Goal: Task Accomplishment & Management: Manage account settings

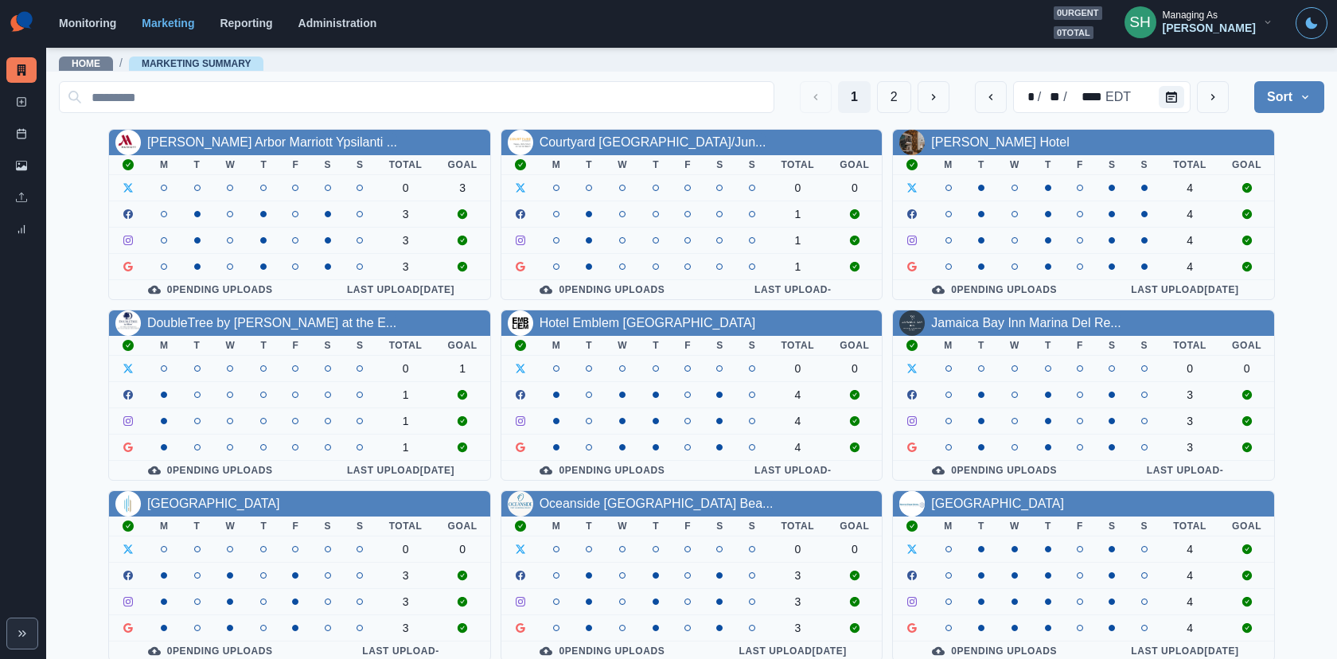
click at [1202, 23] on div "[PERSON_NAME]" at bounding box center [1208, 28] width 93 height 14
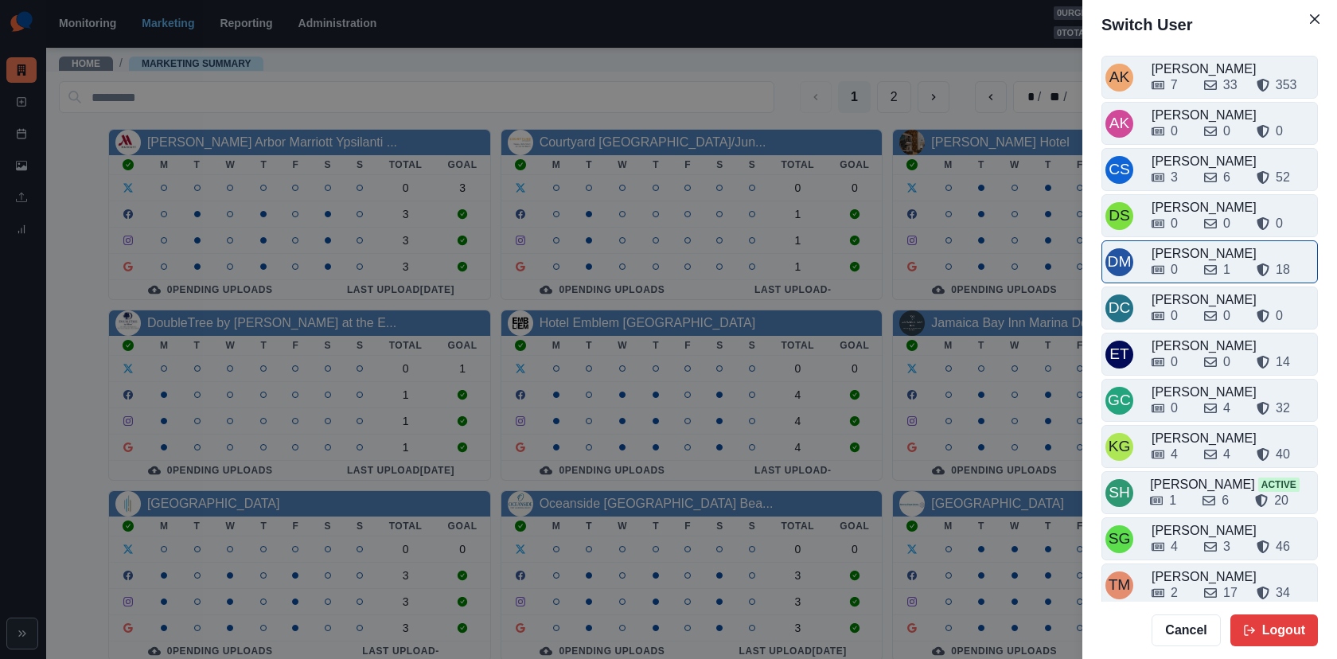
click at [1194, 247] on div "[PERSON_NAME]" at bounding box center [1232, 253] width 162 height 19
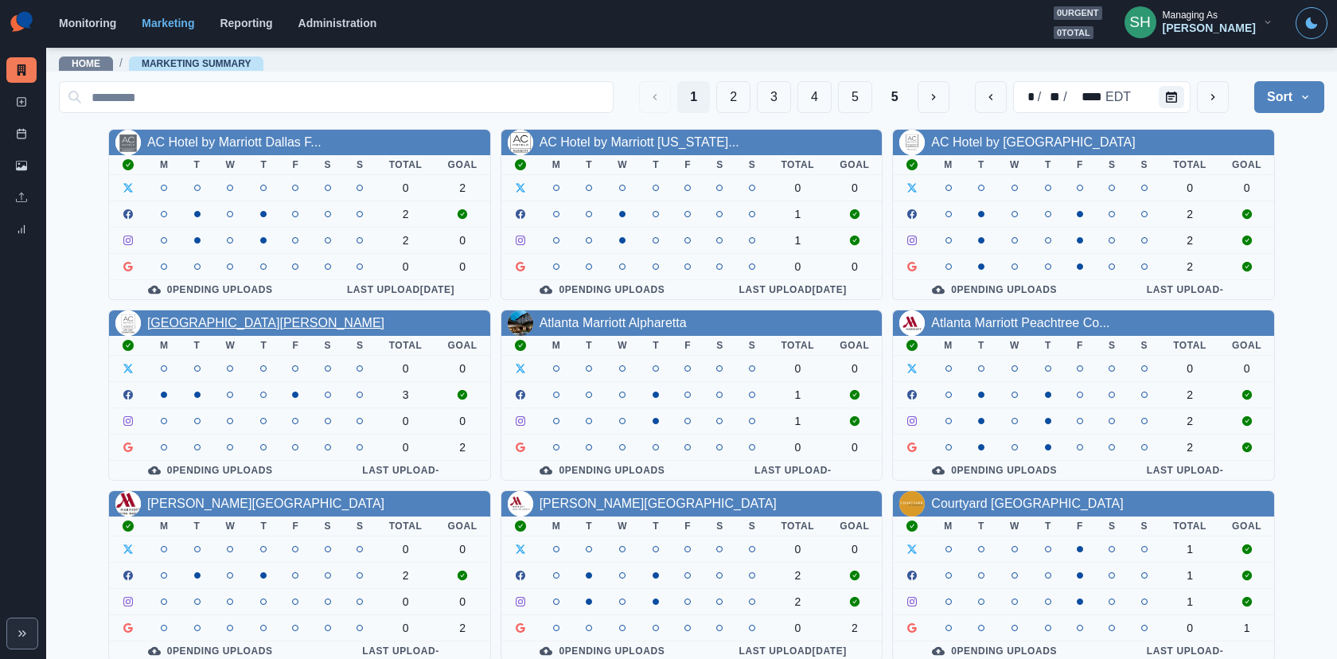
click at [232, 324] on link "[GEOGRAPHIC_DATA][PERSON_NAME]" at bounding box center [265, 323] width 237 height 14
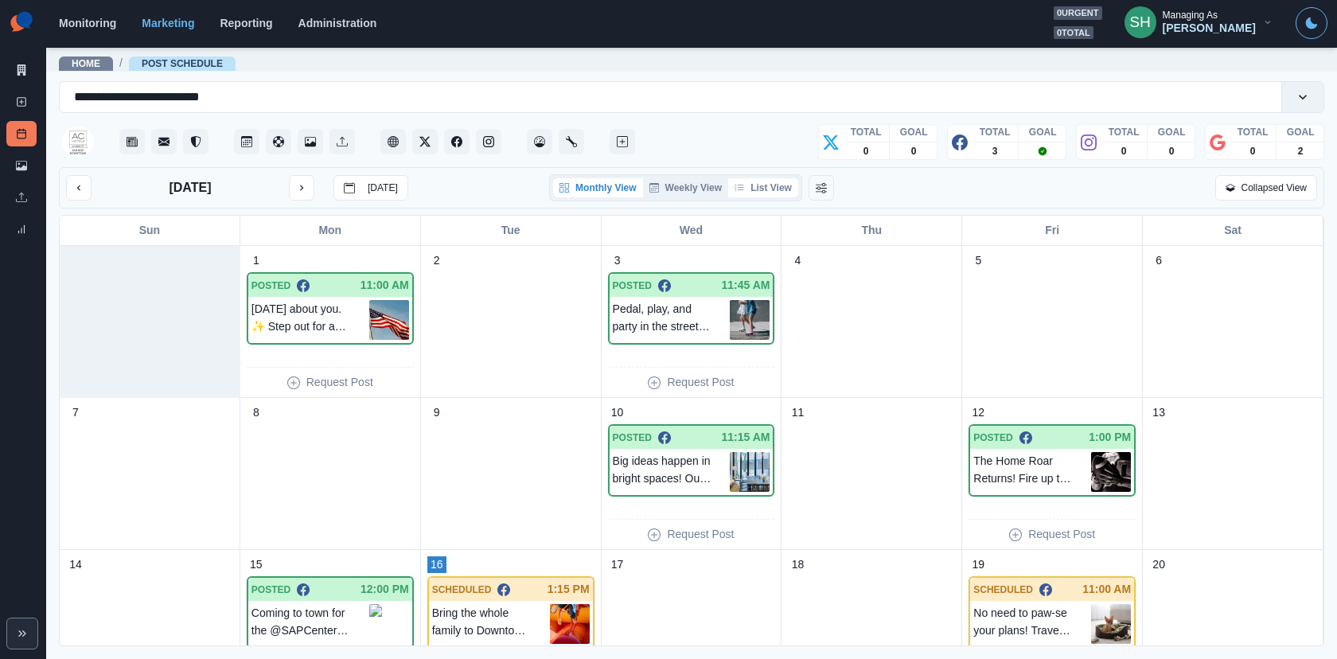
click at [769, 193] on button "List View" at bounding box center [763, 187] width 70 height 19
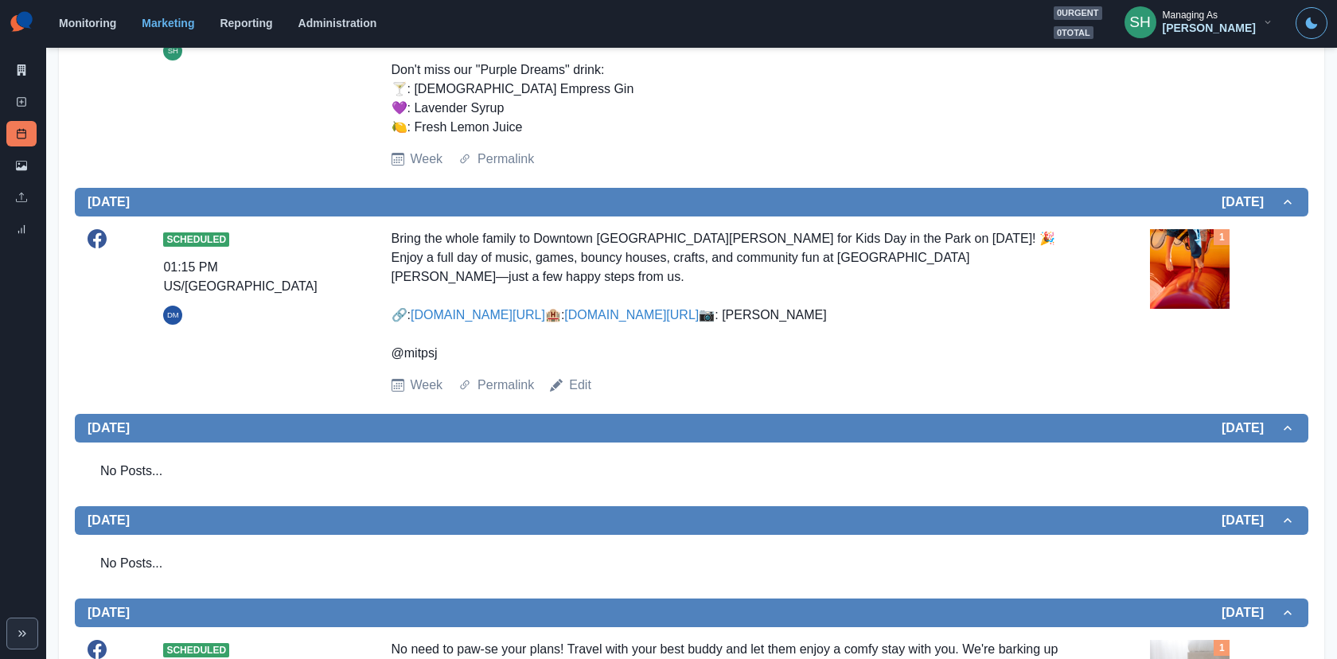
scroll to position [546, 0]
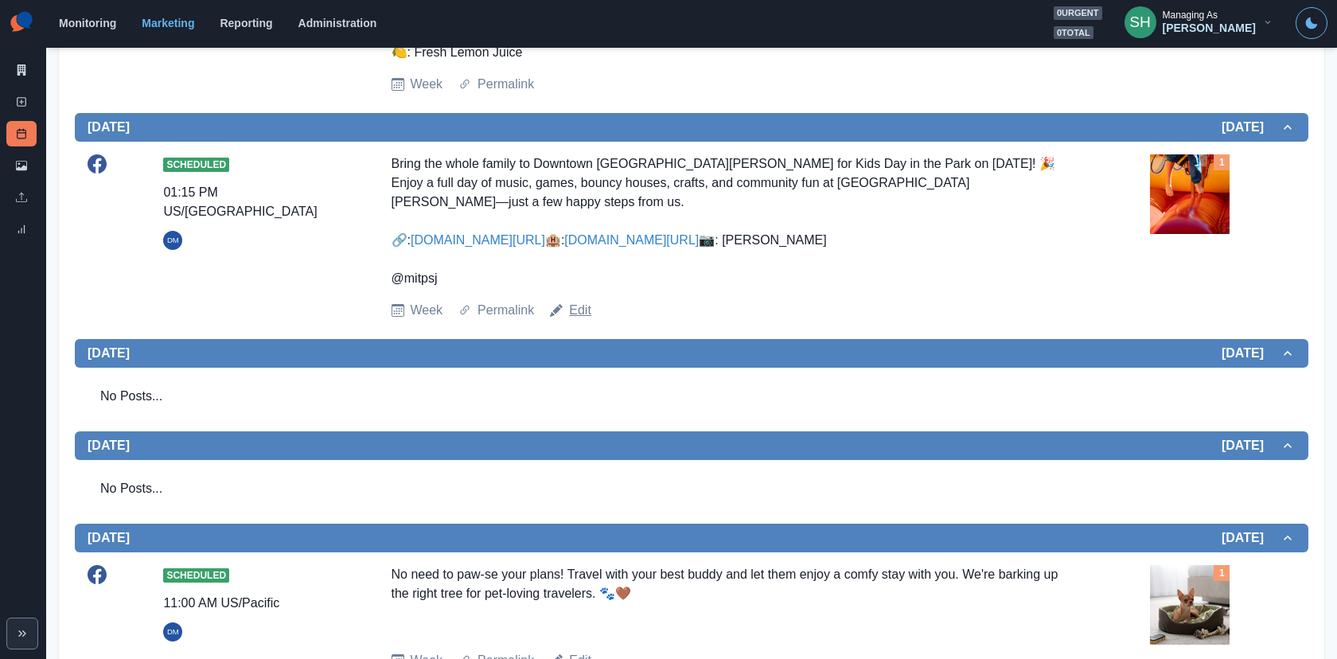
click at [587, 320] on link "Edit" at bounding box center [580, 310] width 22 height 19
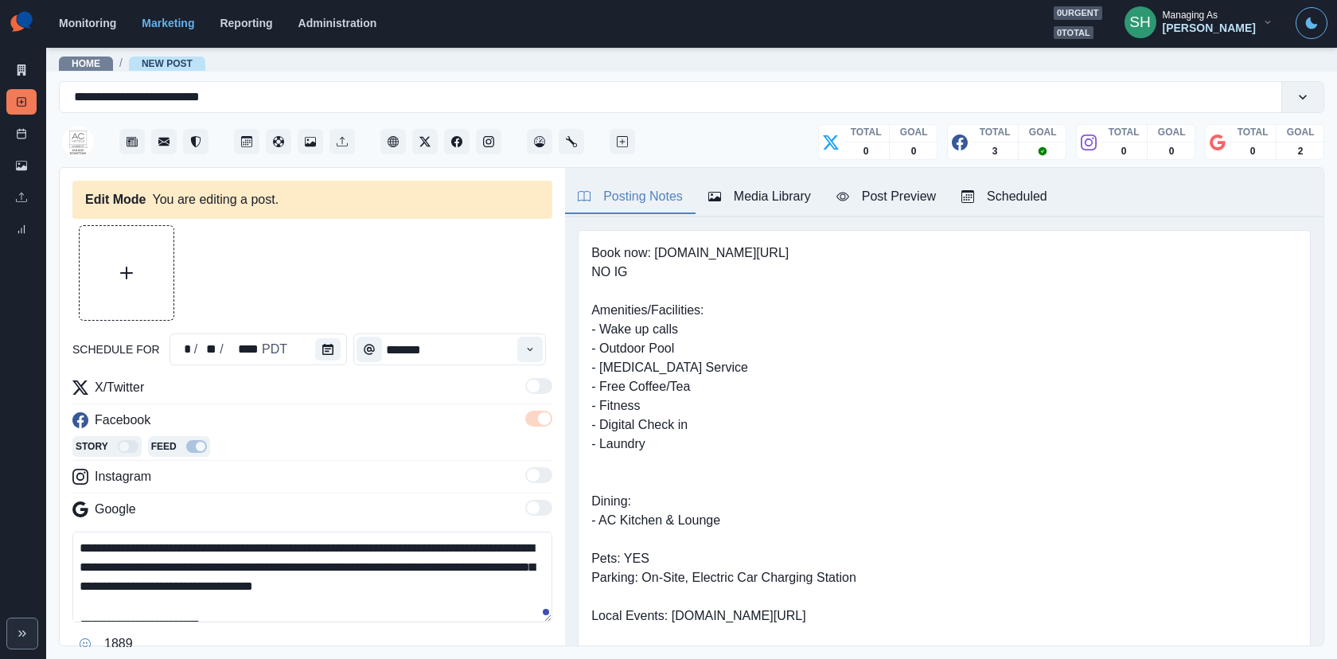
type input "*******"
type textarea "**********"
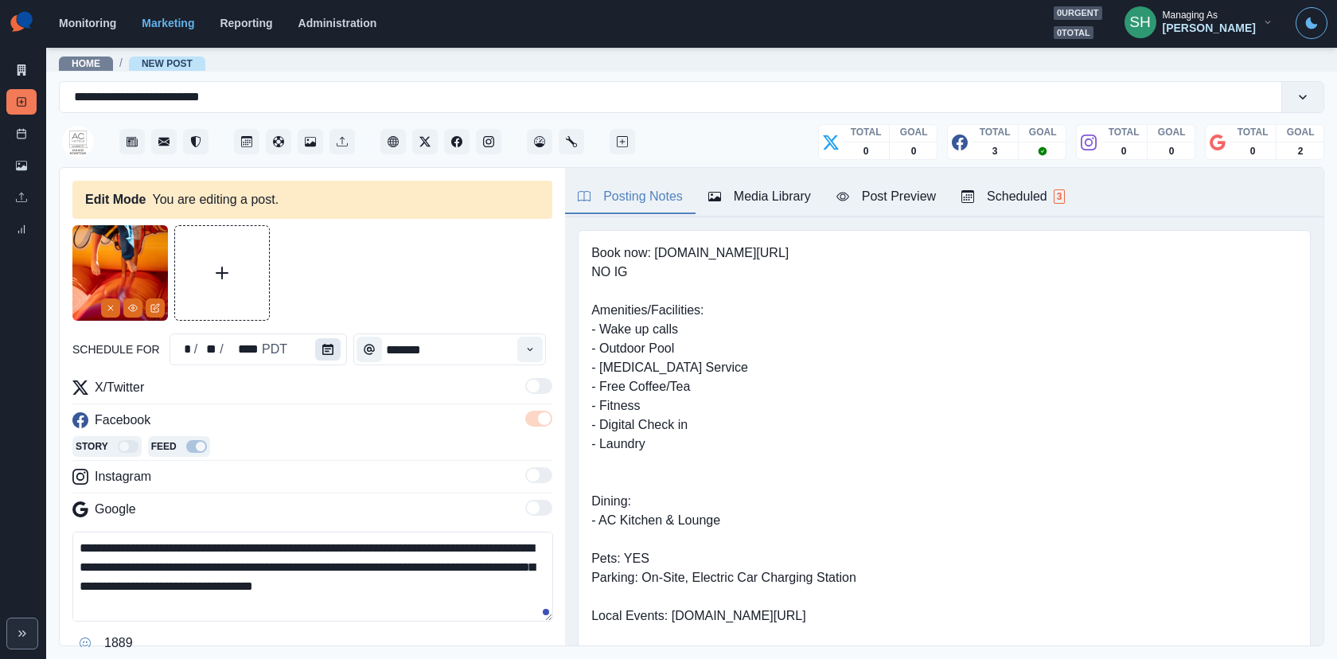
click at [322, 352] on icon "Calendar" at bounding box center [327, 349] width 11 height 11
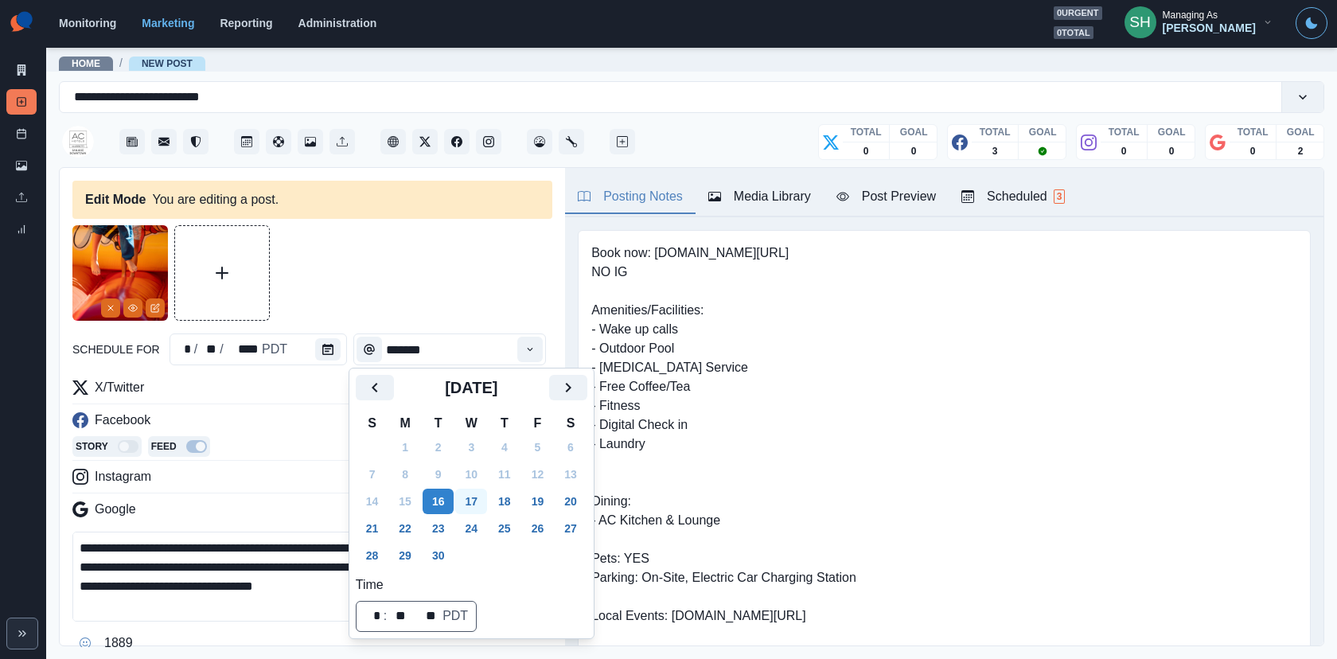
click at [481, 494] on button "17" at bounding box center [471, 501] width 32 height 25
click at [489, 280] on div at bounding box center [312, 272] width 480 height 95
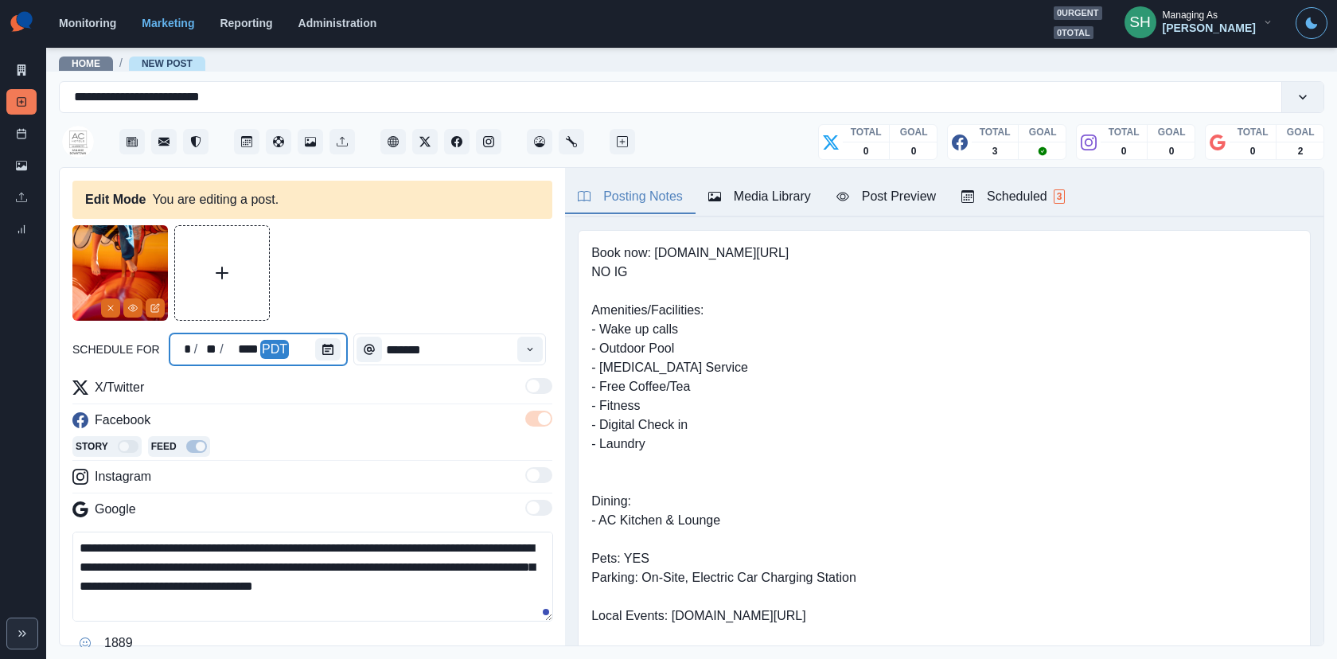
click at [339, 347] on div at bounding box center [331, 349] width 32 height 32
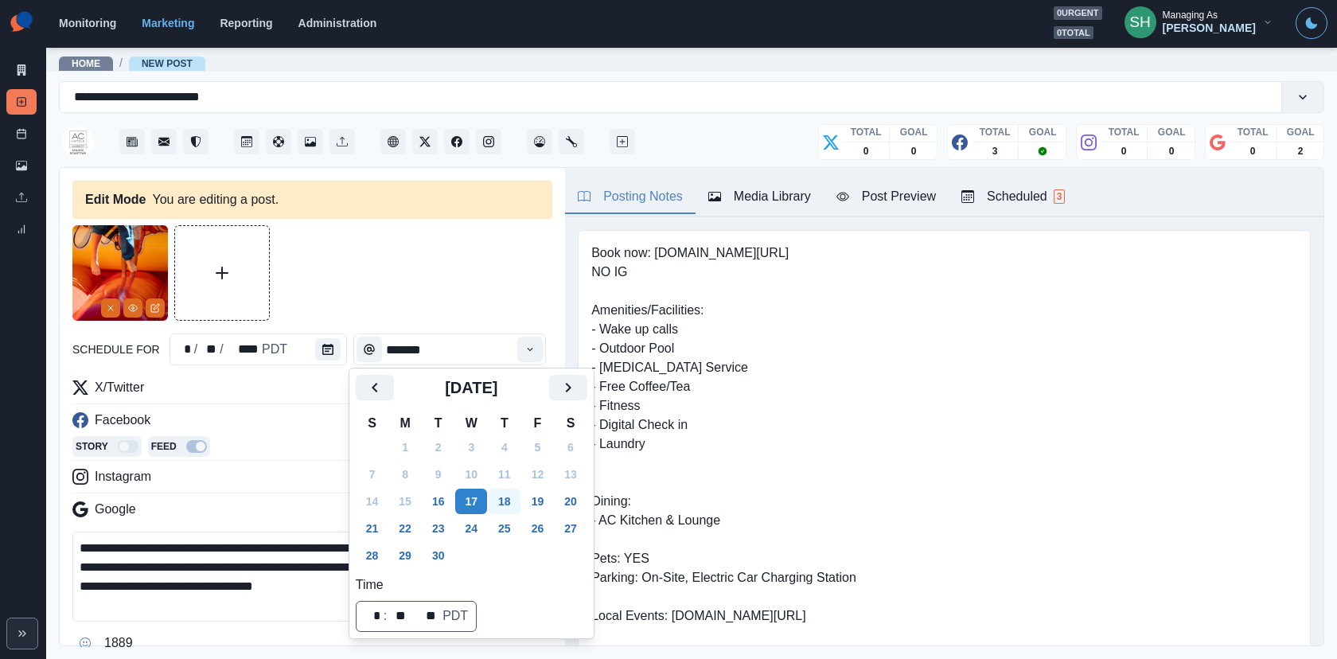
click at [513, 489] on button "18" at bounding box center [505, 501] width 32 height 25
click at [481, 297] on div at bounding box center [312, 272] width 480 height 95
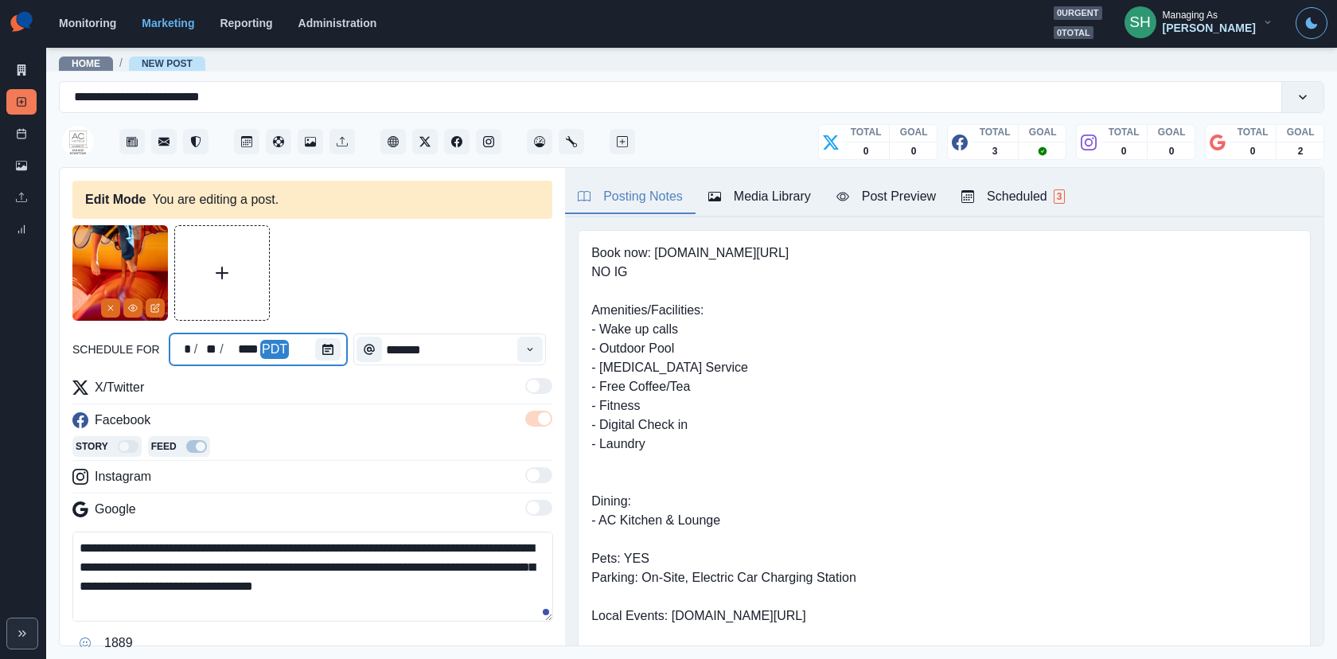
scroll to position [160, 0]
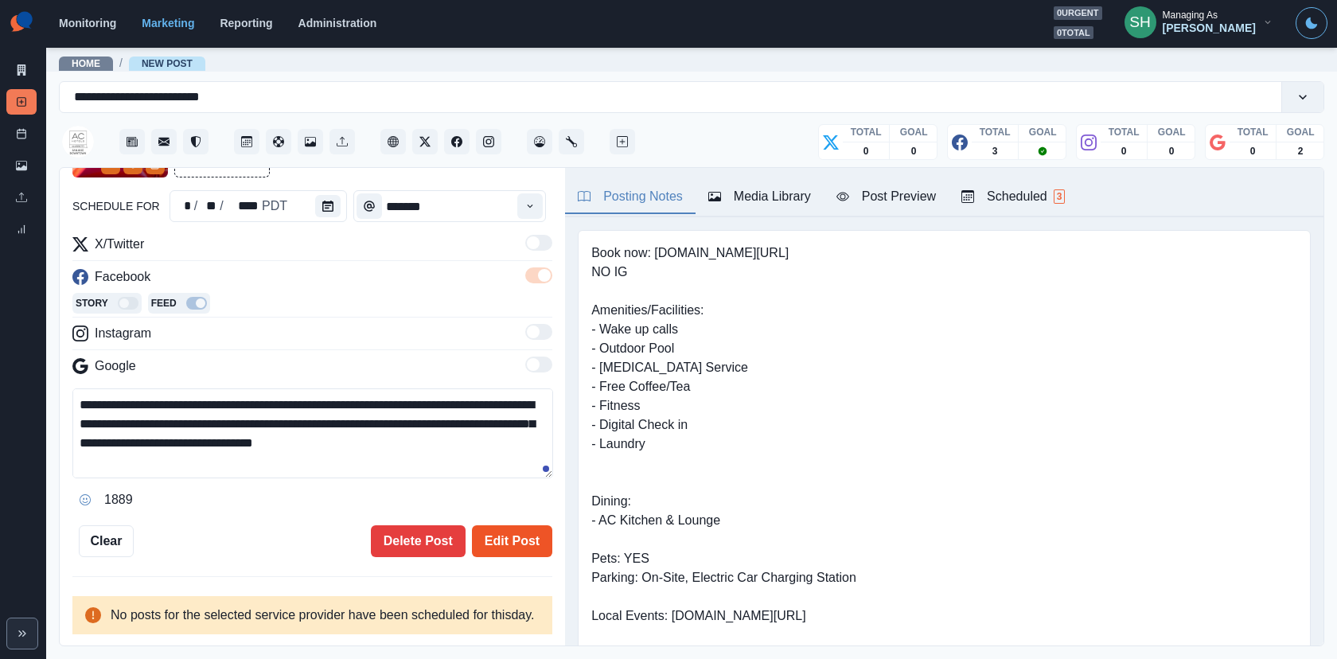
click at [504, 525] on button "Edit Post" at bounding box center [512, 541] width 80 height 32
click at [1049, 195] on div "Scheduled 3" at bounding box center [1012, 196] width 103 height 19
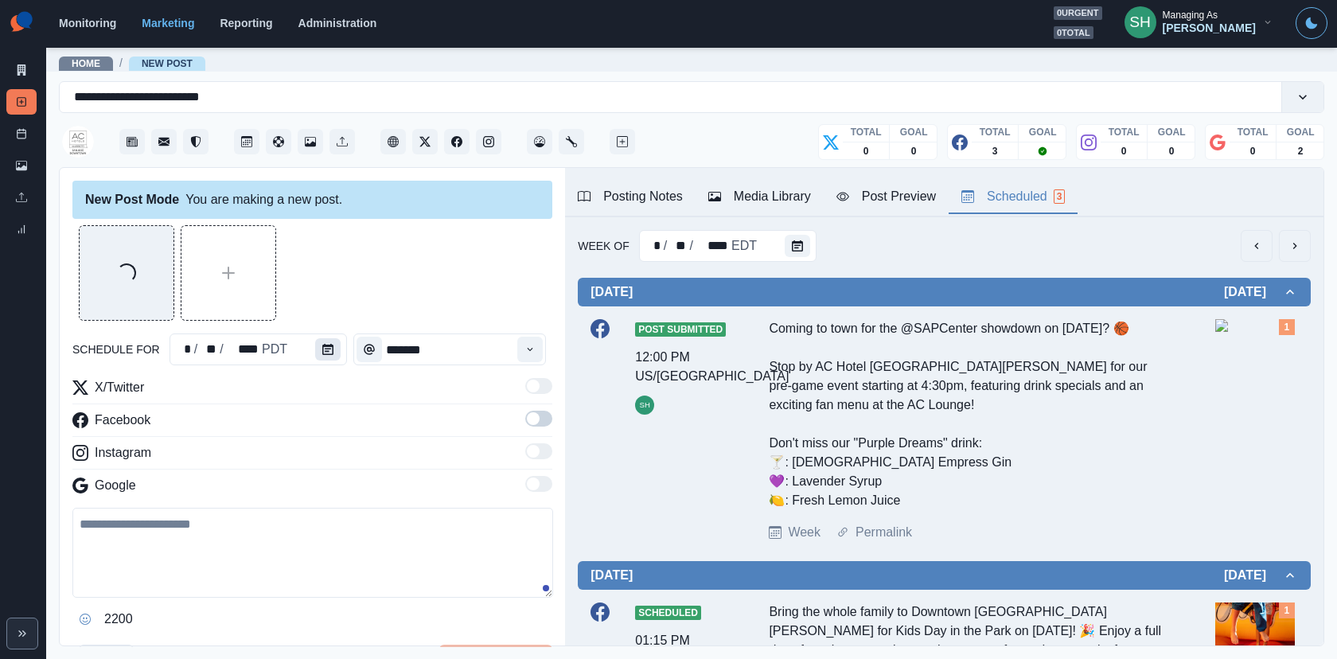
click at [325, 354] on icon "Calendar" at bounding box center [327, 349] width 11 height 11
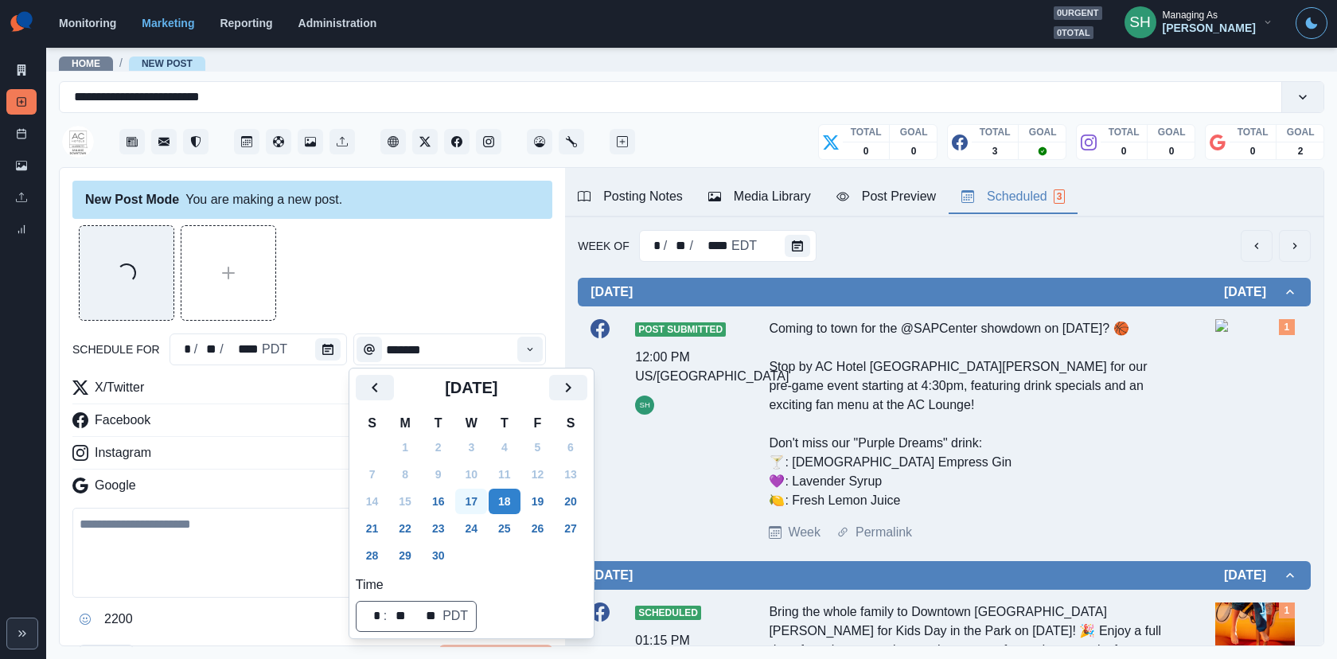
click at [464, 498] on button "17" at bounding box center [471, 501] width 32 height 25
click at [446, 500] on button "16" at bounding box center [438, 501] width 32 height 25
click at [474, 271] on div "Loading..." at bounding box center [312, 272] width 480 height 95
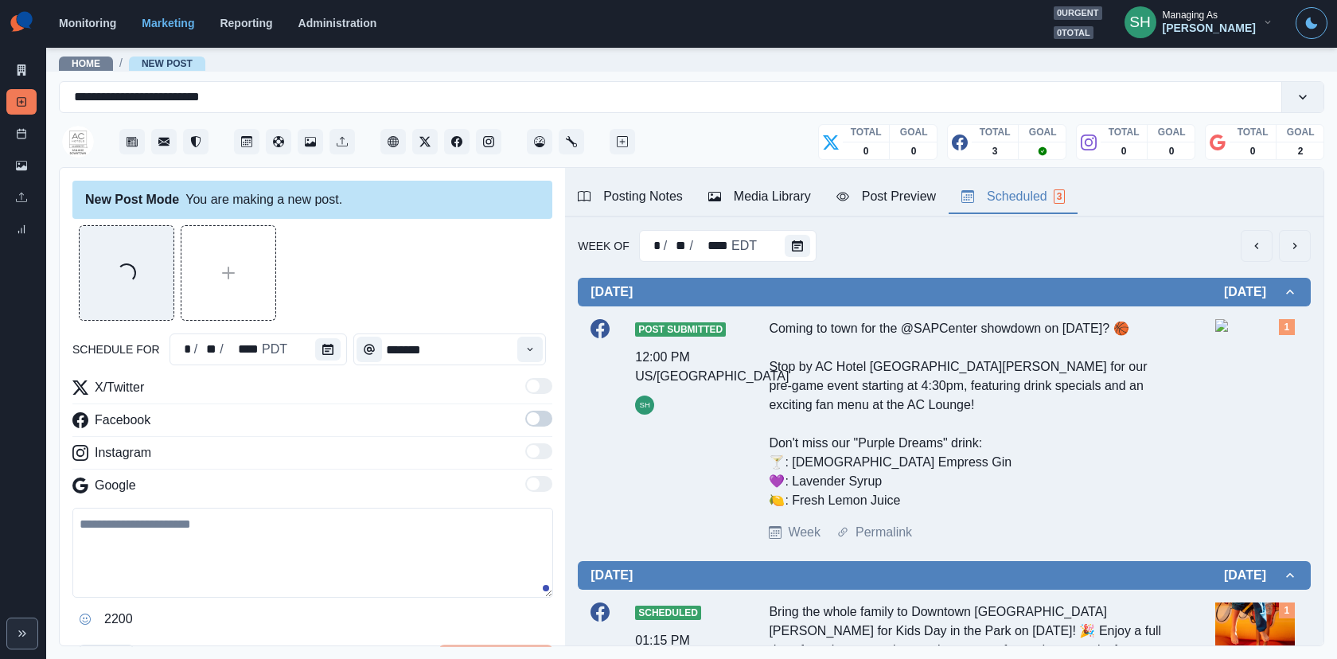
click at [539, 407] on div "X/Twitter Facebook Instagram Google" at bounding box center [312, 439] width 480 height 123
click at [539, 423] on span at bounding box center [538, 419] width 27 height 16
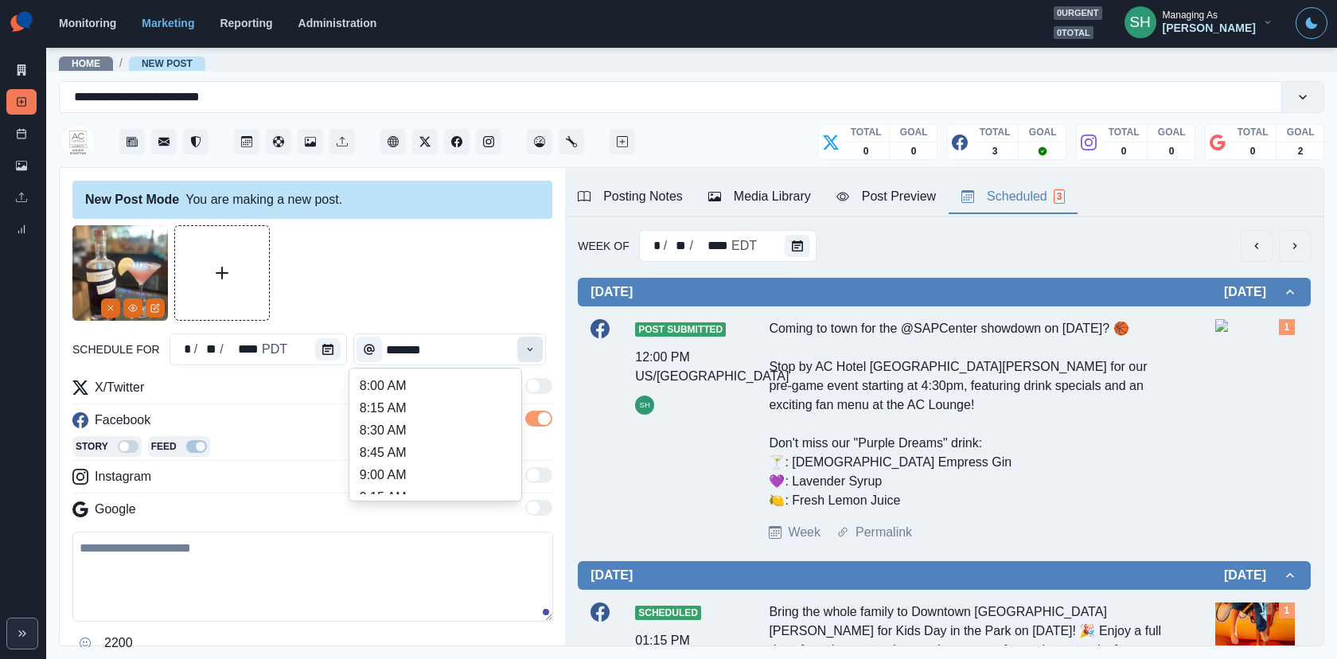
click at [536, 358] on button "Time" at bounding box center [529, 349] width 25 height 25
click at [418, 421] on li "12:00 PM" at bounding box center [435, 423] width 159 height 22
type input "********"
click at [901, 193] on div "Post Preview" at bounding box center [885, 196] width 99 height 19
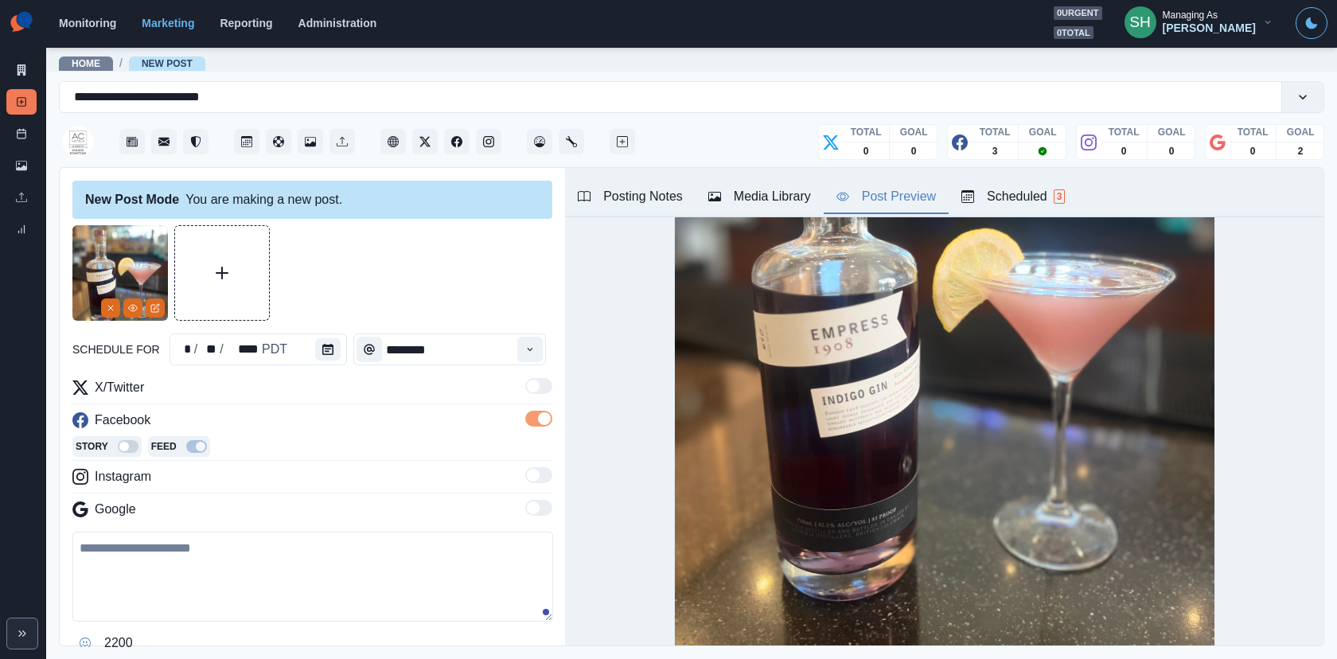
scroll to position [372, 0]
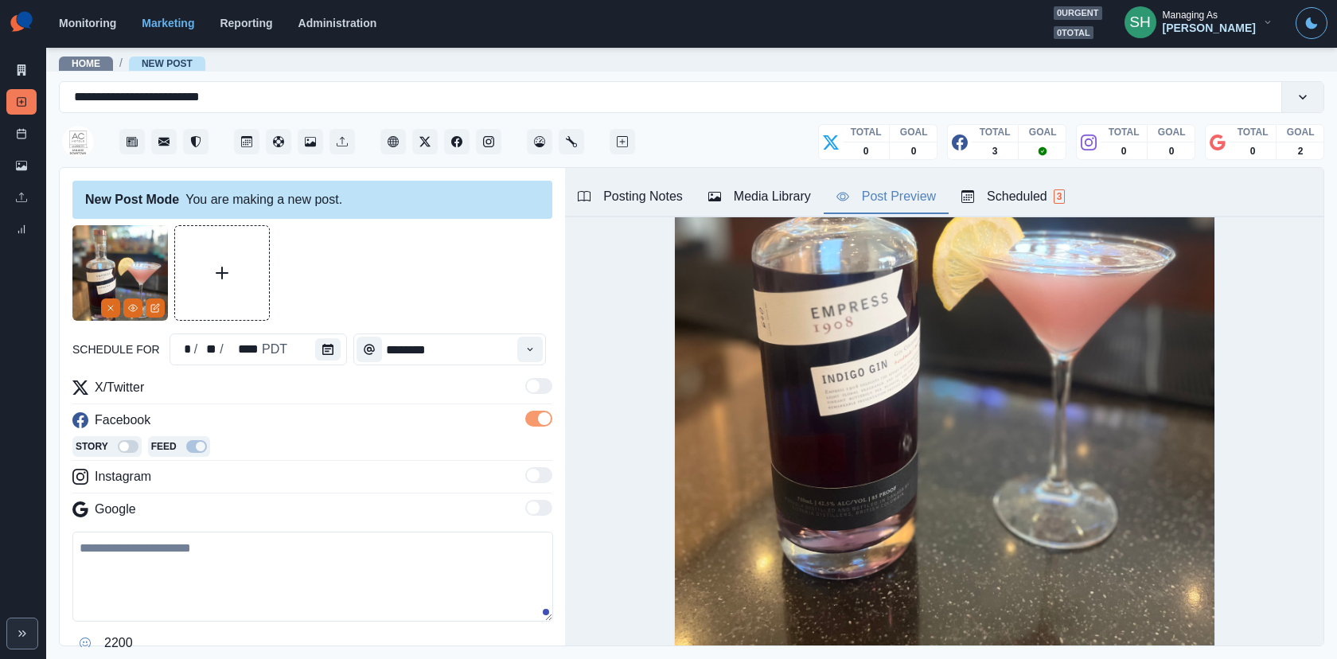
click at [987, 208] on button "Scheduled 3" at bounding box center [1012, 197] width 129 height 33
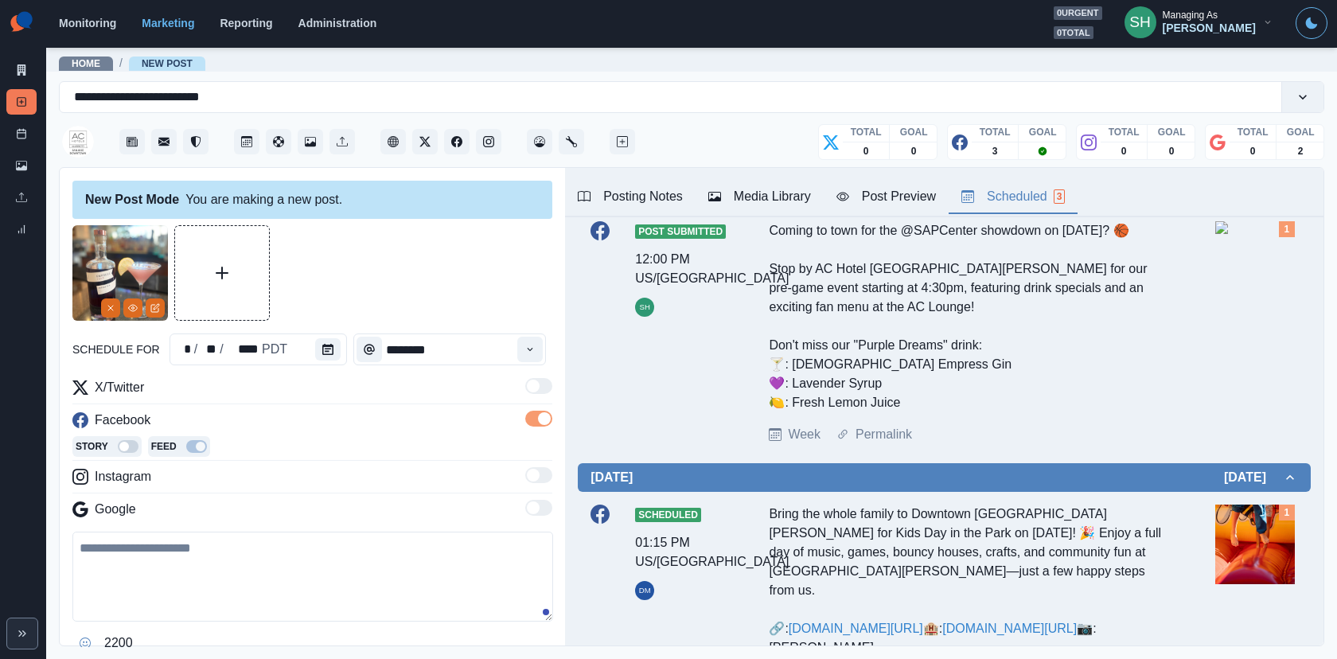
scroll to position [0, 0]
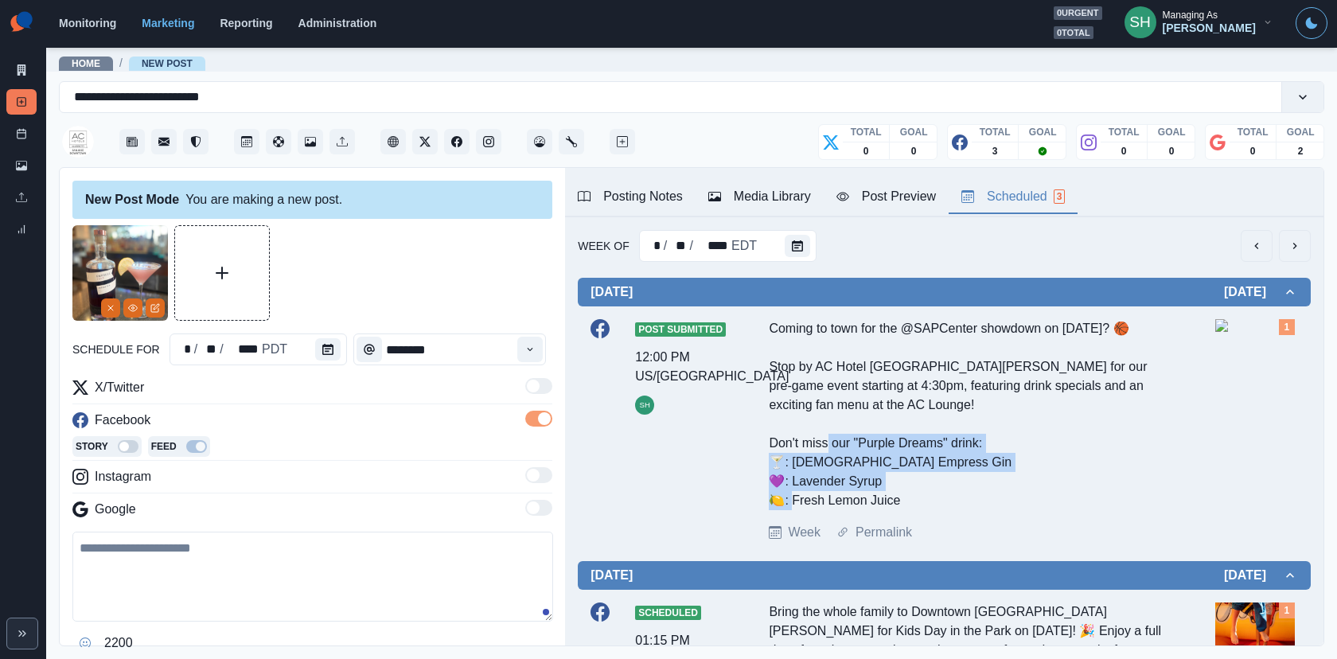
drag, startPoint x: 917, startPoint y: 523, endPoint x: 858, endPoint y: 462, distance: 85.0
click at [858, 462] on div "Coming to town for the @SAPCenter showdown on [DATE]? 🏀 Stop by AC Hotel [GEOGR…" at bounding box center [966, 414] width 395 height 191
copy div "Purple Dreams" drink: 🍸: Indigo Empress Gin 💜: Lavender Syrup 🍋: Fresh Lemon Ju…"
click at [340, 541] on textarea at bounding box center [312, 576] width 481 height 90
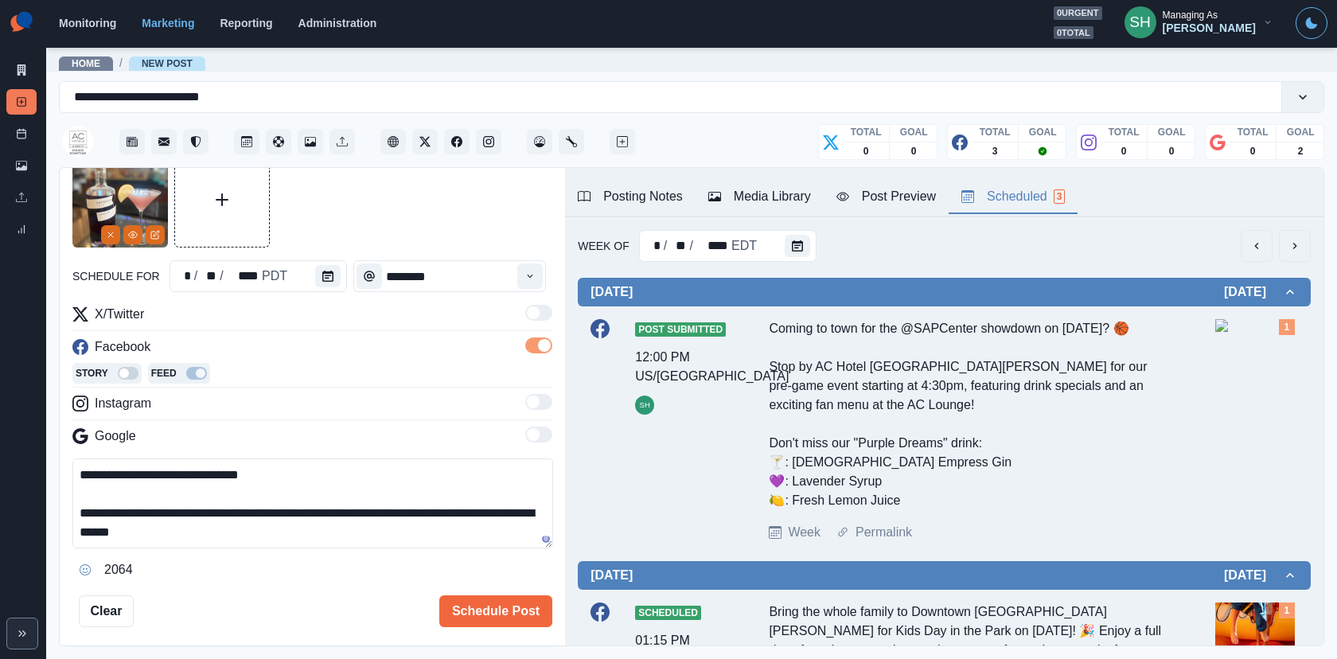
paste textarea "**********"
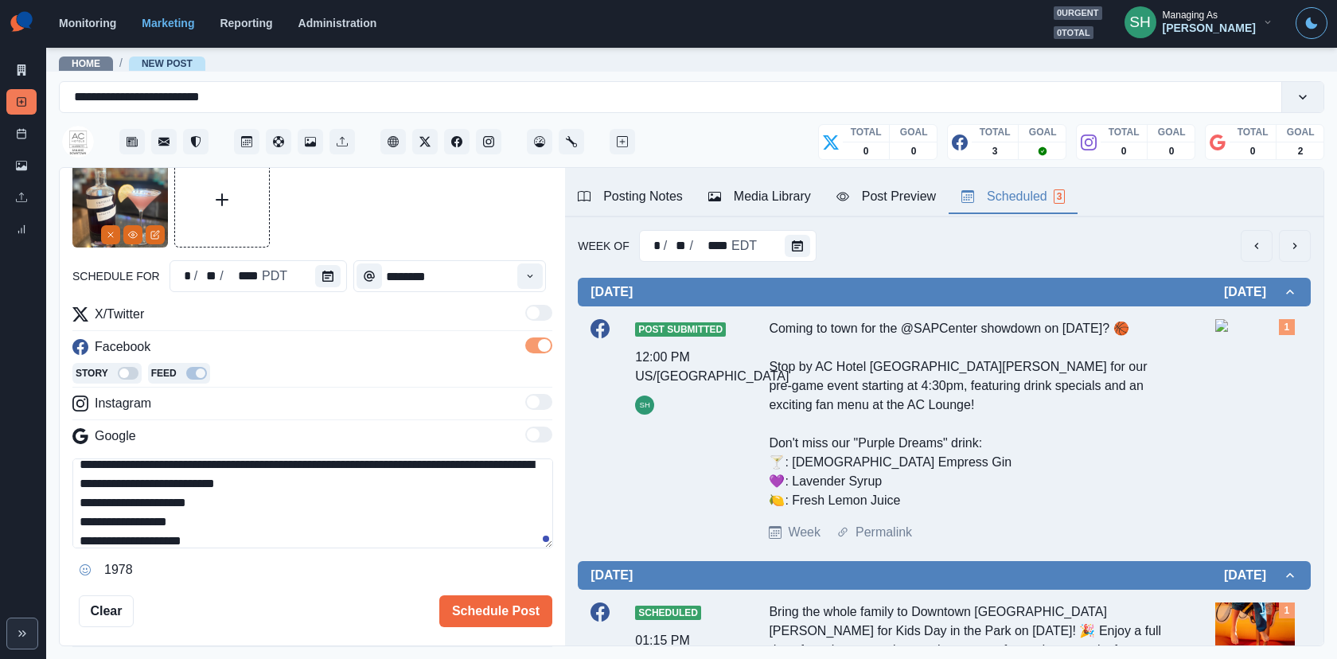
scroll to position [39, 0]
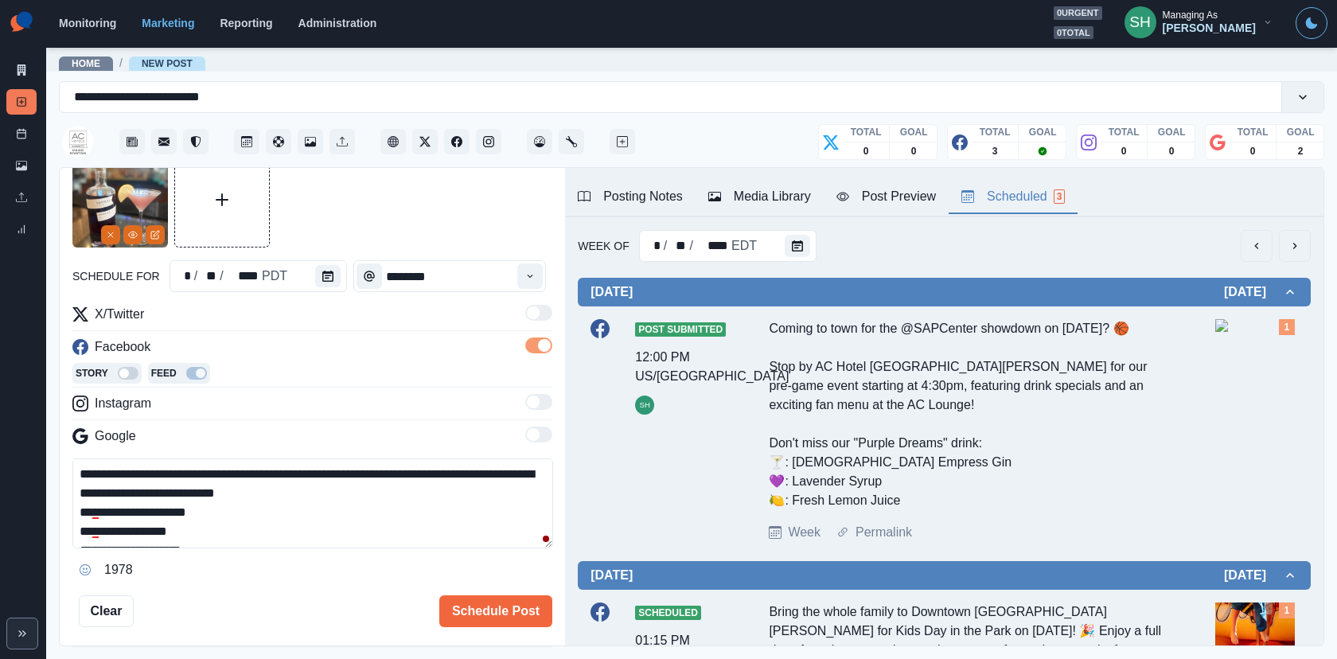
click at [360, 486] on textarea "**********" at bounding box center [312, 503] width 481 height 90
click at [110, 490] on textarea "**********" at bounding box center [312, 503] width 481 height 90
drag, startPoint x: 438, startPoint y: 490, endPoint x: 411, endPoint y: 492, distance: 27.2
click at [412, 492] on textarea "**********" at bounding box center [312, 503] width 481 height 90
drag, startPoint x: 304, startPoint y: 491, endPoint x: 231, endPoint y: 495, distance: 73.3
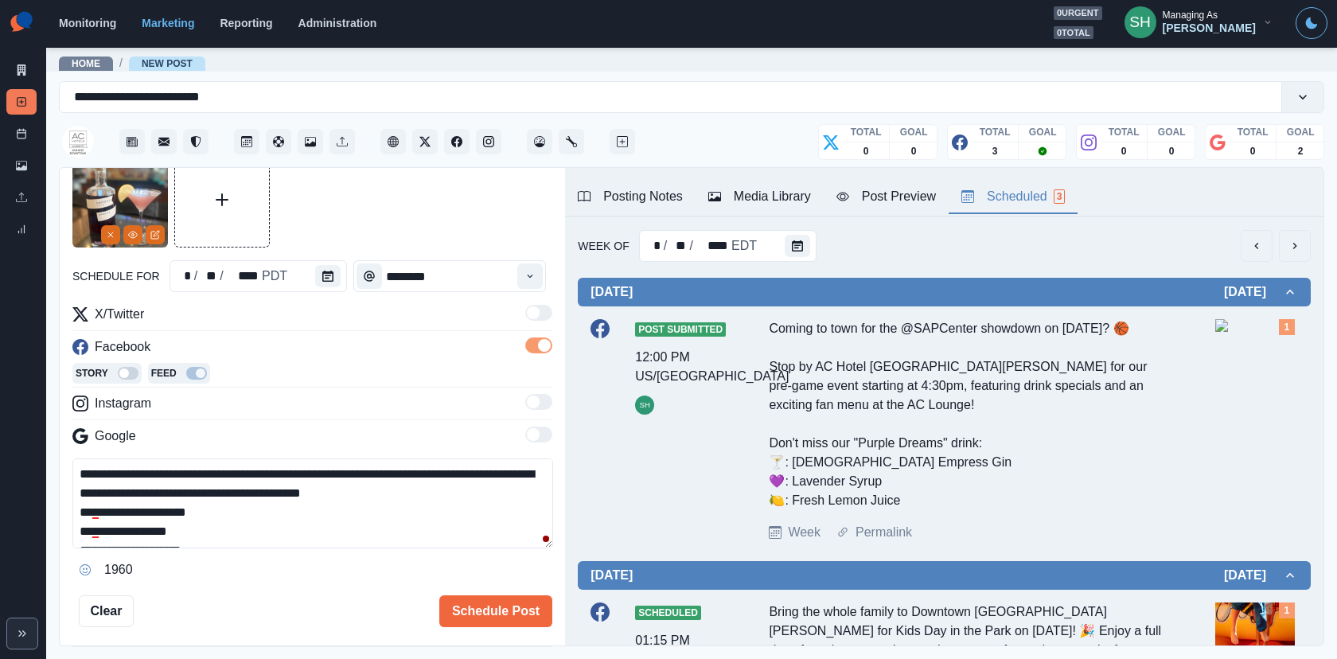
click at [231, 495] on textarea "**********" at bounding box center [312, 503] width 481 height 90
drag, startPoint x: 520, startPoint y: 469, endPoint x: 475, endPoint y: 469, distance: 45.4
click at [475, 469] on textarea "**********" at bounding box center [312, 503] width 481 height 90
click at [410, 493] on textarea "**********" at bounding box center [312, 503] width 481 height 90
click at [882, 199] on div "Post Preview" at bounding box center [885, 196] width 99 height 19
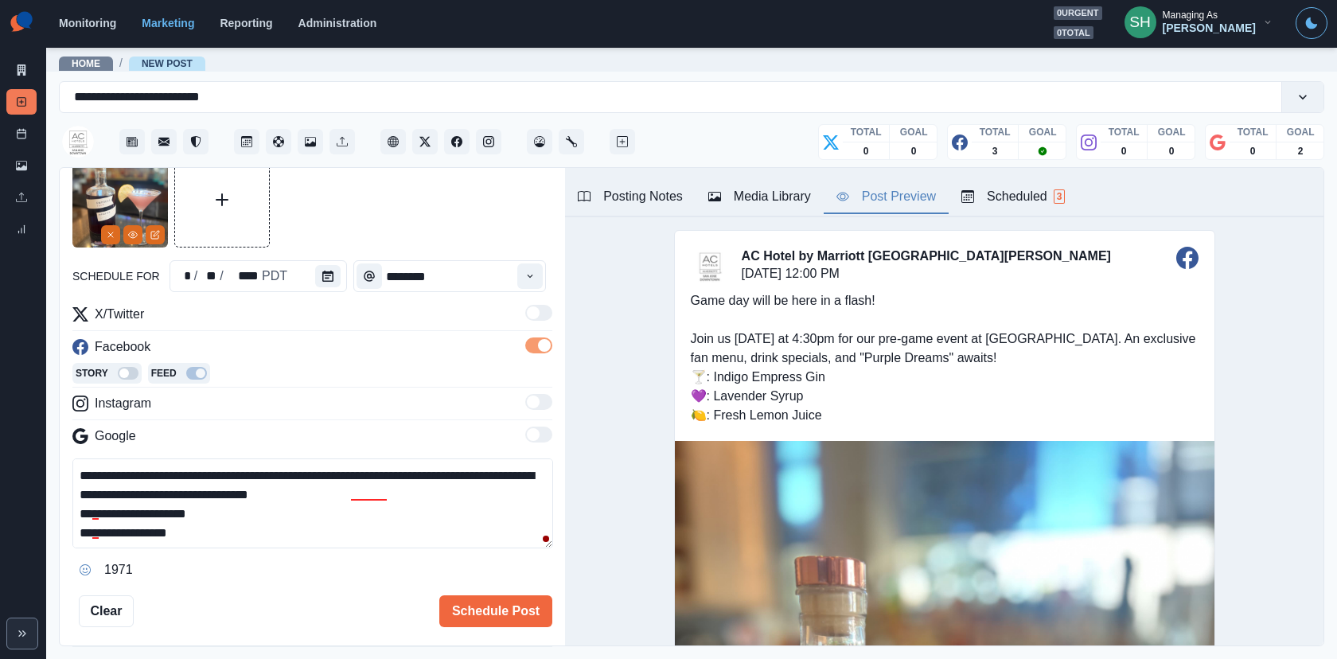
scroll to position [54, 0]
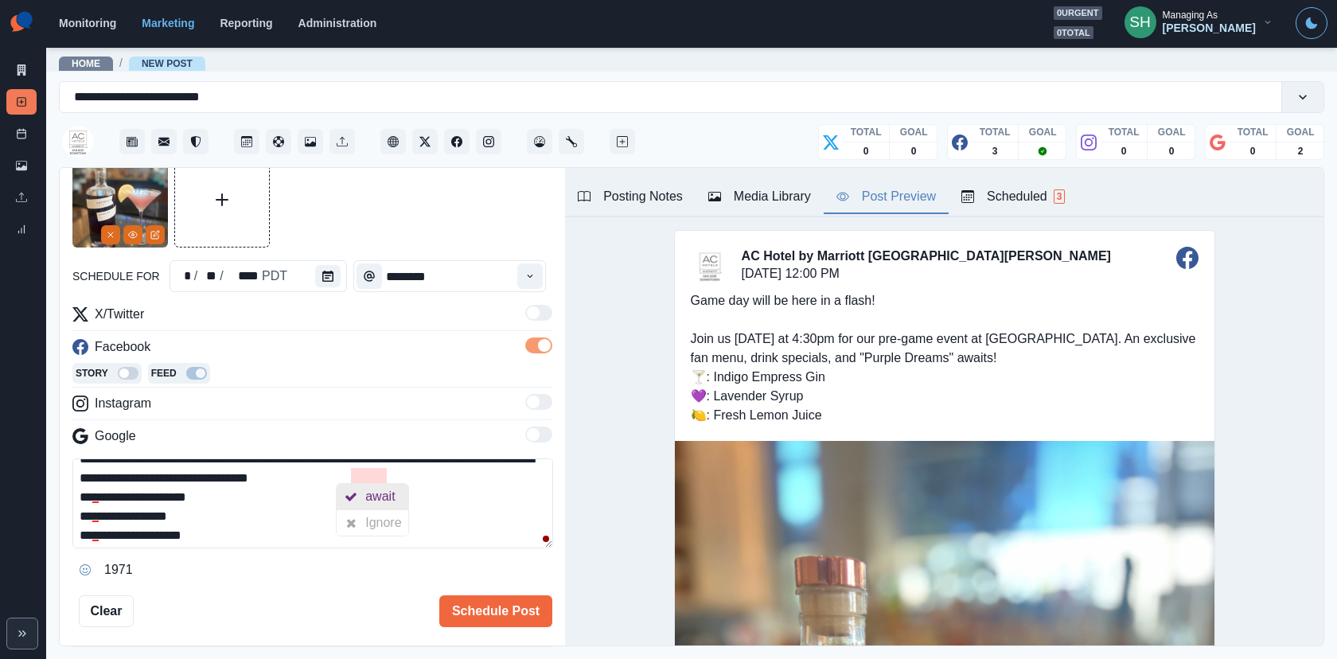
click at [385, 494] on div "await" at bounding box center [383, 496] width 36 height 25
click at [395, 475] on textarea "**********" at bounding box center [312, 503] width 481 height 90
type textarea "**********"
click at [512, 592] on button "Schedule Post" at bounding box center [495, 611] width 113 height 32
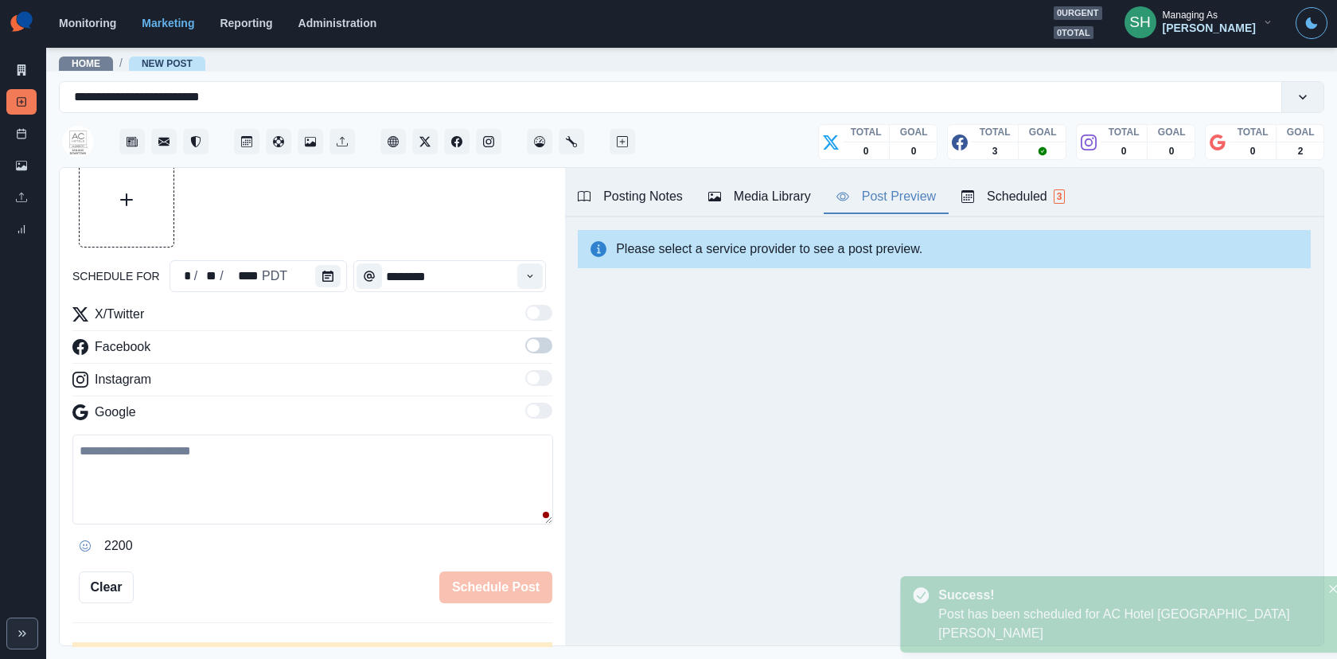
scroll to position [0, 0]
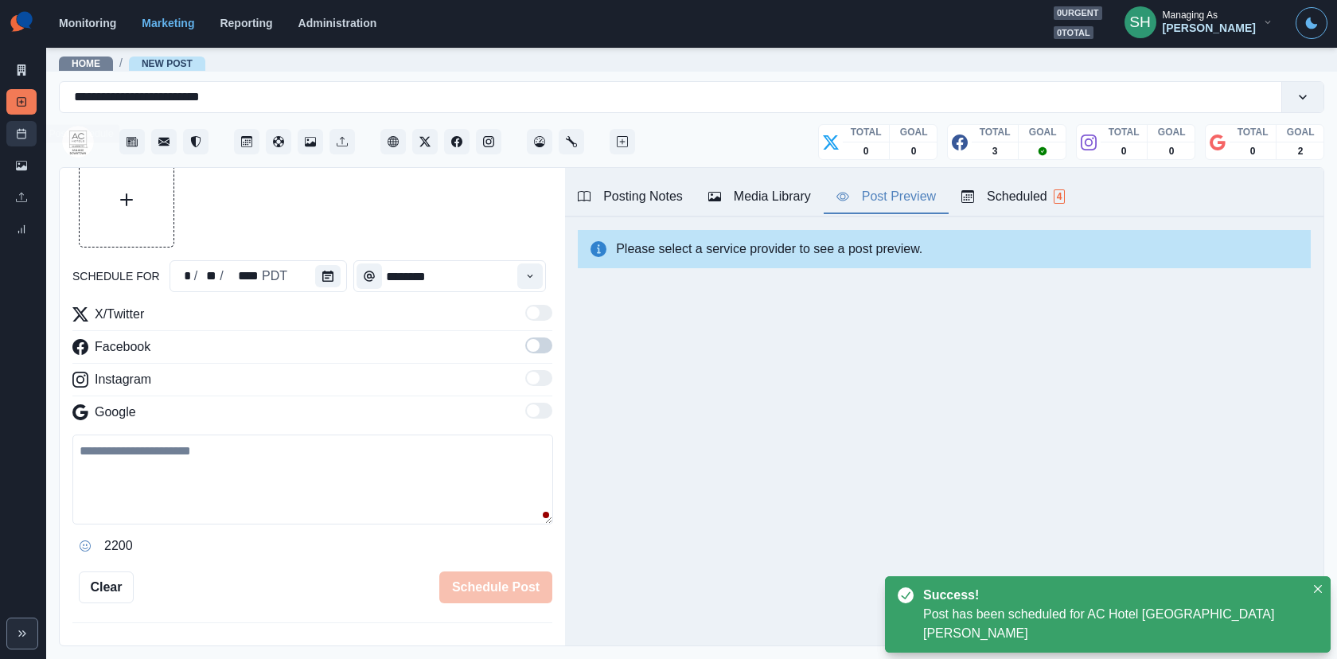
click at [25, 125] on link "Post Schedule" at bounding box center [21, 133] width 30 height 25
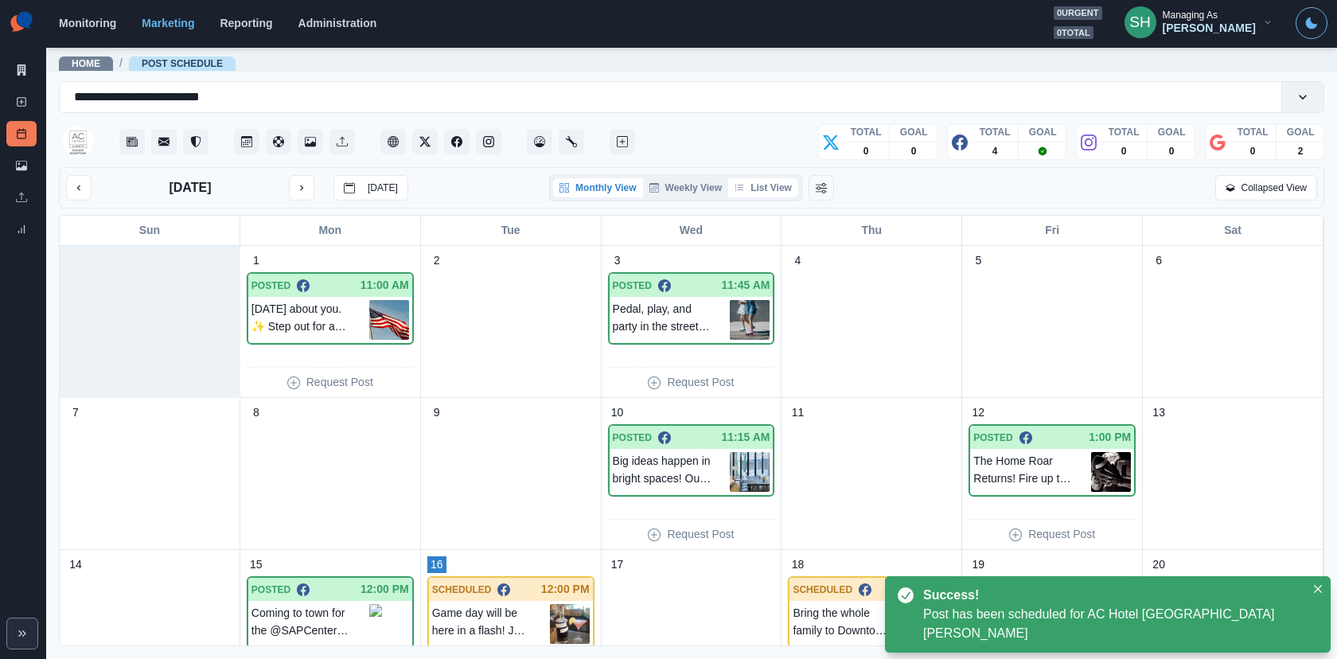
click at [766, 183] on button "List View" at bounding box center [763, 187] width 70 height 19
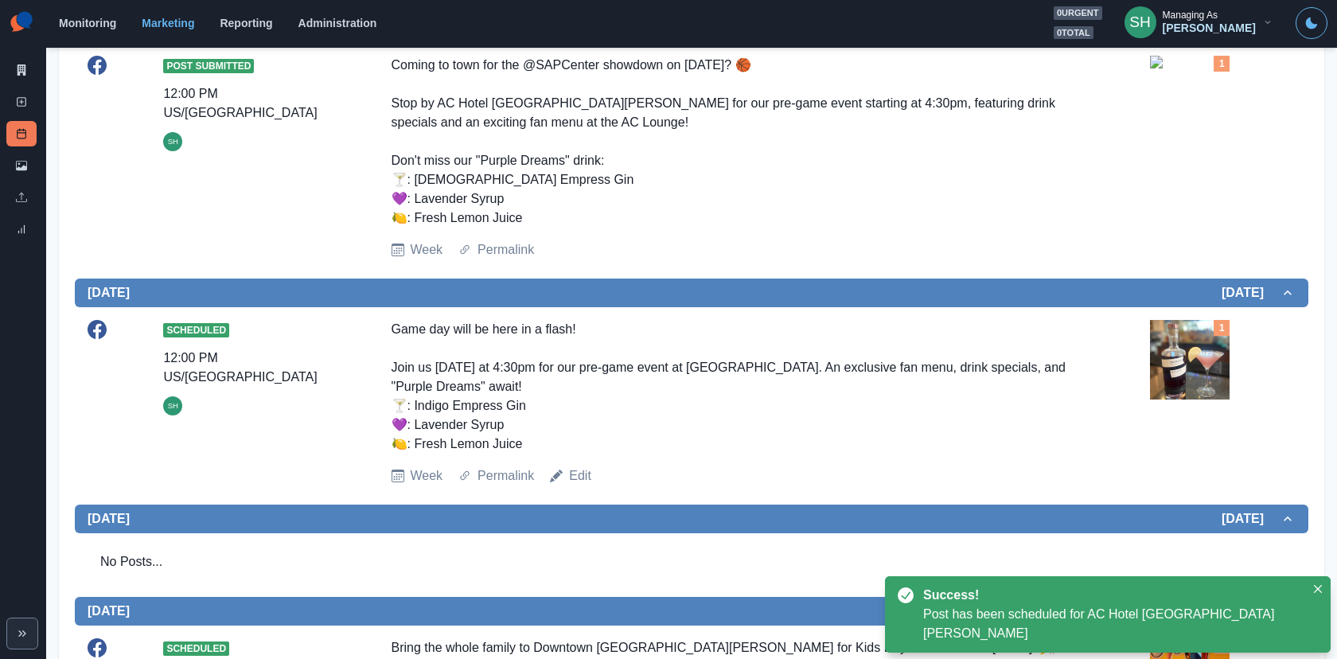
scroll to position [417, 0]
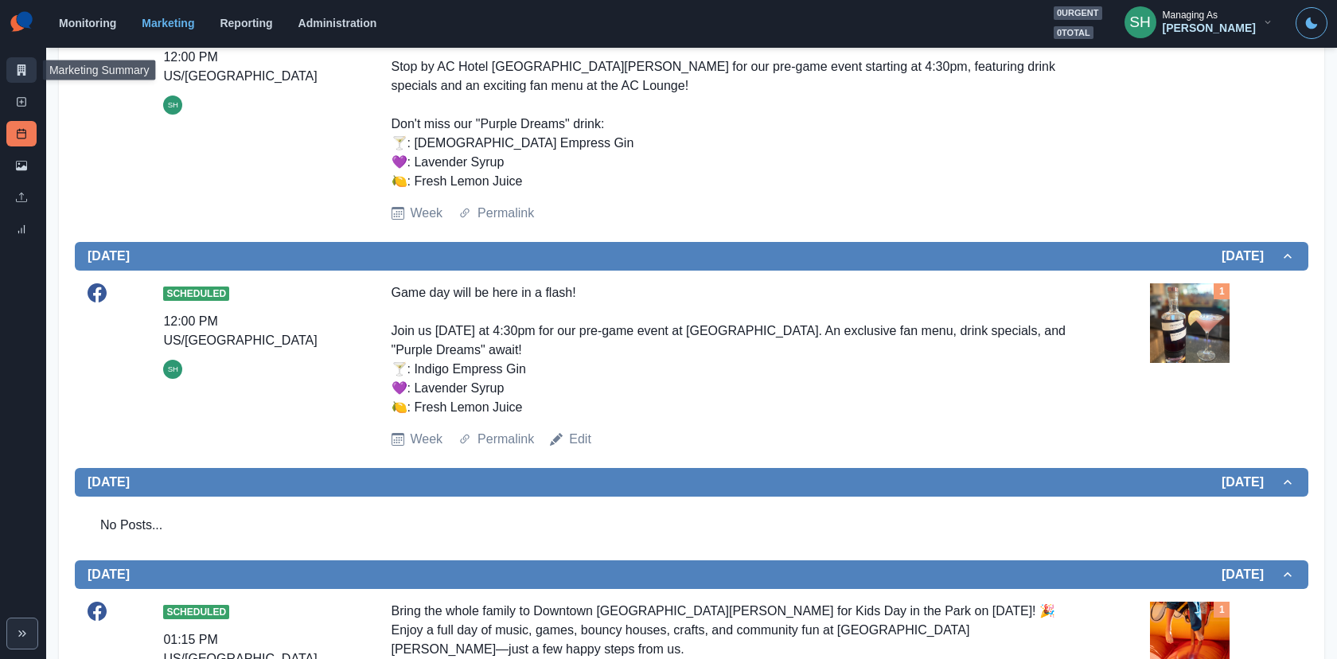
click at [18, 63] on link "Marketing Summary" at bounding box center [21, 69] width 30 height 25
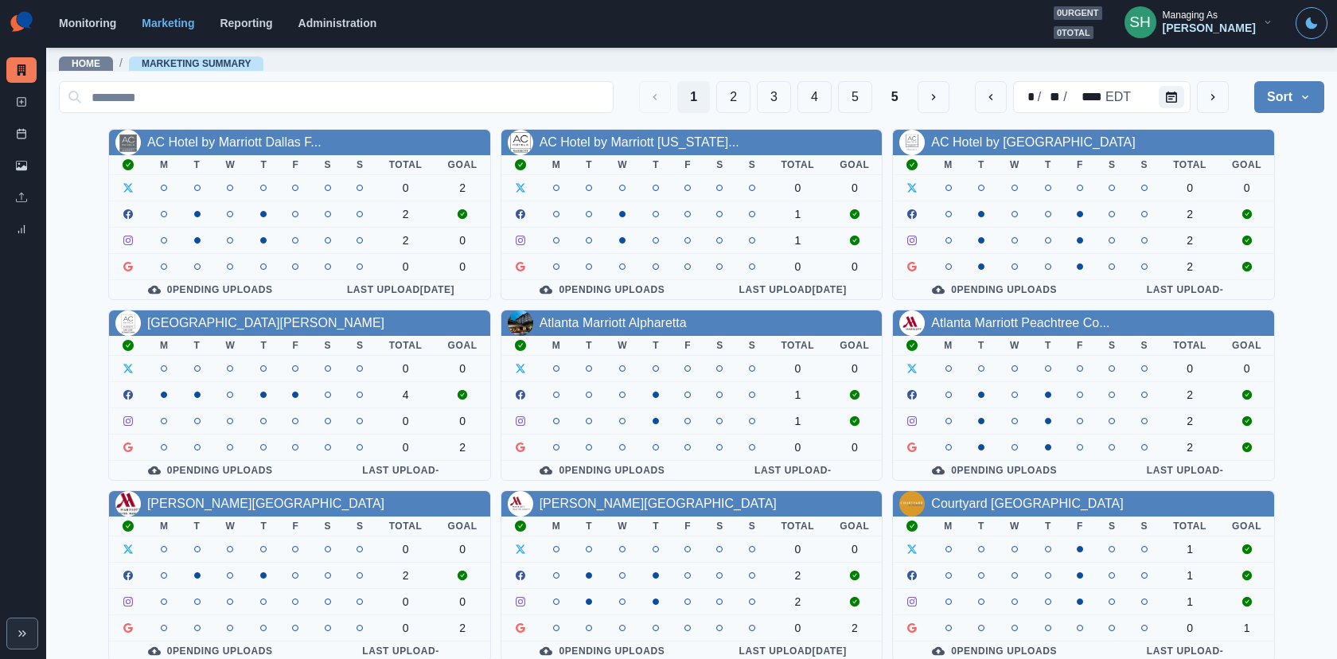
click at [1202, 20] on div "Managing As Darwin Manalo" at bounding box center [1208, 22] width 93 height 25
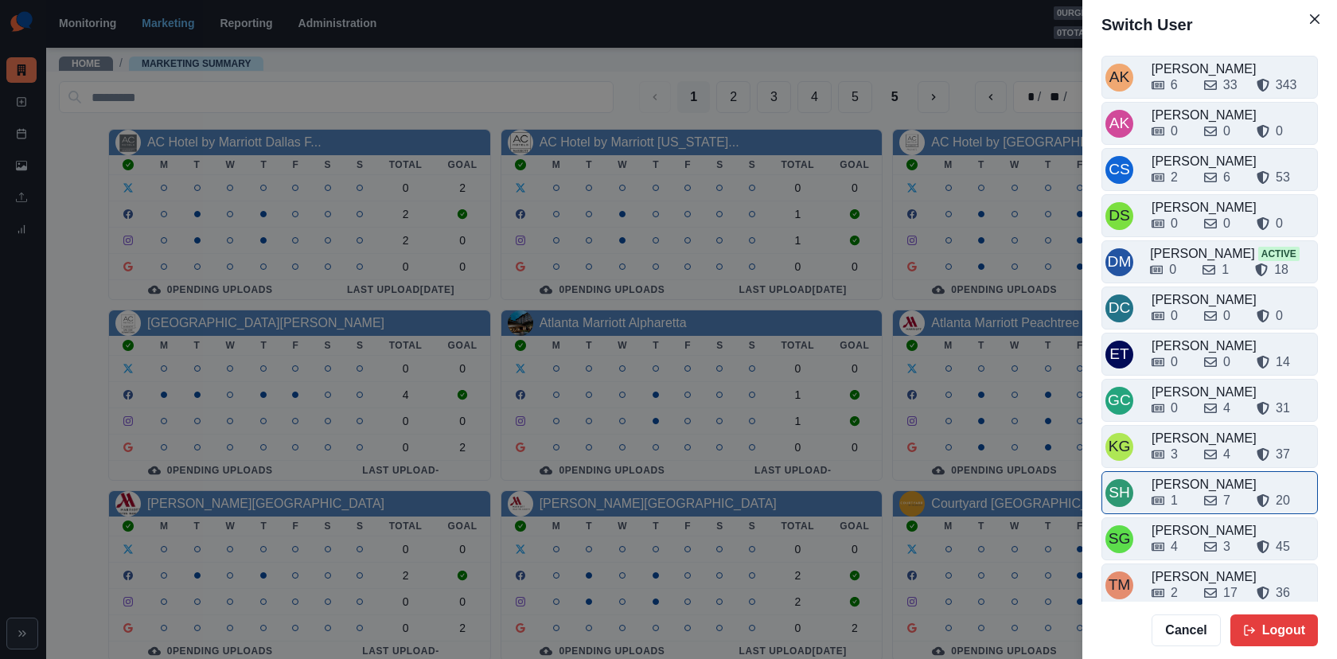
click at [1197, 495] on div "1 7 20" at bounding box center [1232, 500] width 162 height 19
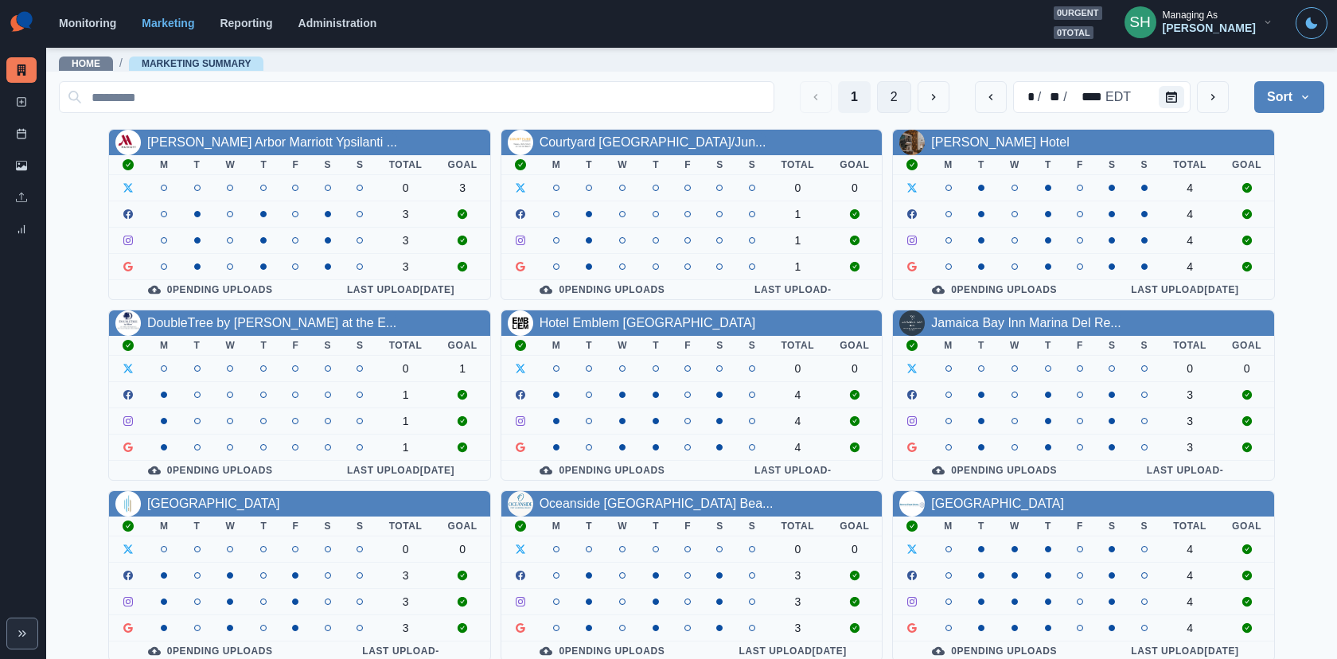
click at [891, 105] on button "2" at bounding box center [894, 97] width 34 height 32
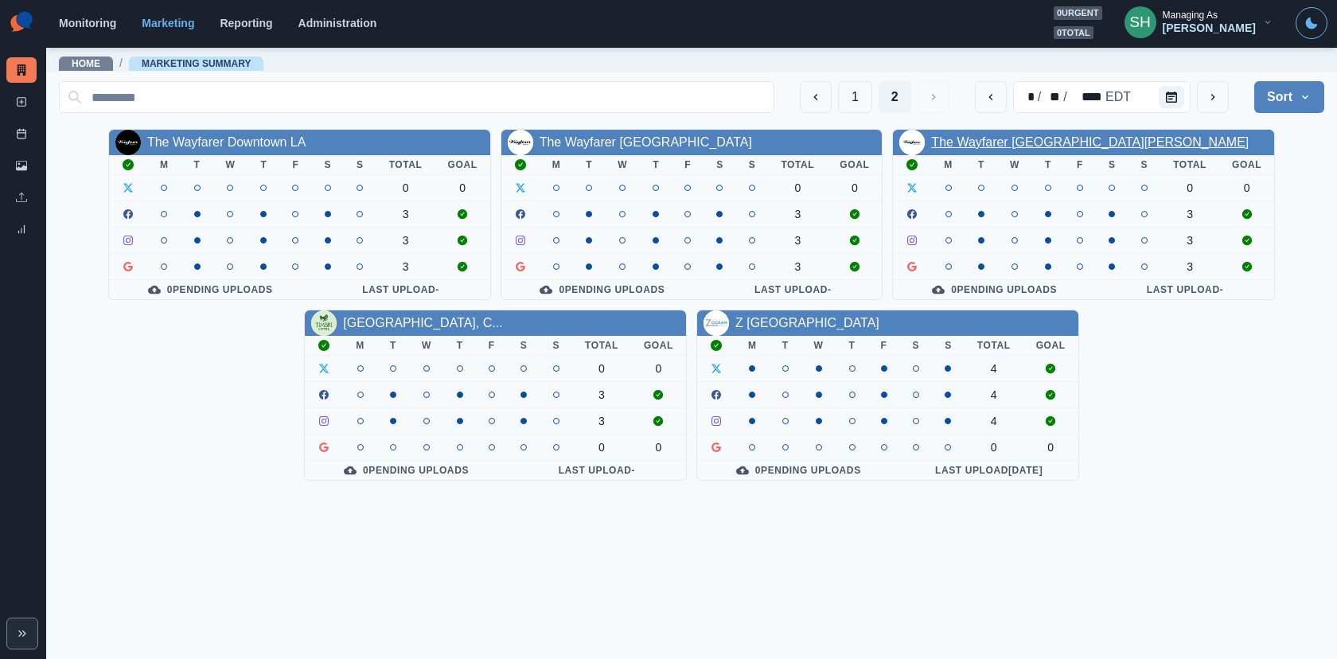
click at [1041, 140] on link "The Wayfarer San Luis Obispo" at bounding box center [1089, 142] width 317 height 14
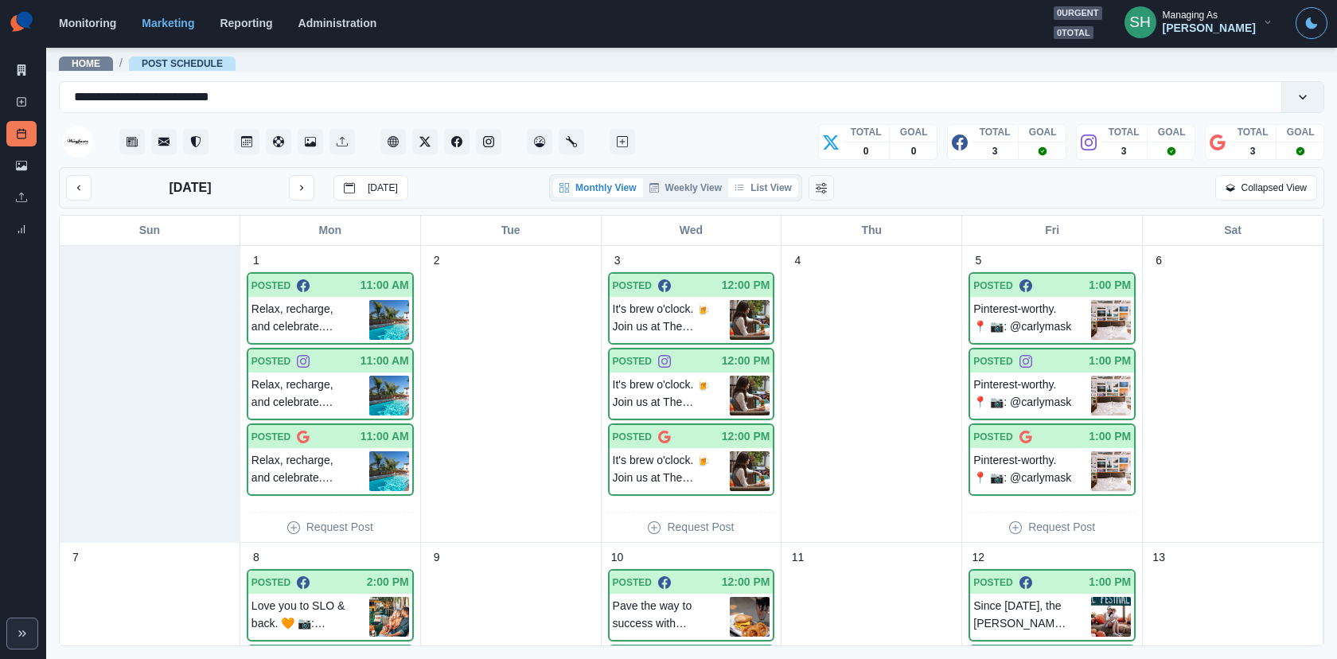
click at [774, 189] on button "List View" at bounding box center [763, 187] width 70 height 19
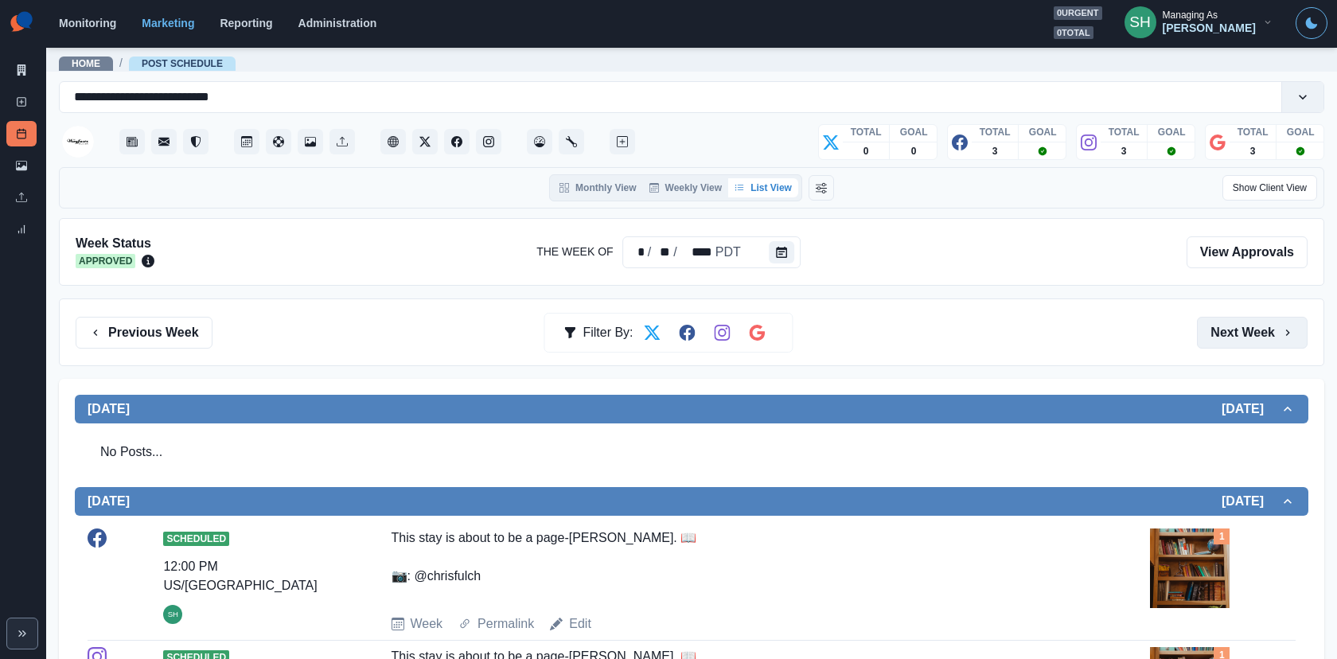
click at [1202, 331] on button "Next Week" at bounding box center [1252, 333] width 111 height 32
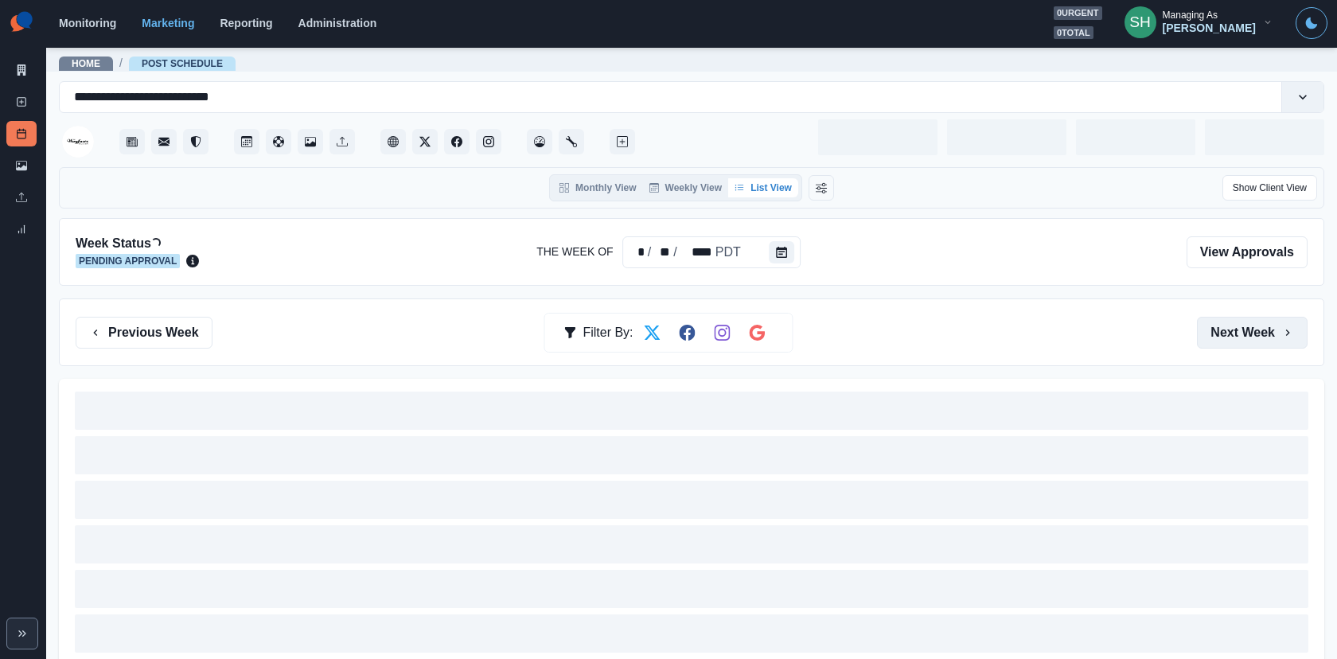
click at [1202, 331] on button "Next Week" at bounding box center [1252, 333] width 111 height 32
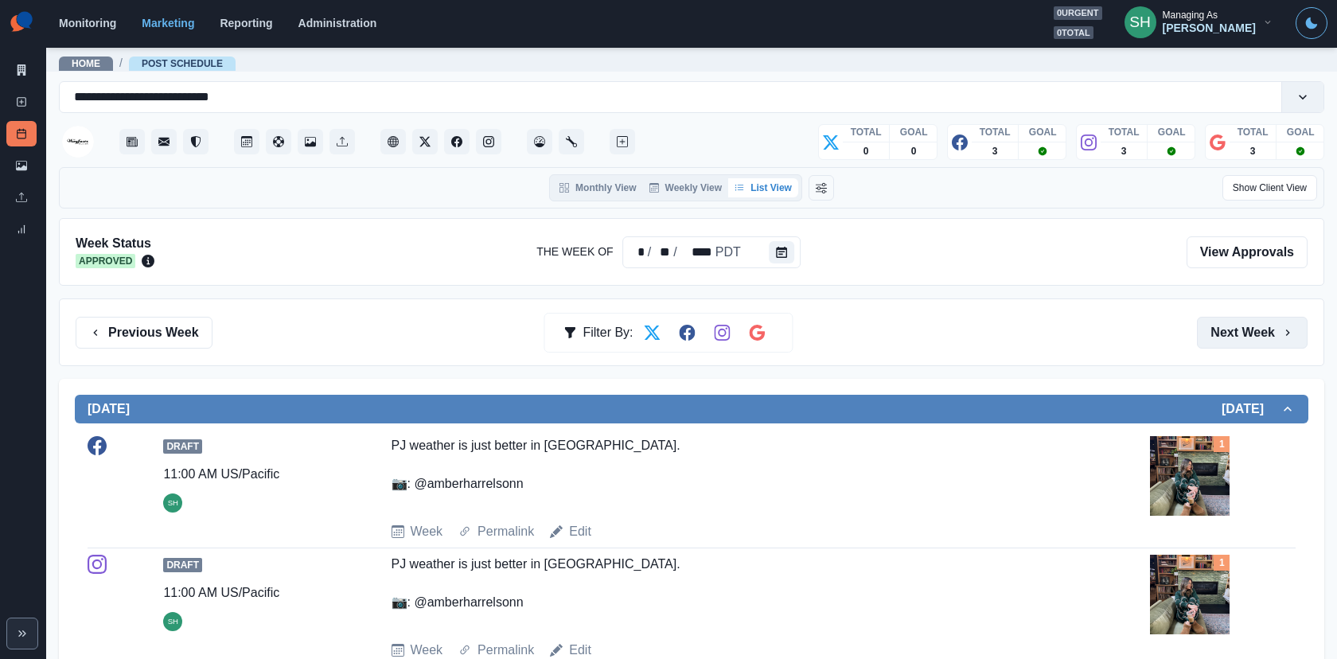
click at [1202, 325] on button "Next Week" at bounding box center [1252, 333] width 111 height 32
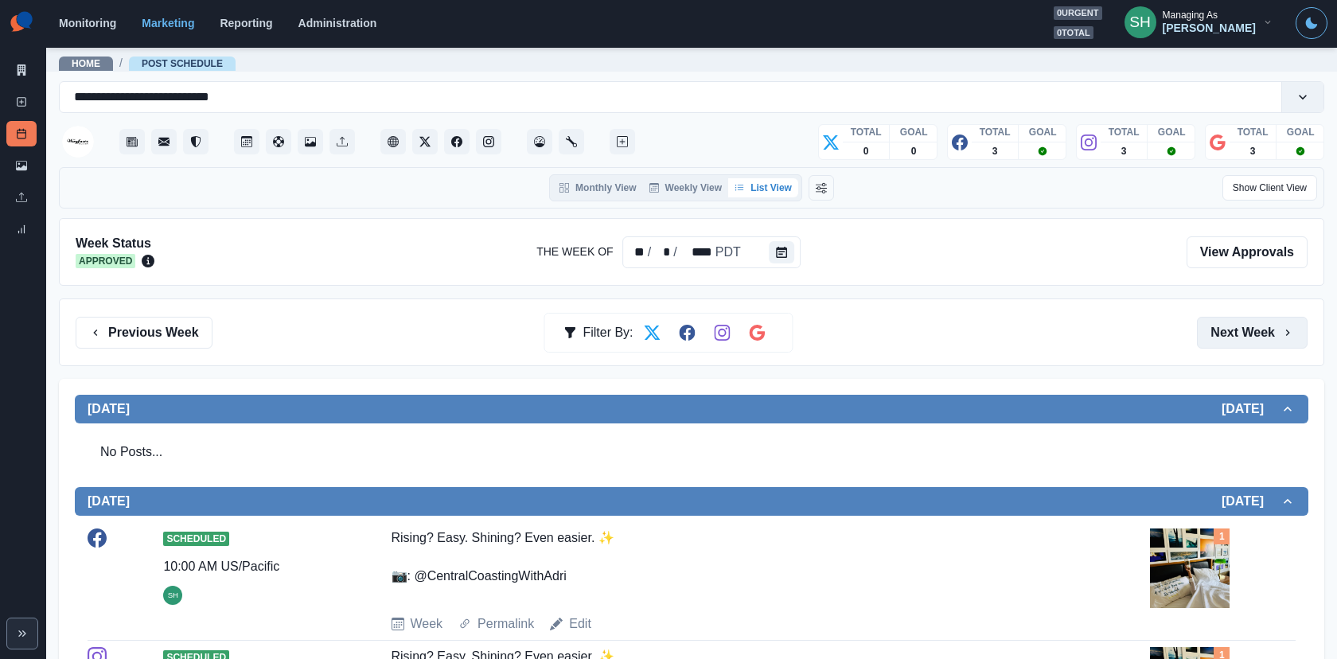
click at [1202, 345] on button "Next Week" at bounding box center [1252, 333] width 111 height 32
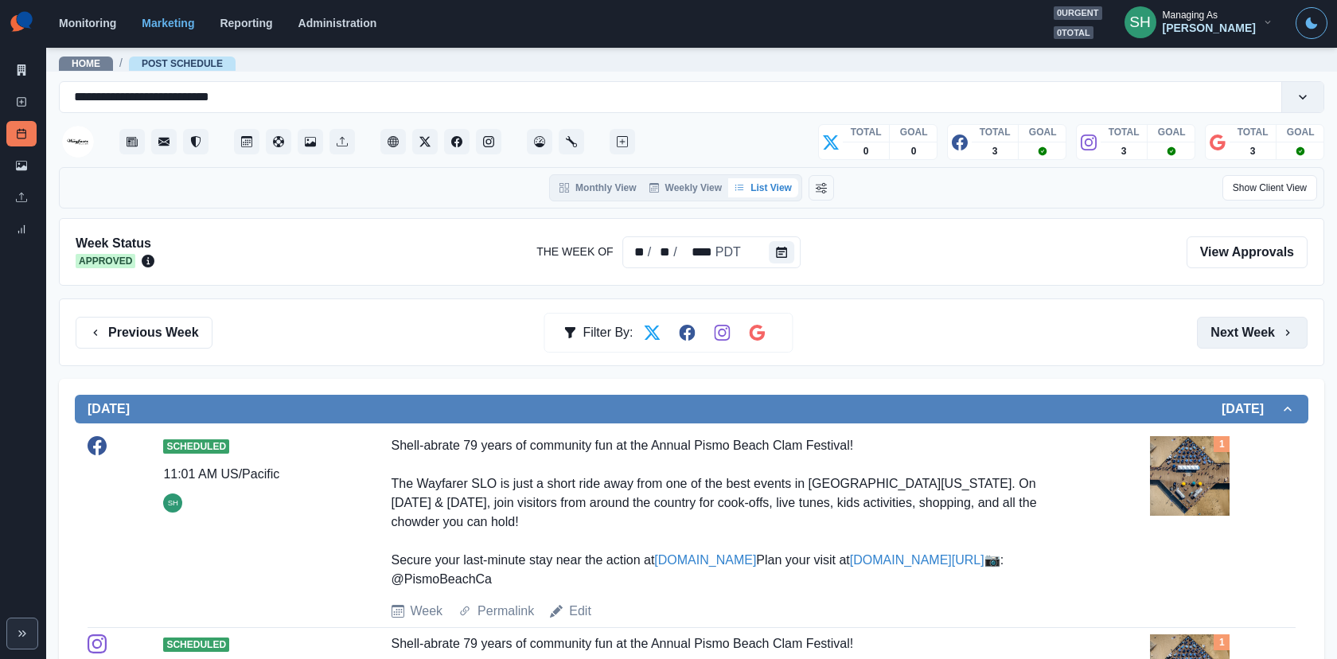
click at [1202, 342] on button "Next Week" at bounding box center [1252, 333] width 111 height 32
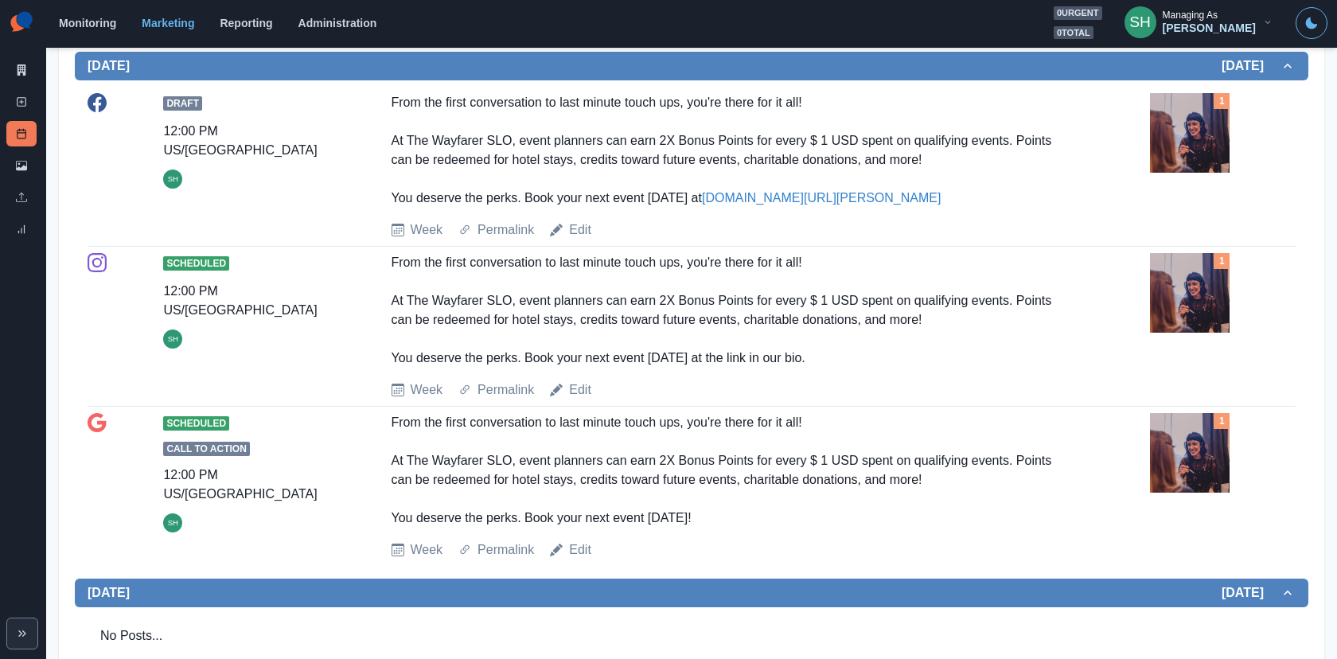
scroll to position [372, 0]
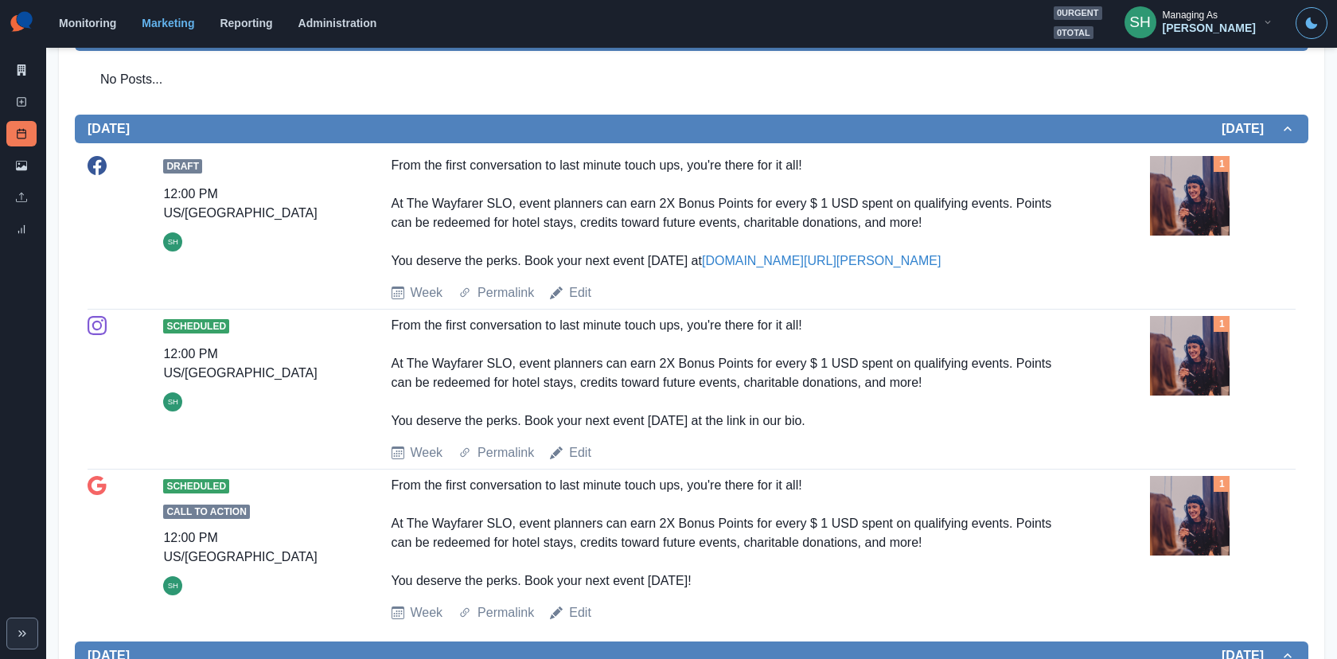
click at [593, 283] on div "Week Permalink Edit" at bounding box center [767, 292] width 753 height 19
click at [590, 285] on link "Edit" at bounding box center [580, 292] width 22 height 19
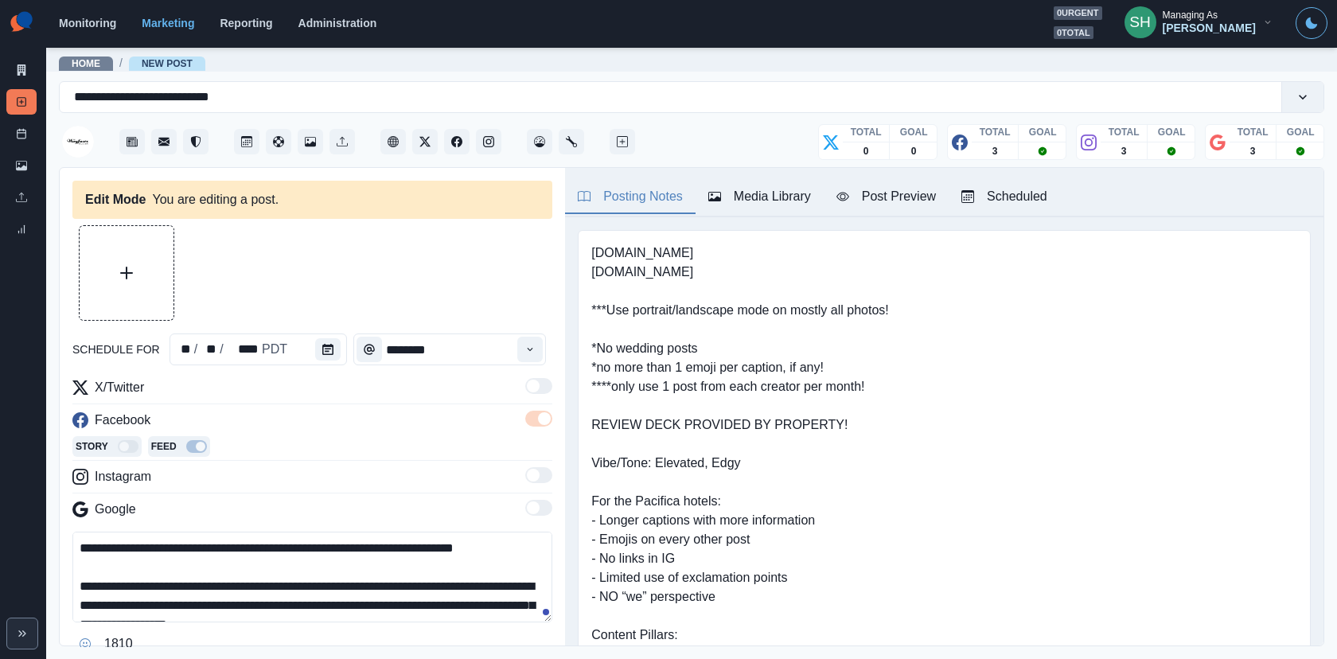
type input "********"
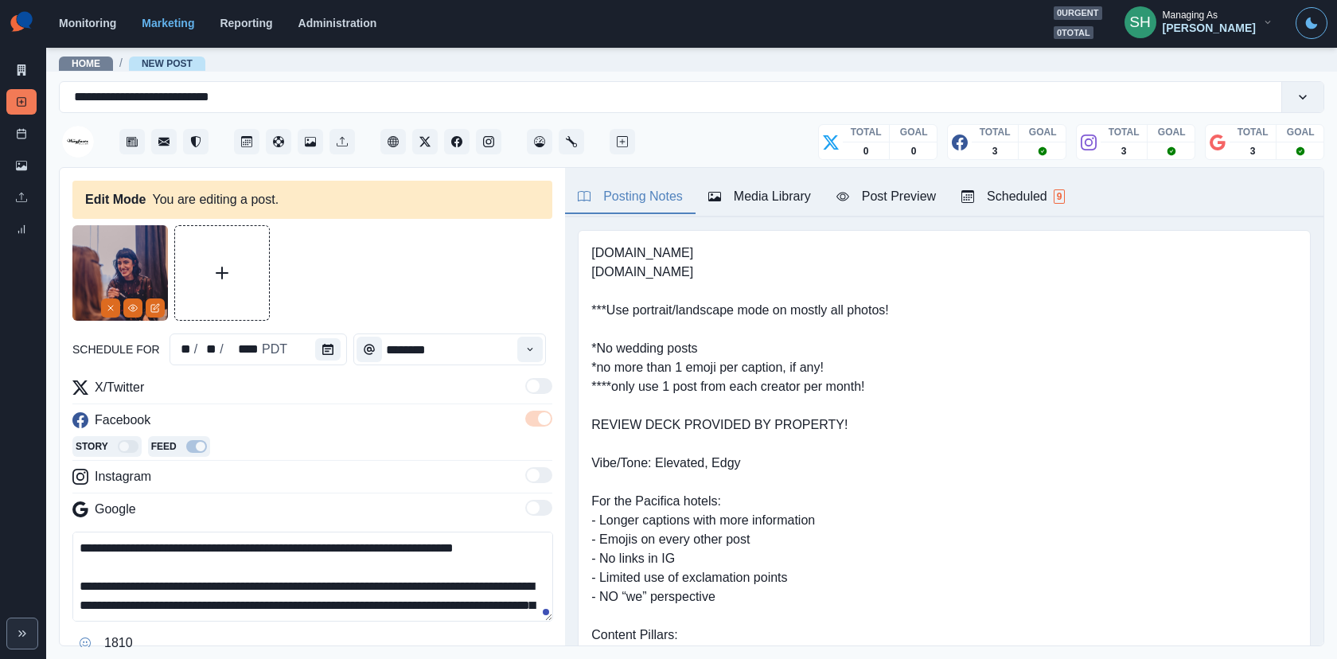
click at [735, 184] on button "Media Library" at bounding box center [759, 197] width 128 height 33
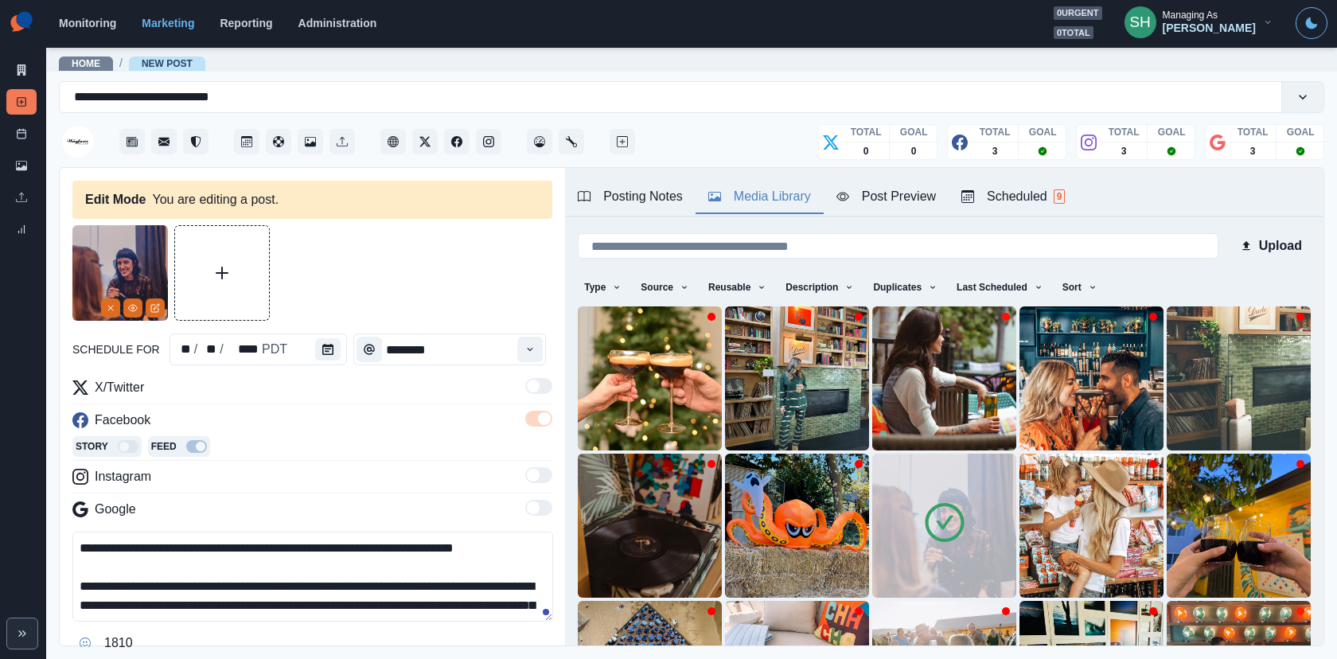
click at [964, 497] on img at bounding box center [944, 526] width 144 height 144
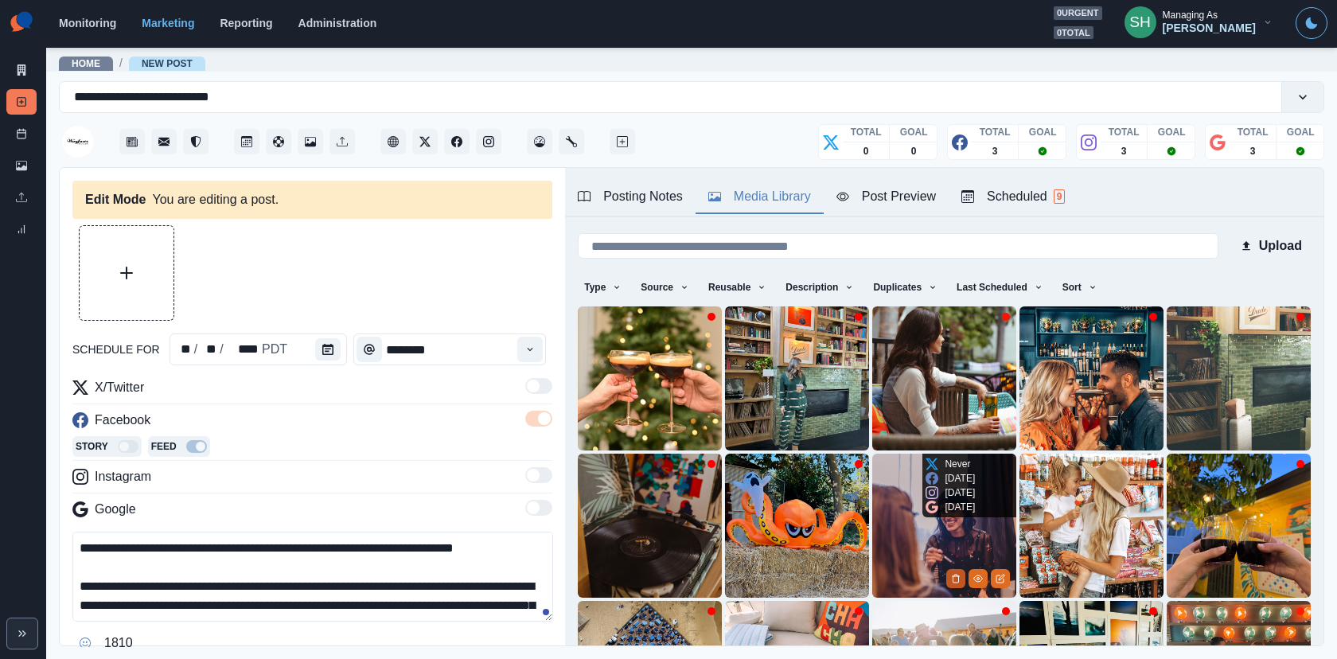
click at [954, 570] on button "Delete Media" at bounding box center [955, 578] width 19 height 19
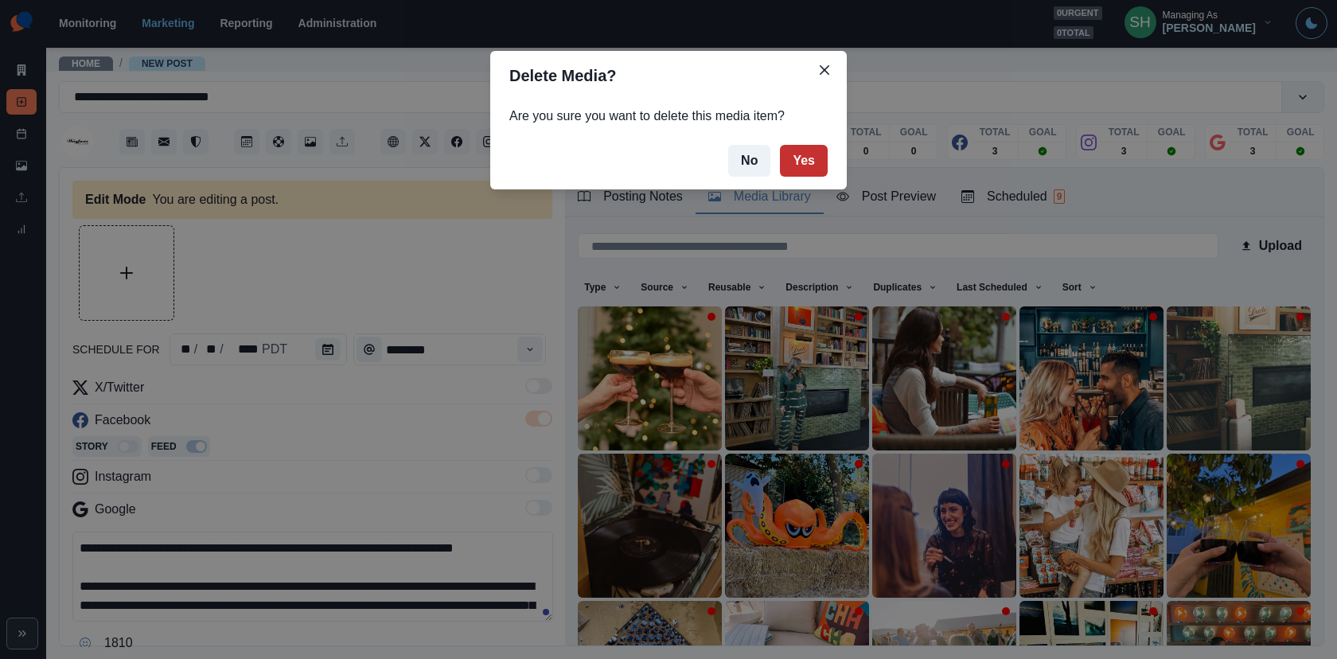
click at [788, 154] on button "Yes" at bounding box center [804, 161] width 48 height 32
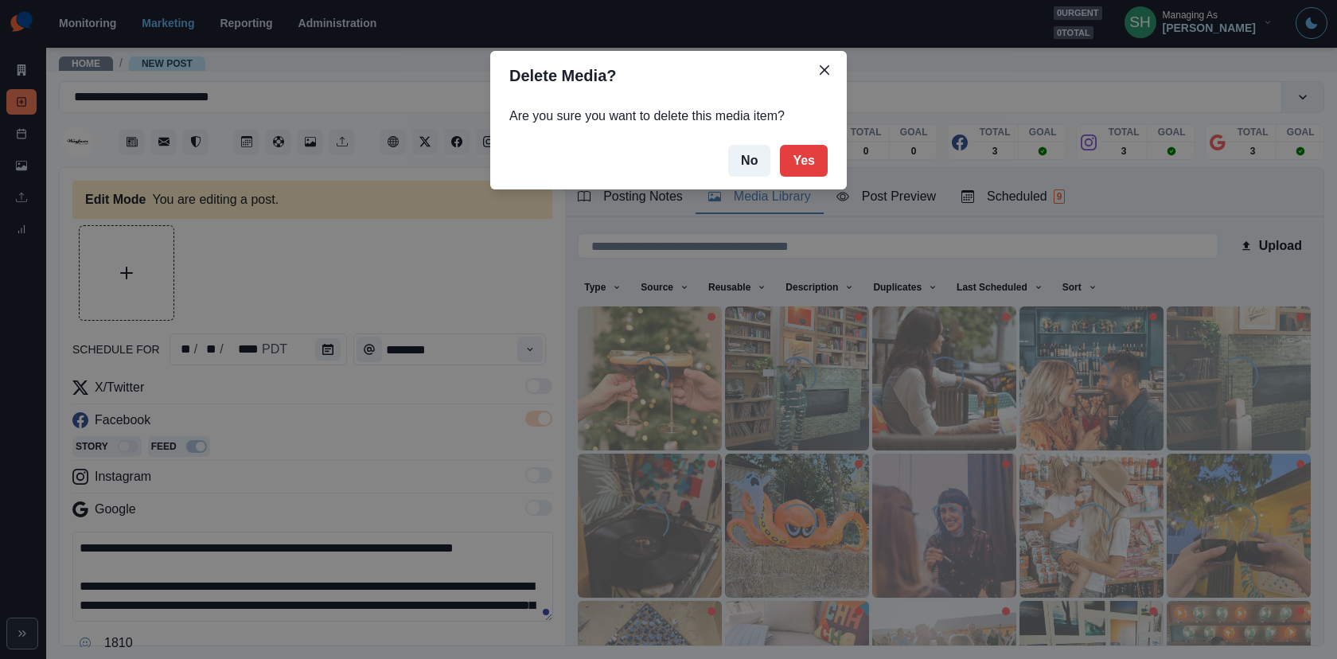
click at [1160, 188] on div "Delete Media? Are you sure you want to delete this media item? No Yes" at bounding box center [668, 329] width 1337 height 659
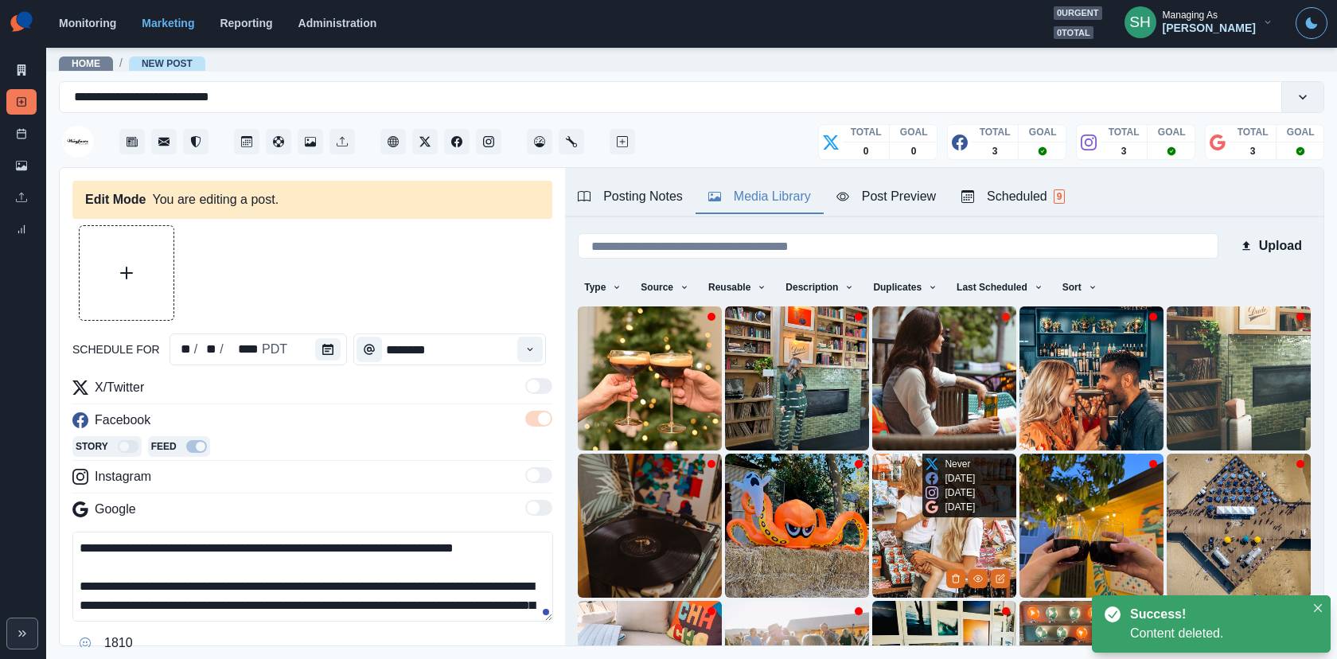
scroll to position [201, 0]
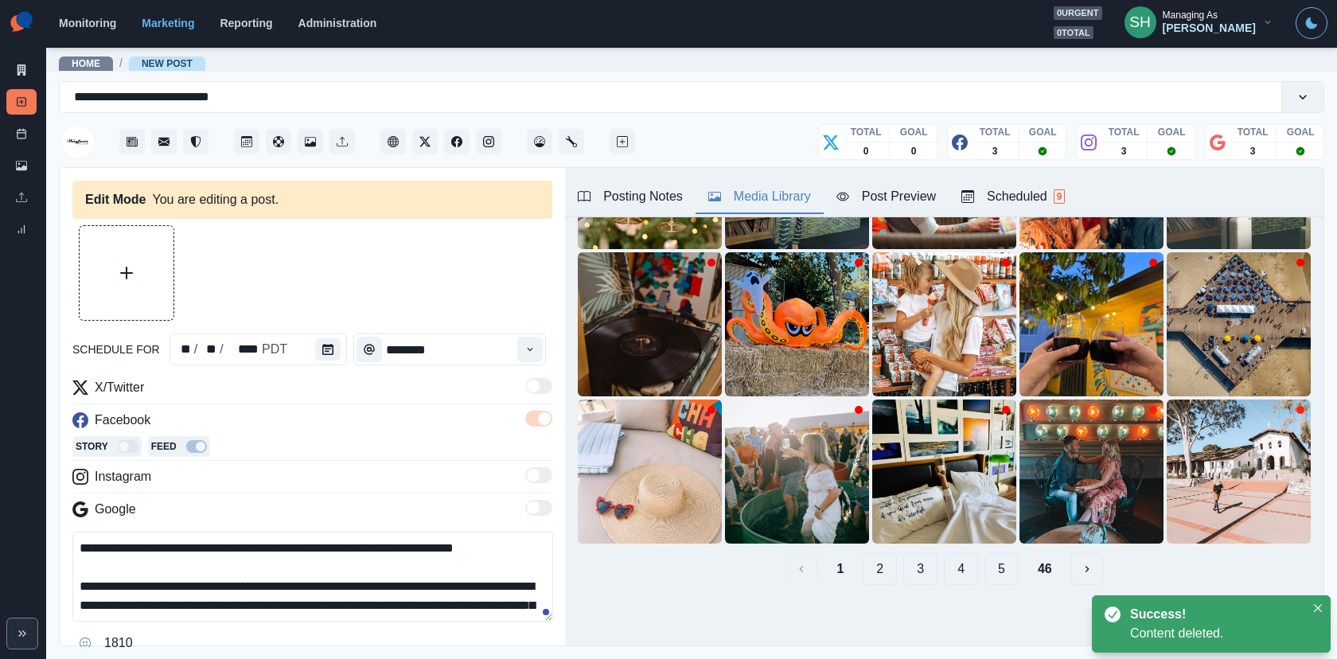
click at [1035, 556] on button "46" at bounding box center [1045, 569] width 40 height 32
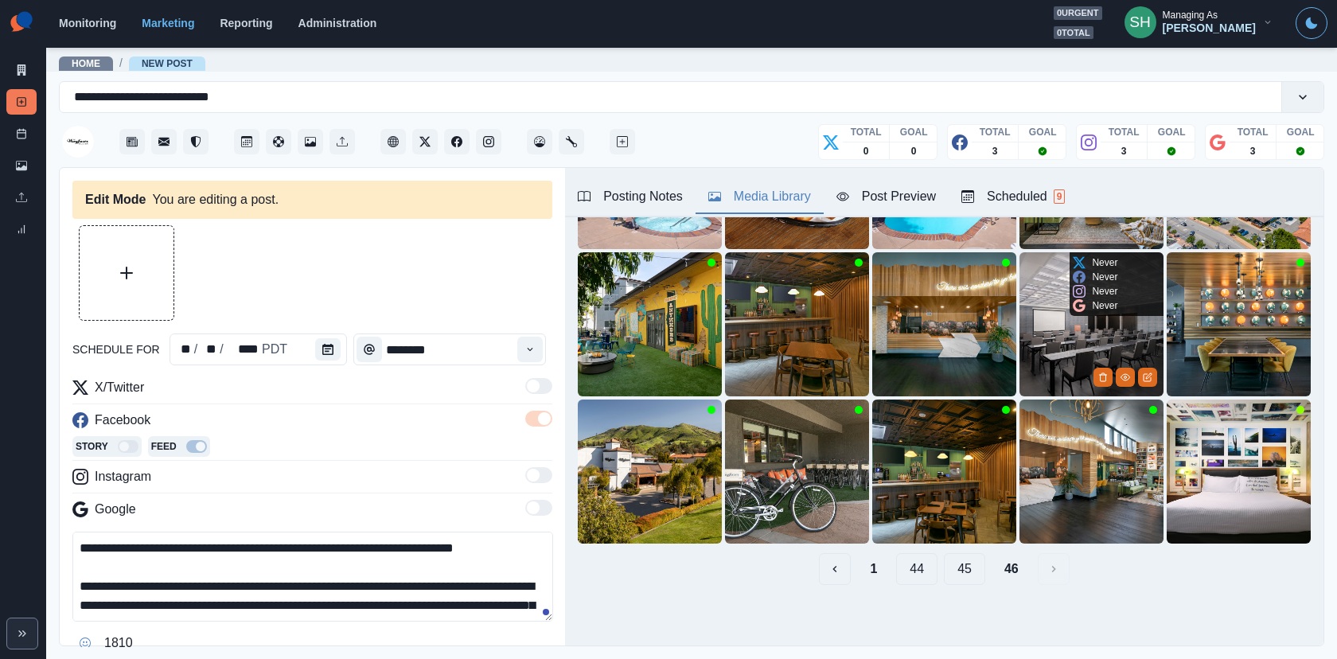
click at [1101, 327] on img at bounding box center [1091, 324] width 144 height 144
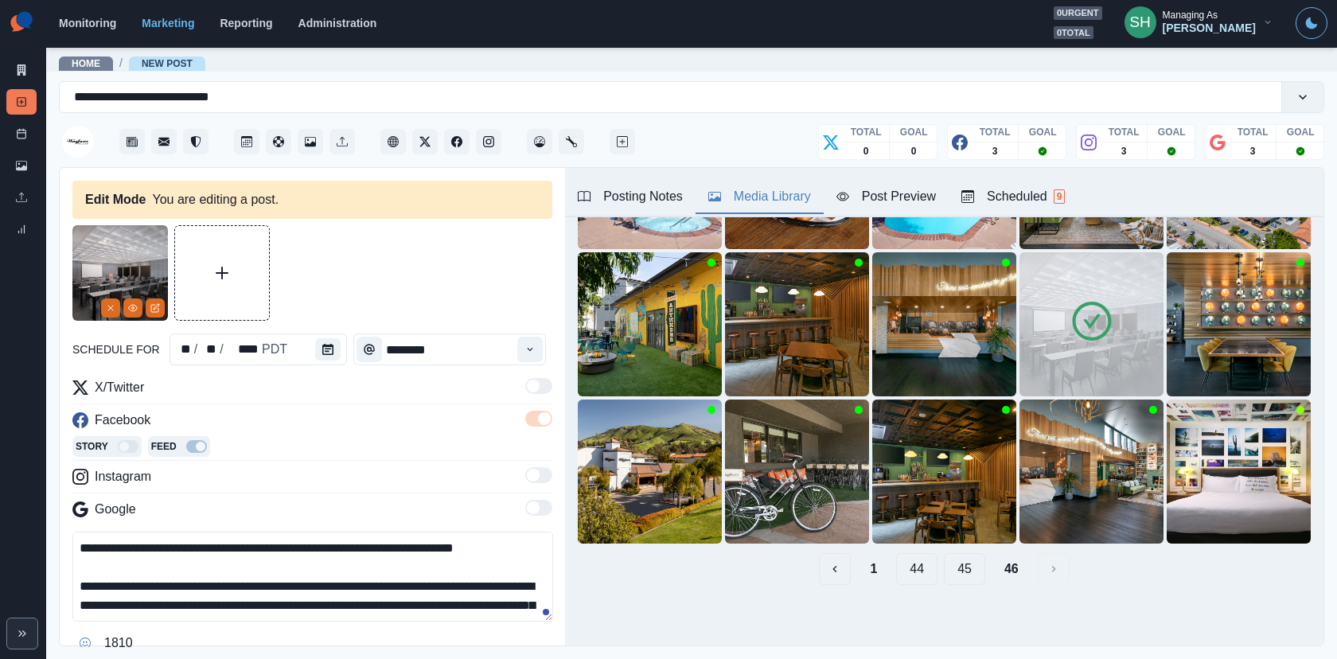
scroll to position [46, 0]
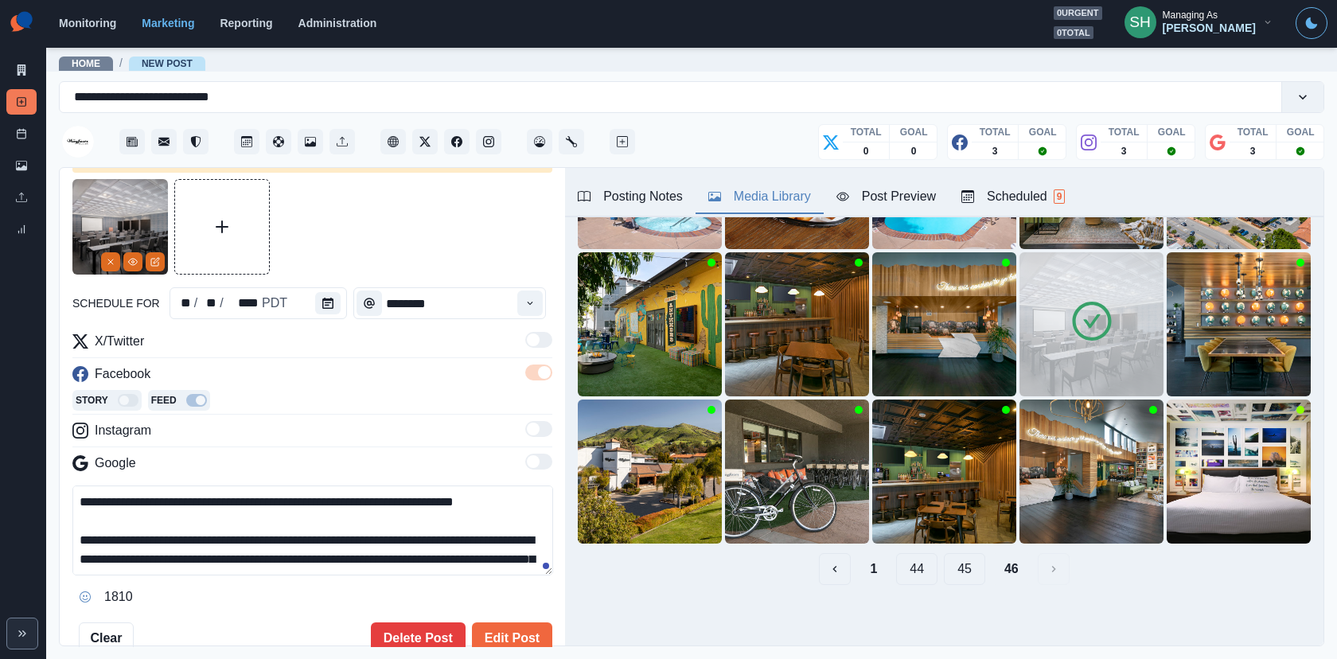
drag, startPoint x: 376, startPoint y: 499, endPoint x: 255, endPoint y: 498, distance: 120.1
click at [255, 498] on textarea "**********" at bounding box center [312, 530] width 481 height 90
type textarea "**********"
click at [897, 190] on div "Post Preview" at bounding box center [885, 196] width 99 height 19
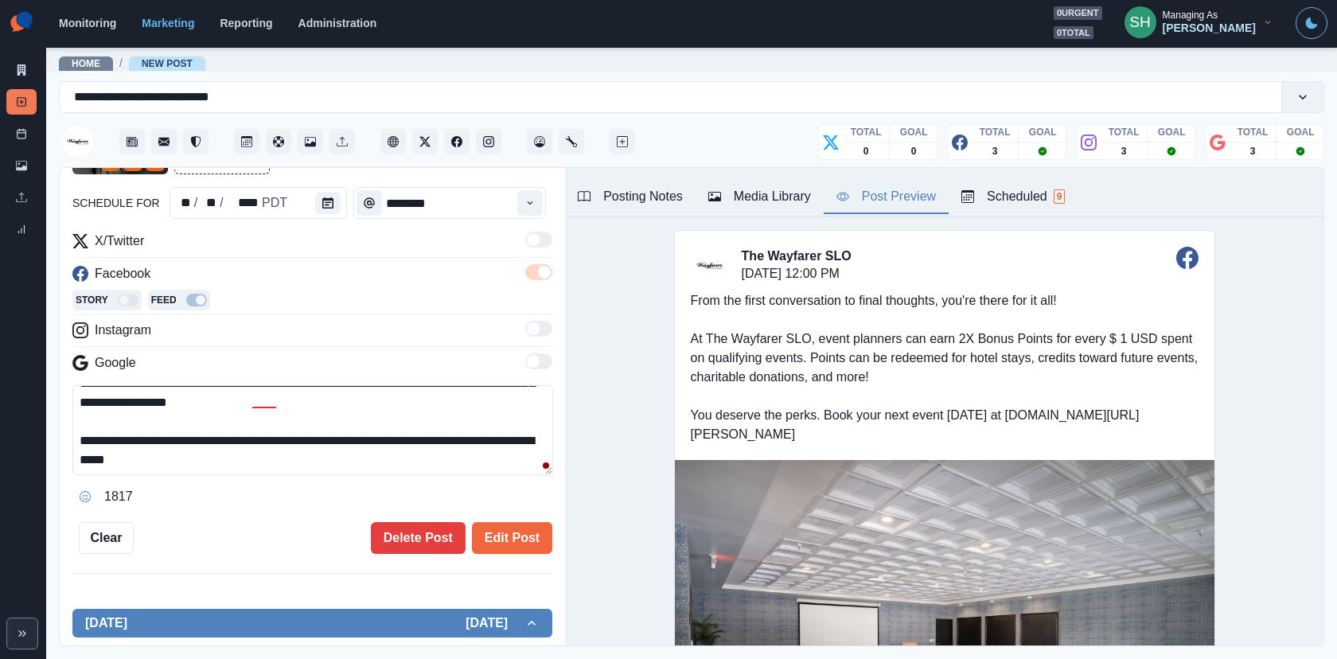
scroll to position [0, 0]
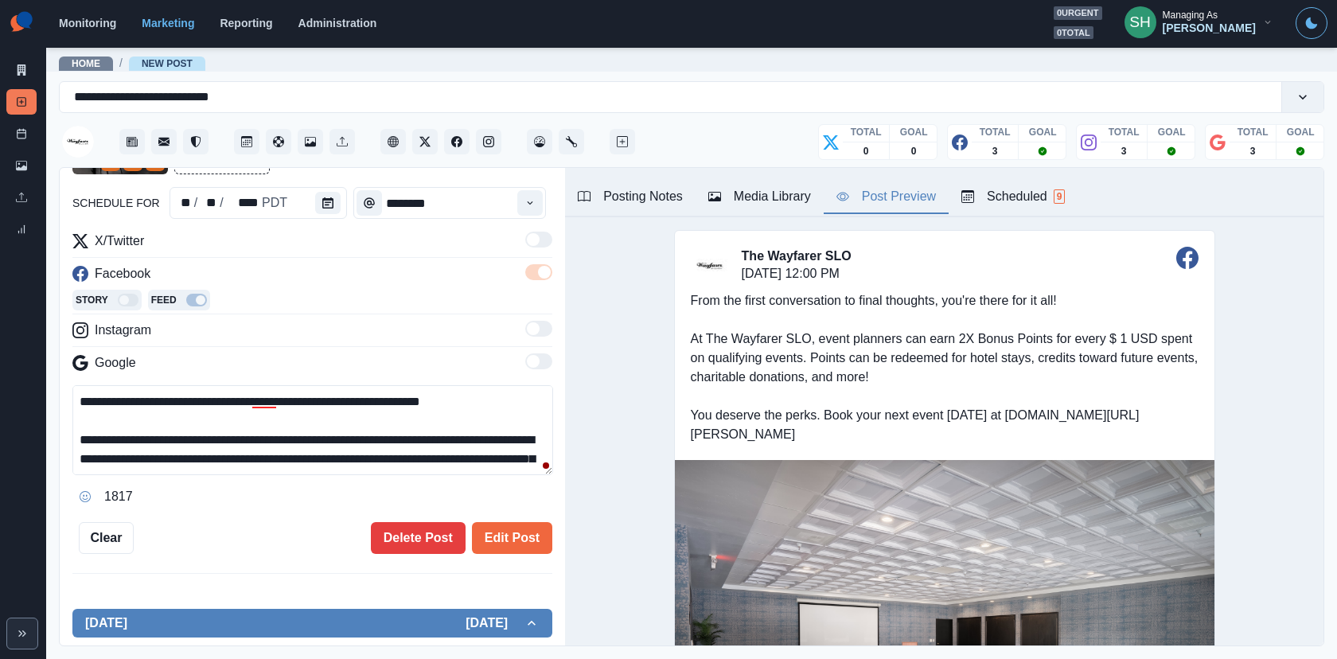
drag, startPoint x: 349, startPoint y: 450, endPoint x: 341, endPoint y: 345, distance: 106.1
click at [341, 345] on div "**********" at bounding box center [312, 371] width 480 height 278
click at [339, 438] on textarea "**********" at bounding box center [312, 430] width 481 height 90
drag, startPoint x: 490, startPoint y: 398, endPoint x: 38, endPoint y: 439, distance: 453.8
click at [38, 439] on div "**********" at bounding box center [668, 329] width 1337 height 659
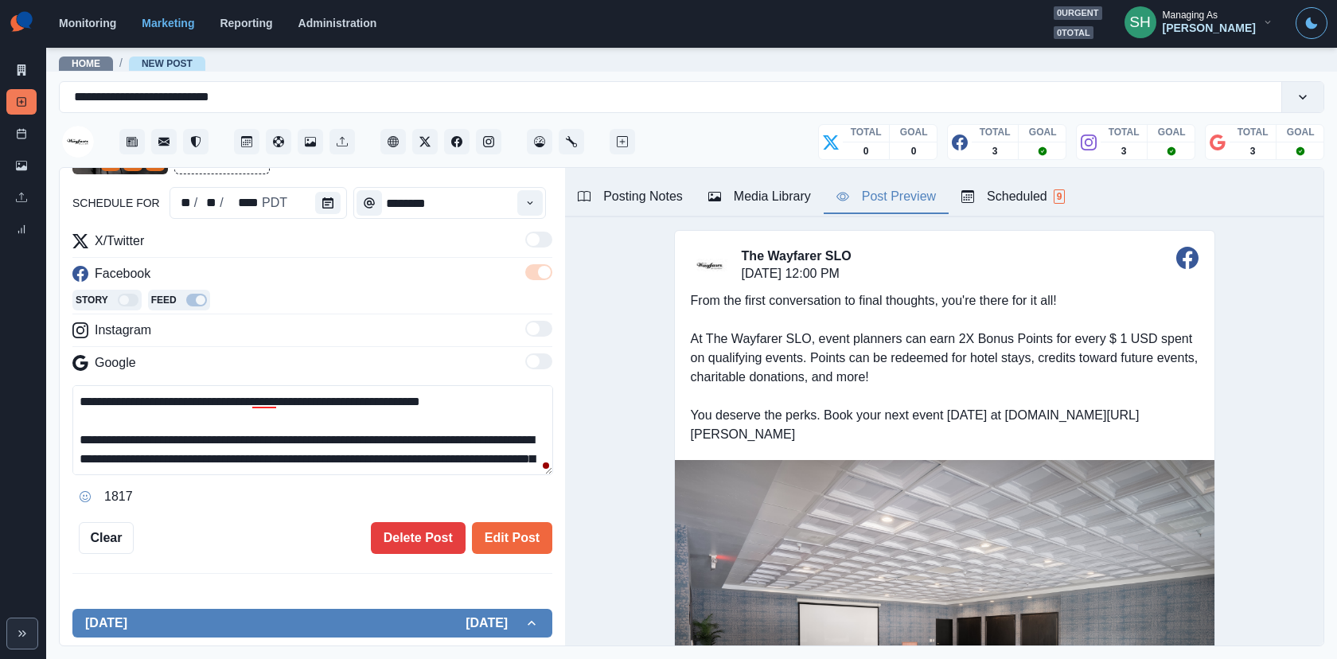
click at [129, 380] on div "**********" at bounding box center [312, 371] width 480 height 278
click at [127, 395] on textarea "**********" at bounding box center [312, 430] width 481 height 90
click at [523, 546] on button "Edit Post" at bounding box center [512, 538] width 80 height 32
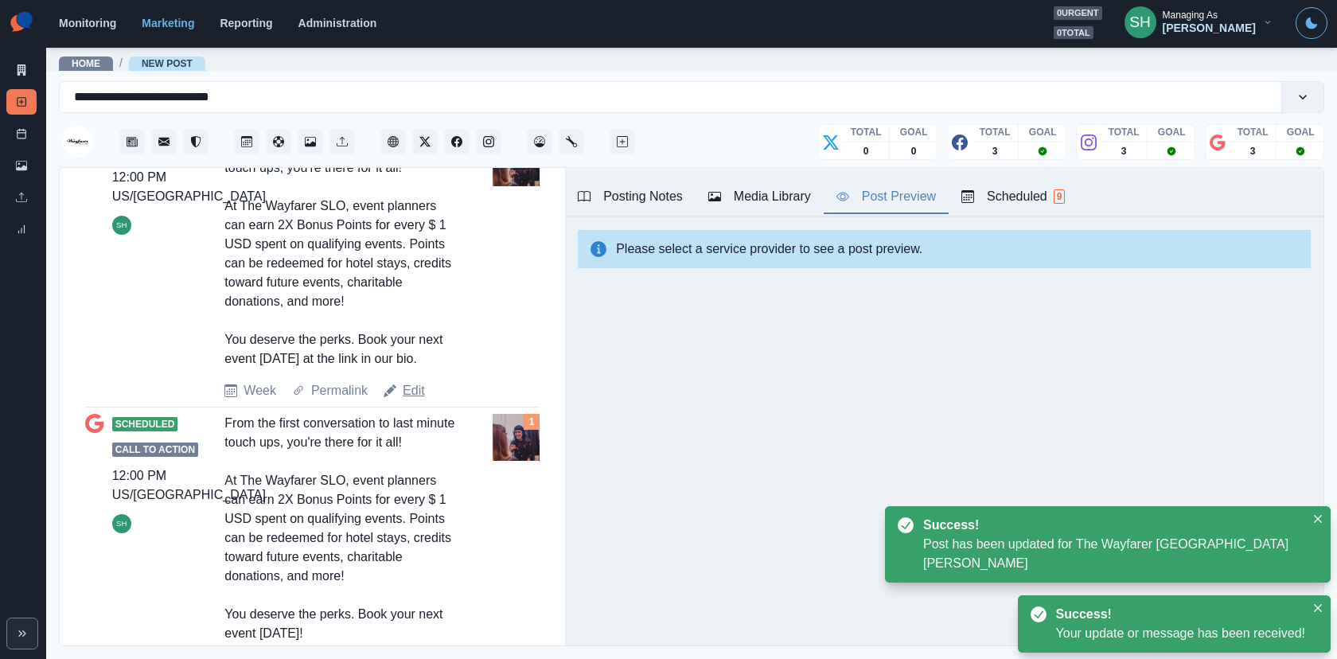
click at [415, 400] on link "Edit" at bounding box center [414, 390] width 22 height 19
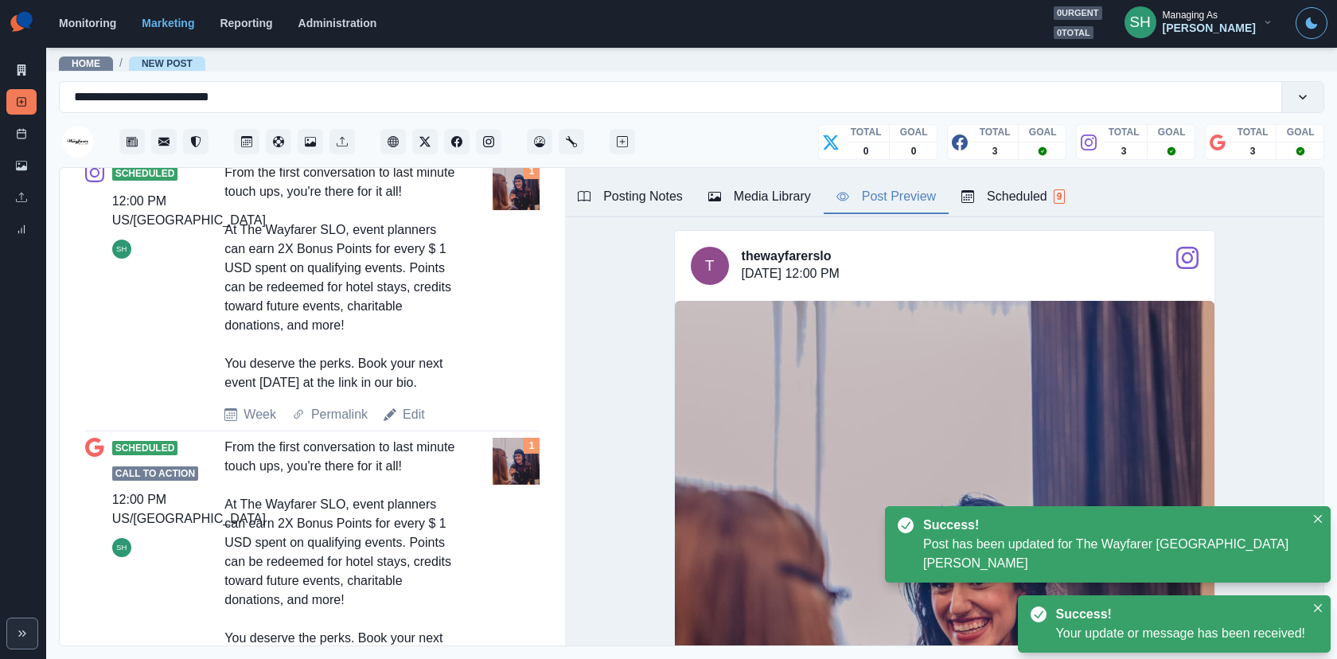
scroll to position [951, 0]
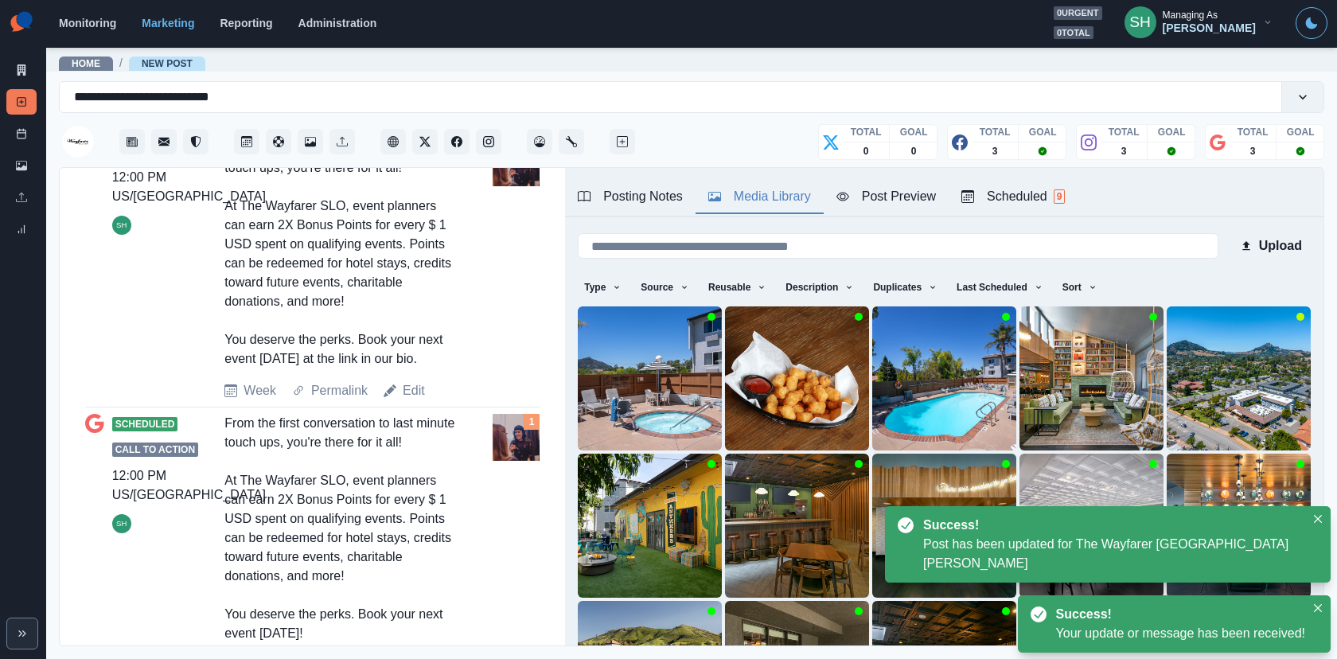
click at [792, 192] on div "Media Library" at bounding box center [759, 196] width 103 height 19
click at [1080, 486] on icon at bounding box center [1079, 492] width 13 height 13
click at [1045, 492] on img at bounding box center [1091, 526] width 144 height 144
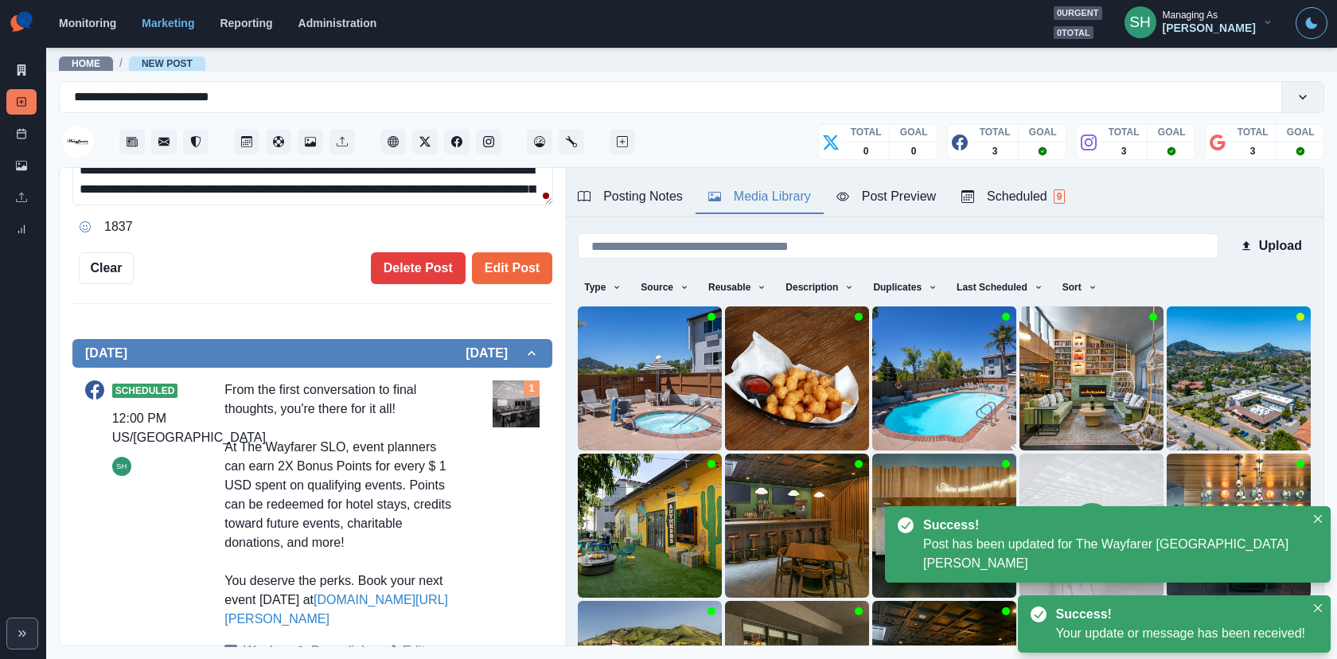
scroll to position [0, 0]
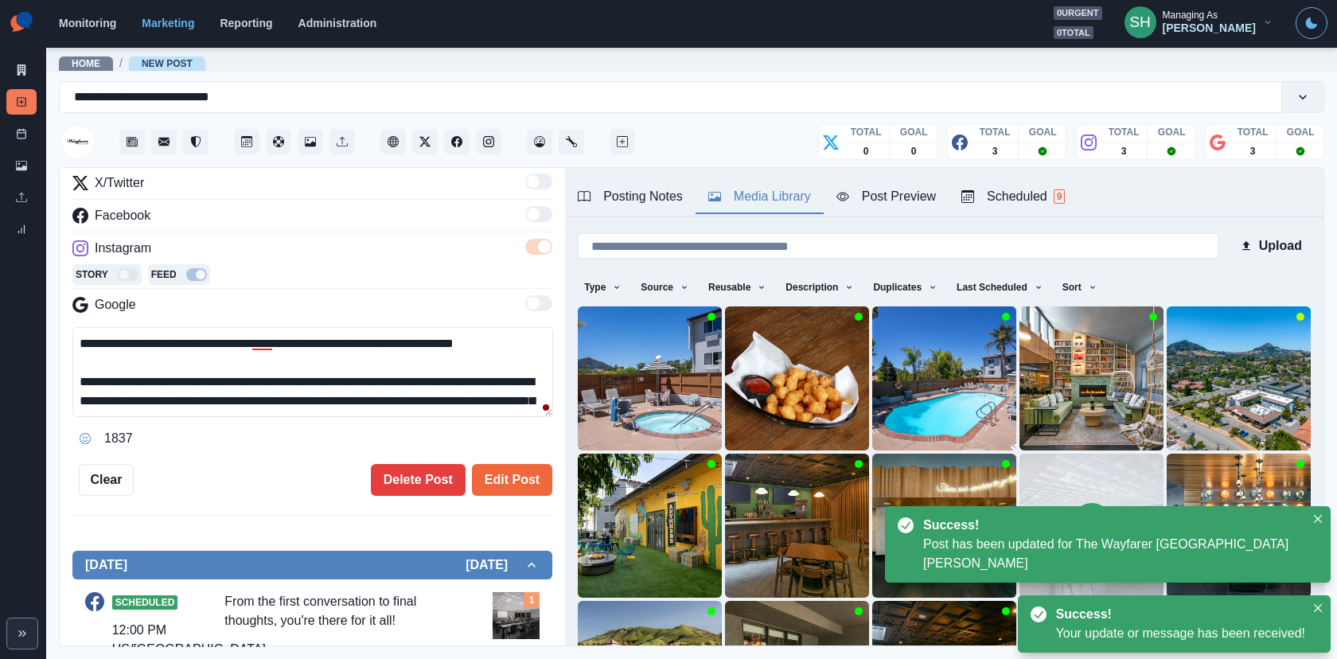
click at [1100, 512] on icon at bounding box center [1091, 522] width 45 height 45
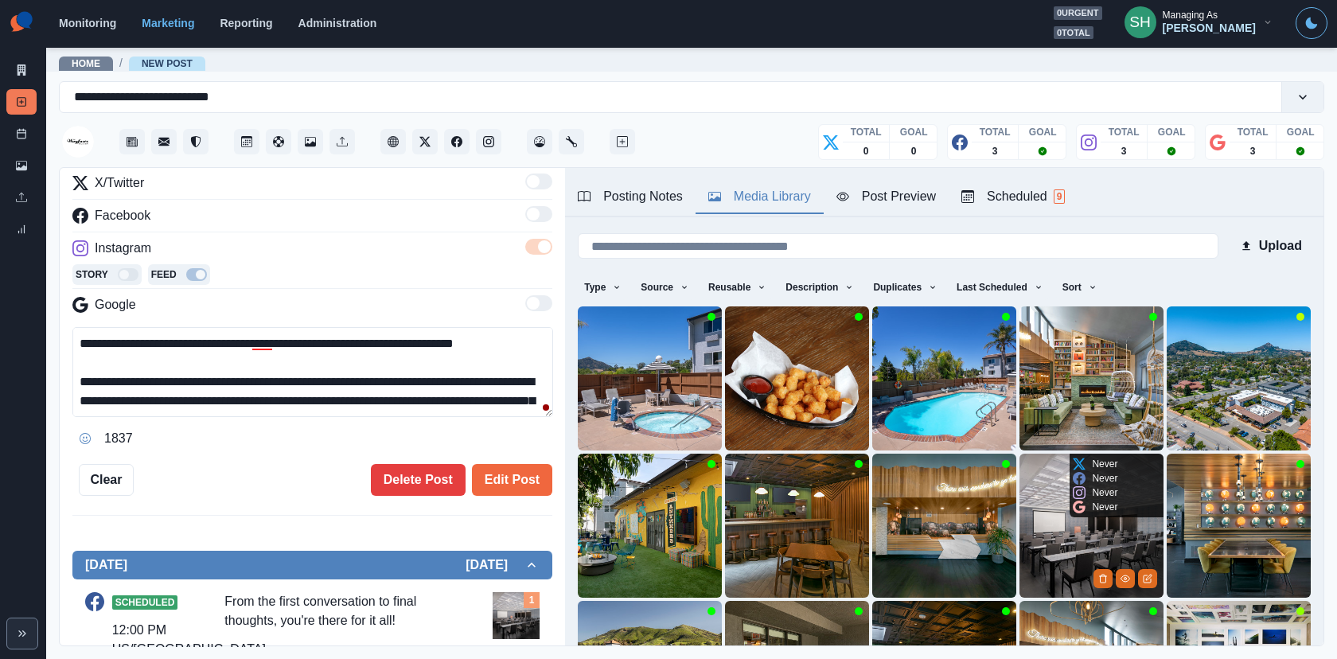
click at [1035, 498] on img at bounding box center [1091, 526] width 144 height 144
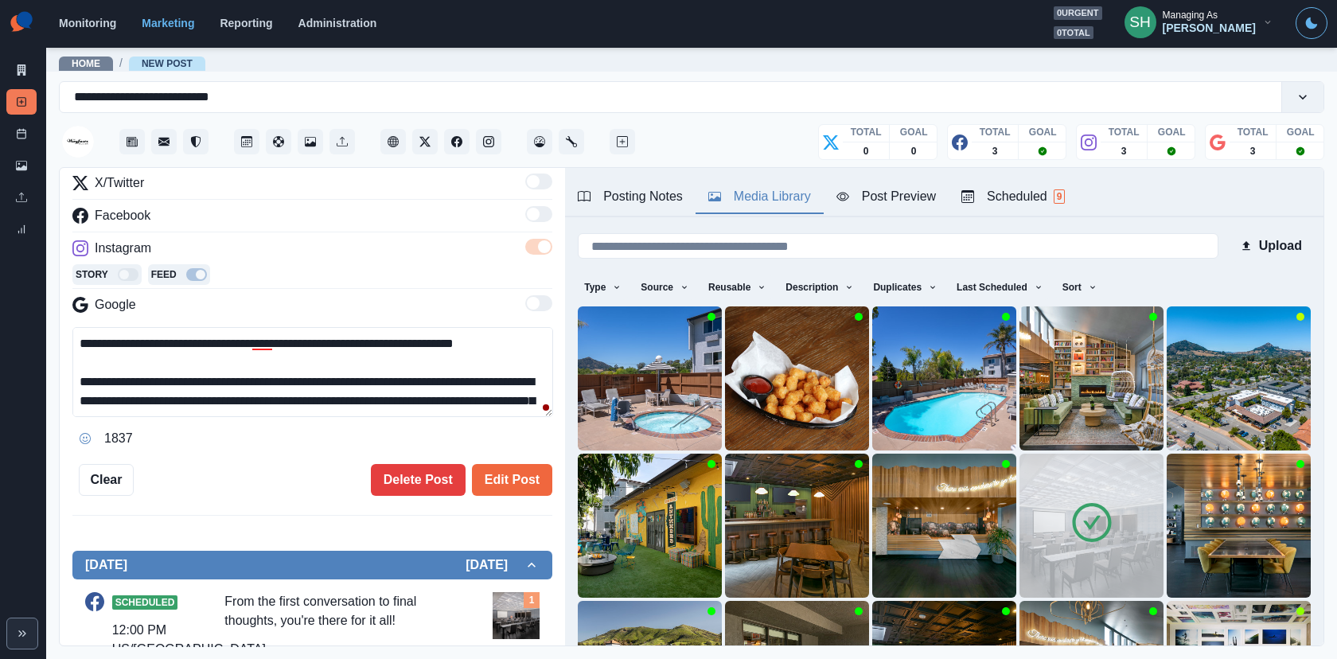
click at [365, 338] on textarea "**********" at bounding box center [312, 372] width 481 height 90
paste textarea
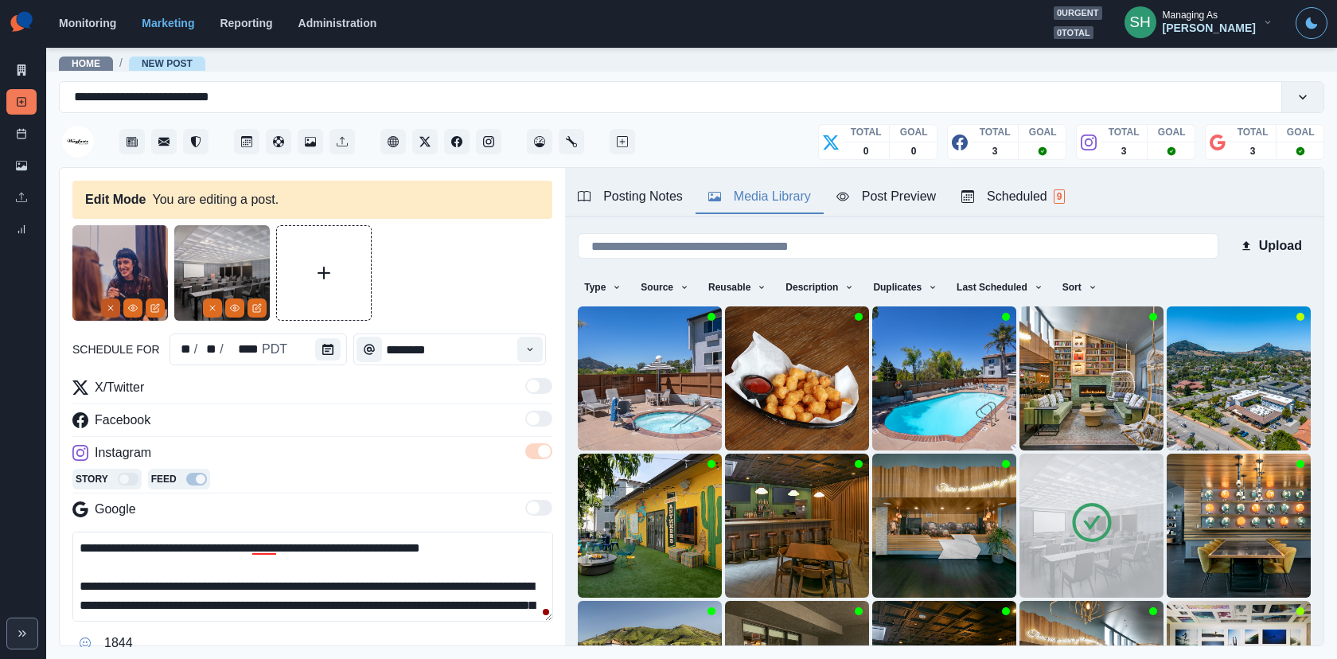
type textarea "**********"
click at [113, 306] on icon "Remove" at bounding box center [111, 308] width 10 height 10
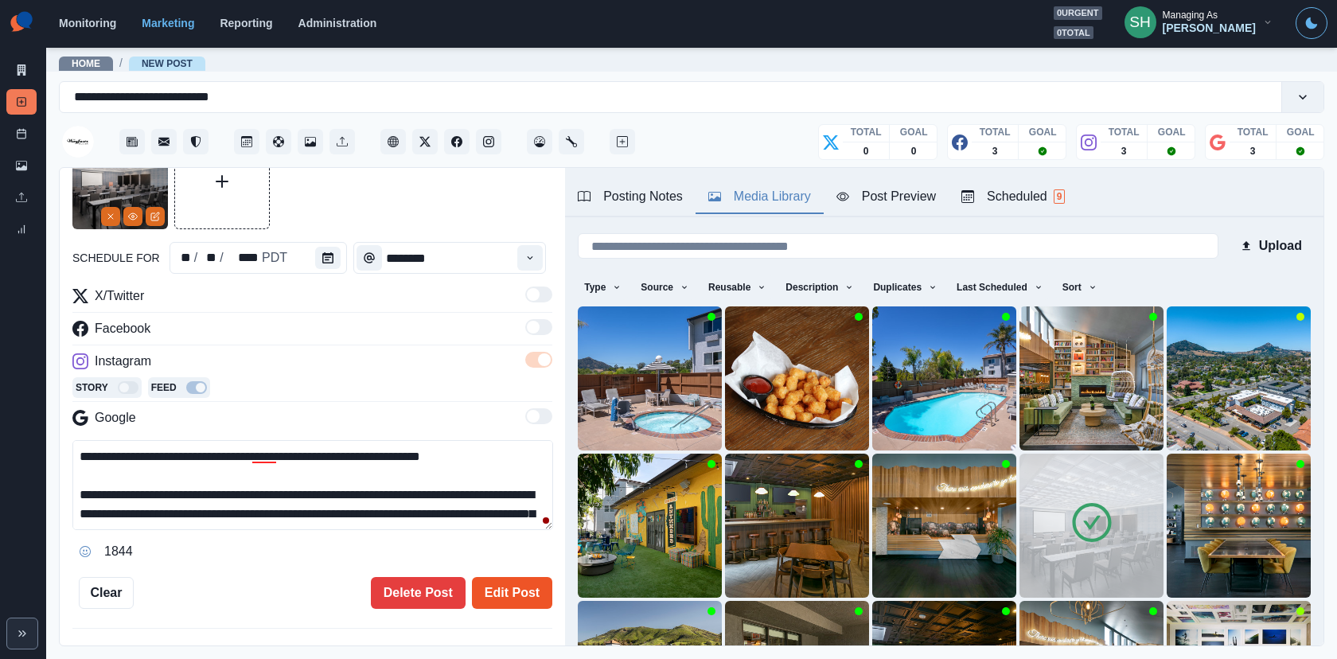
click at [511, 582] on button "Edit Post" at bounding box center [512, 593] width 80 height 32
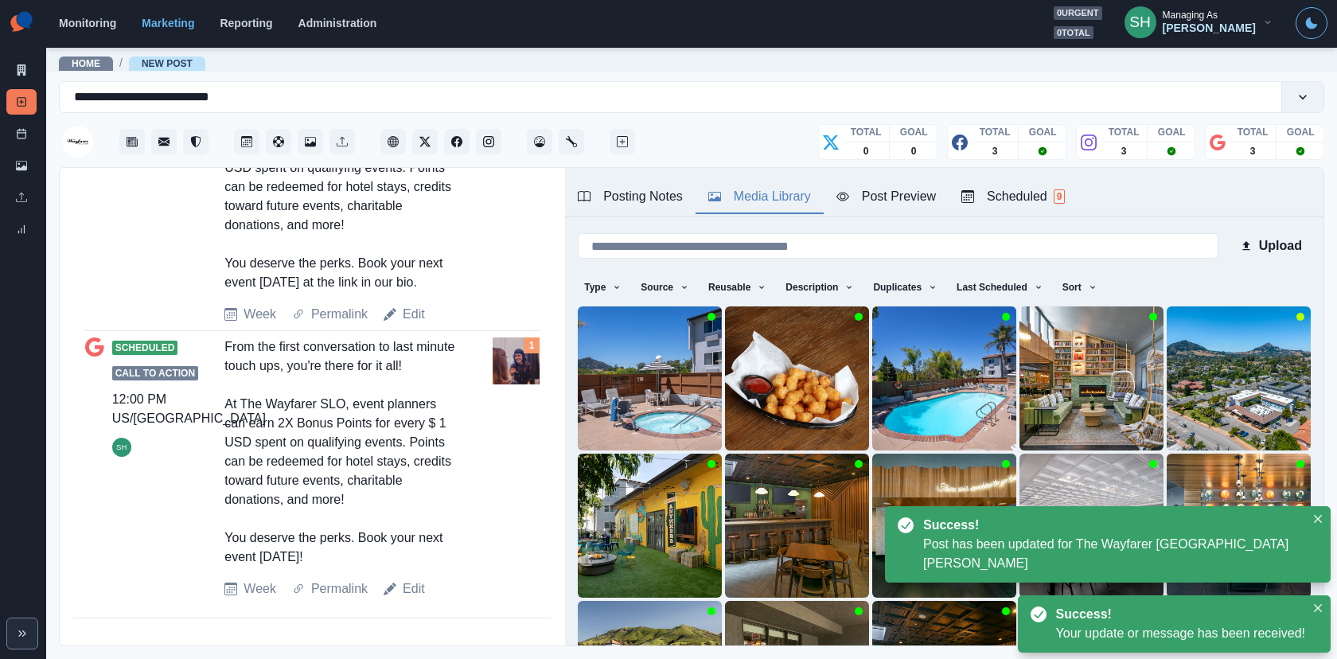
click at [425, 590] on div "Week Permalink Edit" at bounding box center [355, 588] width 262 height 19
click at [411, 590] on link "Edit" at bounding box center [414, 588] width 22 height 19
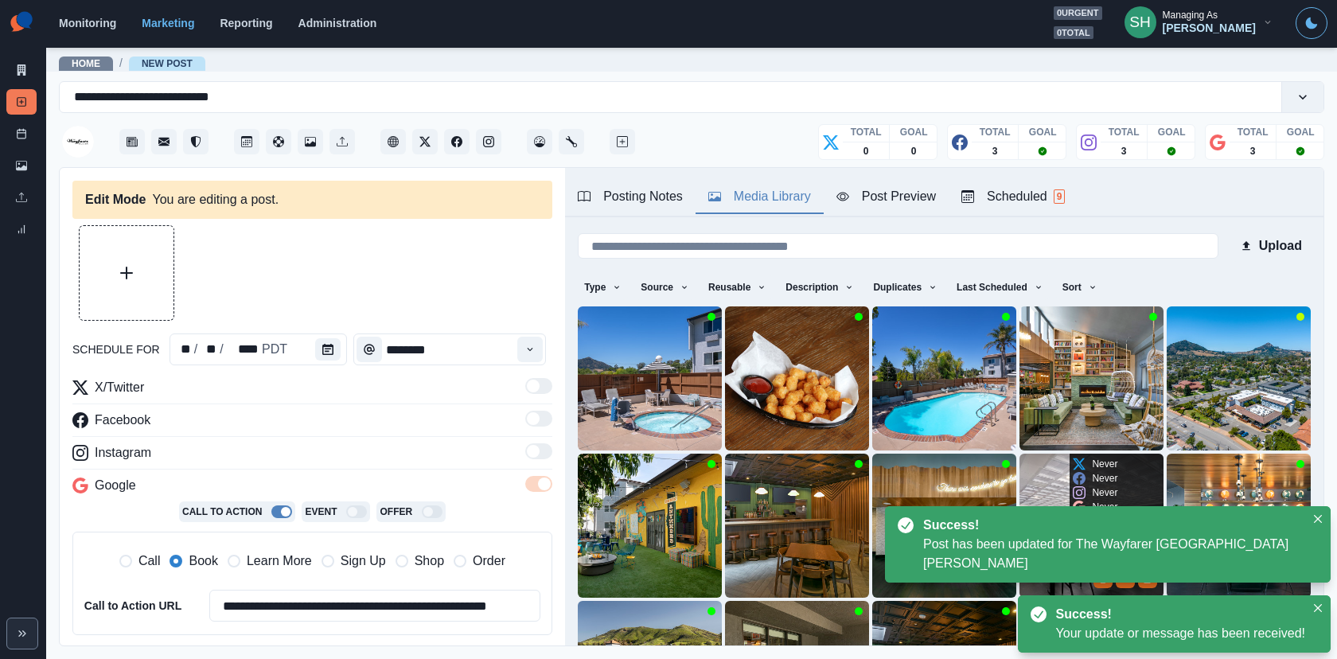
click at [1030, 512] on img at bounding box center [1091, 526] width 144 height 144
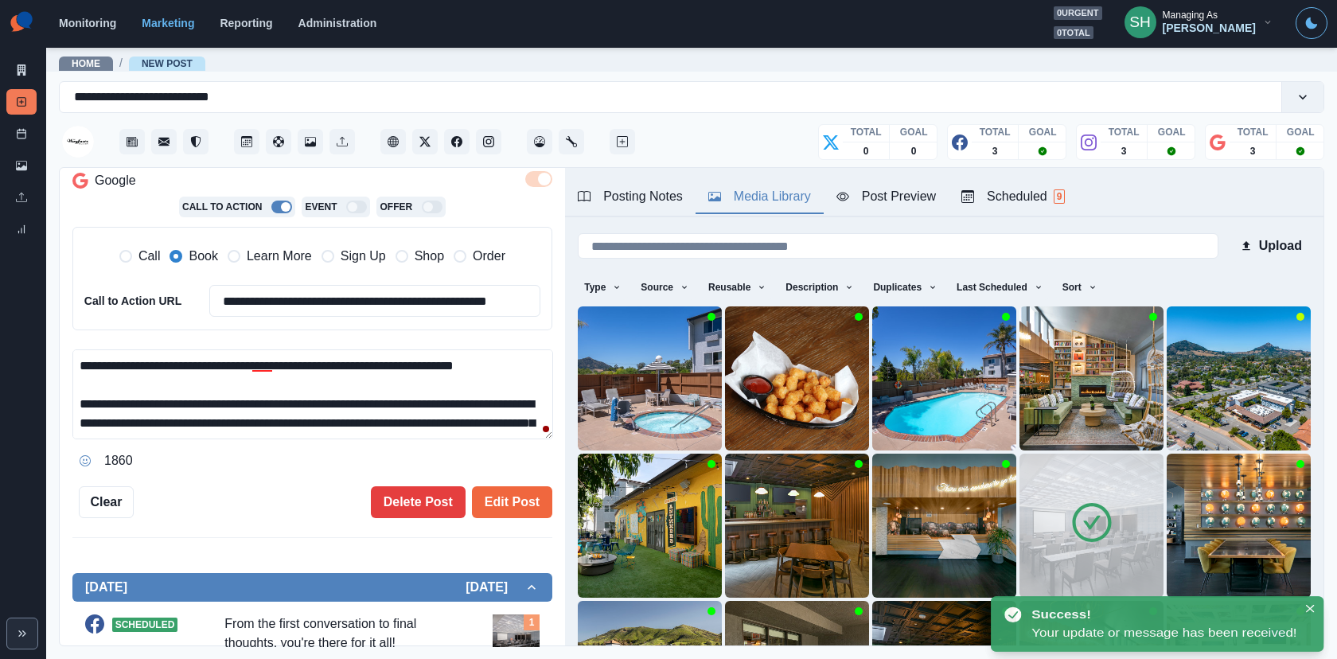
click at [215, 351] on textarea "**********" at bounding box center [312, 394] width 481 height 90
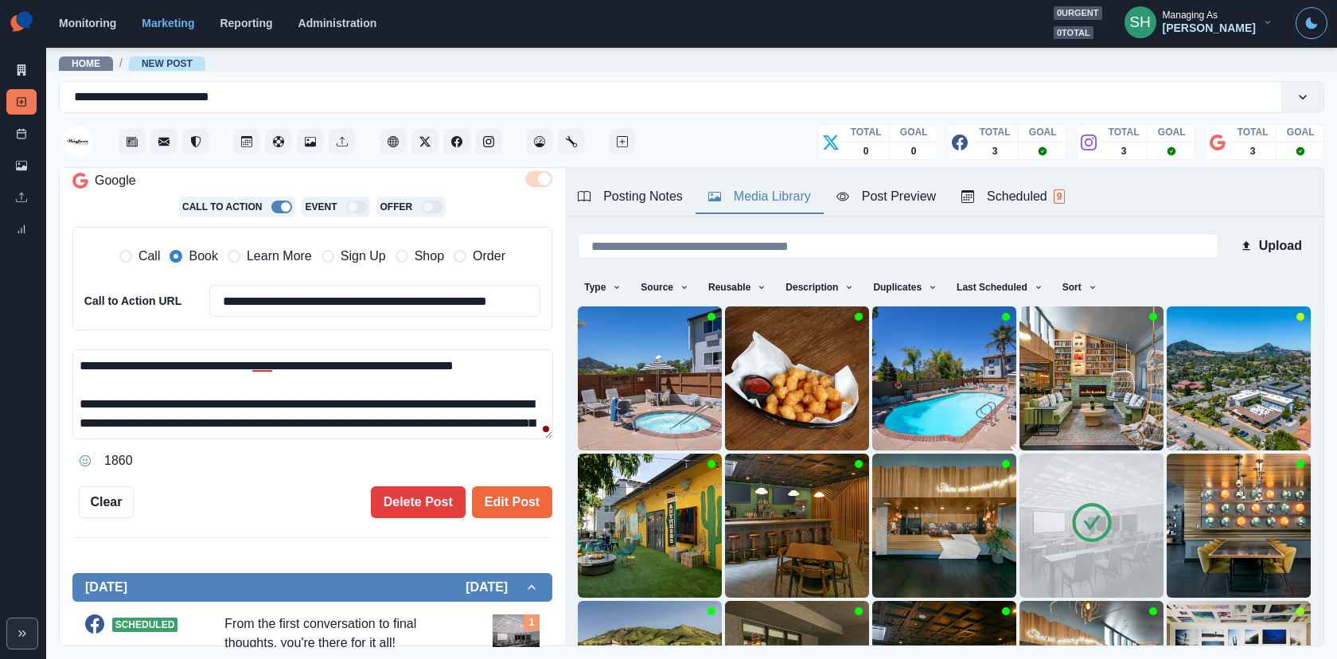
click at [215, 351] on textarea "**********" at bounding box center [312, 394] width 481 height 90
paste textarea
type textarea "**********"
click at [532, 507] on button "Edit Post" at bounding box center [512, 502] width 80 height 32
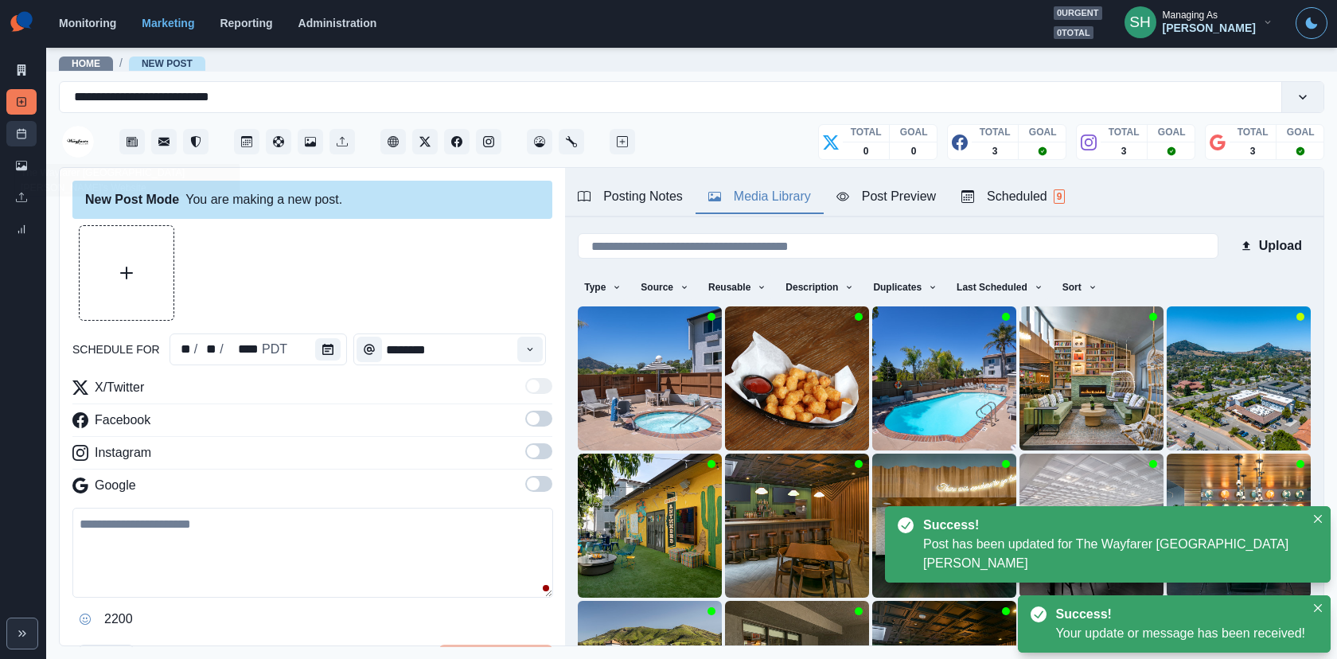
click at [18, 135] on rect at bounding box center [22, 134] width 9 height 9
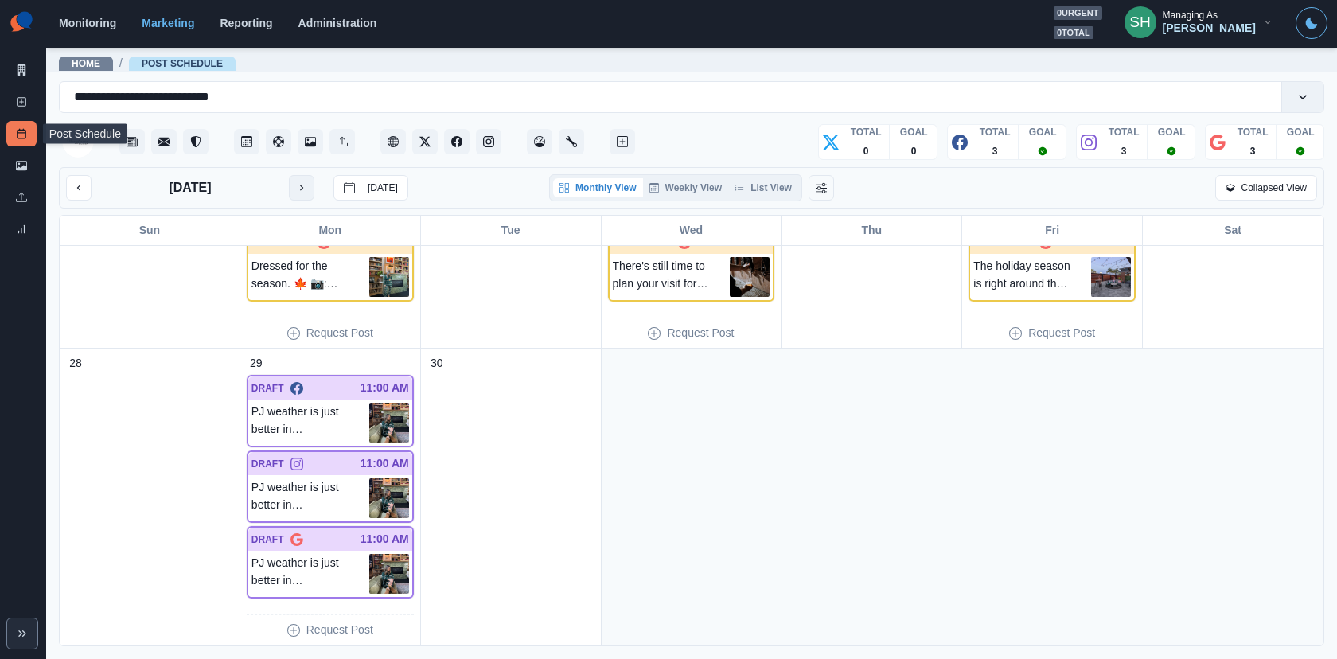
click at [296, 185] on icon "next month" at bounding box center [301, 187] width 11 height 11
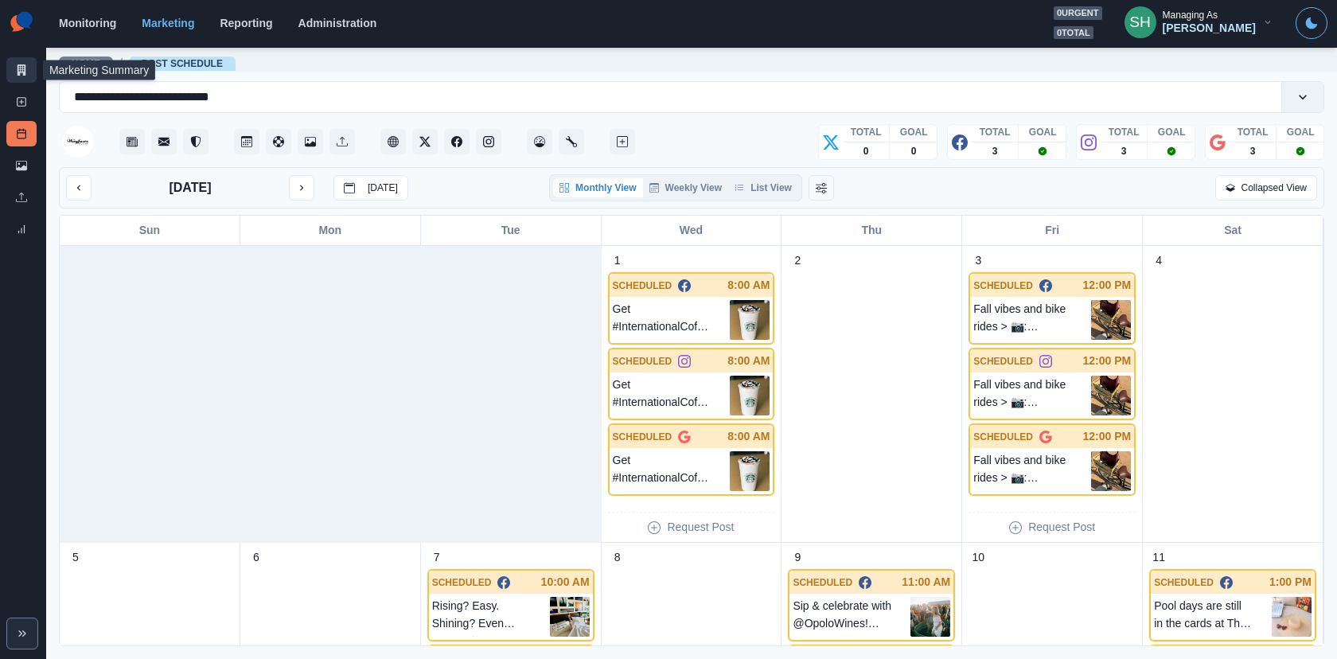
click at [28, 72] on link "Marketing Summary" at bounding box center [21, 69] width 30 height 25
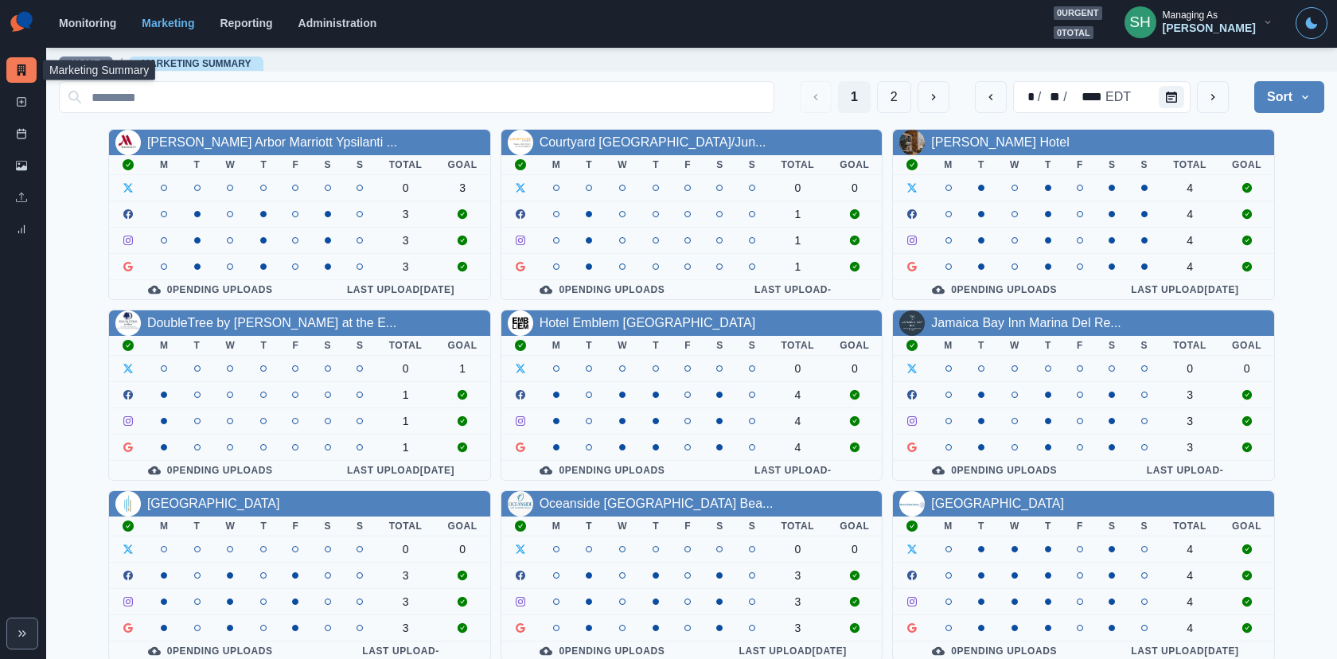
click at [1202, 21] on div "[PERSON_NAME]" at bounding box center [1208, 28] width 93 height 14
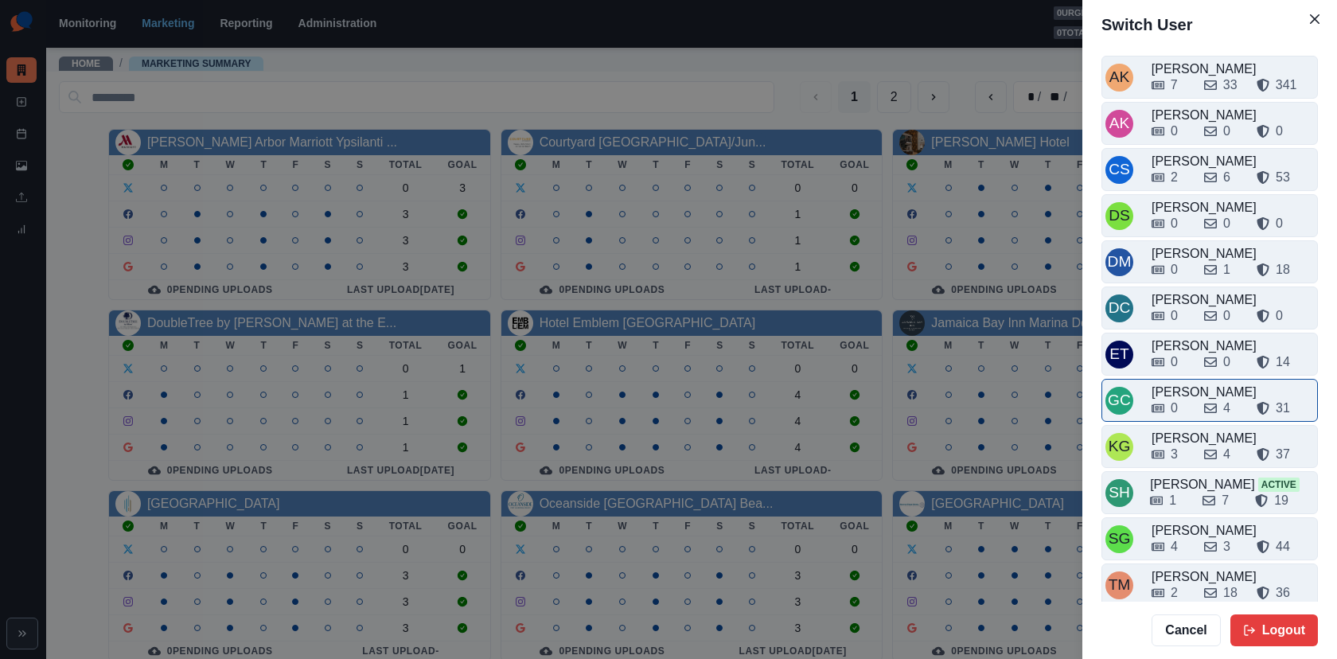
click at [1196, 392] on div "0 4 31" at bounding box center [1232, 404] width 162 height 25
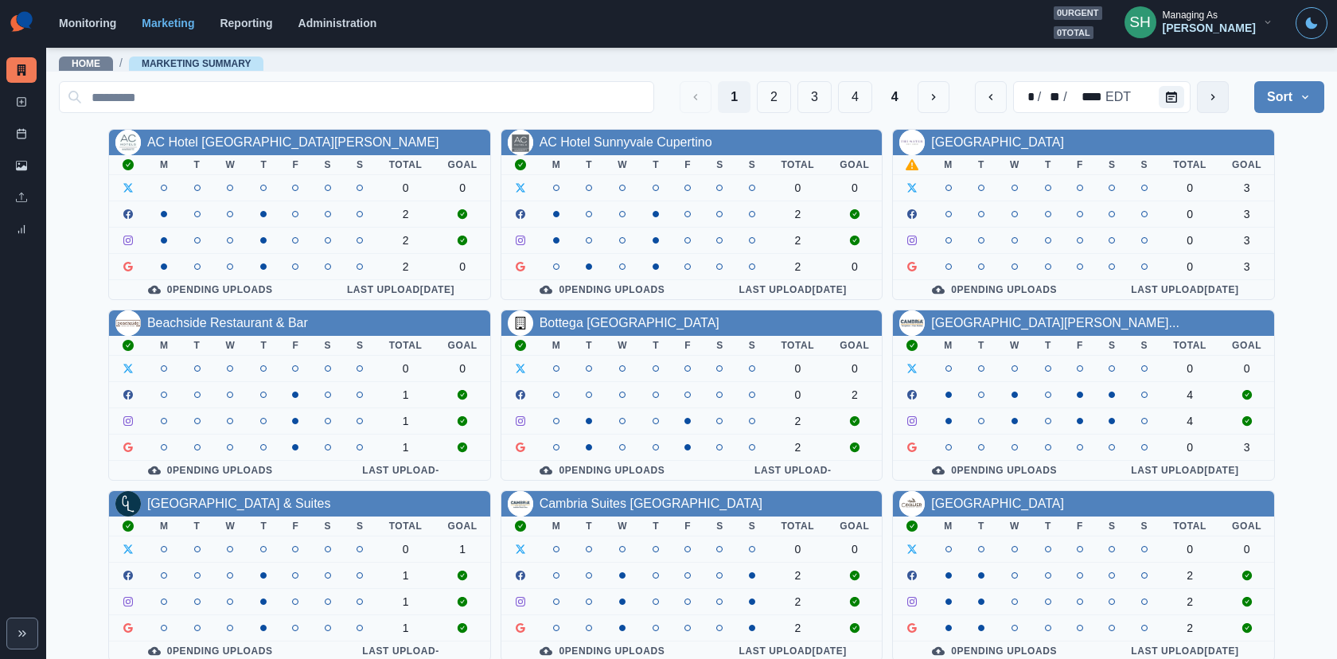
click at [1202, 95] on button "next" at bounding box center [1213, 97] width 32 height 32
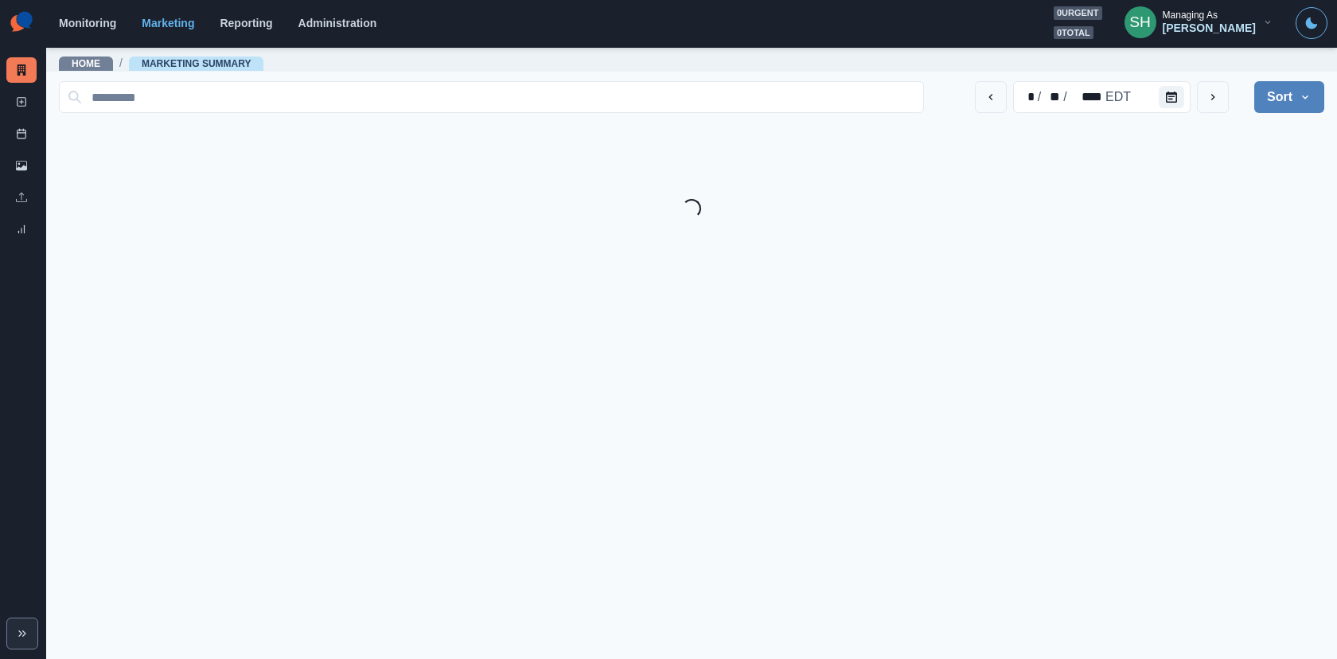
click at [1202, 91] on button "Sort" at bounding box center [1289, 97] width 70 height 32
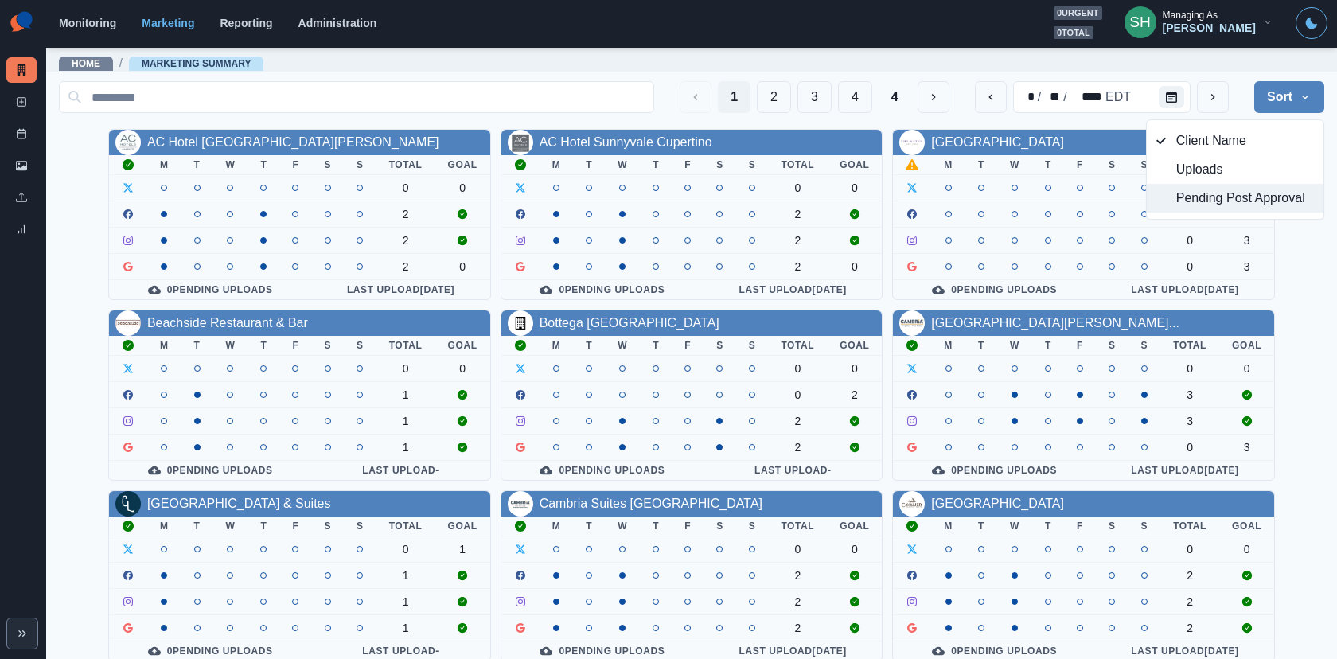
click at [1202, 205] on span "Pending Post Approval" at bounding box center [1245, 198] width 138 height 19
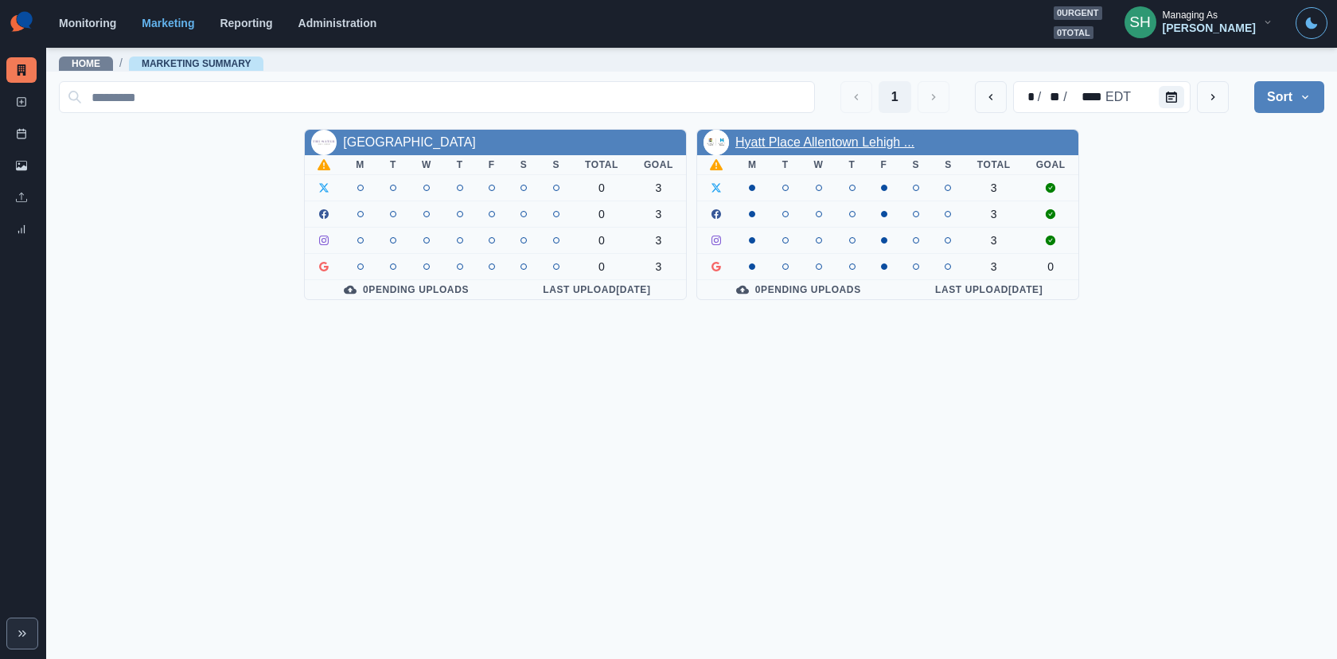
click at [827, 147] on link "Hyatt Place Allentown Lehigh ..." at bounding box center [824, 142] width 179 height 14
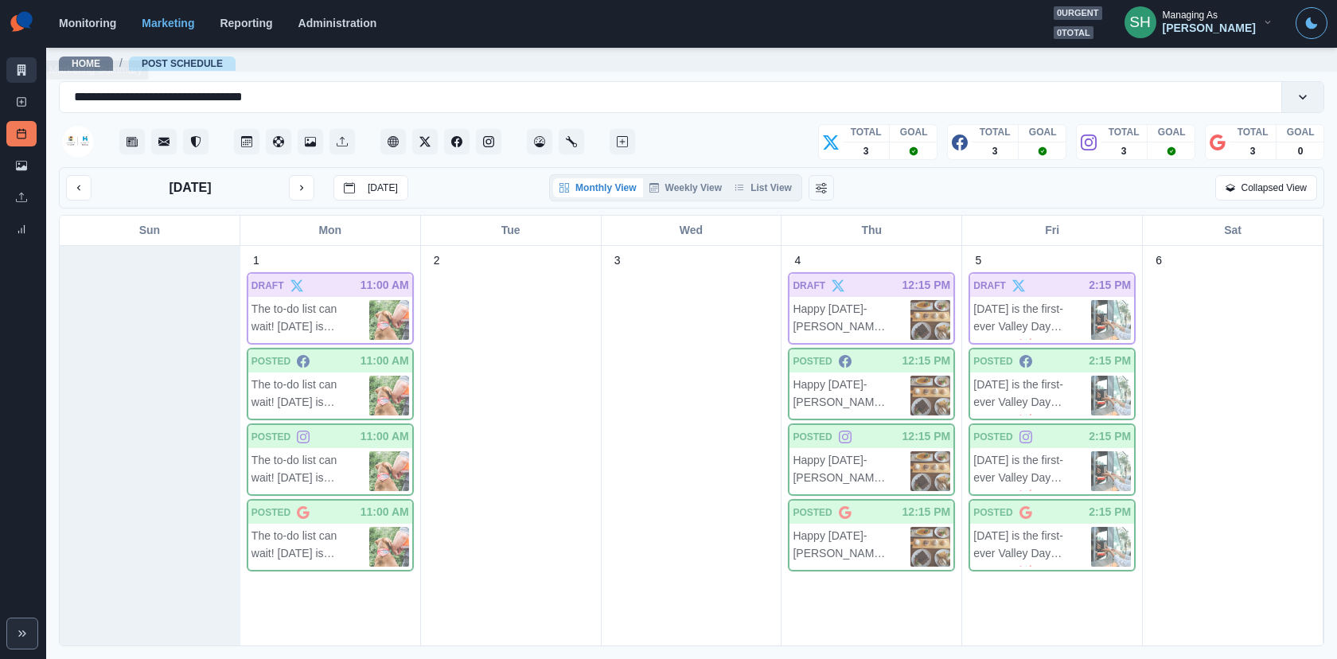
click at [29, 65] on link "Marketing Summary" at bounding box center [21, 69] width 30 height 25
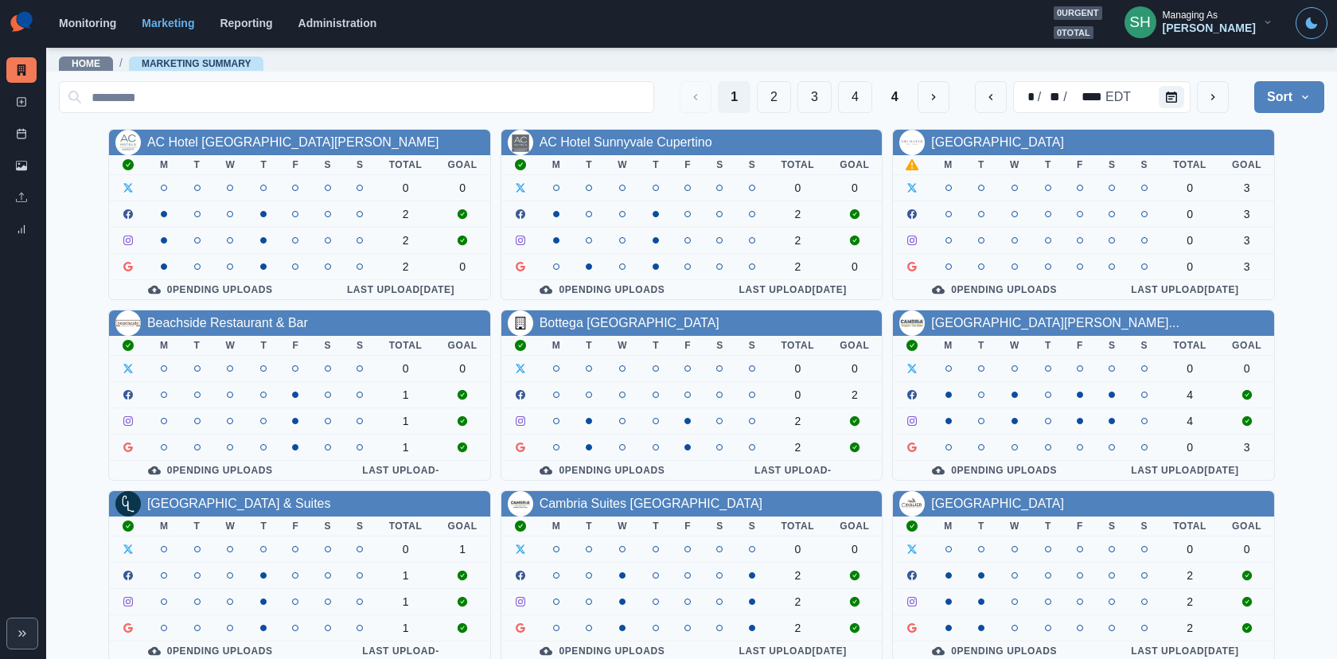
click at [1202, 24] on div "Gizelle Carlos" at bounding box center [1208, 28] width 93 height 14
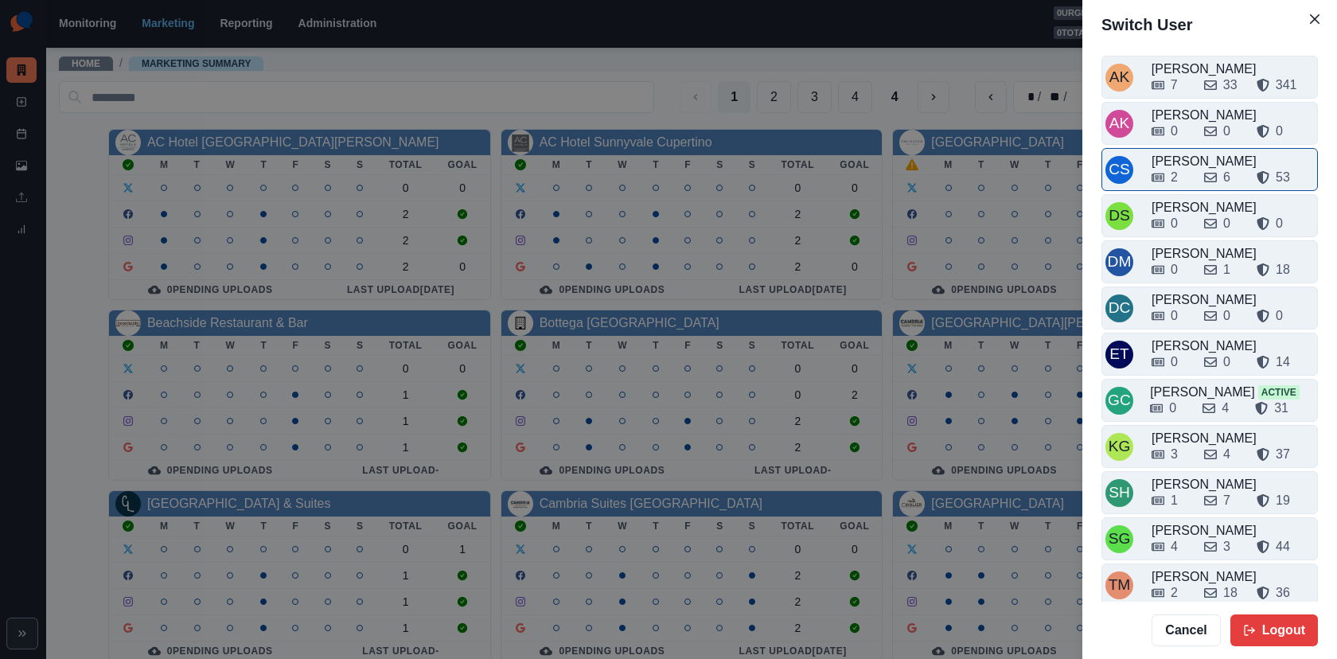
click at [1189, 172] on div "2" at bounding box center [1171, 177] width 40 height 19
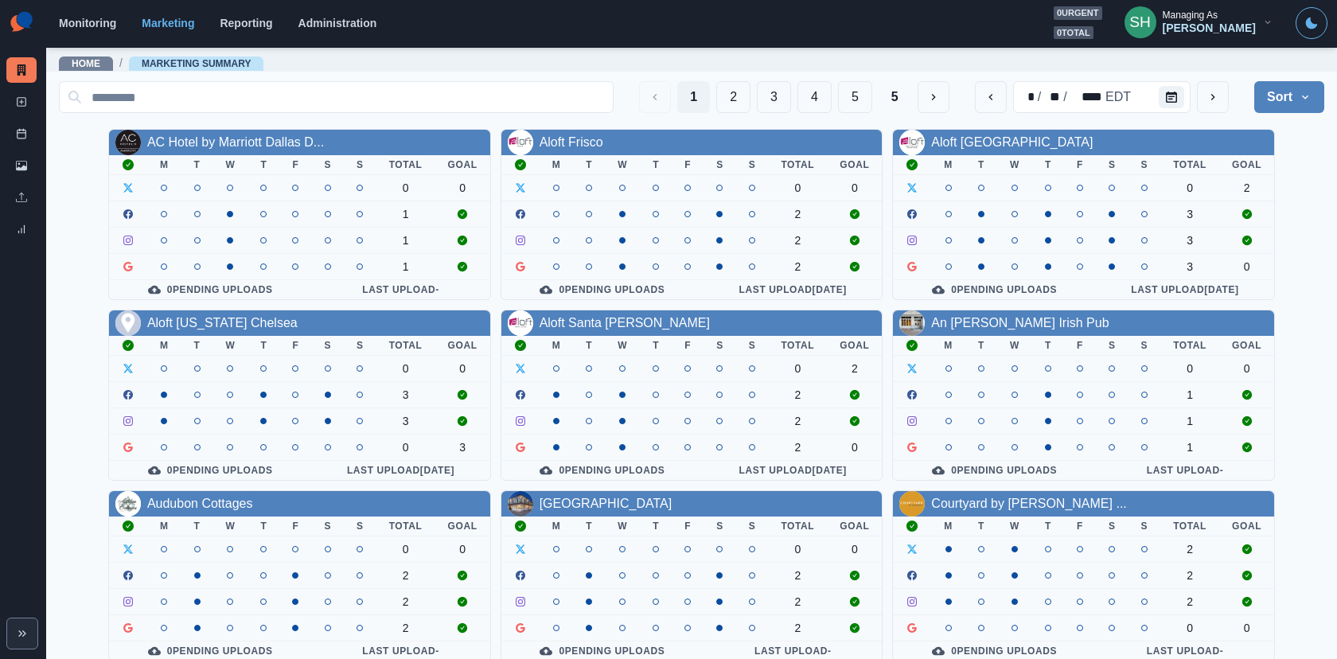
click at [1191, 38] on div "SH Managing As Crizalyn Servida" at bounding box center [1198, 22] width 174 height 33
click at [1183, 24] on div "Crizalyn Servida" at bounding box center [1208, 28] width 93 height 14
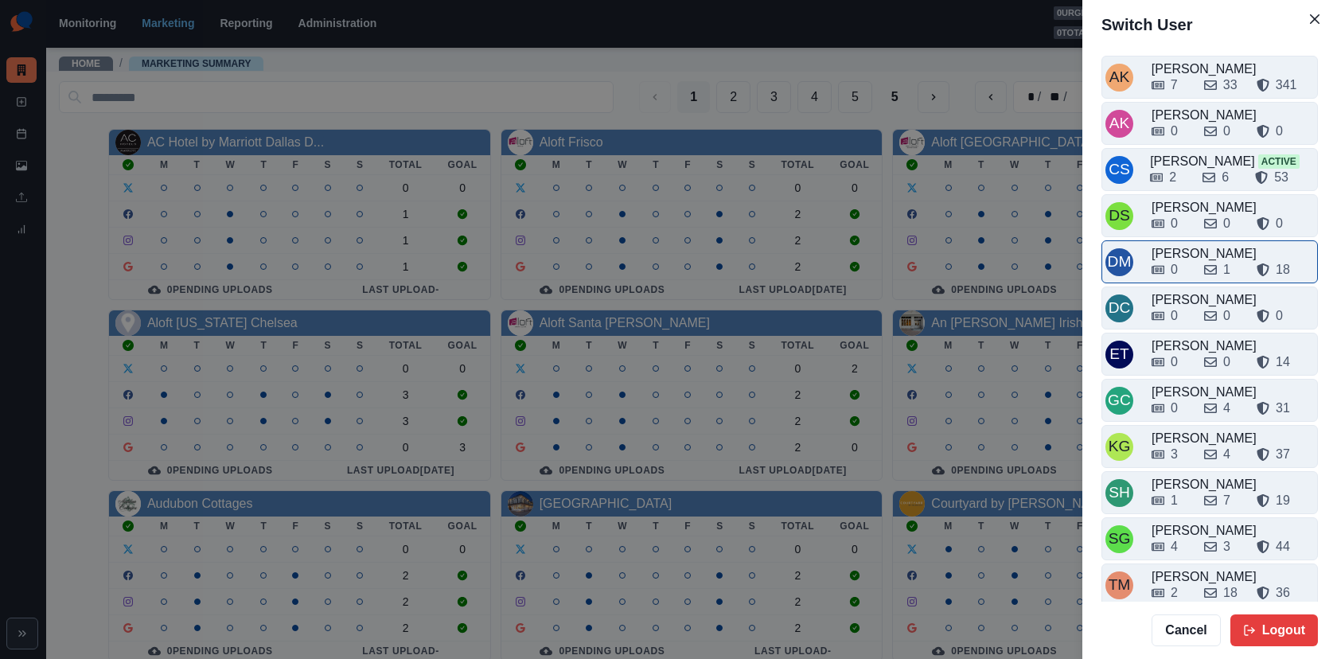
click at [1192, 261] on div "0 1 18" at bounding box center [1232, 269] width 162 height 19
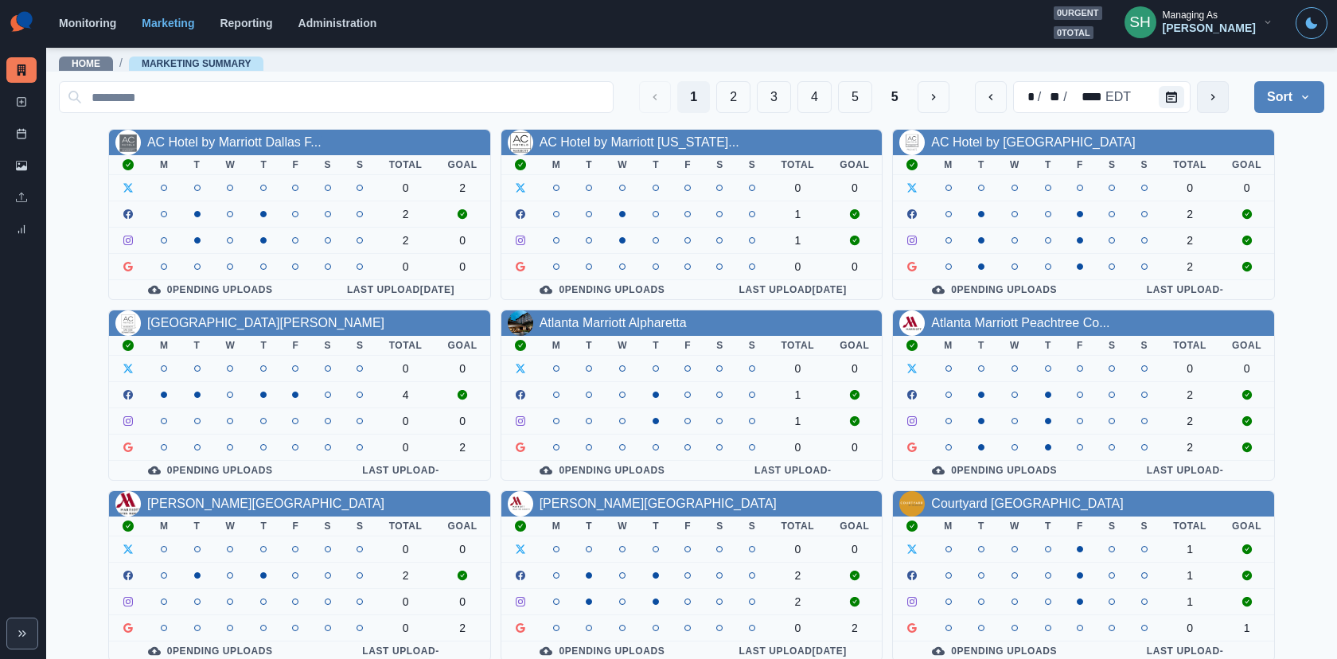
click at [1202, 98] on icon "next" at bounding box center [1212, 97] width 13 height 13
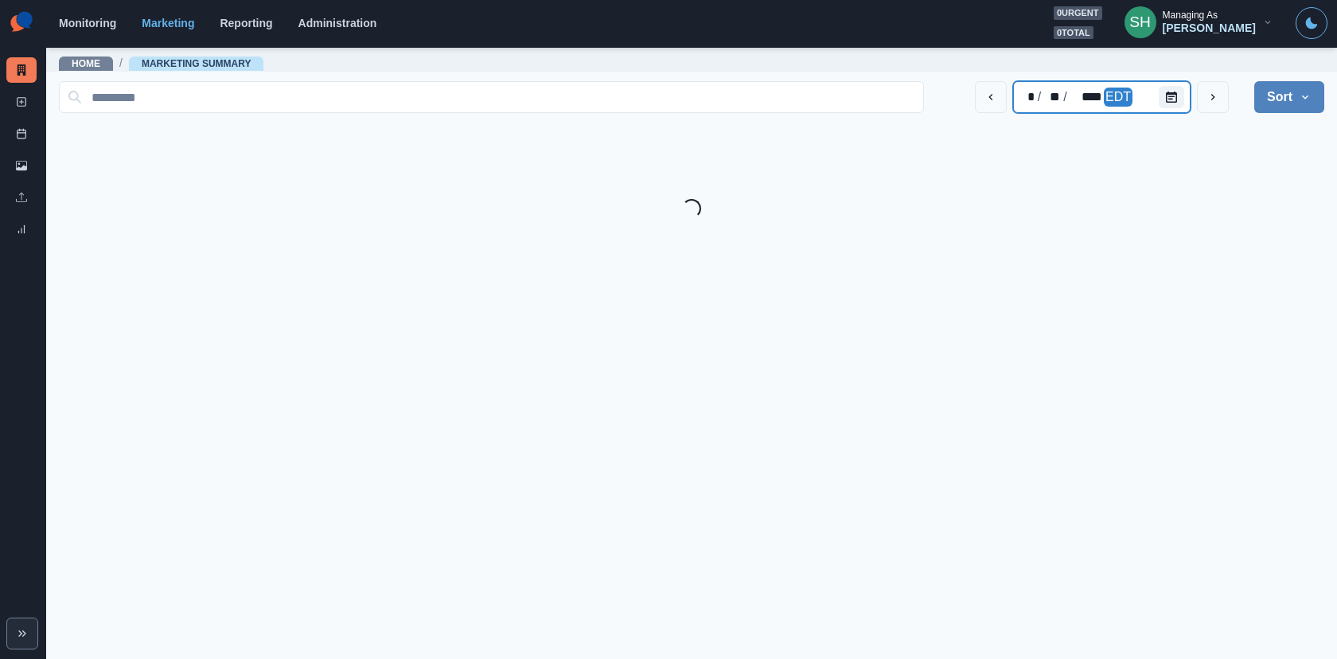
click at [1147, 102] on div "* / ** / **** EDT" at bounding box center [1101, 97] width 177 height 32
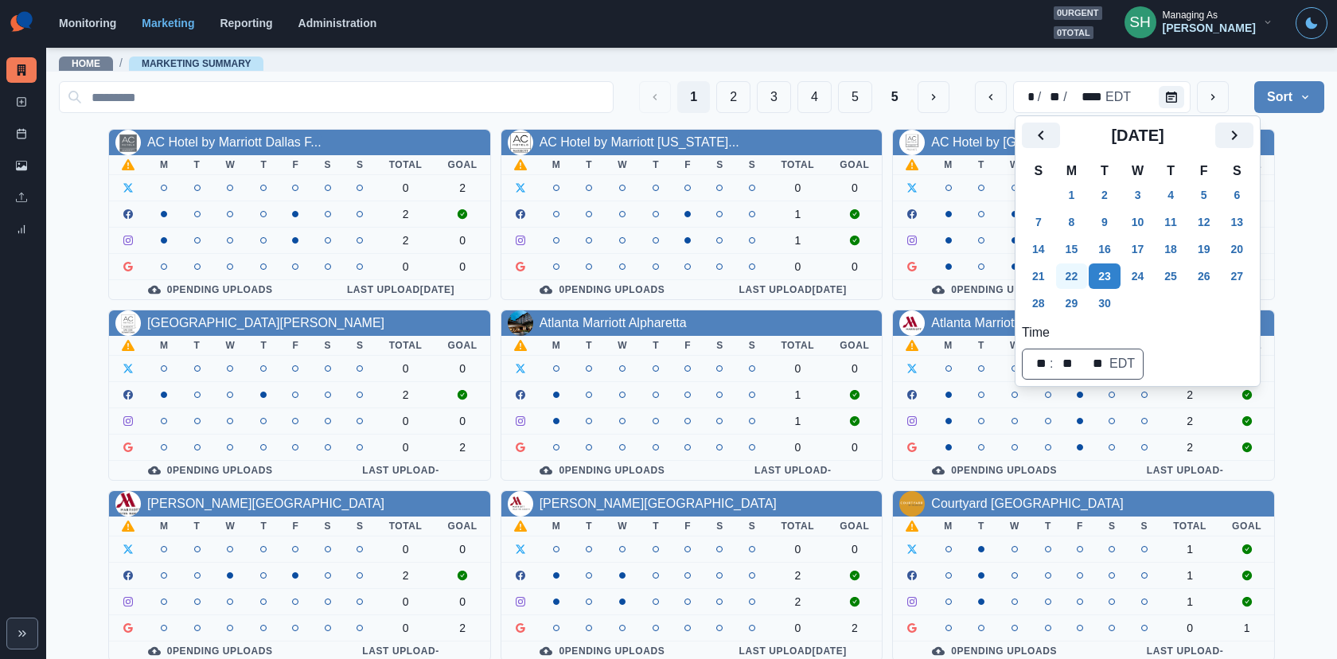
click at [1073, 269] on button "22" at bounding box center [1072, 275] width 32 height 25
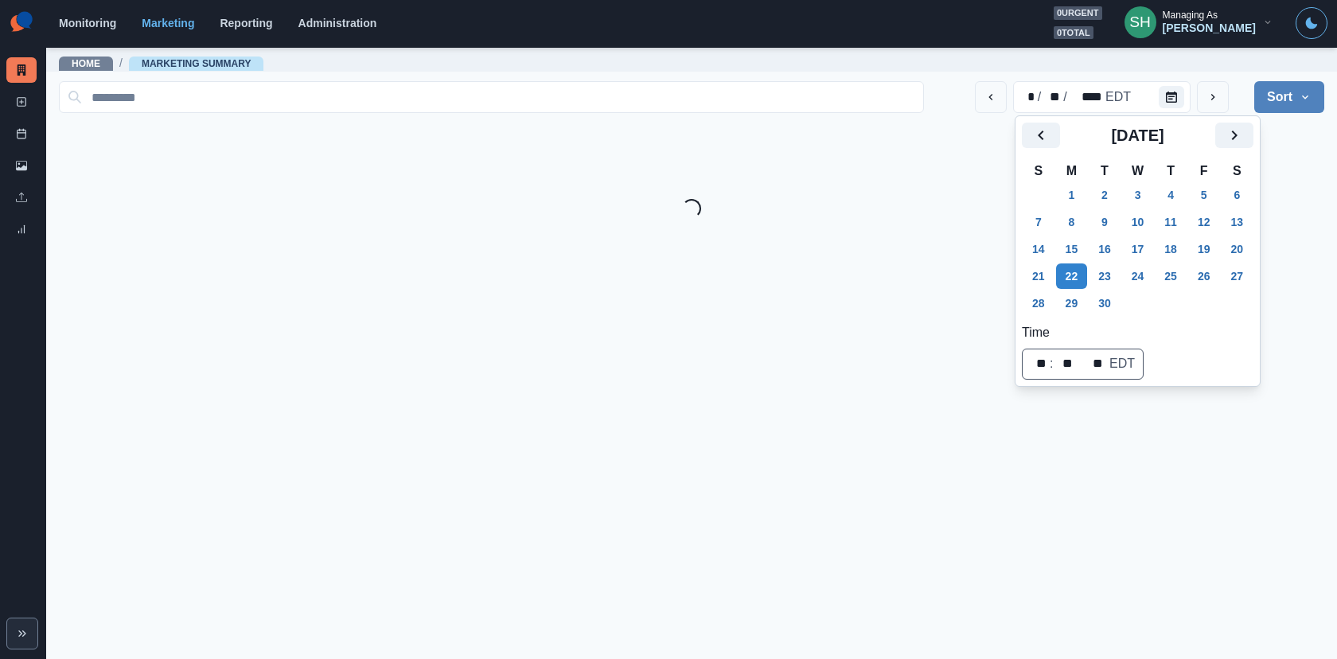
click at [607, 69] on div "Home / Marketing Summary" at bounding box center [691, 58] width 1291 height 25
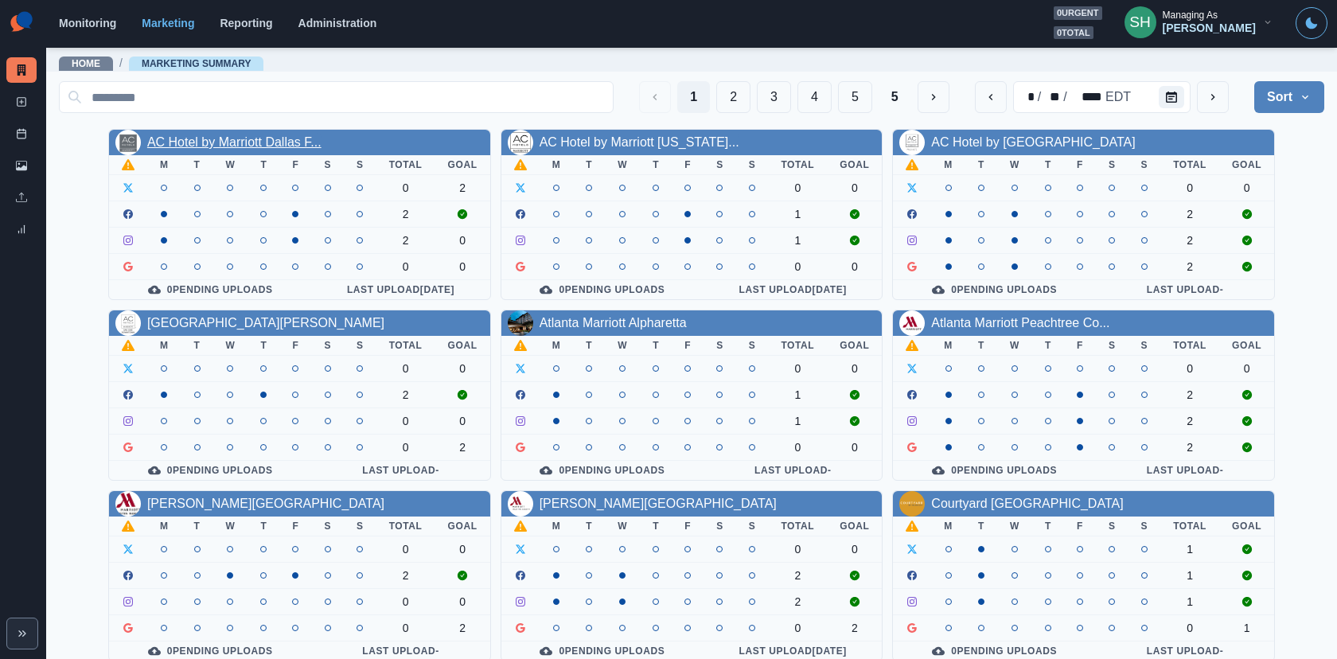
click at [253, 142] on link "AC Hotel by Marriott Dallas F..." at bounding box center [234, 142] width 174 height 14
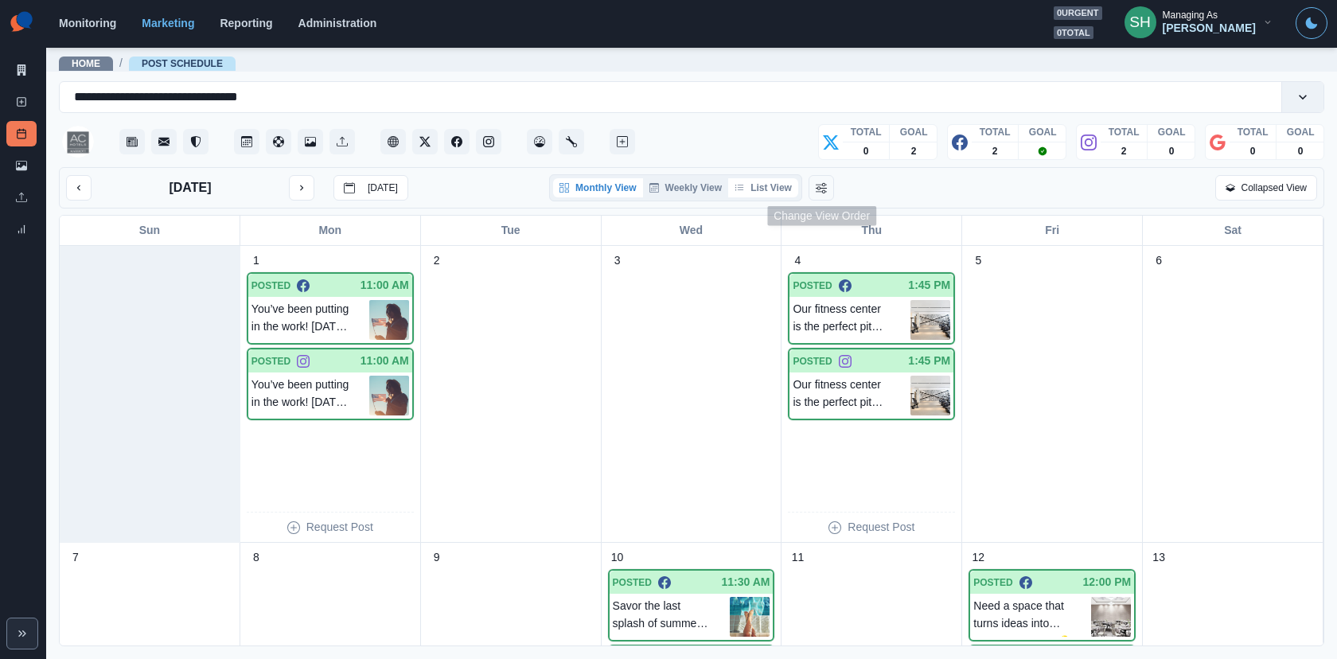
click at [785, 189] on button "List View" at bounding box center [763, 187] width 70 height 19
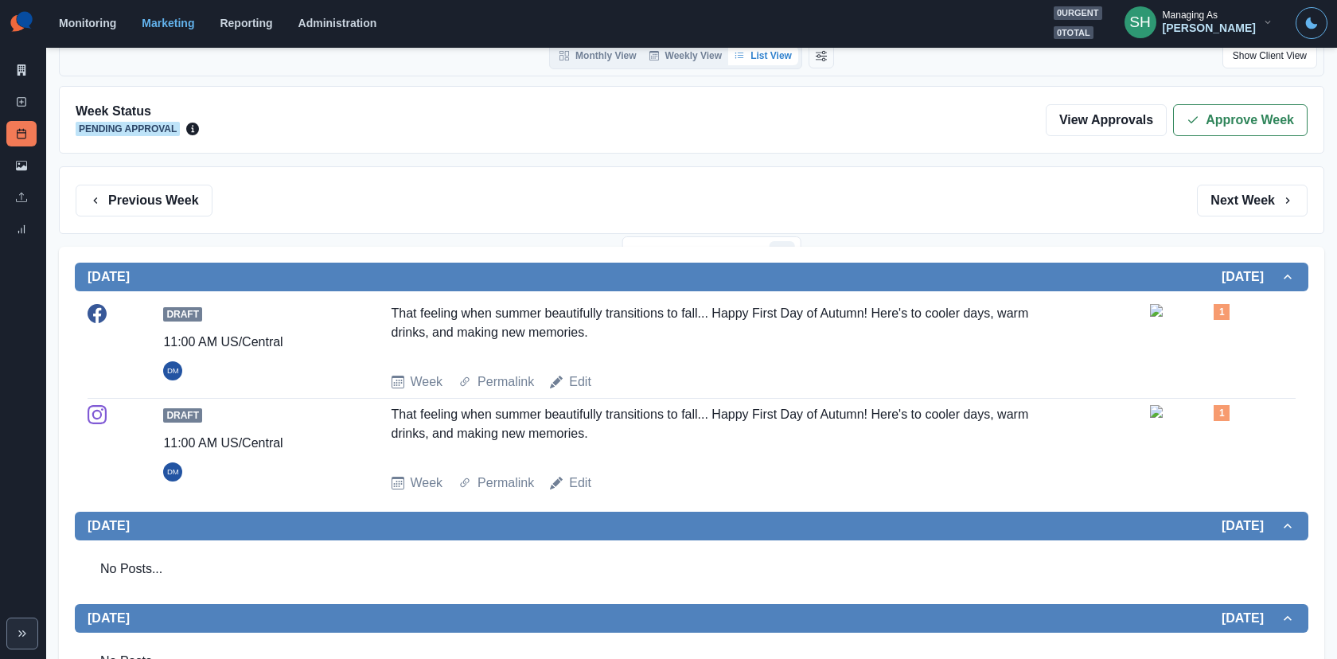
scroll to position [134, 0]
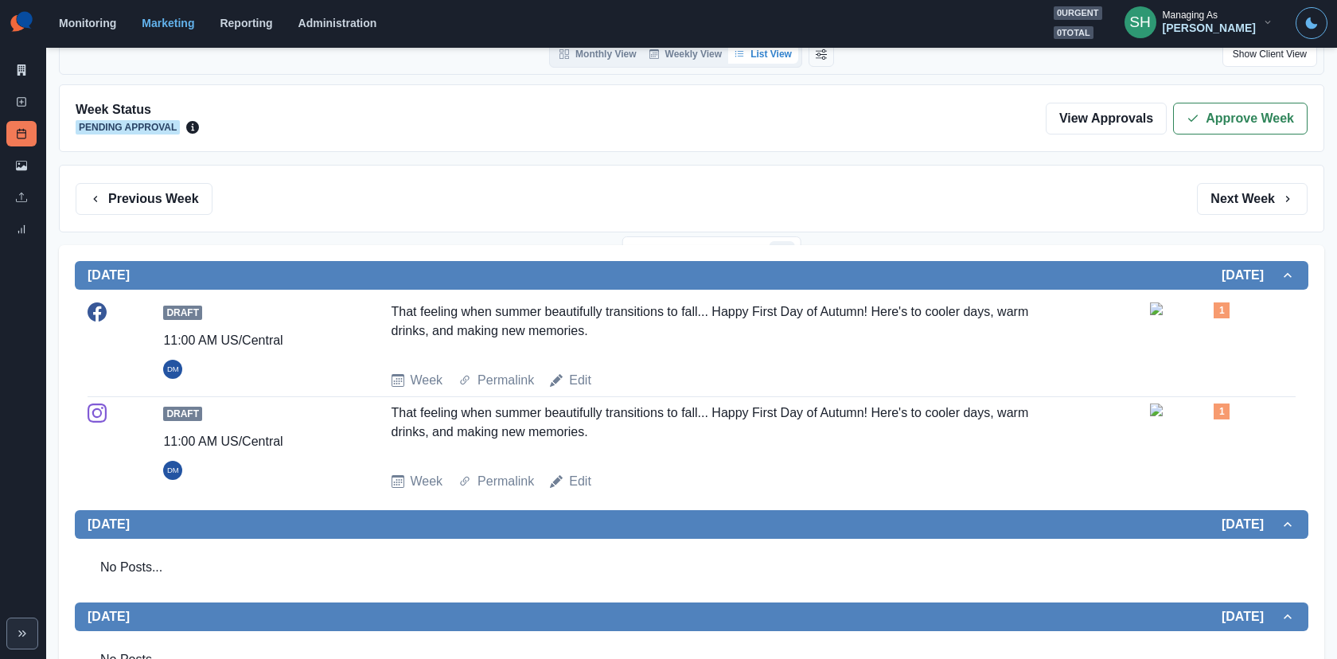
click at [1162, 315] on img at bounding box center [1190, 308] width 80 height 13
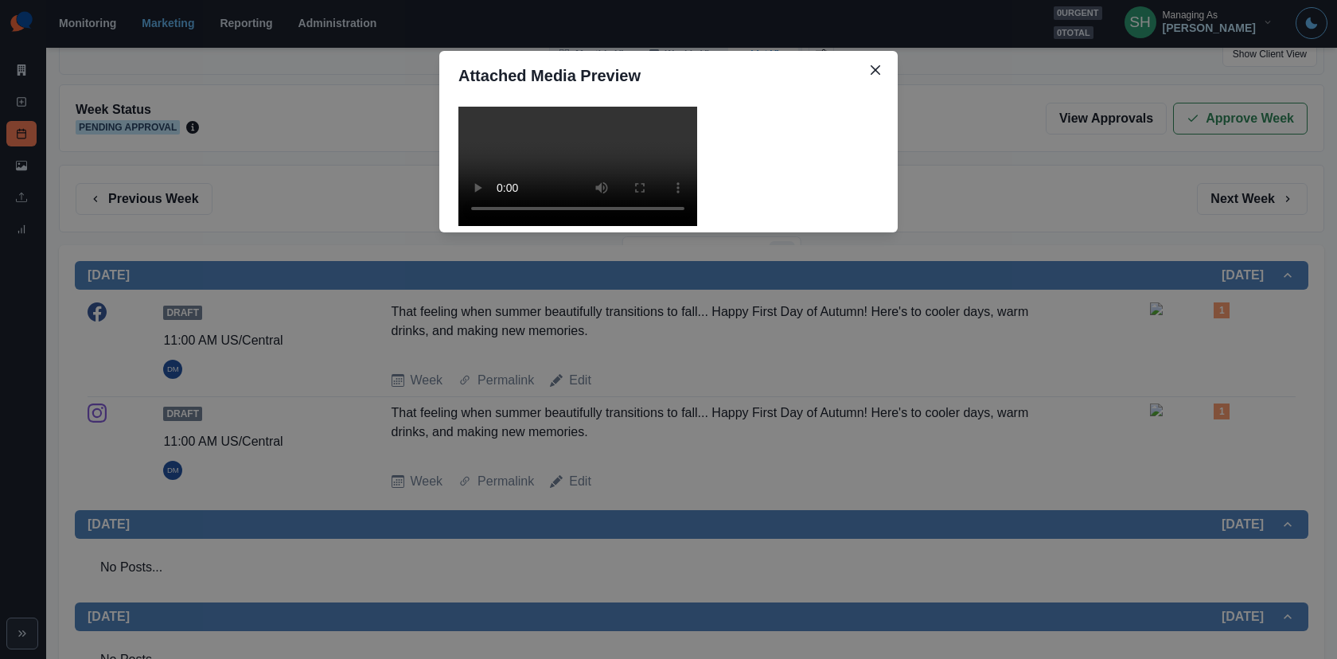
click at [697, 226] on video at bounding box center [577, 166] width 239 height 119
click at [958, 318] on div "Attached Media Preview" at bounding box center [668, 329] width 1337 height 659
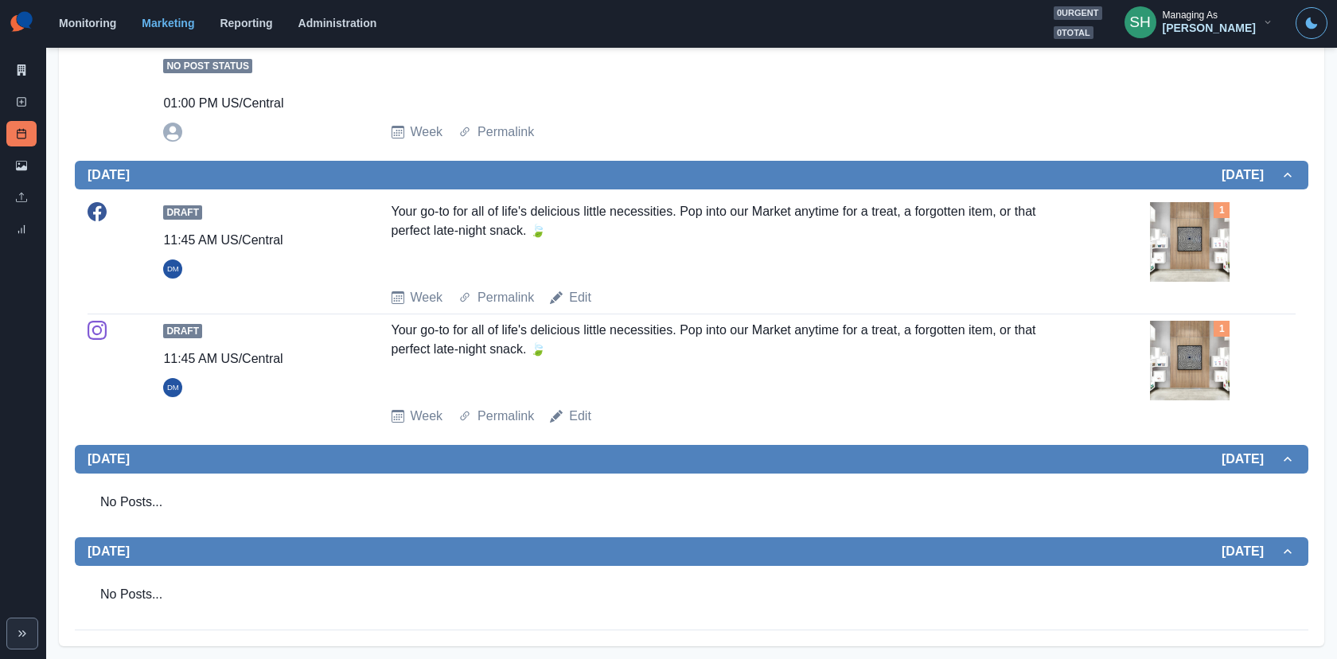
scroll to position [0, 0]
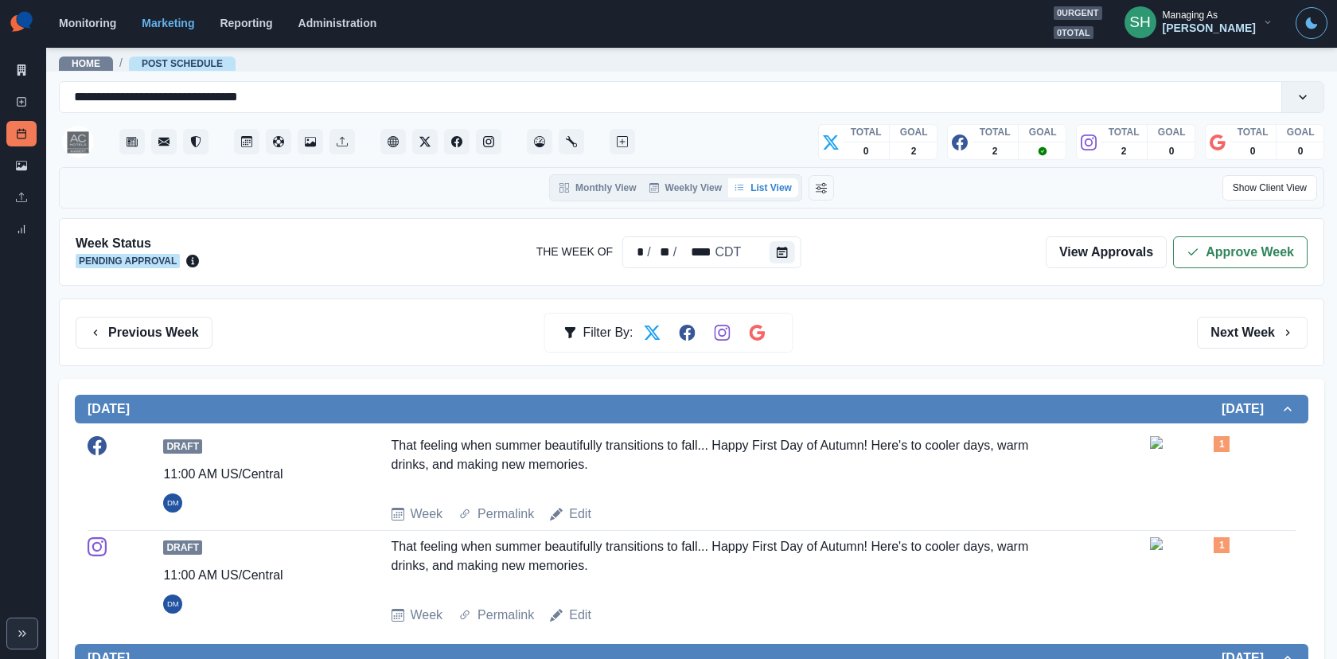
click at [1178, 449] on img at bounding box center [1190, 442] width 80 height 13
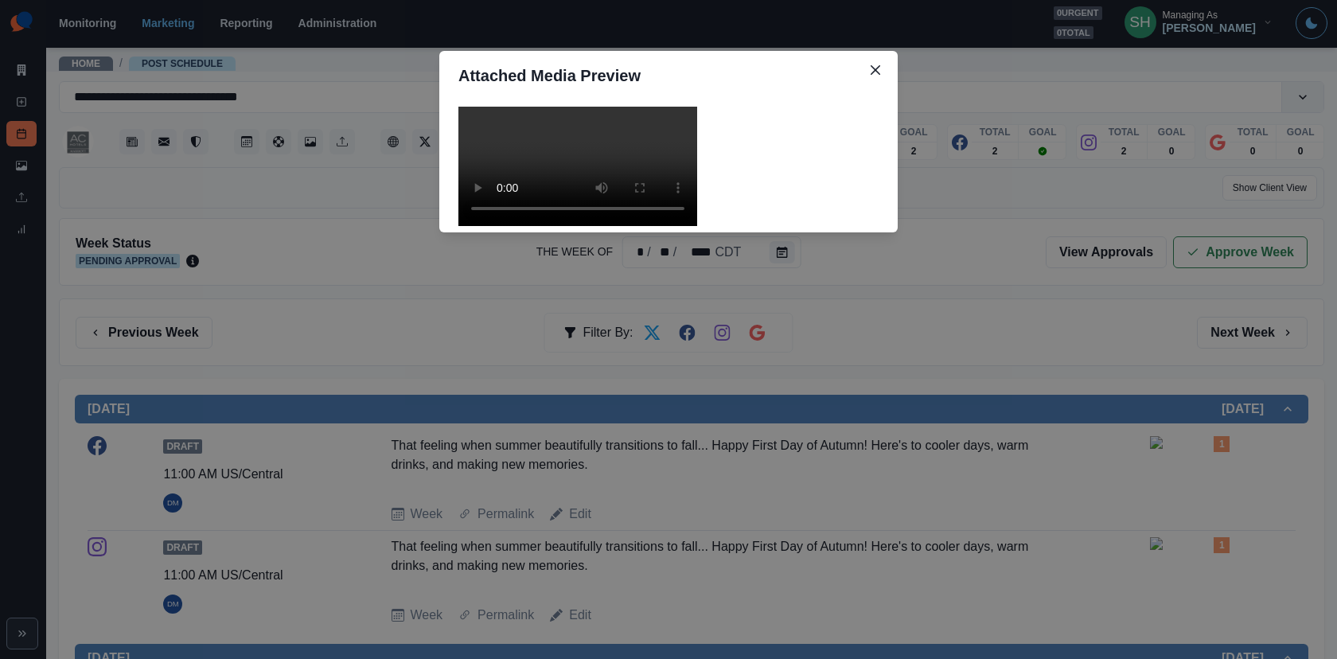
click at [594, 226] on video at bounding box center [577, 166] width 239 height 119
click at [1014, 370] on div "Attached Media Preview" at bounding box center [668, 329] width 1337 height 659
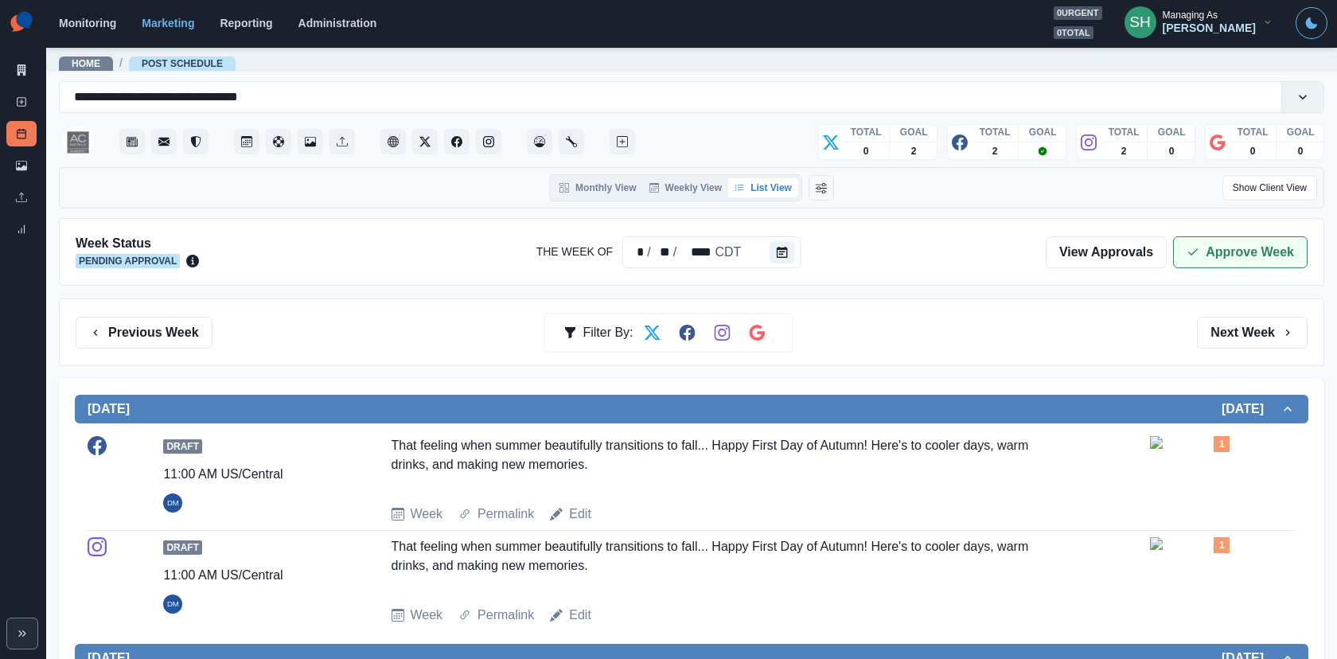
click at [1202, 242] on button "Approve Week" at bounding box center [1240, 252] width 134 height 32
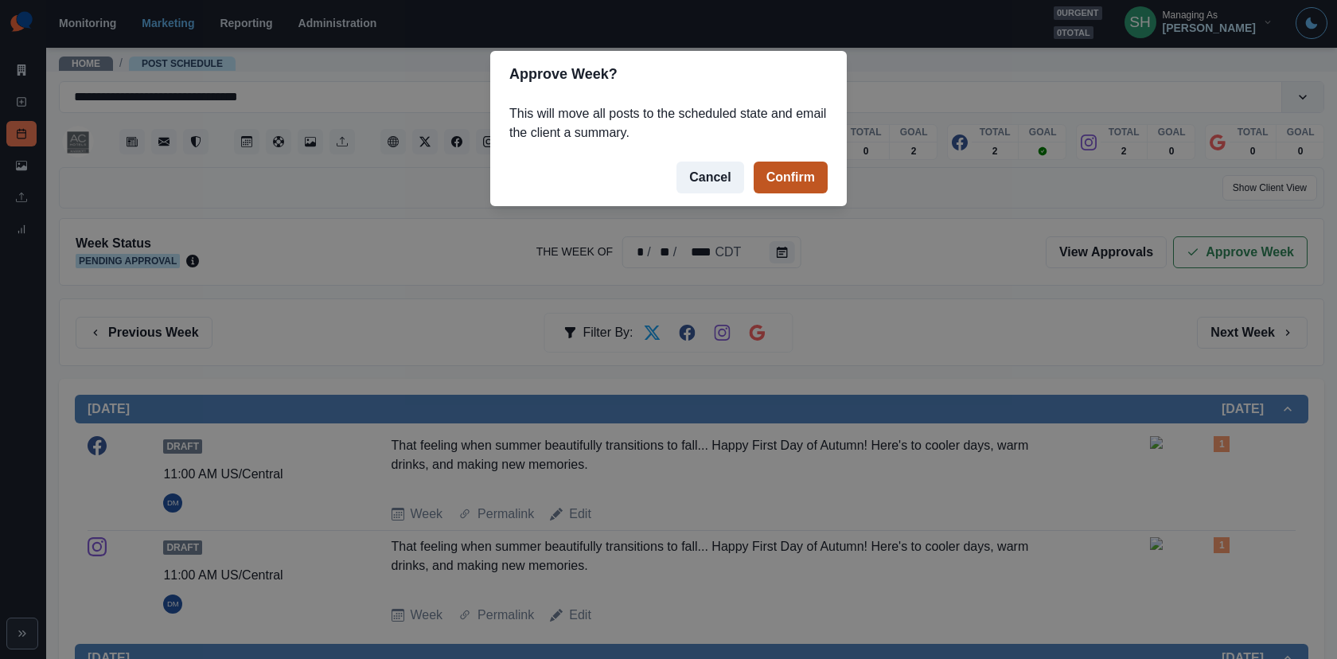
click at [792, 168] on button "Confirm" at bounding box center [790, 178] width 74 height 32
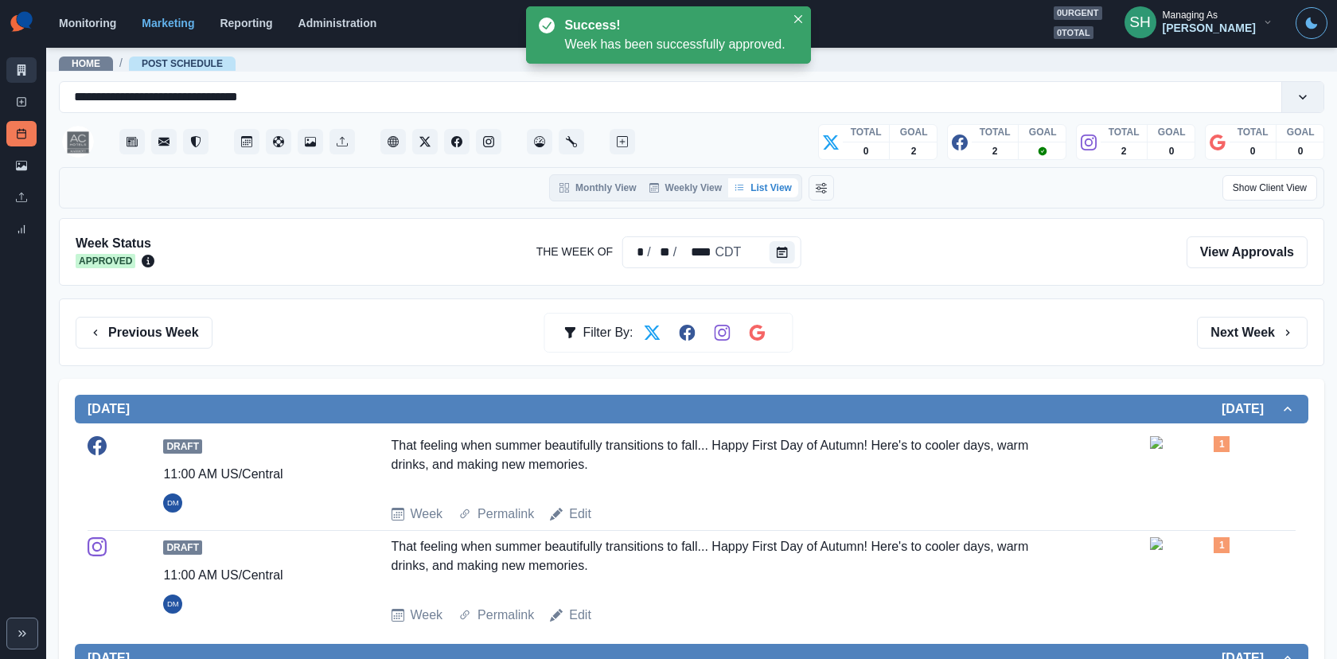
click at [24, 69] on icon at bounding box center [22, 69] width 9 height 11
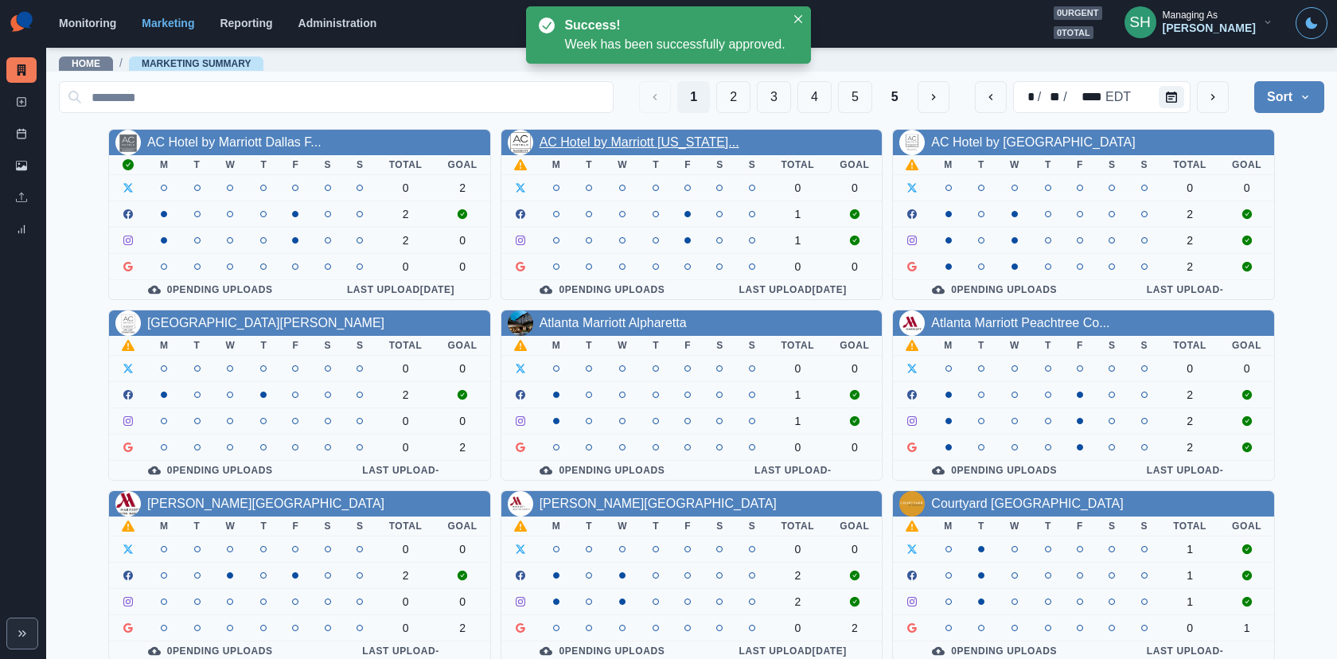
click at [619, 142] on link "AC Hotel by Marriott Oklahoma..." at bounding box center [639, 142] width 200 height 14
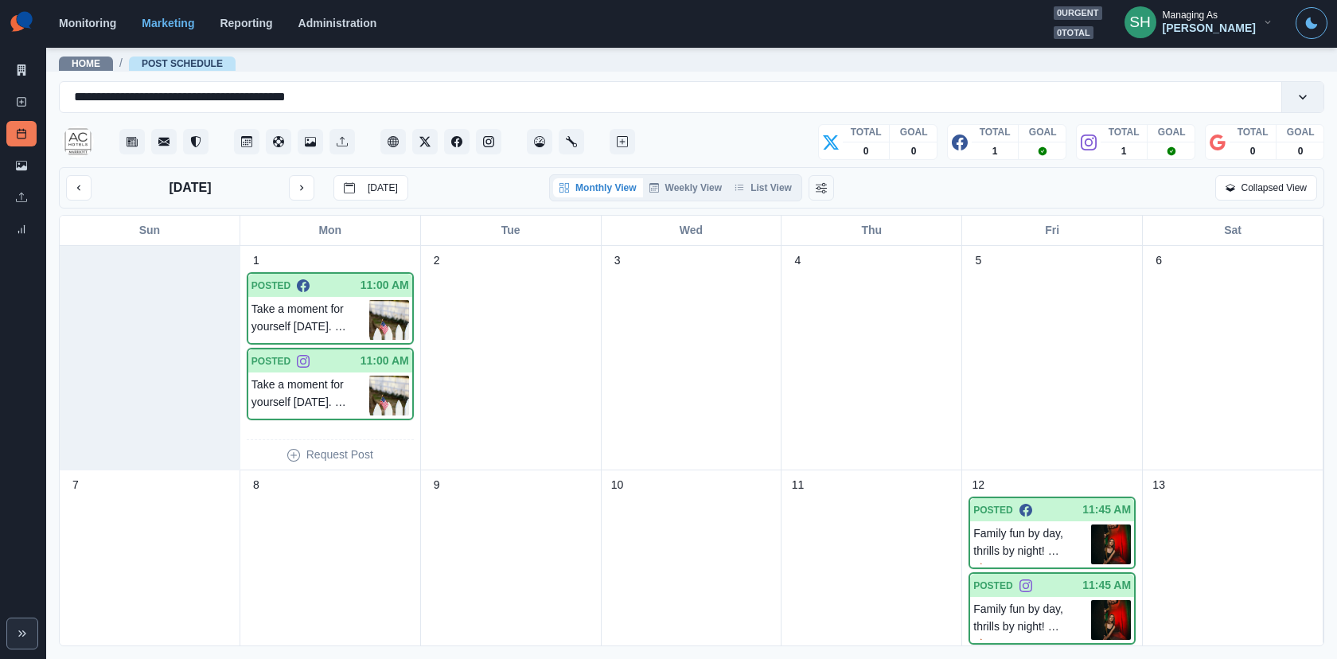
click at [766, 176] on div "Monthly View Weekly View List View" at bounding box center [675, 187] width 253 height 27
click at [766, 183] on button "List View" at bounding box center [763, 187] width 70 height 19
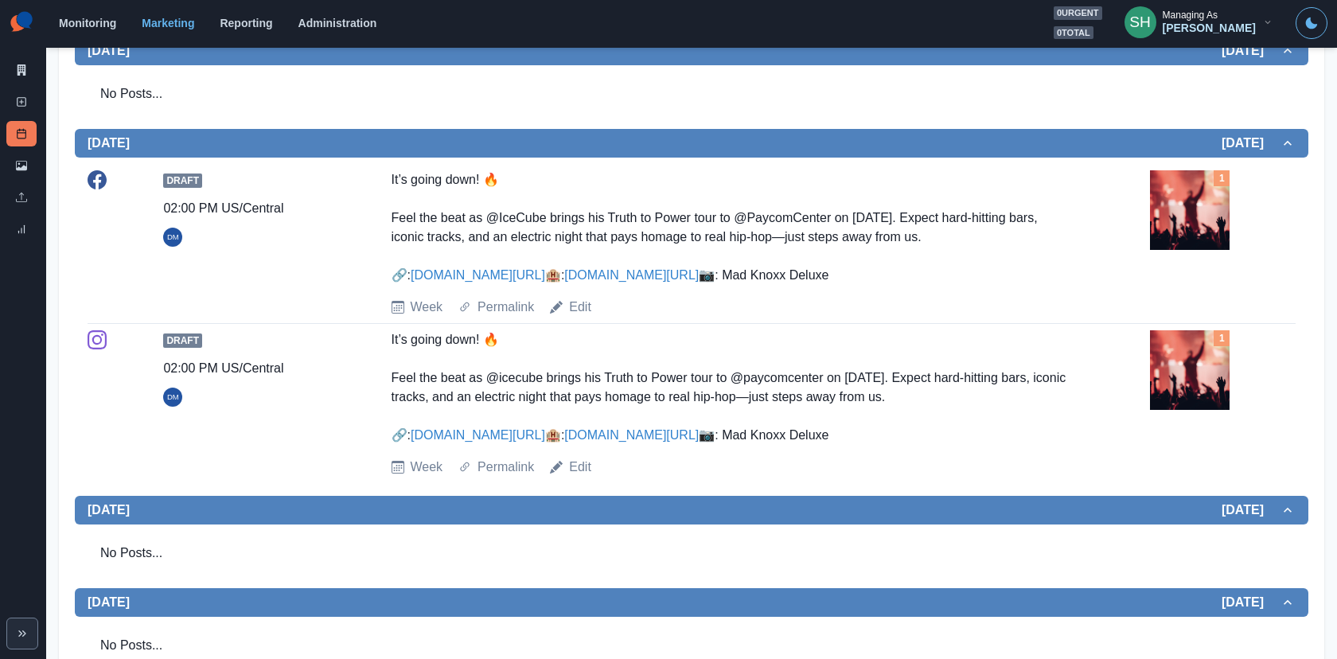
scroll to position [637, 0]
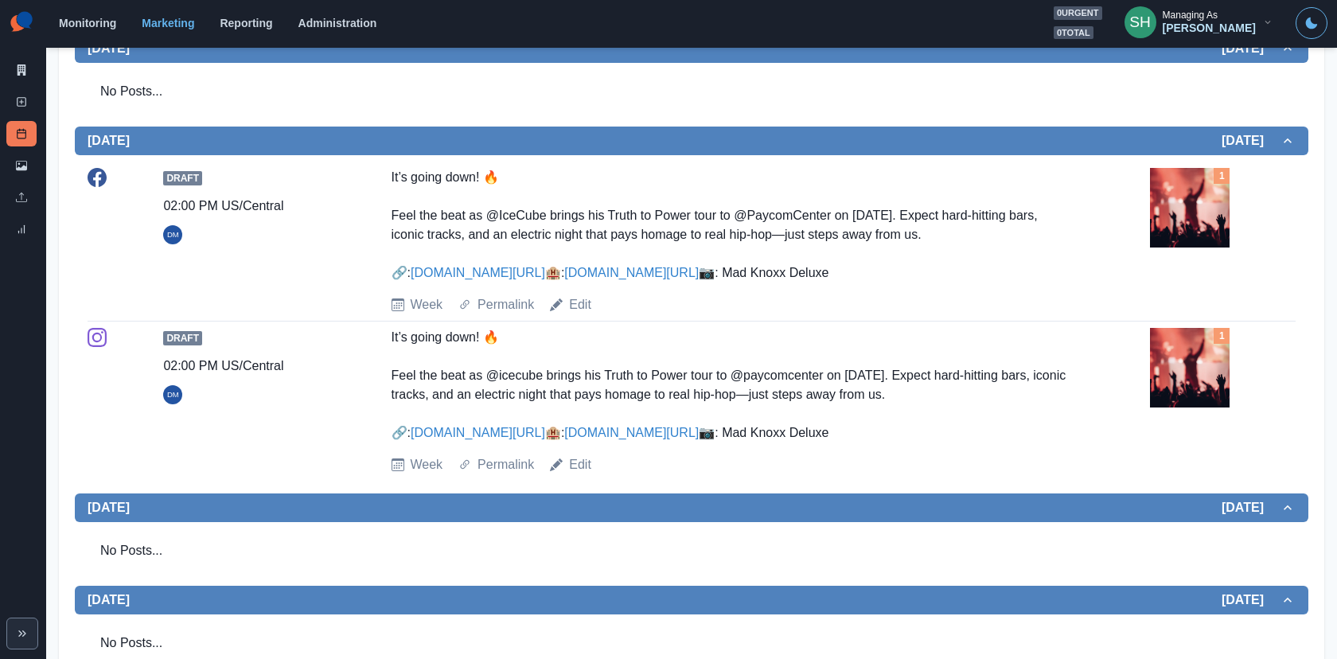
click at [1166, 211] on img at bounding box center [1190, 208] width 80 height 80
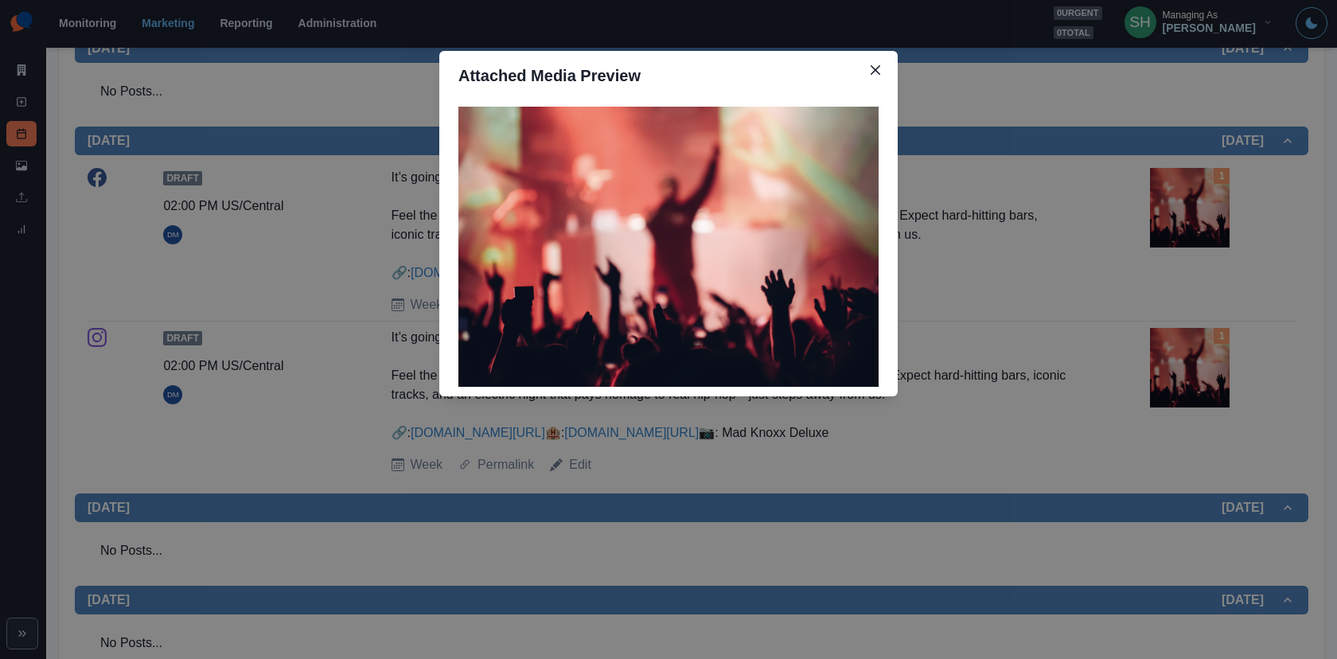
click at [1166, 211] on div "Attached Media Preview" at bounding box center [668, 329] width 1337 height 659
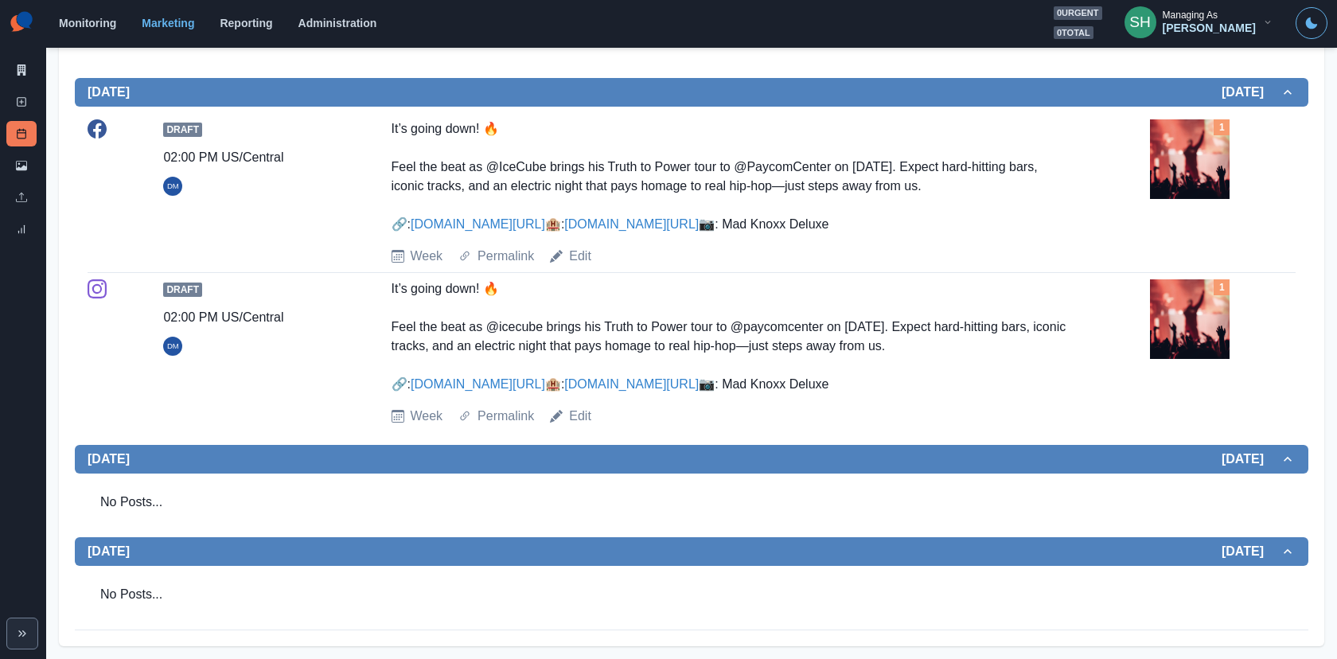
scroll to position [0, 0]
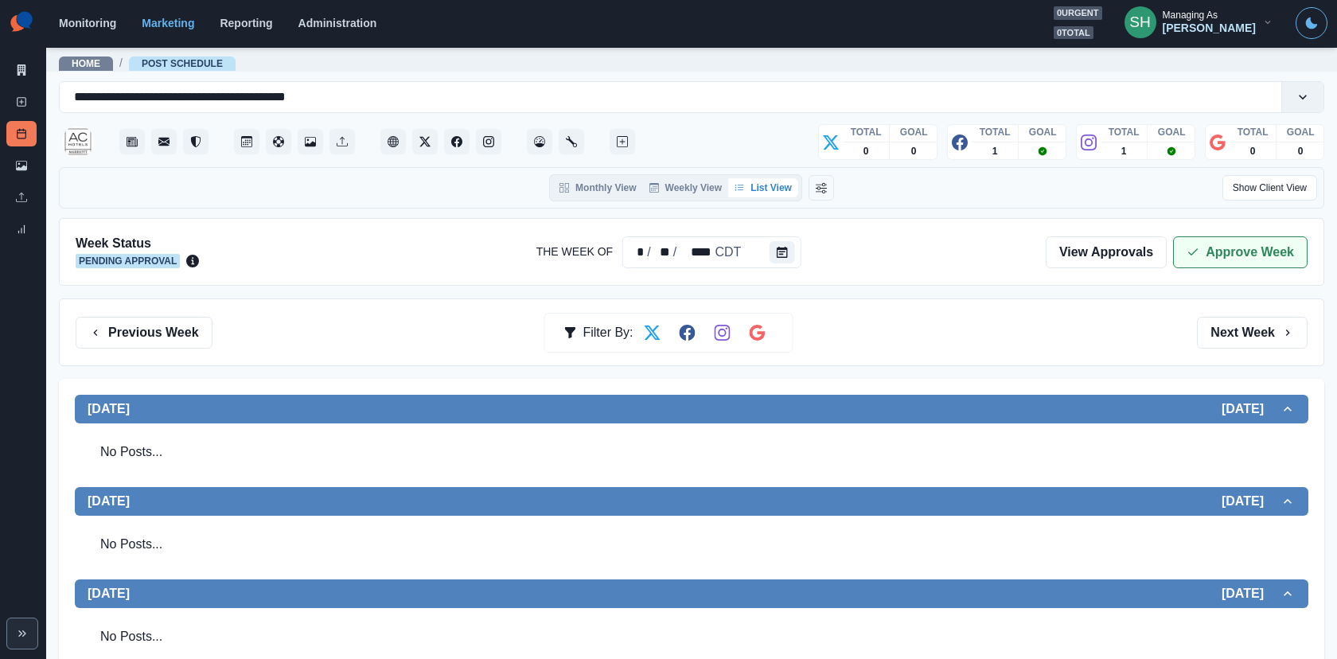
click at [1202, 246] on button "Approve Week" at bounding box center [1240, 252] width 134 height 32
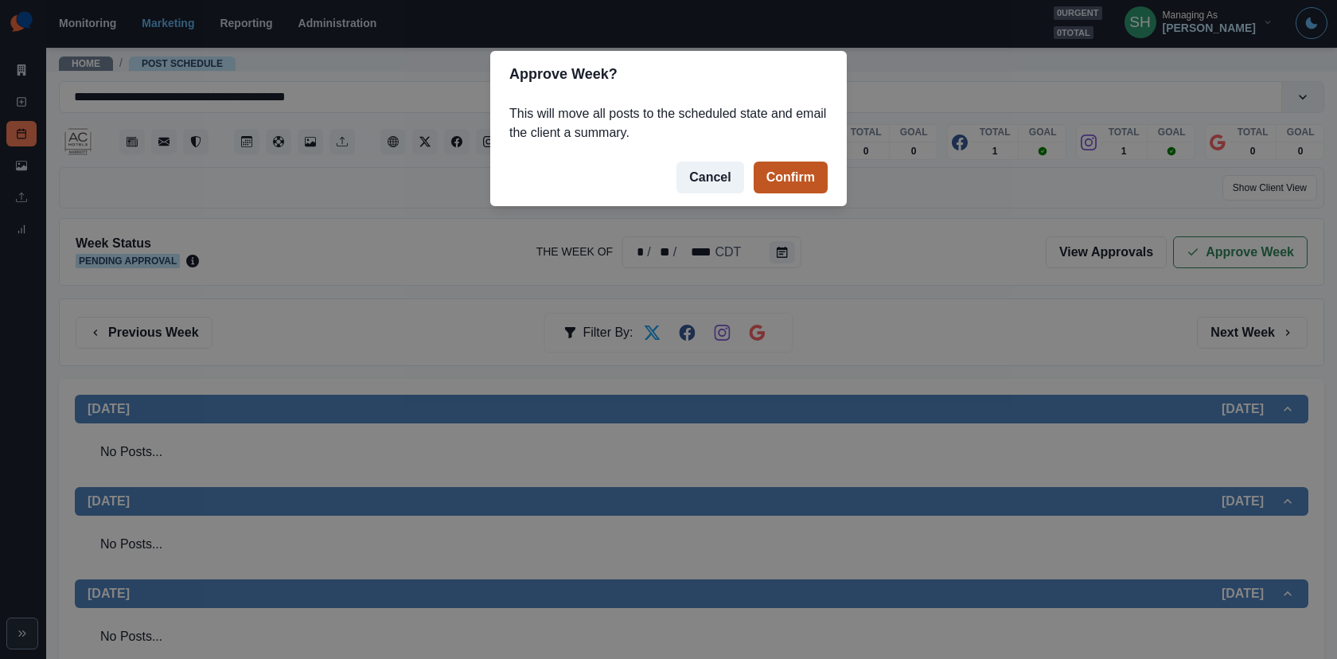
click at [801, 181] on button "Confirm" at bounding box center [790, 178] width 74 height 32
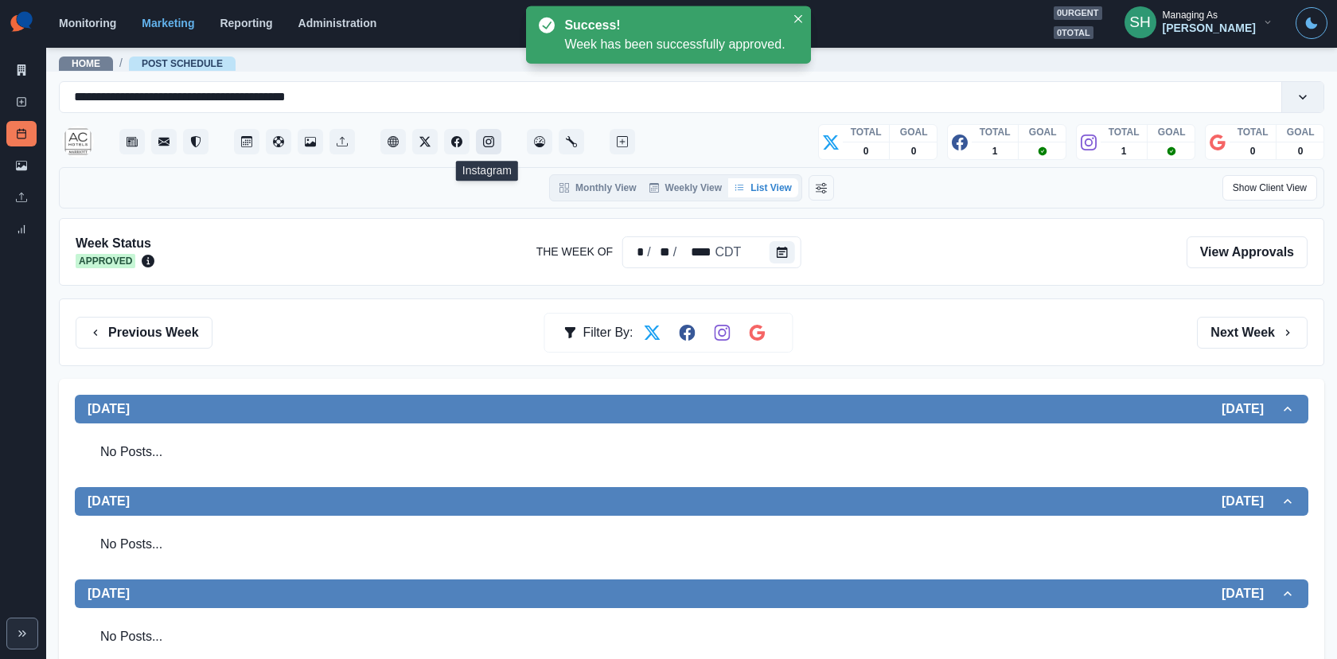
click at [481, 138] on button "Instagram" at bounding box center [488, 141] width 25 height 25
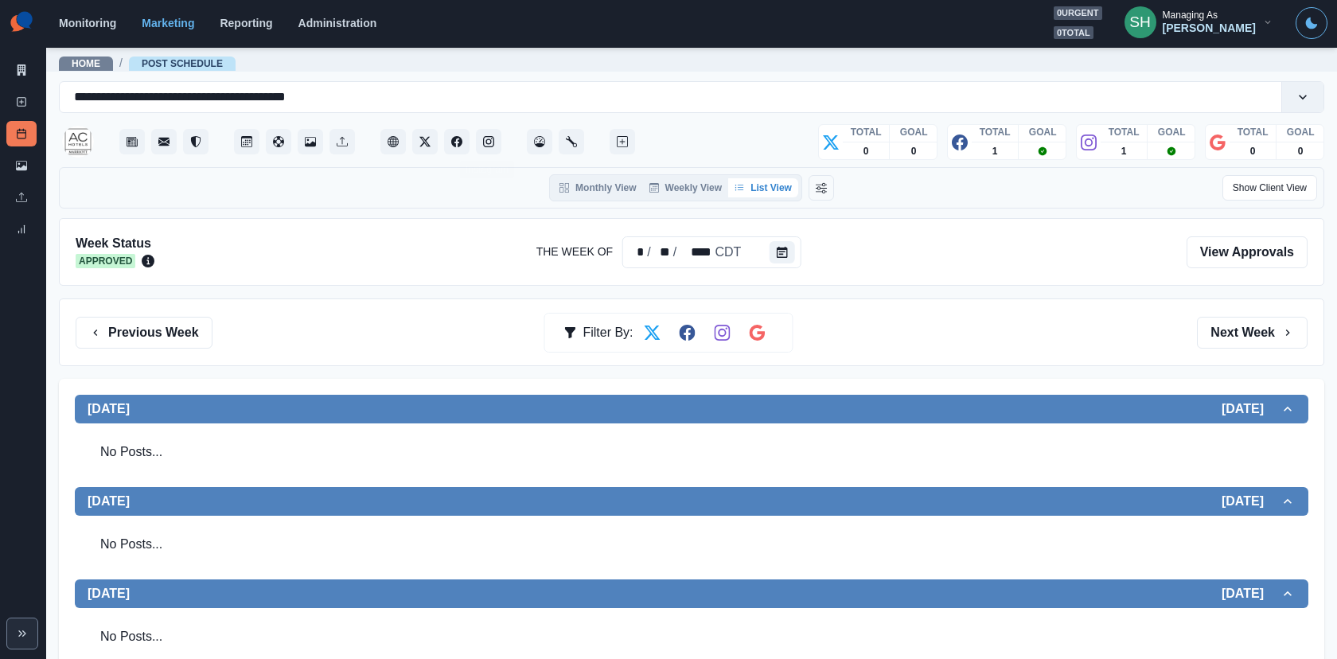
scroll to position [797, 0]
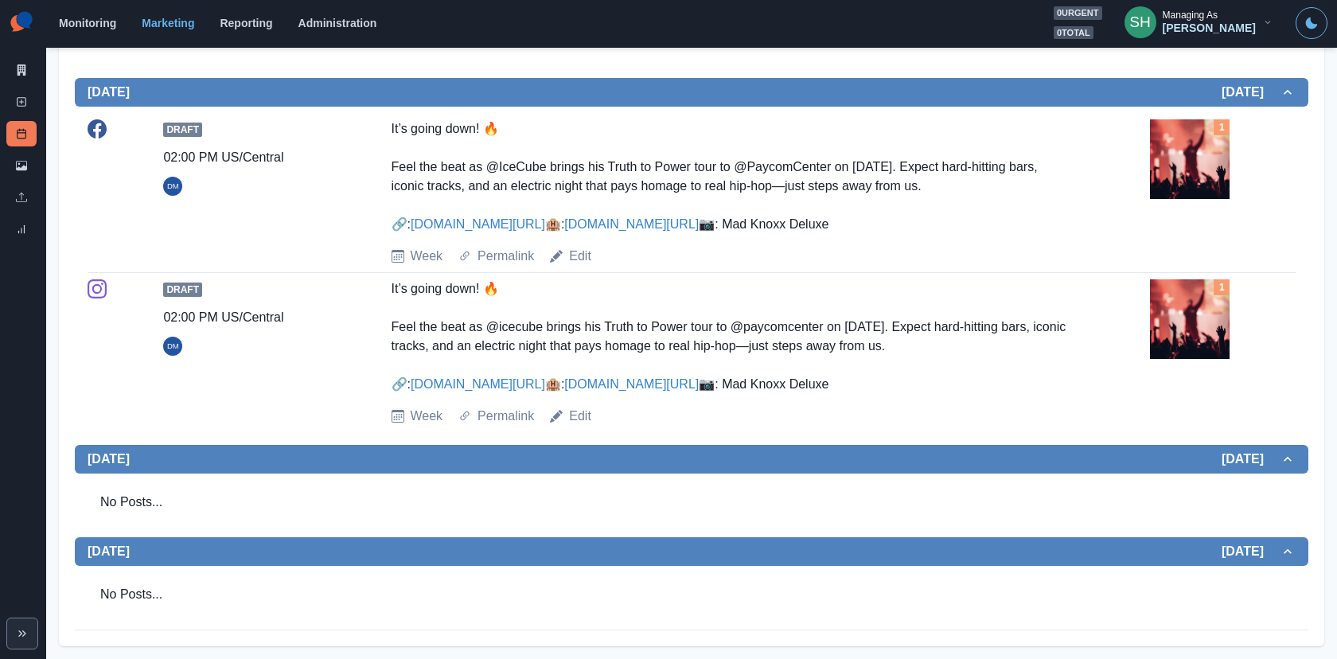
click at [575, 427] on div "Draft 02:00 PM US/Central DM It’s going down! 🔥 Feel the beat as @icecube bring…" at bounding box center [692, 352] width 1208 height 159
click at [575, 415] on link "Edit" at bounding box center [580, 416] width 22 height 19
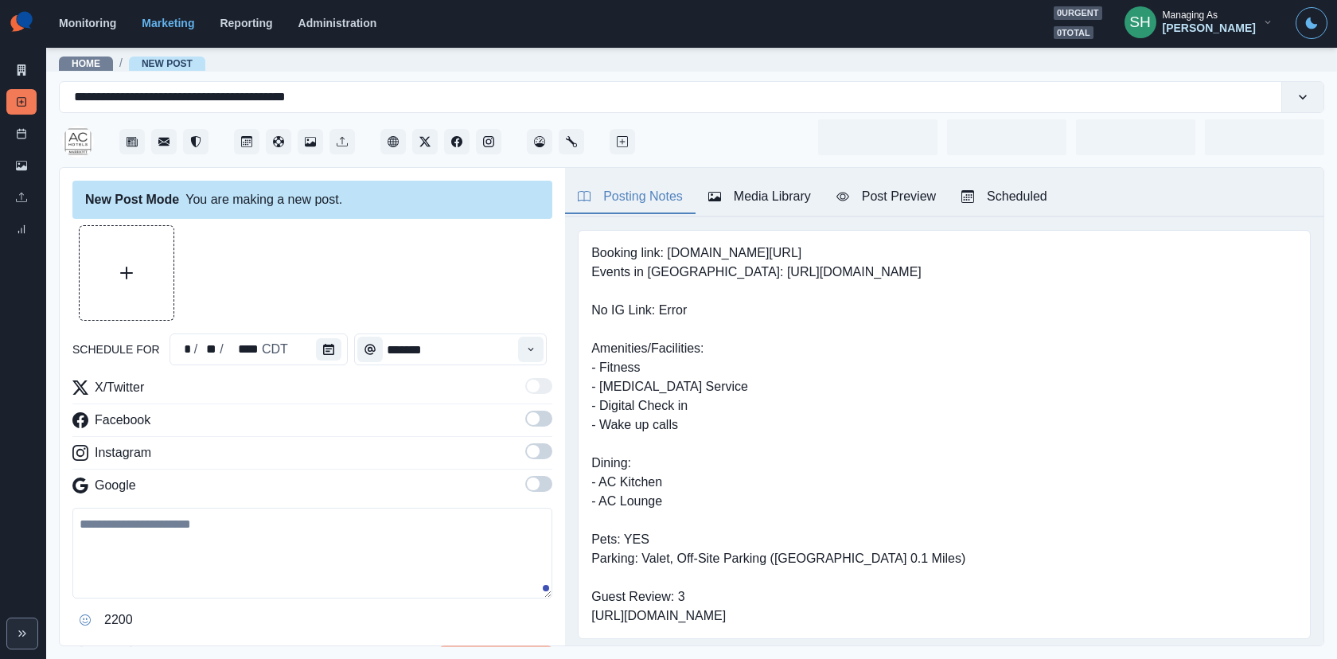
type input "*******"
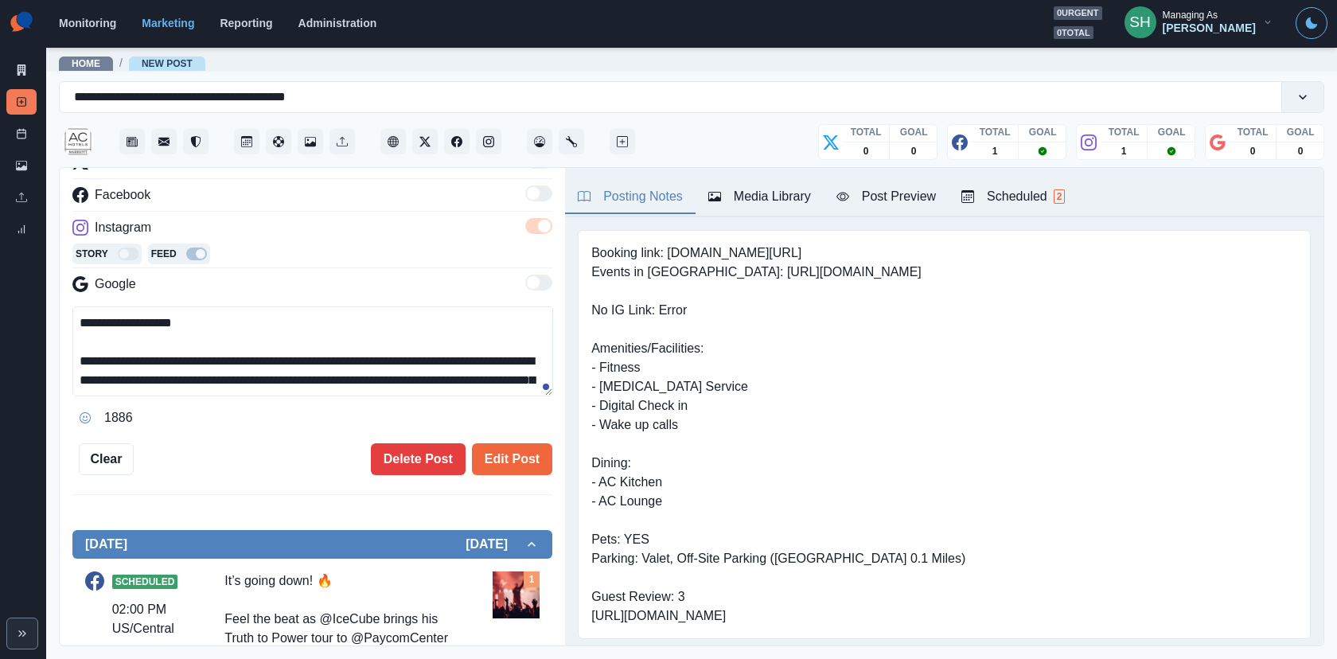
scroll to position [114, 0]
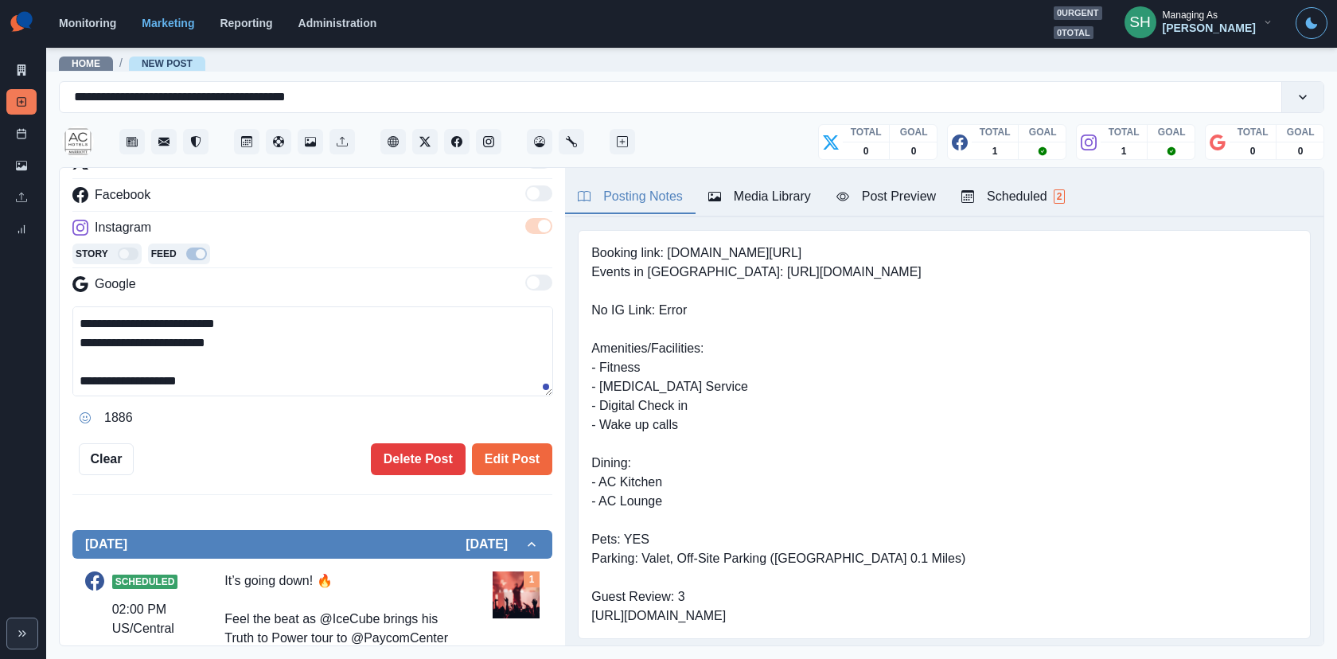
drag, startPoint x: 262, startPoint y: 340, endPoint x: 107, endPoint y: 339, distance: 154.4
click at [107, 339] on textarea "**********" at bounding box center [312, 351] width 481 height 90
type textarea "**********"
click at [517, 455] on button "Edit Post" at bounding box center [512, 459] width 80 height 32
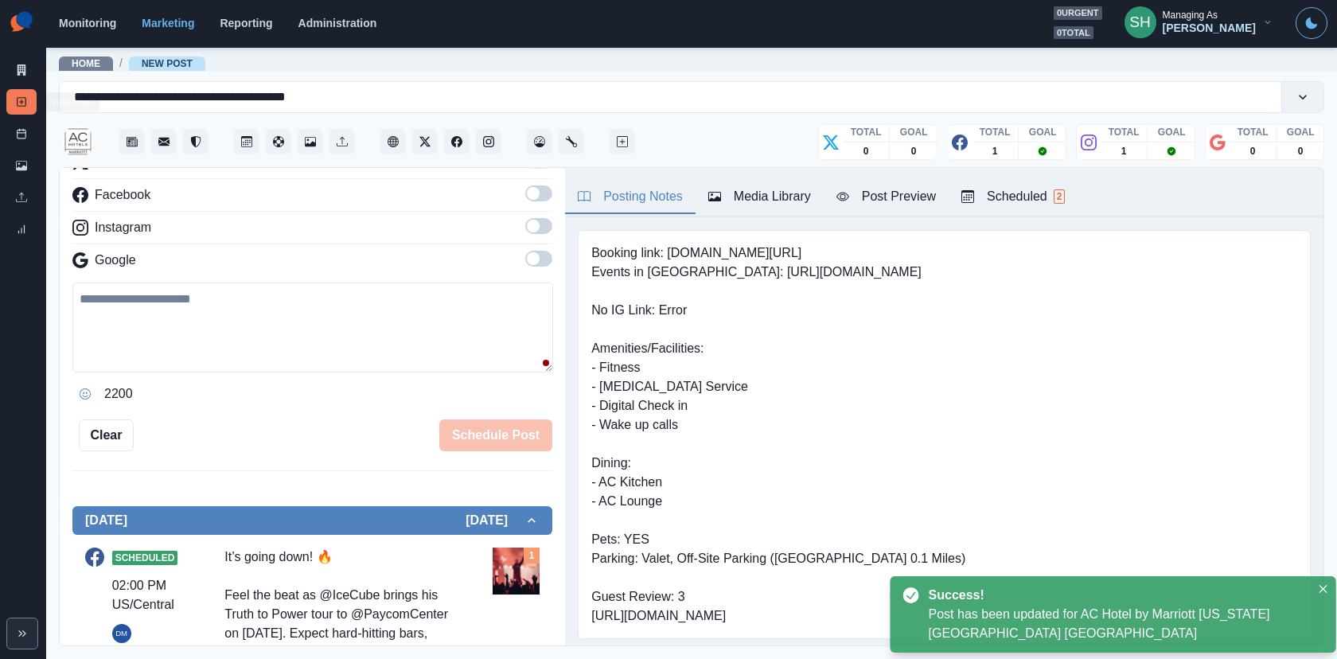
click at [2, 138] on div "Marketing Summary New Post Post Schedule Media Library Uploads Review Summary" at bounding box center [23, 124] width 46 height 248
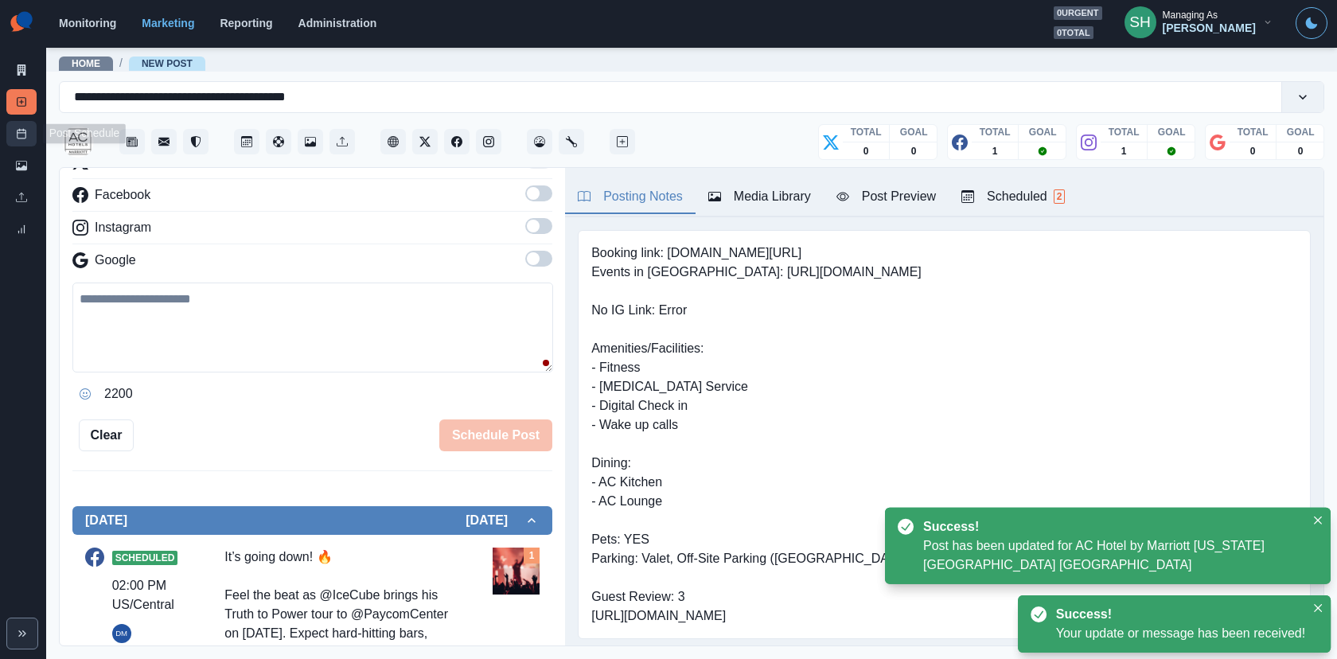
click at [27, 130] on link "Post Schedule" at bounding box center [21, 133] width 30 height 25
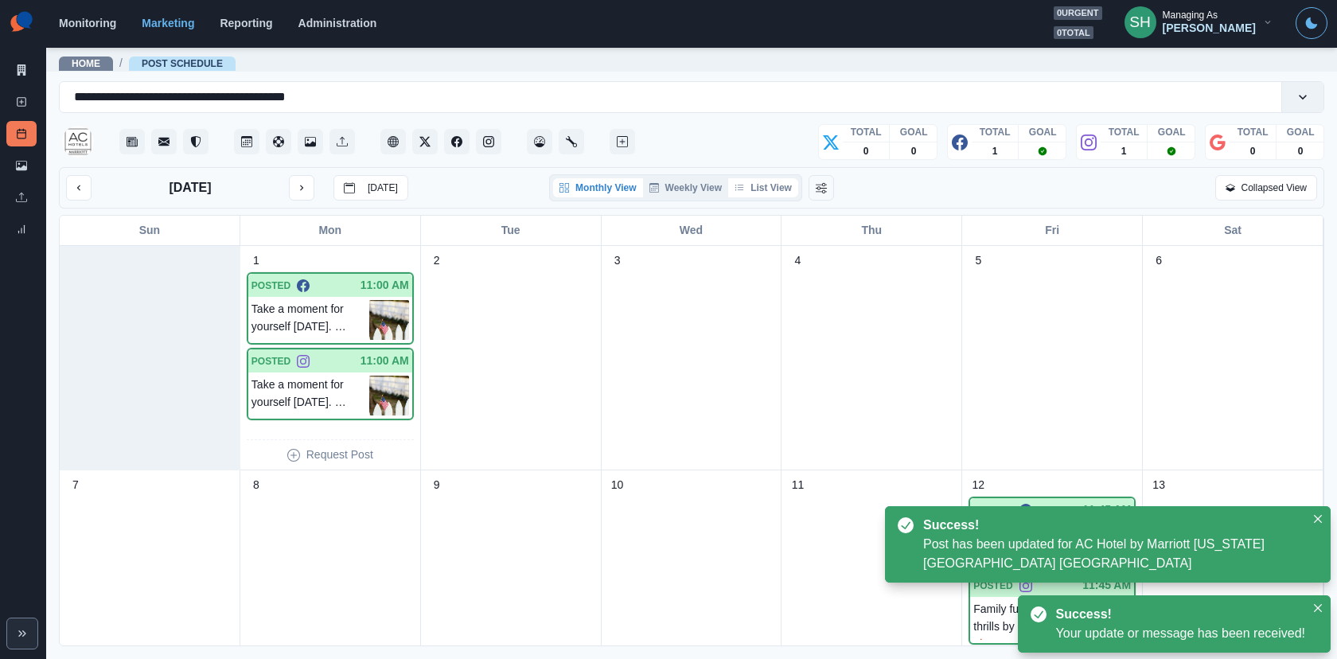
click at [772, 185] on button "List View" at bounding box center [763, 187] width 70 height 19
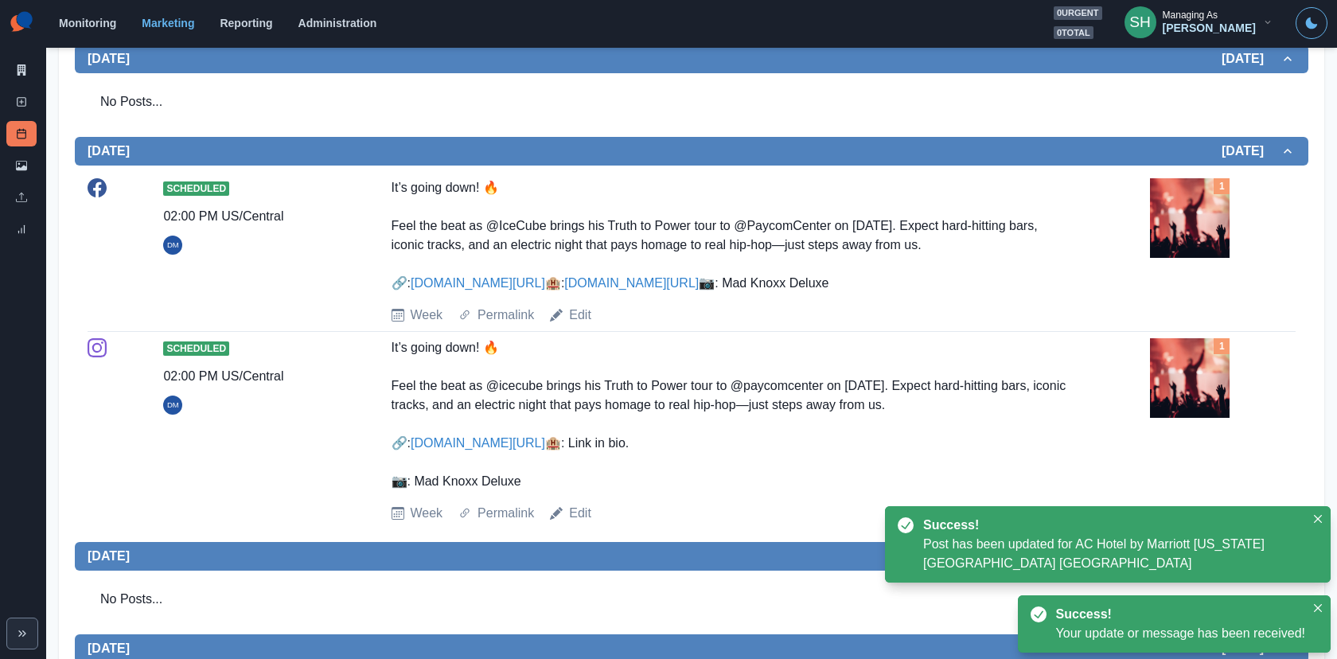
scroll to position [797, 0]
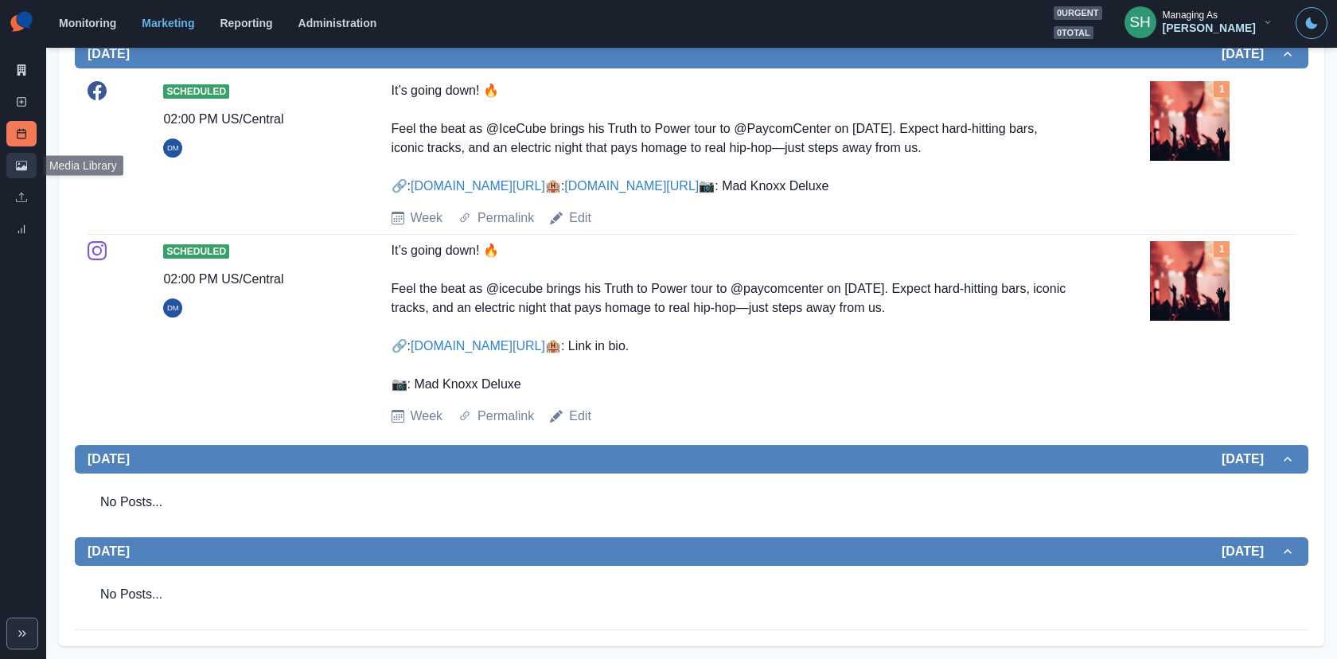
click at [18, 156] on link "Media Library" at bounding box center [21, 165] width 30 height 25
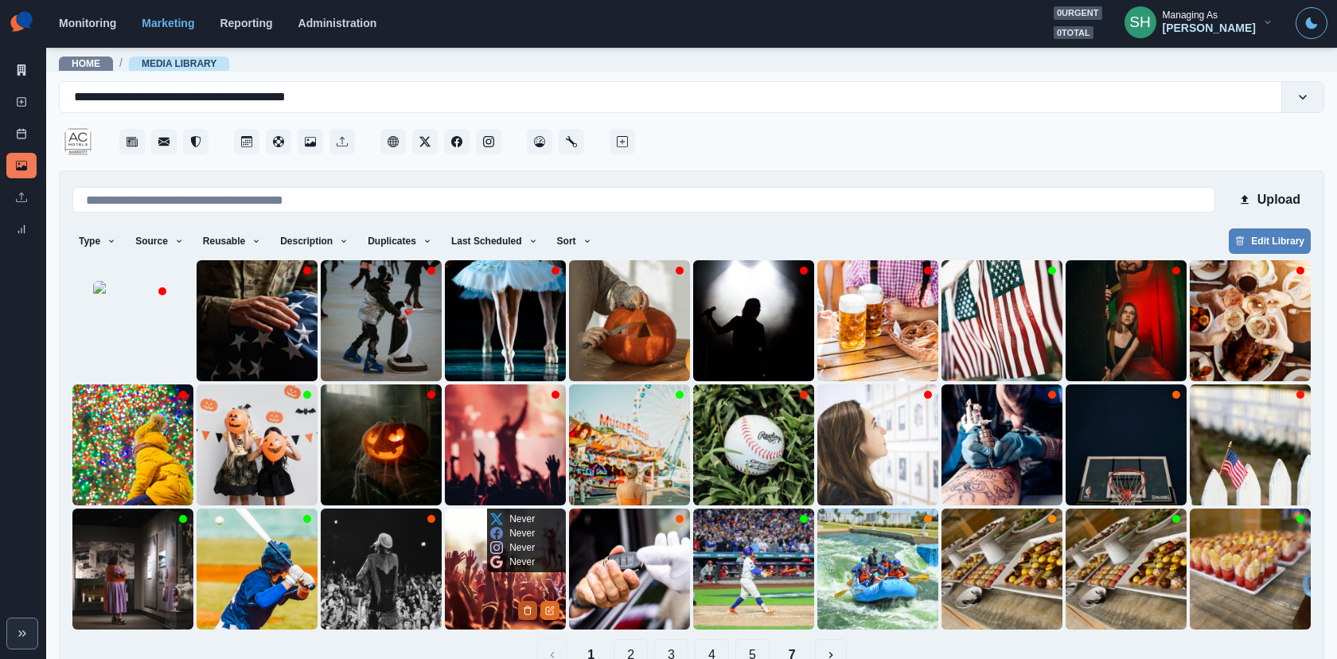
click at [520, 592] on button "Delete Media" at bounding box center [527, 610] width 19 height 19
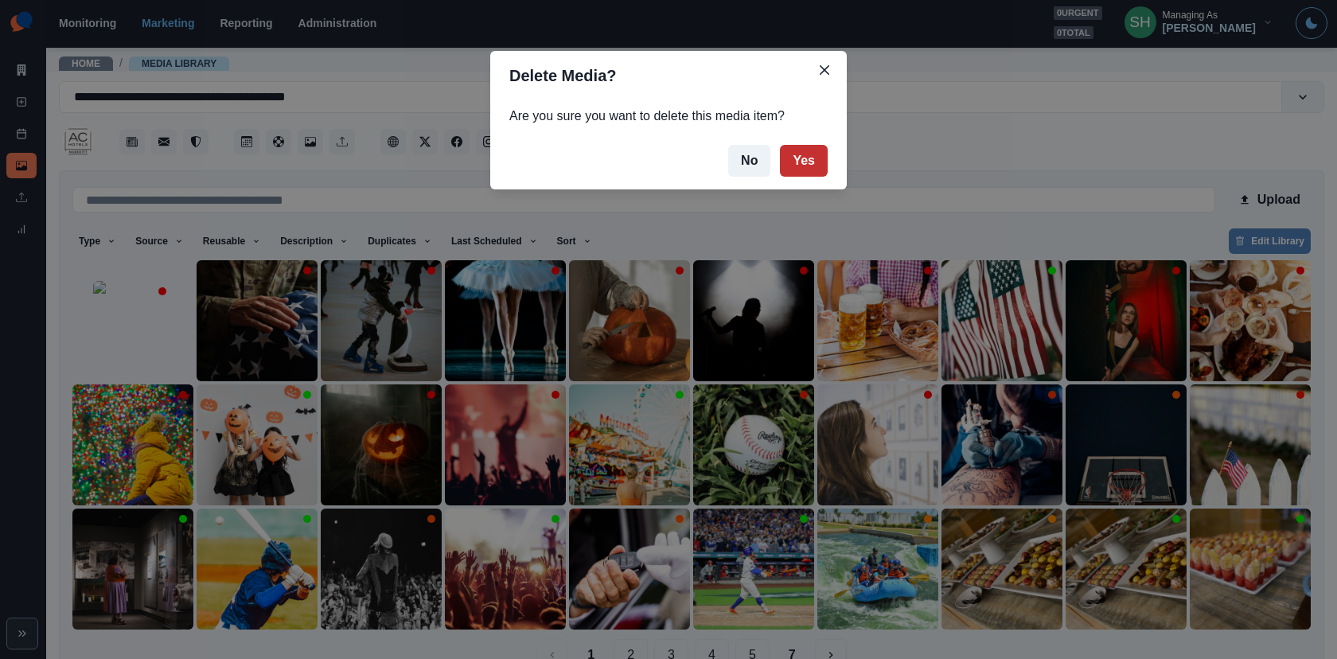
click at [797, 168] on button "Yes" at bounding box center [804, 161] width 48 height 32
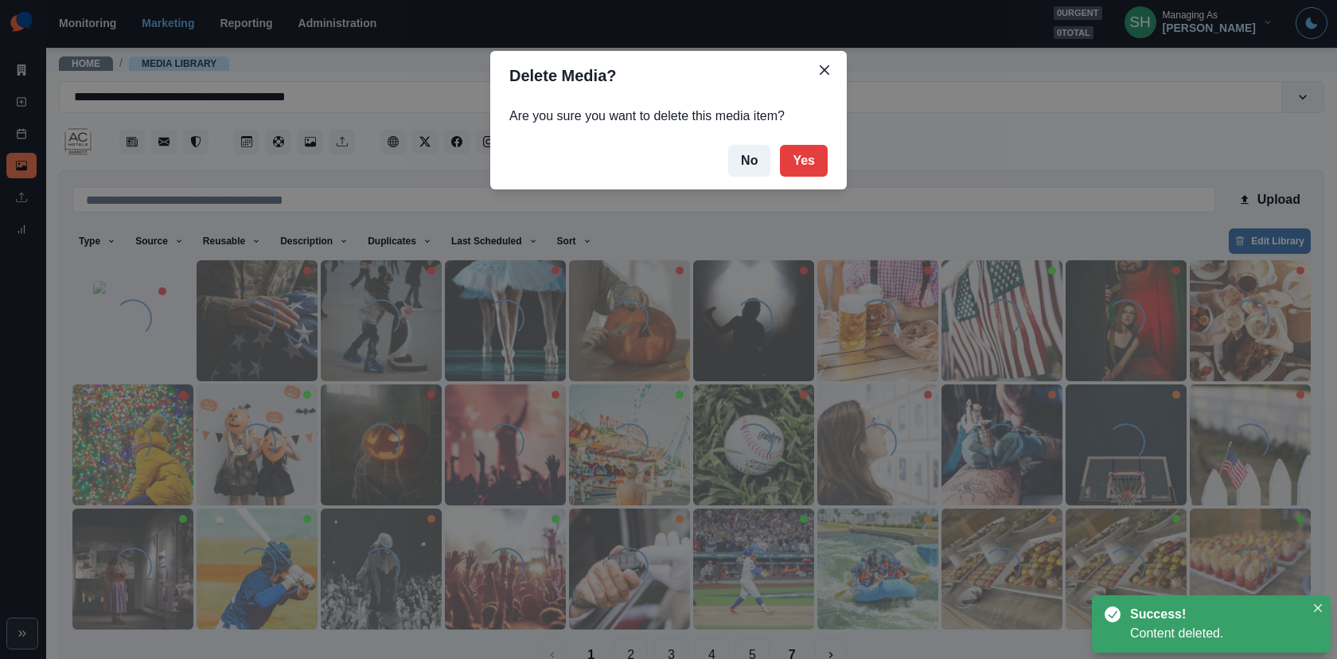
click at [664, 387] on div "Delete Media? Are you sure you want to delete this media item? No Yes" at bounding box center [668, 329] width 1337 height 659
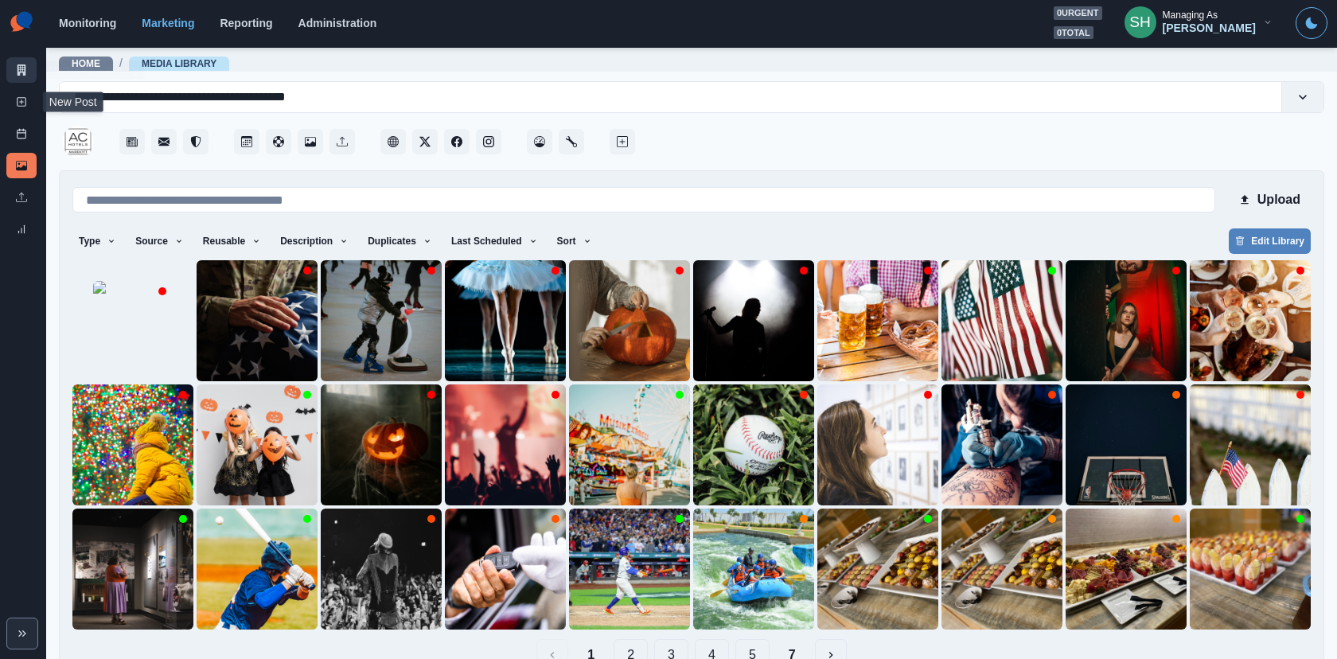
click at [22, 64] on icon at bounding box center [22, 69] width 9 height 11
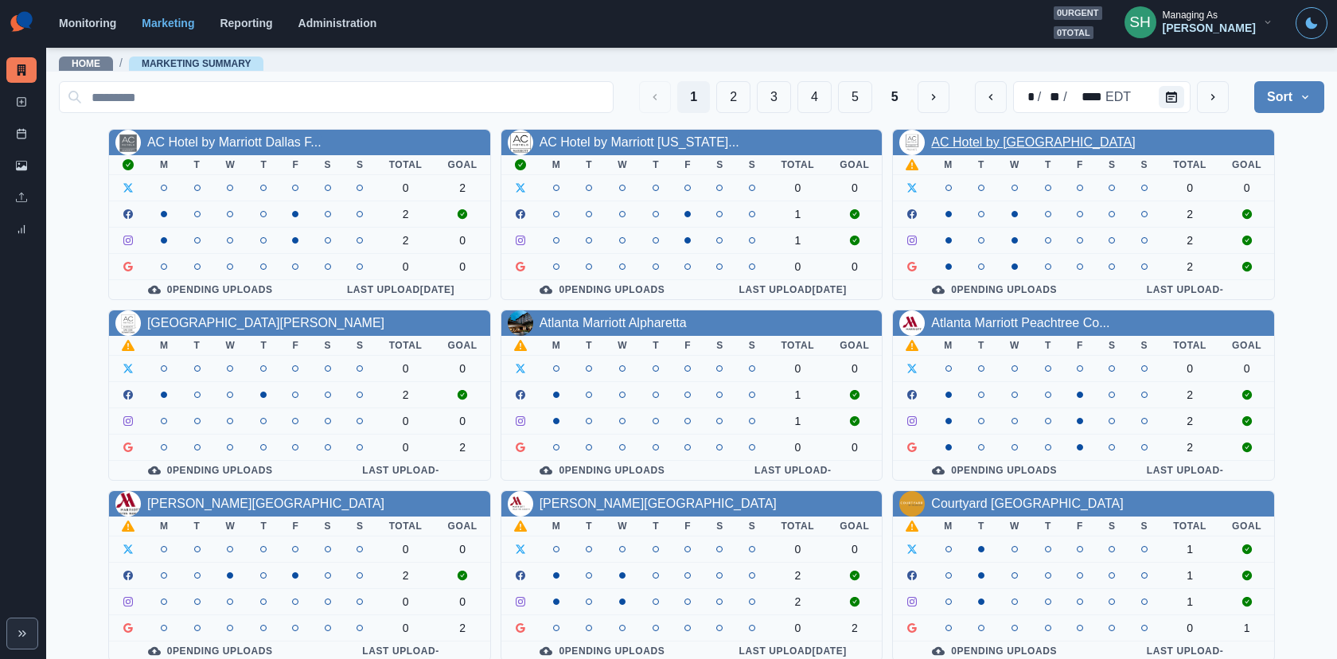
click at [982, 147] on link "AC Hotel by Marriott Palo Alto" at bounding box center [1033, 142] width 204 height 14
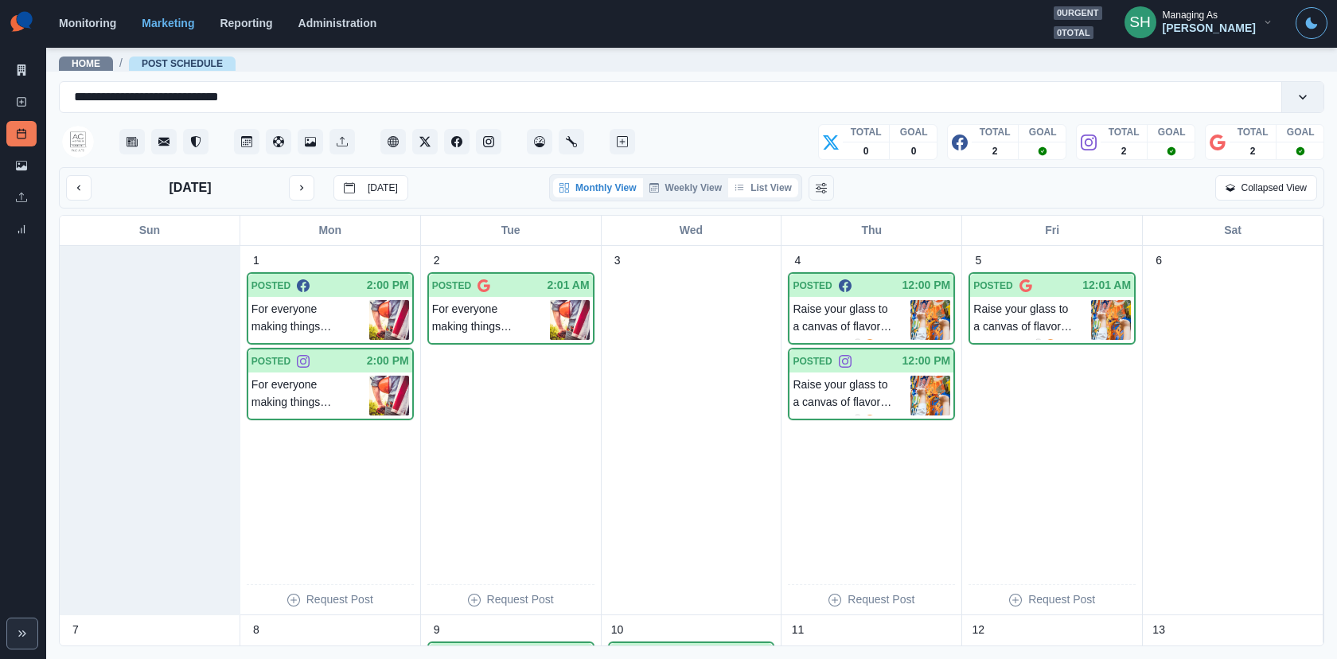
click at [783, 185] on button "List View" at bounding box center [763, 187] width 70 height 19
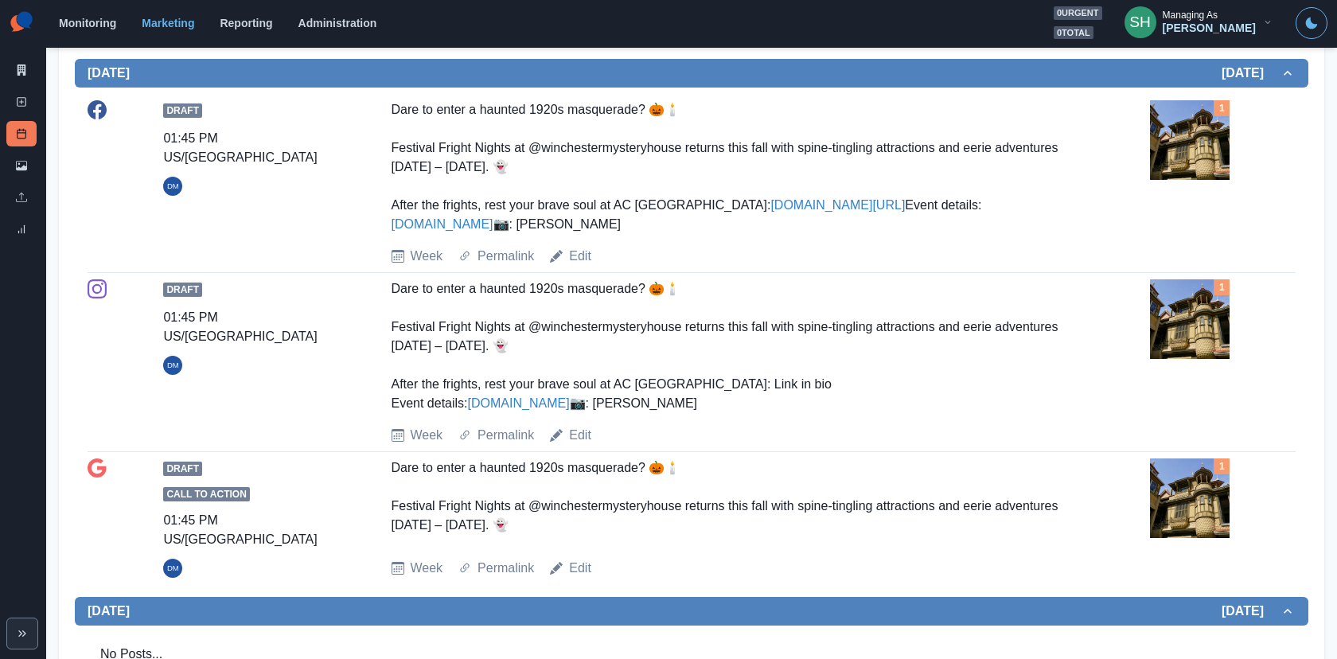
scroll to position [832, 0]
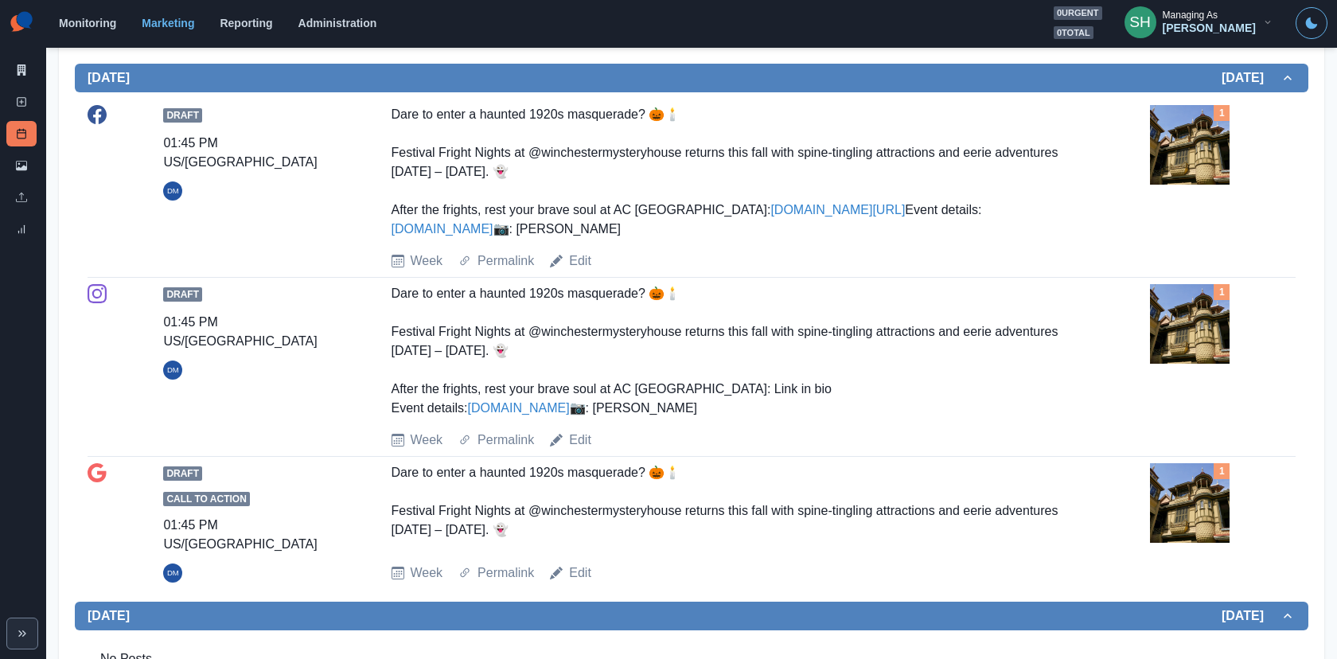
click at [1173, 152] on img at bounding box center [1190, 145] width 80 height 80
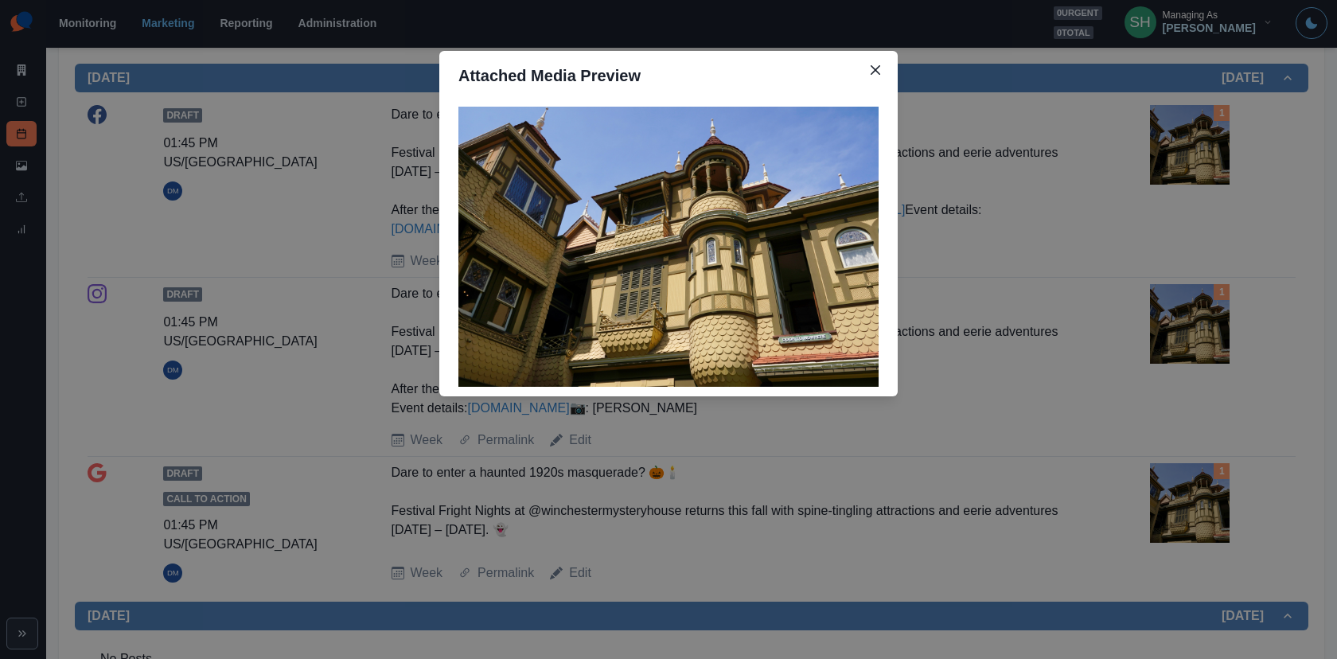
click at [1173, 152] on div "Attached Media Preview" at bounding box center [668, 329] width 1337 height 659
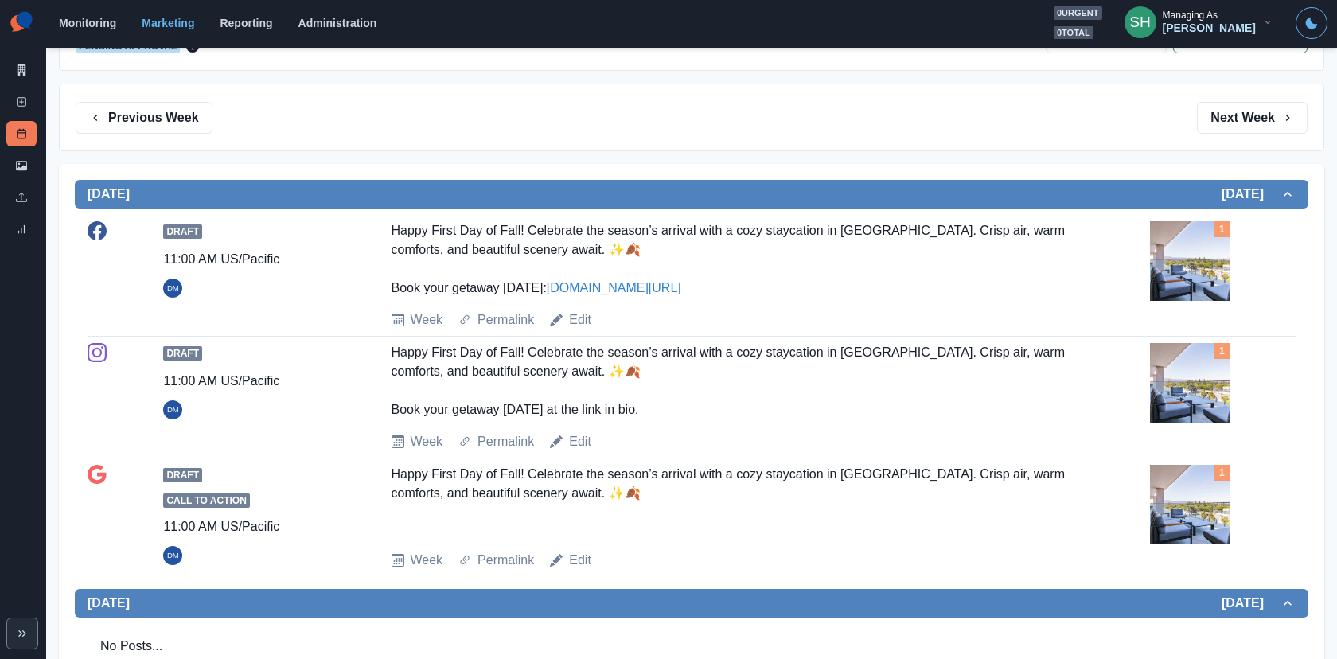
scroll to position [0, 0]
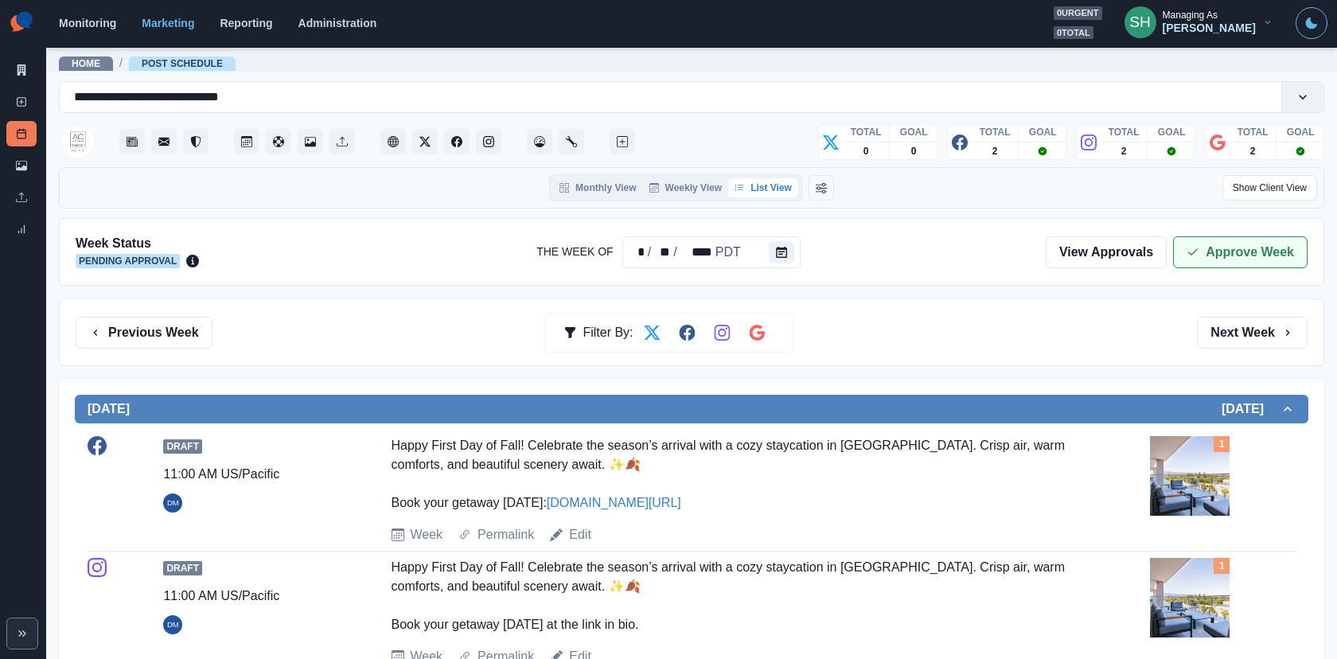
click at [1202, 236] on button "Approve Week" at bounding box center [1240, 252] width 134 height 32
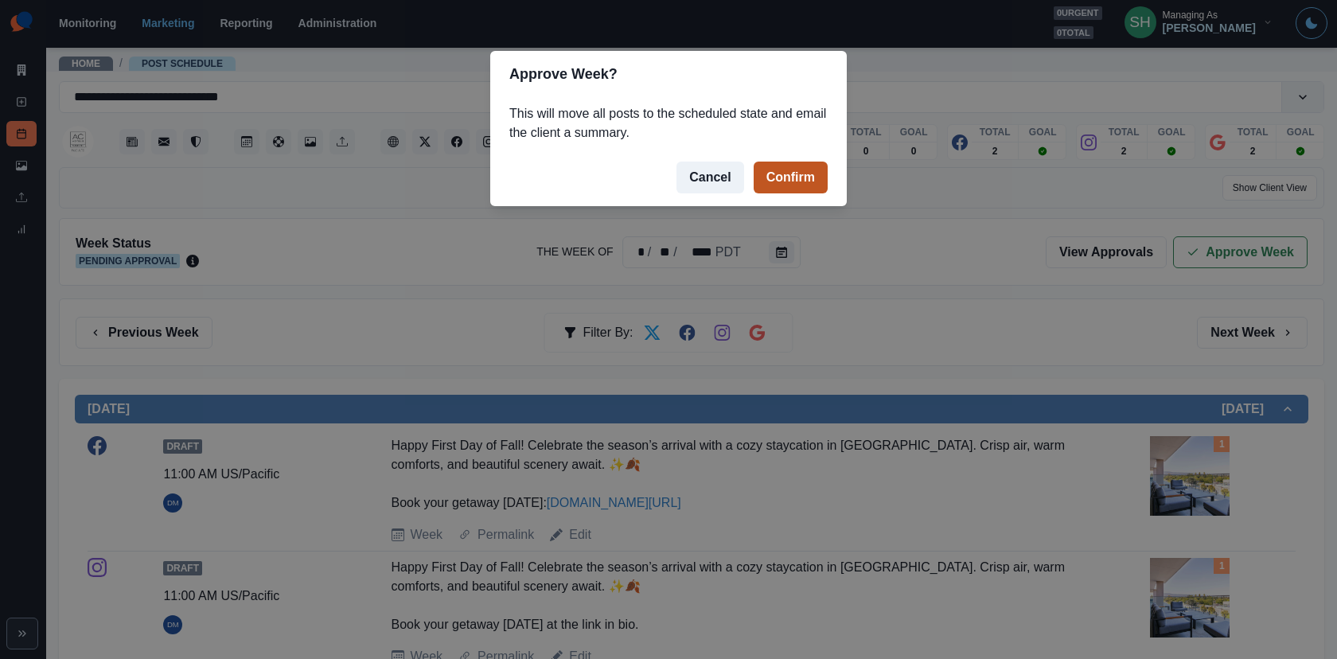
click at [802, 175] on button "Confirm" at bounding box center [790, 178] width 74 height 32
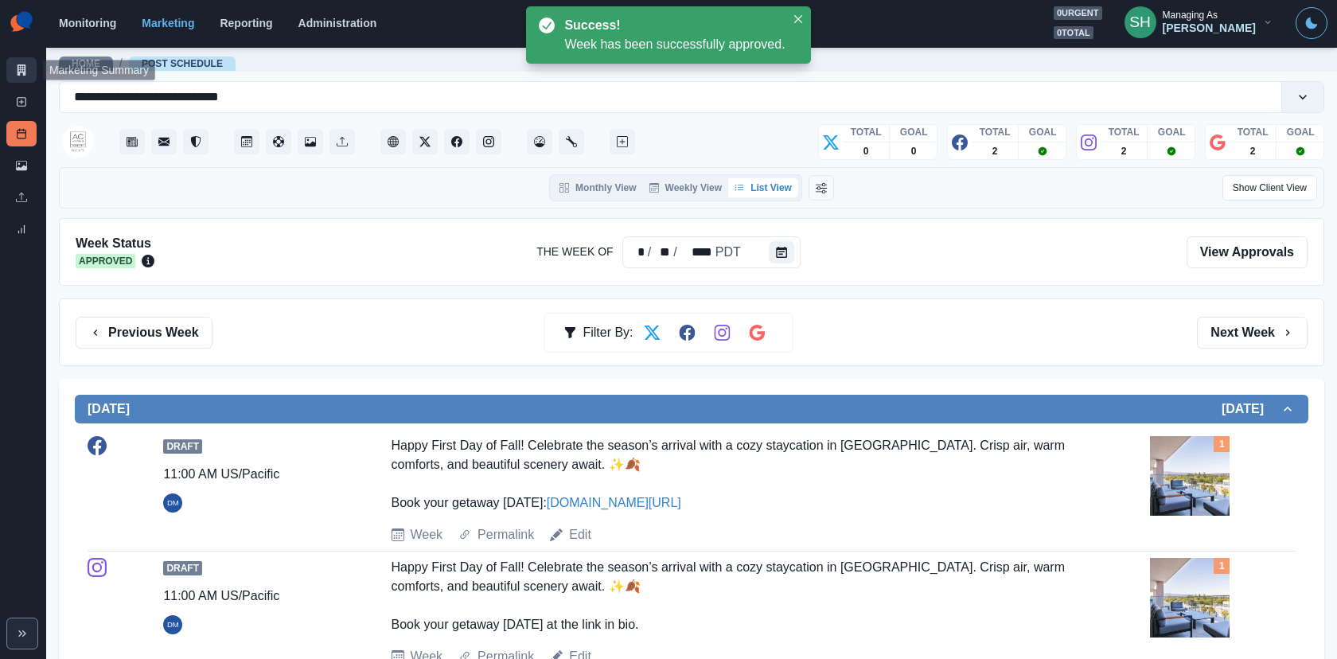
click at [20, 68] on icon at bounding box center [22, 69] width 9 height 11
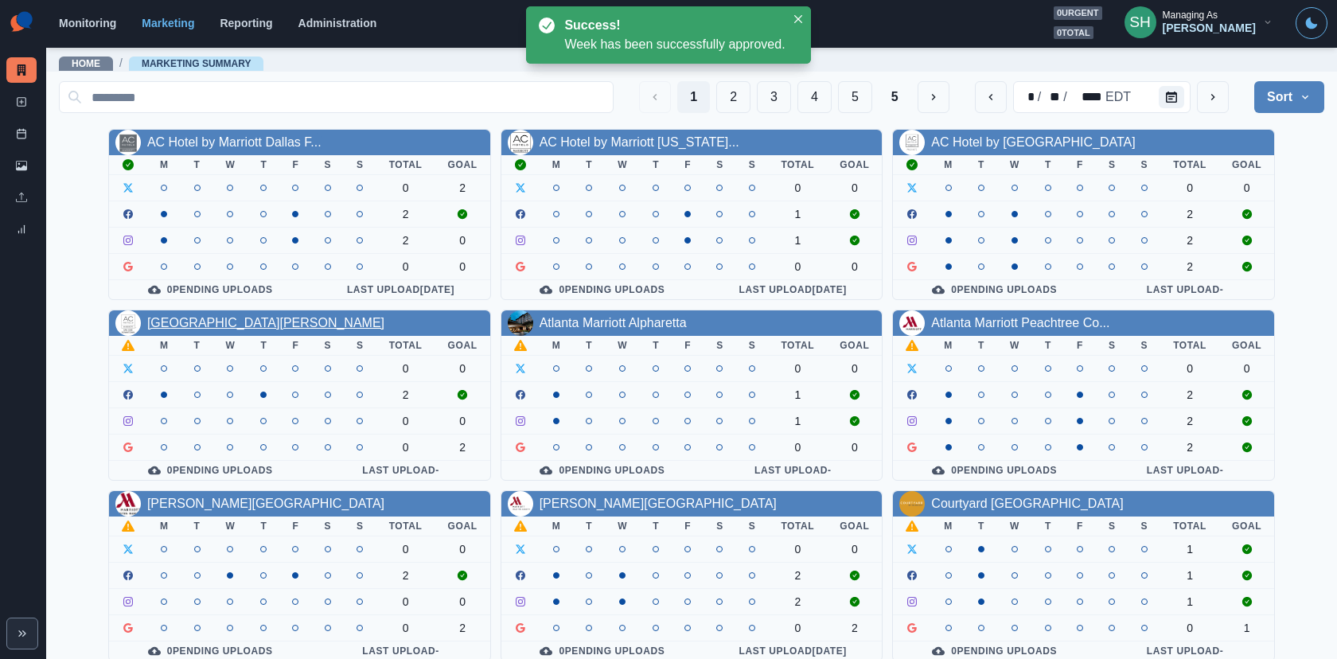
click at [249, 318] on link "AC Hotel San Jose Downtown" at bounding box center [265, 323] width 237 height 14
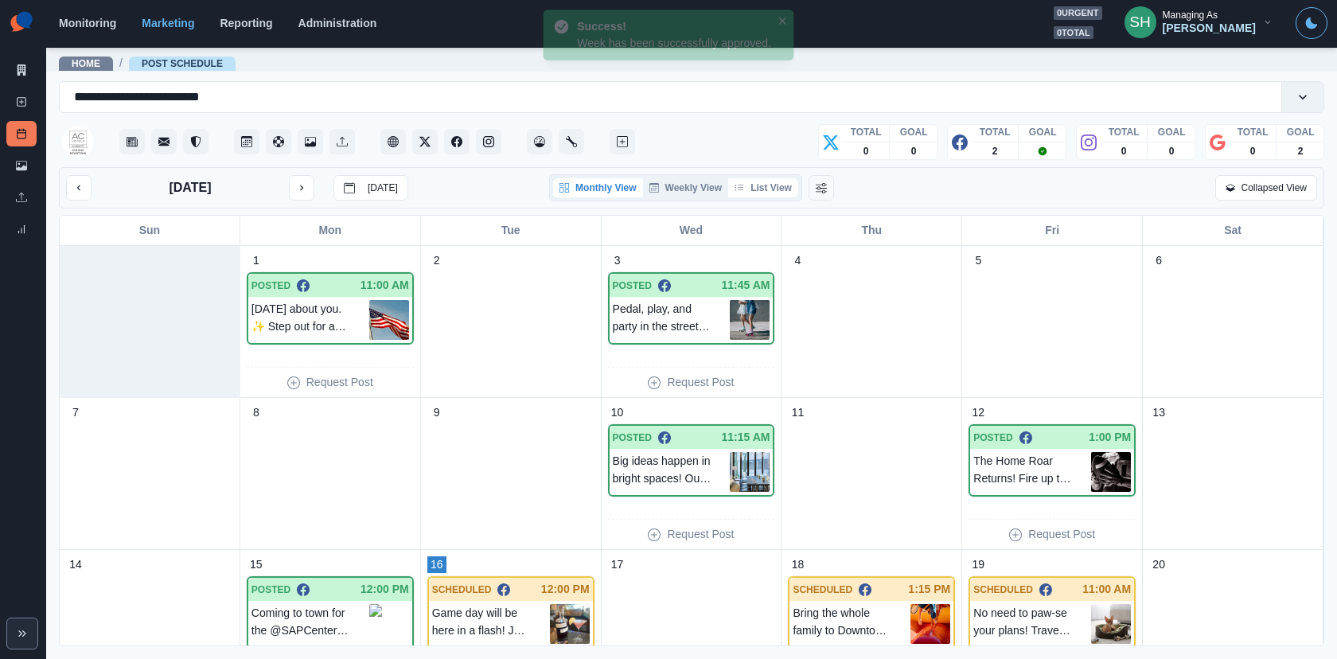
click at [758, 180] on button "List View" at bounding box center [763, 187] width 70 height 19
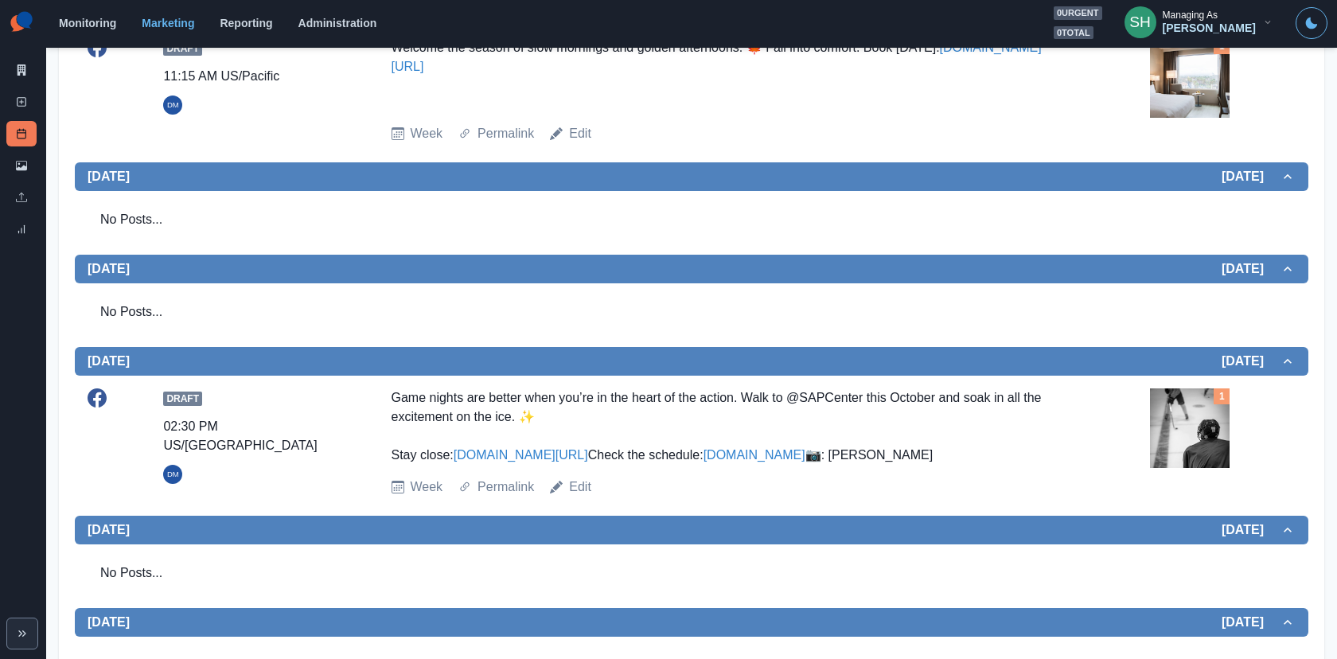
scroll to position [616, 0]
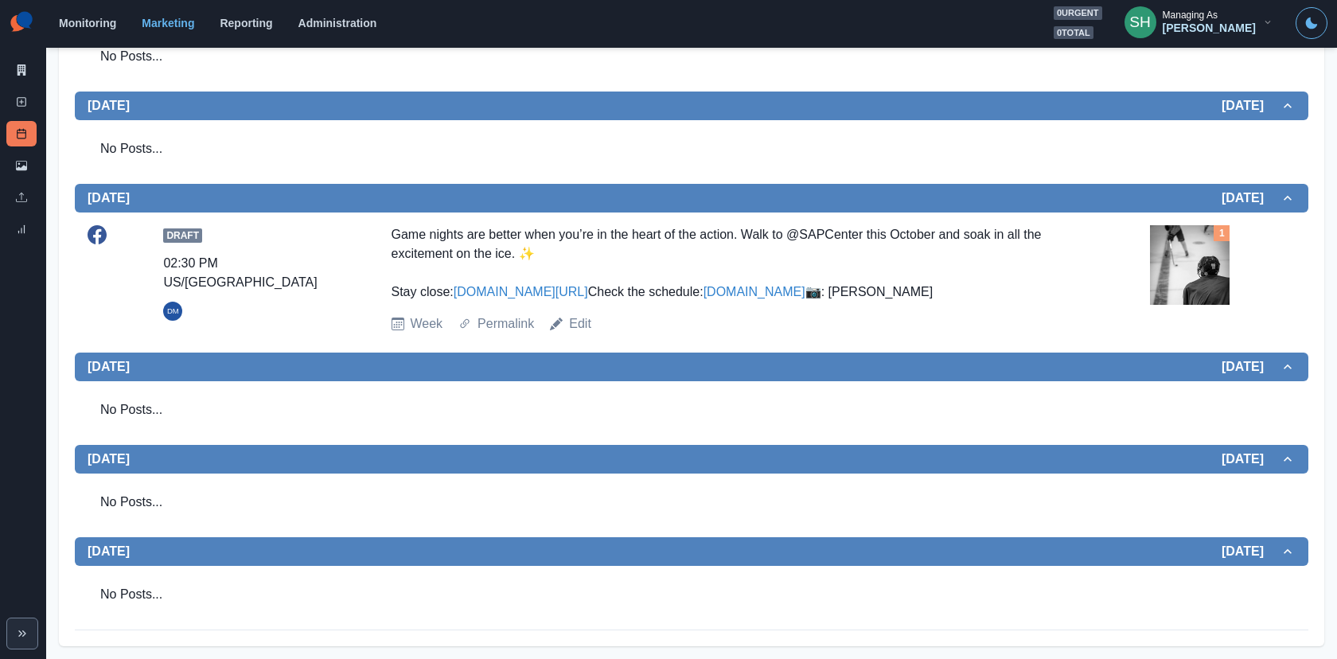
click at [1198, 225] on img at bounding box center [1190, 265] width 80 height 80
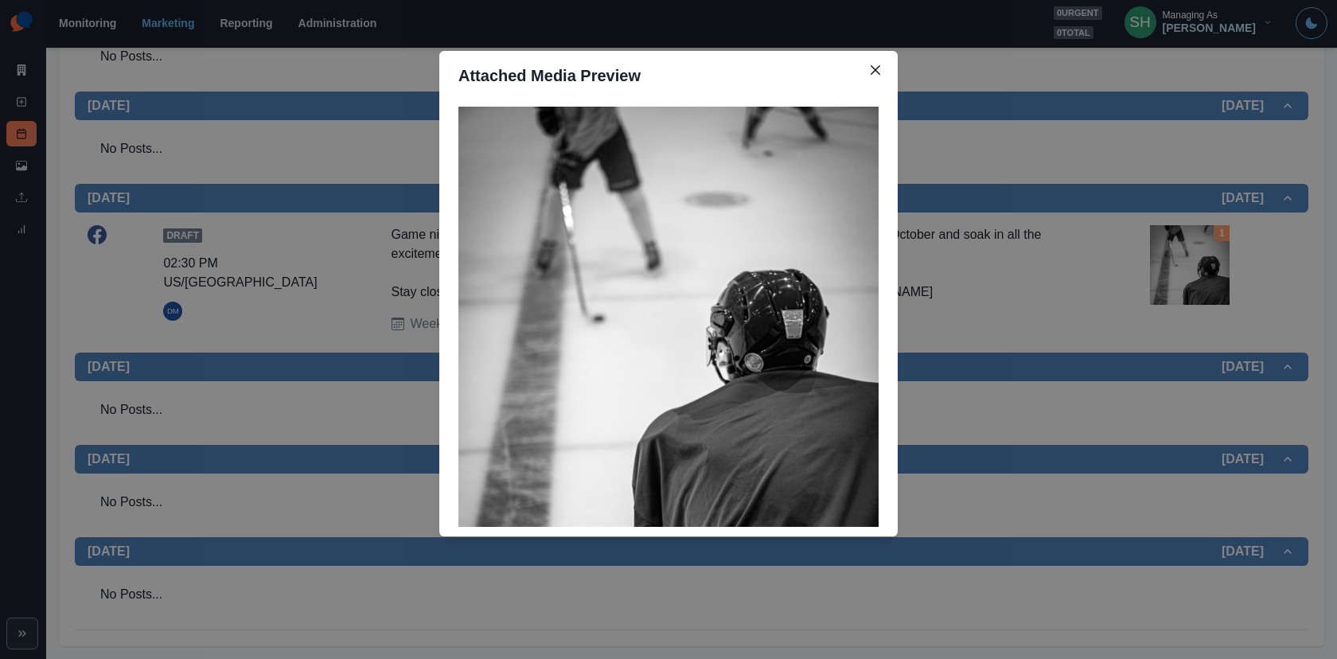
click at [1201, 217] on div "Attached Media Preview" at bounding box center [668, 329] width 1337 height 659
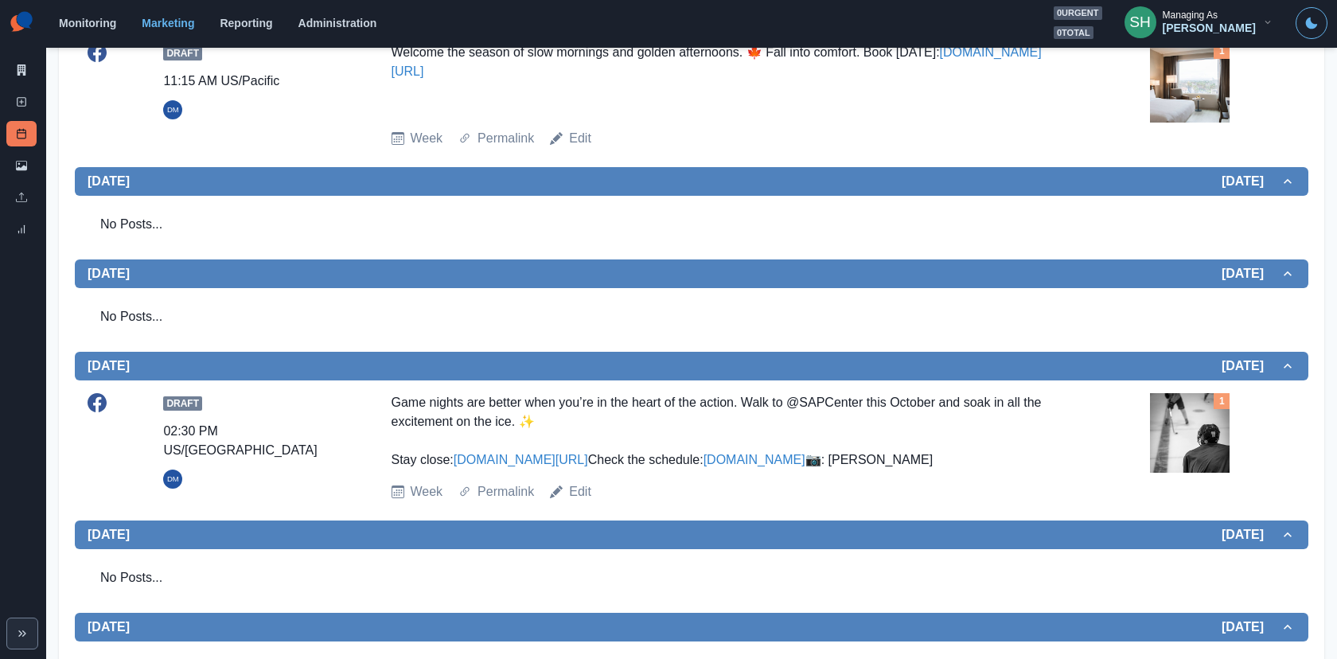
scroll to position [0, 0]
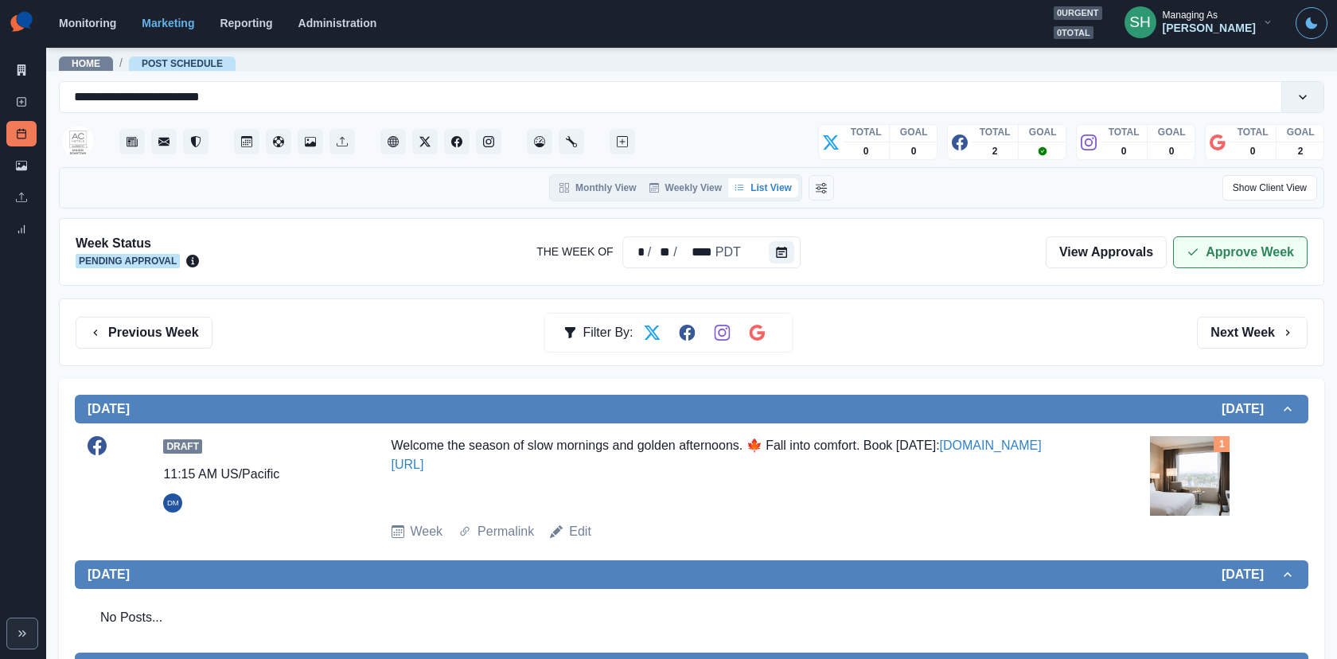
click at [1199, 264] on button "Approve Week" at bounding box center [1240, 252] width 134 height 32
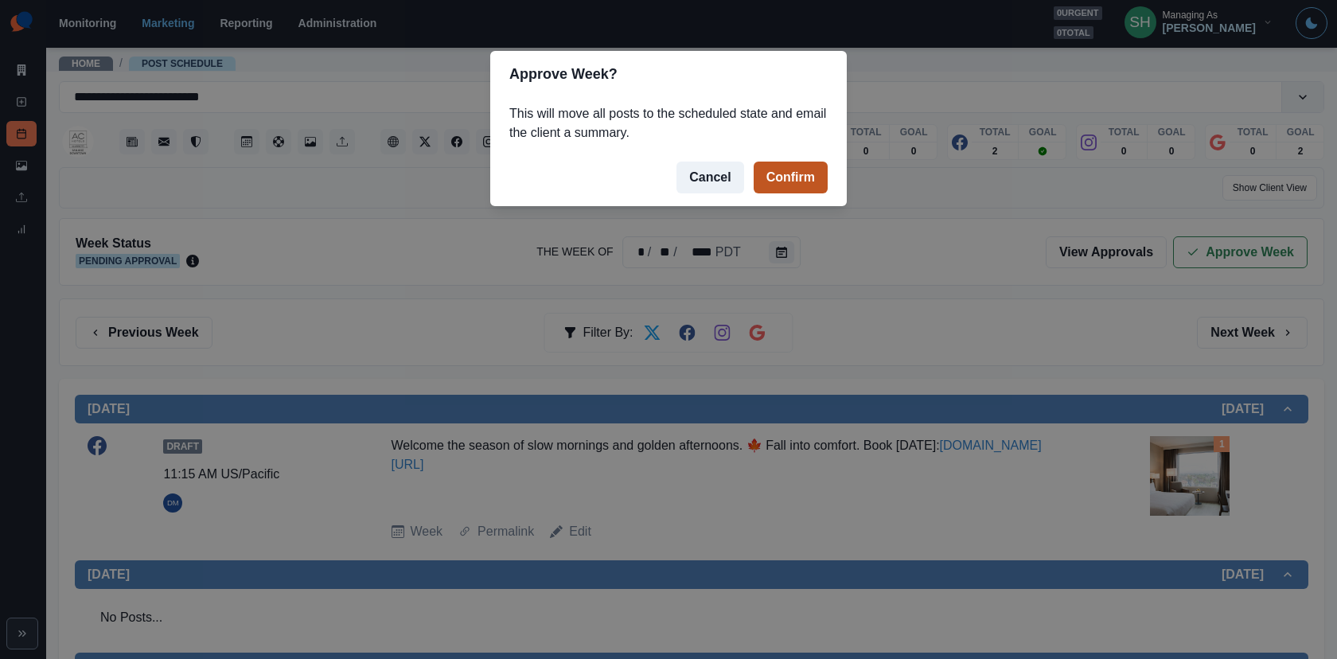
click at [792, 176] on button "Confirm" at bounding box center [790, 178] width 74 height 32
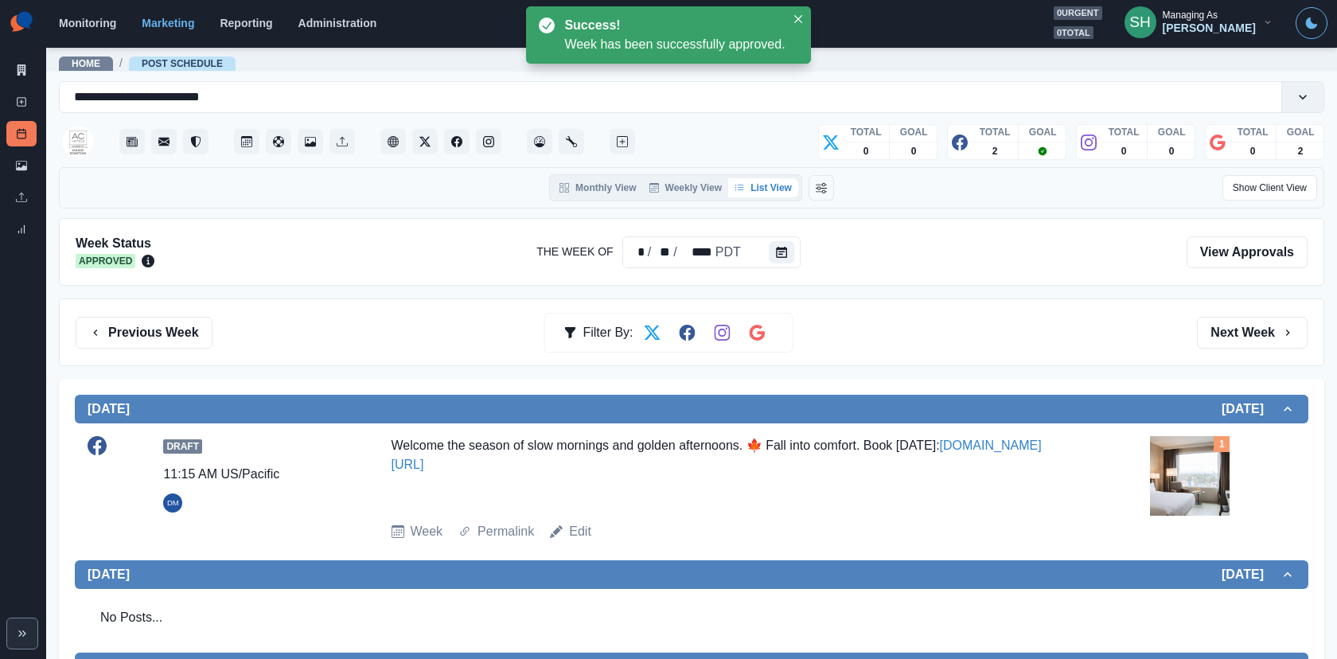
scroll to position [616, 0]
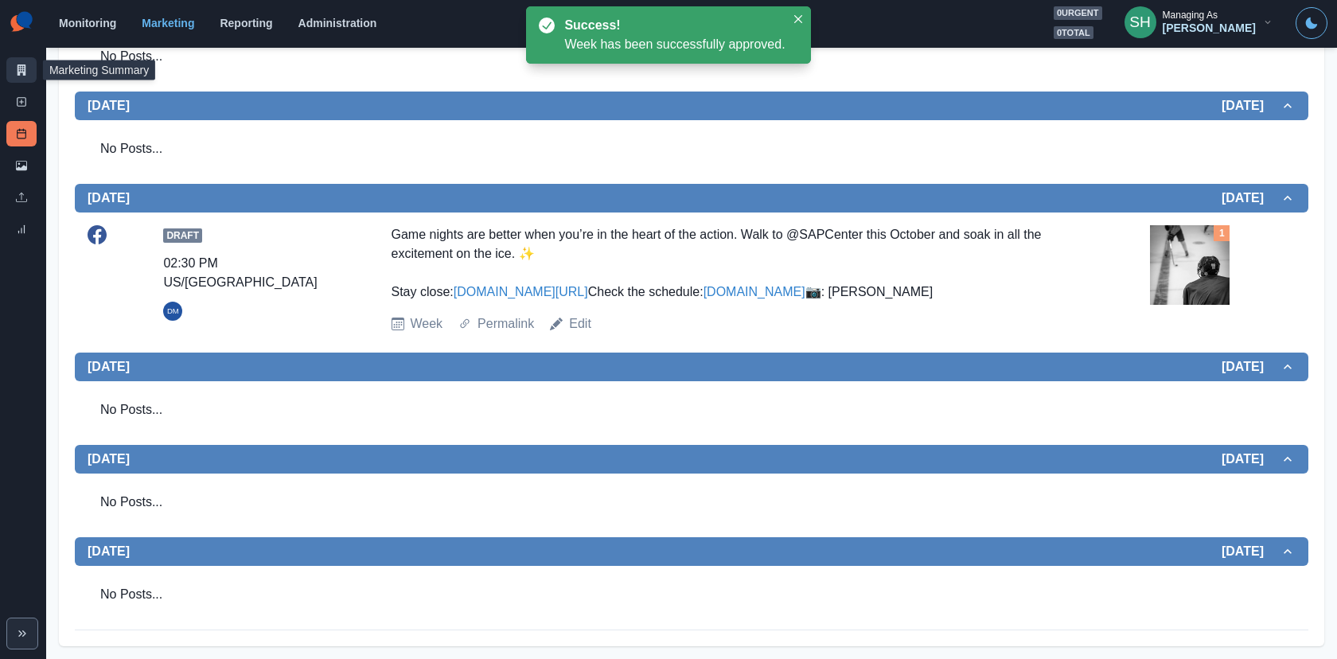
click at [19, 72] on icon at bounding box center [22, 69] width 9 height 11
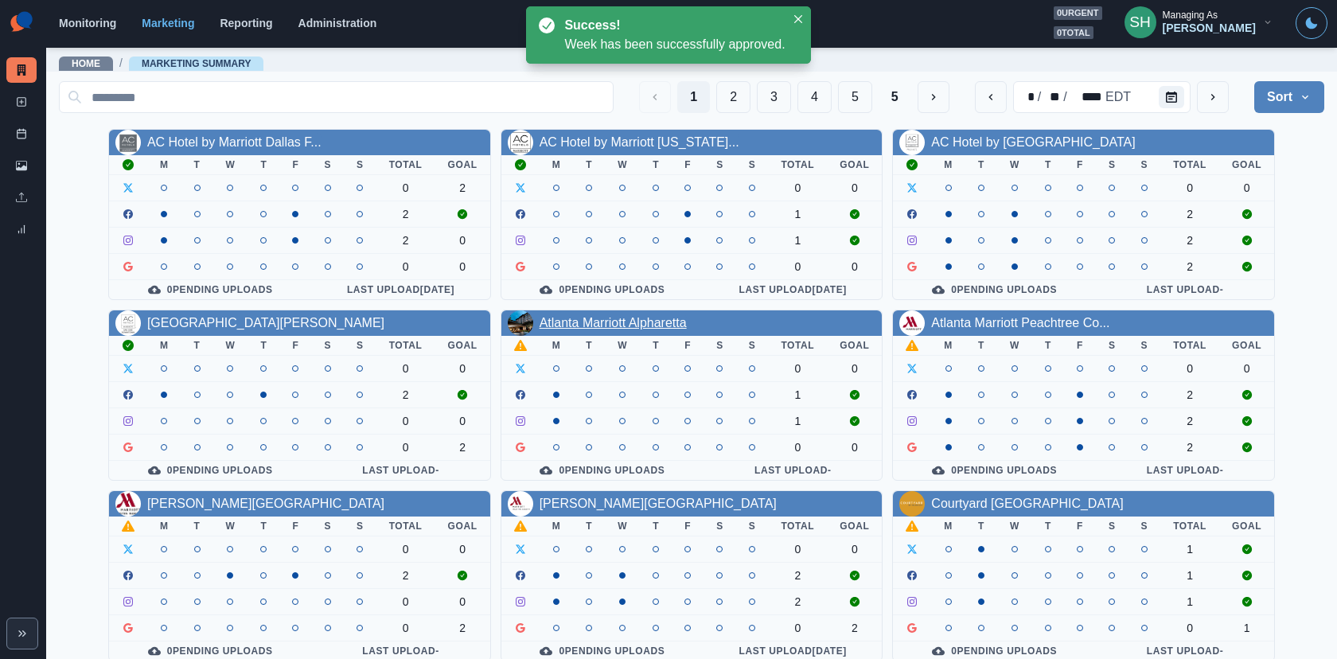
click at [617, 319] on link "Atlanta Marriott Alpharetta" at bounding box center [612, 323] width 147 height 14
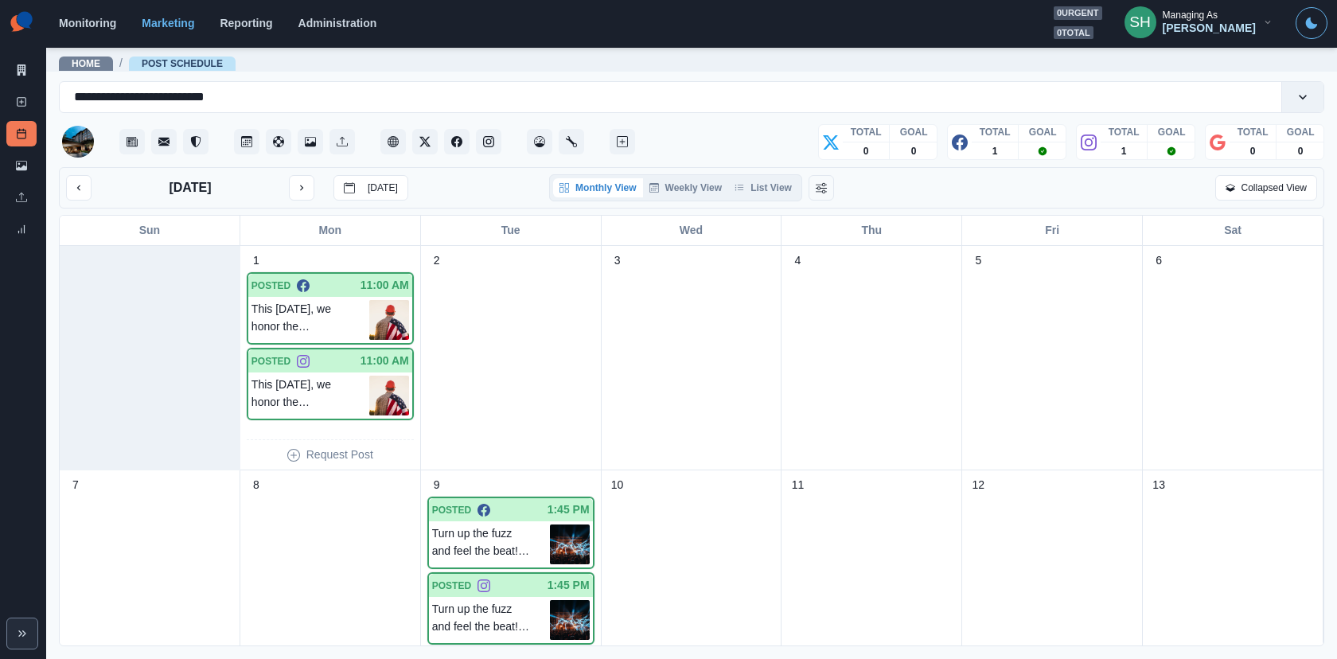
click at [756, 174] on div "Monthly View Weekly View List View" at bounding box center [675, 187] width 253 height 27
click at [756, 182] on button "List View" at bounding box center [763, 187] width 70 height 19
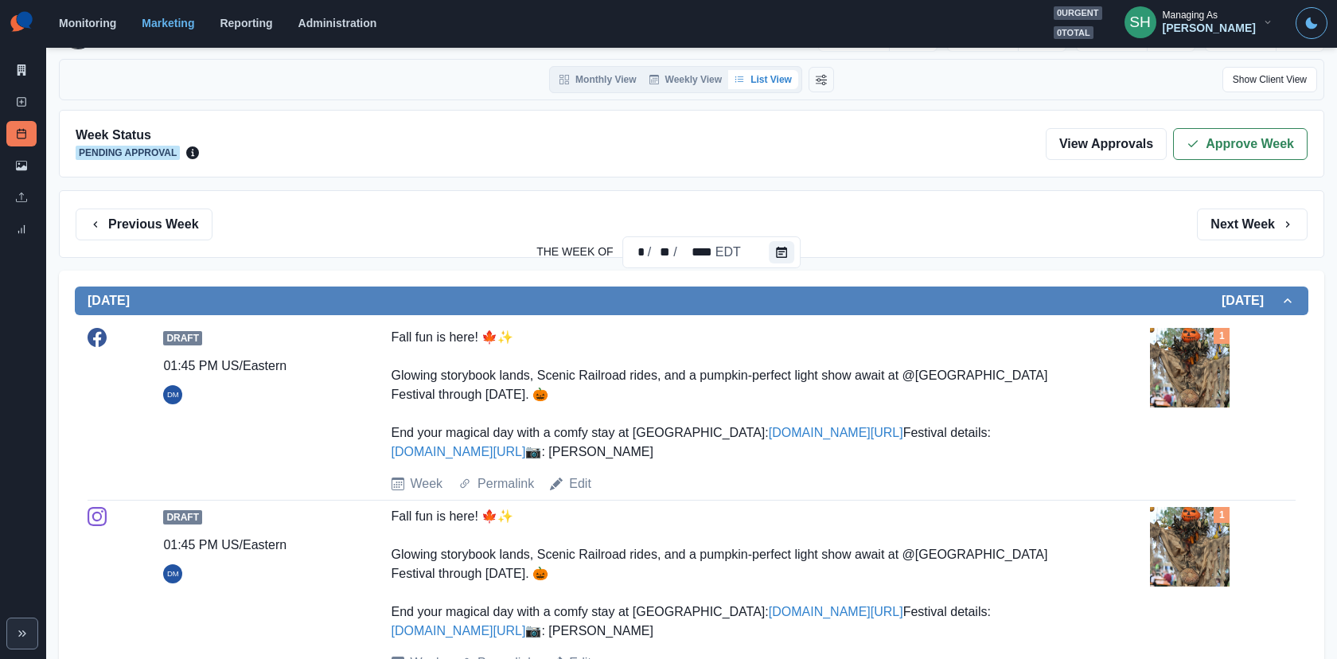
scroll to position [239, 0]
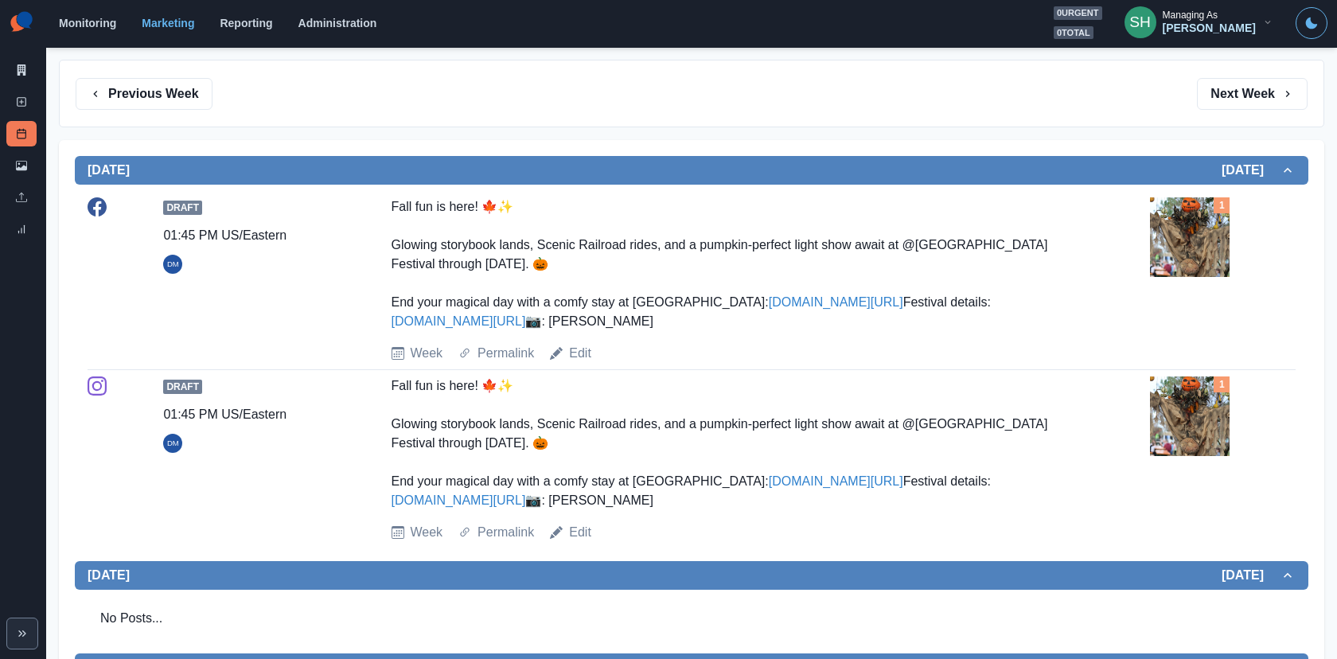
click at [1191, 232] on img at bounding box center [1190, 237] width 80 height 80
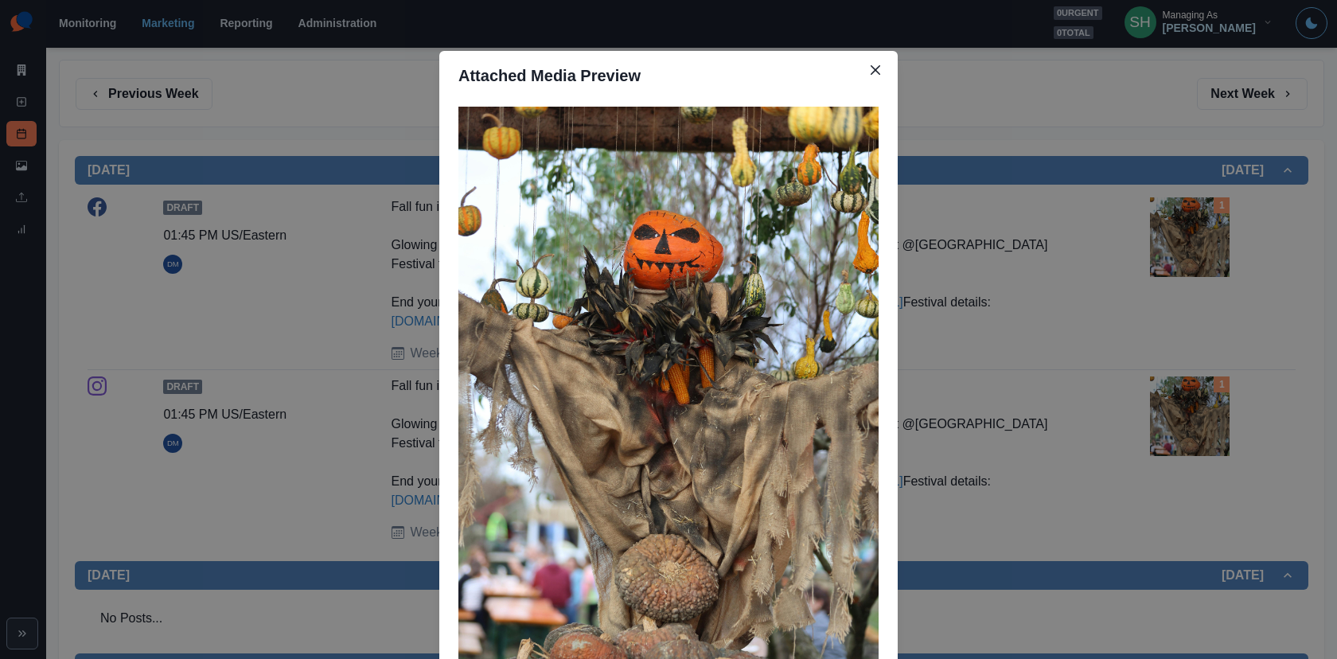
click at [1191, 232] on div "Attached Media Preview" at bounding box center [668, 329] width 1337 height 659
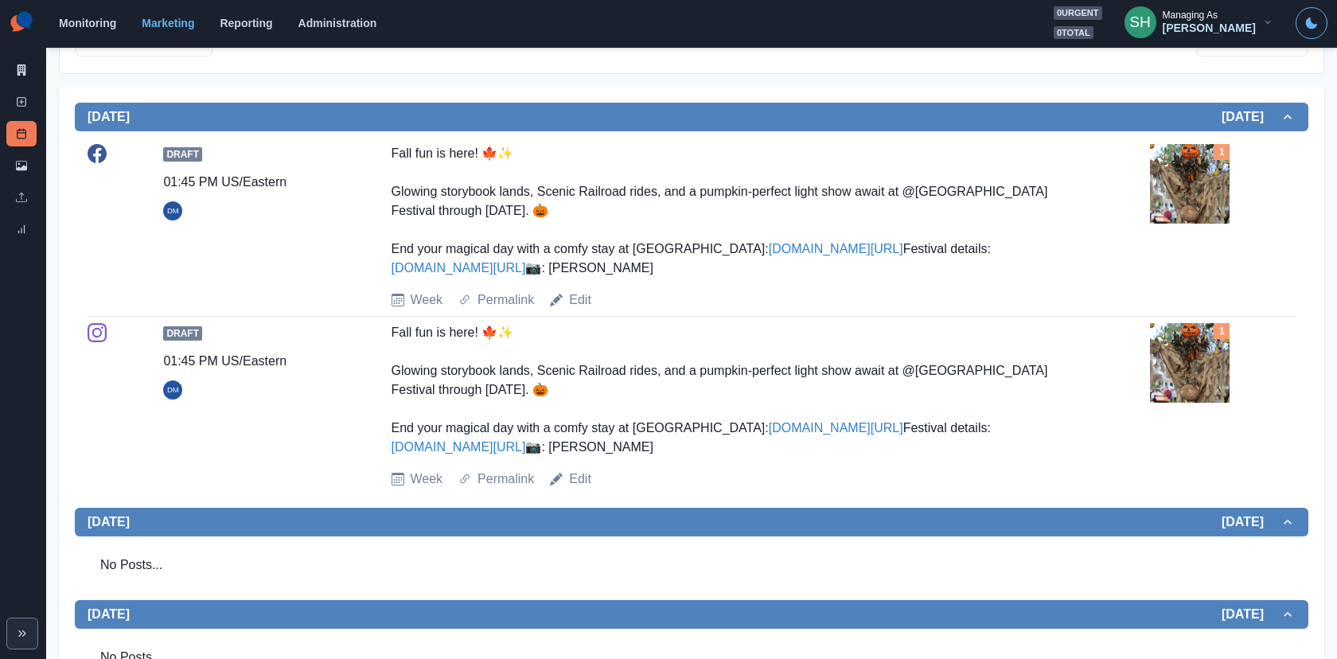
scroll to position [306, 0]
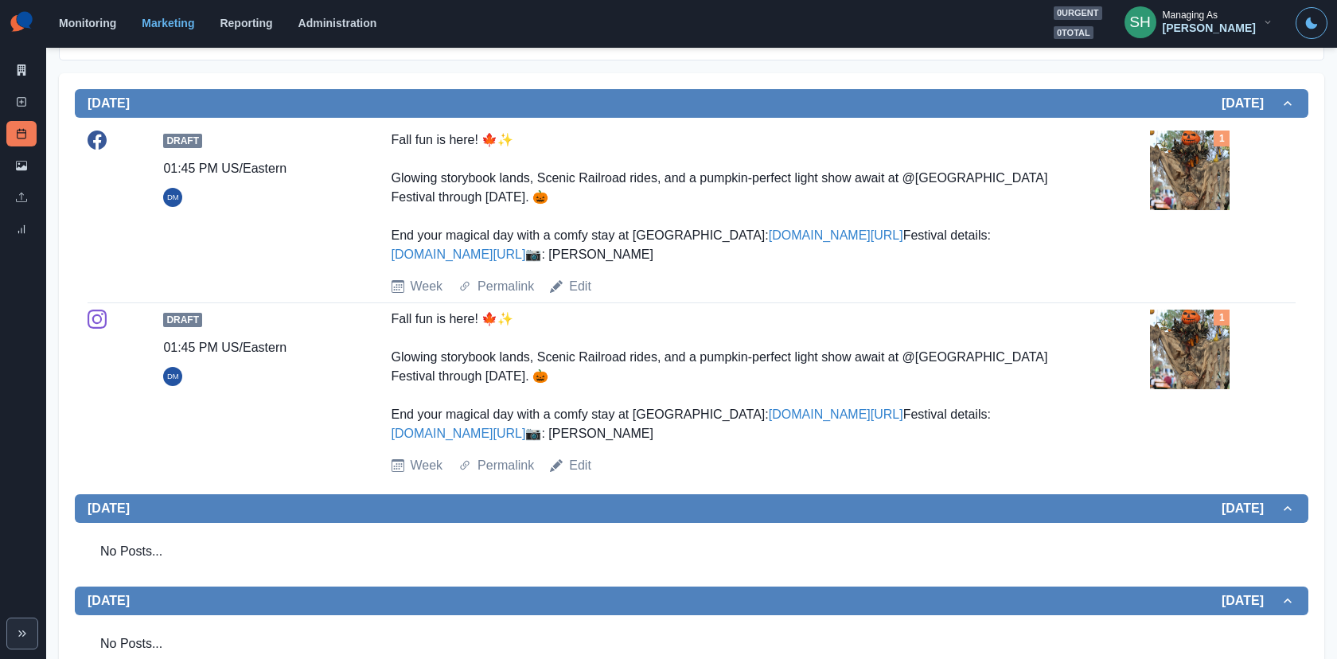
click at [1143, 186] on div "Draft 01:45 PM US/Eastern DM Fall fun is here! 🍁✨ Glowing storybook lands, Scen…" at bounding box center [692, 212] width 1208 height 165
click at [1156, 165] on img at bounding box center [1190, 170] width 80 height 80
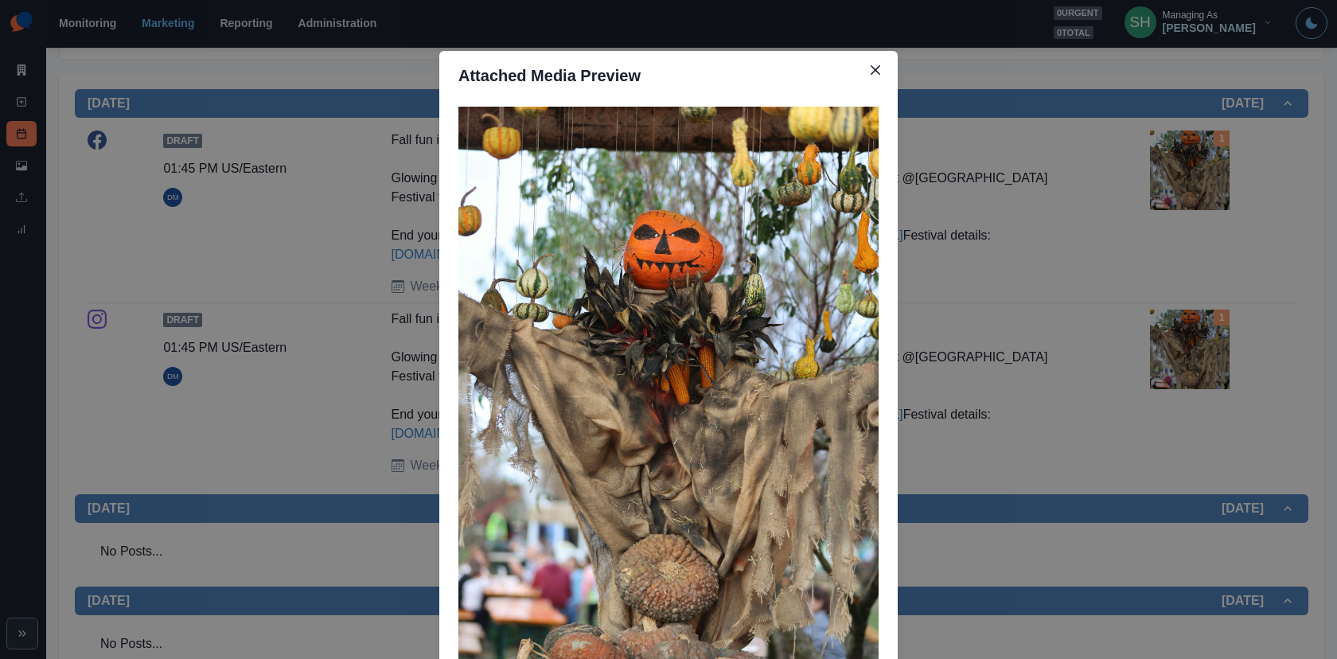
click at [1156, 165] on div "Attached Media Preview" at bounding box center [668, 329] width 1337 height 659
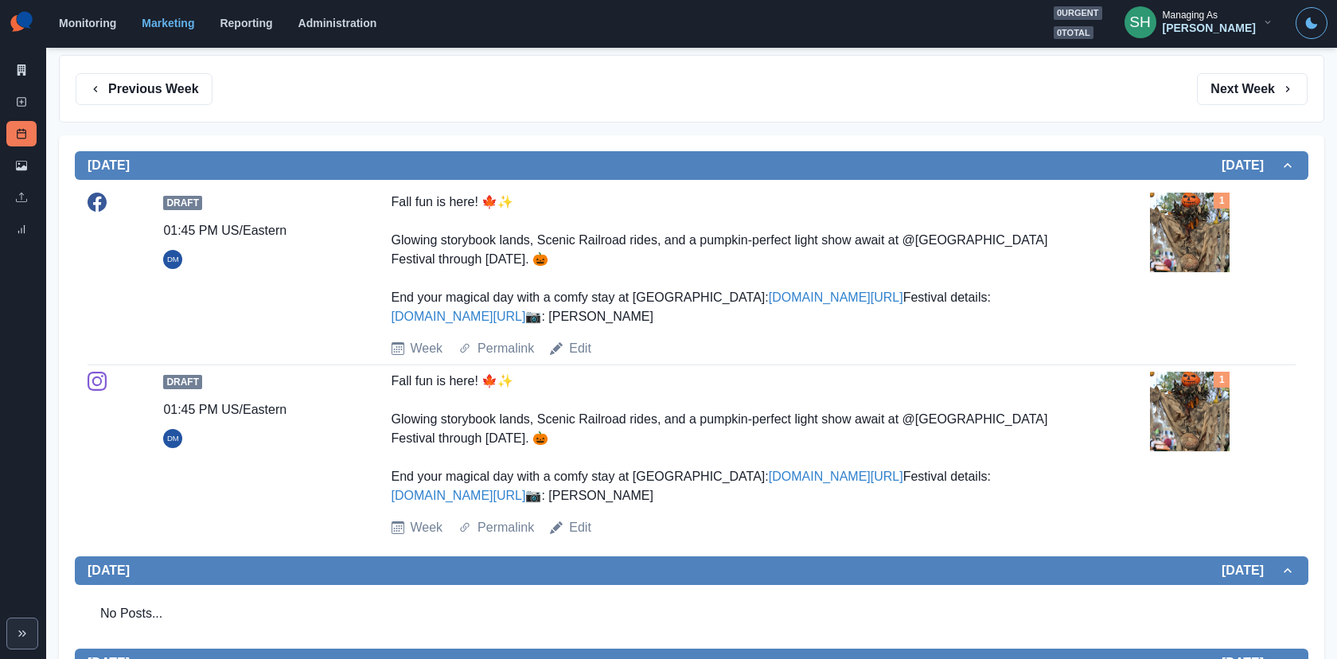
scroll to position [29, 0]
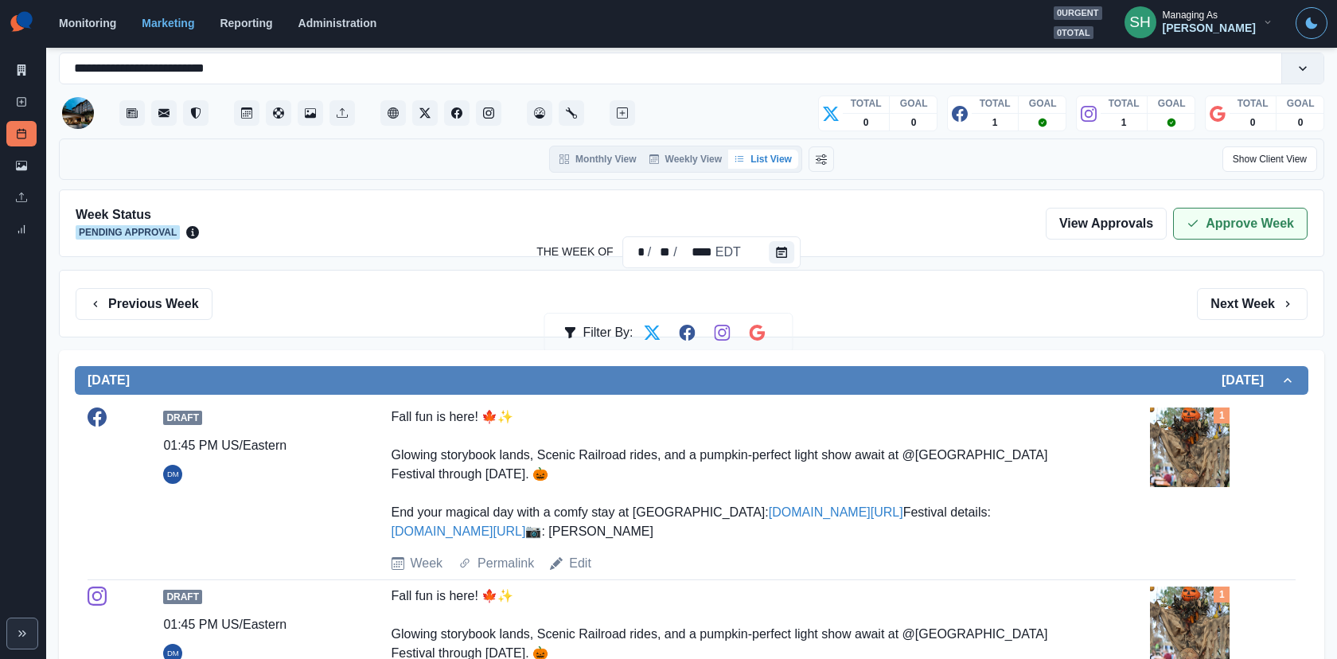
click at [1202, 217] on button "Approve Week" at bounding box center [1240, 224] width 134 height 32
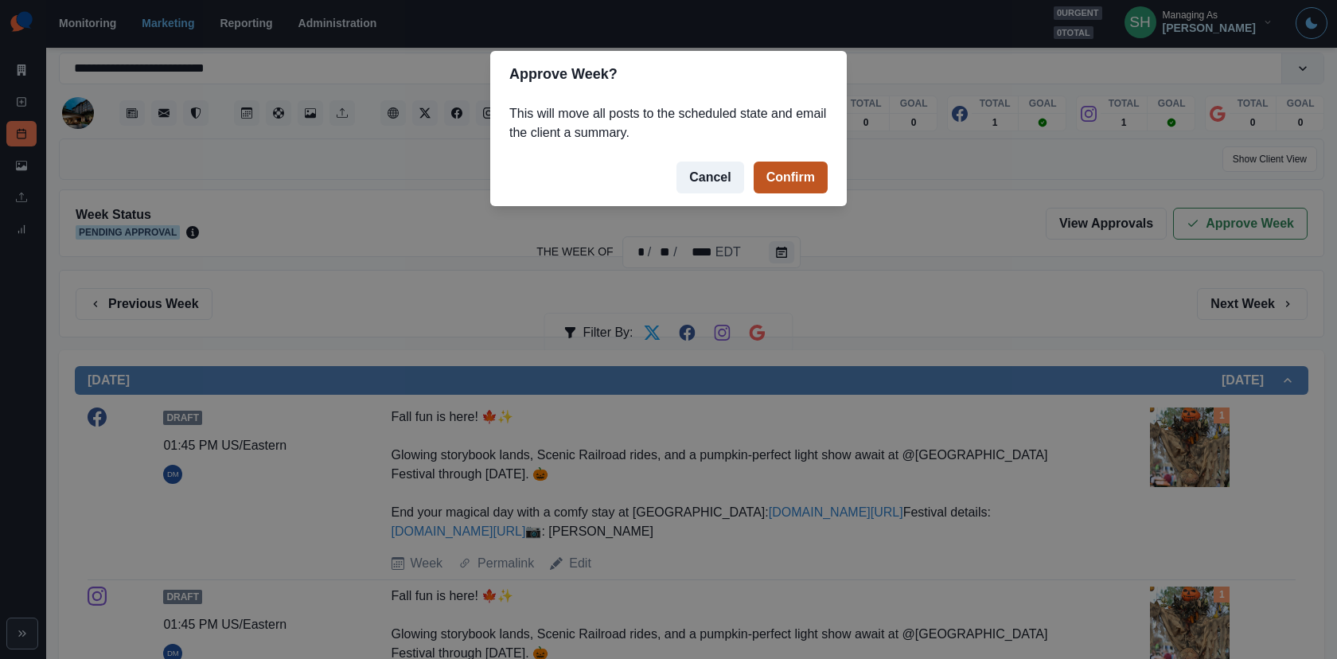
click at [805, 169] on button "Confirm" at bounding box center [790, 178] width 74 height 32
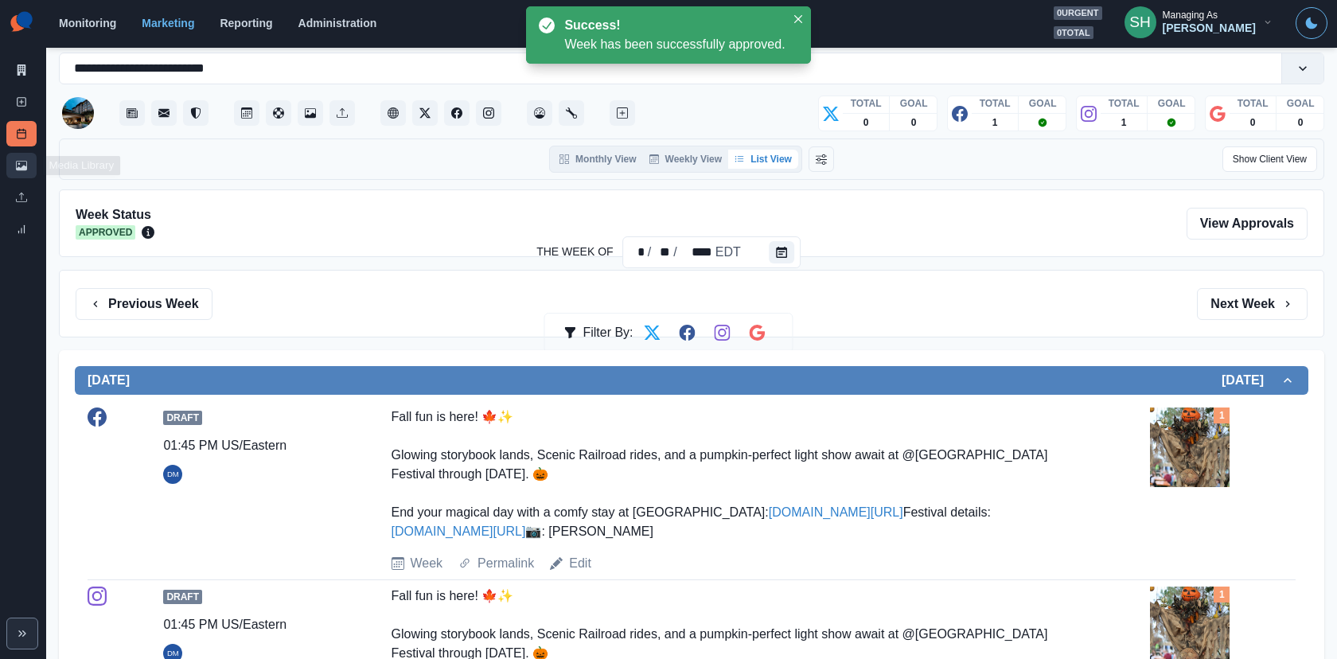
click at [23, 168] on icon at bounding box center [21, 166] width 11 height 10
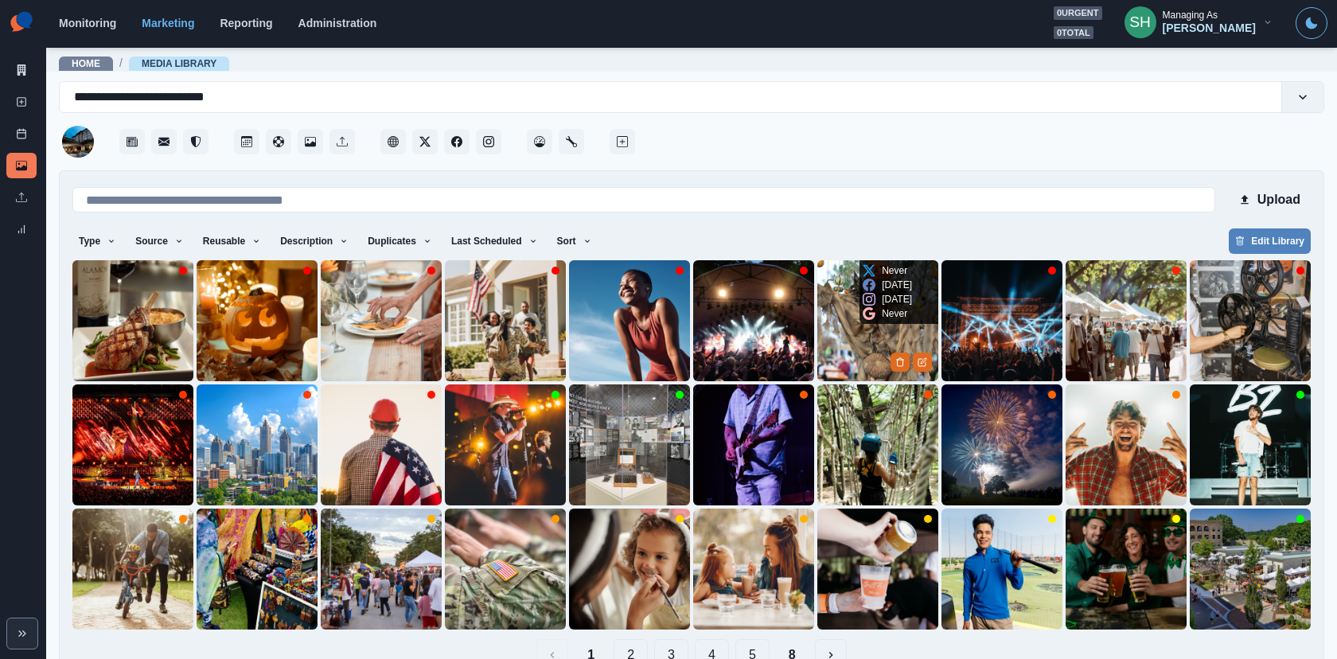
click at [831, 328] on img at bounding box center [877, 320] width 121 height 121
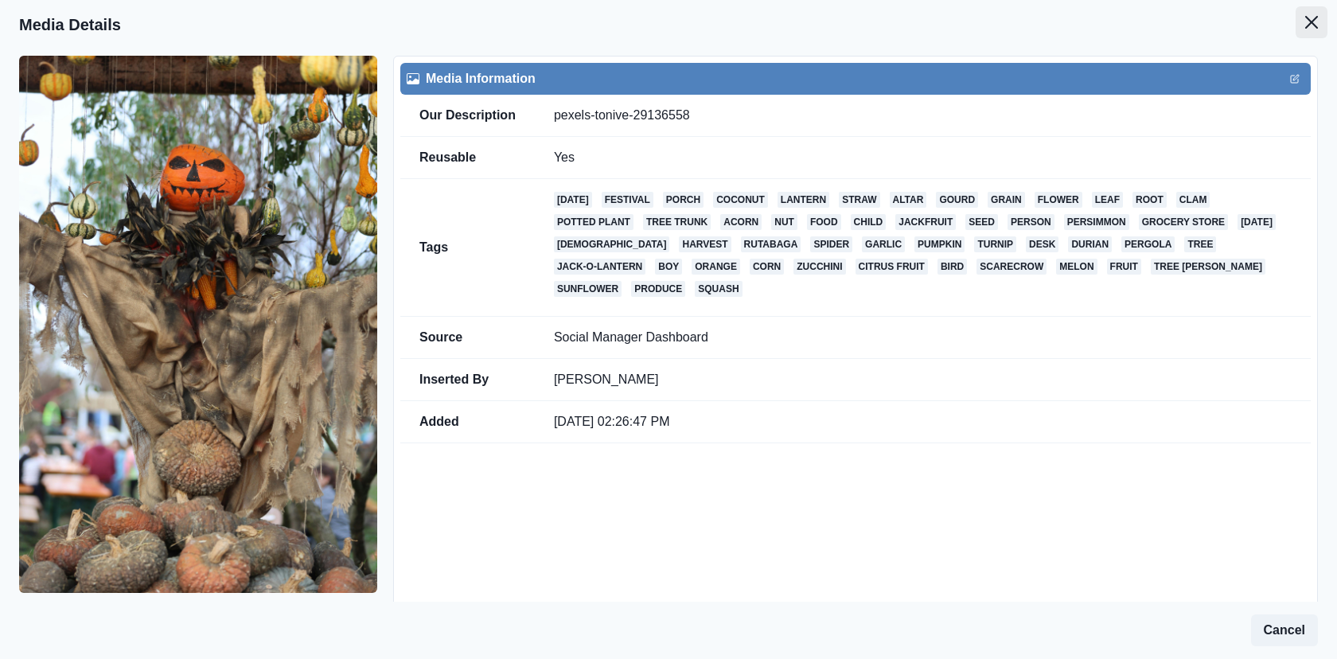
click at [1202, 21] on button "Close" at bounding box center [1311, 22] width 32 height 32
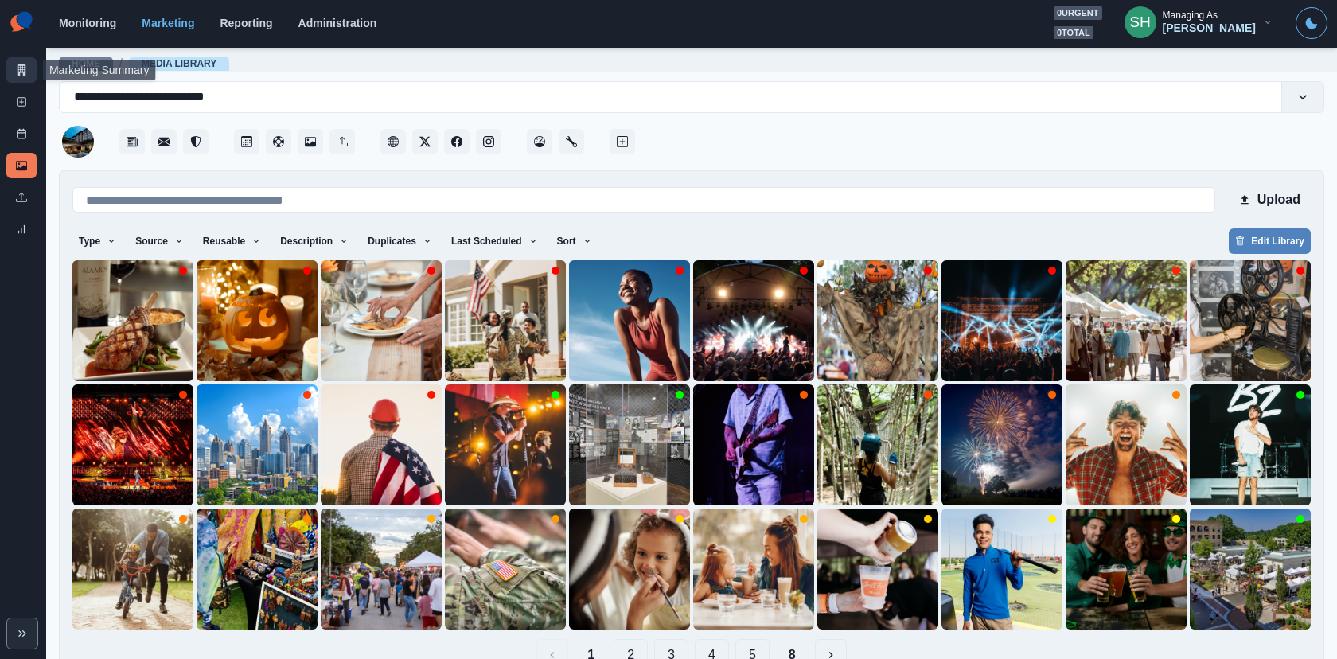
click at [16, 68] on icon at bounding box center [21, 69] width 11 height 11
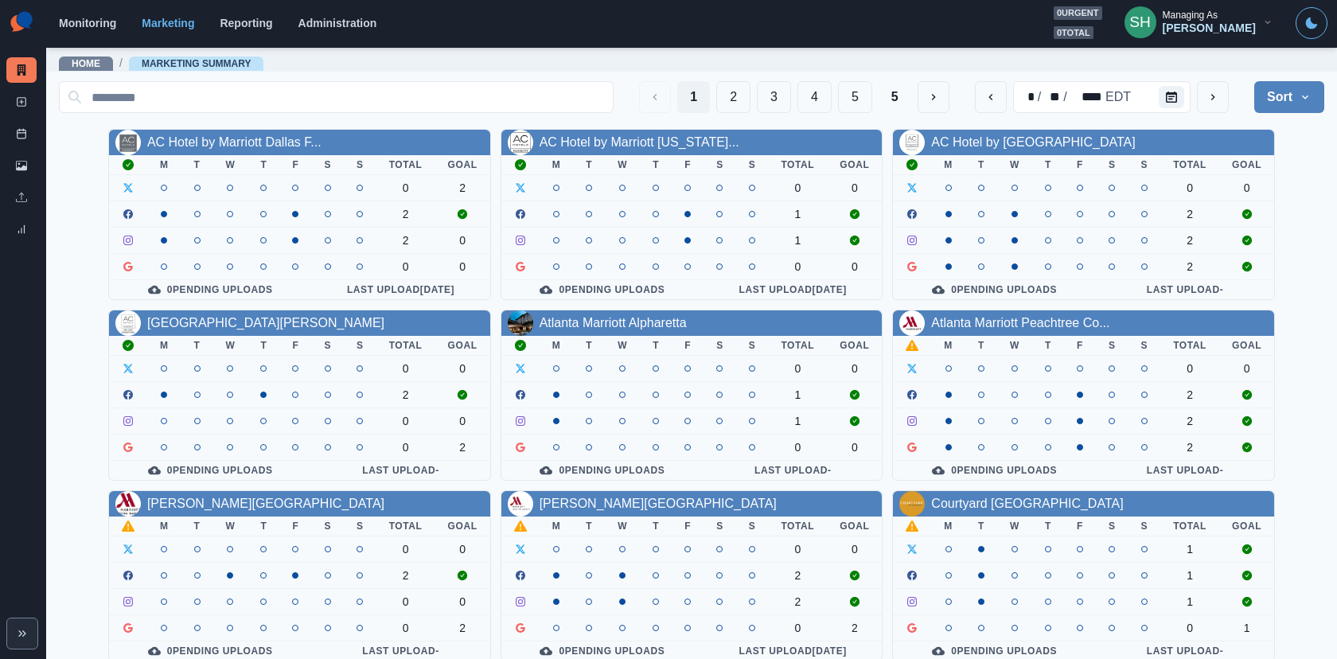
scroll to position [185, 0]
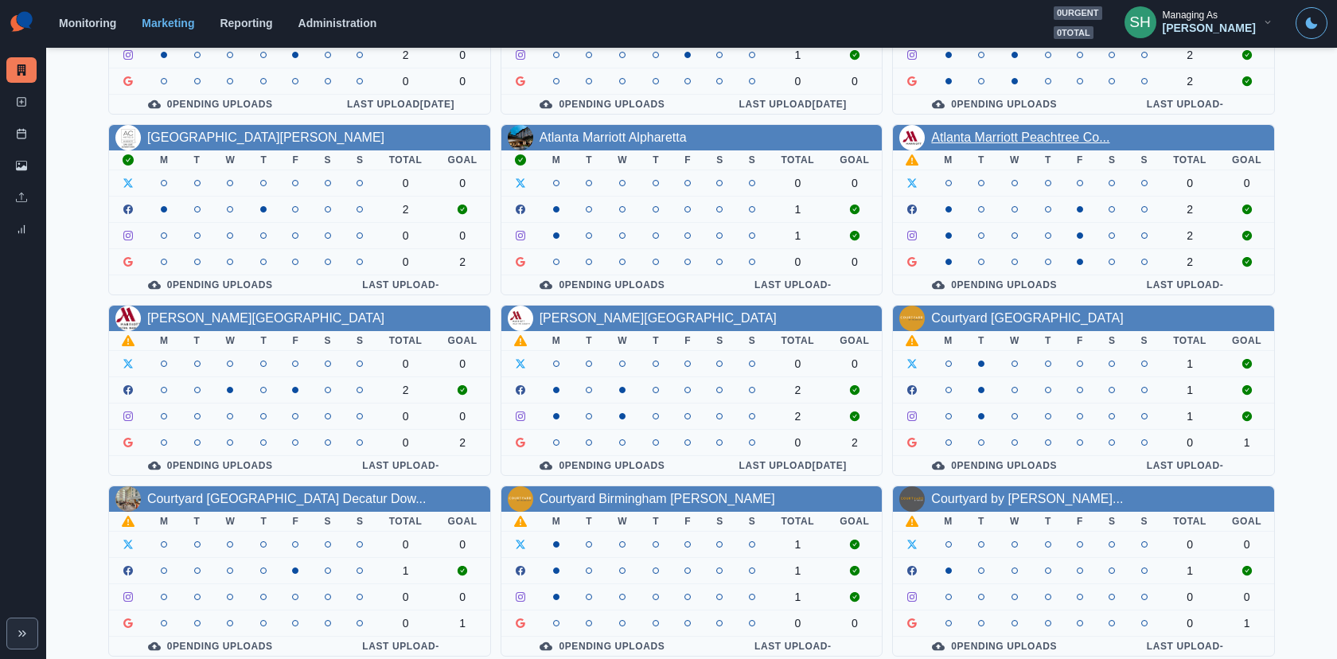
click at [948, 130] on link "Atlanta Marriott Peachtree Co..." at bounding box center [1020, 137] width 178 height 14
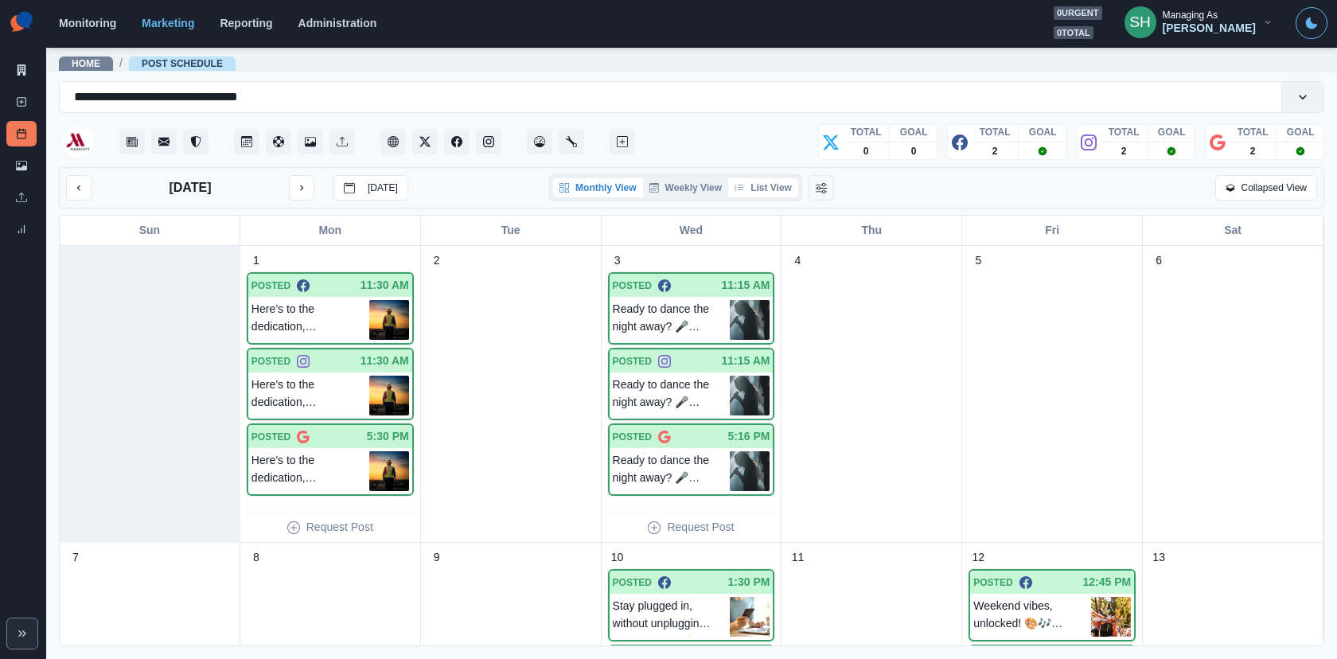
click at [775, 193] on button "List View" at bounding box center [763, 187] width 70 height 19
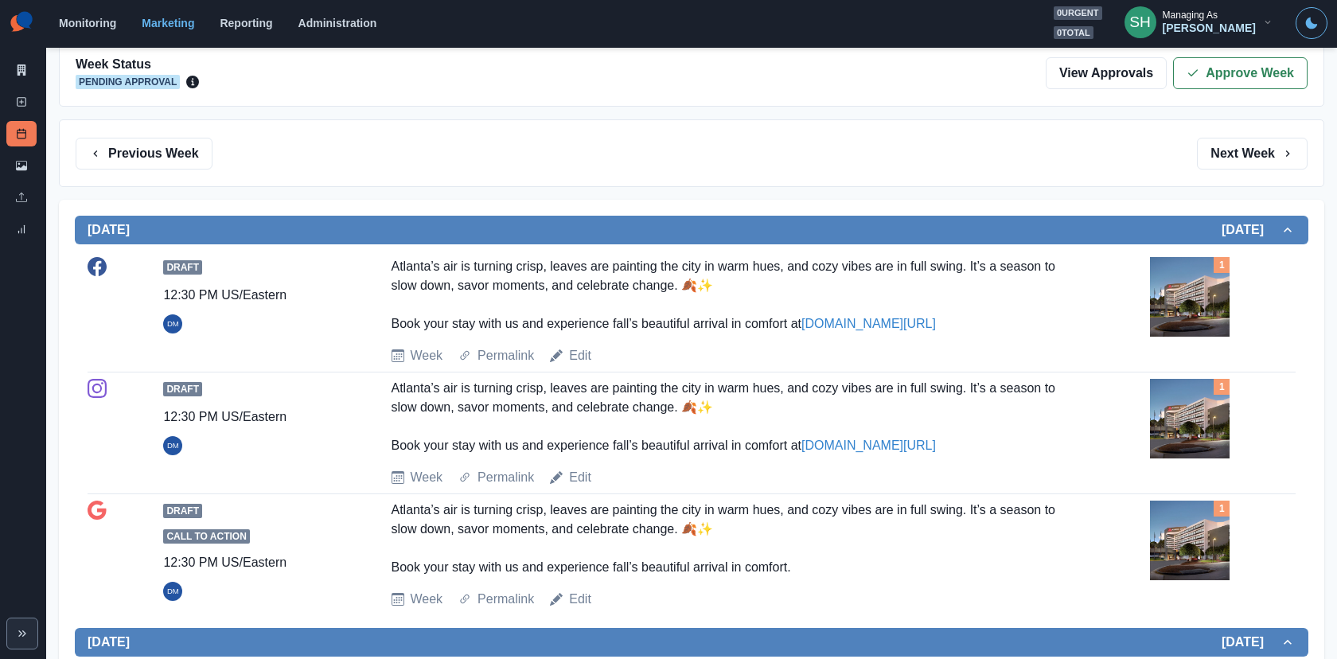
scroll to position [180, 0]
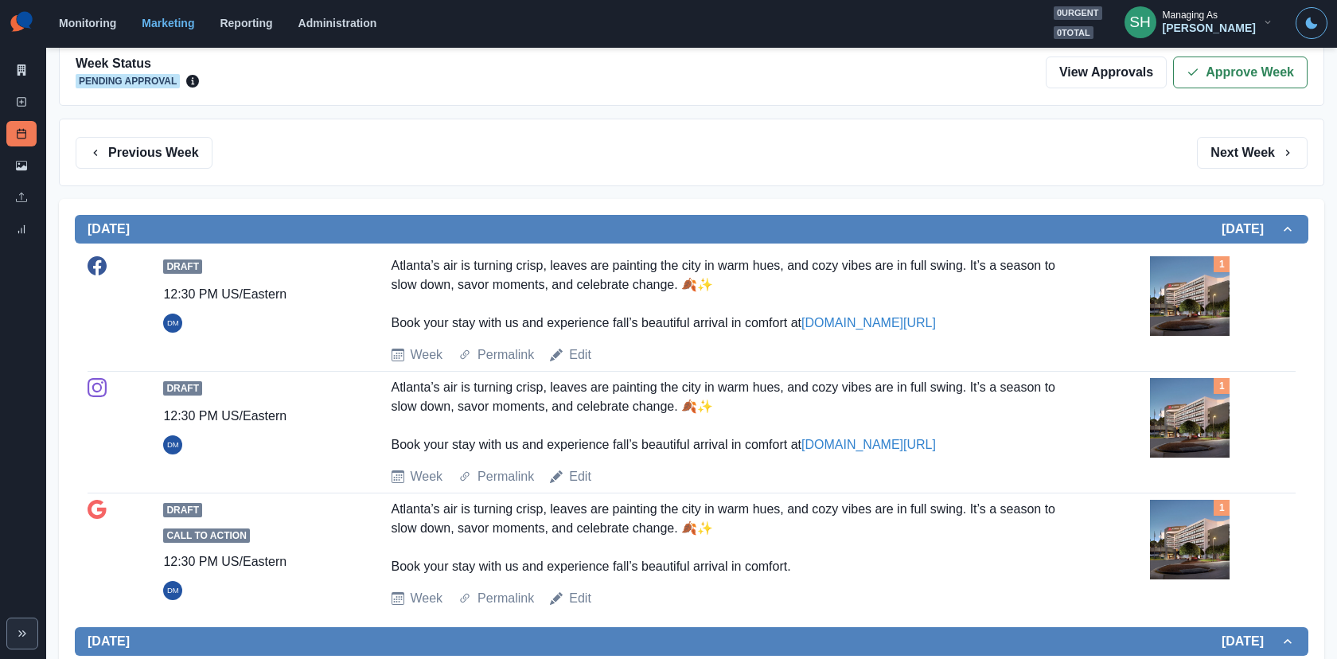
click at [1197, 290] on img at bounding box center [1190, 296] width 80 height 80
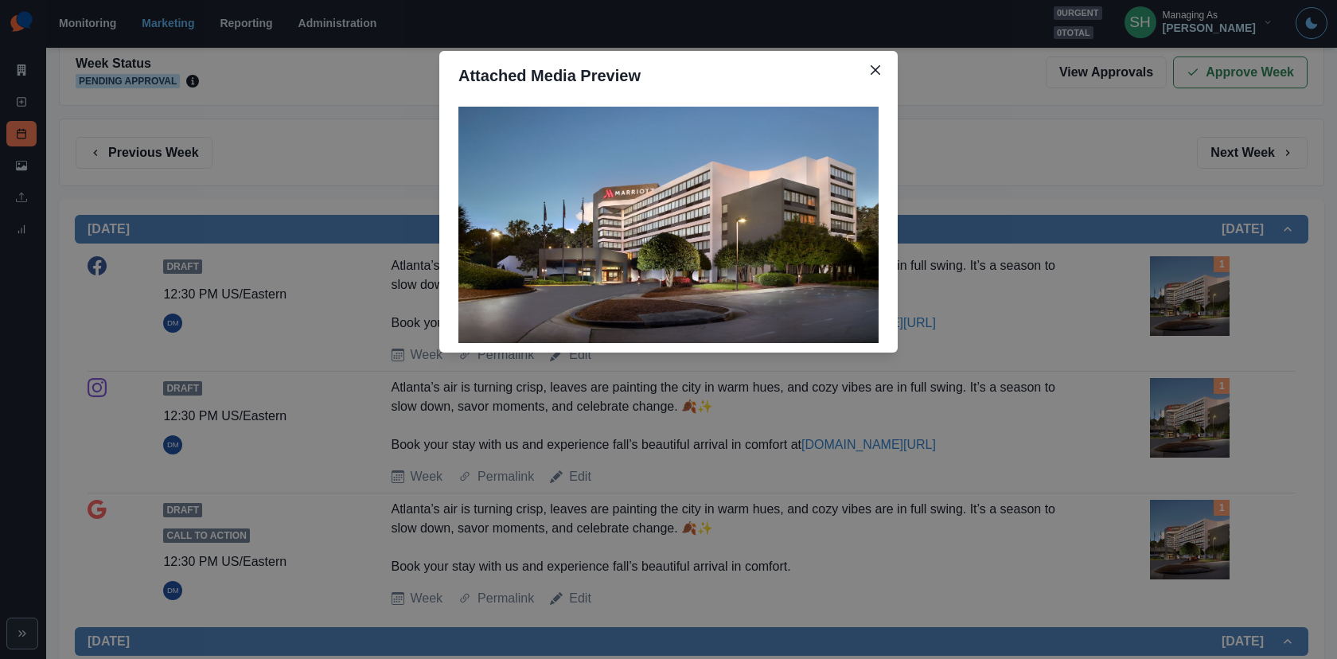
click at [1197, 290] on div "Attached Media Preview" at bounding box center [668, 329] width 1337 height 659
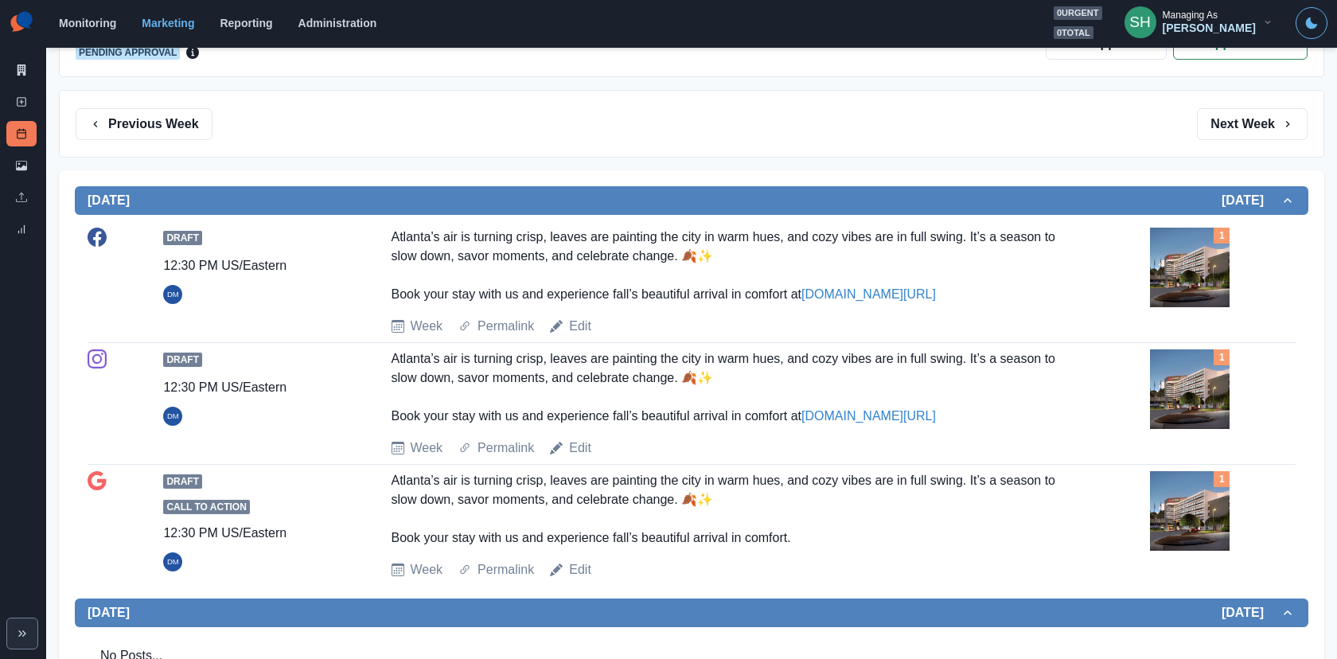
scroll to position [0, 0]
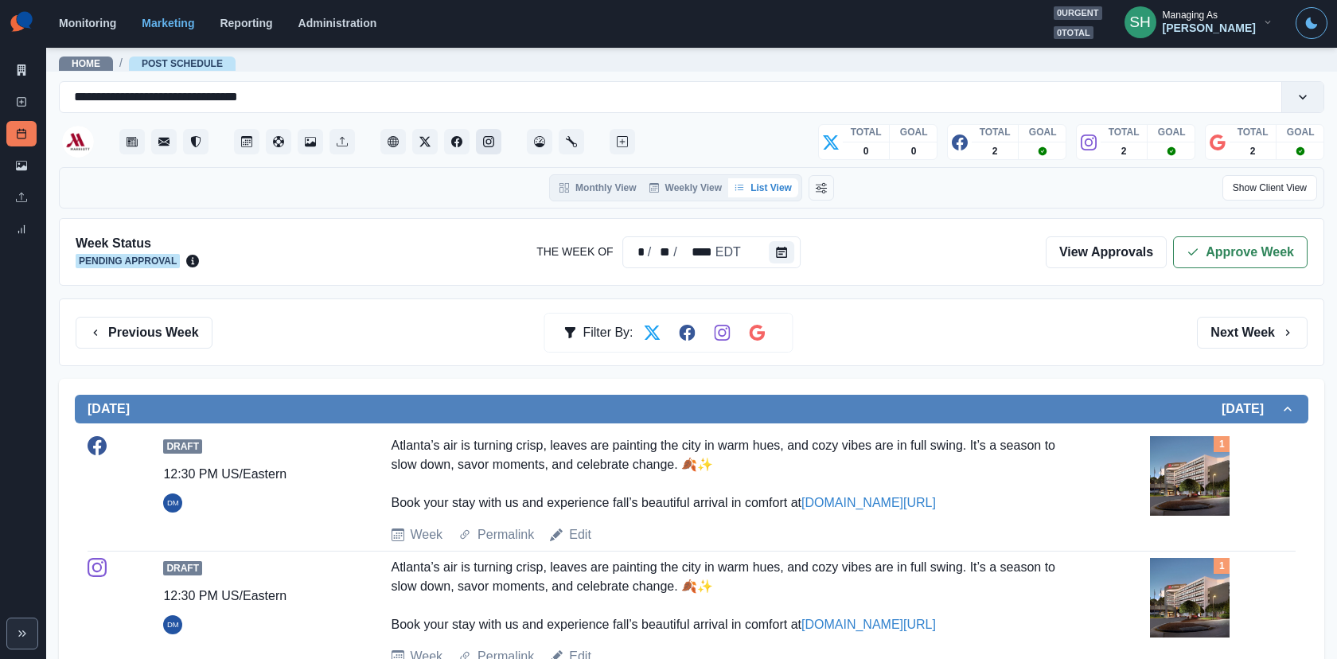
click at [489, 135] on button "Instagram" at bounding box center [488, 141] width 25 height 25
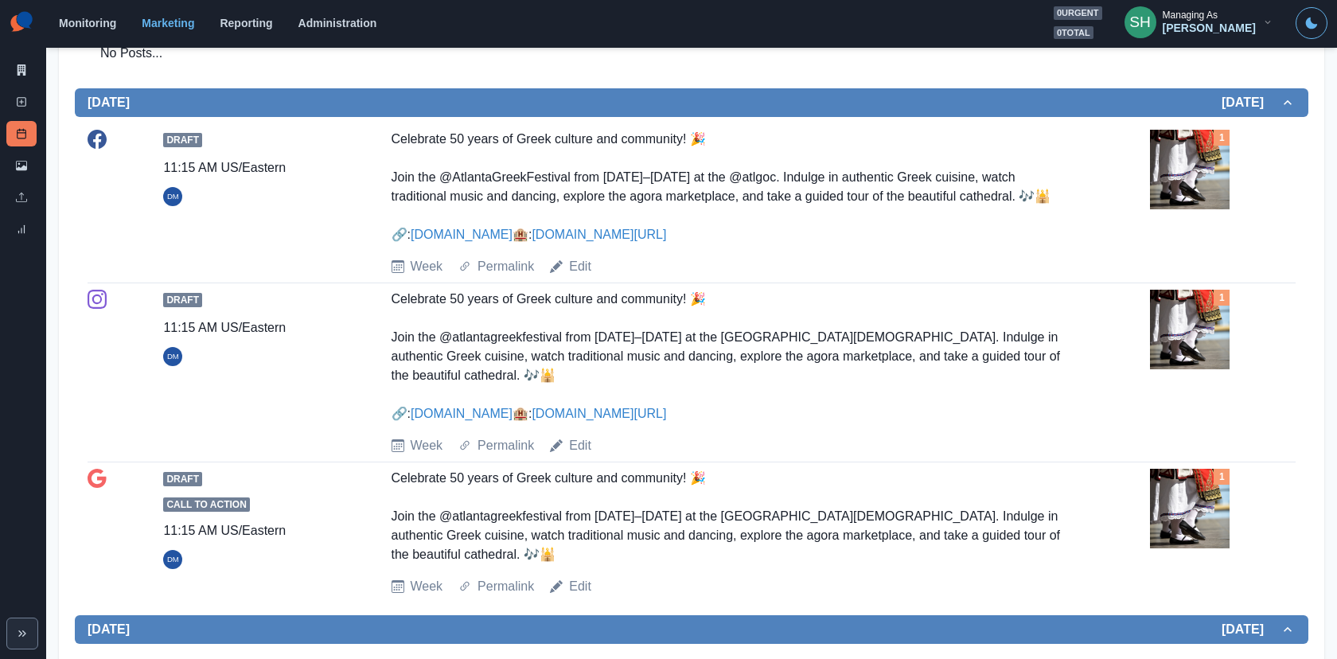
scroll to position [1002, 0]
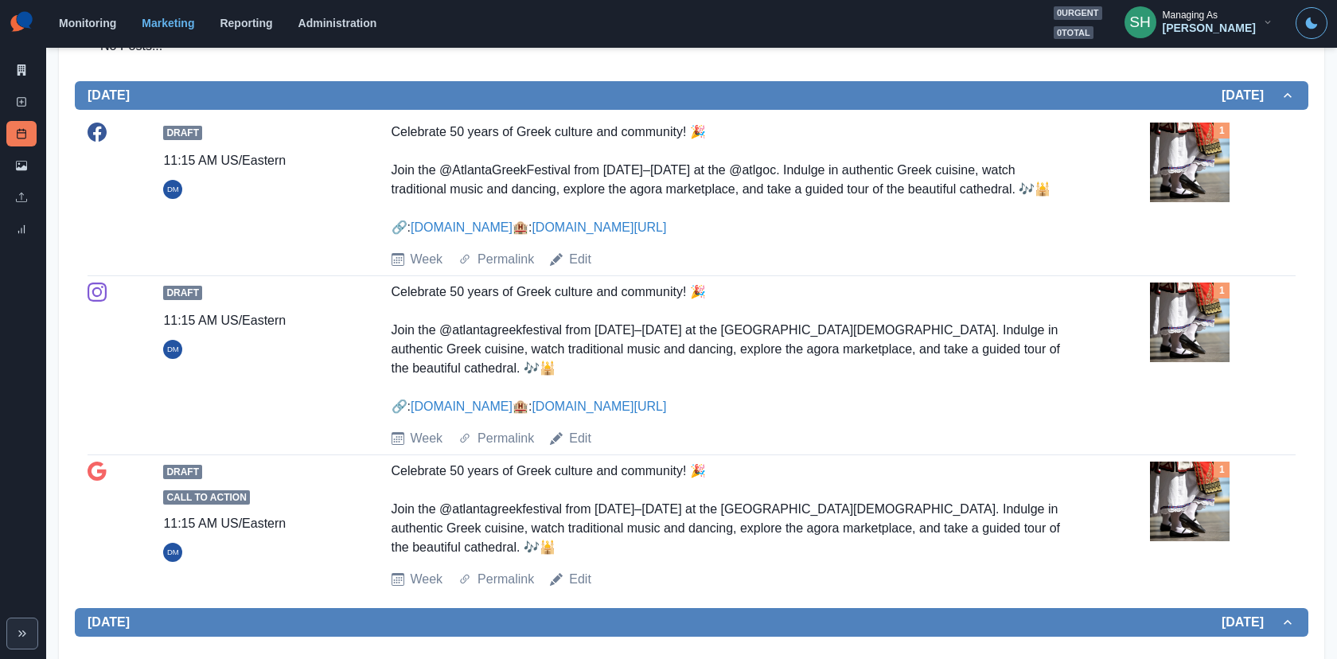
click at [1200, 144] on img at bounding box center [1190, 163] width 80 height 80
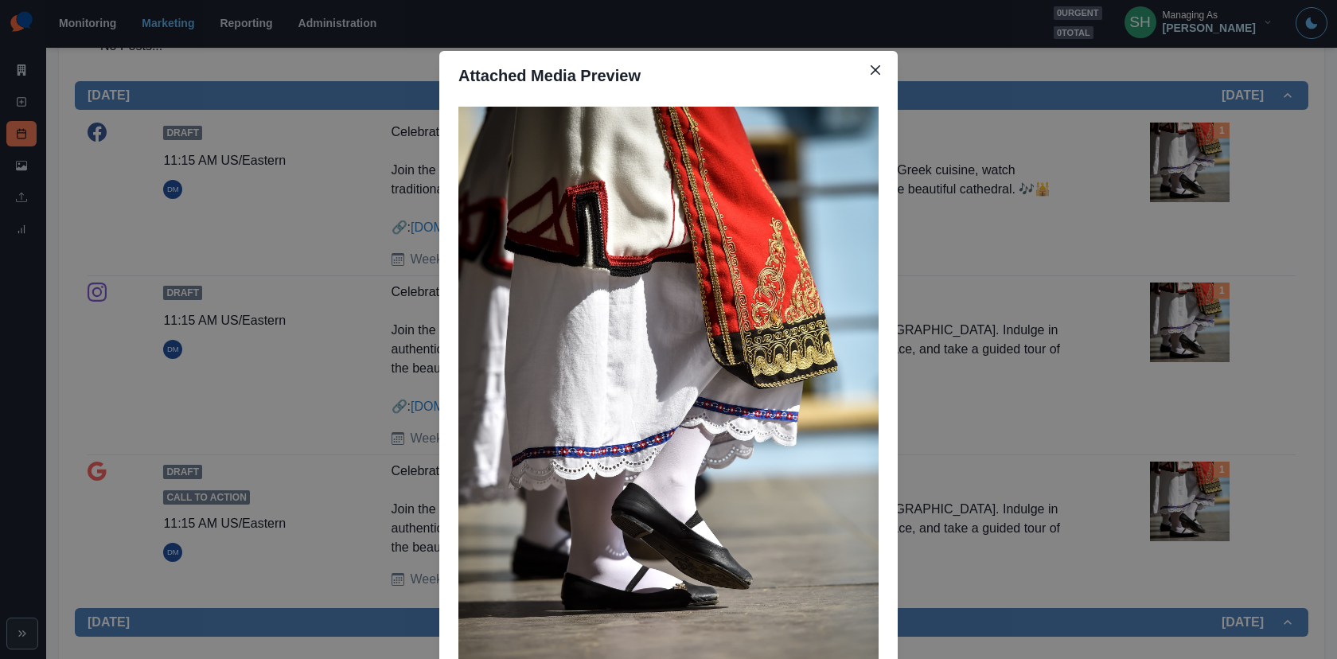
click at [1200, 144] on div "Attached Media Preview" at bounding box center [668, 329] width 1337 height 659
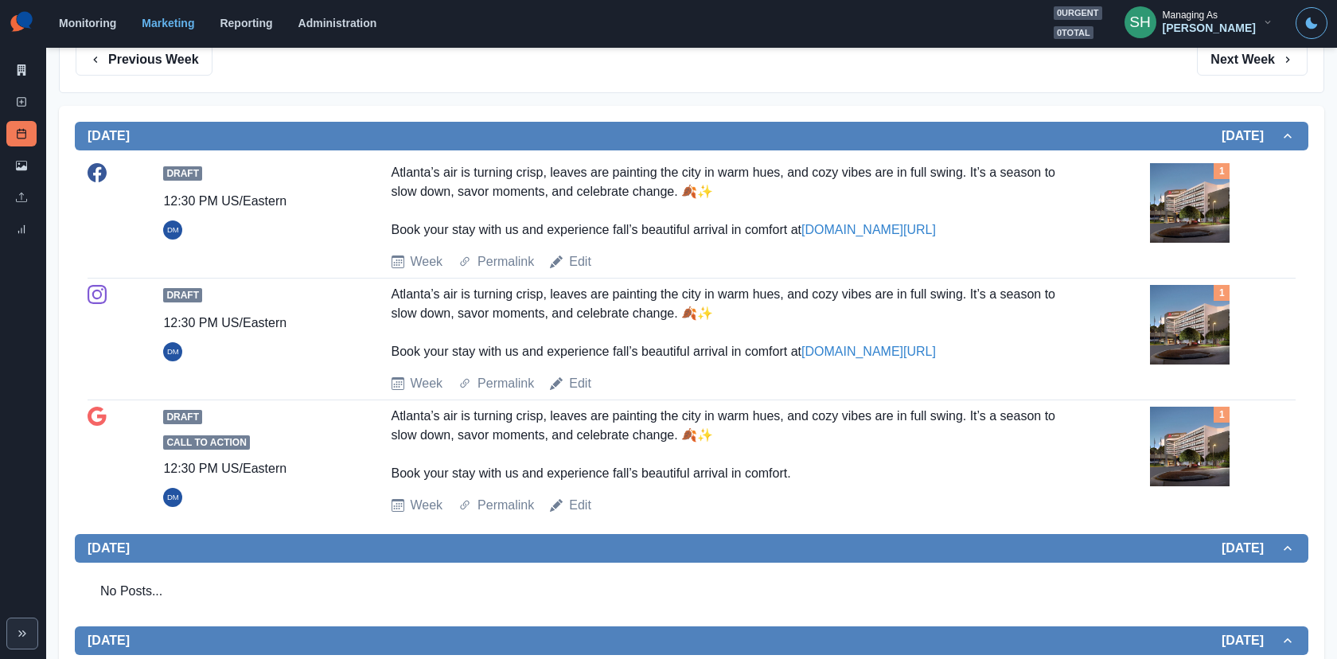
scroll to position [0, 0]
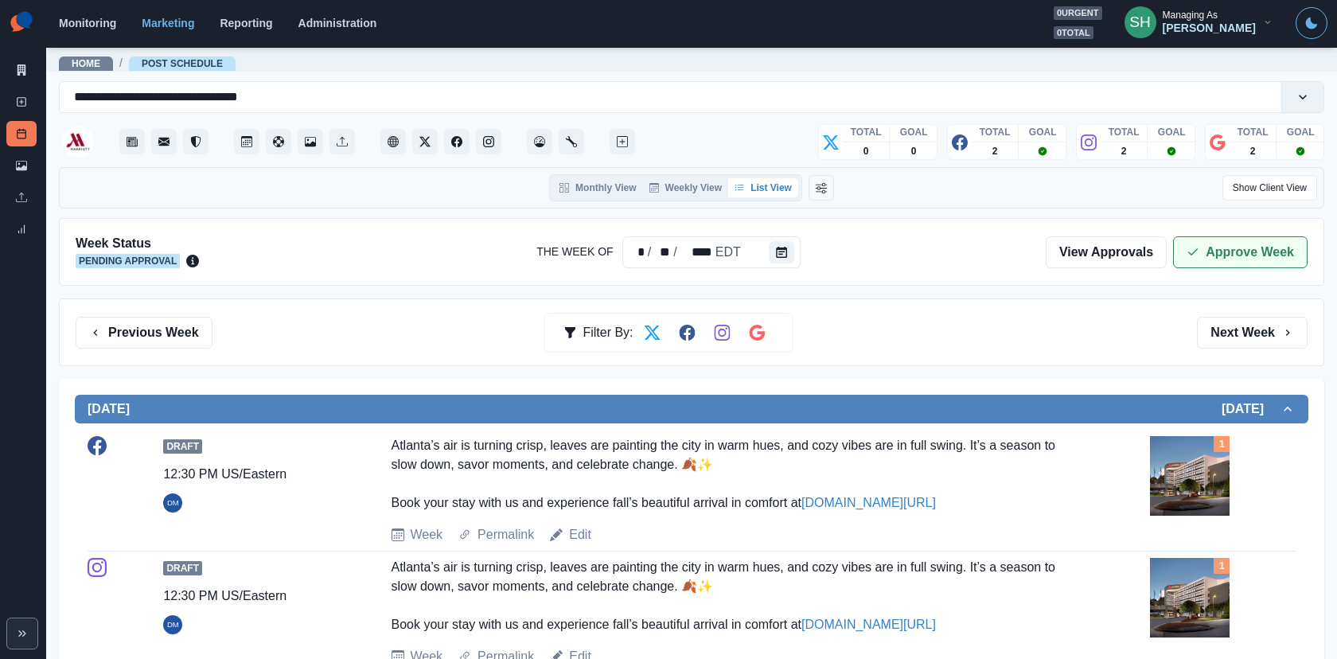
click at [1202, 246] on button "Approve Week" at bounding box center [1240, 252] width 134 height 32
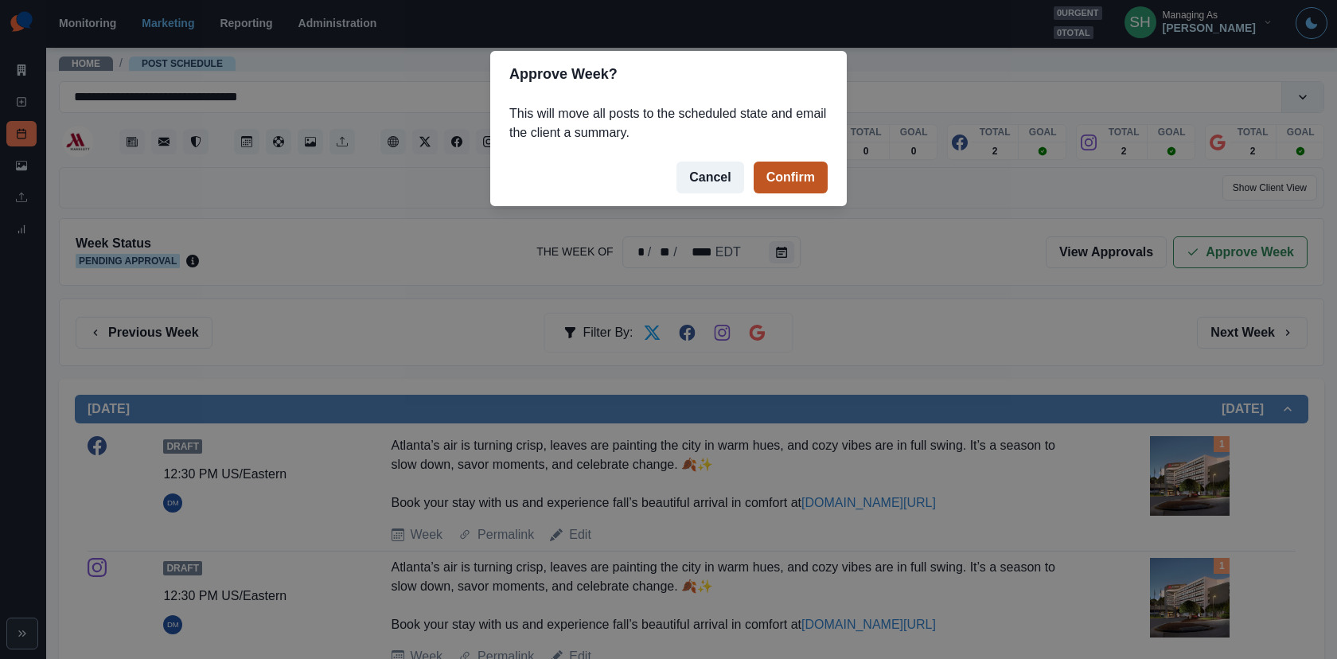
click at [790, 182] on button "Confirm" at bounding box center [790, 178] width 74 height 32
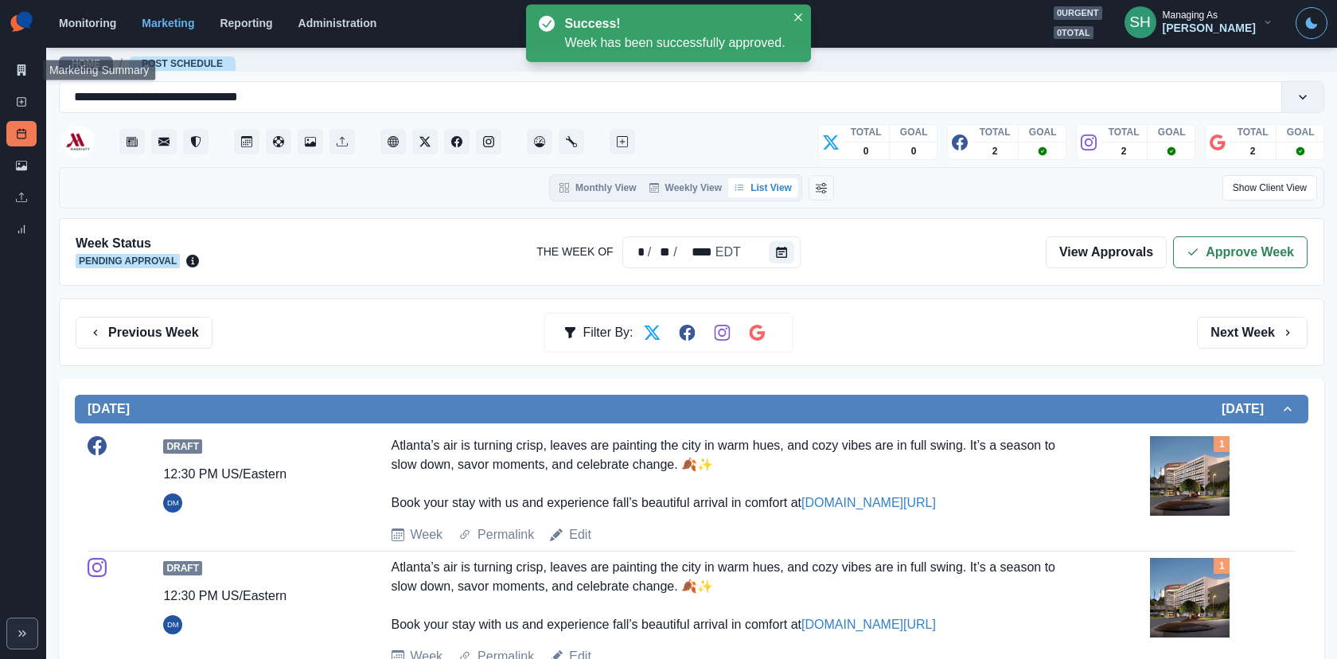
click at [16, 64] on icon at bounding box center [21, 69] width 11 height 11
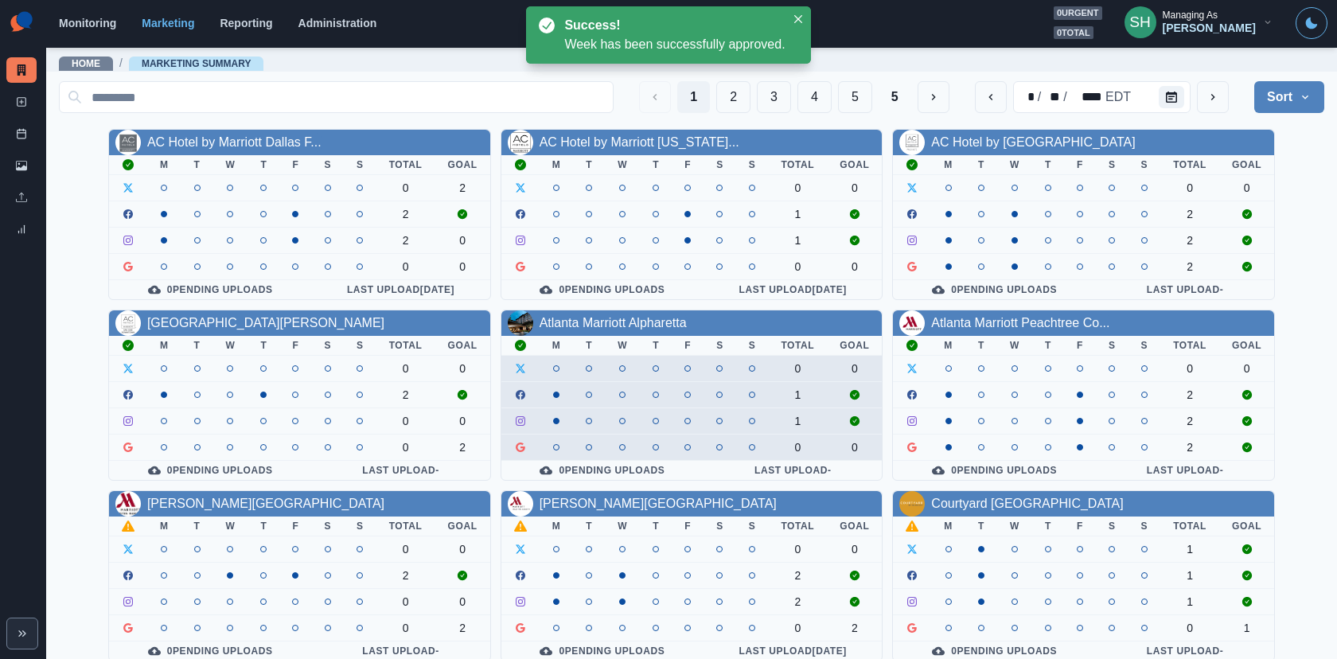
scroll to position [185, 0]
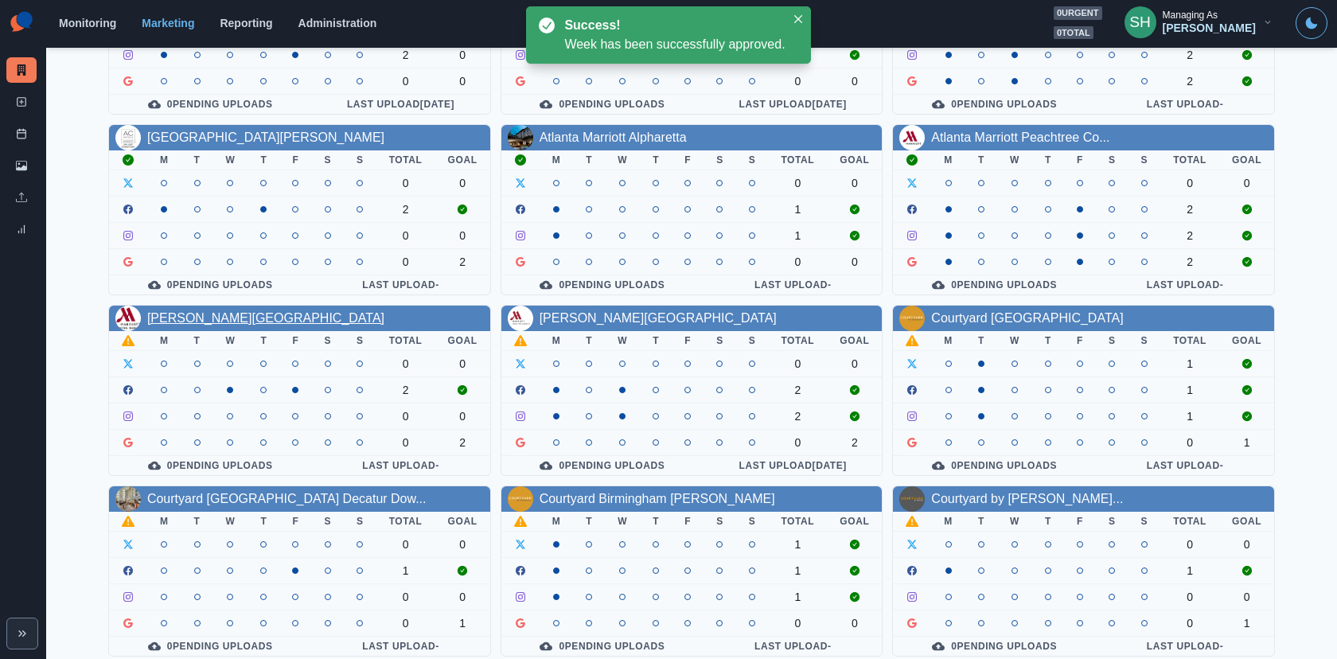
click at [245, 318] on link "Austin Marriott North" at bounding box center [265, 318] width 237 height 14
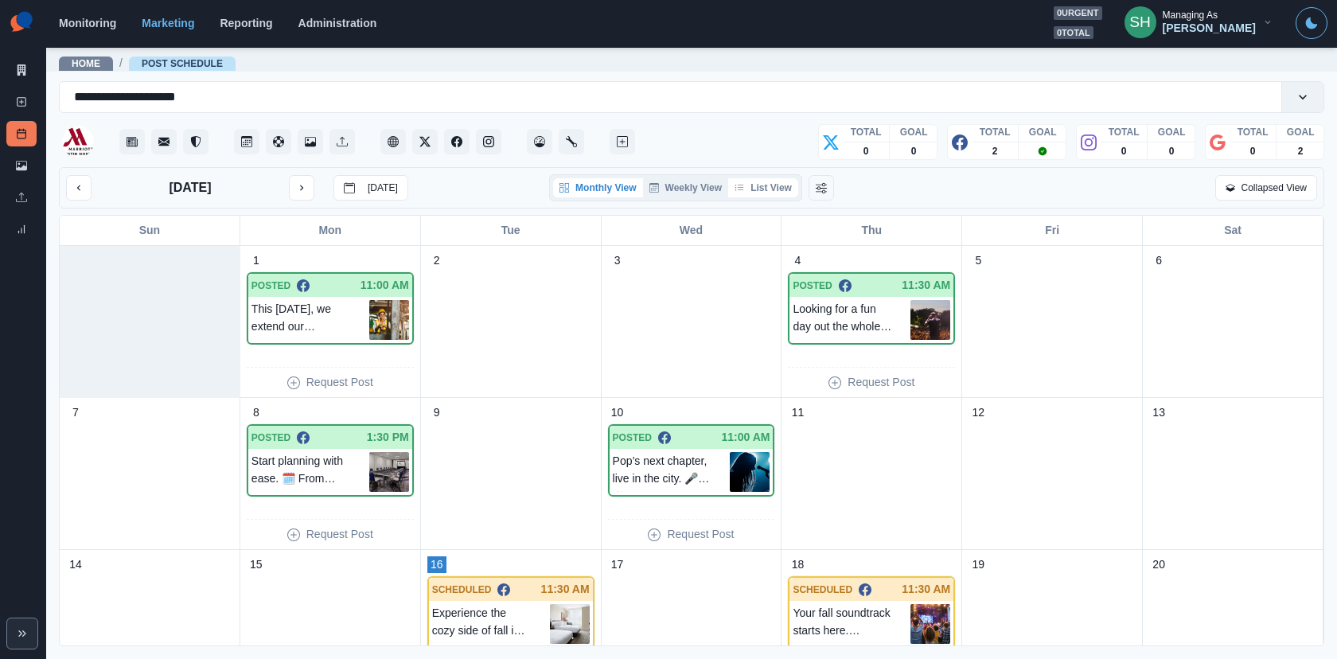
click at [776, 182] on button "List View" at bounding box center [763, 187] width 70 height 19
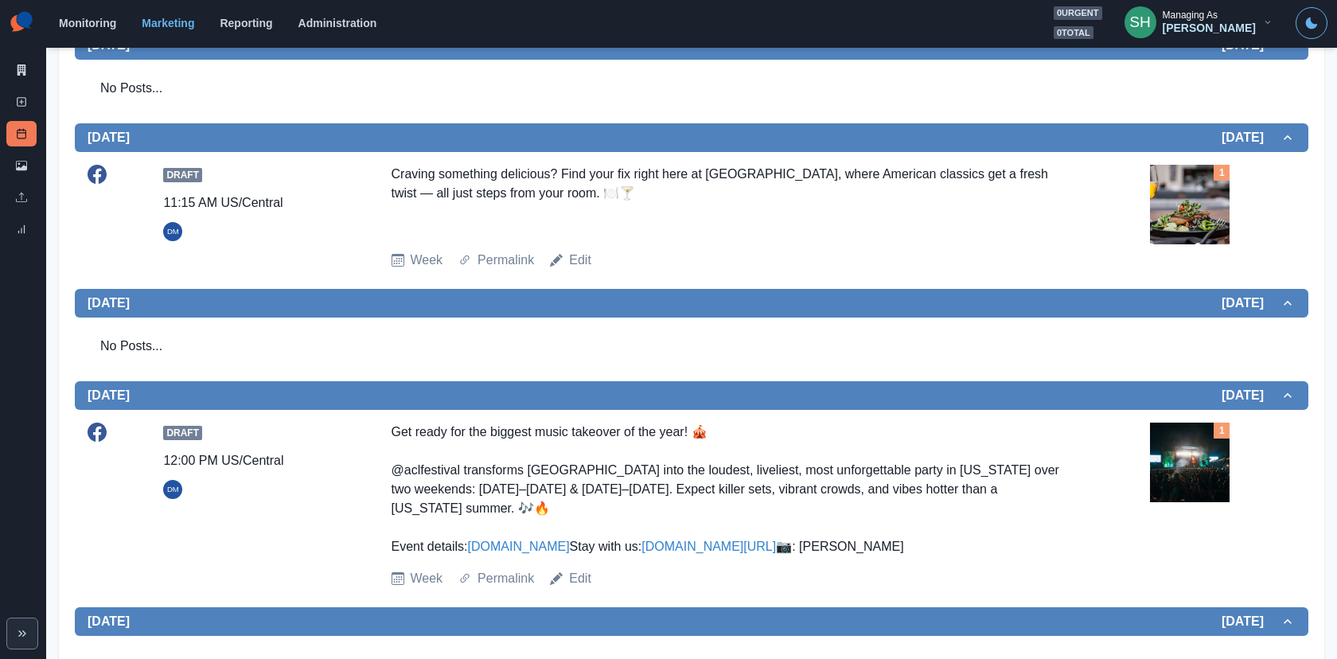
scroll to position [484, 0]
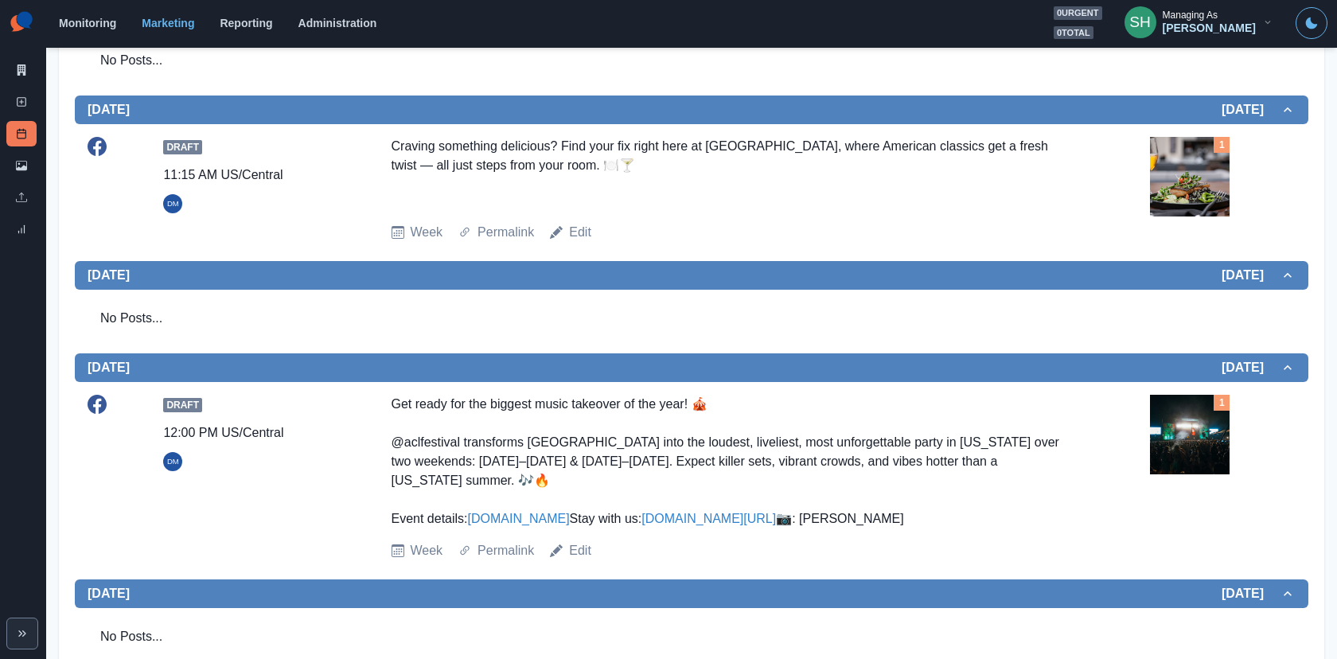
click at [1202, 172] on img at bounding box center [1190, 177] width 80 height 80
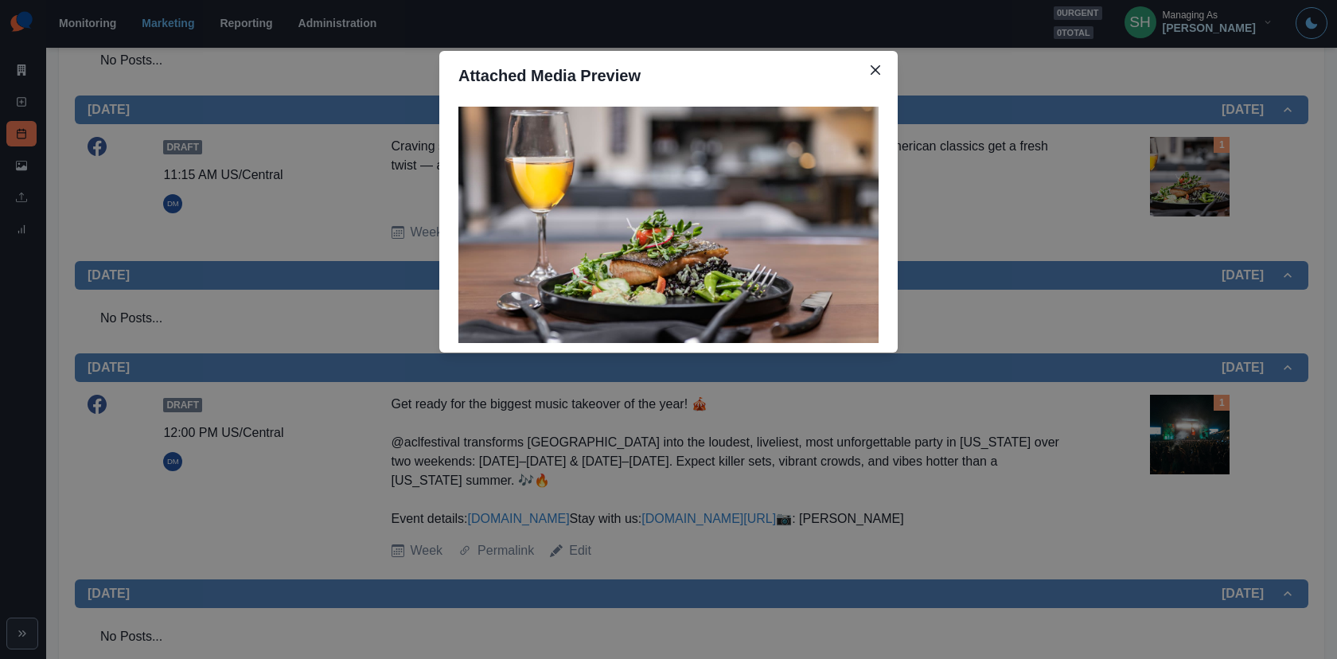
click at [1202, 172] on div "Attached Media Preview" at bounding box center [668, 329] width 1337 height 659
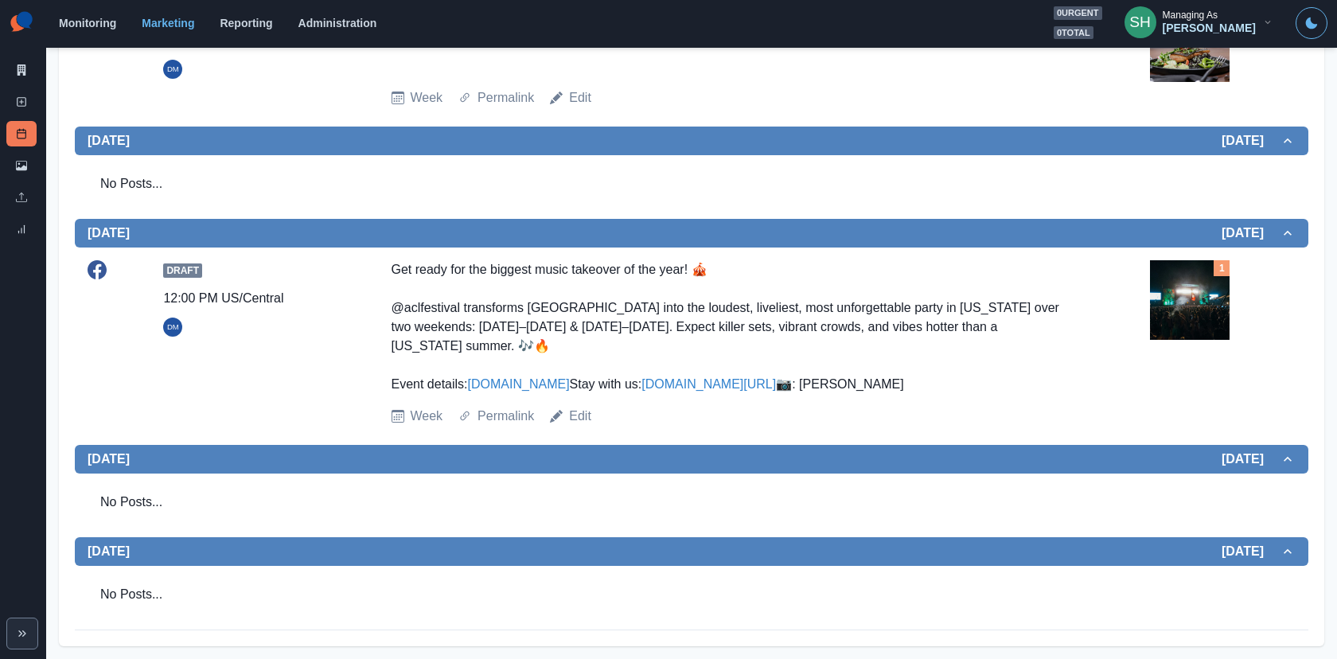
scroll to position [646, 0]
click at [1200, 282] on img at bounding box center [1190, 300] width 80 height 80
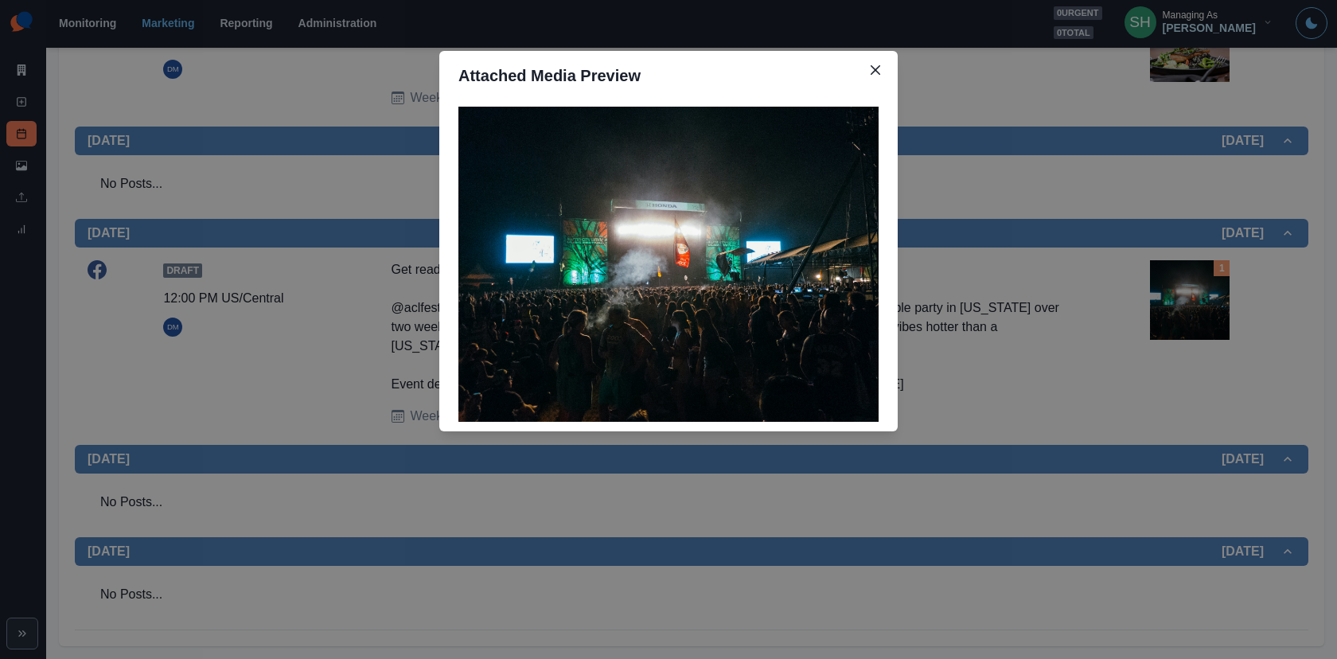
click at [1200, 282] on div "Attached Media Preview" at bounding box center [668, 329] width 1337 height 659
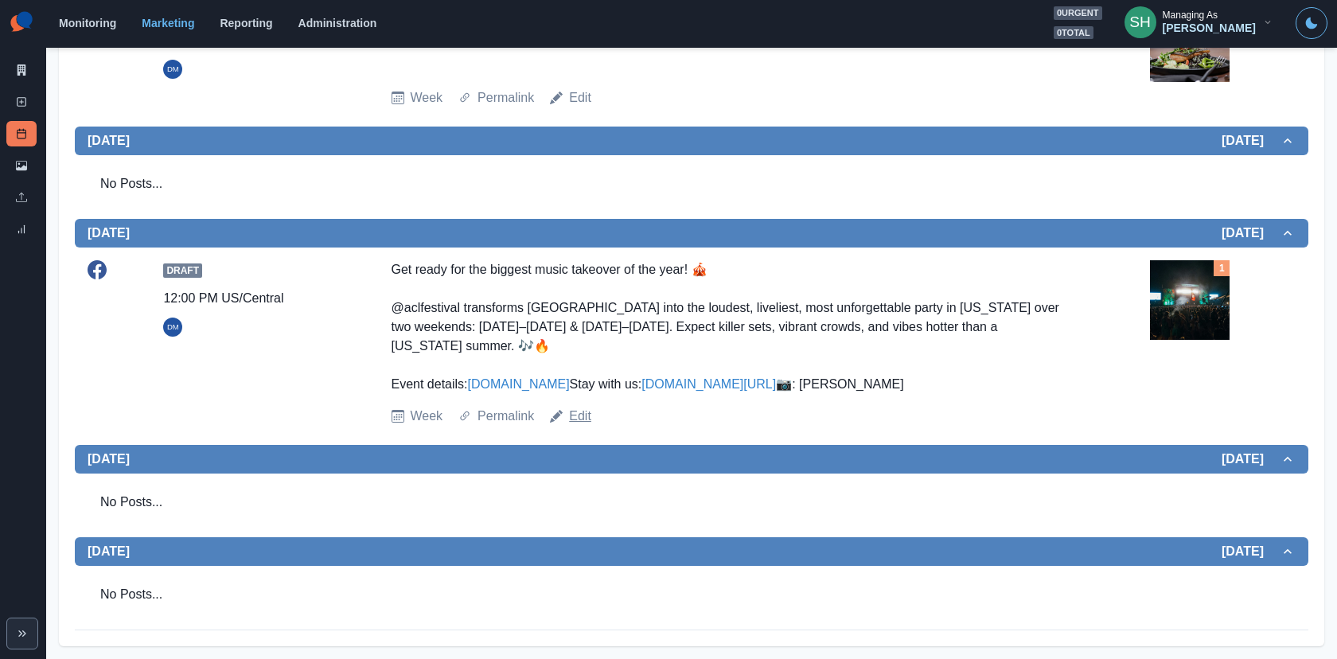
click at [579, 420] on link "Edit" at bounding box center [580, 416] width 22 height 19
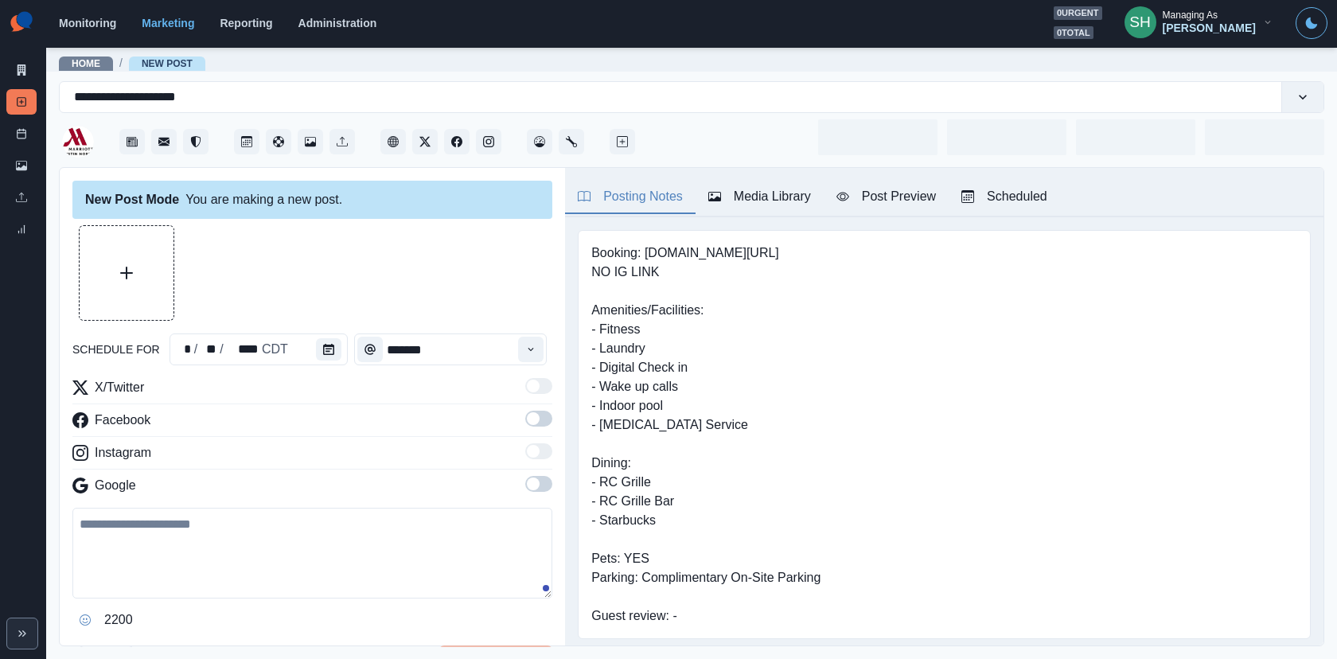
type input "********"
type textarea "**********"
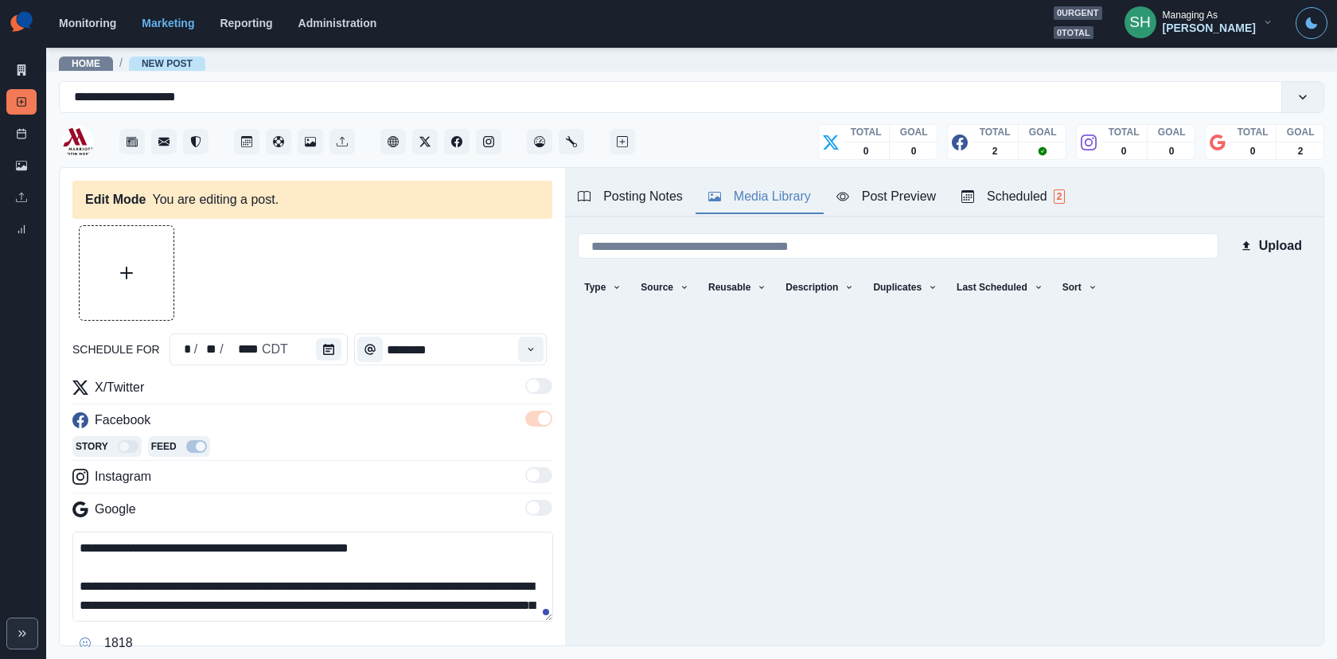
click at [742, 185] on button "Media Library" at bounding box center [759, 197] width 128 height 33
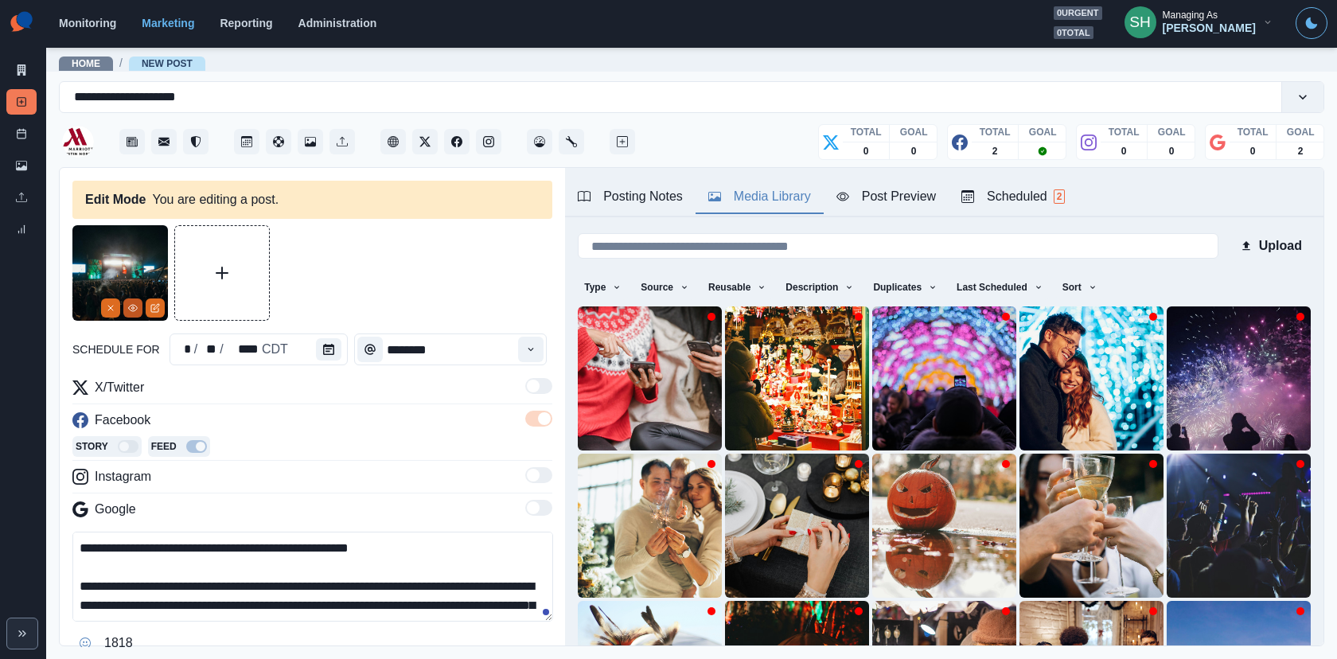
click at [132, 309] on icon "View Media" at bounding box center [133, 308] width 10 height 10
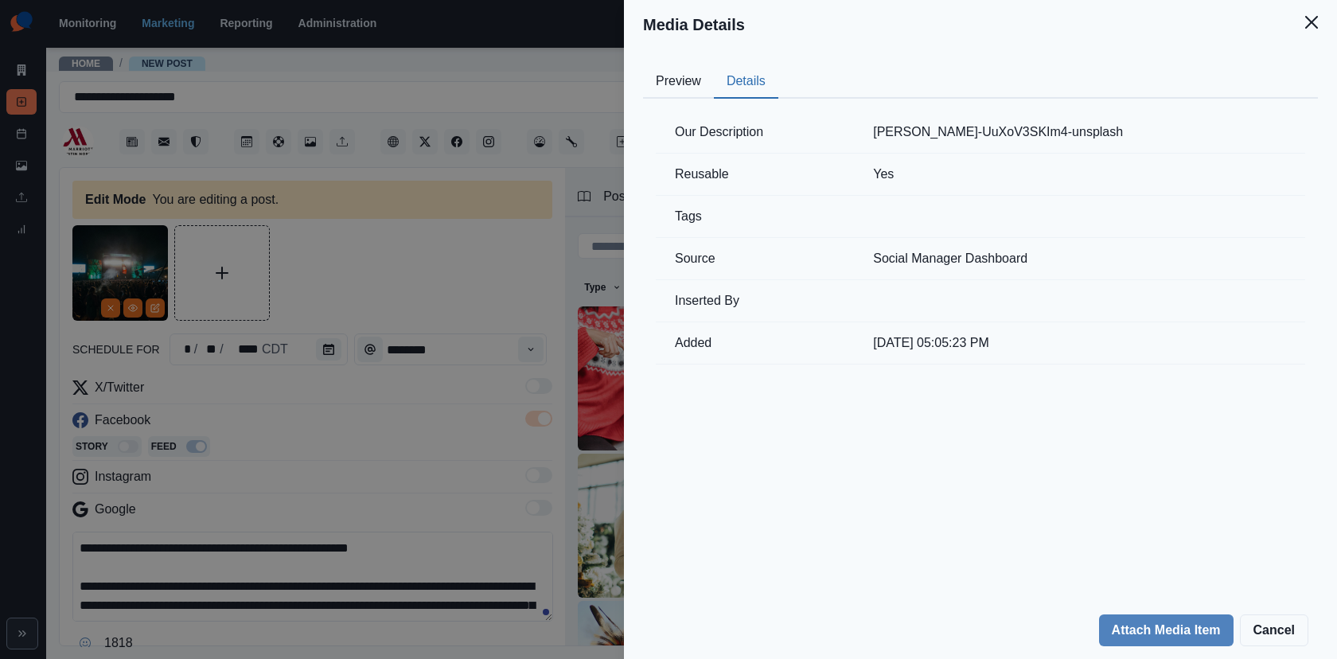
click at [748, 80] on button "Details" at bounding box center [746, 81] width 64 height 33
click at [372, 251] on div "Media Details Preview Details Our Description tomek-baginski-UuXoV3SKIm4-unspla…" at bounding box center [668, 329] width 1337 height 659
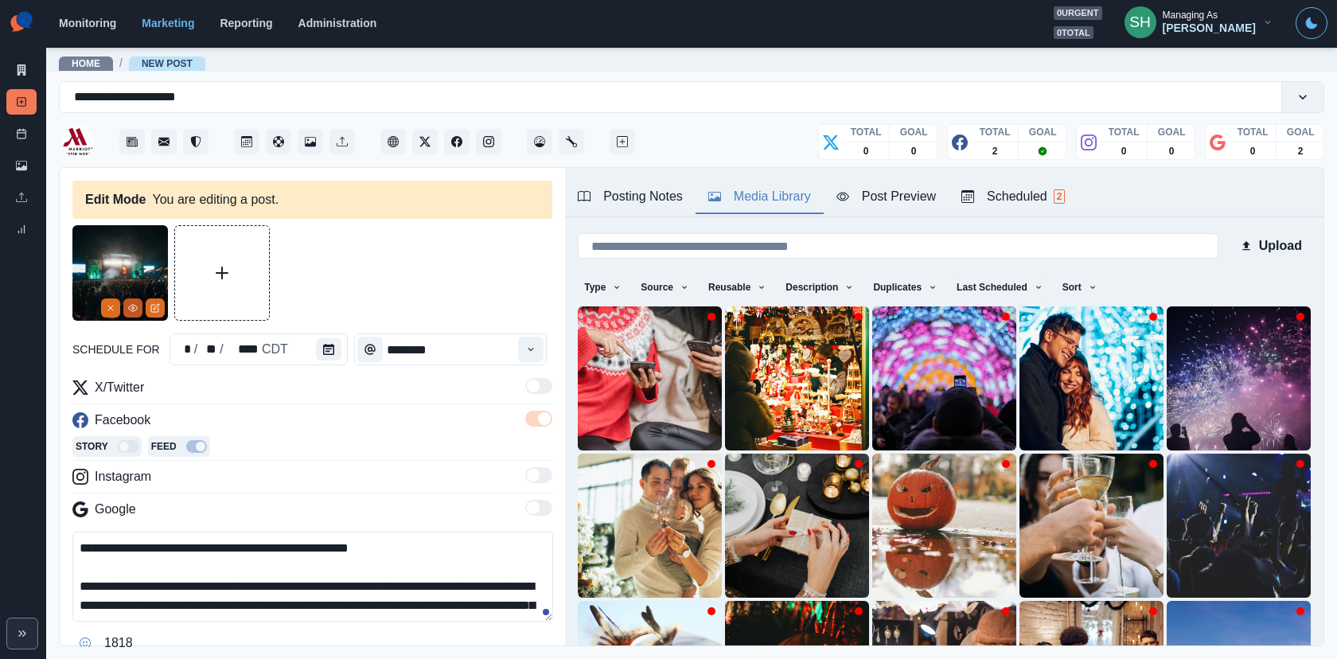
click at [134, 306] on icon "View Media" at bounding box center [133, 308] width 10 height 10
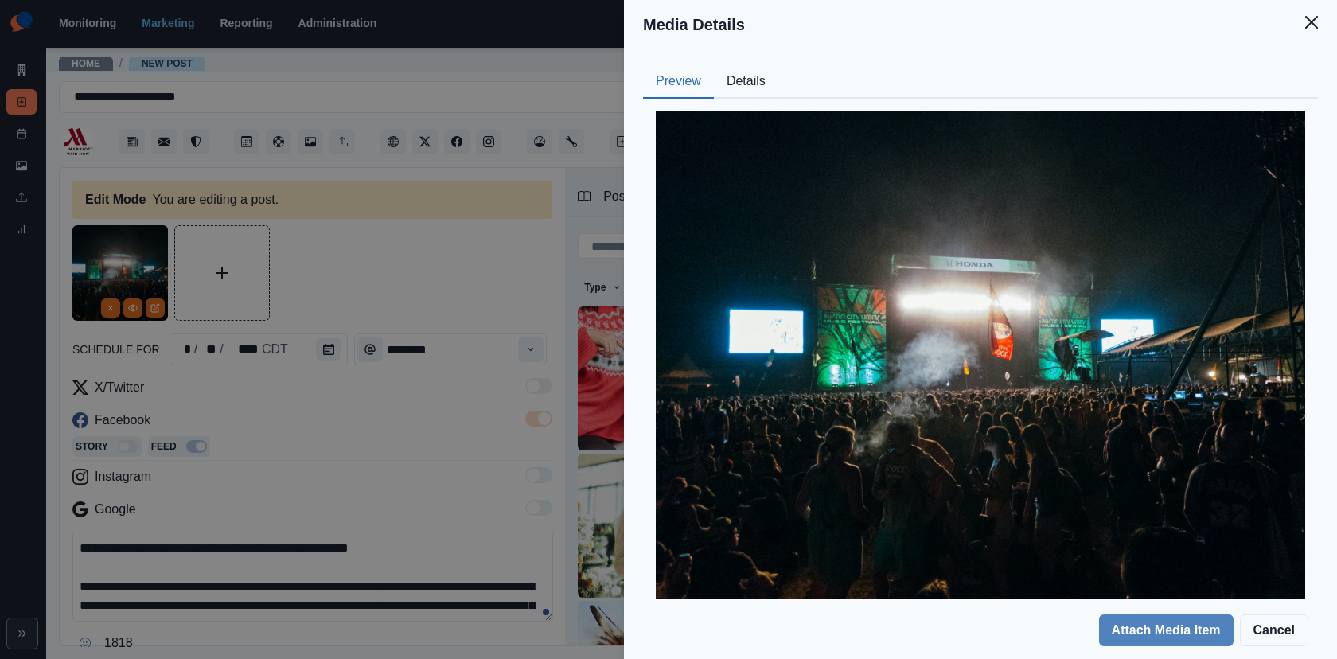
click at [426, 213] on div "Media Details Preview Details Our Description tomek-baginski-UuXoV3SKIm4-unspla…" at bounding box center [668, 329] width 1337 height 659
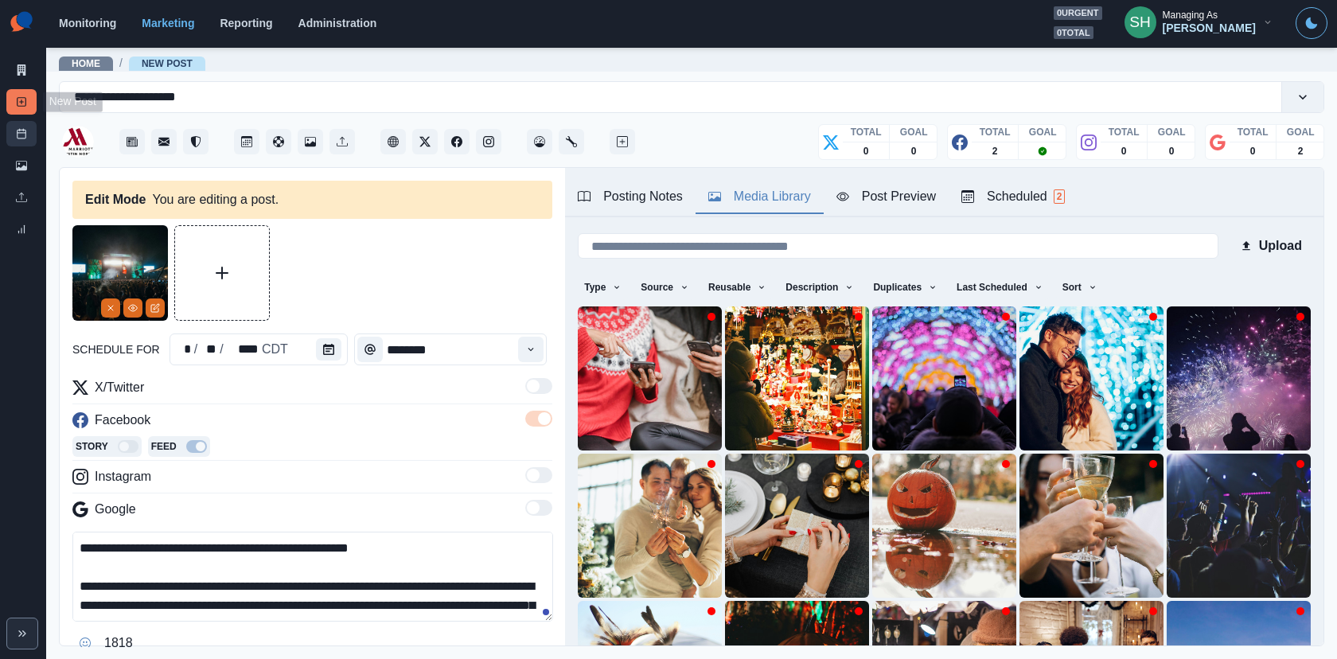
click at [19, 124] on link "Post Schedule" at bounding box center [21, 133] width 30 height 25
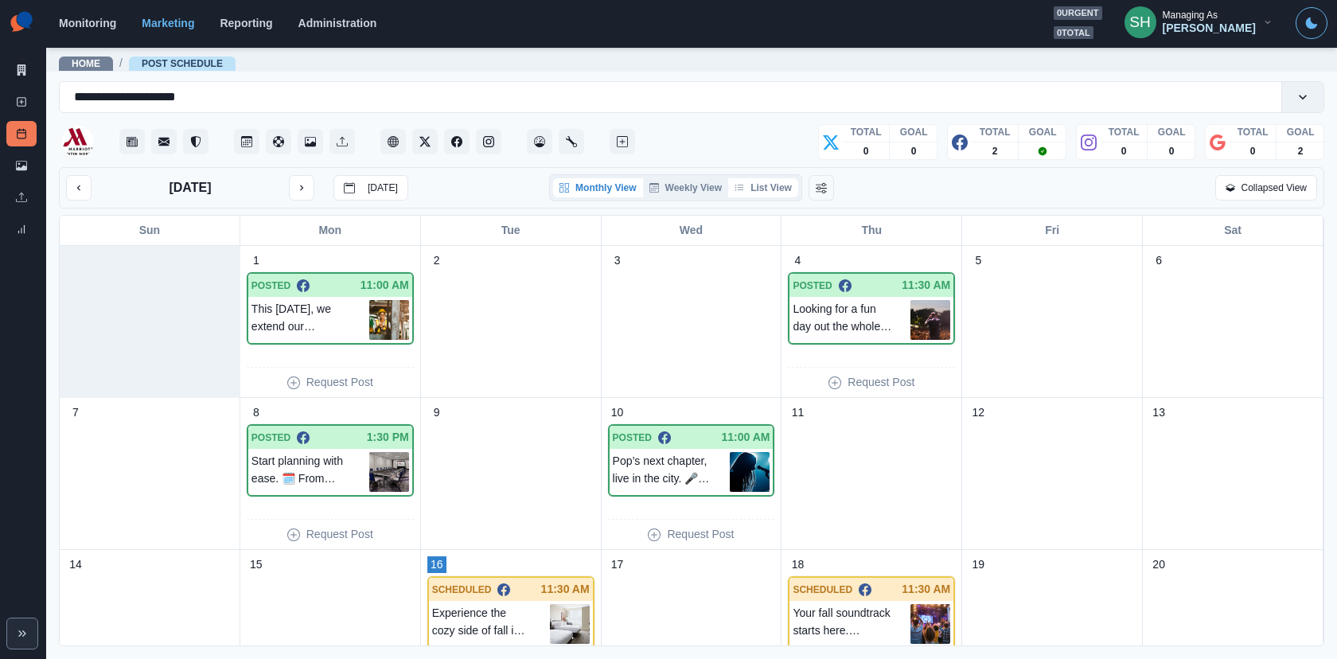
click at [765, 185] on button "List View" at bounding box center [763, 187] width 70 height 19
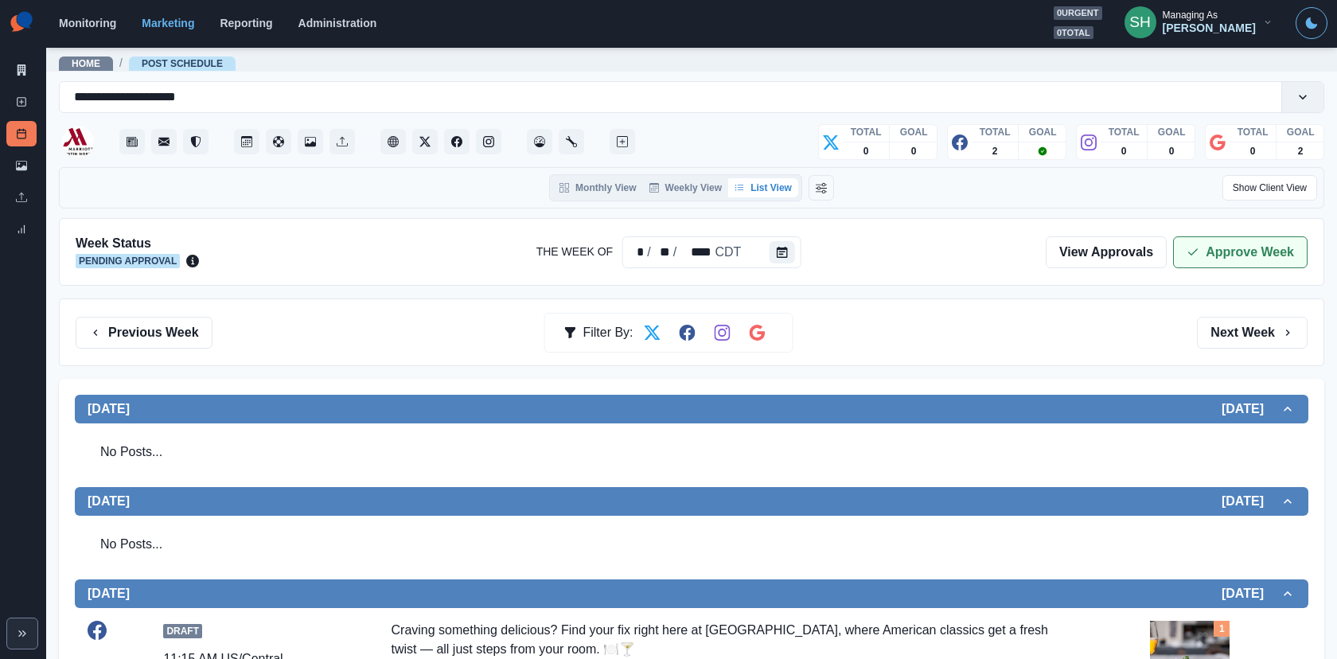
click at [1202, 237] on button "Approve Week" at bounding box center [1240, 252] width 134 height 32
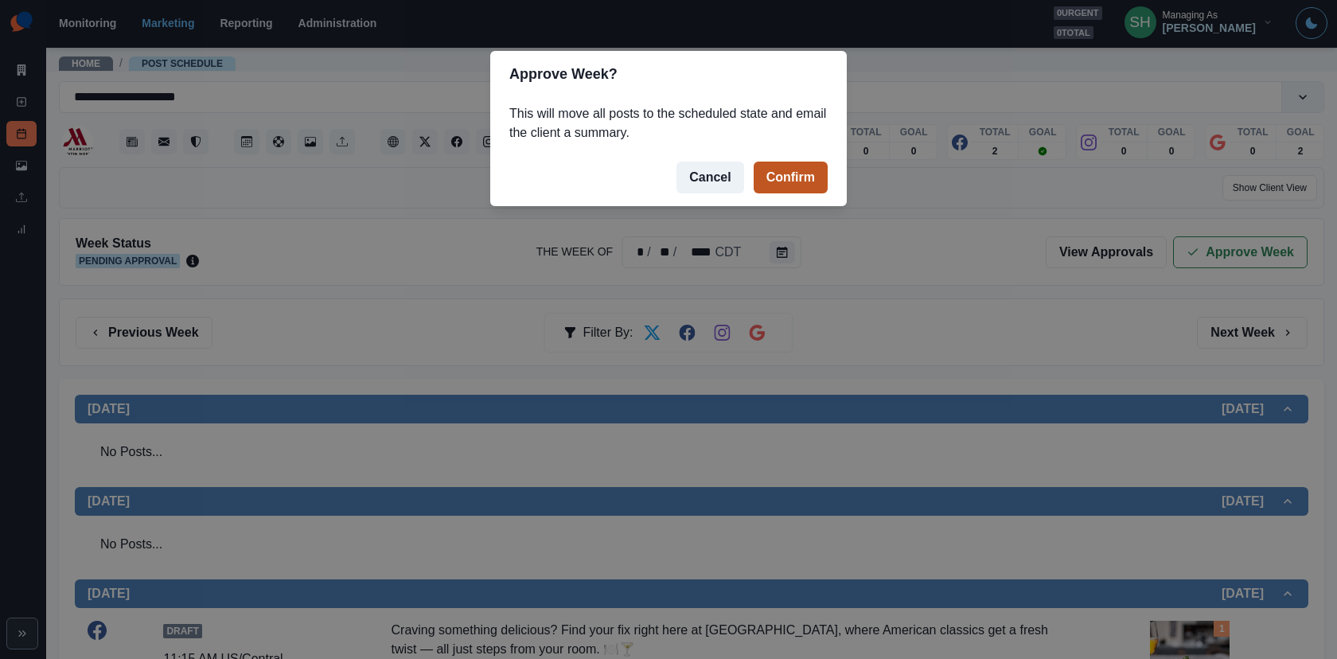
click at [797, 165] on button "Confirm" at bounding box center [790, 178] width 74 height 32
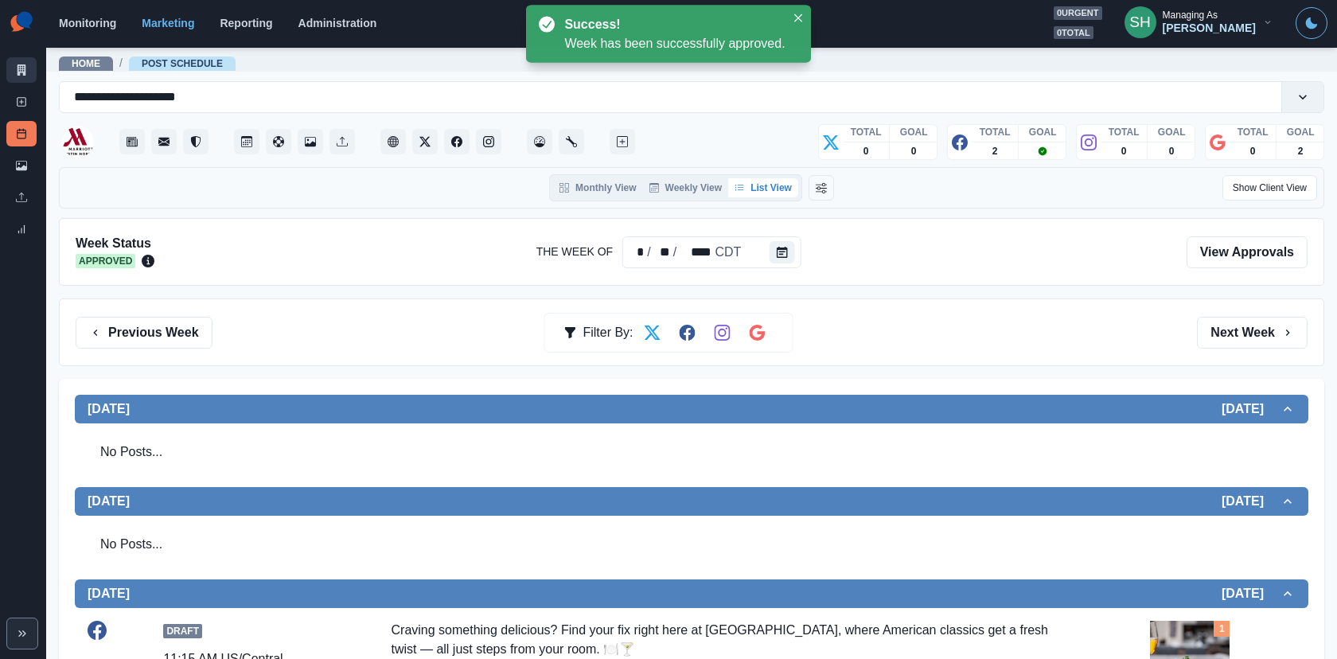
click at [17, 59] on link "Marketing Summary" at bounding box center [21, 69] width 30 height 25
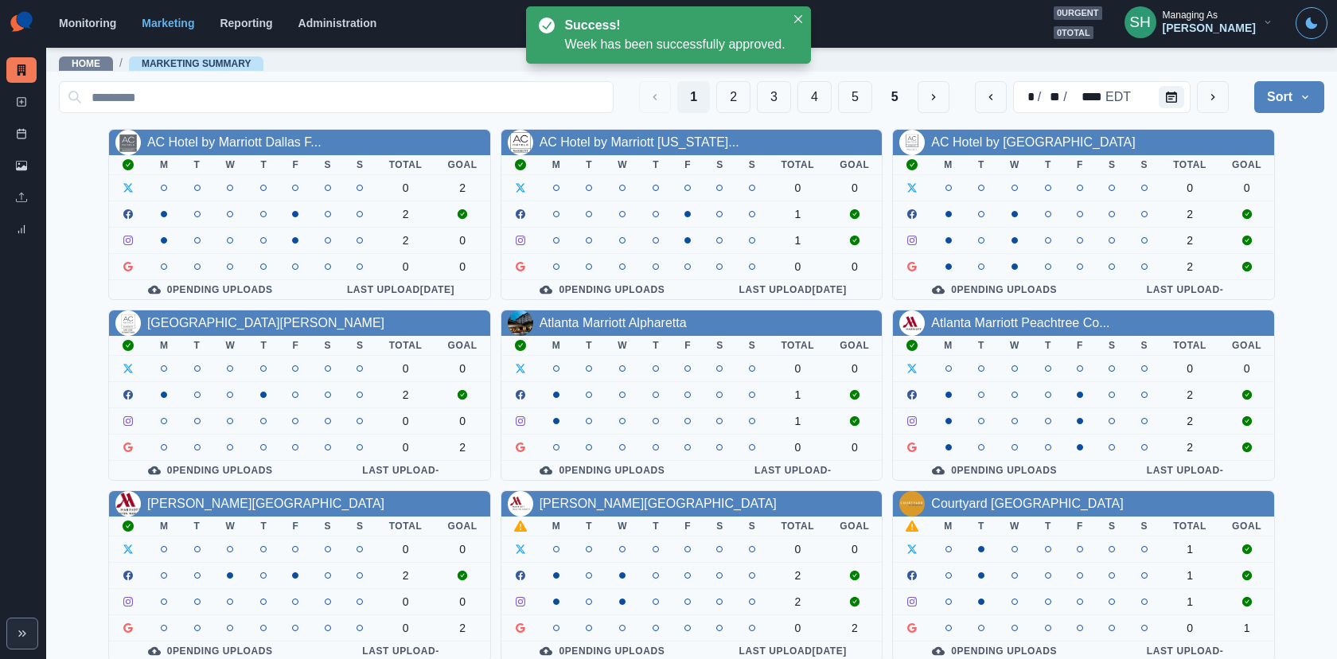
scroll to position [185, 0]
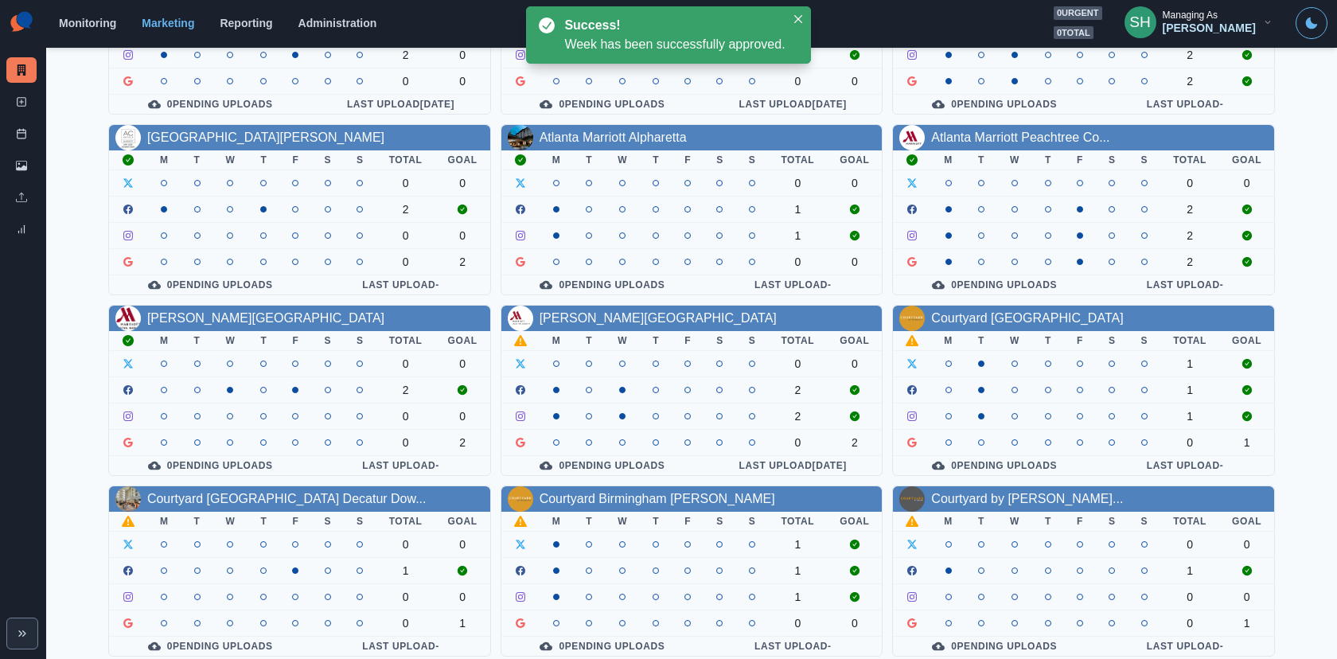
click at [621, 323] on div "Austin Marriott South" at bounding box center [691, 318] width 381 height 25
click at [615, 315] on link "Austin Marriott South" at bounding box center [657, 318] width 237 height 14
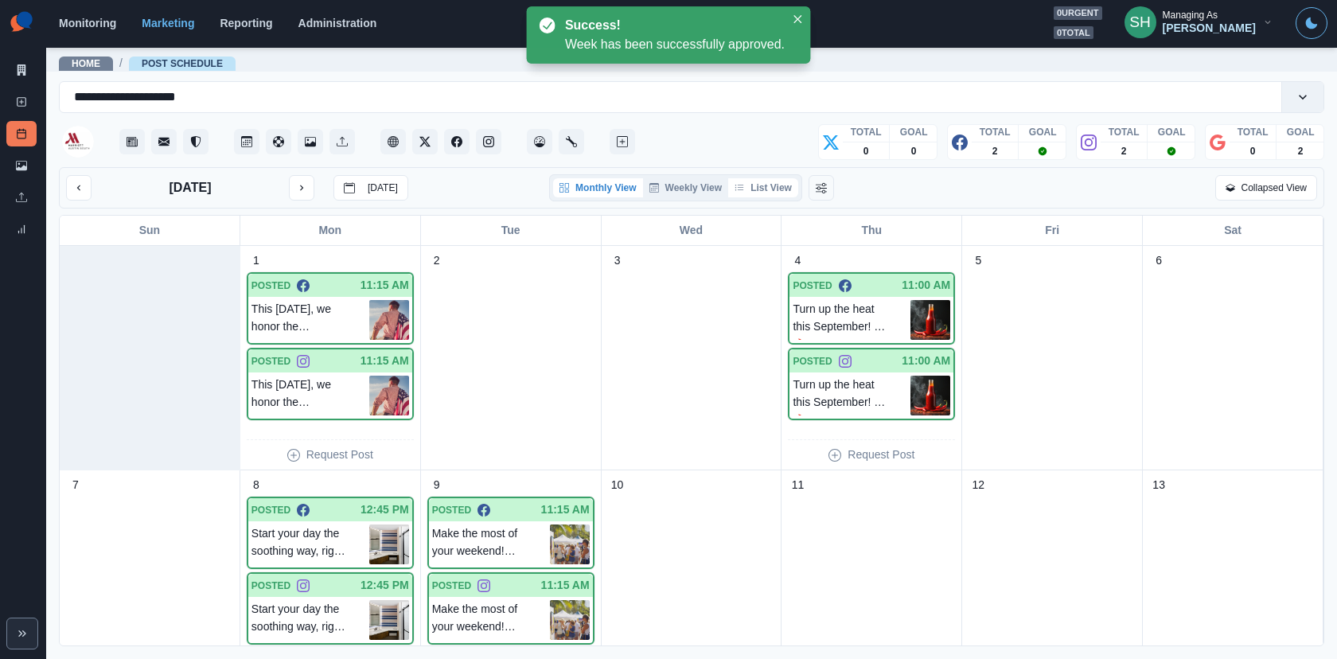
click at [779, 181] on button "List View" at bounding box center [763, 187] width 70 height 19
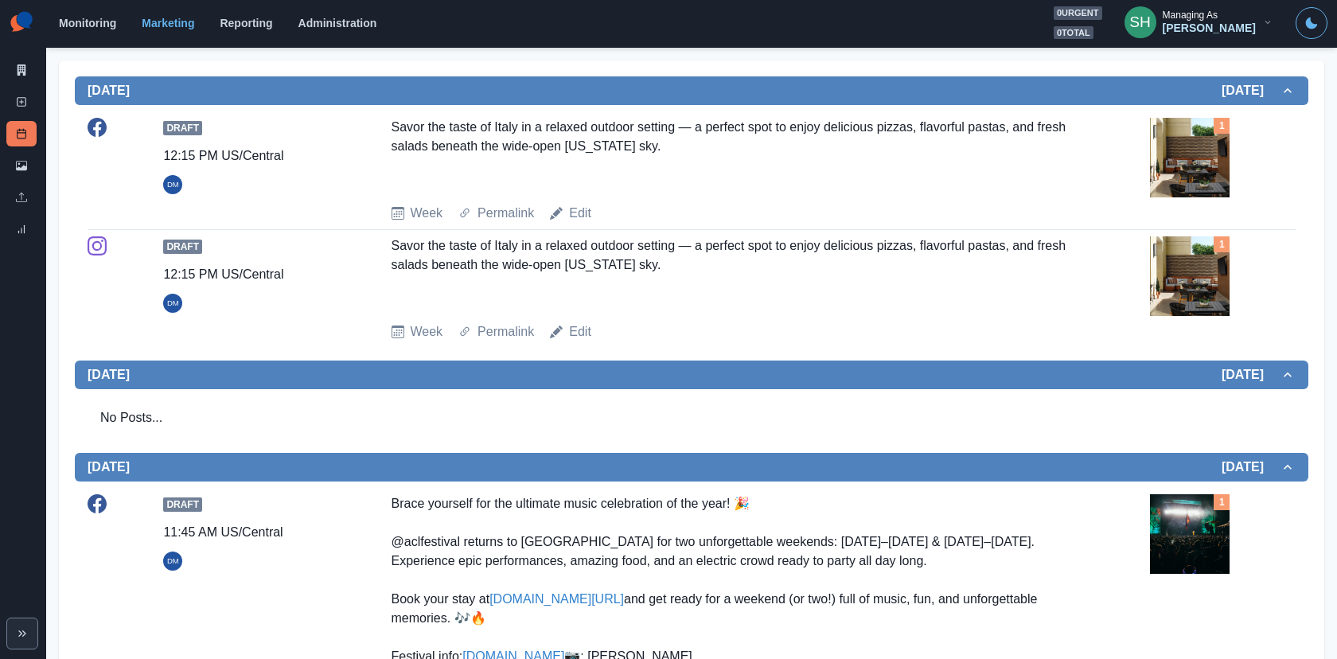
scroll to position [337, 0]
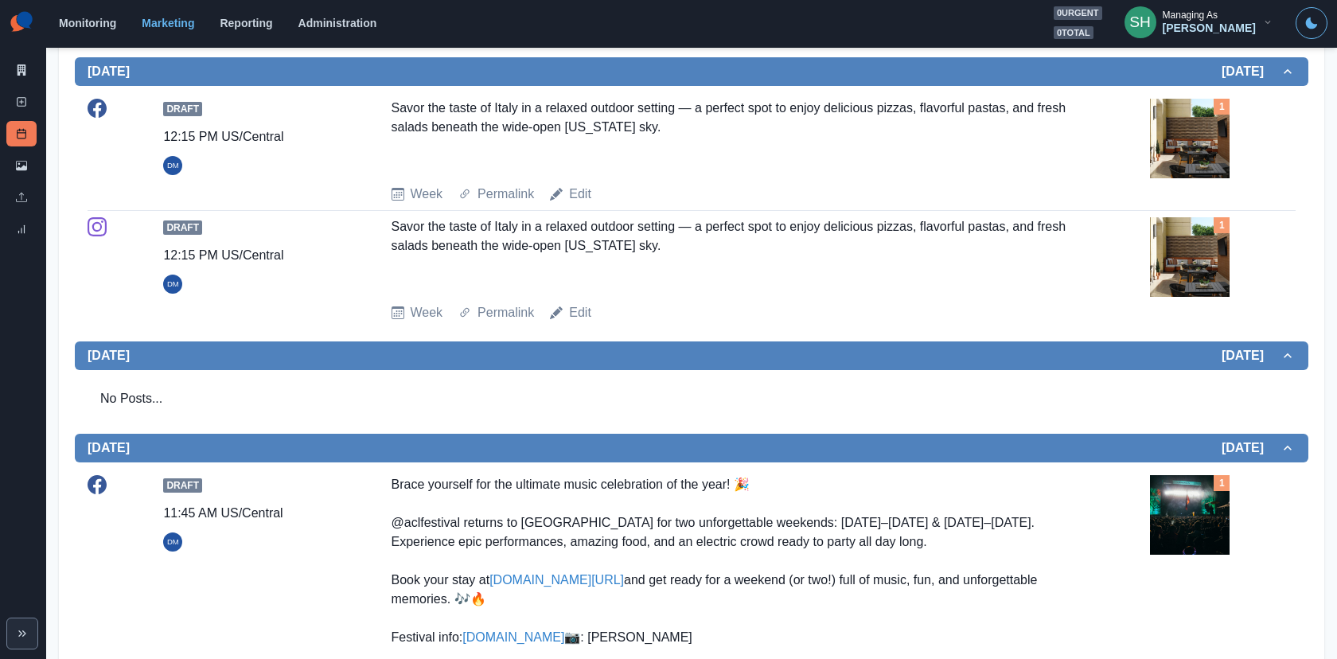
click at [1200, 295] on div "Draft 12:15 PM US/Central DM Savor the taste of Italy in a relaxed outdoor sett…" at bounding box center [692, 269] width 1208 height 105
click at [1189, 267] on img at bounding box center [1190, 257] width 80 height 80
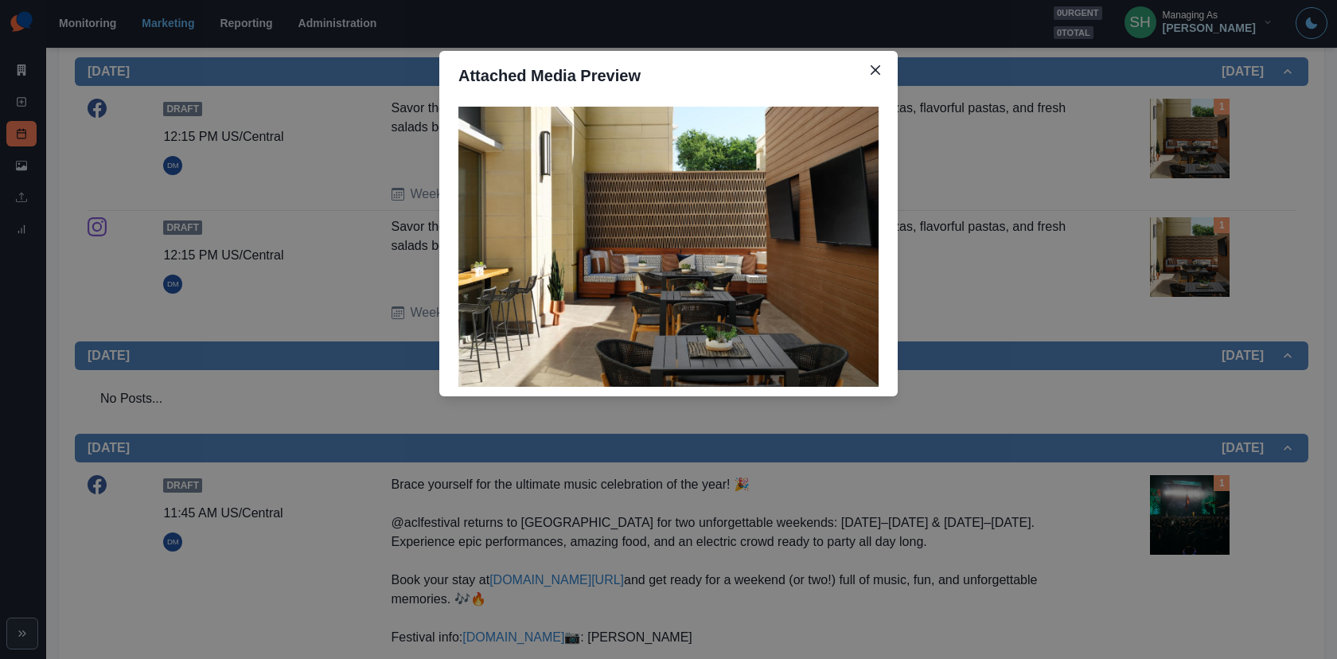
click at [1189, 267] on div "Attached Media Preview" at bounding box center [668, 329] width 1337 height 659
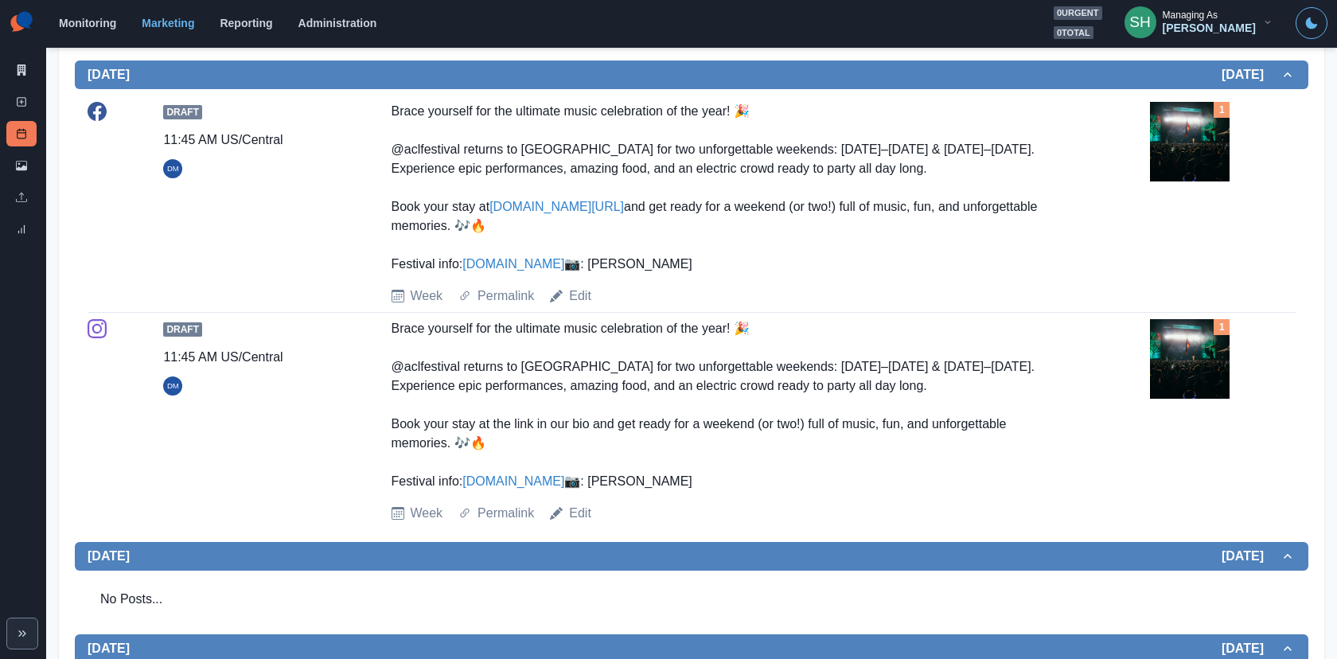
scroll to position [703, 0]
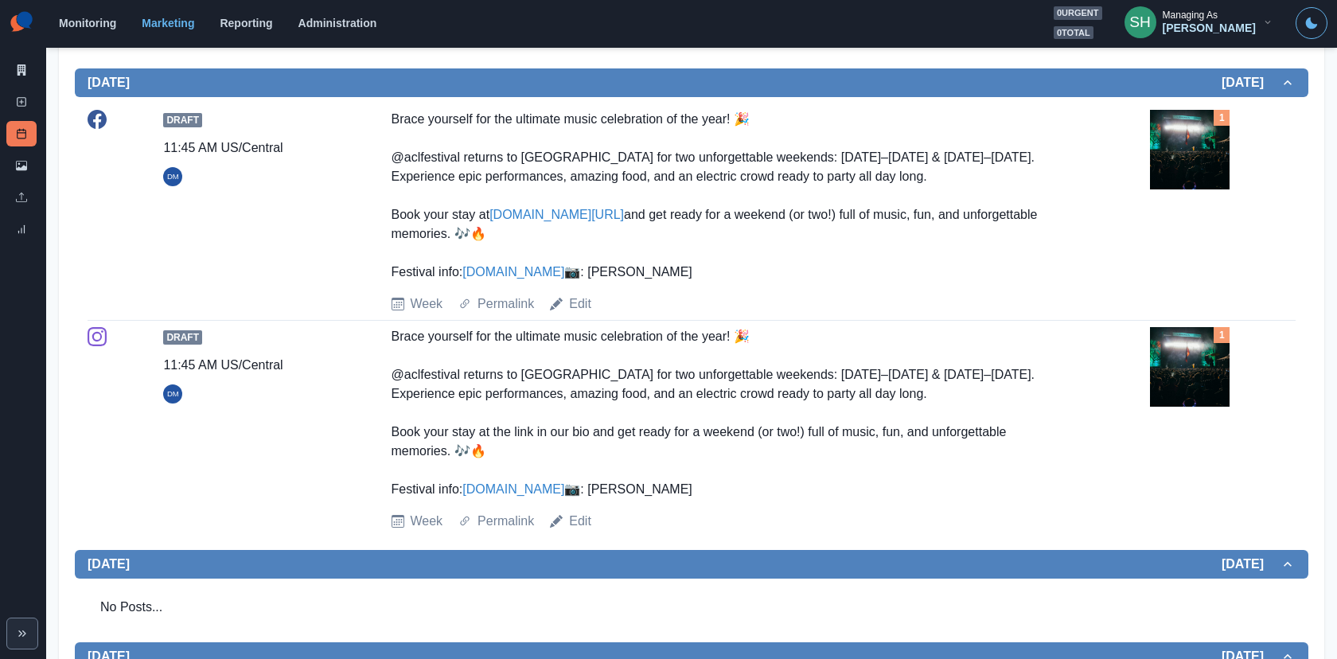
click at [1191, 137] on img at bounding box center [1190, 150] width 80 height 80
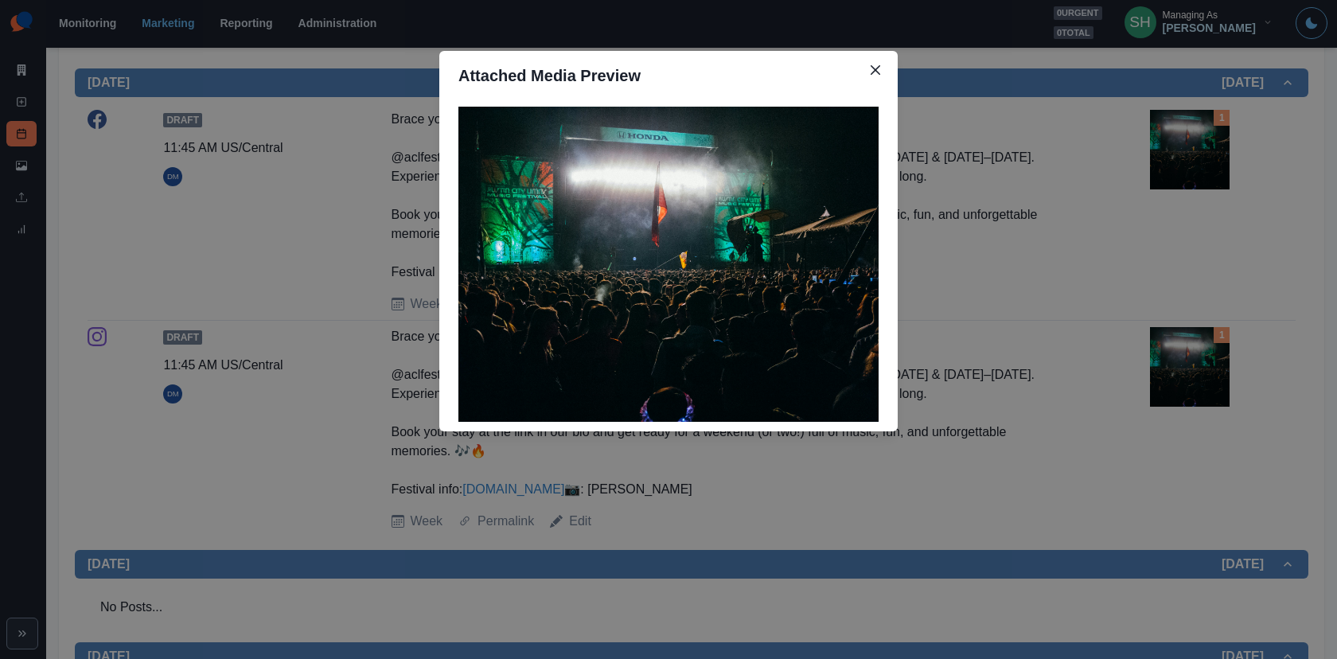
click at [933, 156] on div "Attached Media Preview" at bounding box center [668, 329] width 1337 height 659
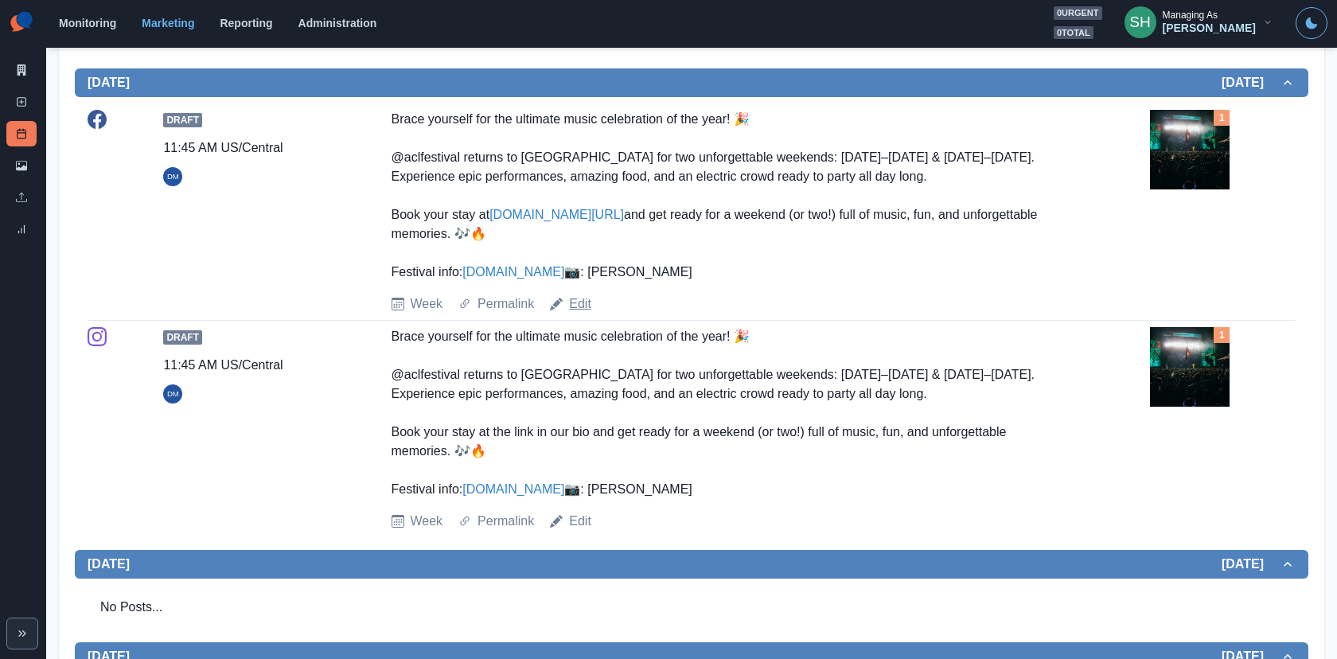
click at [576, 313] on link "Edit" at bounding box center [580, 303] width 22 height 19
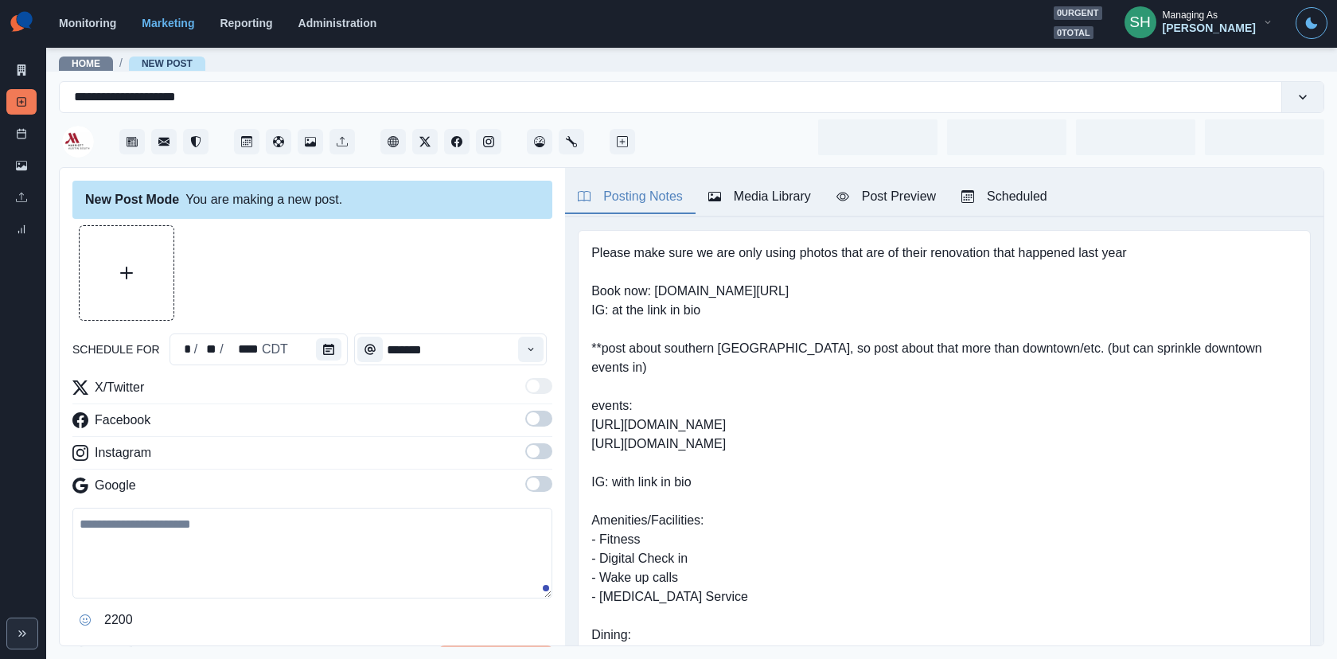
type input "********"
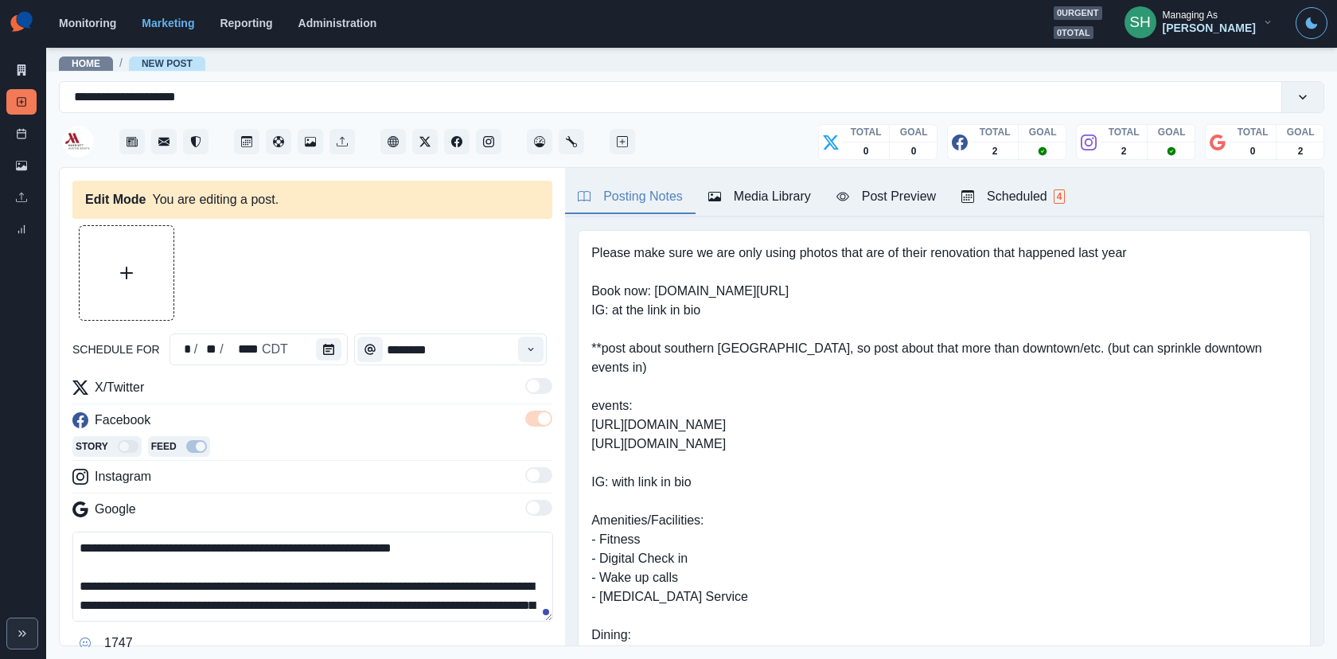
click at [127, 296] on button "Upload Media" at bounding box center [127, 273] width 94 height 94
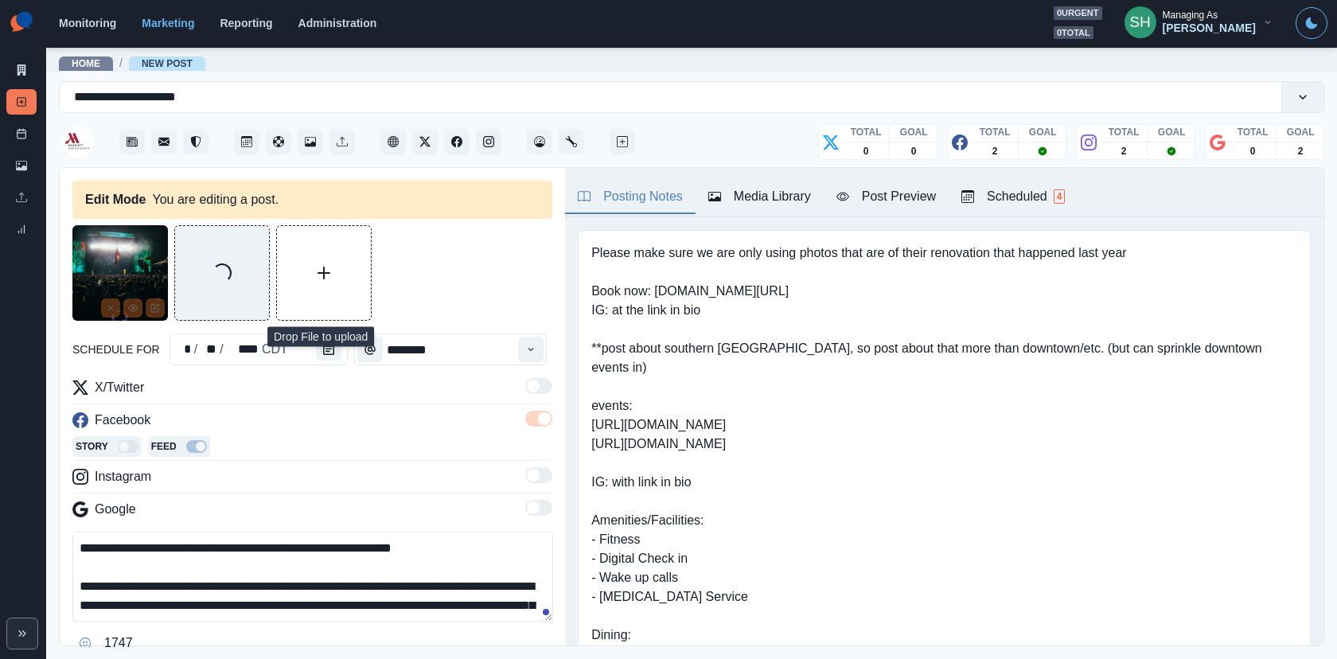
click at [777, 197] on div "Media Library" at bounding box center [759, 196] width 103 height 19
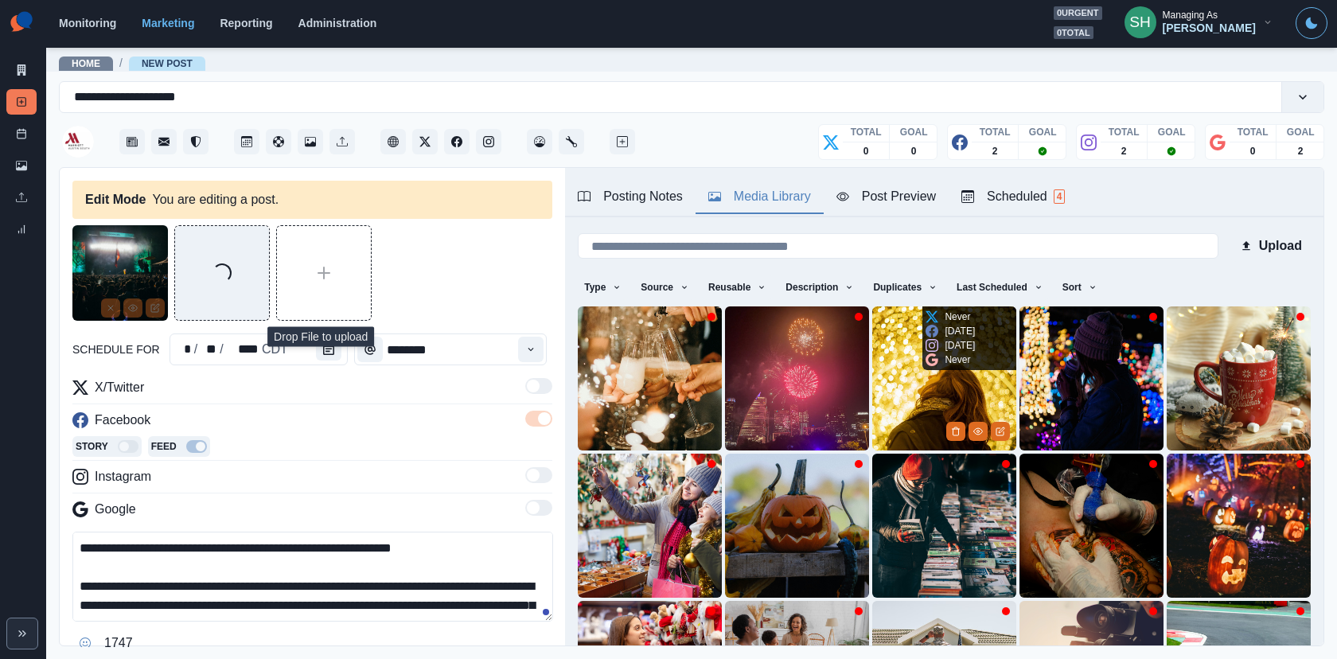
scroll to position [201, 0]
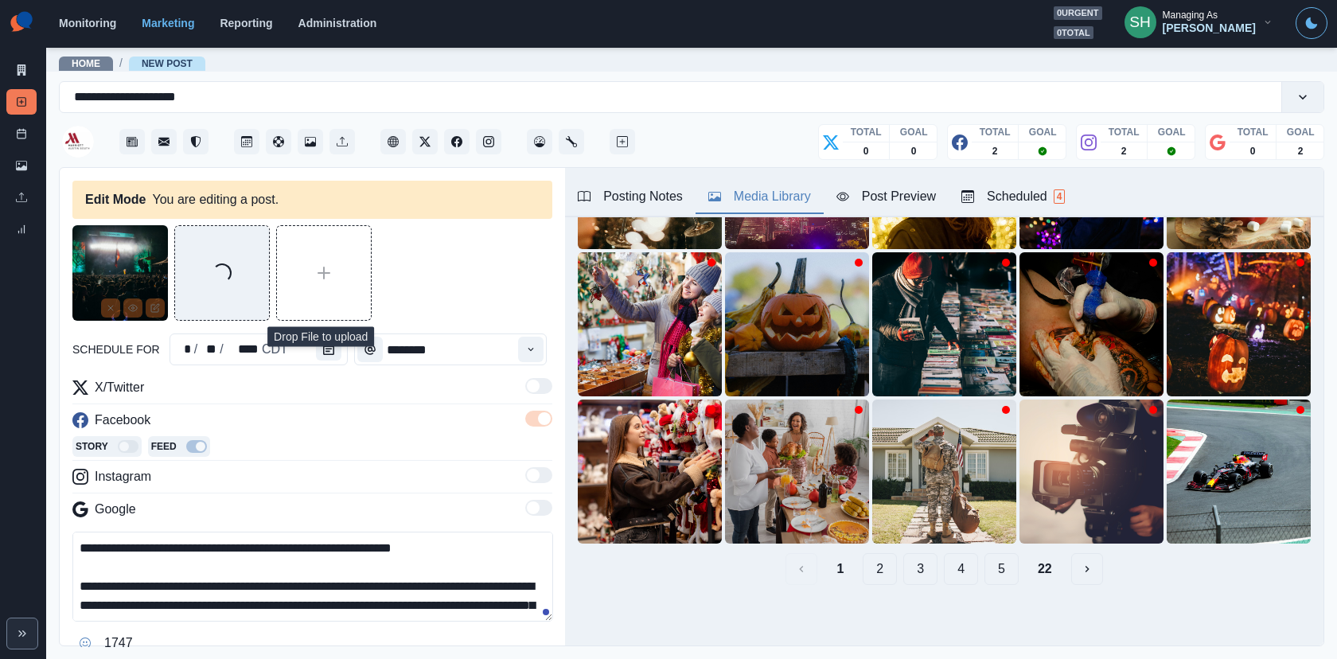
click at [875, 573] on button "2" at bounding box center [879, 569] width 34 height 32
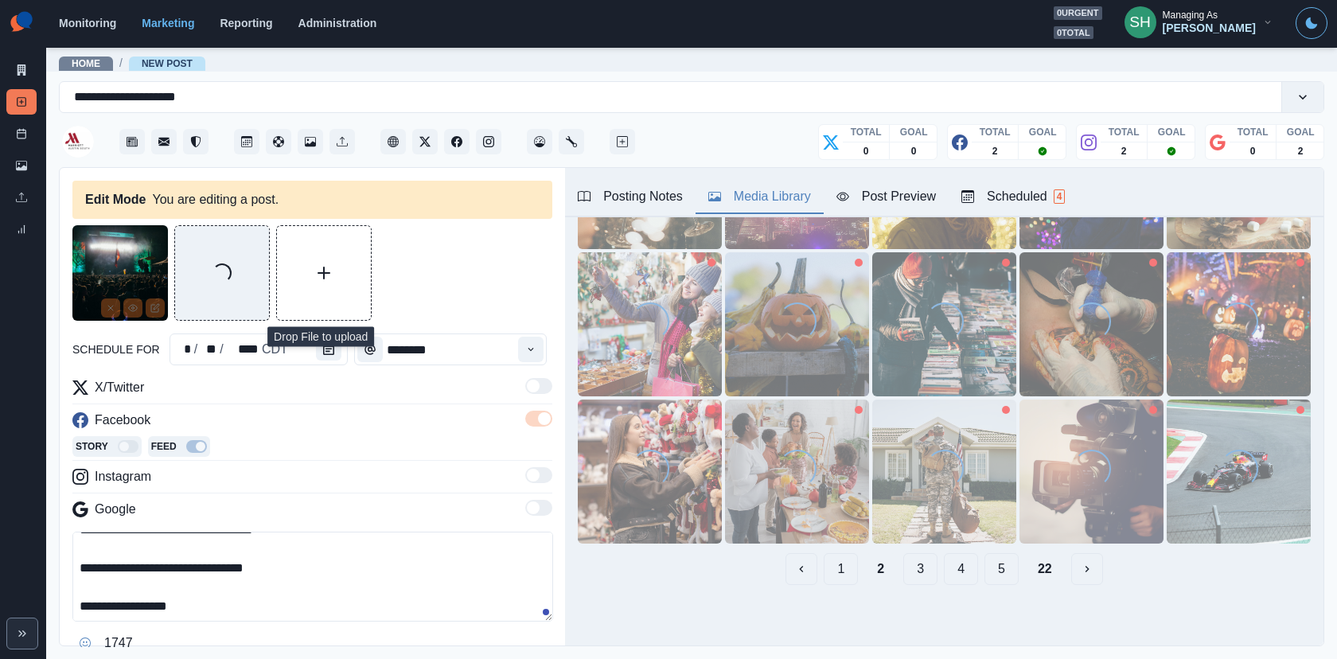
scroll to position [115, 0]
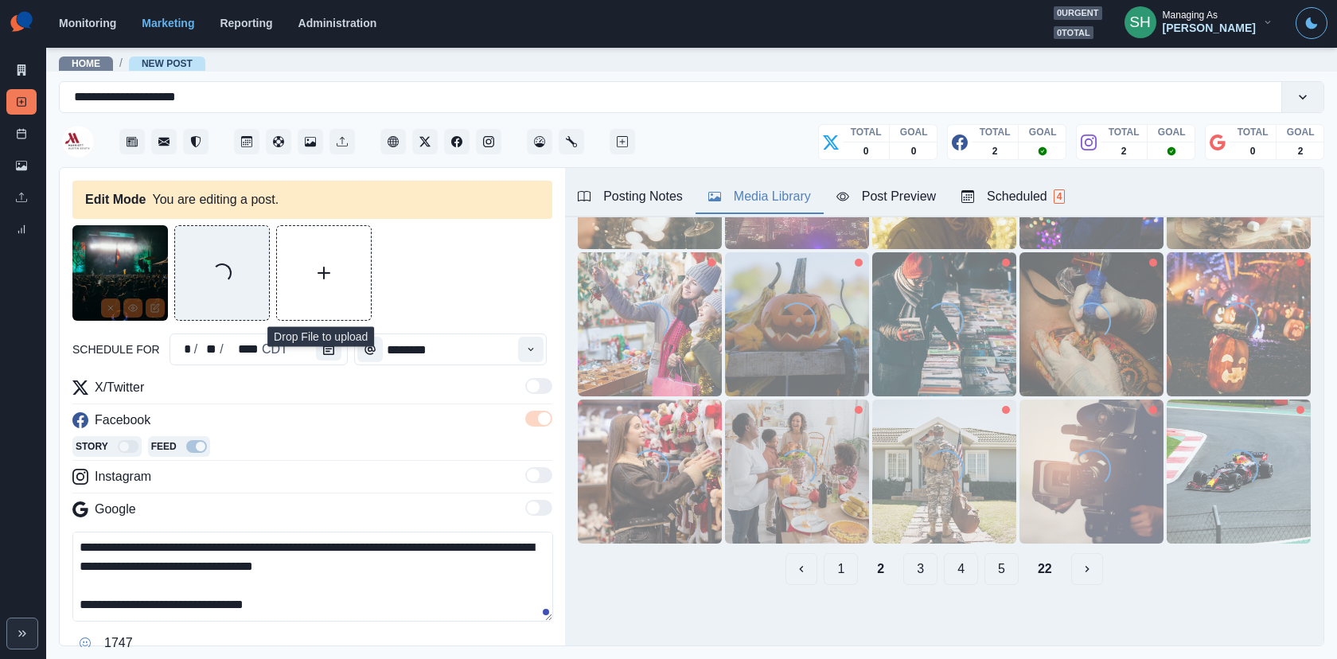
click at [269, 592] on textarea "**********" at bounding box center [312, 576] width 481 height 90
click at [263, 586] on textarea "**********" at bounding box center [312, 576] width 481 height 90
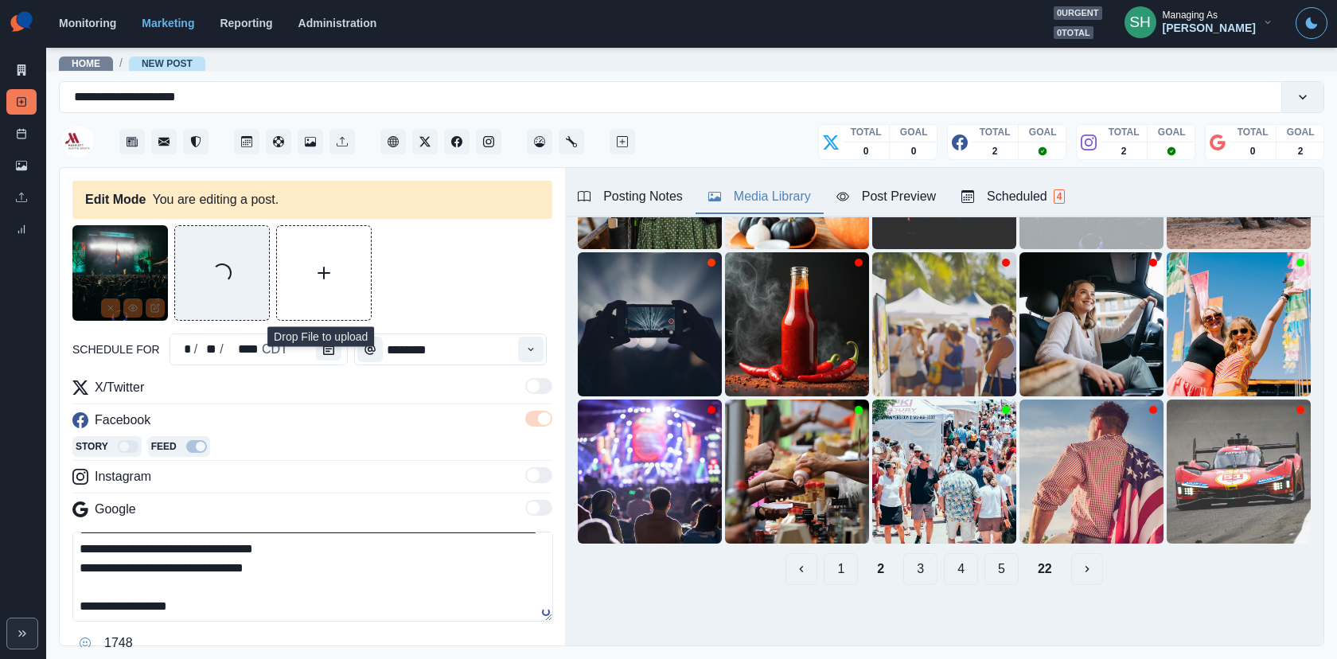
scroll to position [0, 0]
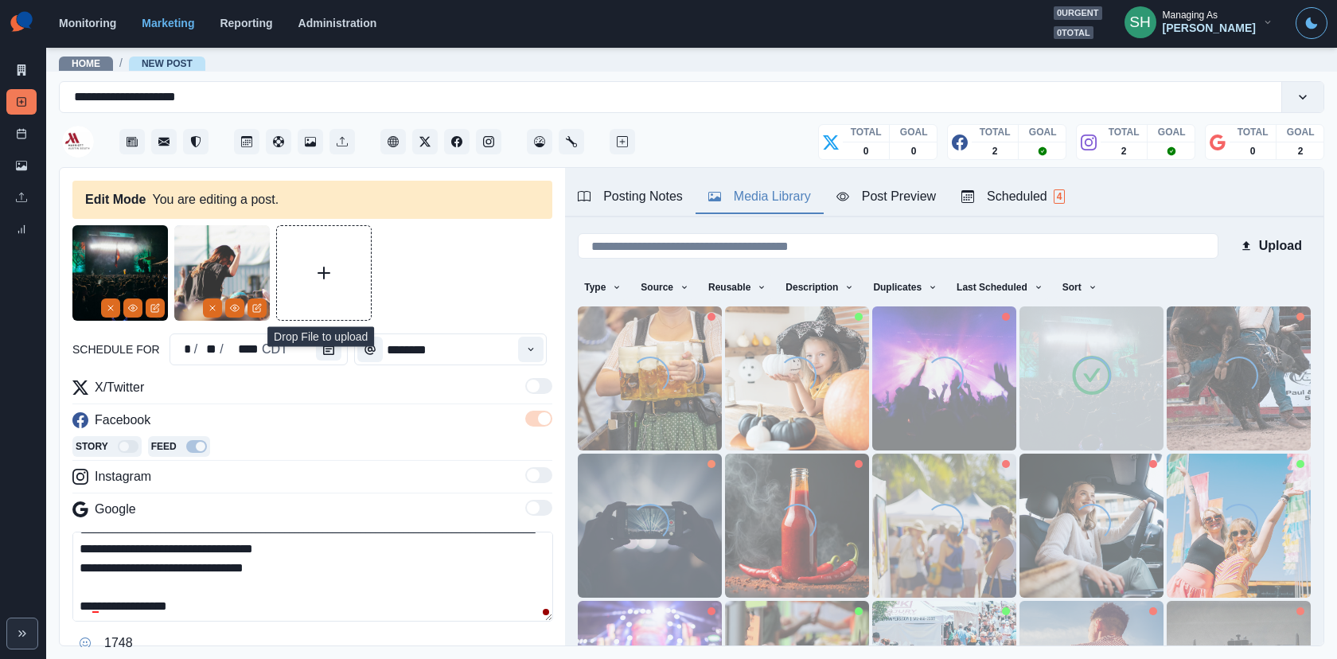
click at [1117, 361] on img at bounding box center [1091, 378] width 144 height 144
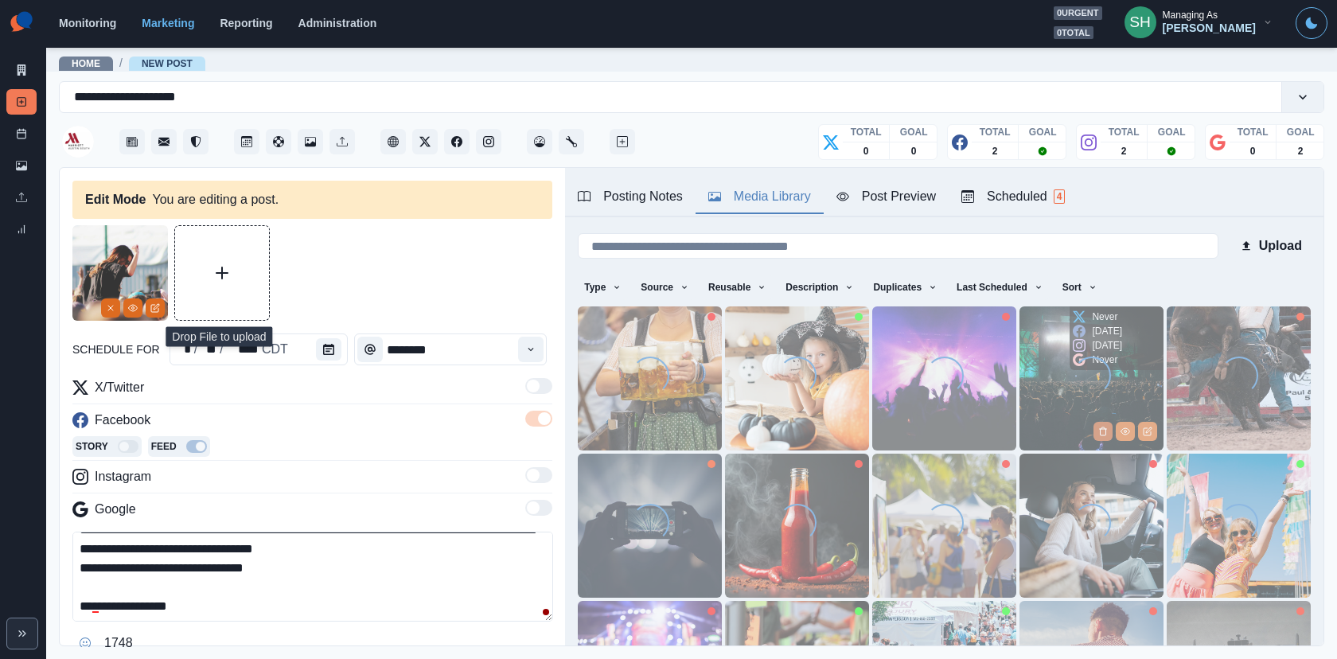
click at [1105, 427] on icon "Delete Media" at bounding box center [1103, 431] width 6 height 8
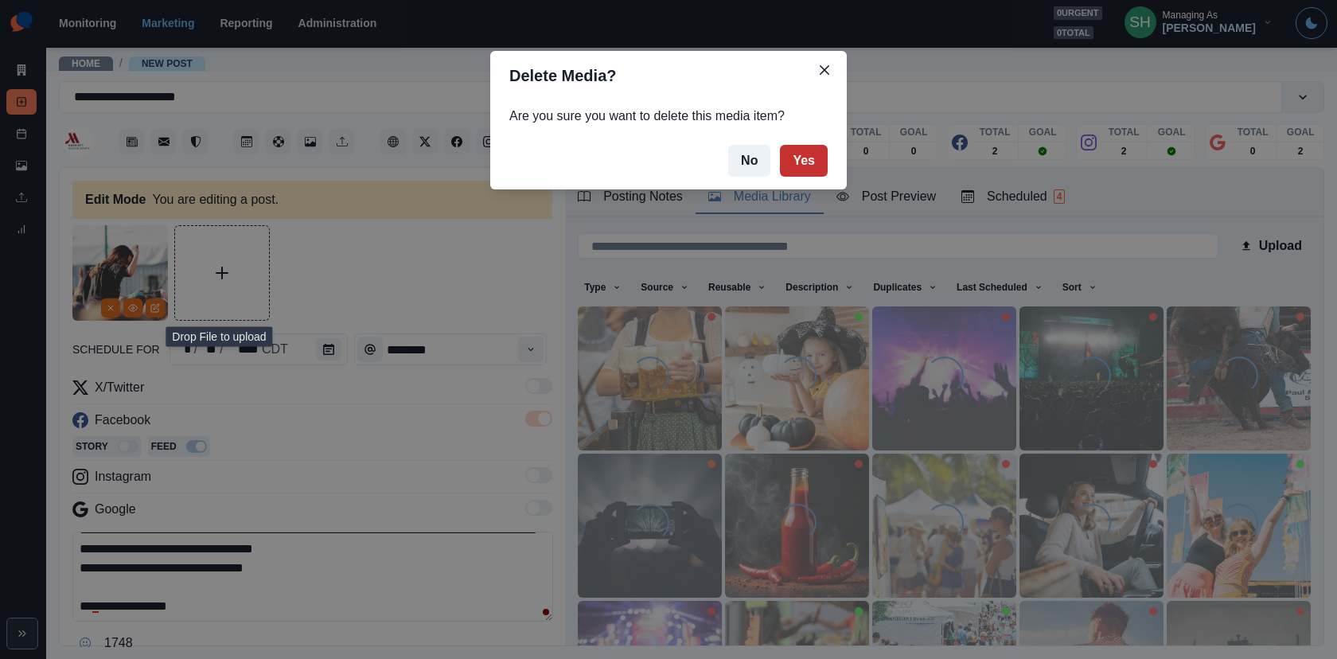
click at [803, 151] on button "Yes" at bounding box center [804, 161] width 48 height 32
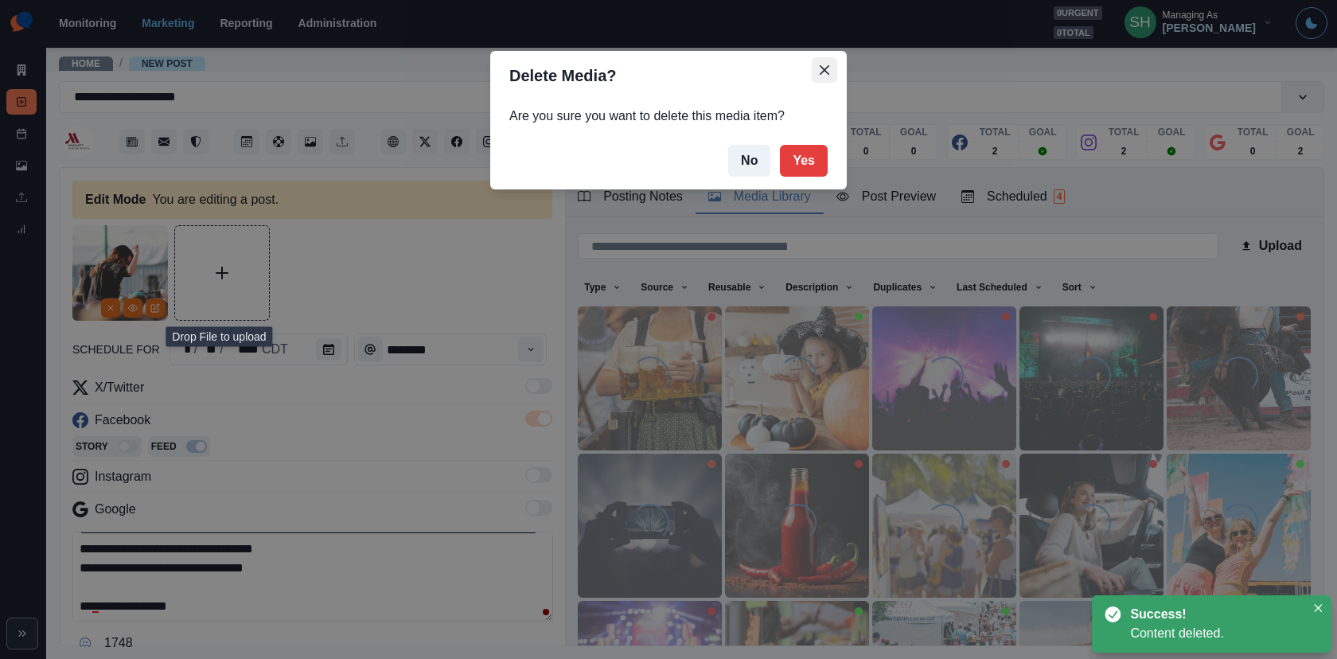
click at [819, 65] on icon "Close" at bounding box center [824, 70] width 10 height 10
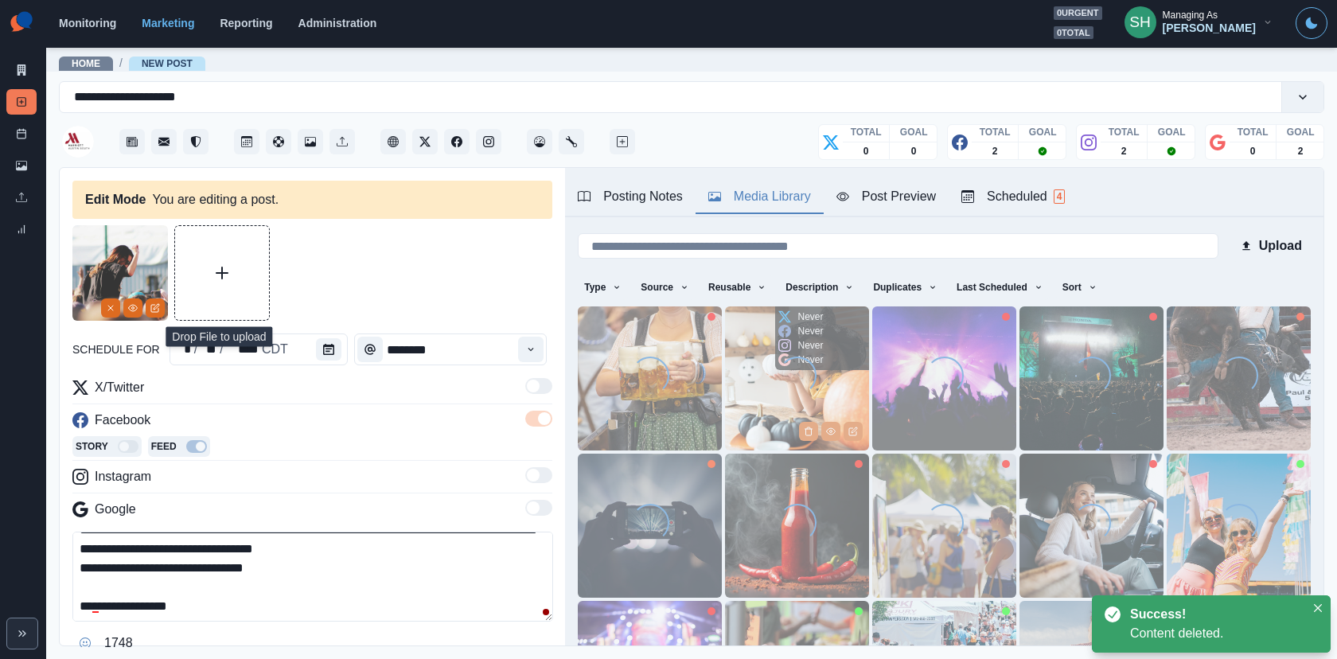
scroll to position [201, 0]
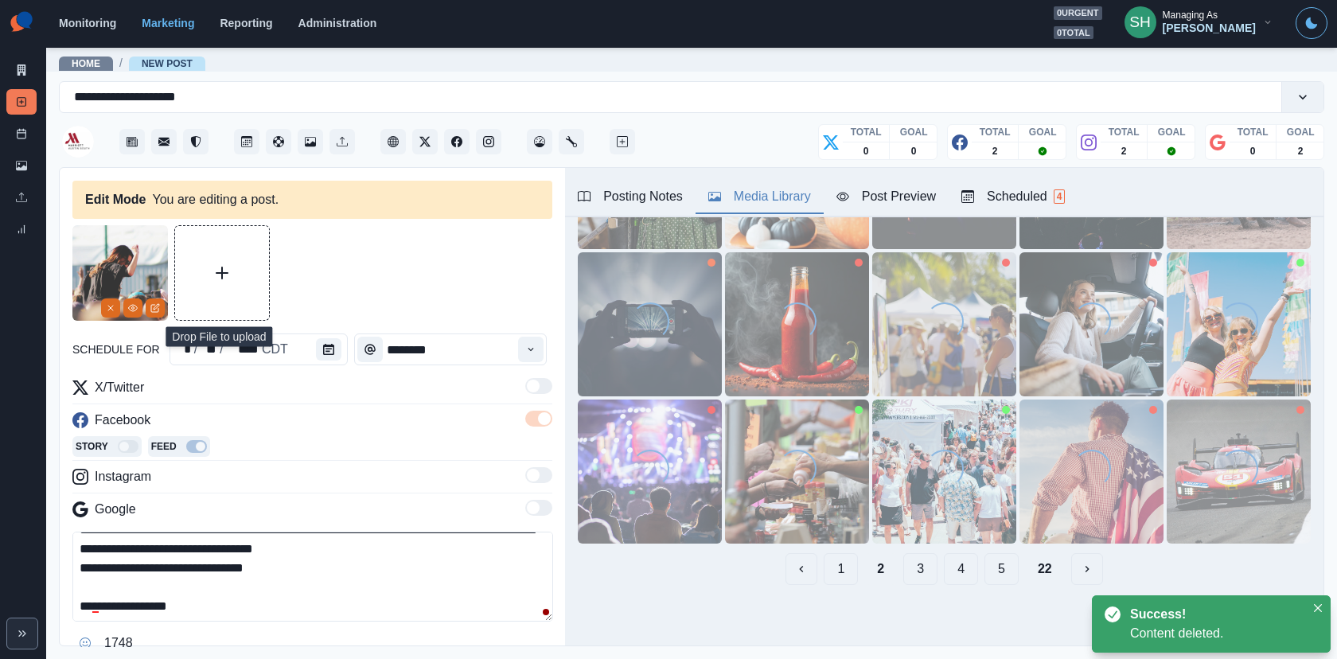
click at [855, 578] on button "1" at bounding box center [840, 569] width 34 height 32
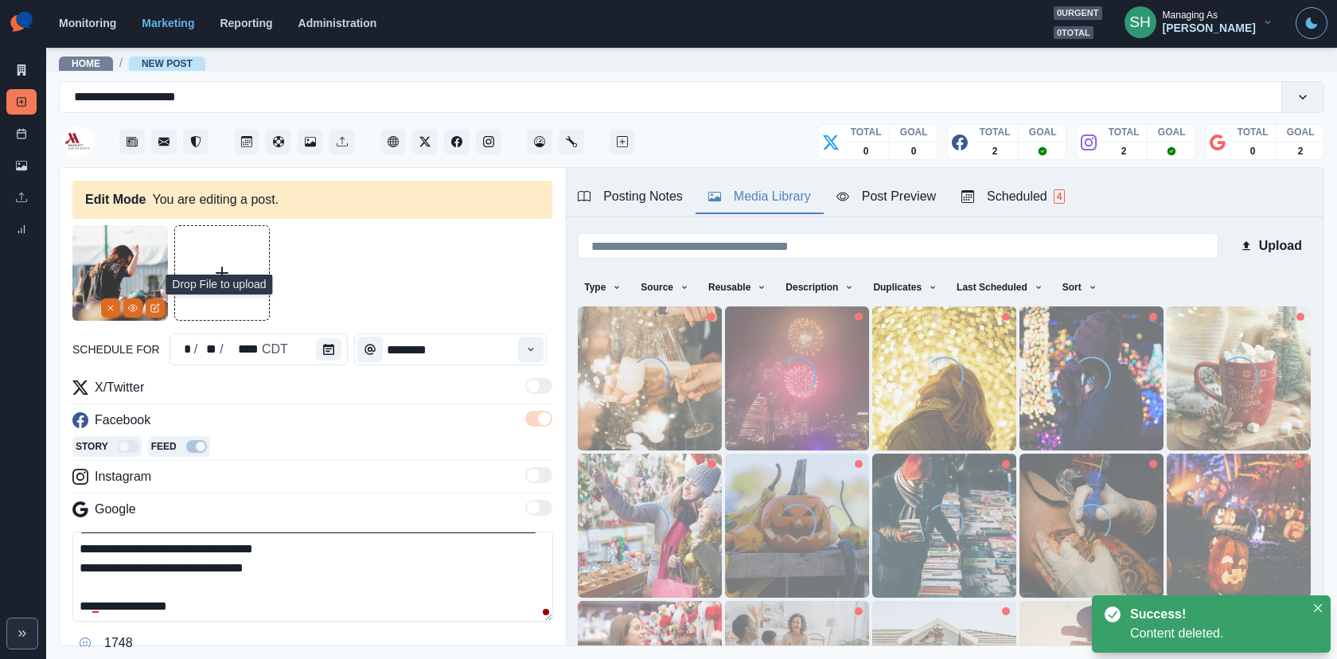
scroll to position [69, 0]
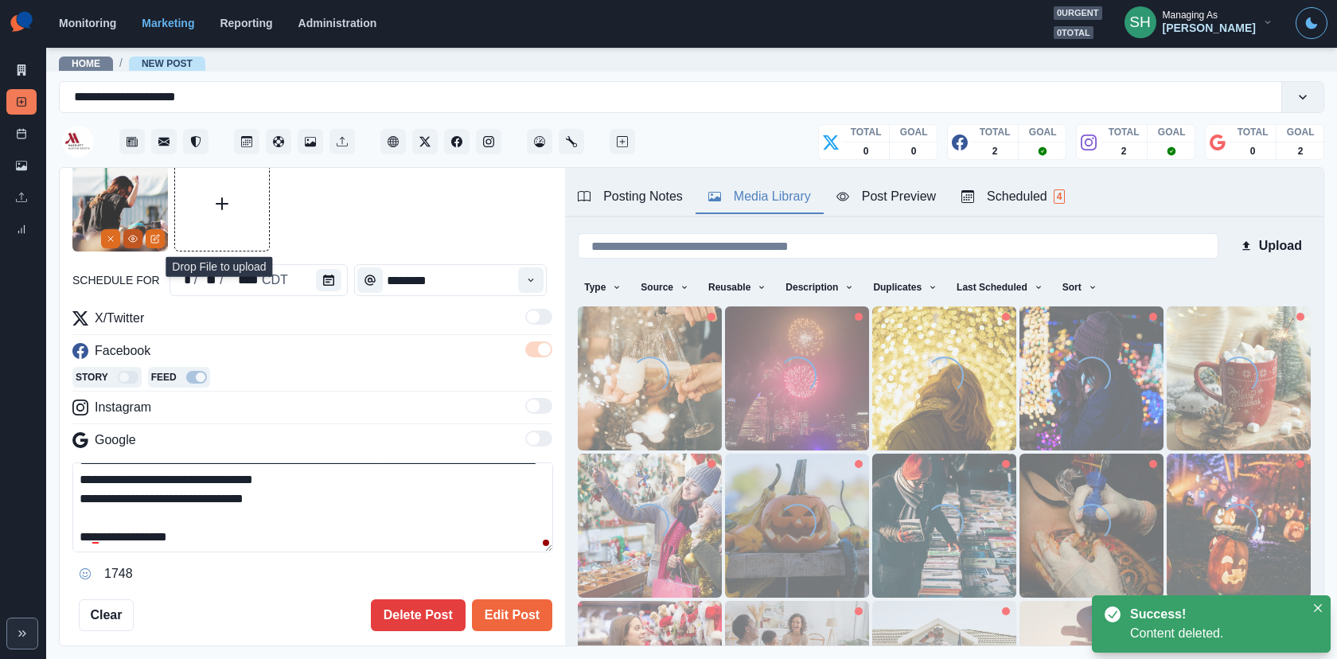
click at [126, 244] on button "View Media" at bounding box center [132, 238] width 19 height 19
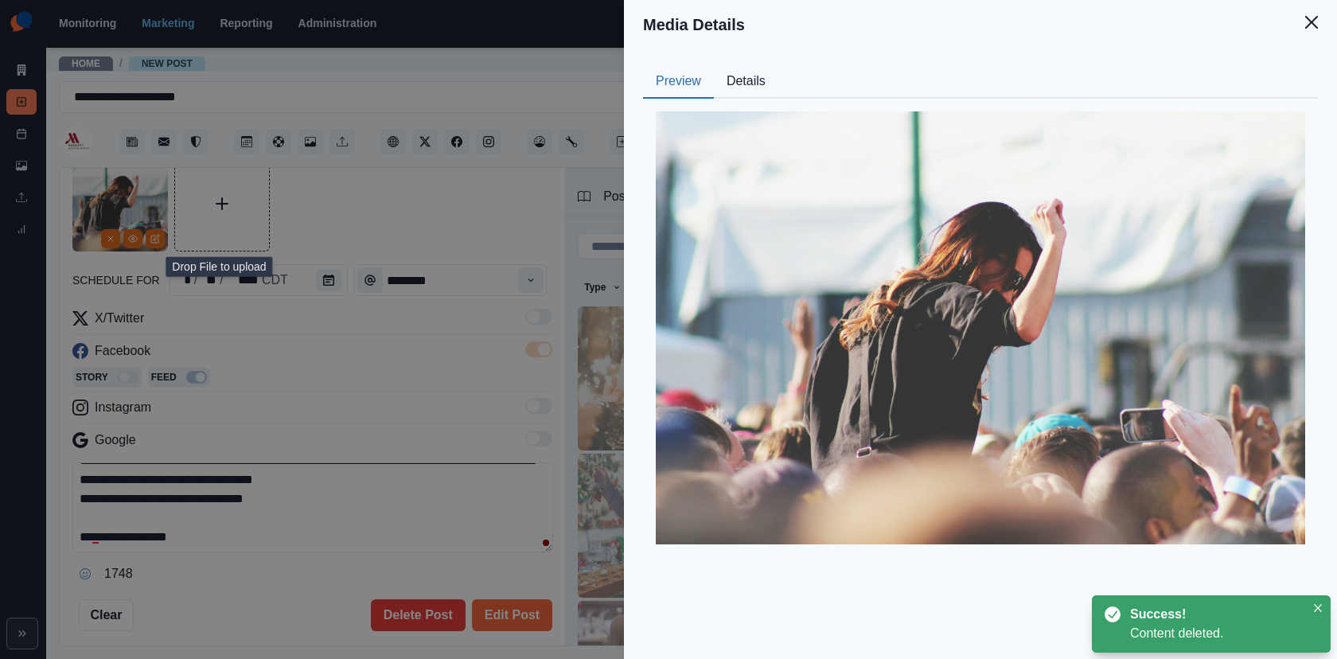
click at [746, 78] on button "Details" at bounding box center [746, 81] width 64 height 33
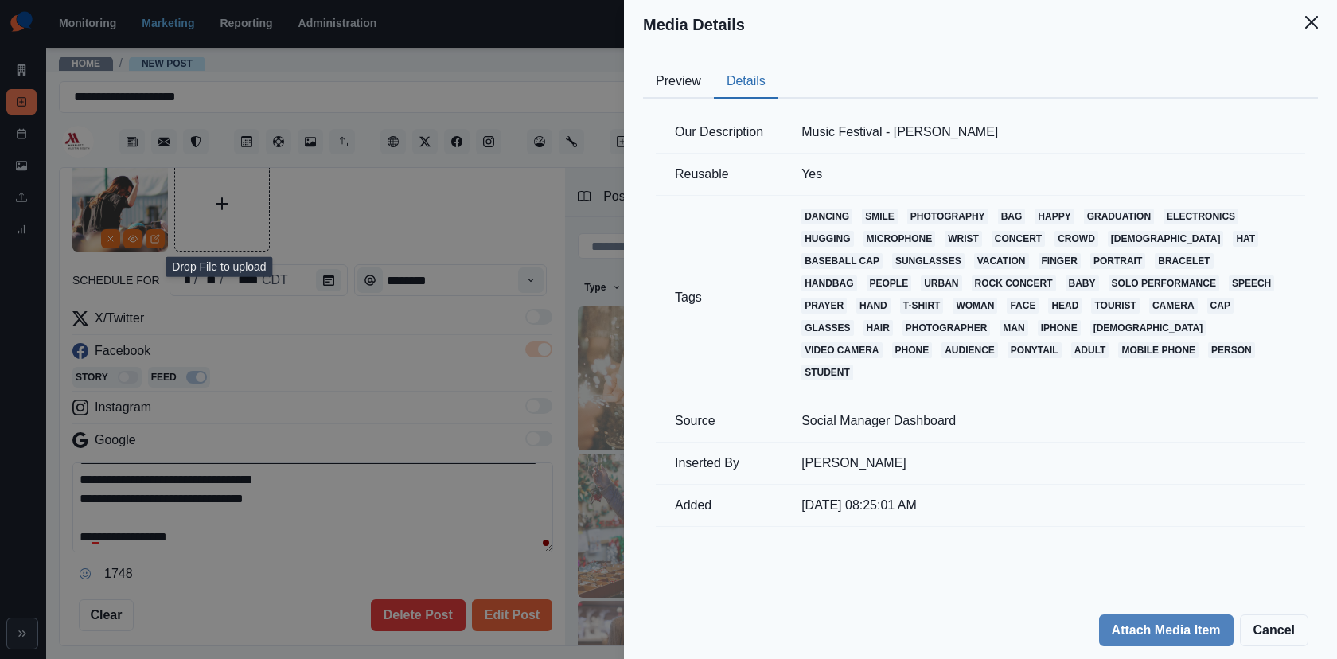
drag, startPoint x: 1111, startPoint y: 132, endPoint x: 1008, endPoint y: 132, distance: 103.4
click at [1008, 132] on td "Music Festival - Joey Thompson" at bounding box center [1043, 132] width 523 height 42
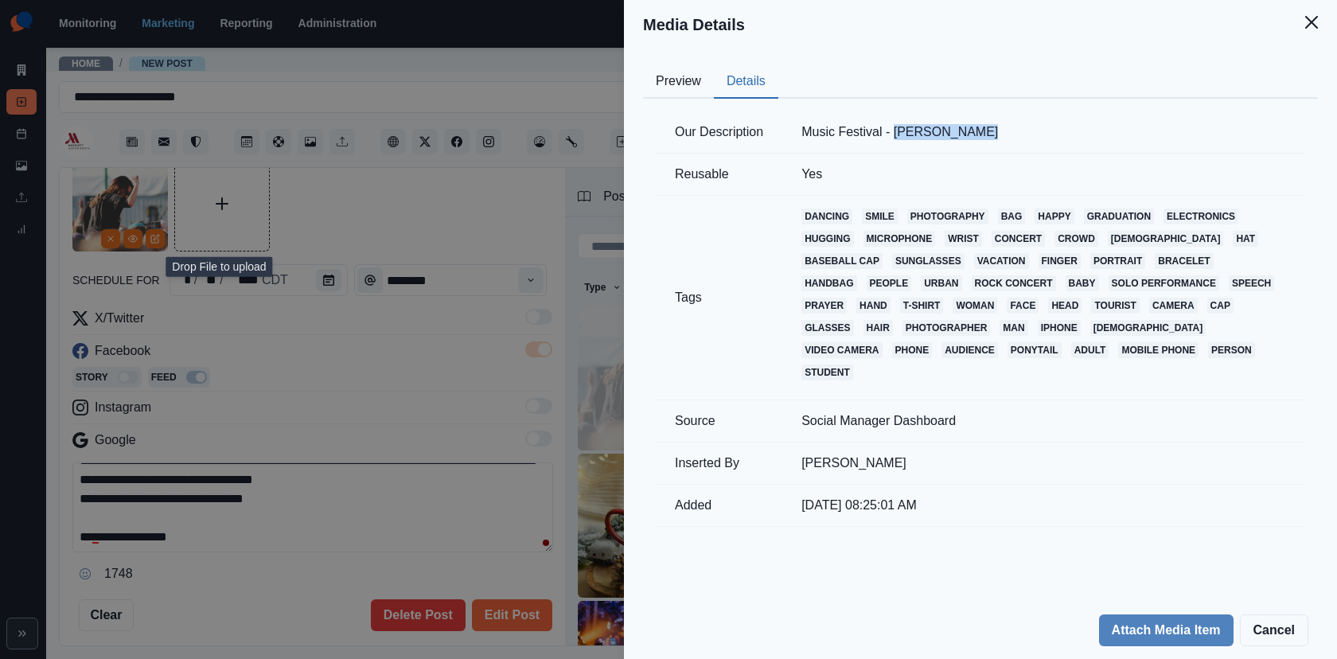
drag, startPoint x: 1004, startPoint y: 130, endPoint x: 898, endPoint y: 134, distance: 105.9
click at [898, 134] on td "Music Festival - Joey Thompson" at bounding box center [1043, 132] width 523 height 42
copy td "Joey Thompson"
click at [438, 333] on div "Media Details Preview Details Our Description Music Festival - Joey Thompson Re…" at bounding box center [668, 329] width 1337 height 659
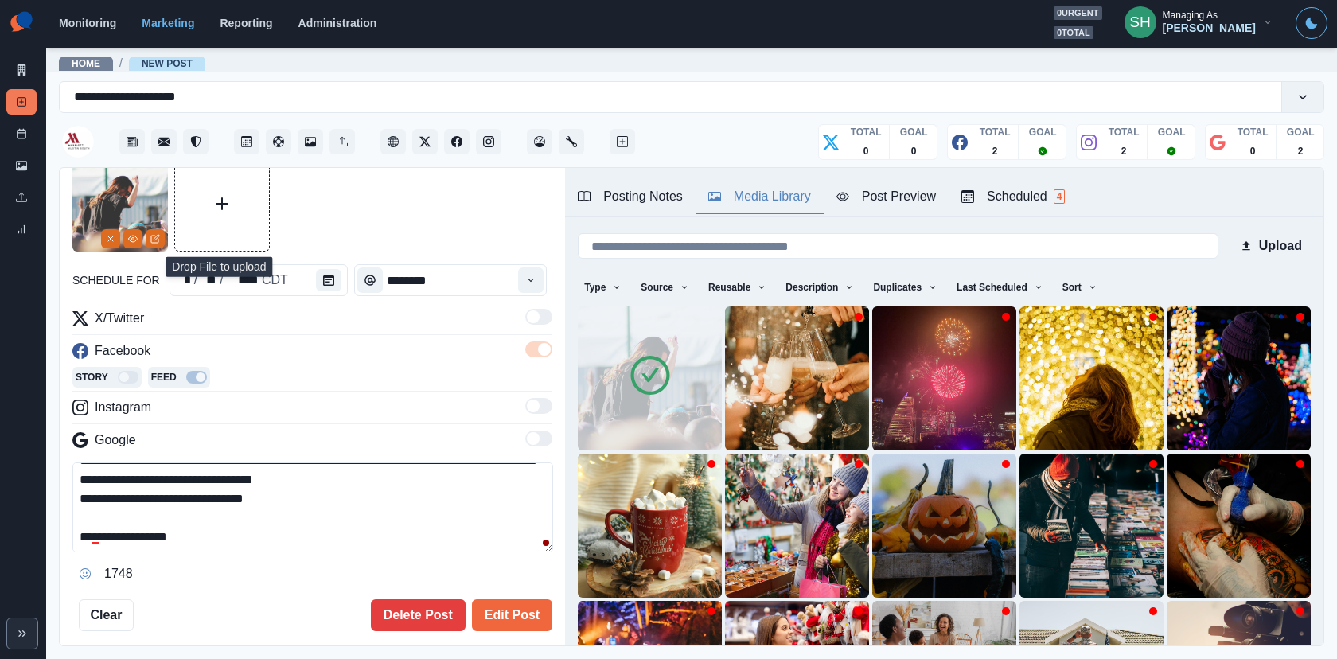
click at [219, 528] on textarea "**********" at bounding box center [312, 507] width 481 height 90
click at [218, 528] on textarea "**********" at bounding box center [312, 507] width 481 height 90
drag, startPoint x: 205, startPoint y: 538, endPoint x: 100, endPoint y: 535, distance: 105.1
click at [100, 535] on textarea "**********" at bounding box center [312, 507] width 481 height 90
paste textarea
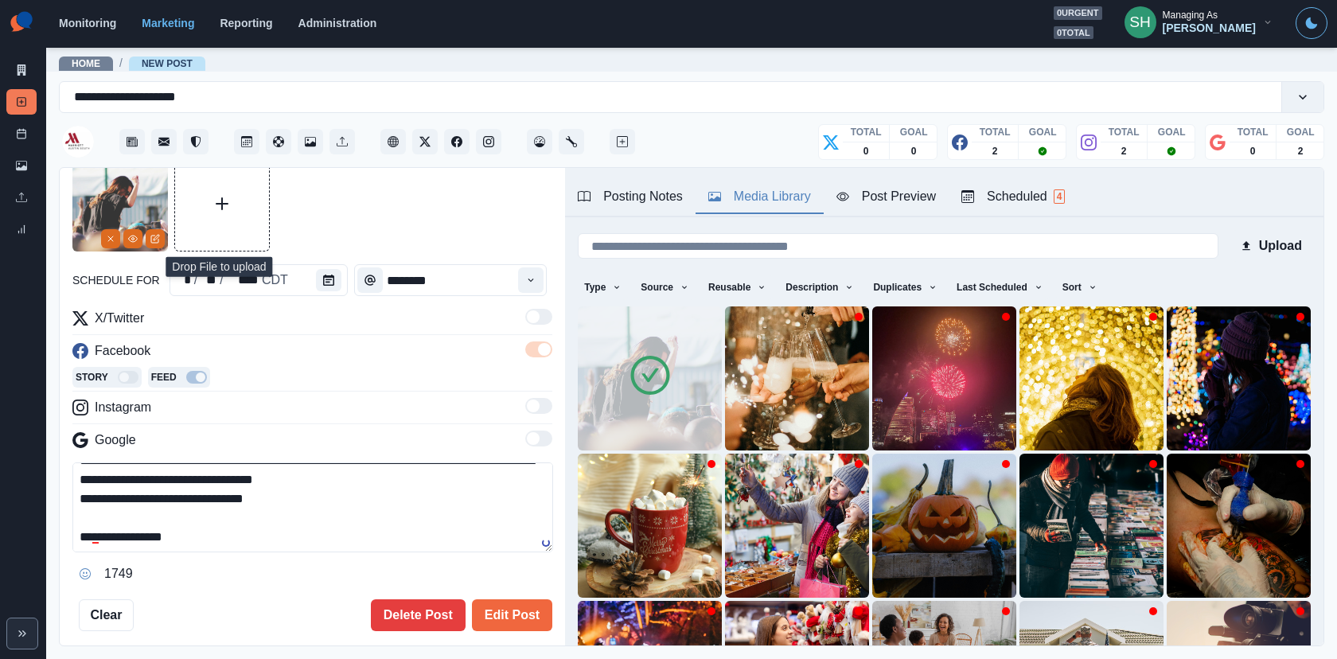
scroll to position [0, 0]
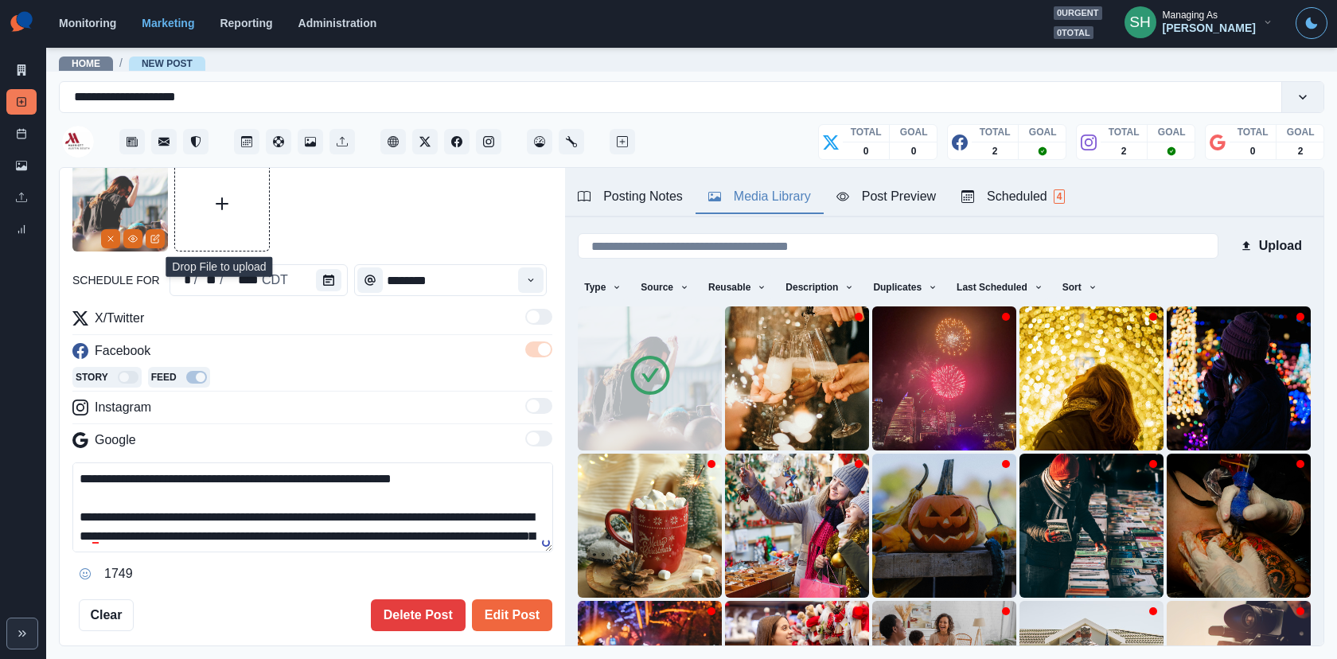
drag, startPoint x: 201, startPoint y: 535, endPoint x: 198, endPoint y: 353, distance: 181.4
click at [198, 353] on div "**********" at bounding box center [312, 448] width 480 height 278
click at [422, 514] on textarea "**********" at bounding box center [312, 507] width 481 height 90
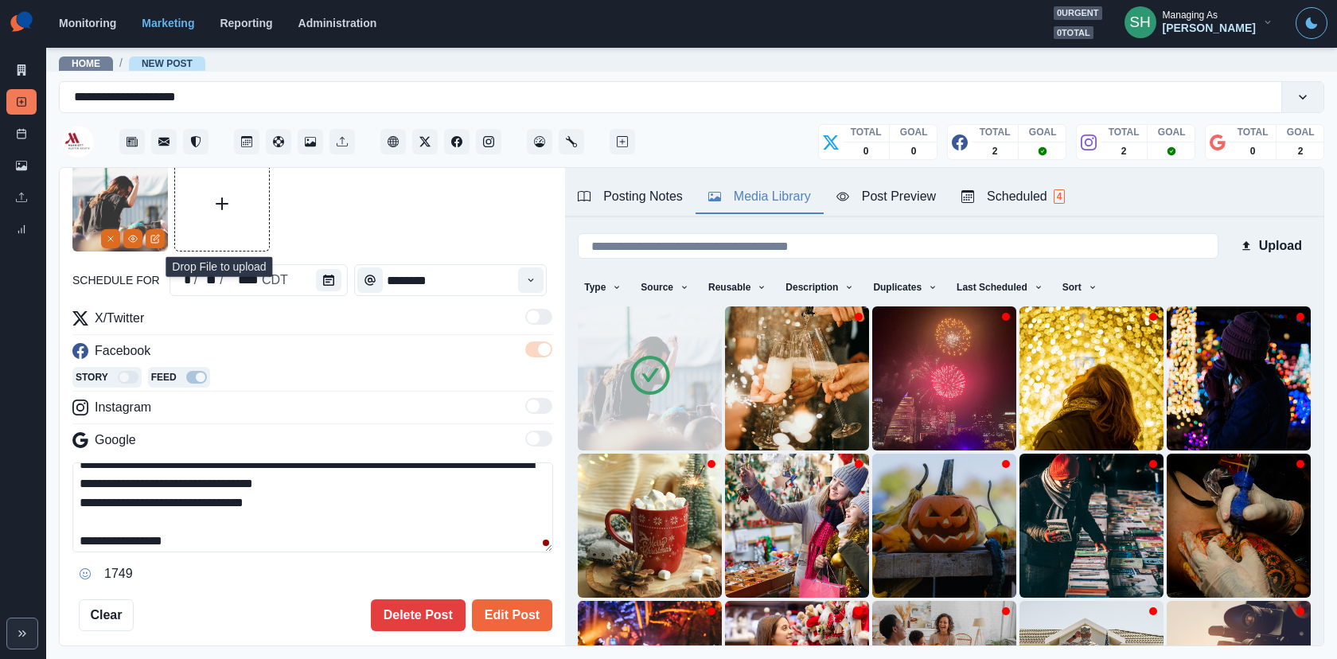
scroll to position [133, 0]
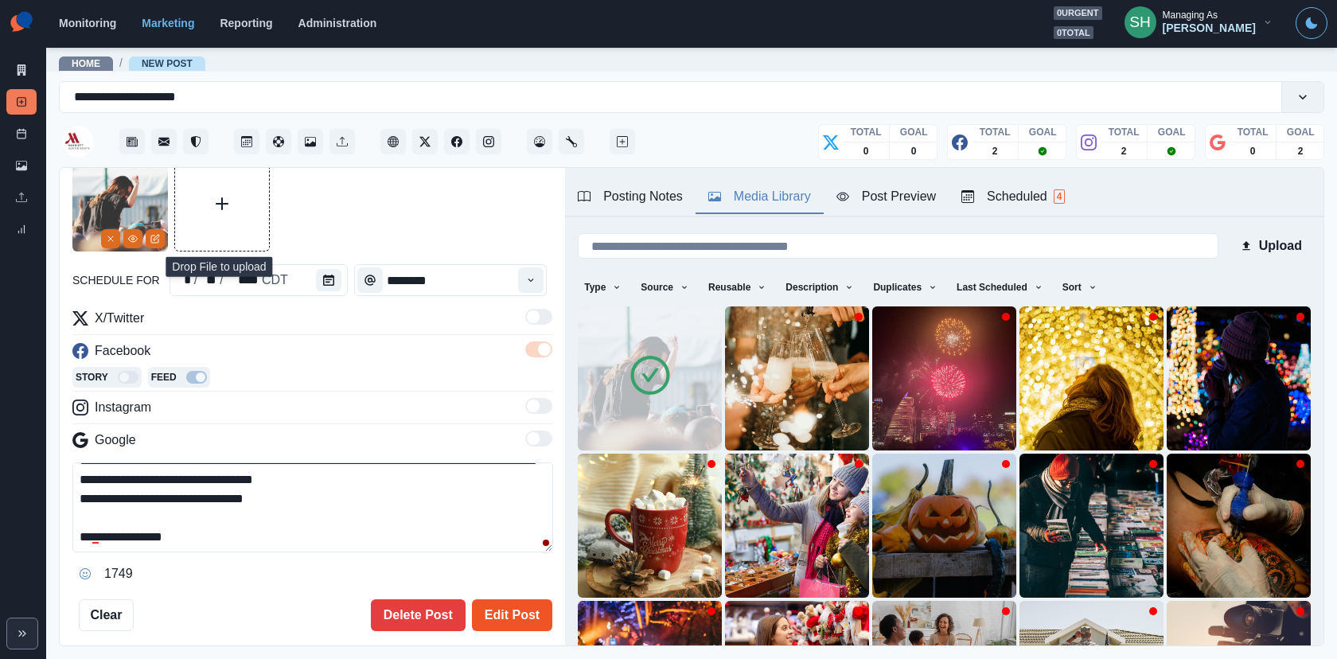
type textarea "**********"
click at [520, 592] on button "Edit Post" at bounding box center [512, 615] width 80 height 32
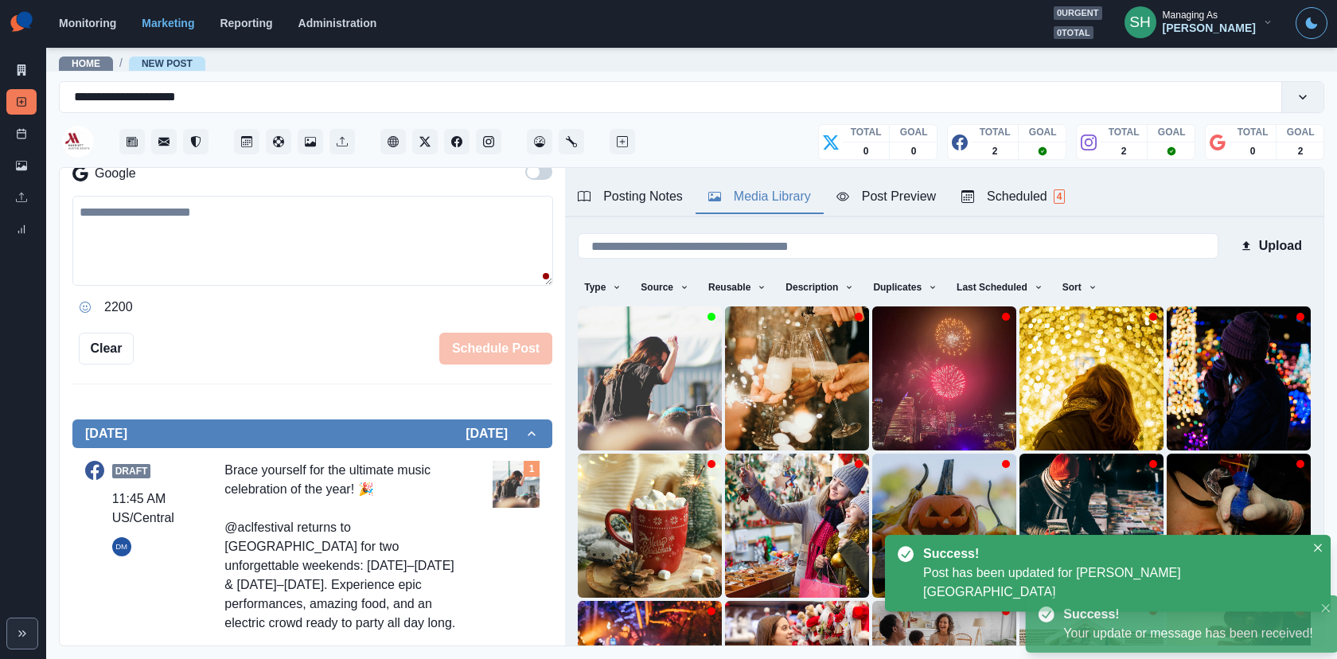
scroll to position [584, 0]
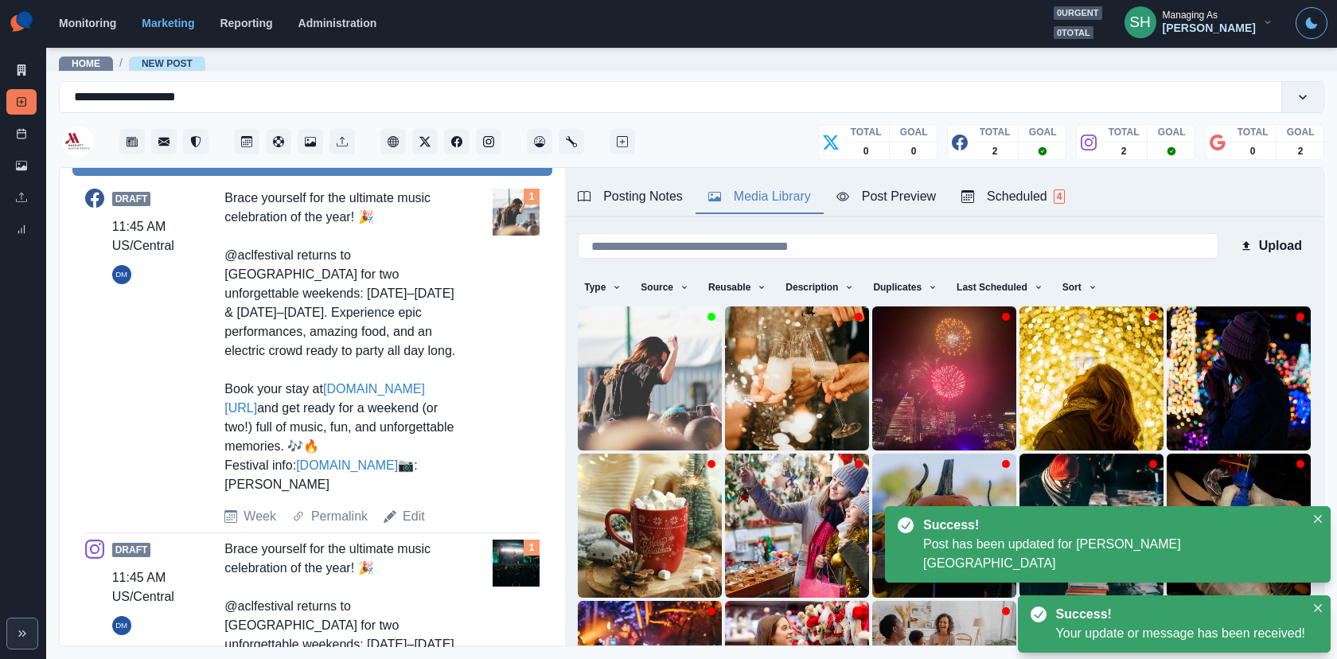
drag, startPoint x: 333, startPoint y: 502, endPoint x: 247, endPoint y: 504, distance: 85.9
click at [247, 494] on div "Brace yourself for the ultimate music celebration of the year! 🎉 @aclfestival r…" at bounding box center [341, 342] width 235 height 306
drag, startPoint x: 243, startPoint y: 501, endPoint x: 333, endPoint y: 504, distance: 90.0
click at [333, 494] on div "Brace yourself for the ultimate music celebration of the year! 🎉 @aclfestival r…" at bounding box center [341, 342] width 235 height 306
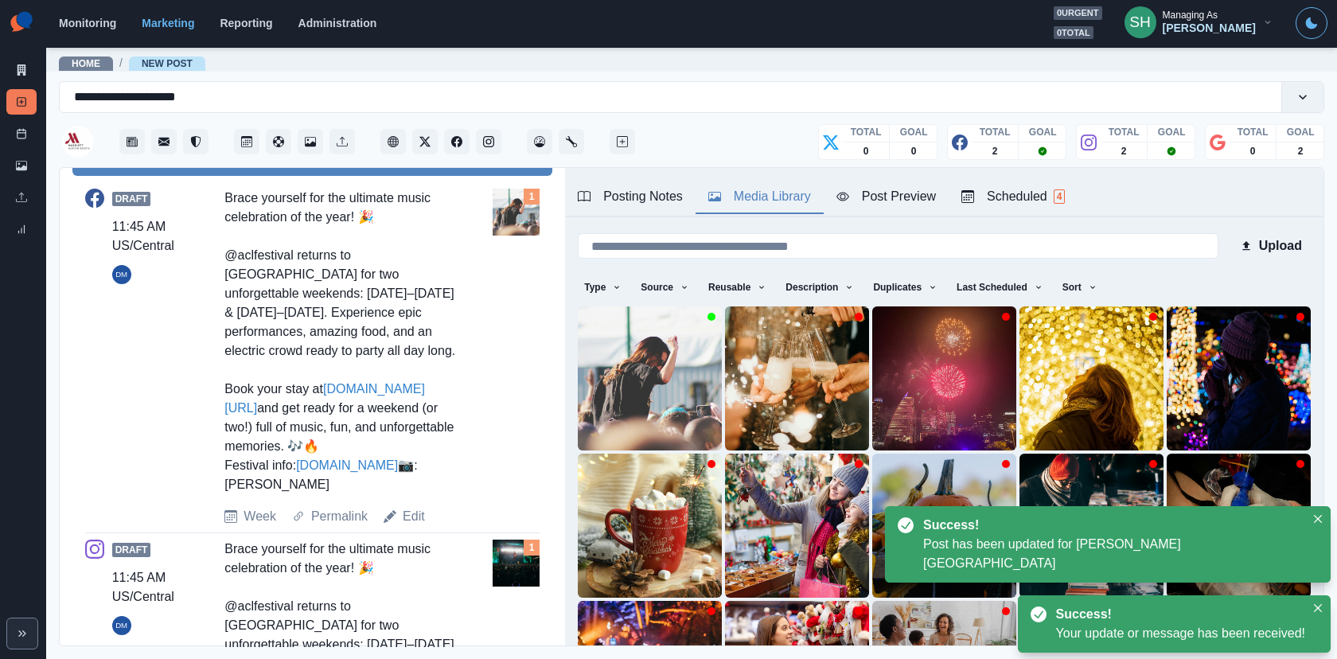
copy div "oey Thompson"
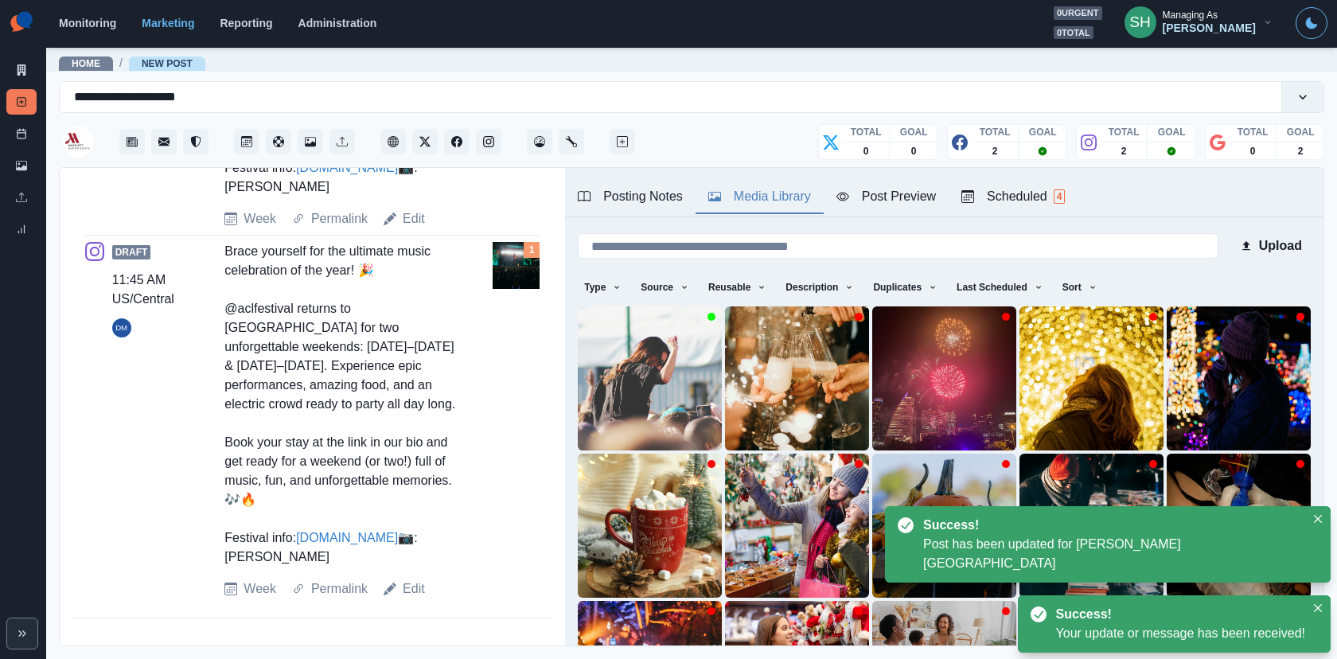
click at [415, 578] on div "Draft 11:45 AM US/Central DM Brace yourself for the ultimate music celebration …" at bounding box center [312, 420] width 454 height 356
click at [415, 583] on link "Edit" at bounding box center [414, 588] width 22 height 19
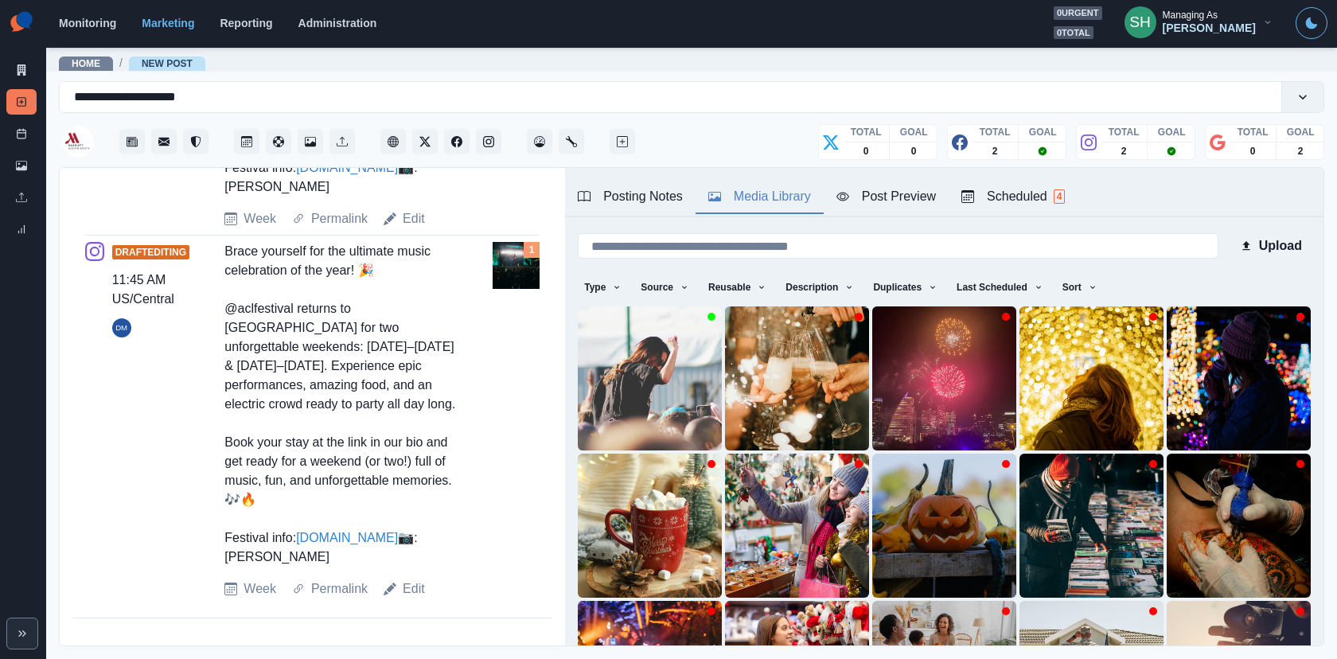
scroll to position [24, 0]
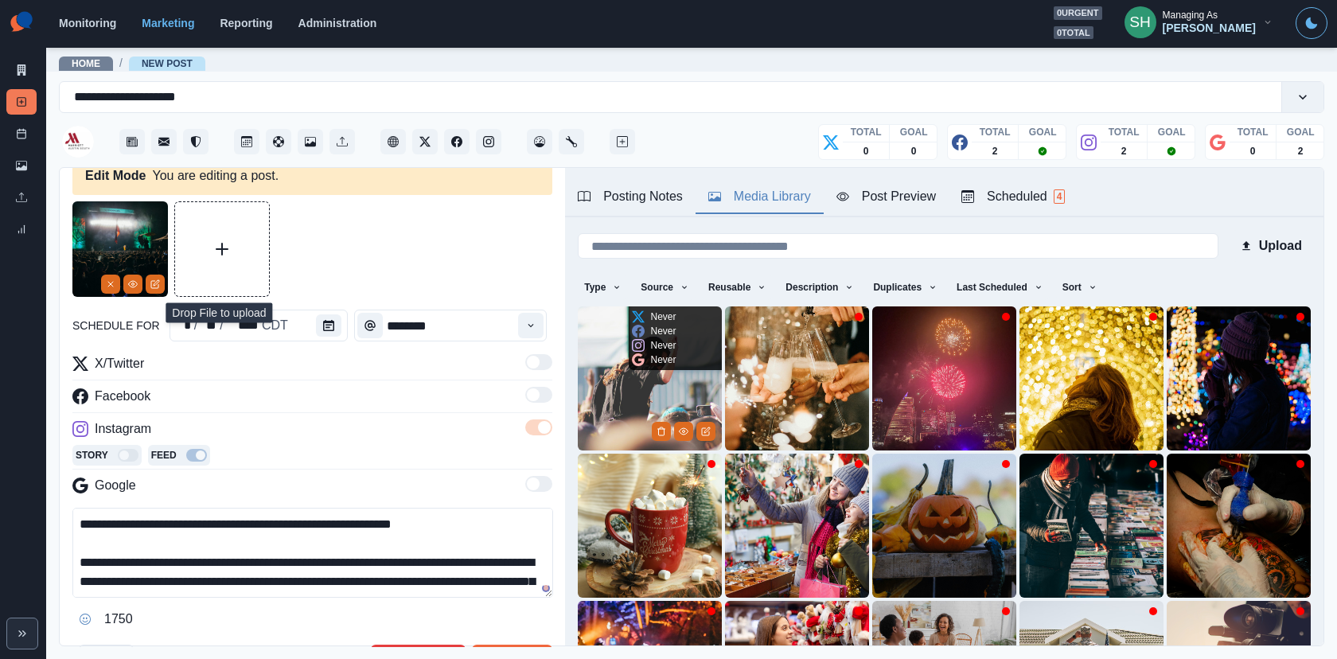
click at [621, 380] on img at bounding box center [650, 378] width 144 height 144
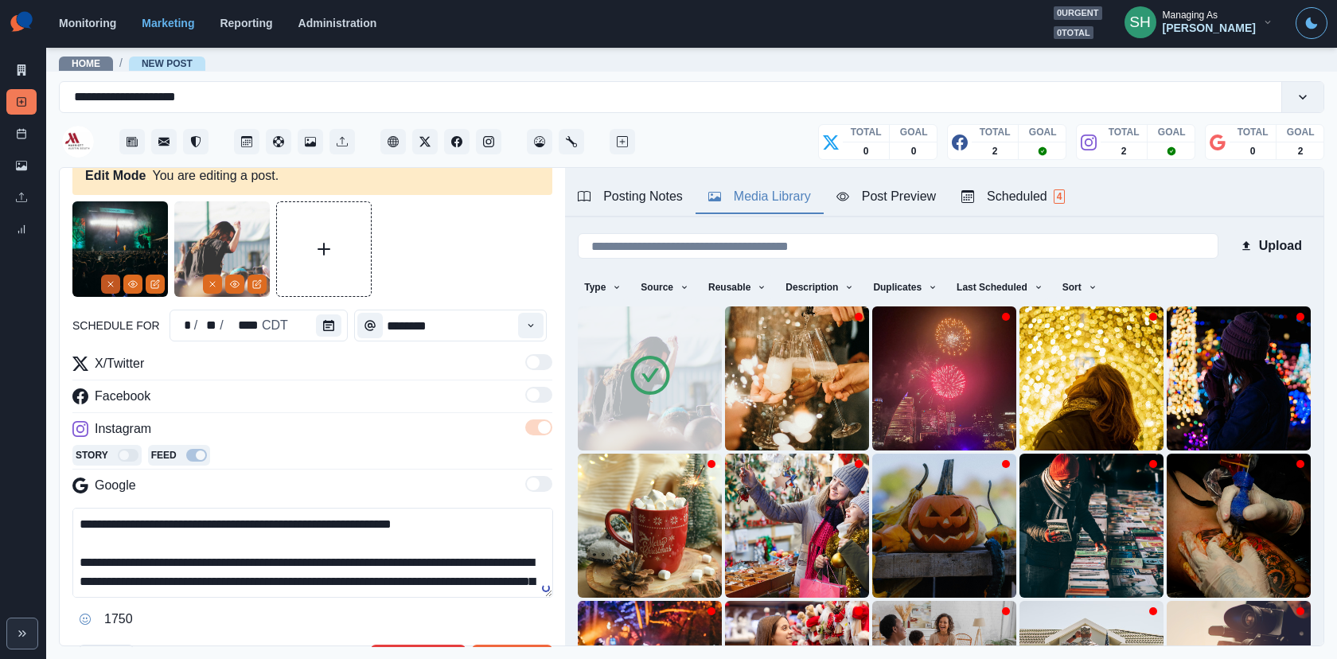
click at [107, 287] on icon "Remove" at bounding box center [111, 284] width 10 height 10
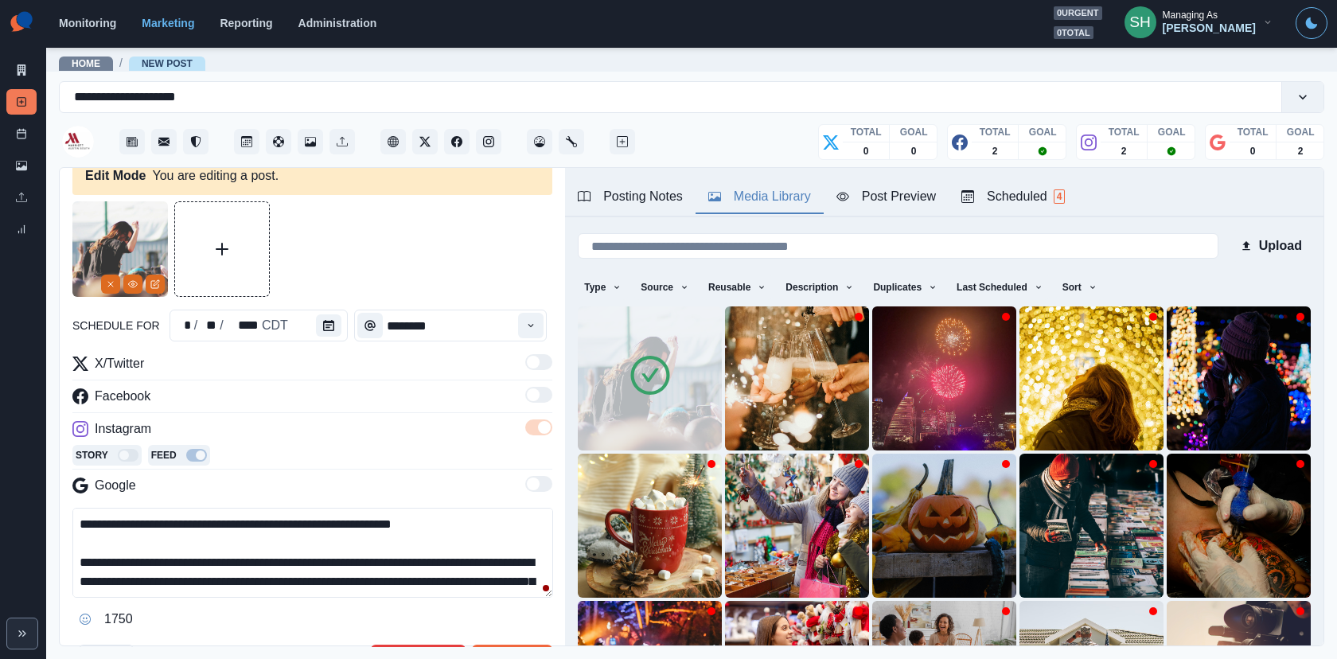
scroll to position [152, 0]
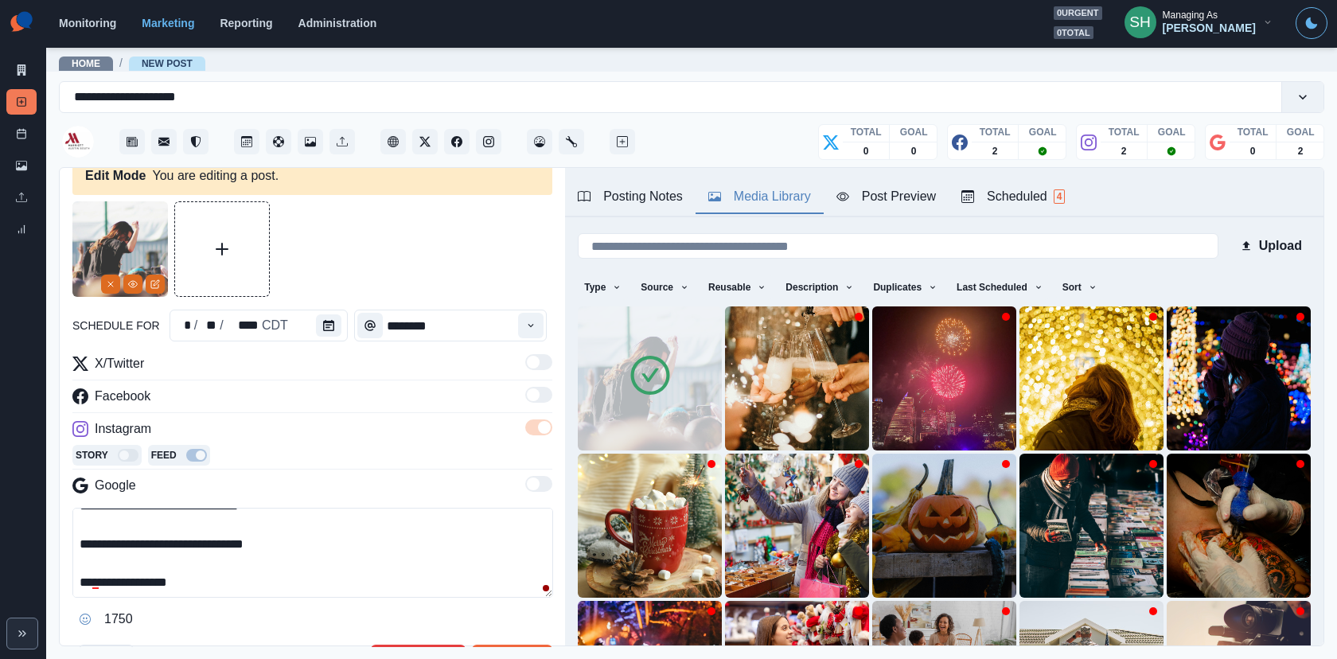
drag, startPoint x: 244, startPoint y: 594, endPoint x: 120, endPoint y: 589, distance: 124.2
click at [120, 589] on textarea "**********" at bounding box center [312, 553] width 481 height 90
paste textarea "**********"
click at [173, 515] on textarea "**********" at bounding box center [312, 553] width 481 height 90
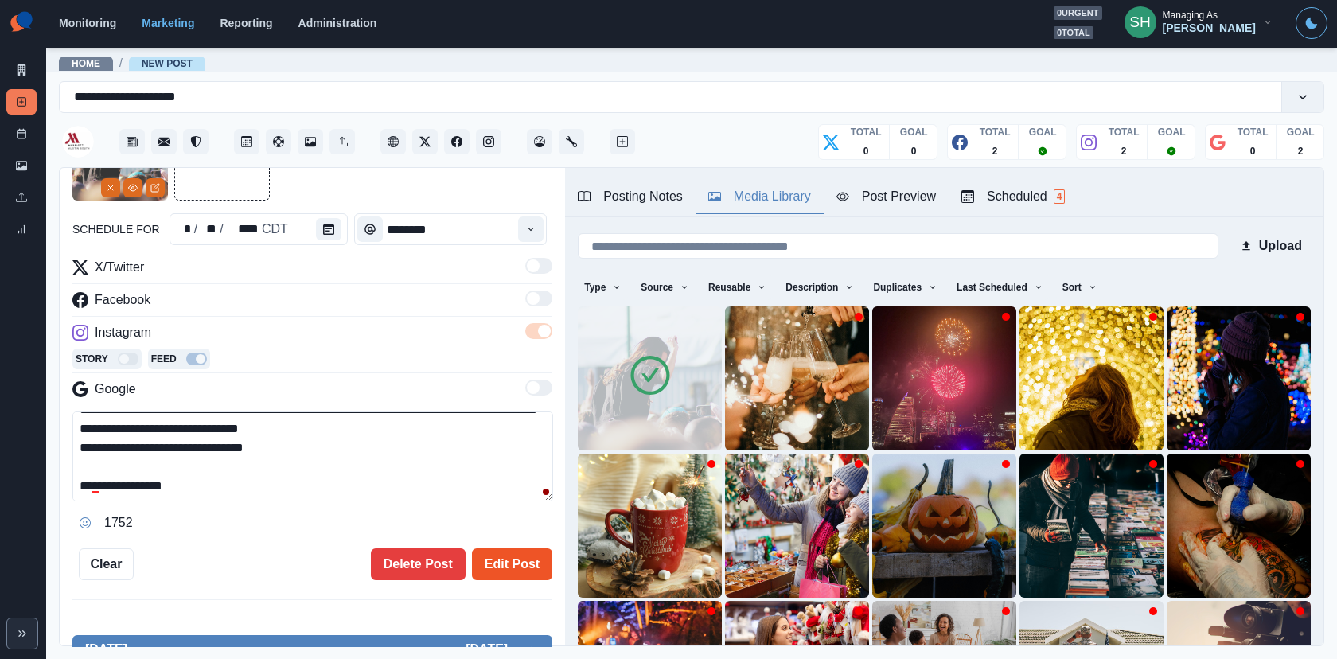
type textarea "**********"
click at [485, 548] on button "Edit Post" at bounding box center [512, 564] width 80 height 32
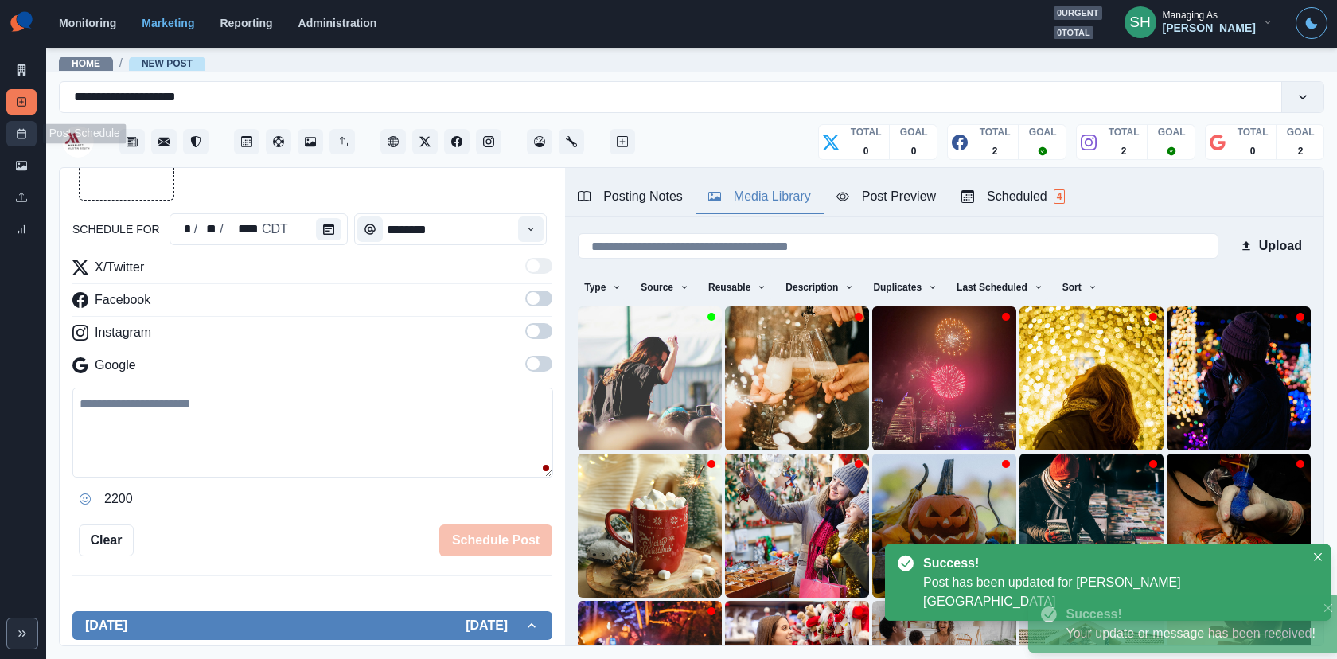
click at [23, 138] on icon at bounding box center [21, 133] width 11 height 11
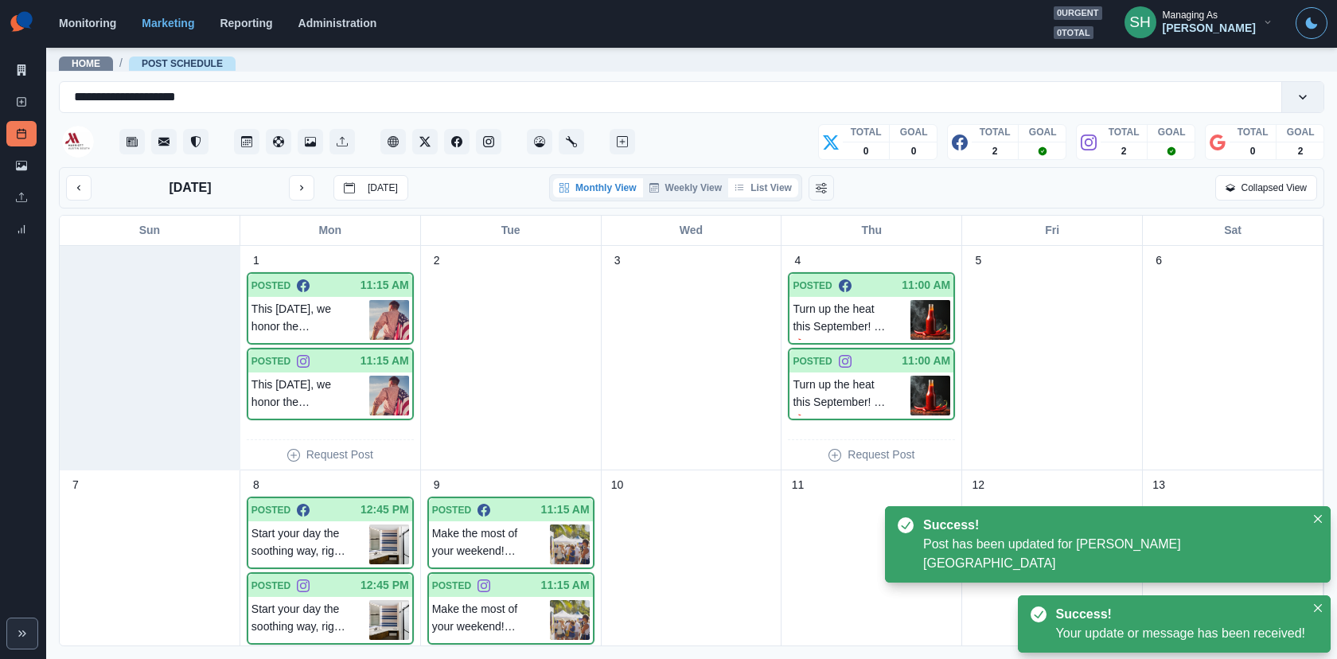
click at [764, 192] on button "List View" at bounding box center [763, 187] width 70 height 19
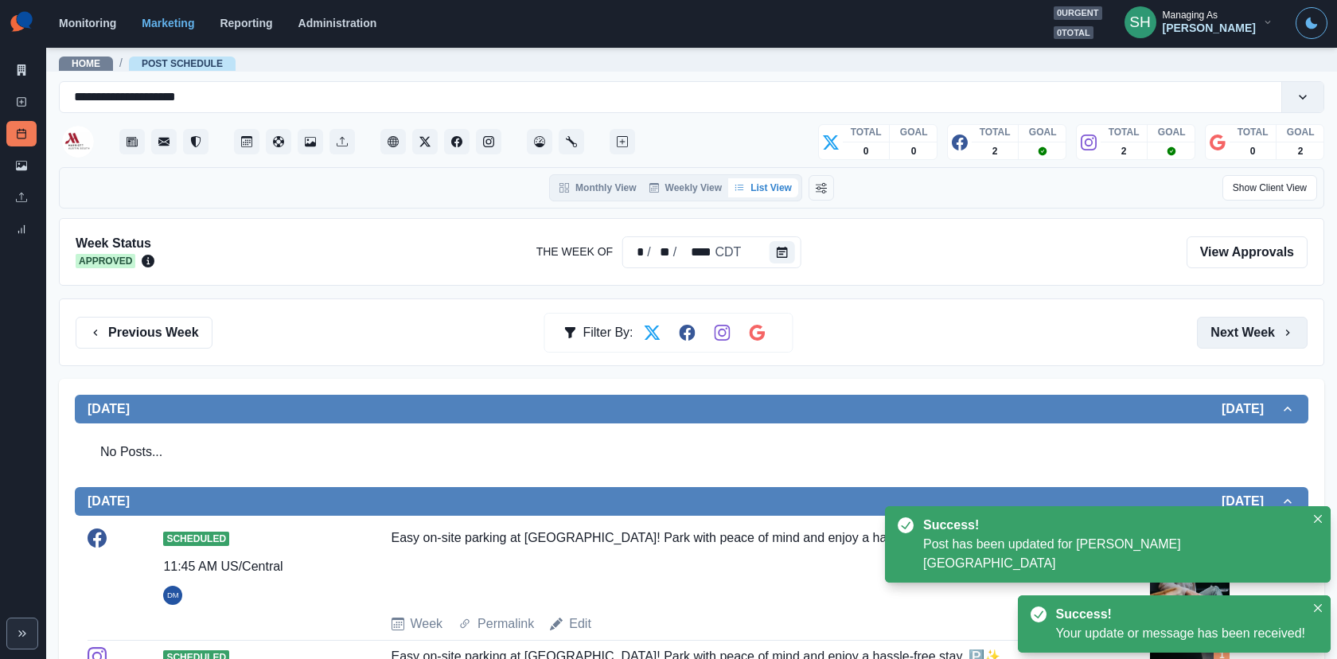
click at [1202, 335] on button "Next Week" at bounding box center [1252, 333] width 111 height 32
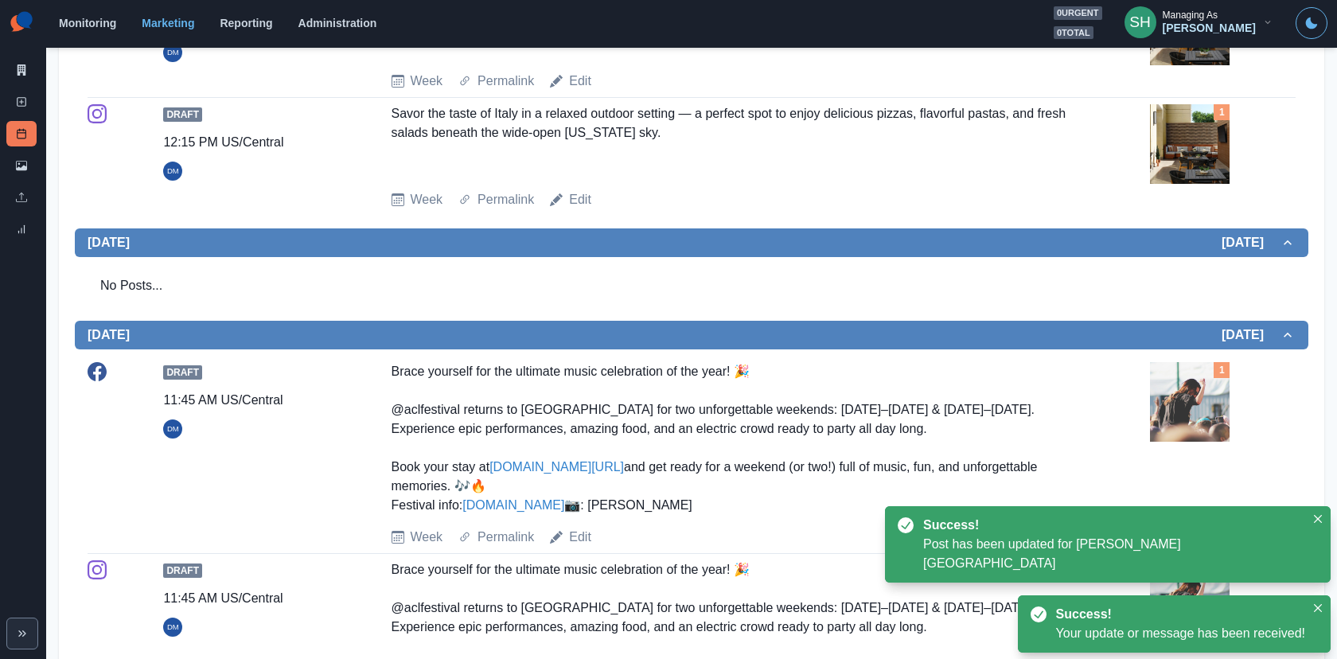
scroll to position [816, 0]
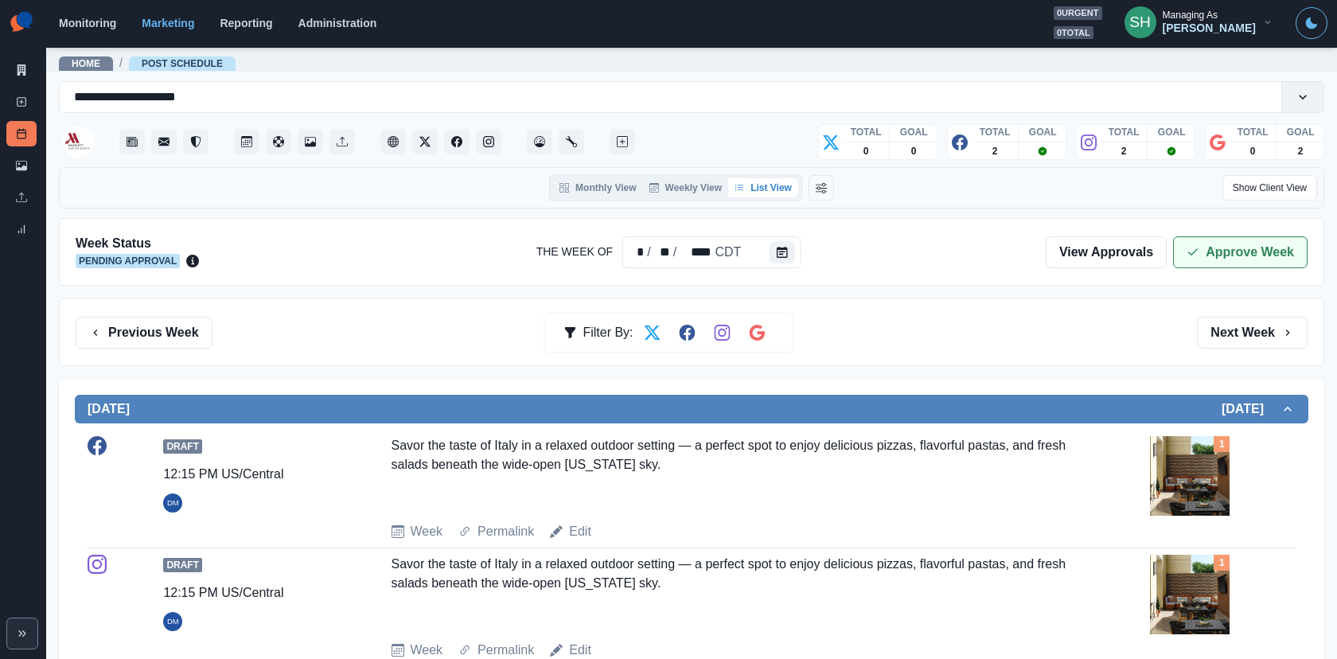
click at [1202, 251] on button "Approve Week" at bounding box center [1240, 252] width 134 height 32
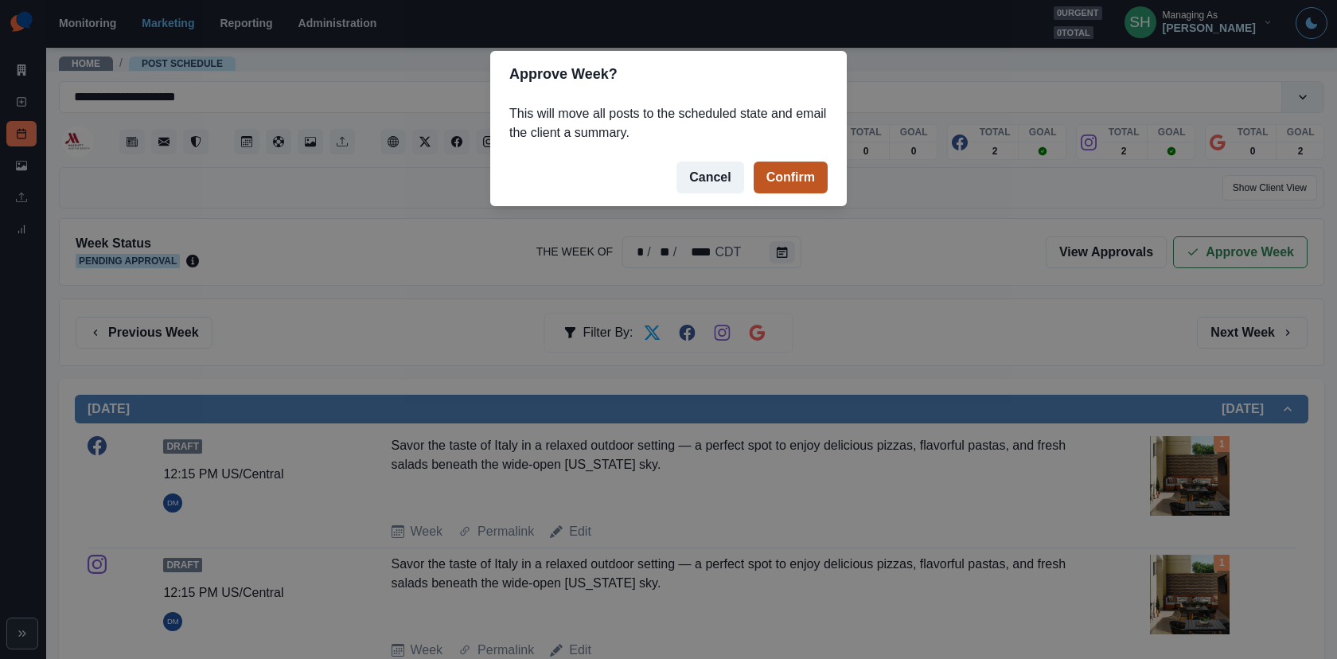
click at [795, 165] on button "Confirm" at bounding box center [790, 178] width 74 height 32
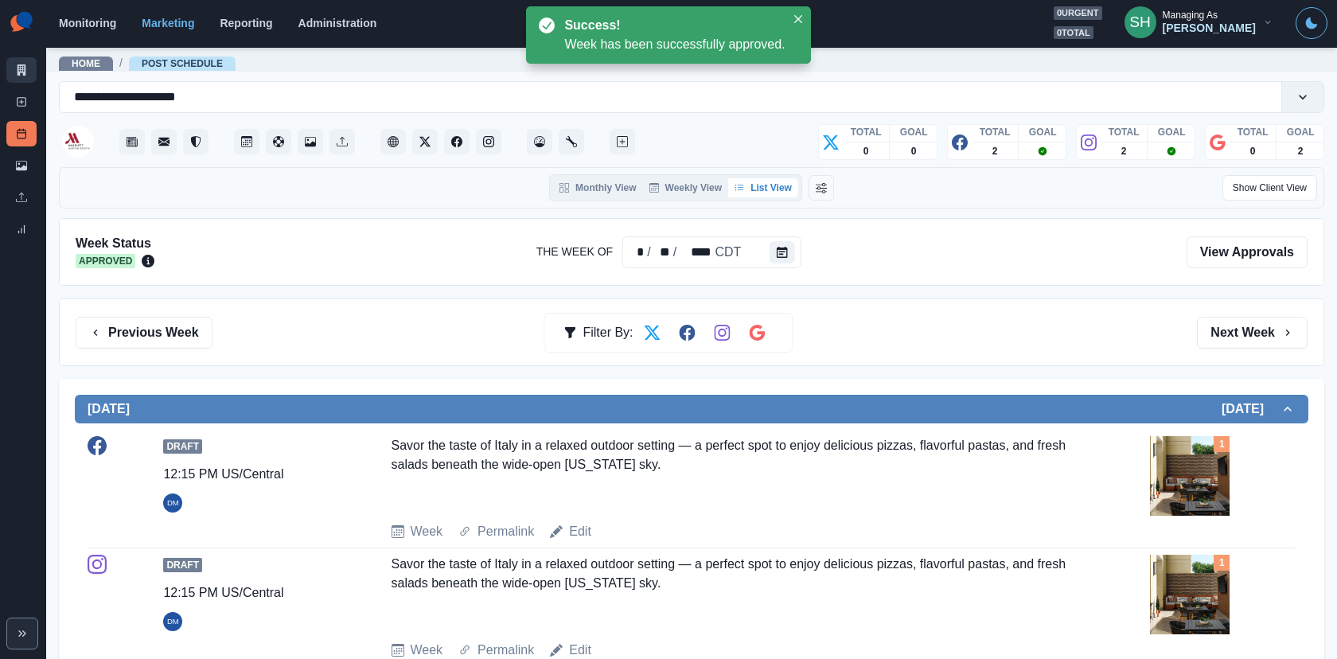
click at [29, 75] on link "Marketing Summary" at bounding box center [21, 69] width 30 height 25
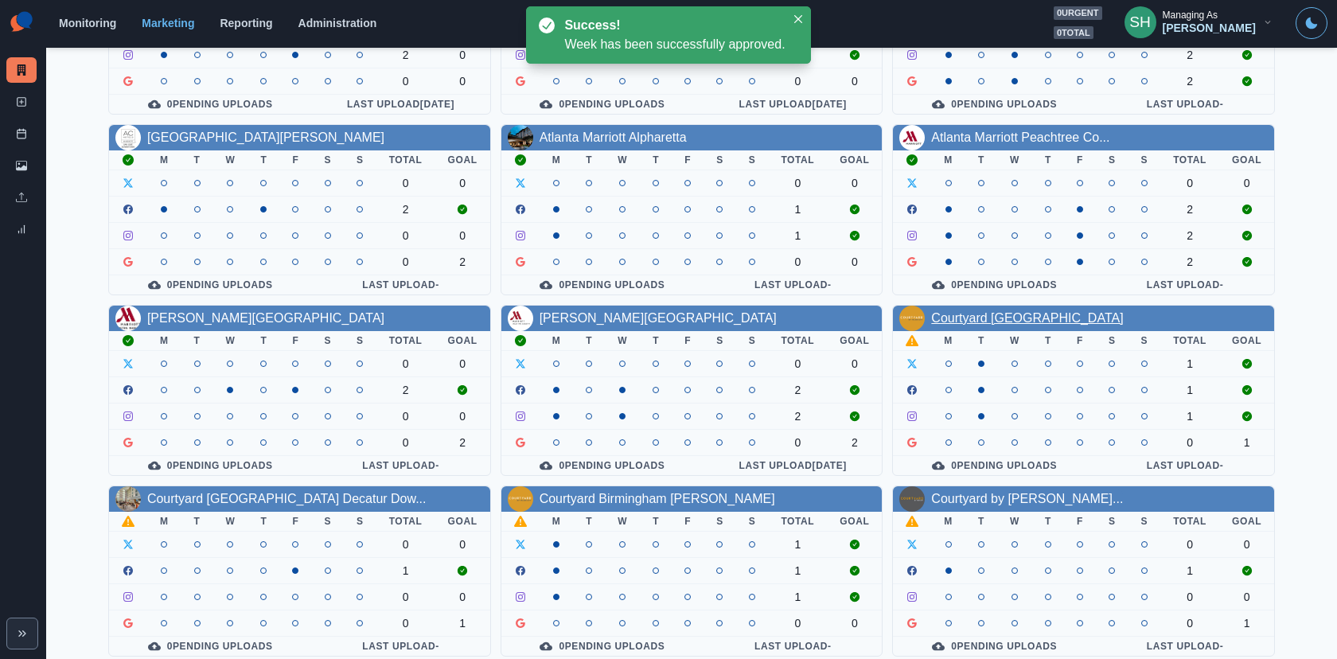
click at [979, 311] on link "Courtyard Appleton Riverfront" at bounding box center [1027, 318] width 192 height 14
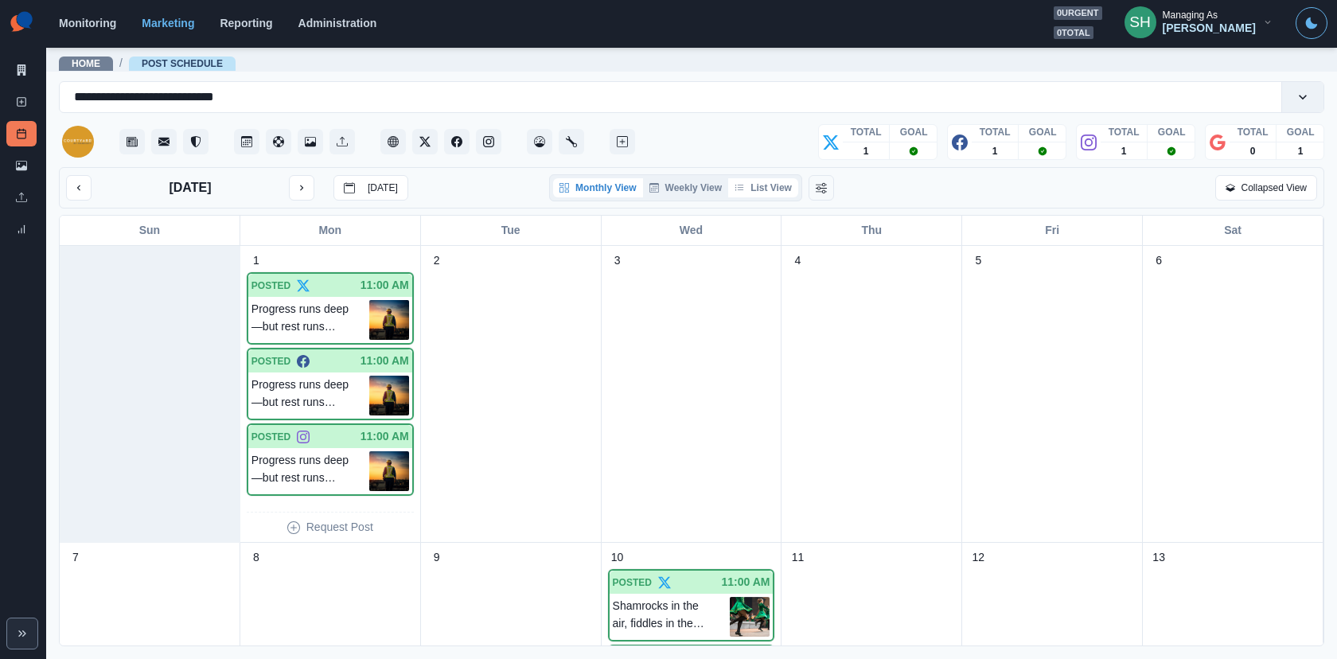
click at [757, 195] on button "List View" at bounding box center [763, 187] width 70 height 19
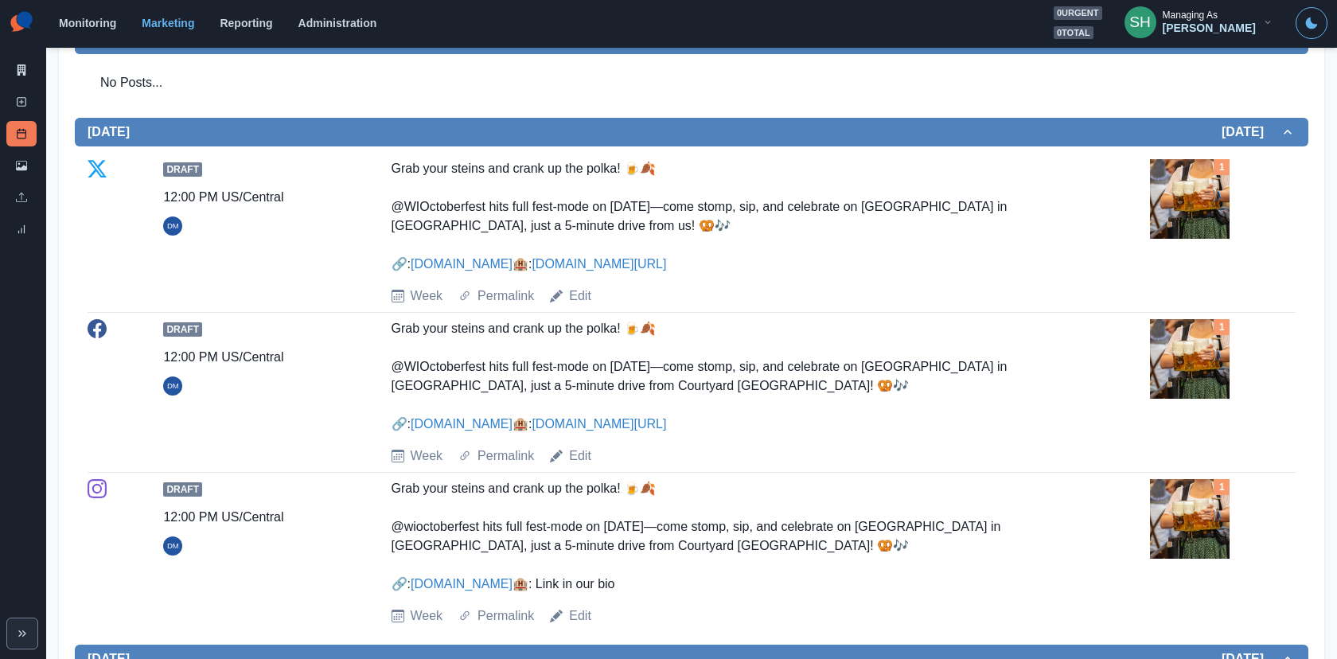
scroll to position [370, 0]
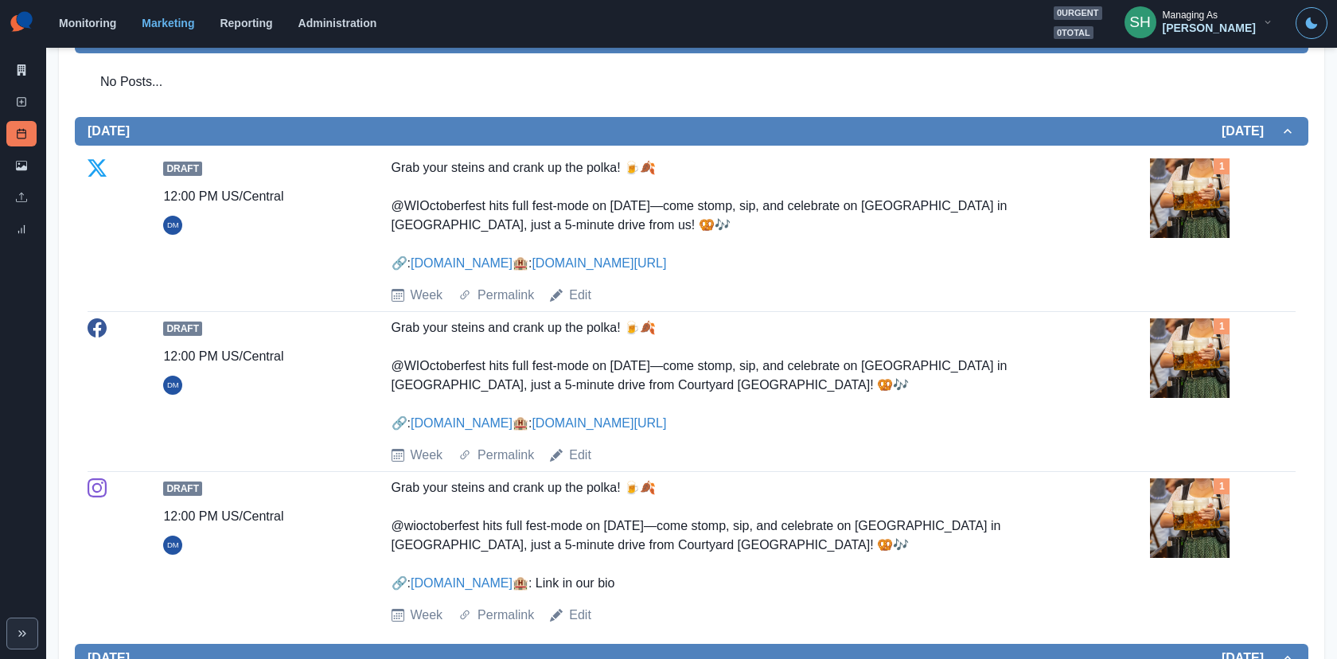
click at [703, 303] on div "Week Permalink Edit" at bounding box center [767, 295] width 753 height 19
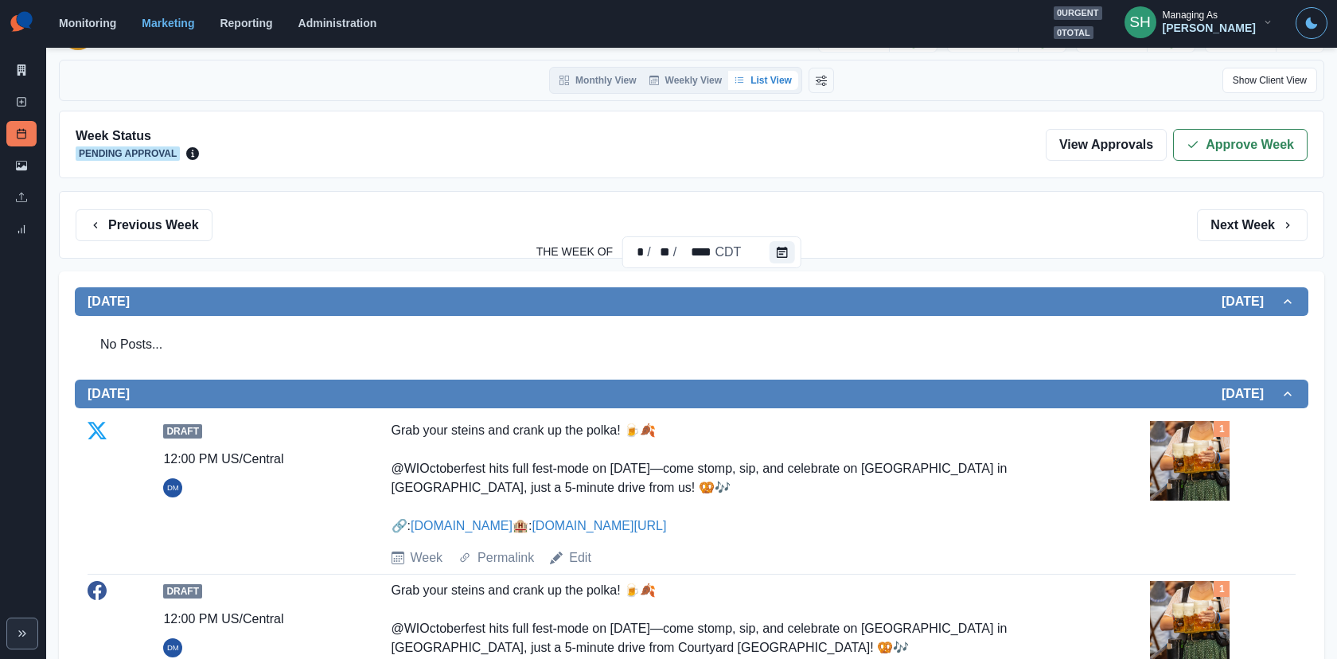
scroll to position [0, 0]
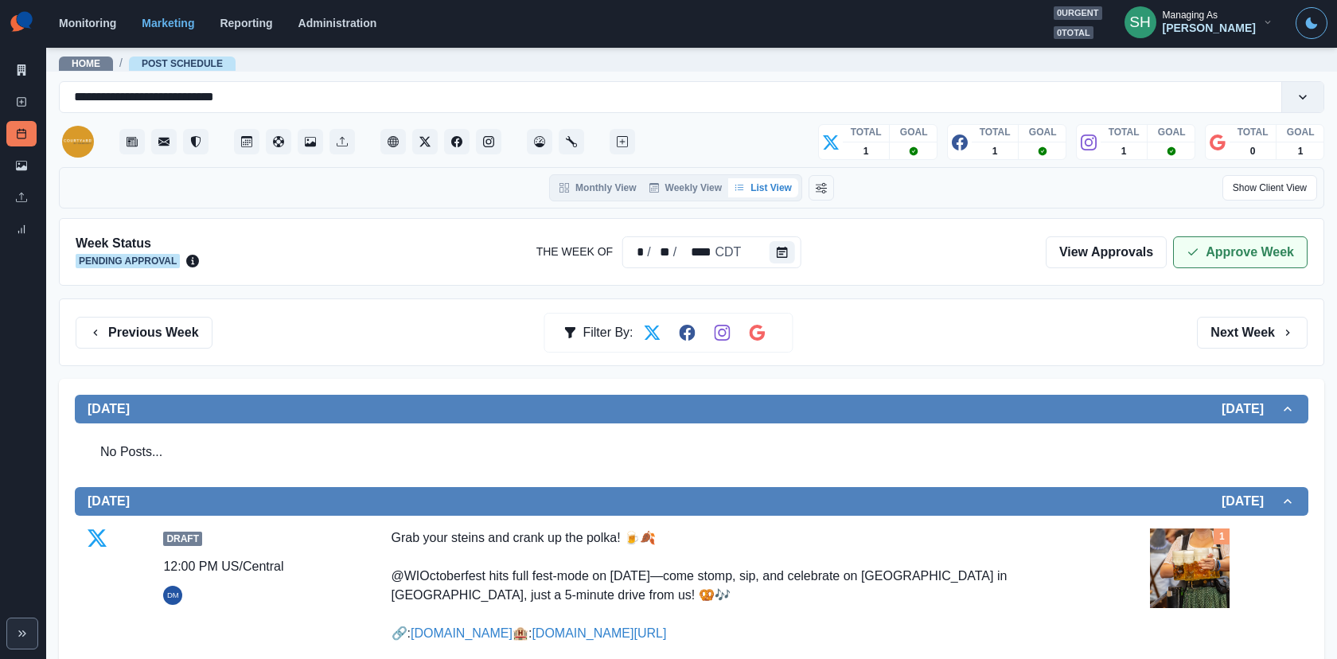
click at [1202, 254] on button "Approve Week" at bounding box center [1240, 252] width 134 height 32
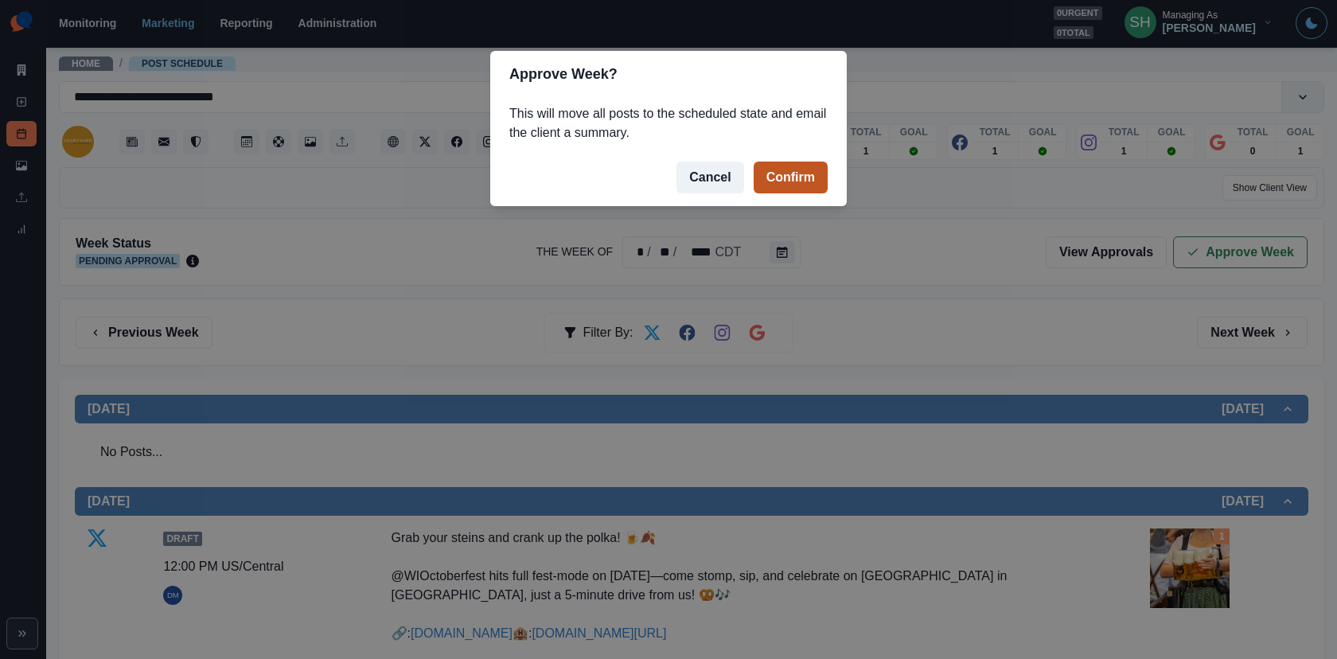
click at [757, 182] on button "Confirm" at bounding box center [790, 178] width 74 height 32
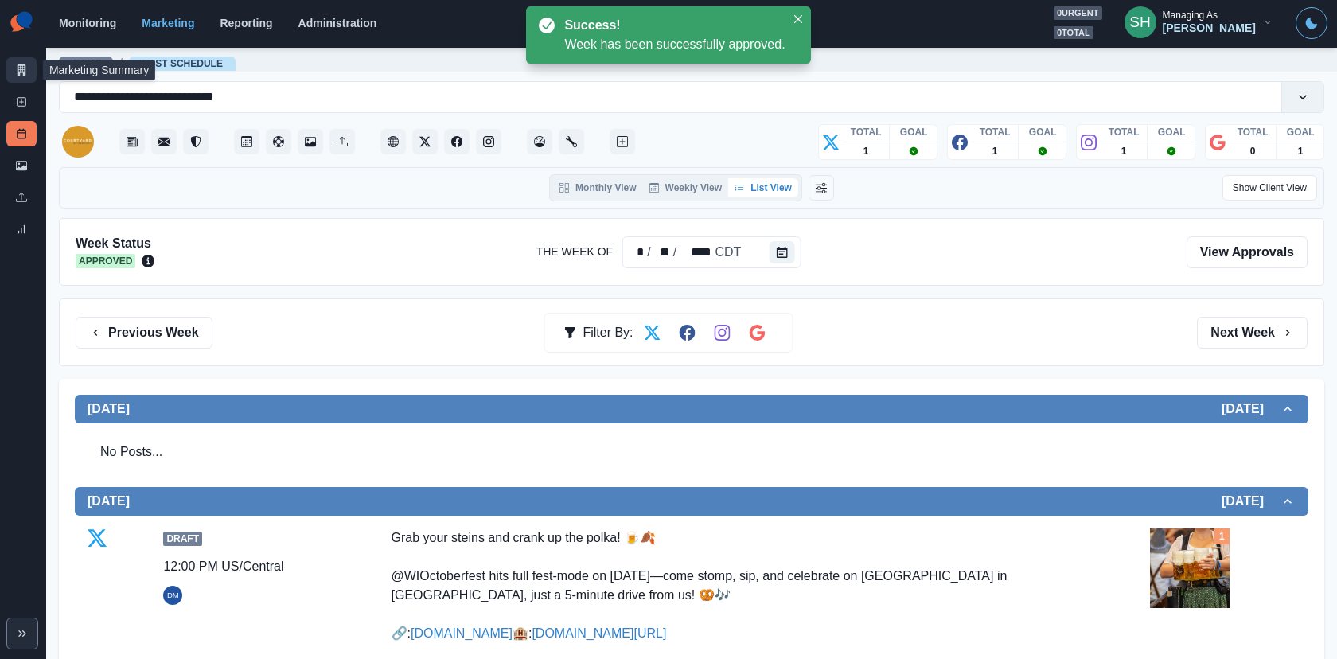
click at [21, 71] on icon at bounding box center [21, 69] width 11 height 11
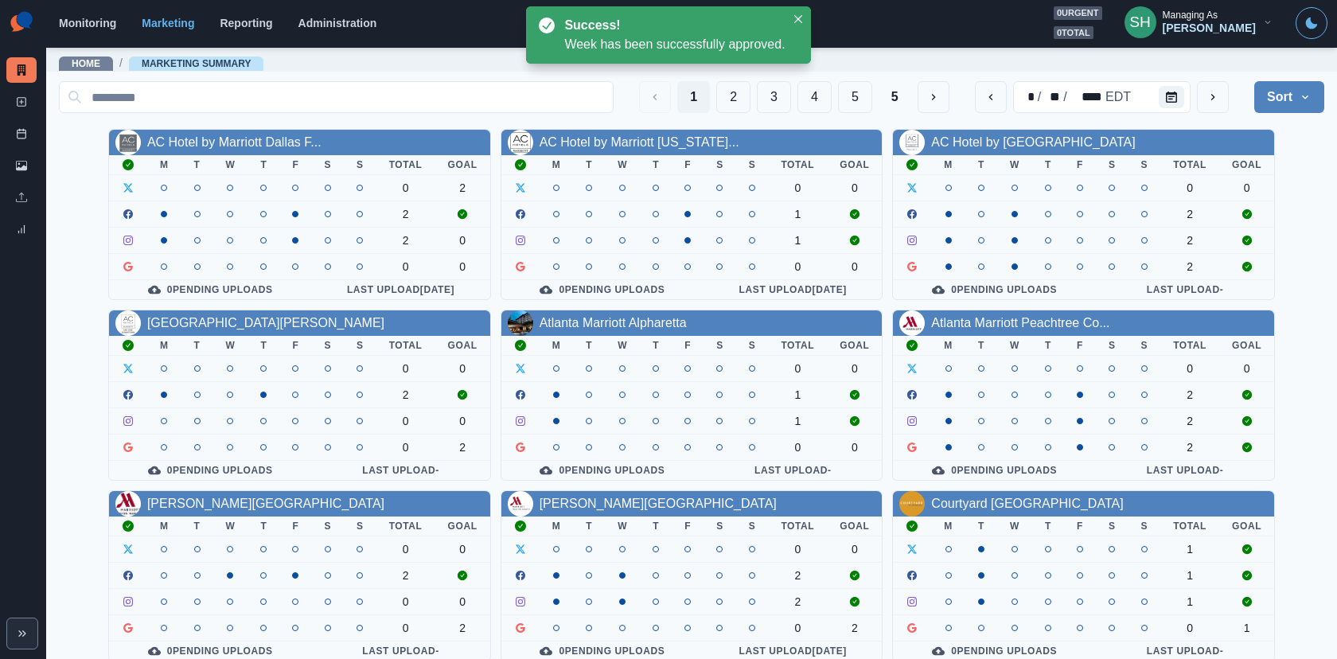
scroll to position [185, 0]
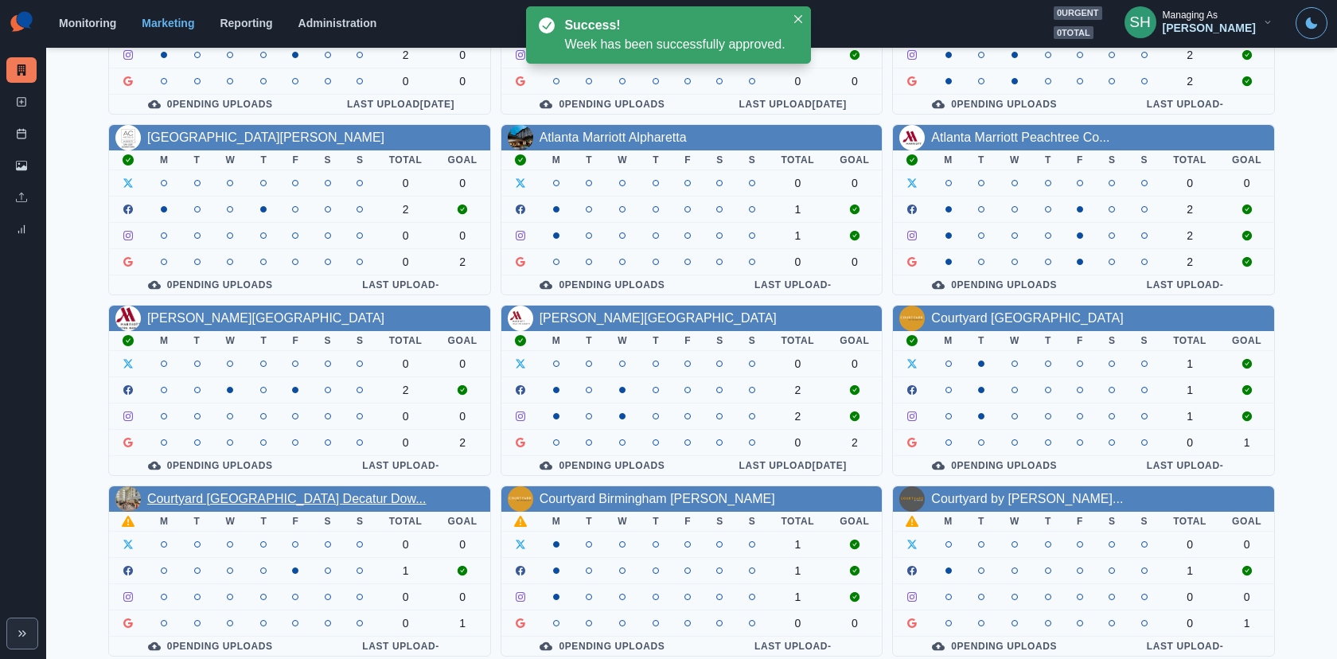
click at [185, 494] on link "Courtyard Atlanta Decatur Dow..." at bounding box center [286, 499] width 279 height 14
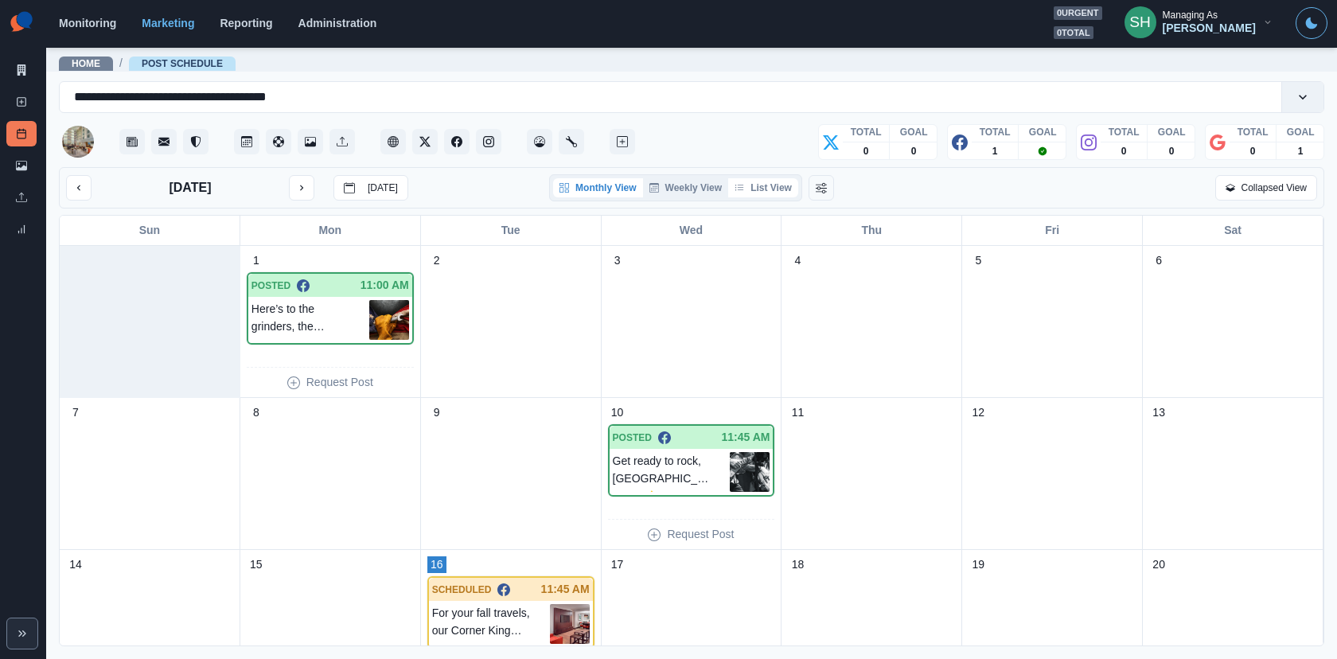
click at [748, 185] on button "List View" at bounding box center [763, 187] width 70 height 19
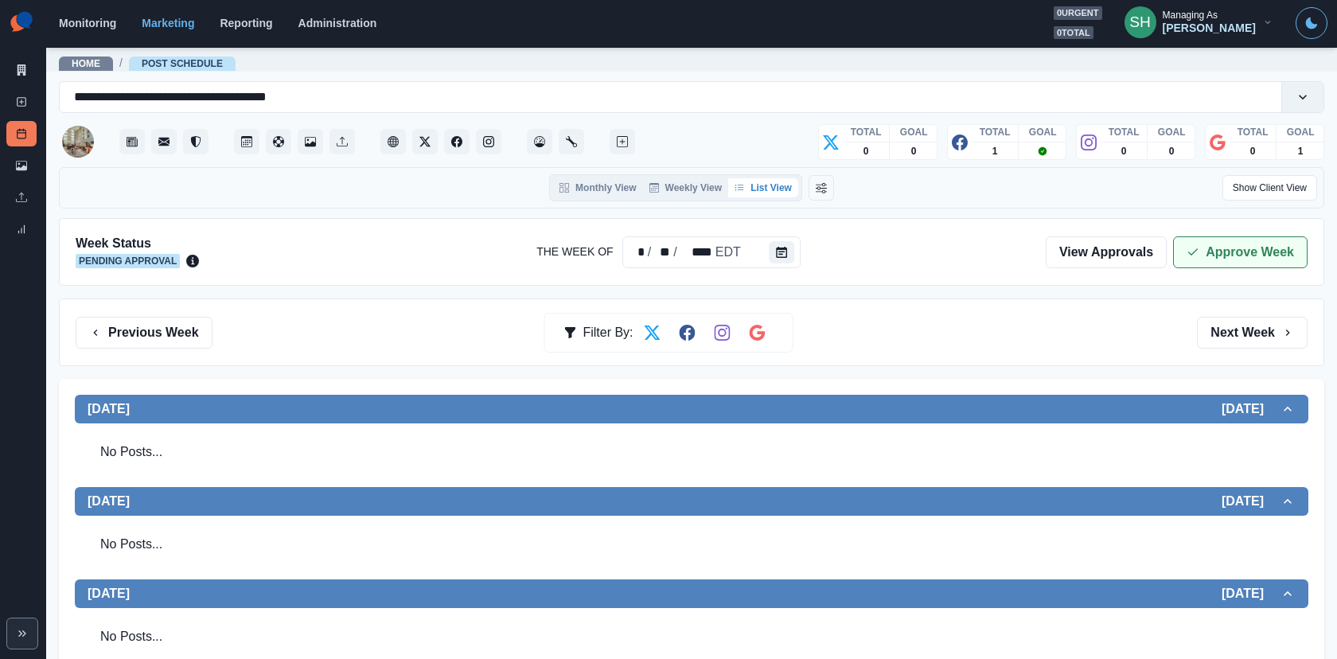
click at [1199, 246] on icon "button" at bounding box center [1192, 252] width 13 height 13
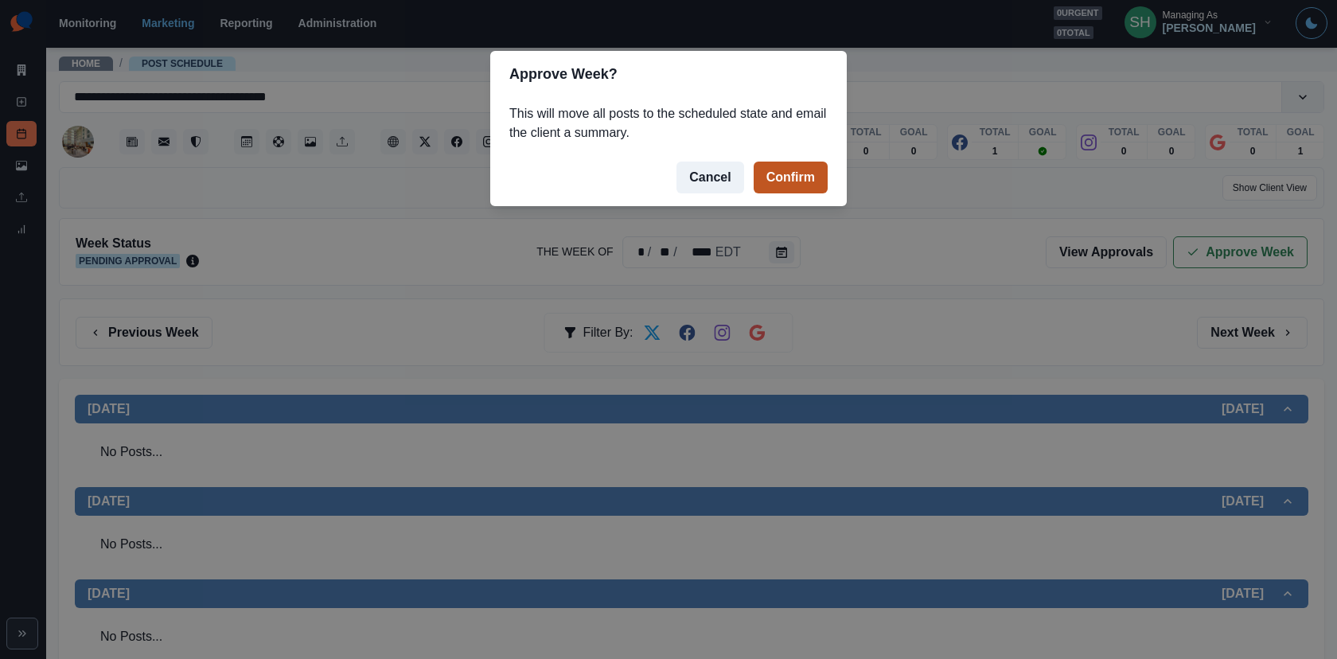
click at [776, 168] on button "Confirm" at bounding box center [790, 178] width 74 height 32
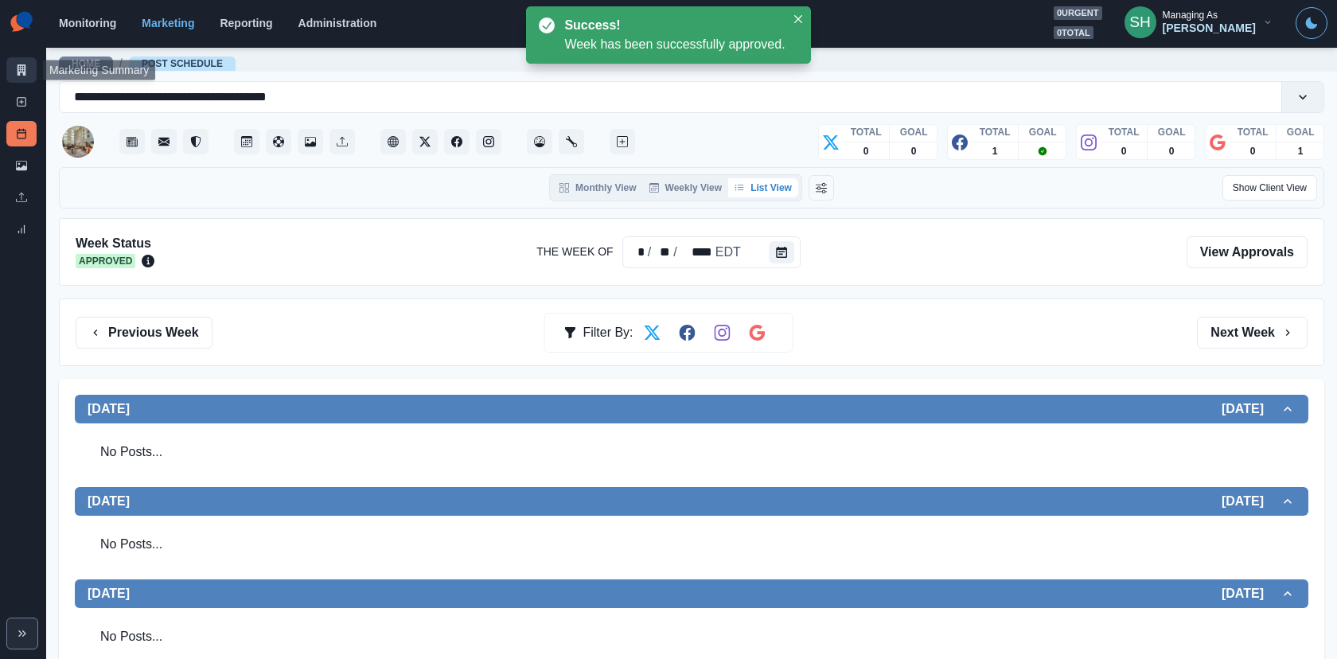
click at [16, 72] on icon at bounding box center [21, 69] width 11 height 11
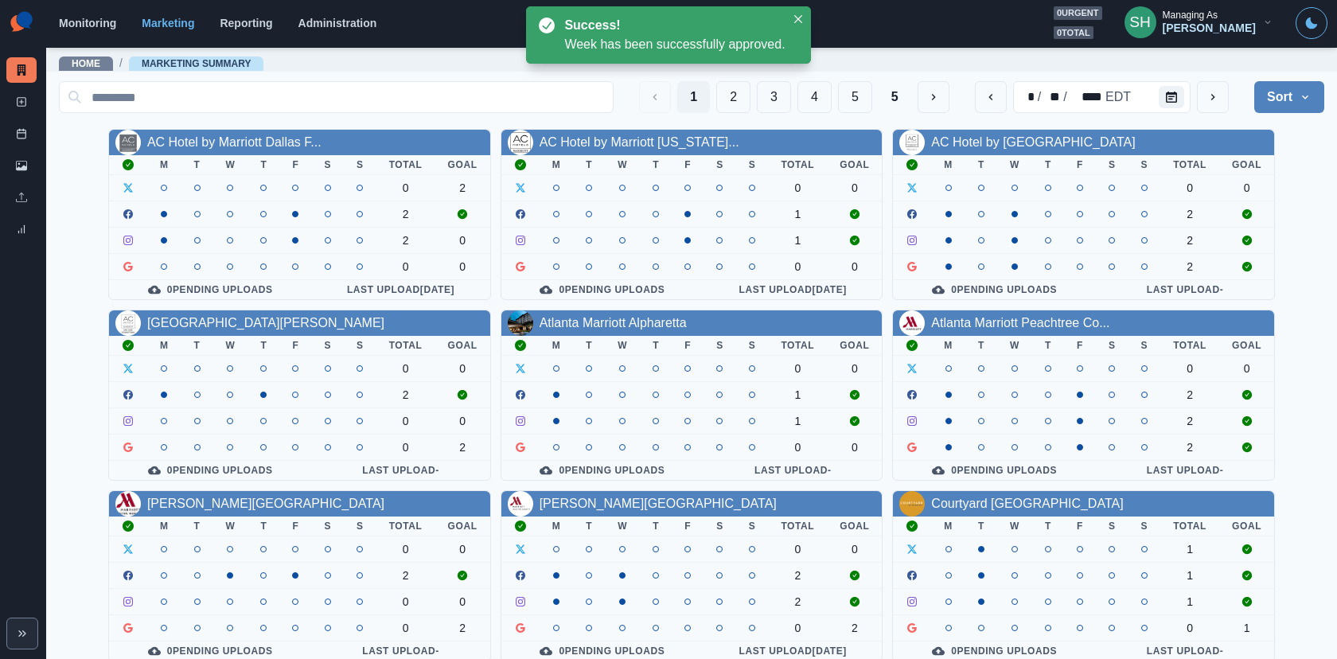
scroll to position [185, 0]
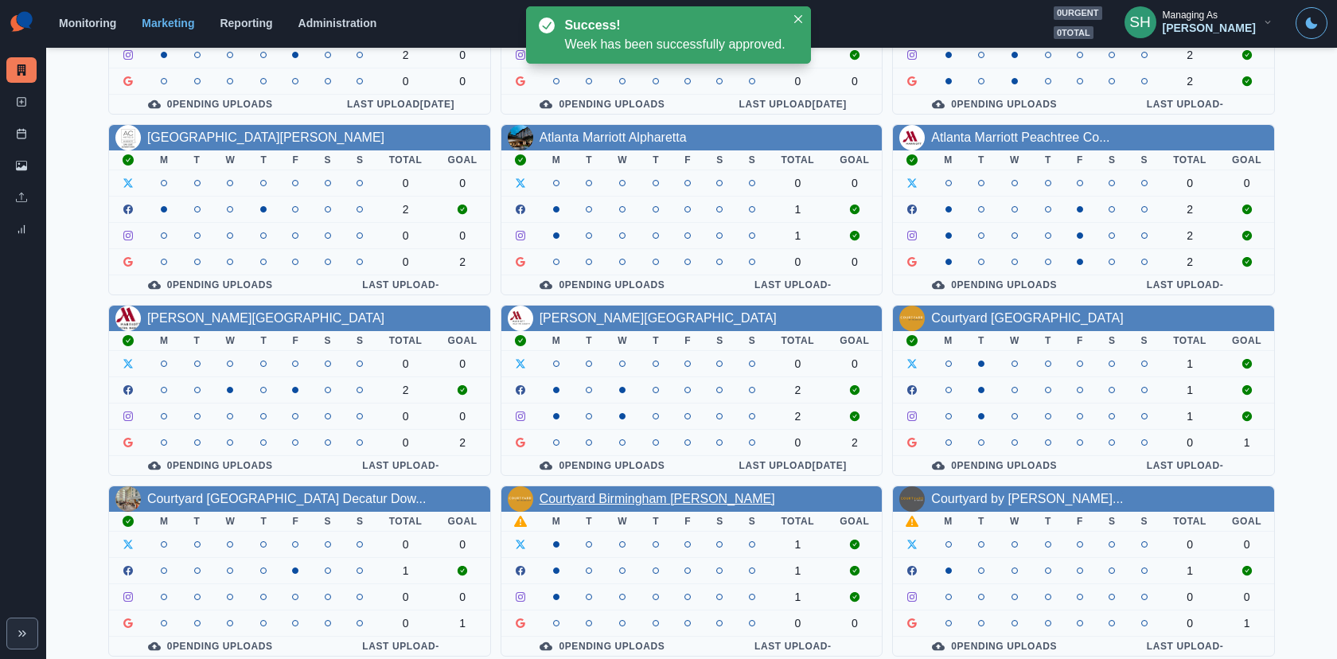
click at [661, 494] on link "Courtyard Birmingham Hoover" at bounding box center [657, 499] width 236 height 14
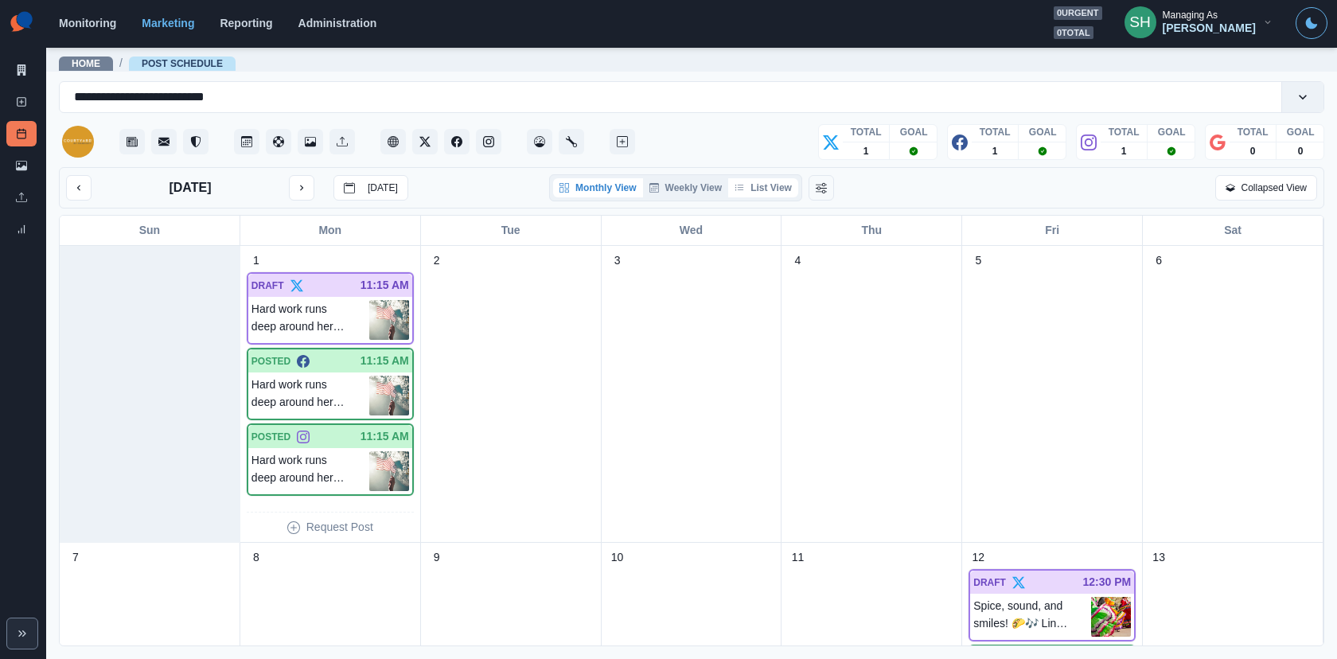
click at [769, 195] on button "List View" at bounding box center [763, 187] width 70 height 19
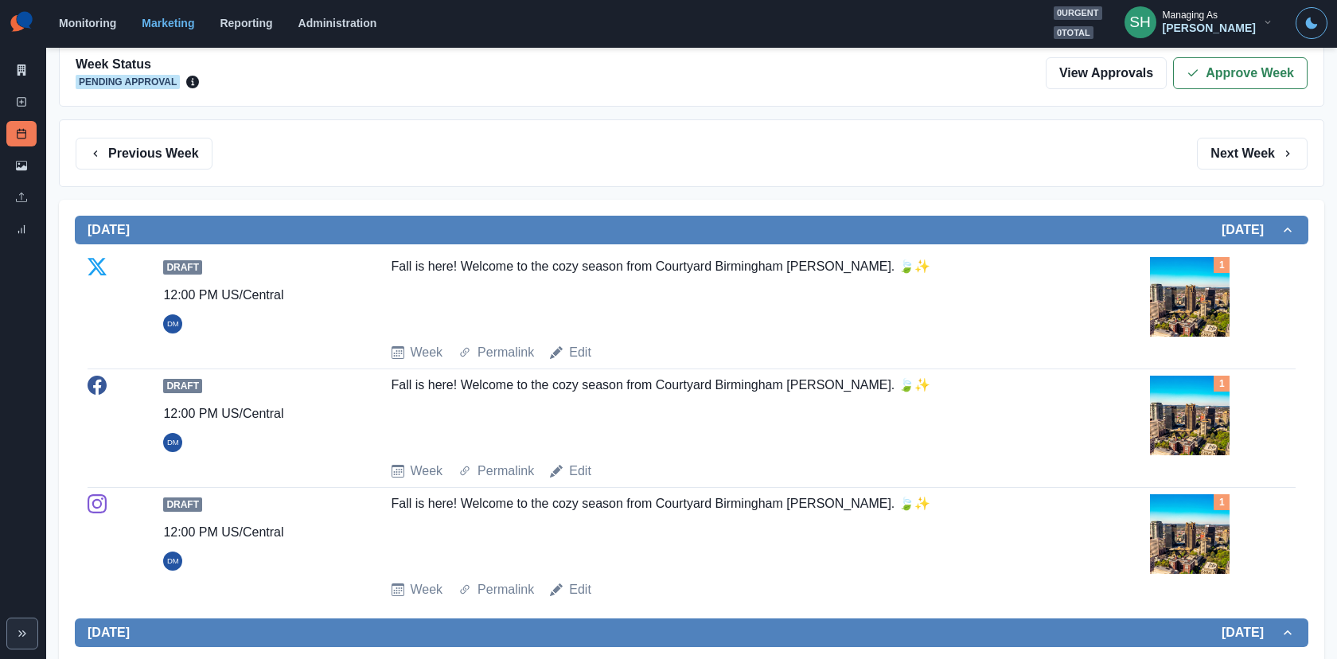
scroll to position [189, 0]
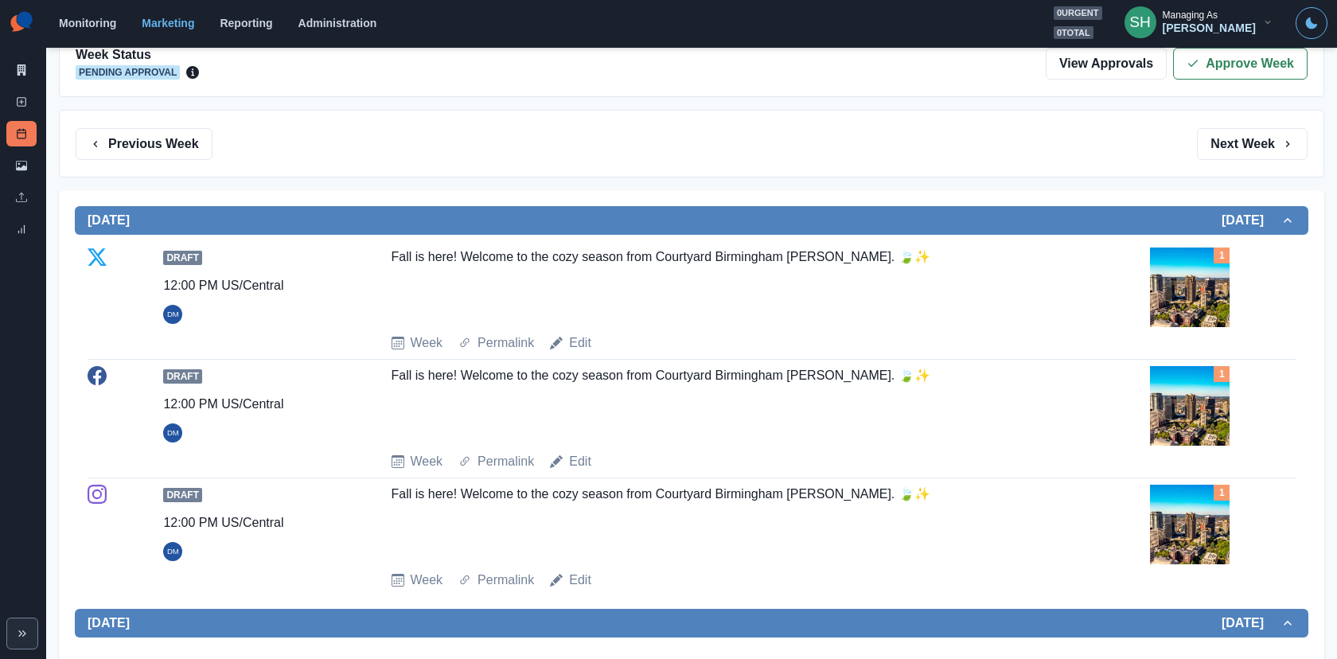
click at [1161, 285] on img at bounding box center [1190, 287] width 80 height 80
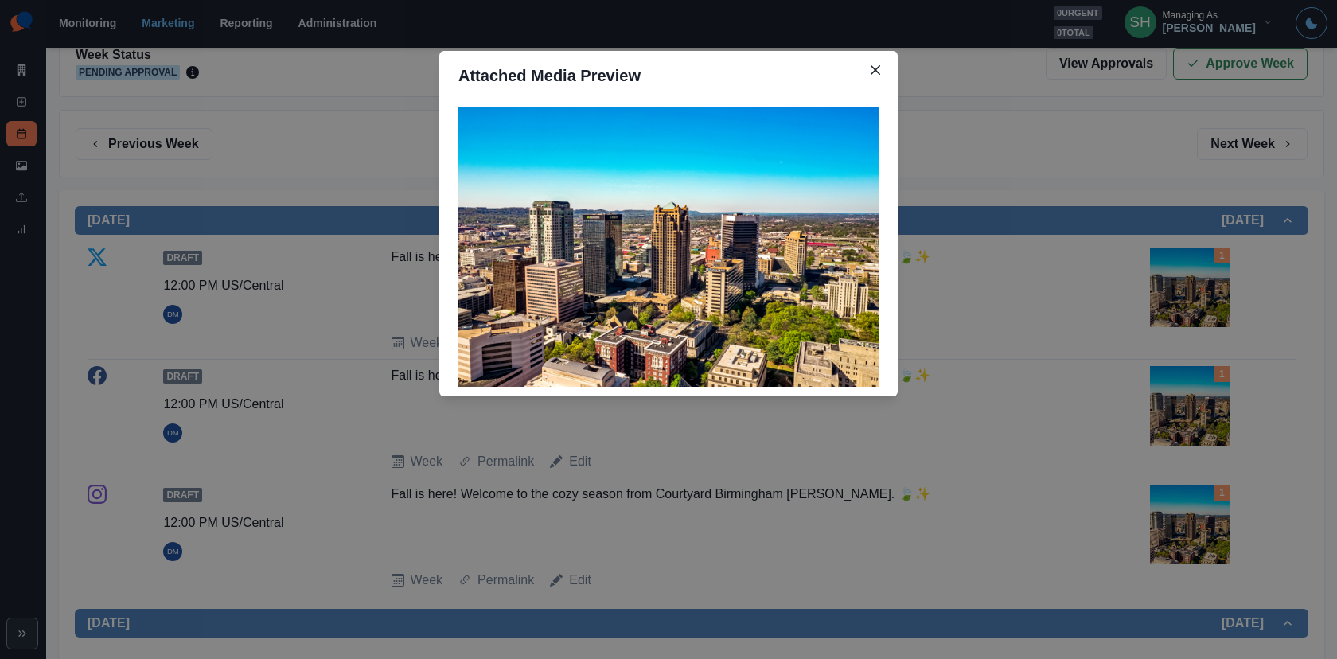
click at [1161, 285] on div "Attached Media Preview" at bounding box center [668, 329] width 1337 height 659
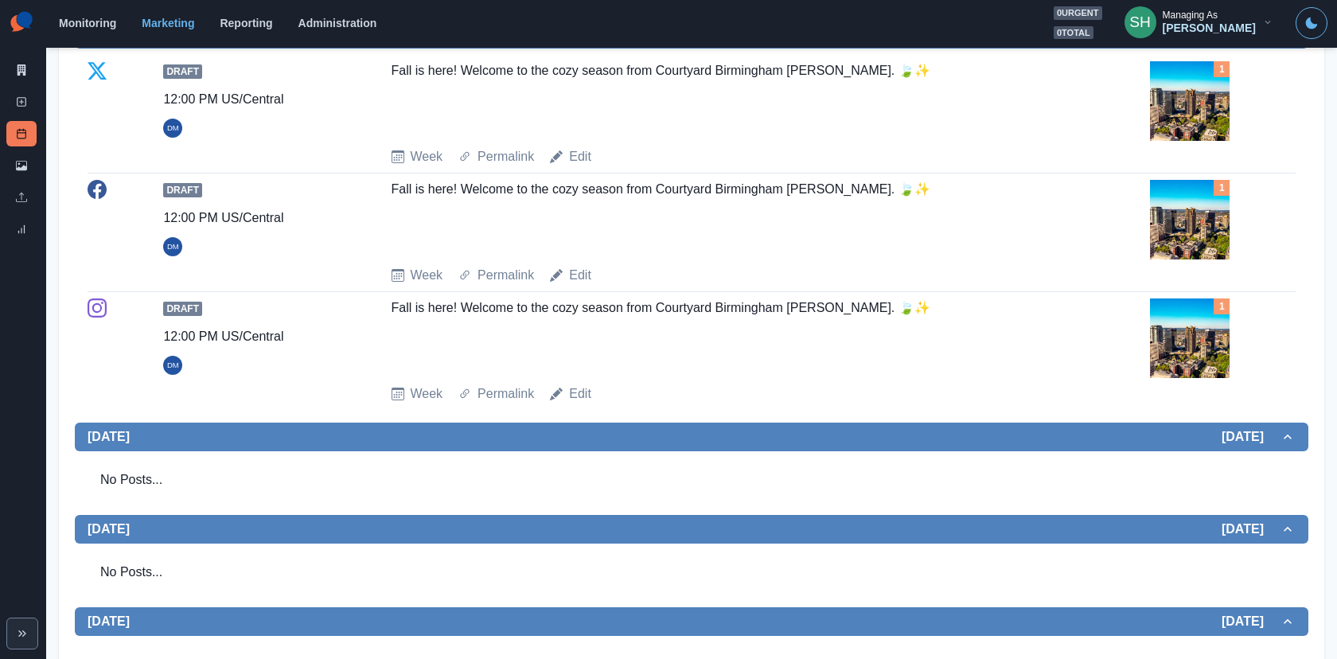
scroll to position [0, 0]
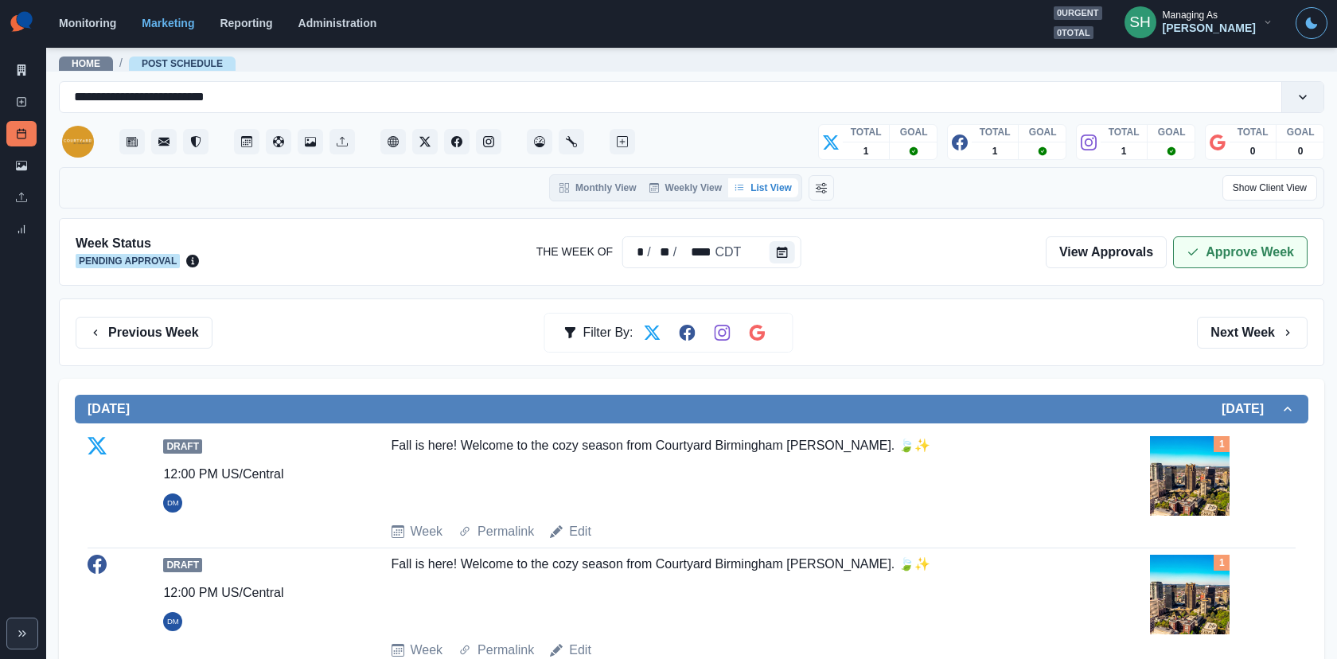
click at [1202, 243] on button "Approve Week" at bounding box center [1240, 252] width 134 height 32
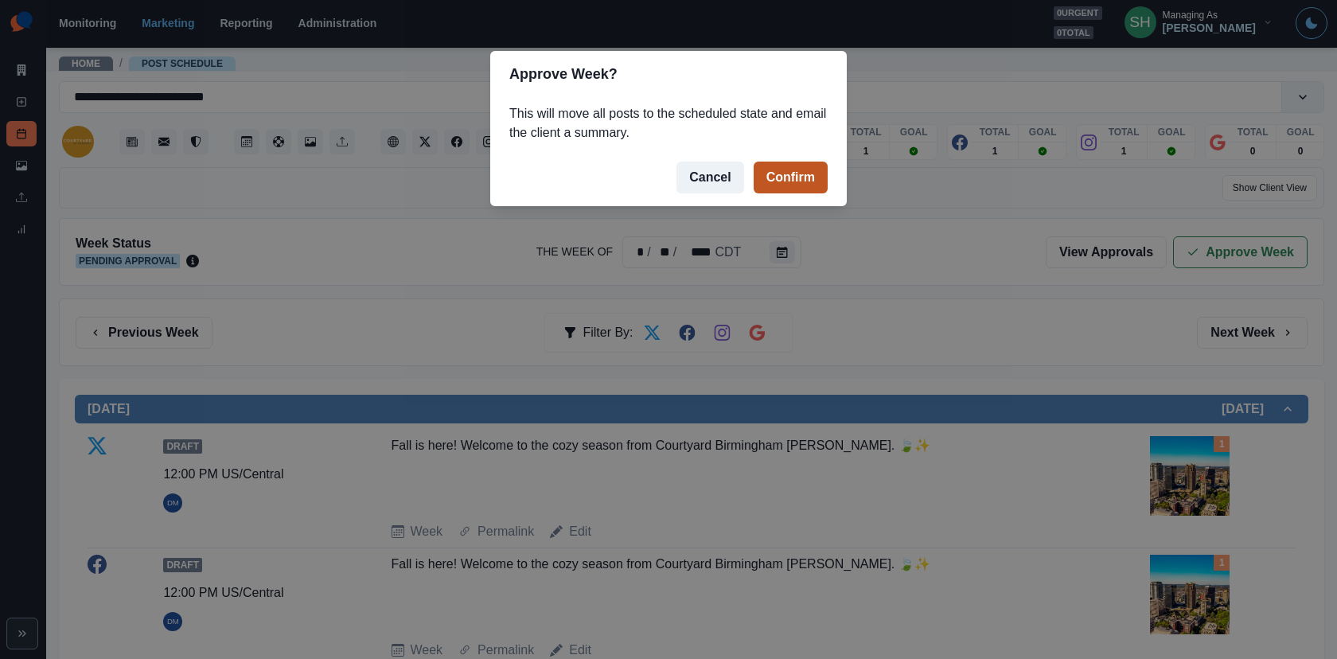
click at [801, 165] on button "Confirm" at bounding box center [790, 178] width 74 height 32
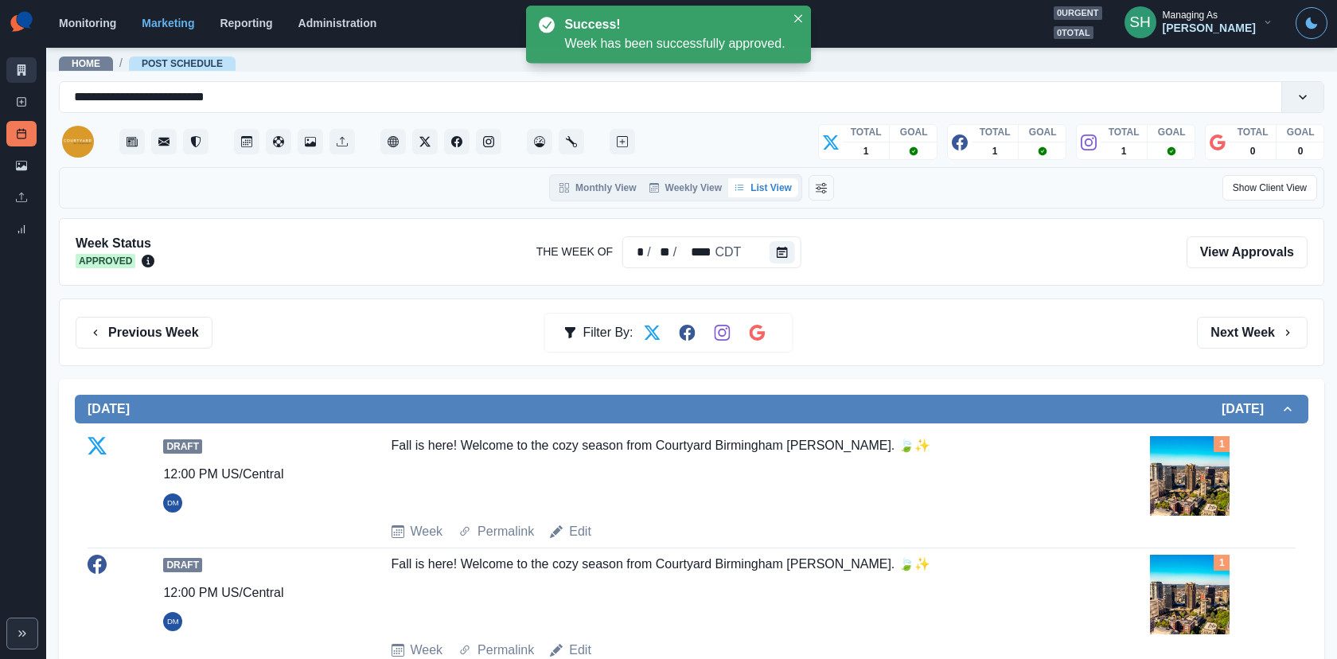
click at [23, 72] on icon at bounding box center [22, 69] width 9 height 11
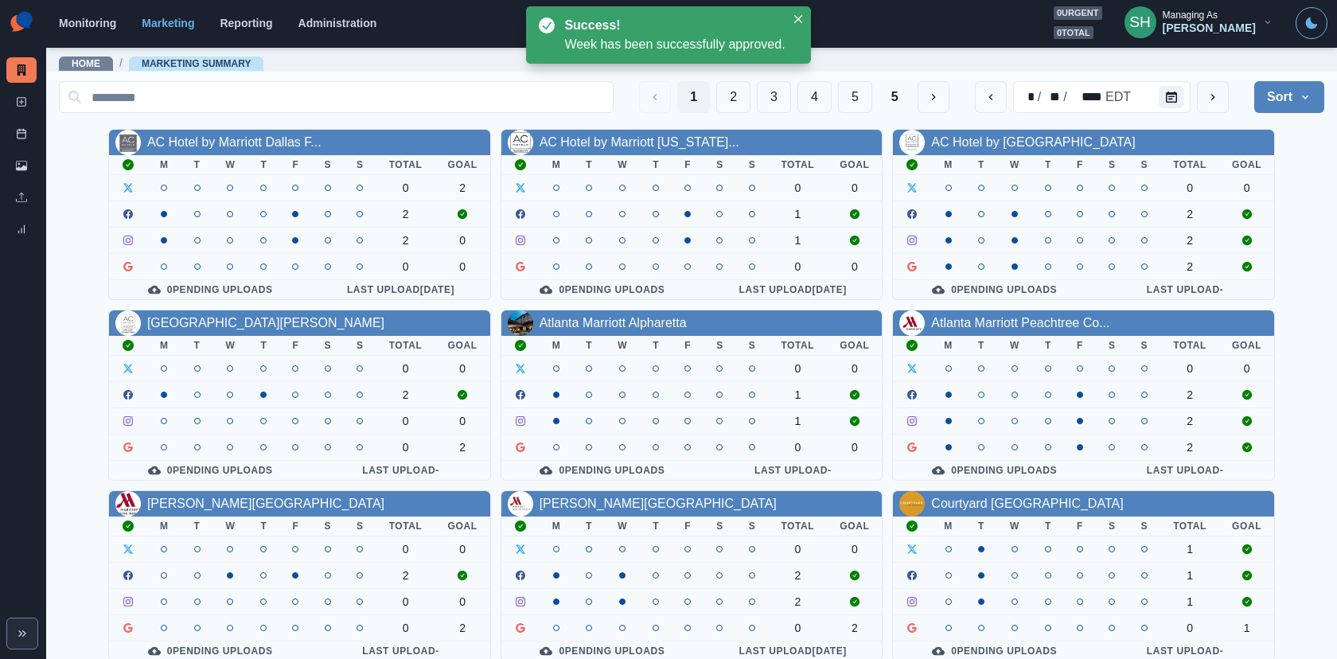
scroll to position [185, 0]
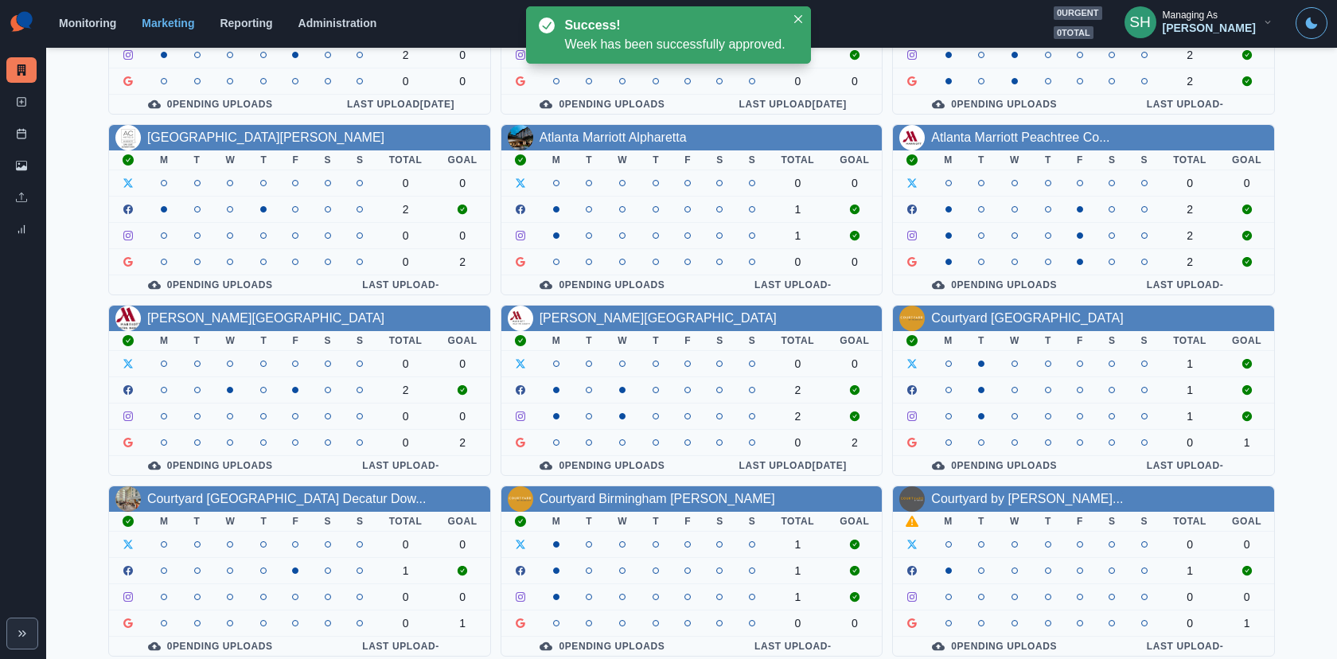
click at [981, 486] on div "Courtyard by Marriott Amarill..." at bounding box center [1083, 498] width 381 height 25
click at [981, 492] on link "Courtyard by Marriott Amarill..." at bounding box center [1027, 499] width 192 height 14
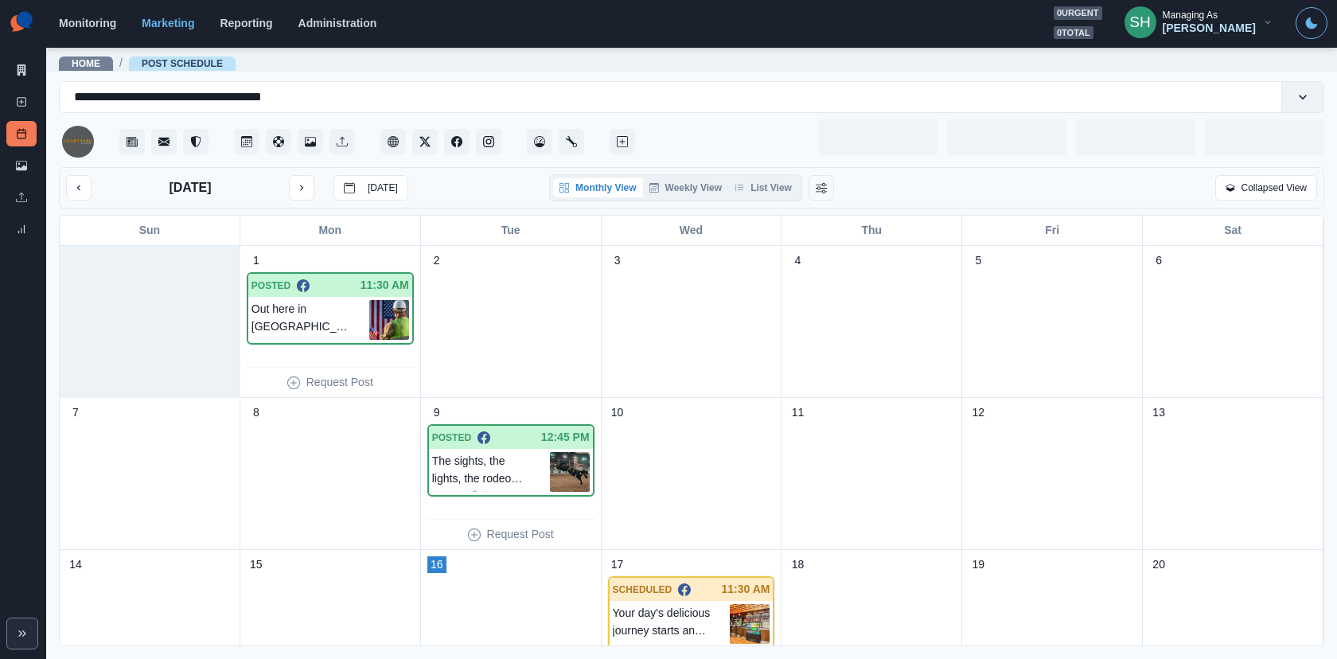
click at [787, 166] on div "**********" at bounding box center [691, 124] width 1265 height 86
click at [779, 190] on button "List View" at bounding box center [763, 187] width 70 height 19
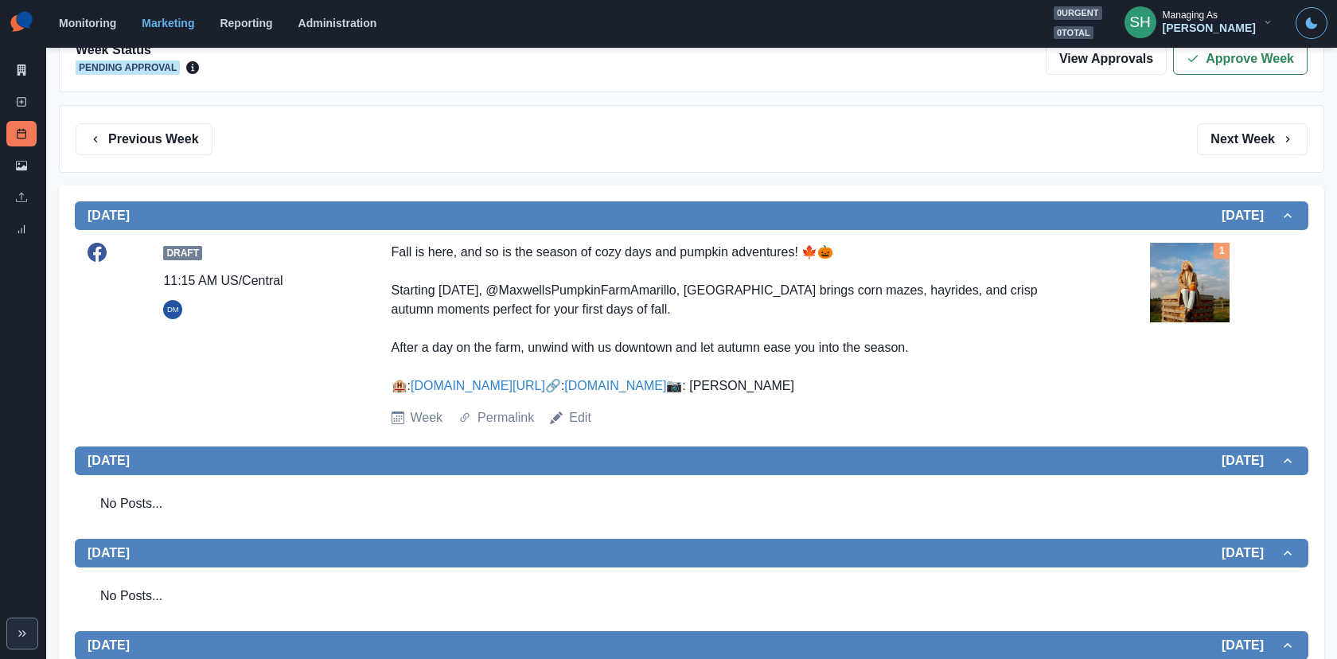
scroll to position [203, 0]
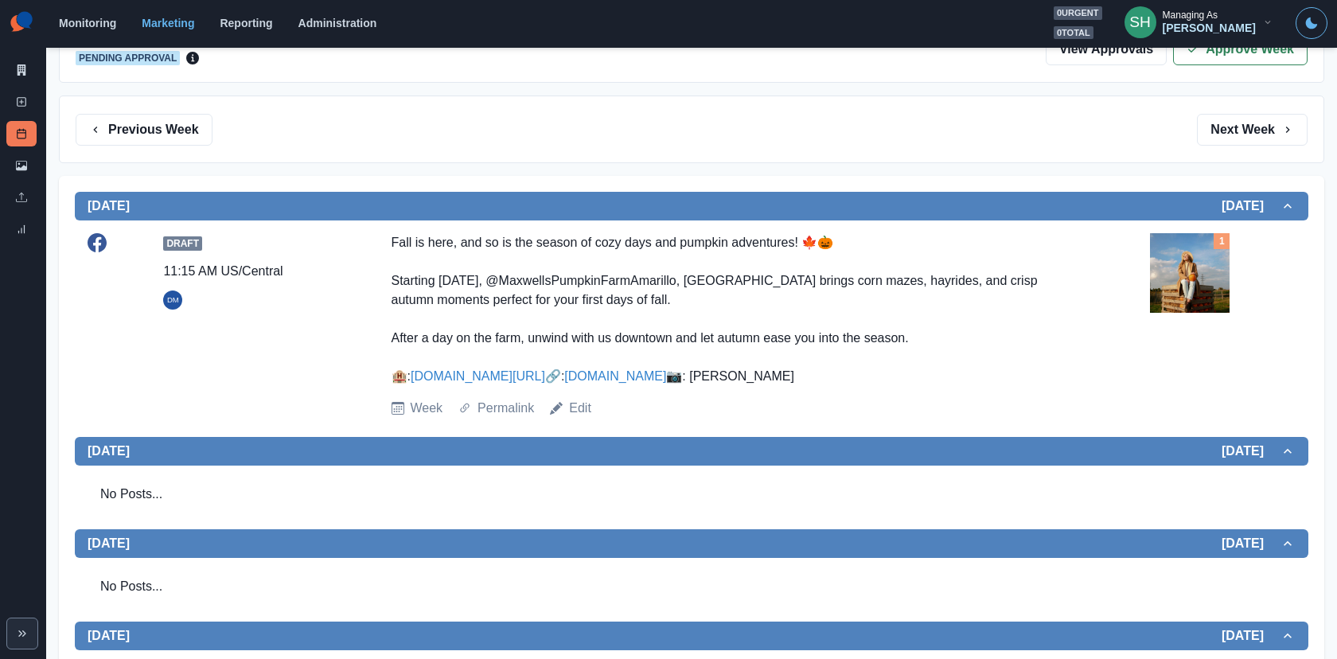
click at [1202, 302] on img at bounding box center [1190, 273] width 80 height 80
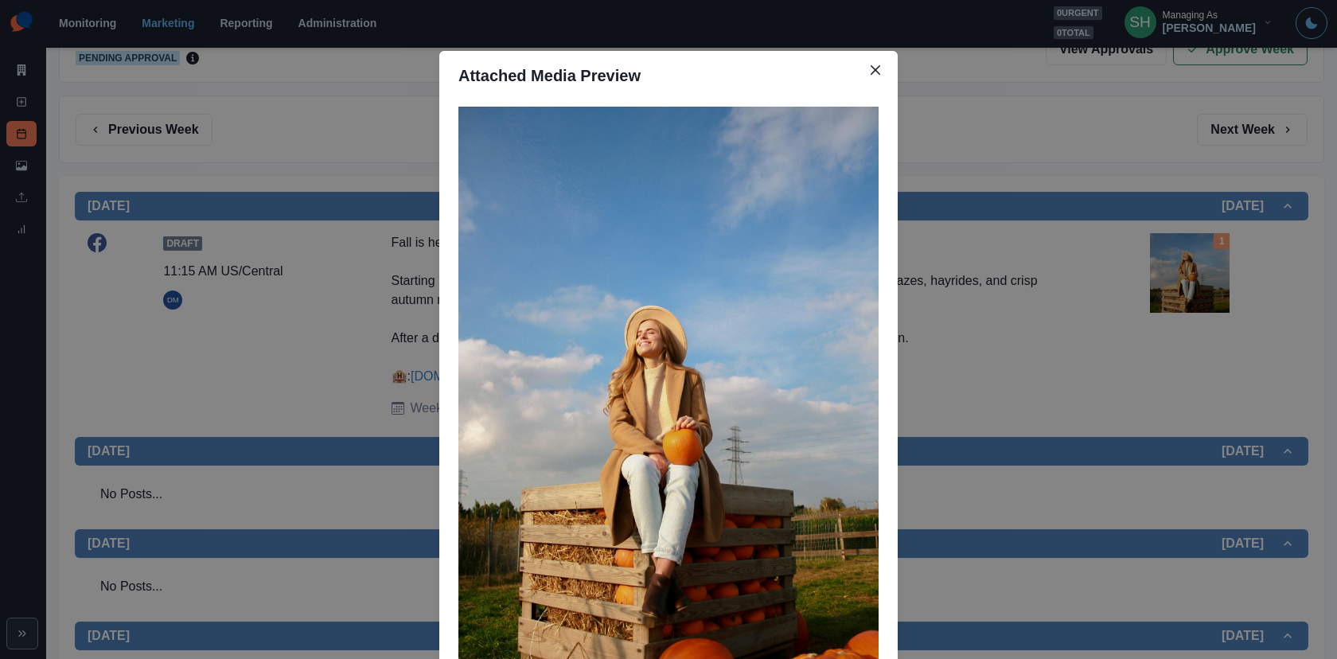
click at [1056, 271] on div "Attached Media Preview" at bounding box center [668, 329] width 1337 height 659
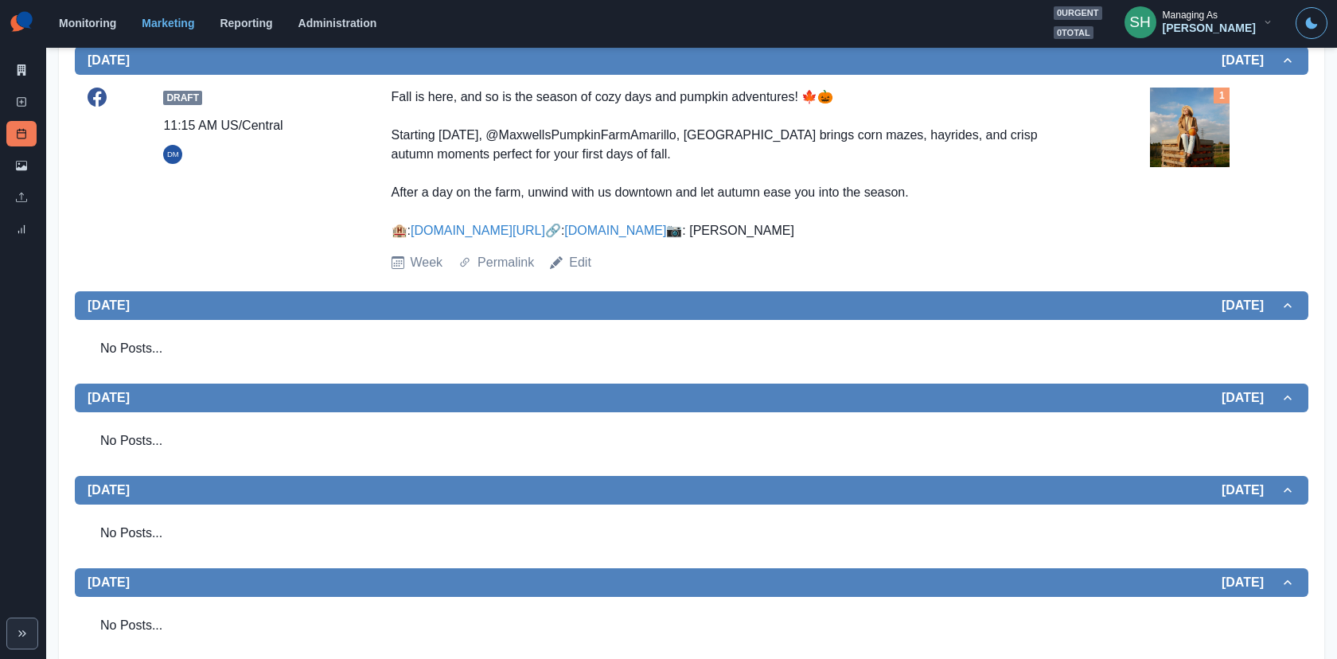
scroll to position [0, 0]
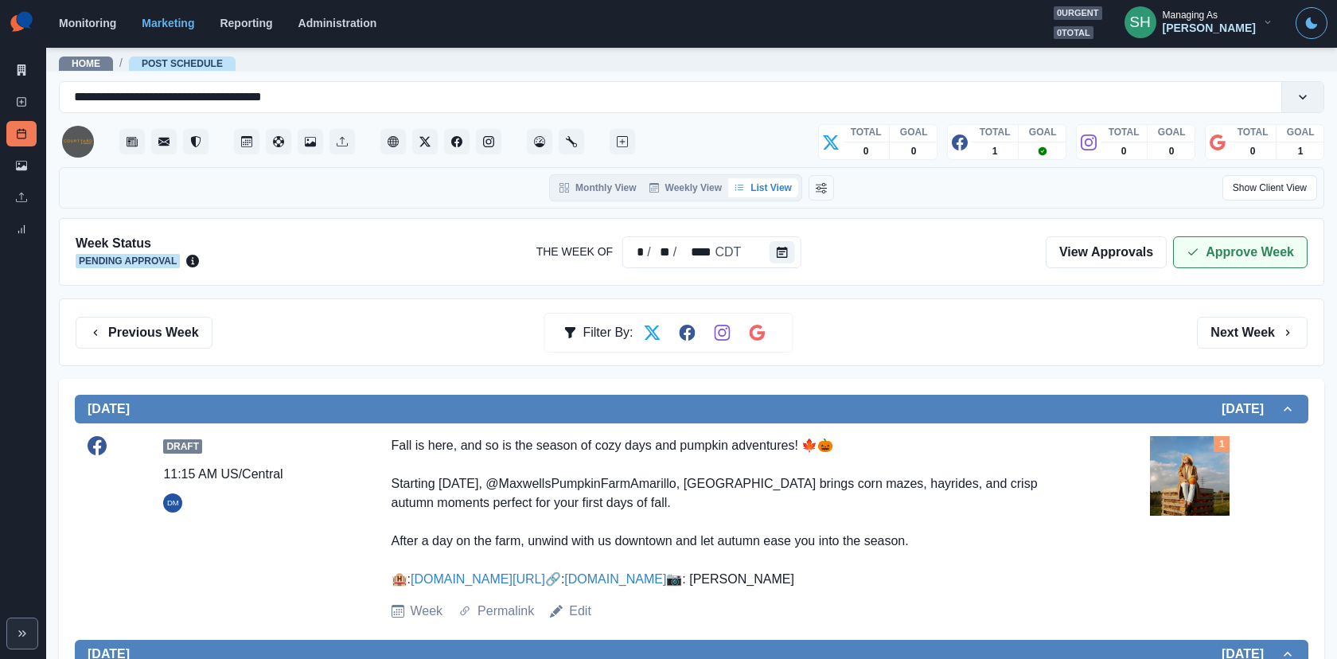
click at [1202, 243] on button "Approve Week" at bounding box center [1240, 252] width 134 height 32
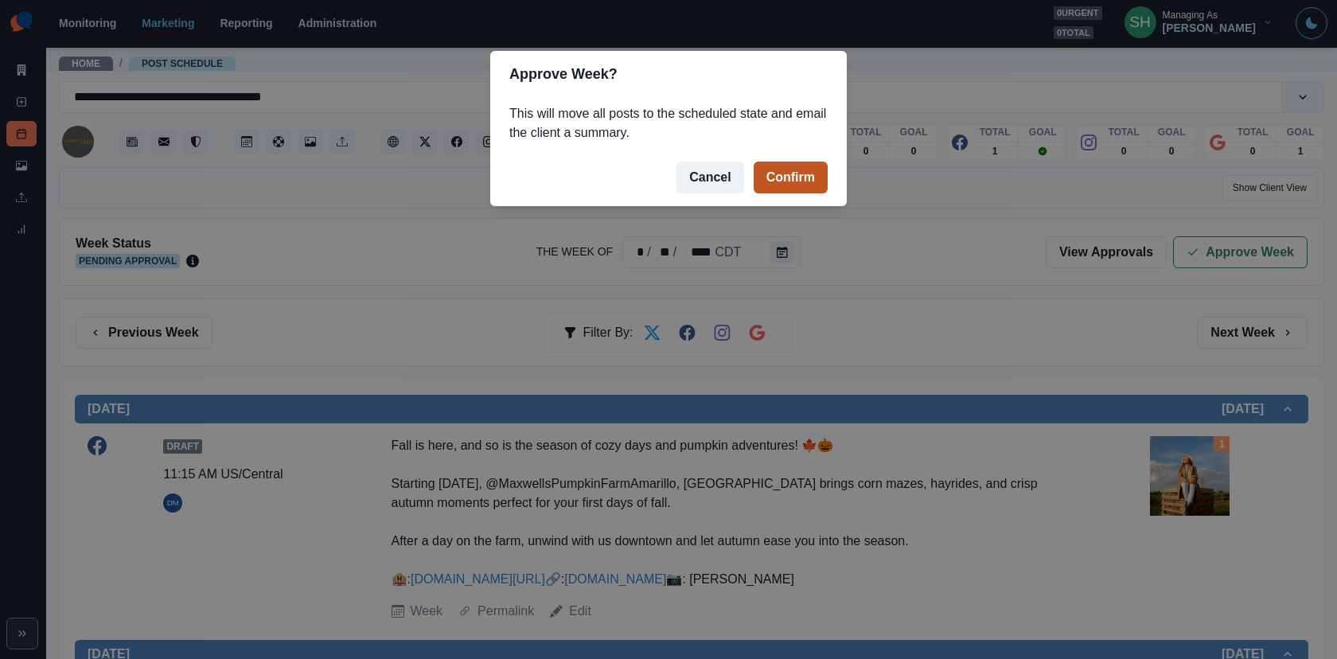
click at [809, 192] on button "Confirm" at bounding box center [790, 178] width 74 height 32
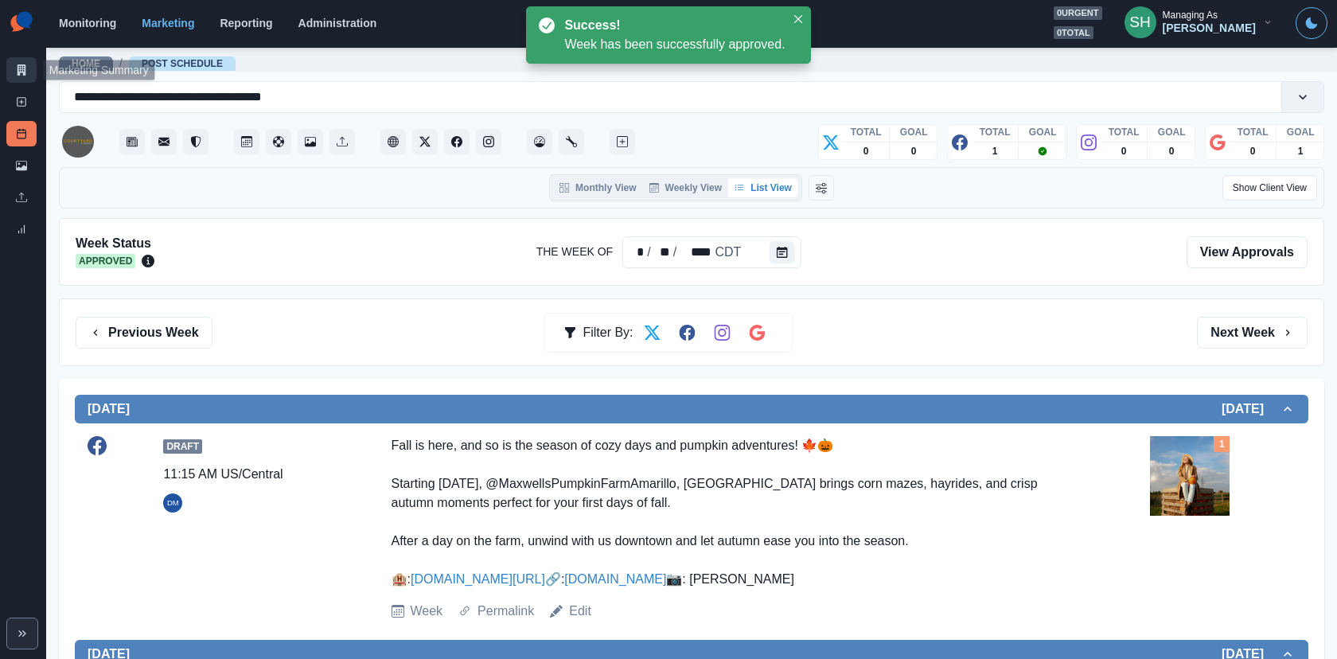
click at [20, 61] on link "Marketing Summary" at bounding box center [21, 69] width 30 height 25
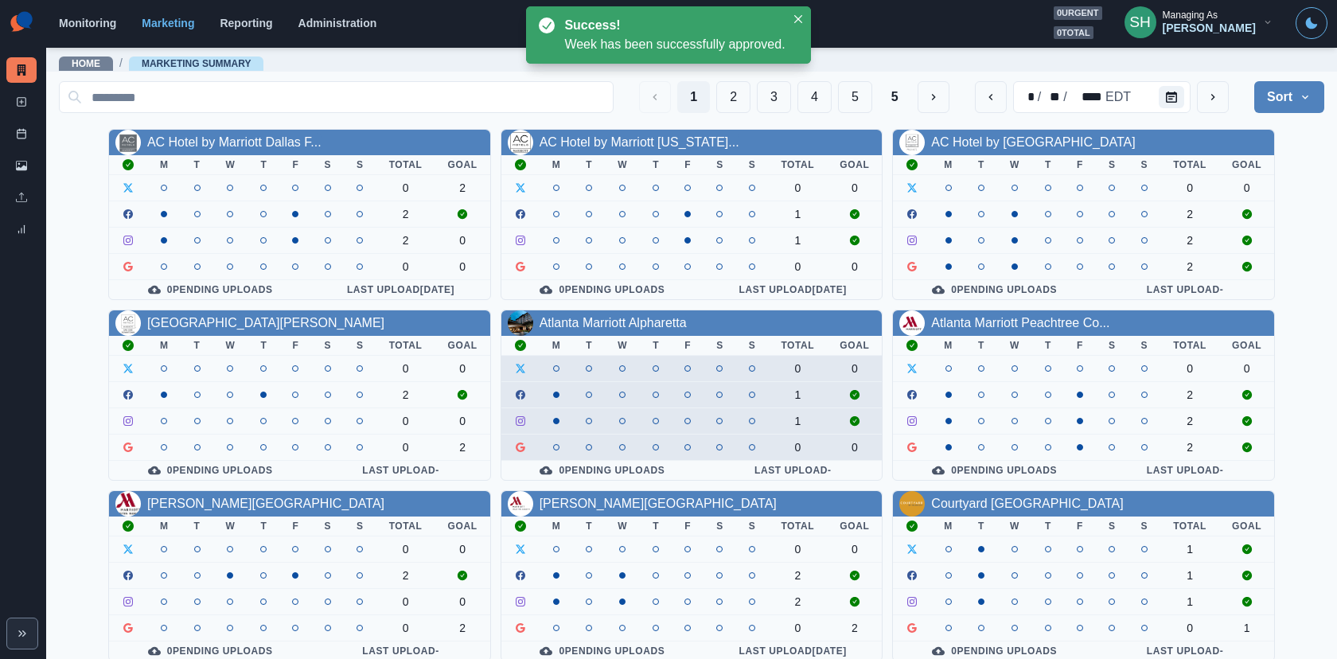
scroll to position [185, 0]
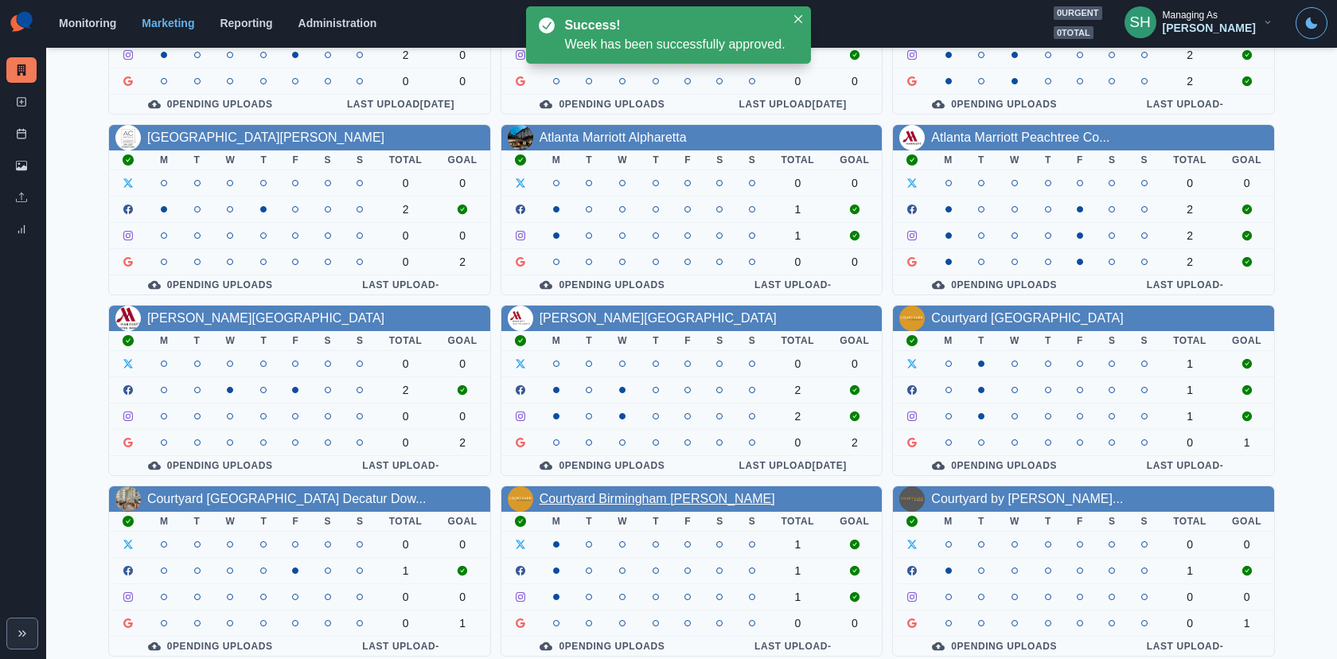
click at [614, 492] on link "Courtyard Birmingham Hoover" at bounding box center [657, 499] width 236 height 14
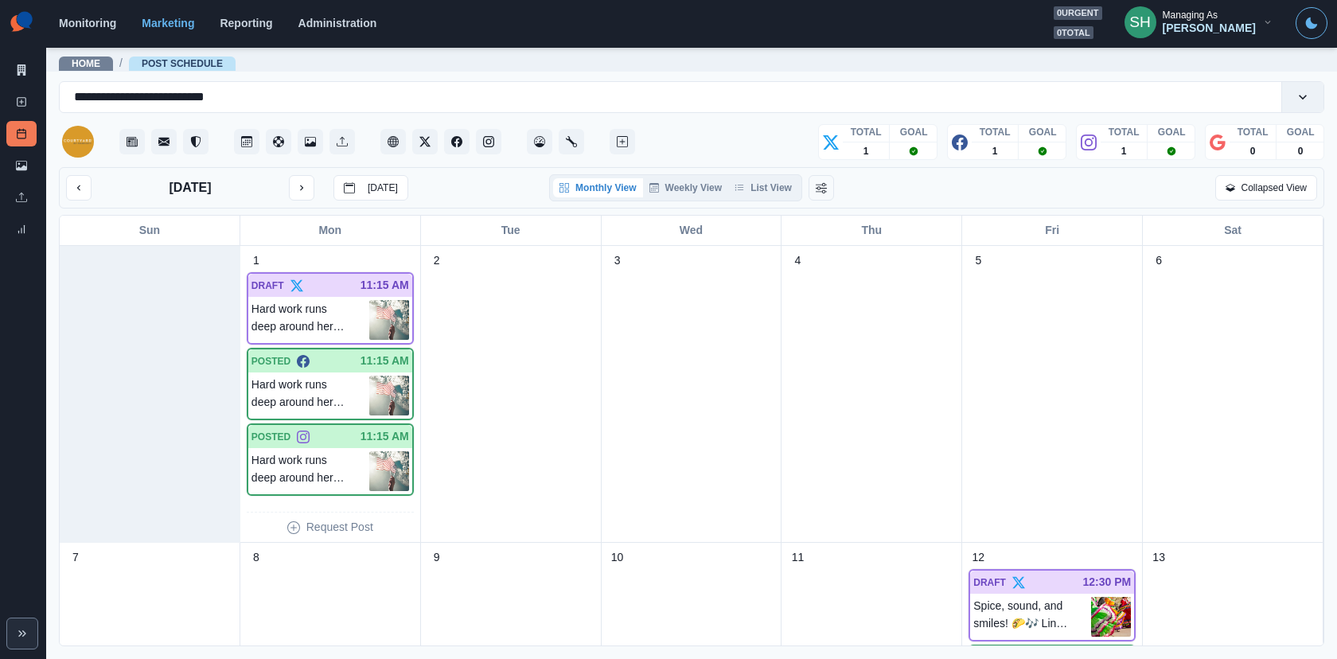
click at [752, 204] on div "September 2025 Today Monthly View Weekly View List View Collapsed View" at bounding box center [691, 187] width 1265 height 41
click at [749, 170] on div "September 2025 Today Monthly View Weekly View List View Collapsed View" at bounding box center [691, 187] width 1265 height 41
click at [749, 181] on button "List View" at bounding box center [763, 187] width 70 height 19
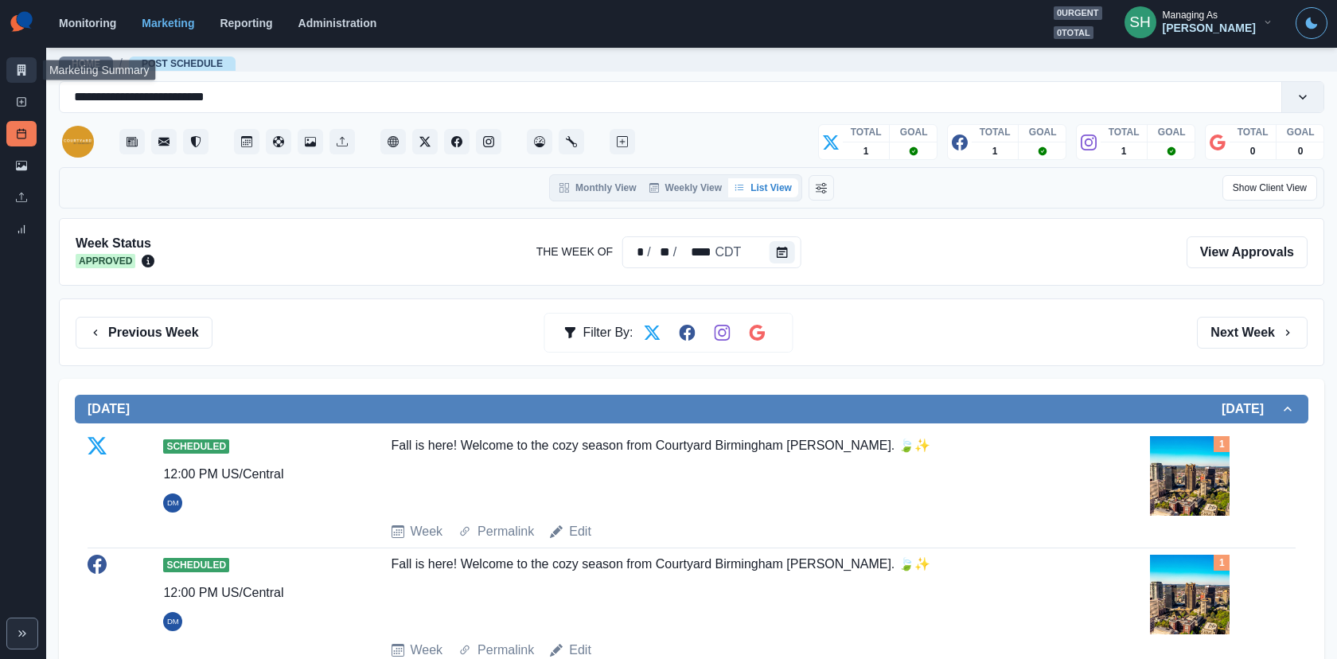
click at [25, 58] on link "Marketing Summary" at bounding box center [21, 69] width 30 height 25
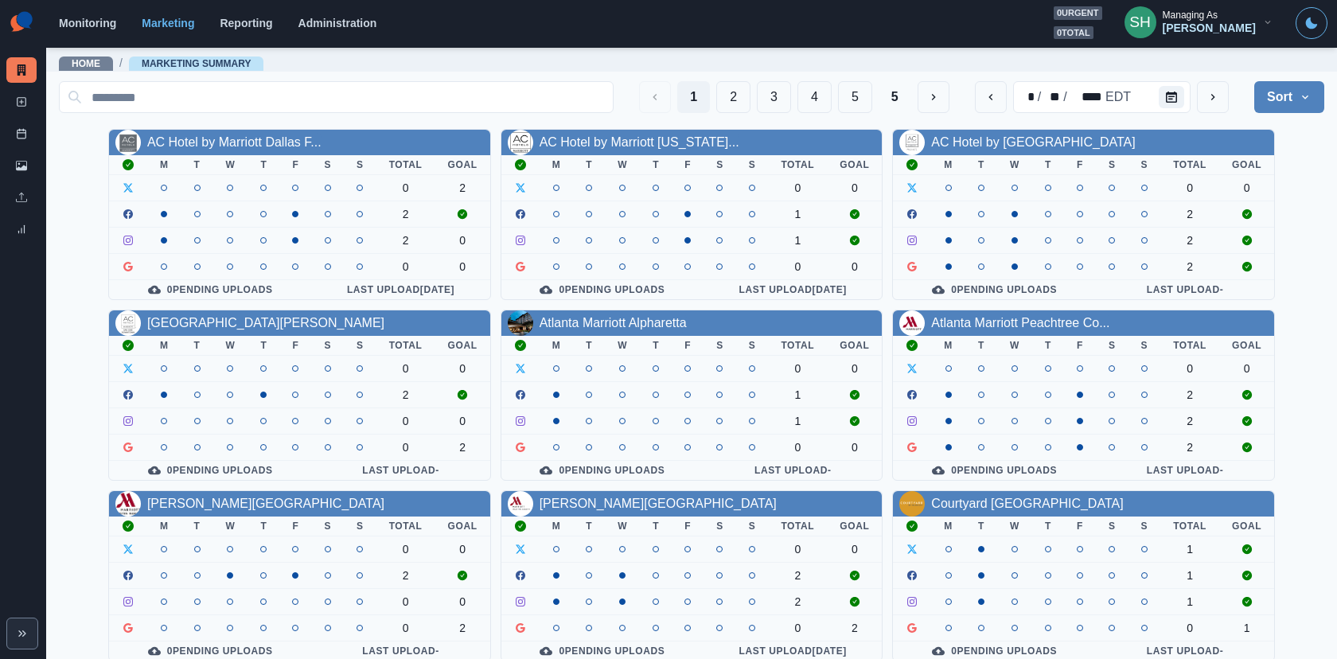
scroll to position [185, 0]
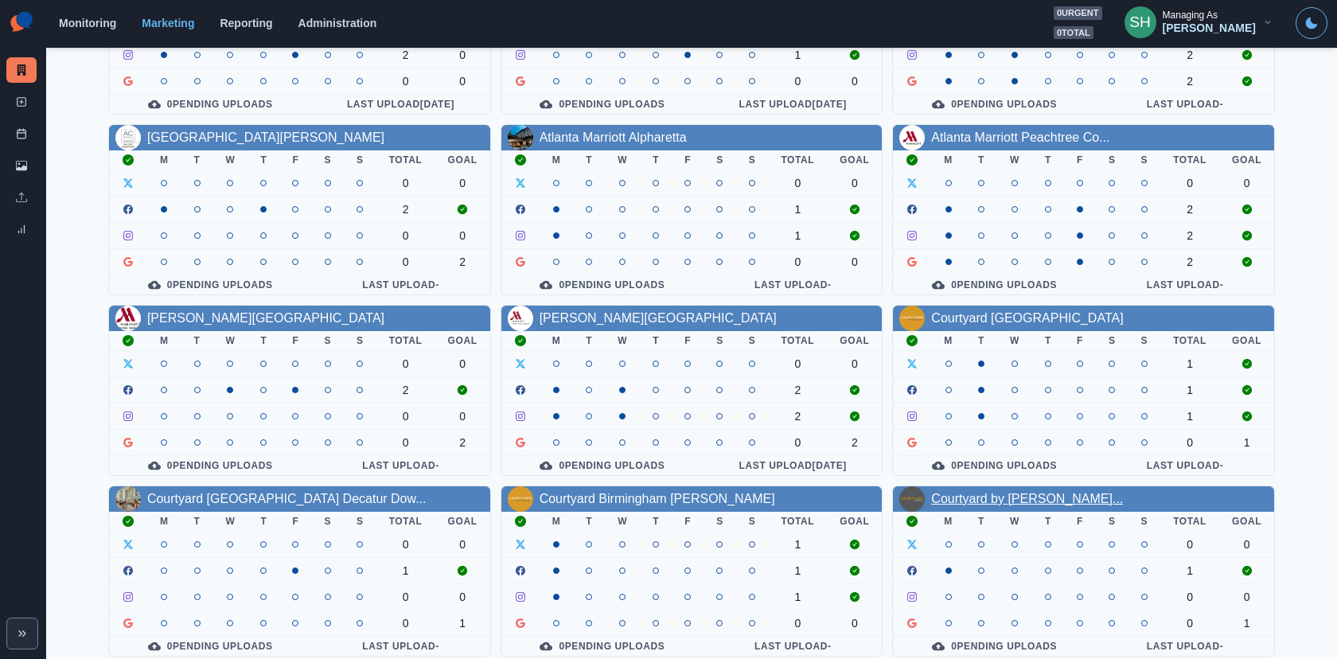
click at [979, 492] on link "Courtyard by Marriott Amarill..." at bounding box center [1027, 499] width 192 height 14
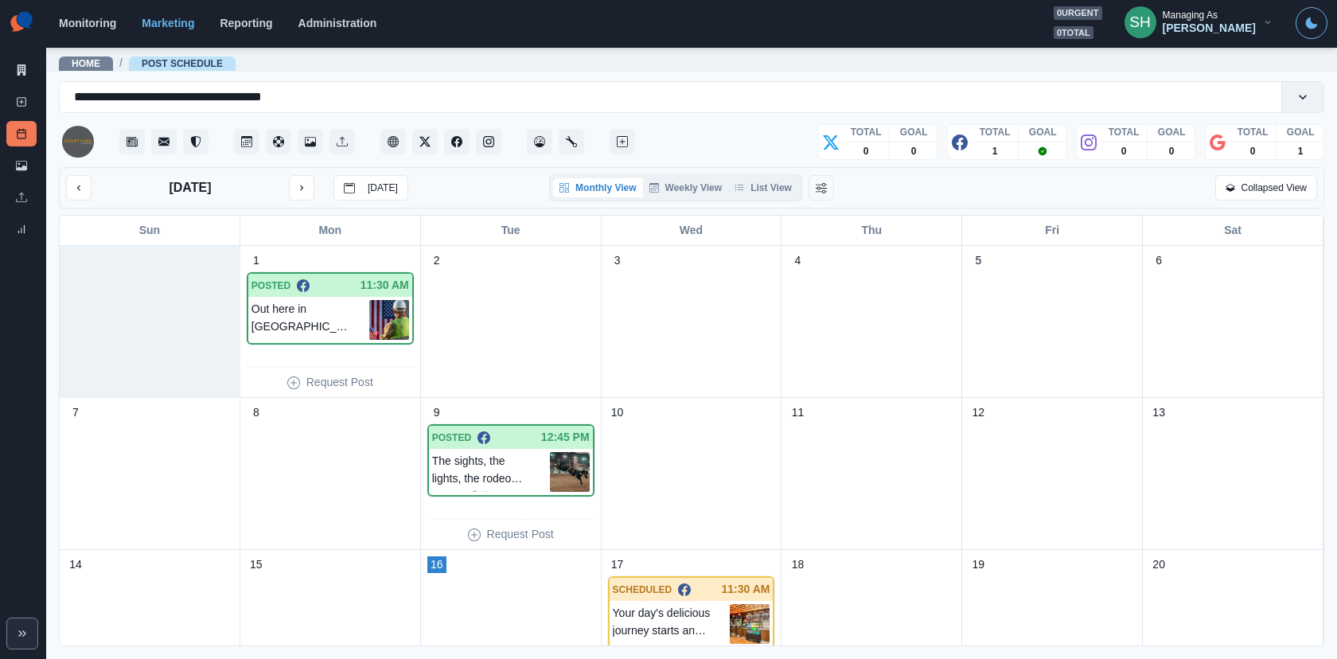
click at [769, 175] on div "Monthly View Weekly View List View" at bounding box center [675, 187] width 253 height 27
click at [769, 178] on button "List View" at bounding box center [763, 187] width 70 height 19
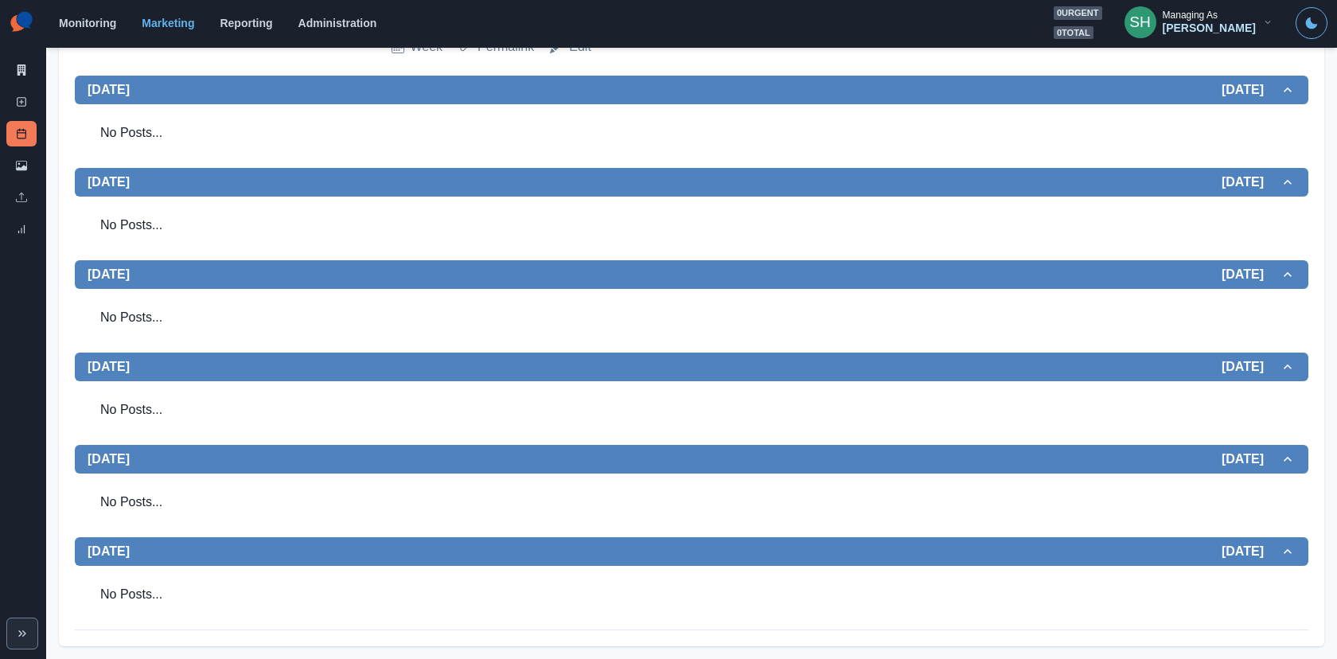
scroll to position [407, 0]
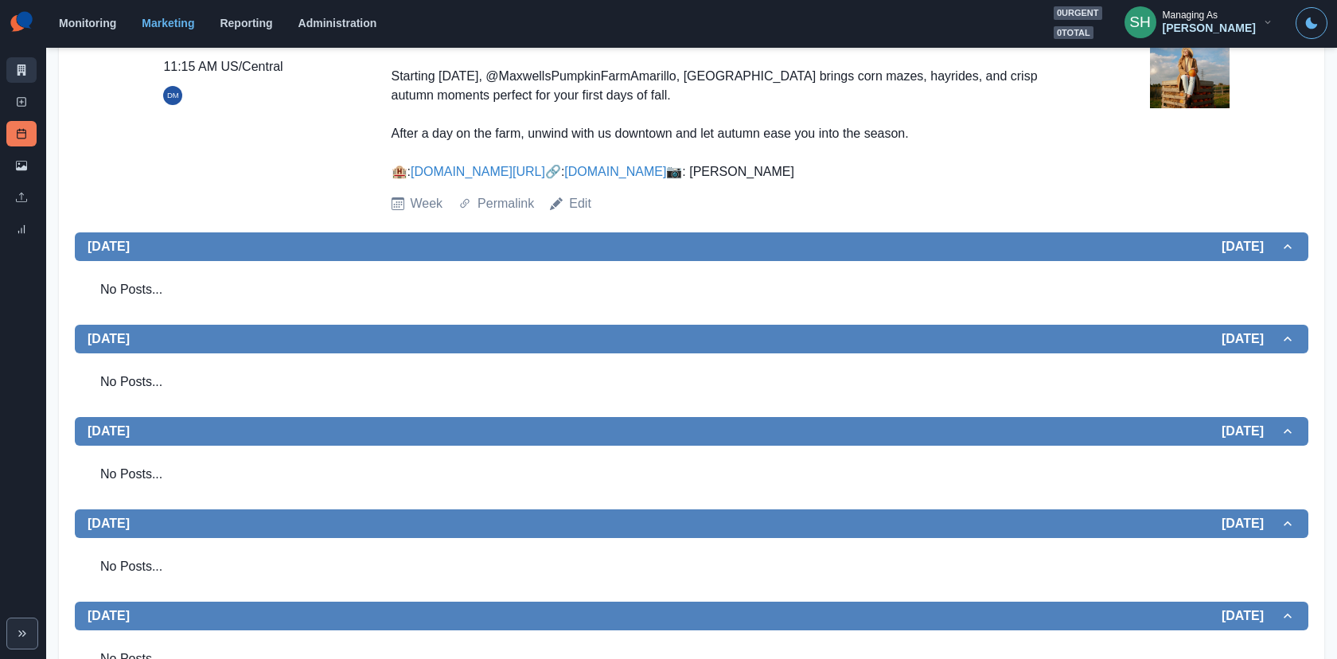
click at [17, 56] on div "Marketing Summary New Post Post Schedule Media Library Uploads Review Summary" at bounding box center [23, 124] width 46 height 248
click at [24, 66] on icon at bounding box center [21, 69] width 11 height 11
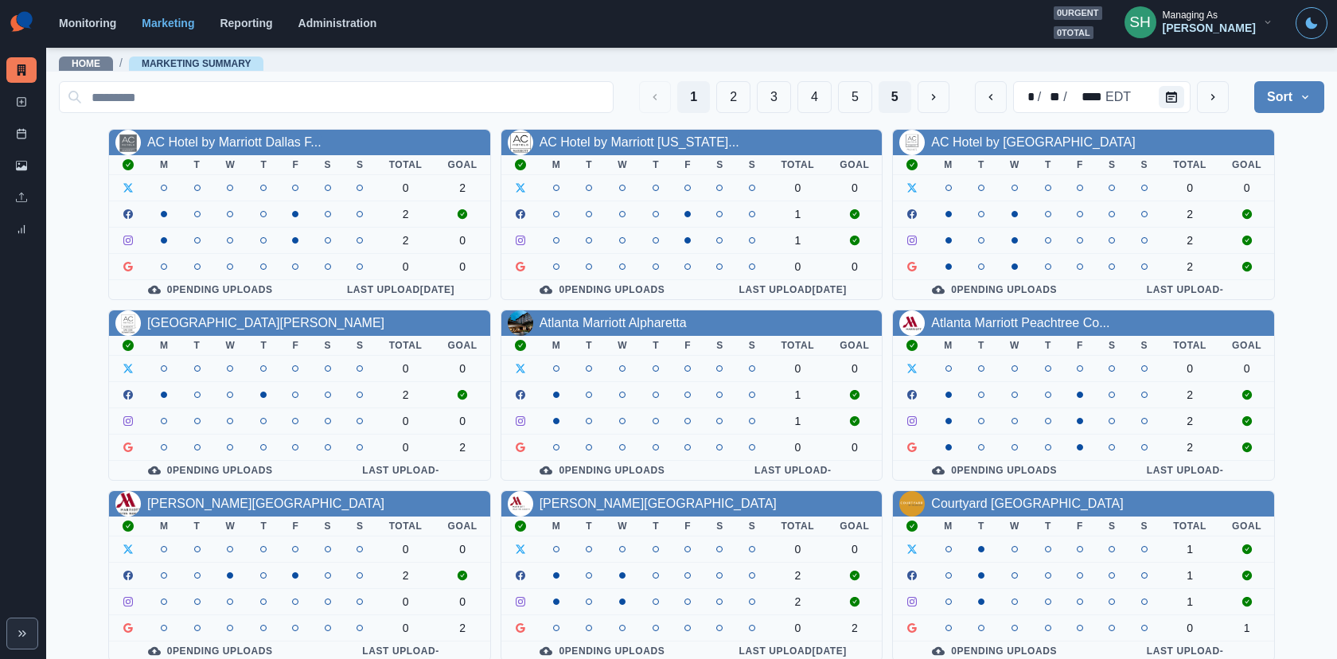
click at [889, 87] on button "5" at bounding box center [894, 97] width 33 height 32
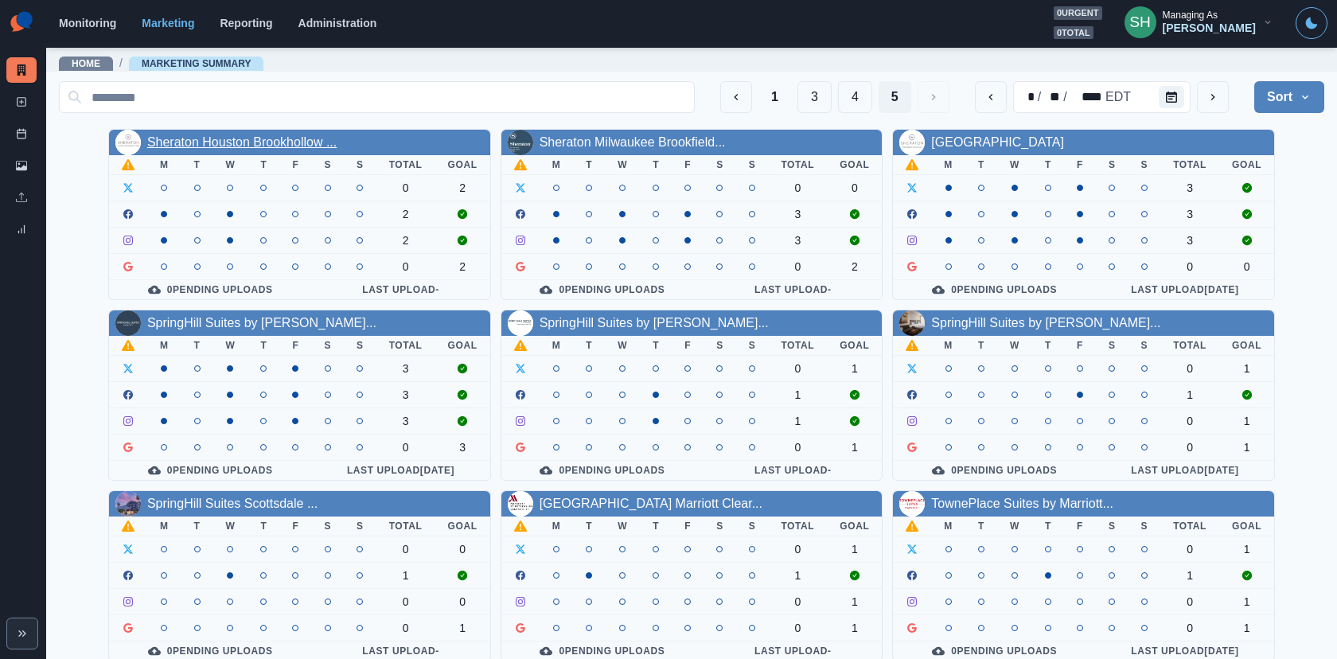
click at [293, 135] on link "Sheraton Houston Brookhollow ..." at bounding box center [241, 142] width 189 height 14
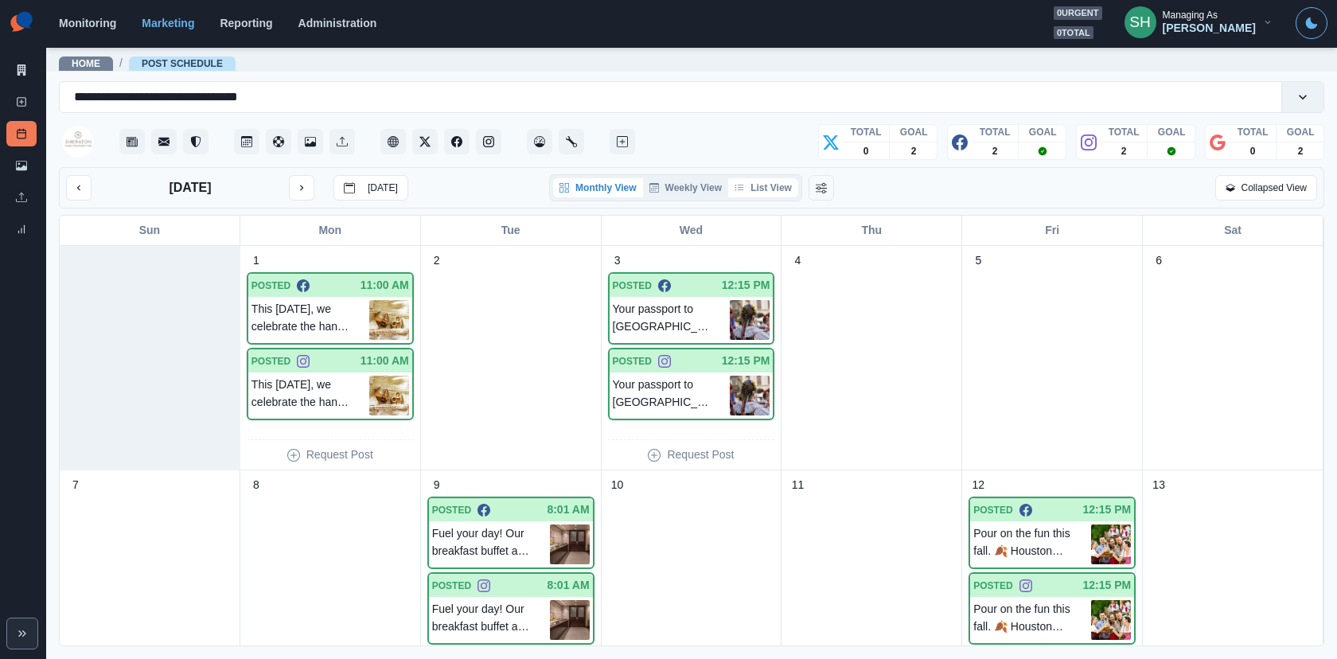
click at [771, 187] on button "List View" at bounding box center [763, 187] width 70 height 19
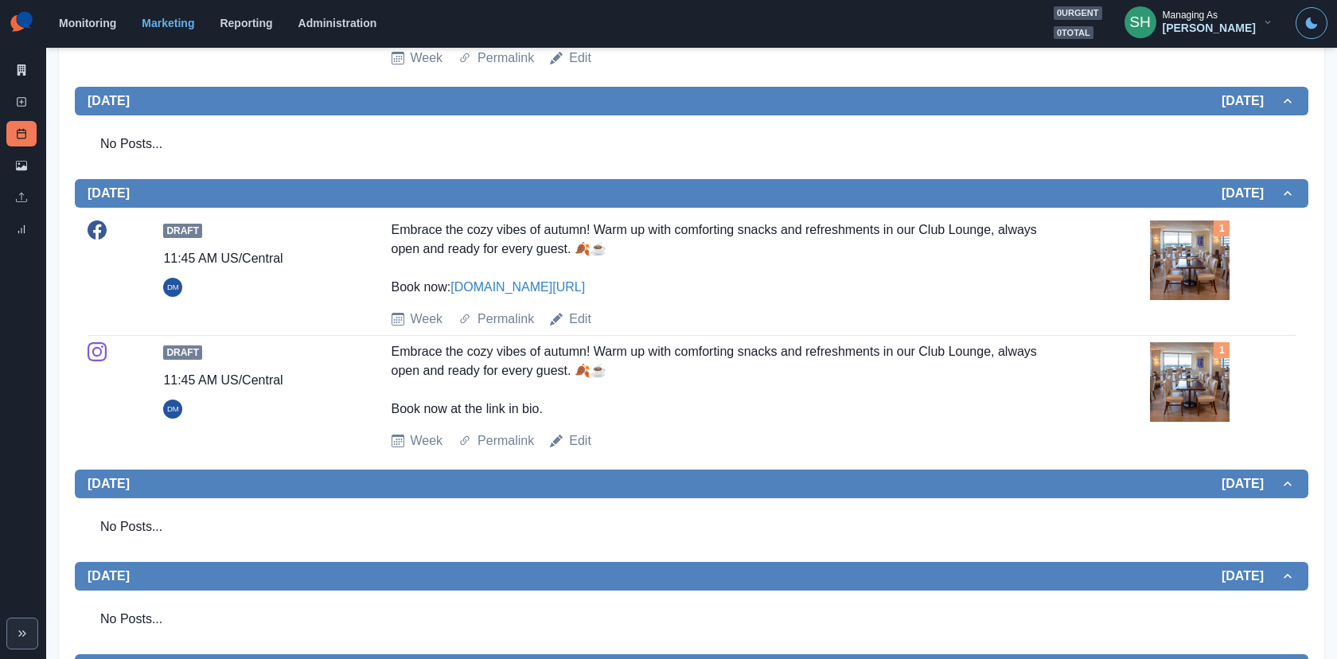
scroll to position [621, 0]
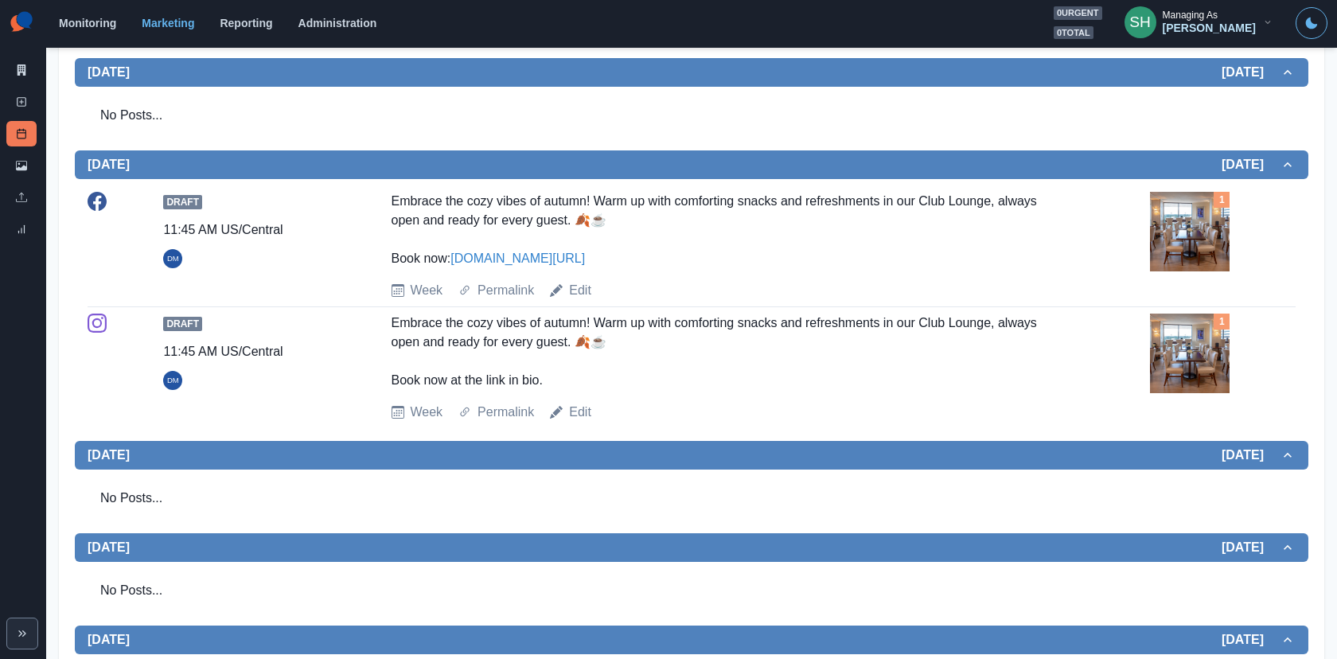
click at [1186, 251] on img at bounding box center [1190, 232] width 80 height 80
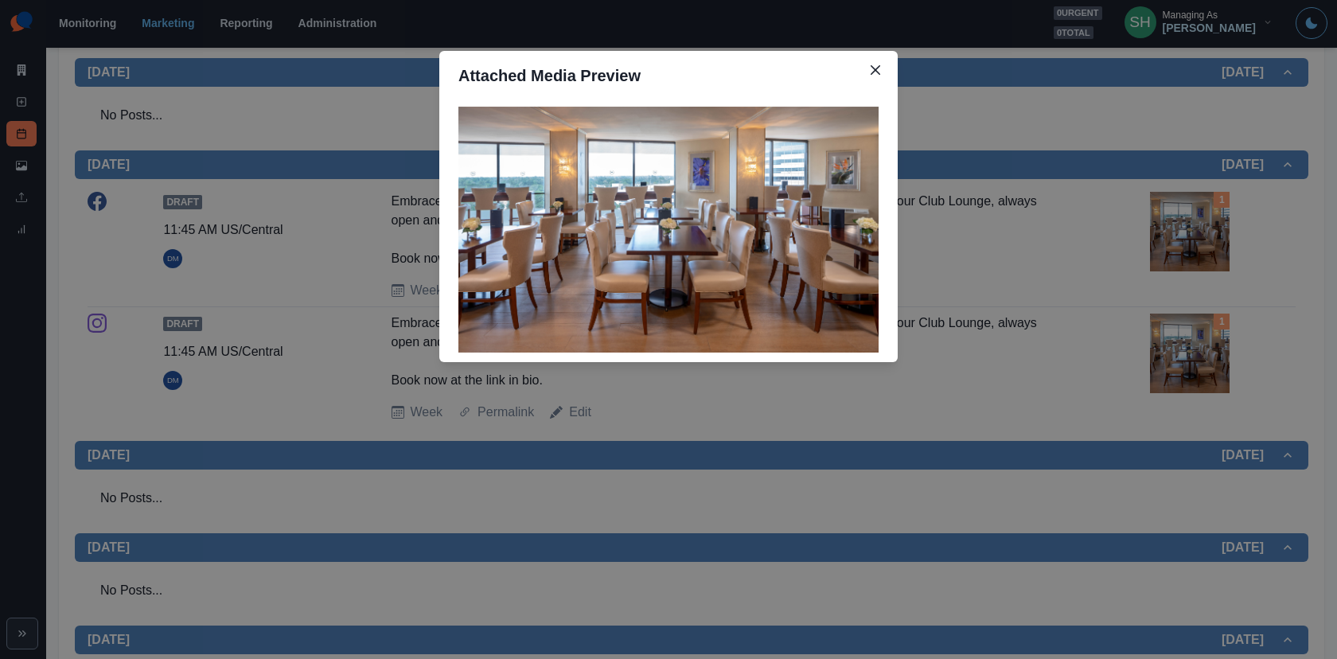
click at [1186, 251] on div "Attached Media Preview" at bounding box center [668, 329] width 1337 height 659
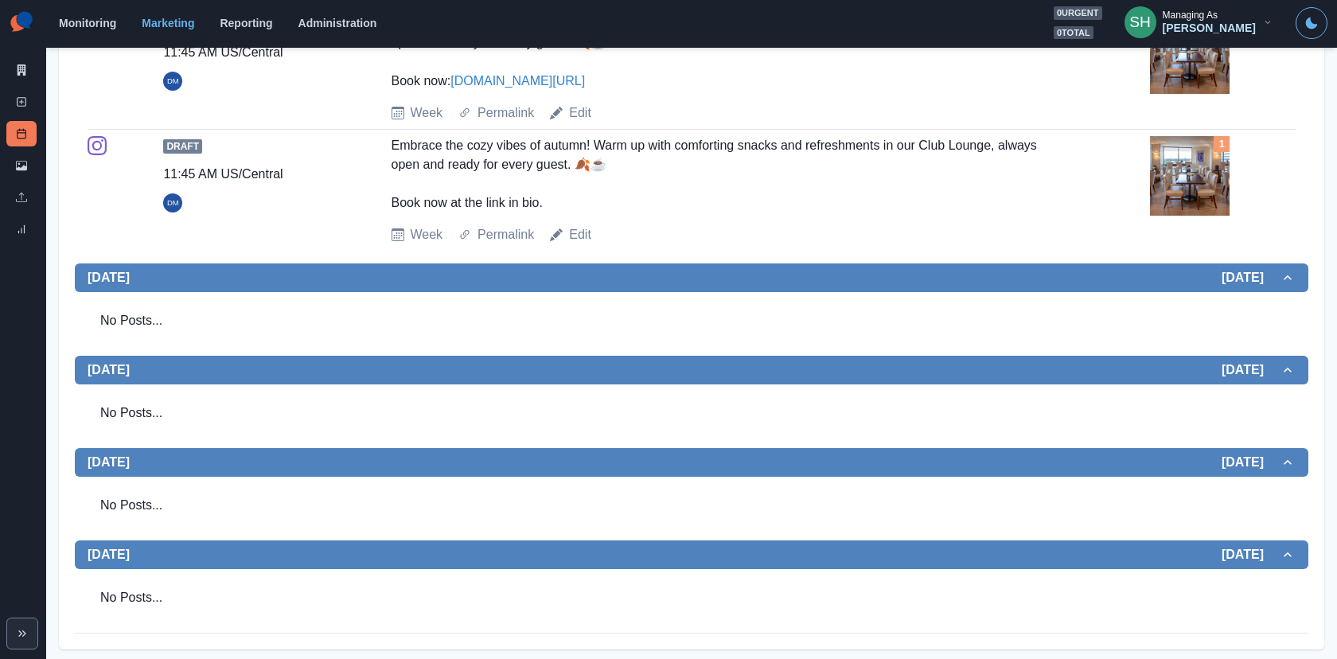
scroll to position [0, 0]
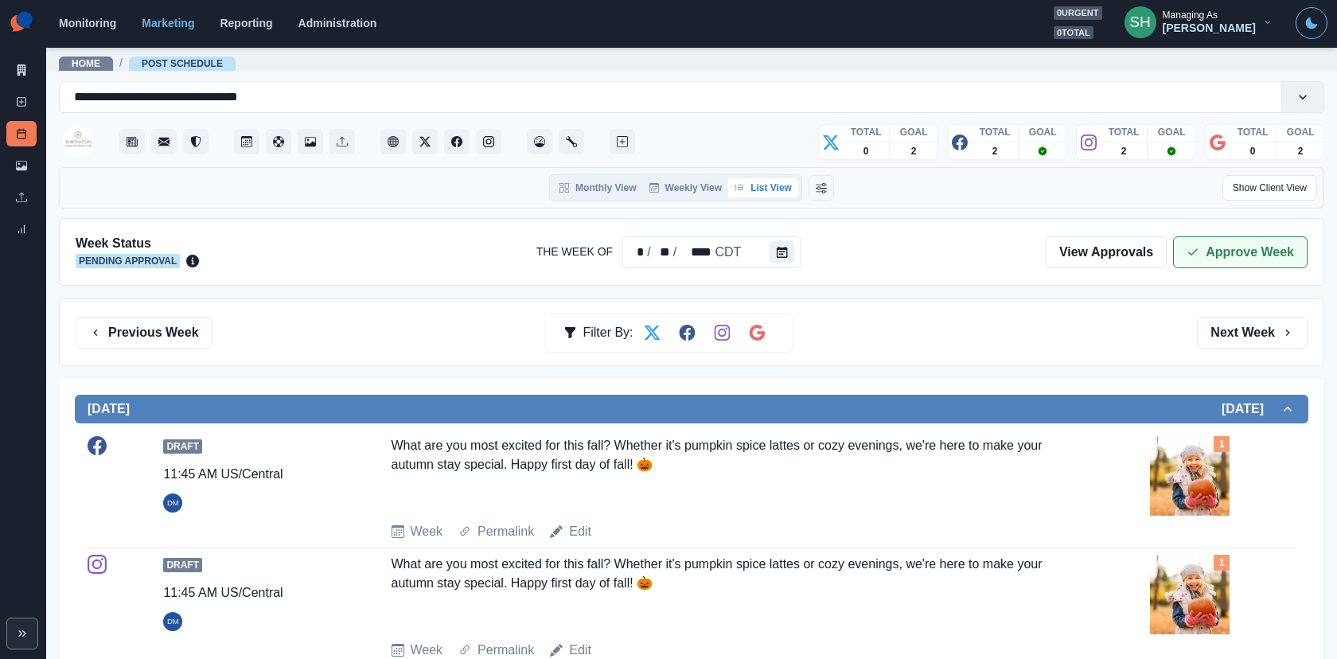
click at [1202, 239] on button "Approve Week" at bounding box center [1240, 252] width 134 height 32
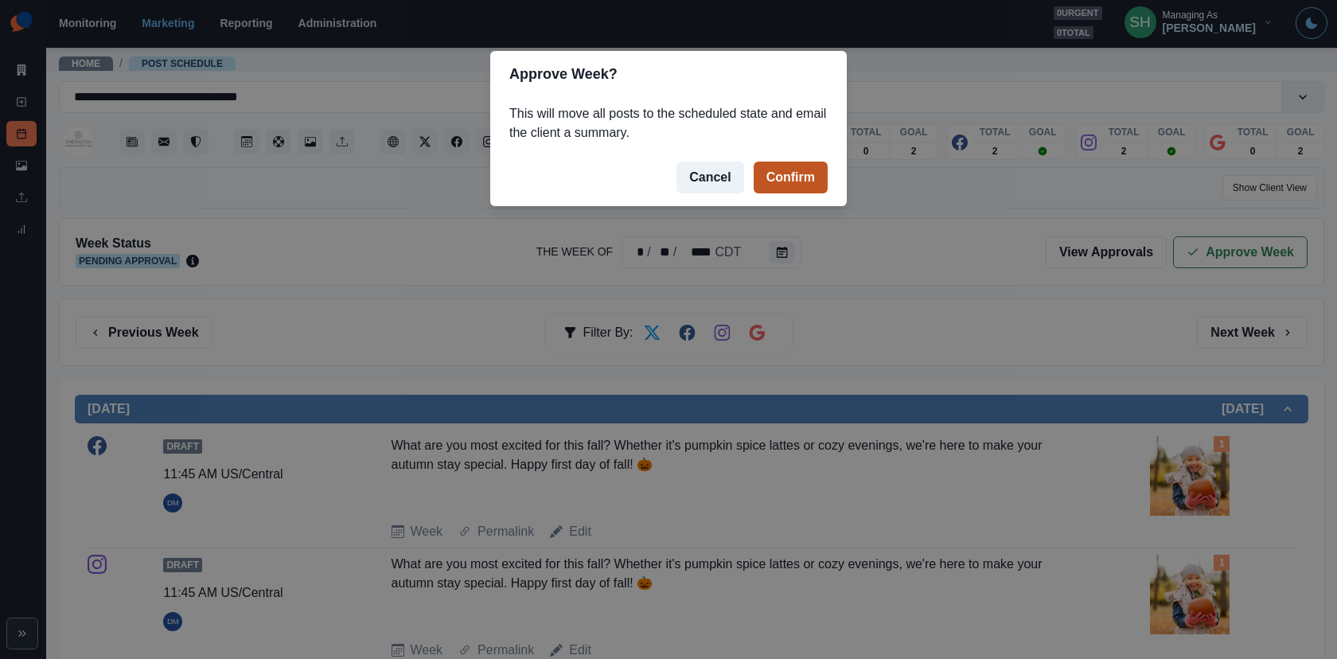
click at [783, 185] on button "Confirm" at bounding box center [790, 178] width 74 height 32
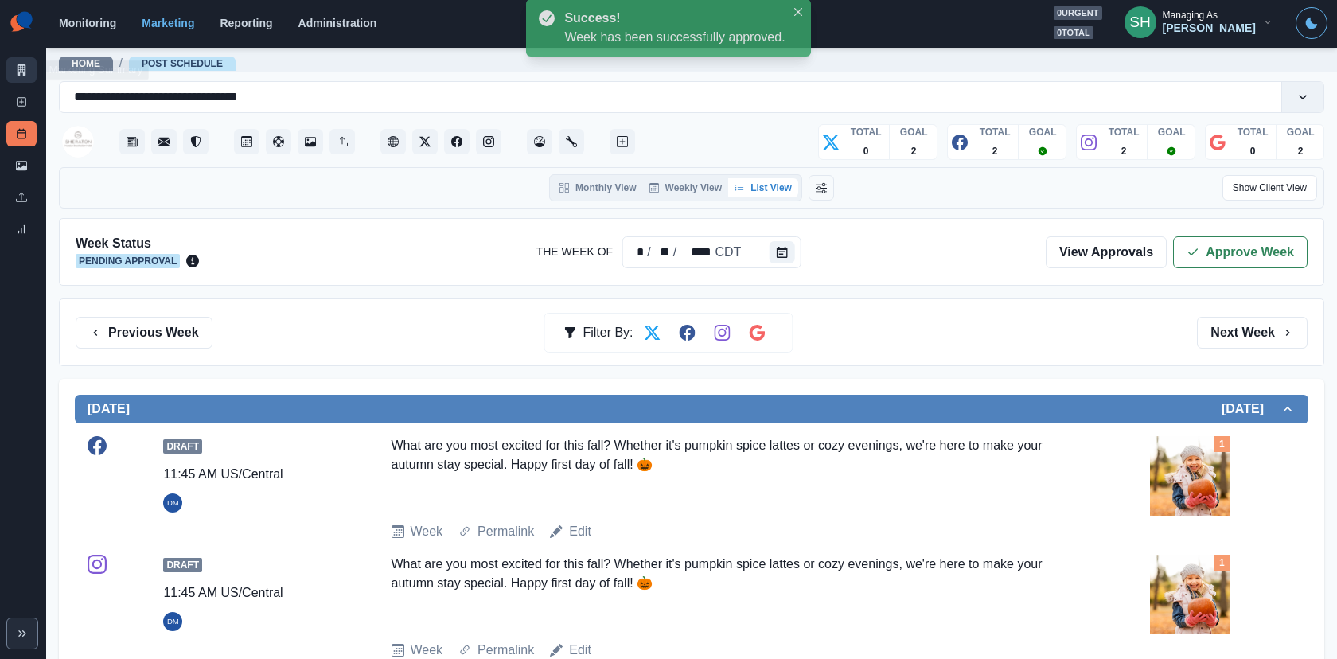
click at [26, 68] on icon at bounding box center [21, 69] width 11 height 11
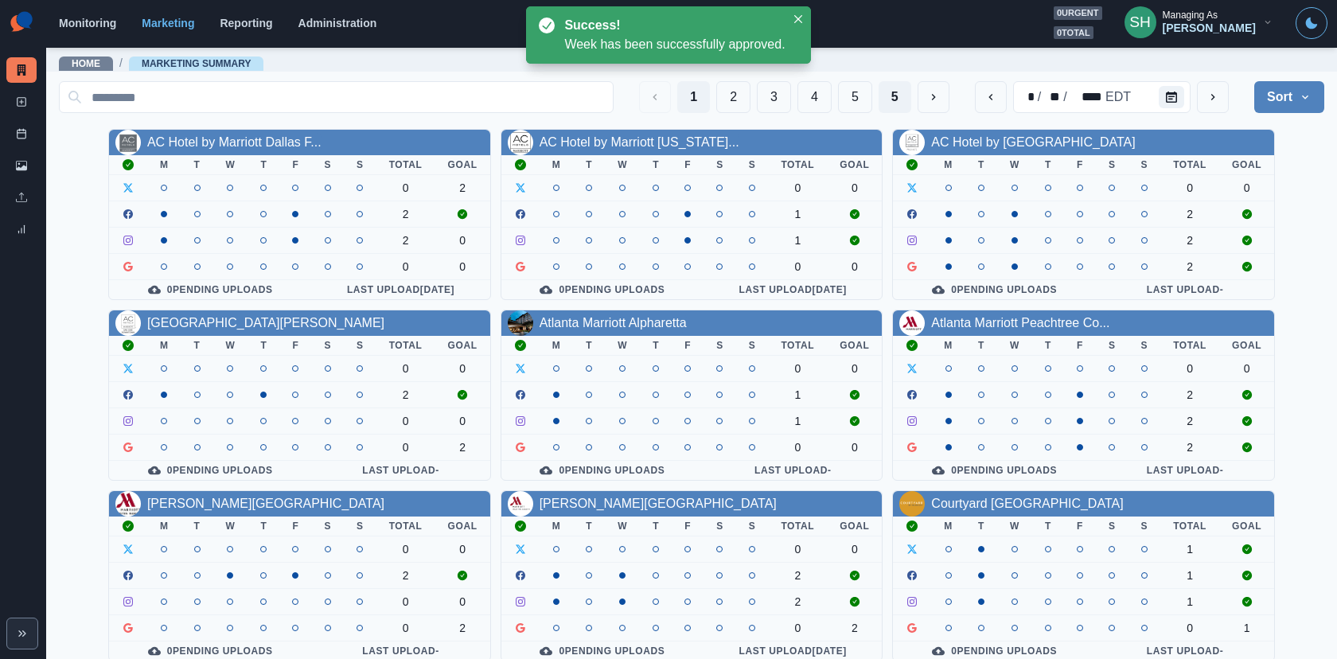
click at [894, 100] on button "5" at bounding box center [894, 97] width 33 height 32
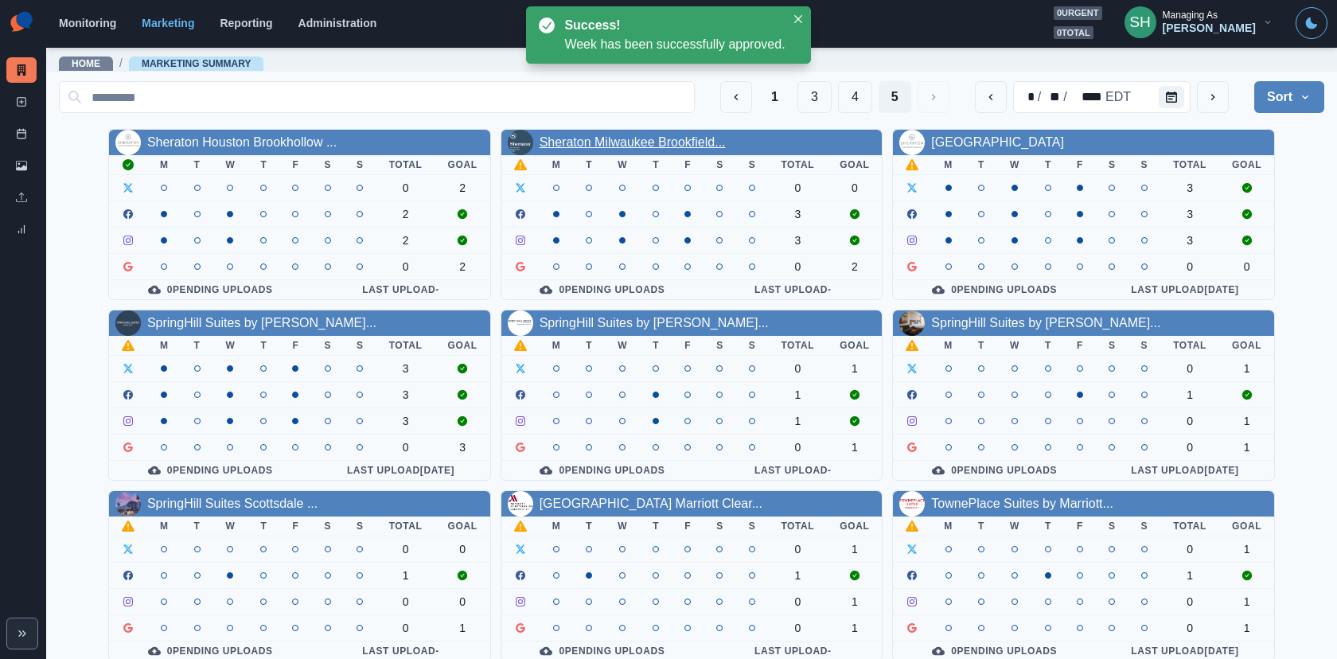
click at [672, 142] on link "Sheraton Milwaukee Brookfield..." at bounding box center [632, 142] width 186 height 14
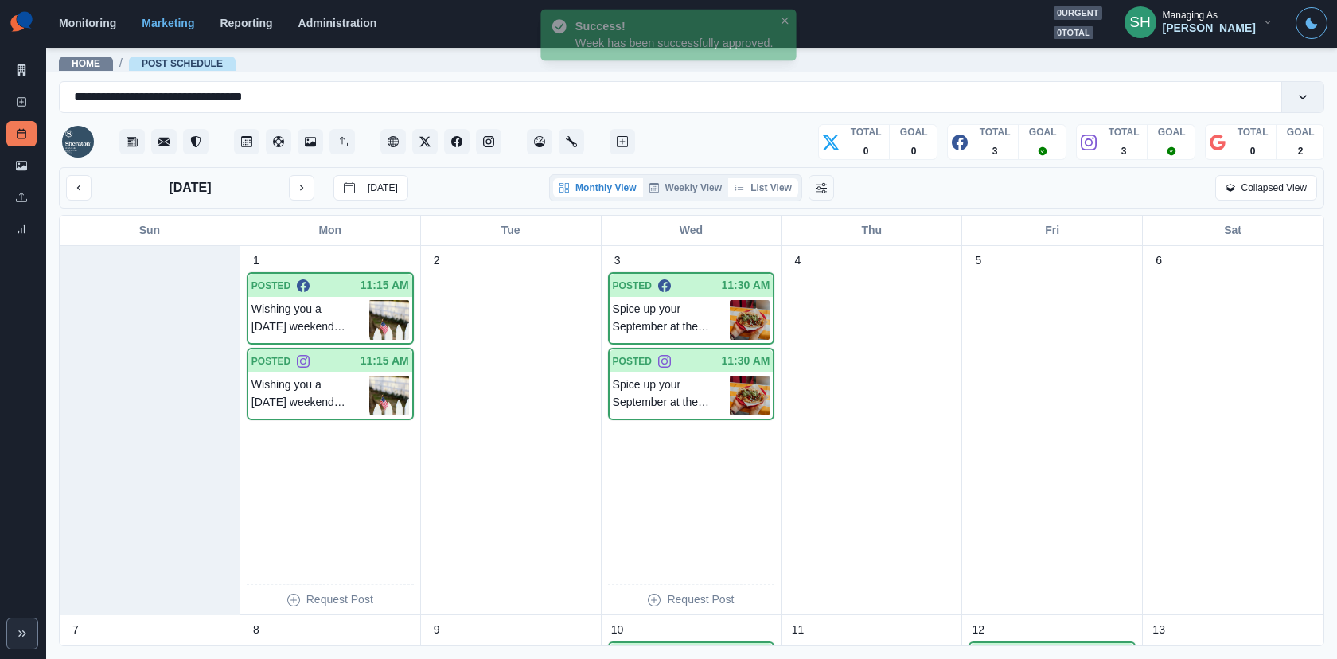
click at [776, 189] on button "List View" at bounding box center [763, 187] width 70 height 19
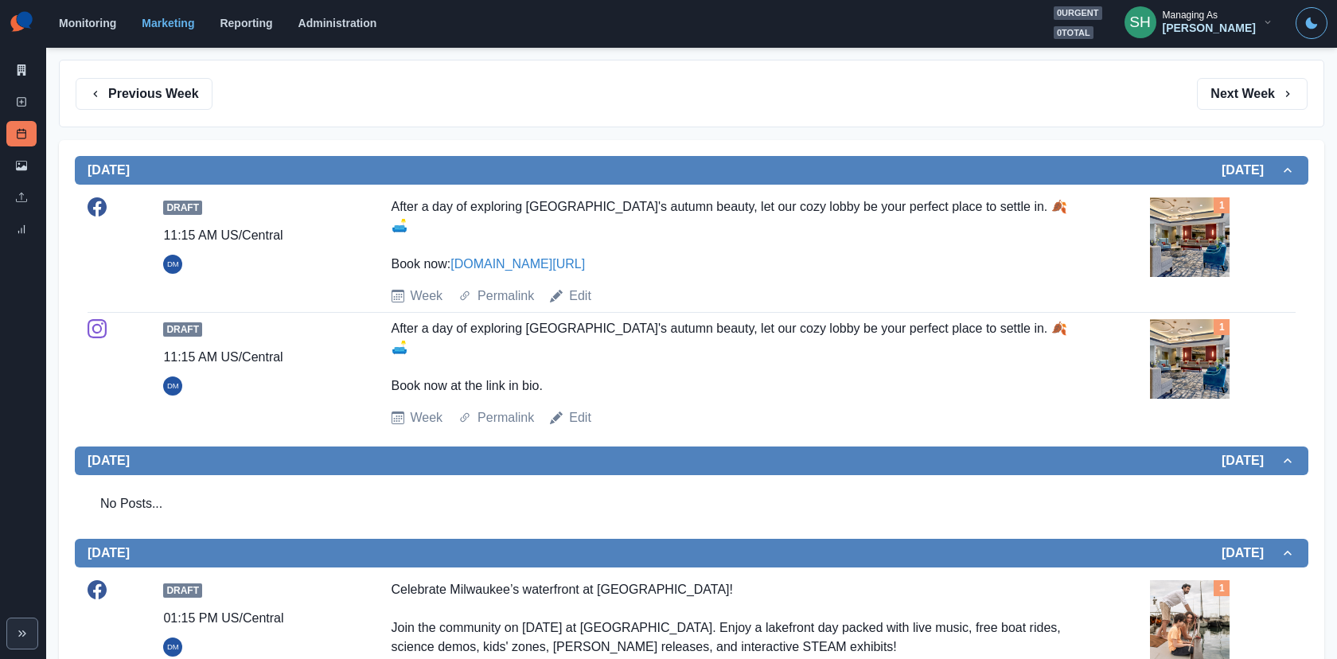
scroll to position [329, 0]
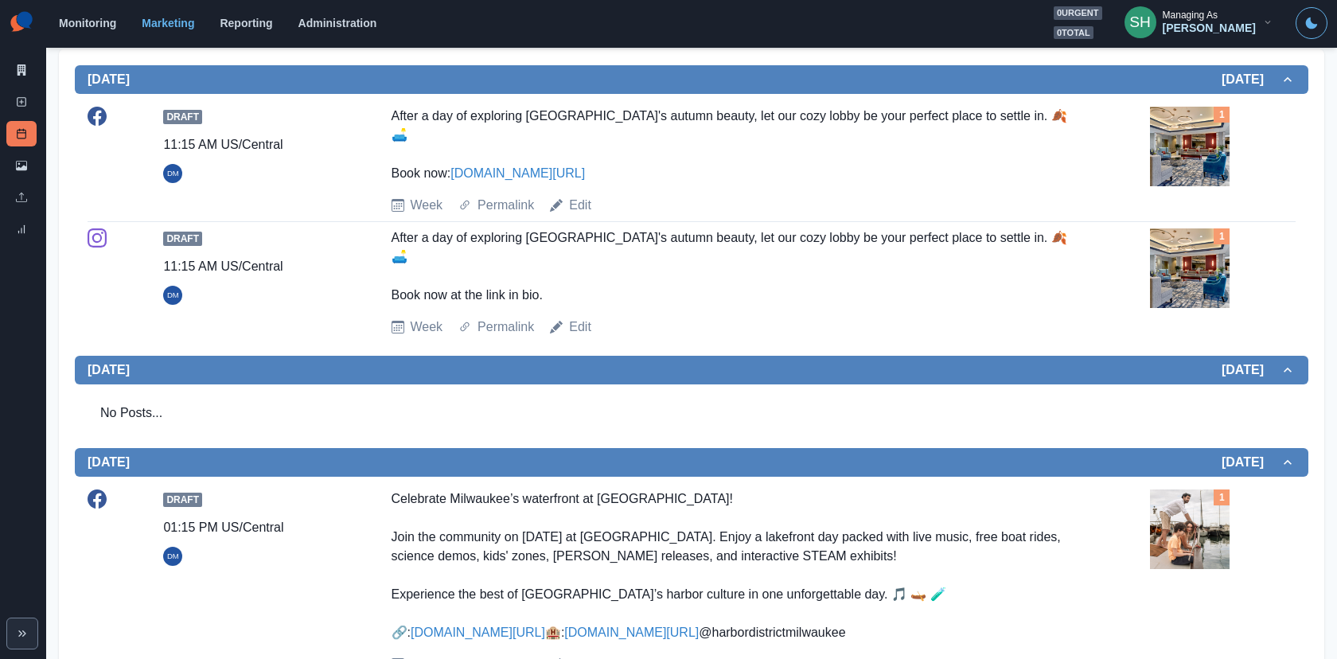
click at [1173, 251] on img at bounding box center [1190, 268] width 80 height 80
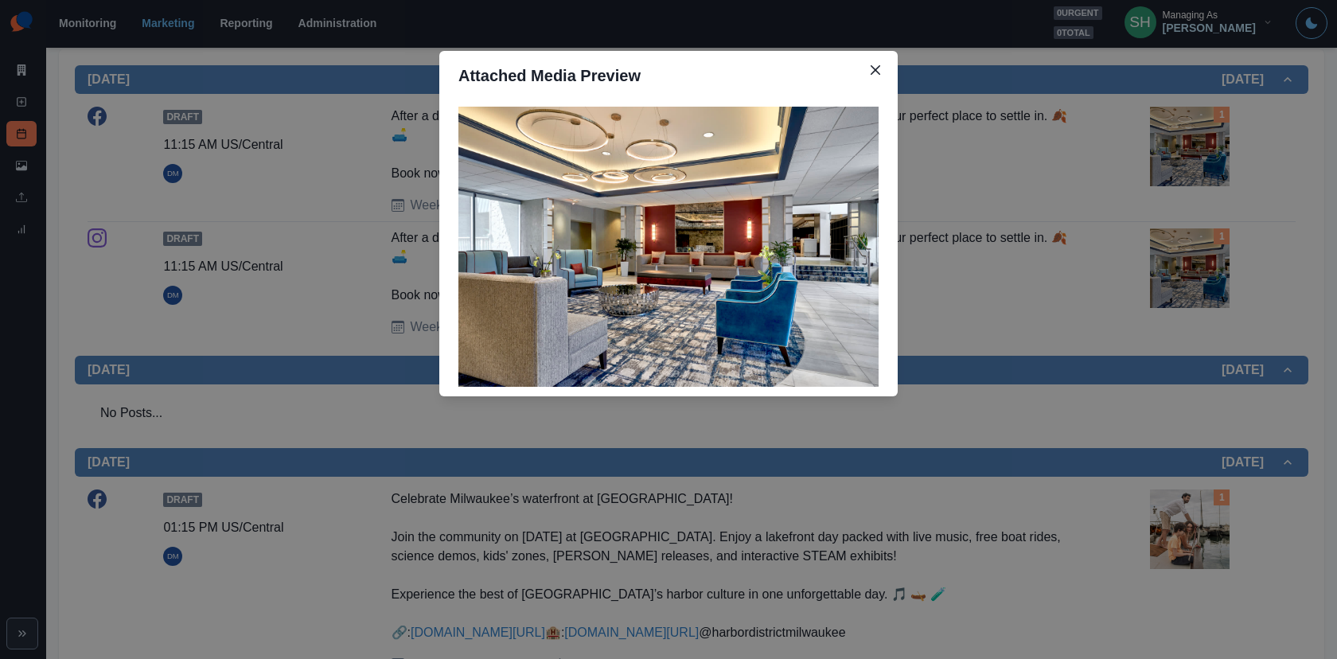
click at [1173, 251] on div "Attached Media Preview" at bounding box center [668, 329] width 1337 height 659
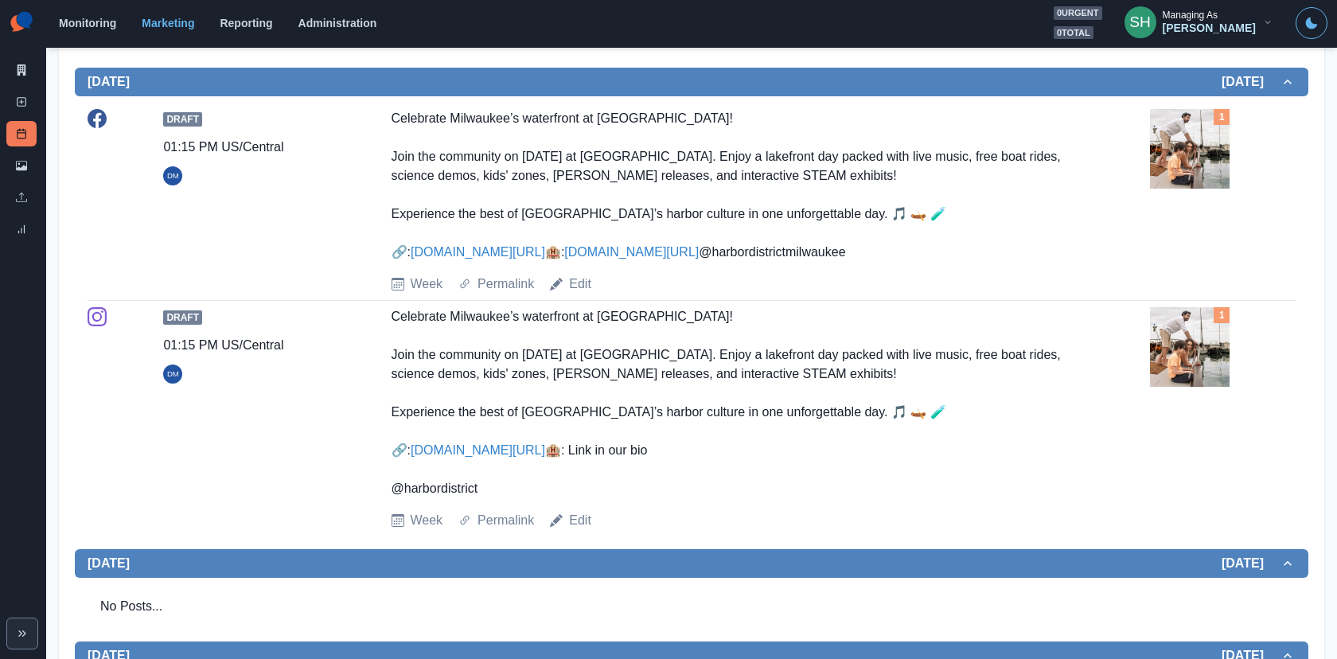
scroll to position [726, 0]
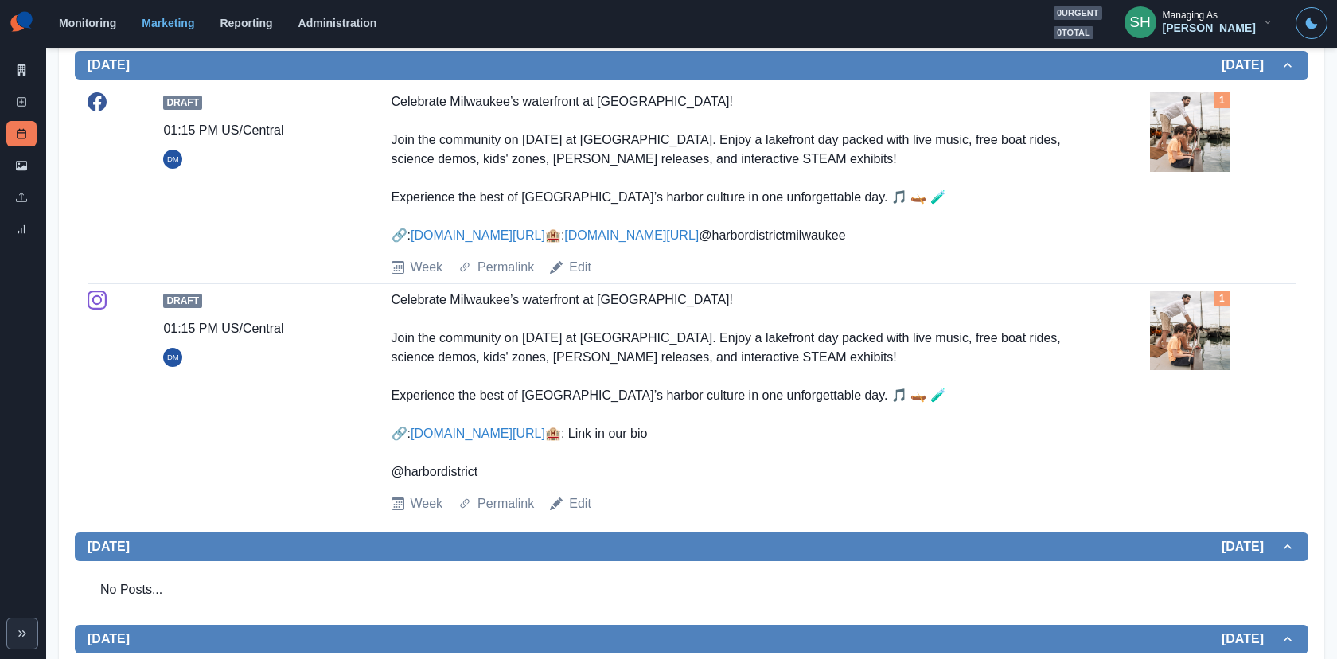
click at [1174, 98] on img at bounding box center [1190, 132] width 80 height 80
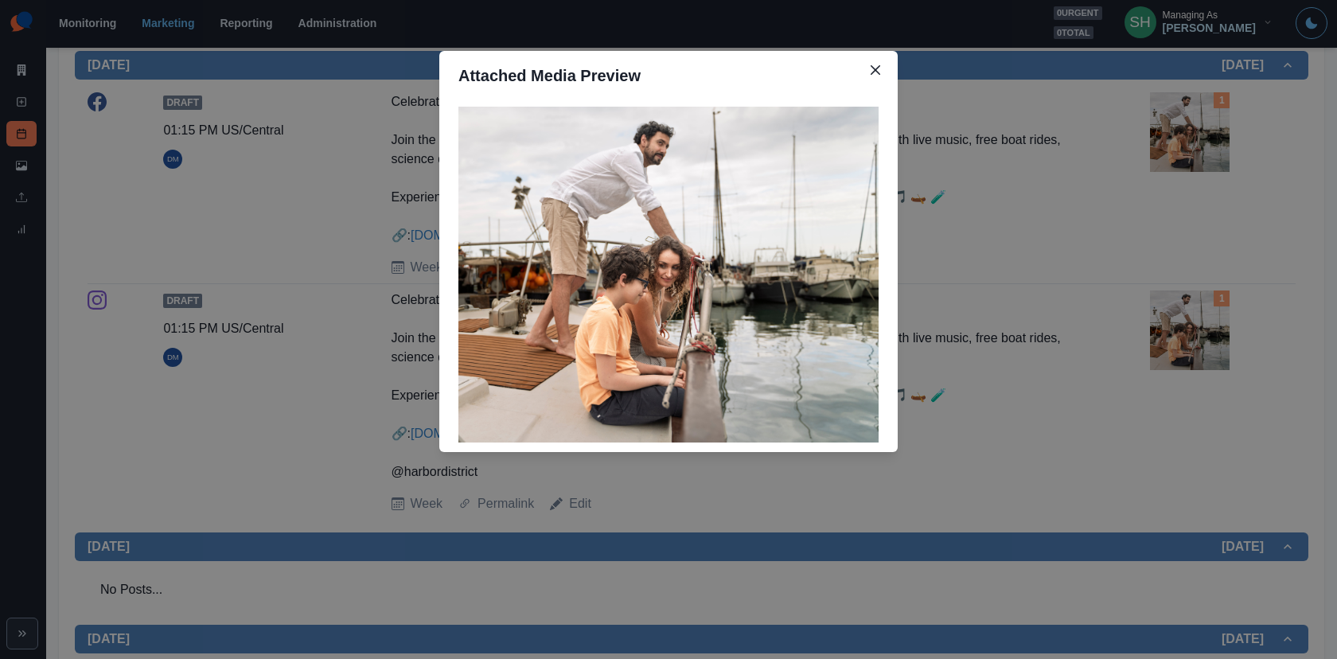
click at [1105, 150] on div "Attached Media Preview" at bounding box center [668, 329] width 1337 height 659
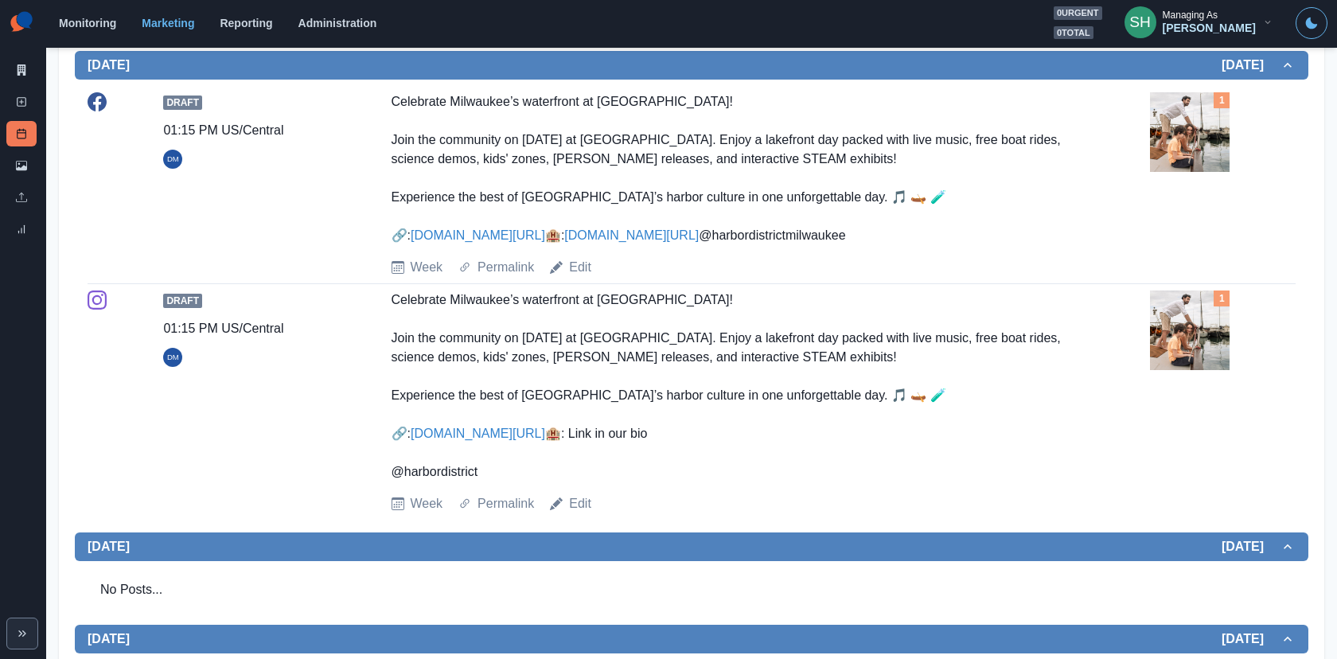
click at [1158, 137] on img at bounding box center [1190, 132] width 80 height 80
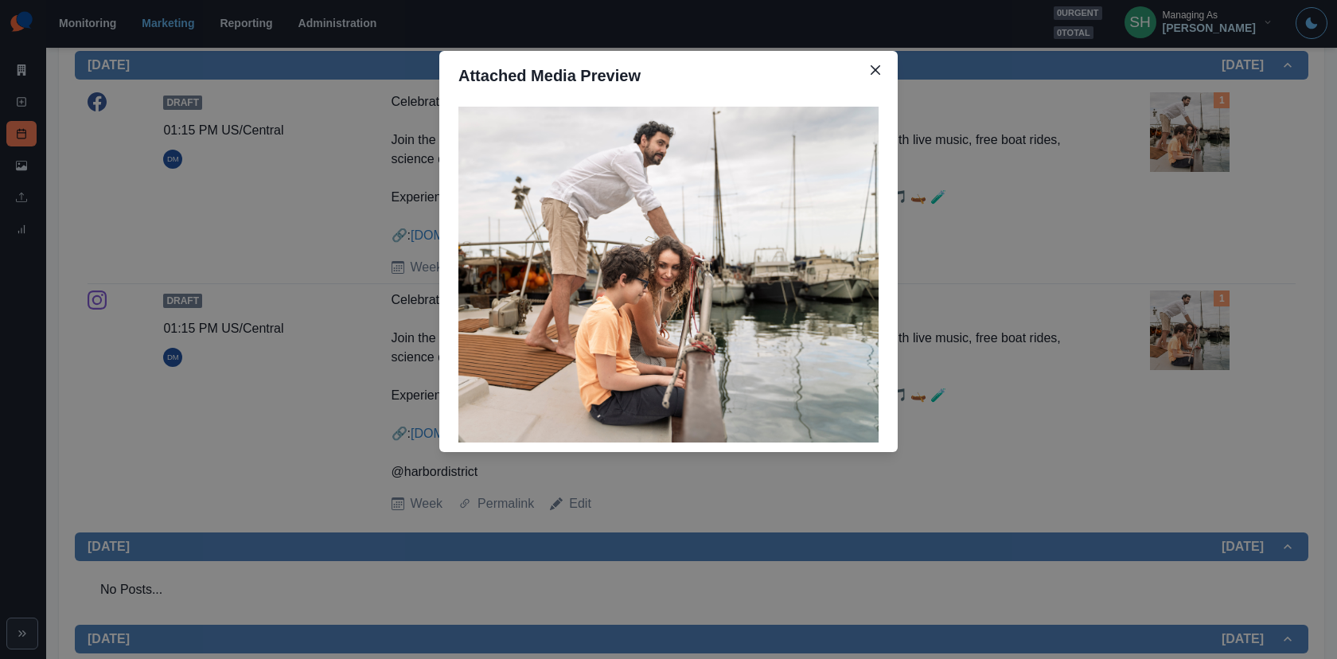
click at [1158, 137] on div "Attached Media Preview" at bounding box center [668, 329] width 1337 height 659
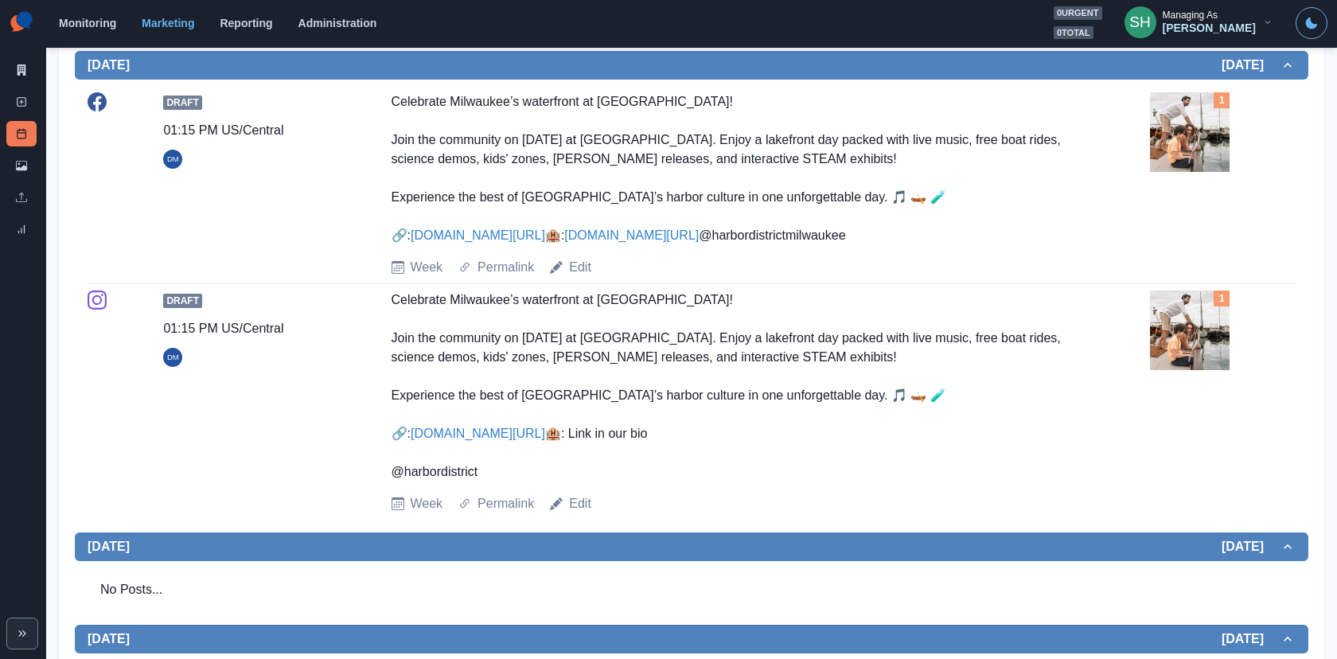
click at [1162, 147] on img at bounding box center [1190, 132] width 80 height 80
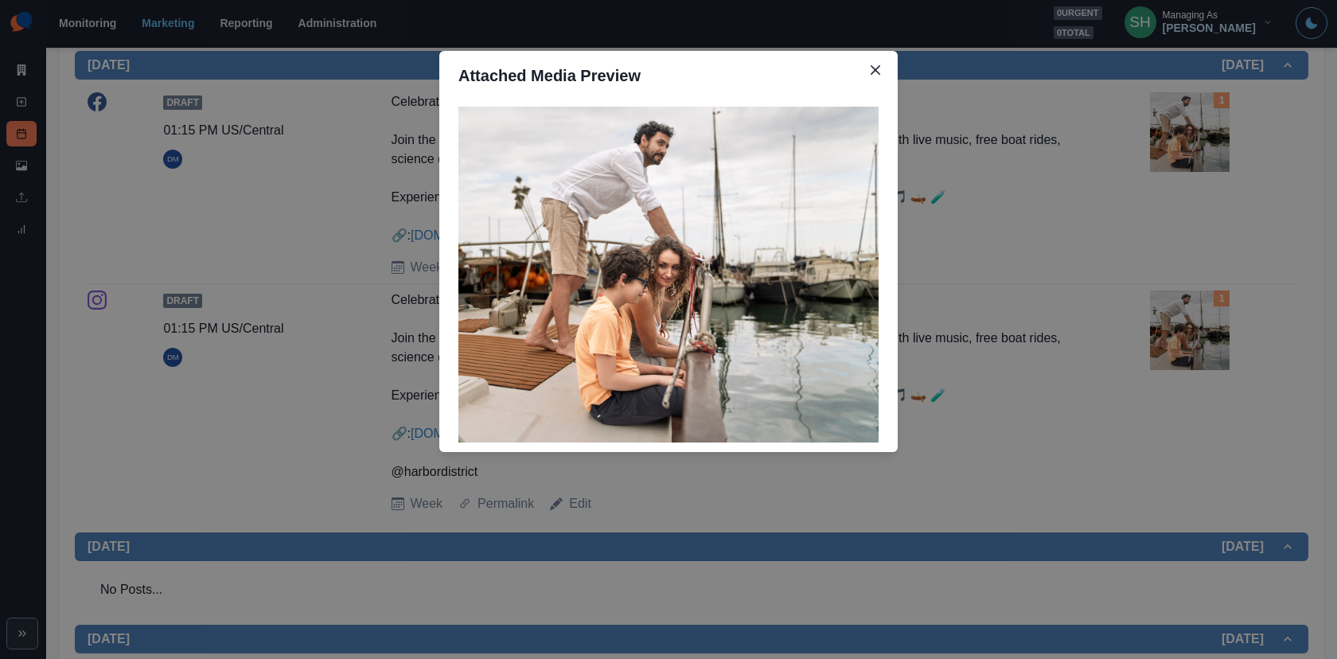
click at [1162, 147] on div "Attached Media Preview" at bounding box center [668, 329] width 1337 height 659
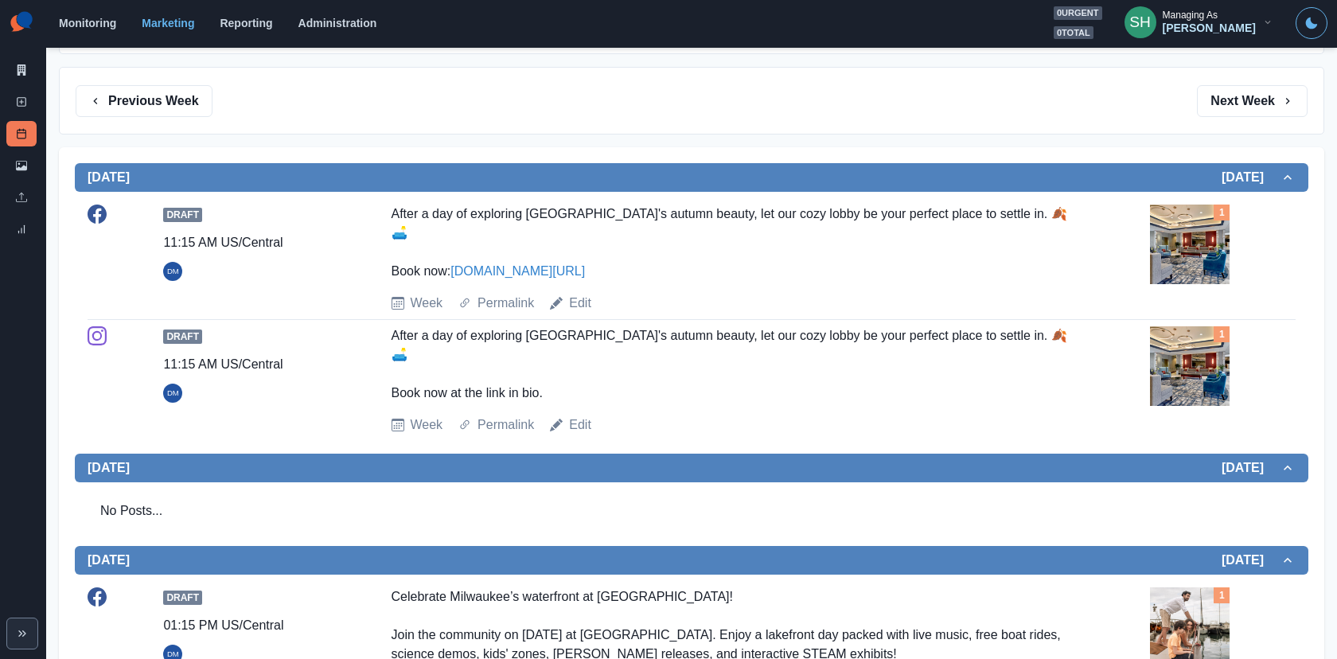
scroll to position [0, 0]
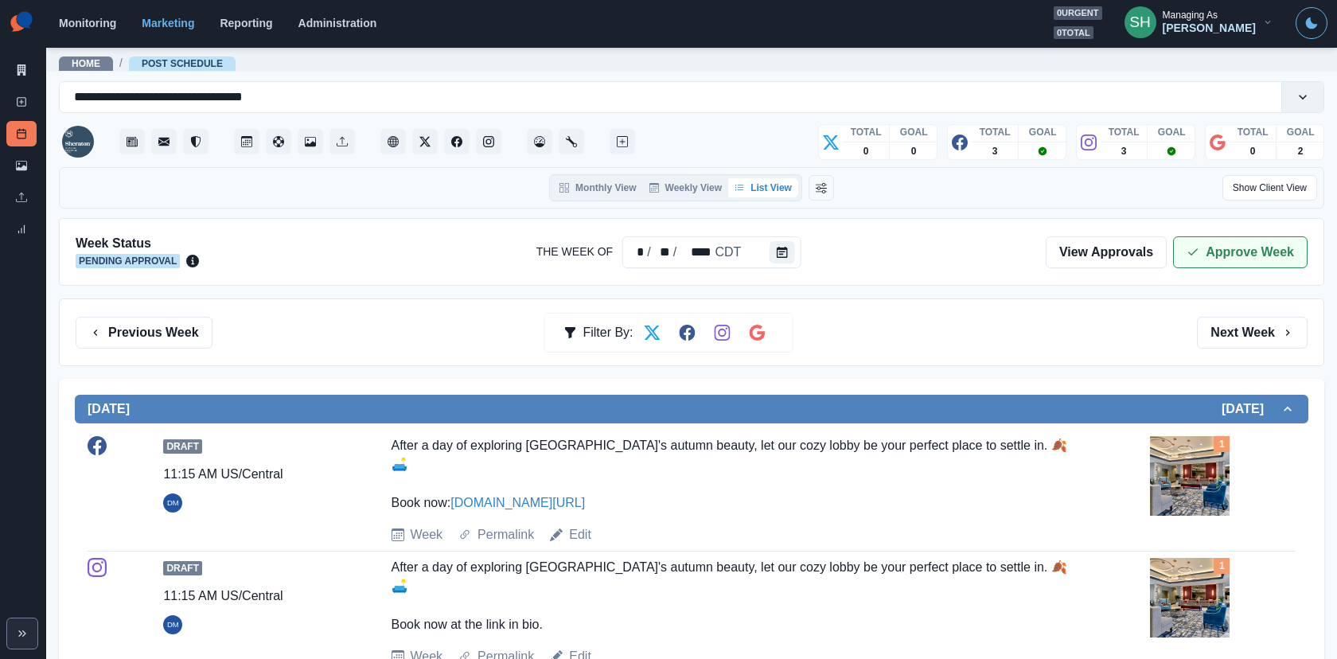
click at [1194, 249] on icon "button" at bounding box center [1192, 252] width 13 height 13
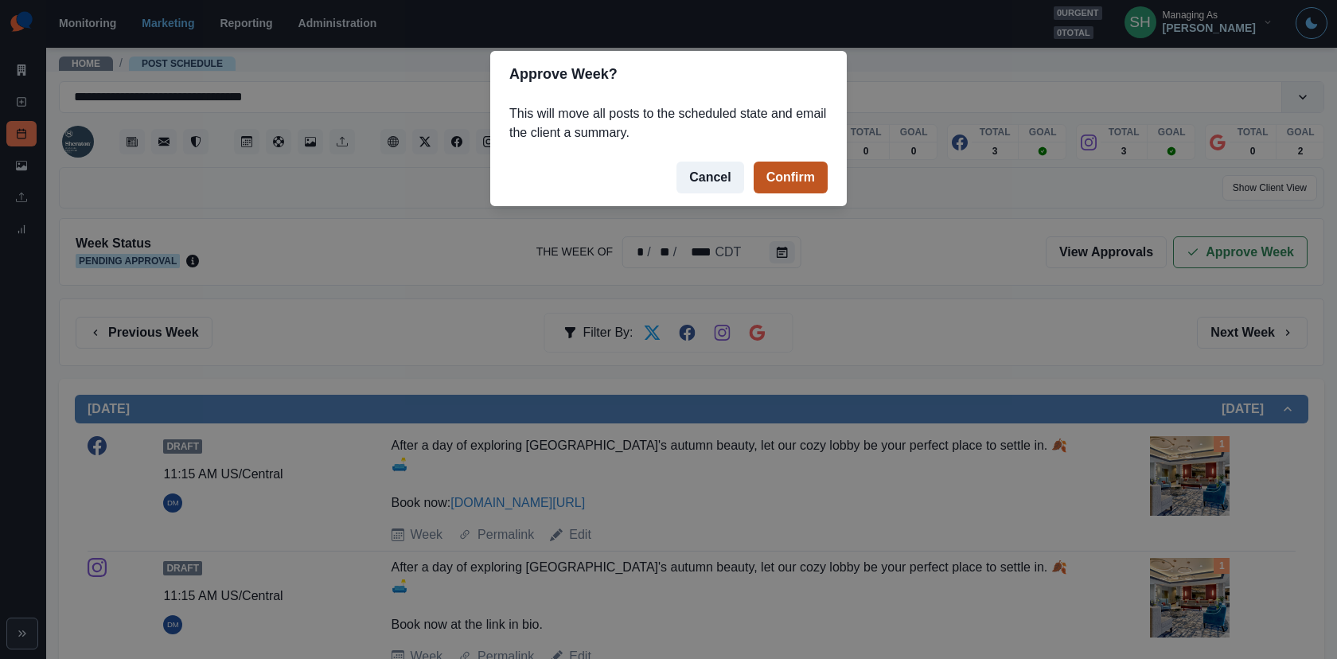
click at [788, 174] on button "Confirm" at bounding box center [790, 178] width 74 height 32
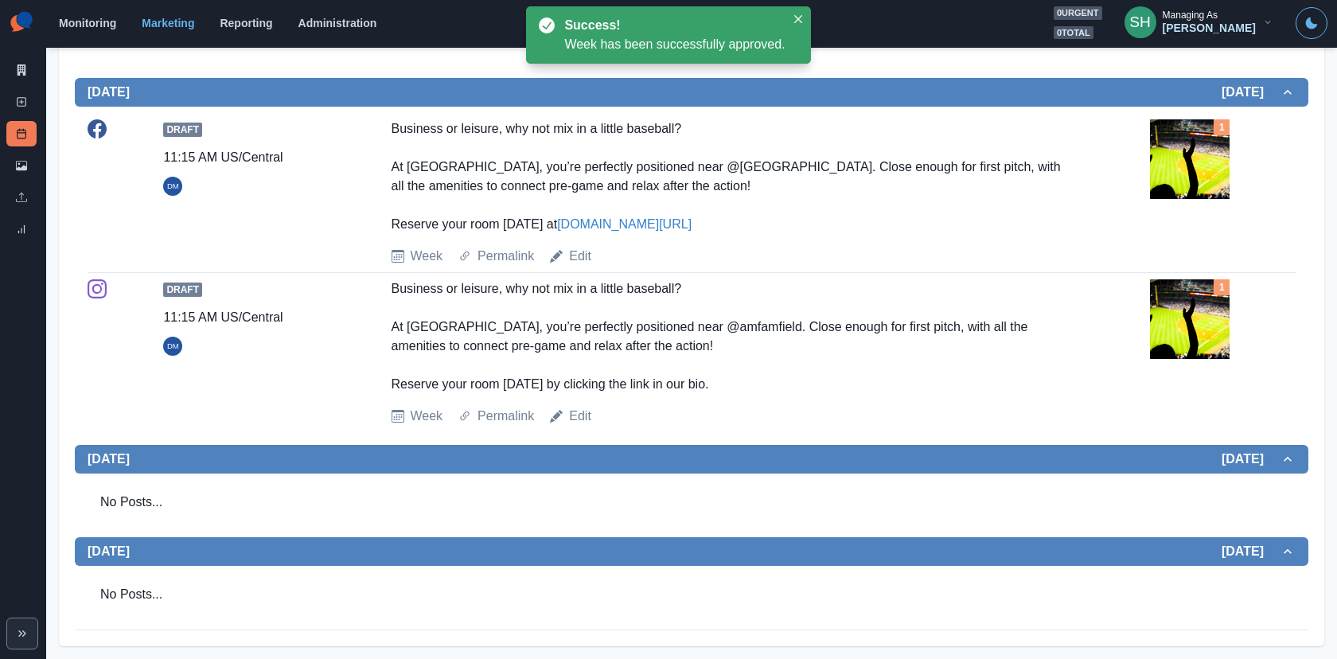
scroll to position [1339, 0]
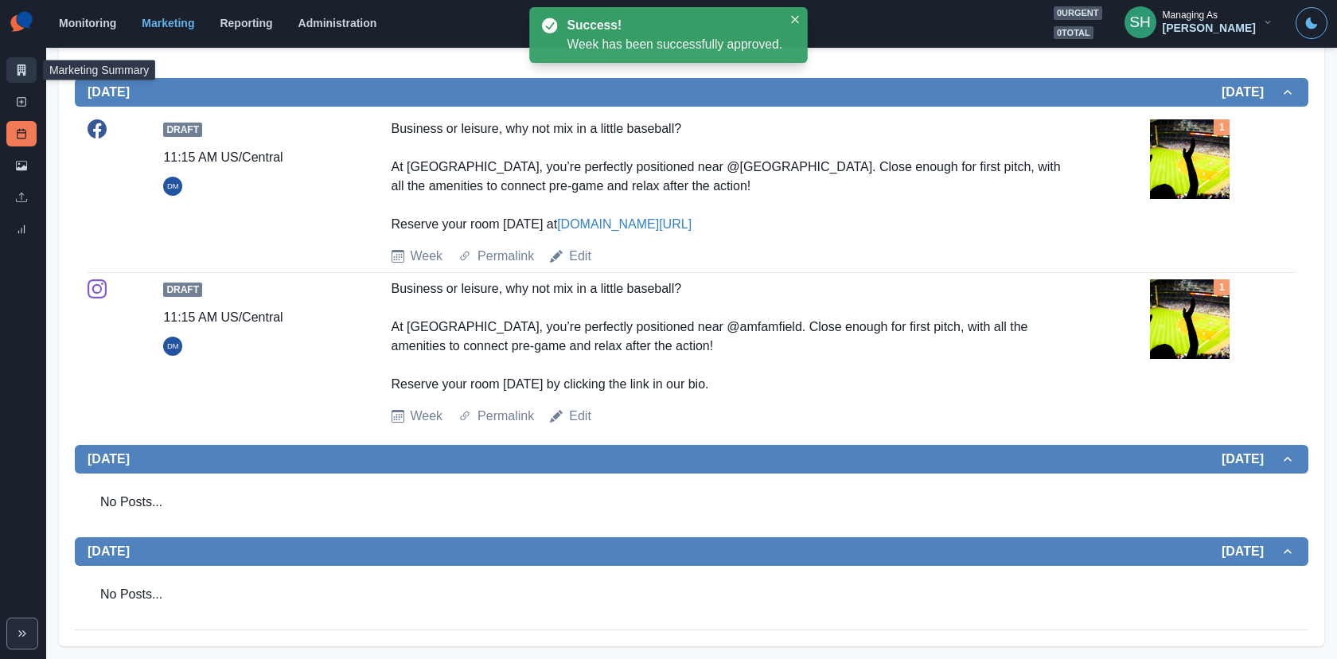
click at [29, 65] on link "Marketing Summary" at bounding box center [21, 69] width 30 height 25
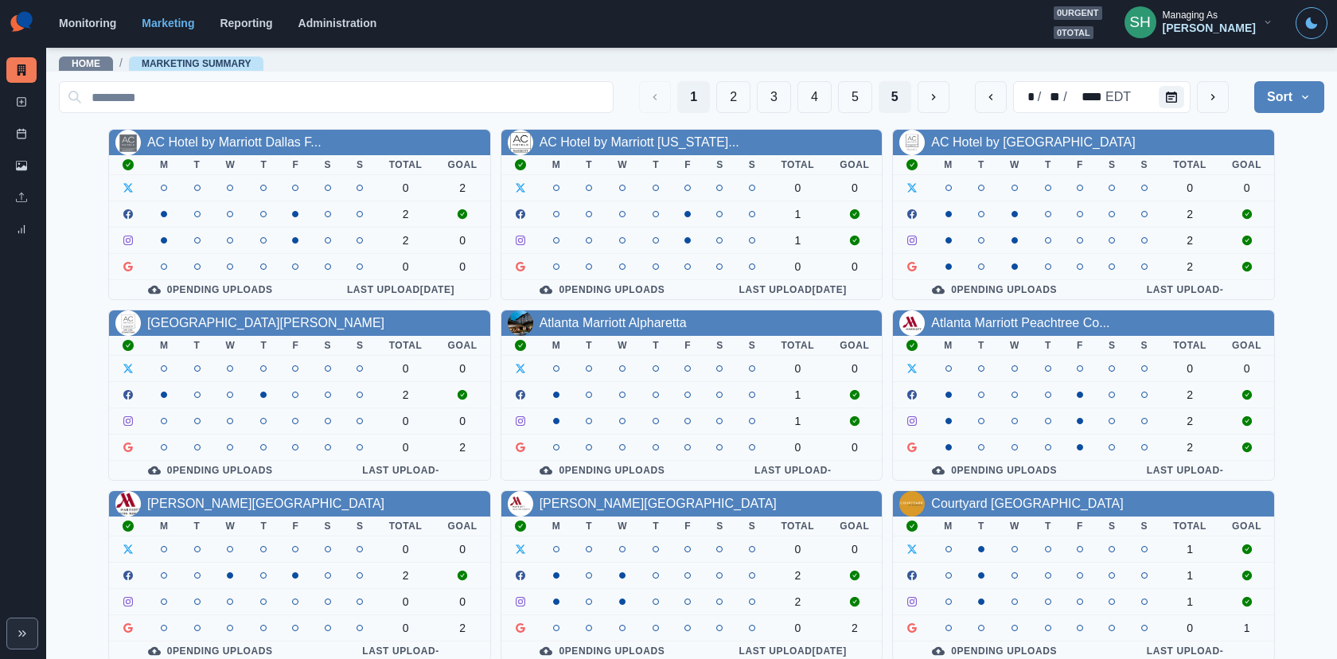
click at [891, 98] on button "5" at bounding box center [894, 97] width 33 height 32
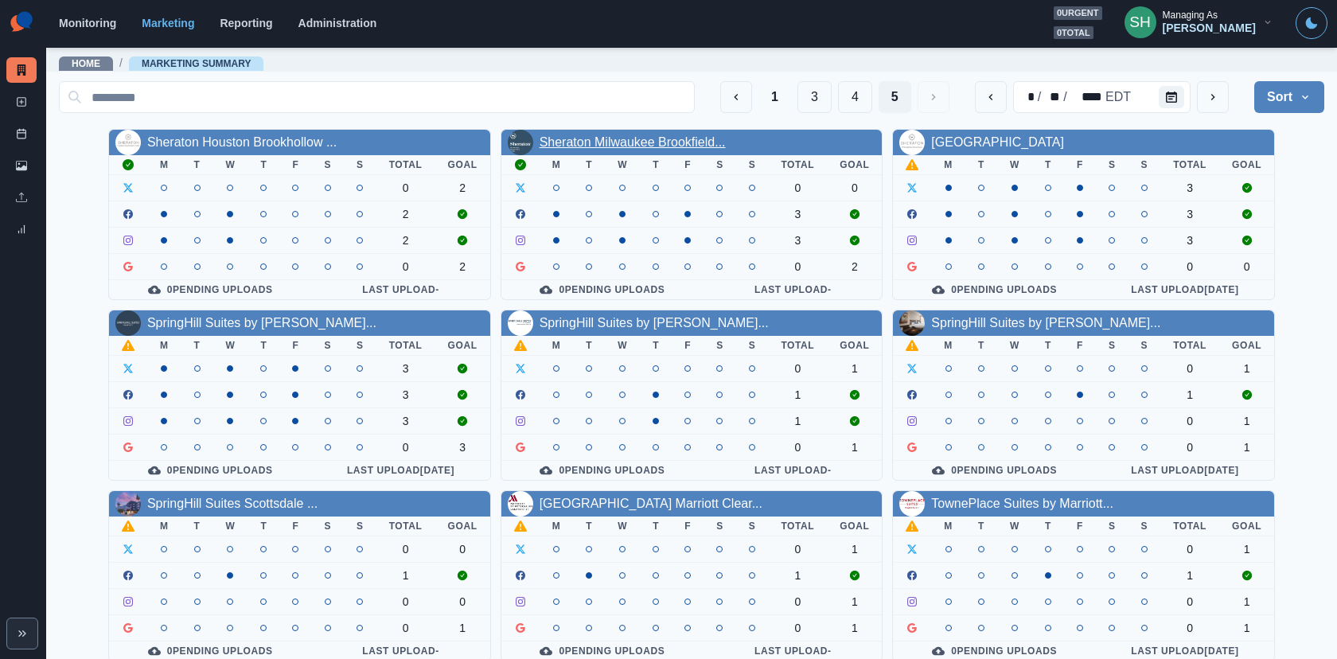
click at [707, 138] on link "Sheraton Milwaukee Brookfield..." at bounding box center [632, 142] width 186 height 14
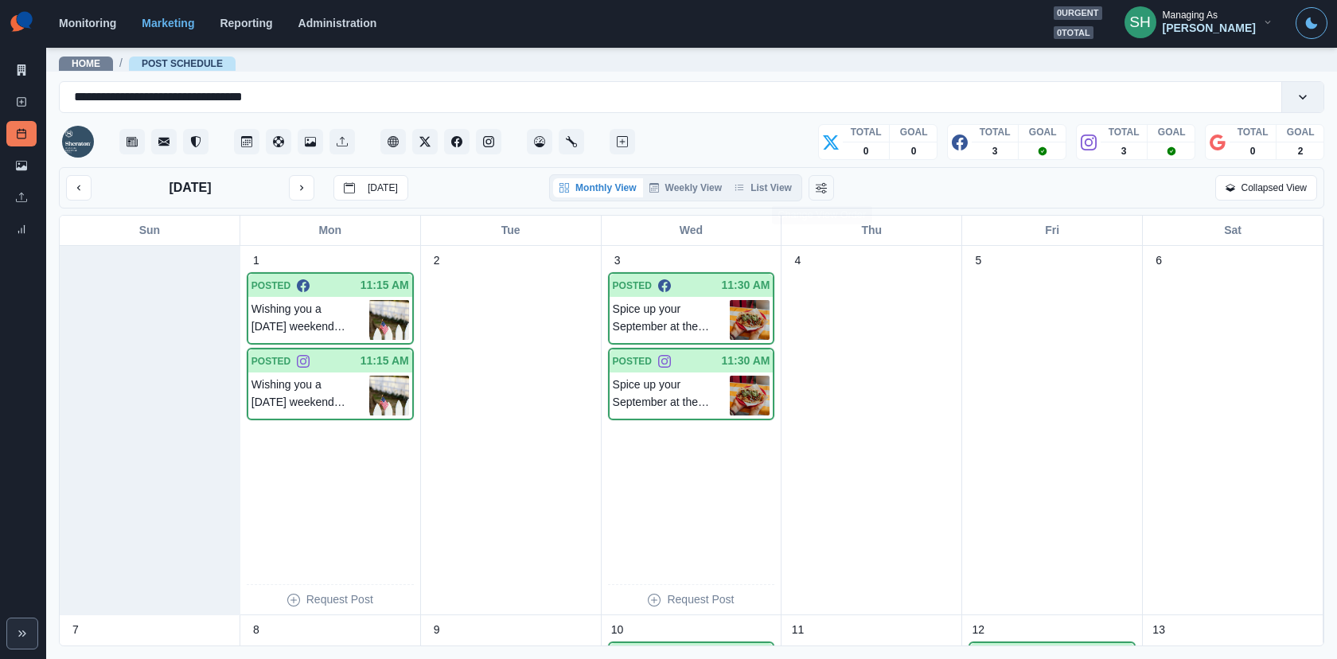
click at [801, 189] on div "Monthly View Weekly View List View" at bounding box center [675, 187] width 253 height 27
click at [792, 189] on button "List View" at bounding box center [763, 187] width 70 height 19
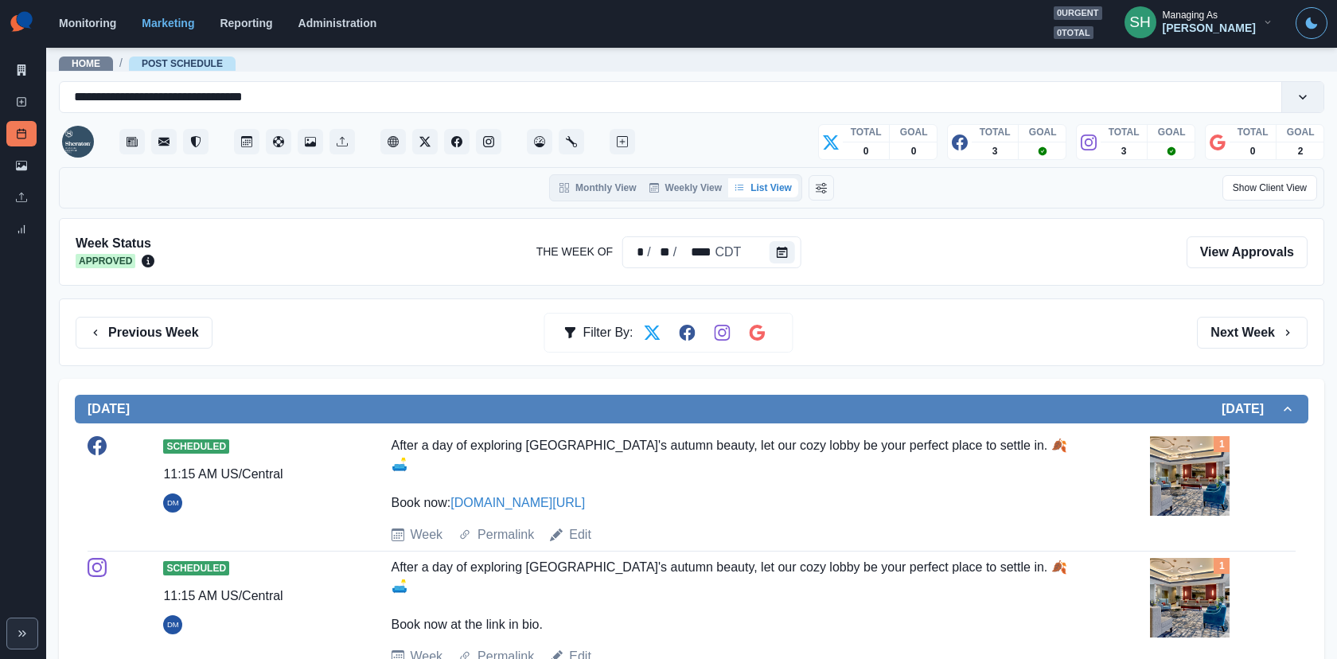
scroll to position [1339, 0]
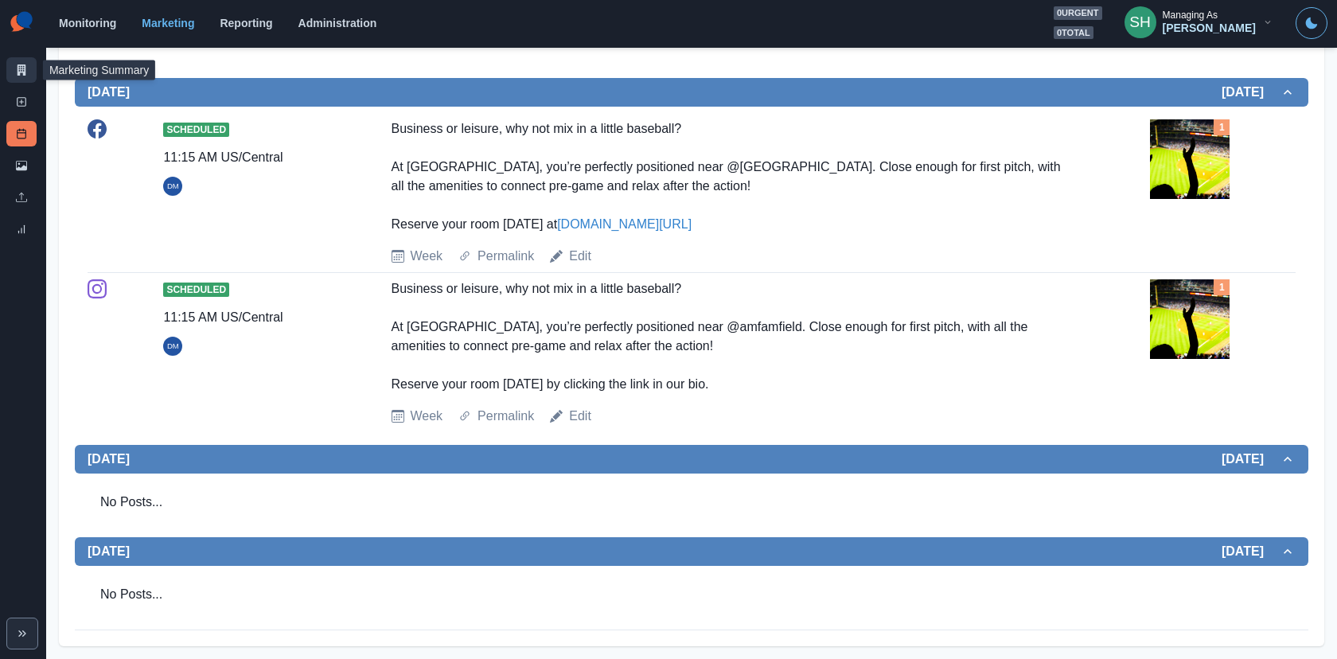
click at [13, 70] on link "Marketing Summary" at bounding box center [21, 69] width 30 height 25
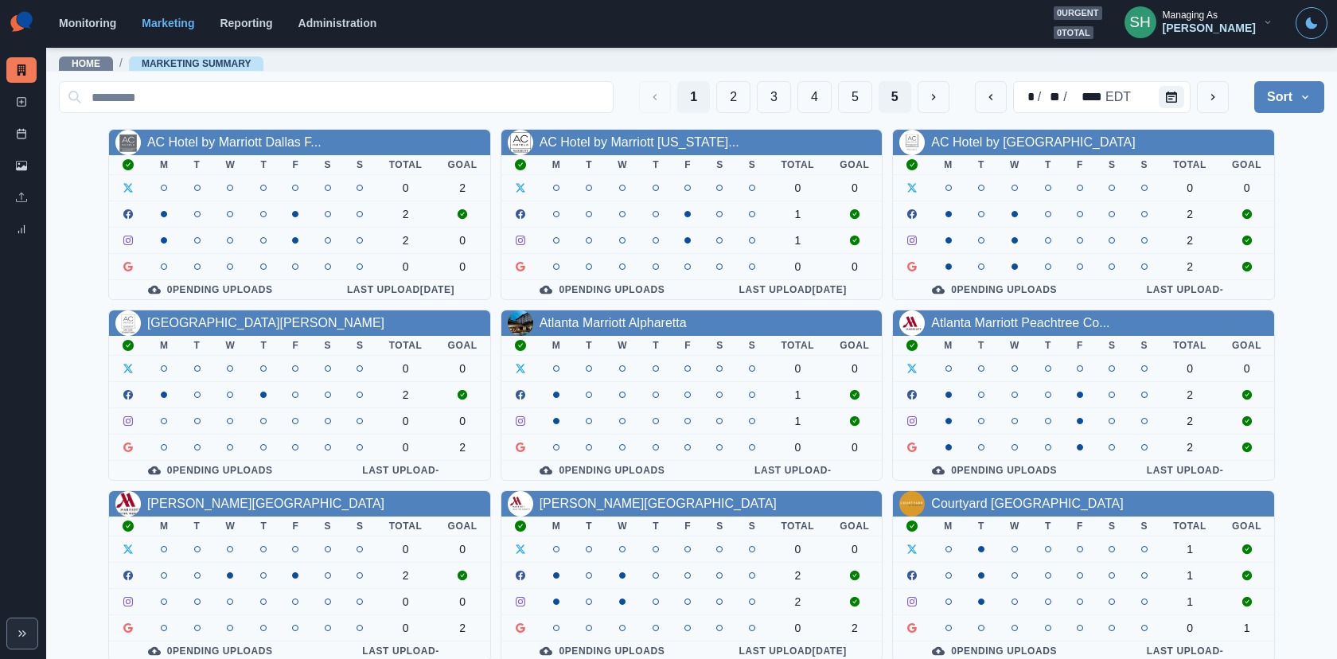
click at [882, 91] on button "5" at bounding box center [894, 97] width 33 height 32
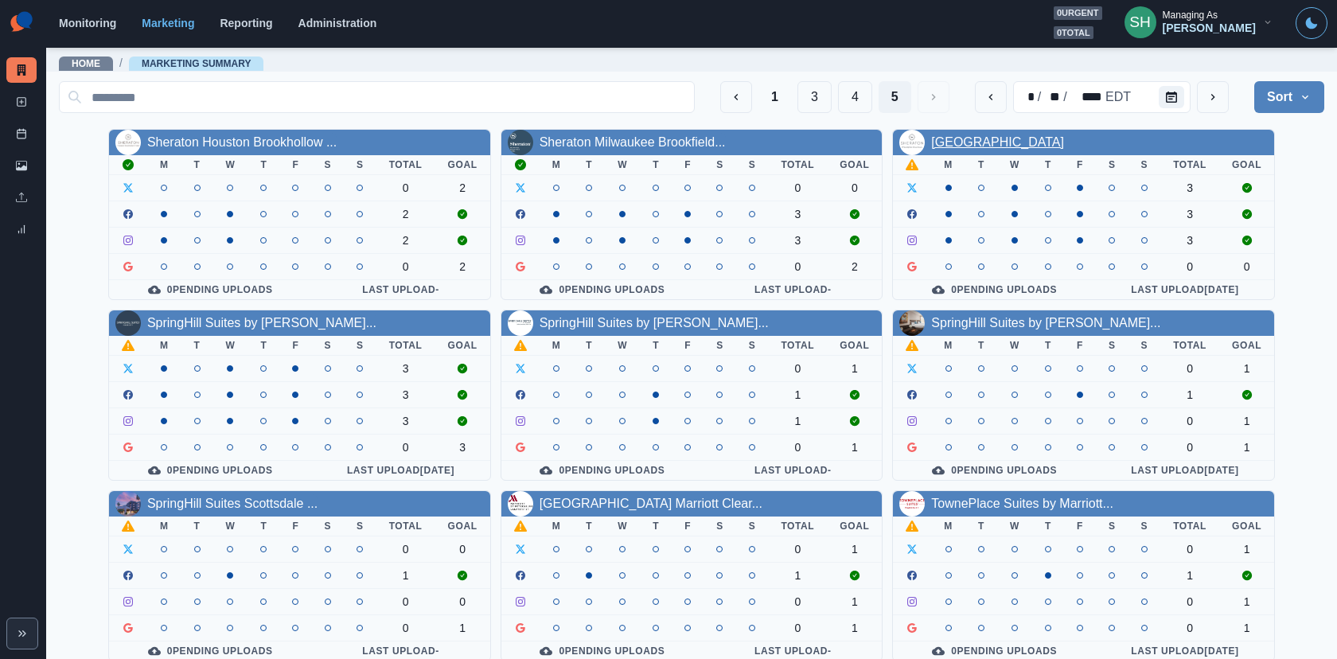
click at [1015, 145] on link "Sheraton Philadelphia Downtown" at bounding box center [997, 142] width 133 height 14
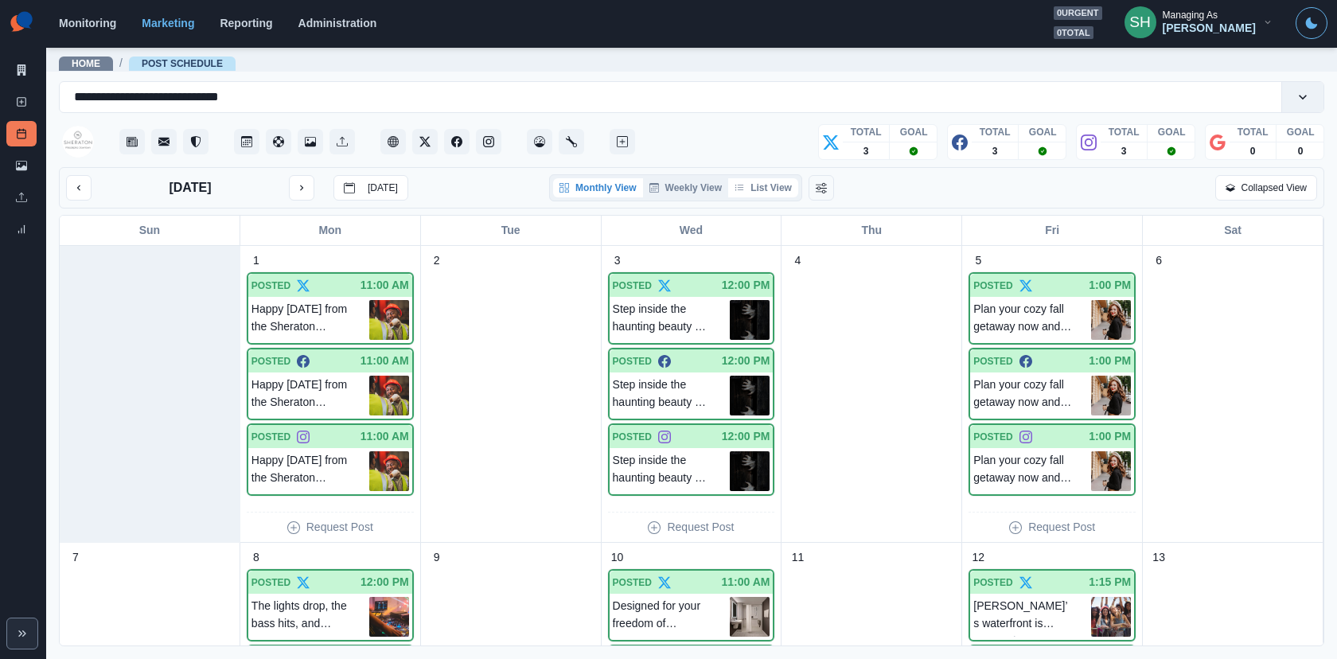
click at [764, 185] on button "List View" at bounding box center [763, 187] width 70 height 19
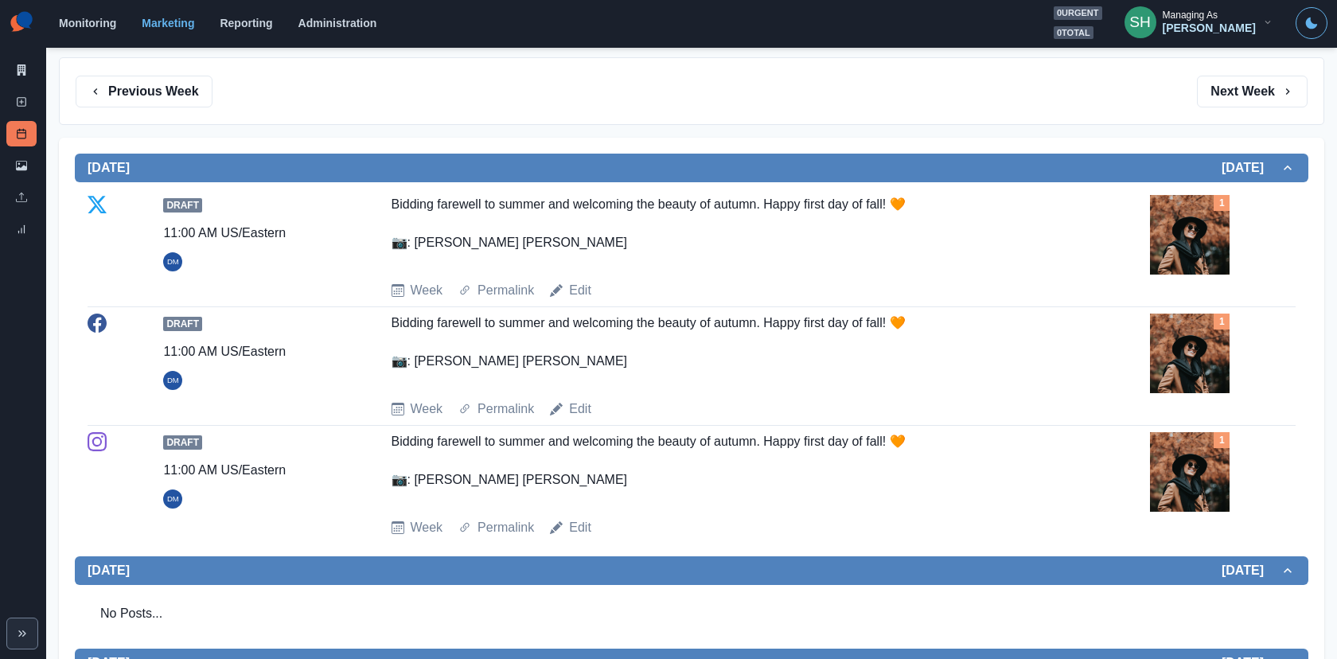
scroll to position [282, 0]
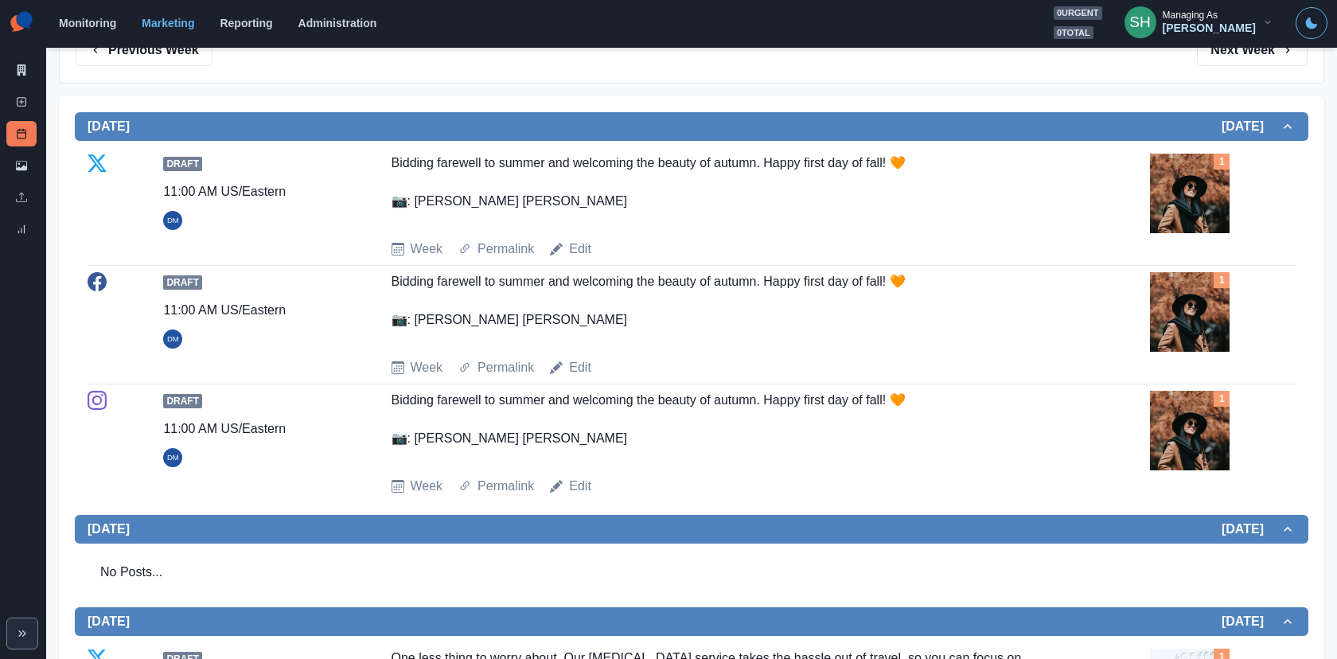
click at [1202, 302] on img at bounding box center [1190, 312] width 80 height 80
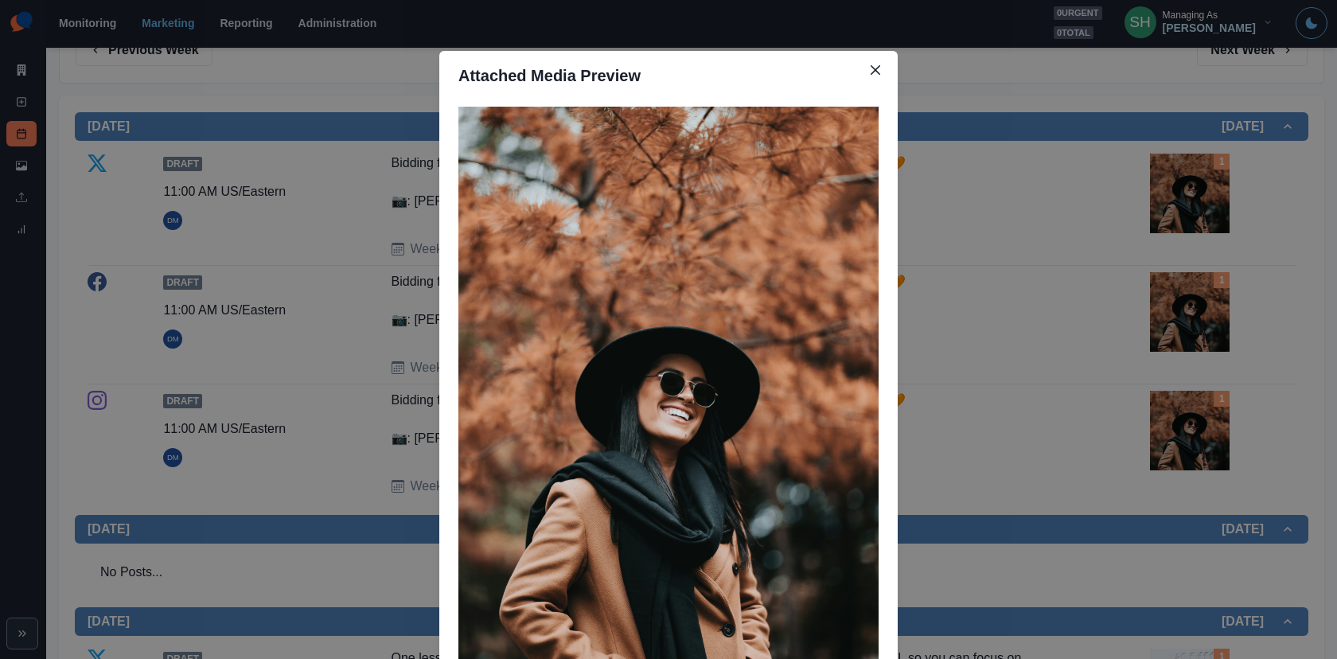
click at [1186, 308] on div "Attached Media Preview" at bounding box center [668, 329] width 1337 height 659
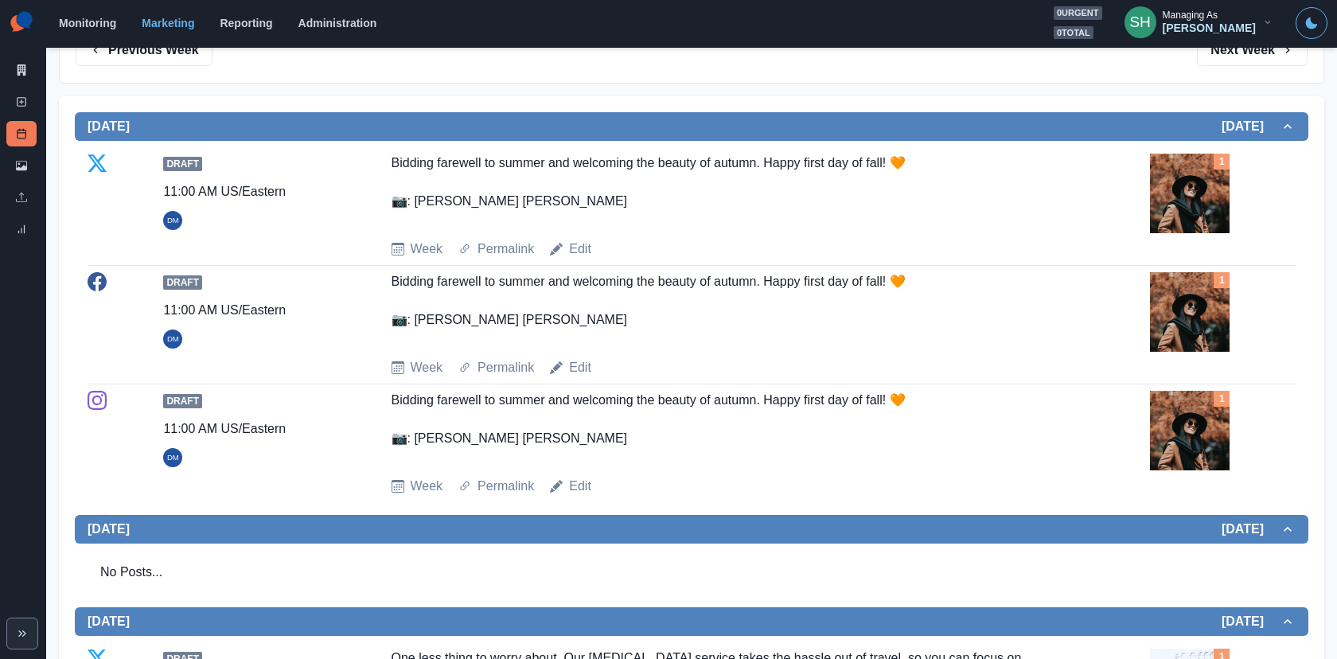
click at [1178, 200] on img at bounding box center [1190, 194] width 80 height 80
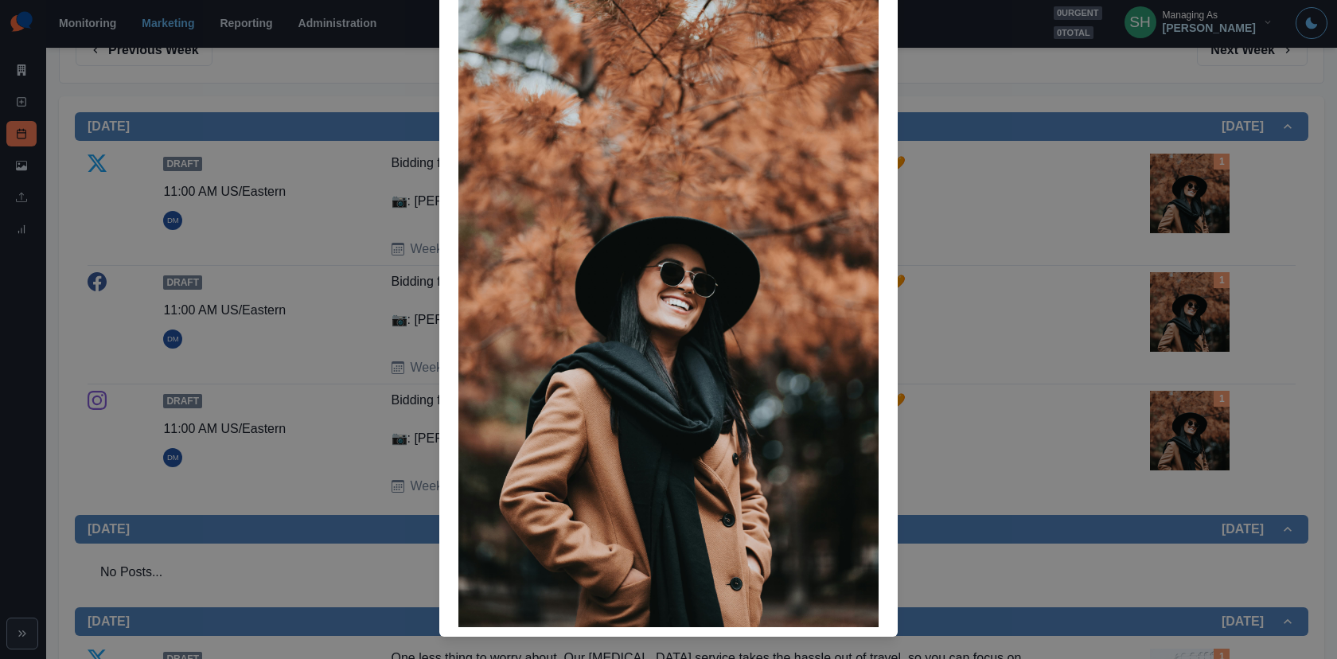
scroll to position [138, 0]
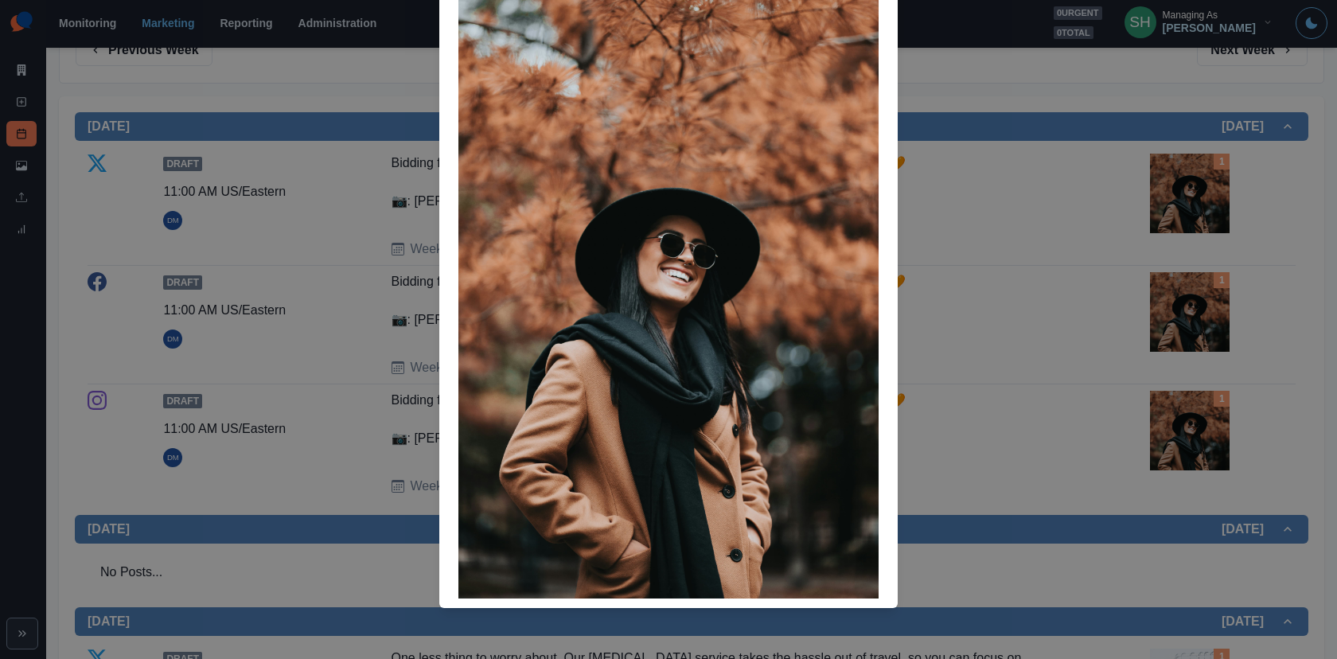
click at [1021, 267] on div "Attached Media Preview" at bounding box center [668, 329] width 1337 height 659
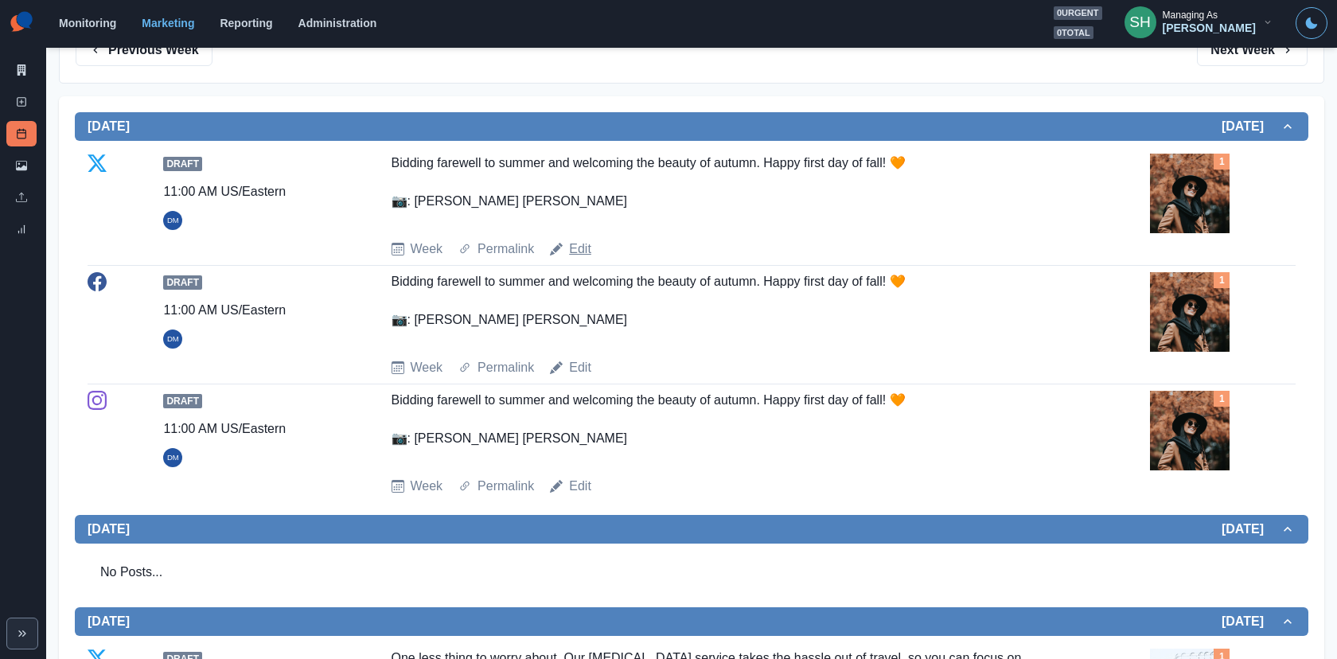
click at [584, 244] on link "Edit" at bounding box center [580, 248] width 22 height 19
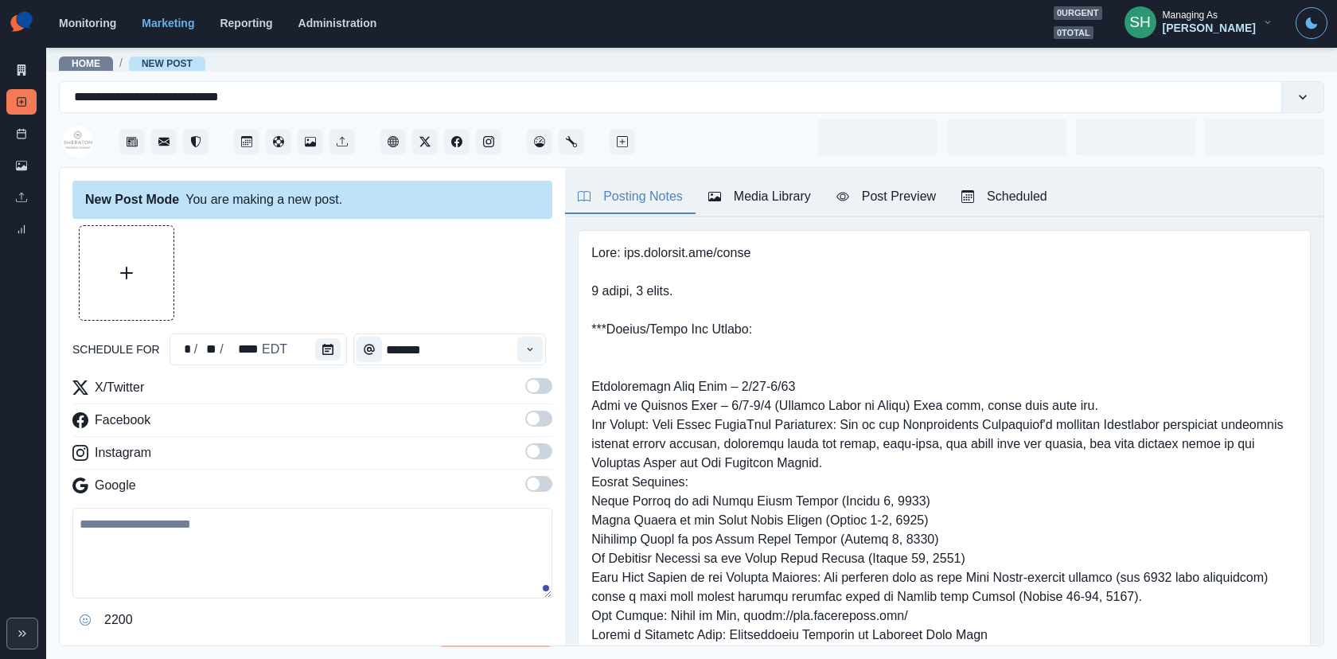
type input "********"
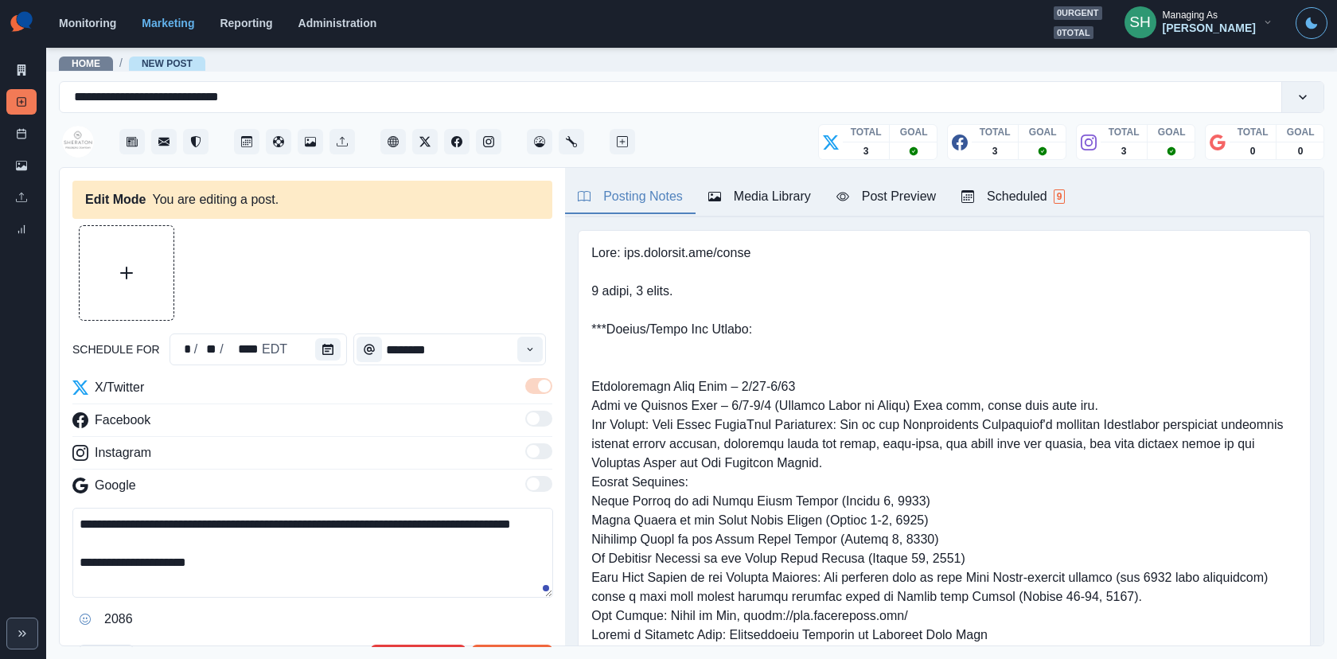
scroll to position [80, 0]
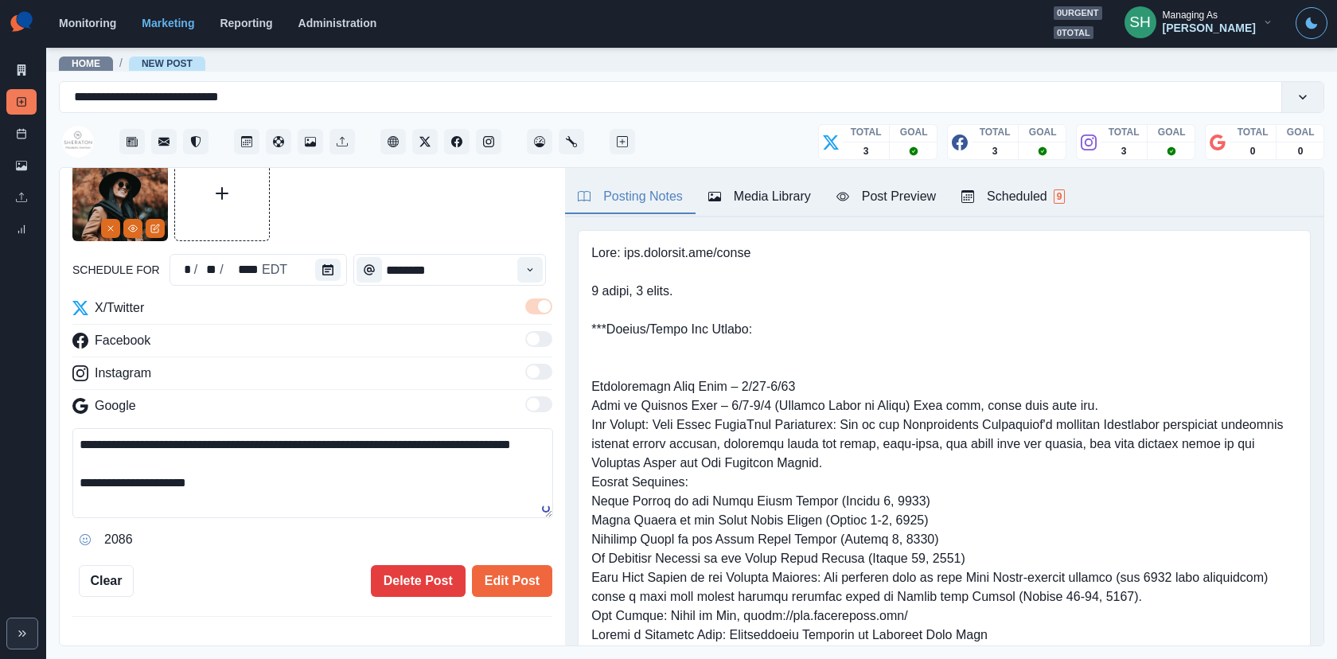
drag, startPoint x: 142, startPoint y: 457, endPoint x: 471, endPoint y: 435, distance: 329.3
click at [471, 435] on textarea "**********" at bounding box center [312, 473] width 481 height 90
type textarea "**********"
click at [890, 193] on div "Post Preview" at bounding box center [885, 196] width 99 height 19
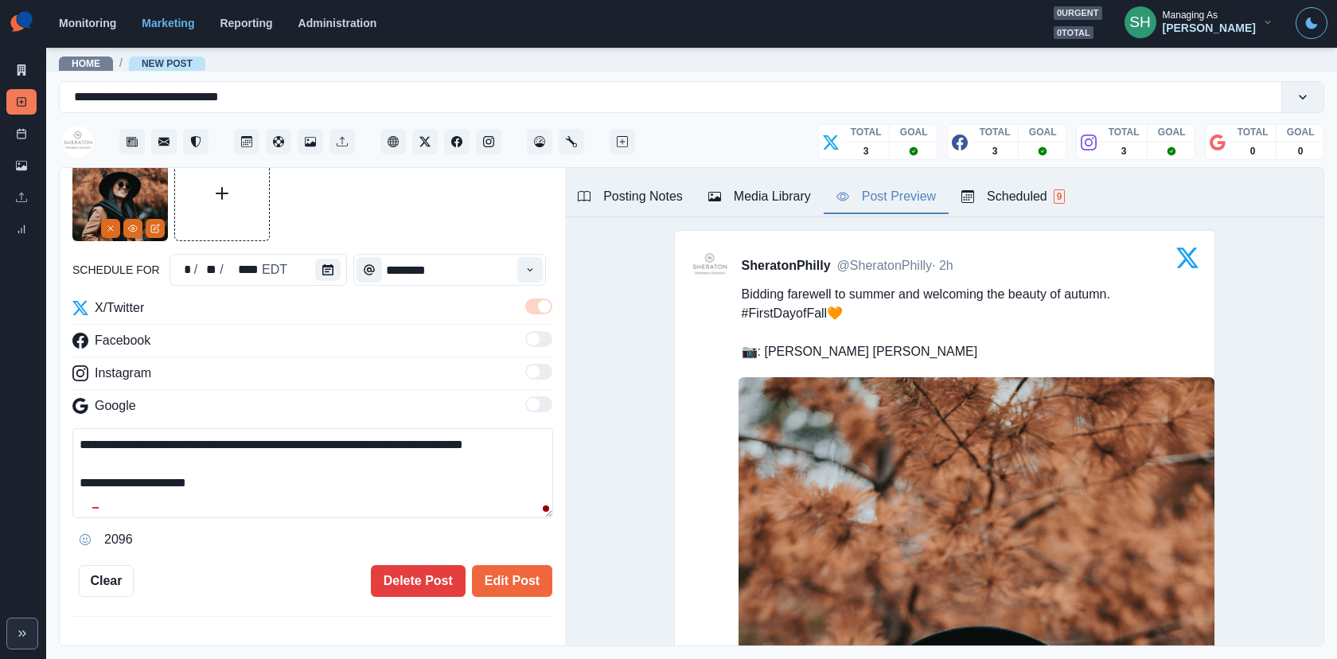
click at [823, 181] on button "Post Preview" at bounding box center [885, 197] width 125 height 33
click at [76, 466] on textarea "**********" at bounding box center [312, 473] width 481 height 90
drag, startPoint x: 188, startPoint y: 466, endPoint x: 186, endPoint y: 362, distance: 104.2
click at [186, 362] on div "**********" at bounding box center [312, 425] width 480 height 254
type textarea "**********"
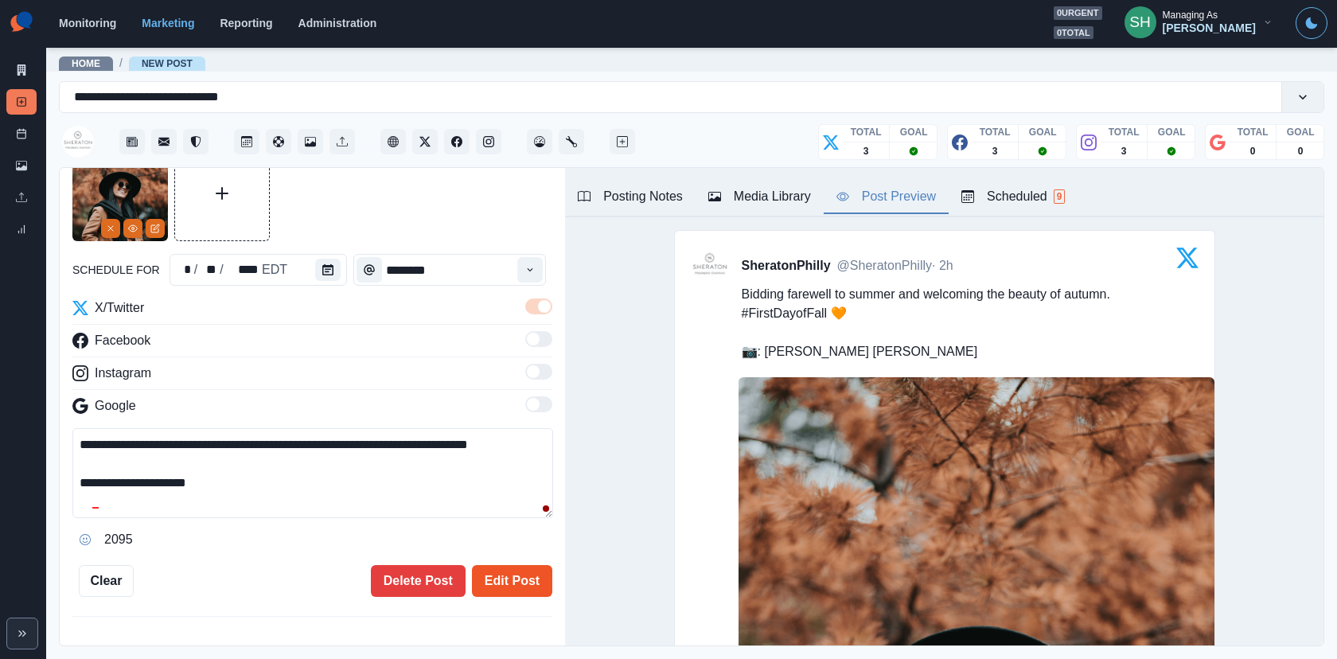
click at [506, 566] on button "Edit Post" at bounding box center [512, 581] width 80 height 32
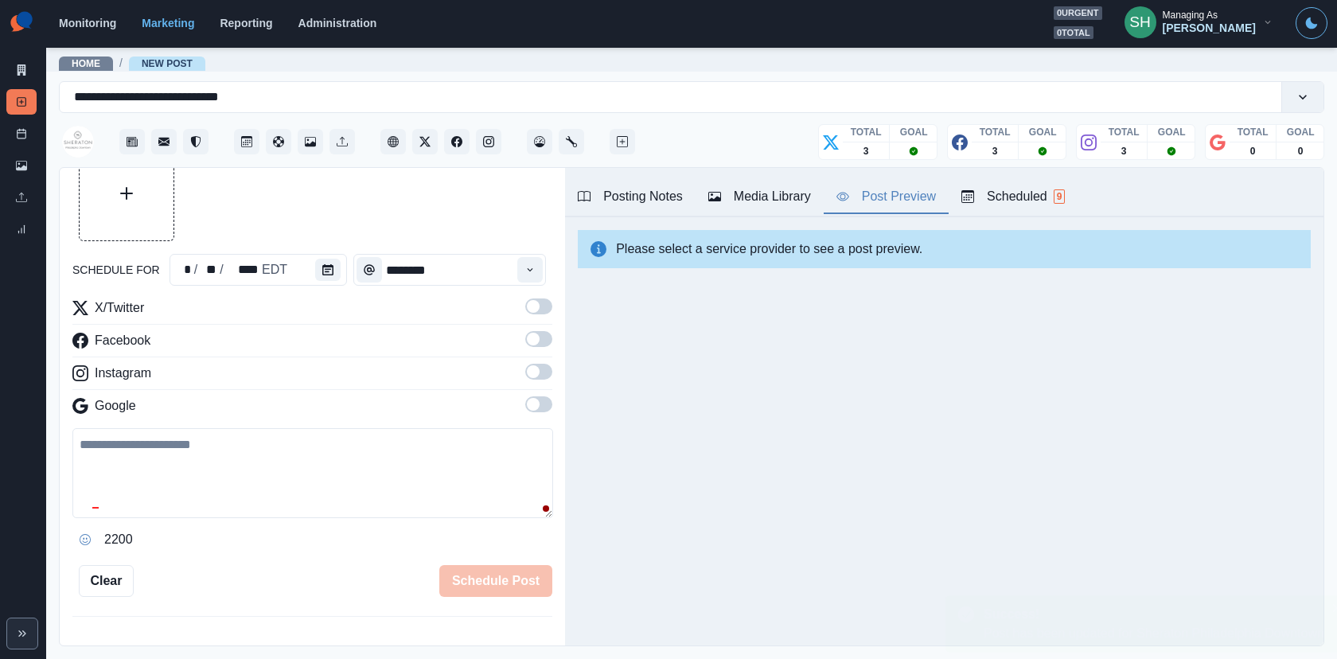
scroll to position [507, 0]
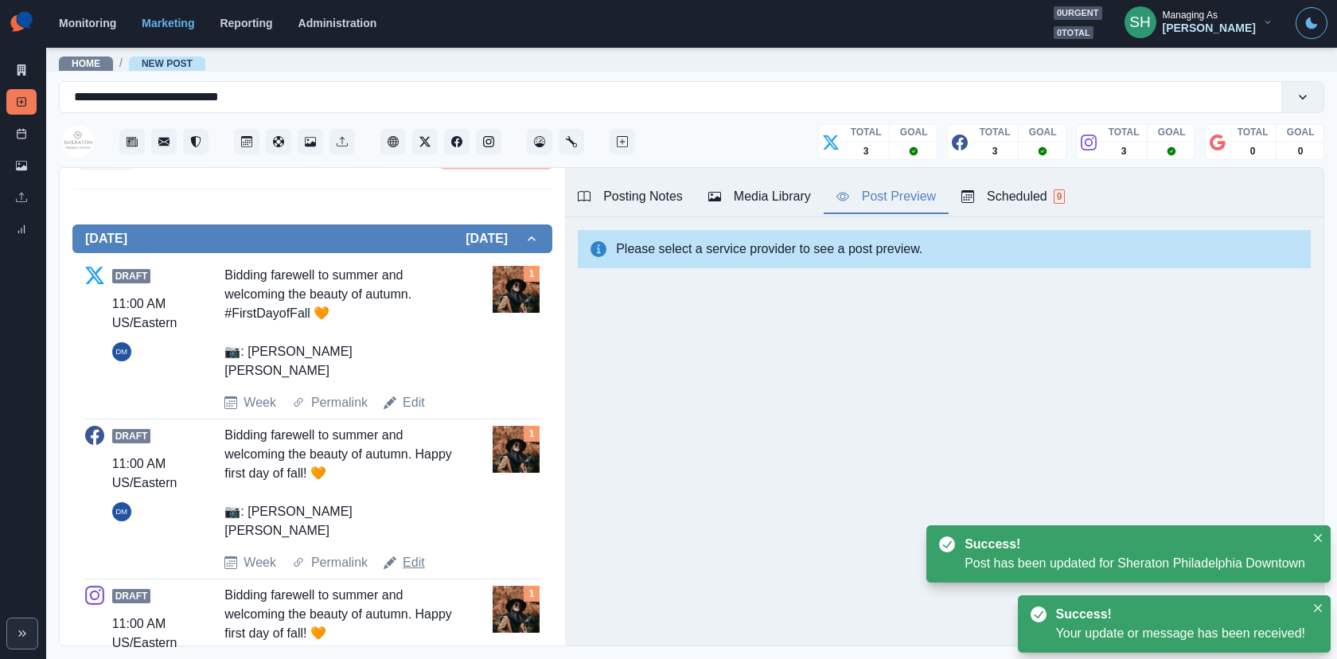
click at [407, 553] on link "Edit" at bounding box center [414, 562] width 22 height 19
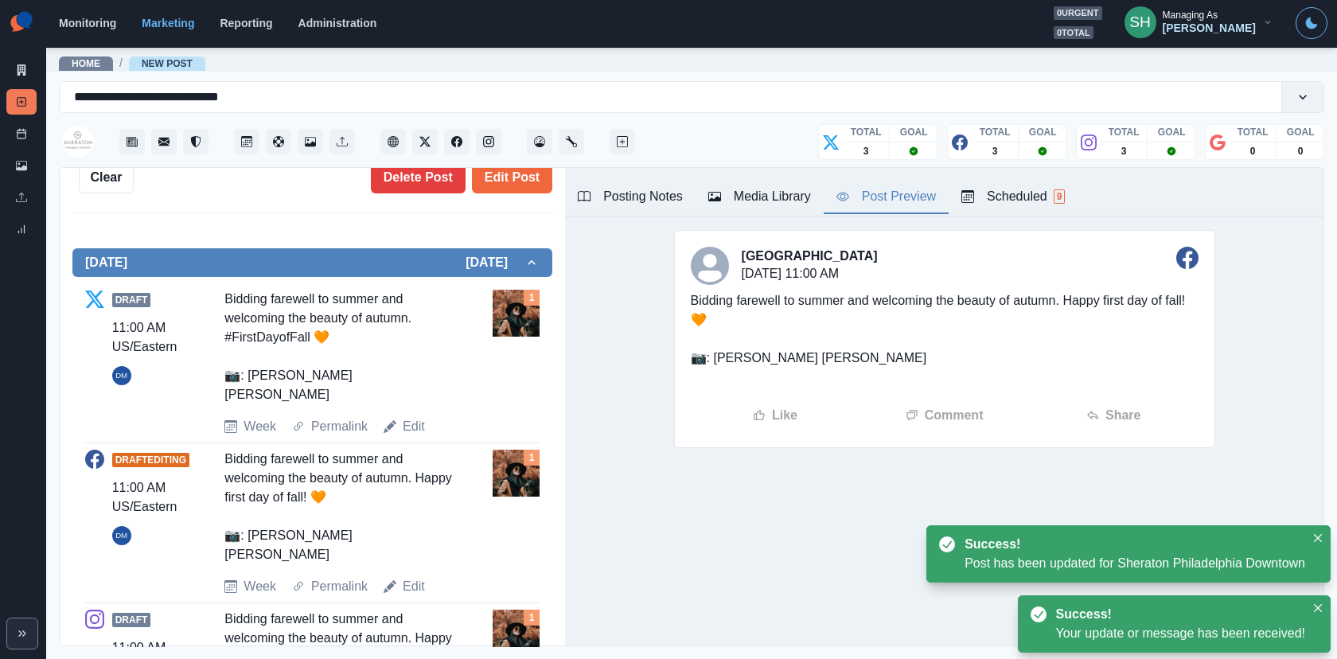
scroll to position [78, 0]
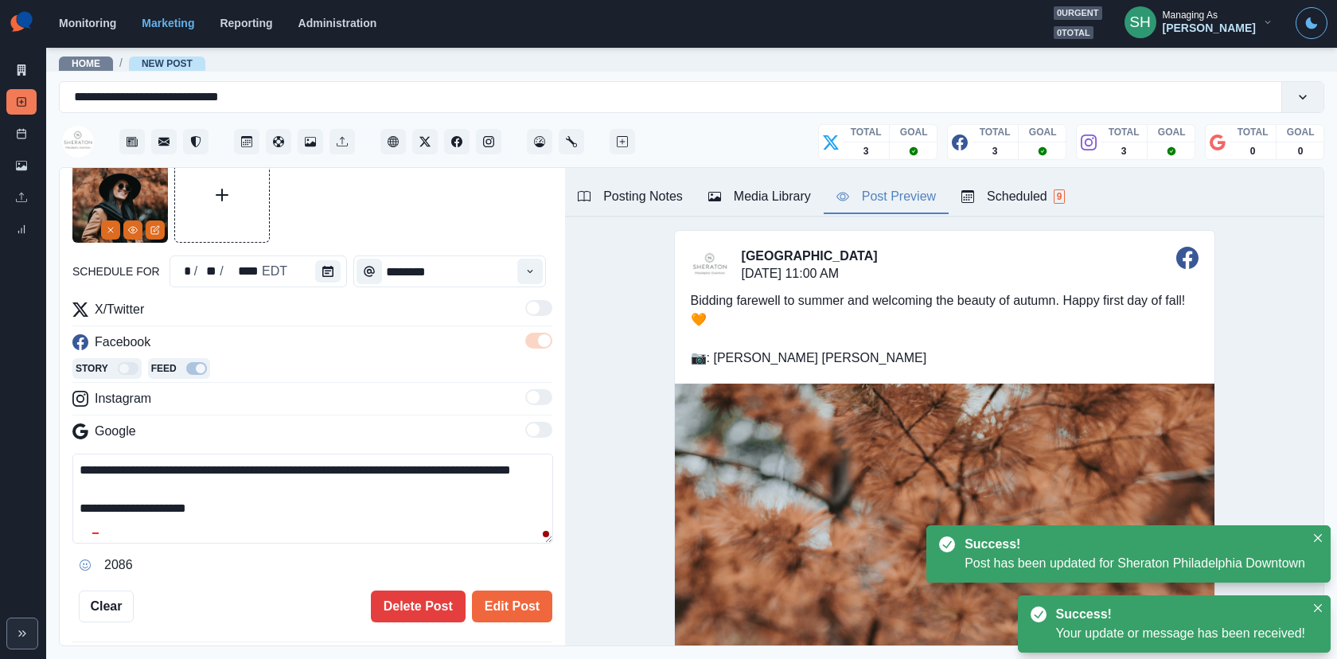
drag, startPoint x: 260, startPoint y: 484, endPoint x: 260, endPoint y: 320, distance: 163.9
click at [260, 320] on div "**********" at bounding box center [312, 439] width 480 height 278
paste textarea
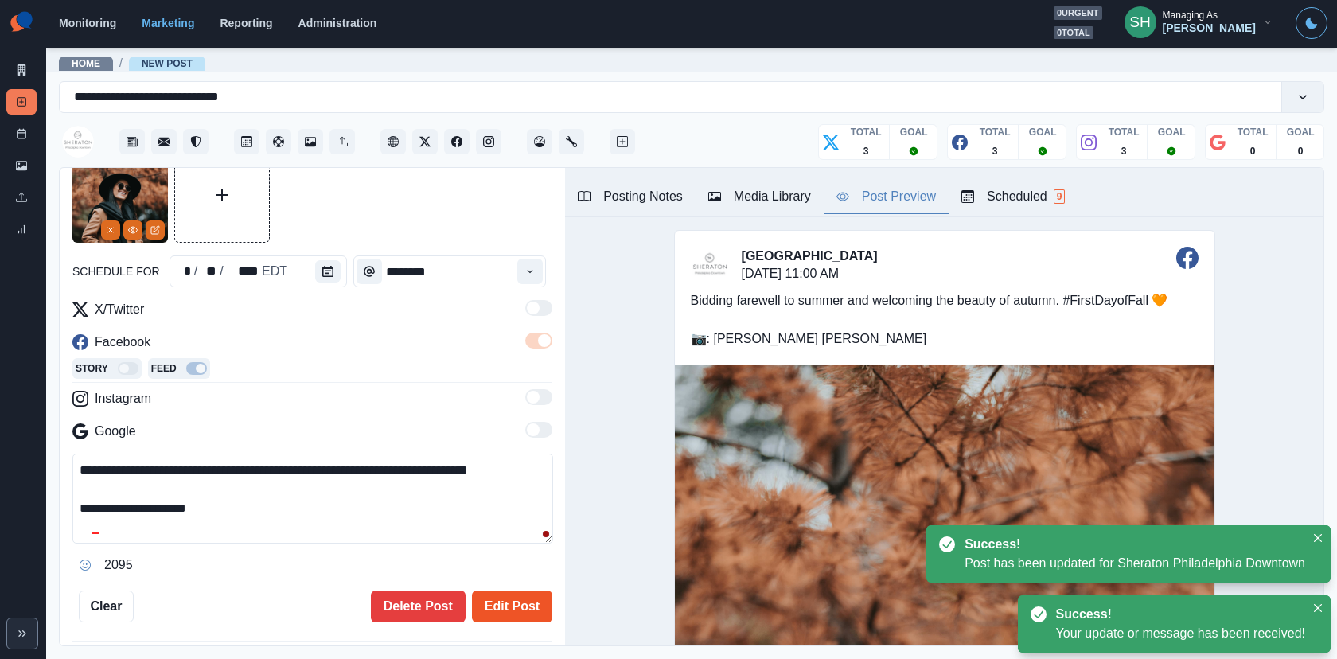
type textarea "**********"
click at [489, 590] on button "Edit Post" at bounding box center [512, 606] width 80 height 32
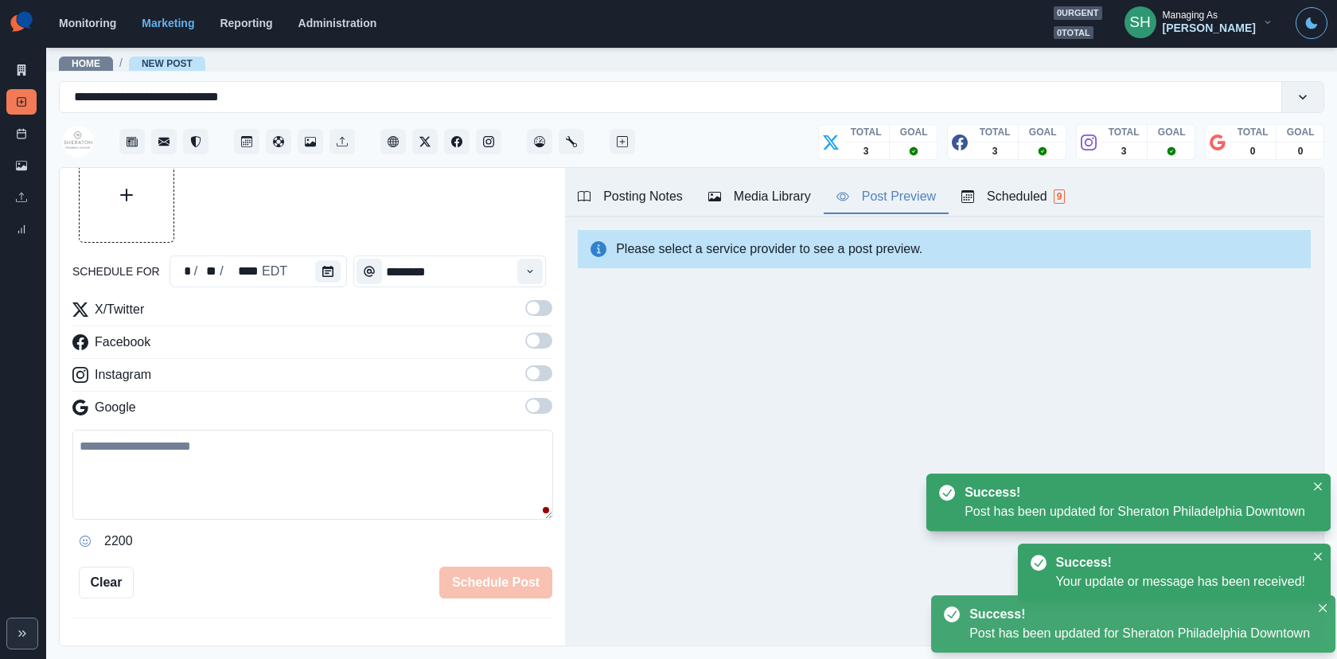
scroll to position [579, 0]
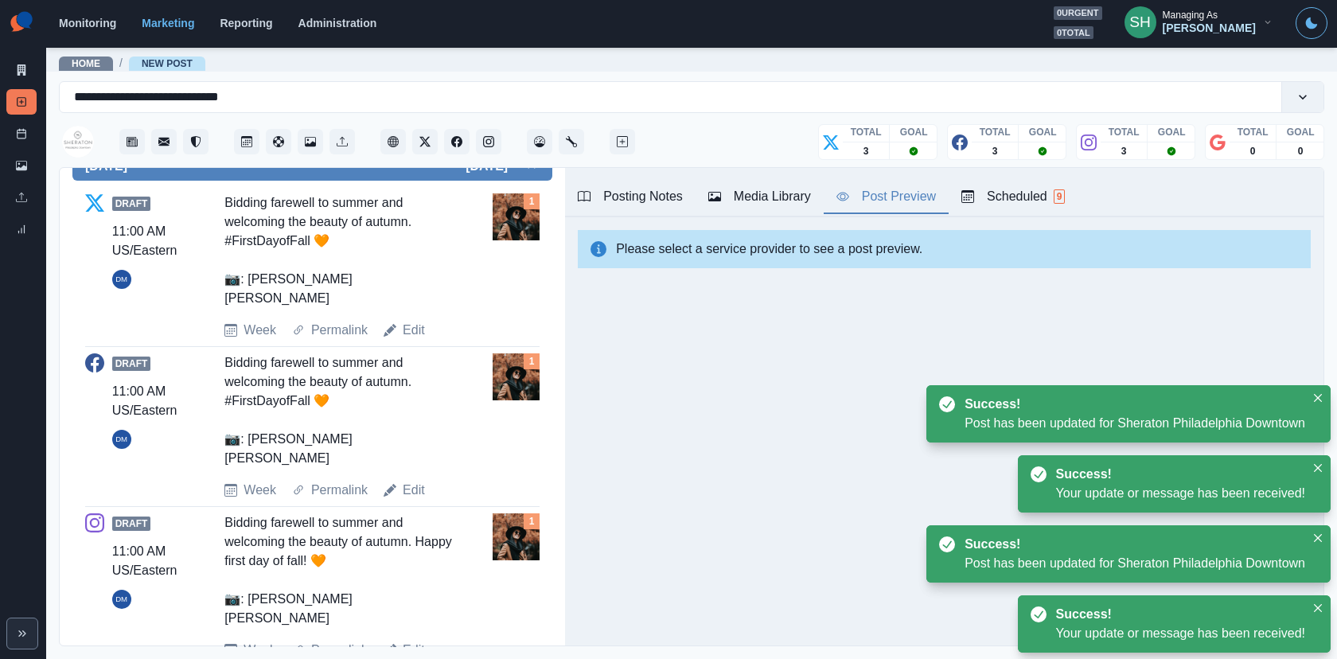
click at [405, 592] on link "Edit" at bounding box center [414, 649] width 22 height 19
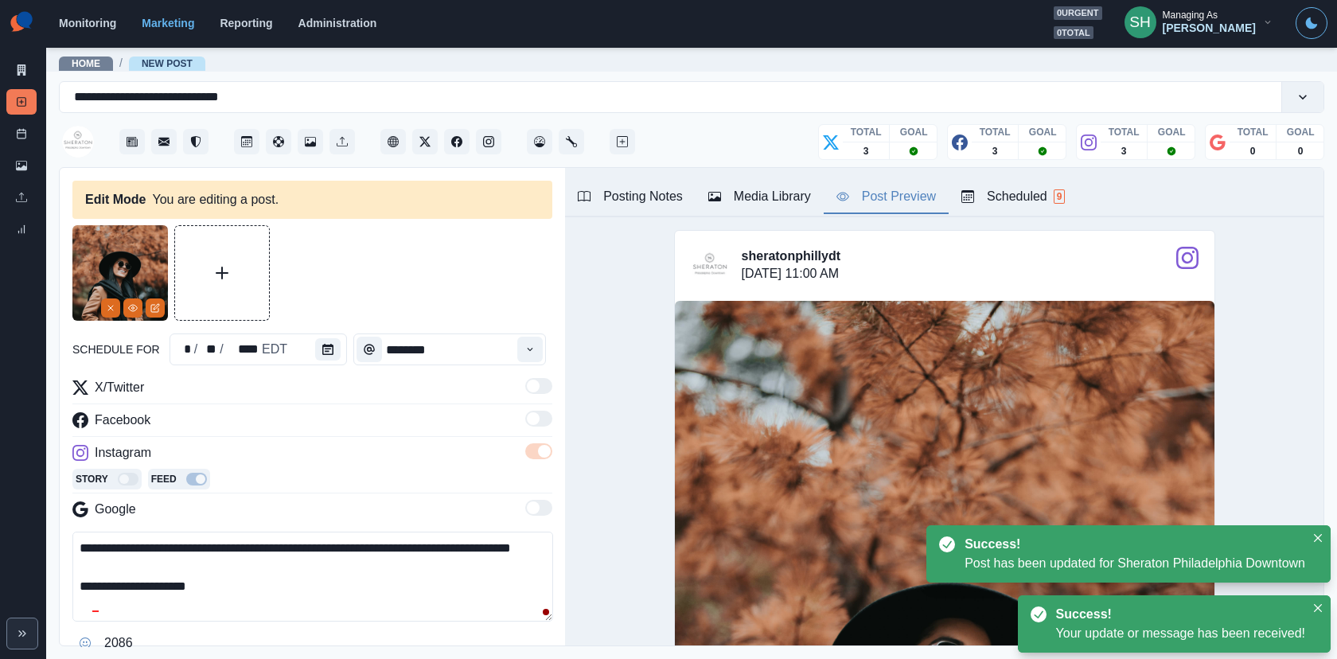
drag, startPoint x: 282, startPoint y: 524, endPoint x: 283, endPoint y: 403, distance: 121.7
click at [283, 403] on div "**********" at bounding box center [312, 517] width 480 height 278
paste textarea
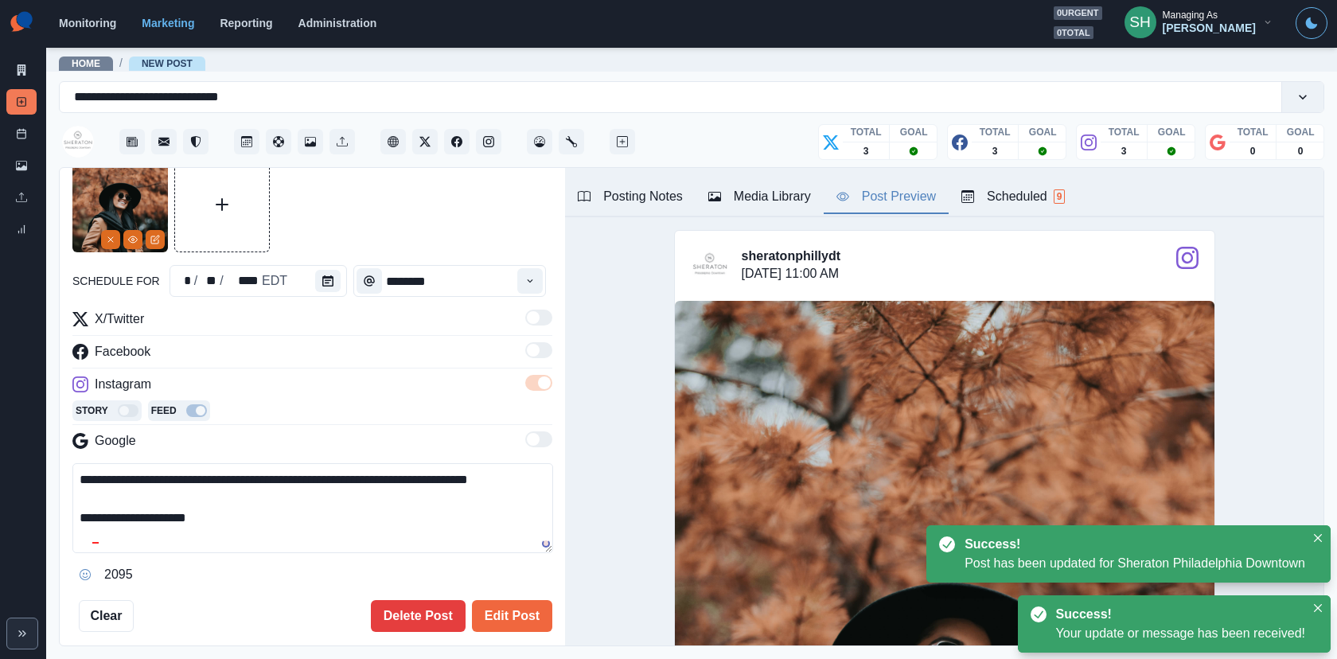
scroll to position [161, 0]
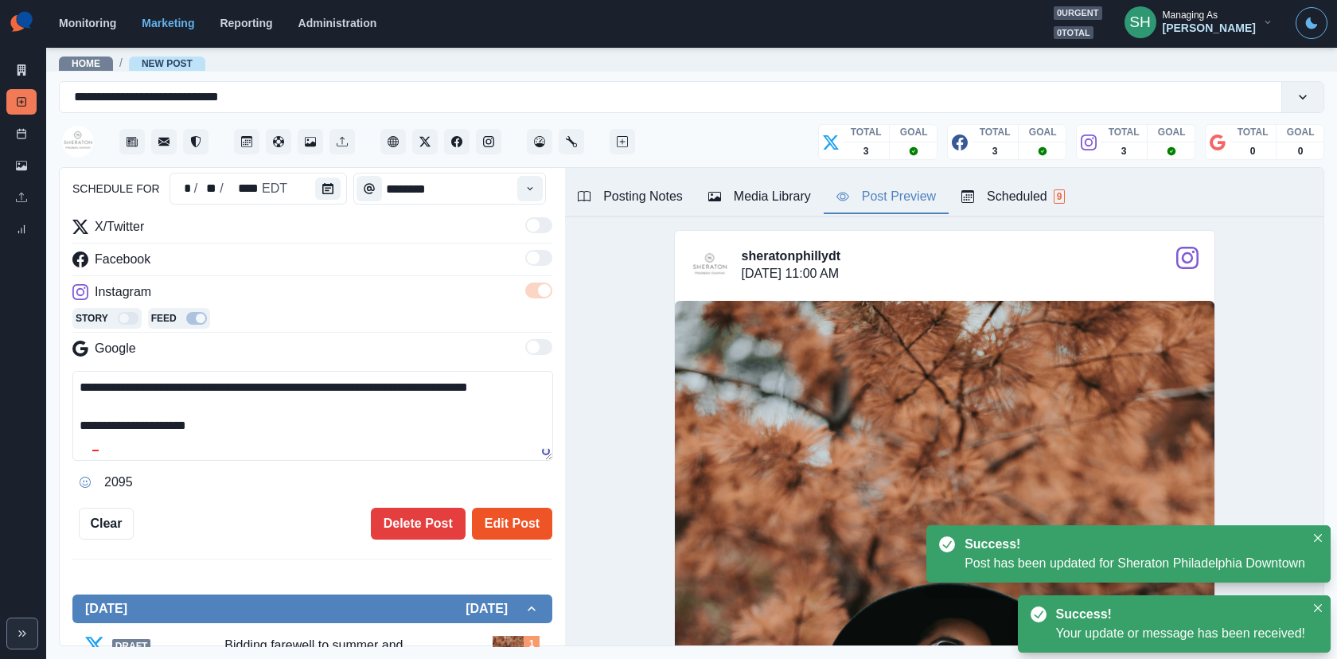
type textarea "**********"
click at [500, 533] on button "Edit Post" at bounding box center [512, 524] width 80 height 32
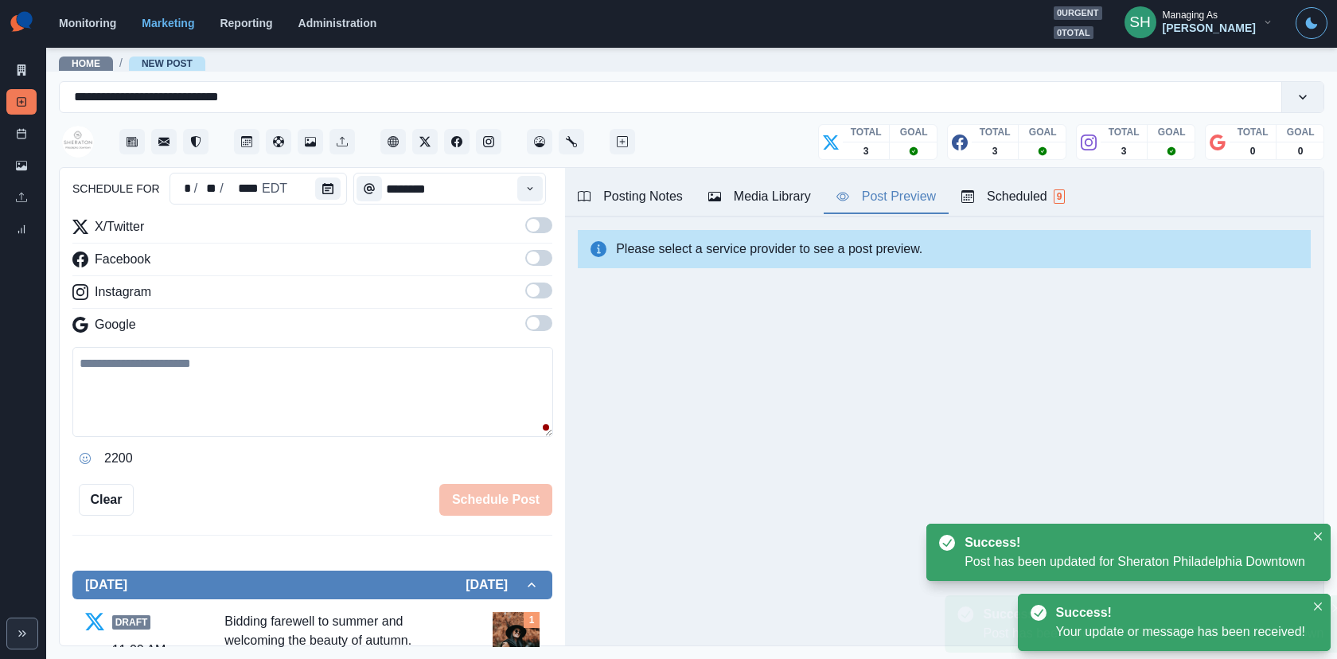
scroll to position [579, 0]
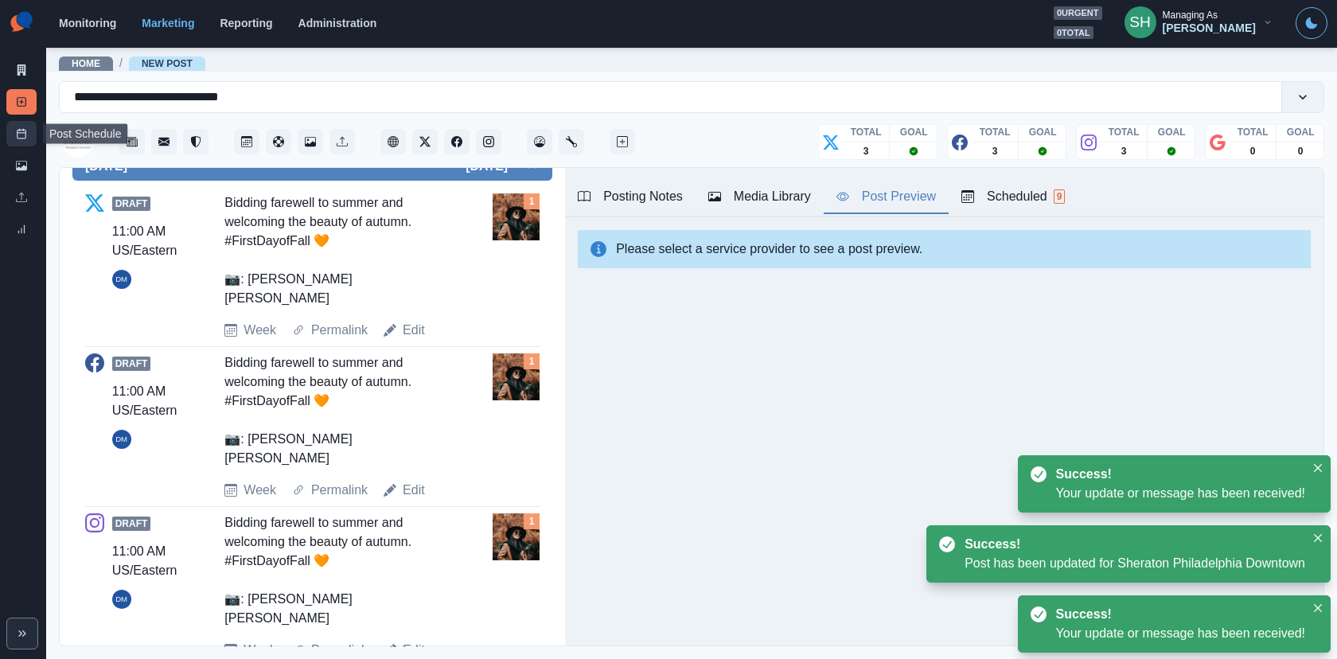
click at [18, 131] on icon at bounding box center [21, 133] width 11 height 11
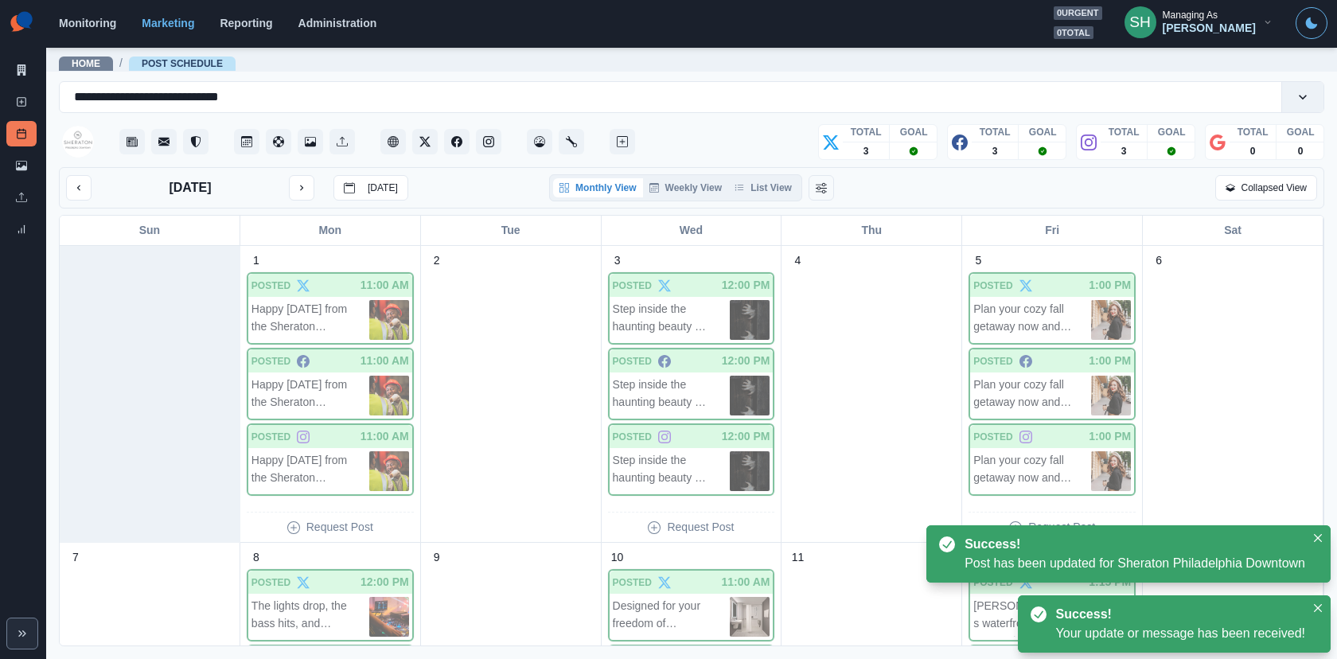
click at [746, 200] on div "September 2025 Today Monthly View Weekly View List View Collapsed View" at bounding box center [691, 187] width 1265 height 41
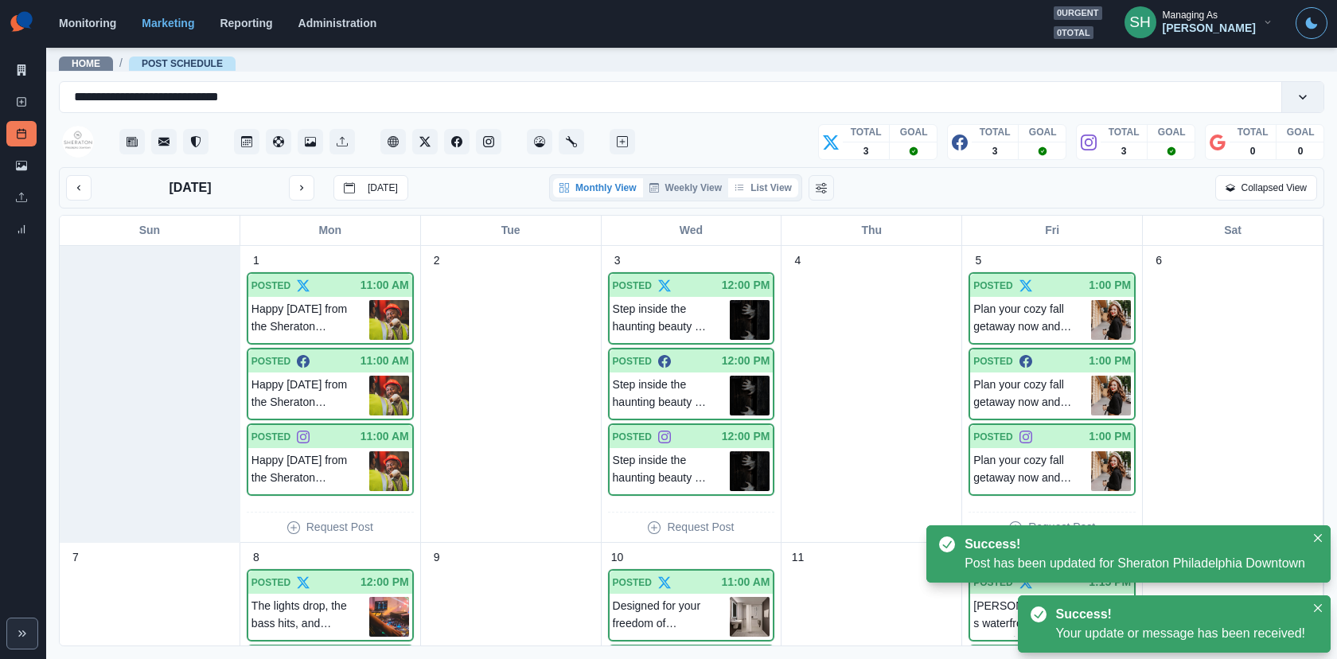
click at [741, 189] on icon "button" at bounding box center [739, 188] width 9 height 6
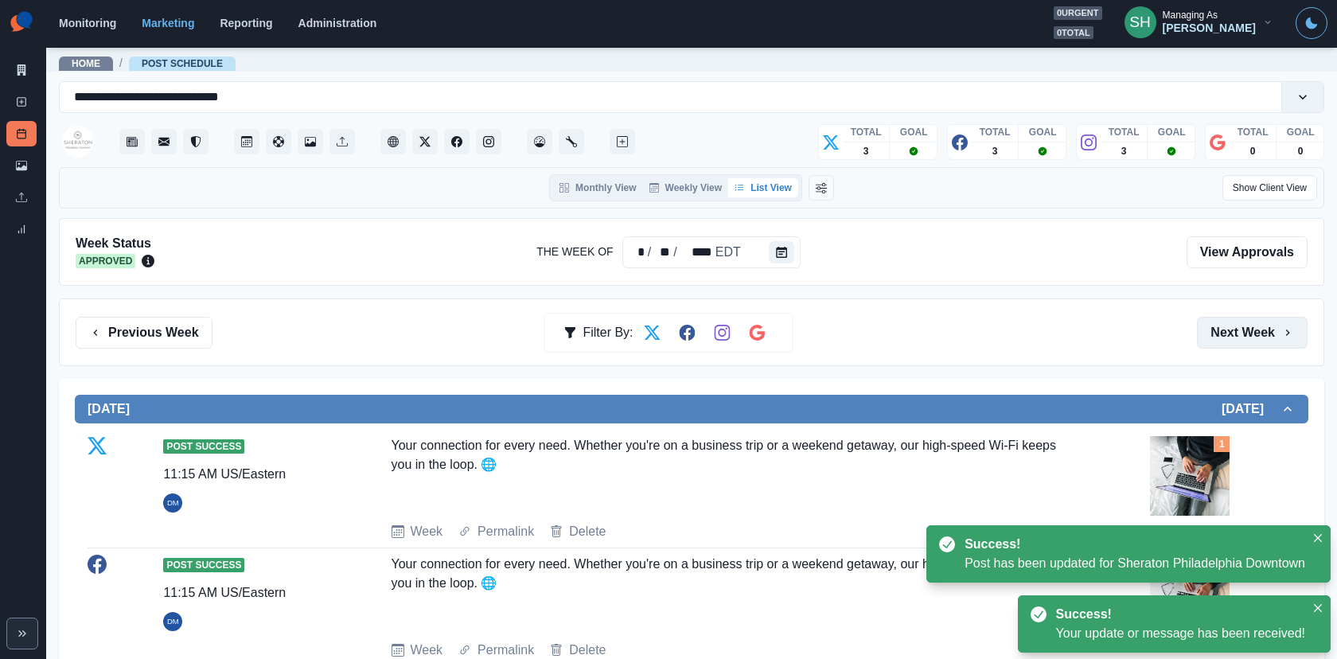
click at [1202, 335] on button "Next Week" at bounding box center [1252, 333] width 111 height 32
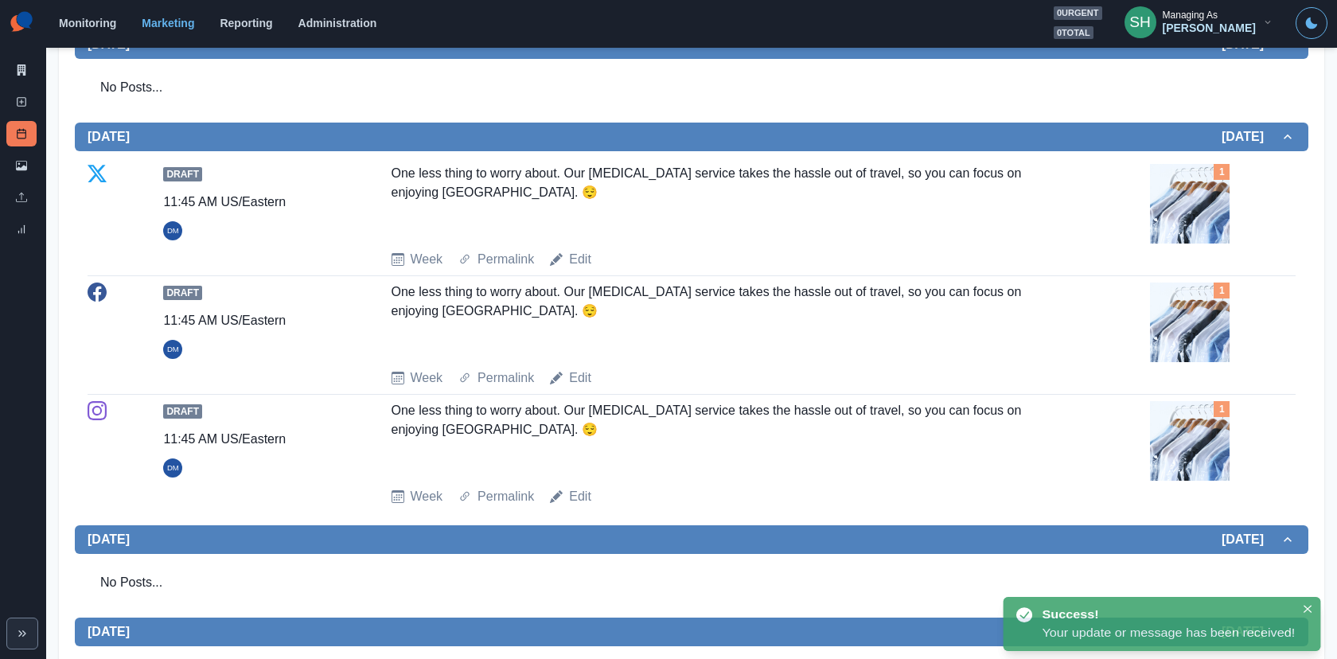
scroll to position [769, 0]
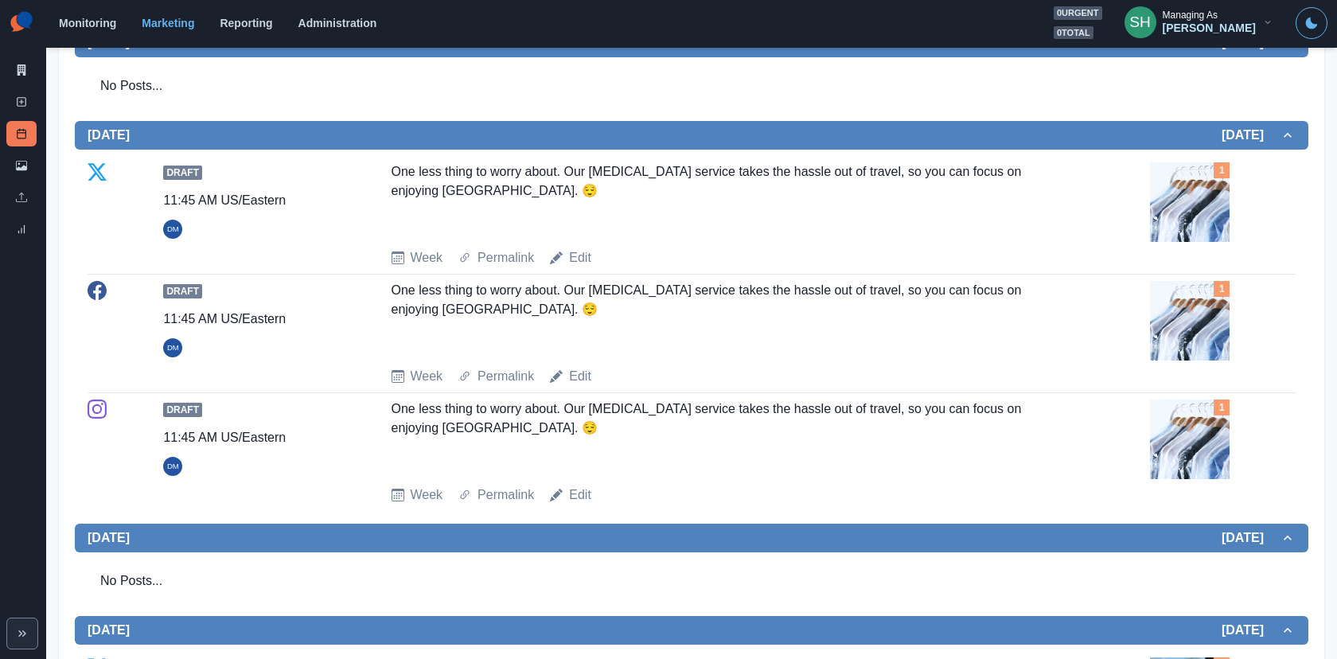
click at [1162, 177] on img at bounding box center [1190, 202] width 80 height 80
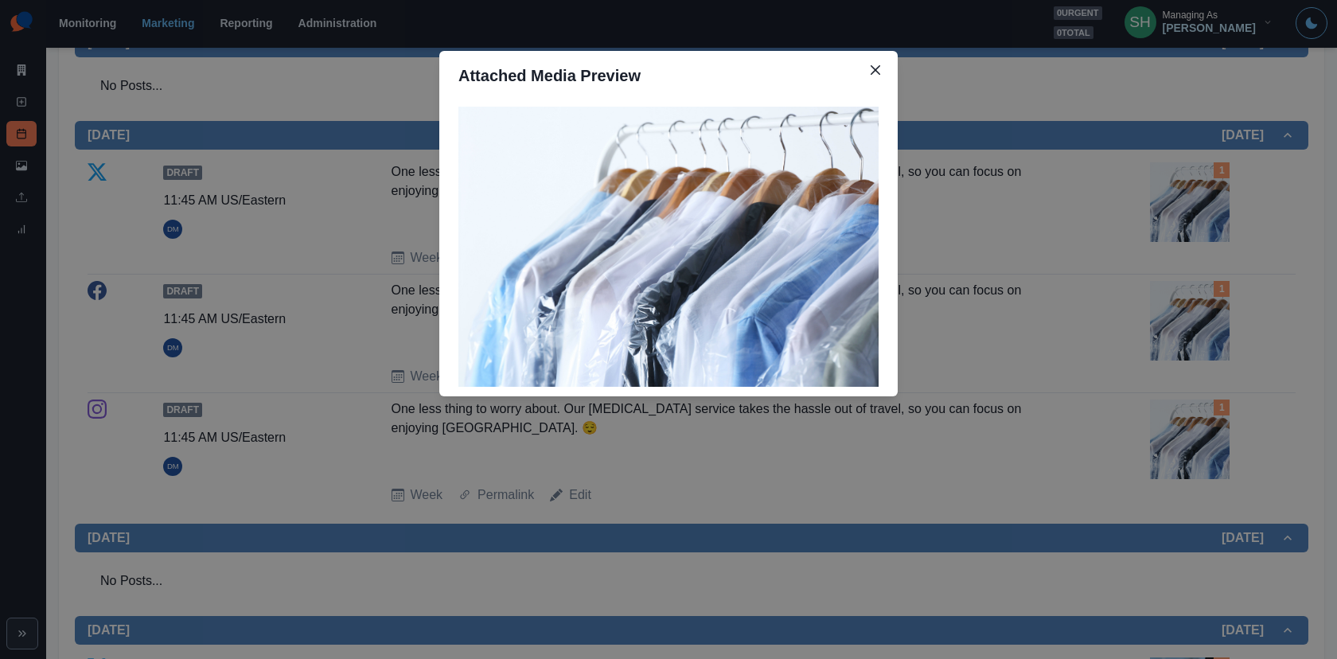
click at [1197, 267] on div "Attached Media Preview" at bounding box center [668, 329] width 1337 height 659
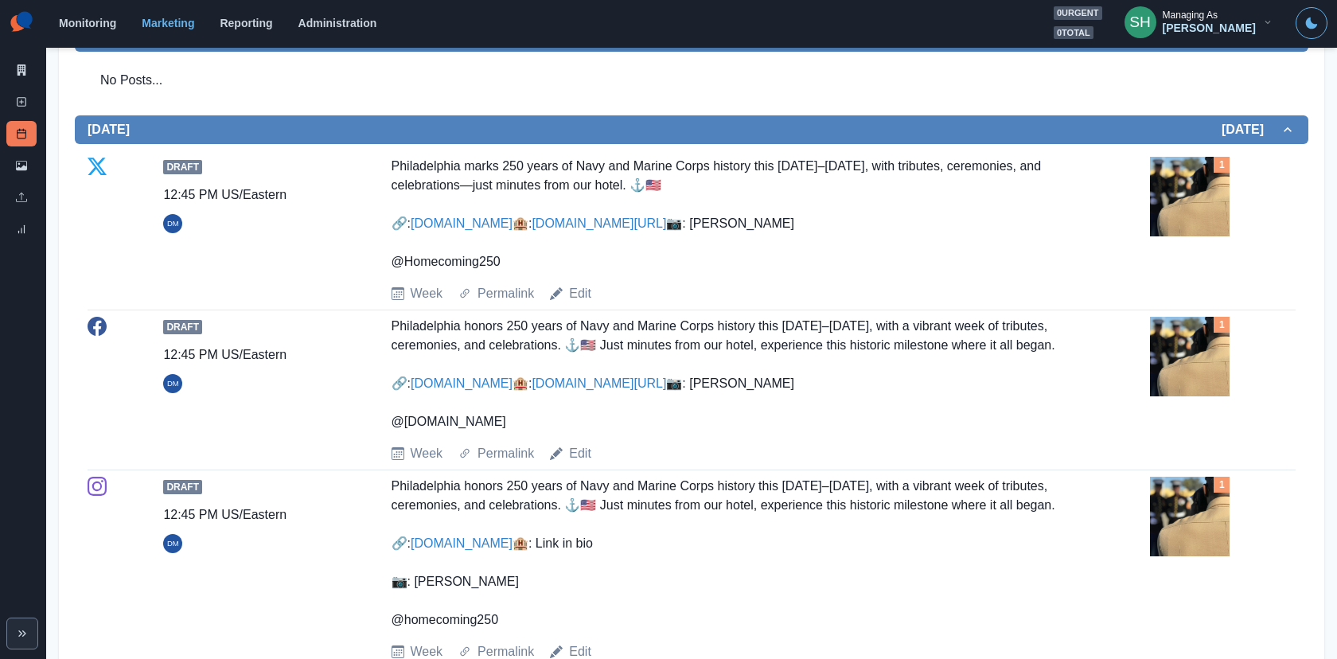
scroll to position [1262, 0]
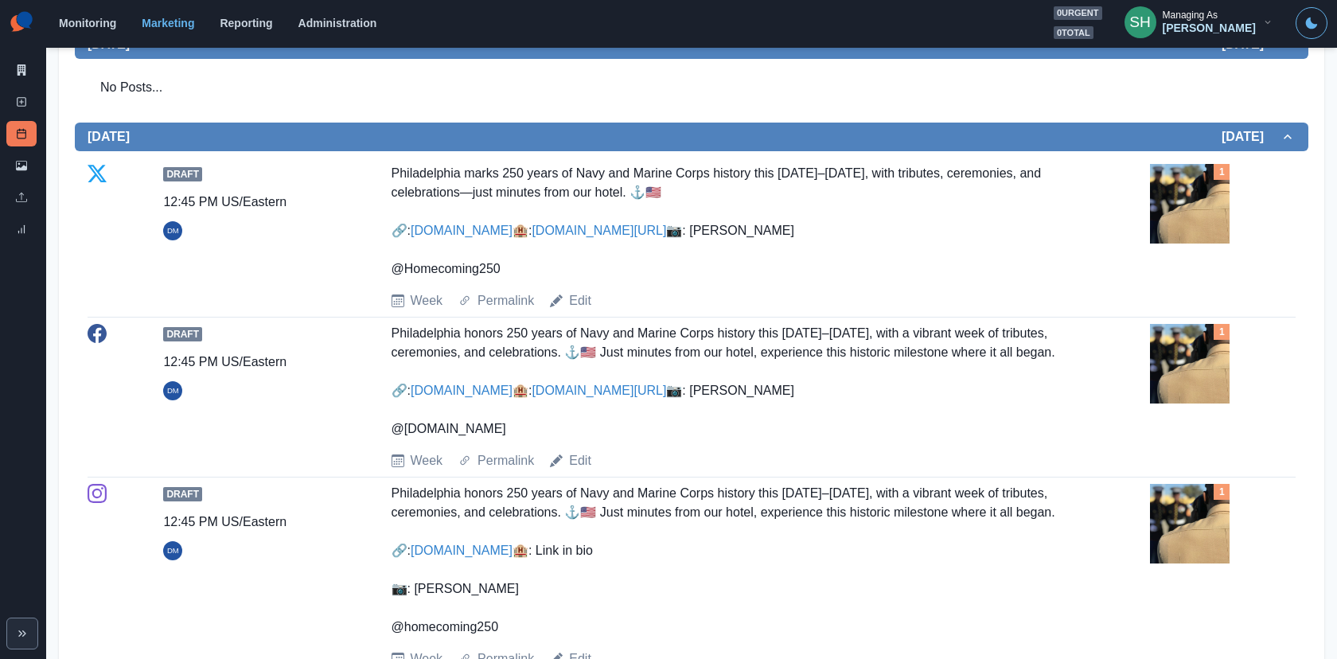
click at [1193, 228] on img at bounding box center [1190, 204] width 80 height 80
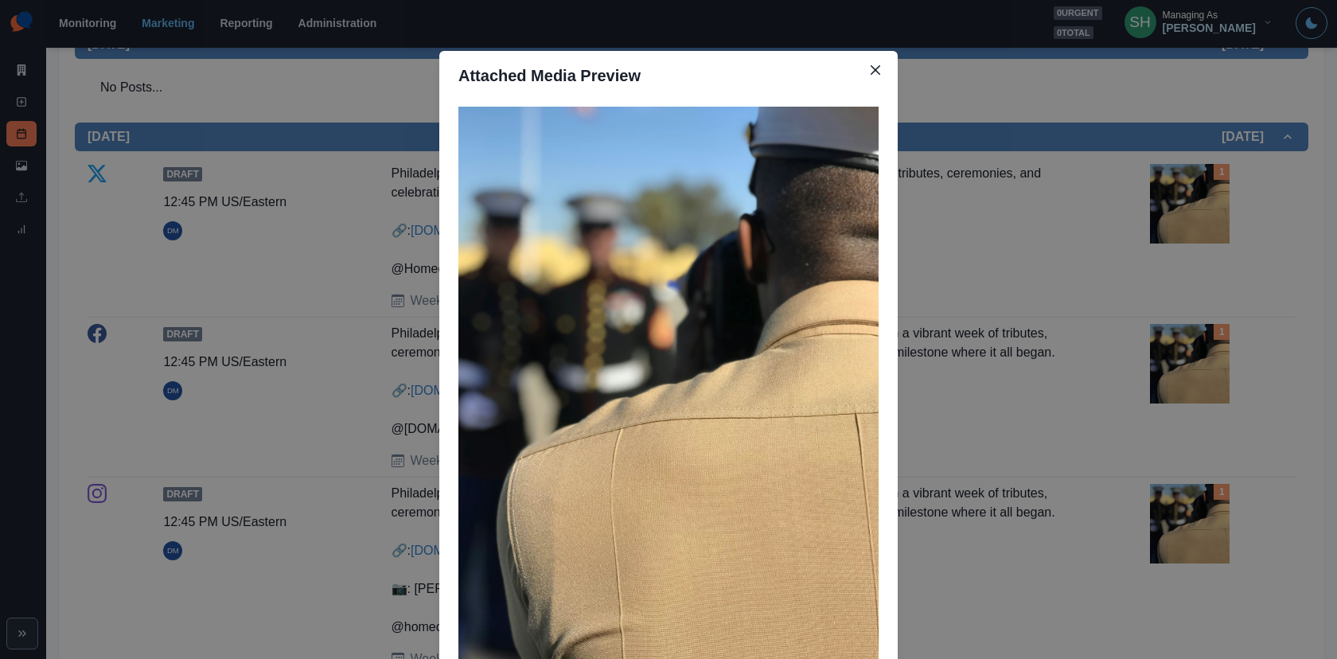
scroll to position [68, 0]
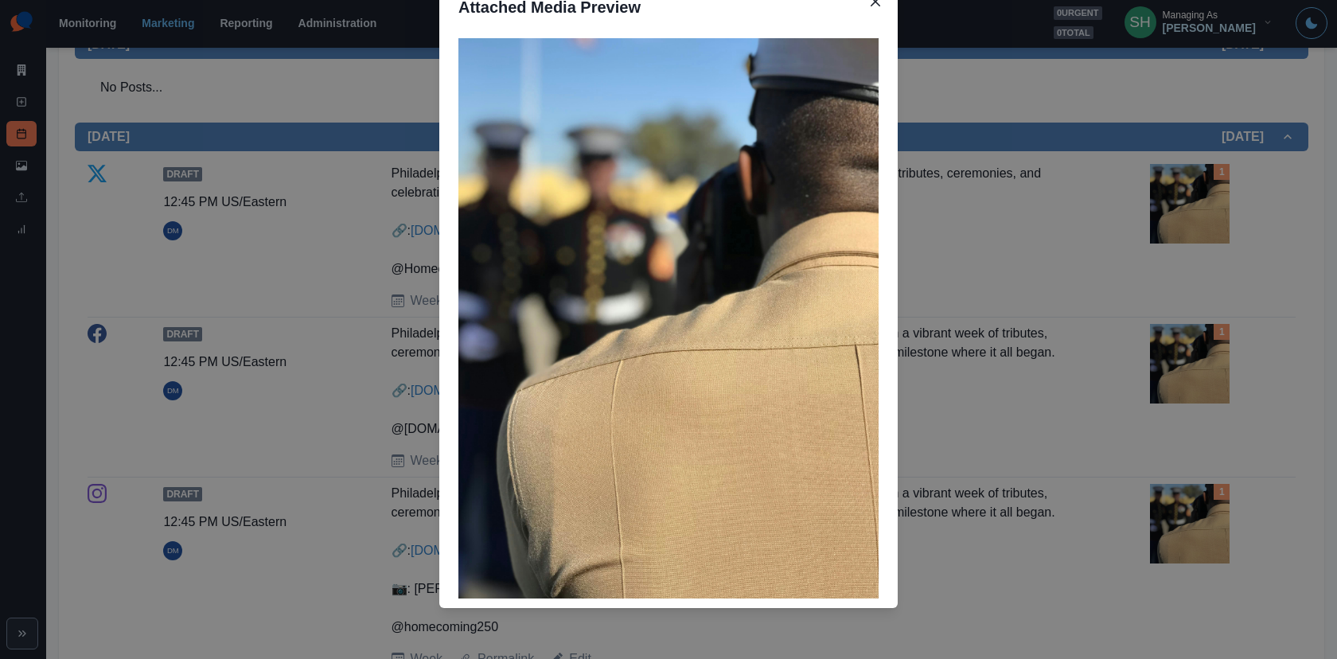
click at [990, 286] on div "Attached Media Preview" at bounding box center [668, 329] width 1337 height 659
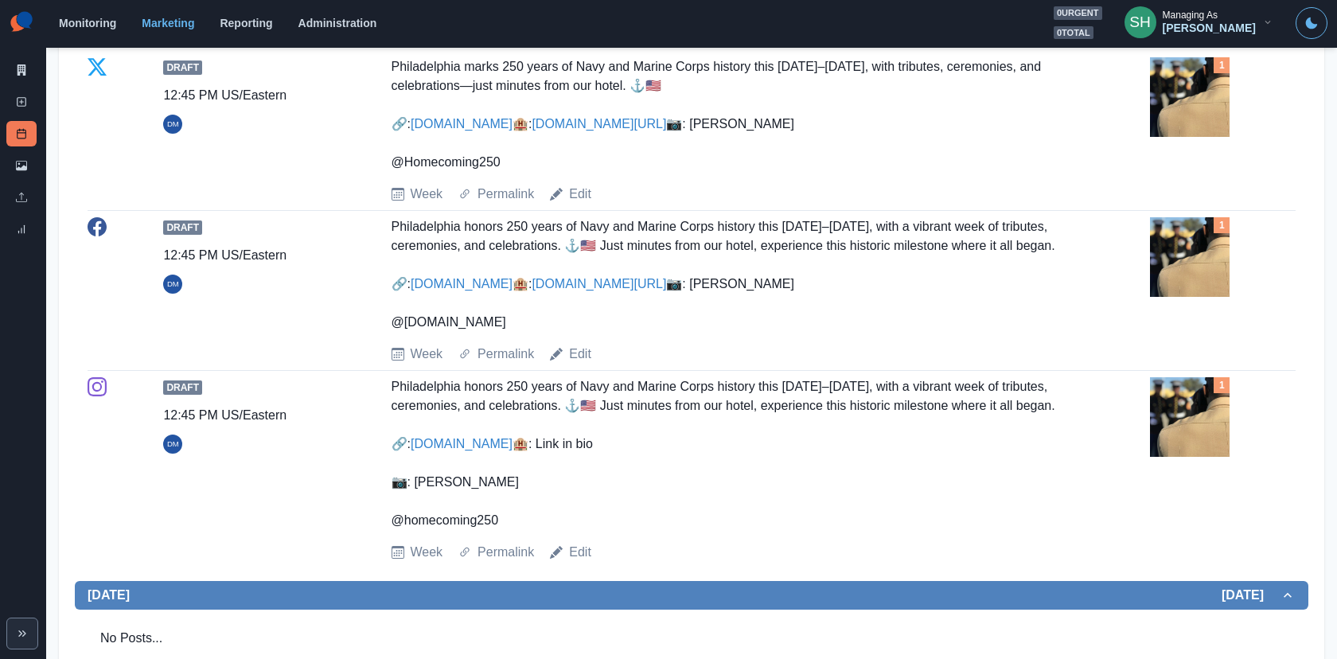
scroll to position [1380, 0]
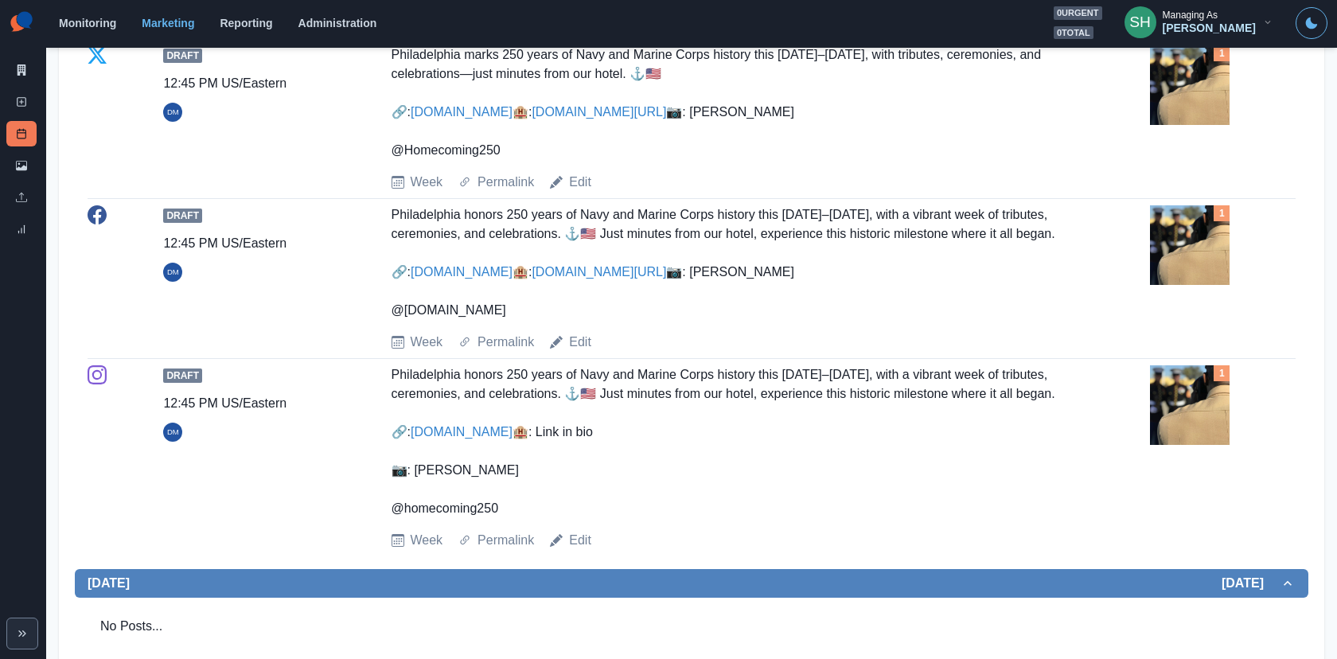
click at [512, 278] on link "www.homecoming250.org" at bounding box center [462, 272] width 102 height 14
click at [583, 192] on link "Edit" at bounding box center [580, 182] width 22 height 19
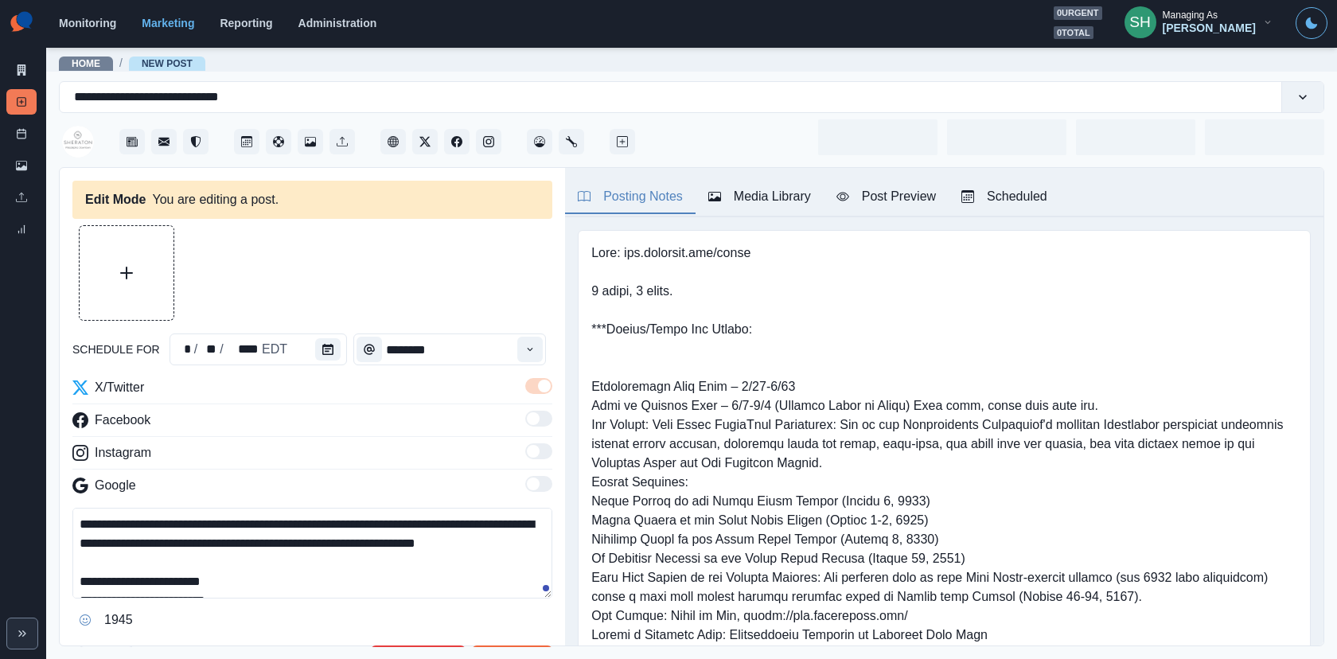
type input "********"
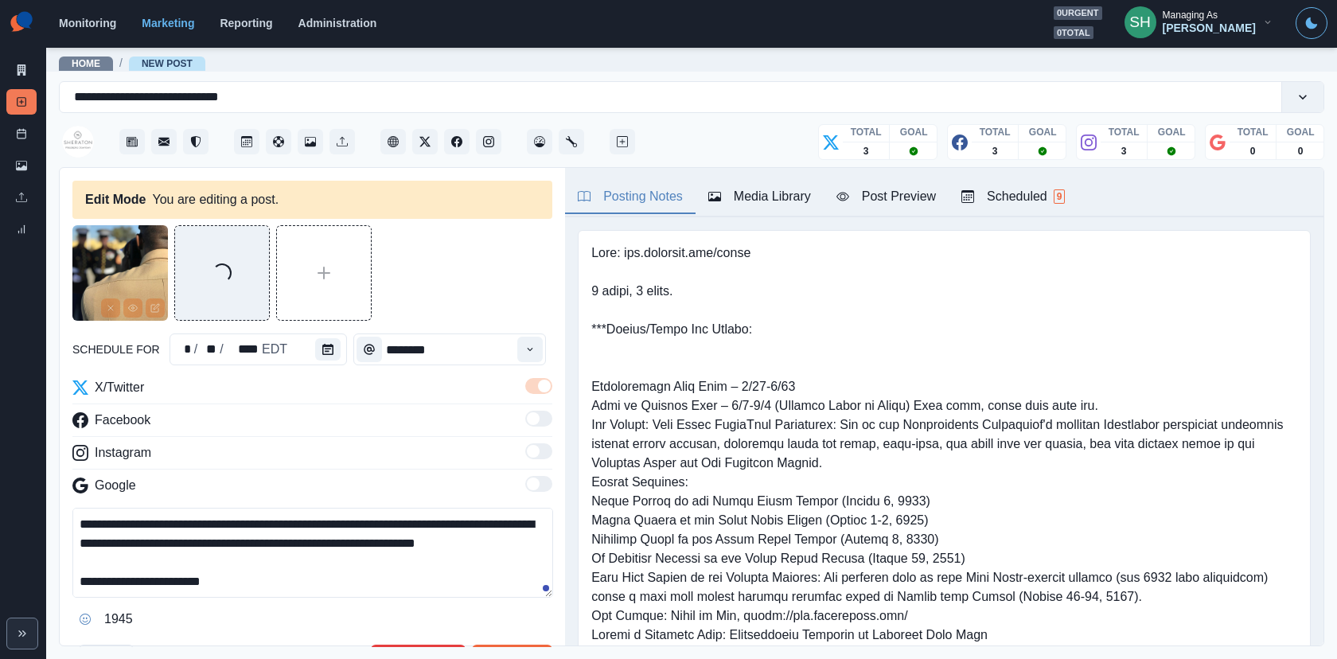
scroll to position [114, 0]
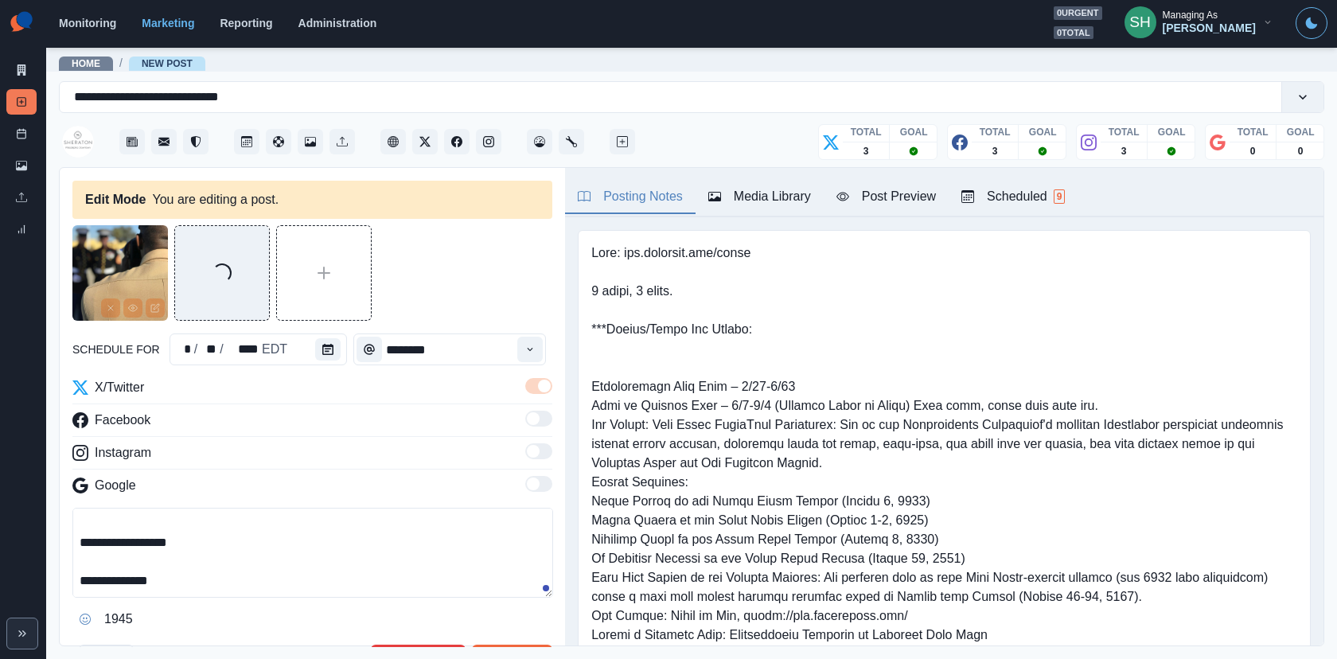
drag, startPoint x: 196, startPoint y: 539, endPoint x: 102, endPoint y: 538, distance: 93.9
click at [102, 538] on textarea "**********" at bounding box center [312, 553] width 481 height 90
paste textarea "*"
type textarea "**********"
click at [787, 204] on div "Media Library" at bounding box center [759, 196] width 103 height 19
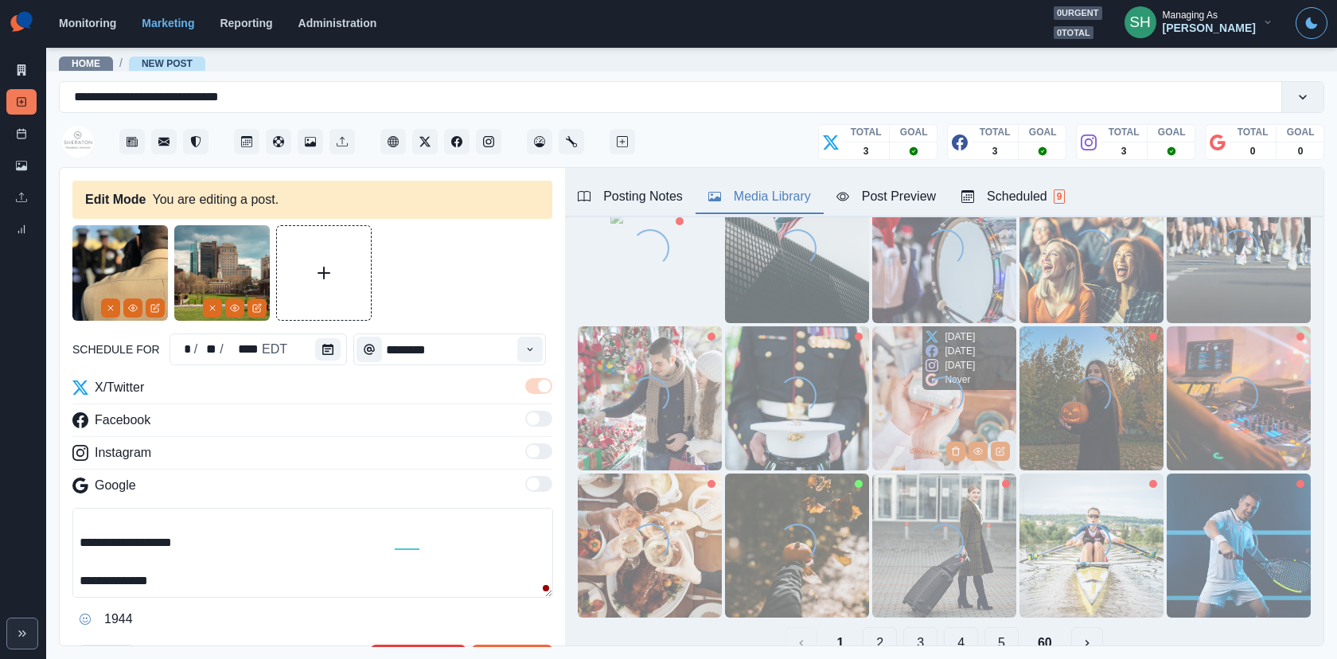
scroll to position [0, 0]
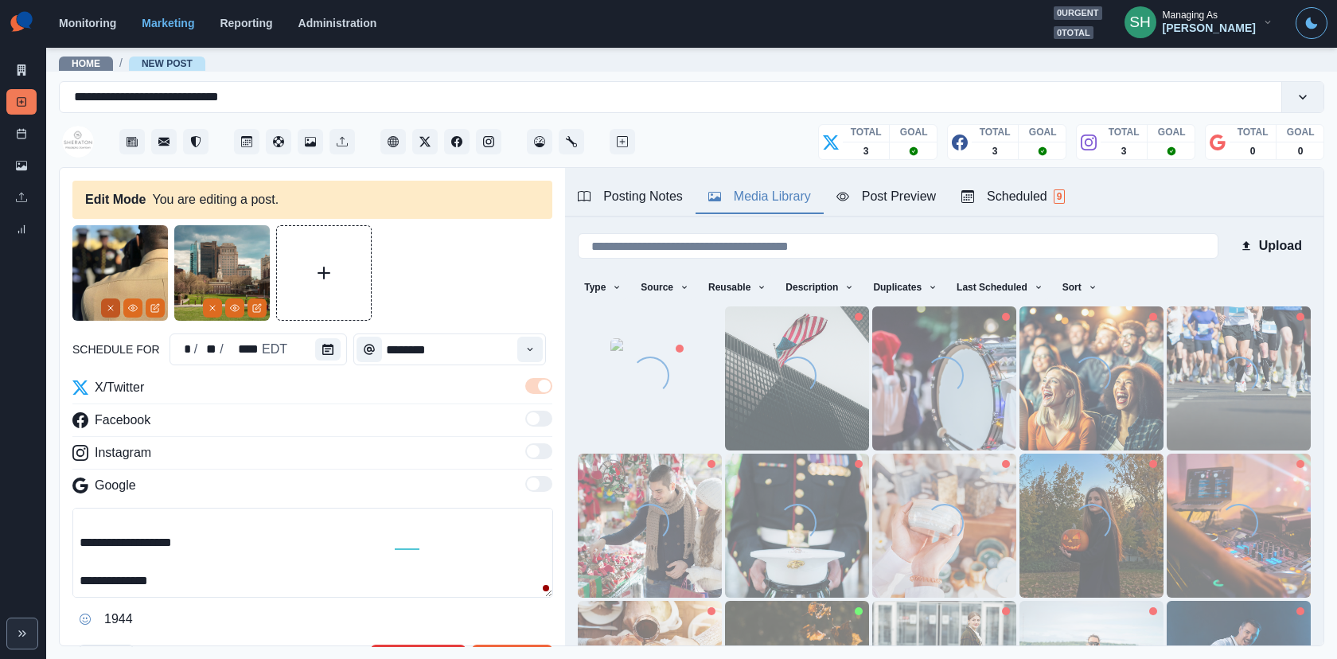
click at [107, 305] on icon "Remove" at bounding box center [111, 308] width 10 height 10
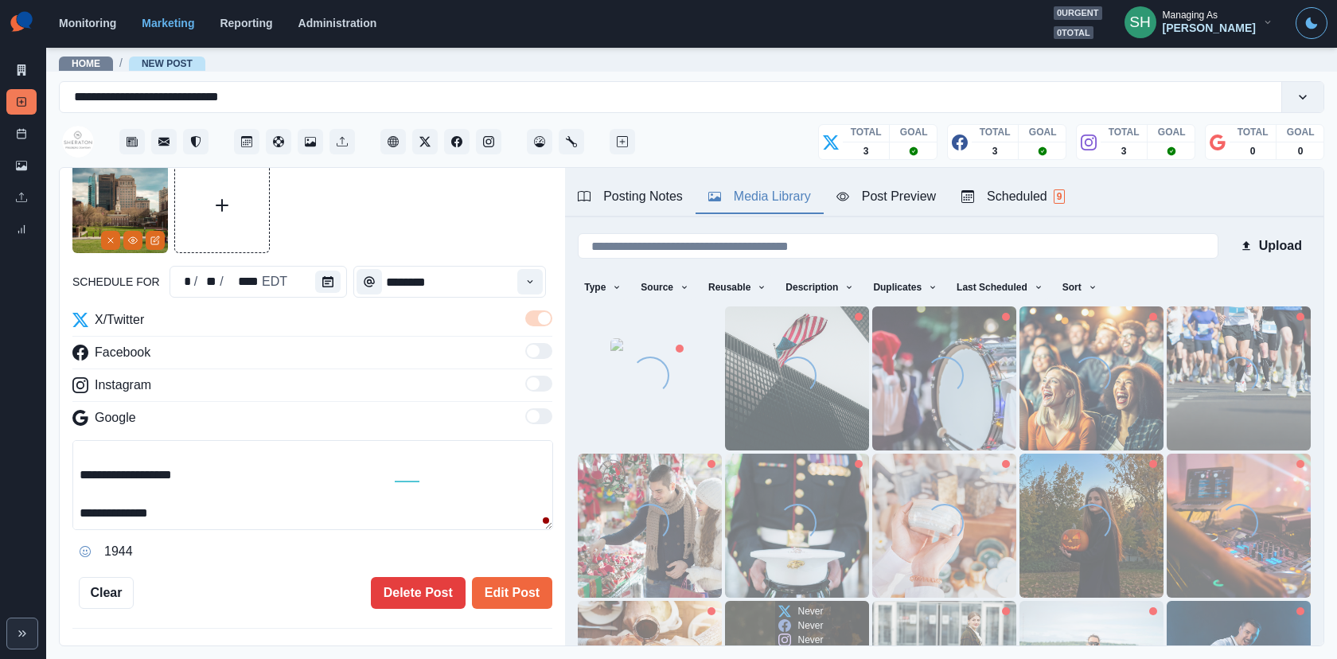
scroll to position [201, 0]
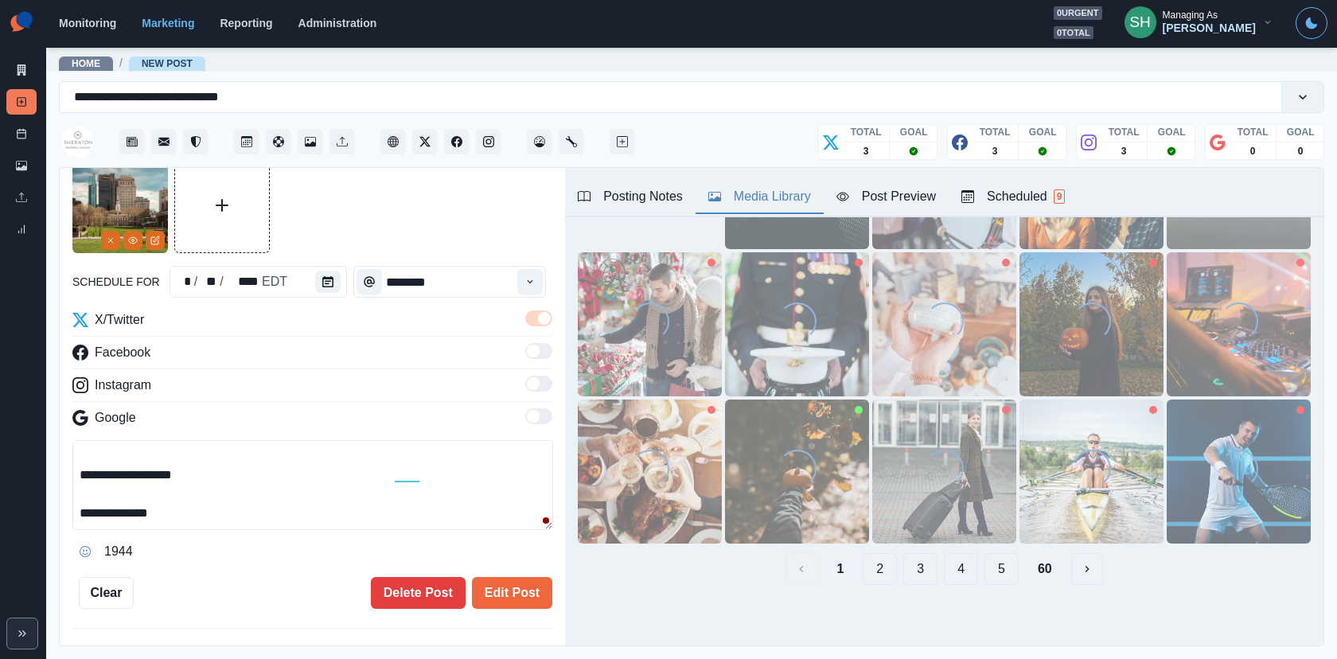
click at [936, 570] on div "1 2 3 4 5 60" at bounding box center [944, 569] width 733 height 32
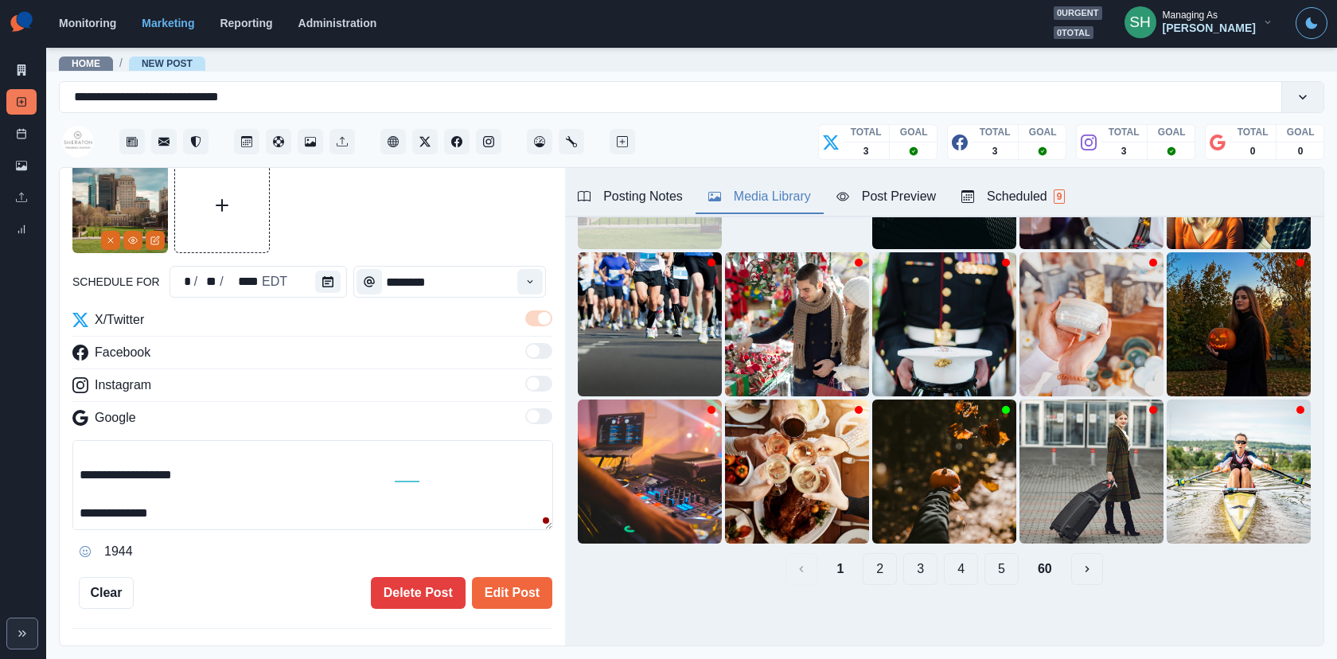
click at [882, 565] on button "2" at bounding box center [879, 569] width 34 height 32
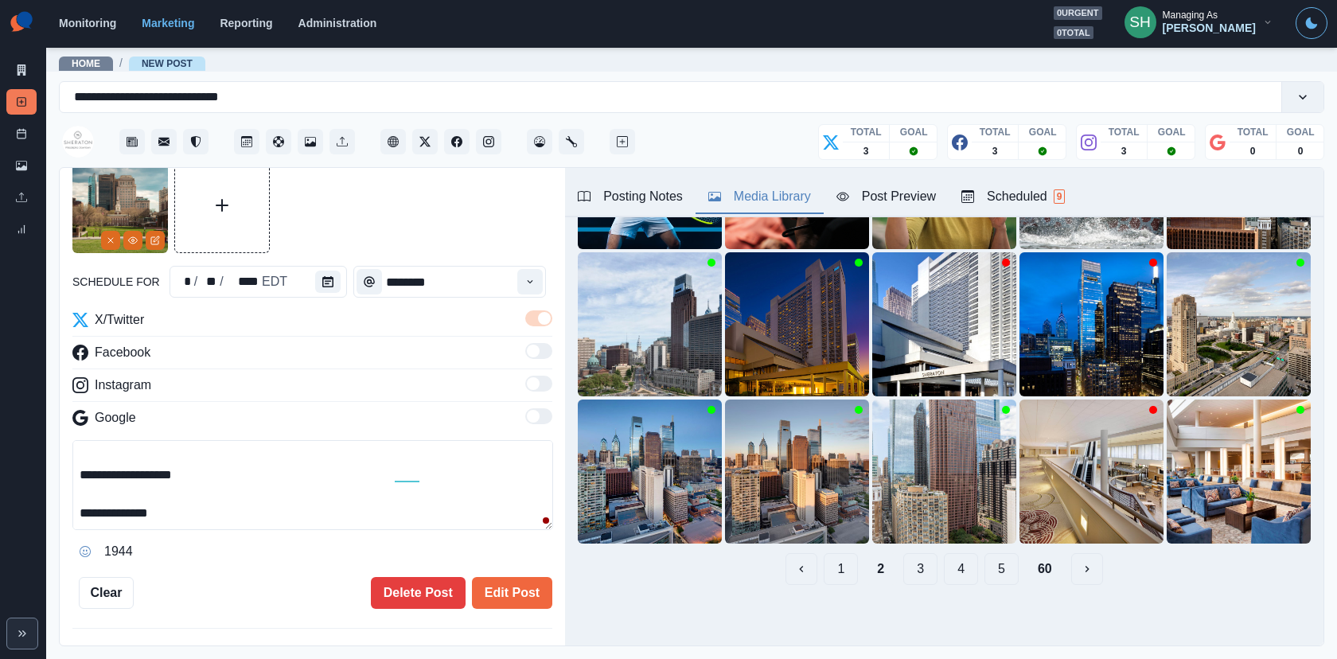
click at [913, 566] on button "3" at bounding box center [920, 569] width 34 height 32
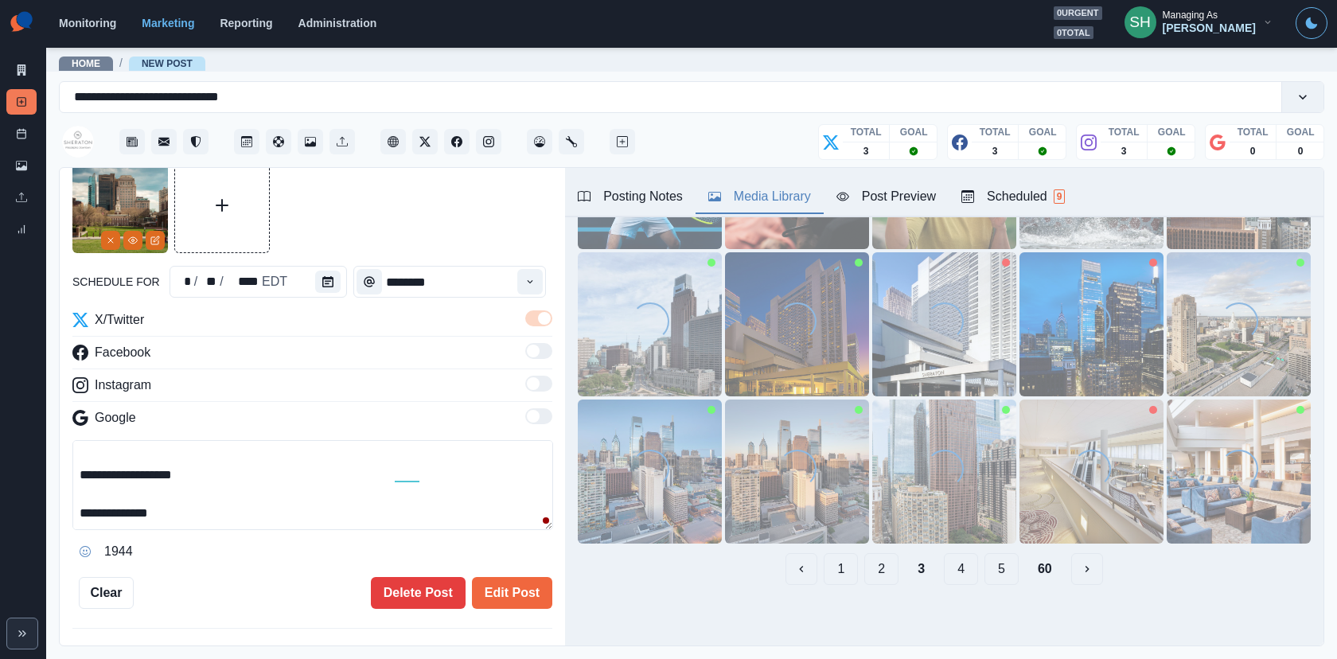
click at [817, 576] on div "1 2 3 4 5 60" at bounding box center [944, 569] width 733 height 32
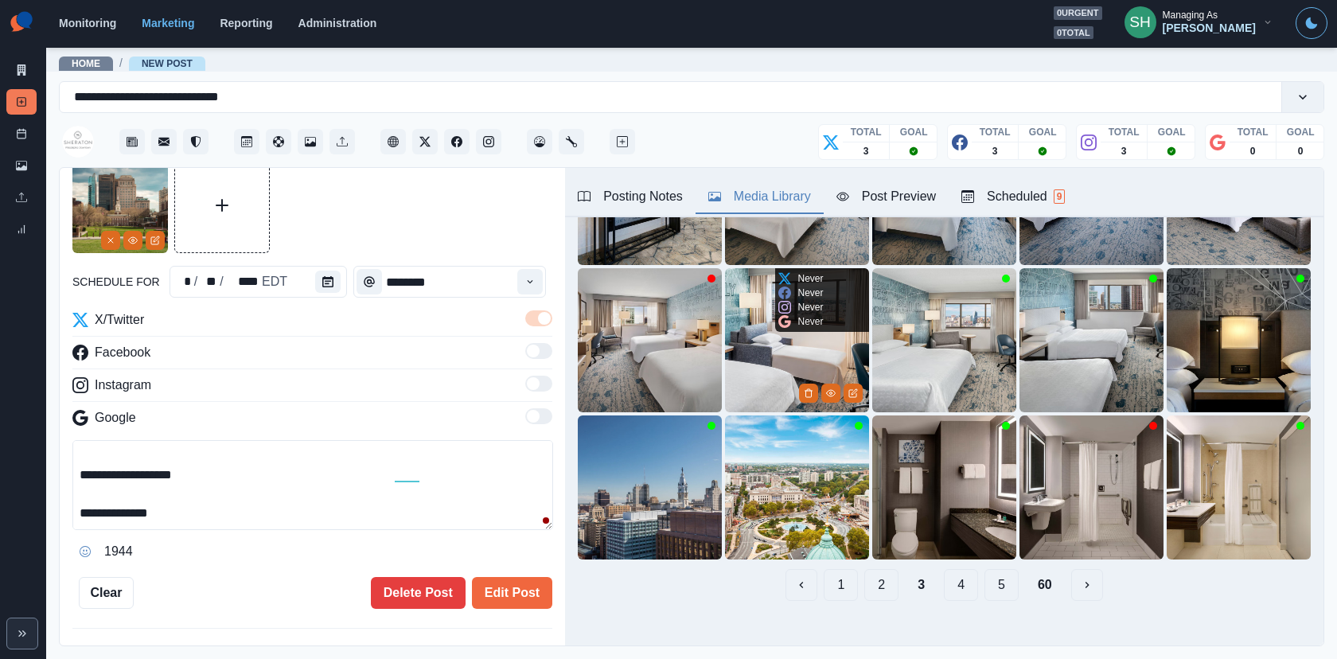
scroll to position [201, 0]
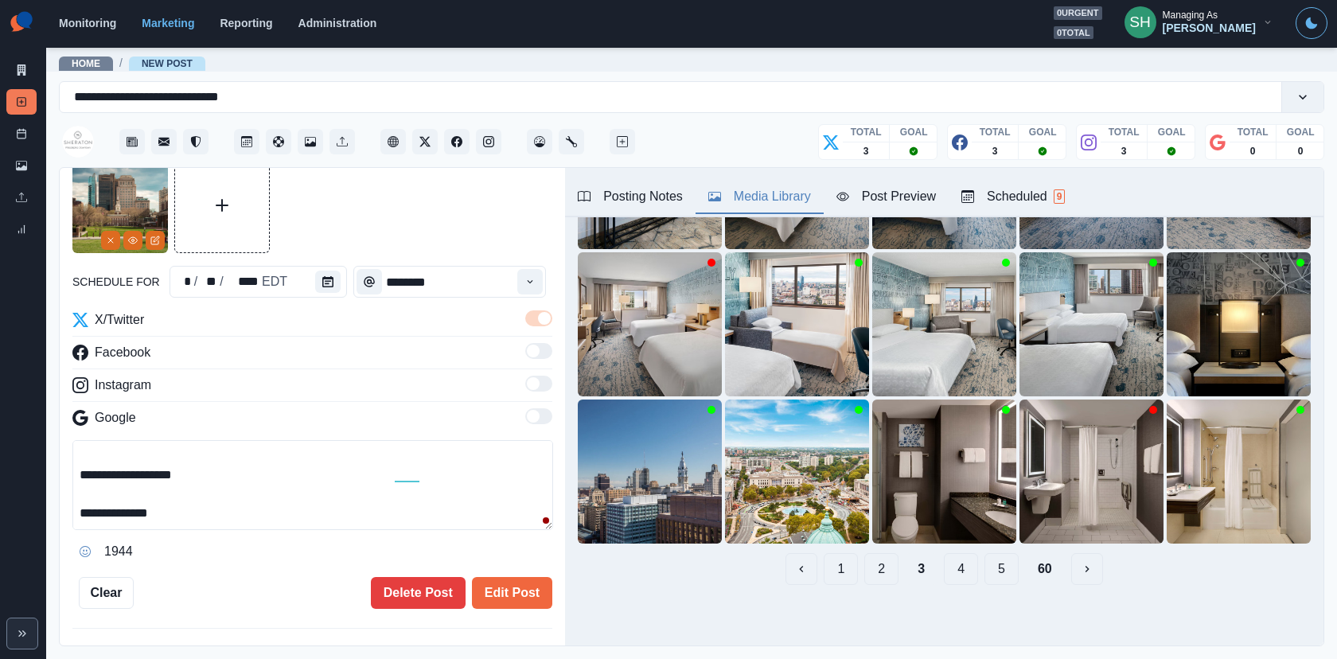
click at [846, 575] on button "1" at bounding box center [840, 569] width 34 height 32
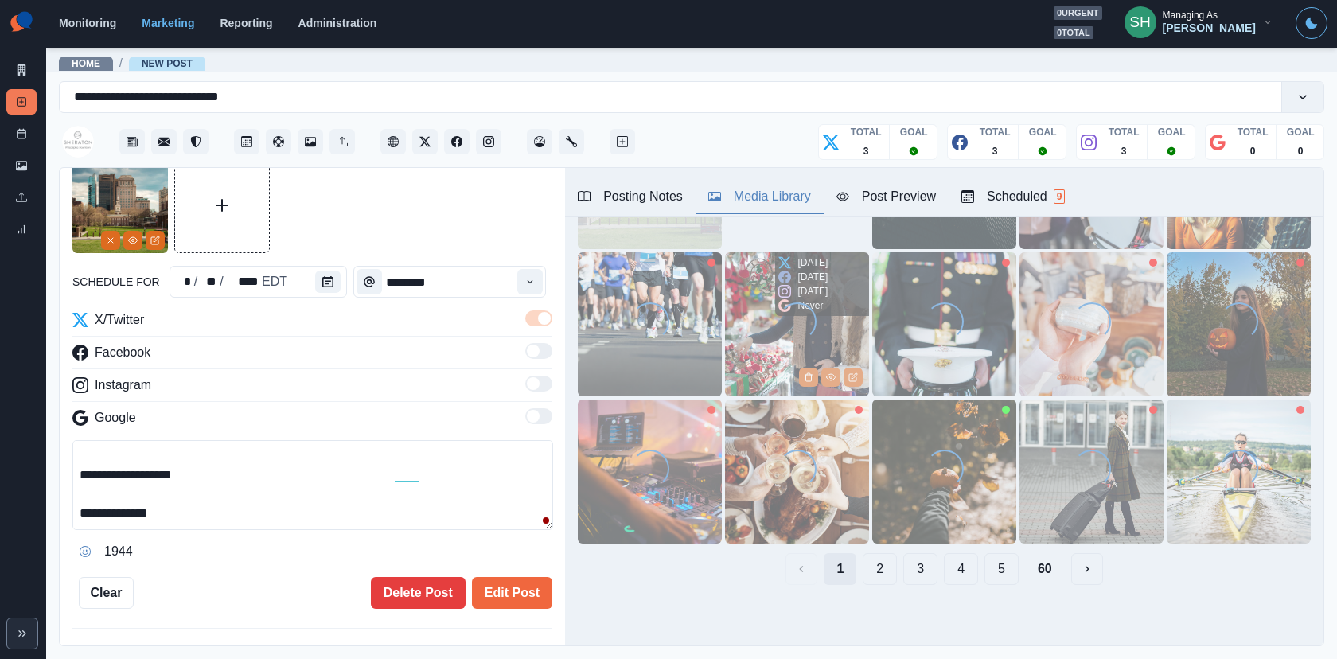
scroll to position [0, 0]
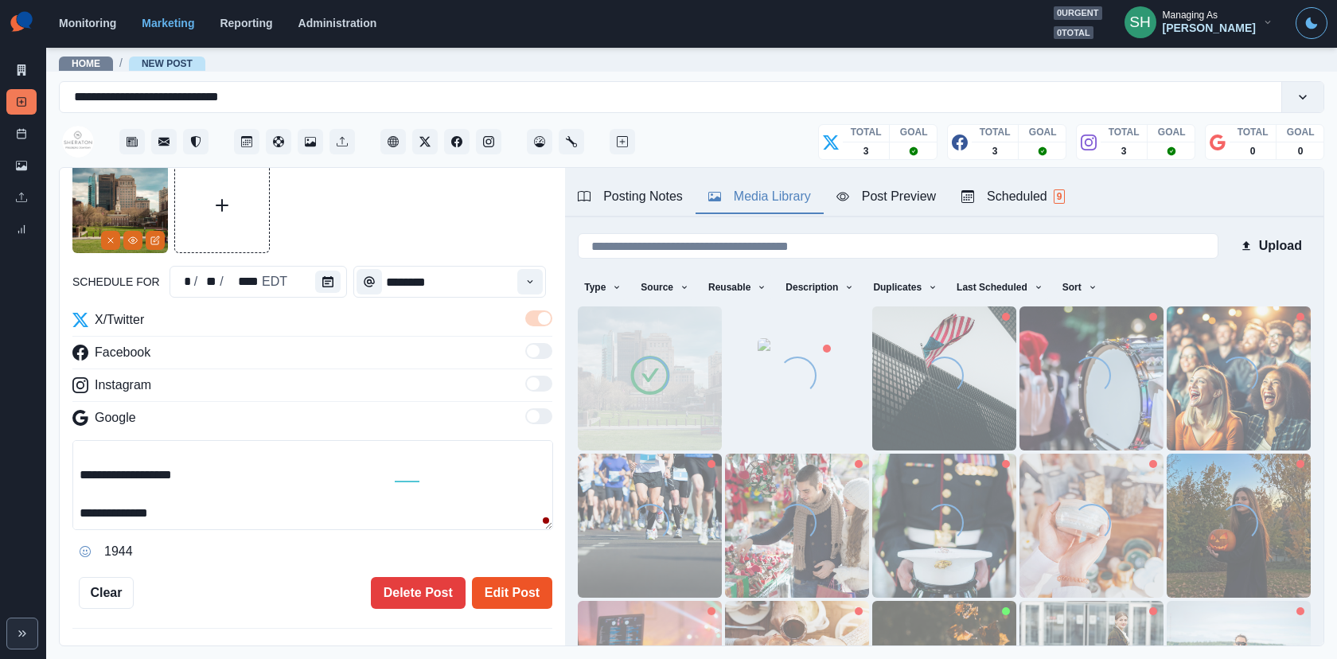
click at [519, 582] on button "Edit Post" at bounding box center [512, 593] width 80 height 32
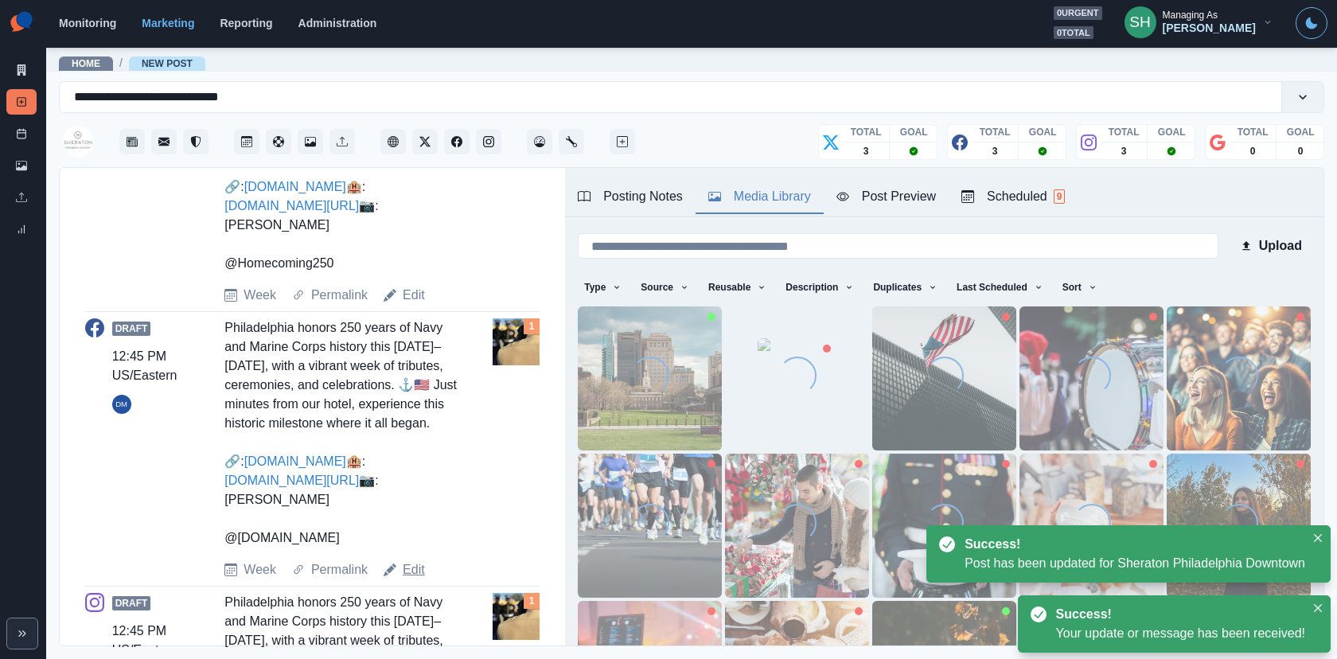
click at [410, 579] on link "Edit" at bounding box center [414, 569] width 22 height 19
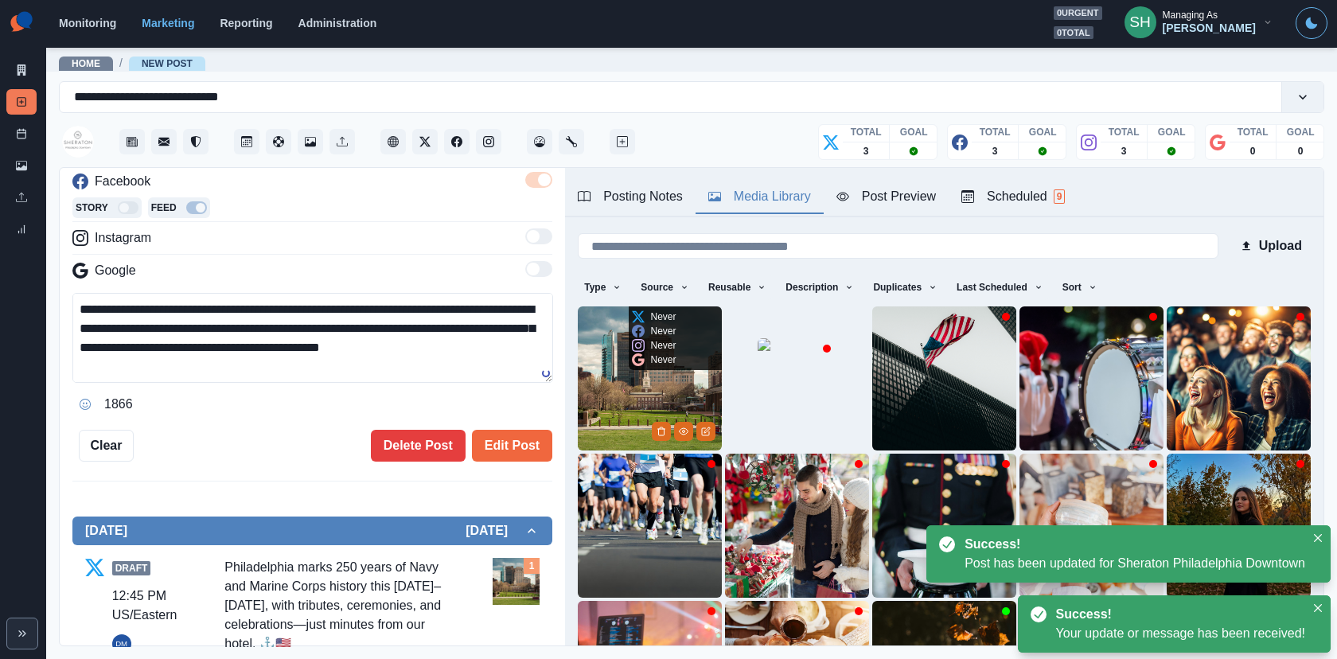
click at [633, 392] on img at bounding box center [650, 378] width 144 height 144
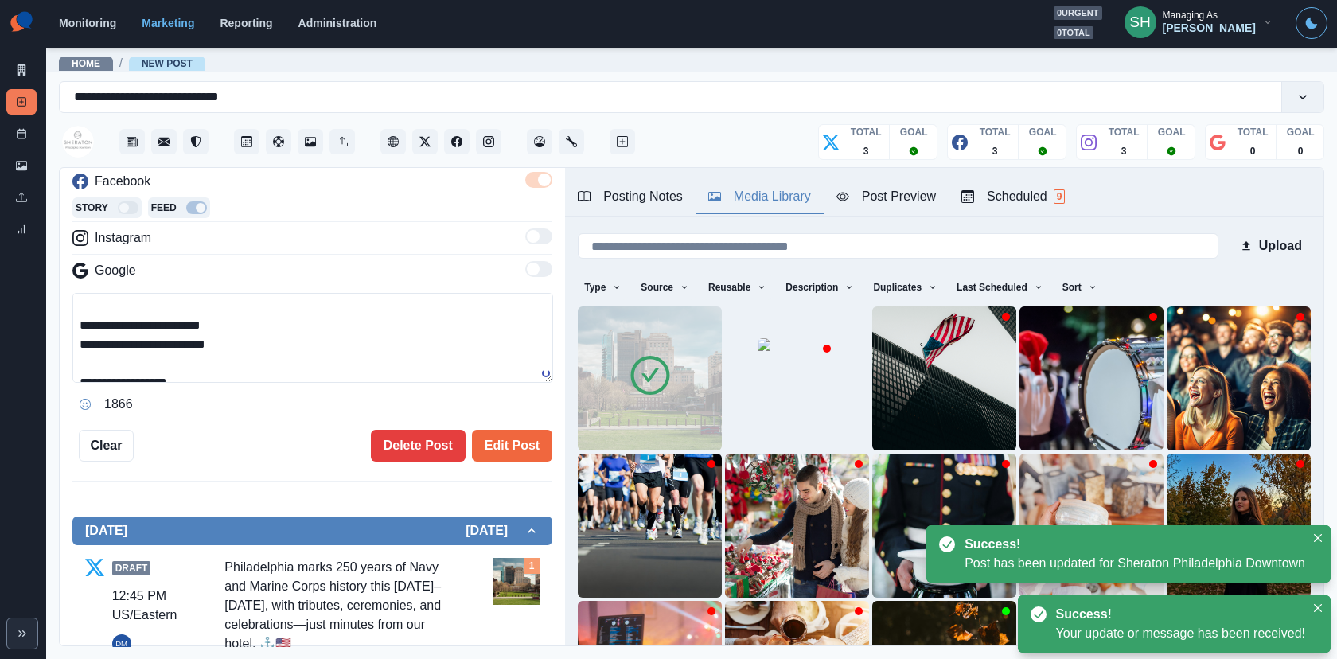
scroll to position [102, 0]
click at [231, 331] on textarea "**********" at bounding box center [312, 338] width 481 height 90
drag, startPoint x: 205, startPoint y: 337, endPoint x: 101, endPoint y: 337, distance: 104.2
click at [101, 337] on textarea "**********" at bounding box center [312, 338] width 481 height 90
paste textarea "*"
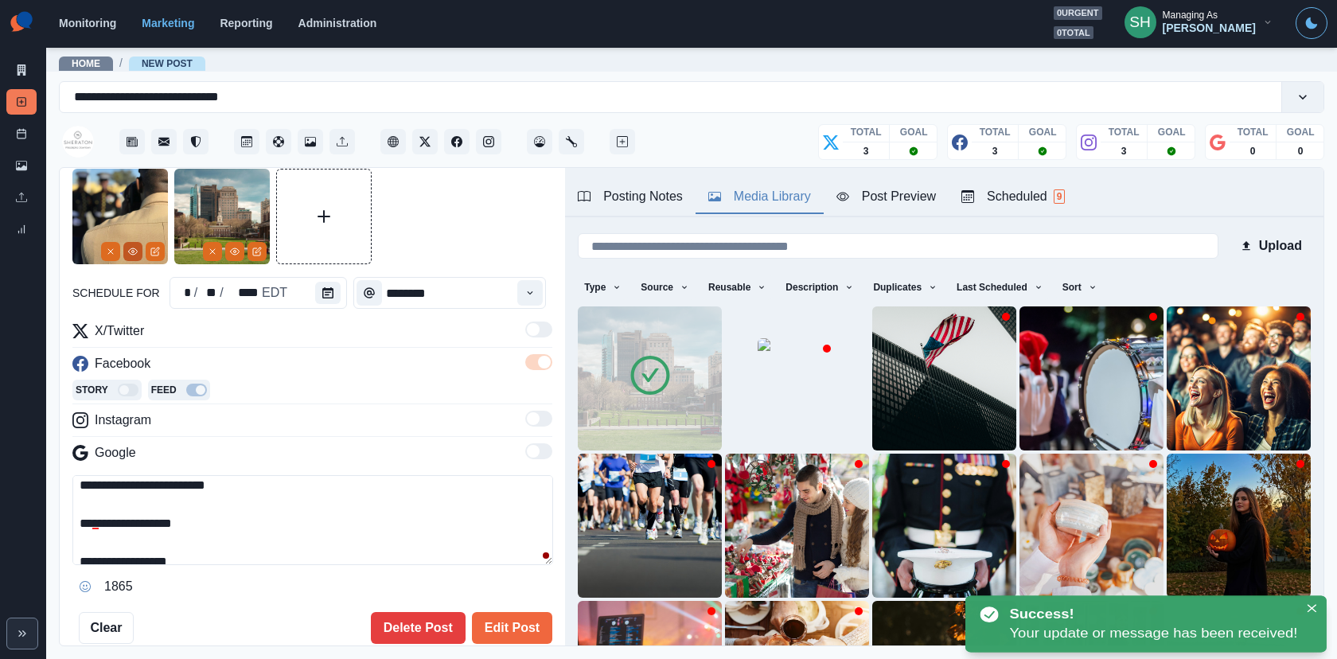
scroll to position [0, 0]
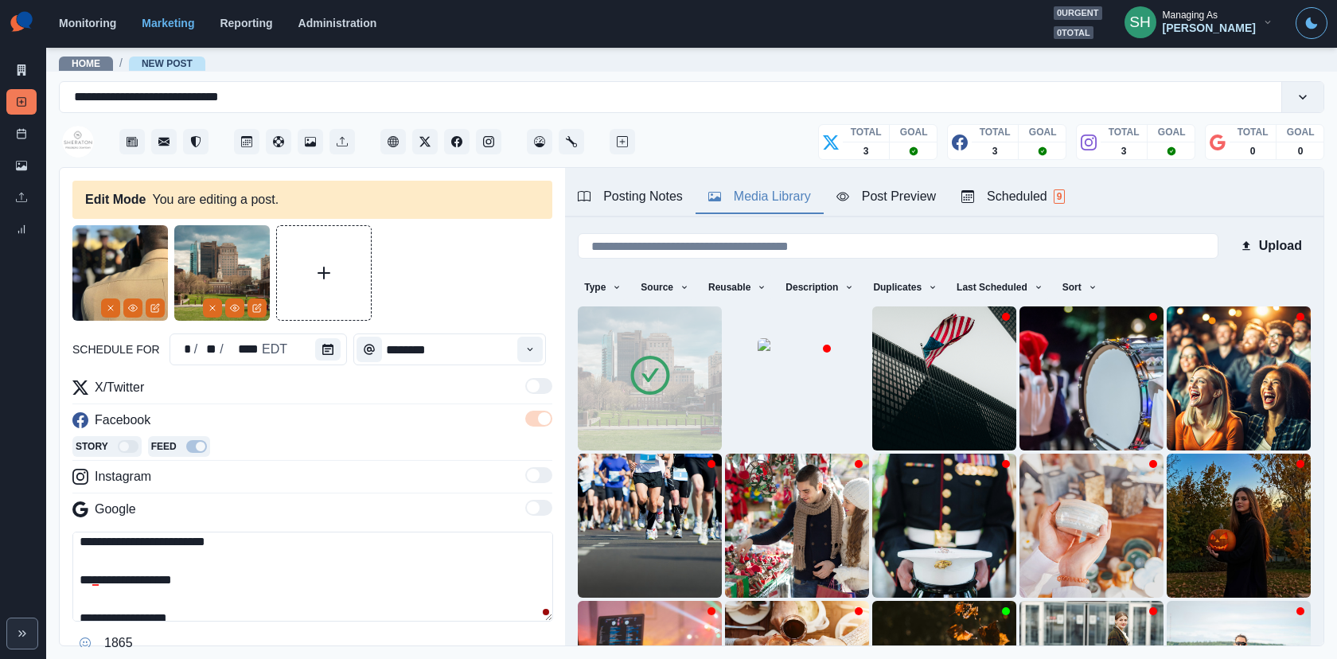
type textarea "**********"
click at [110, 294] on img at bounding box center [119, 272] width 95 height 95
click at [110, 307] on line "Remove" at bounding box center [110, 308] width 5 height 5
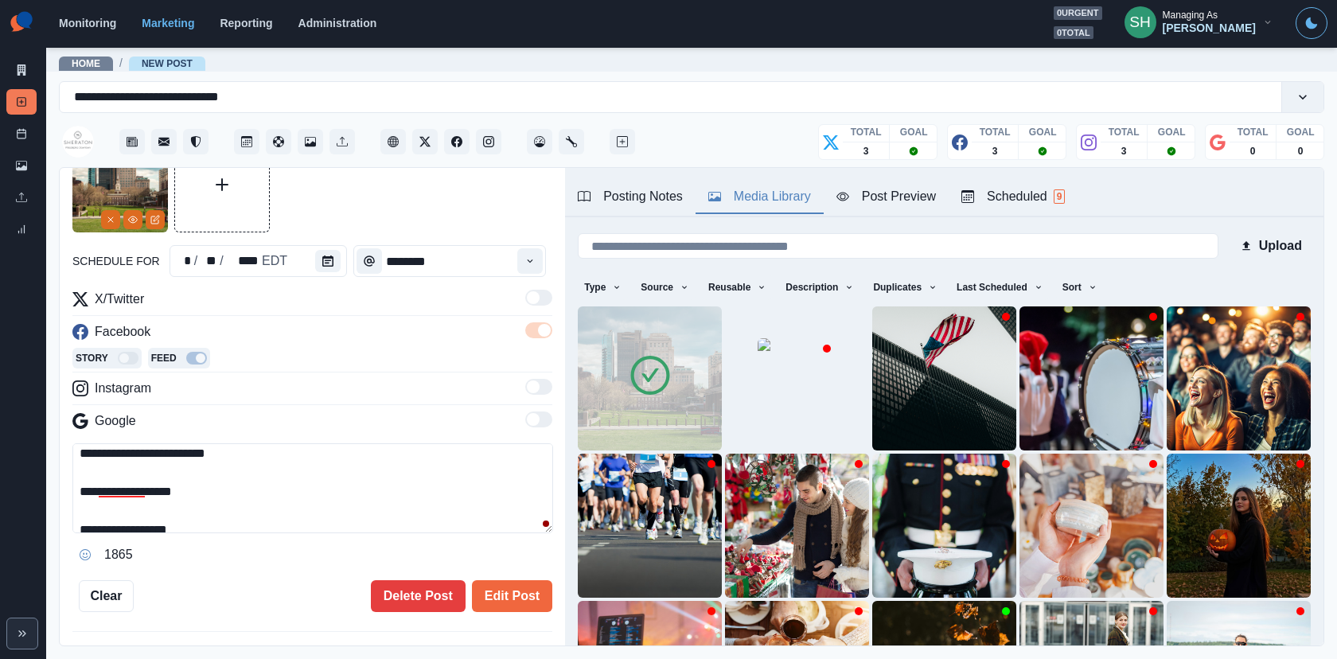
scroll to position [138, 0]
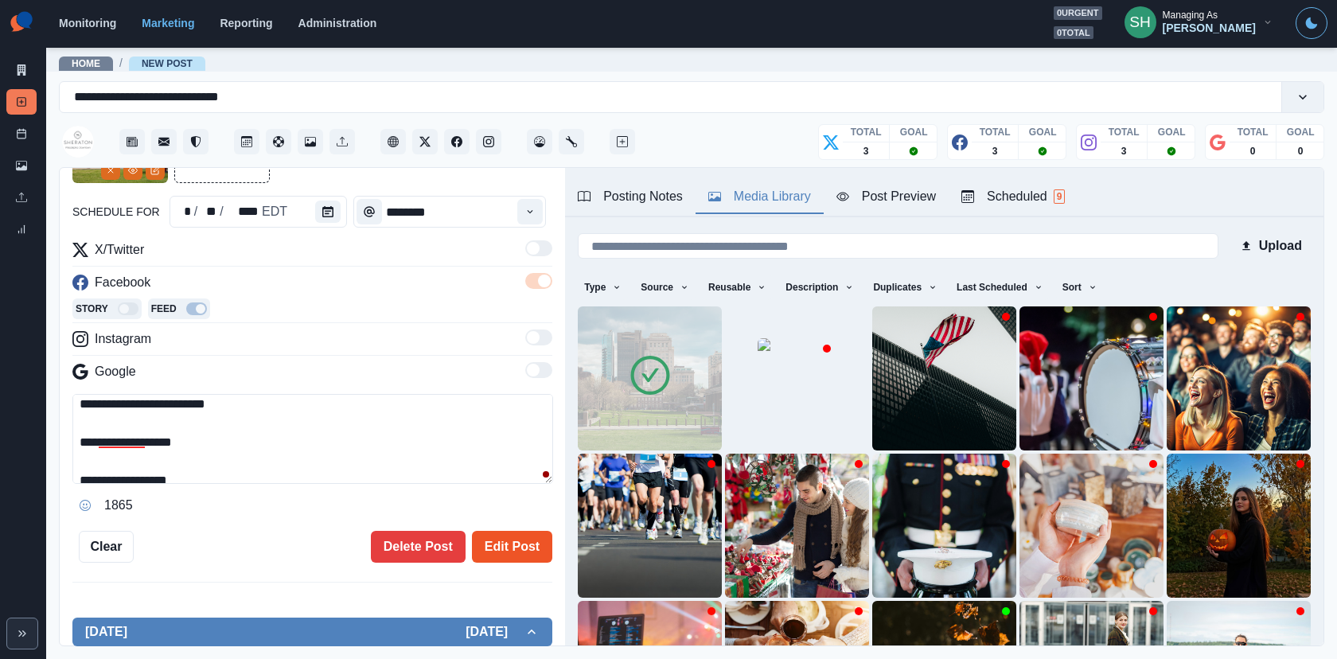
click at [536, 550] on button "Edit Post" at bounding box center [512, 547] width 80 height 32
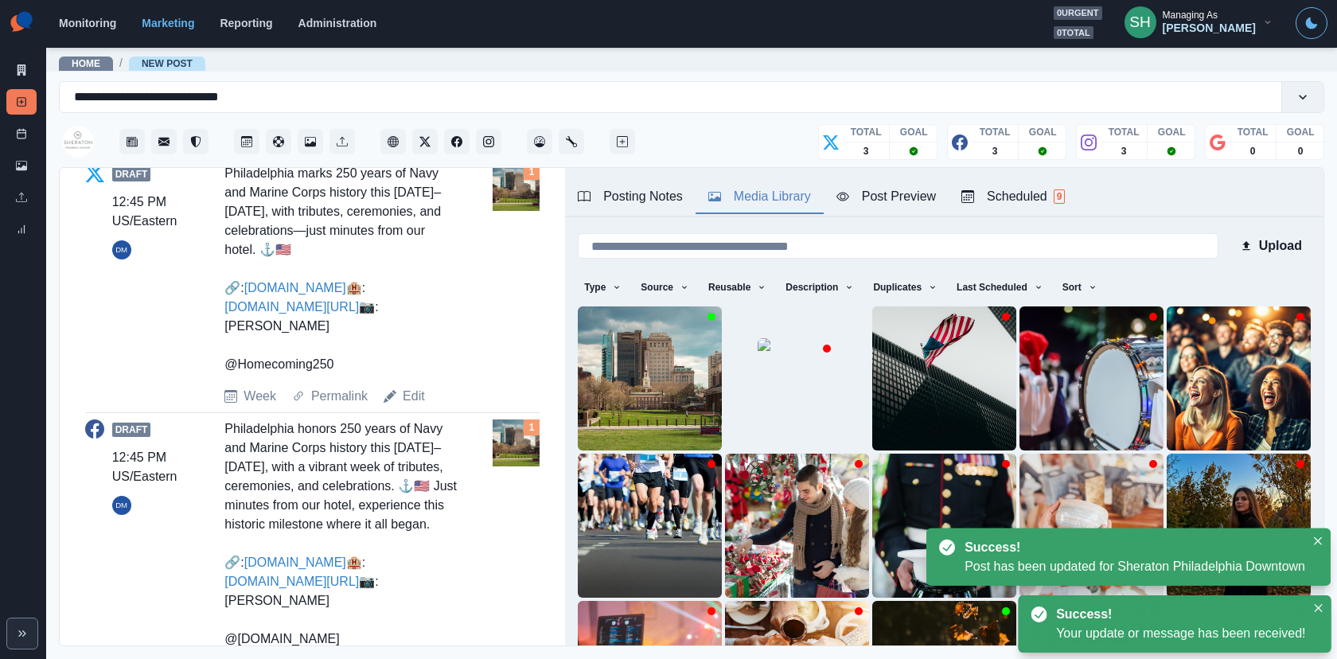
scroll to position [1057, 0]
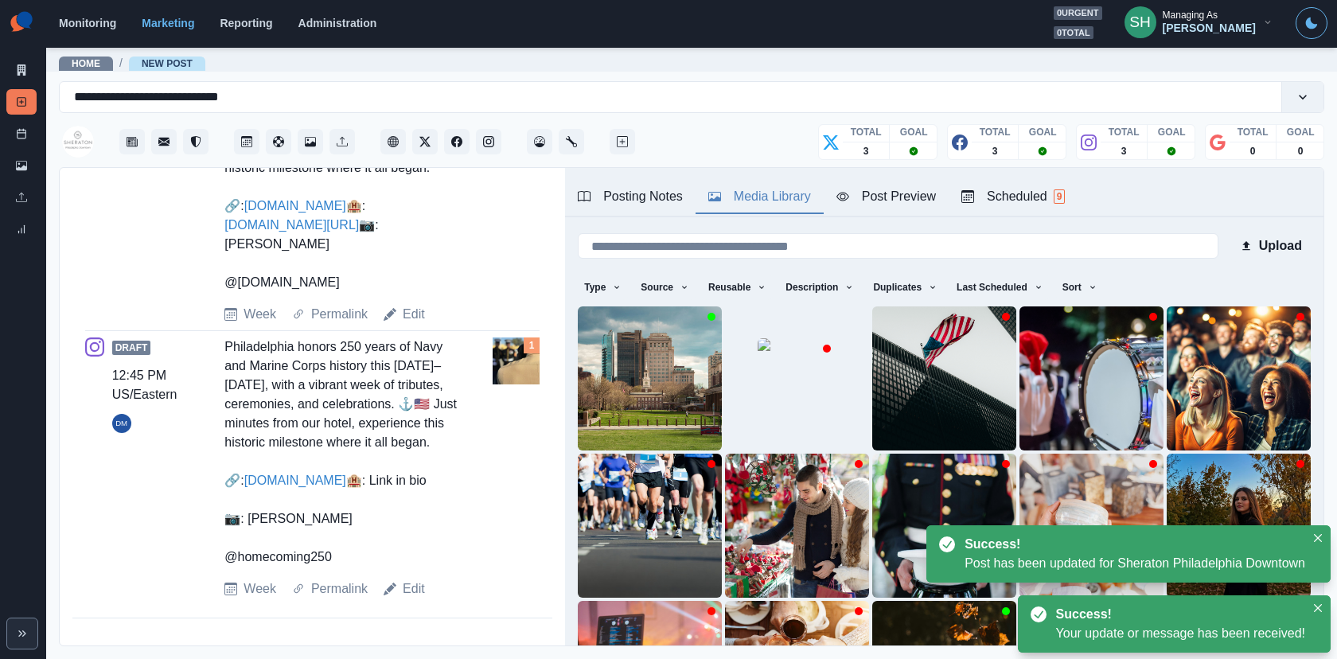
click at [407, 592] on div "Draft 12:45 PM US/Eastern DM Philadelphia honors 250 years of Navy and Marine C…" at bounding box center [312, 468] width 454 height 274
click at [407, 592] on link "Edit" at bounding box center [414, 588] width 22 height 19
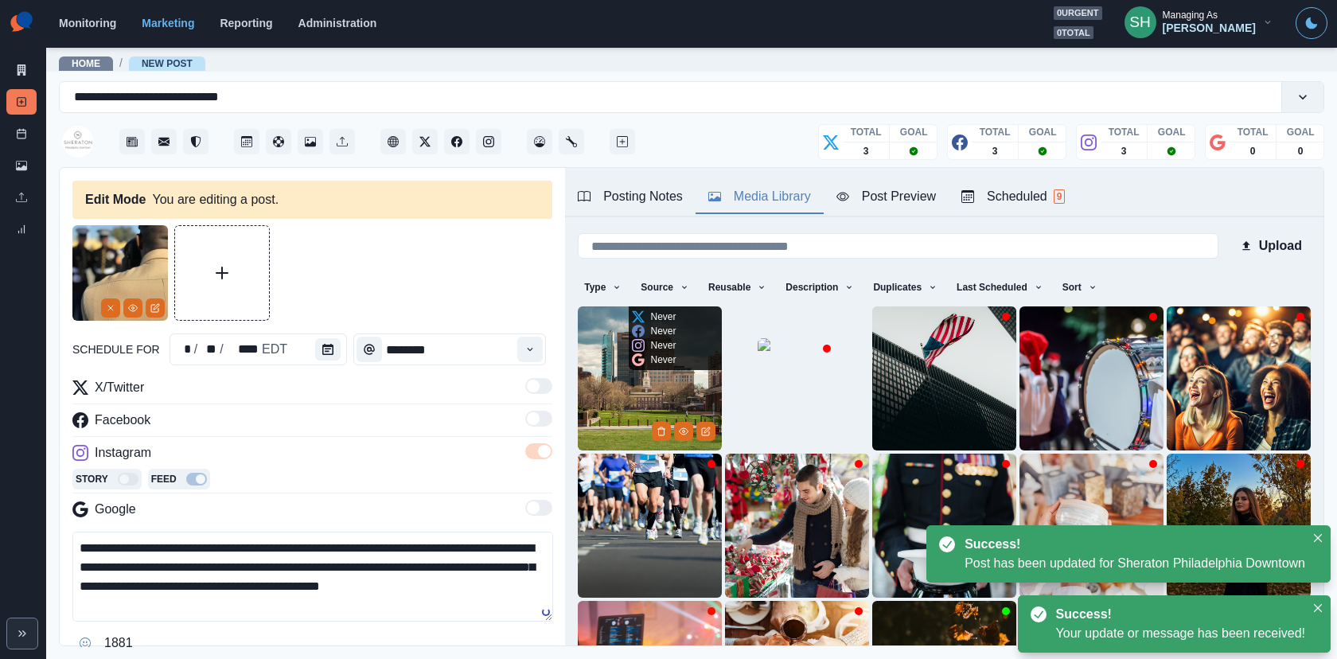
click at [611, 411] on img at bounding box center [650, 378] width 144 height 144
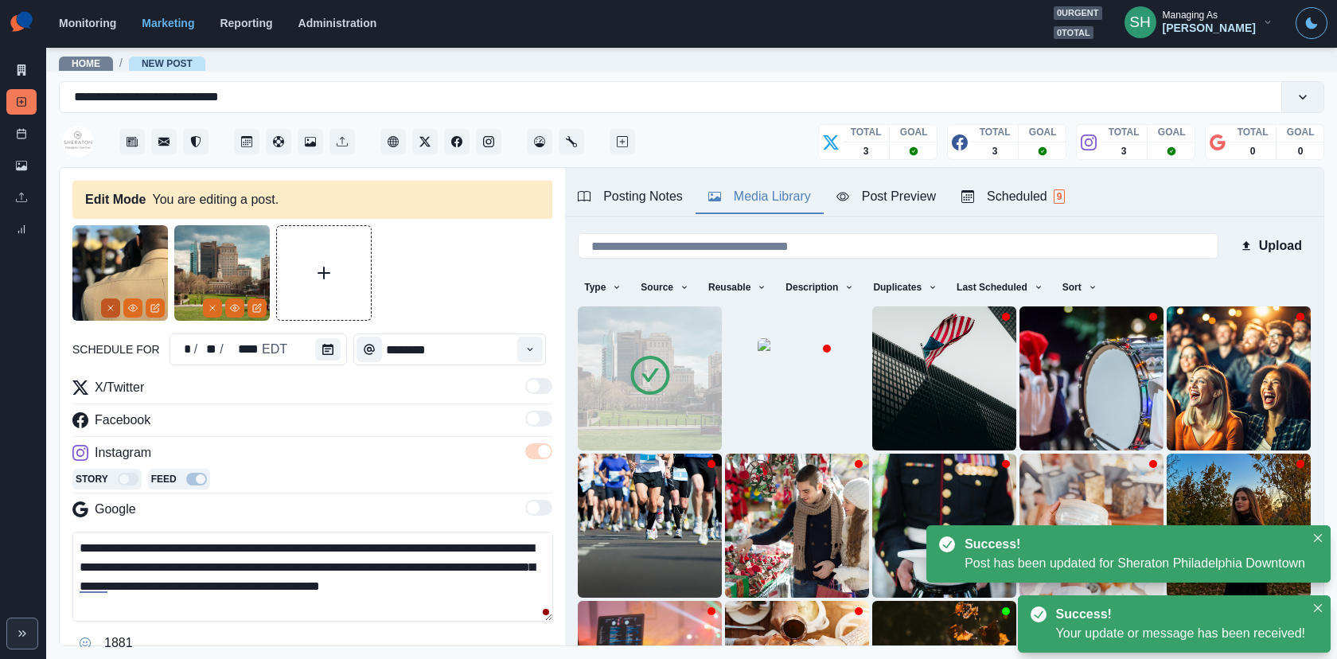
click at [112, 311] on icon "Remove" at bounding box center [111, 308] width 10 height 10
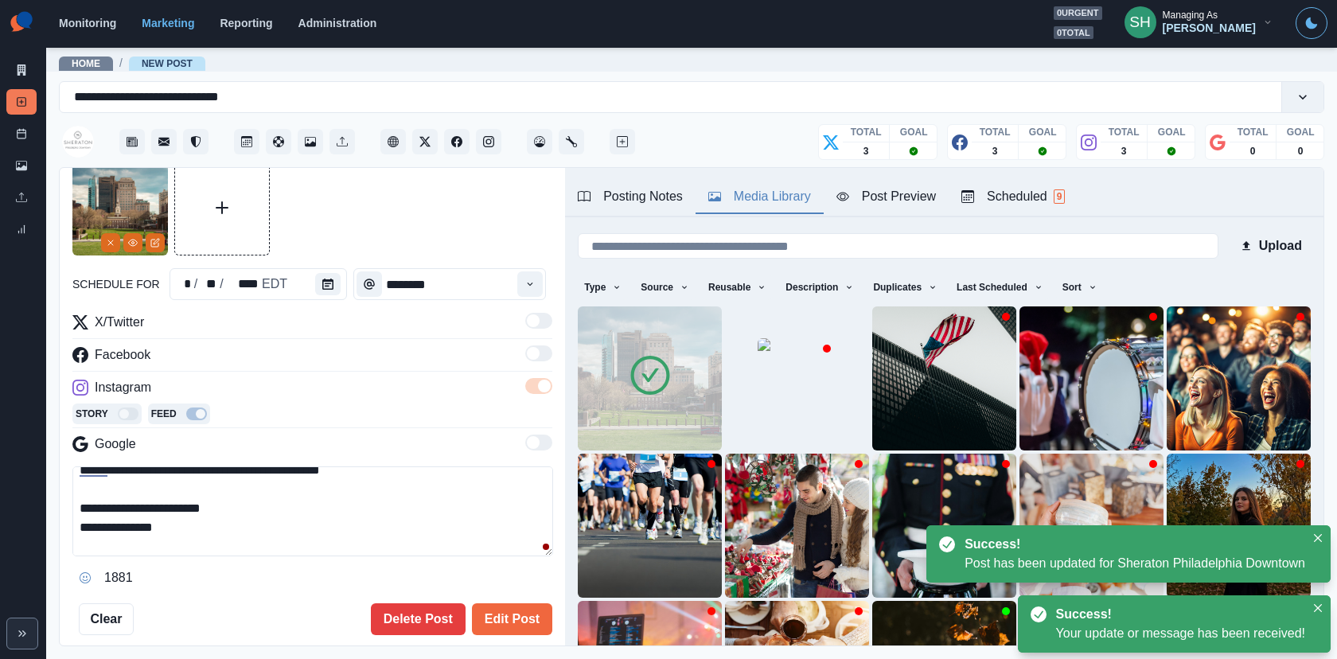
scroll to position [80, 0]
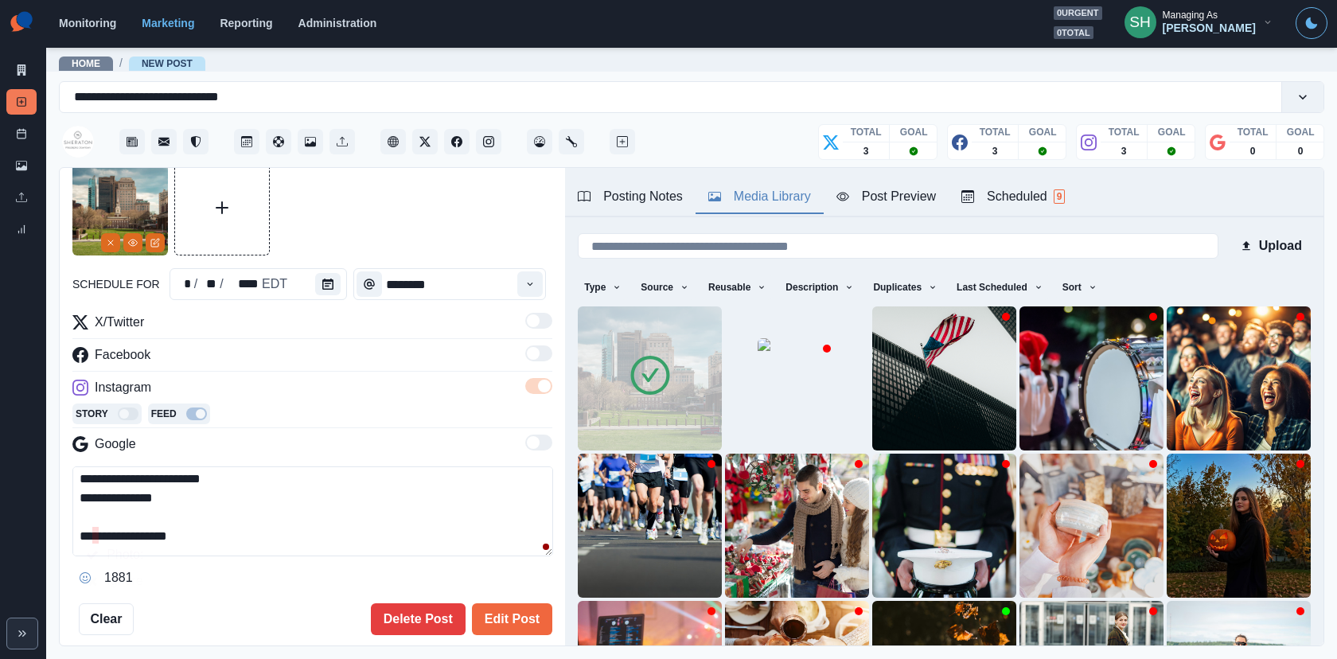
drag, startPoint x: 173, startPoint y: 530, endPoint x: 103, endPoint y: 530, distance: 69.2
click at [103, 530] on textarea "**********" at bounding box center [312, 511] width 481 height 90
paste textarea "*"
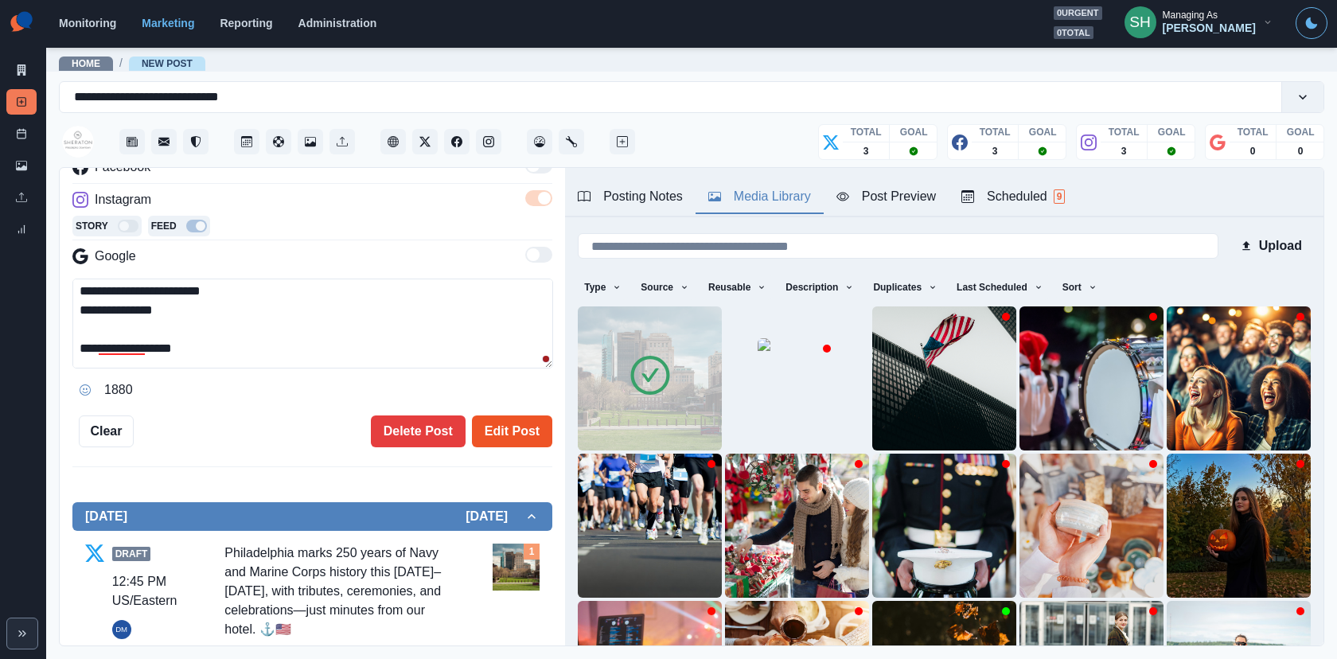
type textarea "**********"
click at [524, 418] on button "Edit Post" at bounding box center [512, 431] width 80 height 32
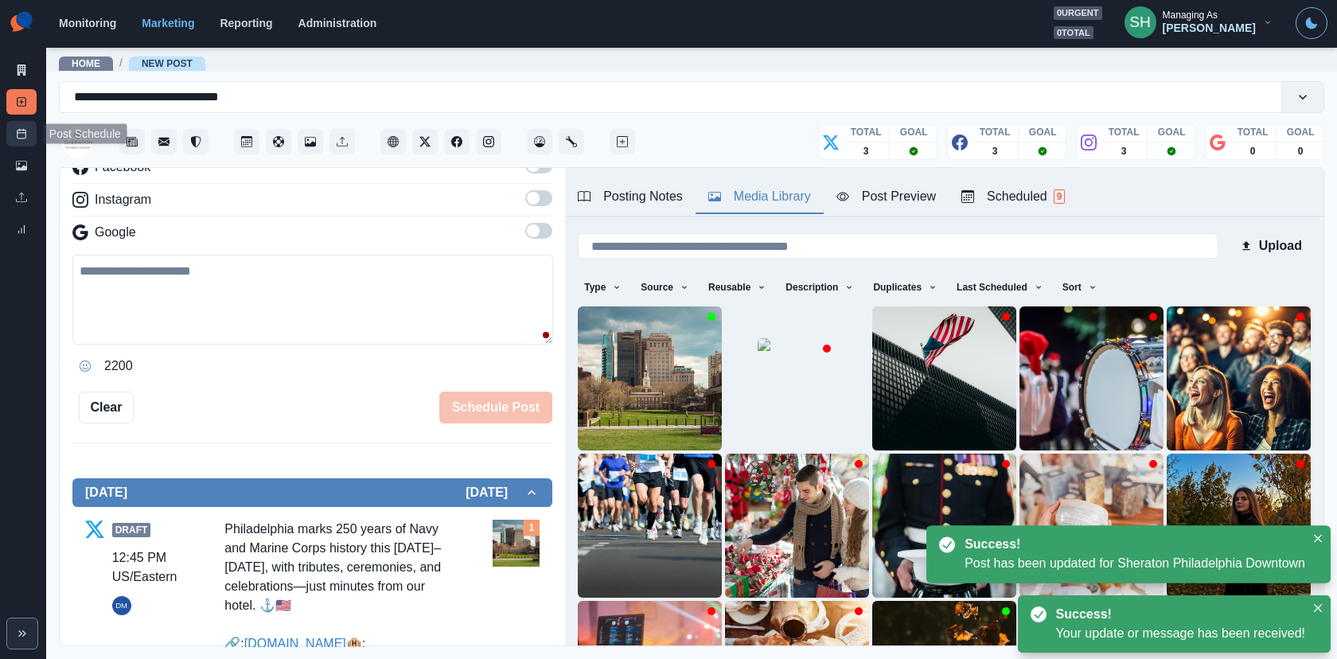
click at [23, 130] on line at bounding box center [23, 130] width 0 height 2
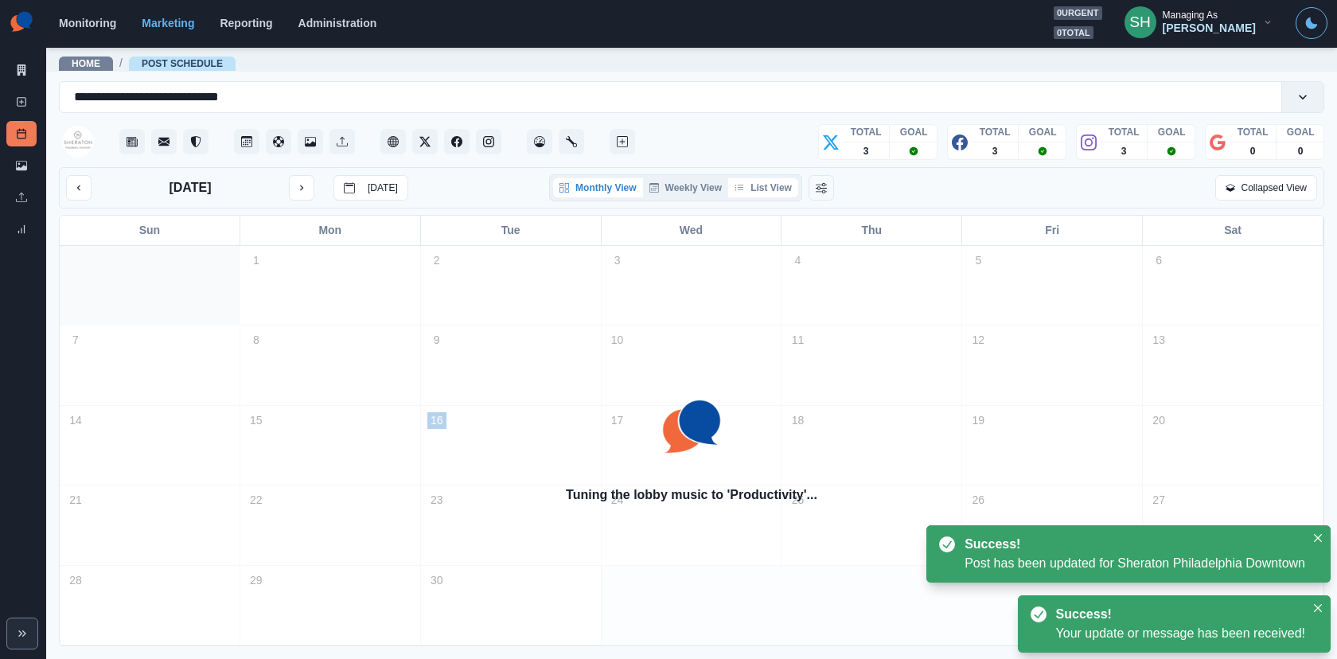
click at [770, 187] on button "List View" at bounding box center [763, 187] width 70 height 19
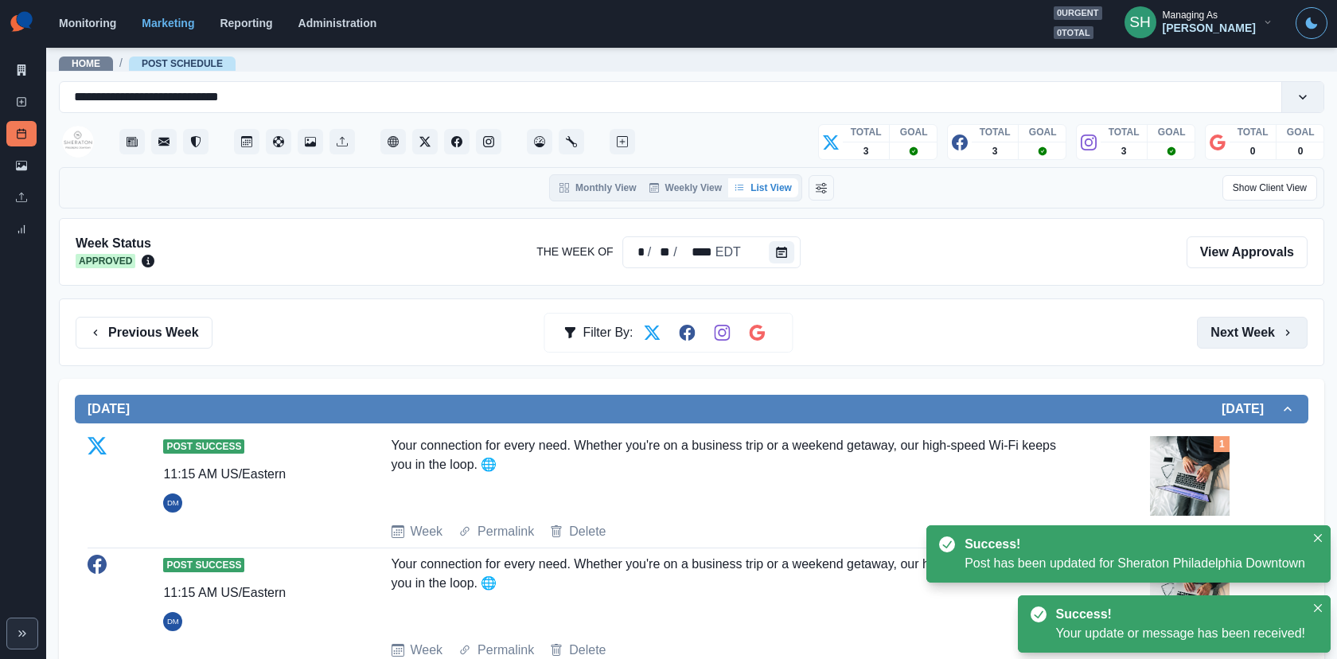
click at [1202, 317] on button "Next Week" at bounding box center [1252, 333] width 111 height 32
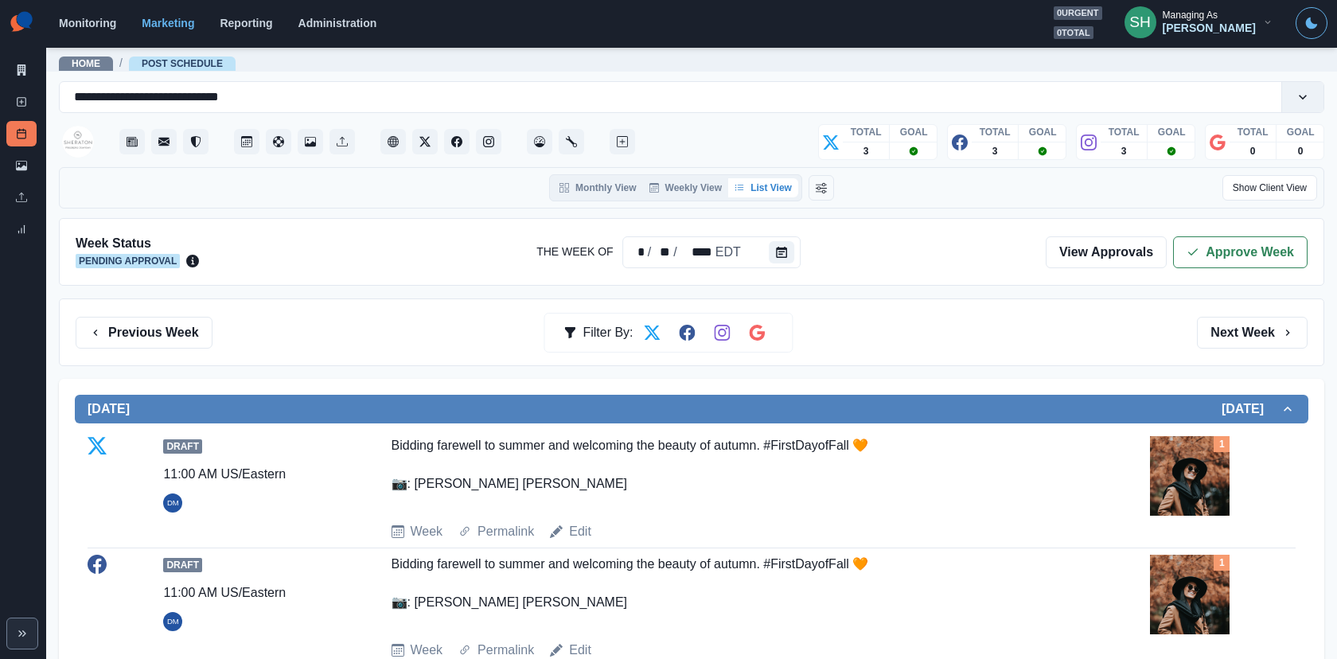
click at [1192, 271] on div "Week Status Pending Approval The Week Of * / ** / **** EDT View Approvals Appro…" at bounding box center [691, 252] width 1265 height 68
click at [1191, 264] on button "Approve Week" at bounding box center [1240, 252] width 134 height 32
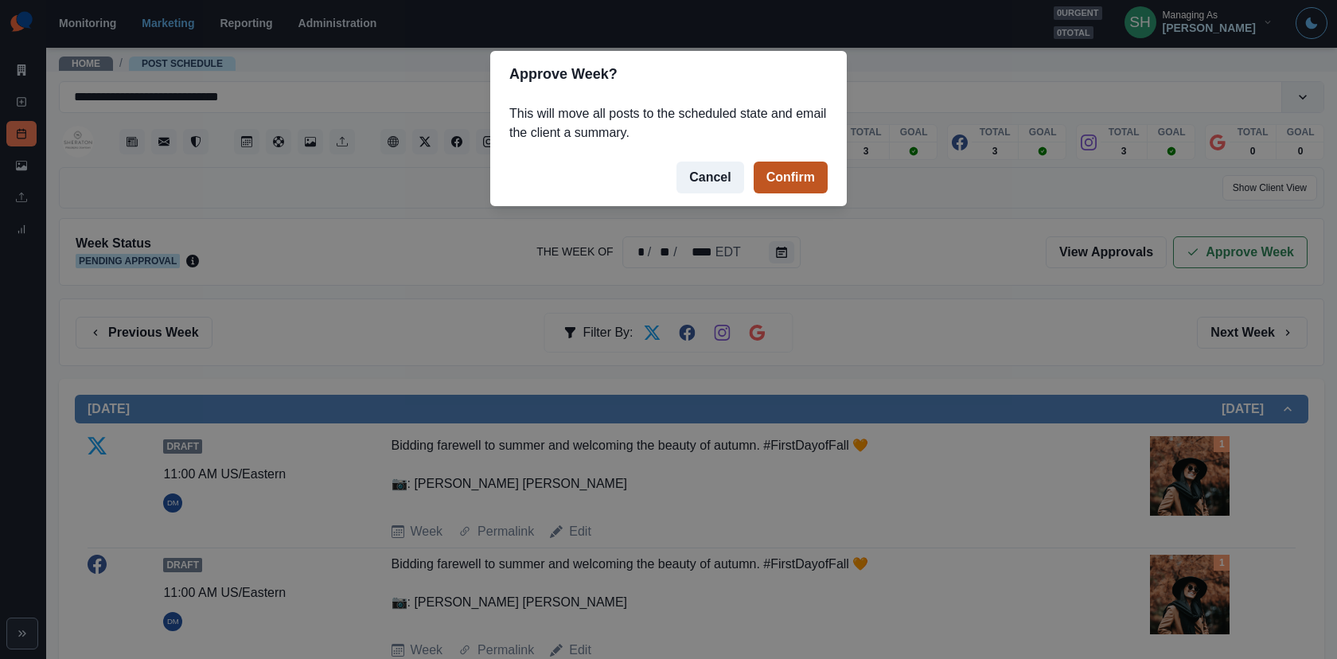
click at [808, 182] on button "Confirm" at bounding box center [790, 178] width 74 height 32
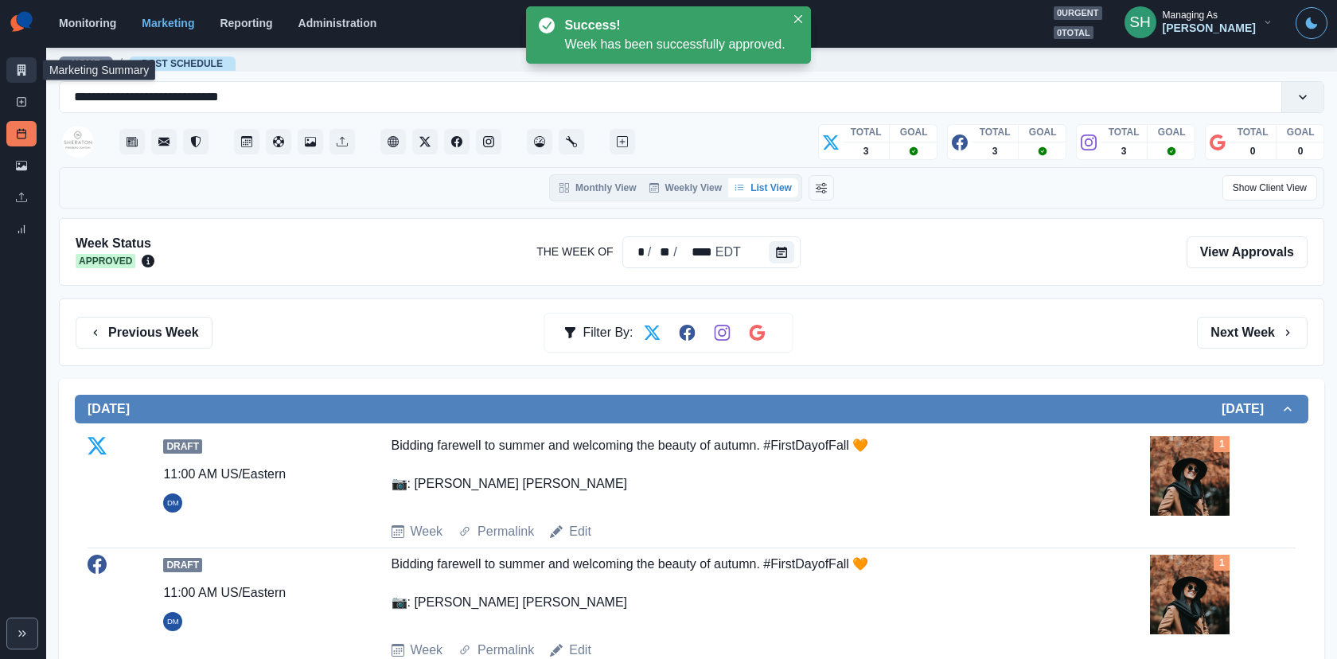
click at [15, 72] on link "Marketing Summary" at bounding box center [21, 69] width 30 height 25
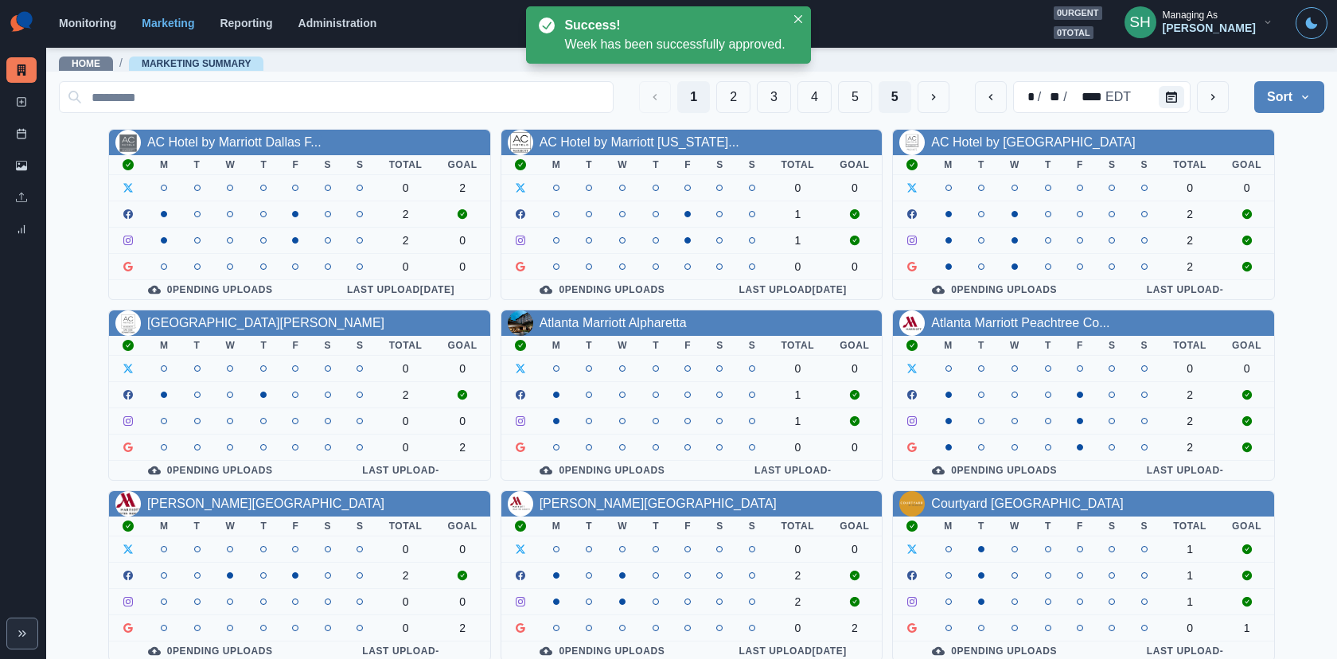
click at [885, 101] on button "5" at bounding box center [894, 97] width 33 height 32
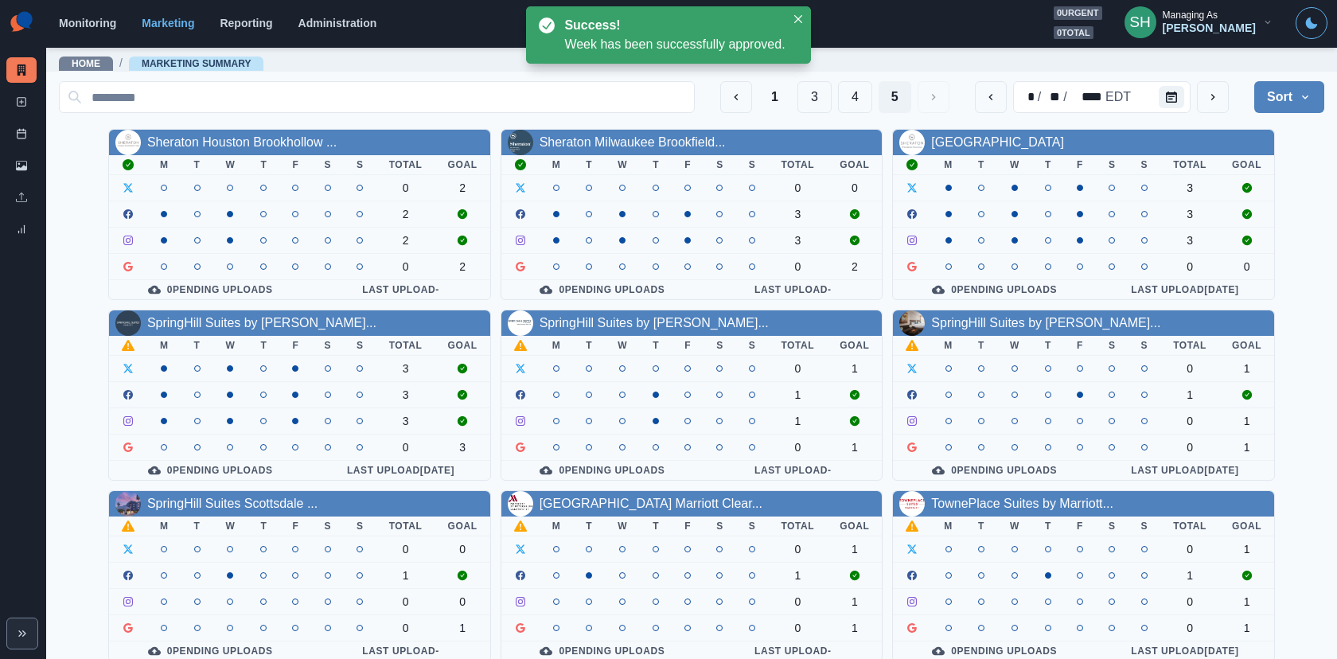
click at [286, 305] on div "Sheraton Houston Brookhollow ... M T W T F S S Total Goal 0 2 2 2 0 2 0 Pending…" at bounding box center [691, 395] width 1265 height 532
click at [286, 320] on link "SpringHill Suites by Marriott..." at bounding box center [261, 323] width 229 height 14
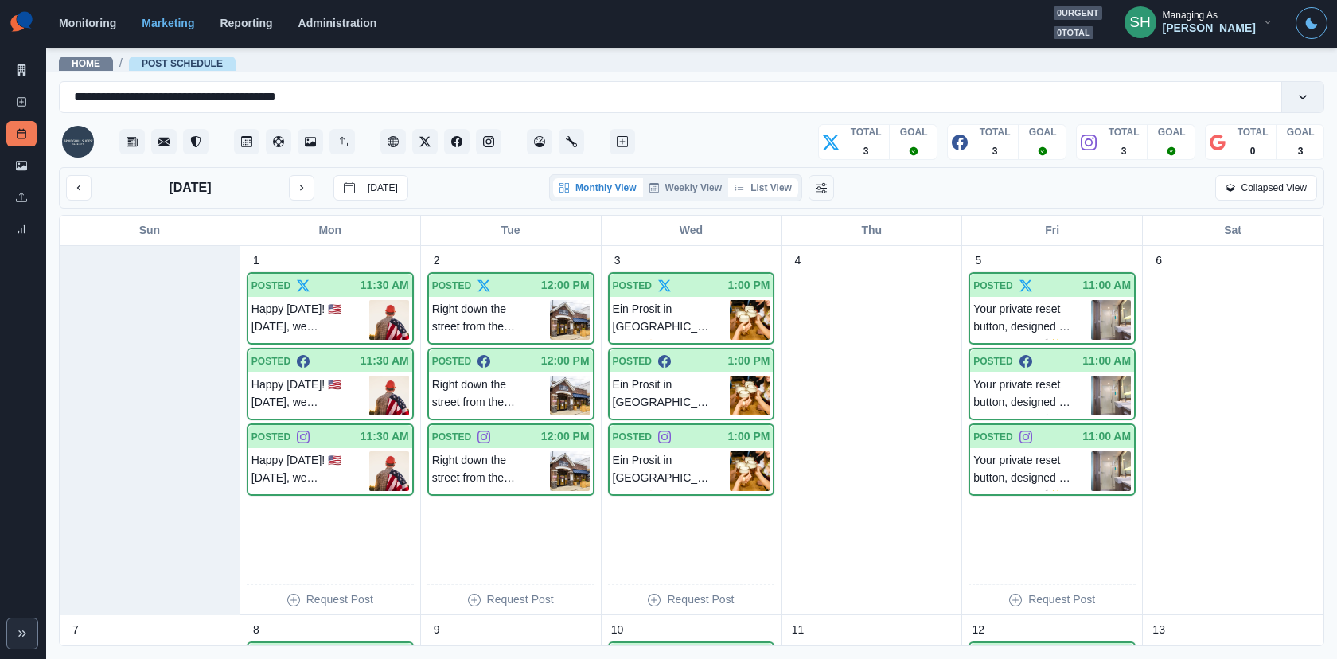
click at [768, 188] on button "List View" at bounding box center [763, 187] width 70 height 19
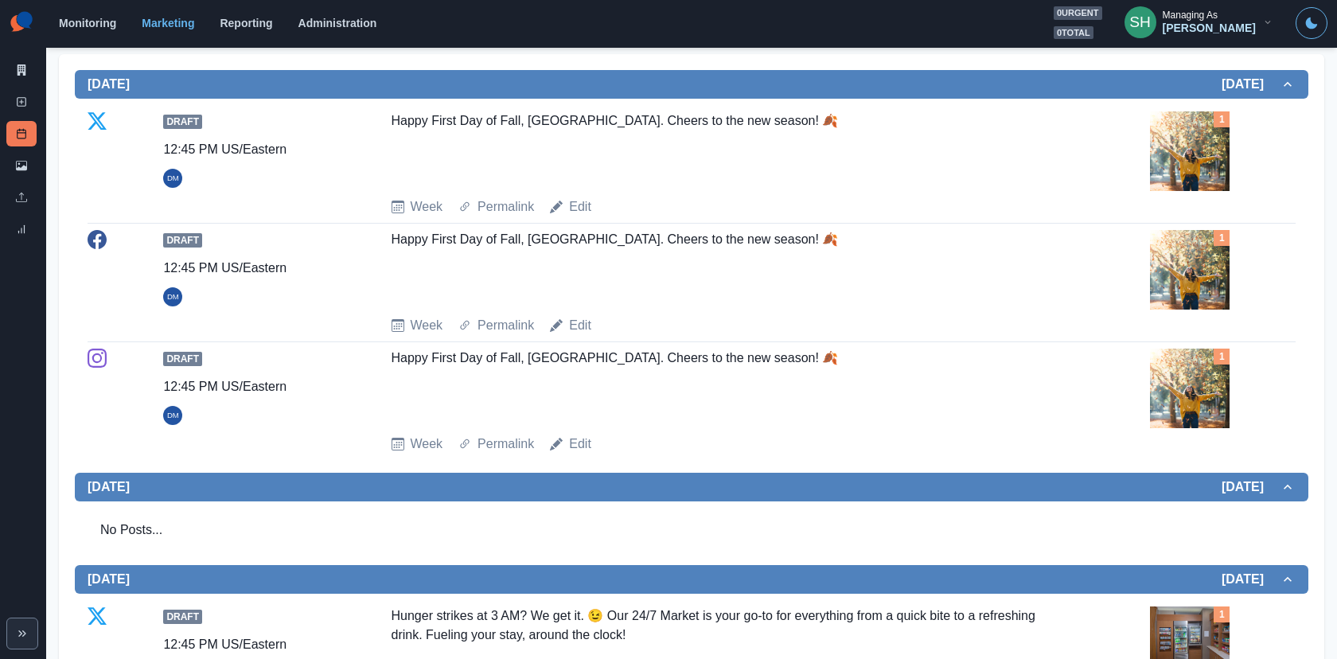
click at [1154, 261] on img at bounding box center [1190, 270] width 80 height 80
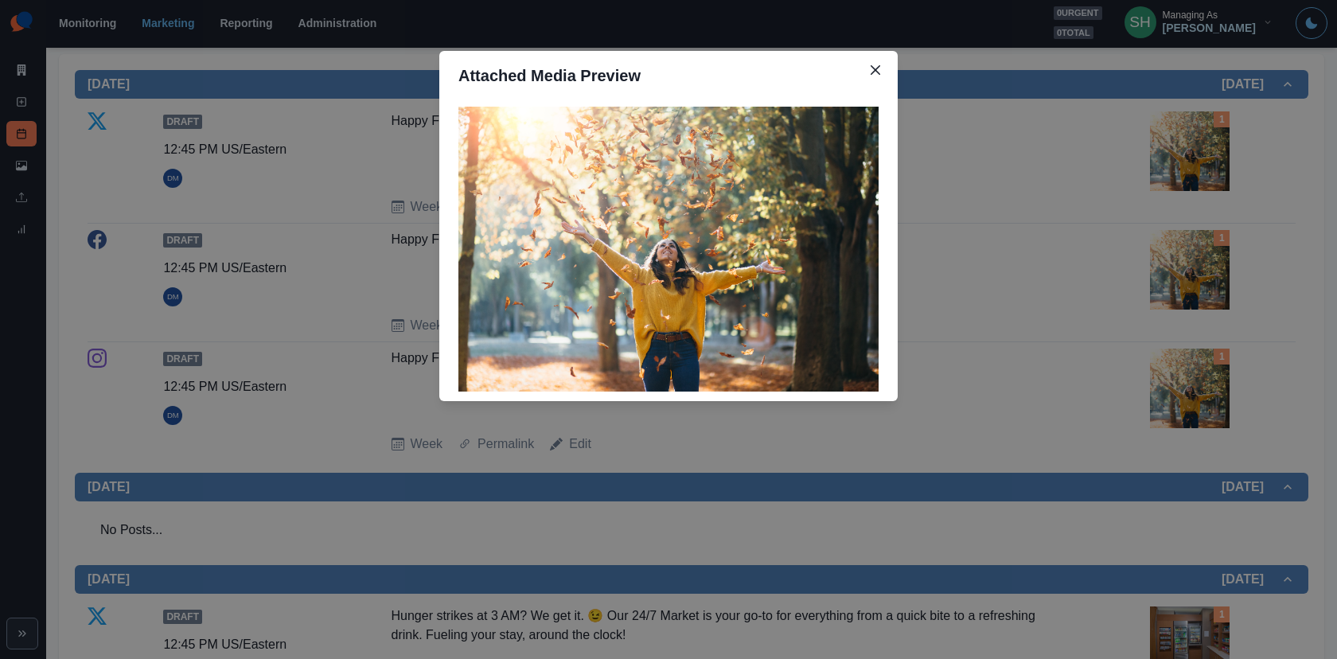
click at [1045, 292] on div "Attached Media Preview" at bounding box center [668, 329] width 1337 height 659
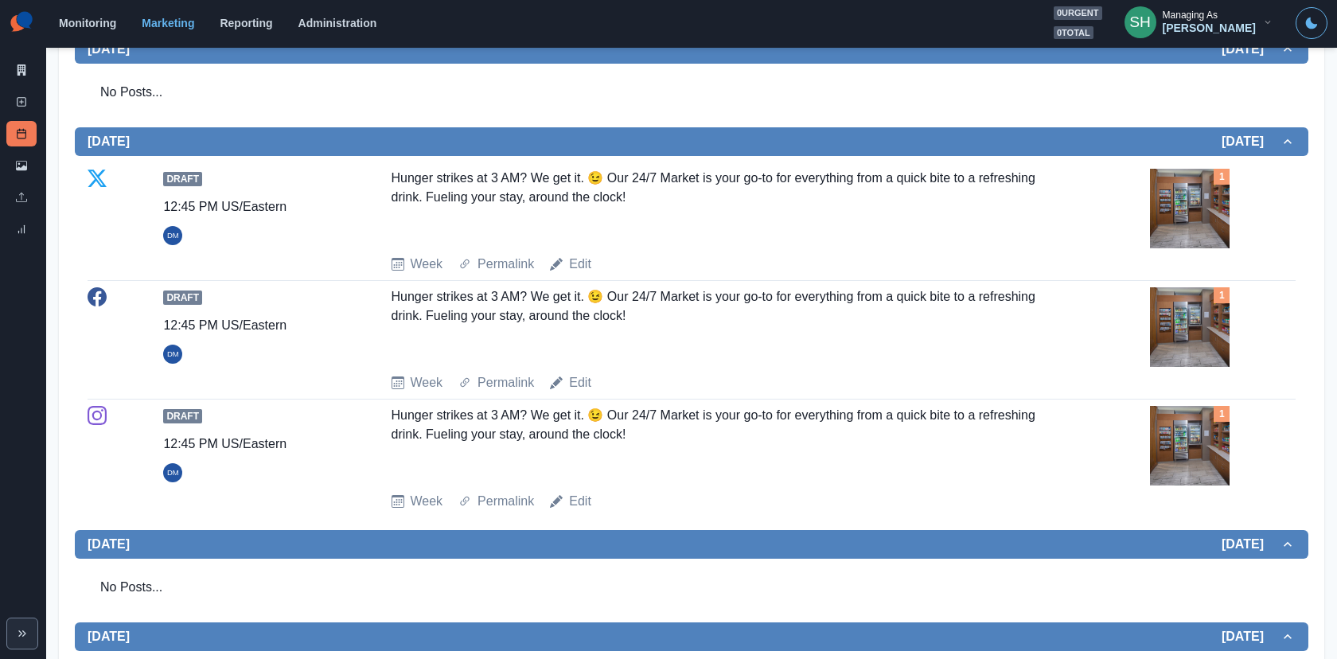
click at [1202, 207] on img at bounding box center [1190, 209] width 80 height 80
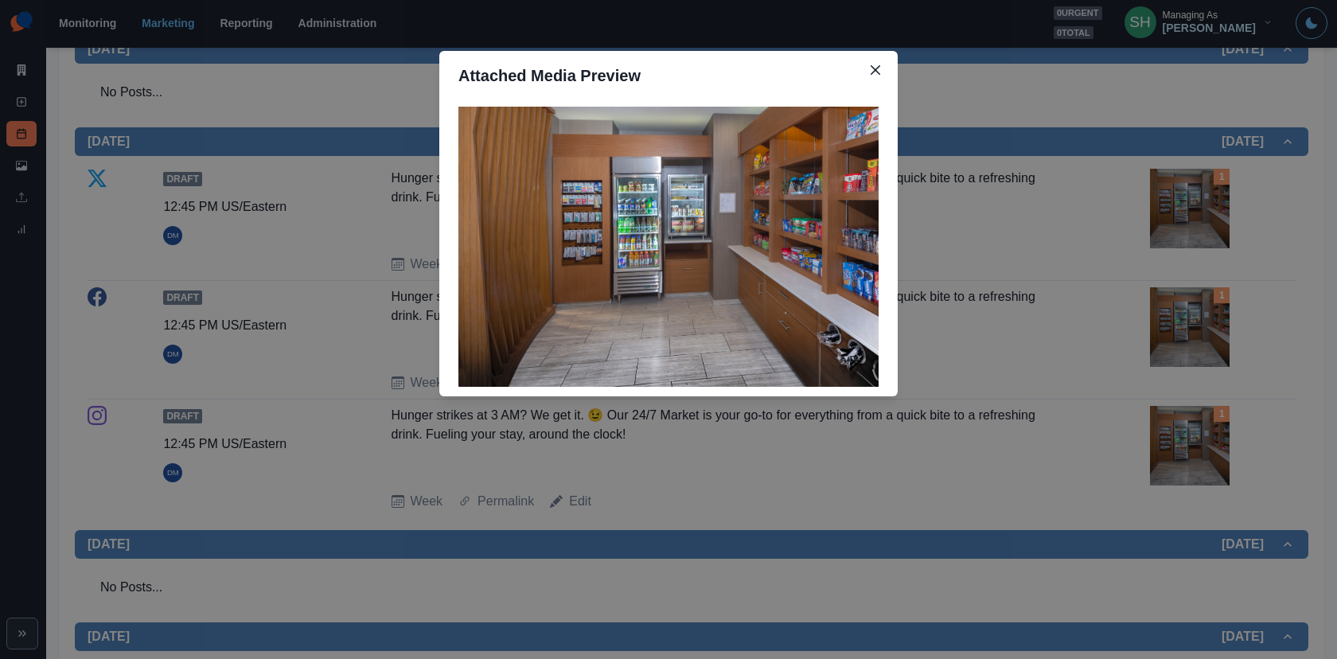
click at [1072, 217] on div "Attached Media Preview" at bounding box center [668, 329] width 1337 height 659
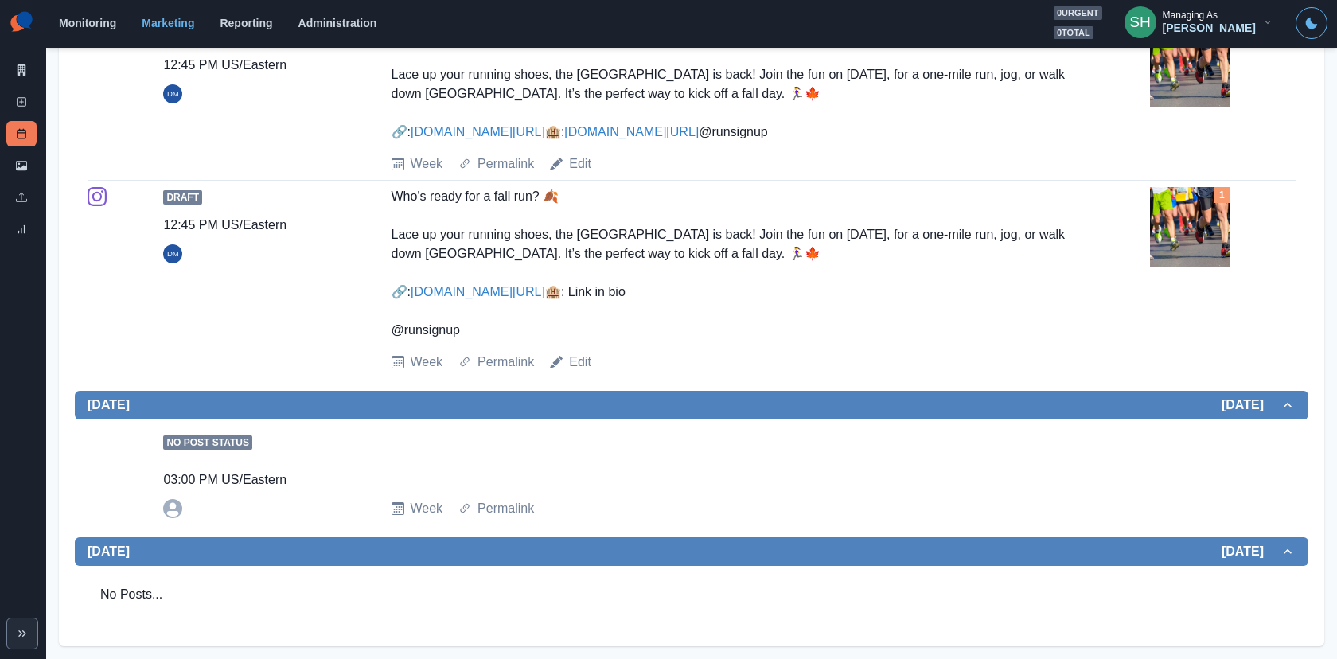
scroll to position [666, 0]
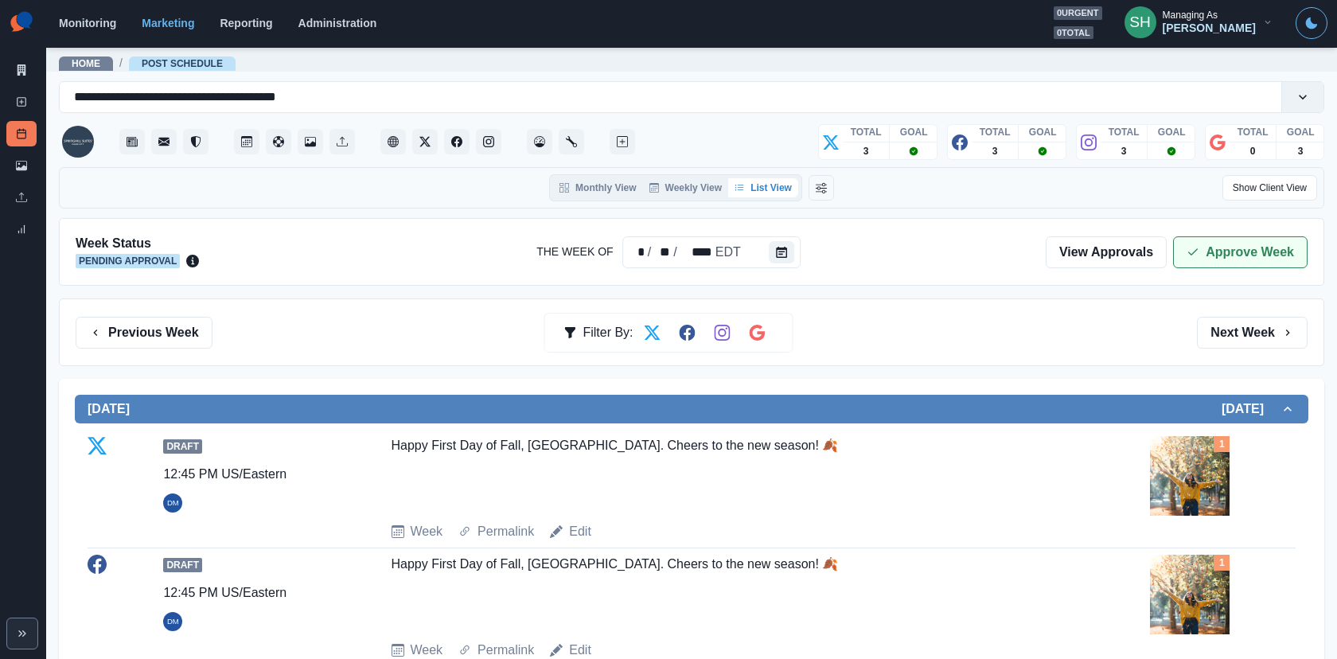
click at [1202, 236] on button "Approve Week" at bounding box center [1240, 252] width 134 height 32
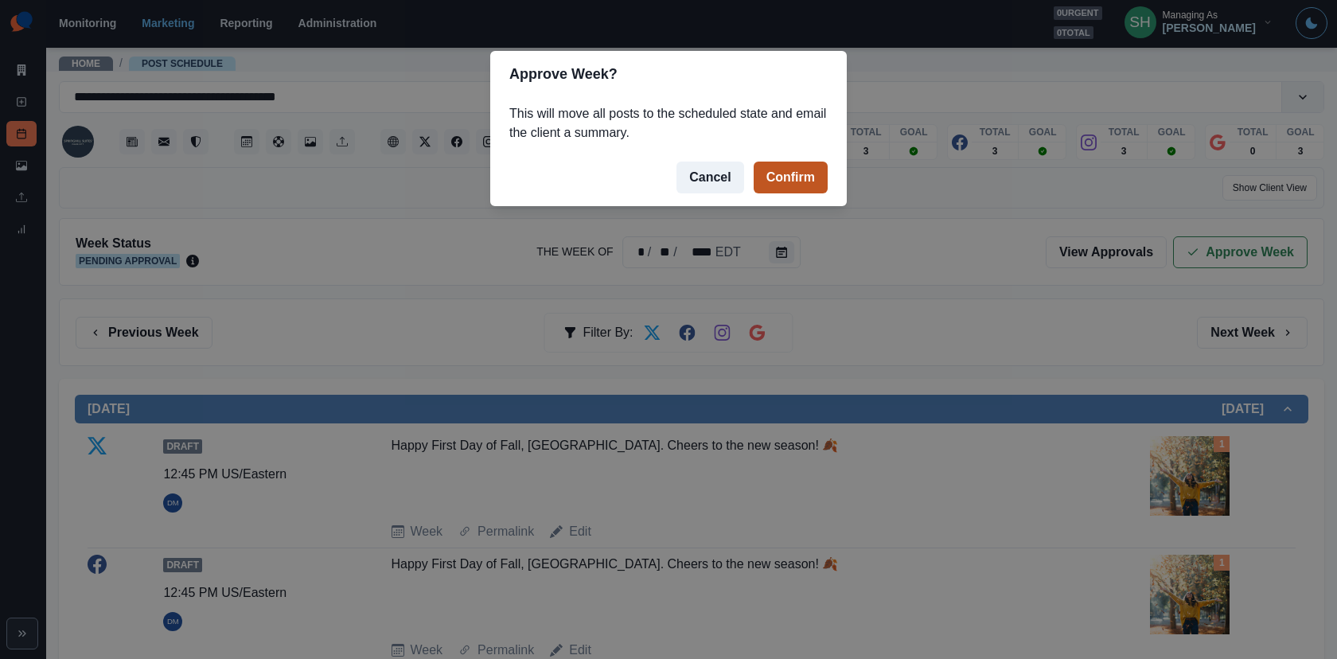
click at [797, 172] on button "Confirm" at bounding box center [790, 178] width 74 height 32
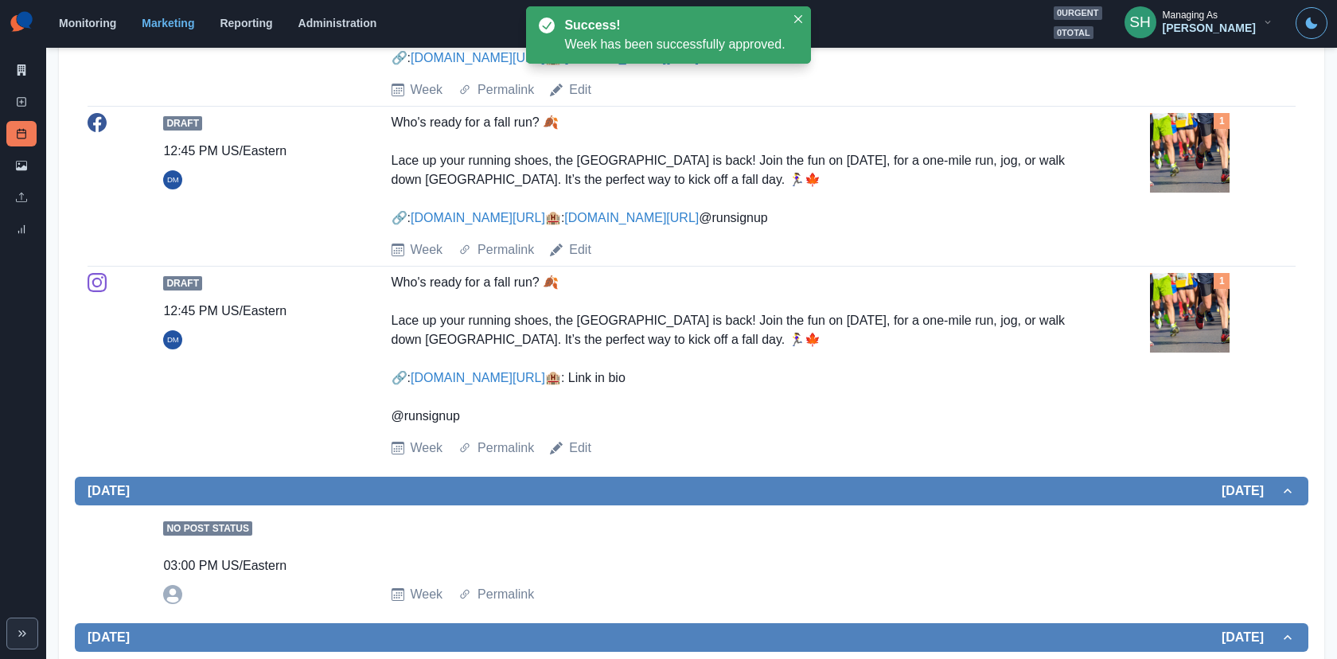
scroll to position [1649, 0]
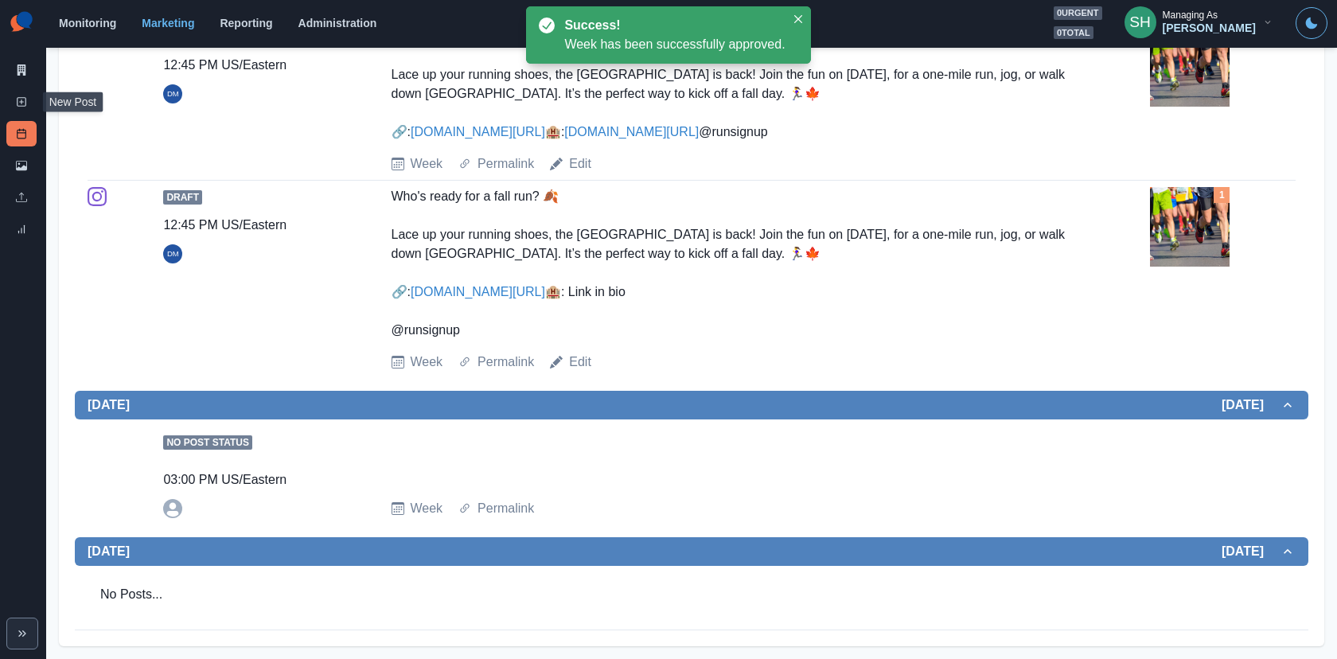
click at [20, 53] on div "Marketing Summary New Post Post Schedule Media Library Uploads Review Summary" at bounding box center [23, 124] width 46 height 248
click at [21, 63] on link "Marketing Summary" at bounding box center [21, 69] width 30 height 25
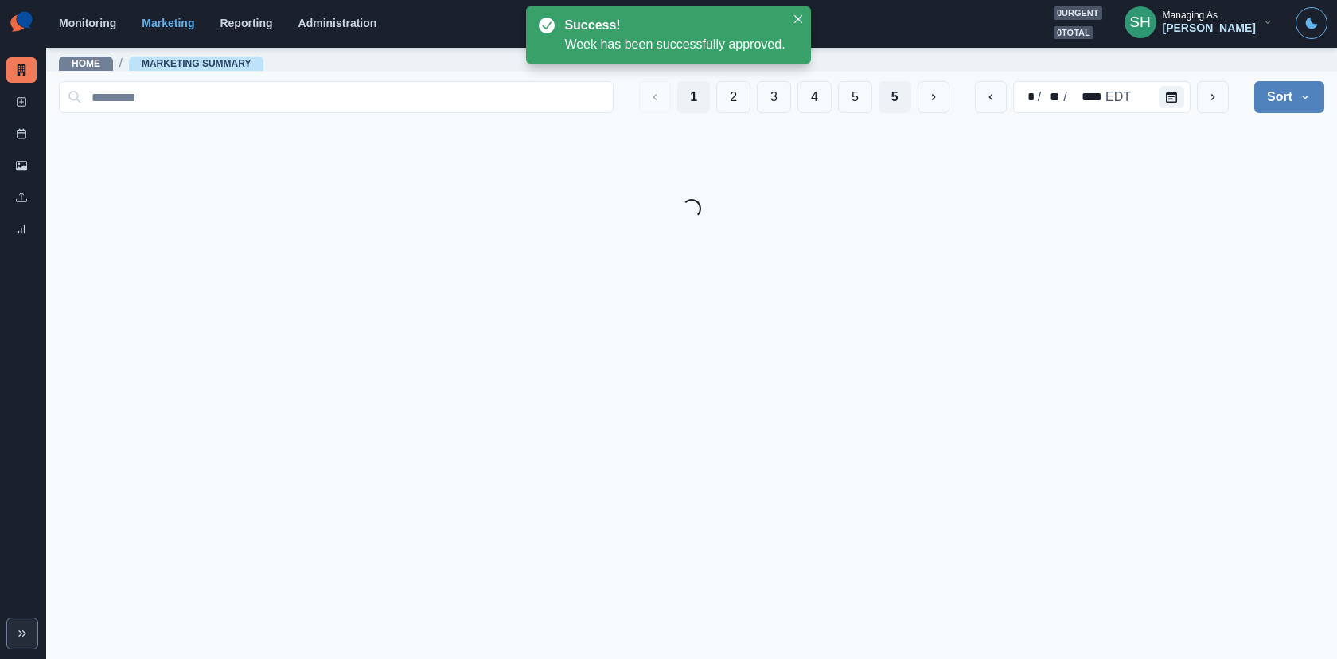
click at [893, 99] on button "5" at bounding box center [894, 97] width 33 height 32
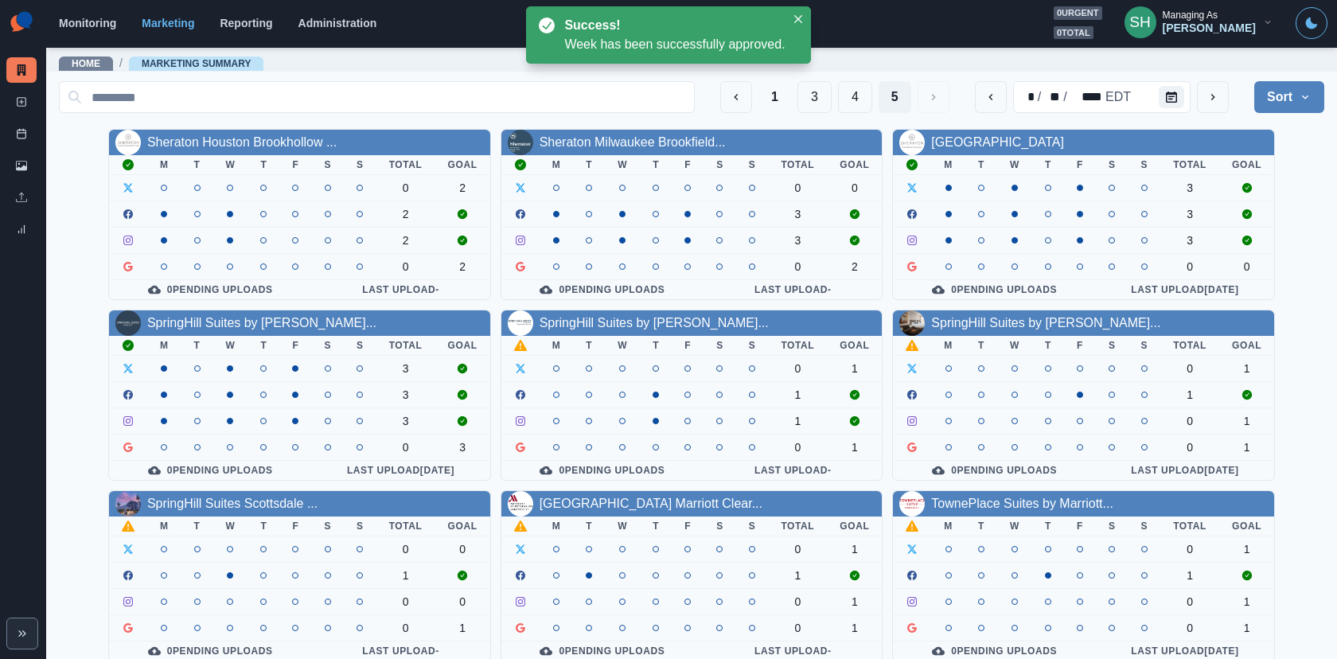
click at [652, 330] on div "SpringHill Suites by Marriott..." at bounding box center [691, 322] width 381 height 25
click at [646, 319] on link "SpringHill Suites by Marriott..." at bounding box center [653, 323] width 229 height 14
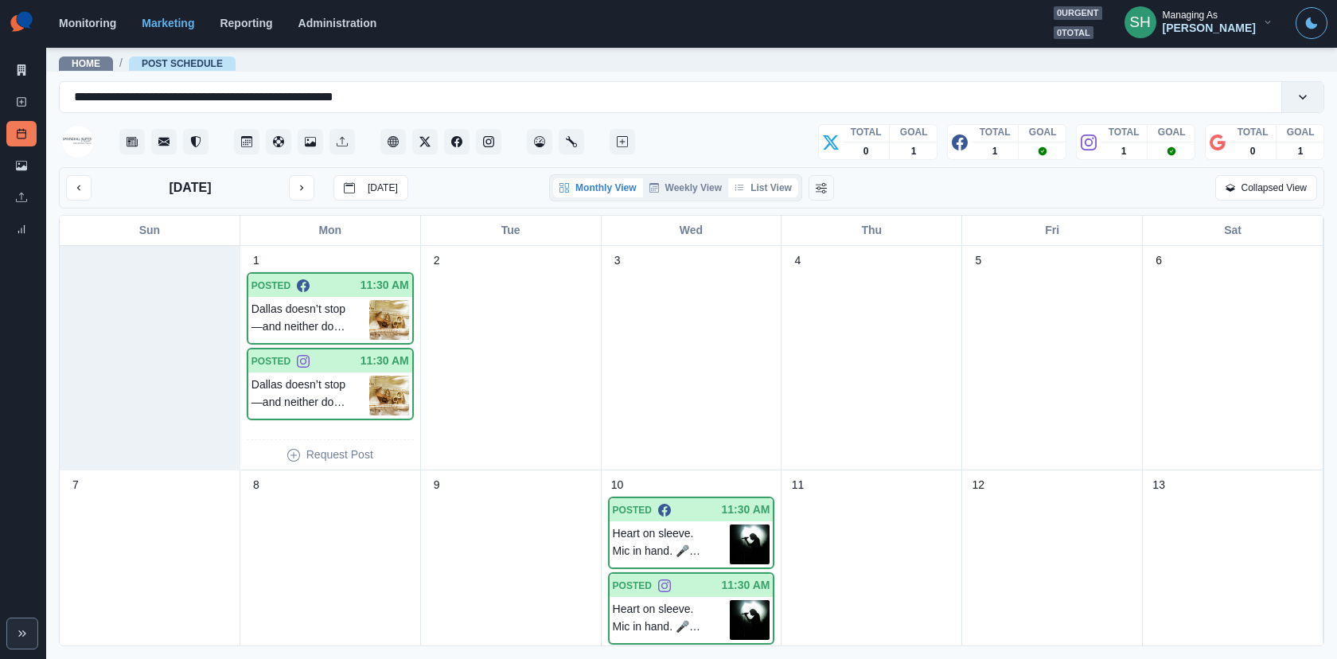
click at [772, 178] on button "List View" at bounding box center [763, 187] width 70 height 19
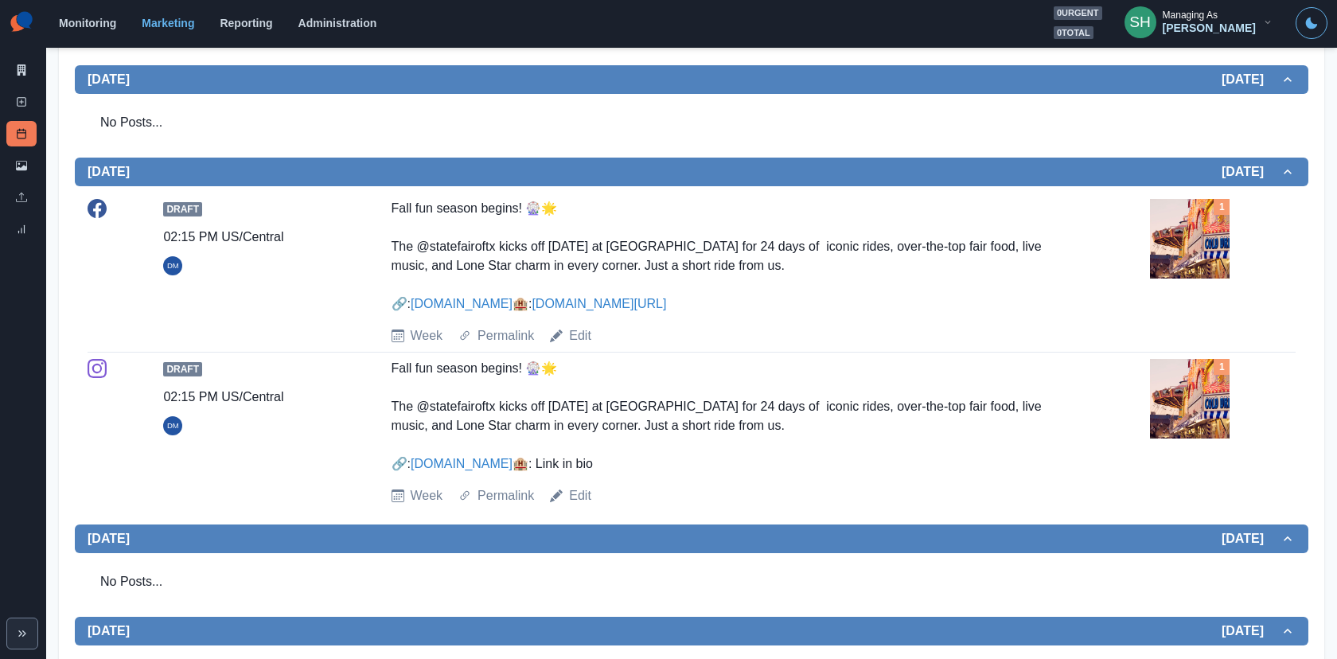
scroll to position [567, 0]
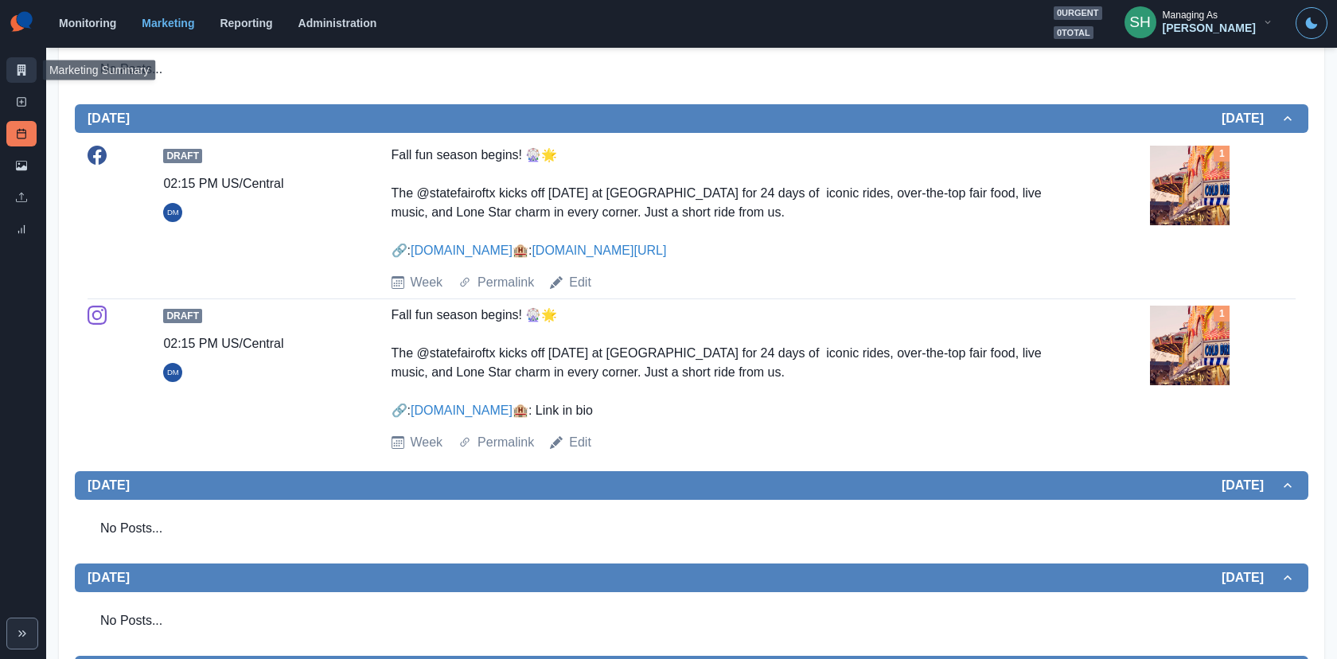
click at [24, 64] on icon at bounding box center [22, 69] width 9 height 11
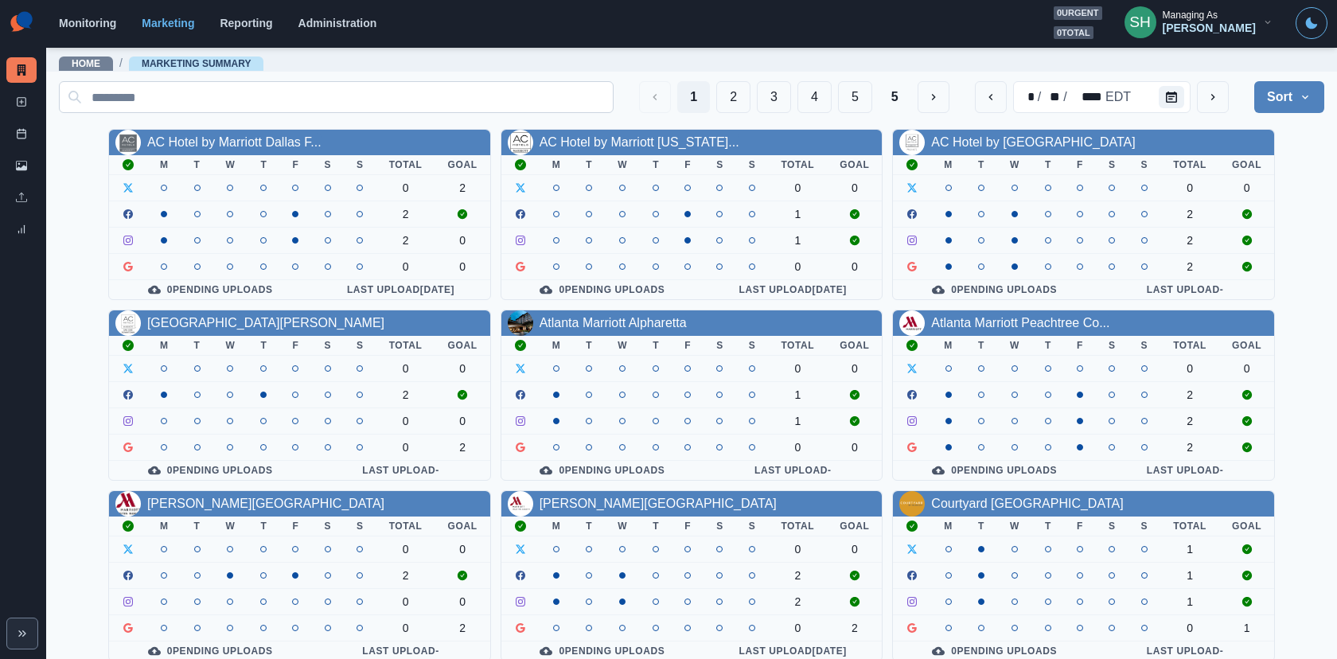
click at [895, 107] on button "5" at bounding box center [894, 97] width 33 height 32
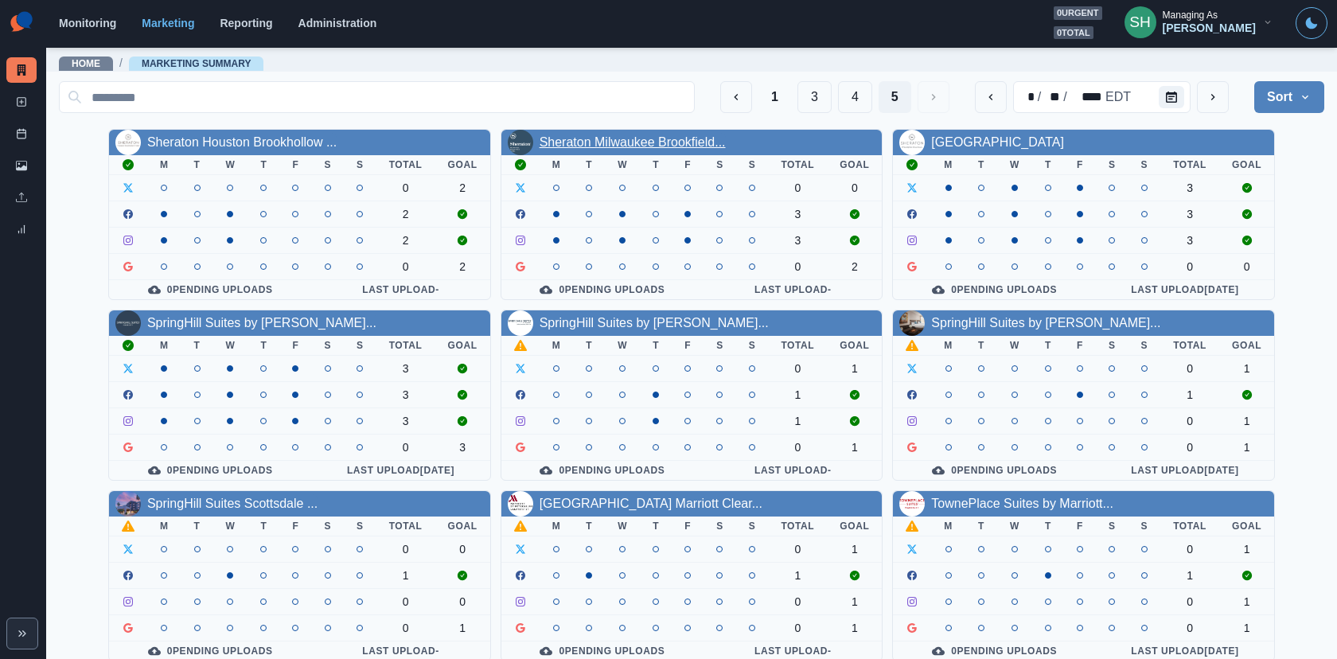
click at [599, 148] on link "Sheraton Milwaukee Brookfield..." at bounding box center [632, 142] width 186 height 14
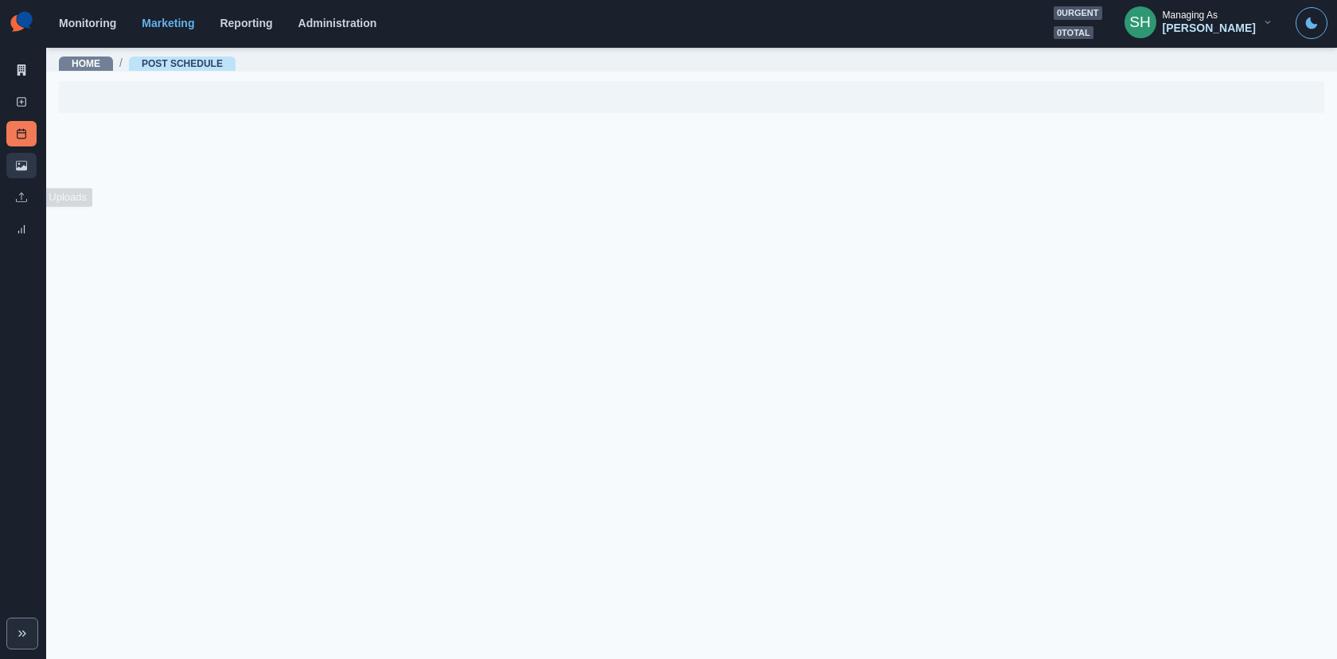
click at [19, 167] on icon at bounding box center [21, 166] width 11 height 10
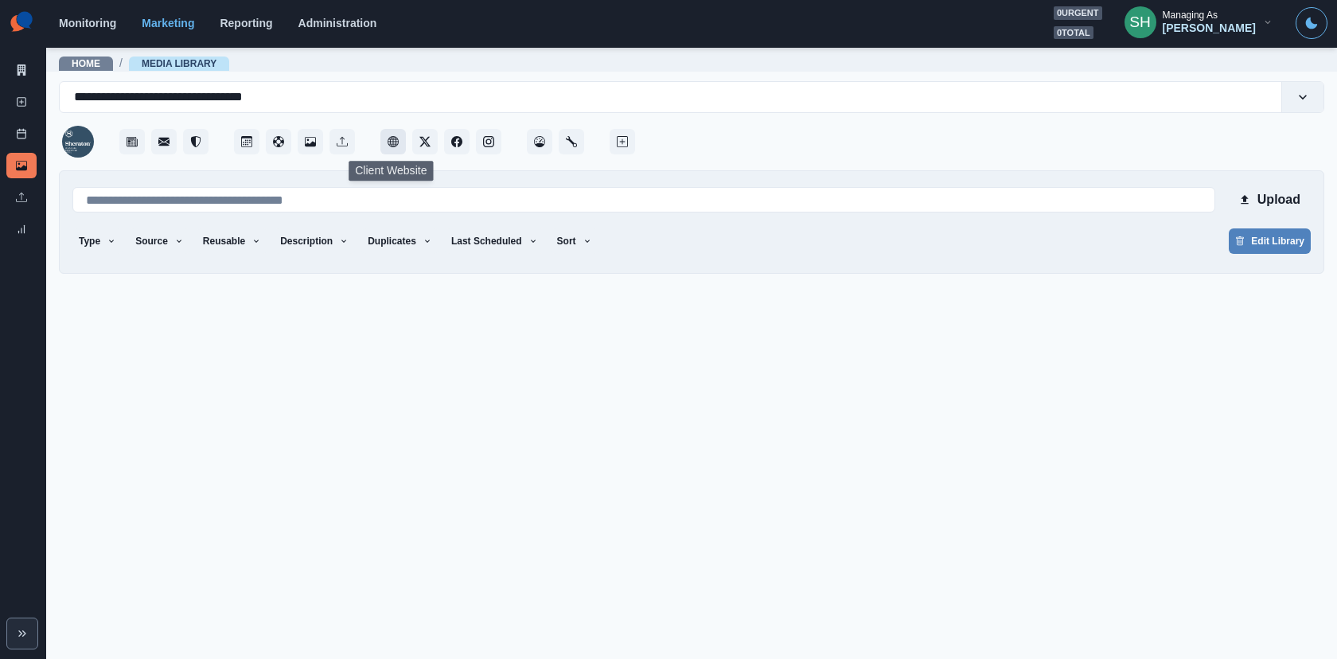
click at [388, 146] on icon "Client Website" at bounding box center [392, 141] width 11 height 11
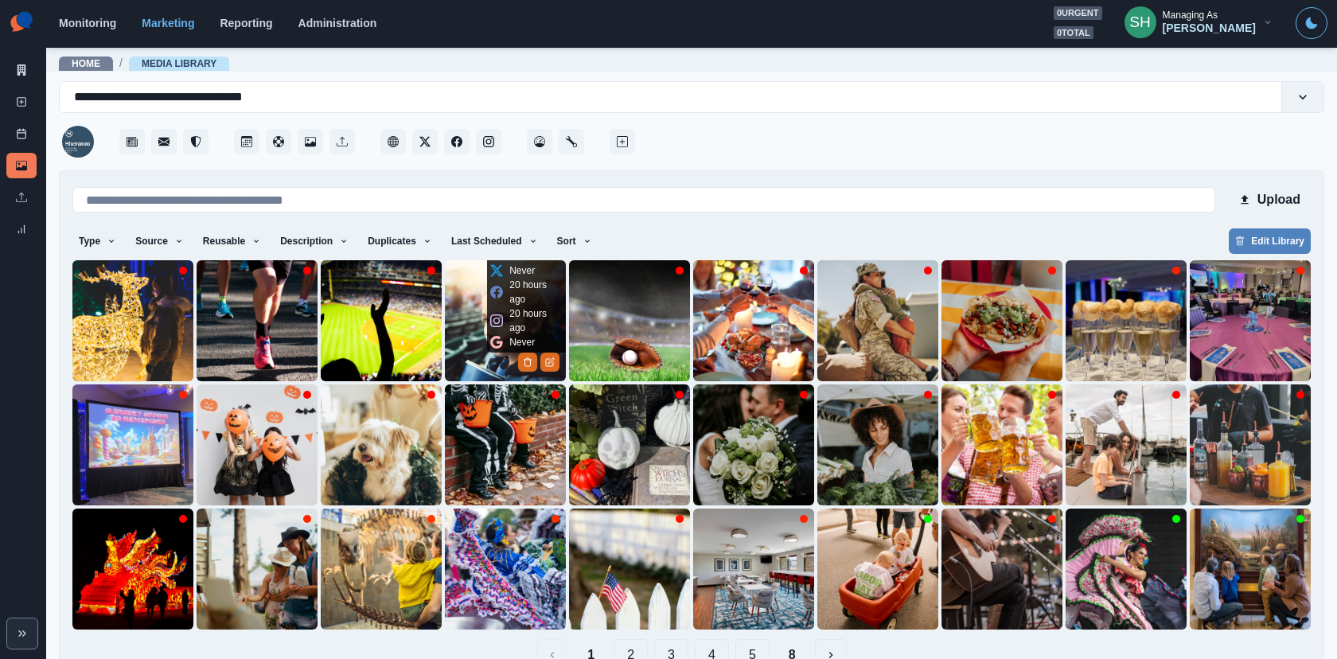
scroll to position [37, 0]
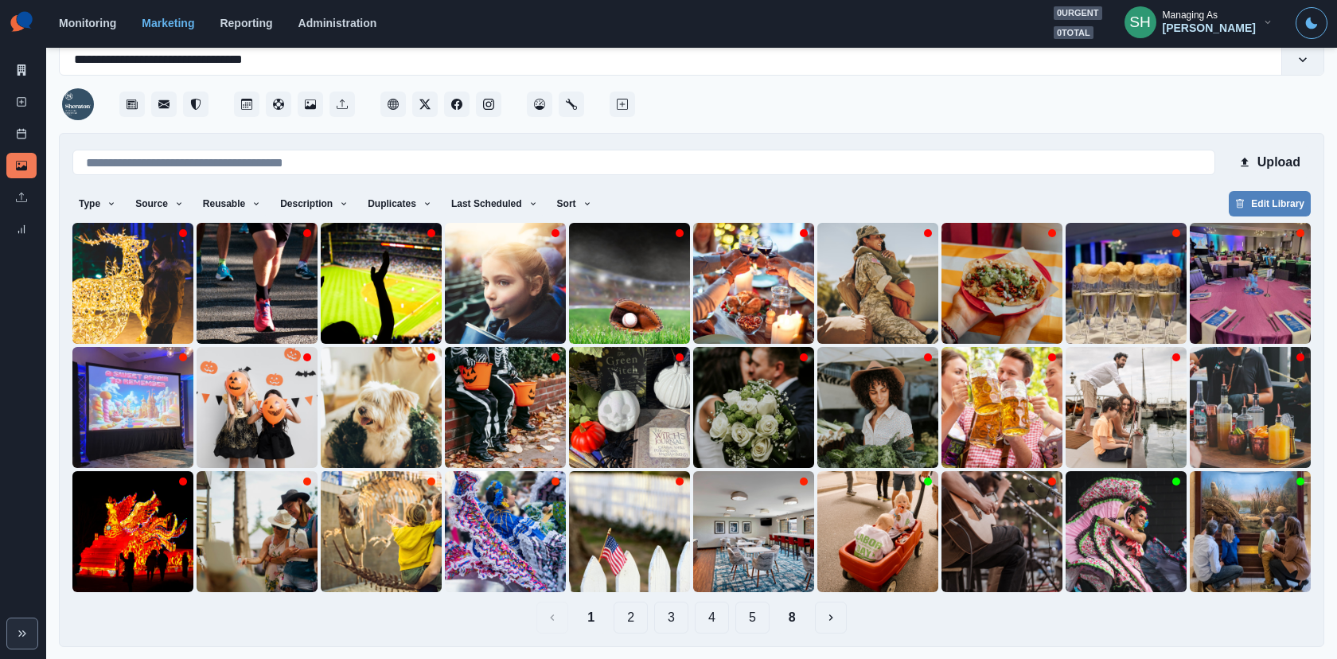
click at [779, 592] on button "8" at bounding box center [792, 617] width 33 height 32
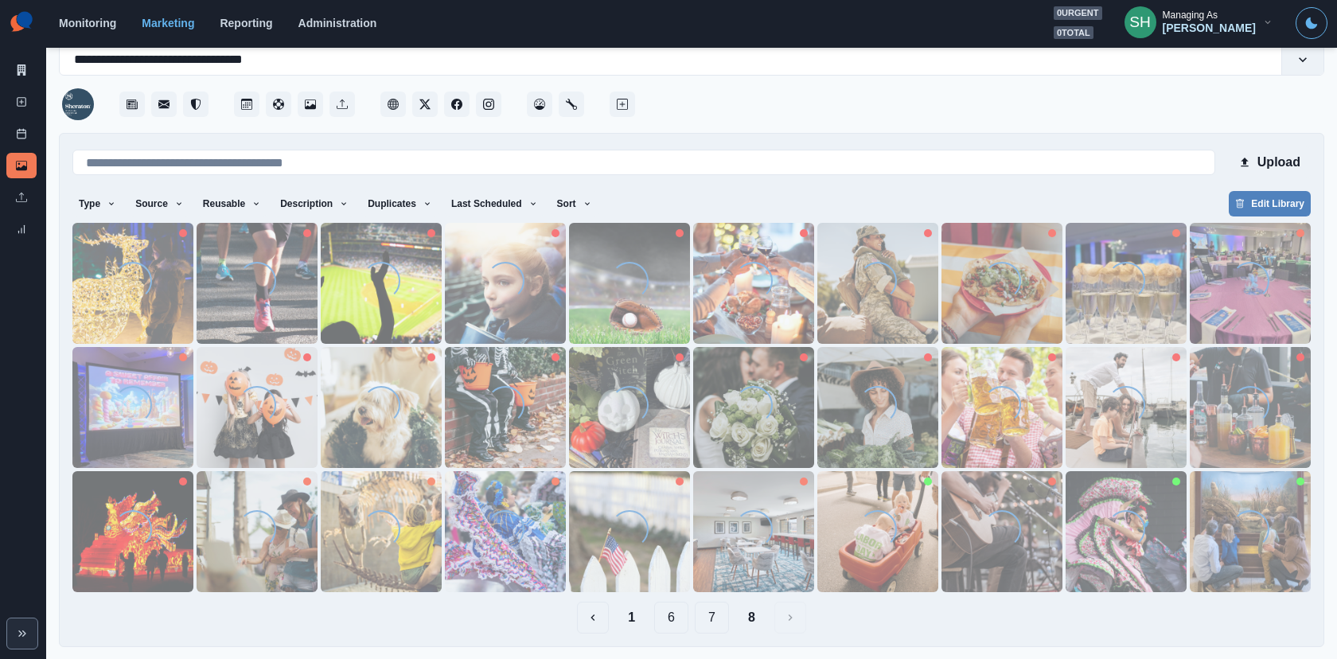
scroll to position [0, 0]
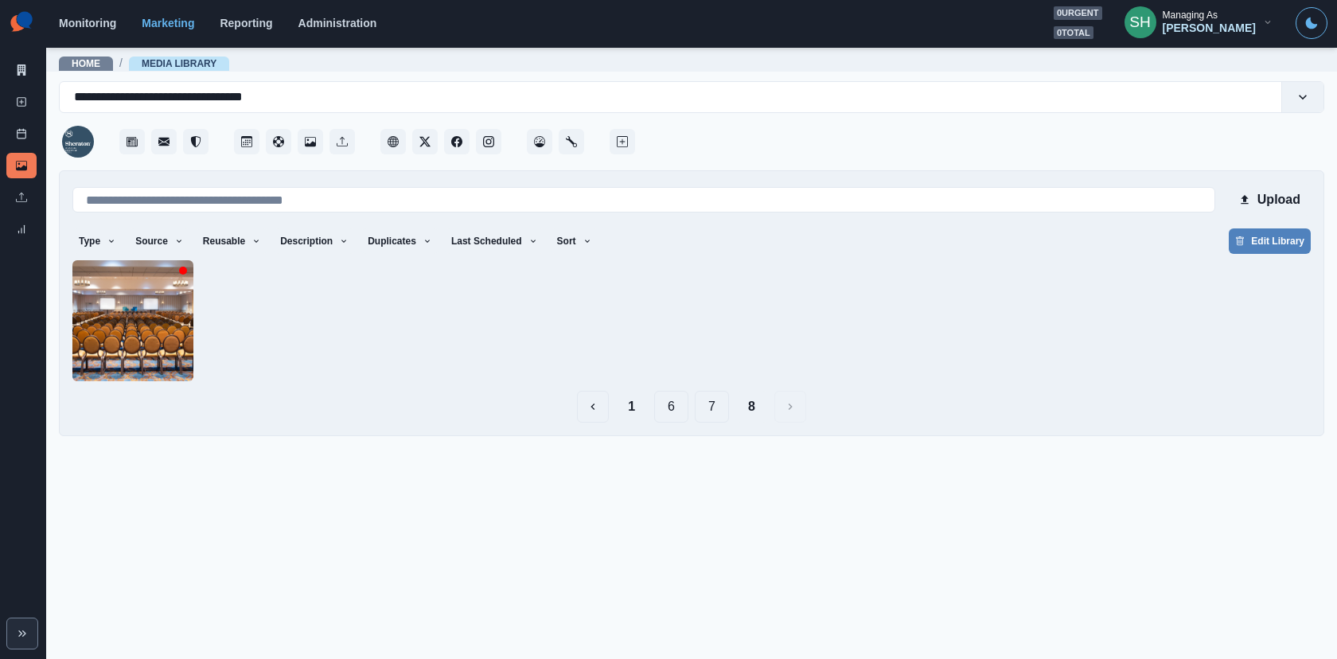
click at [714, 411] on button "7" at bounding box center [712, 407] width 34 height 32
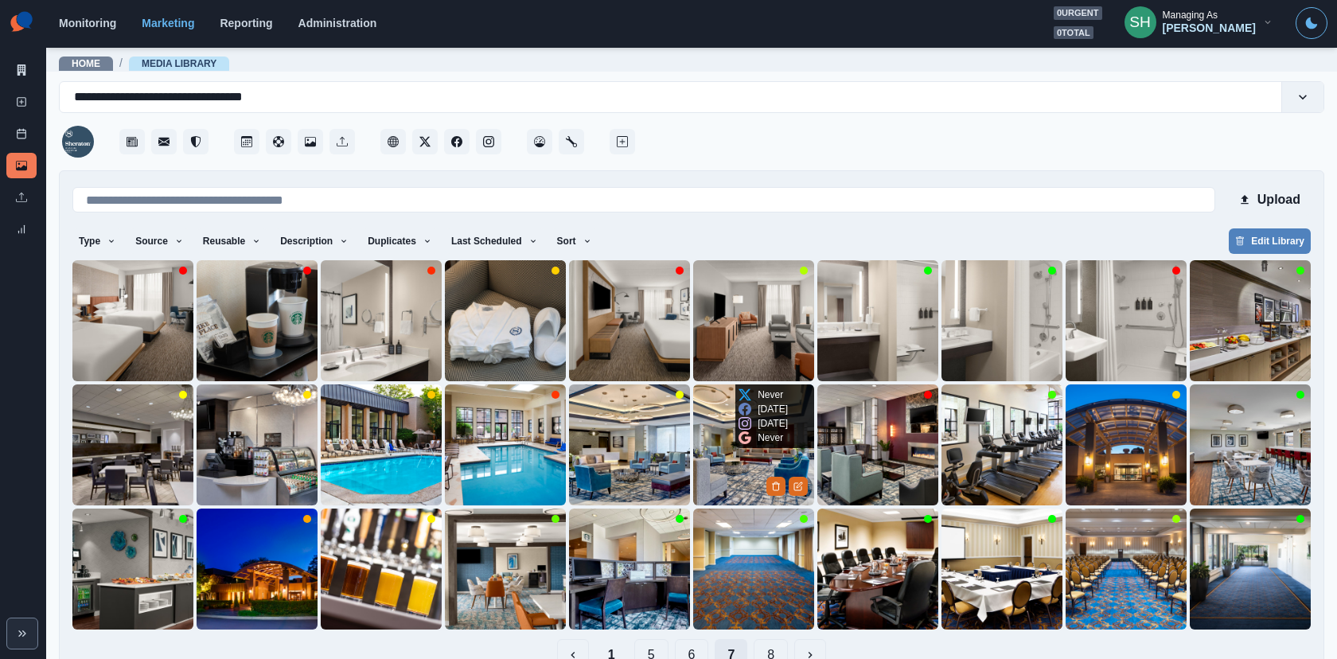
scroll to position [1, 0]
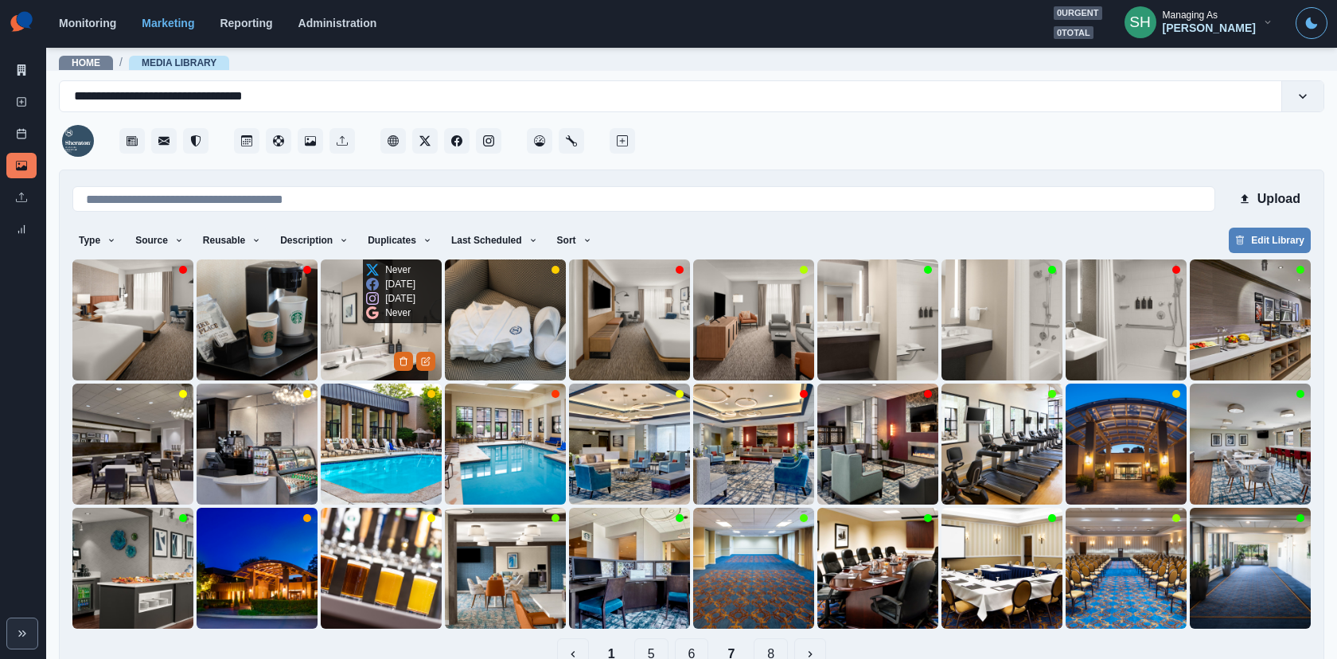
click at [374, 319] on icon at bounding box center [372, 312] width 13 height 13
click at [321, 346] on img at bounding box center [381, 319] width 121 height 121
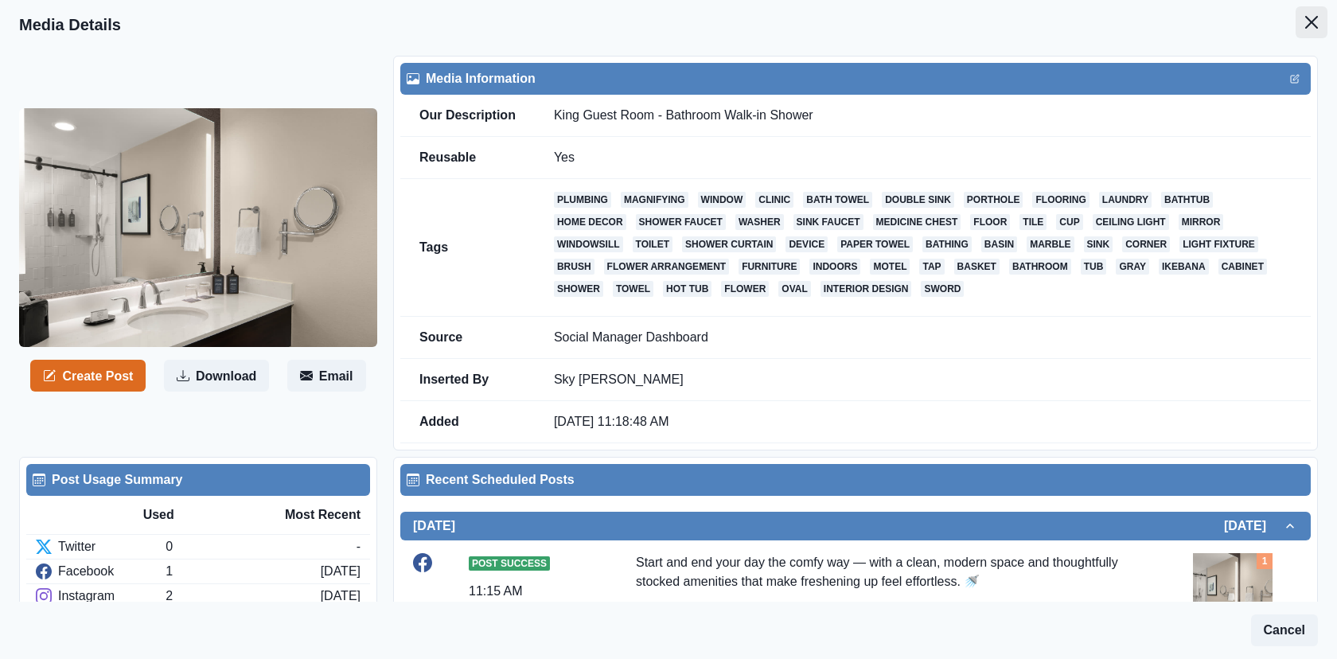
click at [1202, 26] on icon "Close" at bounding box center [1311, 22] width 13 height 13
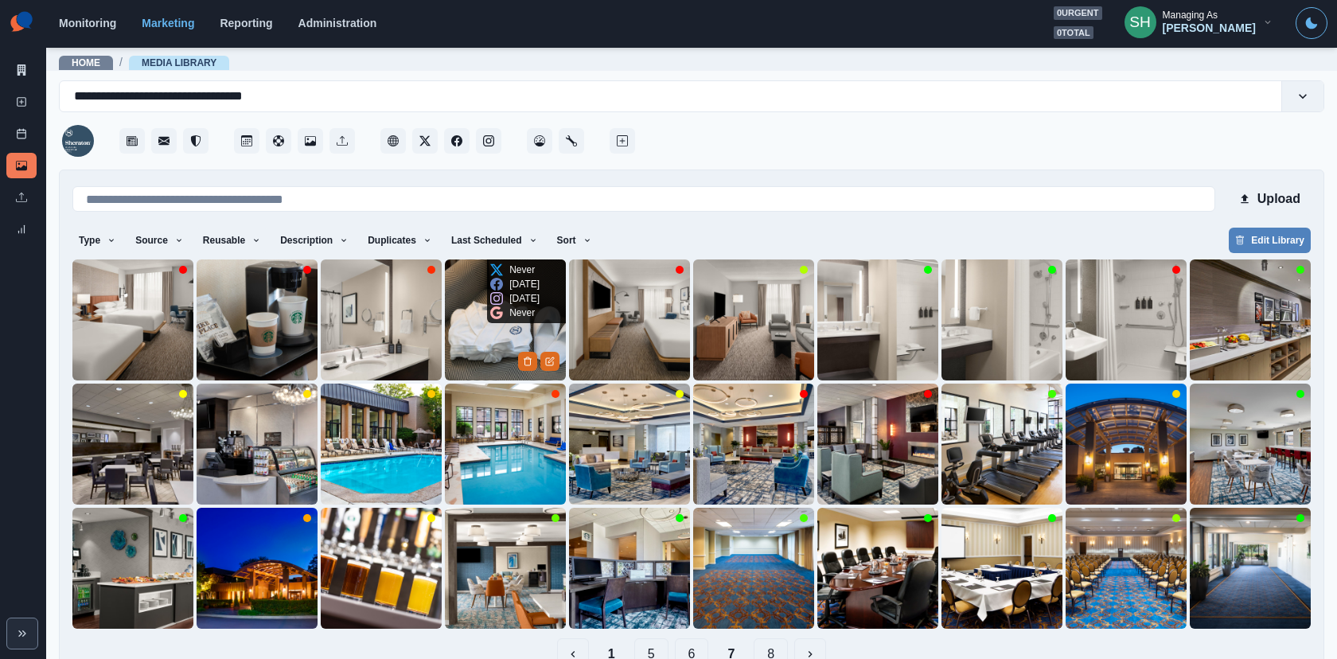
scroll to position [37, 0]
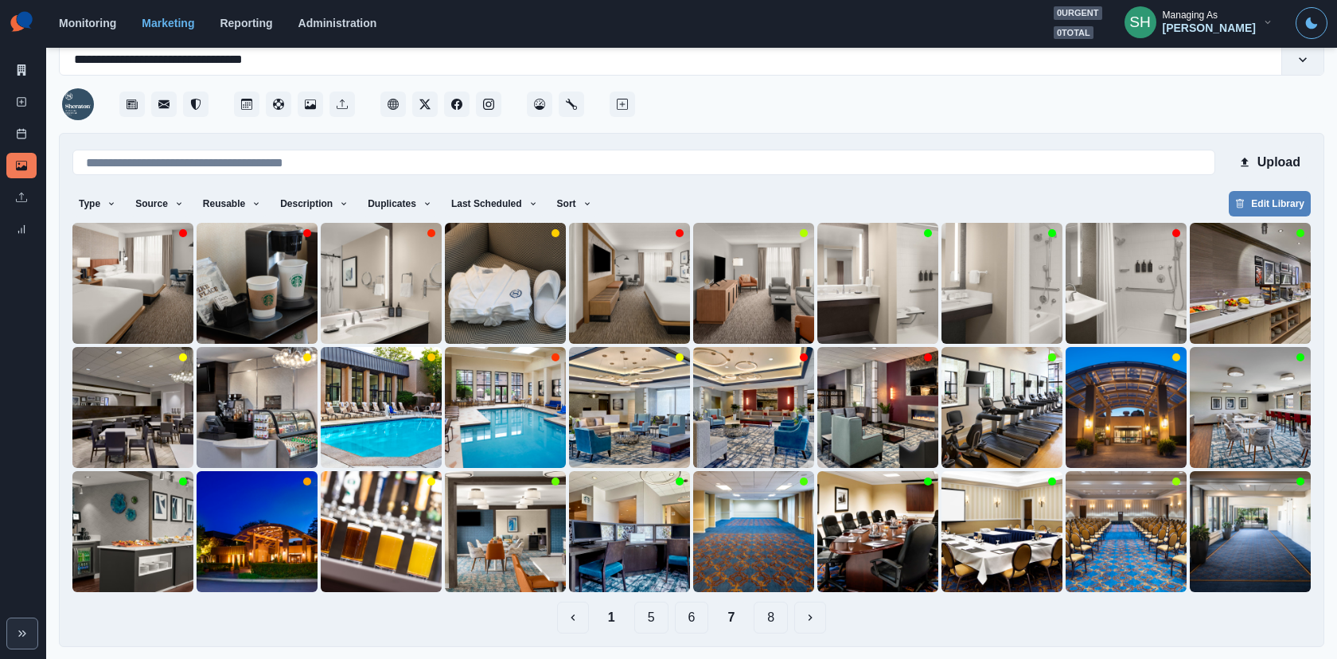
click at [660, 592] on button "5" at bounding box center [651, 617] width 34 height 32
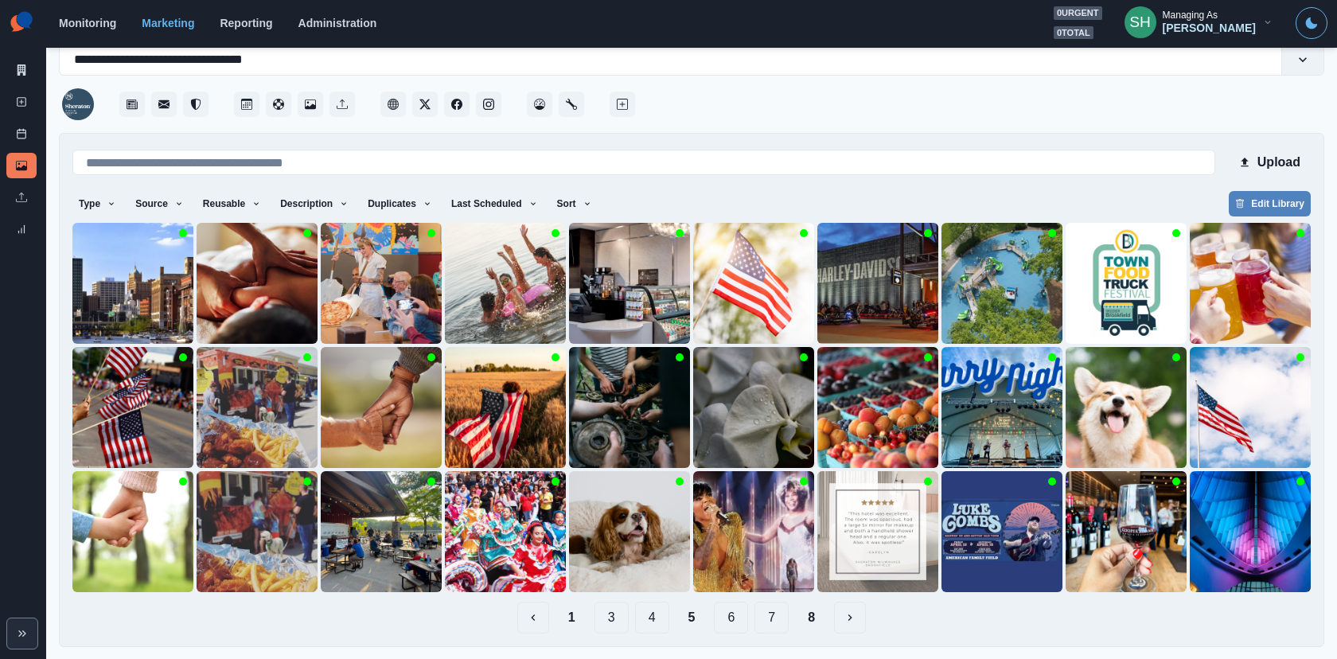
click at [635, 592] on button "4" at bounding box center [652, 617] width 34 height 32
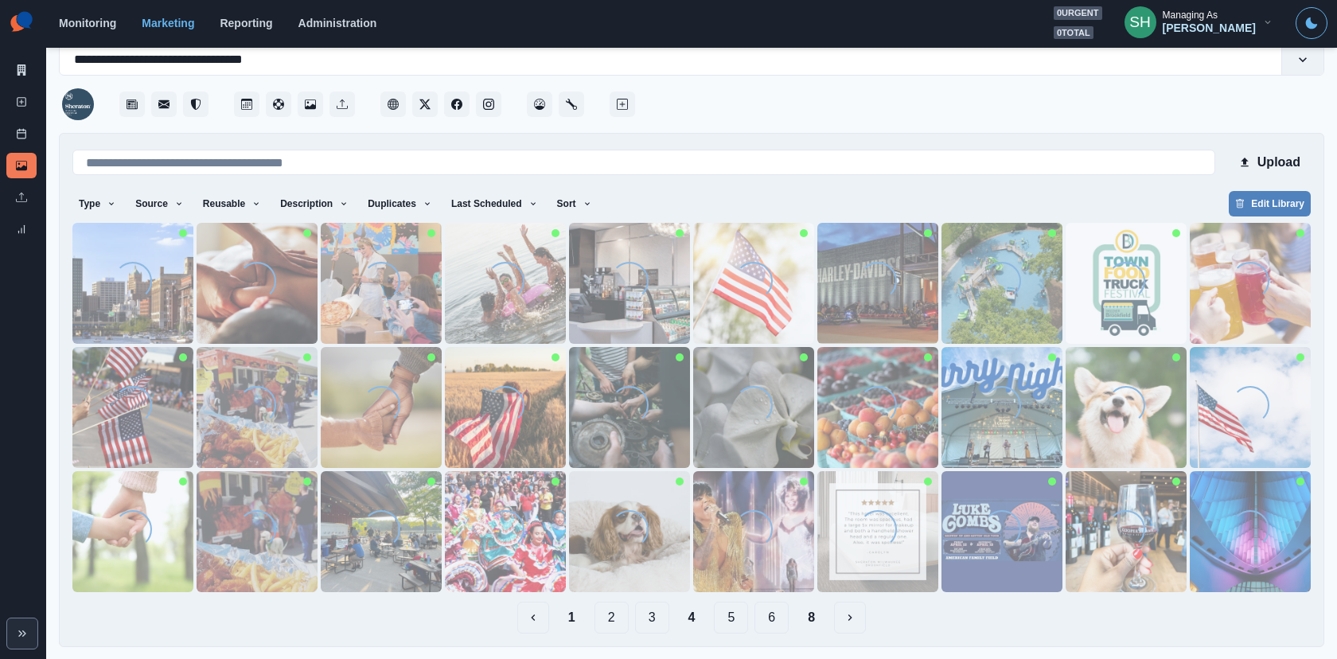
click at [646, 592] on button "3" at bounding box center [652, 617] width 34 height 32
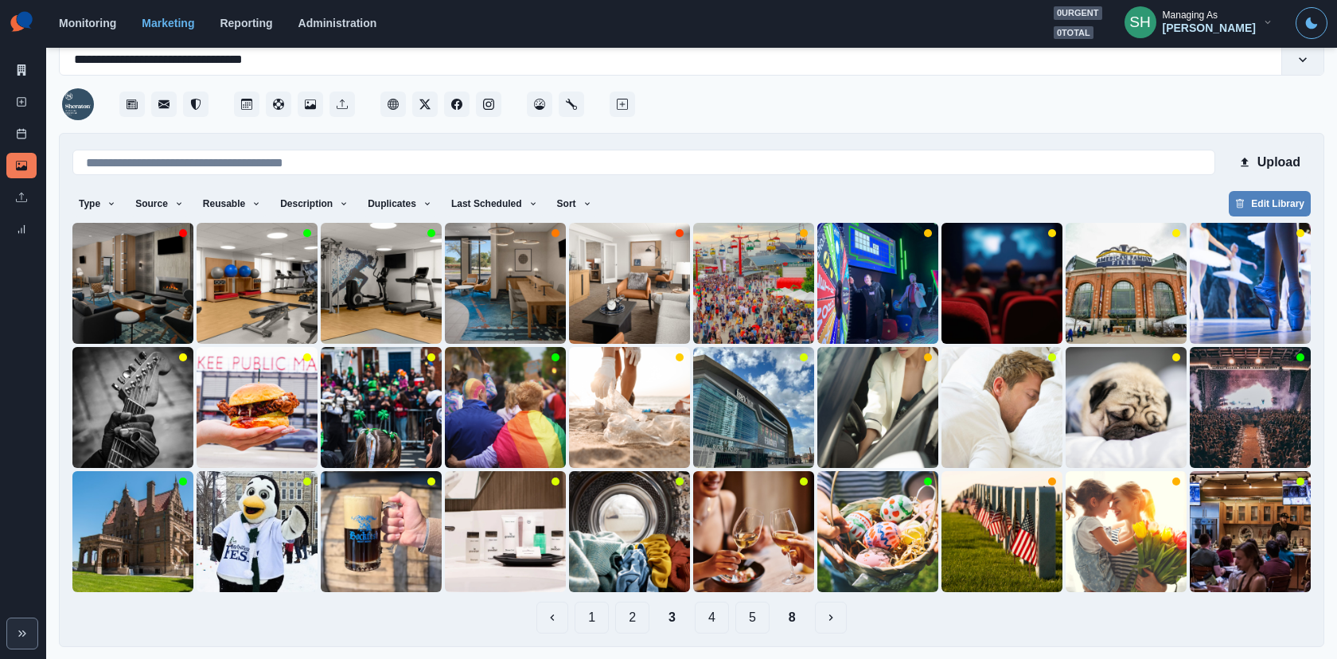
click at [624, 592] on button "2" at bounding box center [632, 617] width 34 height 32
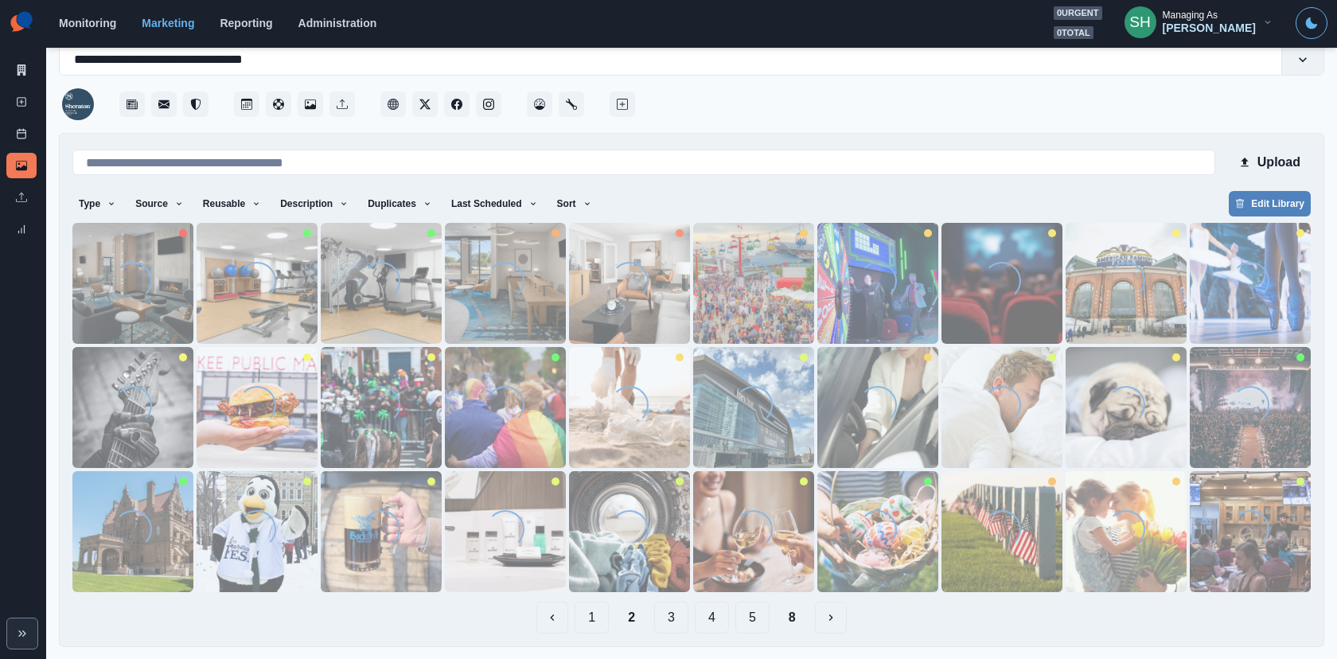
scroll to position [0, 0]
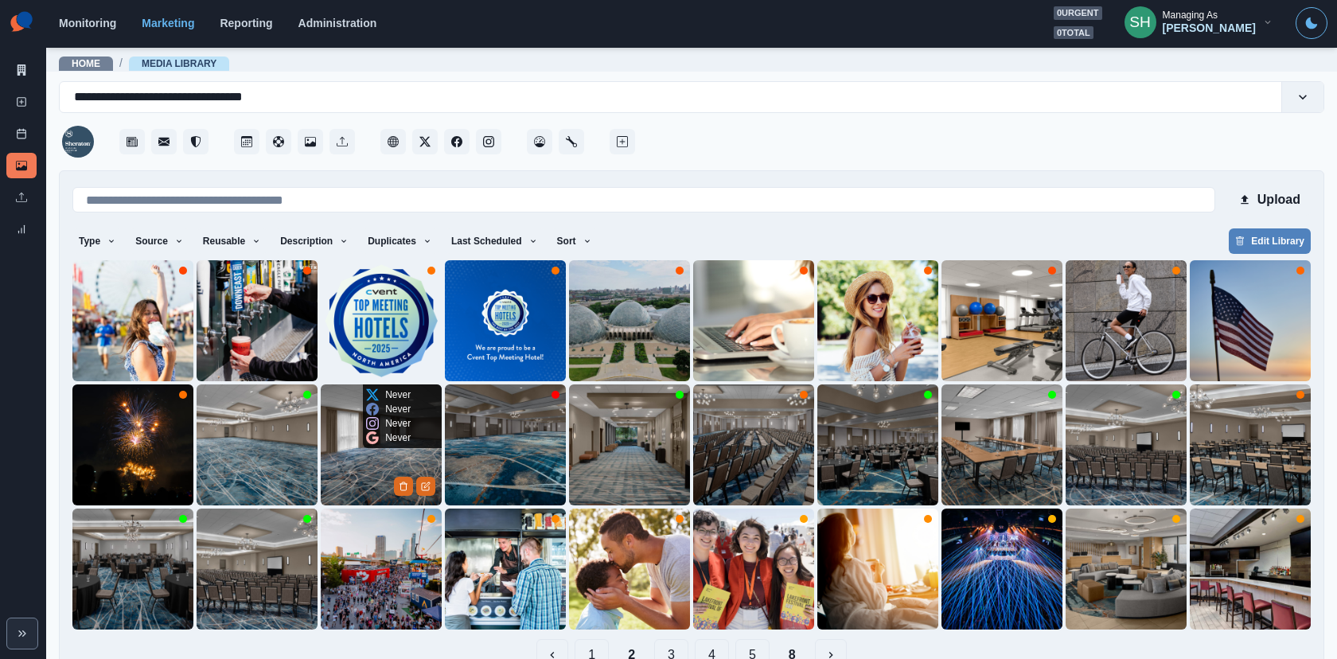
click at [356, 492] on img at bounding box center [381, 444] width 121 height 121
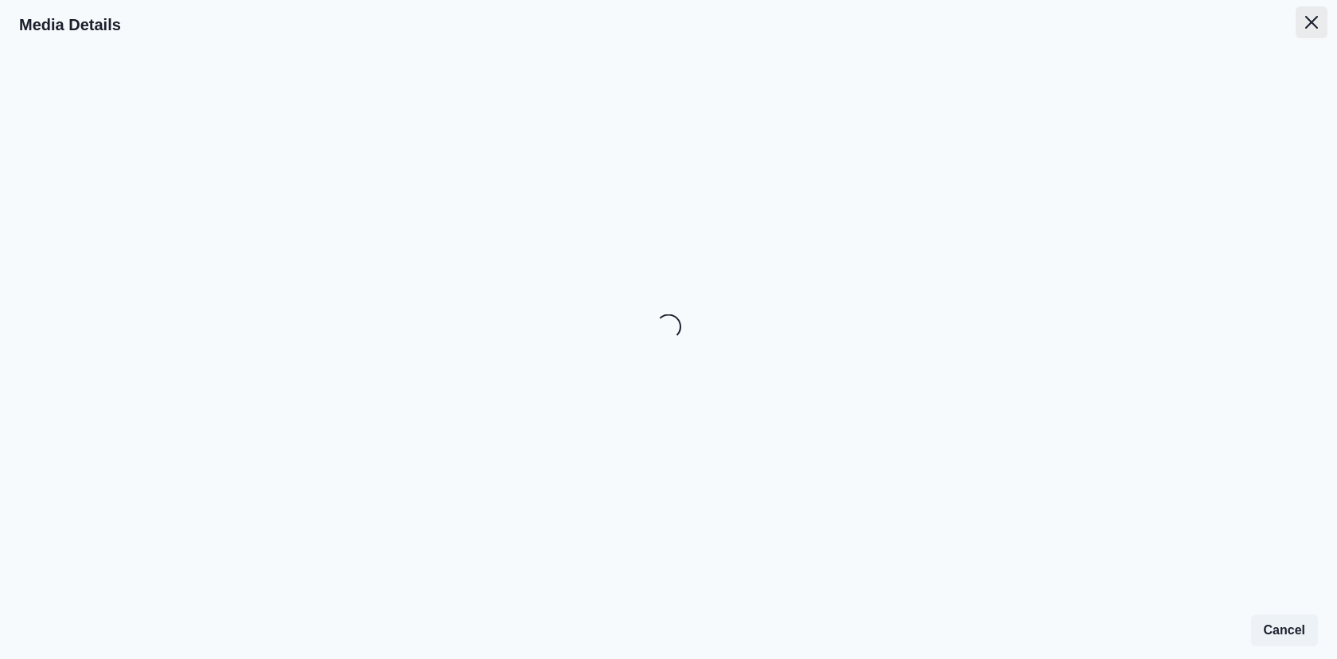
click at [1202, 31] on button "Close" at bounding box center [1311, 22] width 32 height 32
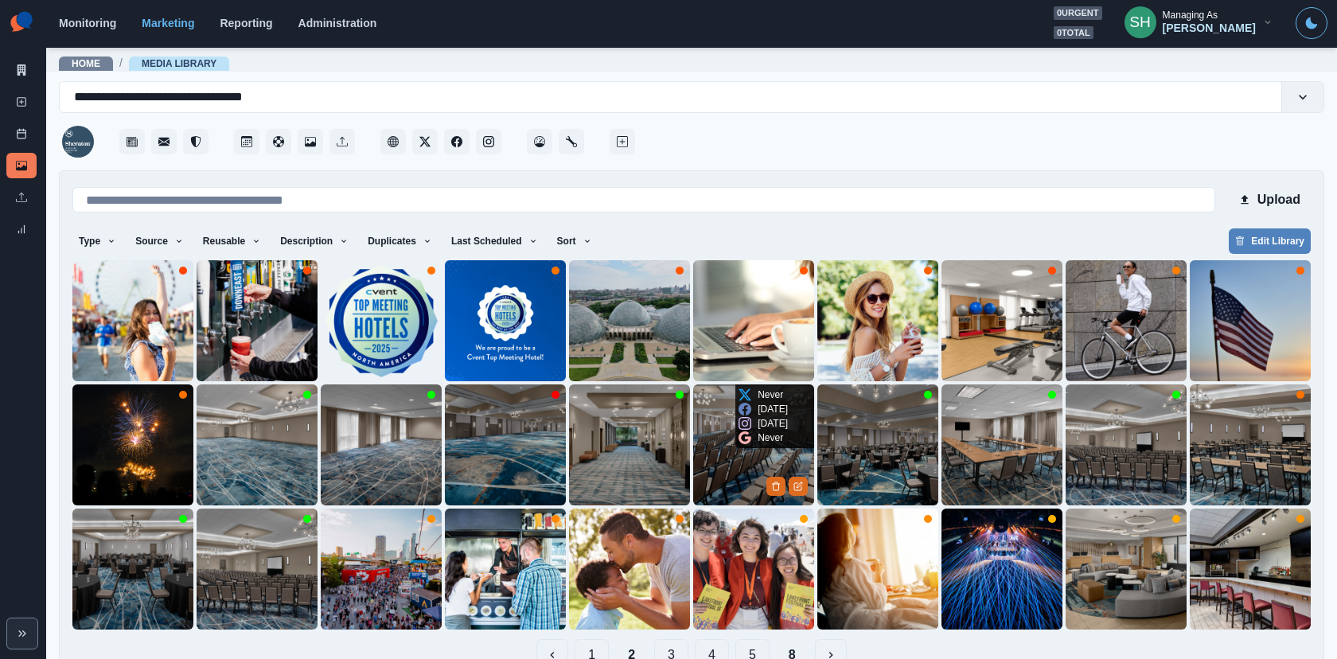
scroll to position [37, 0]
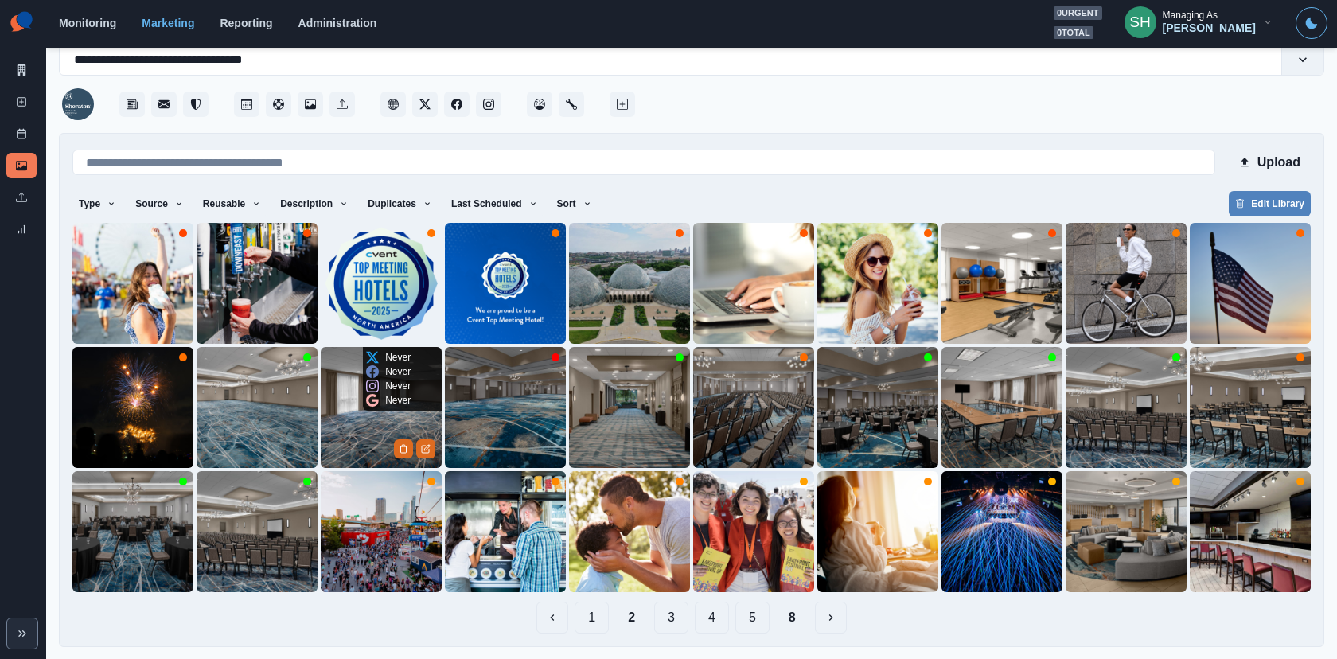
click at [372, 430] on img at bounding box center [381, 407] width 121 height 121
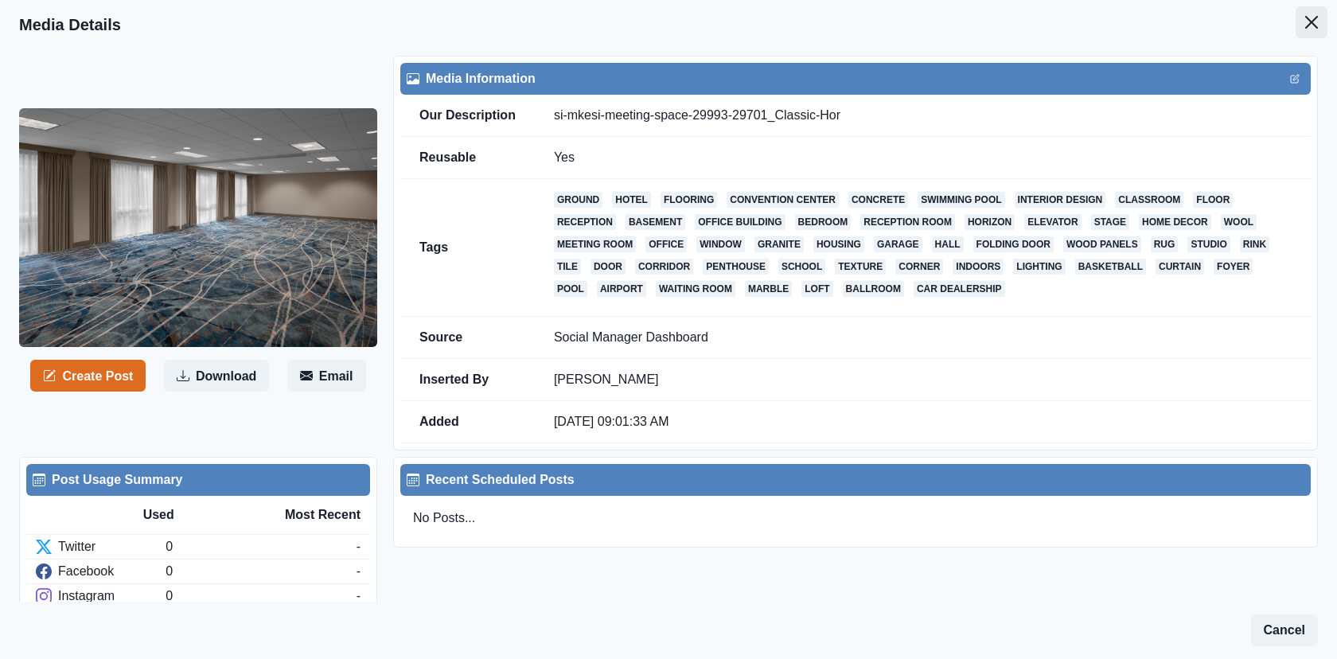
click at [1202, 28] on icon "Close" at bounding box center [1311, 22] width 13 height 13
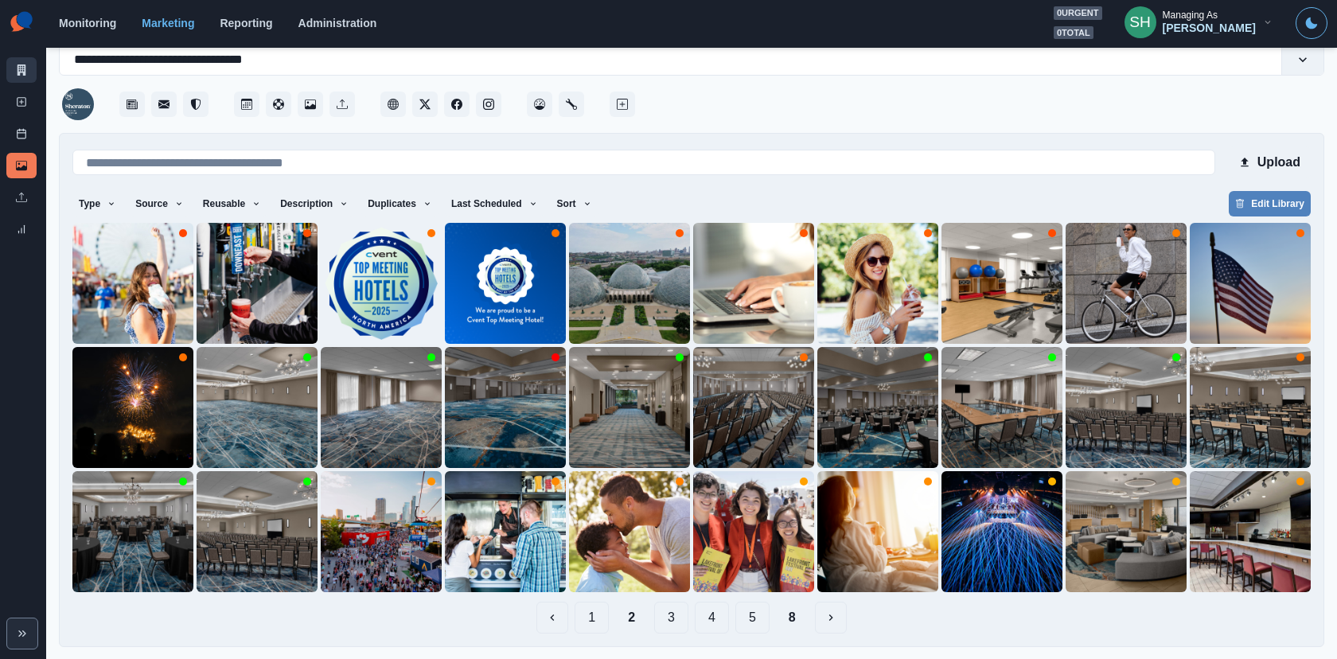
click at [29, 68] on link "Marketing Summary" at bounding box center [21, 69] width 30 height 25
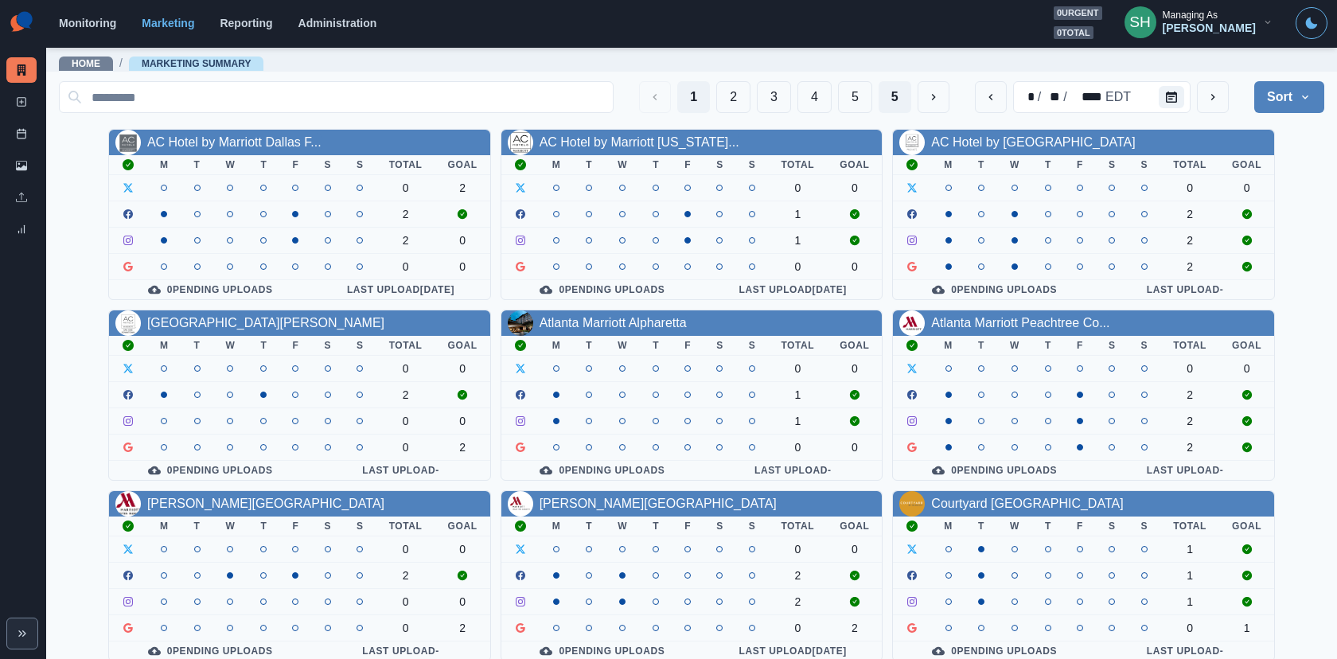
click at [902, 90] on button "5" at bounding box center [894, 97] width 33 height 32
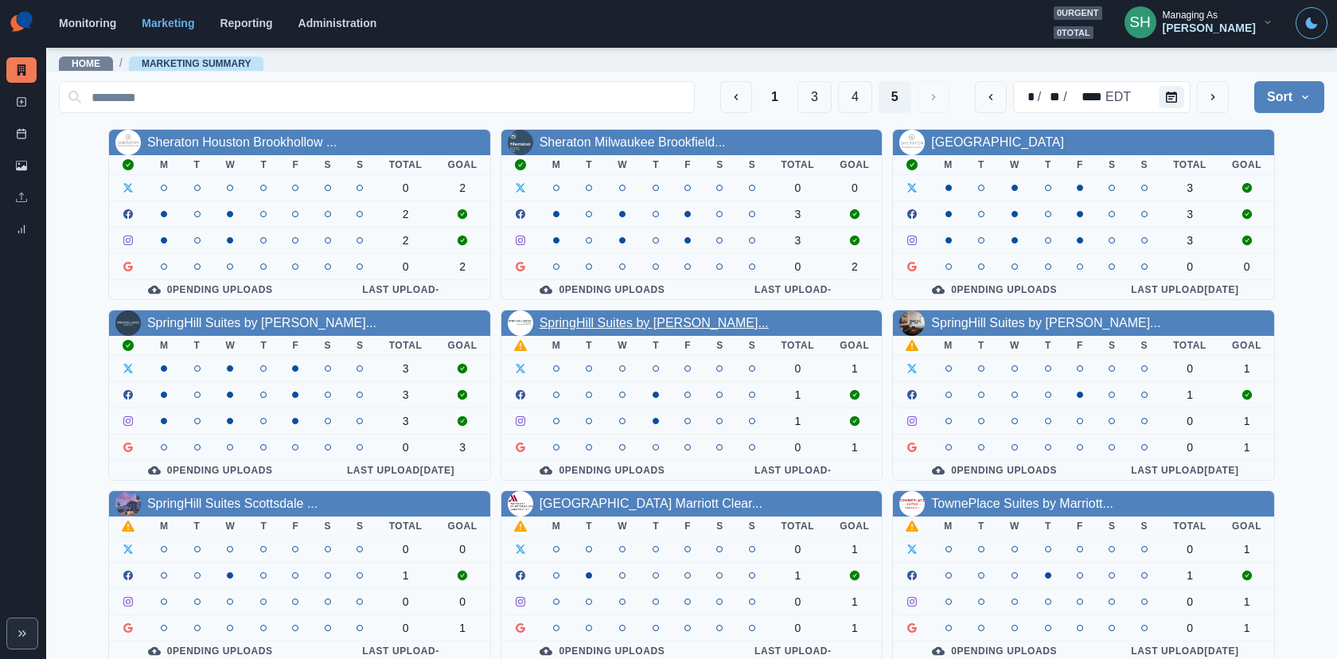
click at [637, 322] on link "SpringHill Suites by Marriott..." at bounding box center [653, 323] width 229 height 14
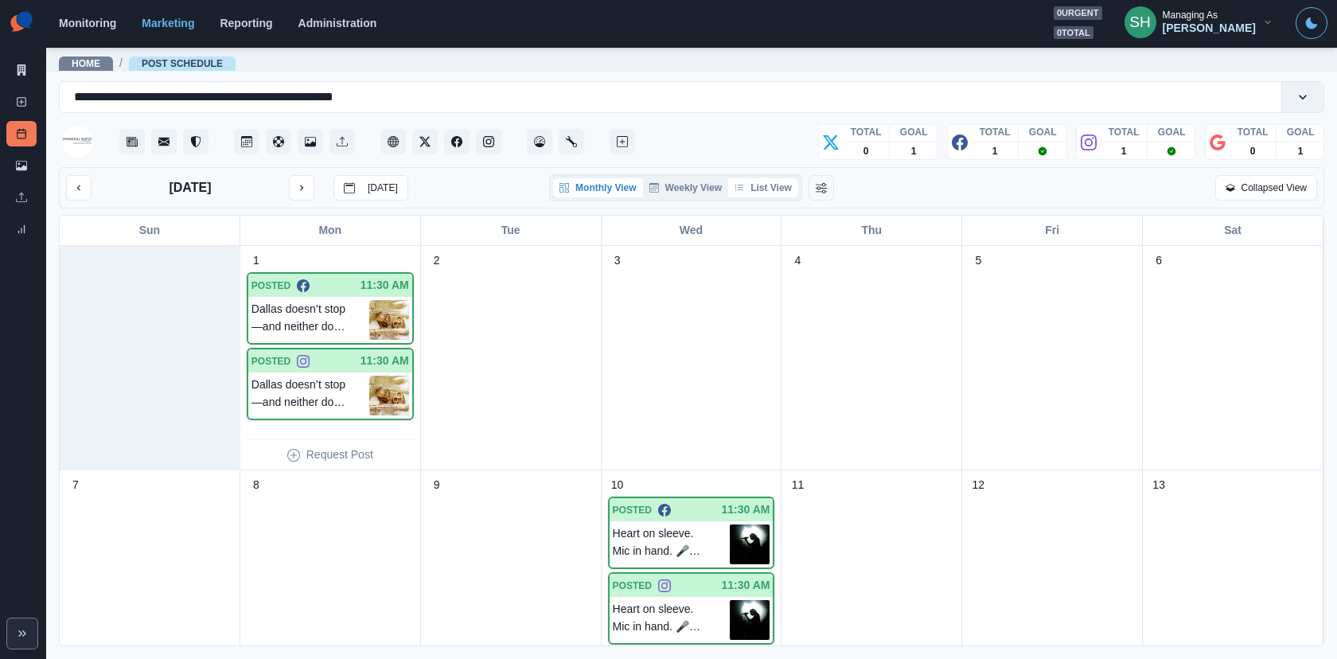
click at [797, 187] on button "List View" at bounding box center [763, 187] width 70 height 19
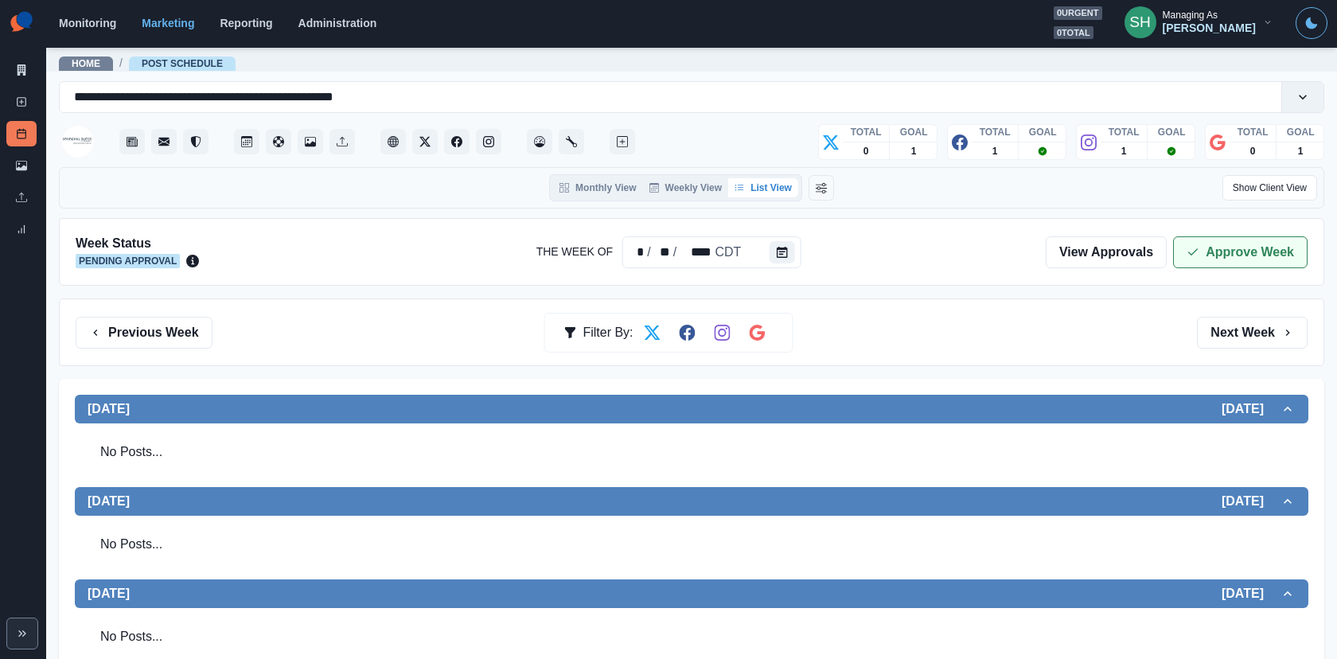
click at [1202, 256] on button "Approve Week" at bounding box center [1240, 252] width 134 height 32
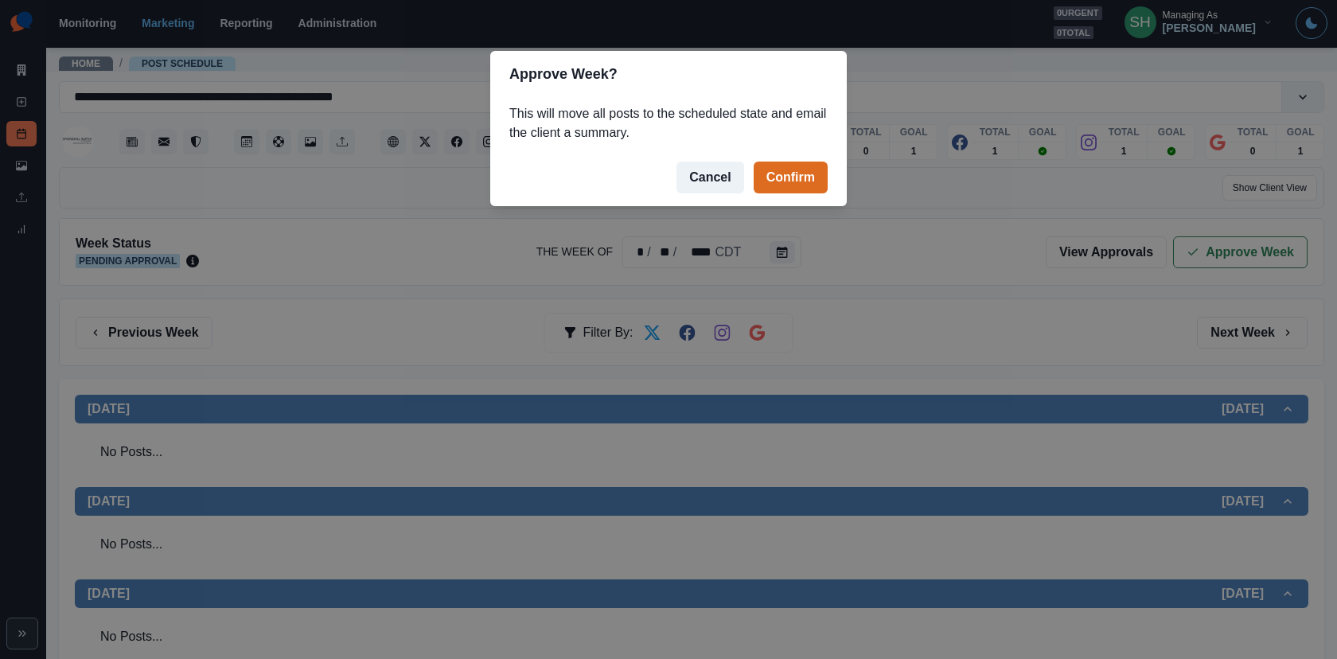
click at [828, 169] on footer "Cancel Confirm" at bounding box center [668, 177] width 356 height 57
click at [778, 178] on button "Confirm" at bounding box center [790, 178] width 74 height 32
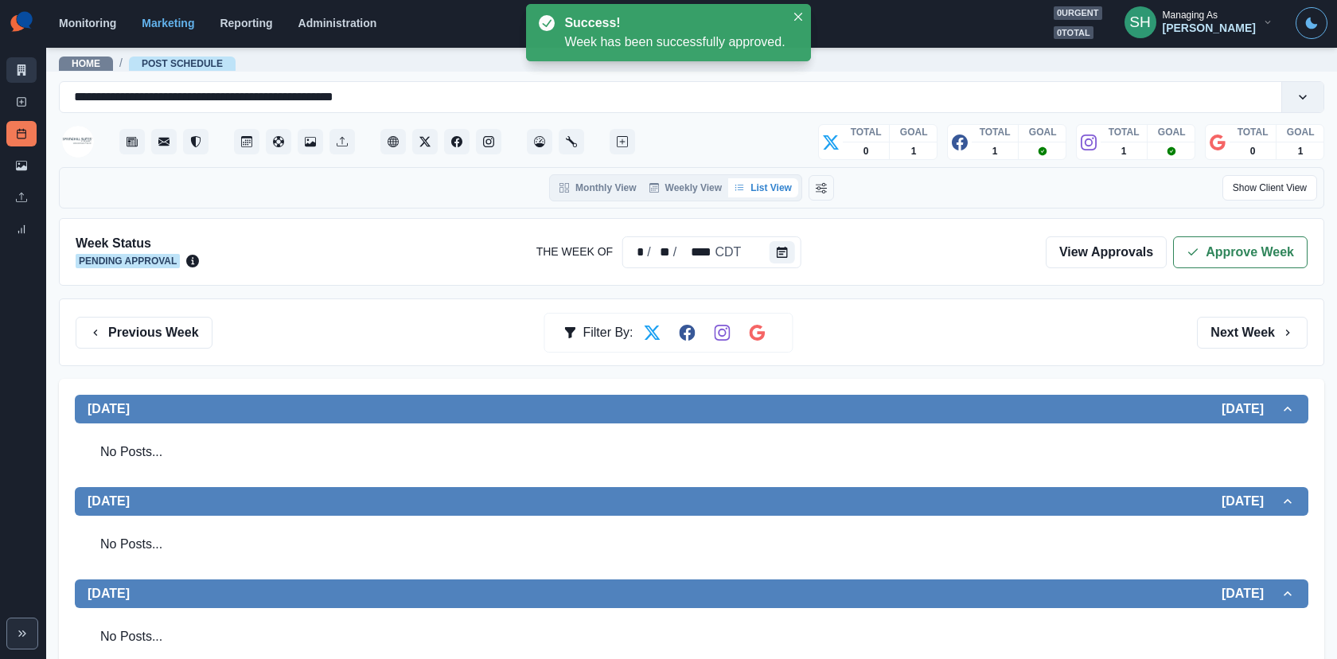
click at [14, 72] on link "Marketing Summary" at bounding box center [21, 69] width 30 height 25
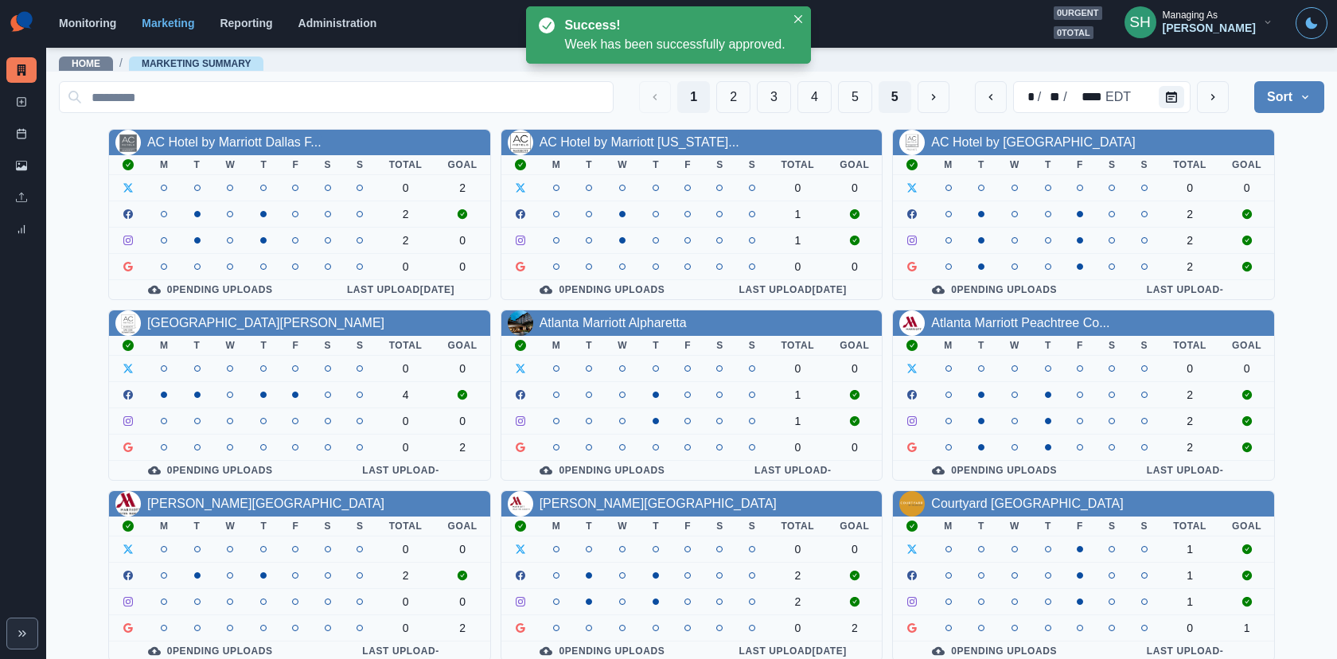
click at [898, 103] on button "5" at bounding box center [894, 97] width 33 height 32
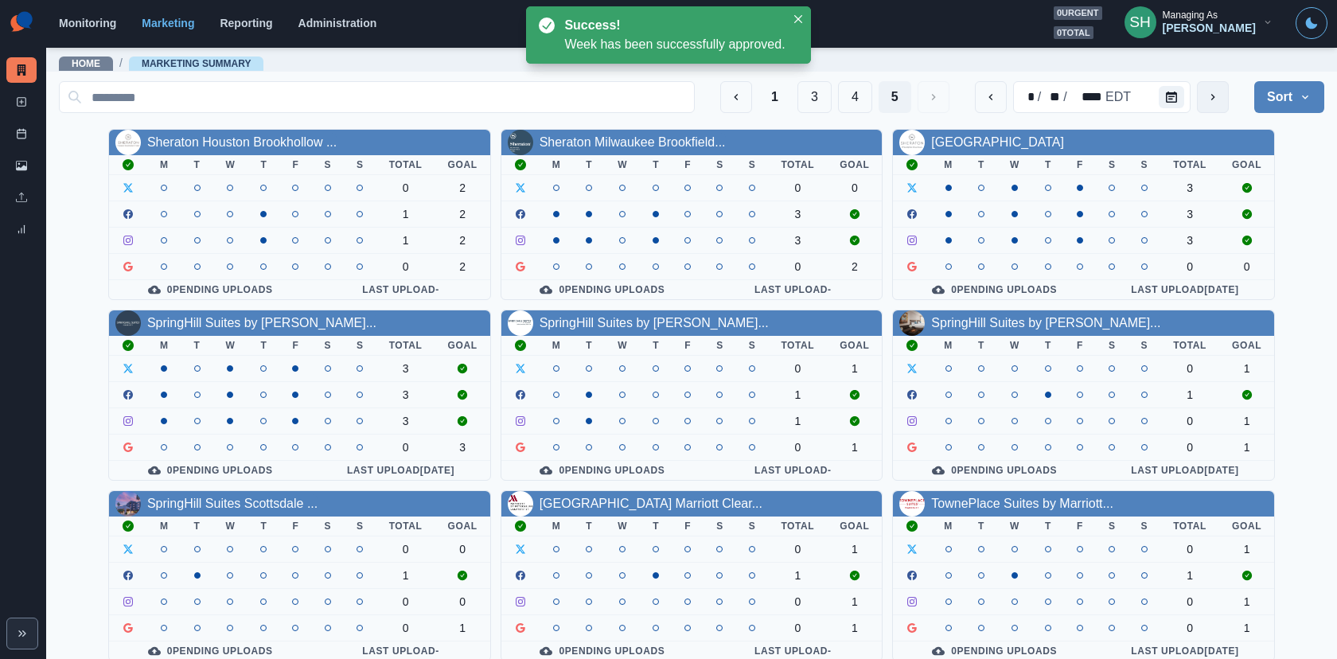
click at [1201, 84] on button "next" at bounding box center [1213, 97] width 32 height 32
click at [1002, 319] on link "SpringHill Suites by Marriott..." at bounding box center [1045, 323] width 229 height 14
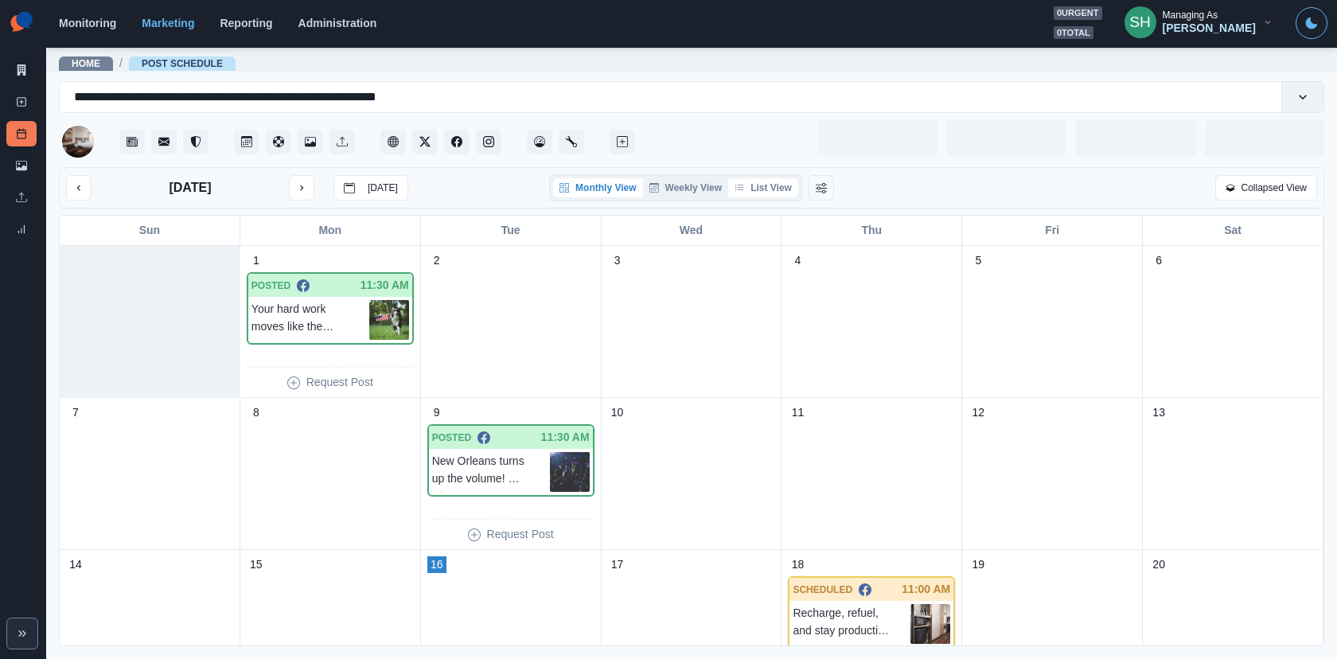
click at [780, 189] on button "List View" at bounding box center [763, 187] width 70 height 19
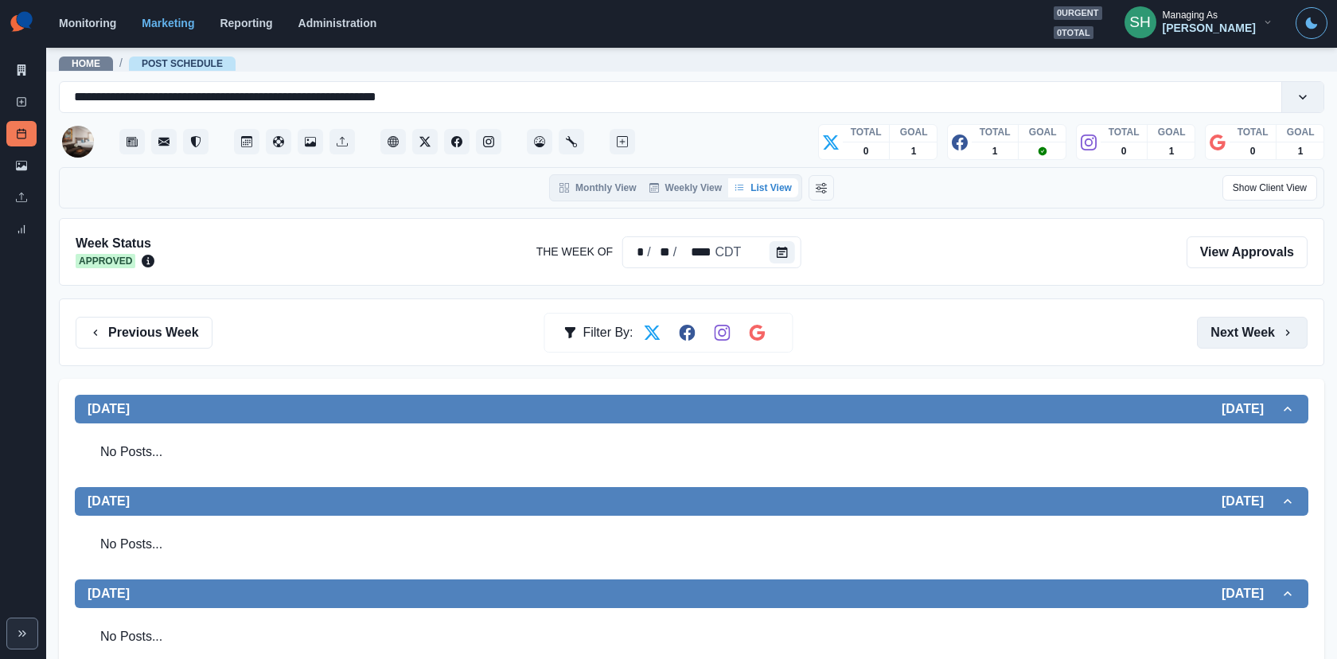
click at [1202, 322] on button "Next Week" at bounding box center [1252, 333] width 111 height 32
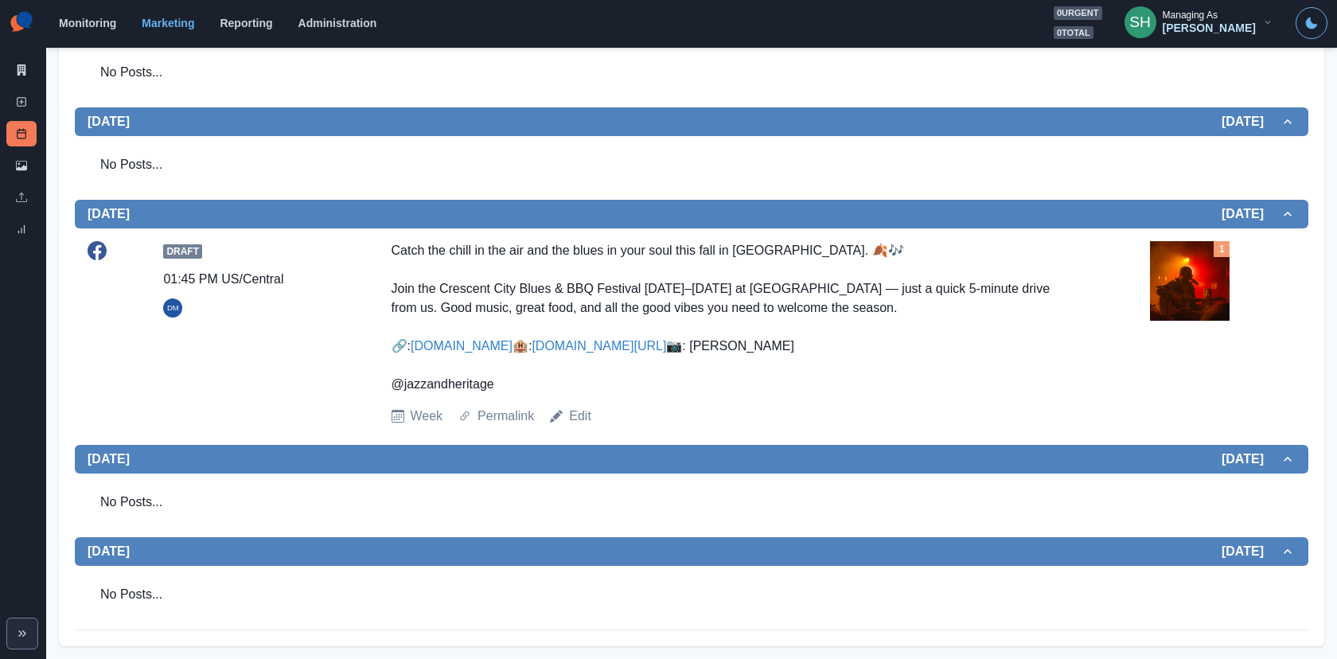
click at [1202, 293] on img at bounding box center [1190, 281] width 80 height 80
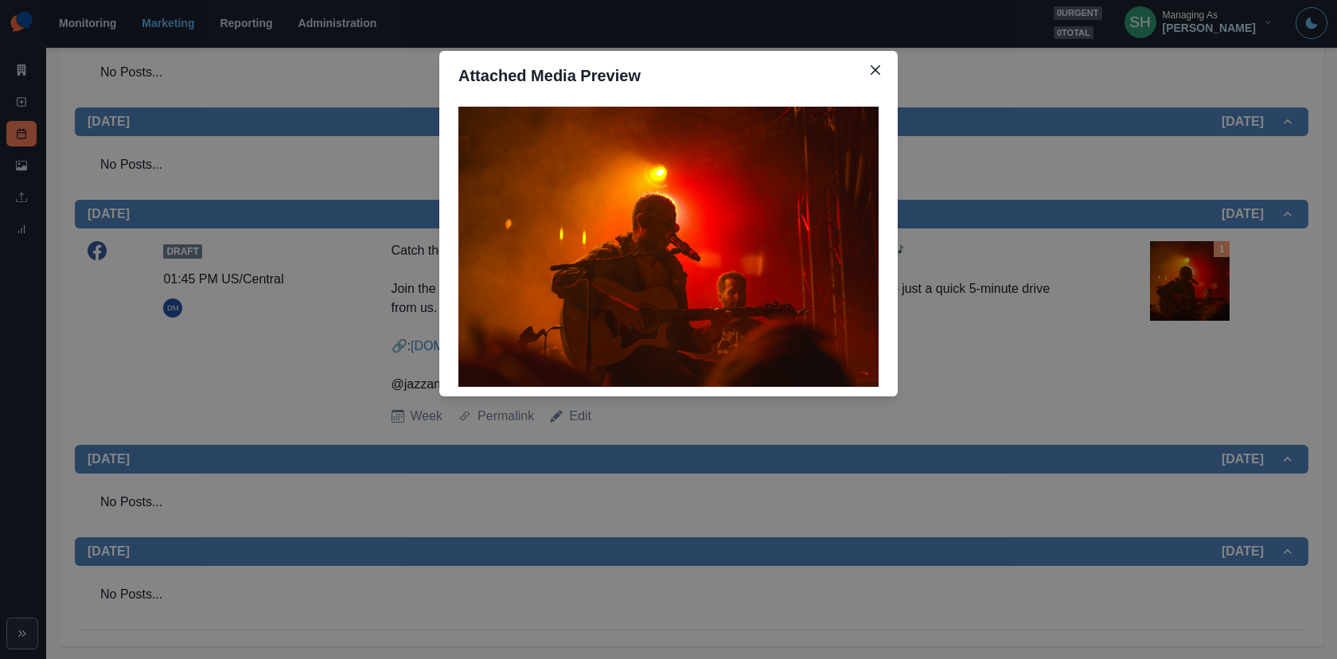
click at [1202, 293] on div "Attached Media Preview" at bounding box center [668, 329] width 1337 height 659
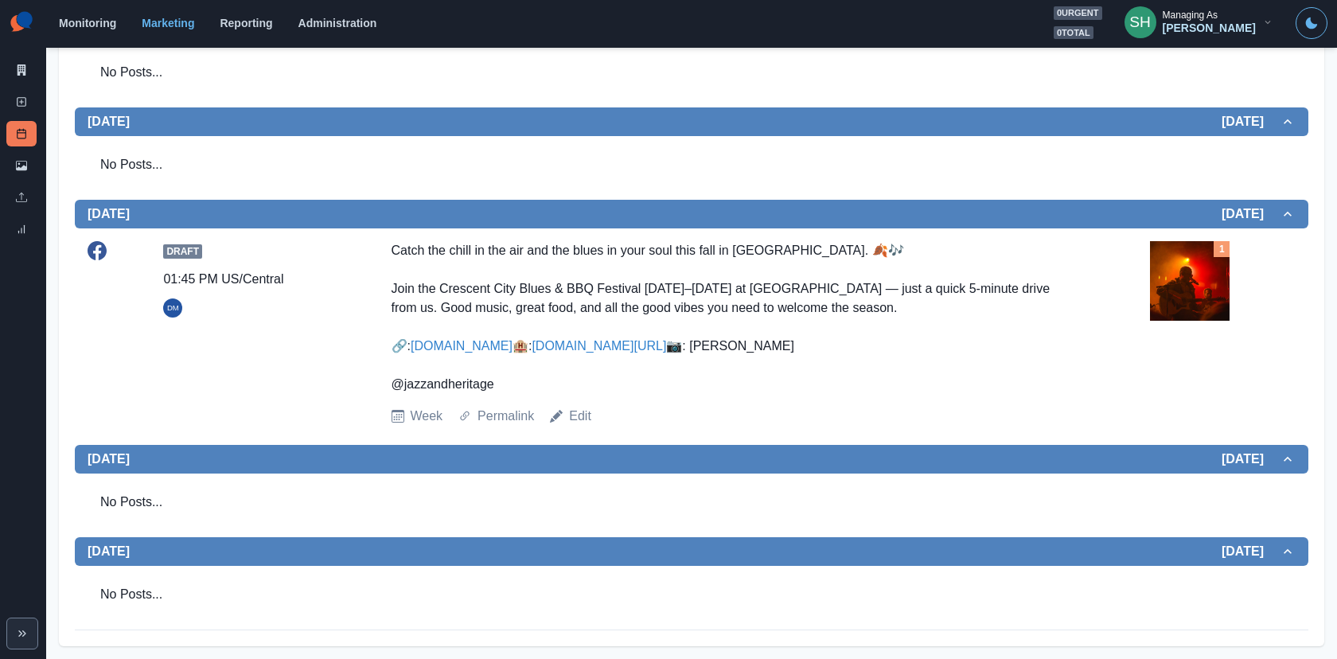
scroll to position [0, 0]
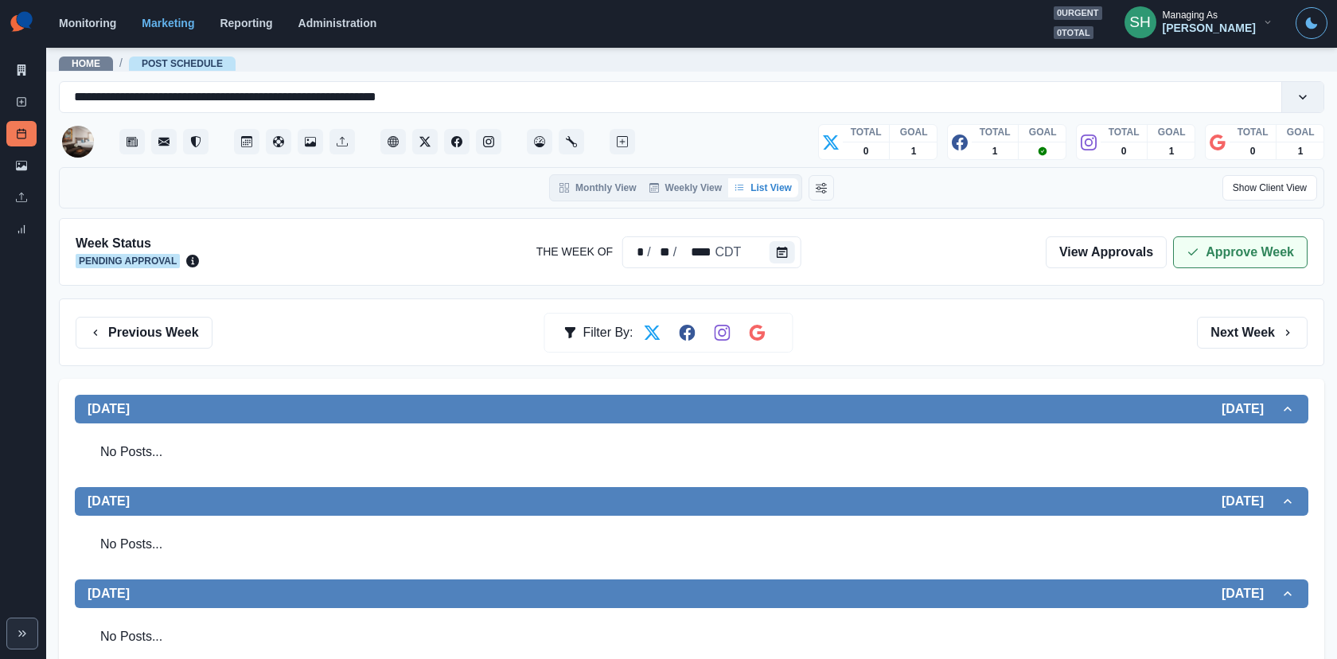
click at [1202, 251] on button "Approve Week" at bounding box center [1240, 252] width 134 height 32
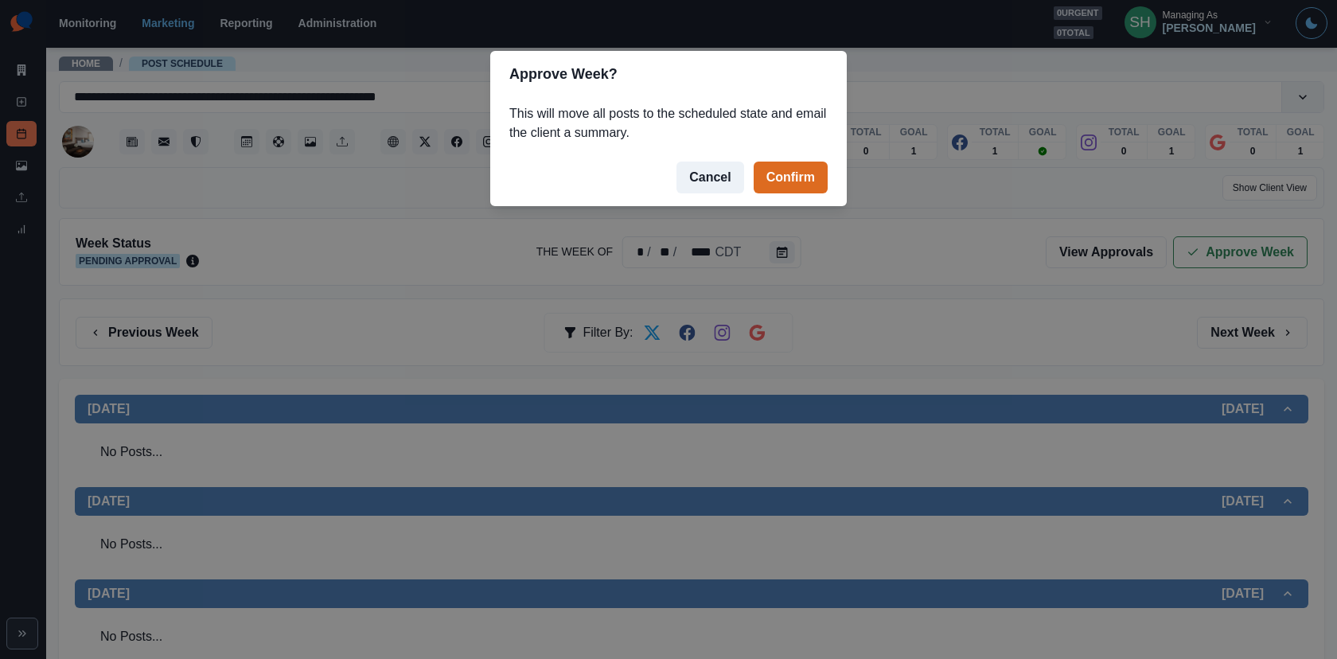
click at [878, 207] on div "Approve Week? This will move all posts to the scheduled state and email the cli…" at bounding box center [668, 329] width 1337 height 659
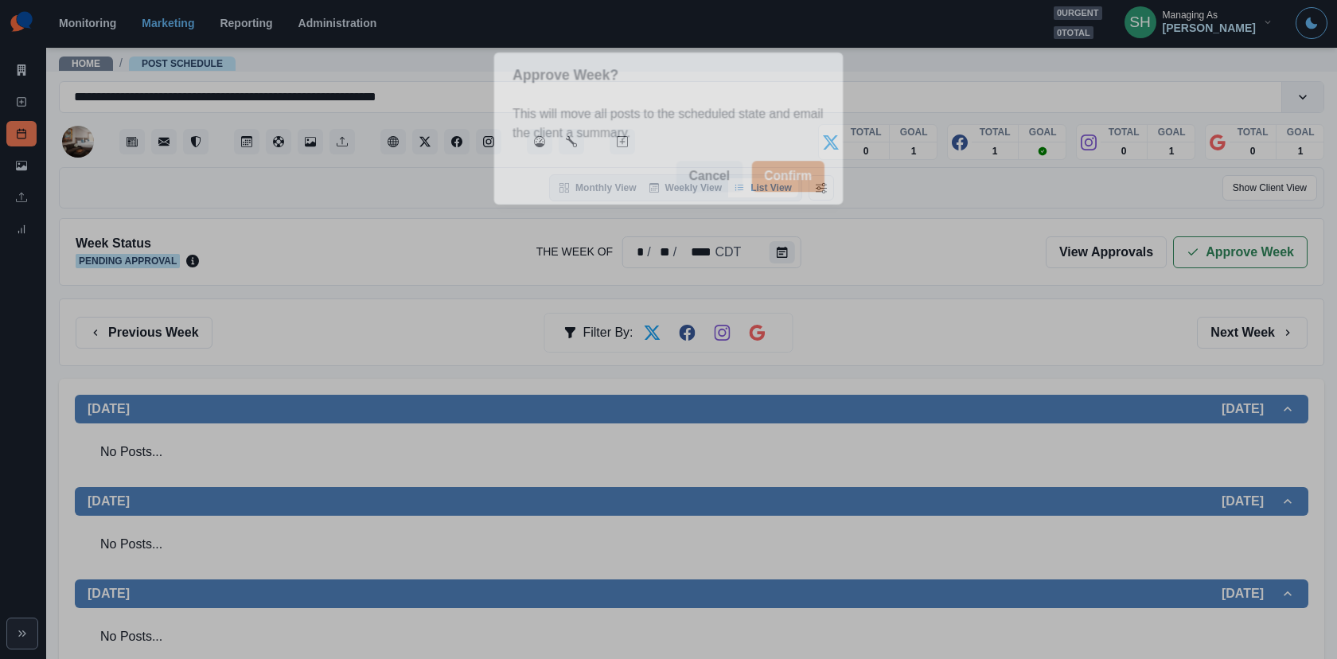
click at [839, 192] on div "Monthly View Weekly View List View" at bounding box center [691, 187] width 417 height 27
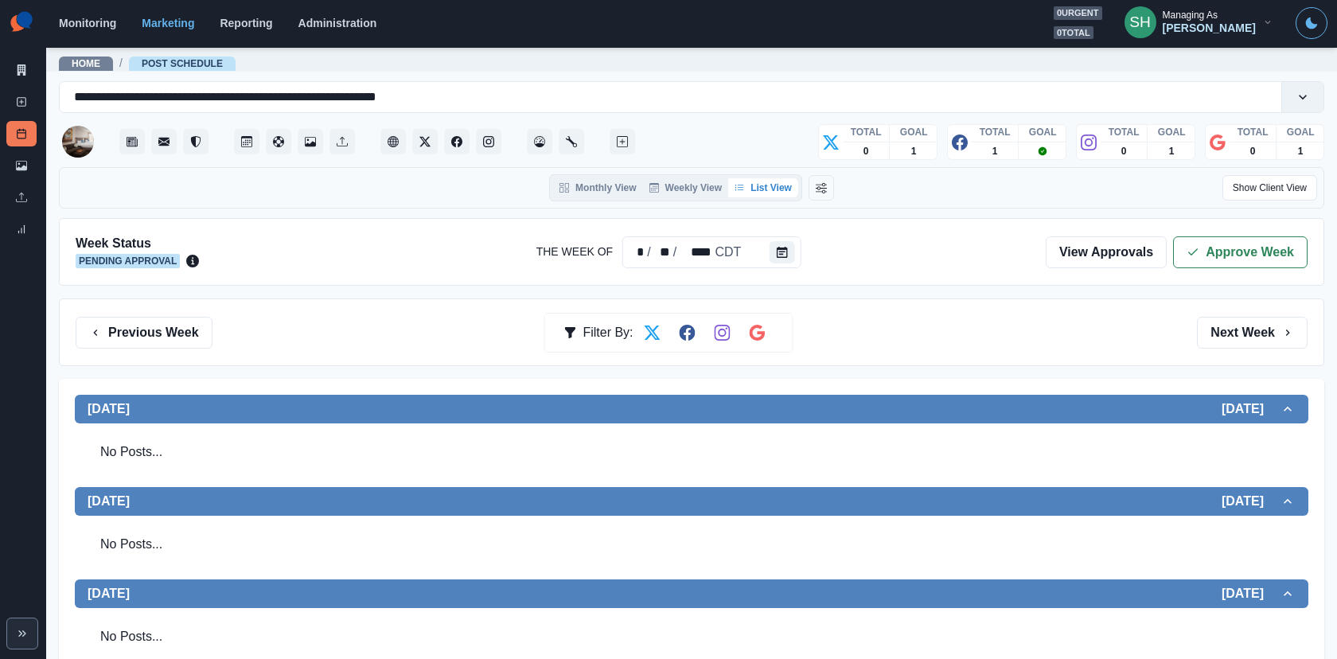
click at [1196, 221] on div "Week Status Pending Approval The Week Of * / ** / **** CDT View Approvals Appro…" at bounding box center [691, 252] width 1265 height 68
click at [1193, 246] on icon "button" at bounding box center [1192, 252] width 13 height 13
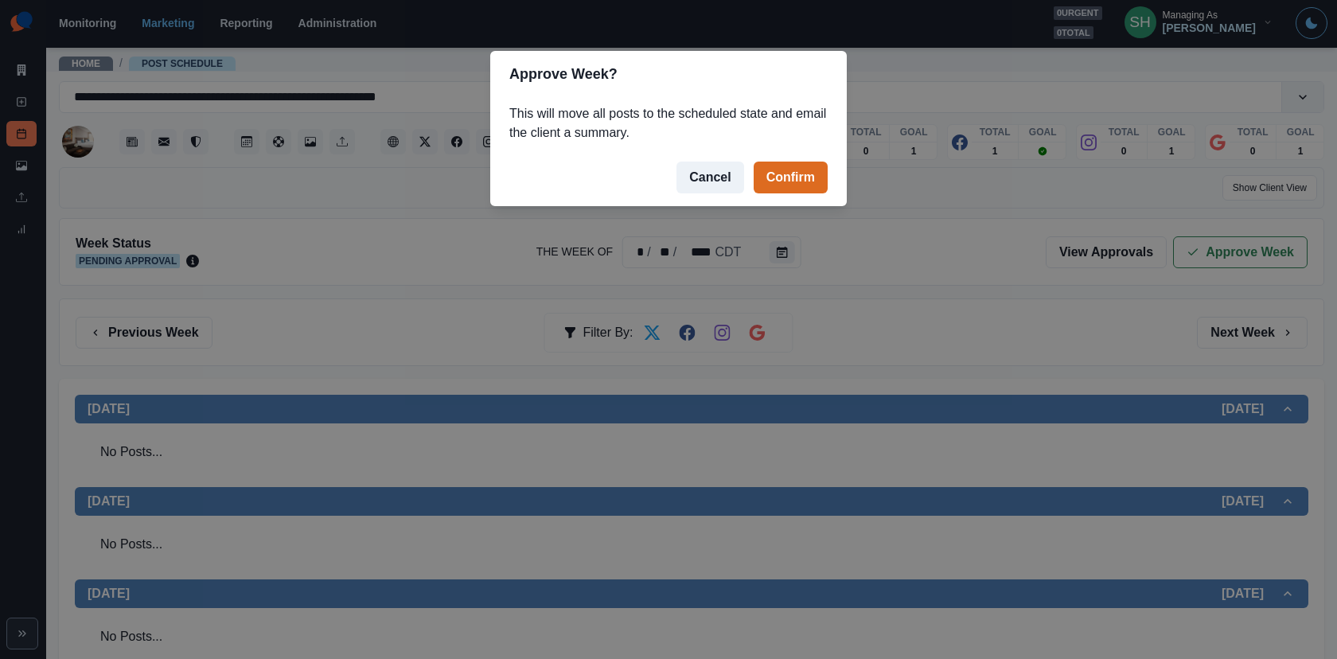
click at [778, 160] on footer "Cancel Confirm" at bounding box center [668, 177] width 356 height 57
click at [781, 184] on button "Confirm" at bounding box center [790, 178] width 74 height 32
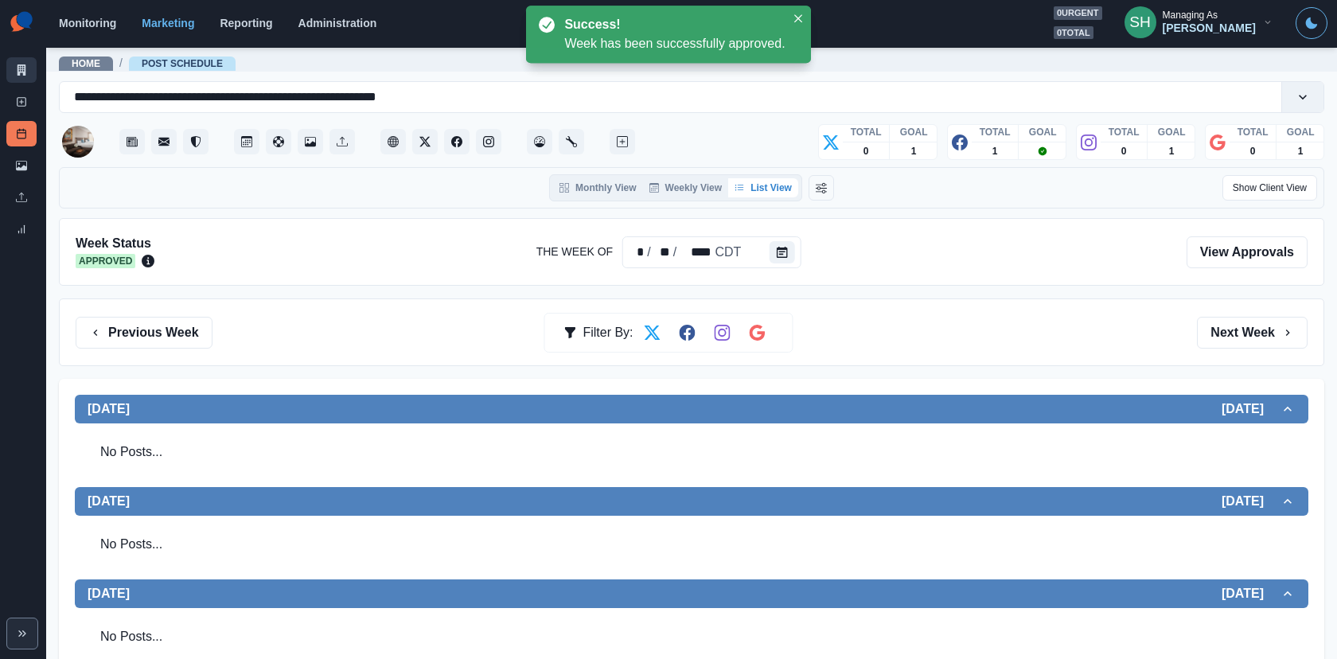
click at [26, 76] on link "Marketing Summary" at bounding box center [21, 69] width 30 height 25
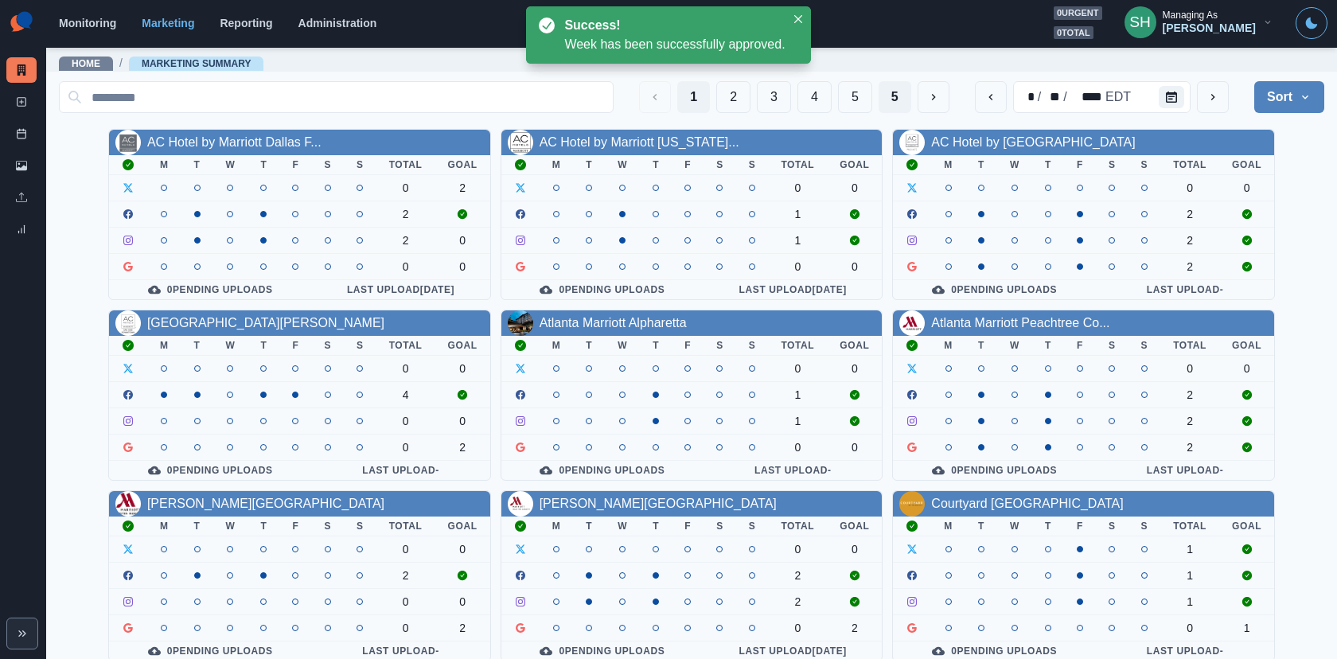
click at [892, 88] on button "5" at bounding box center [894, 97] width 33 height 32
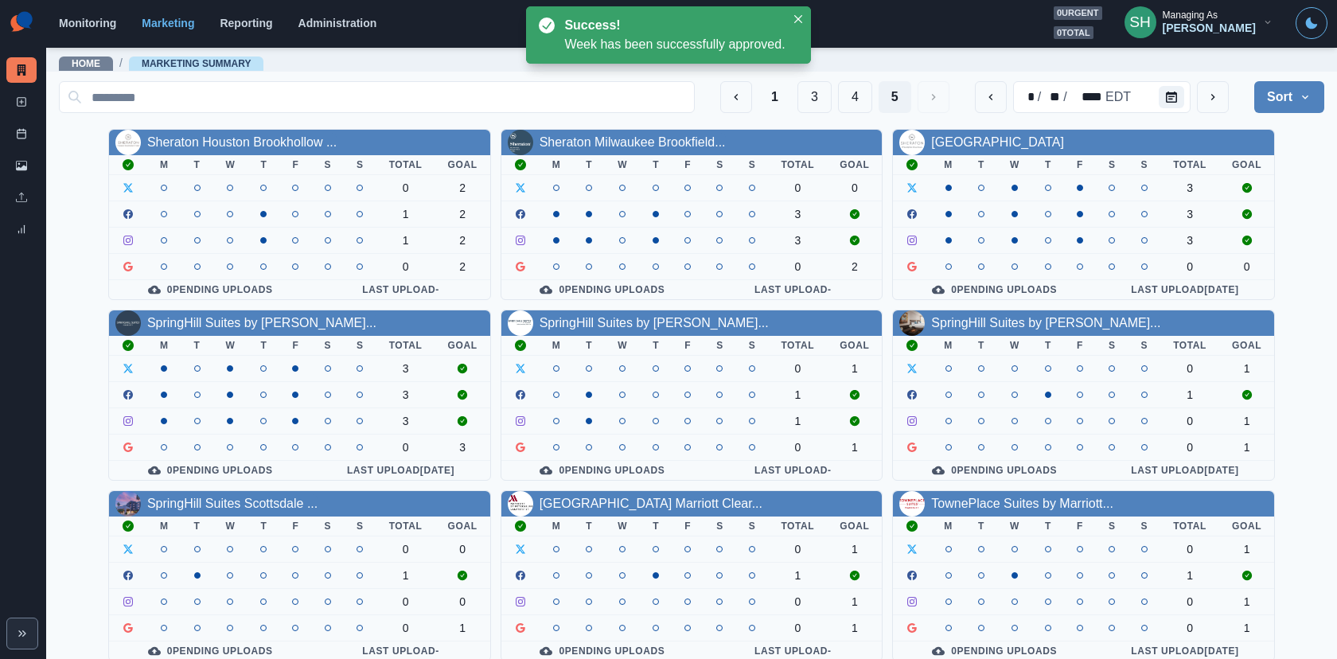
scroll to position [7, 0]
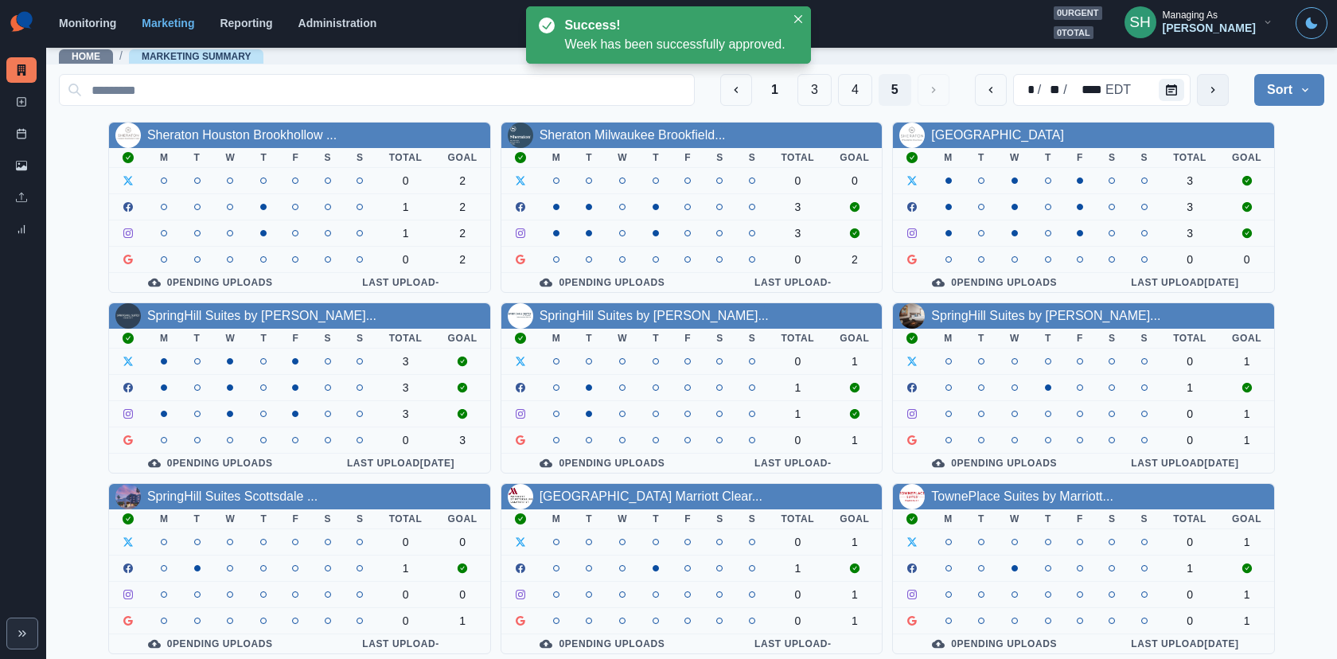
click at [1202, 86] on icon "next" at bounding box center [1212, 90] width 13 height 13
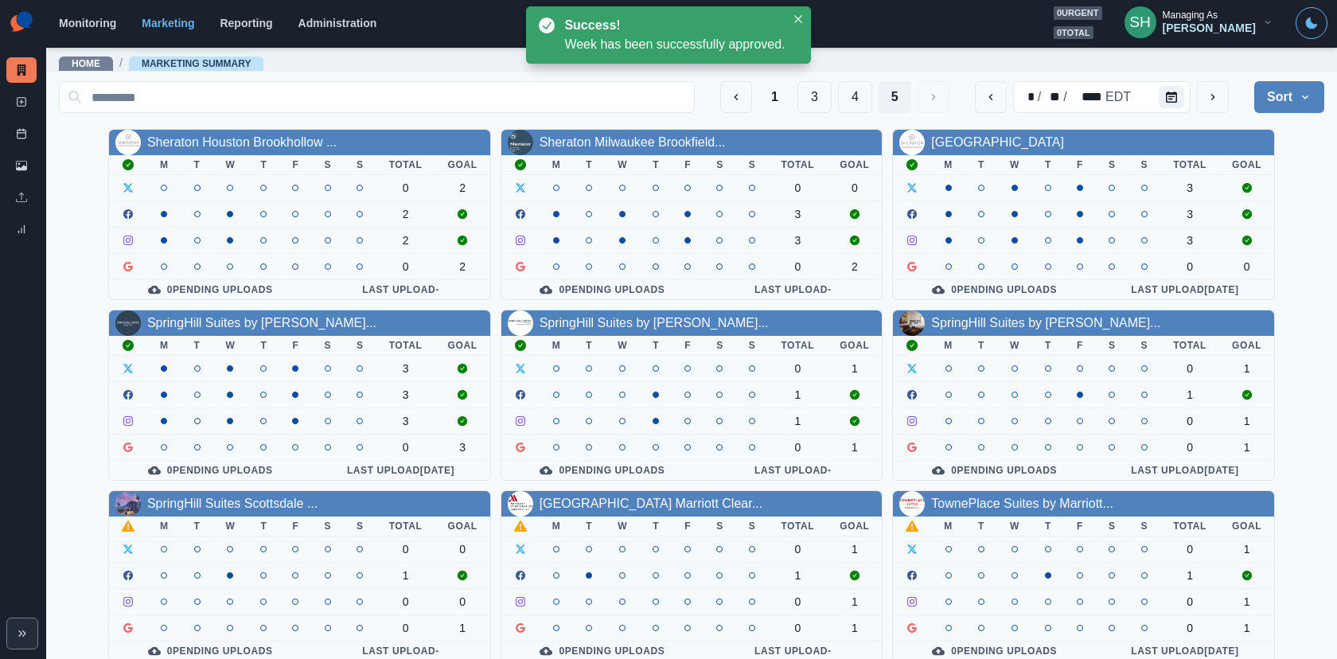
scroll to position [7, 0]
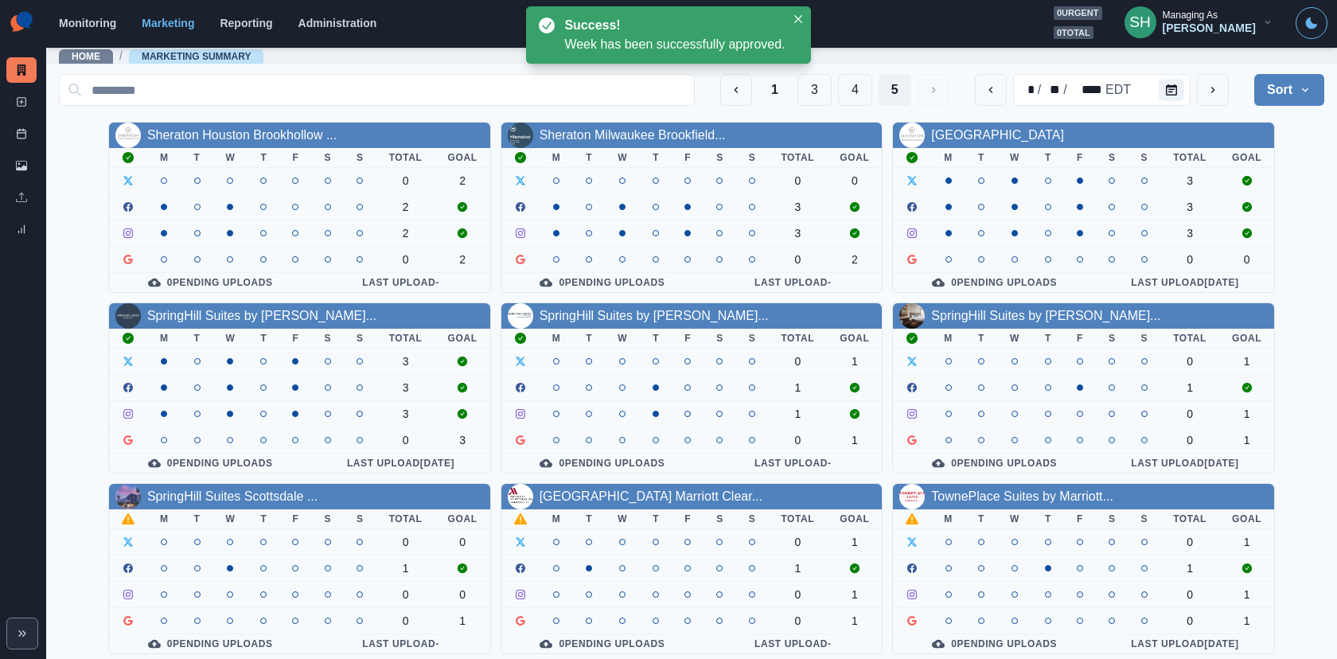
click at [138, 496] on div "SpringHill Suites Scottsdale ..." at bounding box center [299, 496] width 381 height 25
click at [201, 490] on link "SpringHill Suites Scottsdale ..." at bounding box center [232, 496] width 170 height 14
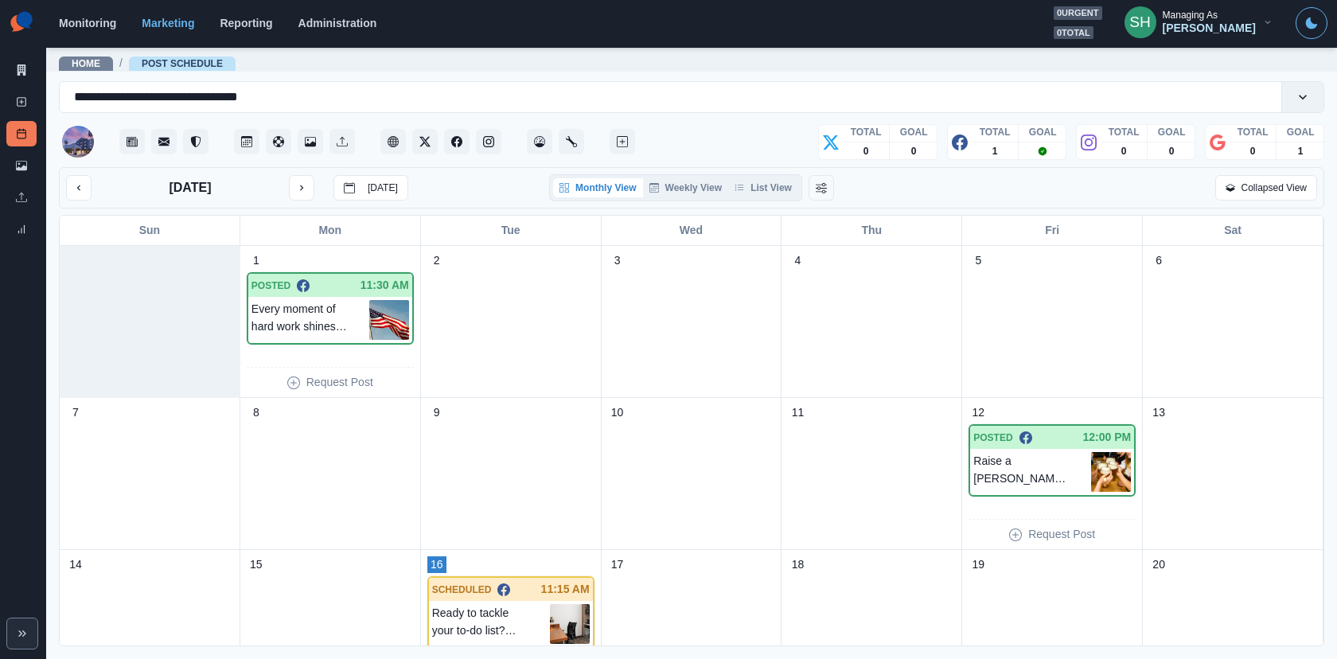
click at [743, 189] on icon "button" at bounding box center [739, 188] width 10 height 10
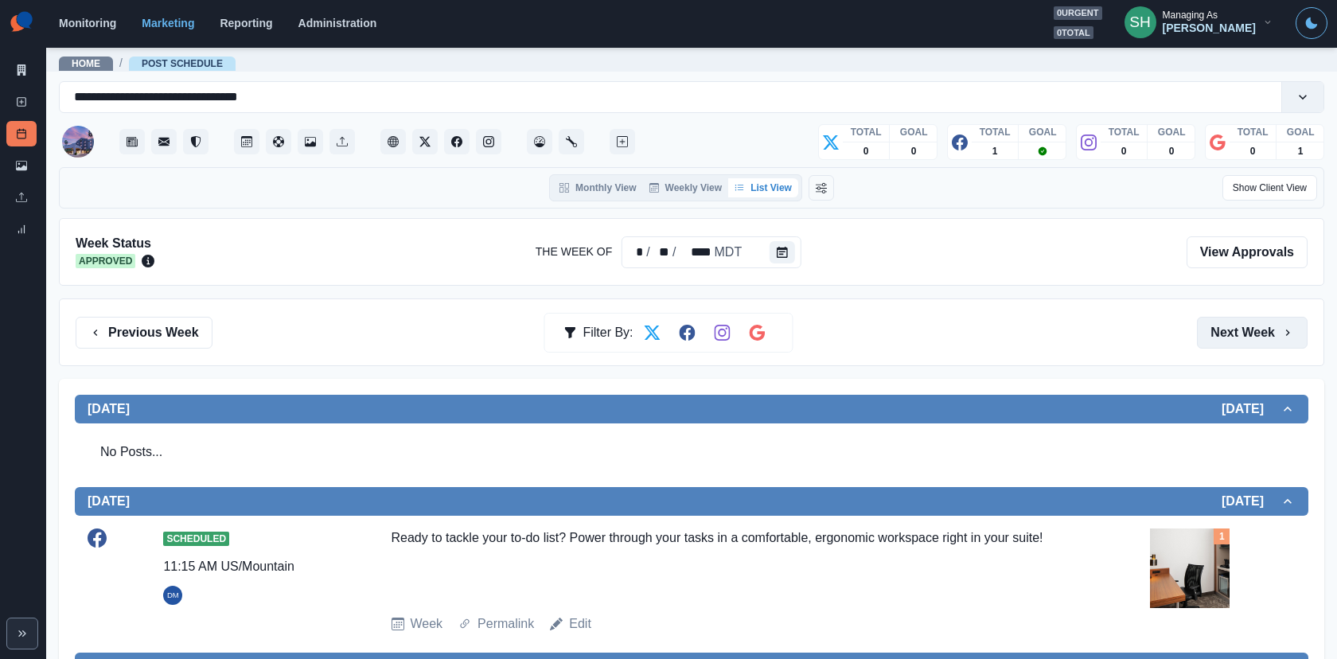
click at [1202, 324] on button "Next Week" at bounding box center [1252, 333] width 111 height 32
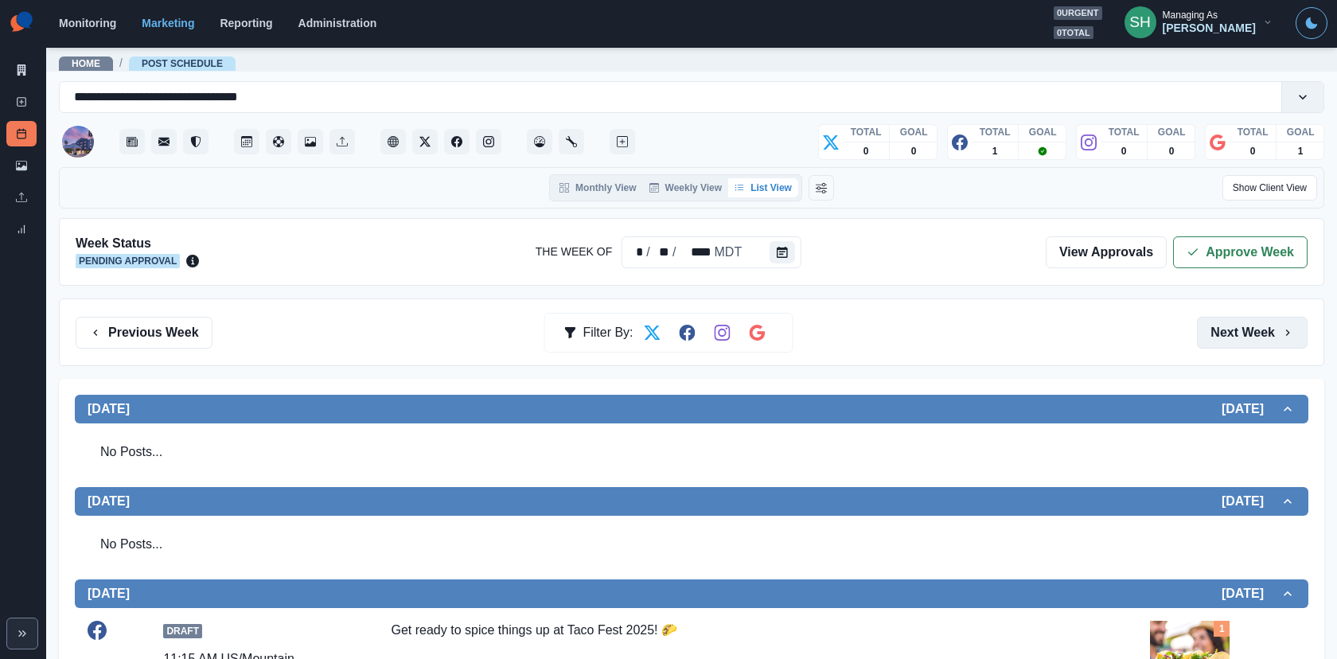
scroll to position [464, 0]
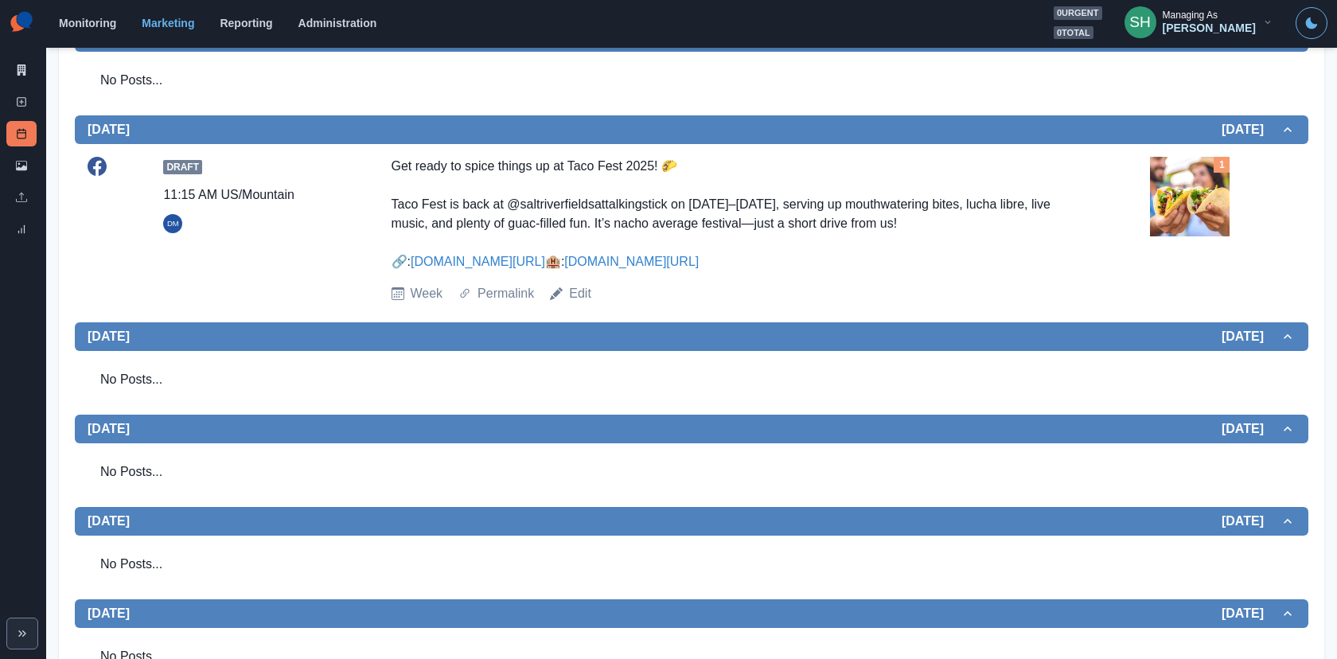
click at [1183, 210] on img at bounding box center [1190, 197] width 80 height 80
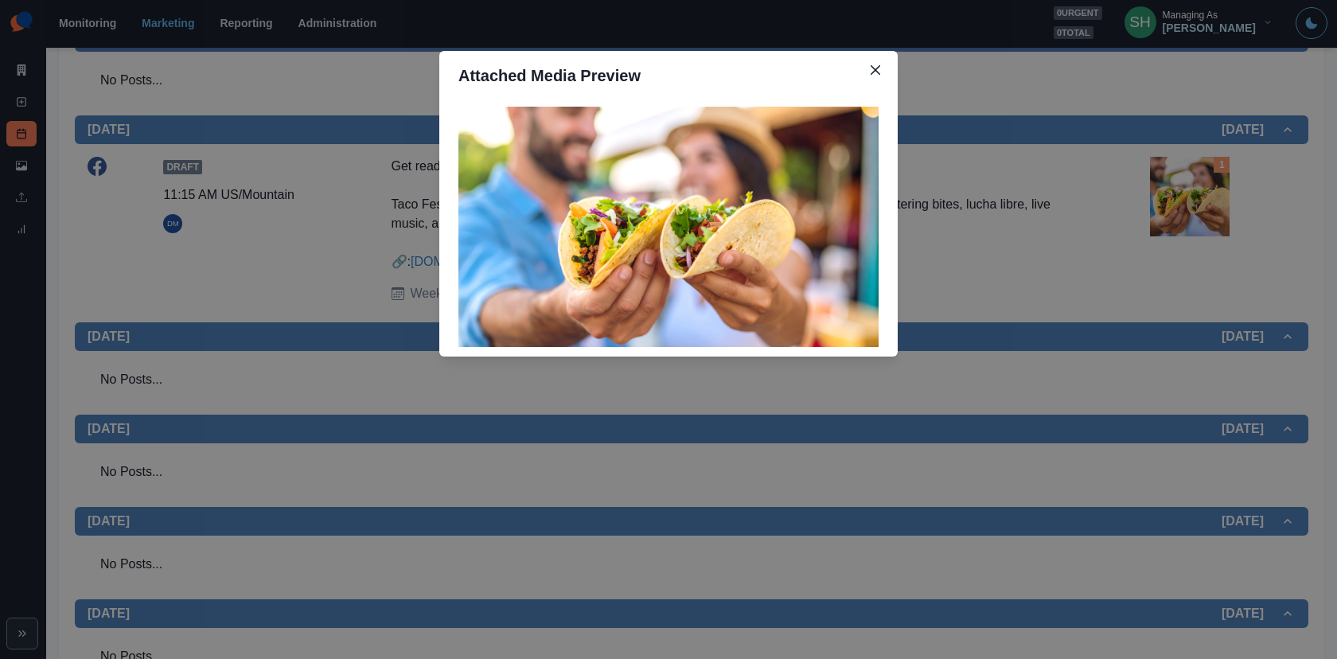
click at [1183, 210] on div "Attached Media Preview" at bounding box center [668, 329] width 1337 height 659
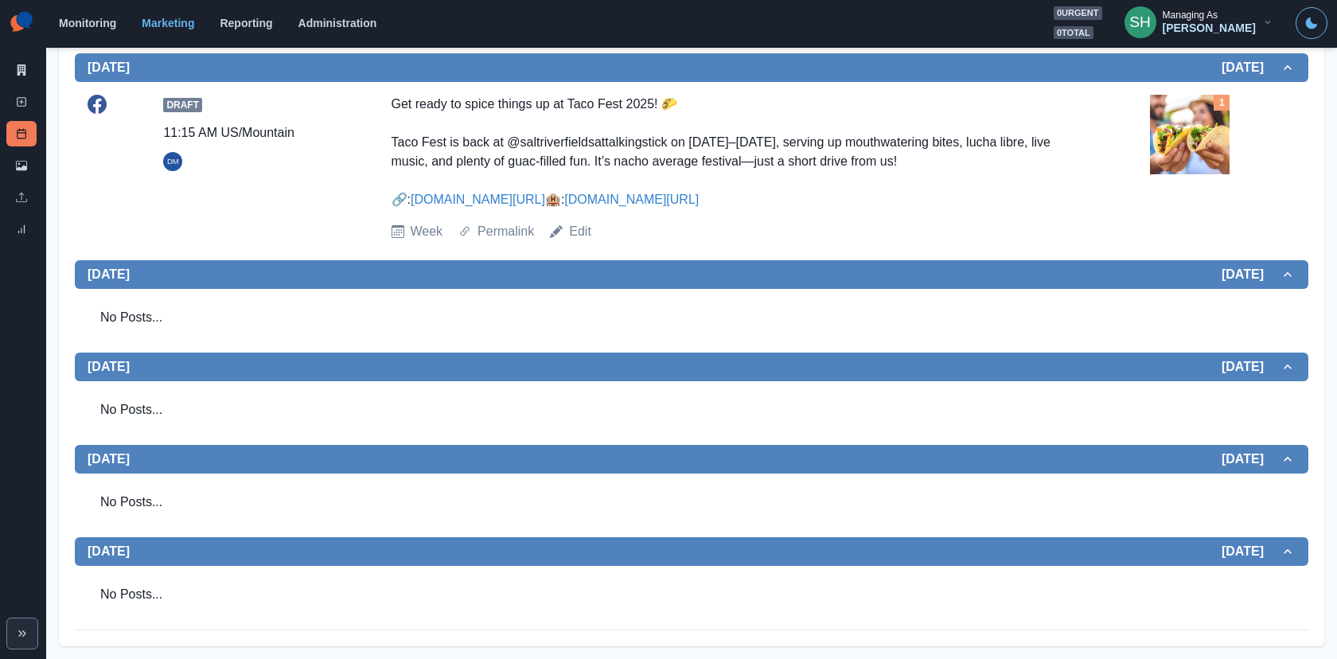
scroll to position [0, 0]
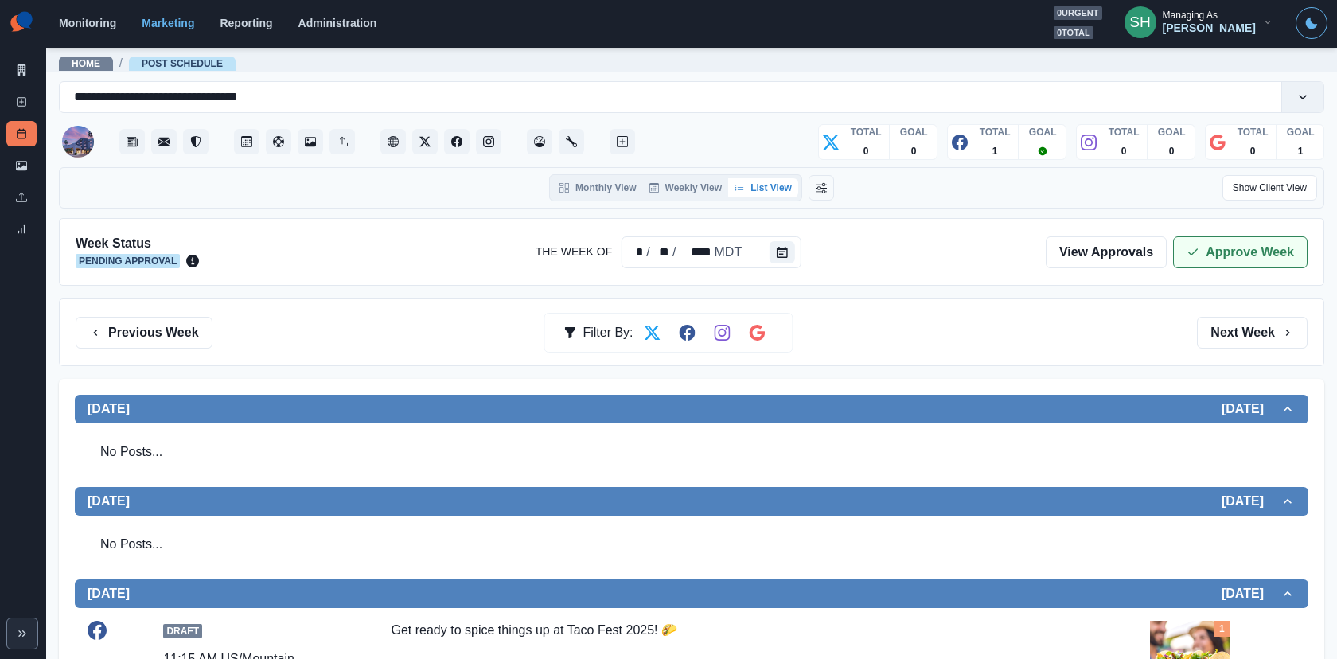
click at [1197, 257] on button "Approve Week" at bounding box center [1240, 252] width 134 height 32
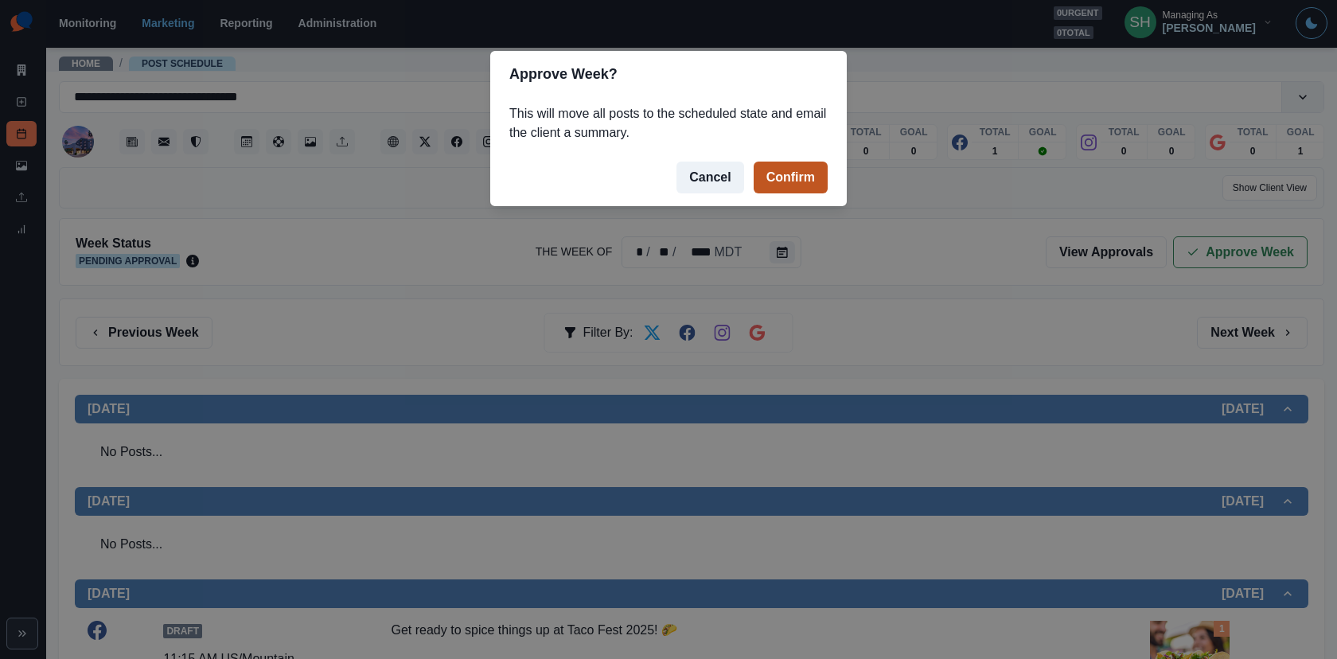
click at [806, 183] on button "Confirm" at bounding box center [790, 178] width 74 height 32
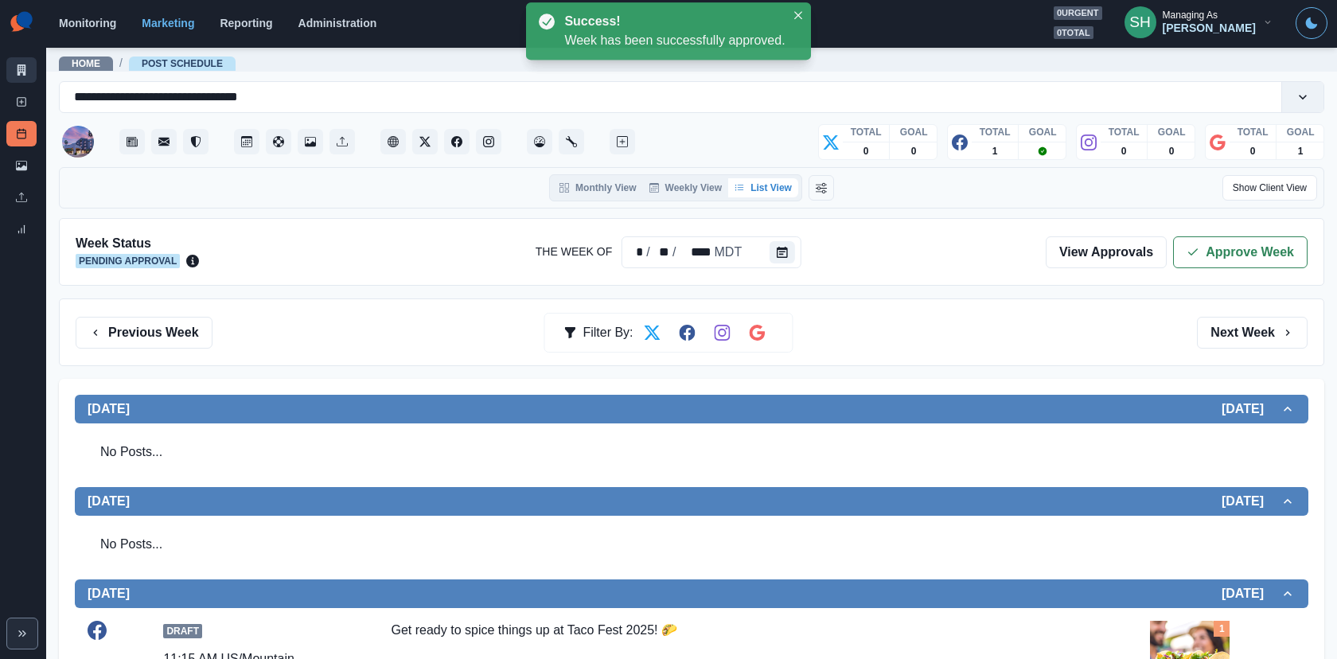
click at [21, 70] on icon at bounding box center [21, 69] width 11 height 11
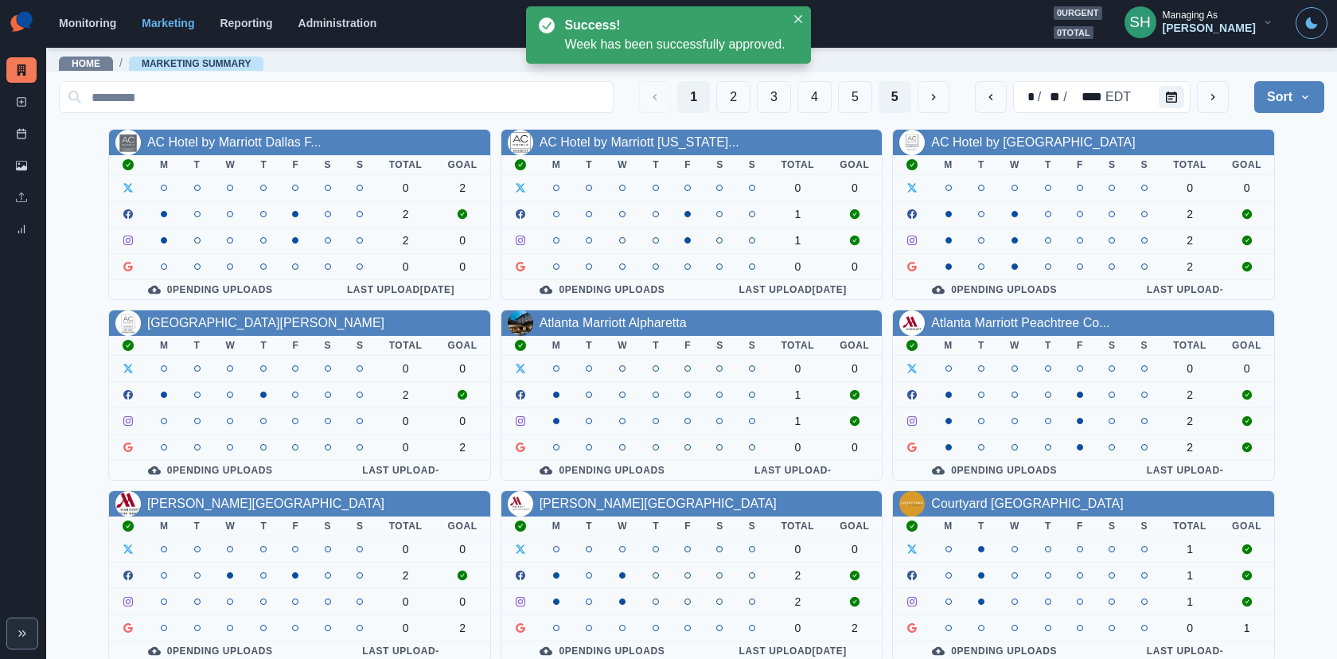
click at [889, 98] on button "5" at bounding box center [894, 97] width 33 height 32
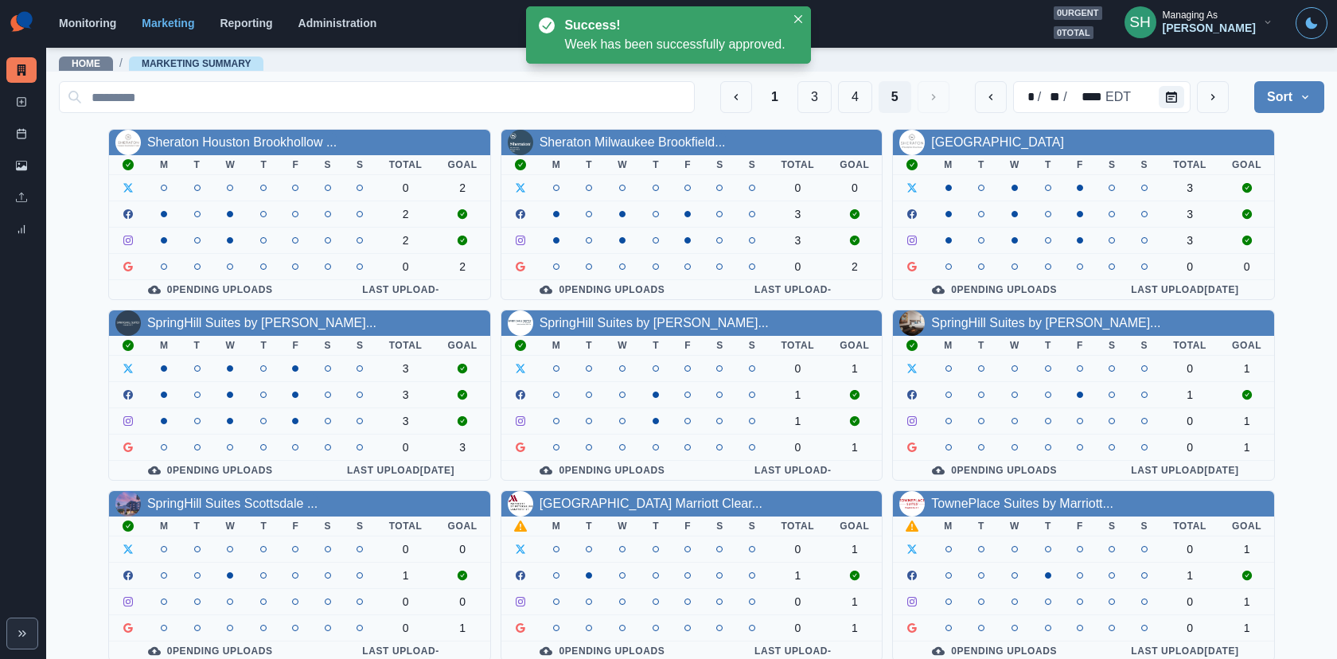
scroll to position [7, 0]
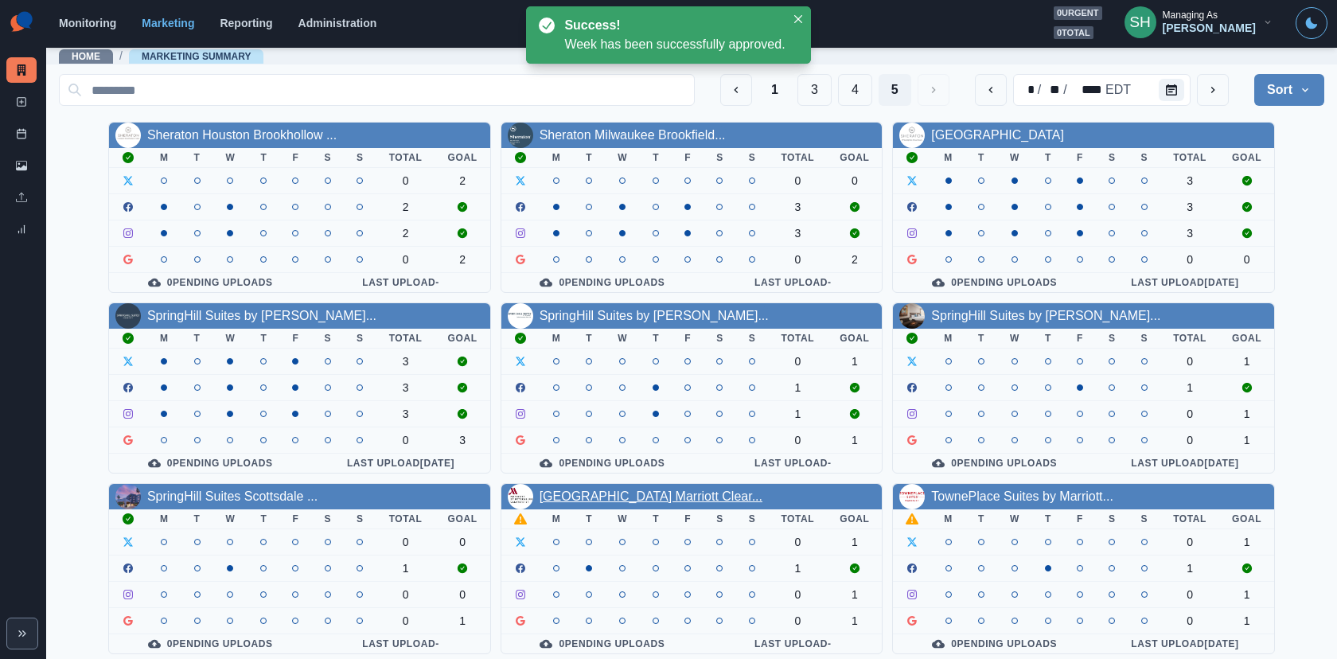
click at [632, 490] on link "St. Petersburg Marriott Clear..." at bounding box center [650, 496] width 223 height 14
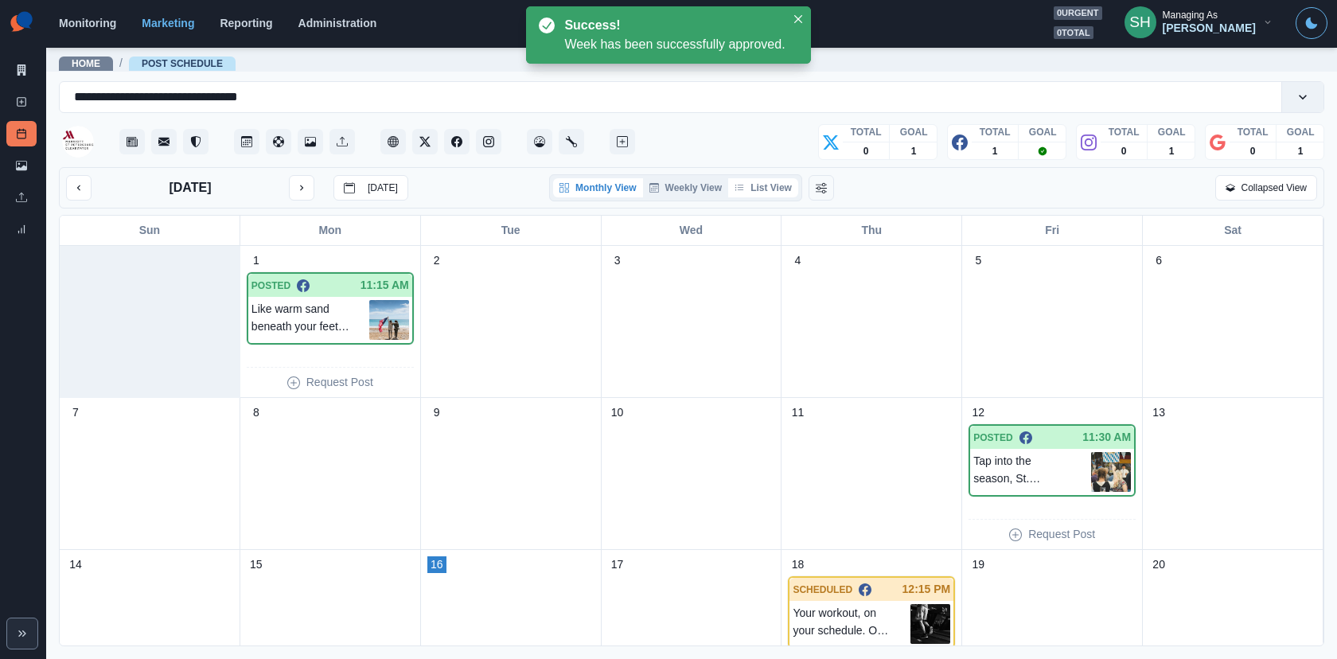
click at [785, 178] on button "List View" at bounding box center [763, 187] width 70 height 19
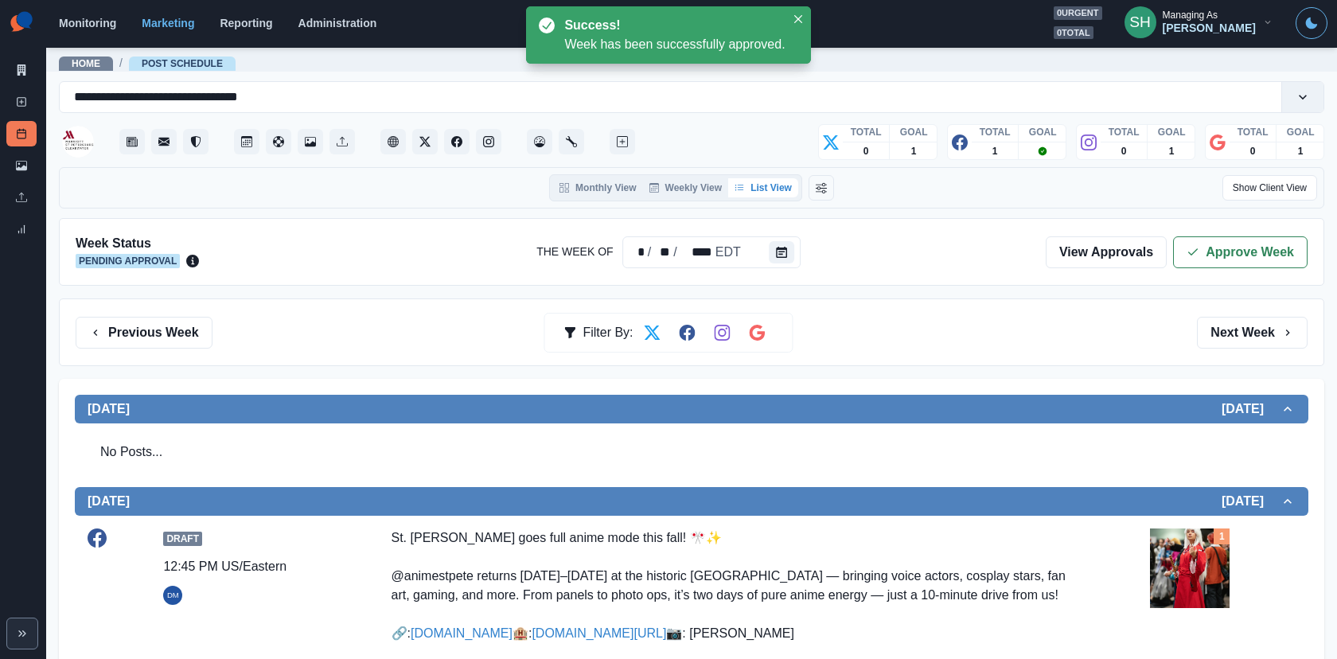
scroll to position [394, 0]
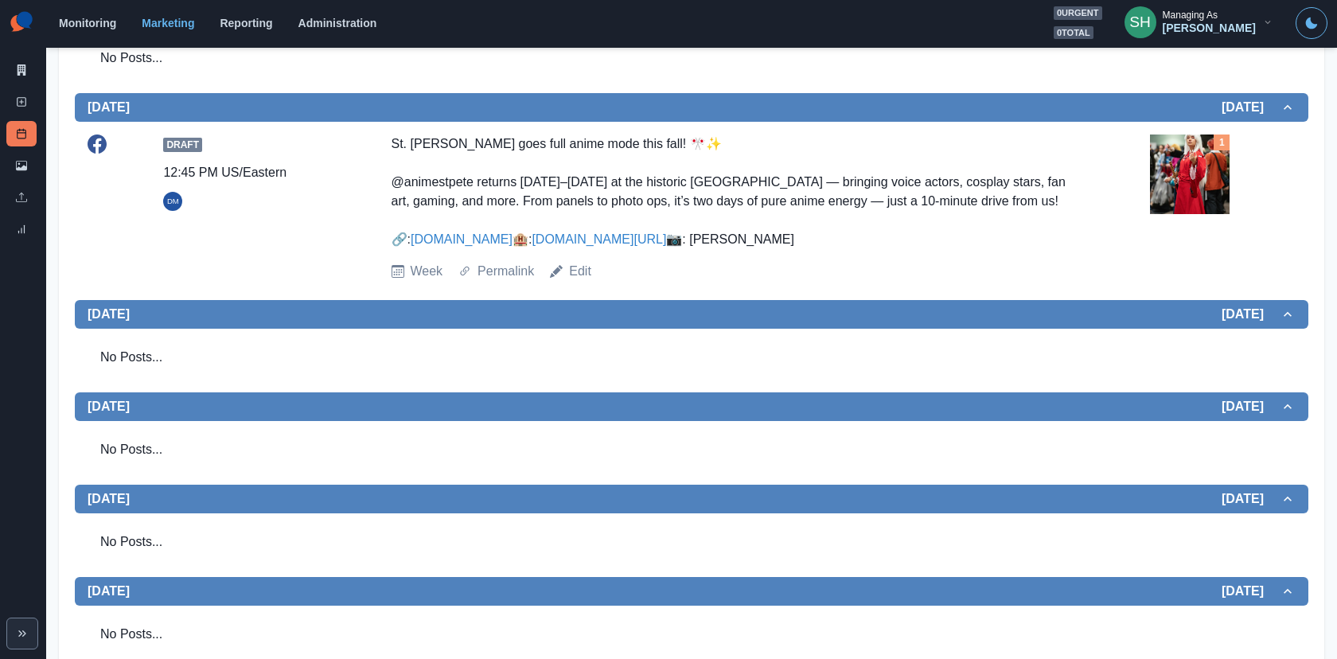
click at [1202, 176] on img at bounding box center [1190, 174] width 80 height 80
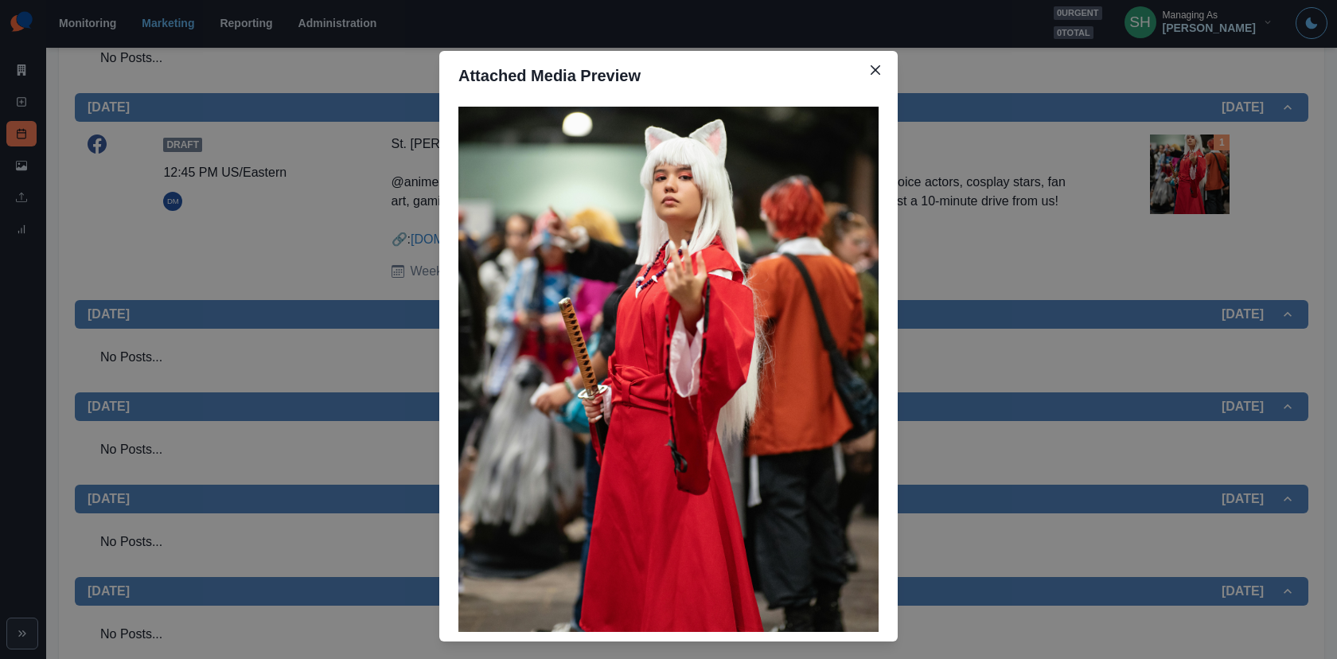
click at [1201, 176] on div "Attached Media Preview" at bounding box center [668, 329] width 1337 height 659
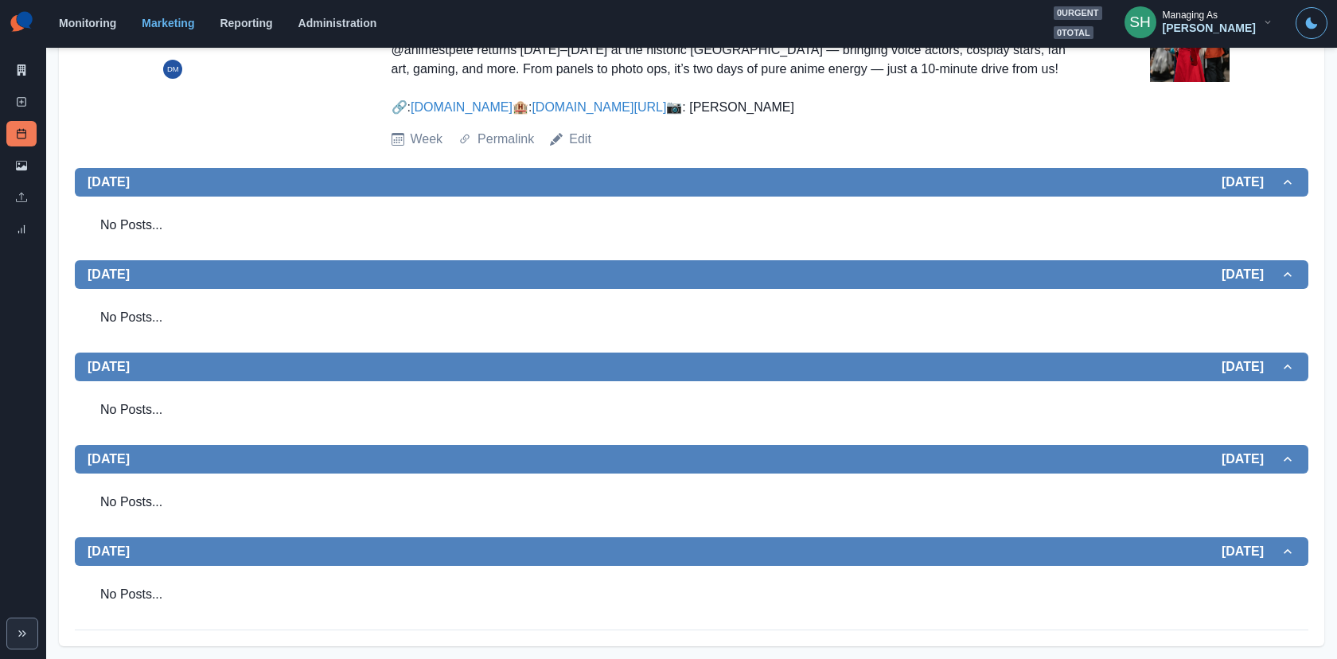
scroll to position [0, 0]
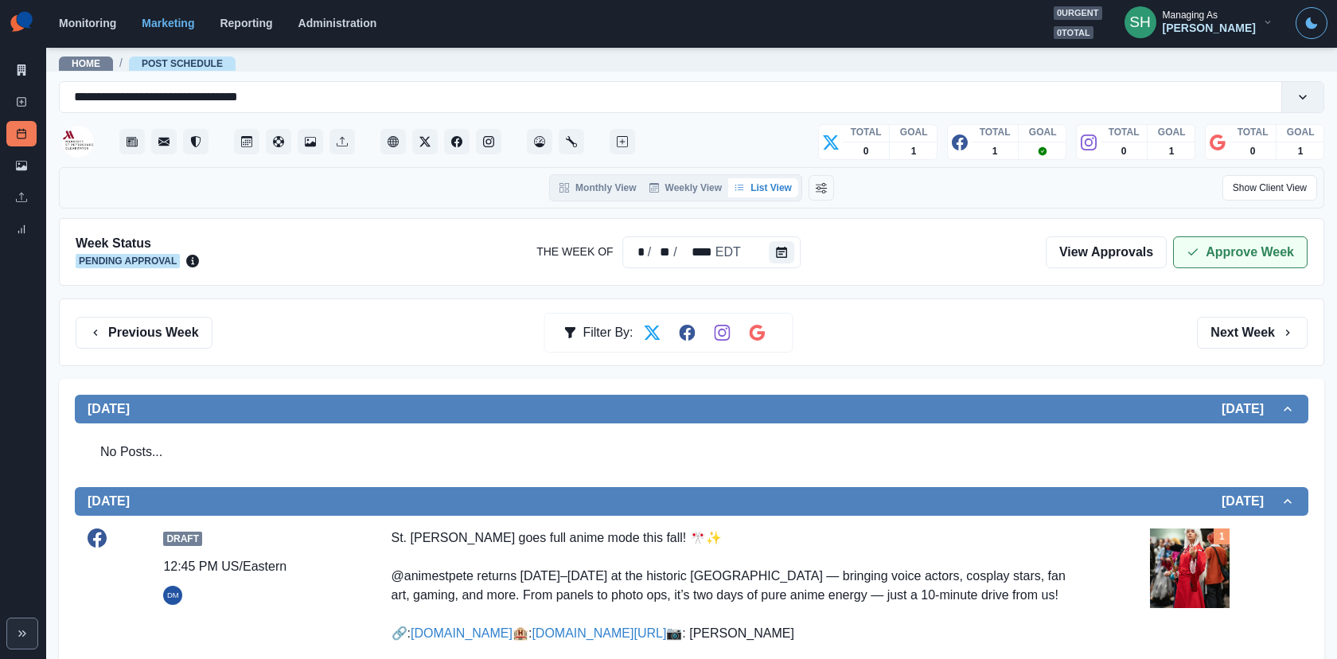
click at [1199, 250] on icon "button" at bounding box center [1192, 252] width 13 height 13
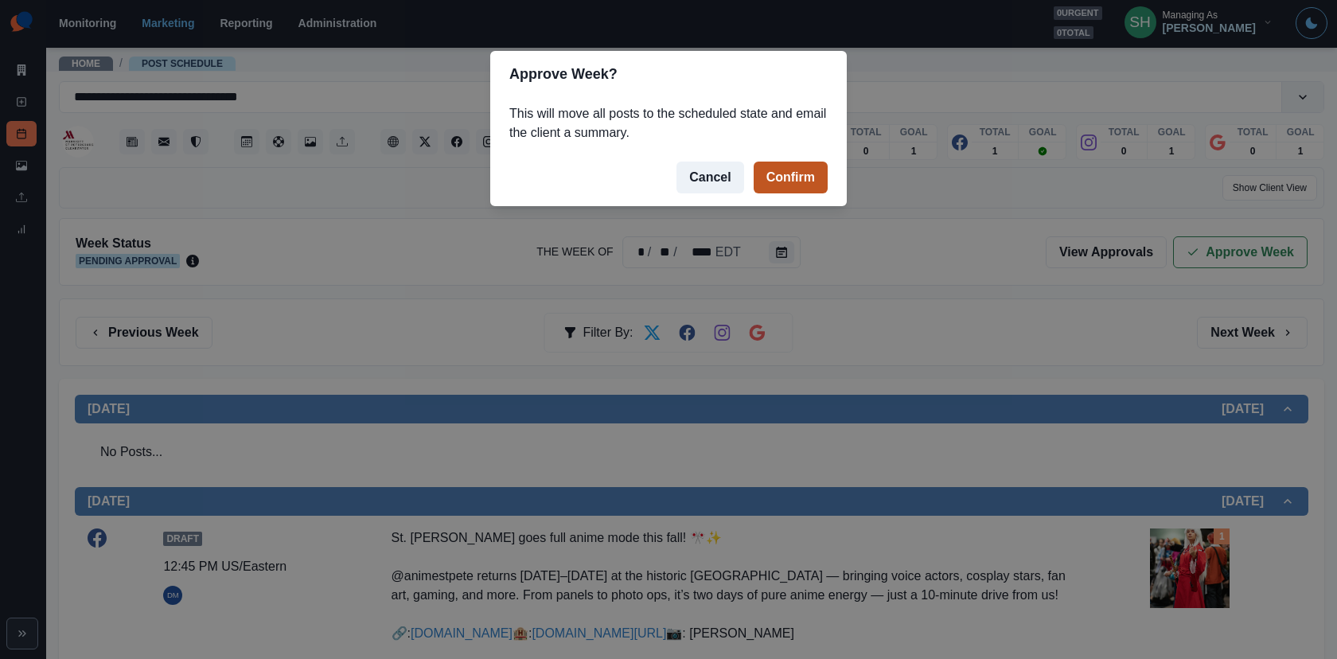
click at [805, 178] on button "Confirm" at bounding box center [790, 178] width 74 height 32
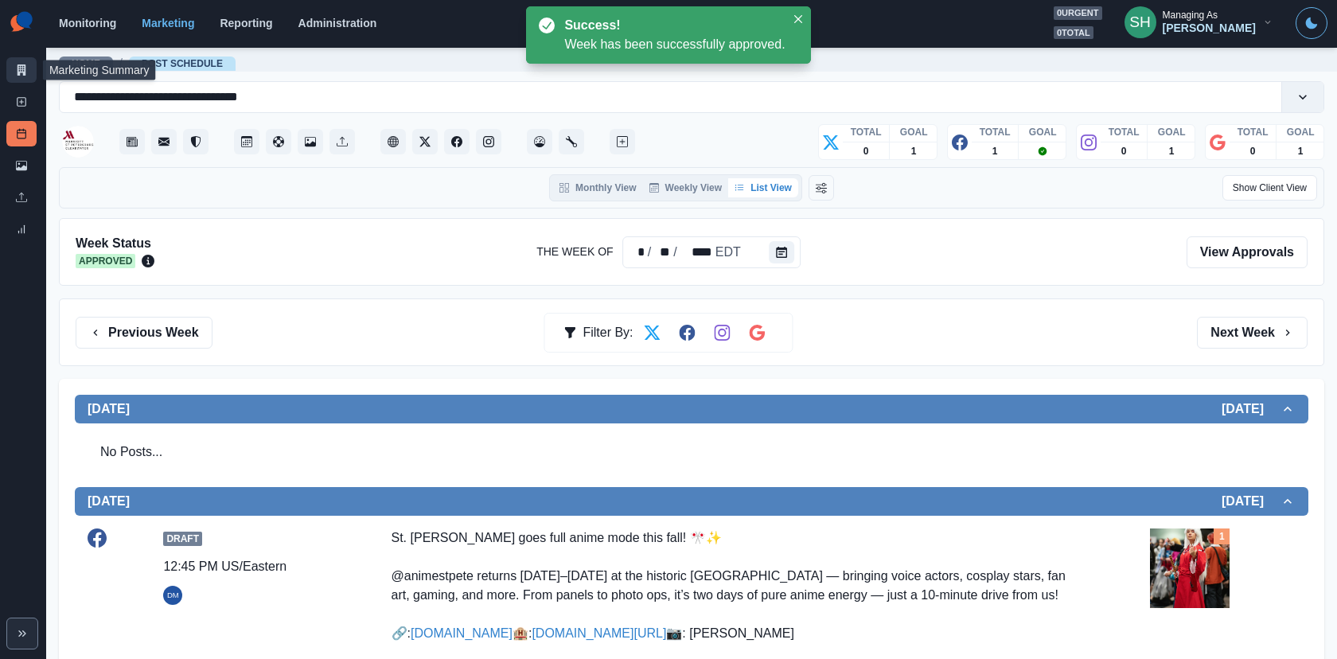
click at [28, 72] on link "Marketing Summary" at bounding box center [21, 69] width 30 height 25
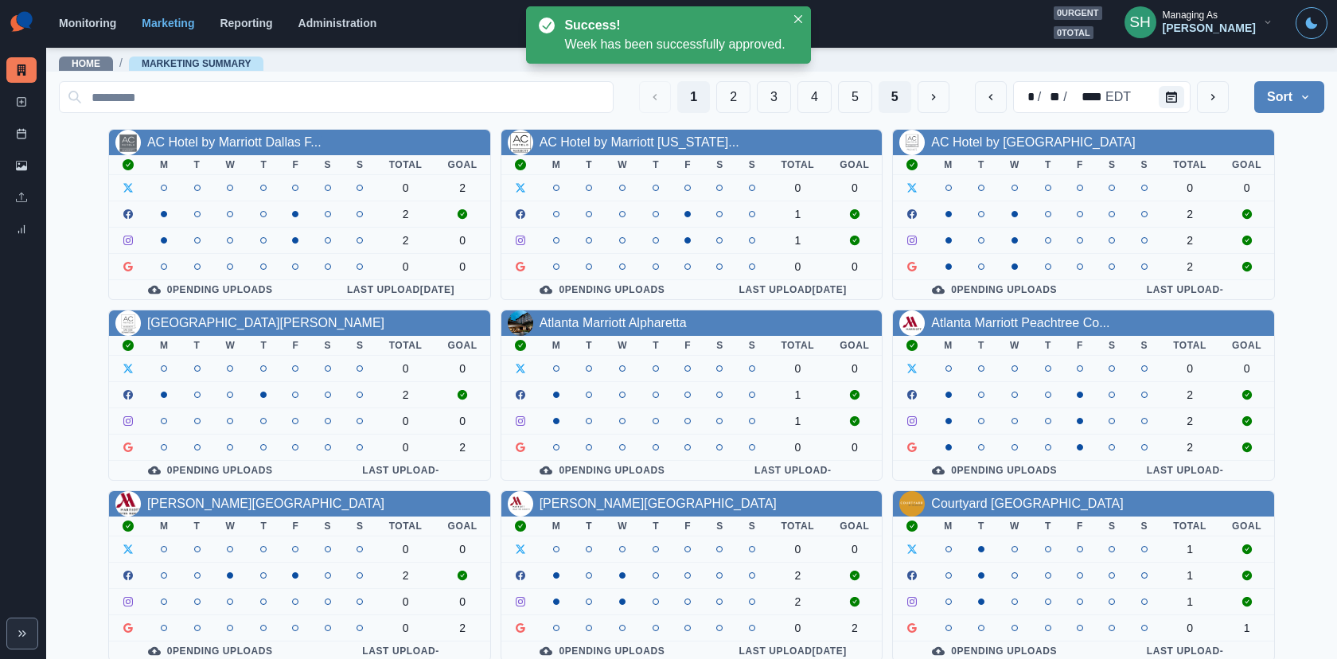
click at [892, 94] on button "5" at bounding box center [894, 97] width 33 height 32
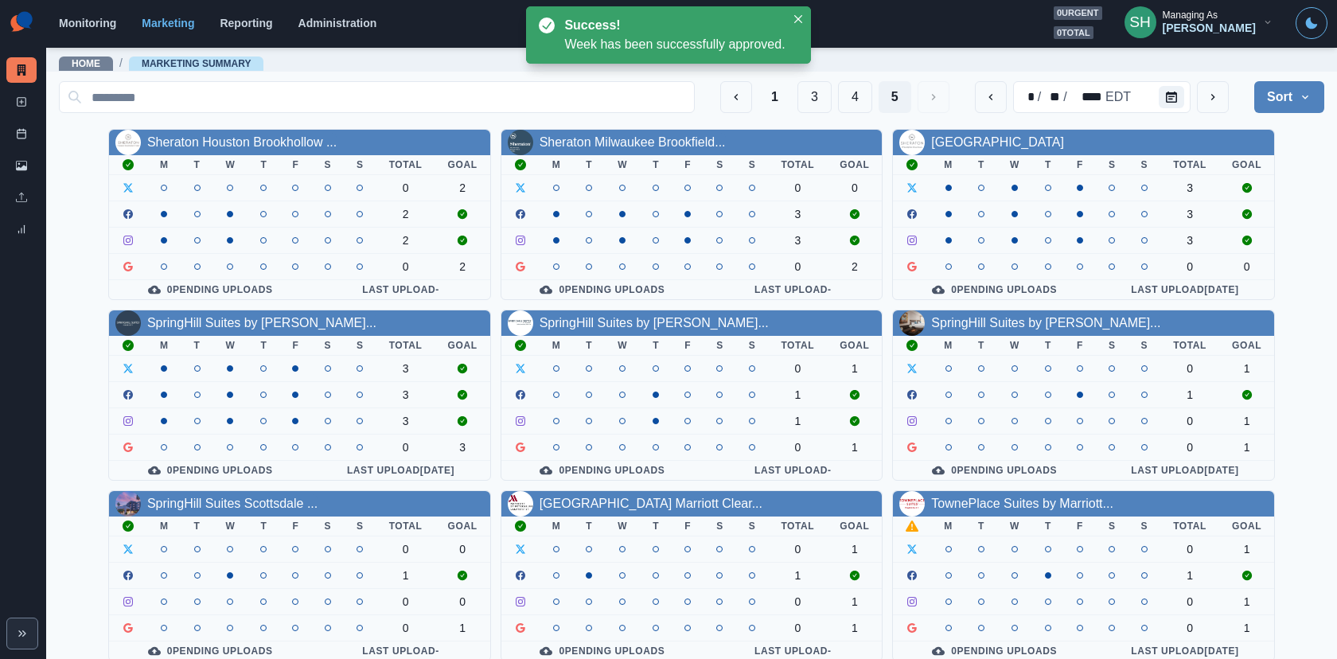
scroll to position [7, 0]
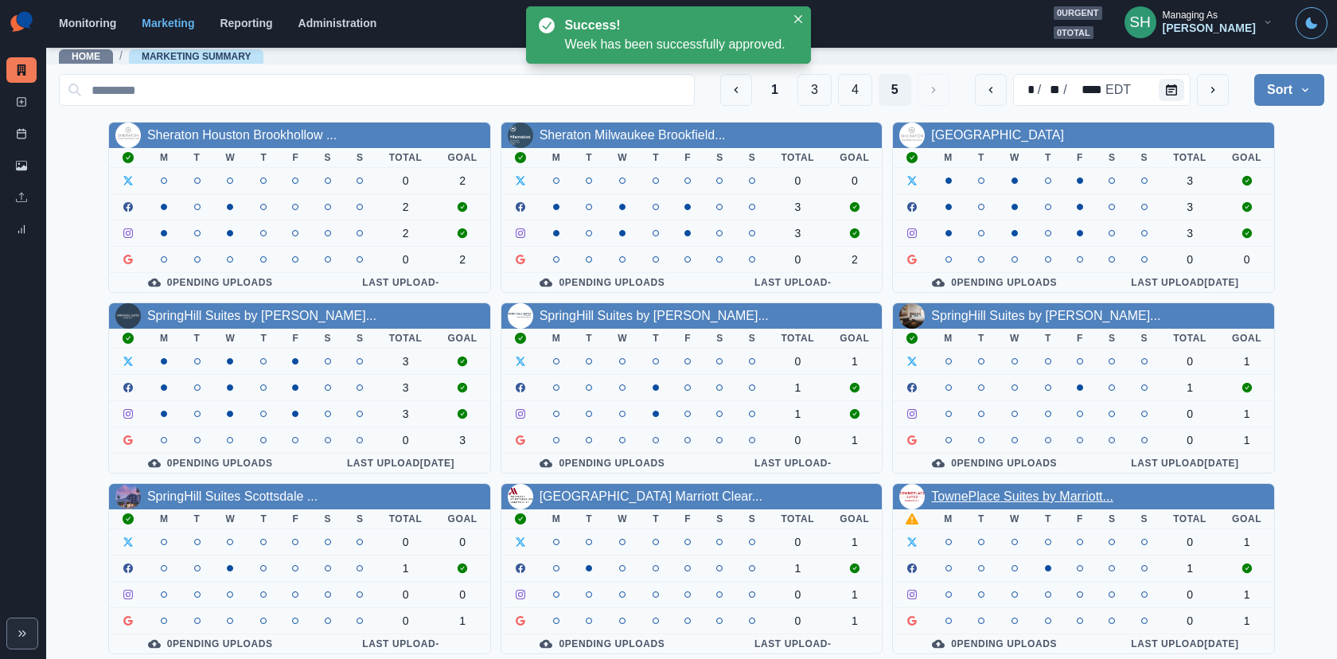
click at [1033, 489] on link "TownePlace Suites by Marriott..." at bounding box center [1022, 496] width 182 height 14
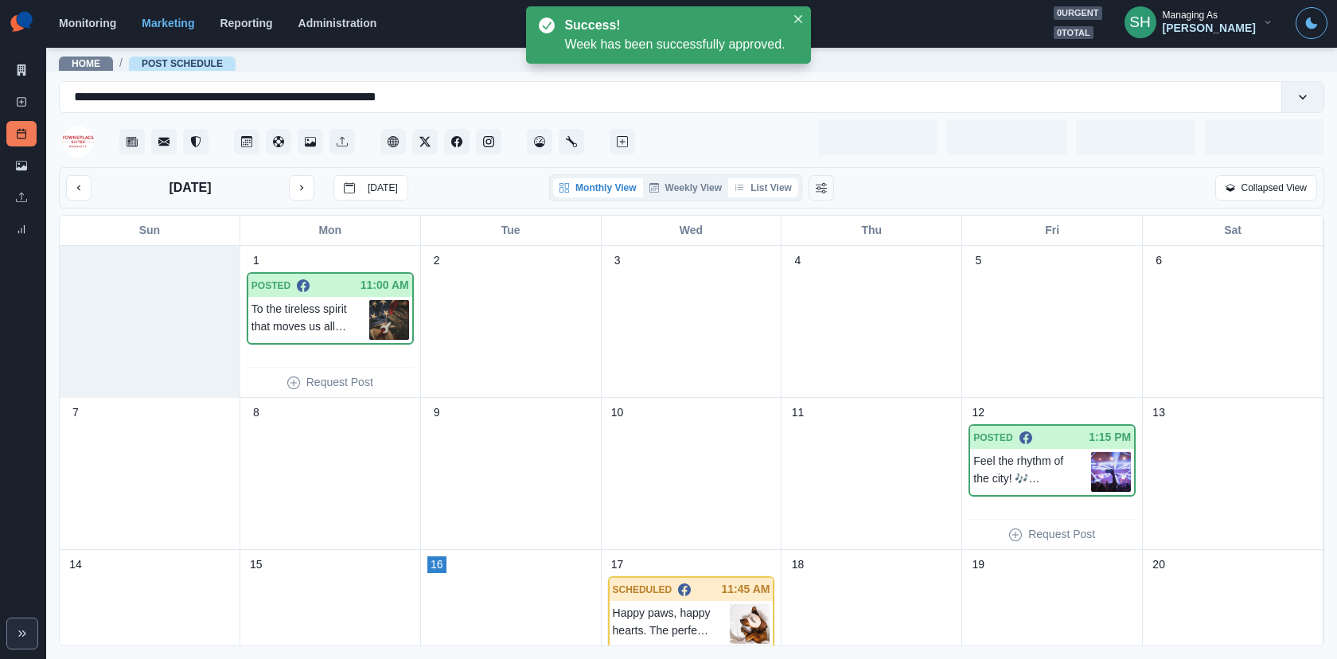
click at [771, 182] on button "List View" at bounding box center [763, 187] width 70 height 19
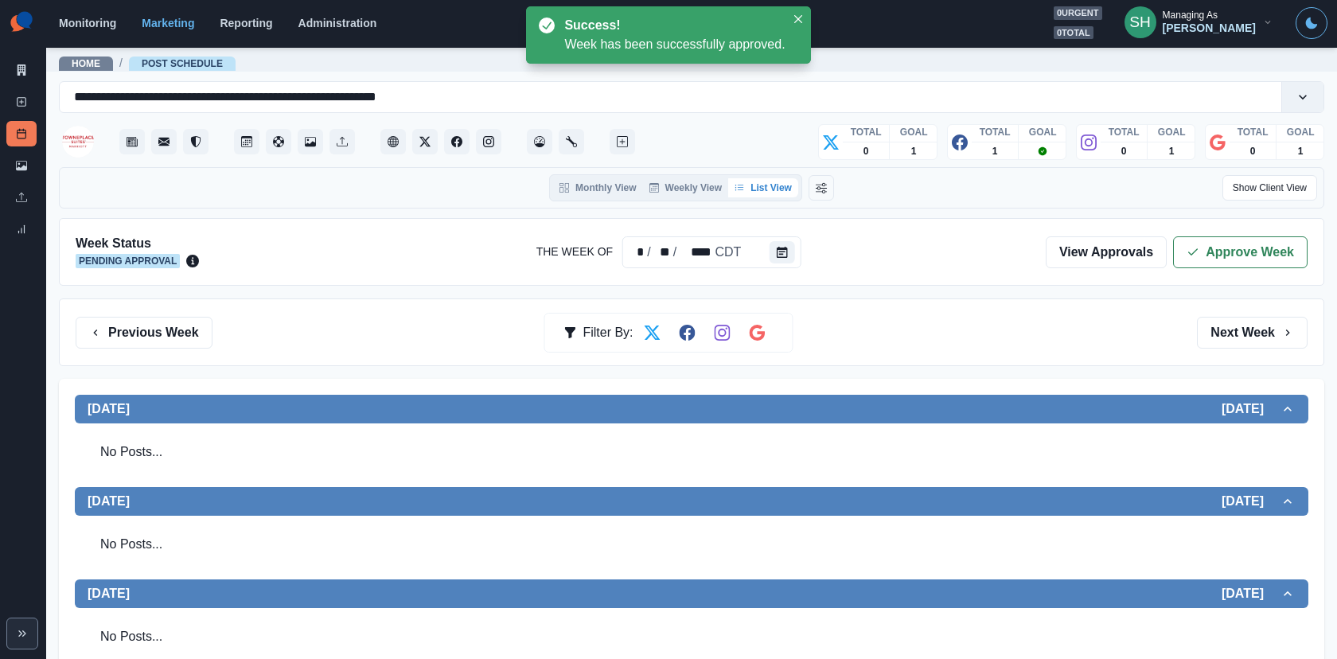
scroll to position [582, 0]
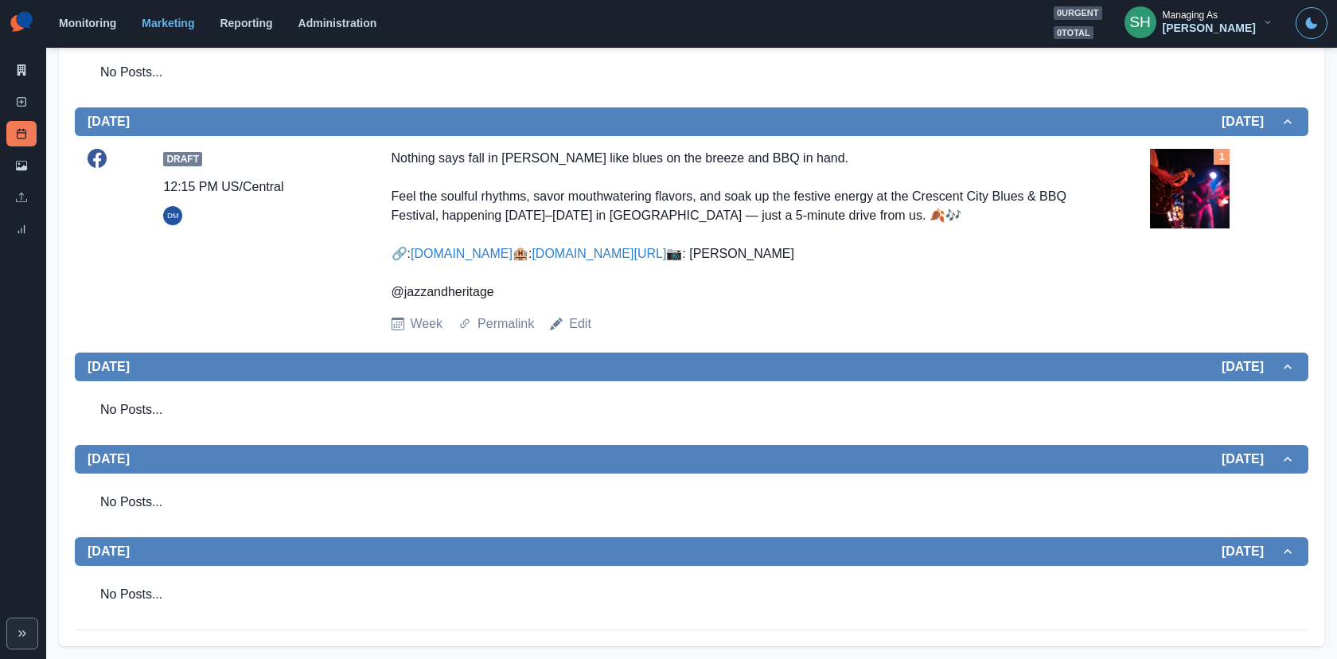
click at [1186, 149] on img at bounding box center [1190, 189] width 80 height 80
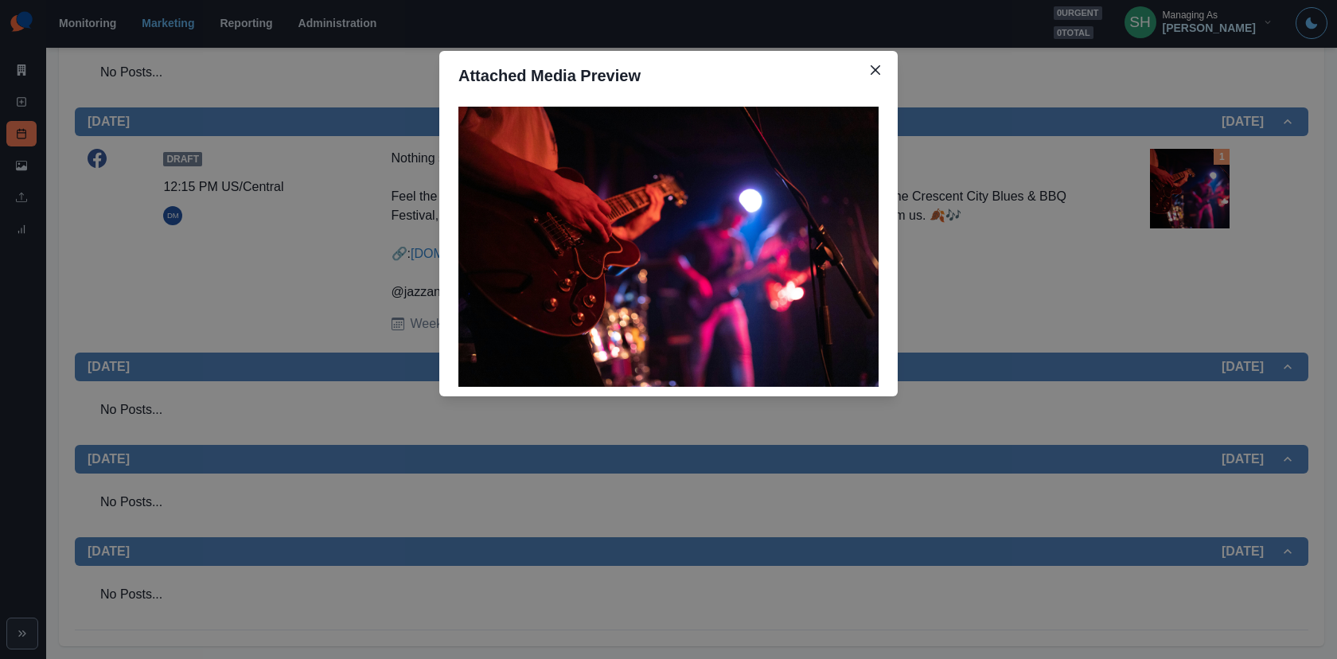
click at [1186, 146] on div "Attached Media Preview" at bounding box center [668, 329] width 1337 height 659
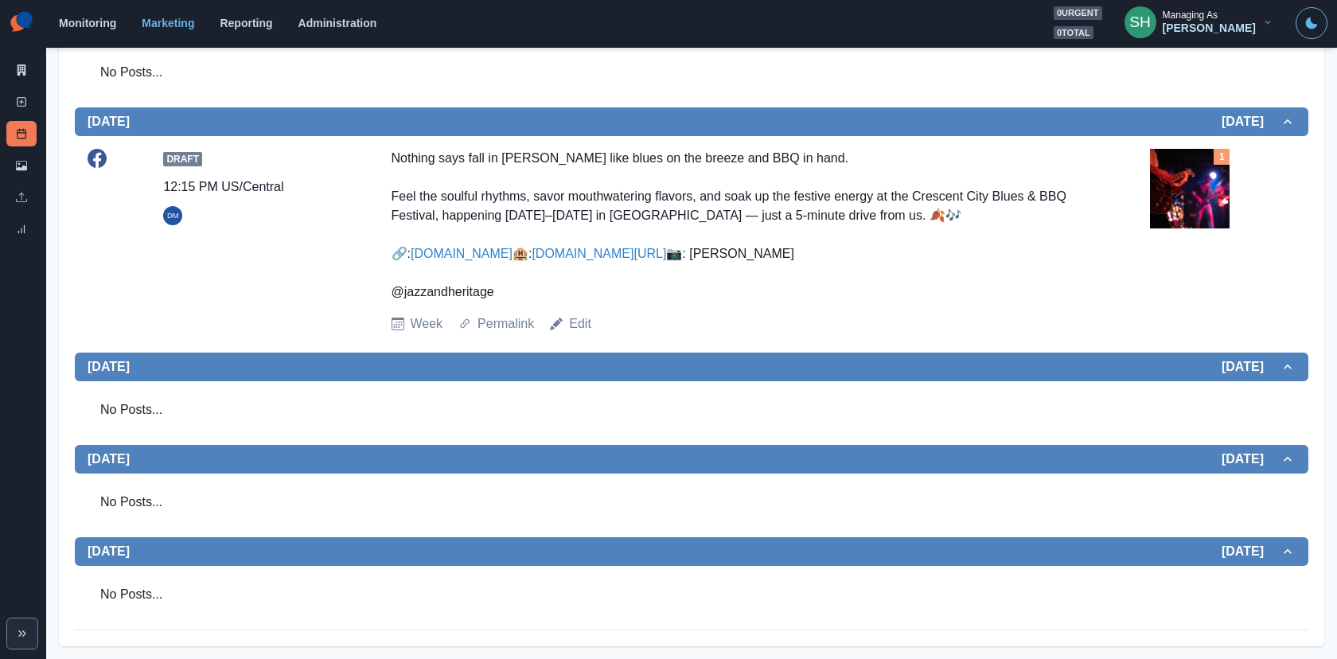
scroll to position [586, 0]
click at [1186, 150] on img at bounding box center [1190, 189] width 80 height 80
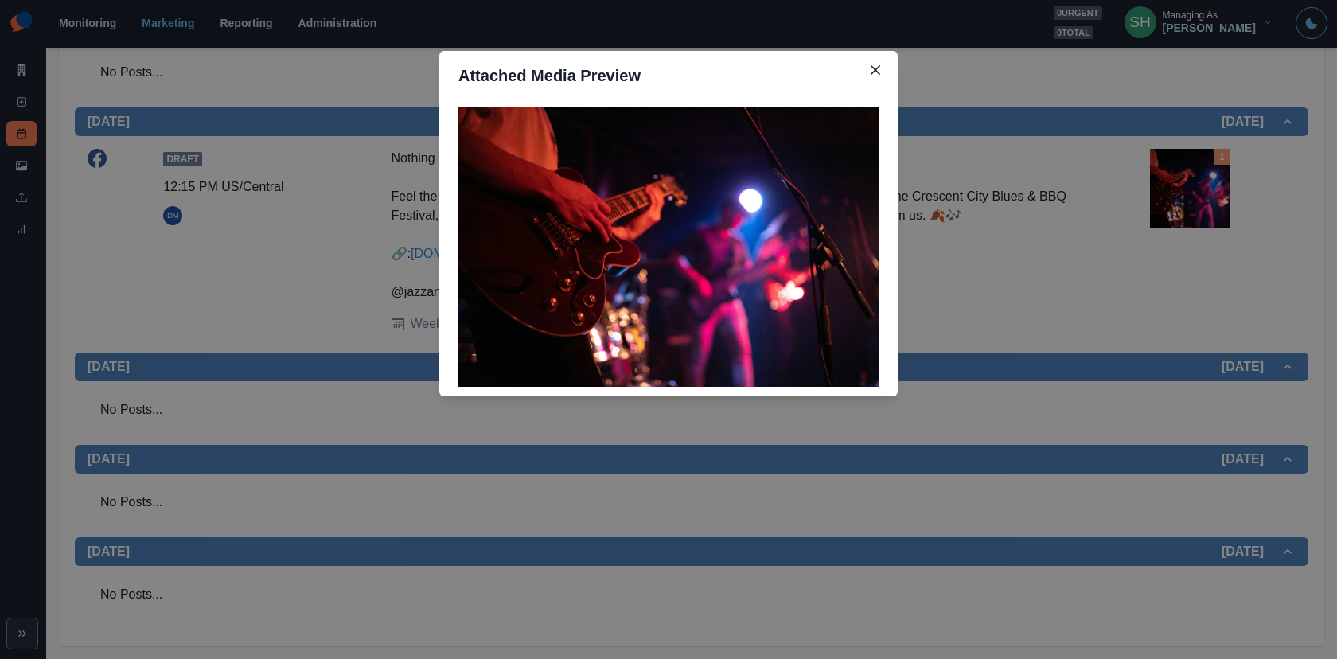
click at [1186, 150] on div "Attached Media Preview" at bounding box center [668, 329] width 1337 height 659
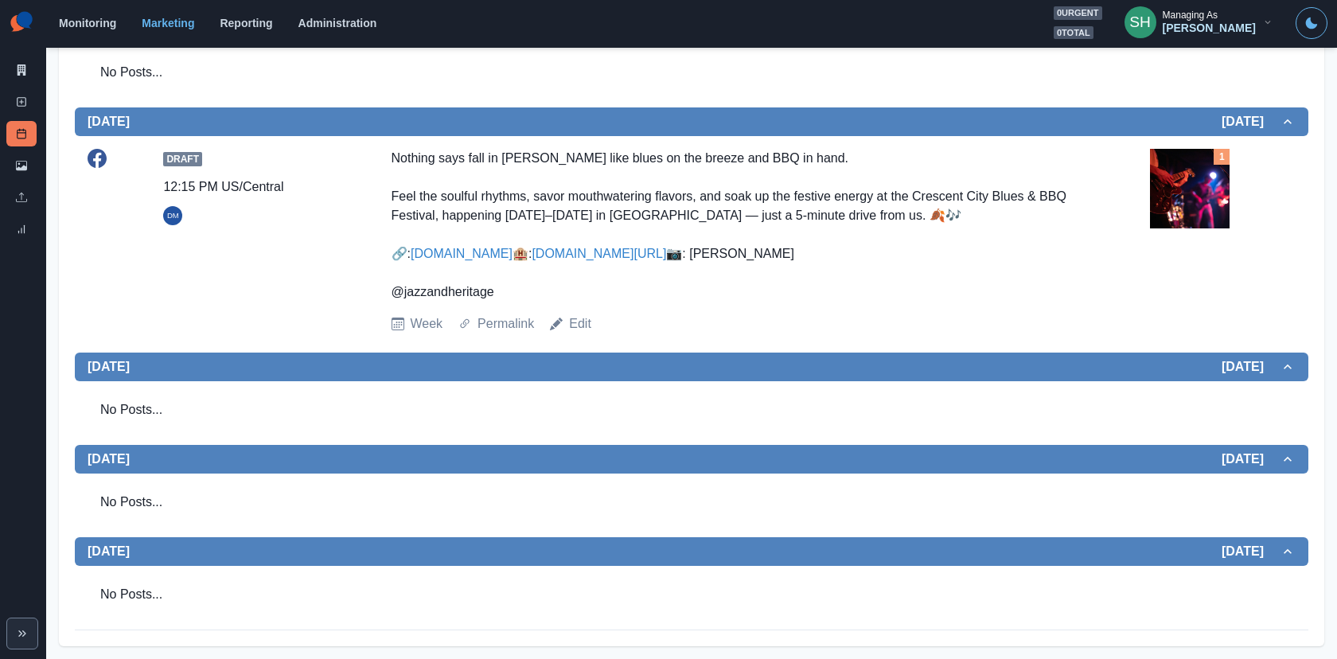
scroll to position [0, 0]
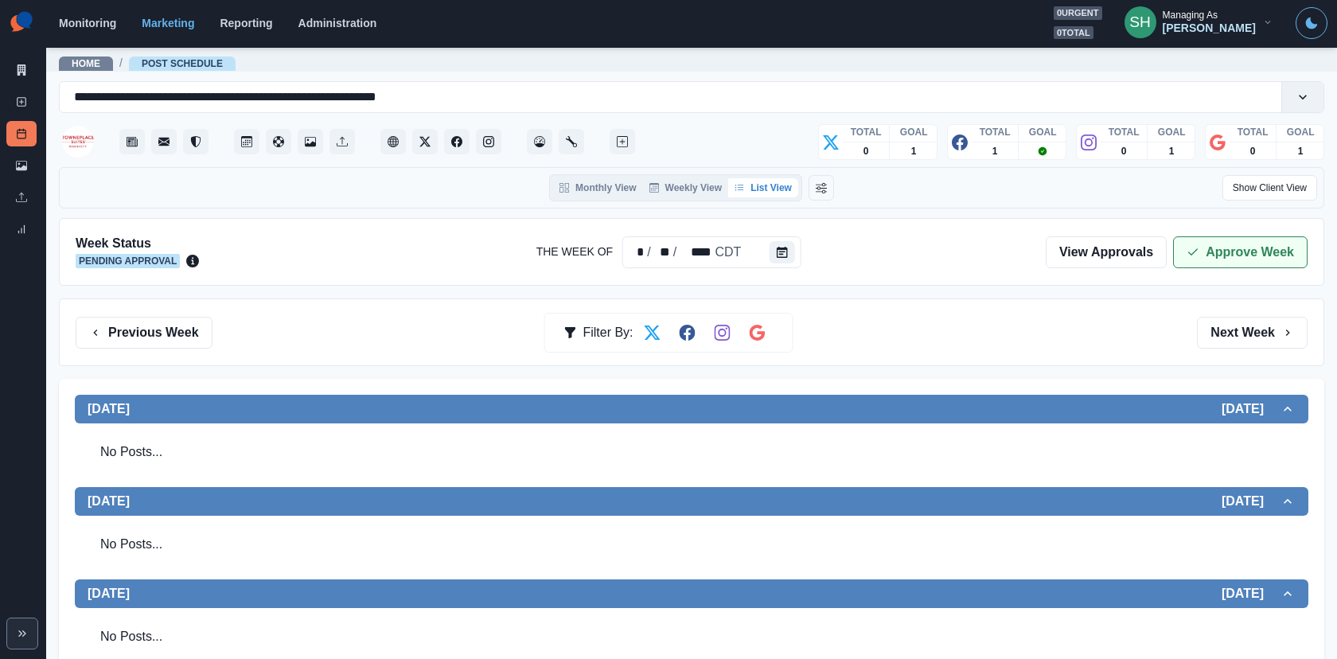
click at [1202, 243] on button "Approve Week" at bounding box center [1240, 252] width 134 height 32
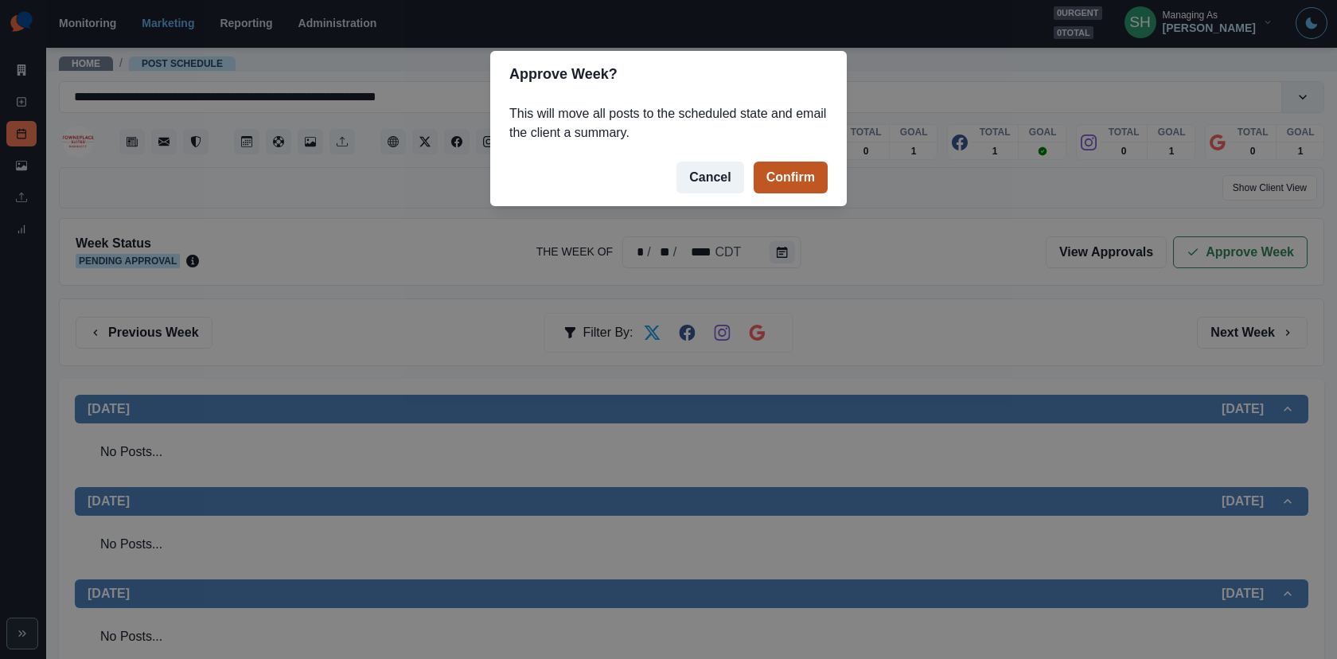
click at [804, 182] on button "Confirm" at bounding box center [790, 178] width 74 height 32
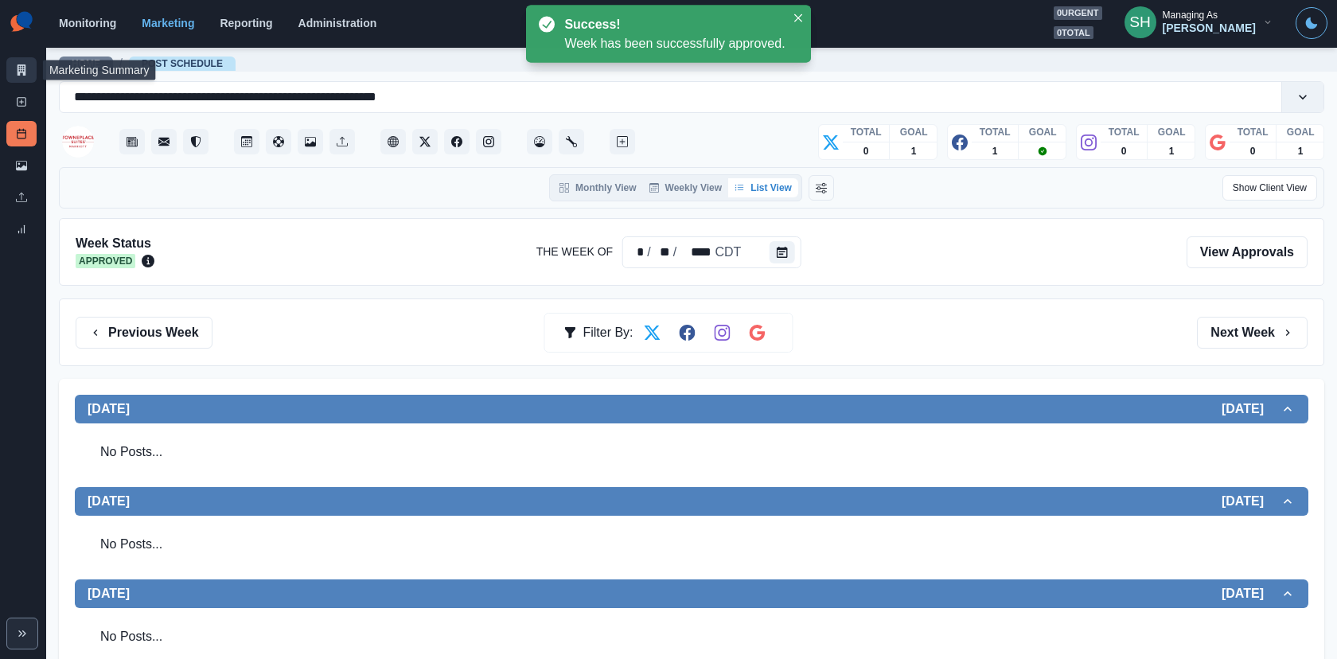
click at [19, 72] on icon at bounding box center [22, 69] width 9 height 11
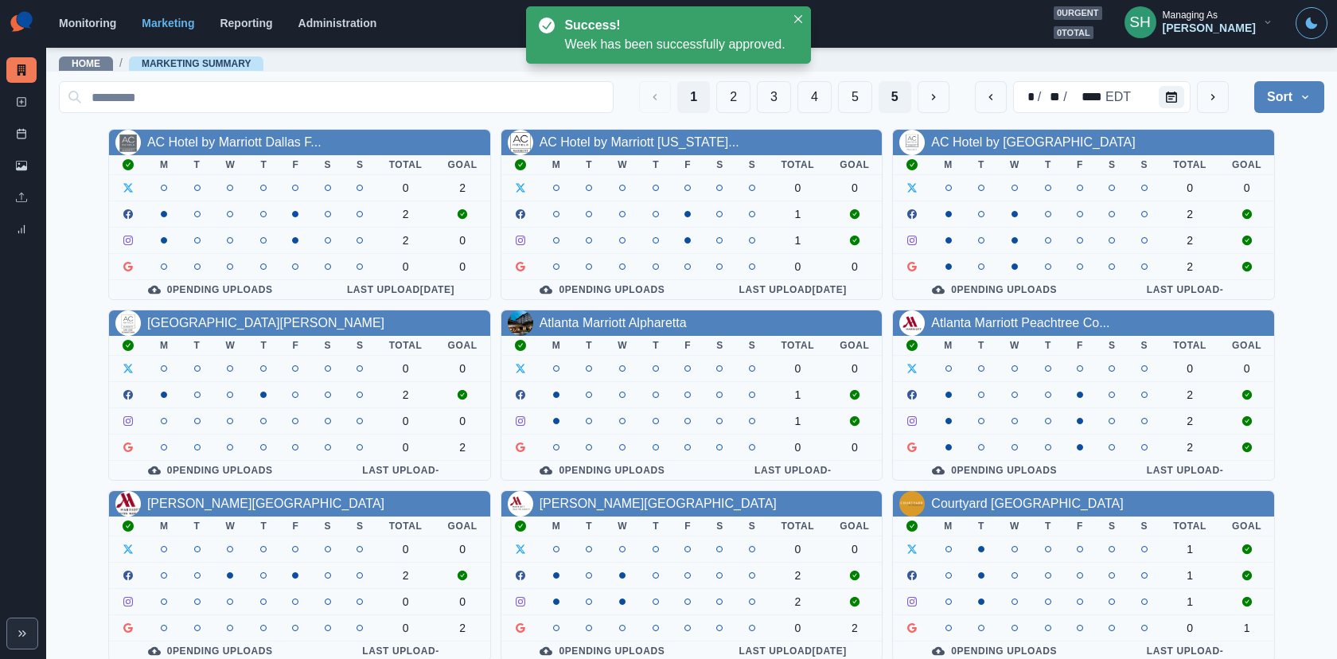
click at [903, 90] on button "5" at bounding box center [894, 97] width 33 height 32
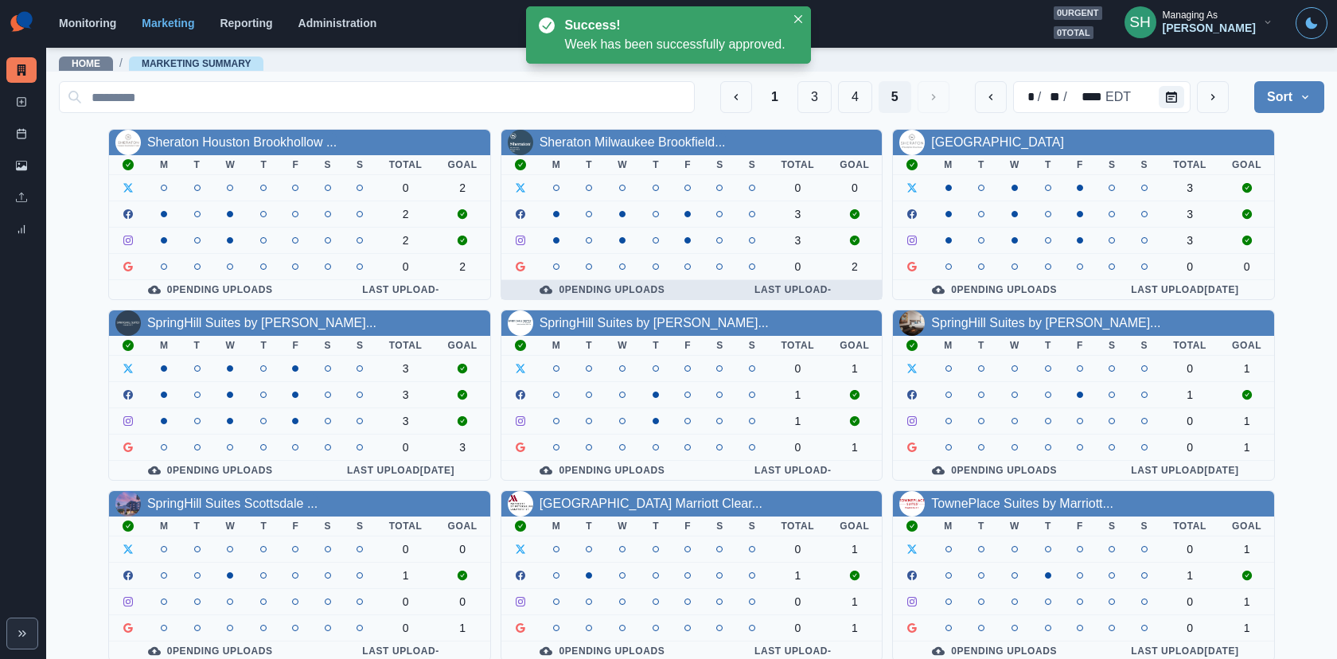
scroll to position [7, 0]
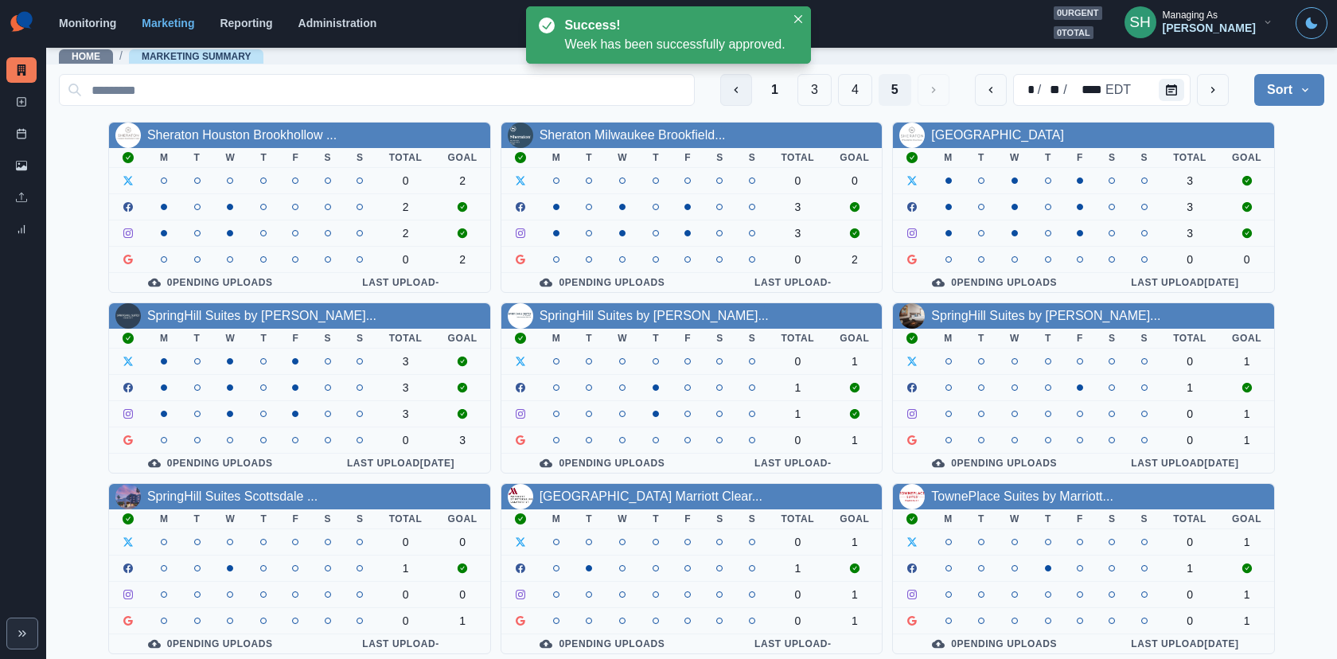
click at [752, 101] on button "Previous" at bounding box center [736, 90] width 32 height 32
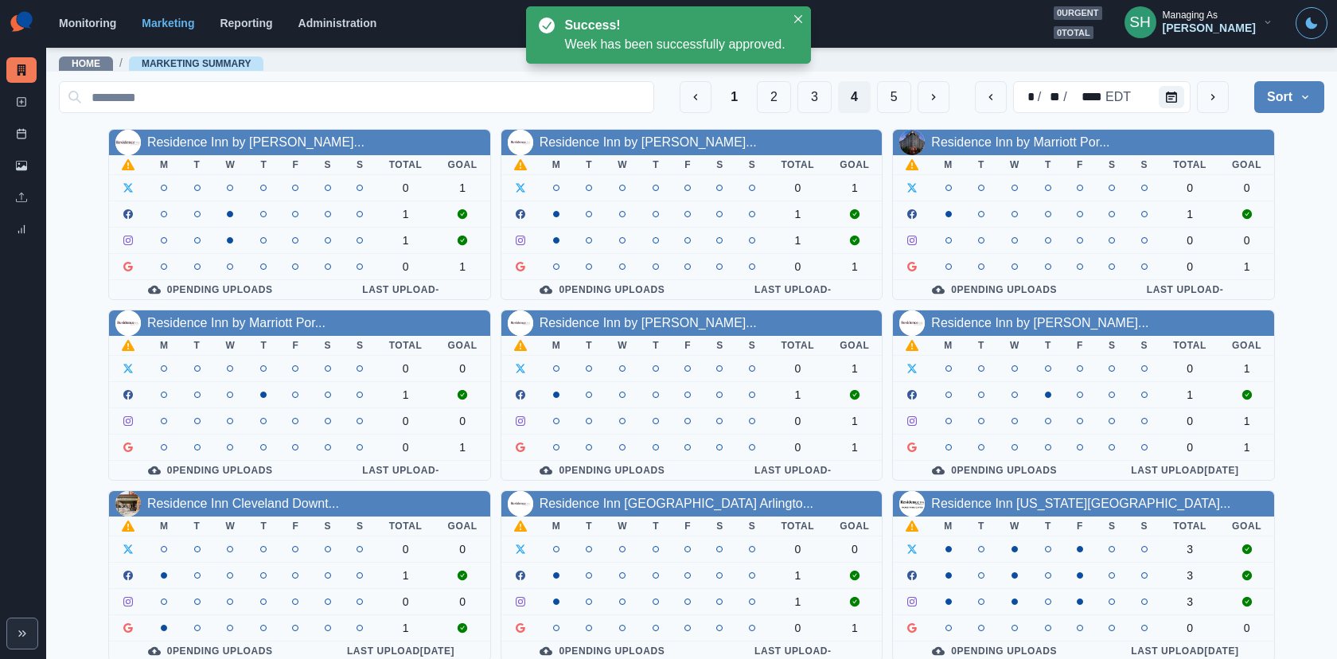
click at [1178, 33] on div "Darwin Manalo" at bounding box center [1208, 28] width 93 height 14
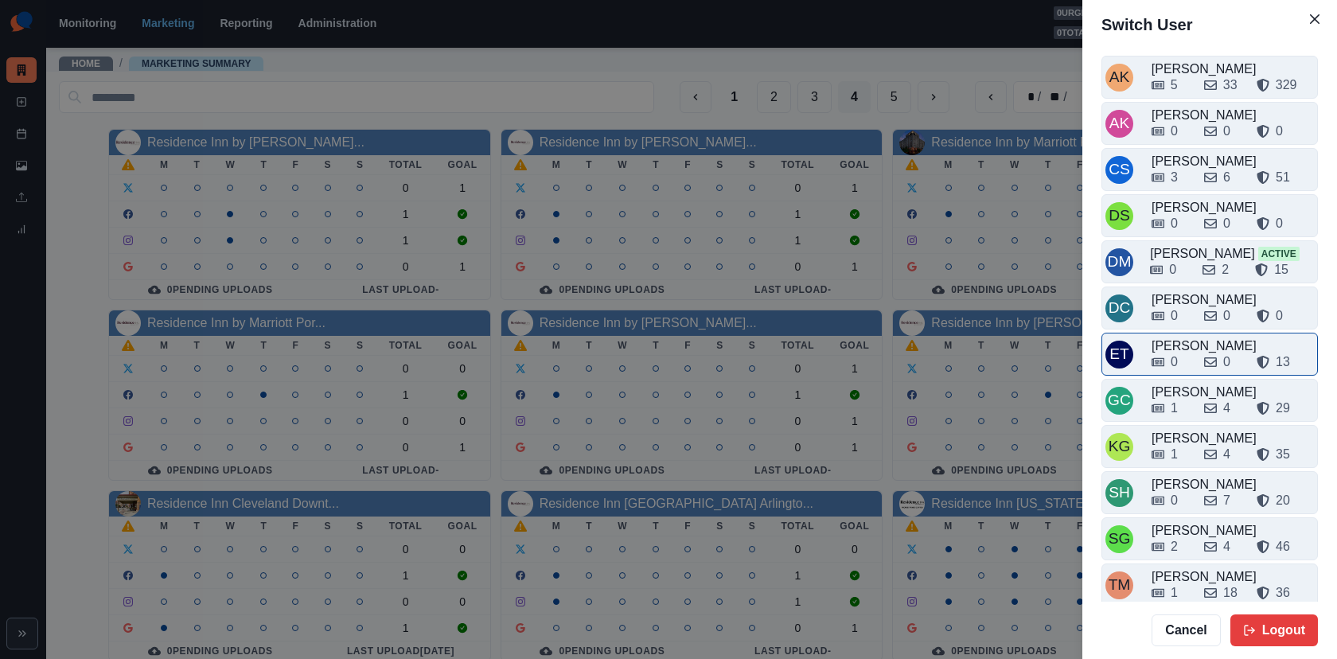
click at [1180, 365] on div "0" at bounding box center [1171, 361] width 40 height 19
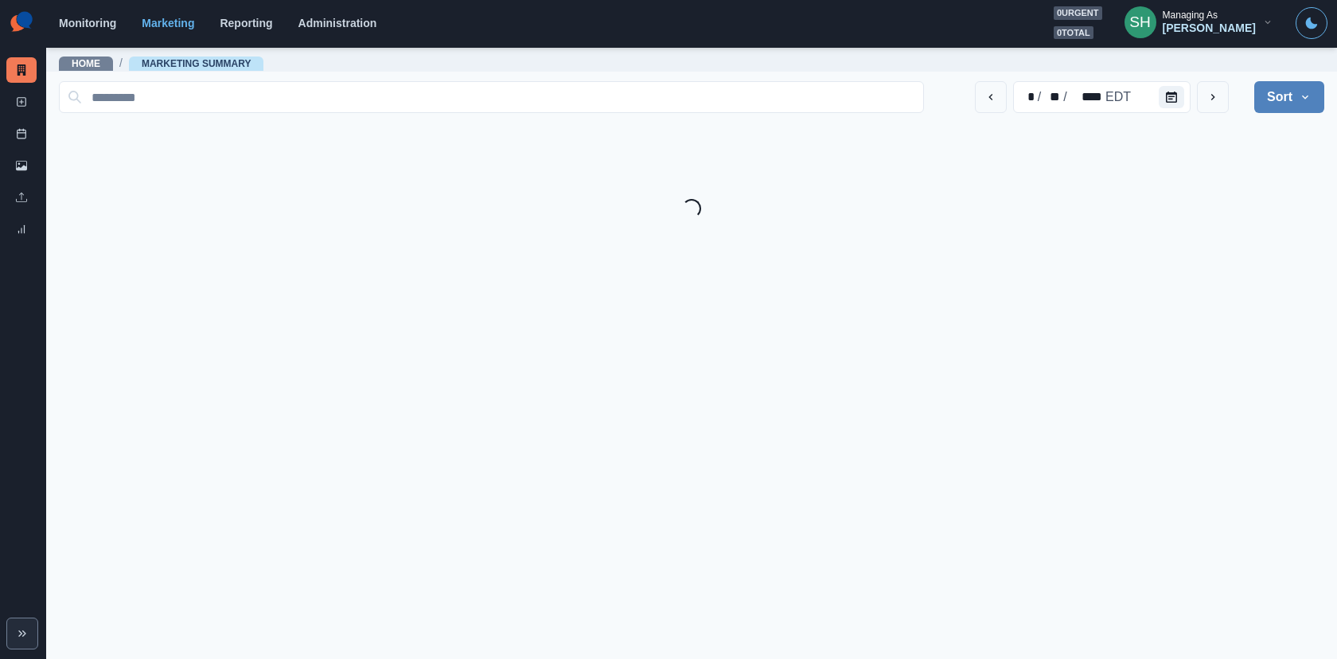
click at [1202, 39] on section "Monitoring Marketing Reporting Administration 0 urgent 0 total SH Managing As E…" at bounding box center [691, 24] width 1291 height 48
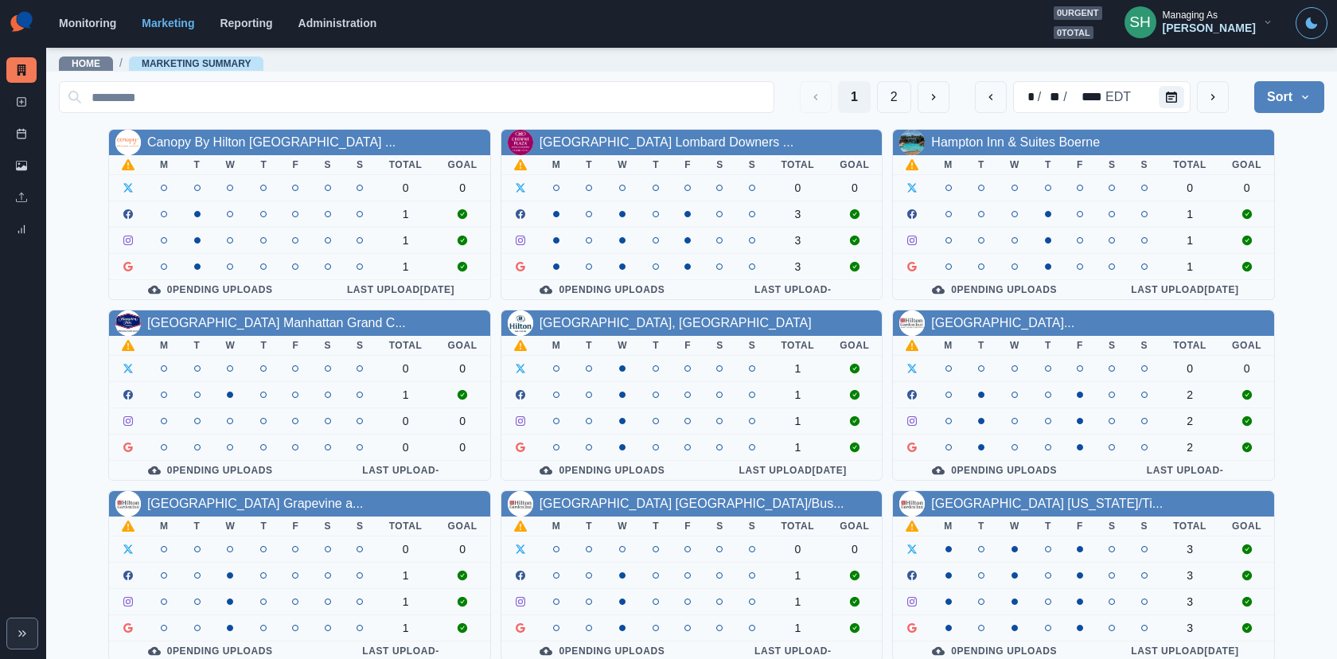
click at [1202, 16] on div "Managing As" at bounding box center [1189, 15] width 55 height 11
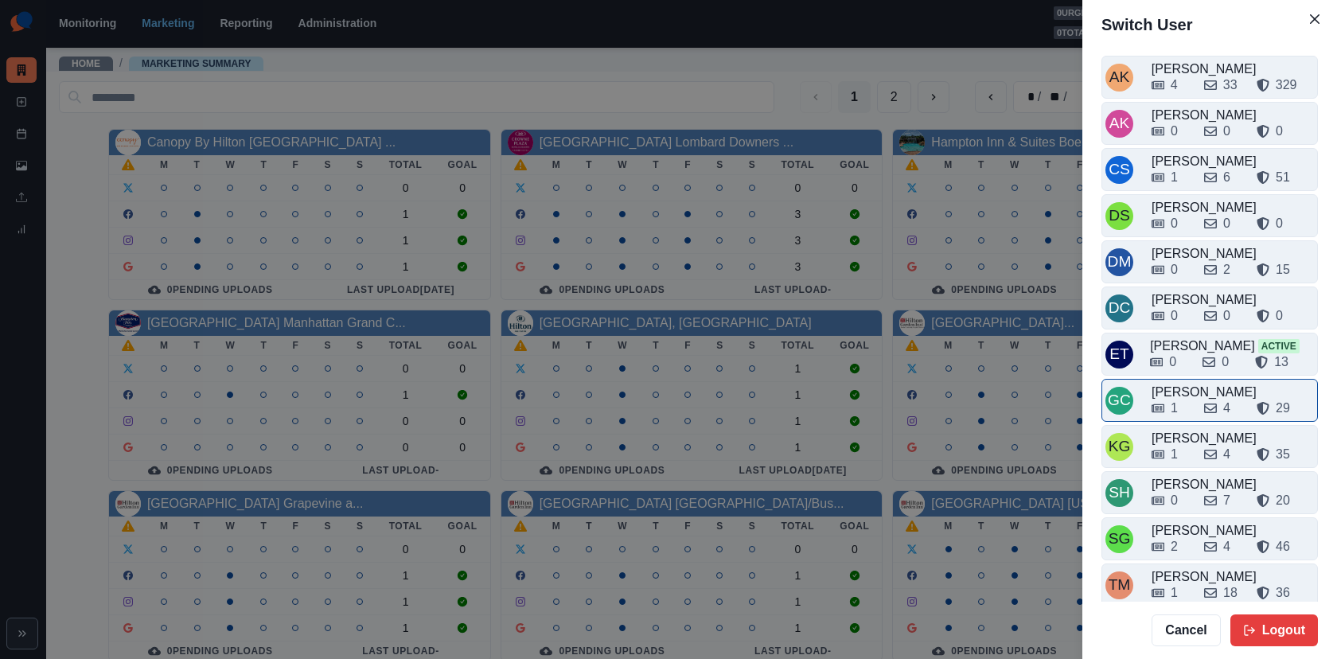
click at [1185, 392] on div "1 4 29" at bounding box center [1232, 404] width 162 height 25
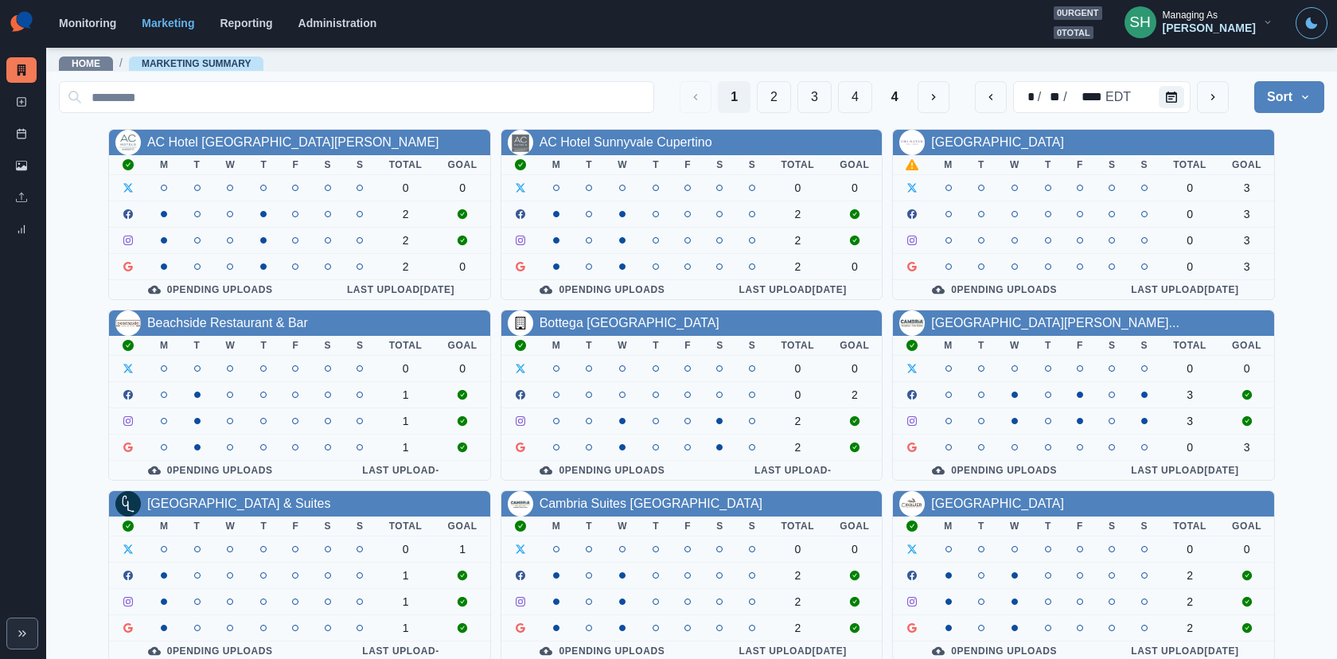
click at [1202, 95] on button "Sort" at bounding box center [1289, 97] width 70 height 32
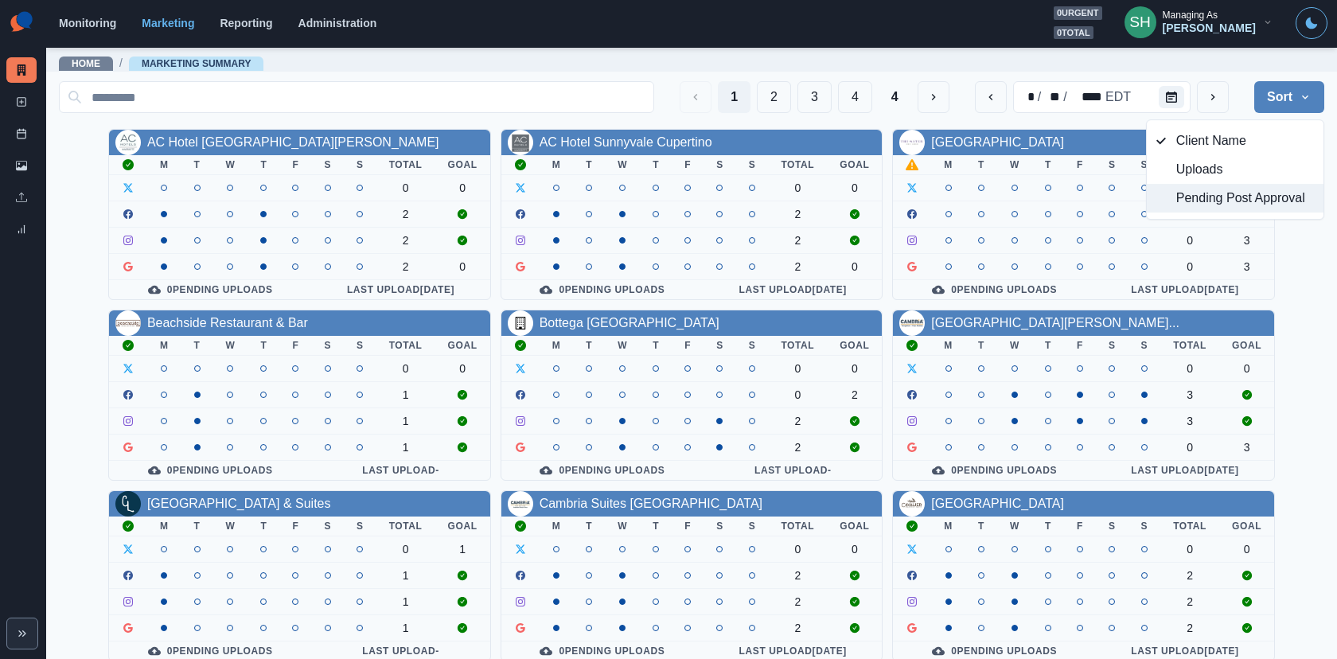
click at [1202, 195] on span "Pending Post Approval" at bounding box center [1245, 198] width 138 height 19
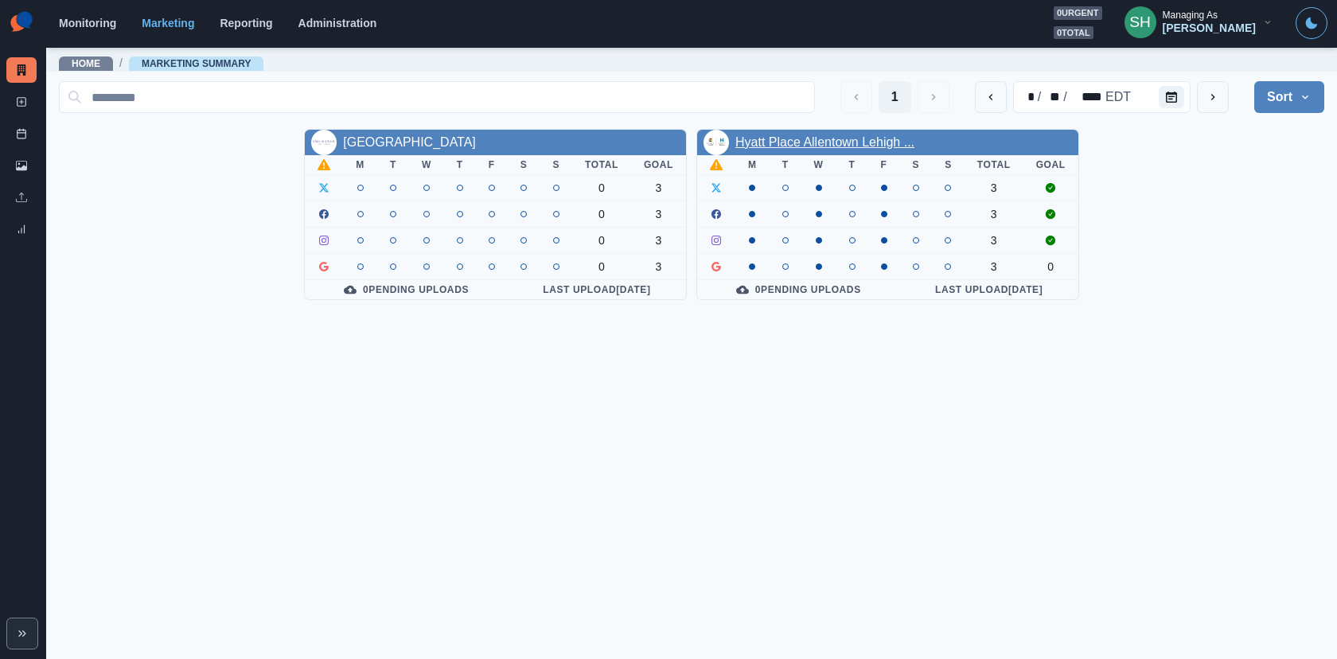
click at [895, 142] on link "Hyatt Place Allentown Lehigh ..." at bounding box center [824, 142] width 179 height 14
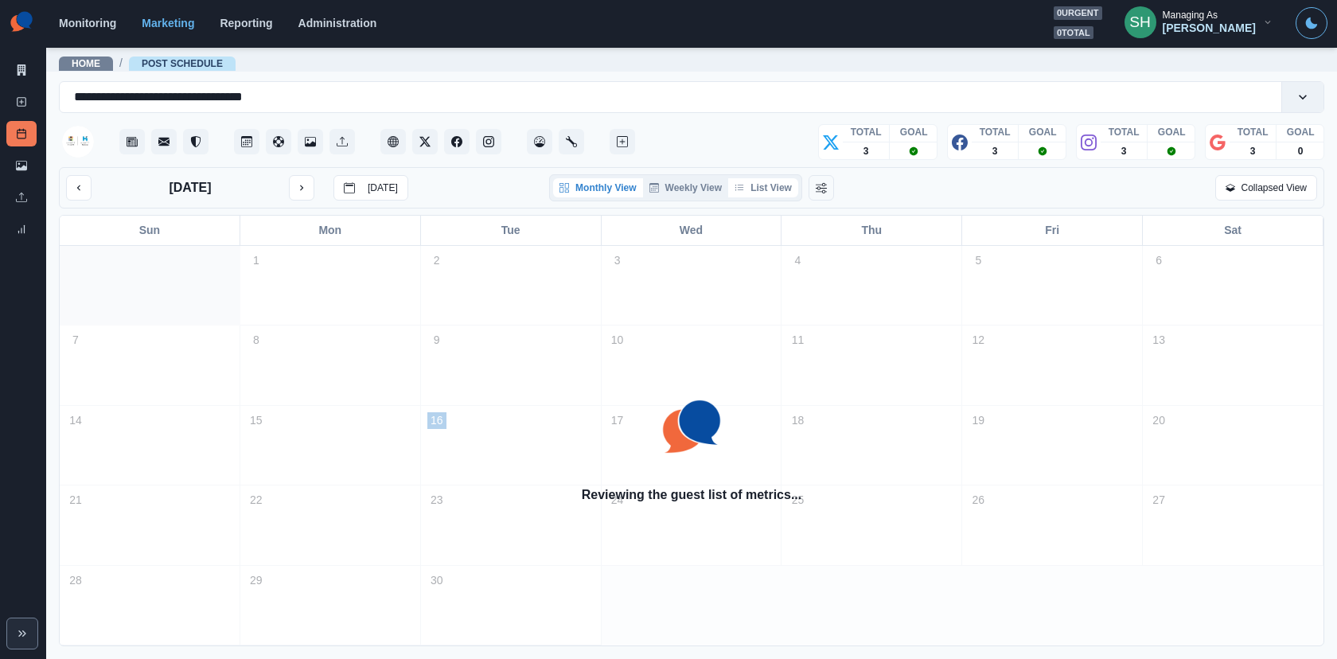
click at [756, 189] on button "List View" at bounding box center [763, 187] width 70 height 19
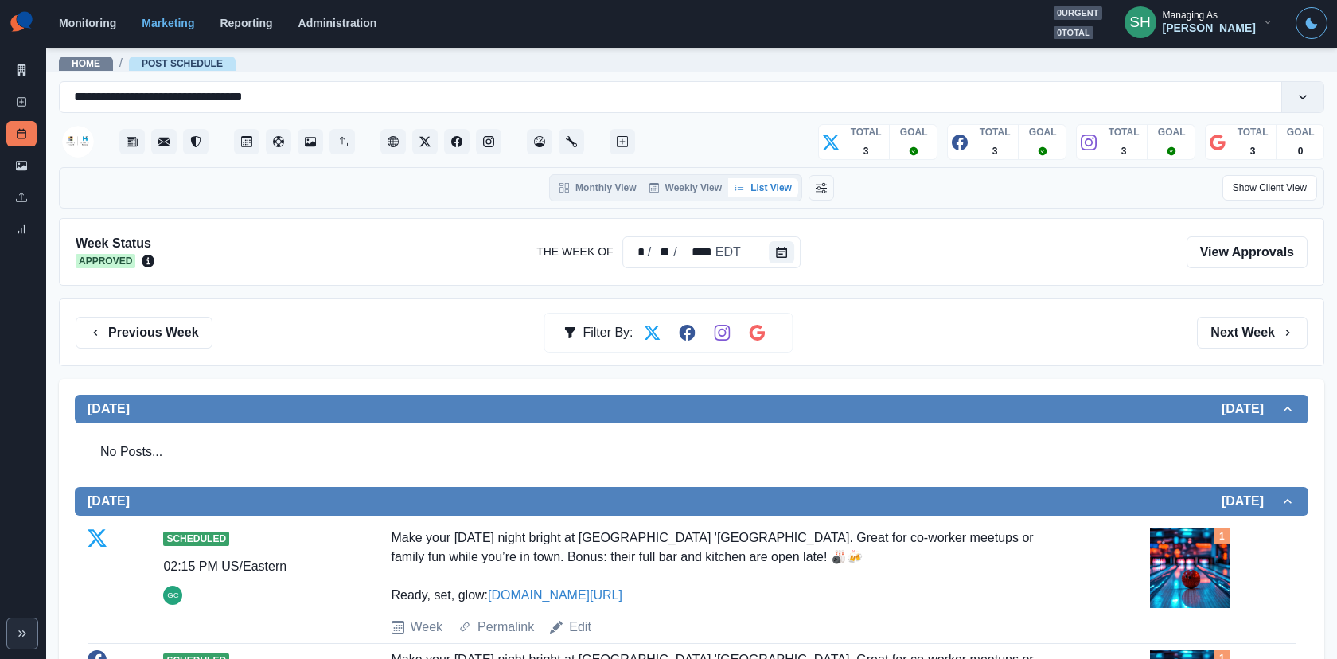
click at [1202, 309] on div "Previous Week Filter By: Next Week" at bounding box center [691, 332] width 1265 height 68
click at [1202, 326] on button "Next Week" at bounding box center [1252, 333] width 111 height 32
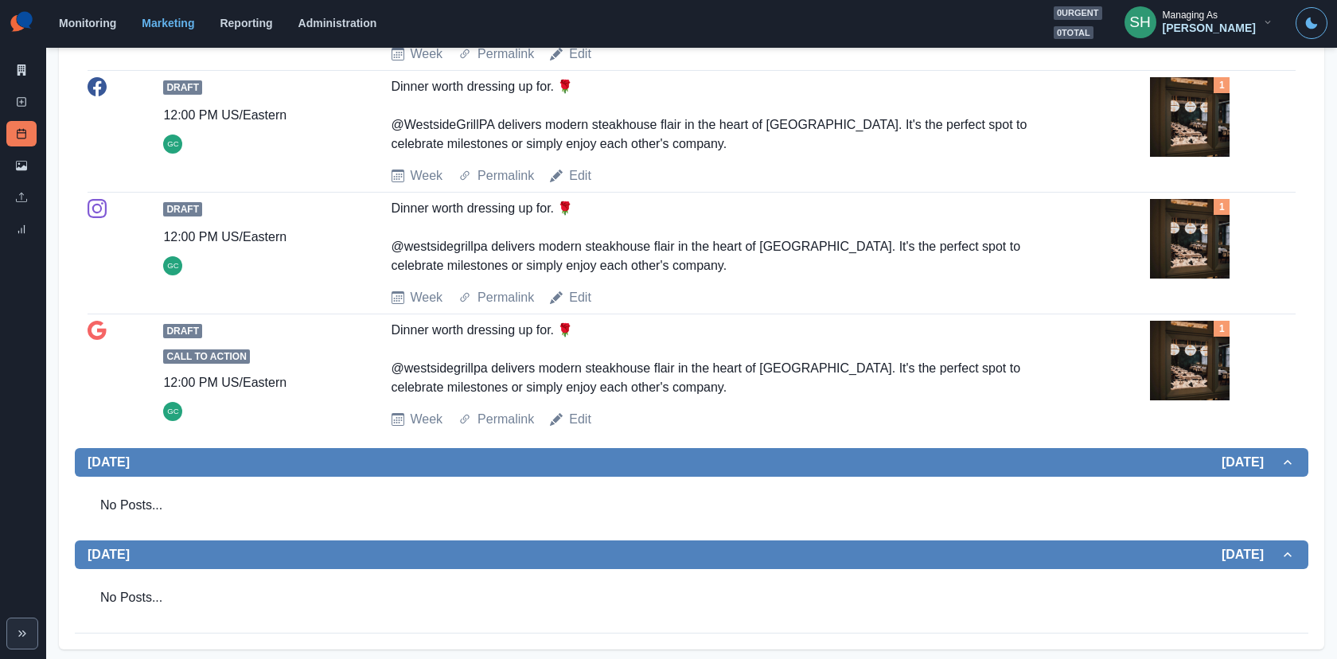
scroll to position [1880, 0]
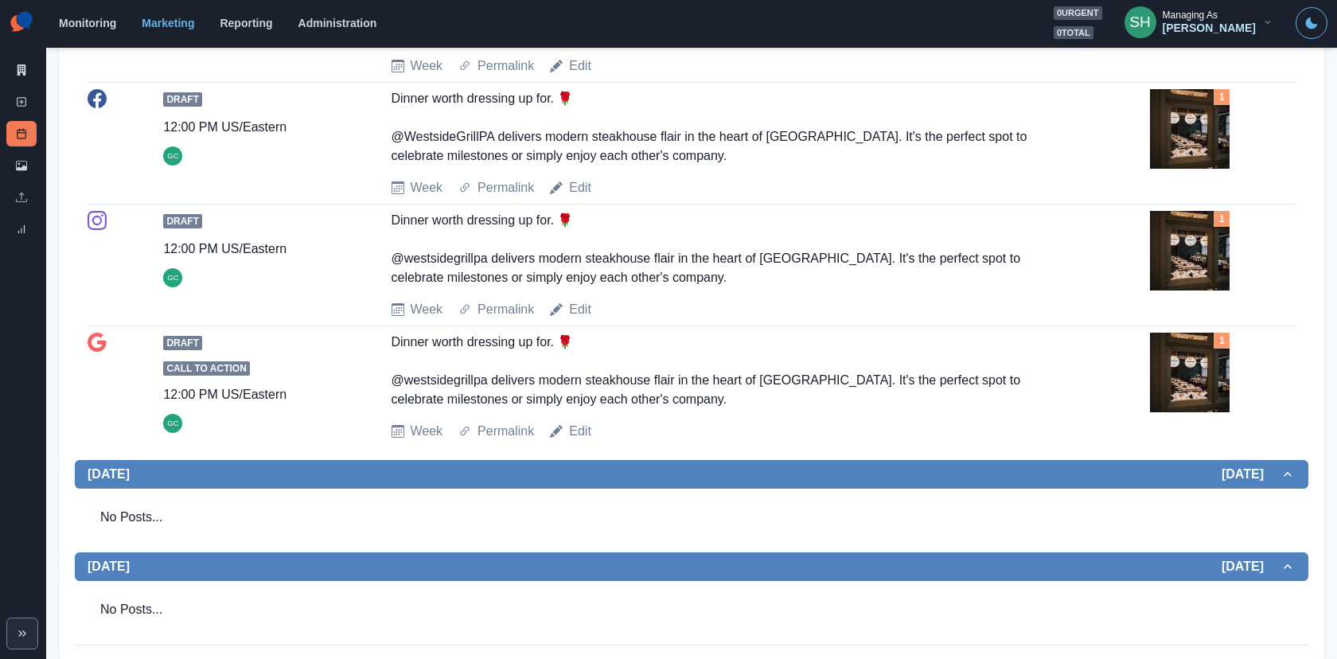
click at [1202, 47] on img at bounding box center [1190, 7] width 80 height 80
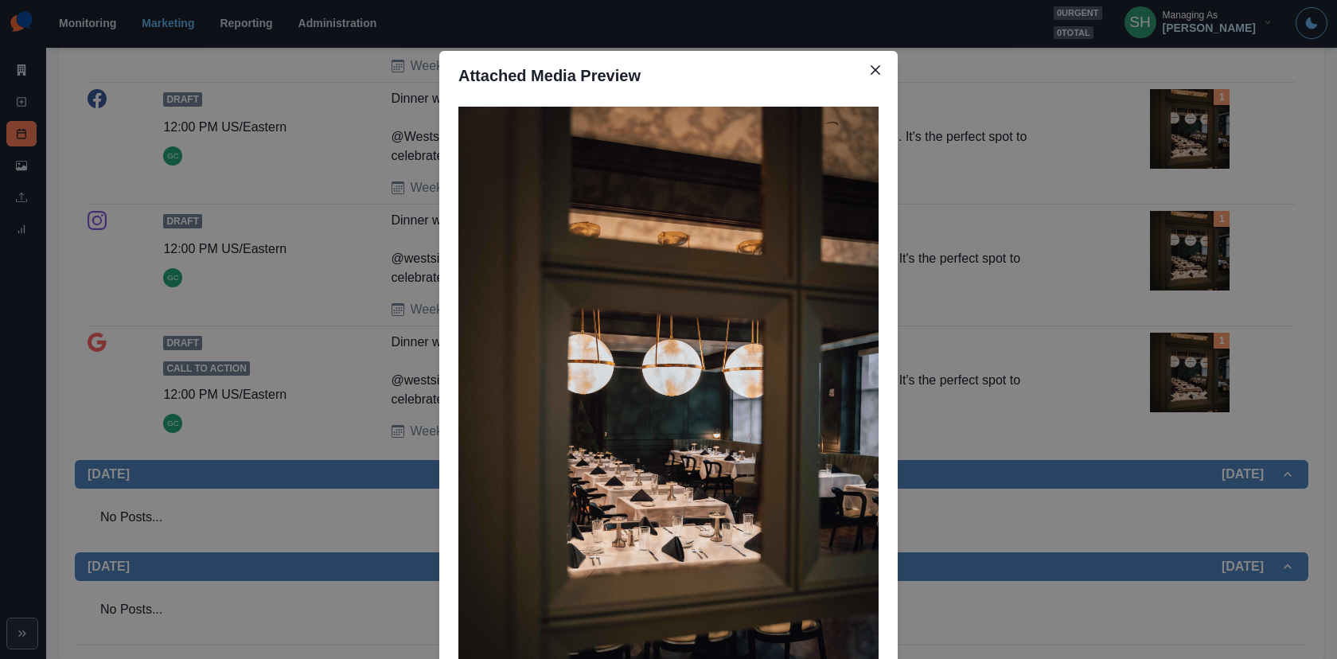
click at [1202, 117] on div "Attached Media Preview" at bounding box center [668, 329] width 1337 height 659
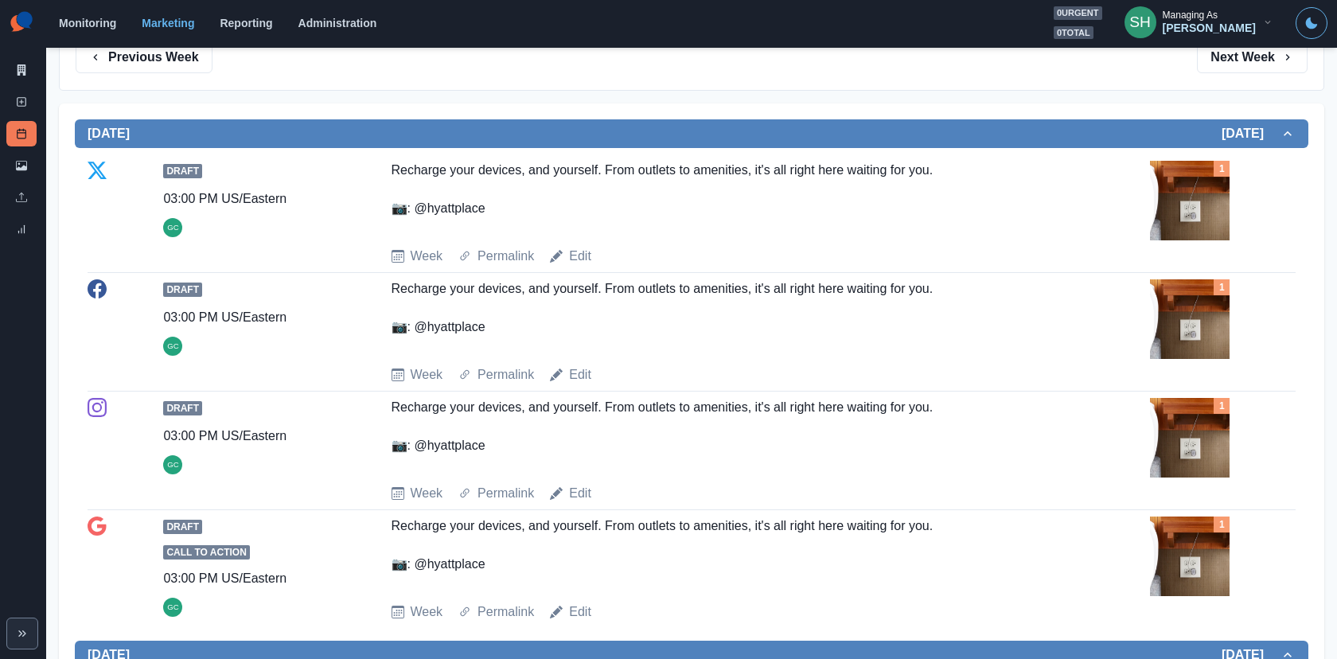
scroll to position [94, 0]
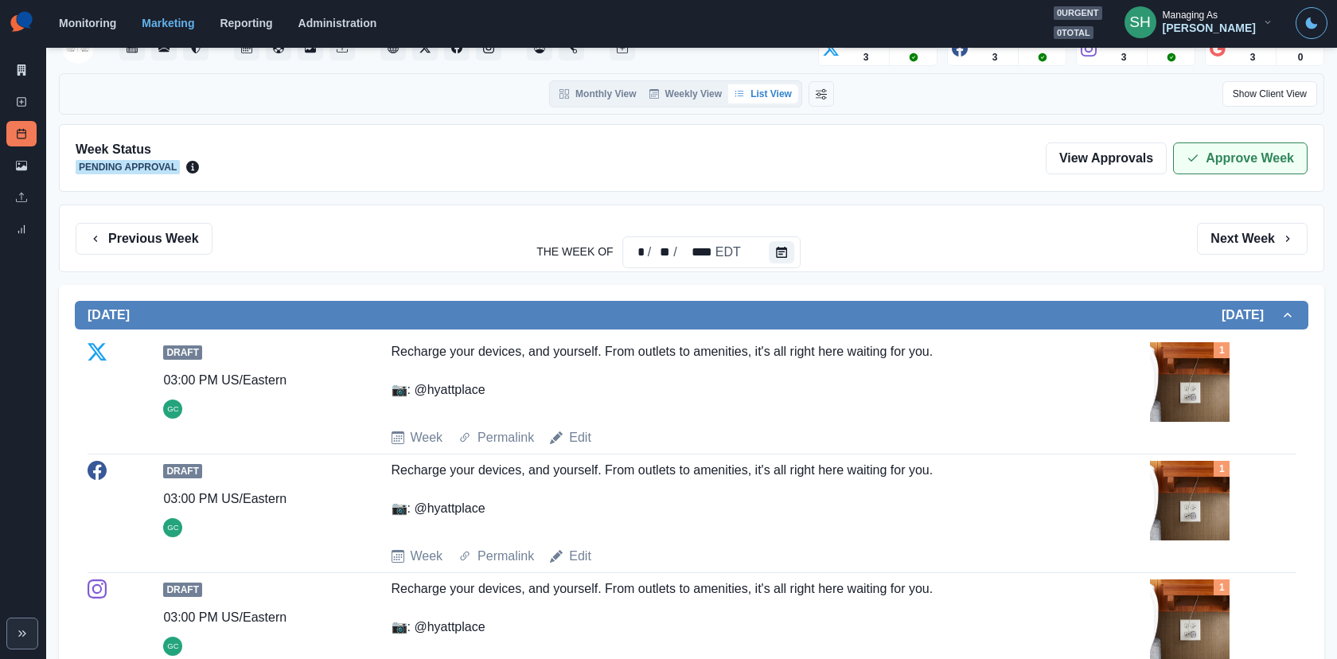
click at [1202, 161] on button "Approve Week" at bounding box center [1240, 158] width 134 height 32
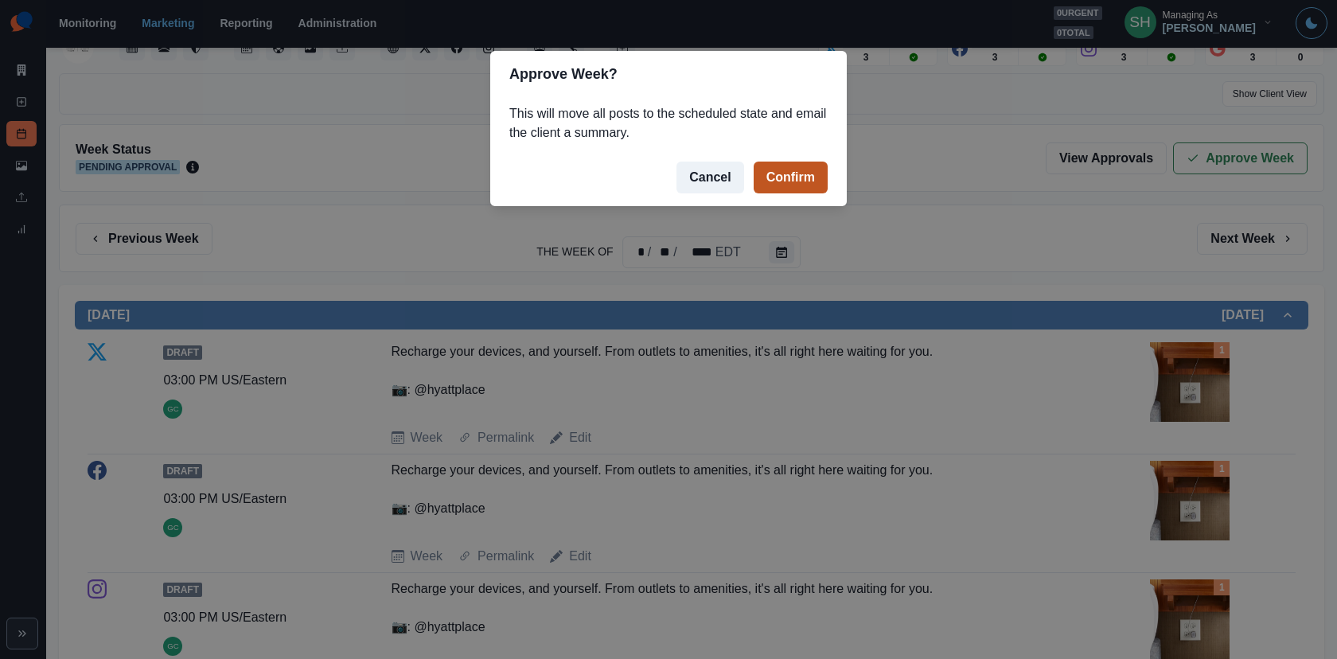
click at [781, 173] on button "Confirm" at bounding box center [790, 178] width 74 height 32
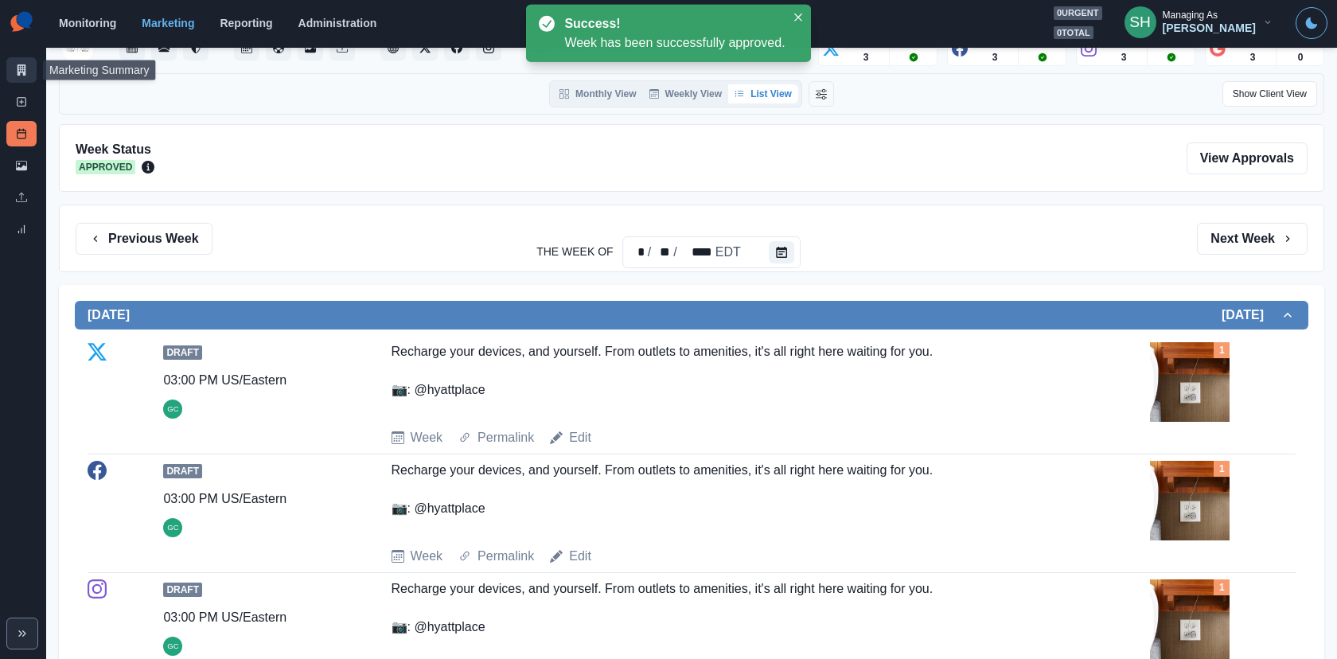
click at [14, 68] on link "Marketing Summary" at bounding box center [21, 69] width 30 height 25
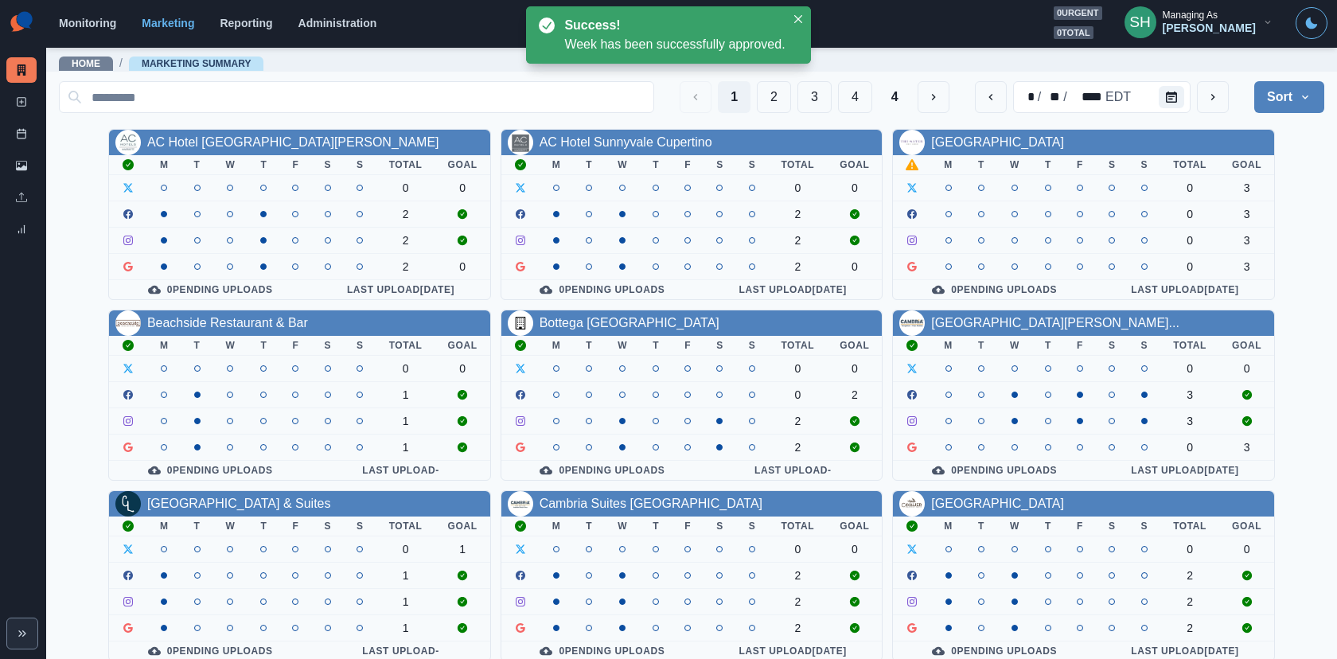
click at [1202, 98] on button "Sort" at bounding box center [1289, 97] width 70 height 32
click at [1183, 91] on button "Calendar" at bounding box center [1170, 97] width 25 height 22
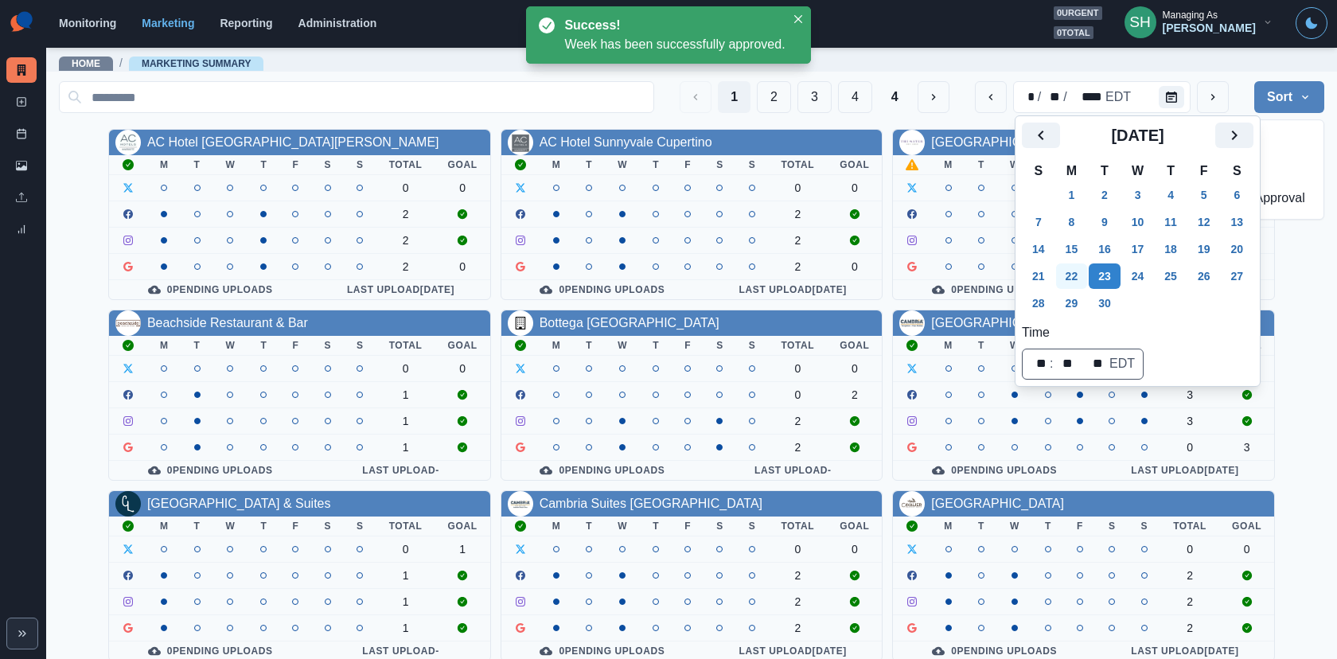
click at [1083, 271] on button "22" at bounding box center [1072, 275] width 32 height 25
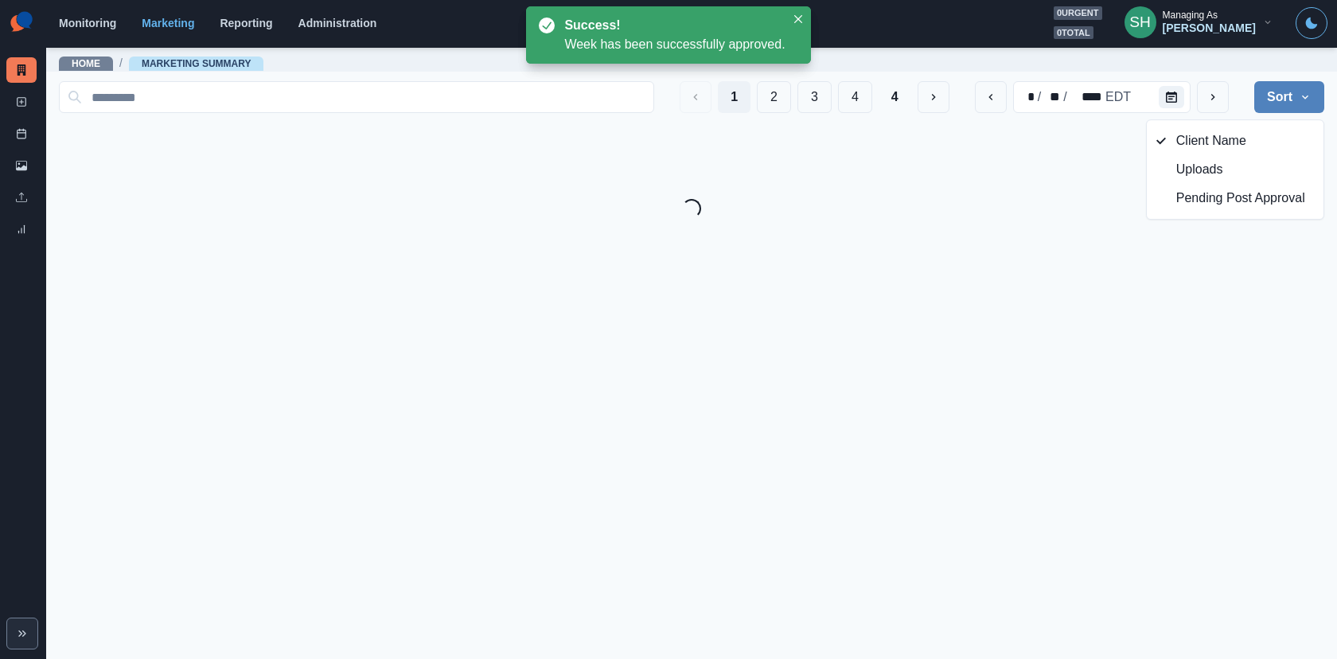
click at [1202, 97] on button "Sort" at bounding box center [1289, 97] width 70 height 32
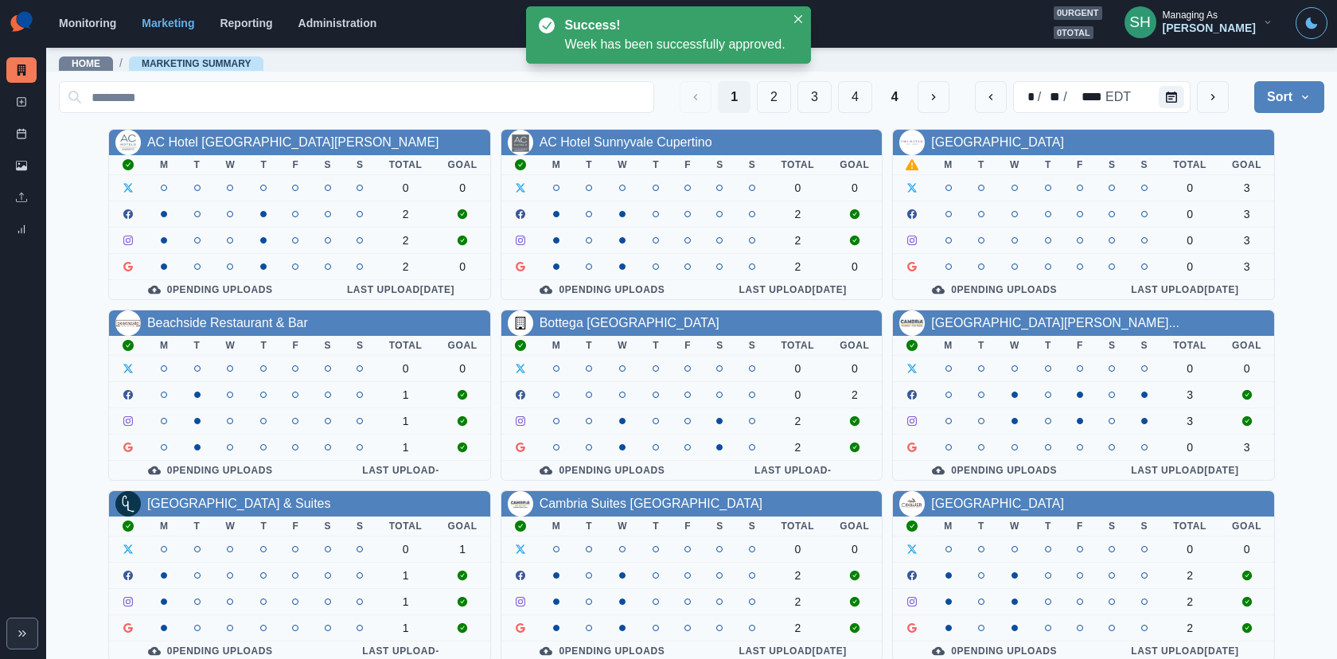
click at [1202, 97] on button "Sort" at bounding box center [1289, 97] width 70 height 32
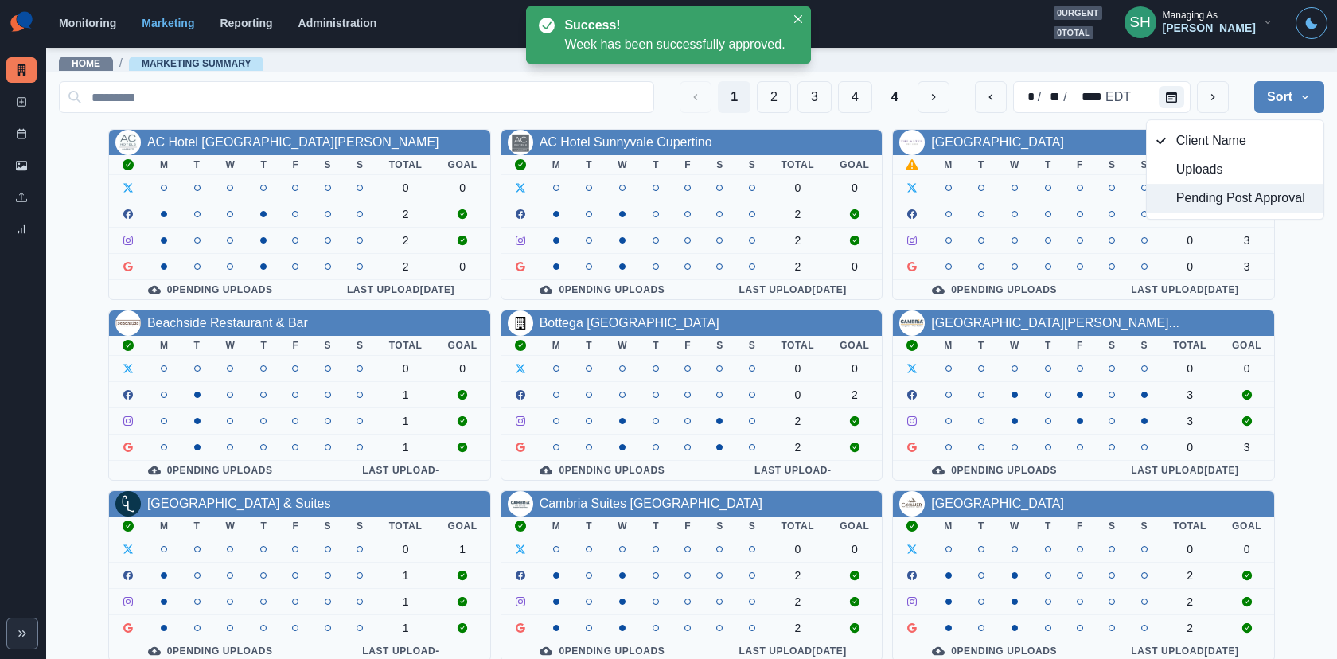
click at [1202, 189] on span "Pending Post Approval" at bounding box center [1245, 198] width 138 height 19
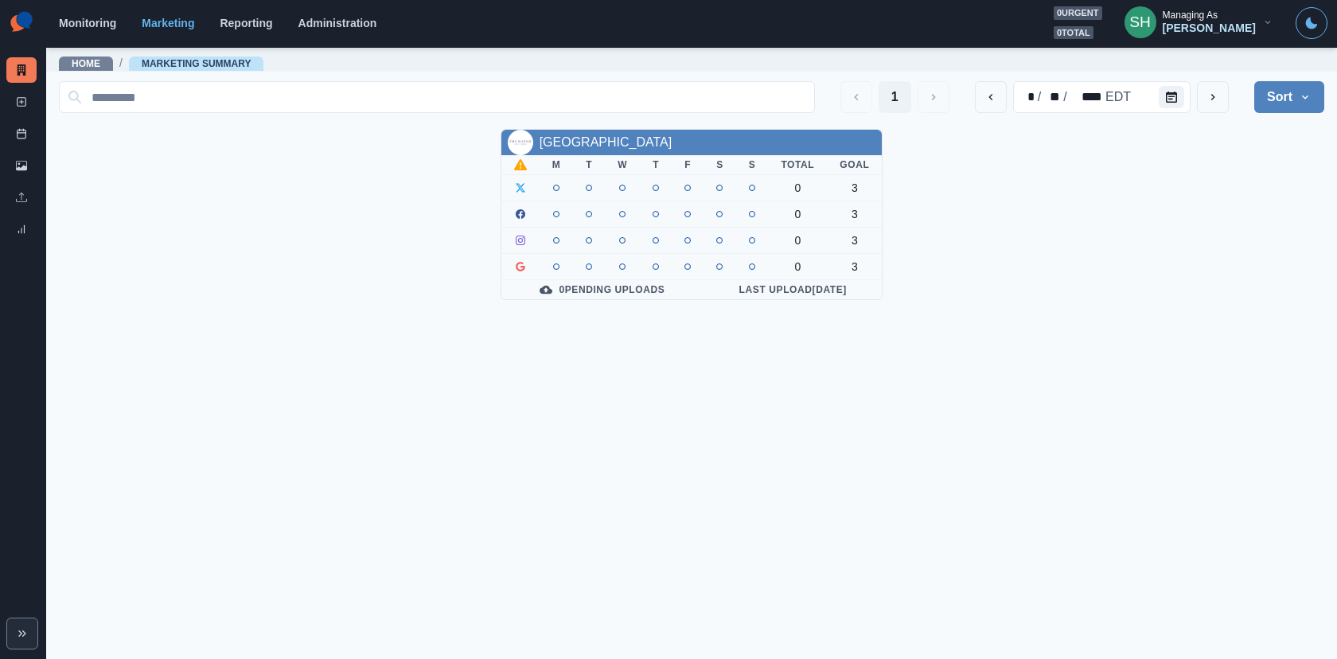
click at [1202, 100] on button "Sort" at bounding box center [1289, 97] width 70 height 32
click at [1197, 135] on span "Client Name" at bounding box center [1245, 140] width 138 height 19
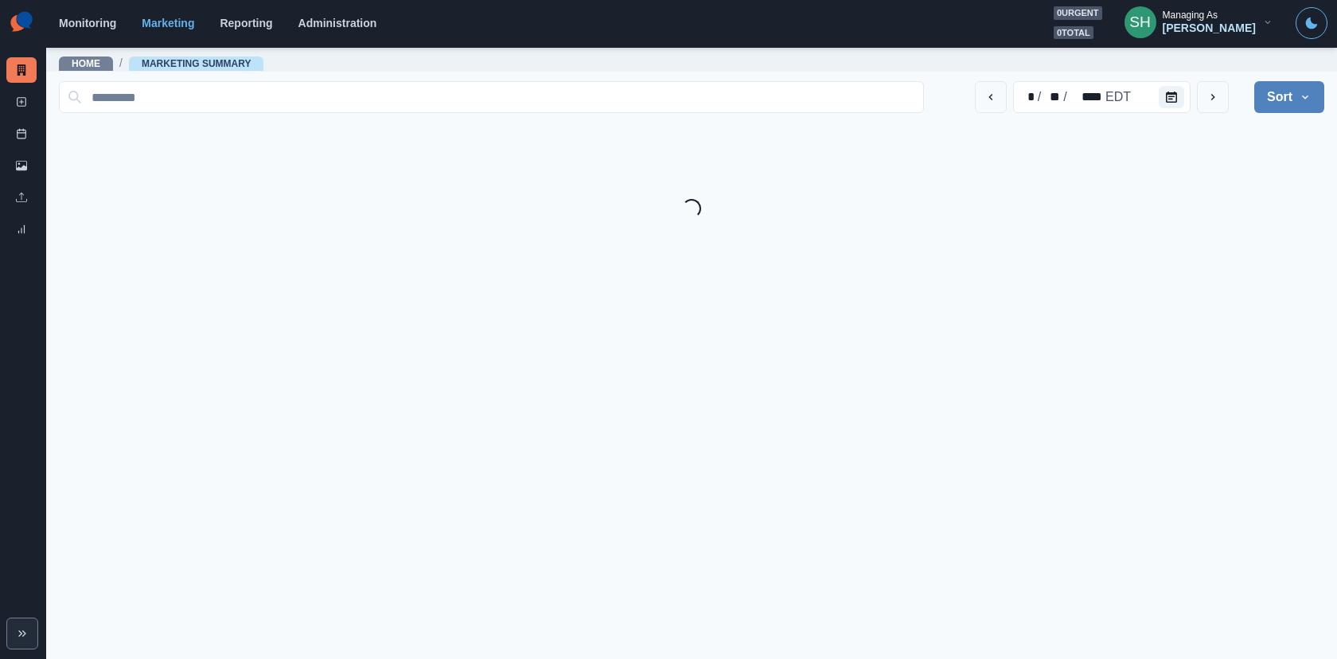
click at [1202, 31] on div "Gizelle Carlos" at bounding box center [1208, 28] width 93 height 14
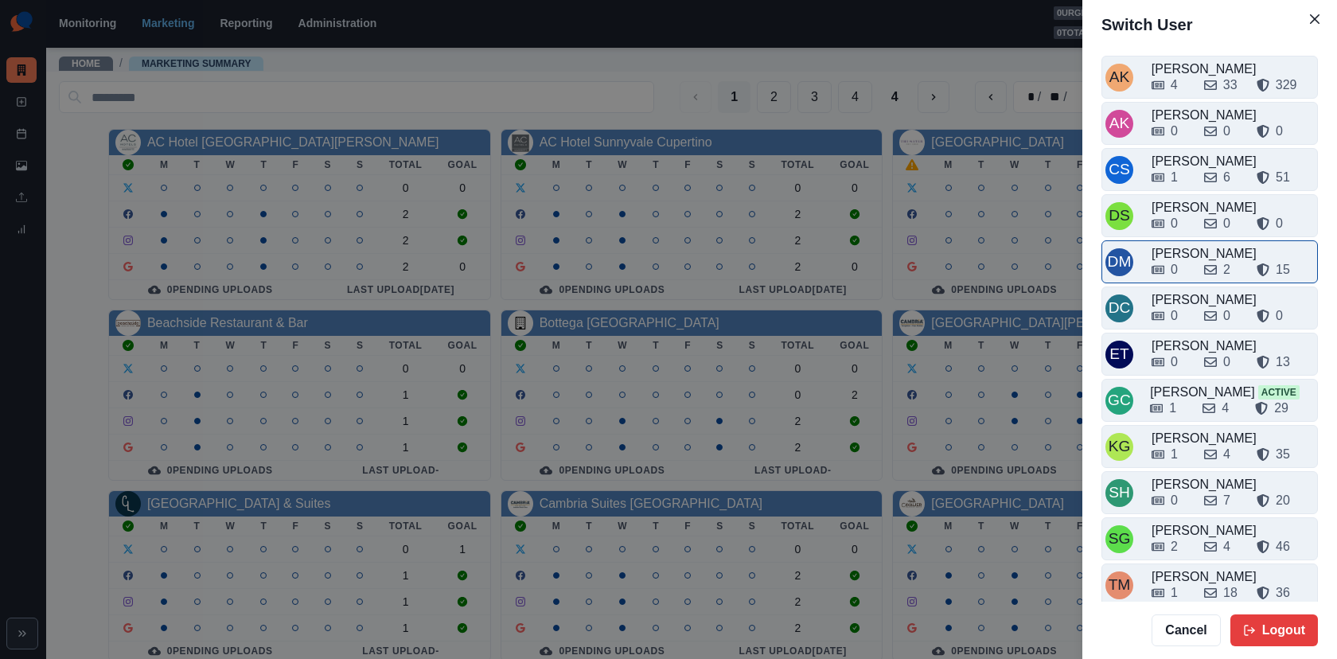
click at [1190, 268] on div "0" at bounding box center [1171, 269] width 40 height 19
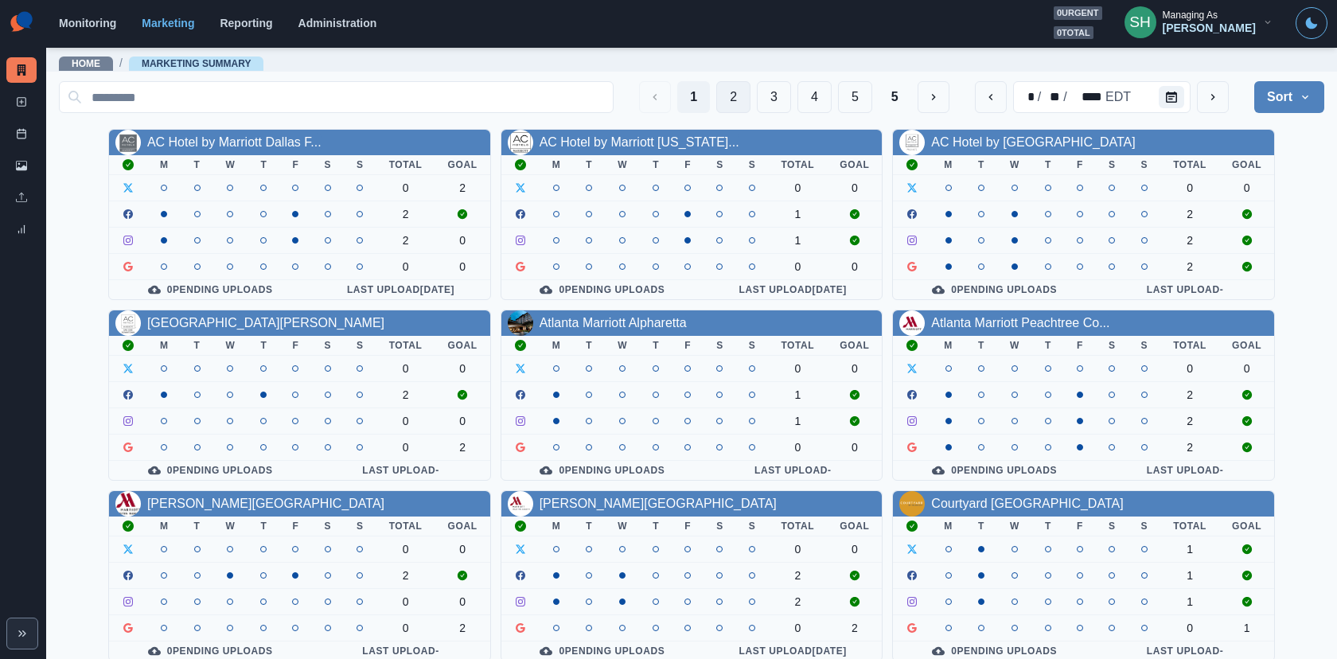
click at [734, 91] on button "2" at bounding box center [733, 97] width 34 height 32
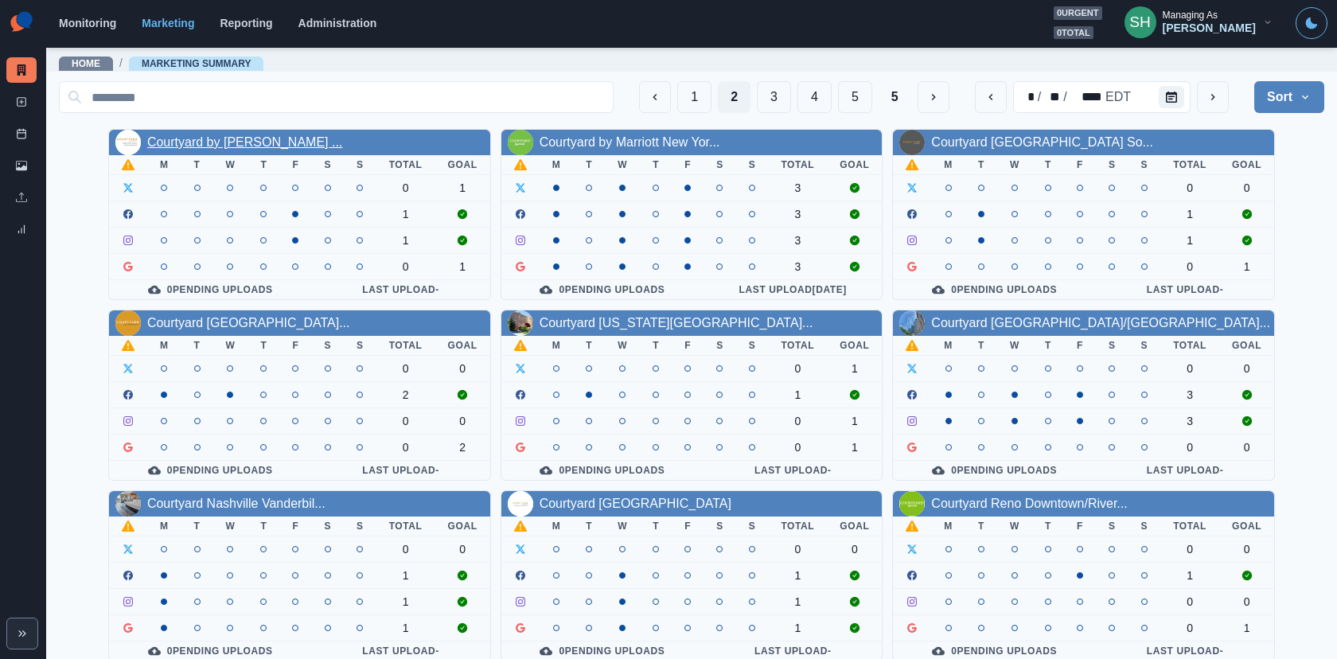
click at [240, 135] on link "Courtyard by Marriott Dallas ..." at bounding box center [244, 142] width 195 height 14
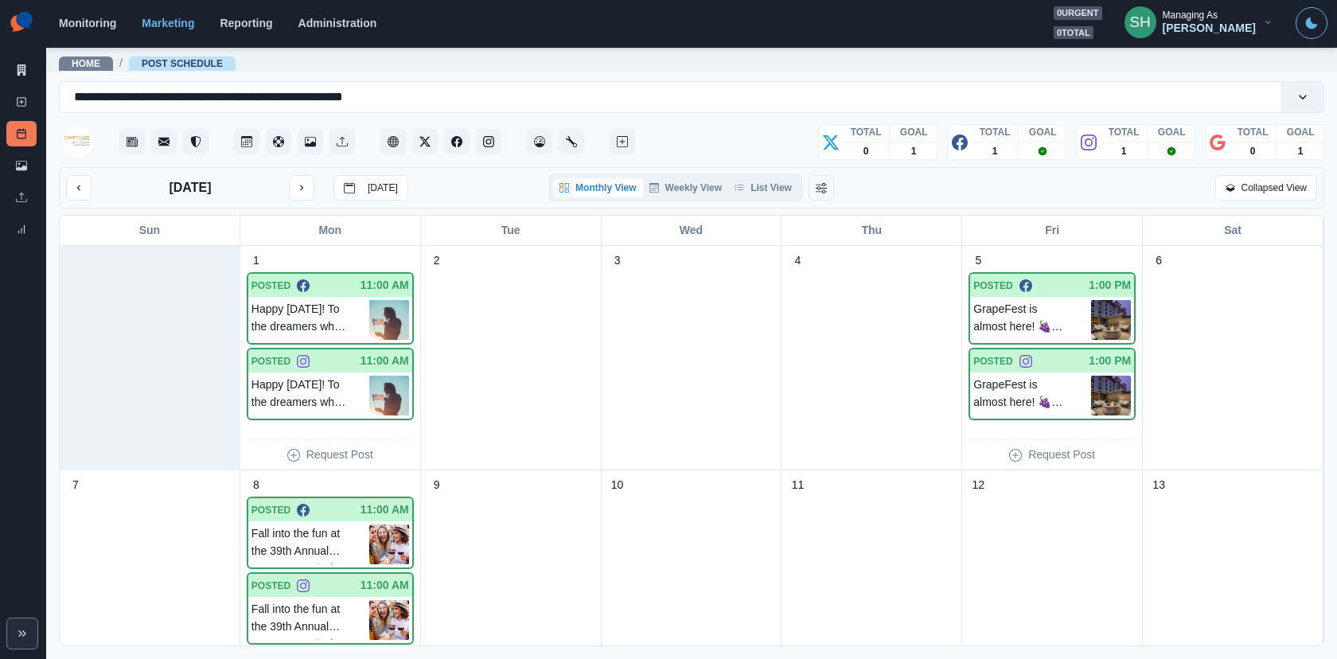
click at [781, 172] on div "September 2025 Today Monthly View Weekly View List View Collapsed View" at bounding box center [691, 187] width 1265 height 41
click at [777, 190] on button "List View" at bounding box center [763, 187] width 70 height 19
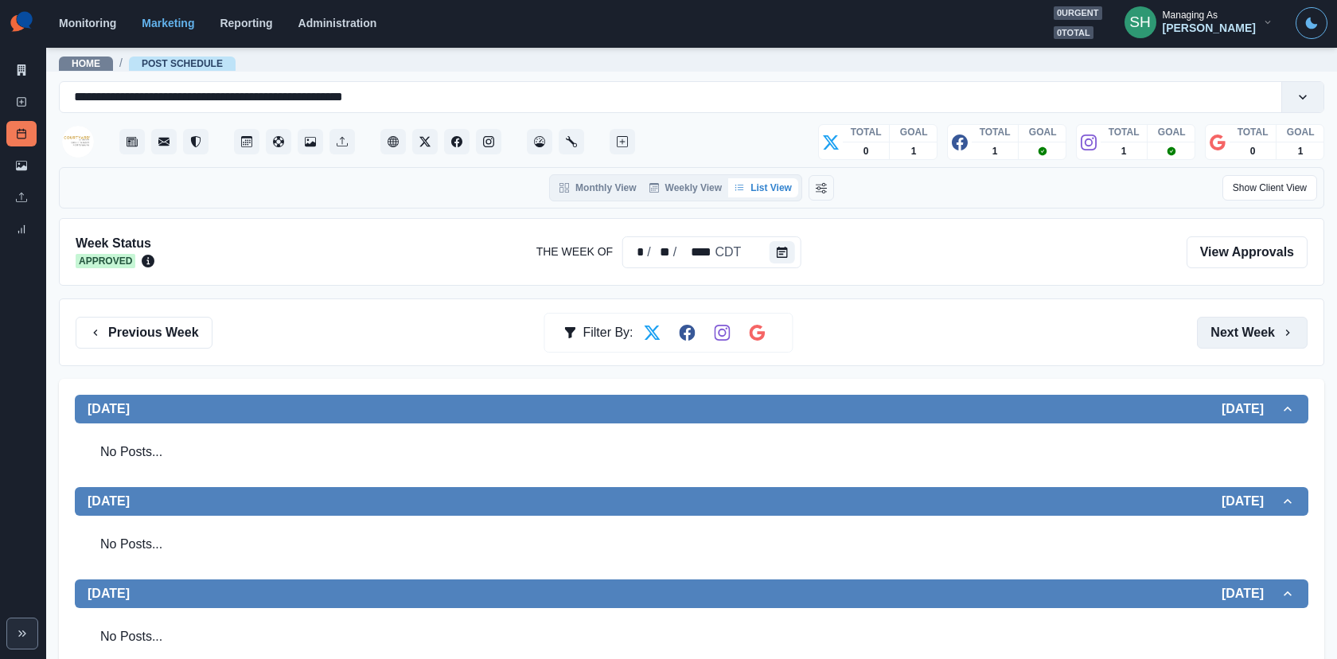
click at [1202, 326] on icon "button" at bounding box center [1287, 332] width 13 height 13
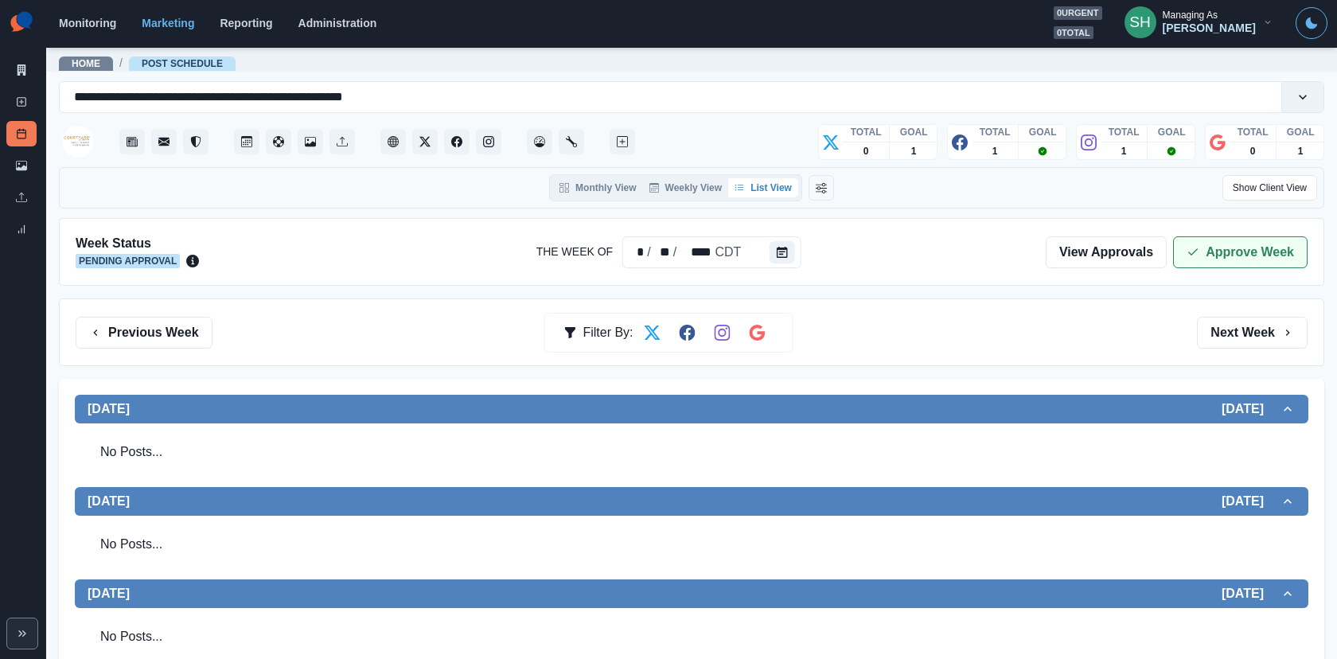
click at [1197, 249] on polyline "button" at bounding box center [1193, 252] width 9 height 6
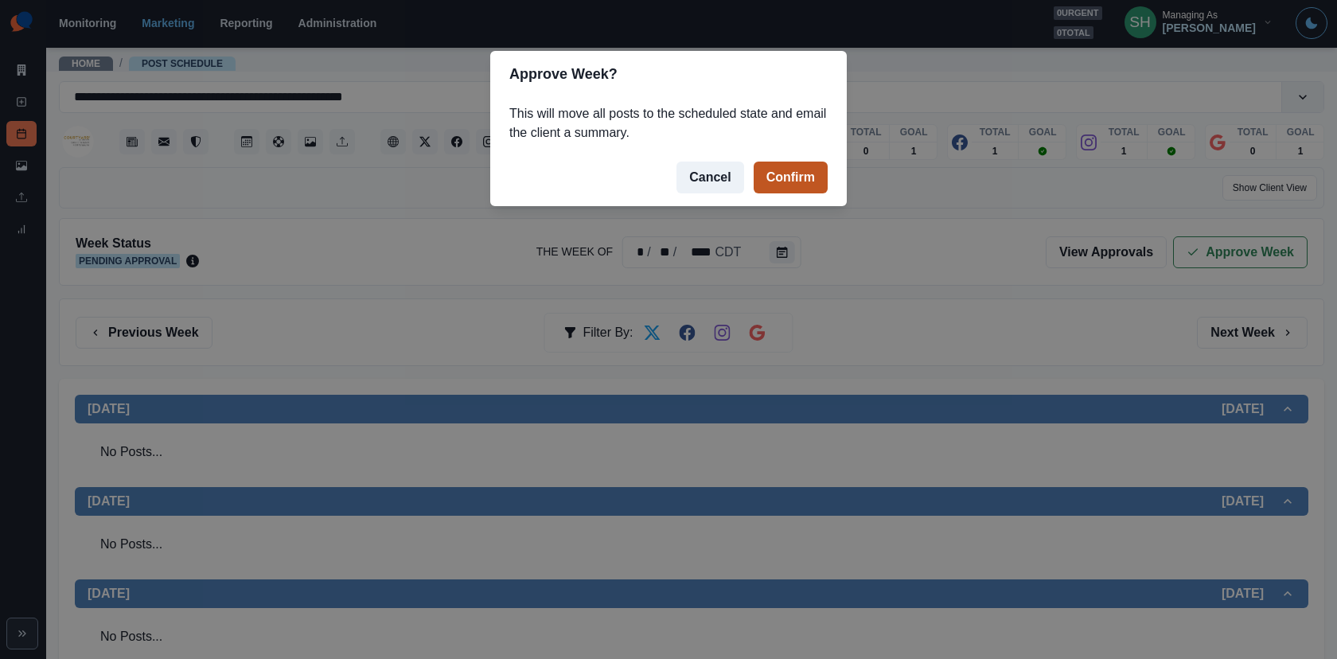
click at [812, 178] on button "Confirm" at bounding box center [790, 178] width 74 height 32
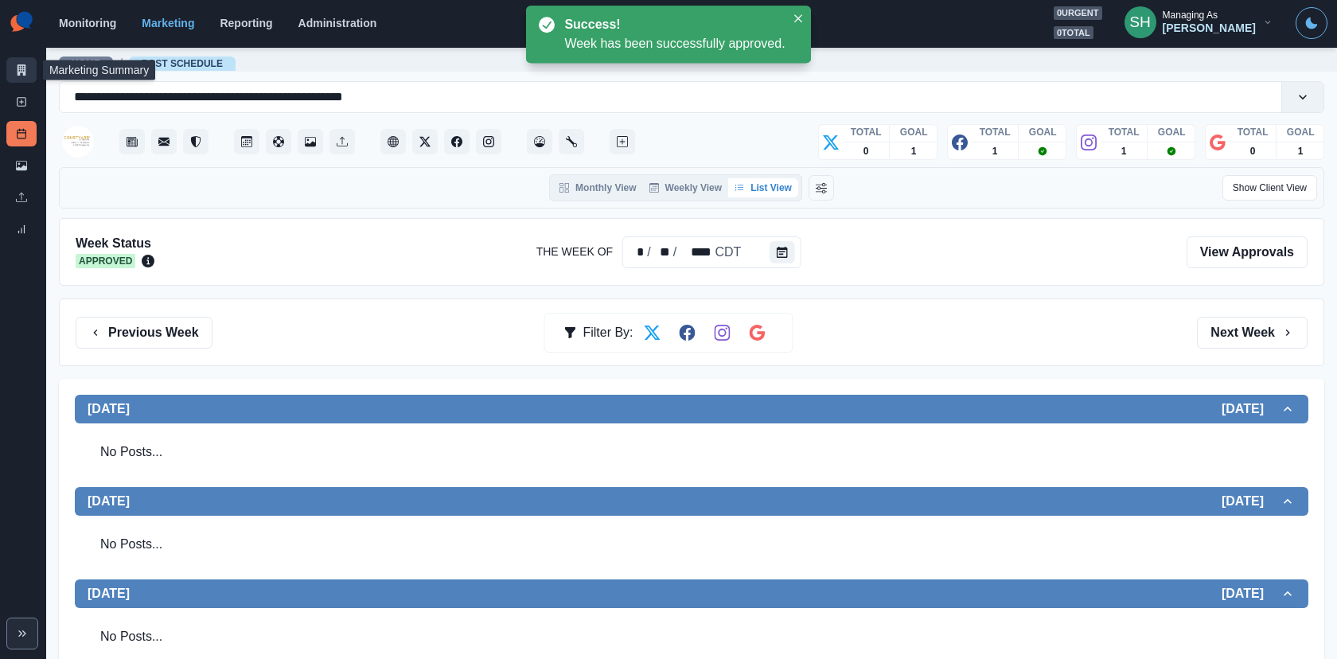
click at [10, 78] on link "Marketing Summary" at bounding box center [21, 69] width 30 height 25
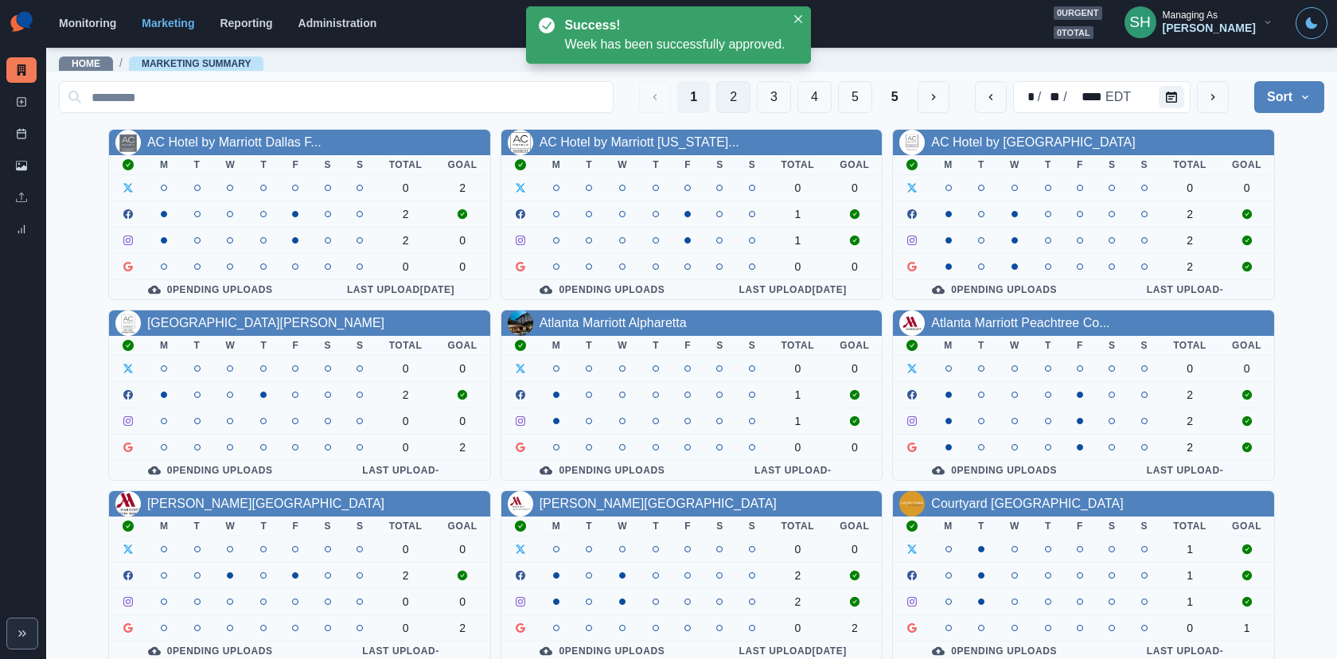
click at [726, 97] on button "2" at bounding box center [733, 97] width 34 height 32
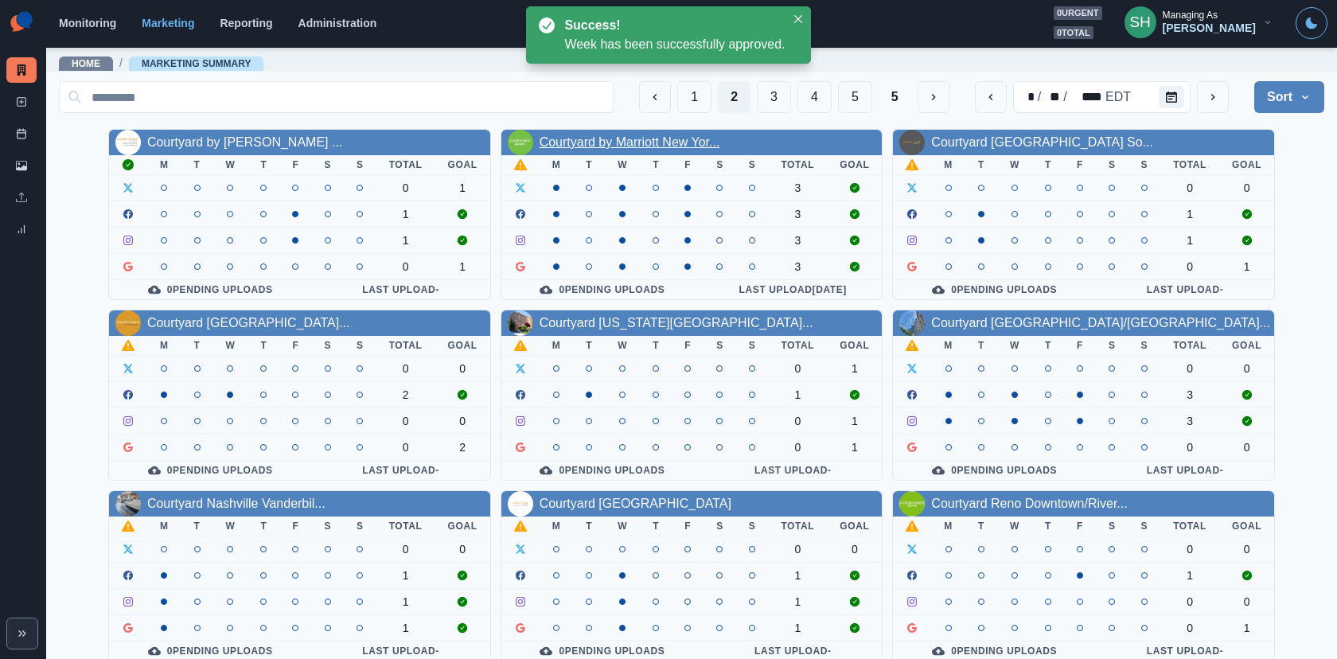
click at [636, 135] on link "Courtyard by Marriott New Yor..." at bounding box center [629, 142] width 181 height 14
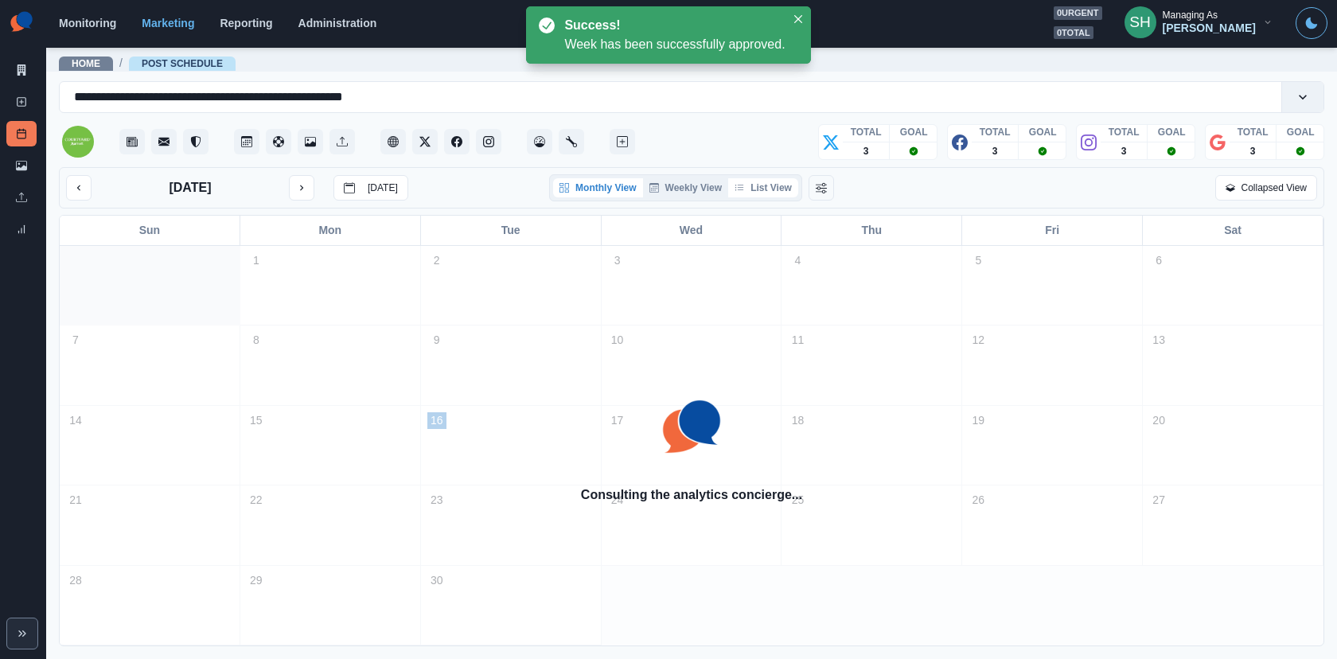
click at [769, 196] on button "List View" at bounding box center [763, 187] width 70 height 19
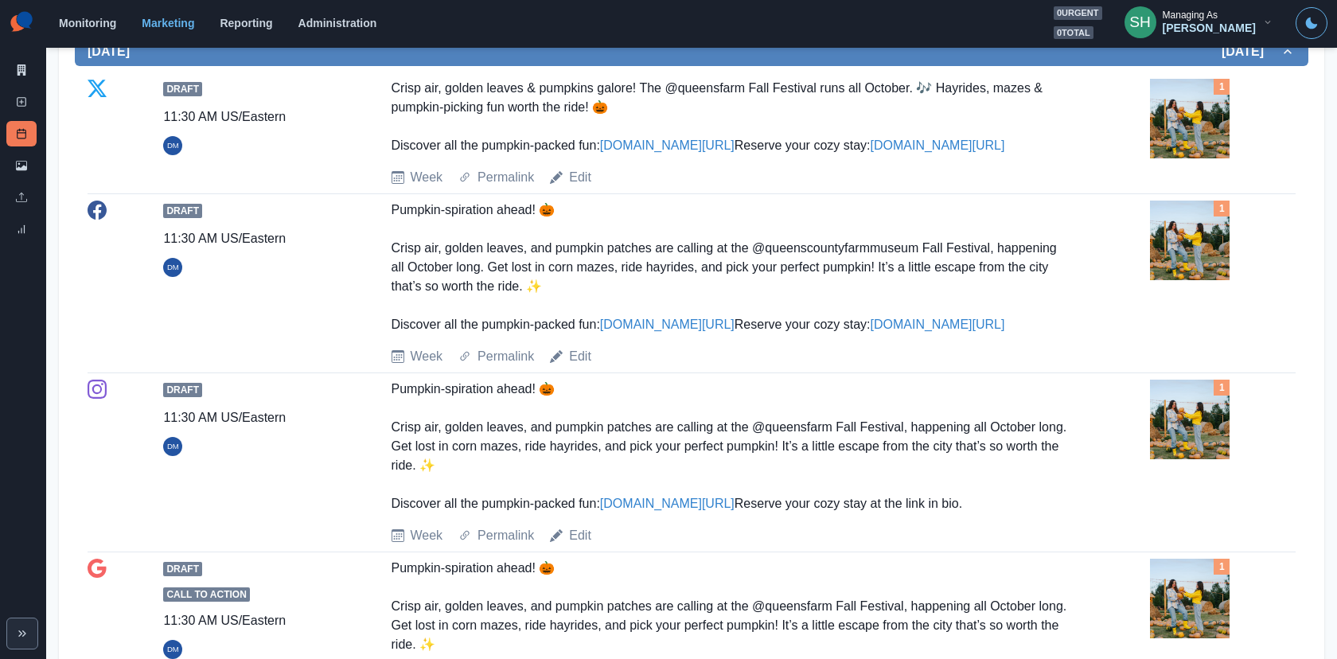
scroll to position [951, 0]
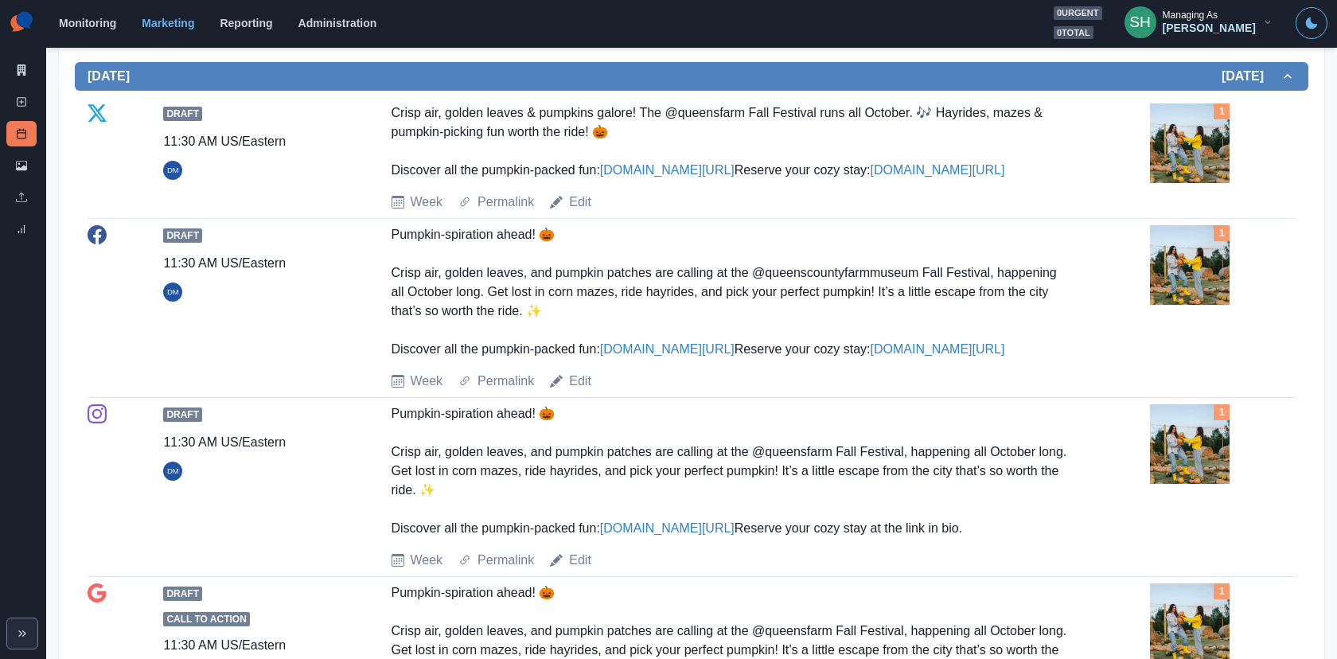
click at [1202, 155] on div "1" at bounding box center [1223, 143] width 146 height 80
click at [1171, 149] on img at bounding box center [1190, 143] width 80 height 80
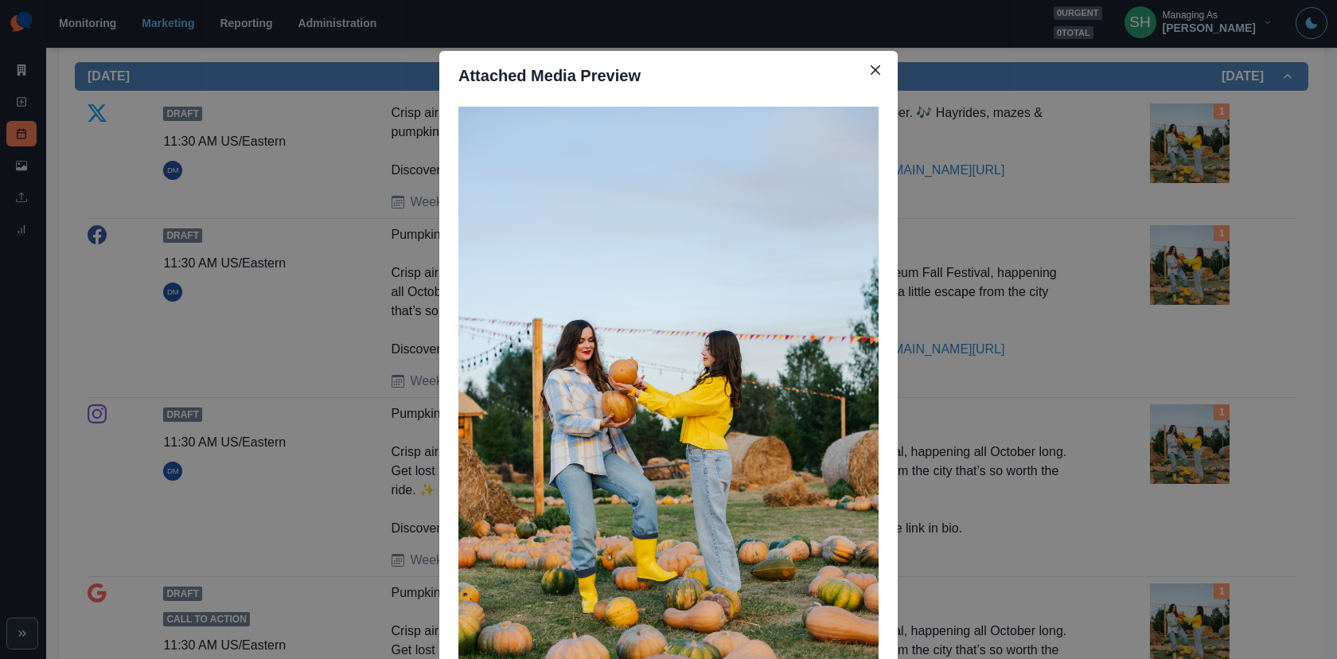
click at [1171, 149] on div "Attached Media Preview" at bounding box center [668, 329] width 1337 height 659
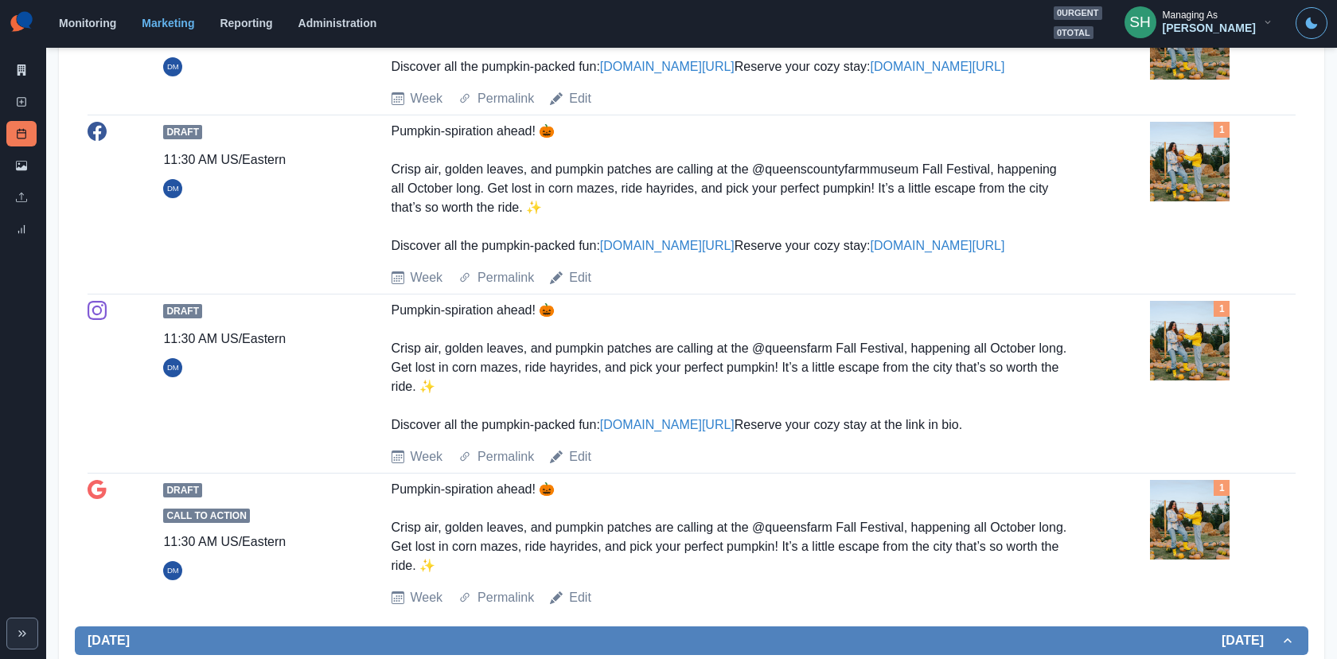
scroll to position [1069, 0]
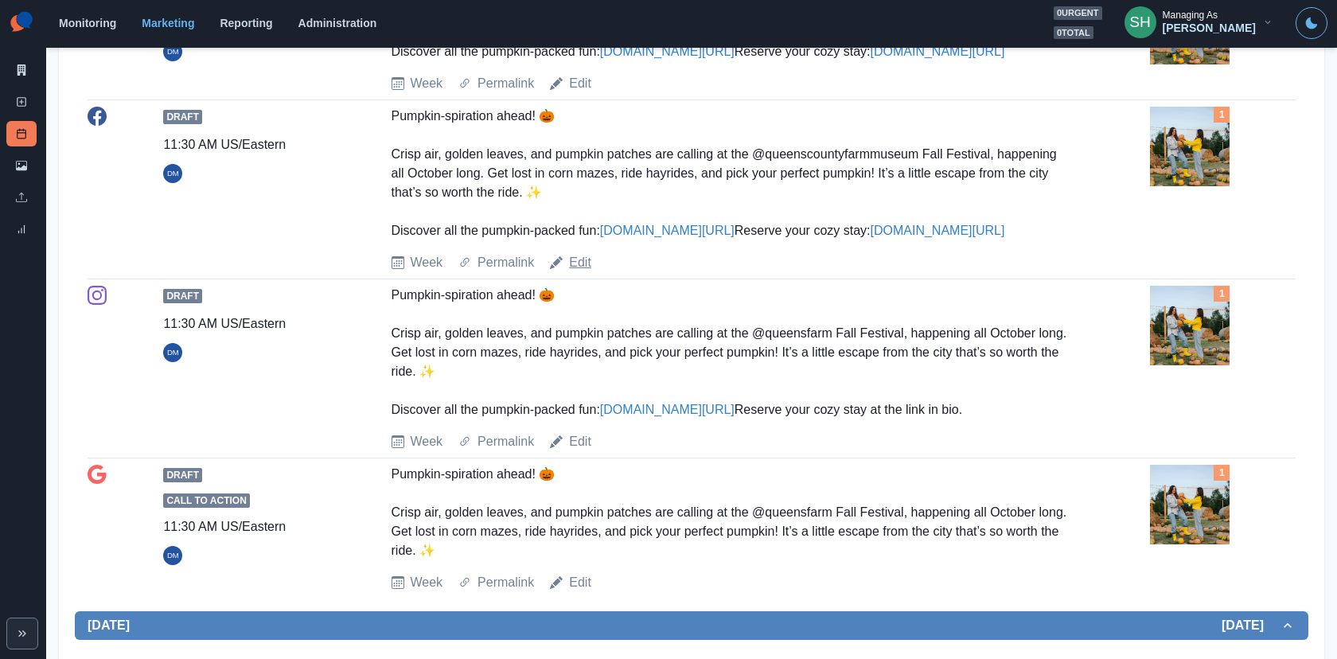
click at [577, 272] on link "Edit" at bounding box center [580, 262] width 22 height 19
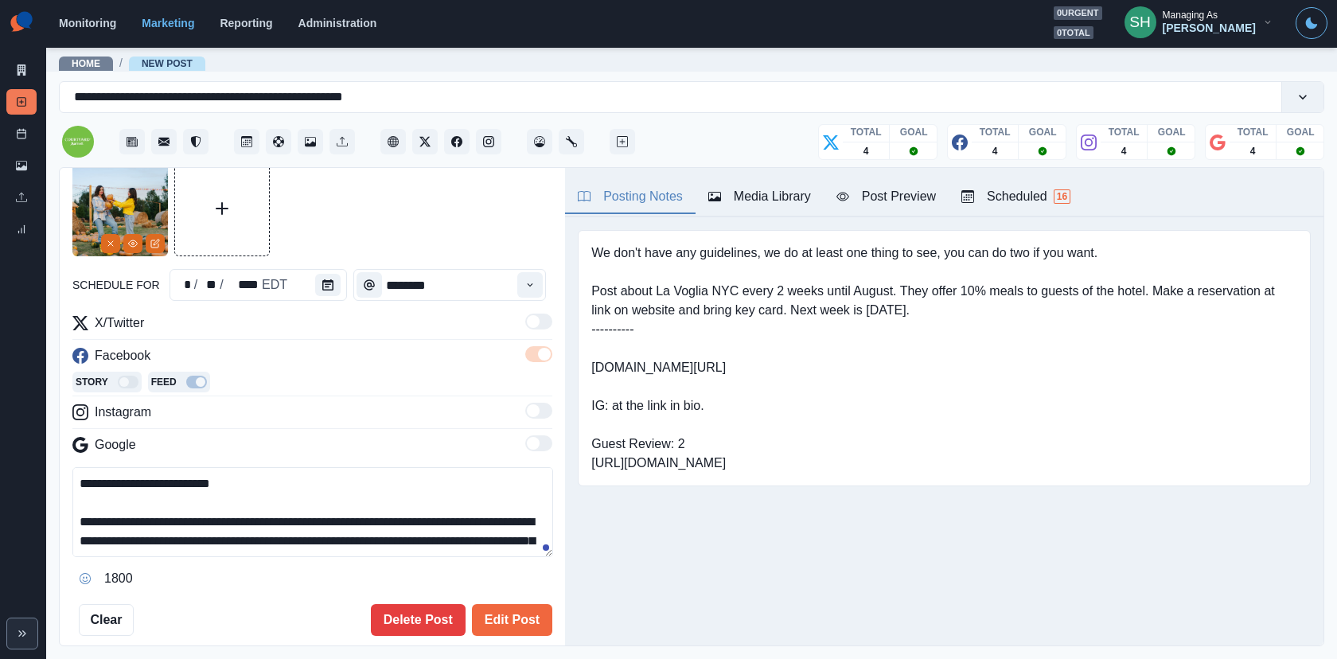
scroll to position [49, 0]
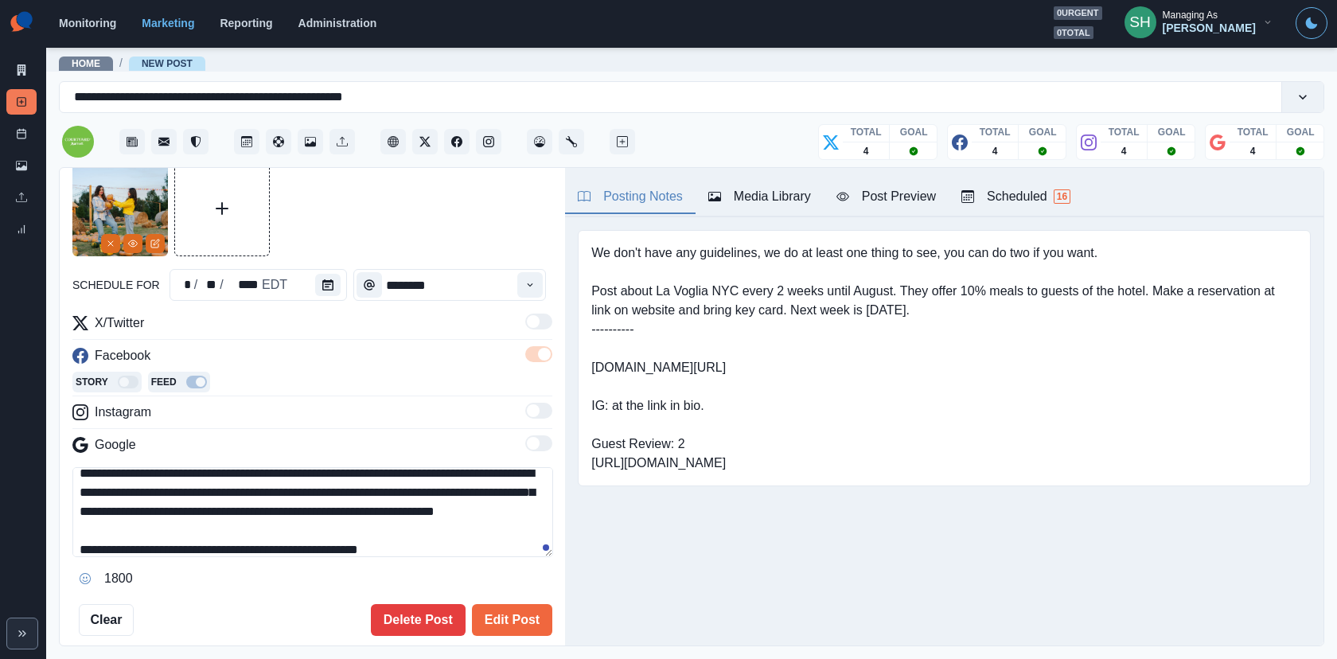
drag, startPoint x: 192, startPoint y: 504, endPoint x: 175, endPoint y: 504, distance: 16.7
click at [177, 504] on textarea "**********" at bounding box center [312, 512] width 481 height 90
click at [268, 510] on textarea "**********" at bounding box center [312, 512] width 481 height 90
drag, startPoint x: 259, startPoint y: 510, endPoint x: 168, endPoint y: 505, distance: 90.8
click at [168, 505] on textarea "**********" at bounding box center [312, 512] width 481 height 90
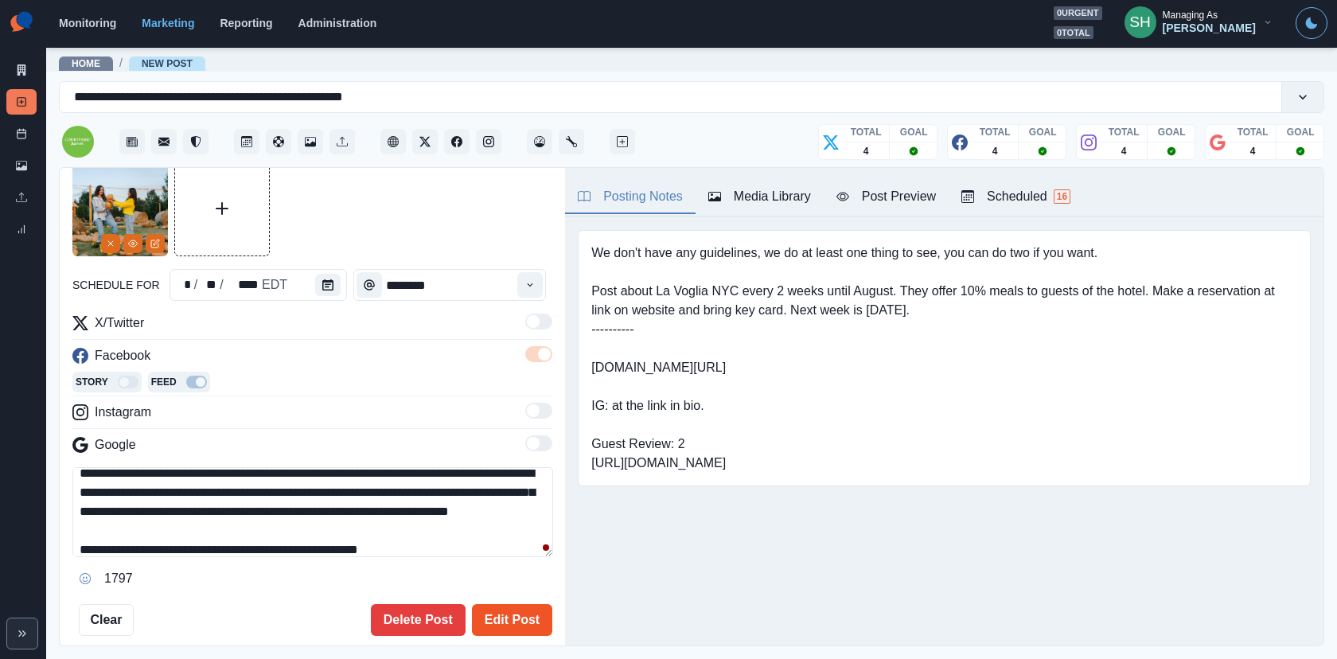
type textarea "**********"
click at [512, 592] on button "Edit Post" at bounding box center [512, 620] width 80 height 32
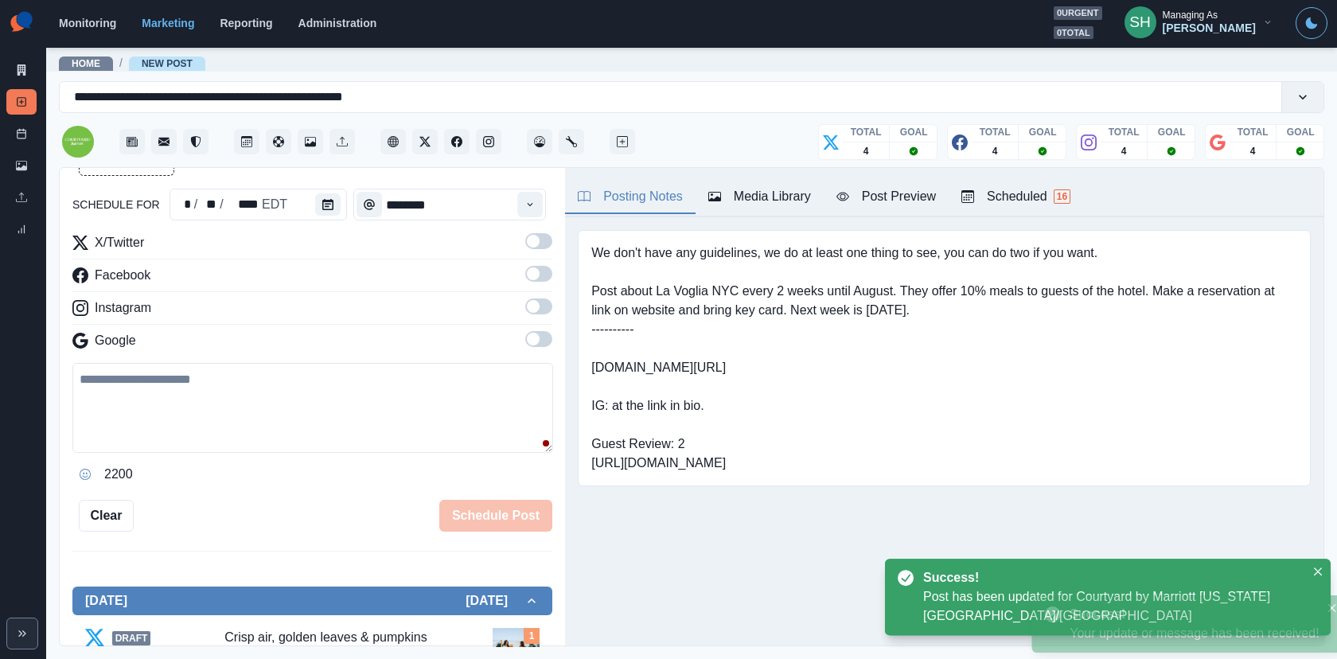
scroll to position [348, 0]
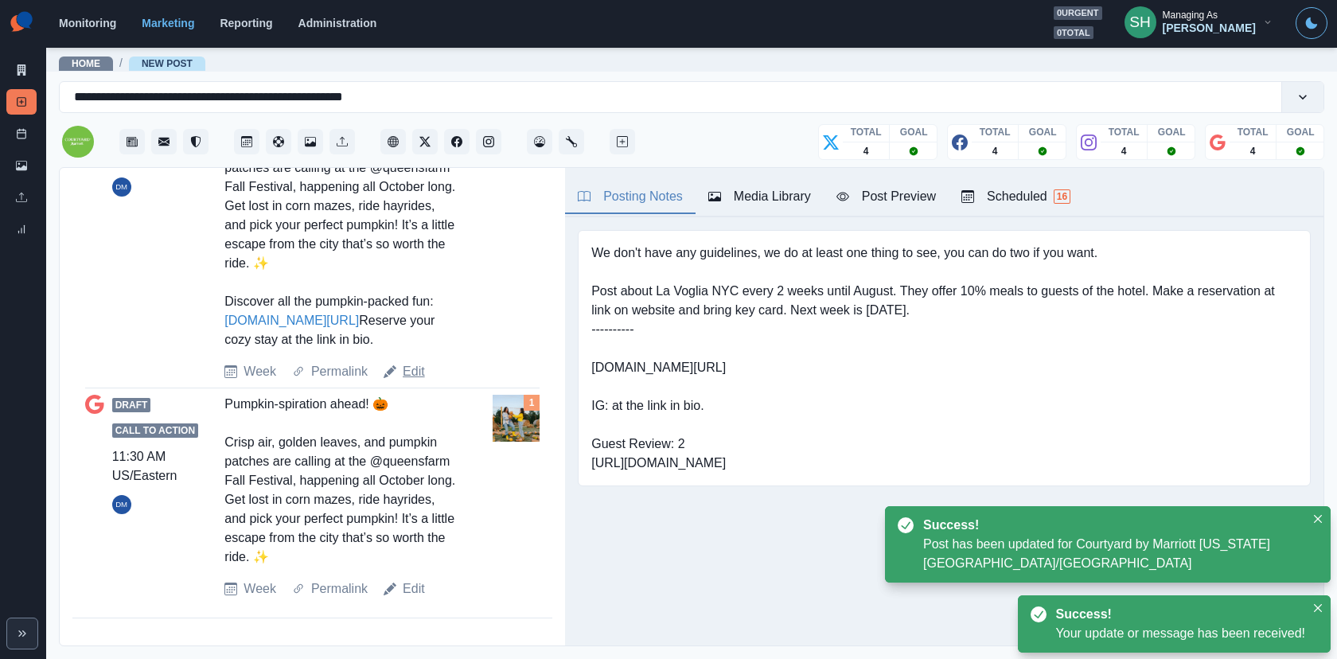
click at [413, 374] on link "Edit" at bounding box center [414, 371] width 22 height 19
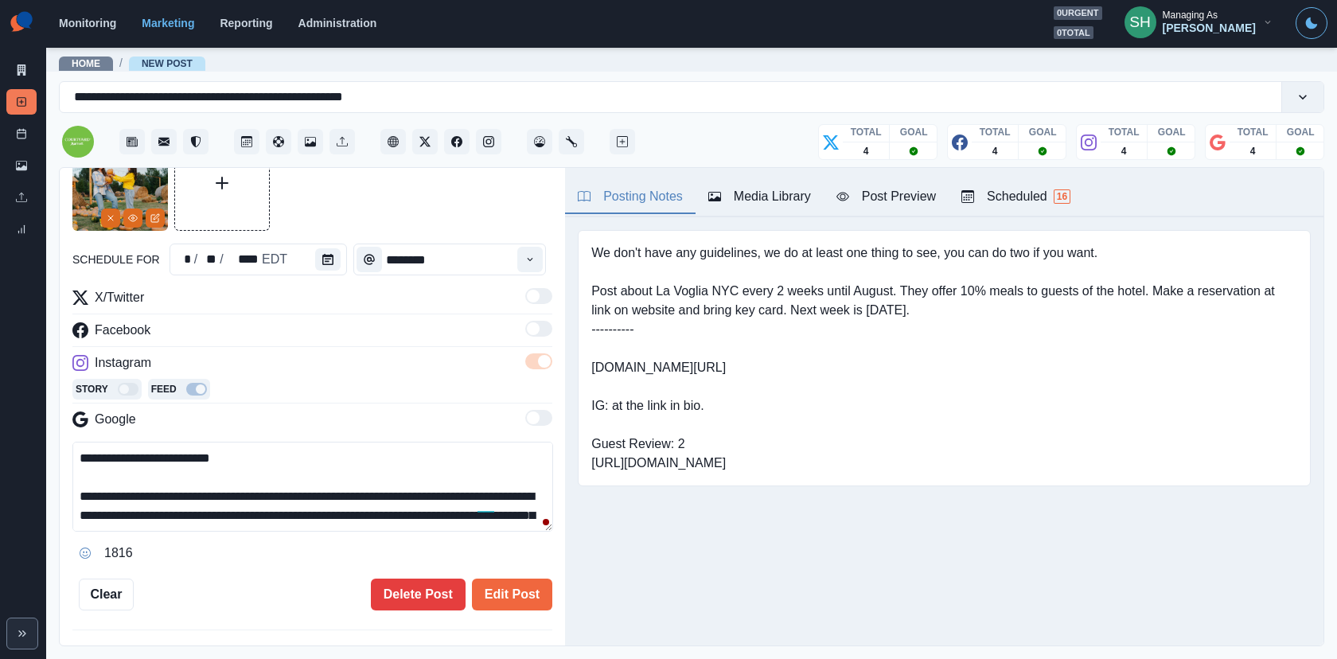
scroll to position [29, 0]
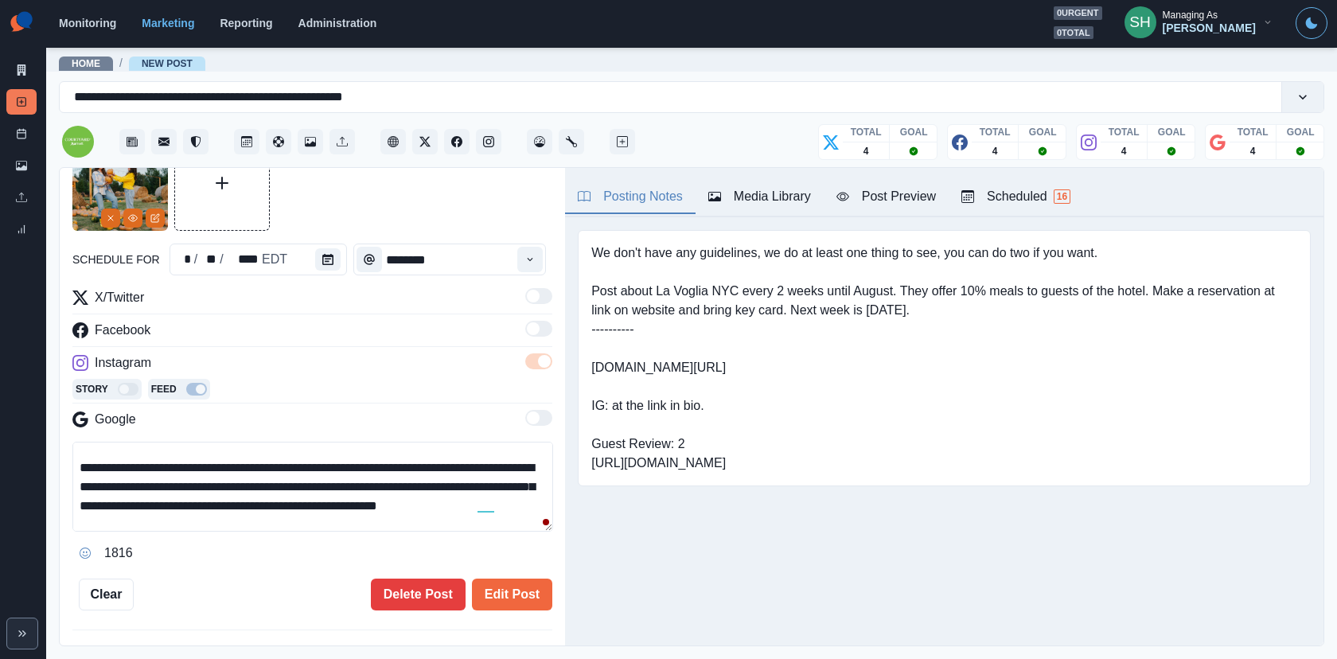
drag, startPoint x: 524, startPoint y: 479, endPoint x: 452, endPoint y: 478, distance: 71.6
click at [452, 478] on textarea "**********" at bounding box center [312, 487] width 481 height 90
paste textarea "***"
type textarea "**********"
click at [516, 586] on button "Edit Post" at bounding box center [512, 594] width 80 height 32
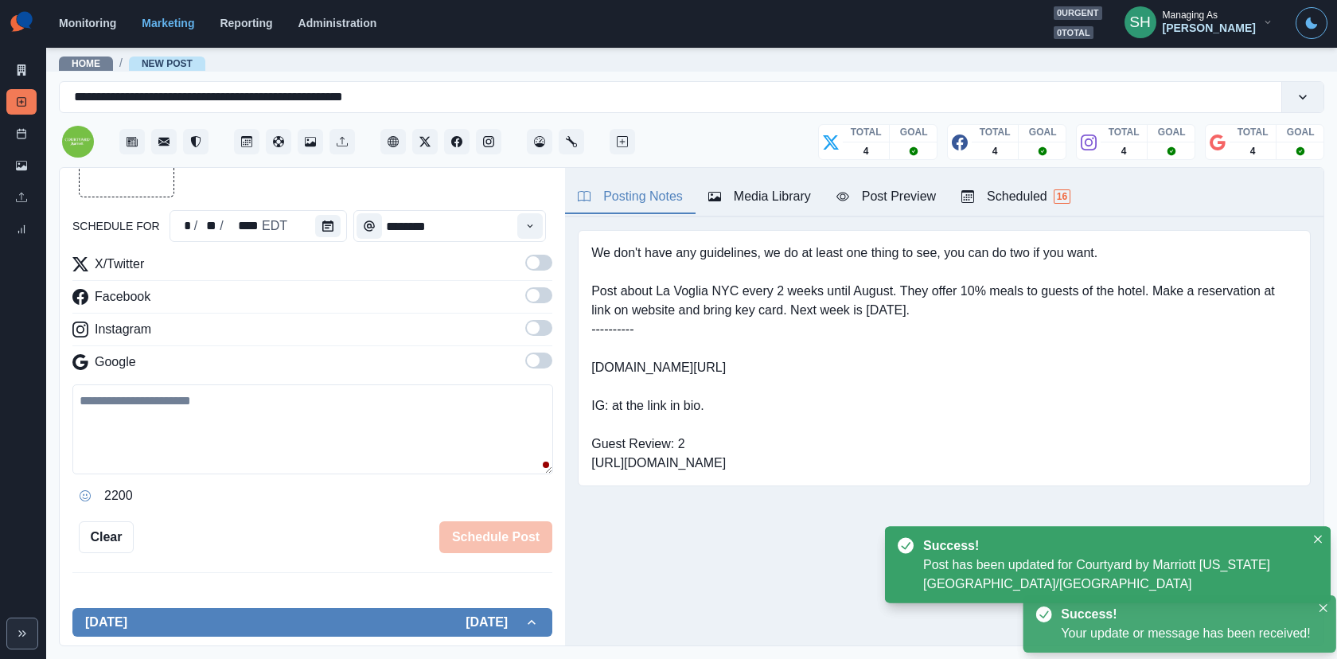
scroll to position [1217, 0]
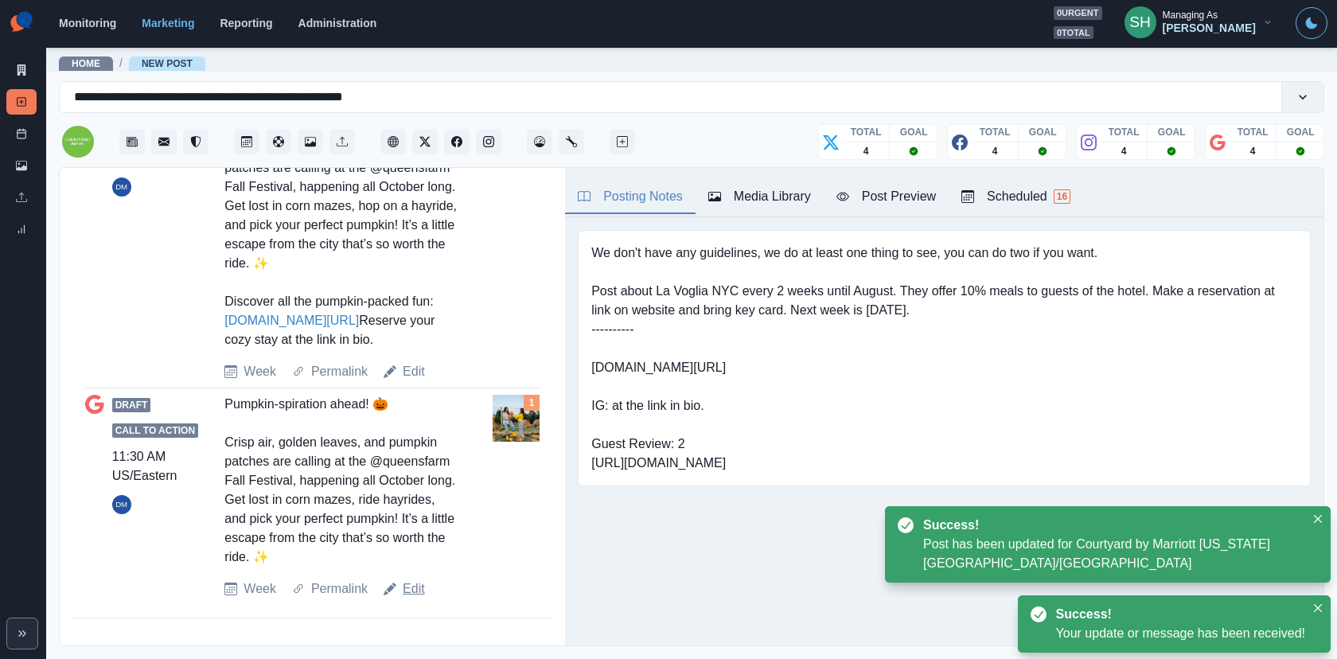
click at [406, 583] on link "Edit" at bounding box center [414, 588] width 22 height 19
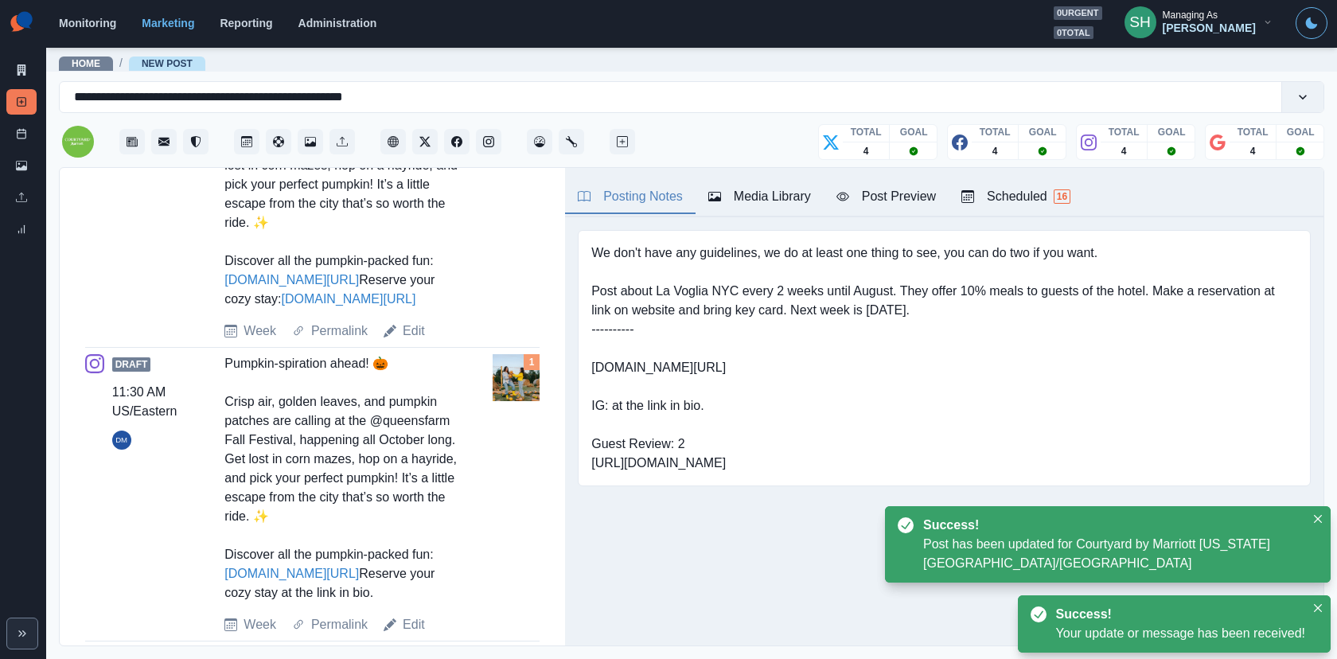
scroll to position [407, 0]
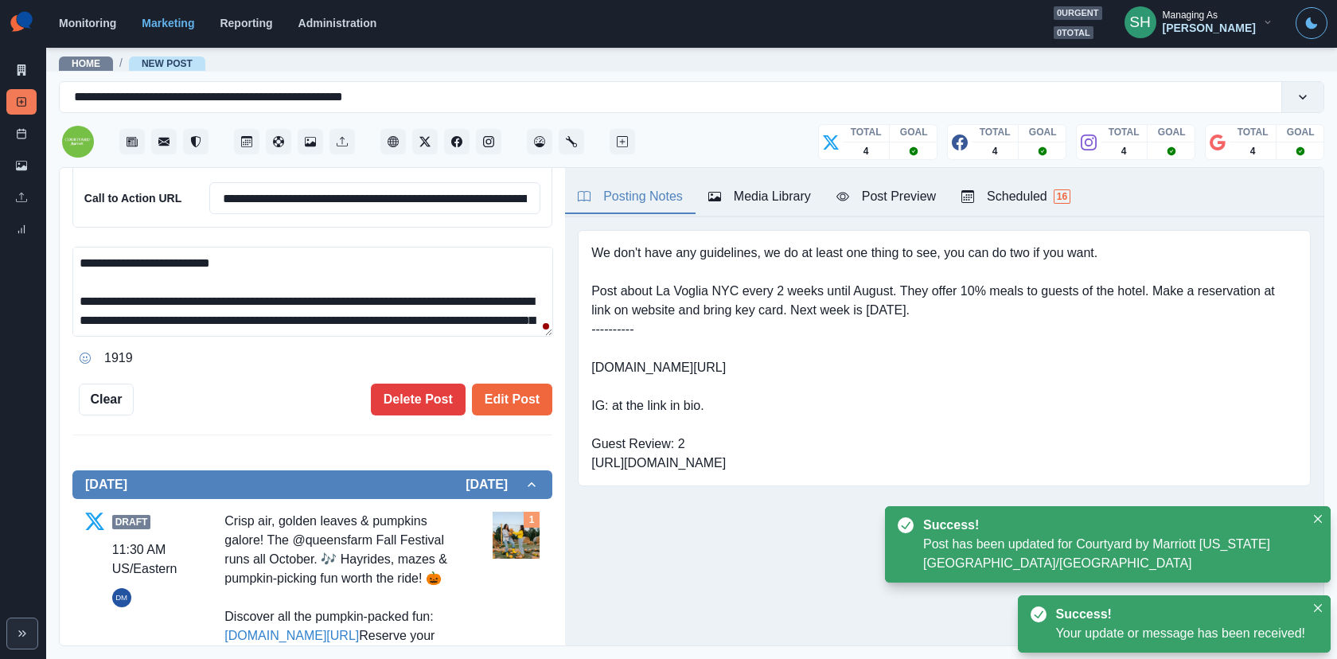
drag, startPoint x: 523, startPoint y: 320, endPoint x: 454, endPoint y: 320, distance: 68.4
click at [454, 320] on textarea "**********" at bounding box center [312, 292] width 481 height 90
paste textarea "**********"
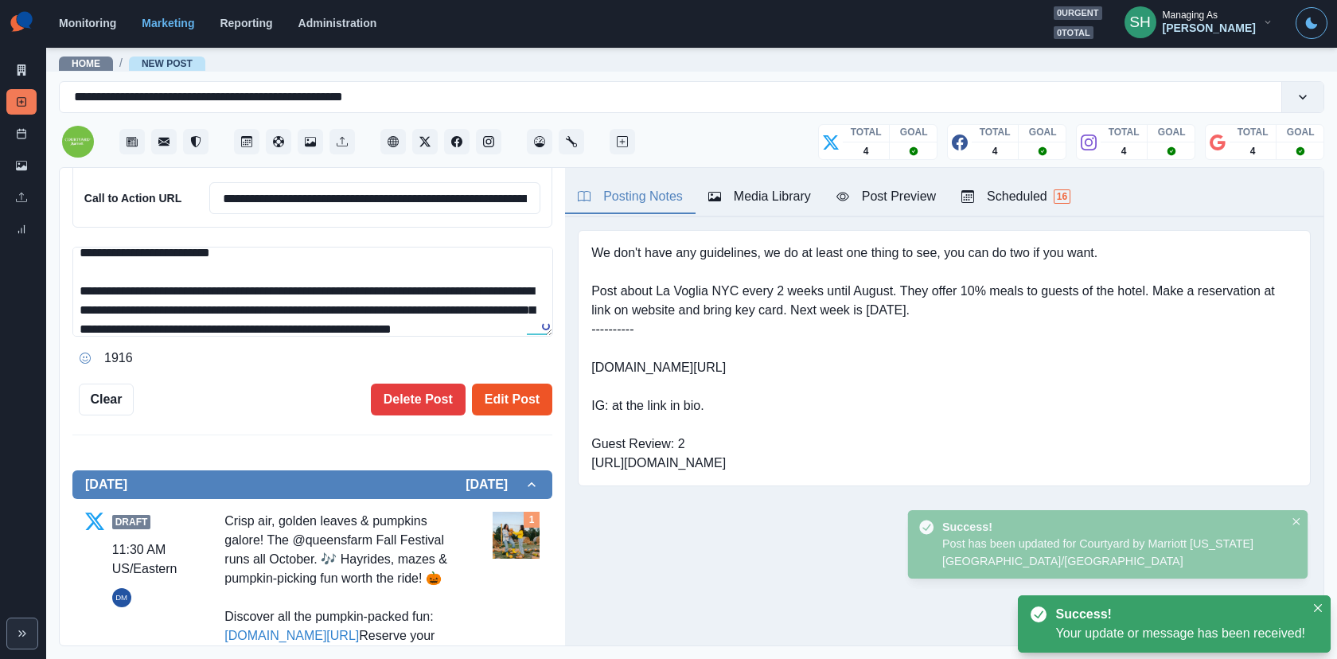
type textarea "**********"
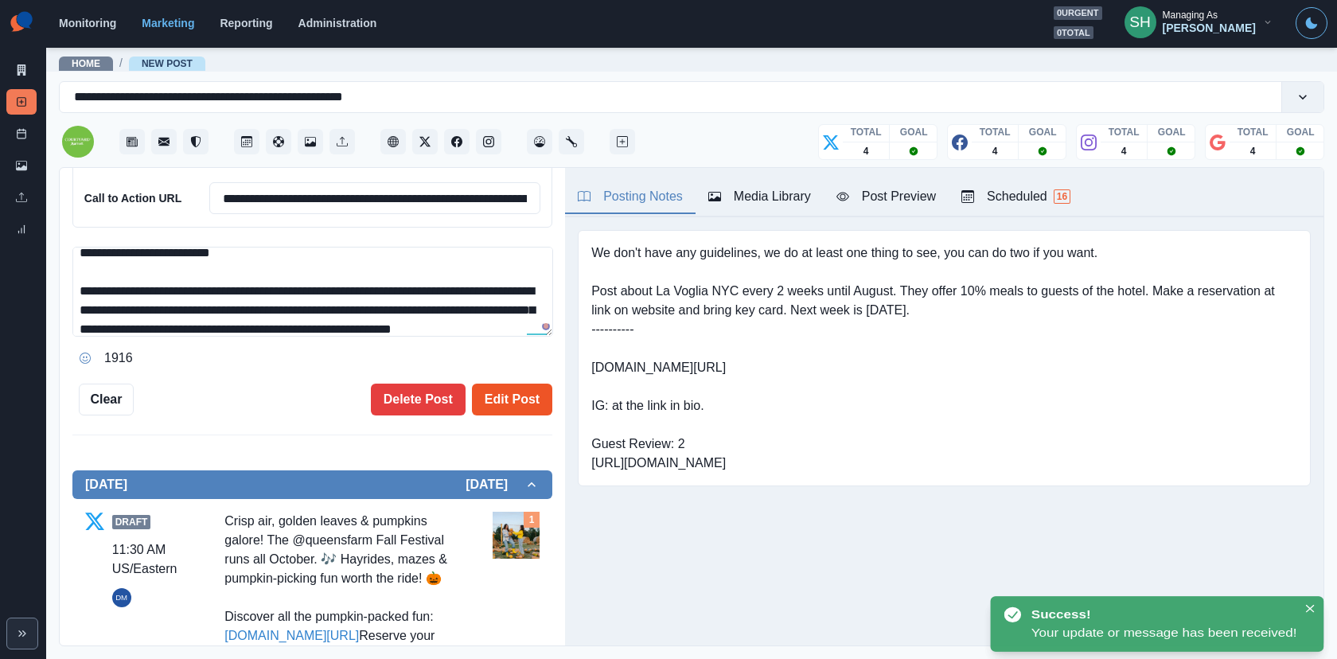
click at [505, 384] on button "Edit Post" at bounding box center [512, 399] width 80 height 32
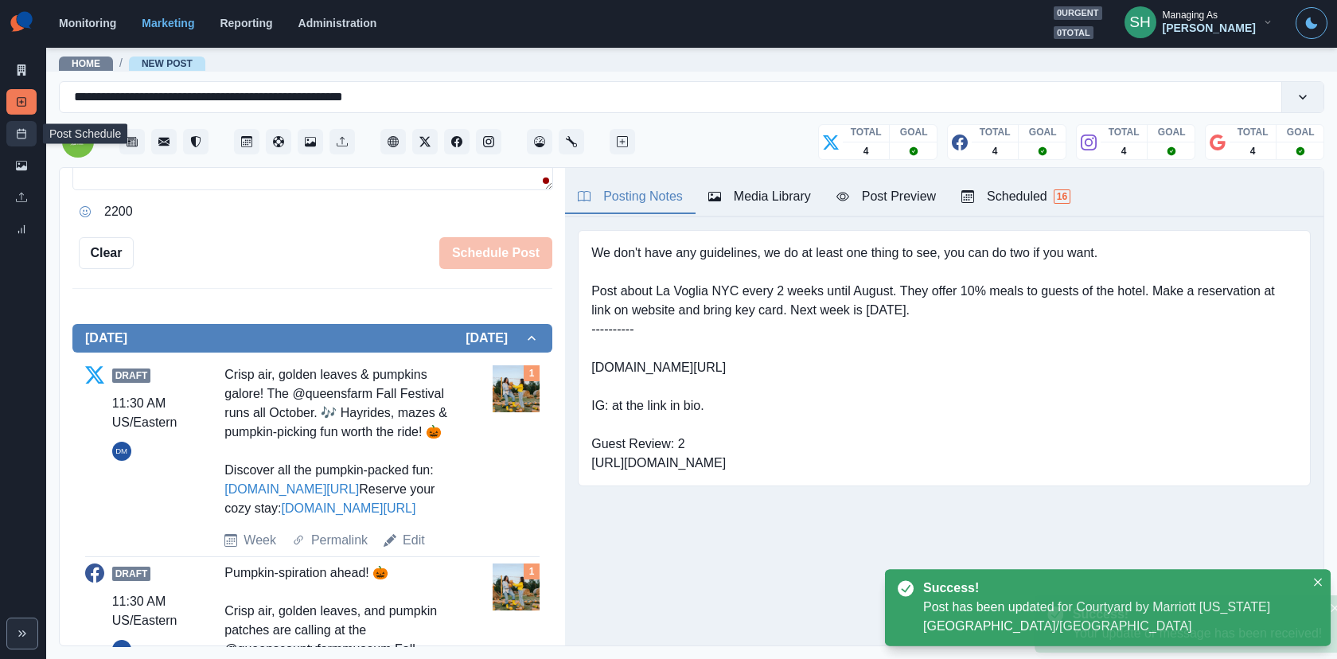
click at [28, 139] on link "Post Schedule" at bounding box center [21, 133] width 30 height 25
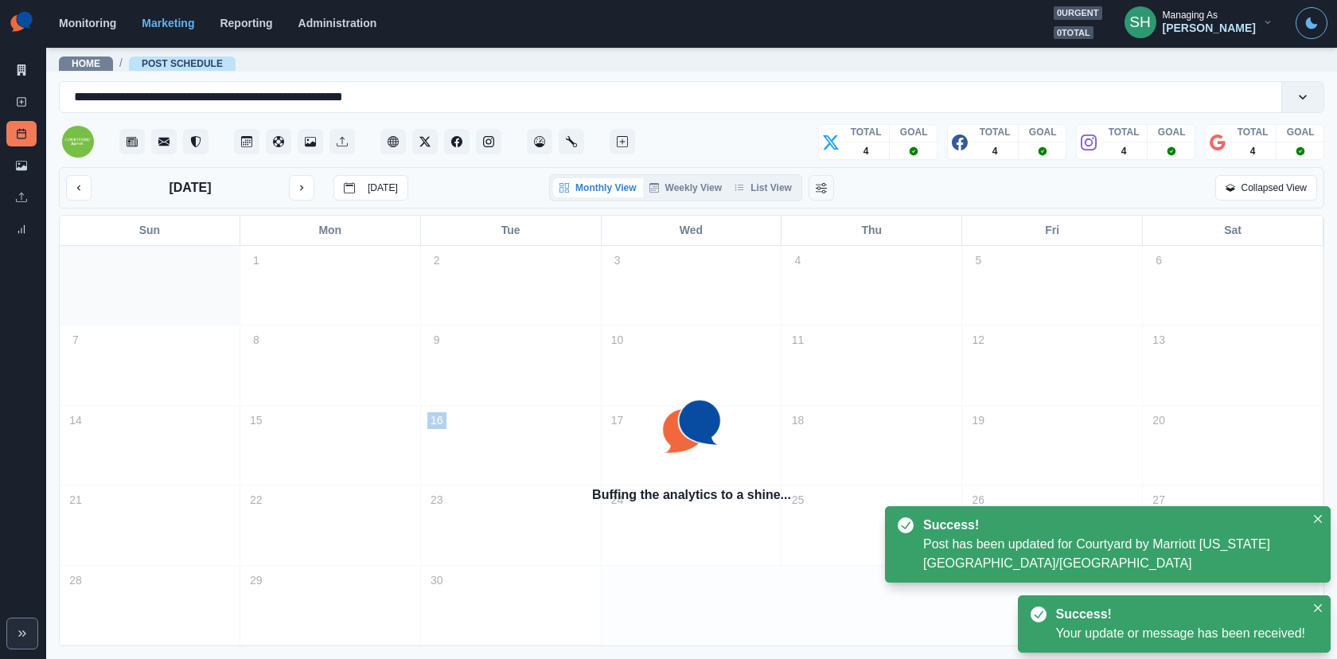
click at [765, 175] on div "Monthly View Weekly View List View" at bounding box center [675, 187] width 253 height 27
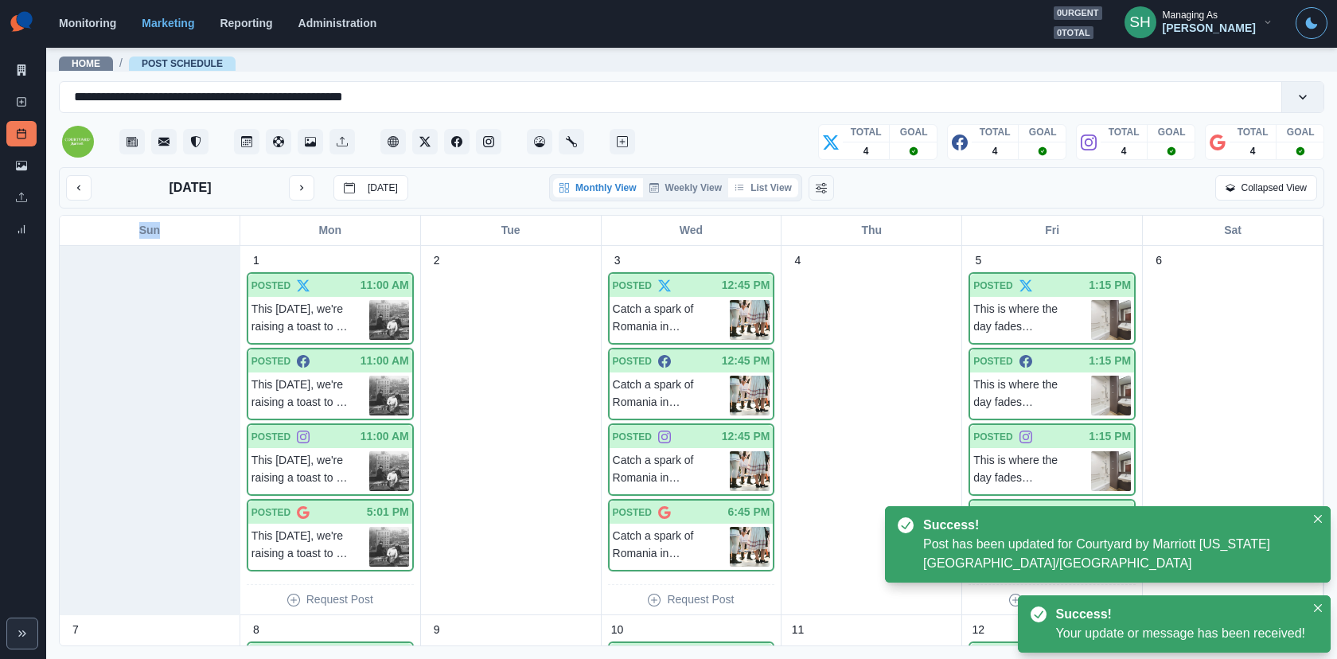
click at [765, 178] on button "List View" at bounding box center [763, 187] width 70 height 19
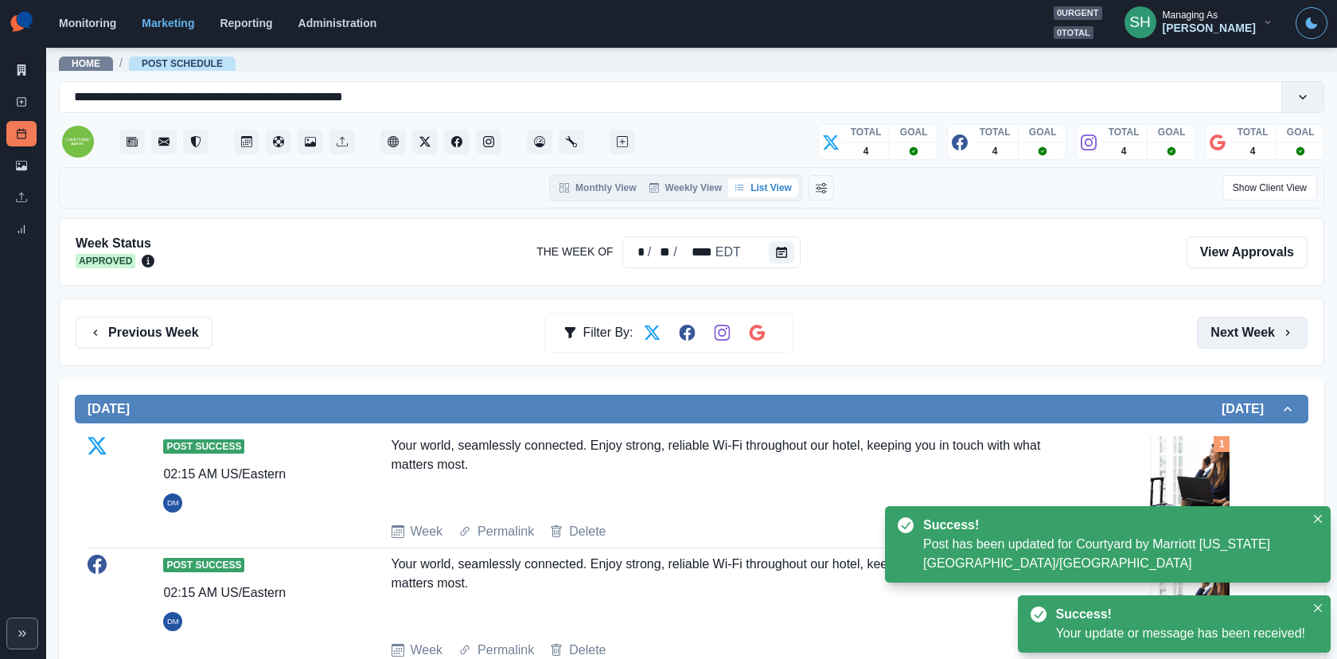
click at [1202, 329] on button "Next Week" at bounding box center [1252, 333] width 111 height 32
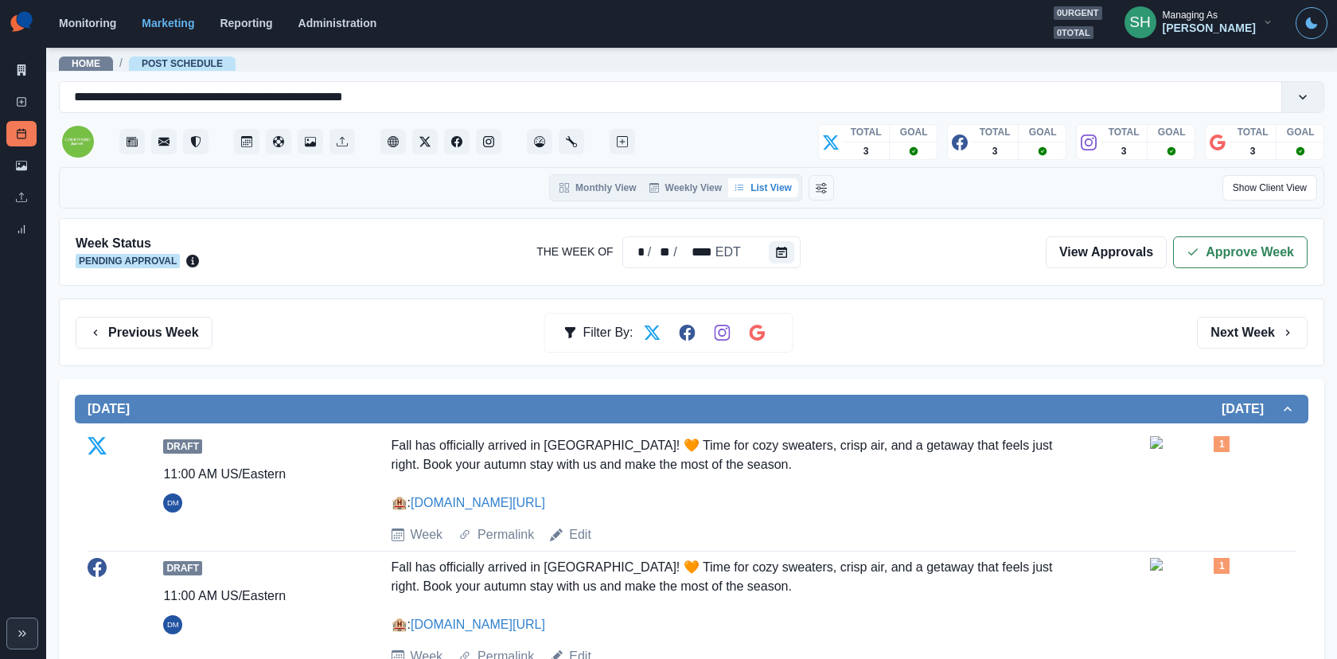
click at [1178, 274] on div "Week Status Pending Approval The Week Of * / ** / **** EDT View Approvals Appro…" at bounding box center [691, 252] width 1265 height 68
click at [1186, 253] on button "Approve Week" at bounding box center [1240, 252] width 134 height 32
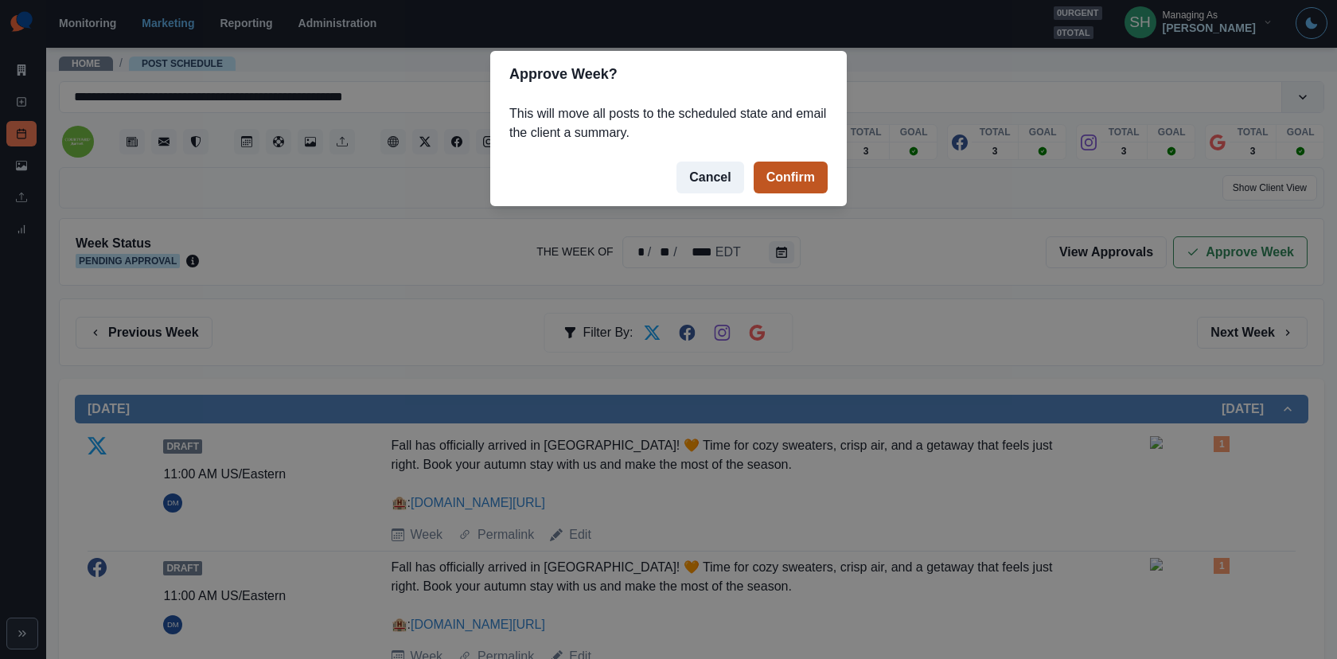
click at [823, 185] on button "Confirm" at bounding box center [790, 178] width 74 height 32
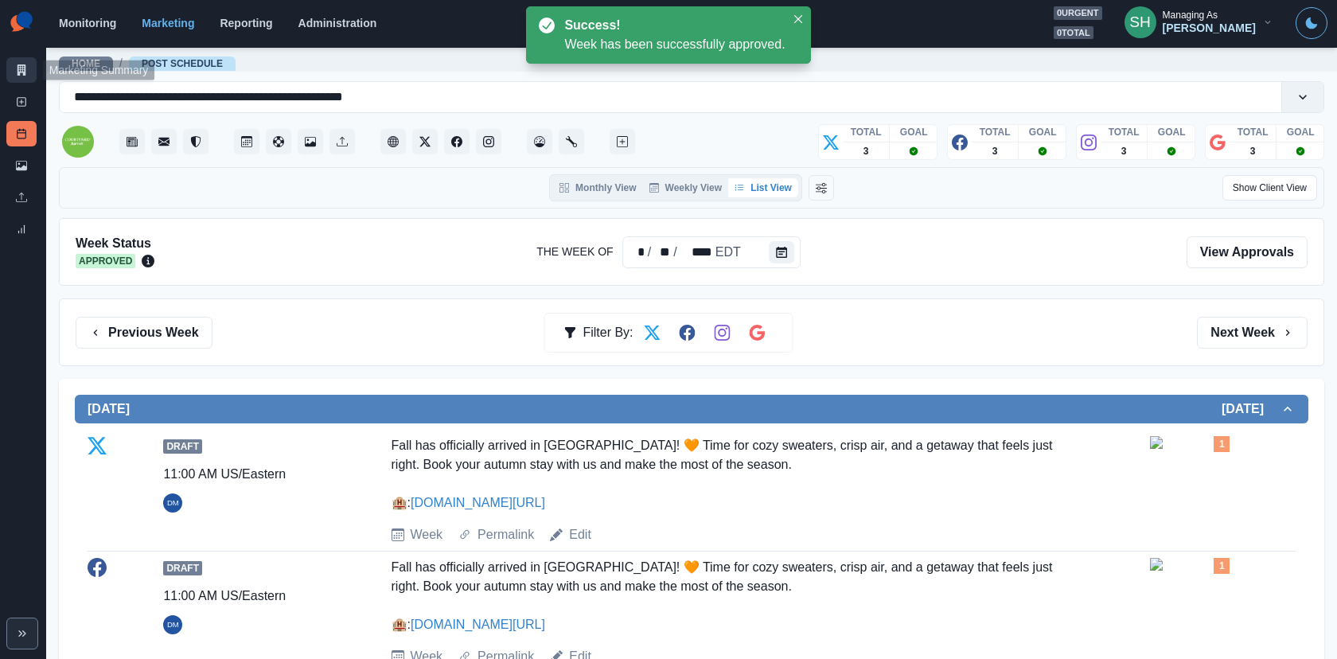
click at [19, 76] on link "Marketing Summary" at bounding box center [21, 69] width 30 height 25
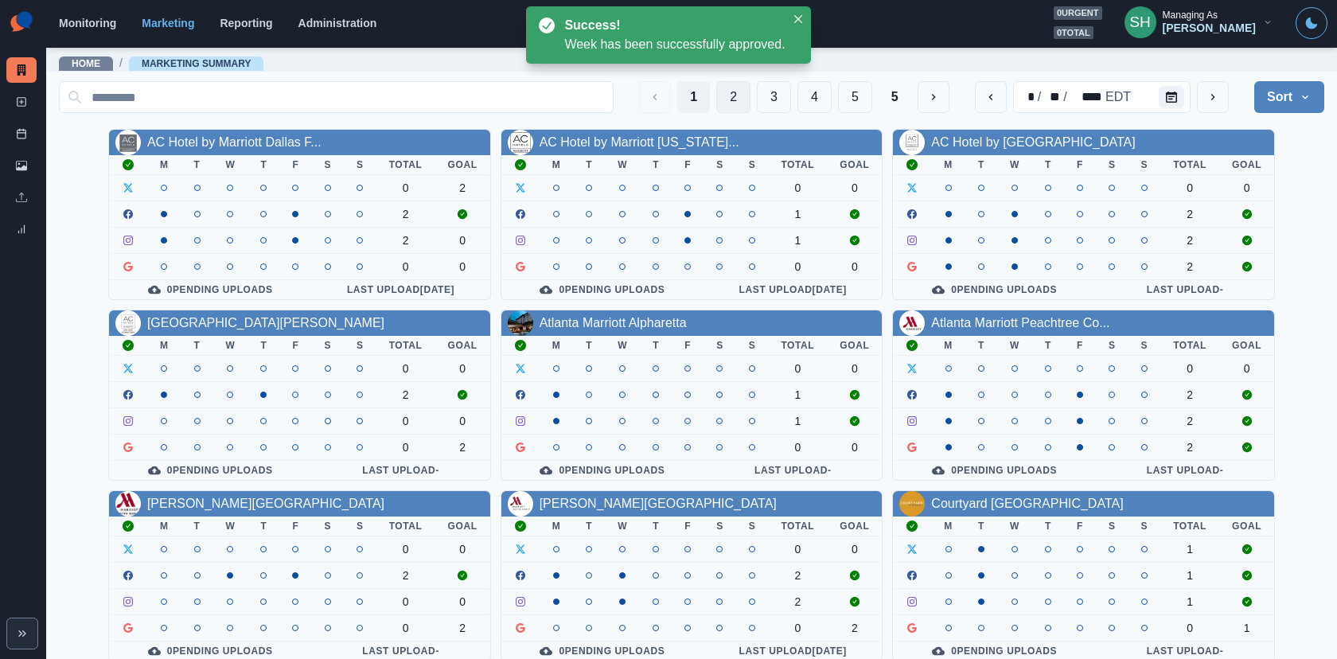
click at [737, 91] on button "2" at bounding box center [733, 97] width 34 height 32
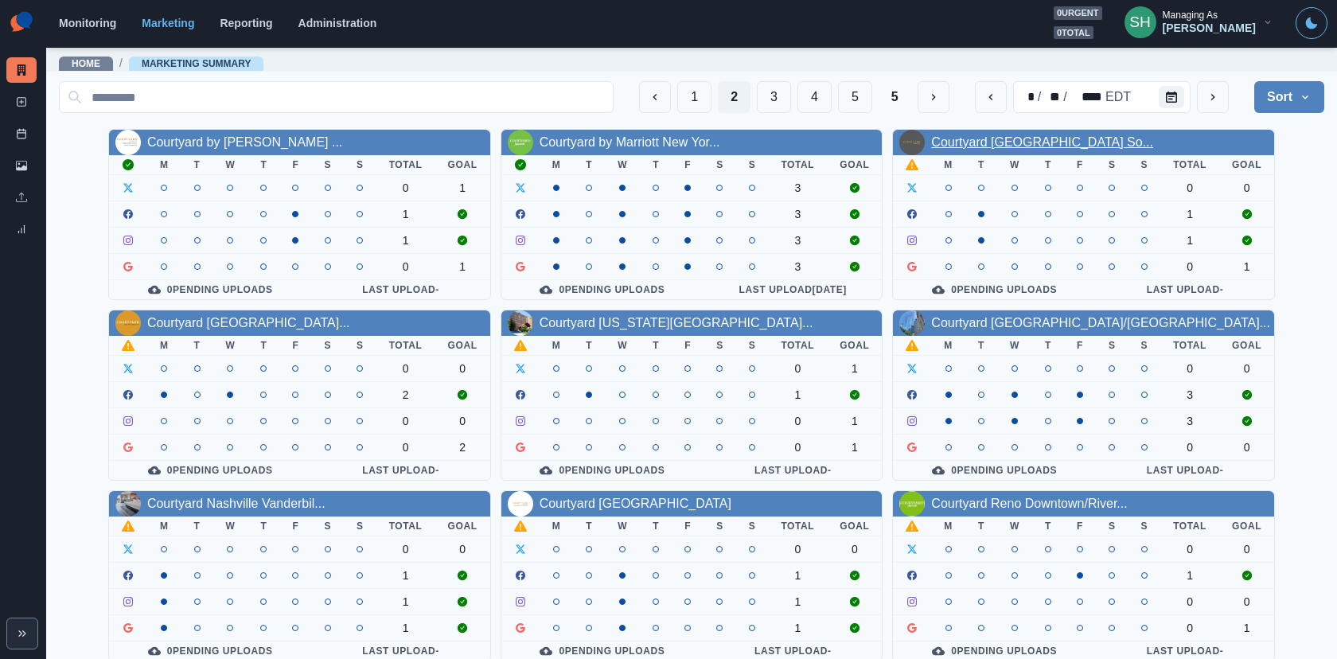
click at [977, 140] on link "Courtyard Dallas Arlington So..." at bounding box center [1042, 142] width 222 height 14
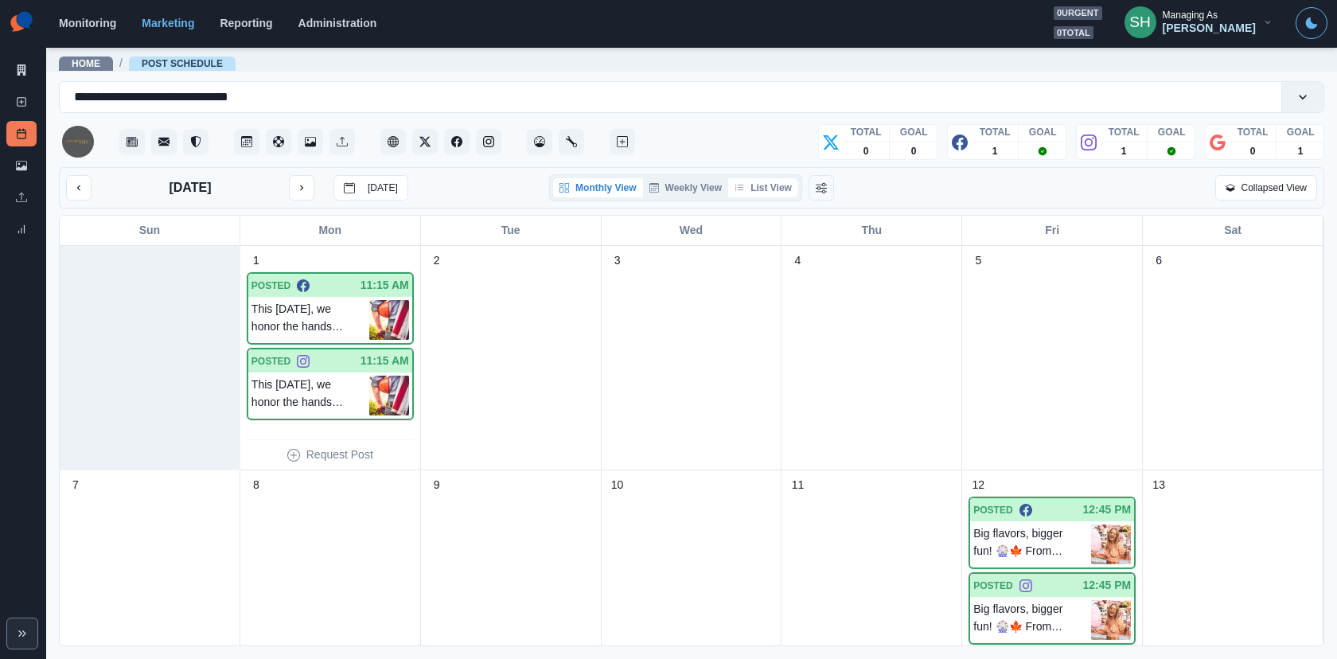
click at [771, 178] on button "List View" at bounding box center [763, 187] width 70 height 19
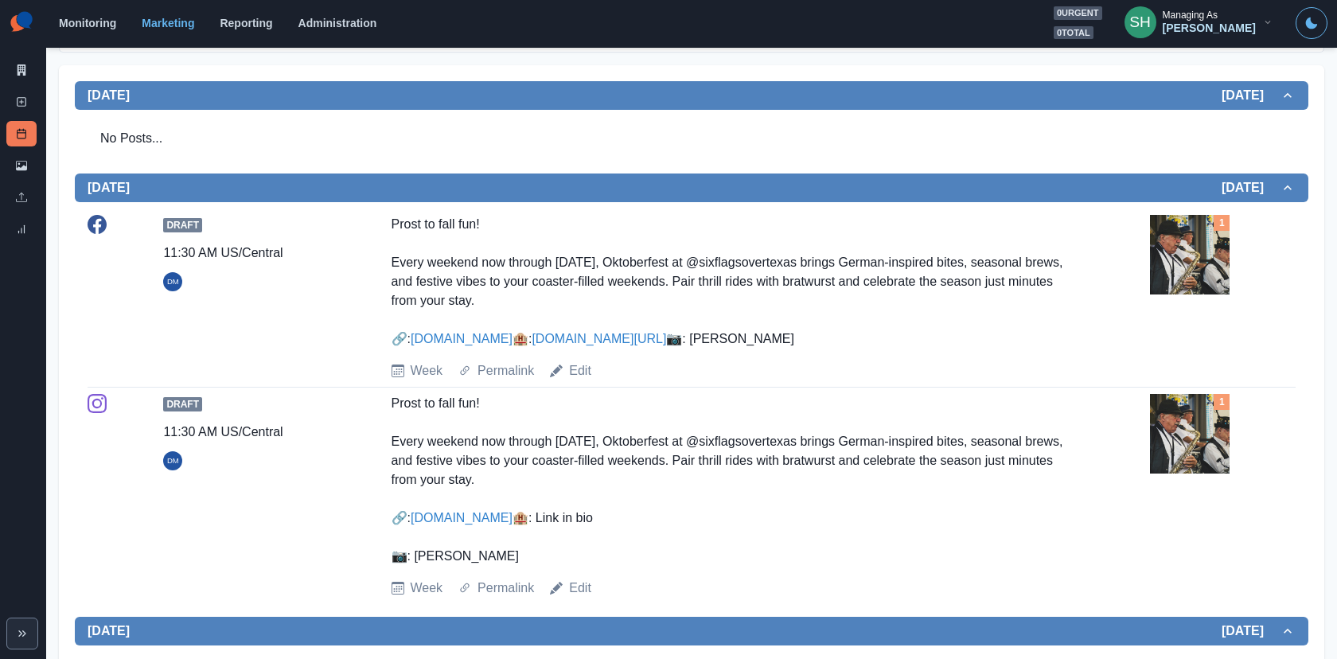
scroll to position [315, 0]
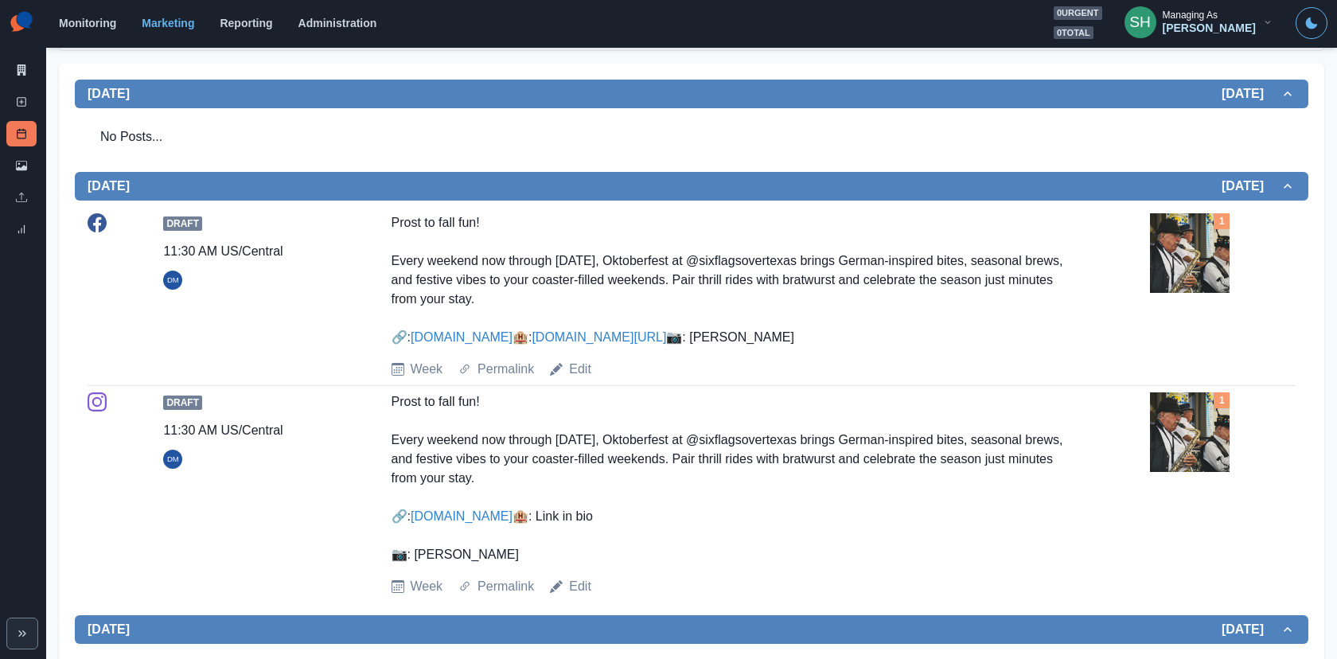
click at [1199, 240] on img at bounding box center [1190, 253] width 80 height 80
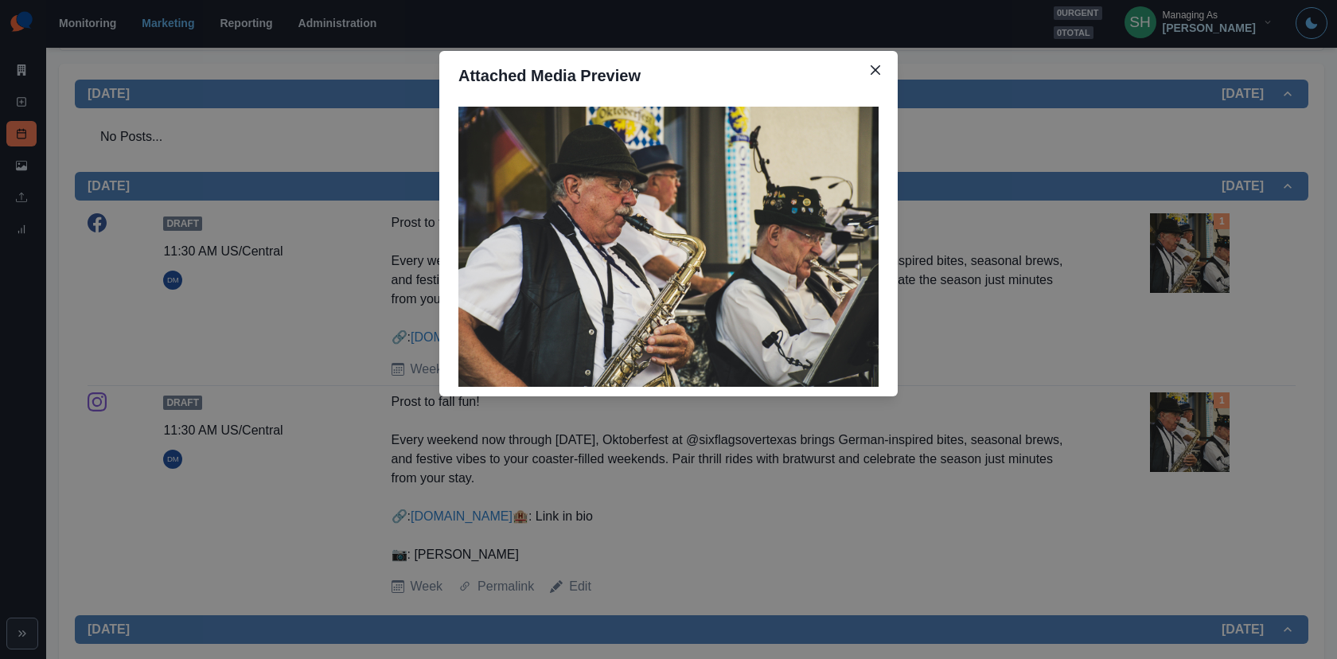
click at [1133, 249] on div "Attached Media Preview" at bounding box center [668, 329] width 1337 height 659
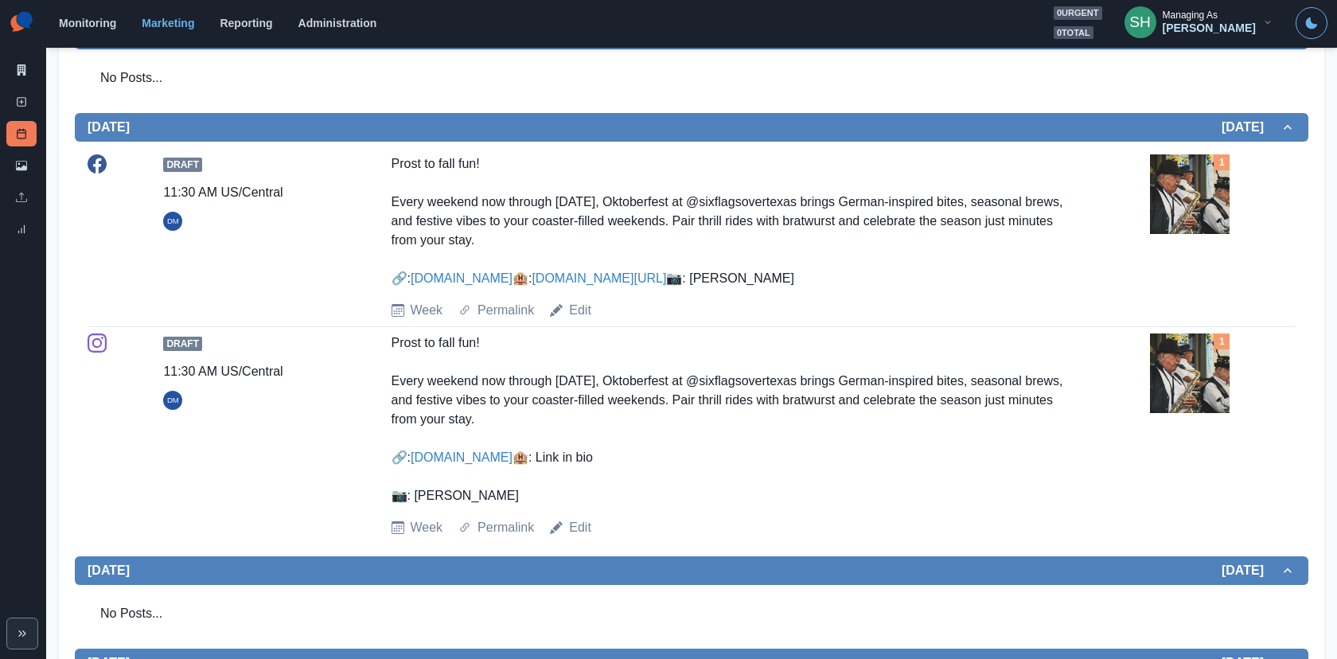
scroll to position [0, 0]
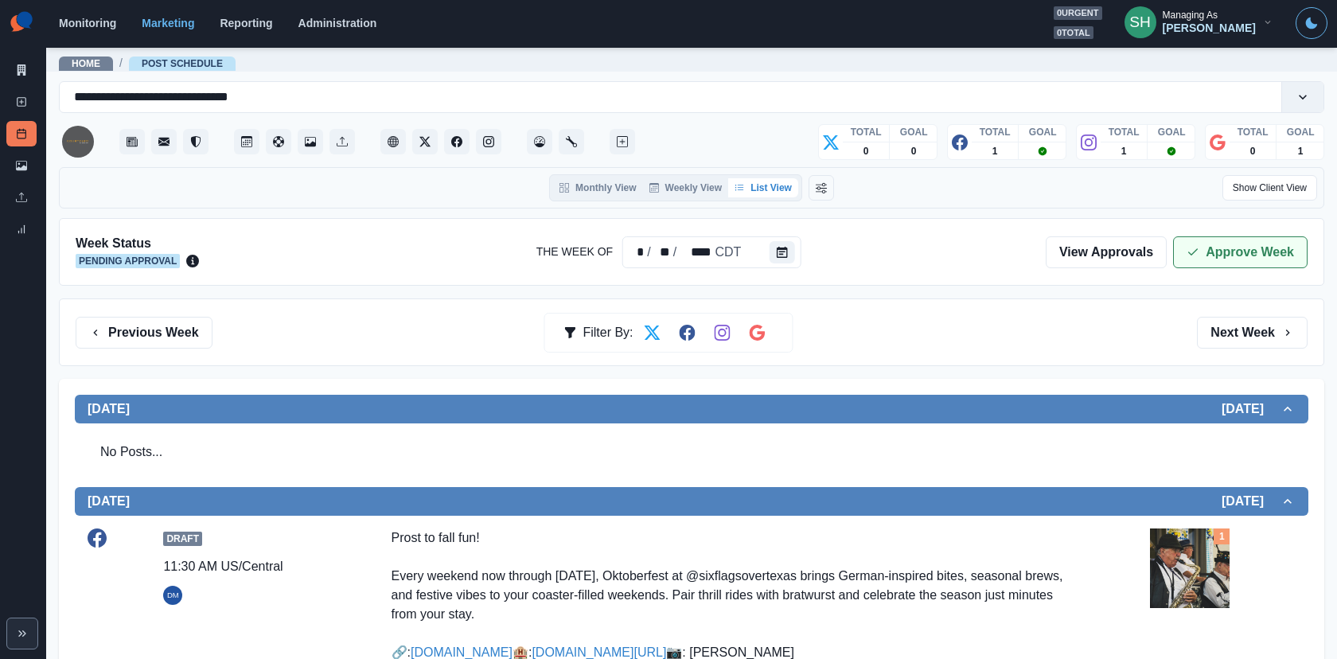
click at [1202, 250] on button "Approve Week" at bounding box center [1240, 252] width 134 height 32
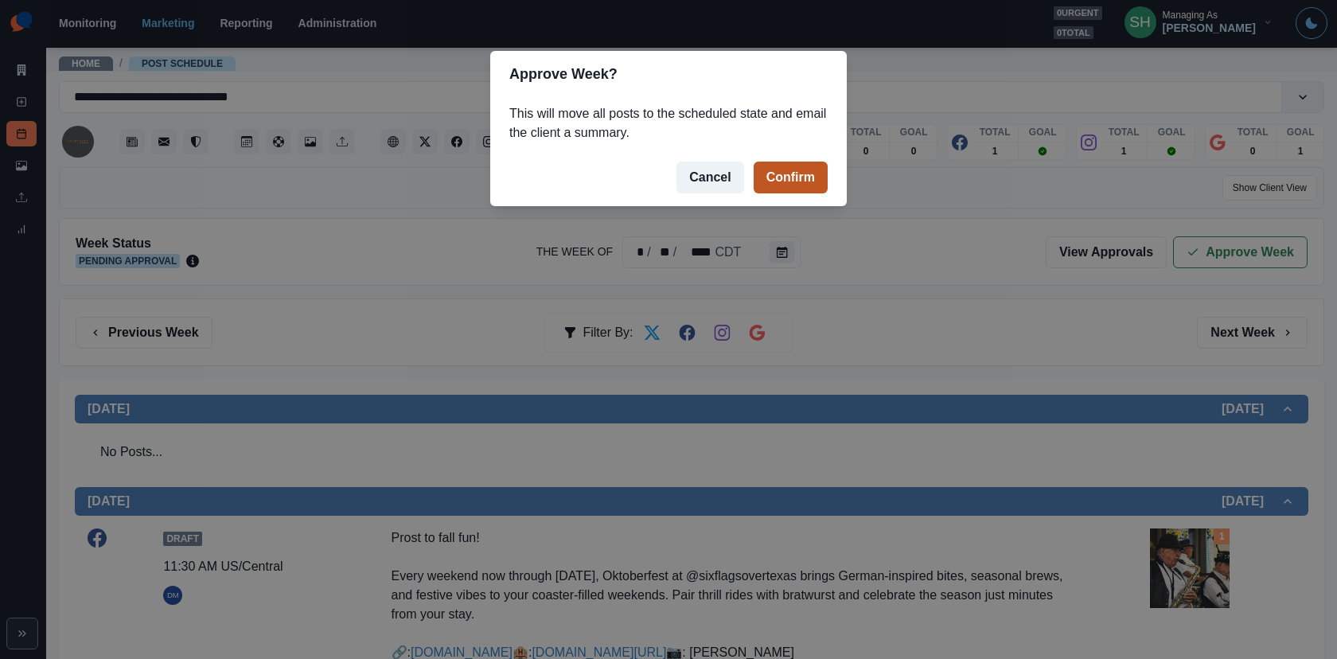
click at [782, 175] on button "Confirm" at bounding box center [790, 178] width 74 height 32
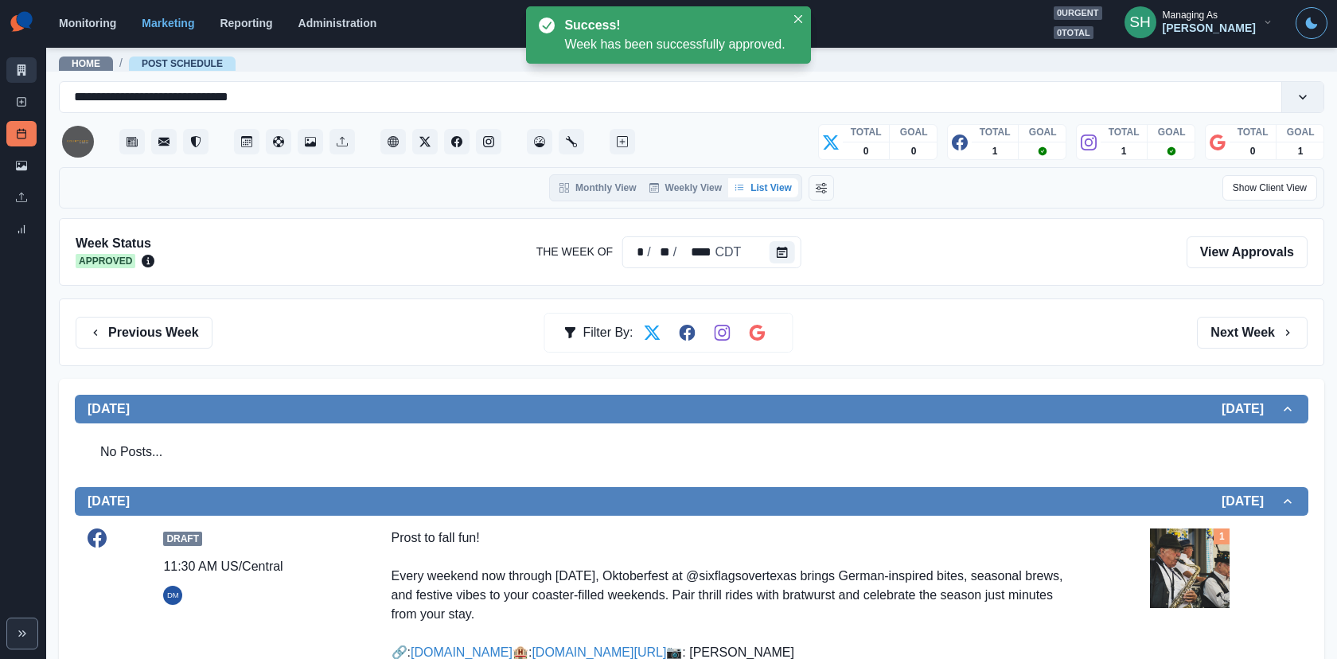
click at [22, 63] on link "Marketing Summary" at bounding box center [21, 69] width 30 height 25
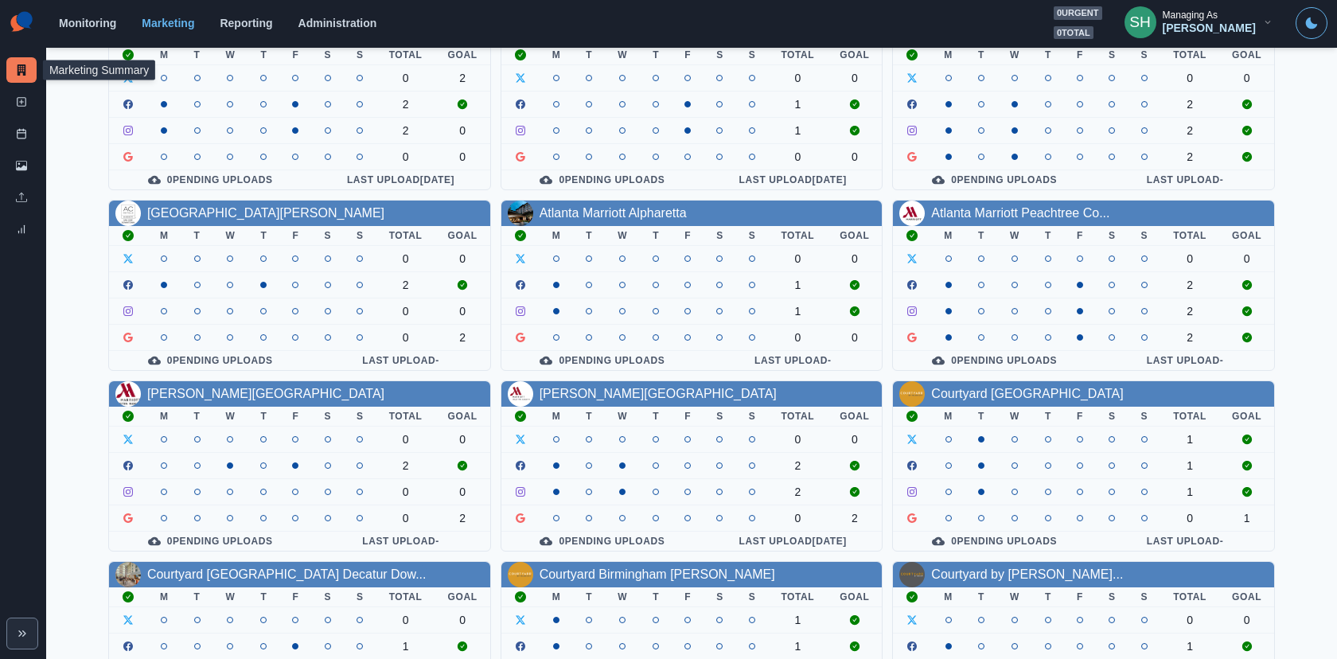
scroll to position [185, 0]
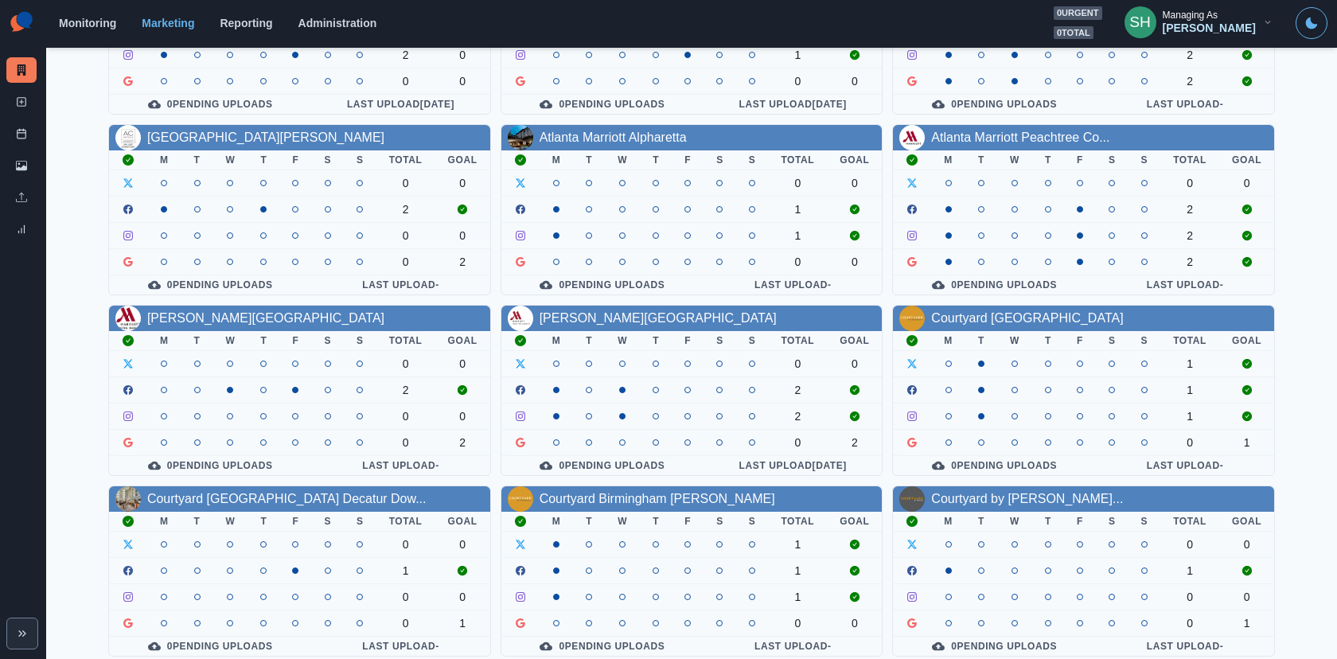
click at [1202, 18] on div "Managing As" at bounding box center [1189, 15] width 55 height 11
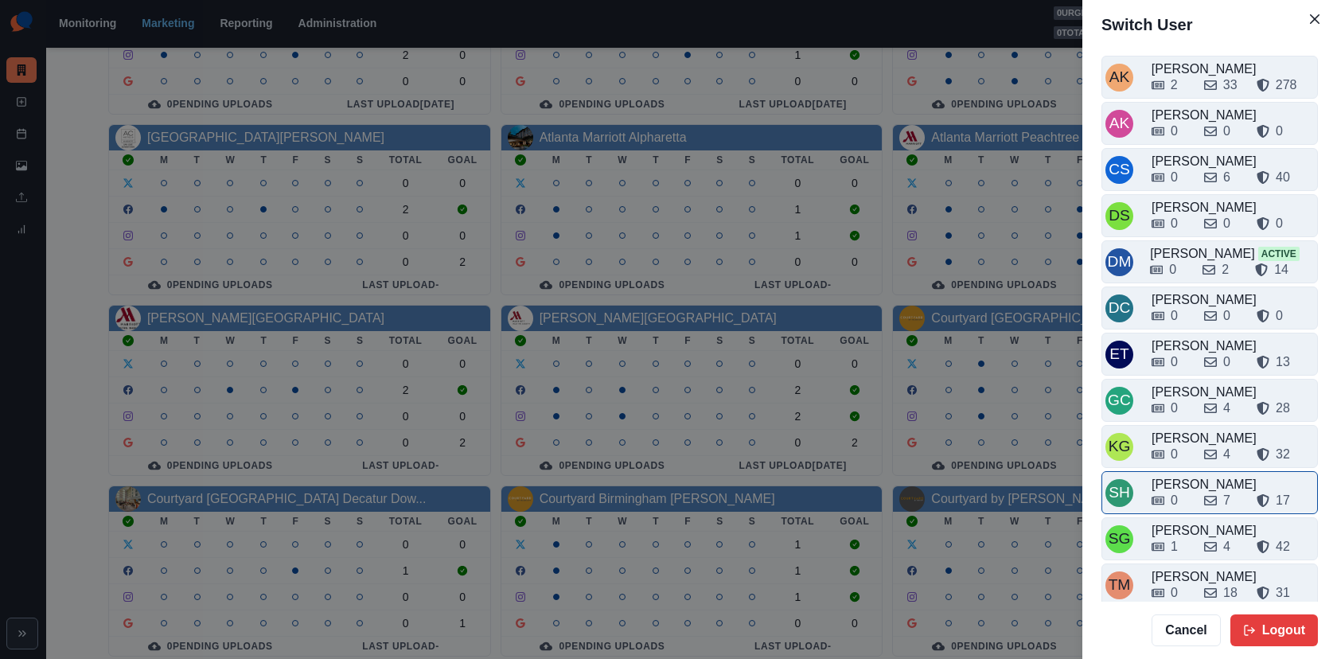
click at [1201, 485] on div "0 7 17" at bounding box center [1232, 497] width 162 height 25
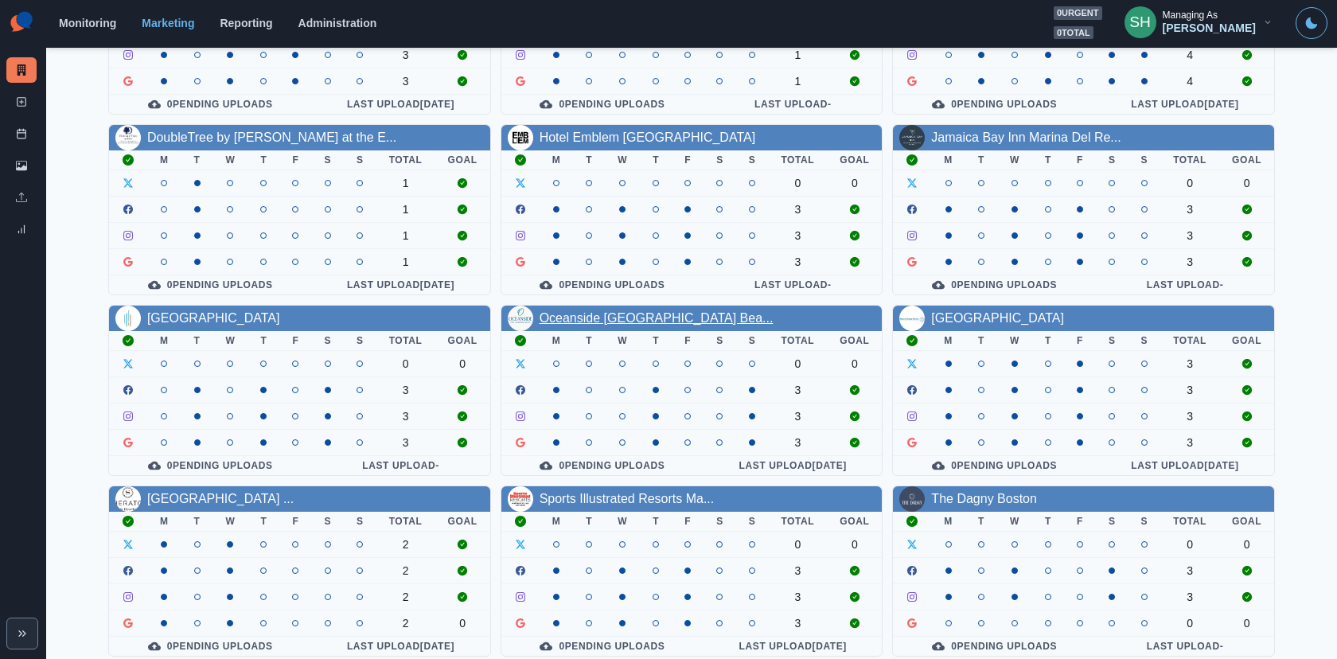
click at [603, 311] on link "Oceanside Fort Lauderdale Bea..." at bounding box center [656, 318] width 234 height 14
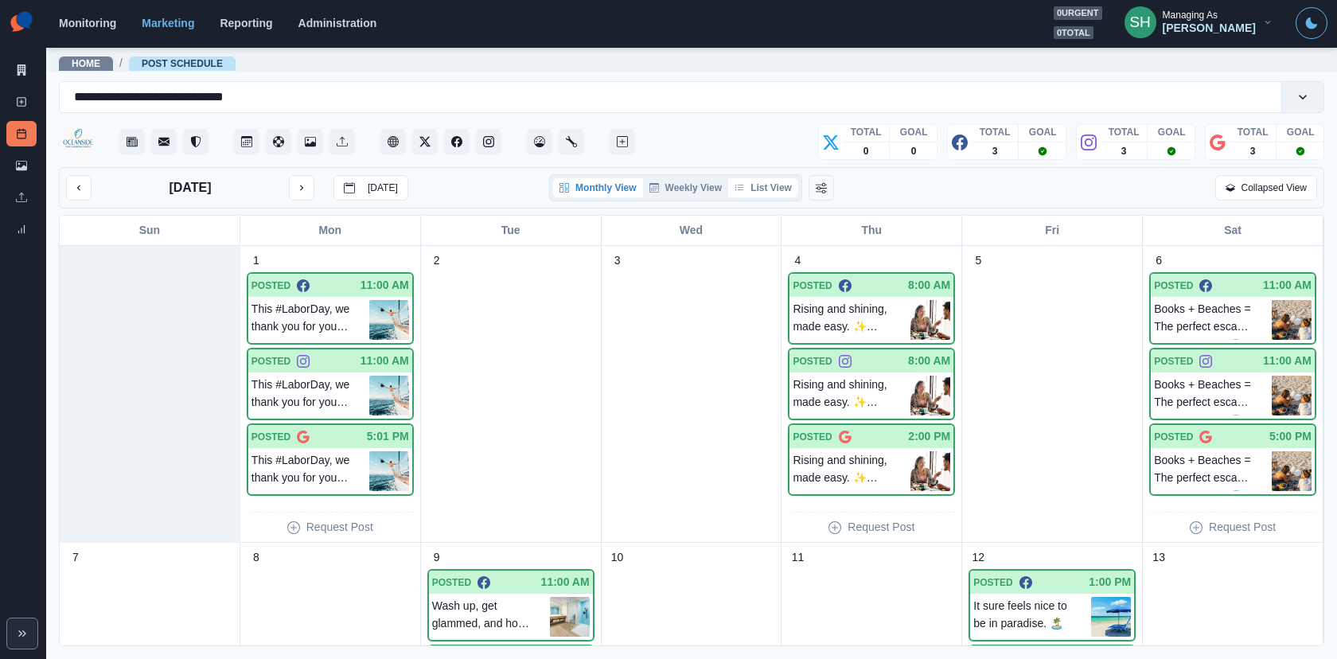
click at [761, 178] on button "List View" at bounding box center [763, 187] width 70 height 19
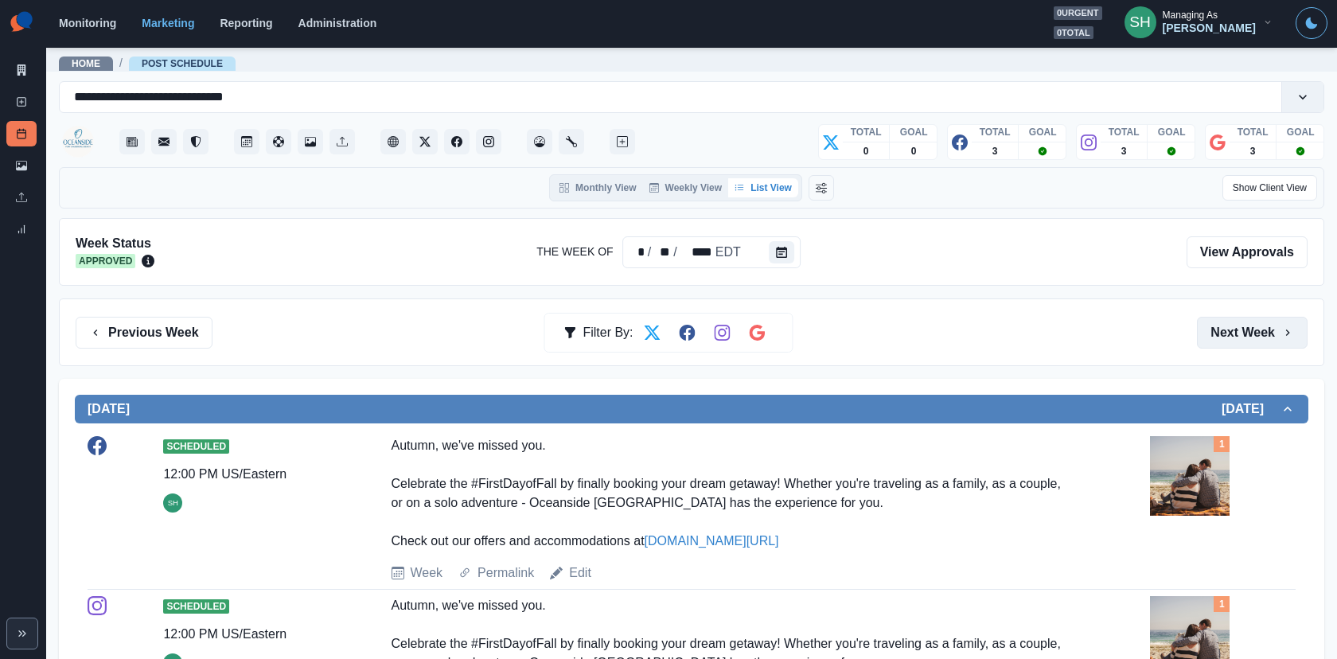
click at [1202, 333] on button "Next Week" at bounding box center [1252, 333] width 111 height 32
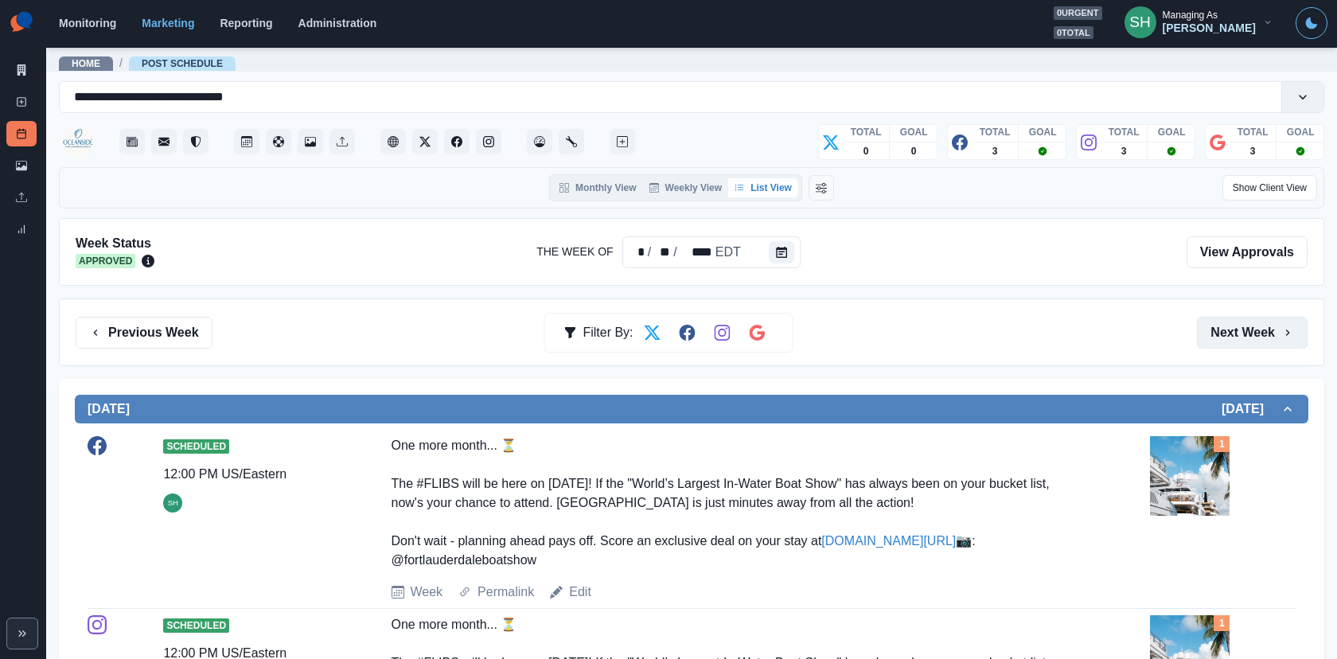
click at [1202, 324] on button "Next Week" at bounding box center [1252, 333] width 111 height 32
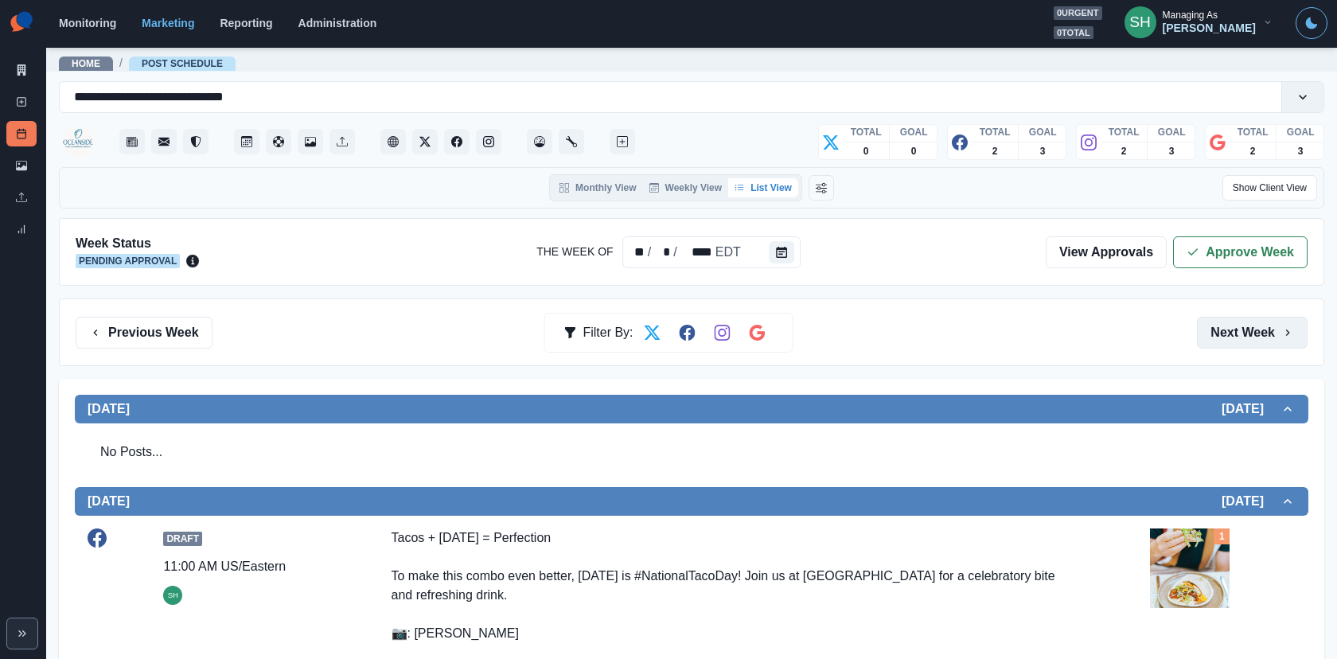
click at [1202, 317] on button "Next Week" at bounding box center [1252, 333] width 111 height 32
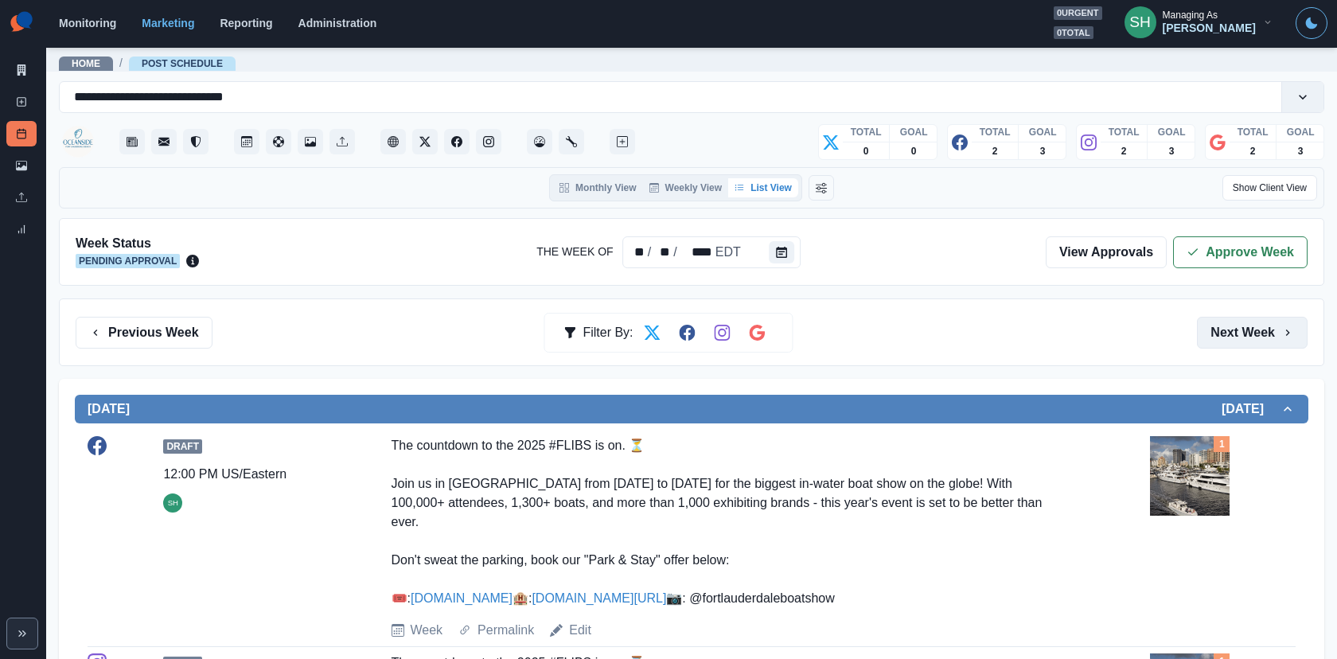
click at [1202, 329] on button "Next Week" at bounding box center [1252, 333] width 111 height 32
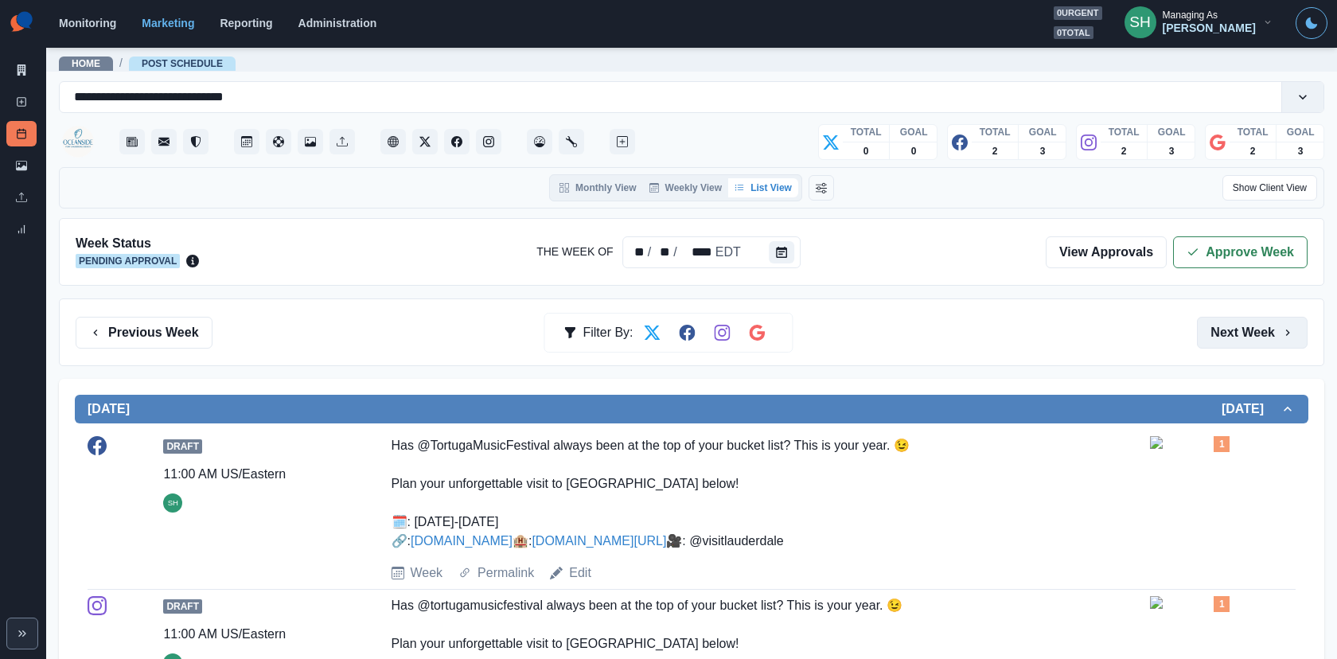
click at [1202, 331] on button "Next Week" at bounding box center [1252, 333] width 111 height 32
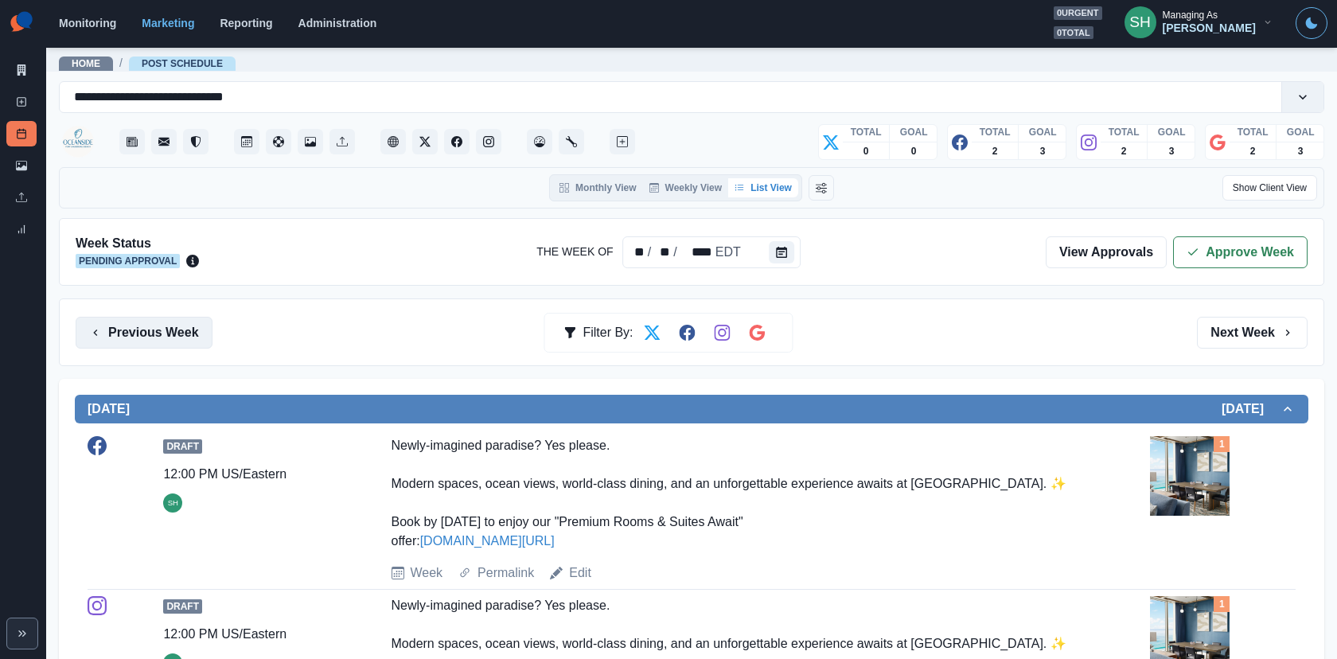
click at [162, 341] on button "Previous Week" at bounding box center [144, 333] width 137 height 32
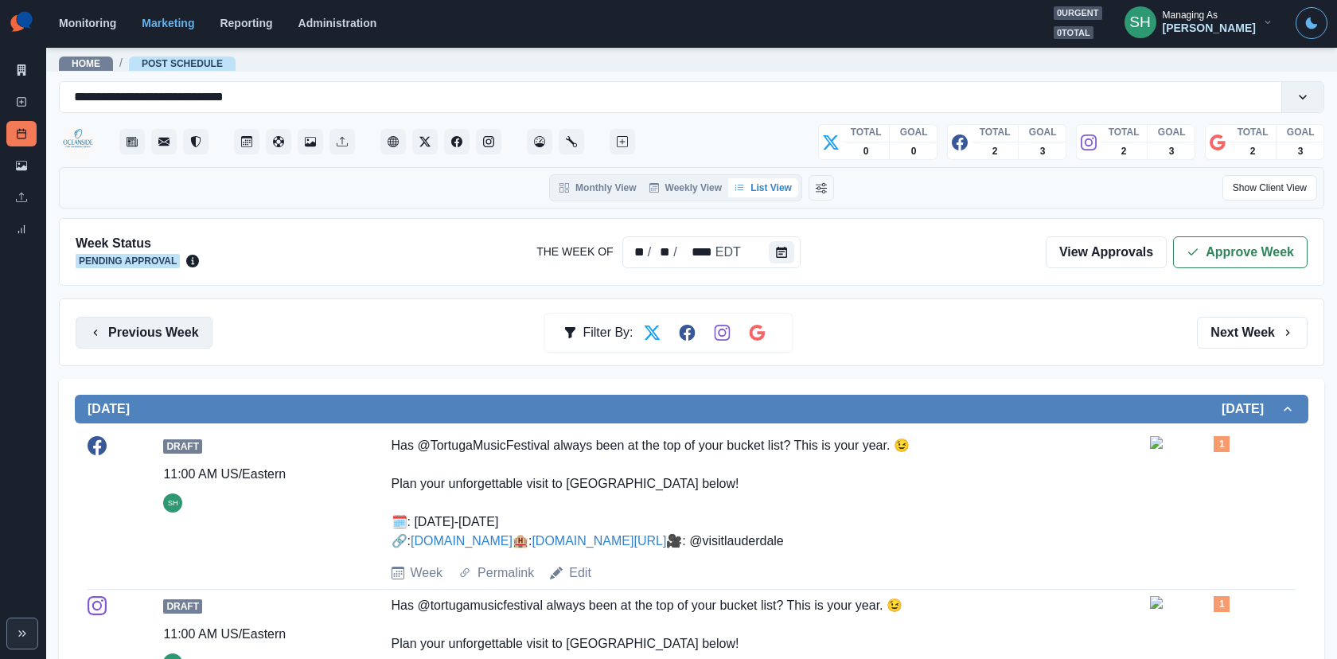
click at [162, 341] on button "Previous Week" at bounding box center [144, 333] width 137 height 32
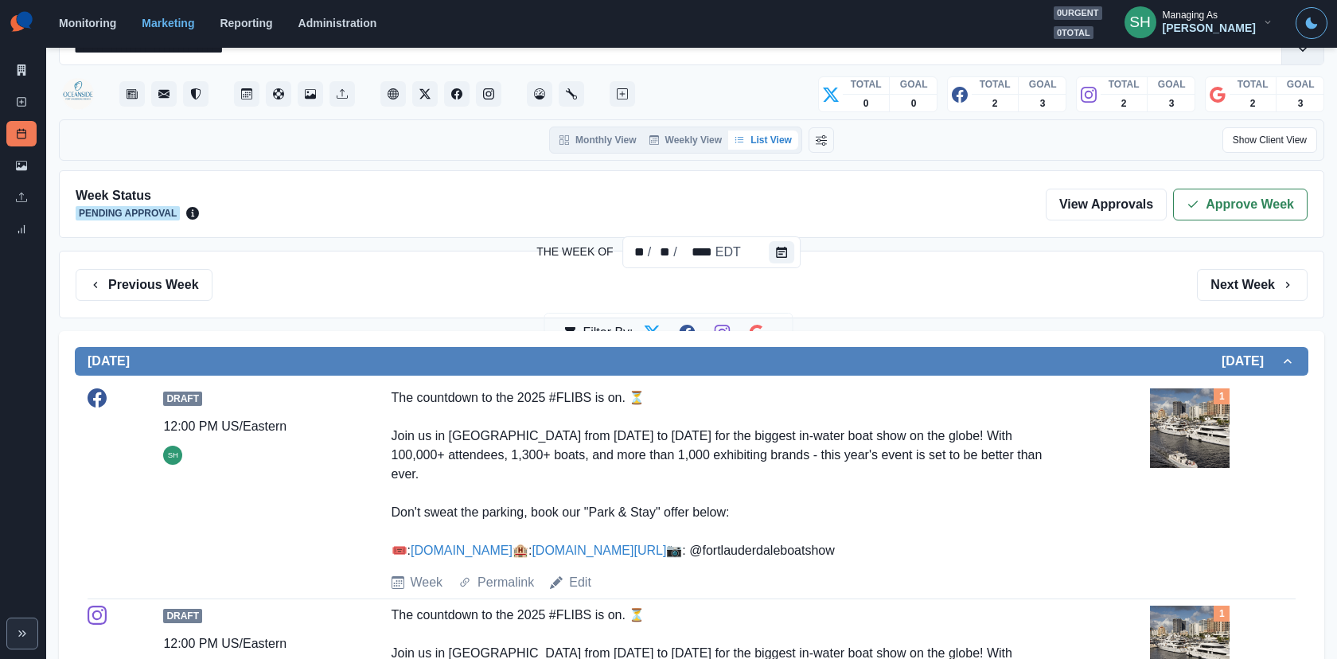
scroll to position [65, 0]
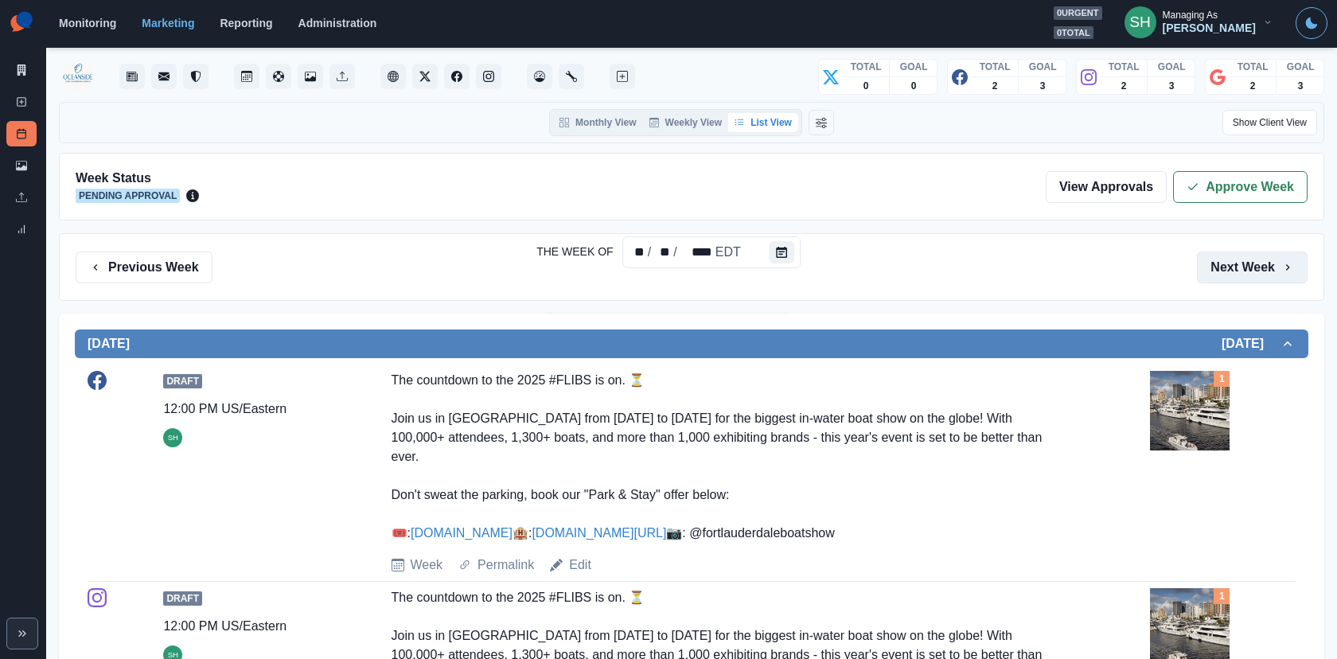
click at [1202, 278] on button "Next Week" at bounding box center [1252, 267] width 111 height 32
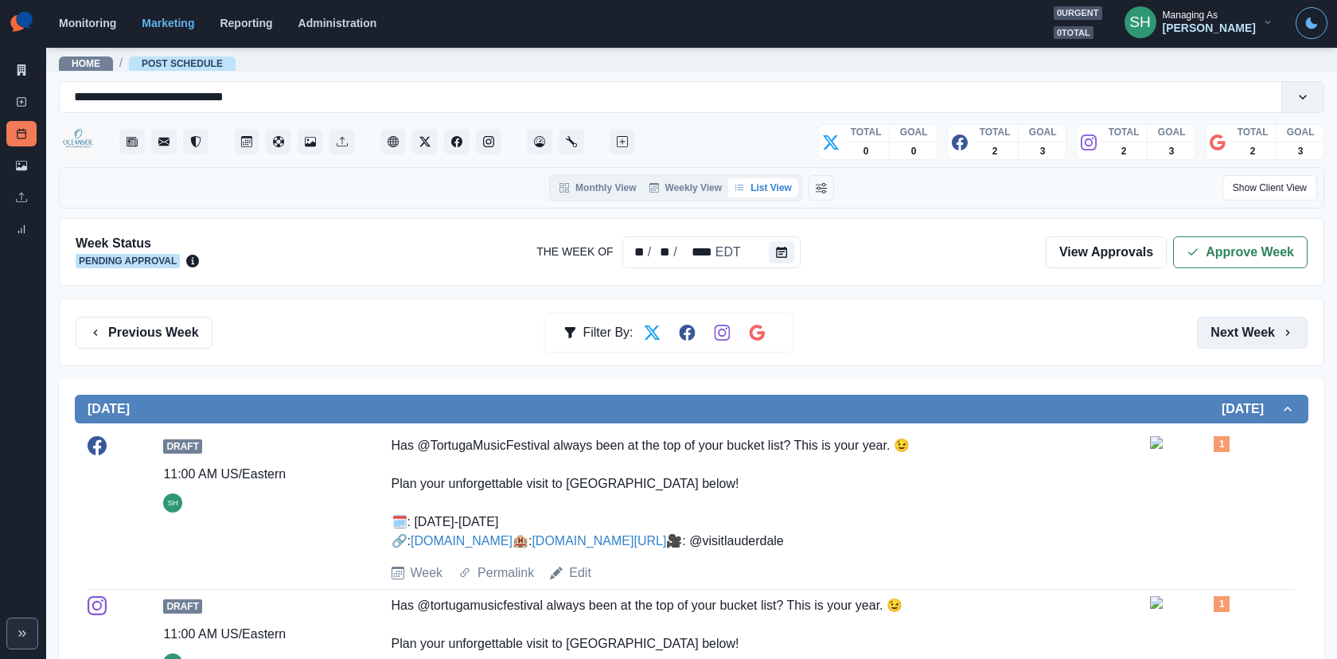
click at [1202, 325] on button "Next Week" at bounding box center [1252, 333] width 111 height 32
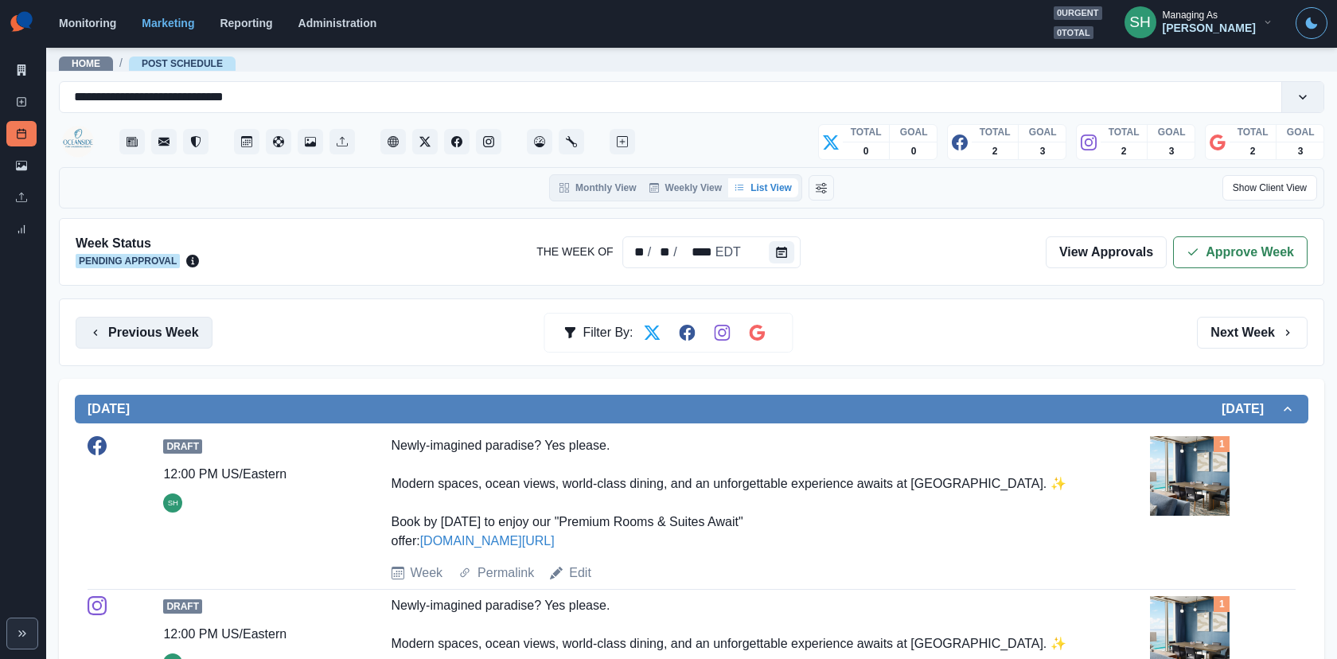
click at [171, 317] on button "Previous Week" at bounding box center [144, 333] width 137 height 32
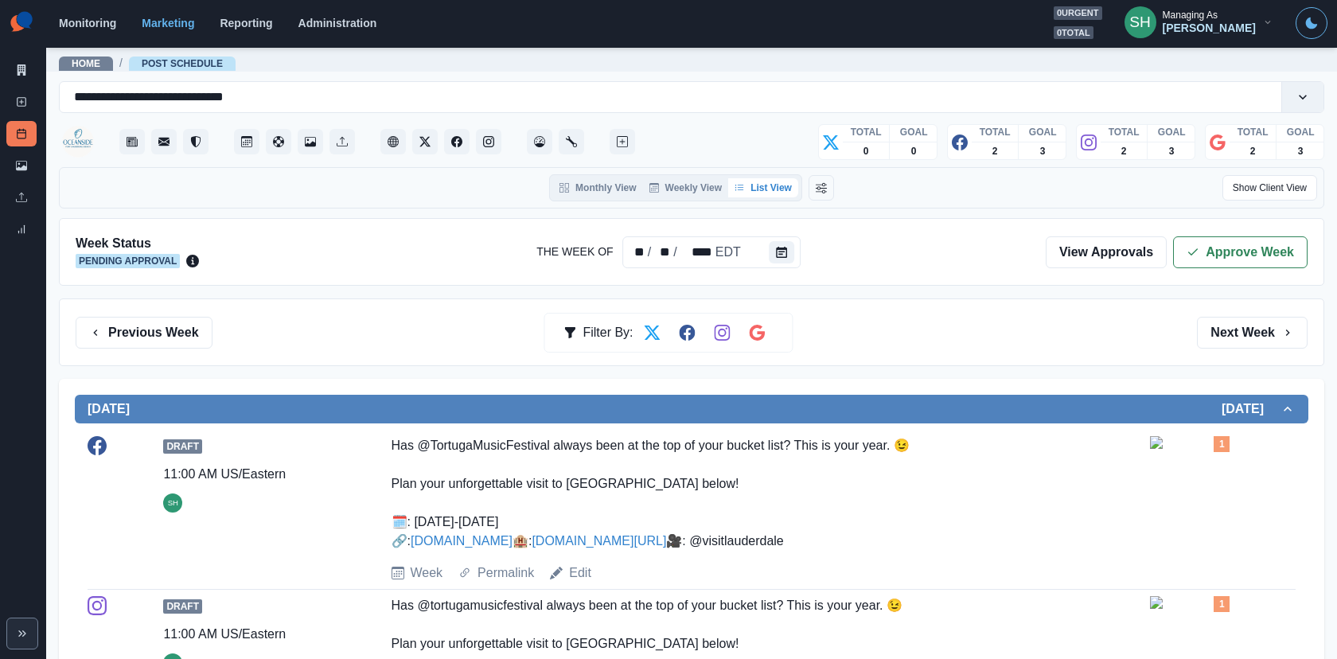
scroll to position [42, 0]
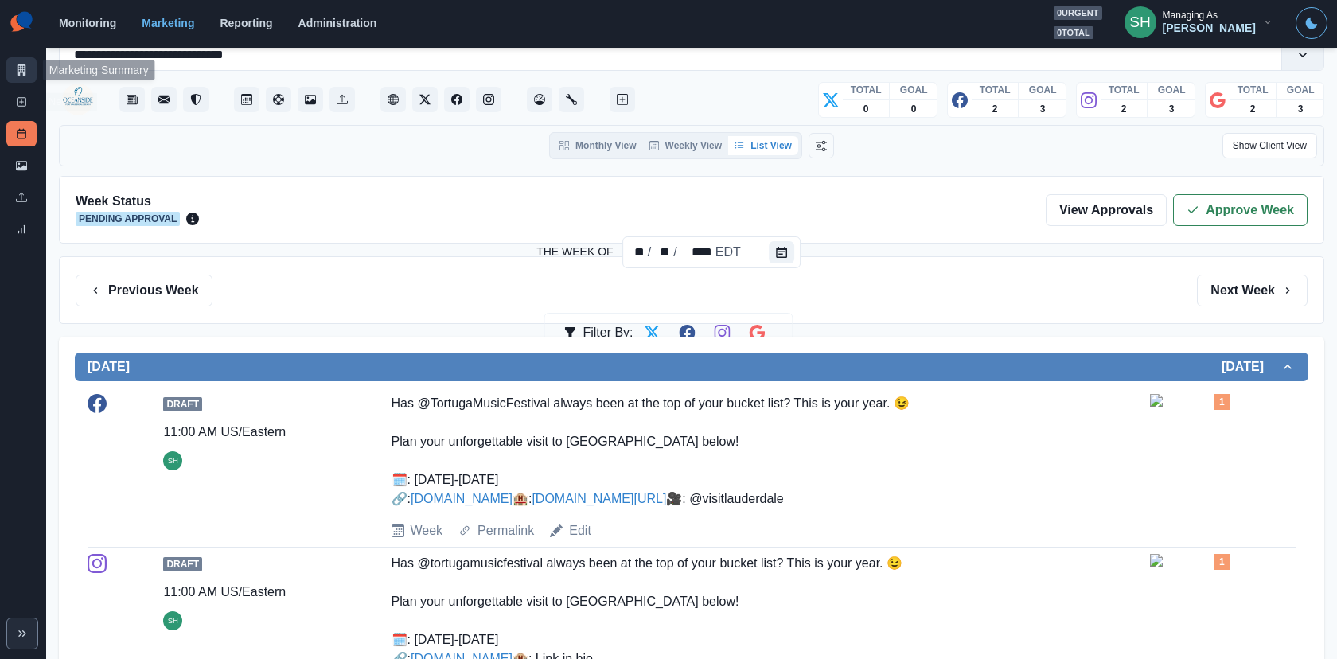
click at [18, 76] on link "Marketing Summary" at bounding box center [21, 69] width 30 height 25
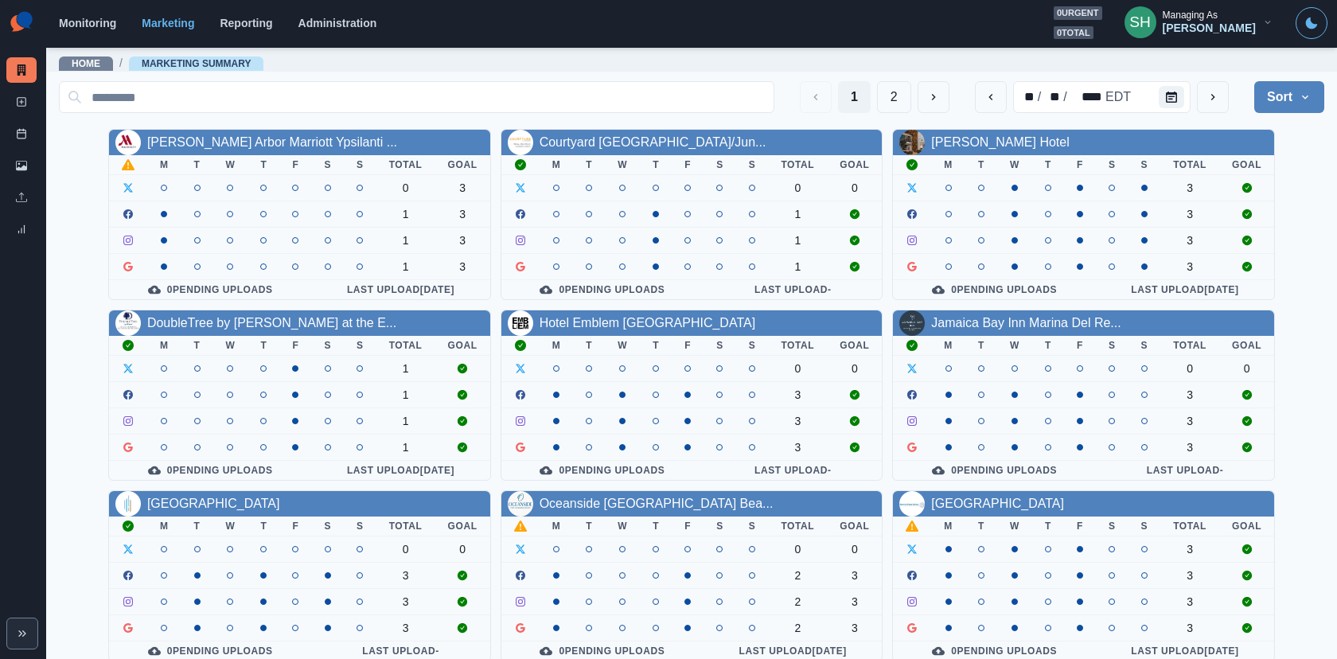
click at [593, 494] on div "Oceanside Fort Lauderdale Bea..." at bounding box center [656, 503] width 234 height 19
click at [593, 499] on link "Oceanside Fort Lauderdale Bea..." at bounding box center [656, 503] width 234 height 14
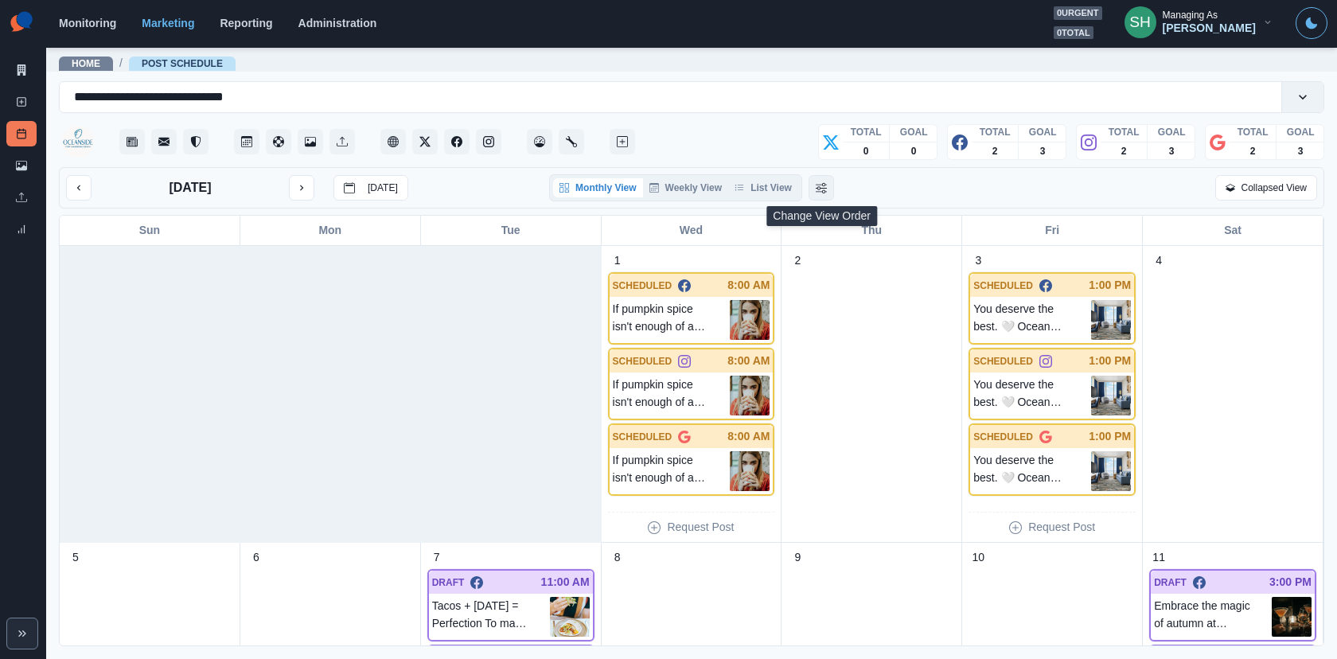
click at [811, 185] on button "Change View Order" at bounding box center [820, 187] width 25 height 25
click at [842, 190] on icon "Change View Order" at bounding box center [844, 187] width 11 height 11
click at [778, 190] on button "List View" at bounding box center [763, 187] width 70 height 19
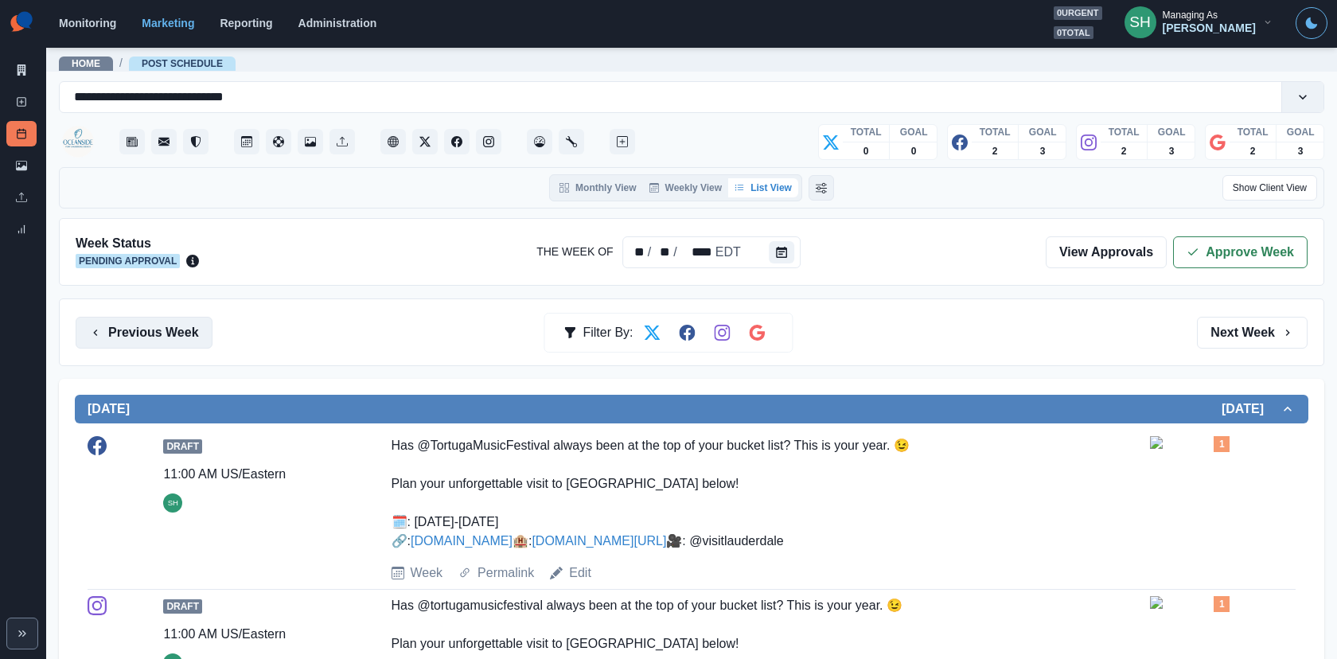
click at [197, 325] on button "Previous Week" at bounding box center [144, 333] width 137 height 32
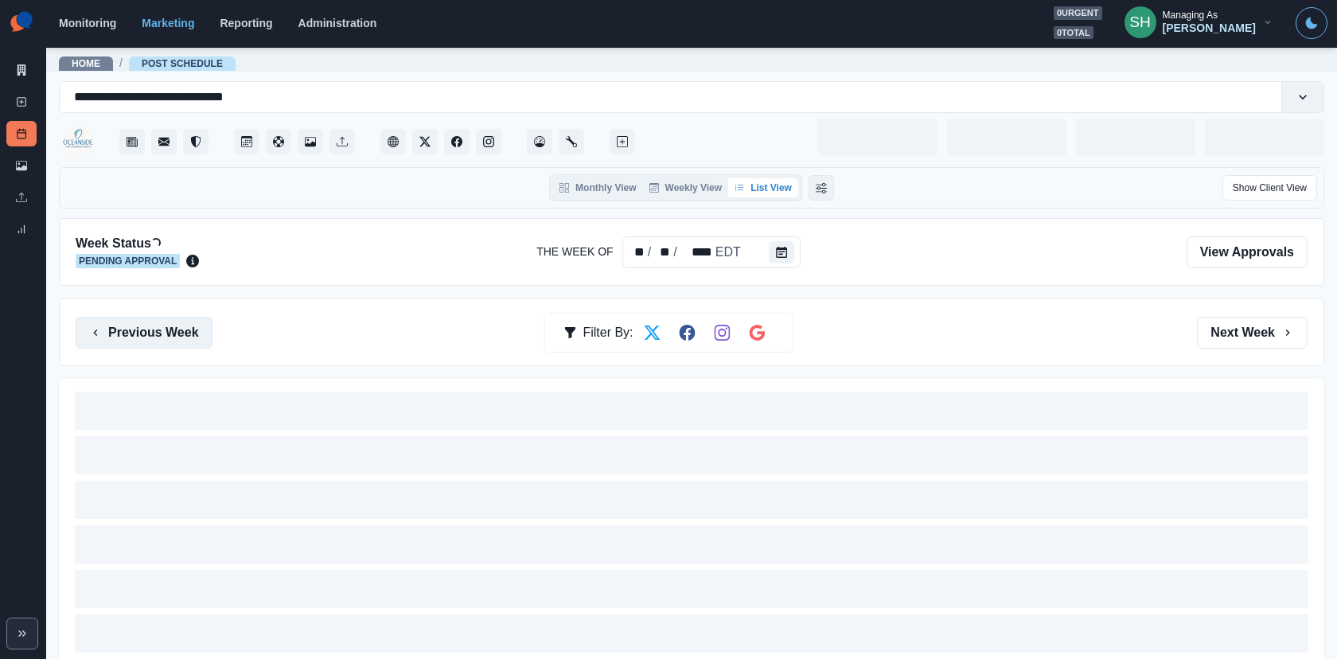
click at [197, 325] on button "Previous Week" at bounding box center [144, 333] width 137 height 32
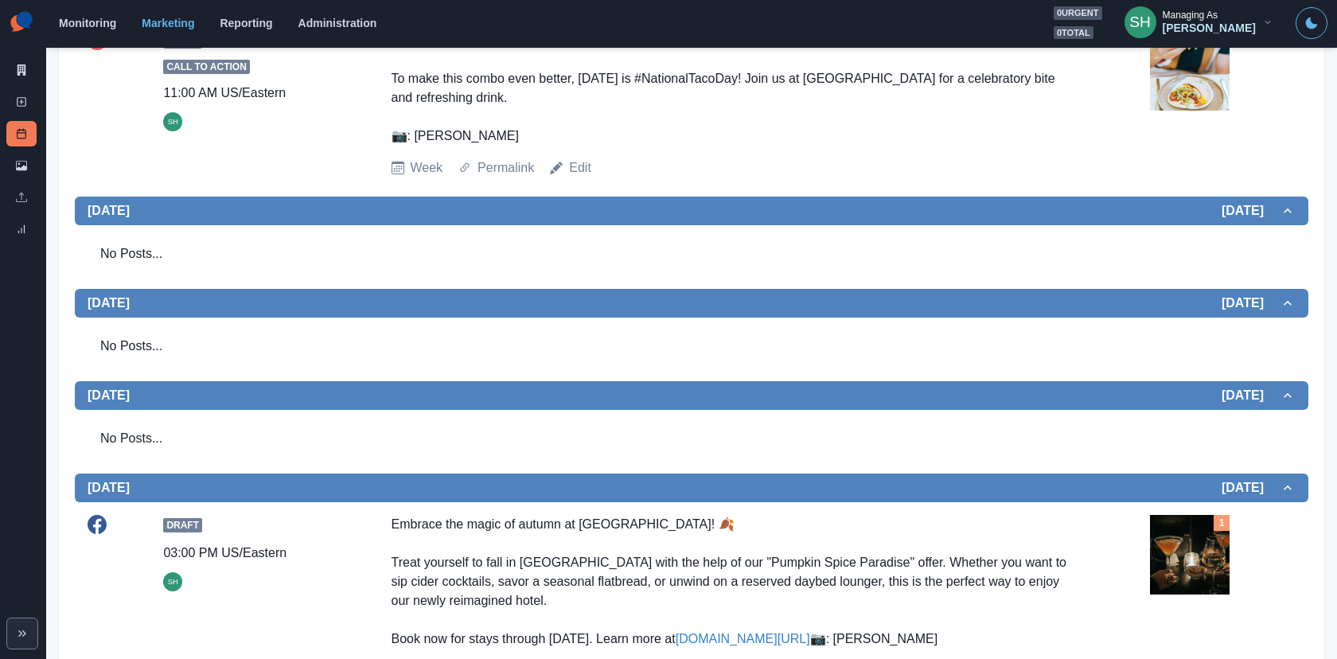
scroll to position [812, 0]
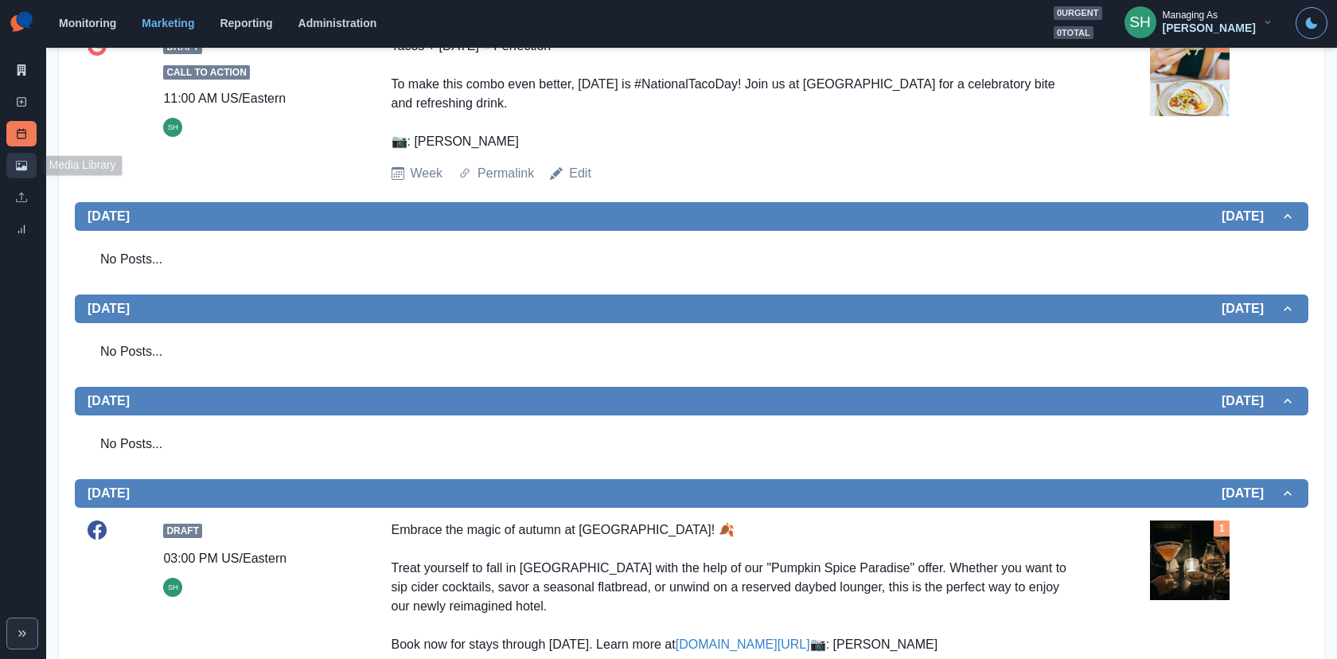
click at [22, 162] on icon at bounding box center [21, 165] width 11 height 11
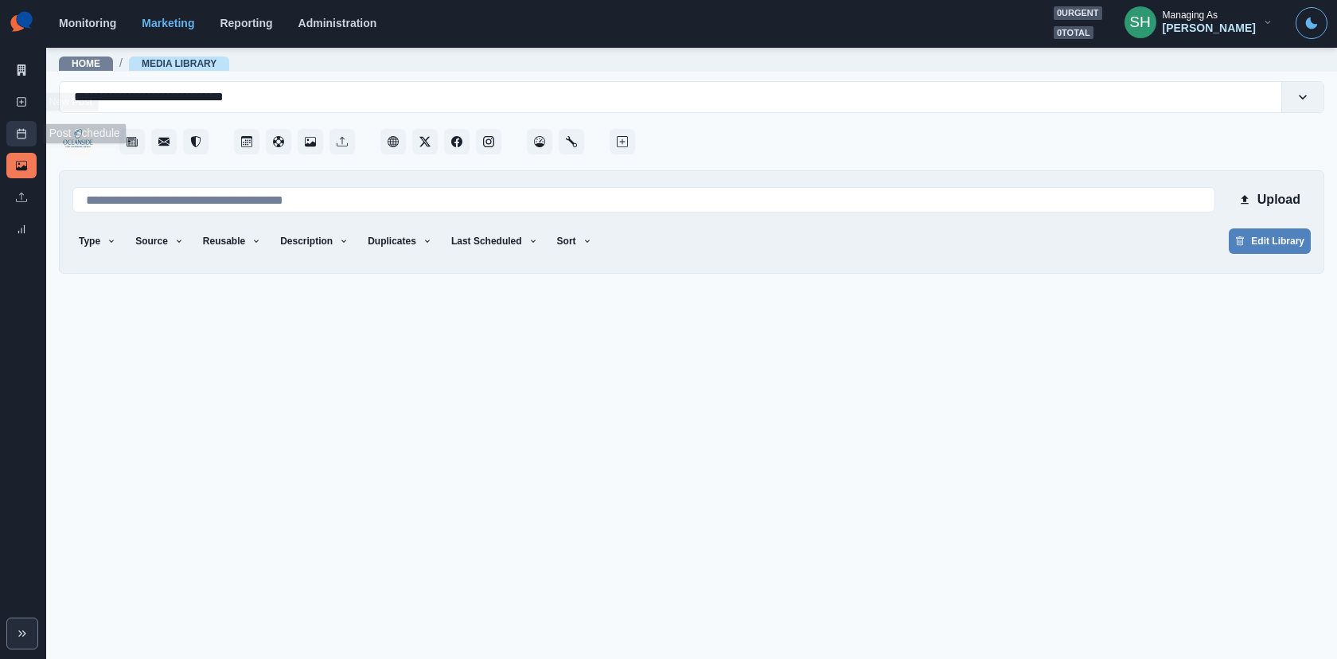
click at [18, 137] on icon at bounding box center [21, 133] width 11 height 11
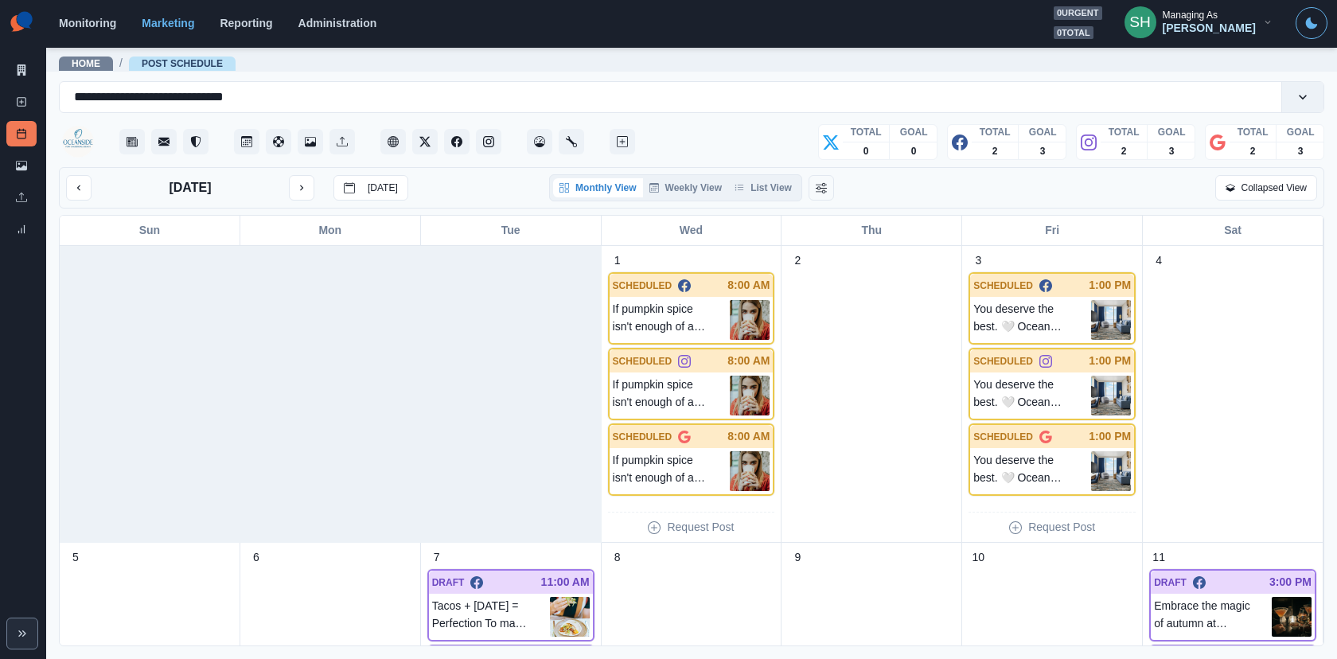
click at [64, 187] on div "October 2025 Today Monthly View Weekly View List View Collapsed View" at bounding box center [691, 187] width 1265 height 41
click at [71, 189] on button "previous month" at bounding box center [78, 187] width 25 height 25
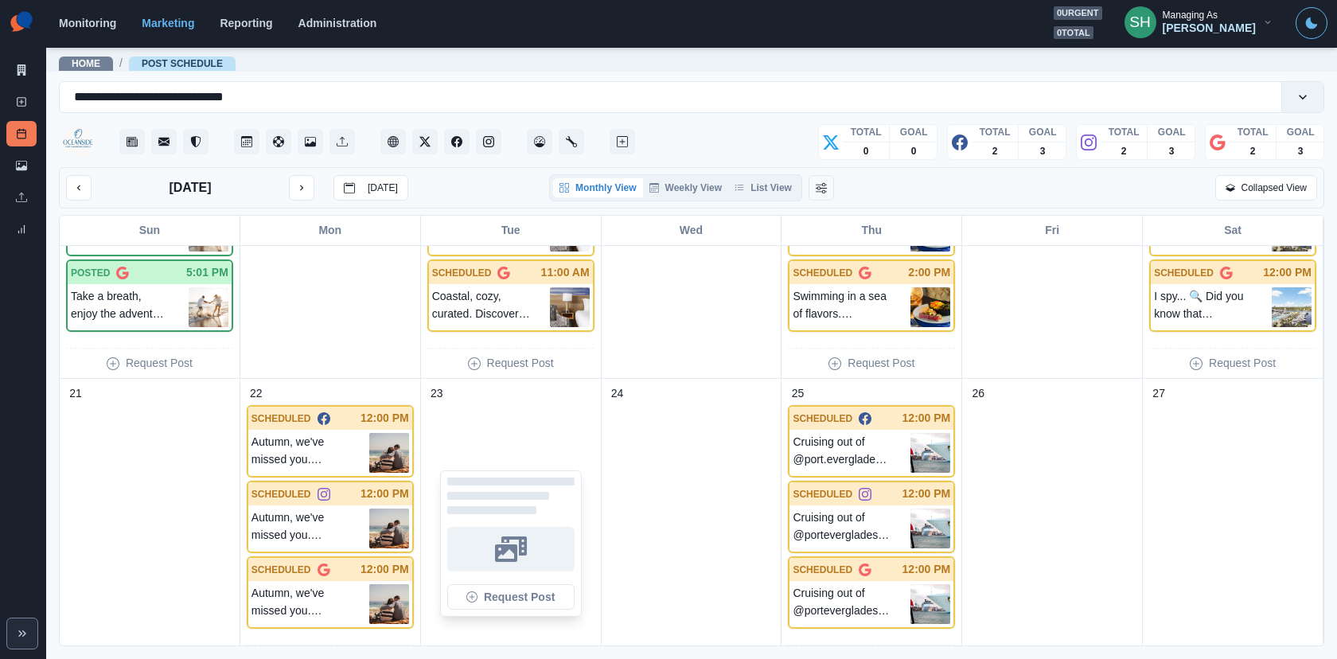
scroll to position [1084, 0]
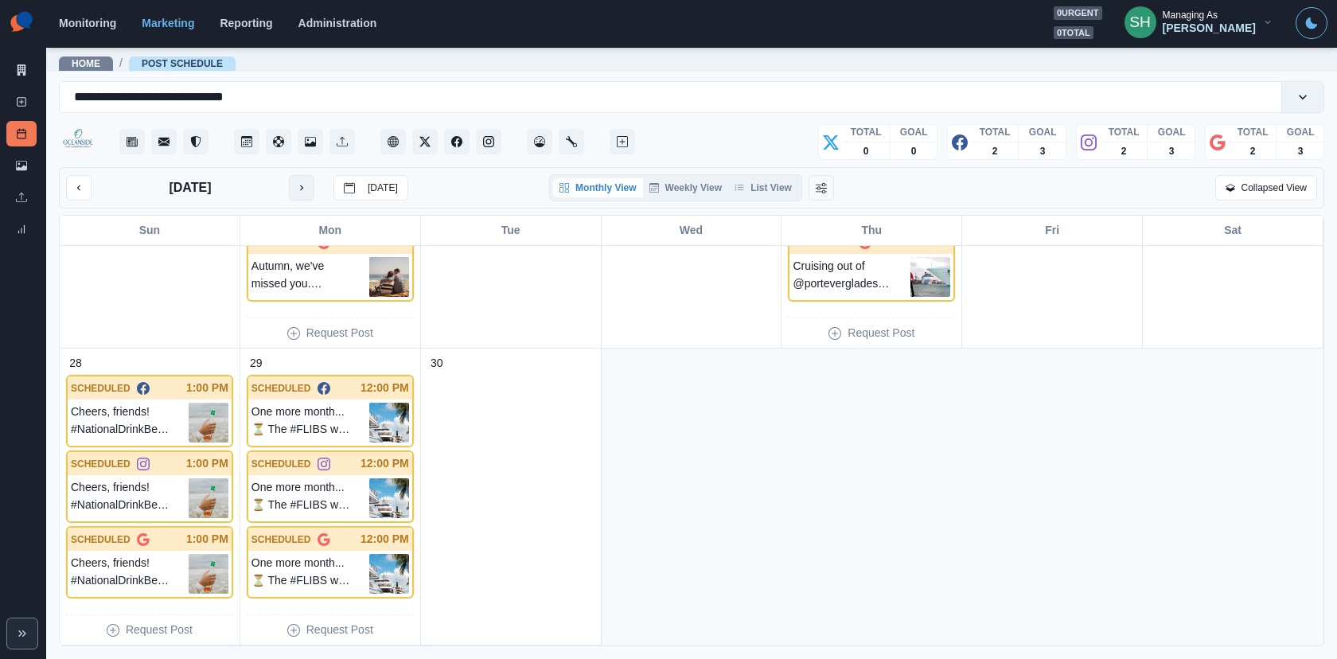
click at [296, 184] on icon "next month" at bounding box center [301, 187] width 11 height 11
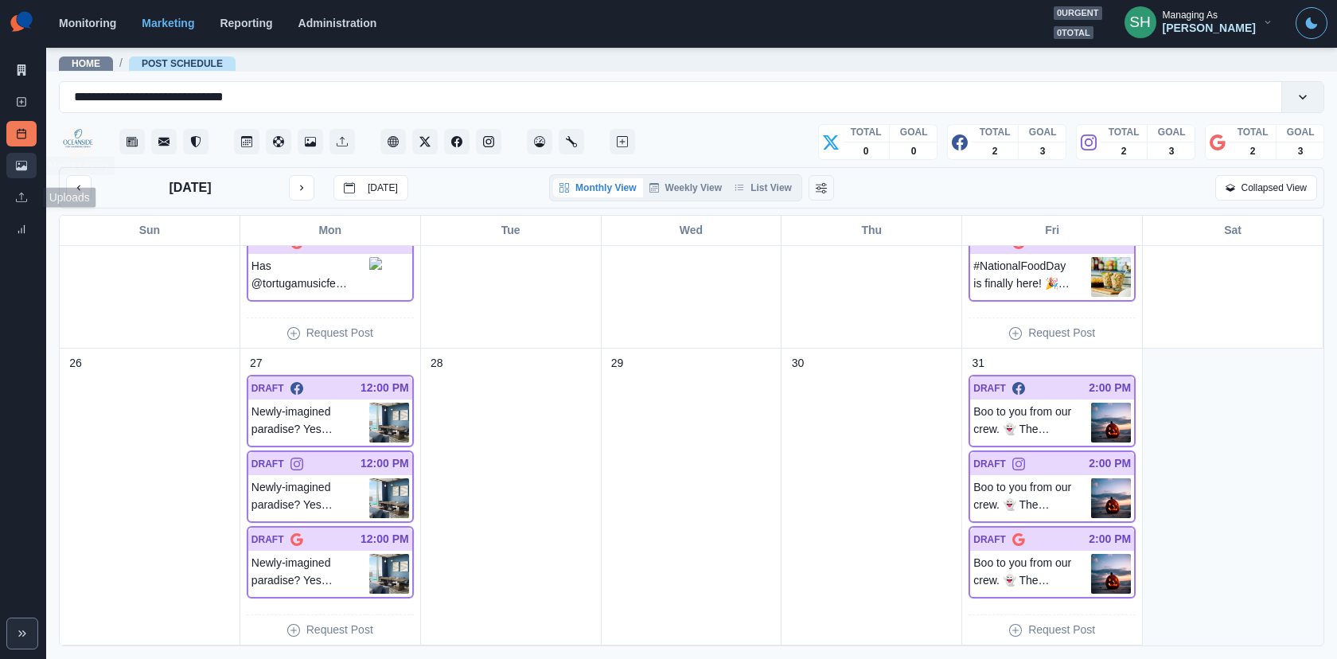
drag, startPoint x: 26, startPoint y: 189, endPoint x: 24, endPoint y: 170, distance: 19.2
click at [26, 189] on link "Uploads" at bounding box center [21, 197] width 30 height 25
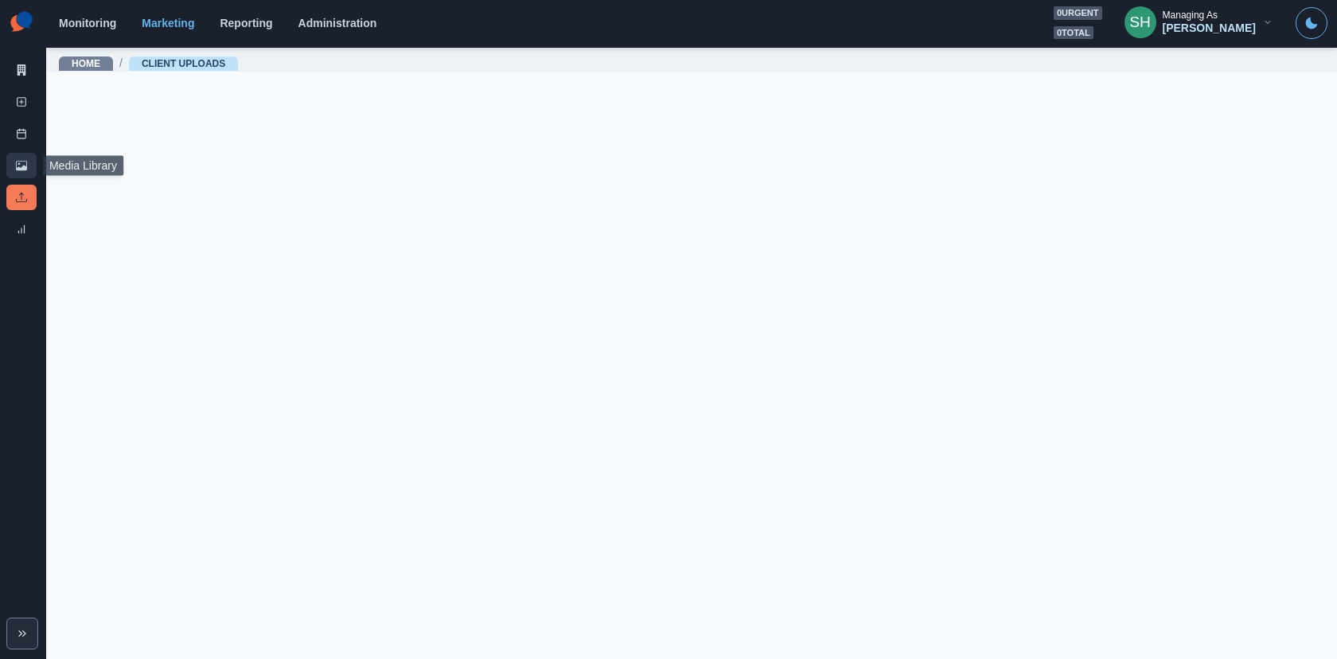
click at [22, 157] on link "Media Library" at bounding box center [21, 165] width 30 height 25
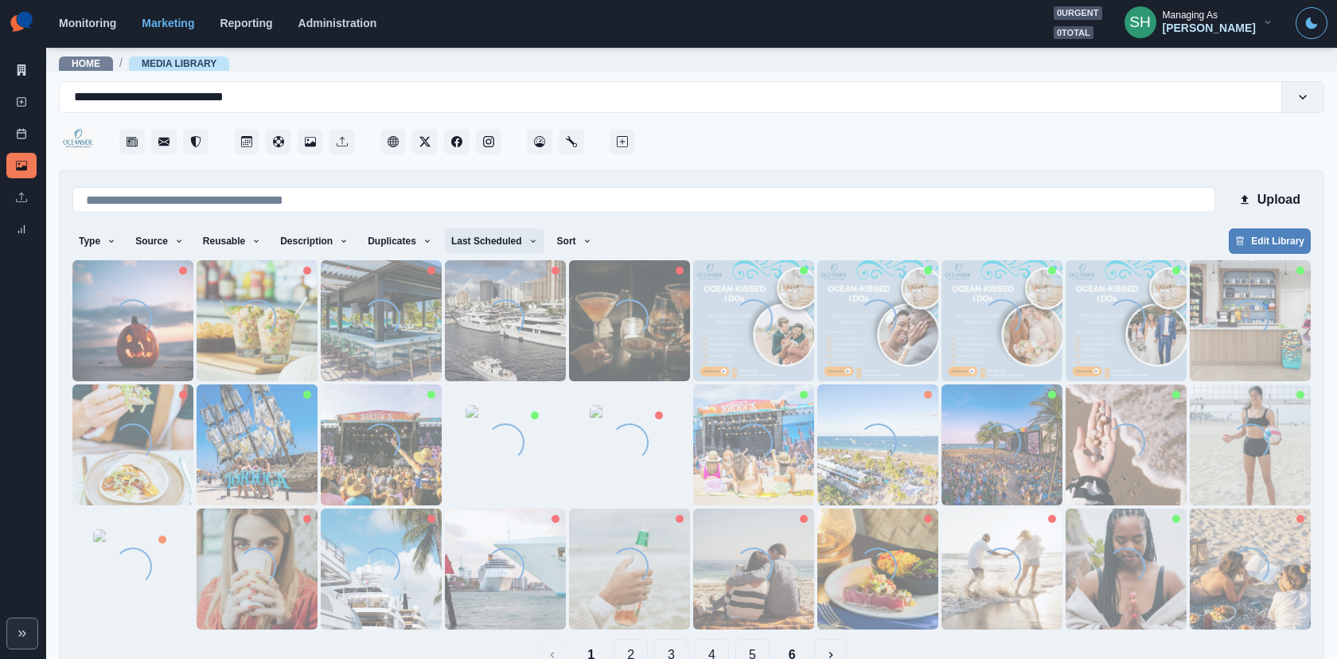
click at [517, 241] on button "Last Scheduled" at bounding box center [494, 240] width 99 height 25
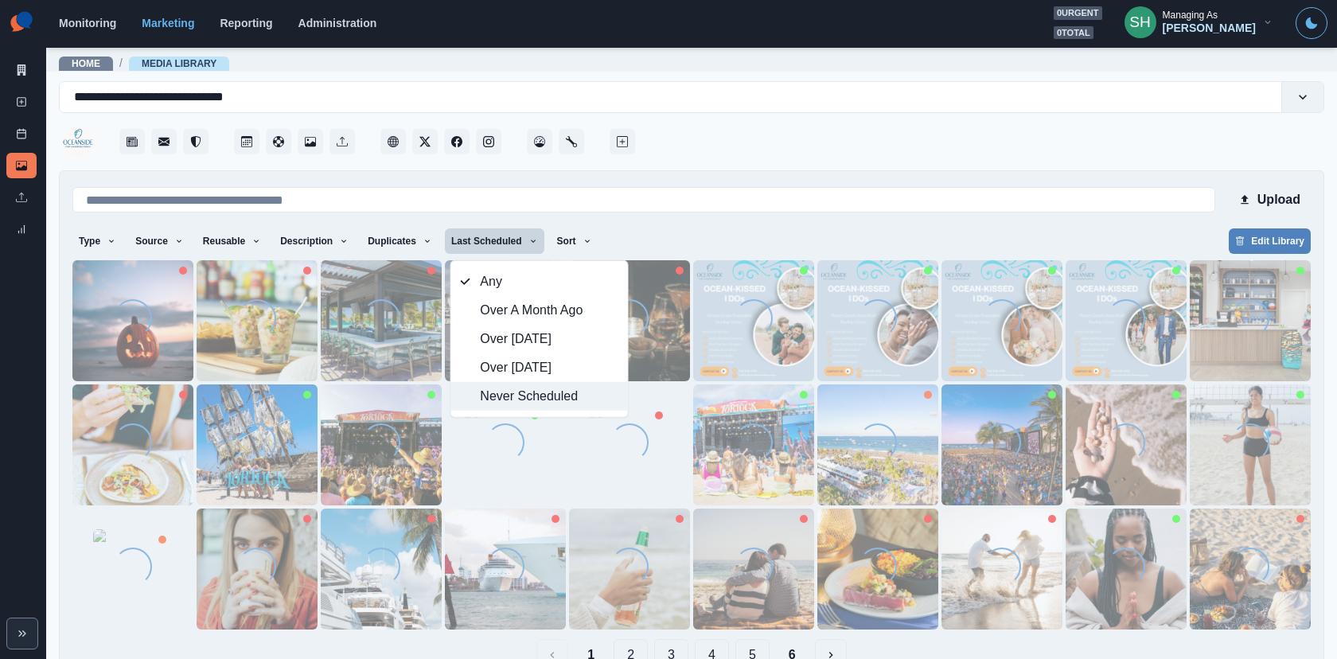
click at [570, 406] on button "Never Scheduled" at bounding box center [539, 396] width 177 height 29
click at [786, 184] on div "Upload" at bounding box center [691, 200] width 1238 height 32
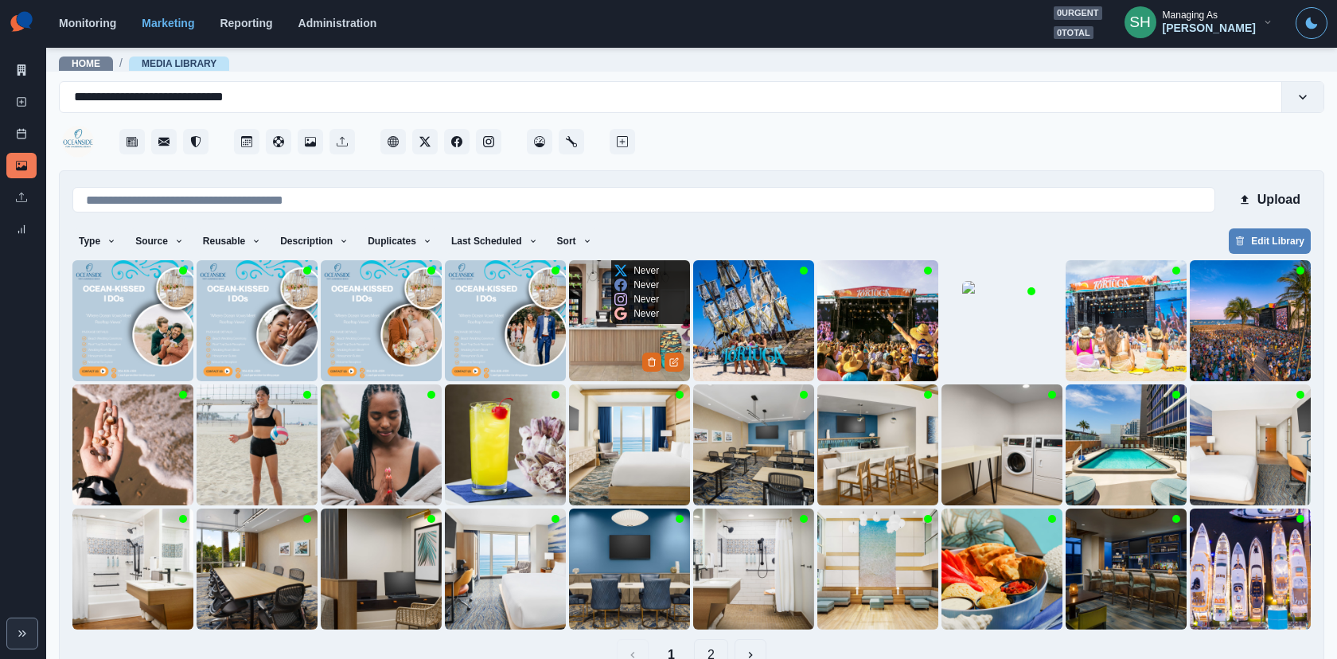
click at [625, 349] on img at bounding box center [629, 320] width 121 height 121
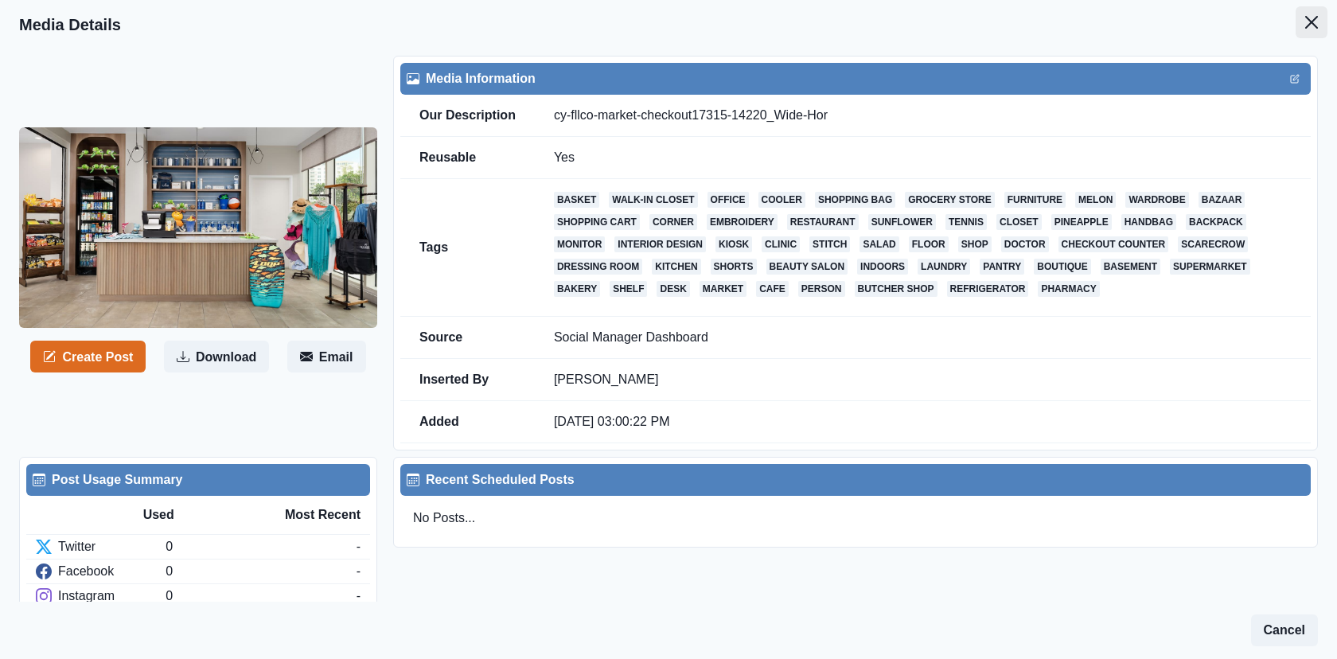
click at [1202, 10] on button "Close" at bounding box center [1311, 22] width 32 height 32
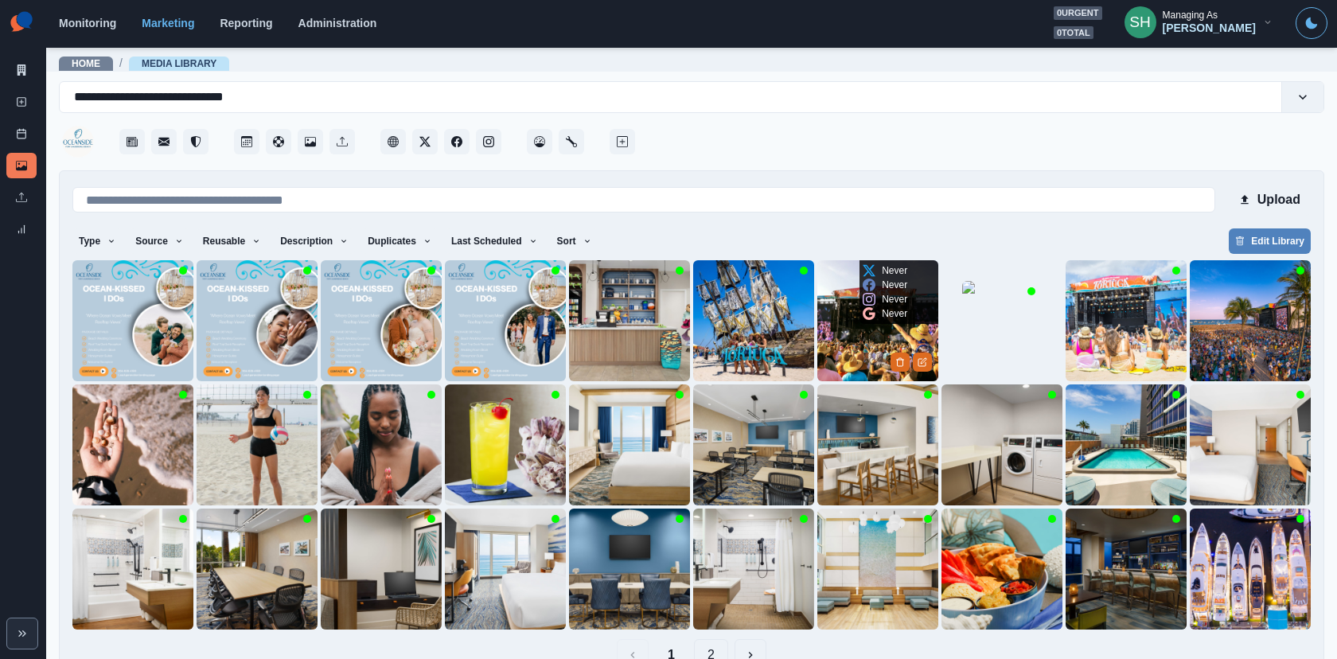
scroll to position [37, 0]
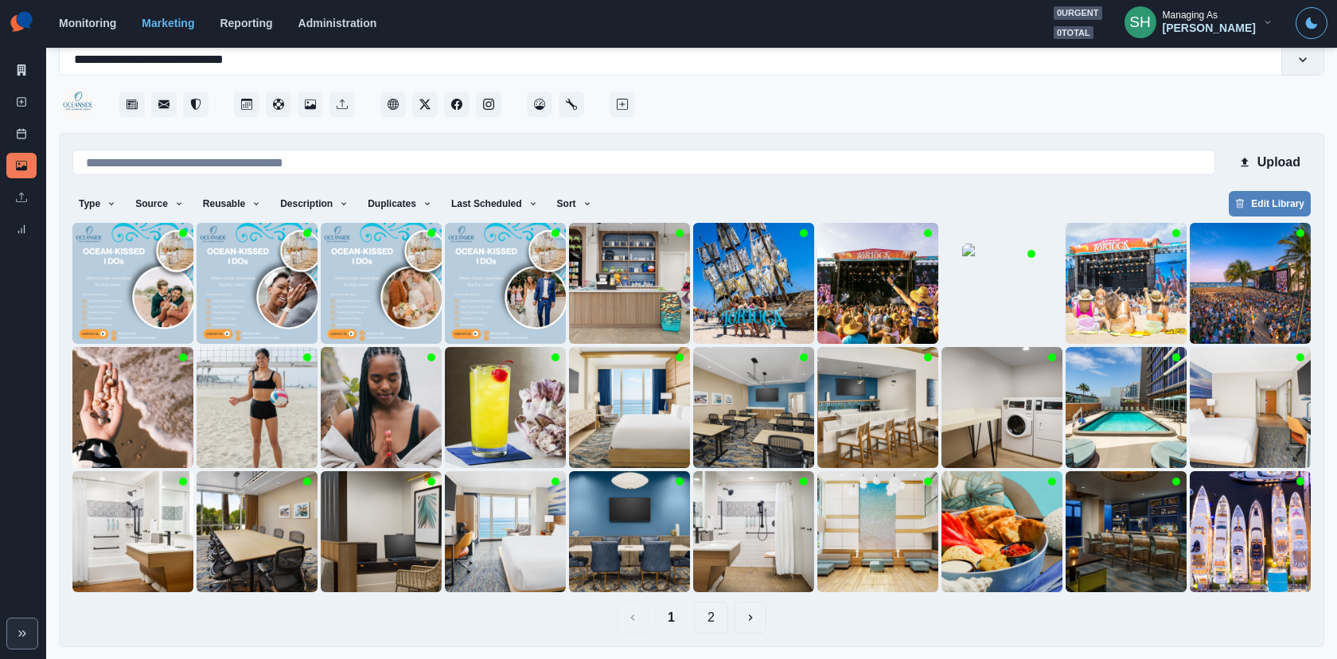
click at [712, 592] on button "2" at bounding box center [711, 617] width 34 height 32
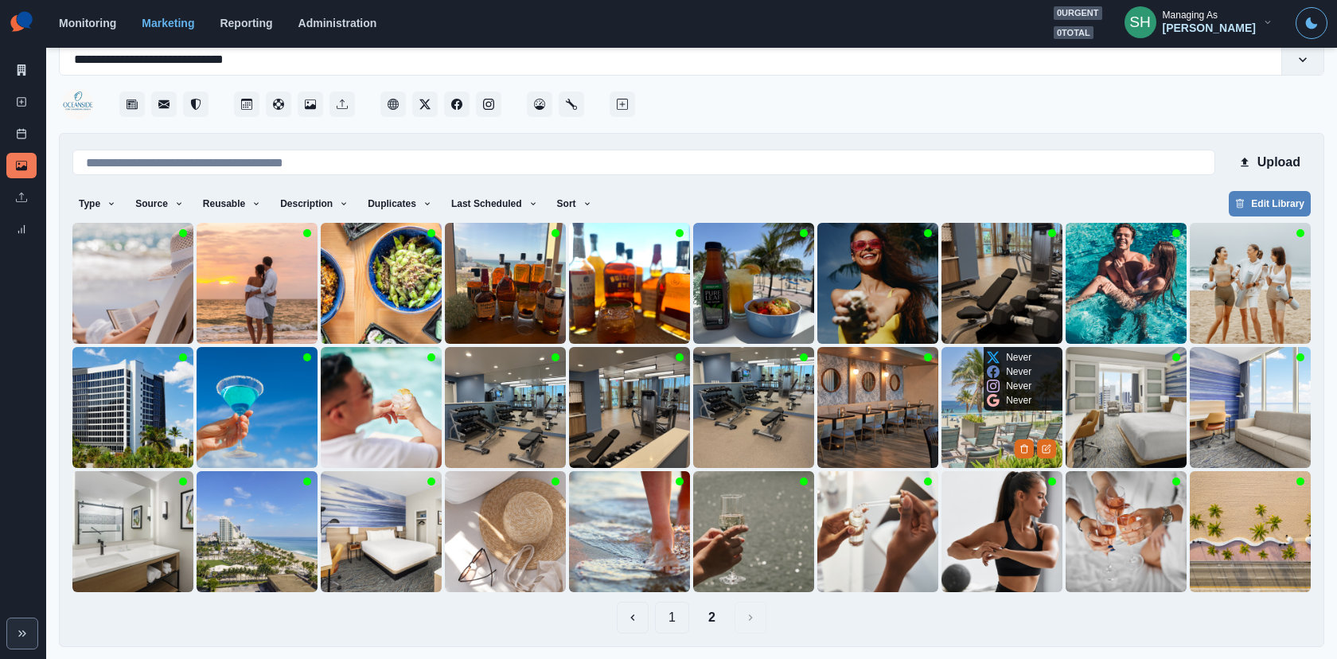
click at [967, 418] on img at bounding box center [1001, 407] width 121 height 121
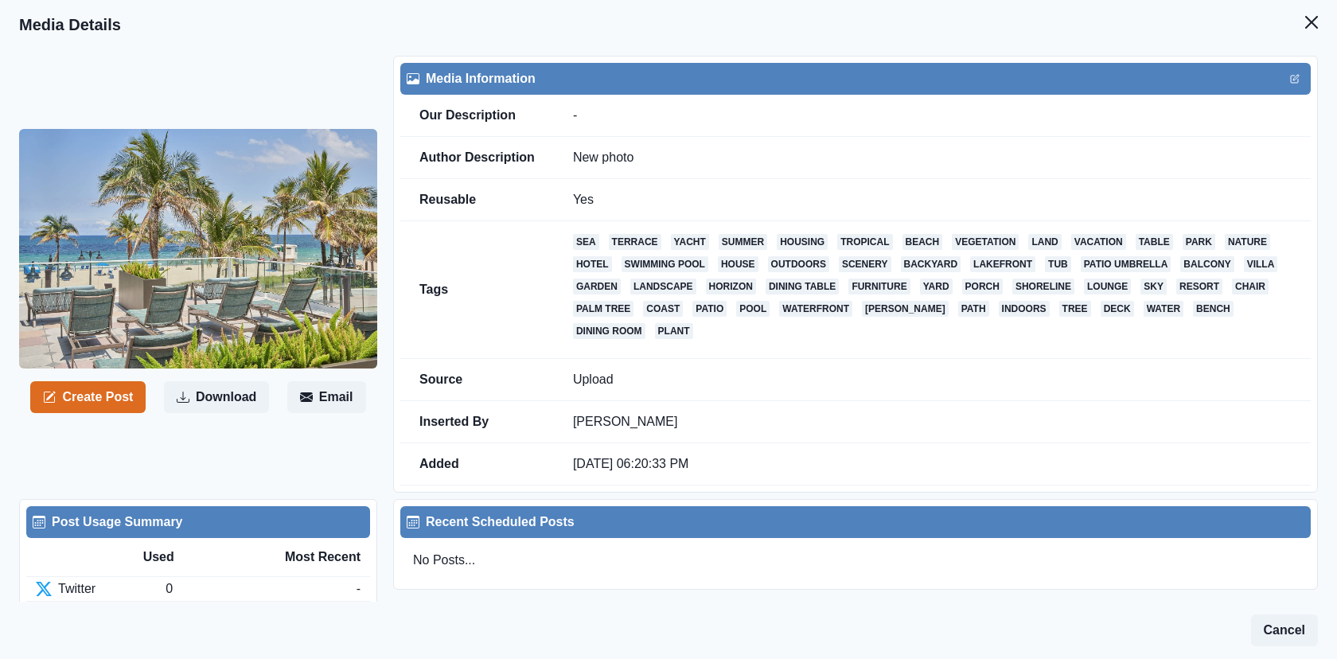
click at [1202, 22] on header "Media Details" at bounding box center [668, 24] width 1337 height 49
click at [1202, 22] on button "Close" at bounding box center [1311, 22] width 32 height 32
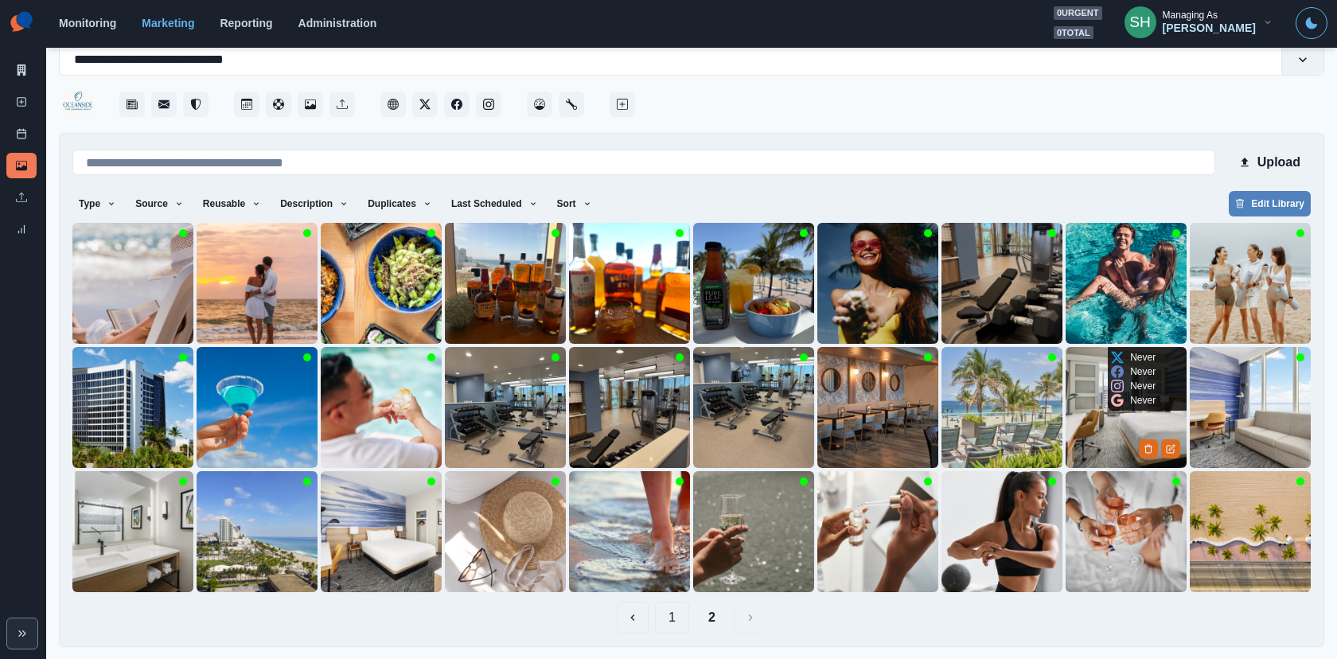
click at [1111, 415] on img at bounding box center [1125, 407] width 121 height 121
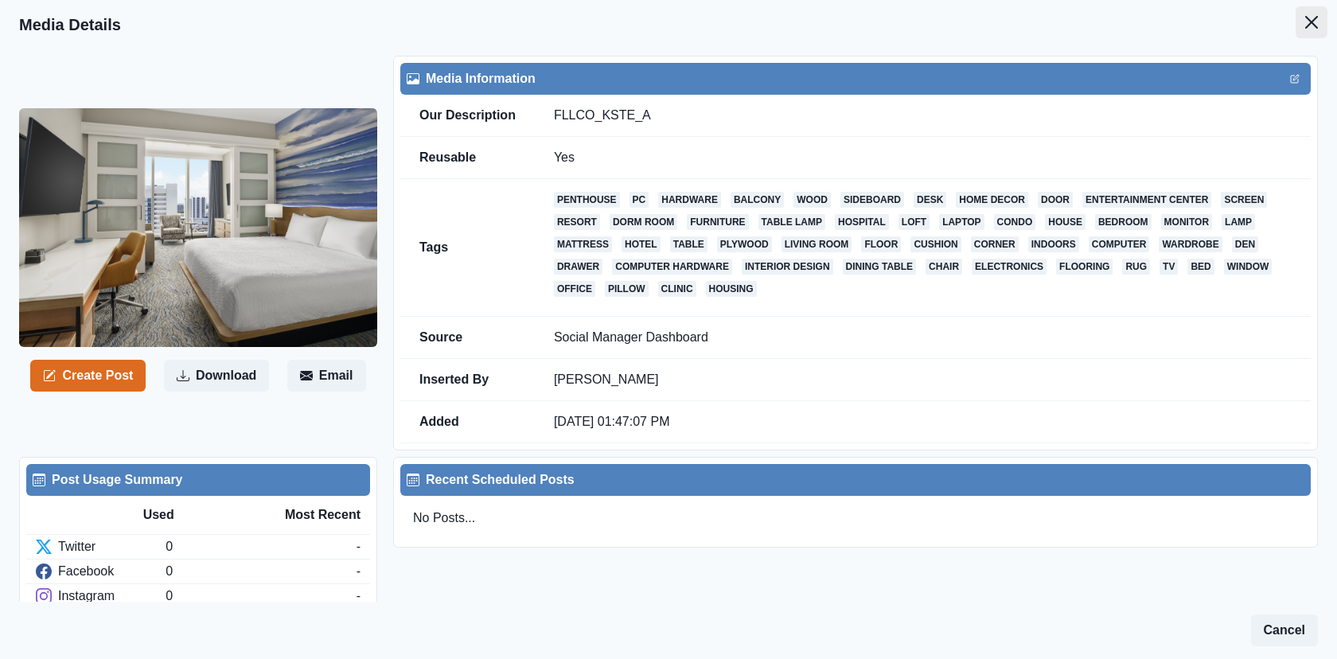
click at [1202, 20] on icon "Close" at bounding box center [1311, 22] width 13 height 13
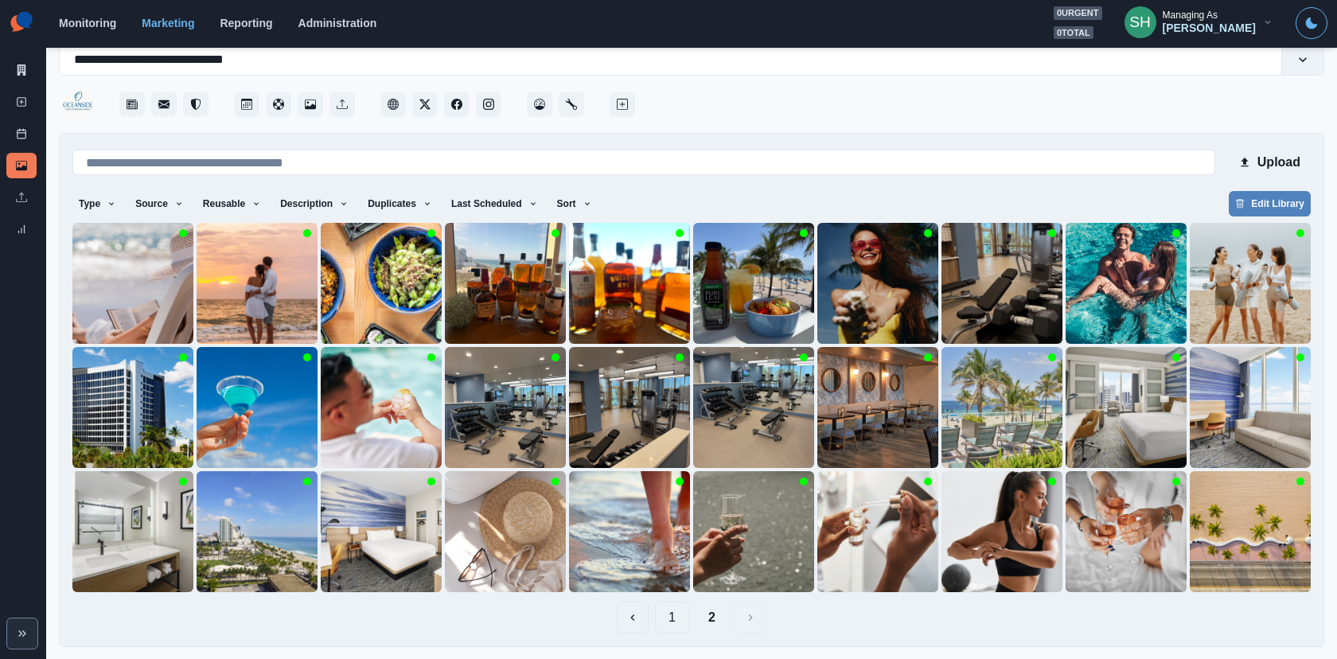
click at [662, 592] on button "1" at bounding box center [672, 617] width 34 height 32
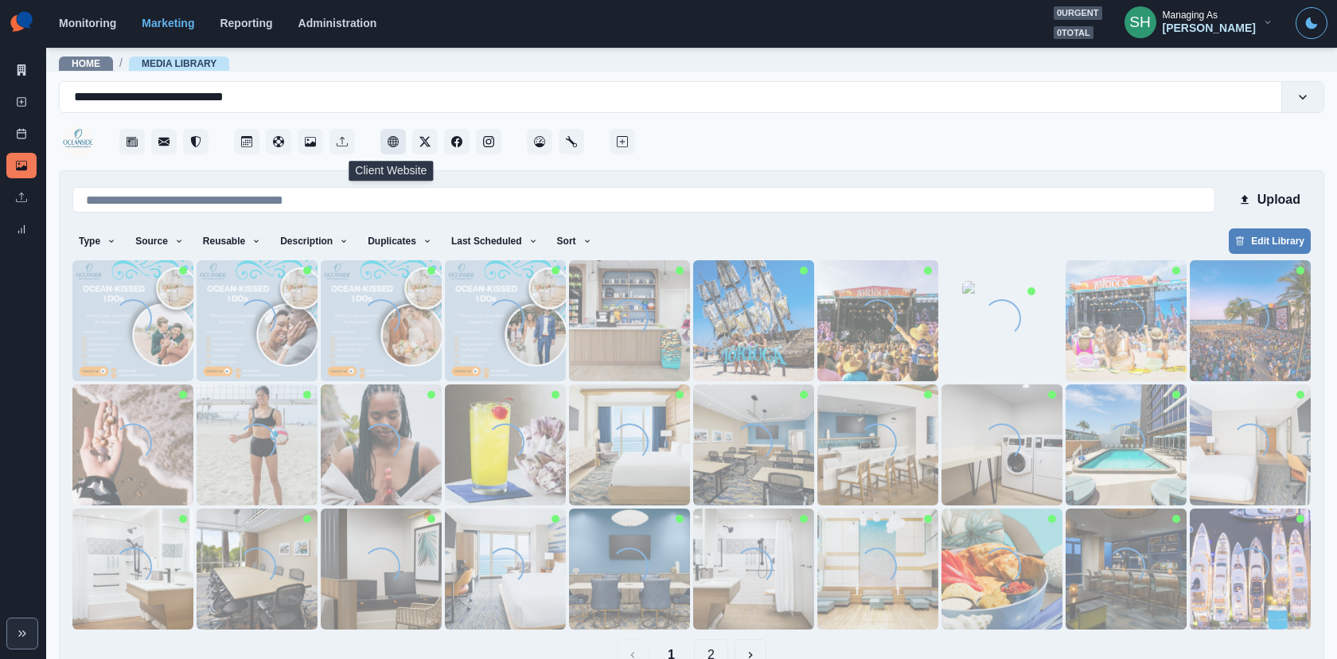
click at [398, 141] on button "Client Website" at bounding box center [392, 141] width 25 height 25
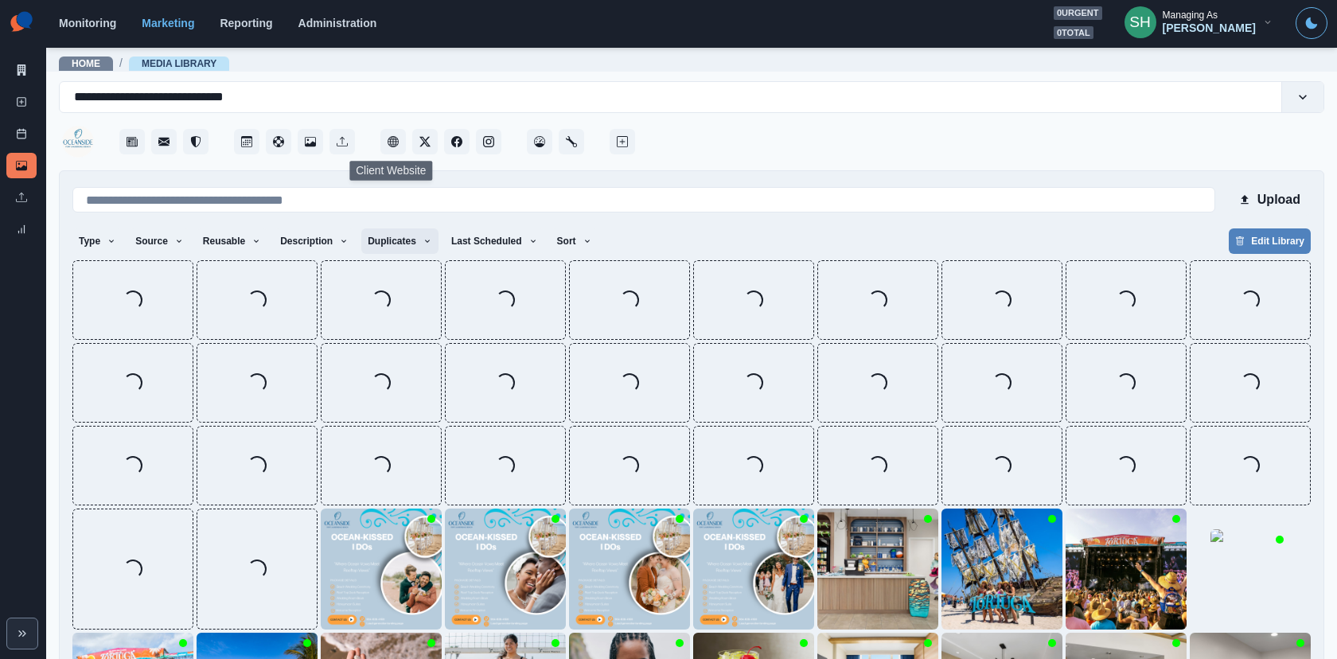
click at [426, 241] on button "Duplicates" at bounding box center [399, 240] width 77 height 25
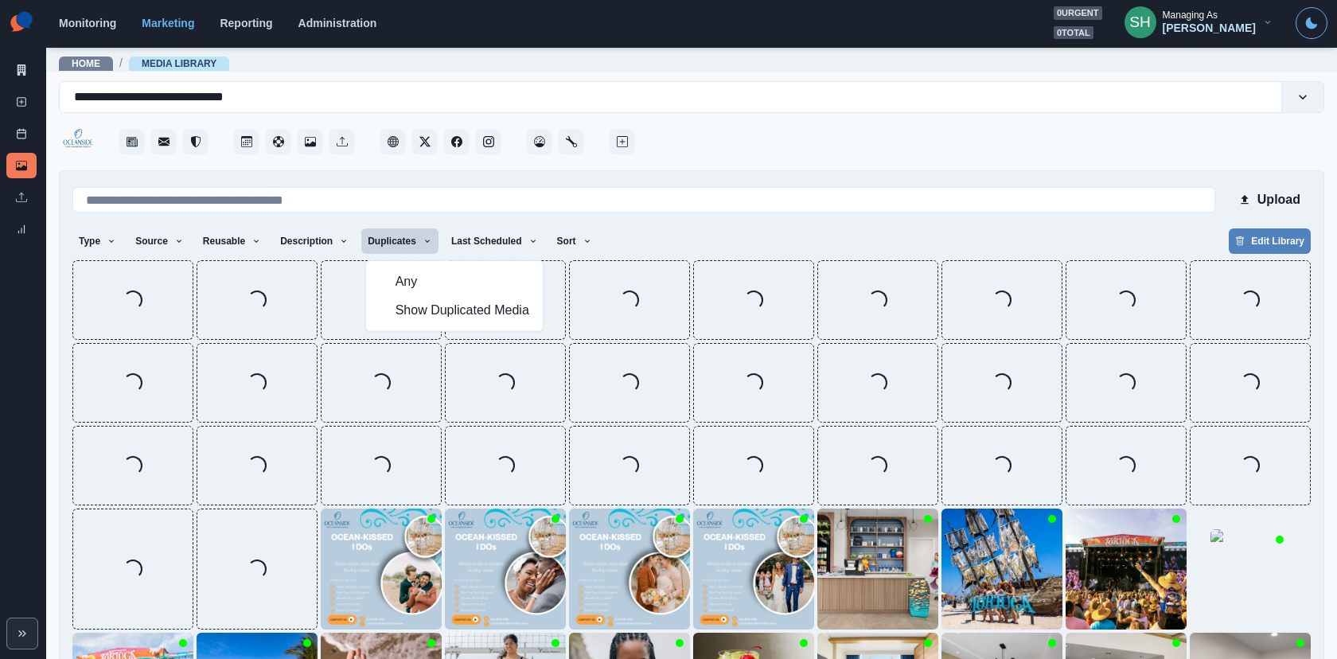
click at [409, 238] on button "Duplicates" at bounding box center [399, 240] width 77 height 25
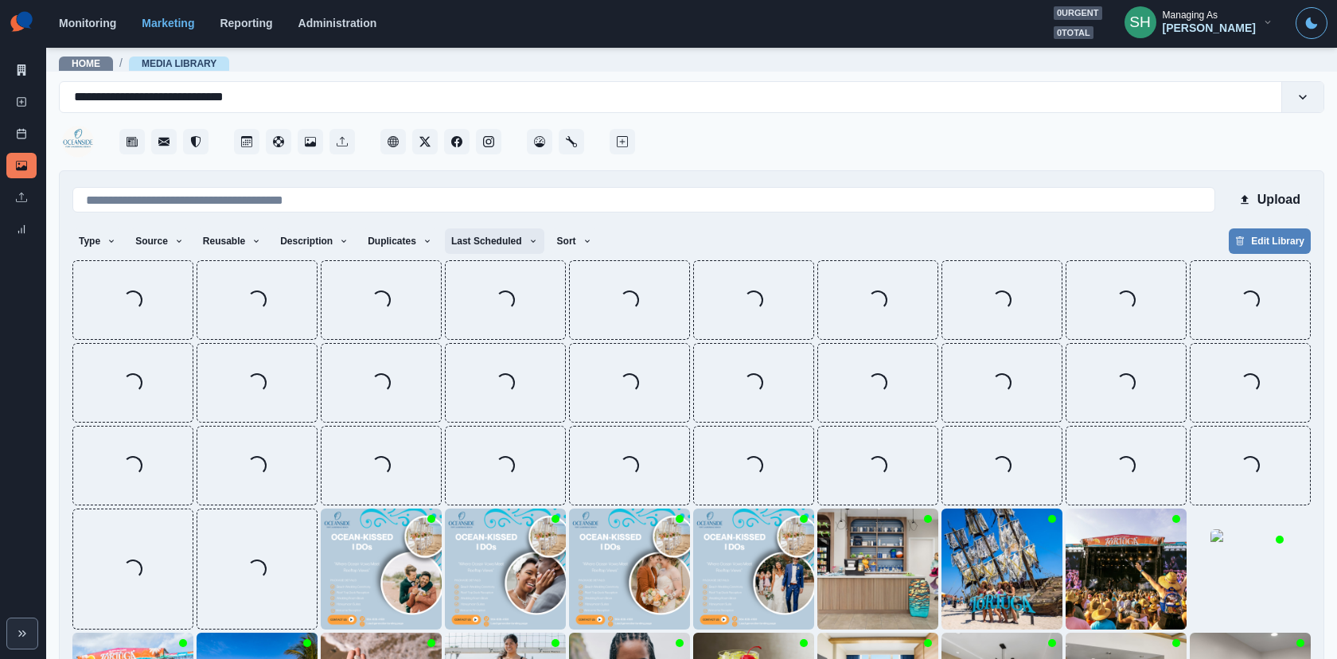
click at [509, 238] on button "Last Scheduled" at bounding box center [494, 240] width 99 height 25
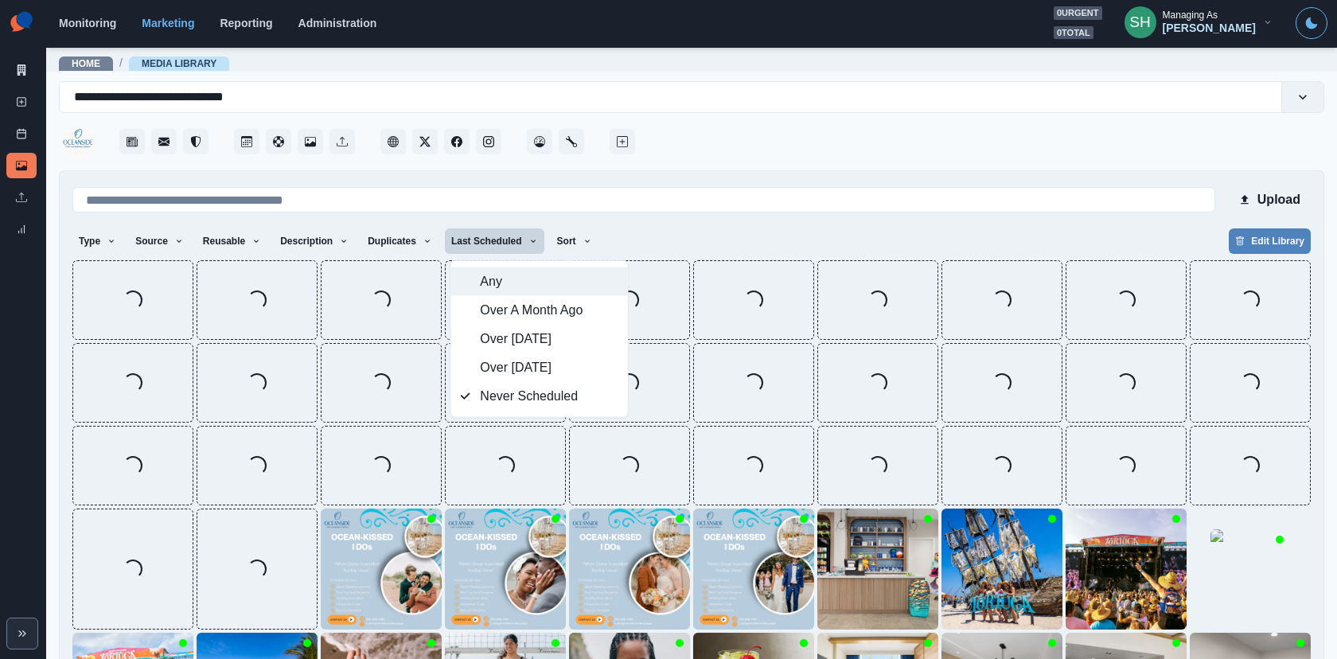
click at [495, 284] on span "Any" at bounding box center [549, 281] width 138 height 19
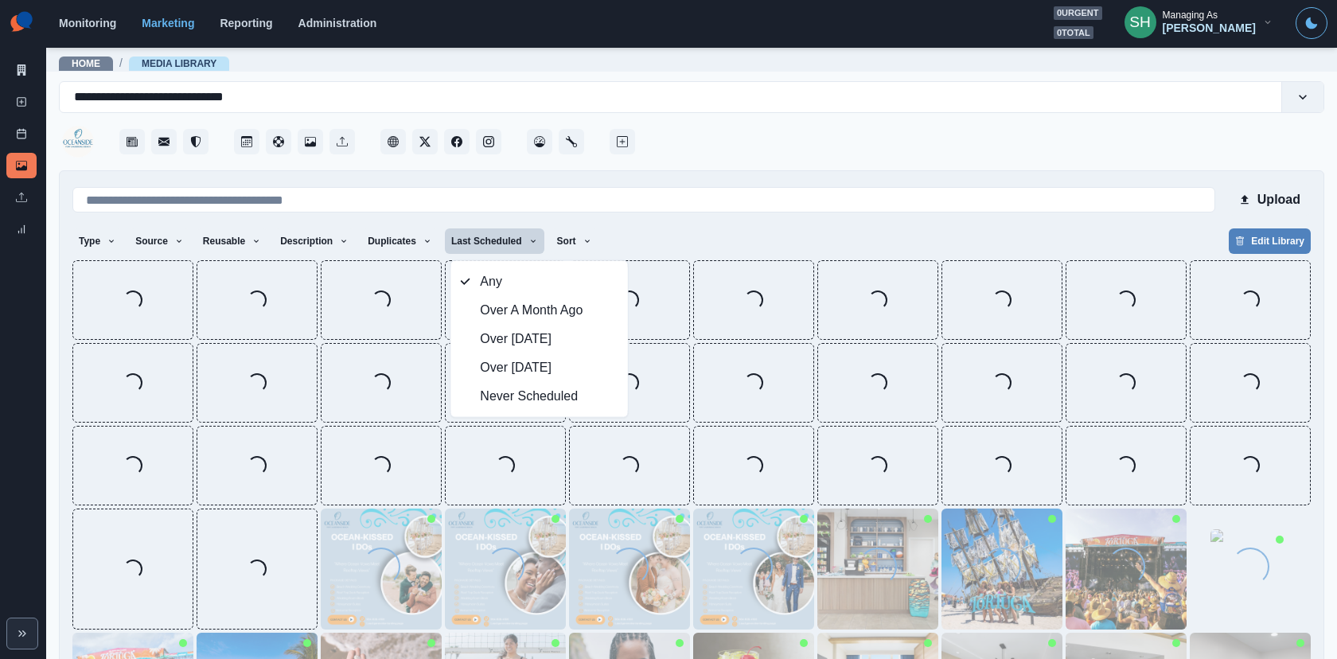
click at [763, 151] on div at bounding box center [981, 137] width 686 height 48
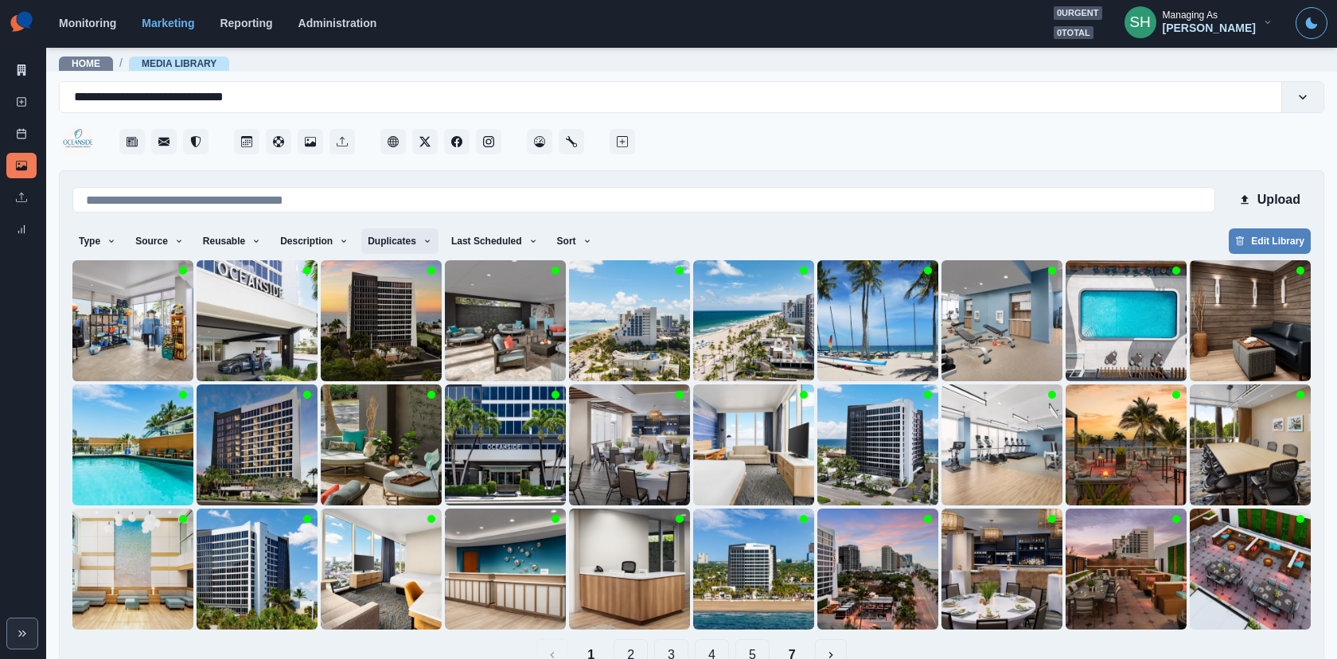
click at [417, 240] on button "Duplicates" at bounding box center [399, 240] width 77 height 25
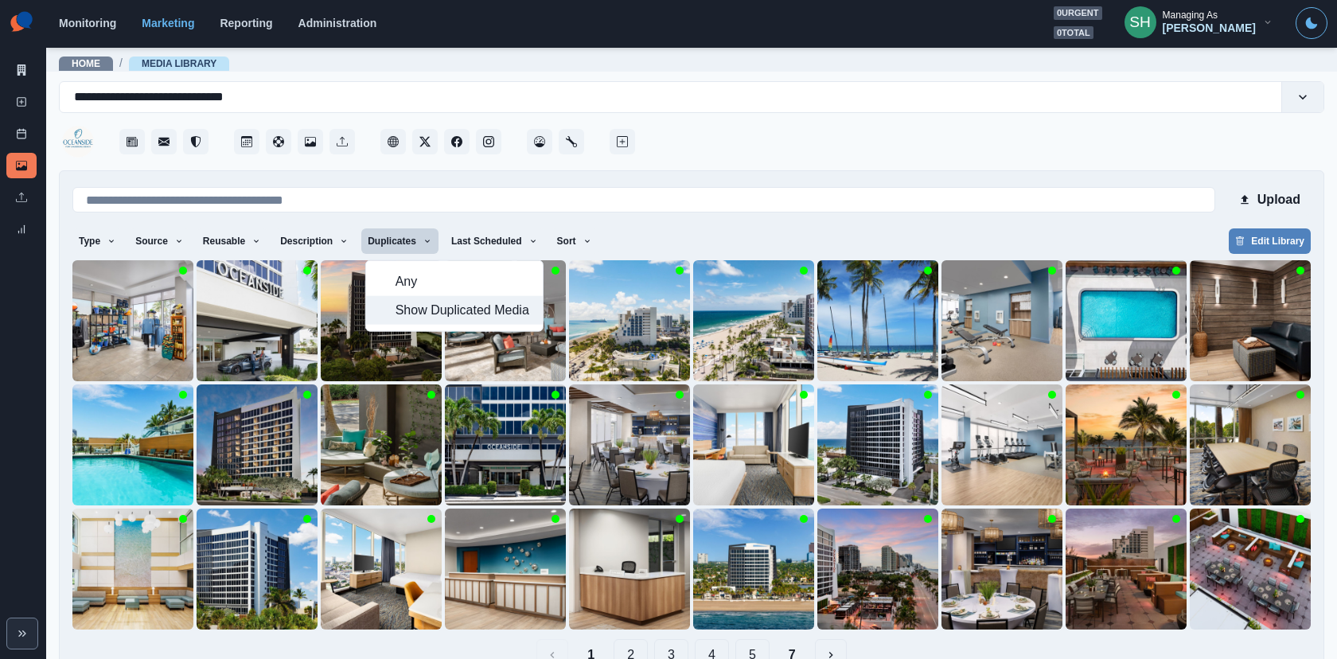
click at [426, 305] on span "Show Duplicated Media" at bounding box center [464, 310] width 138 height 19
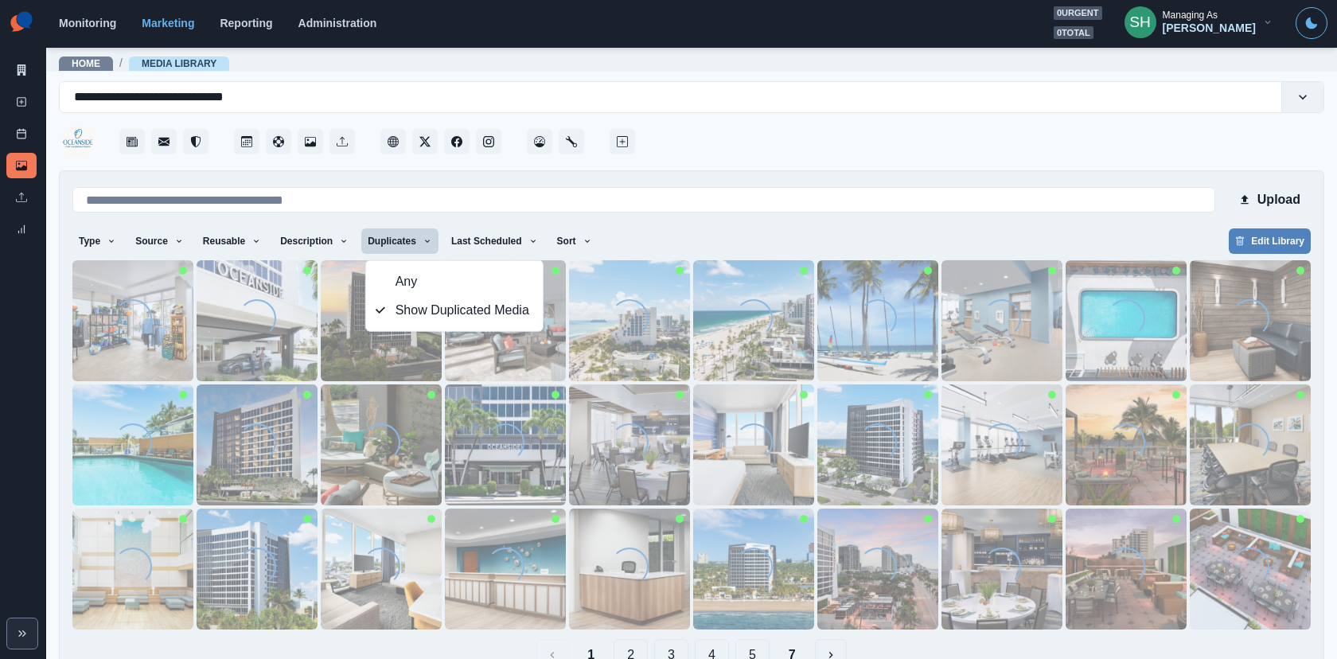
click at [694, 166] on div "**********" at bounding box center [691, 382] width 1265 height 603
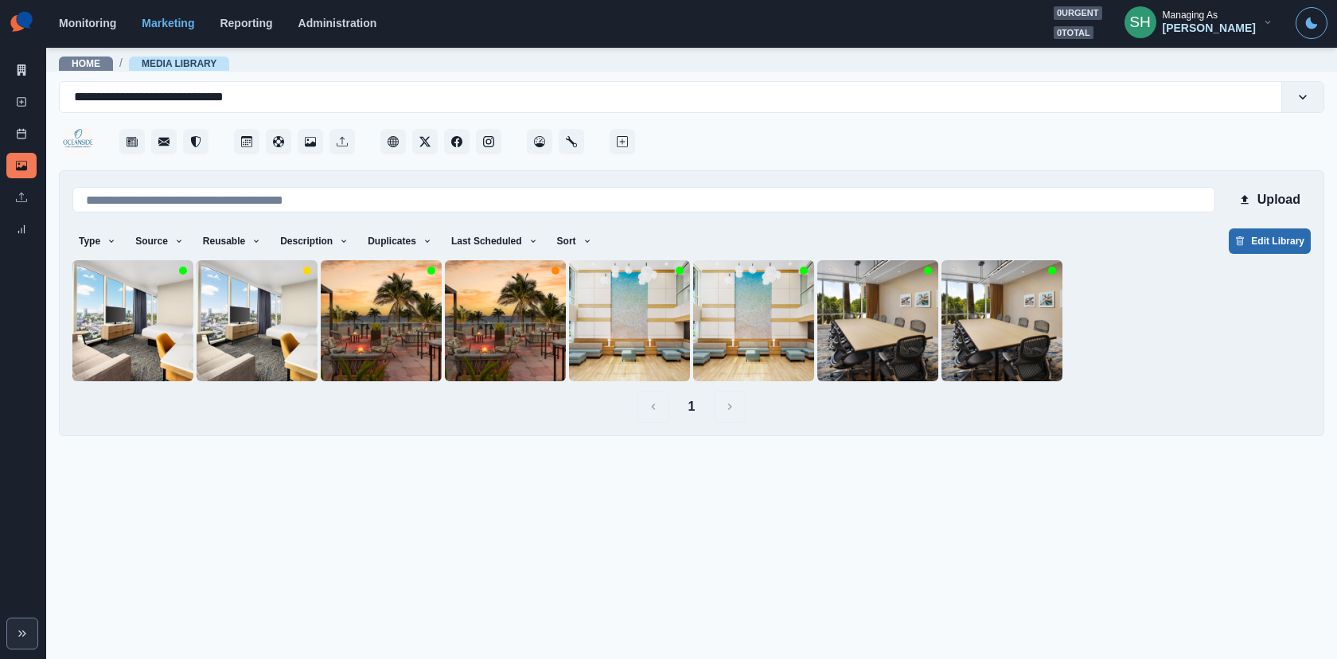
click at [1283, 238] on button "Edit Library" at bounding box center [1269, 240] width 82 height 25
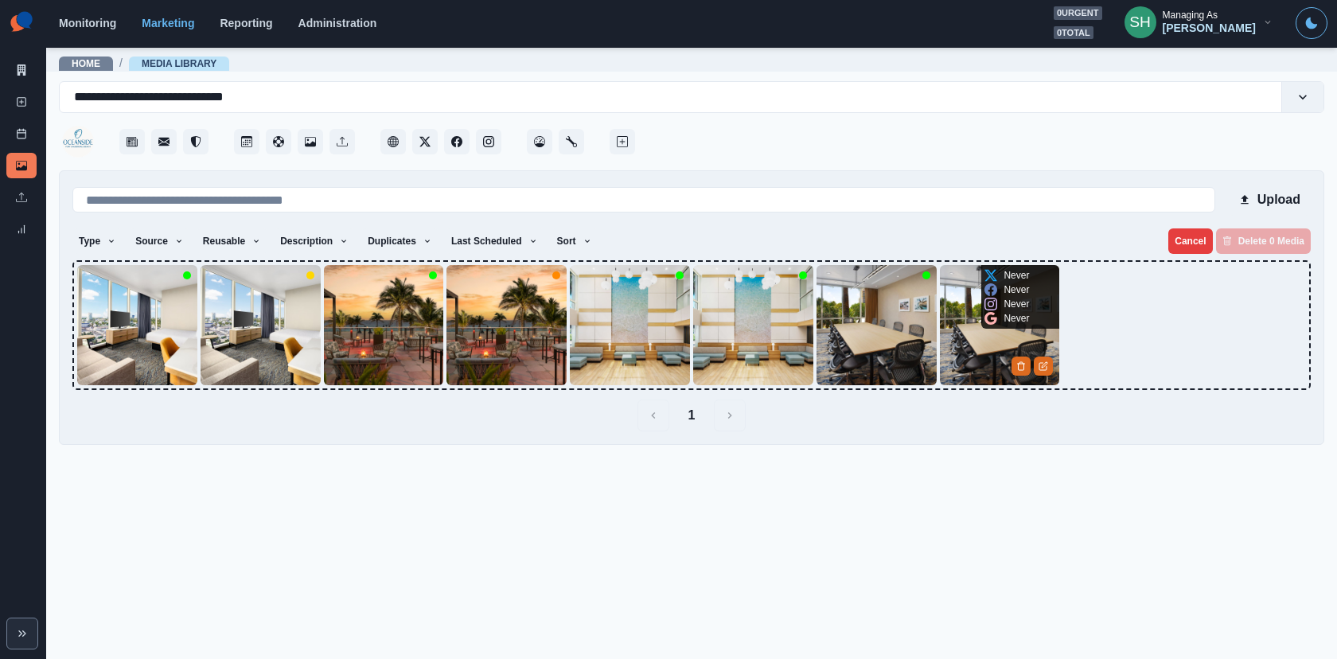
click at [1006, 334] on img at bounding box center [1000, 325] width 120 height 120
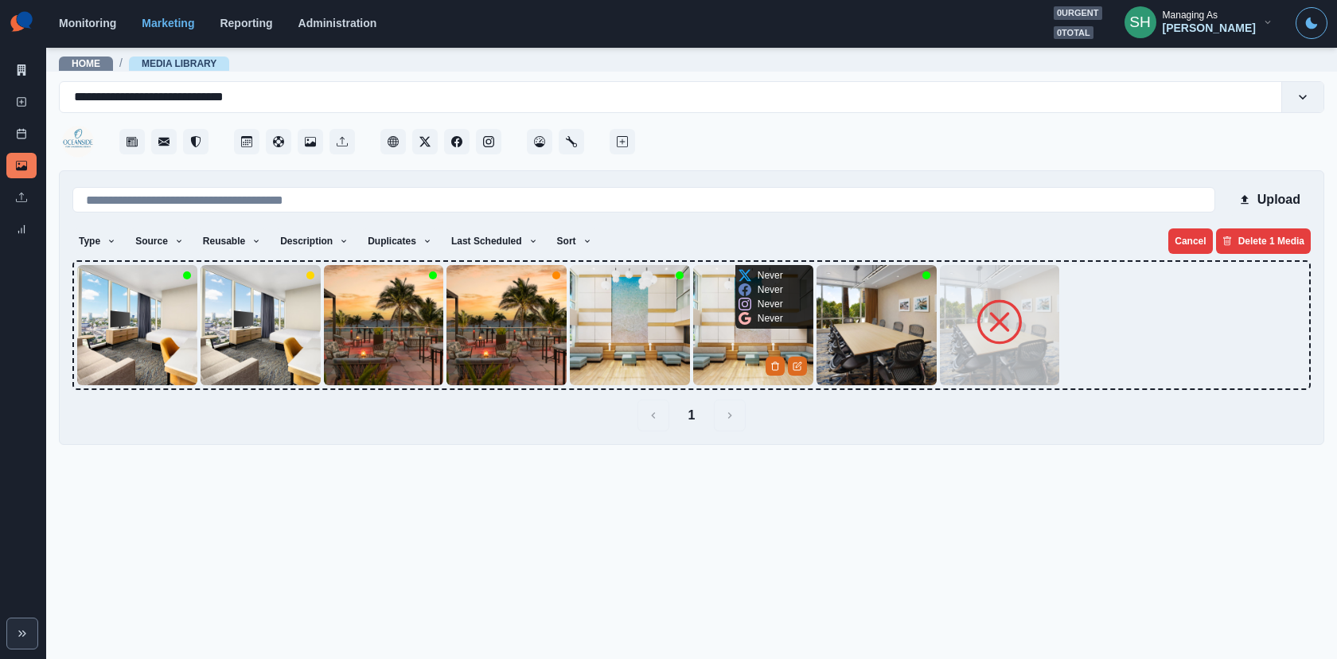
click at [758, 341] on img at bounding box center [753, 325] width 120 height 120
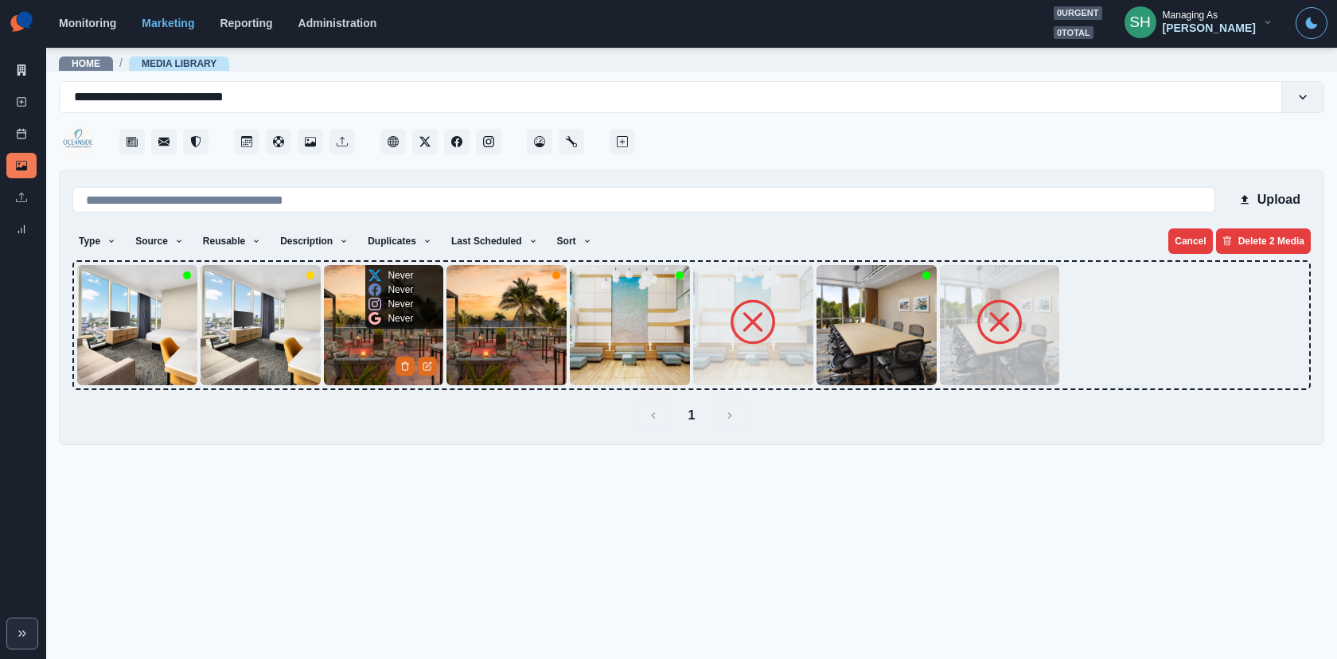
click at [377, 333] on img at bounding box center [384, 325] width 120 height 120
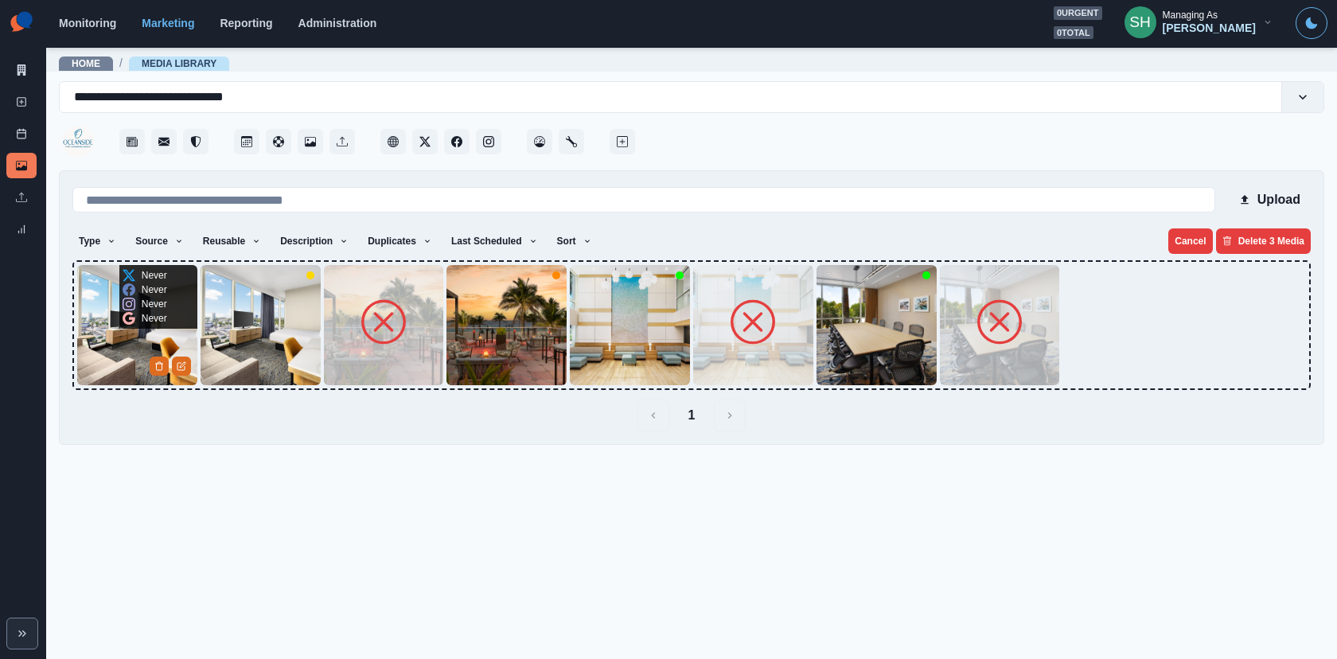
click at [119, 344] on img at bounding box center [137, 325] width 120 height 120
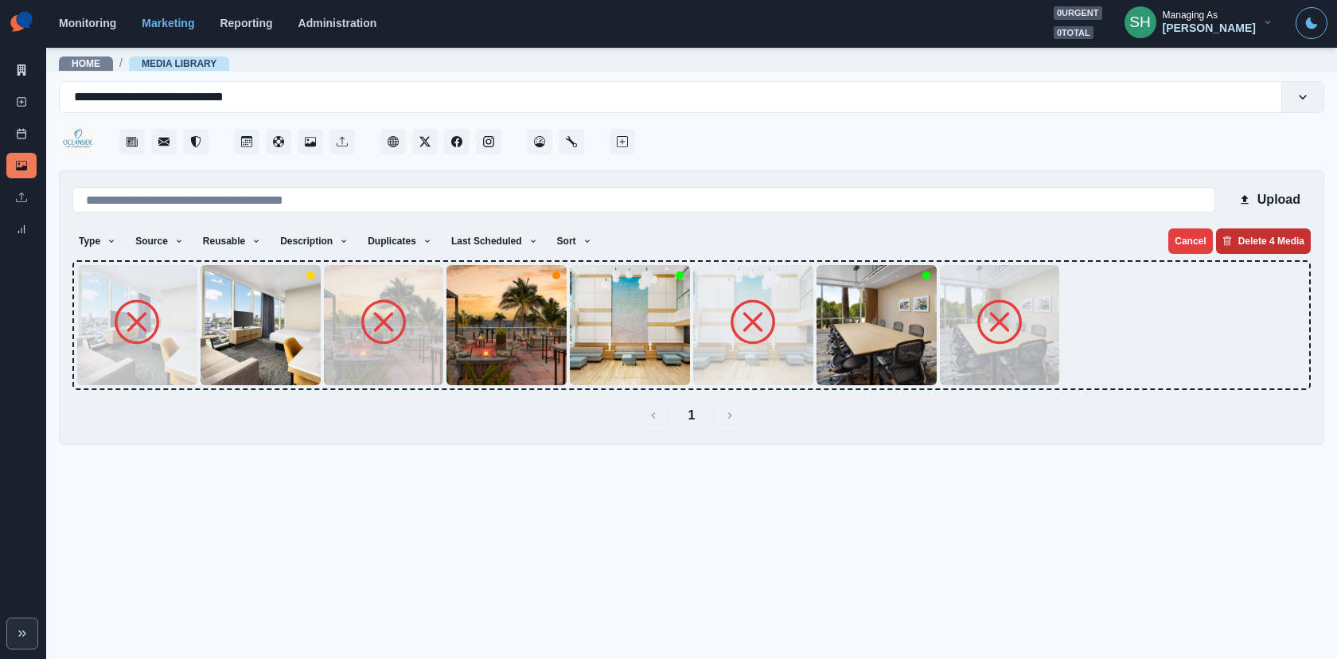
click at [1248, 239] on button "Delete 4 Media" at bounding box center [1263, 240] width 95 height 25
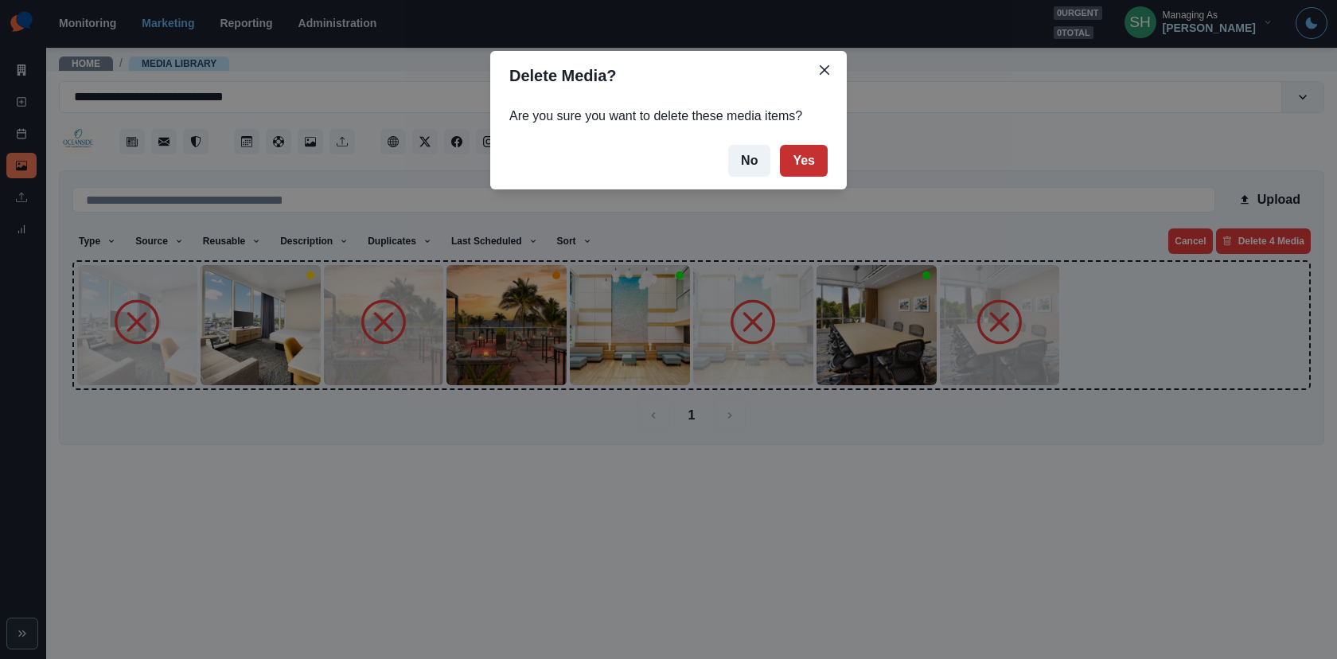
click at [822, 154] on button "Yes" at bounding box center [804, 161] width 48 height 32
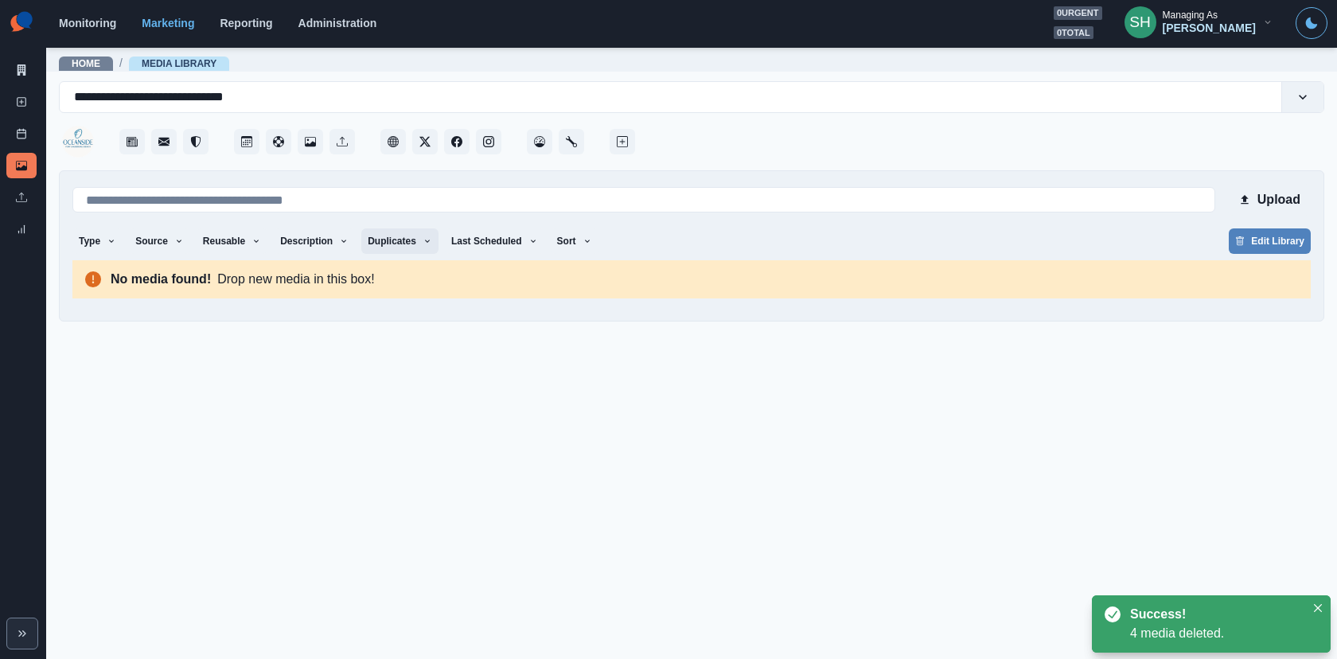
click at [421, 243] on button "Duplicates" at bounding box center [399, 240] width 77 height 25
click at [420, 287] on span "Any" at bounding box center [464, 281] width 138 height 19
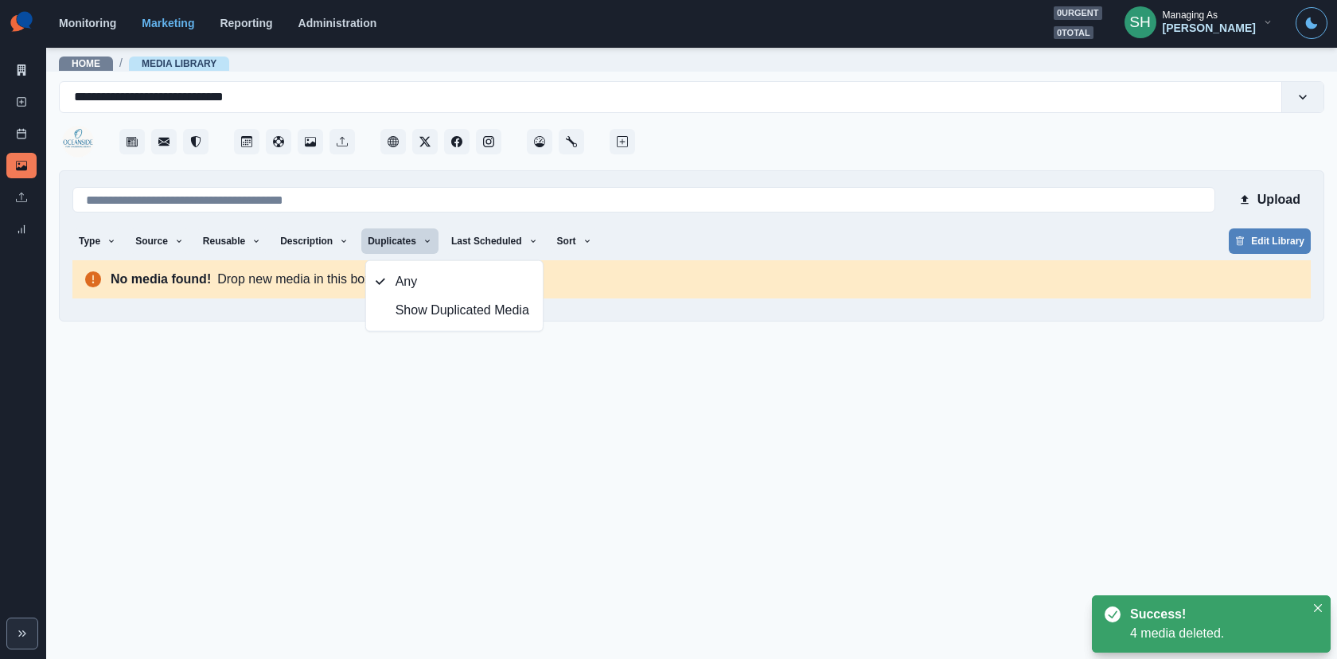
click at [781, 162] on div "**********" at bounding box center [691, 201] width 1265 height 240
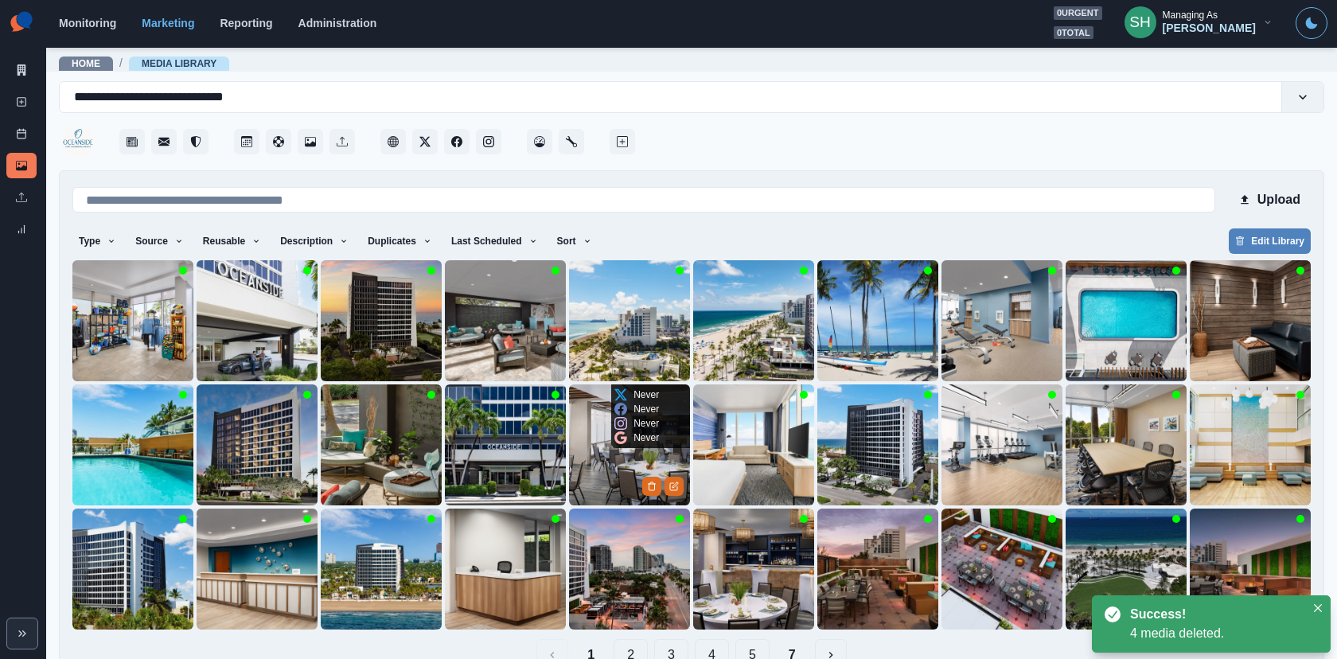
scroll to position [37, 0]
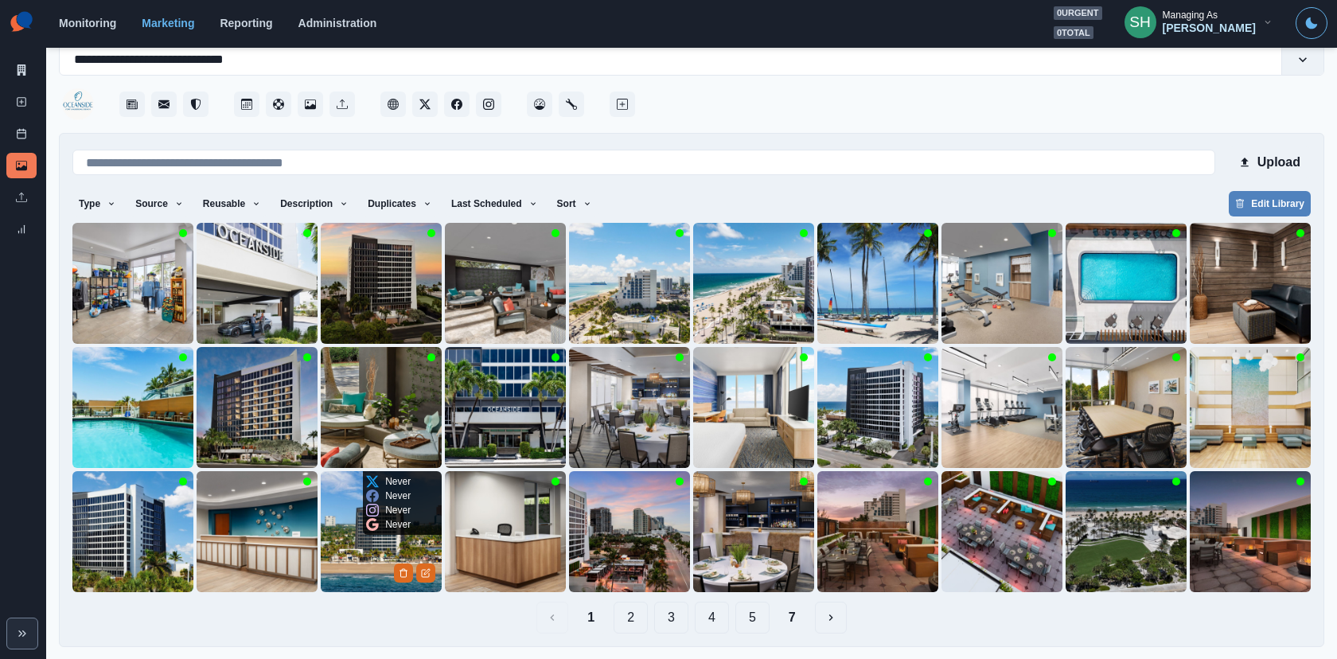
click at [344, 581] on img at bounding box center [381, 531] width 121 height 121
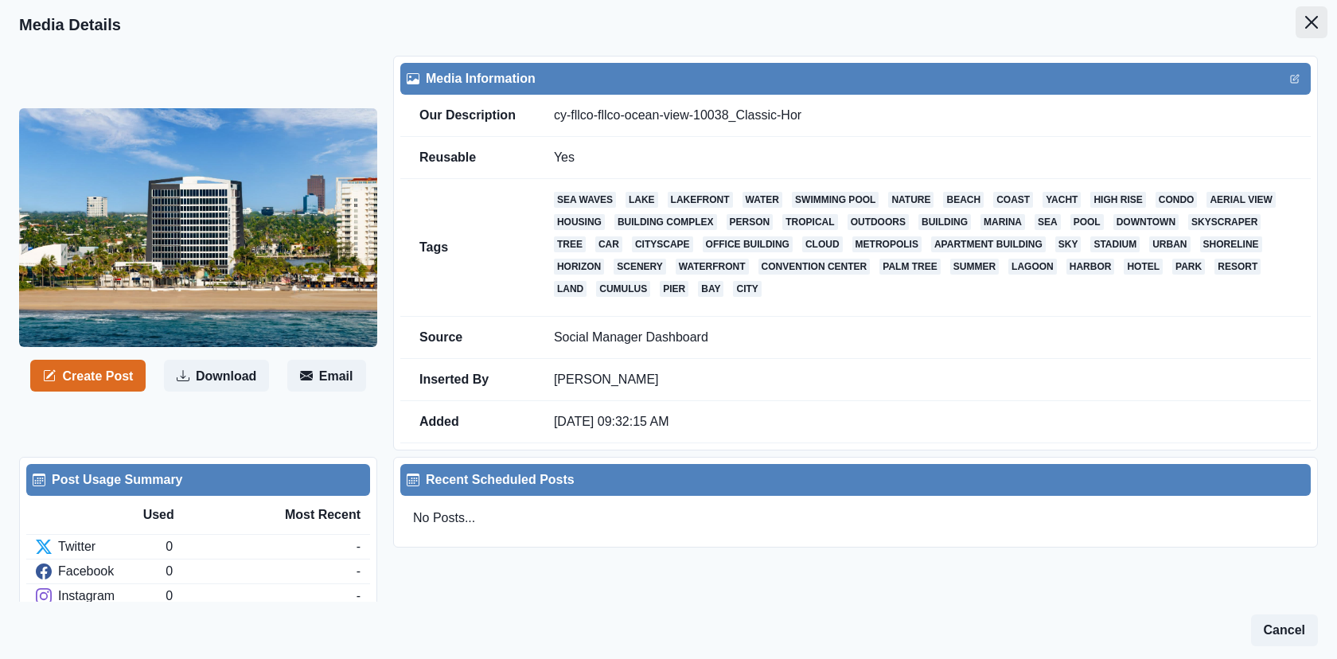
click at [1320, 31] on button "Close" at bounding box center [1311, 22] width 32 height 32
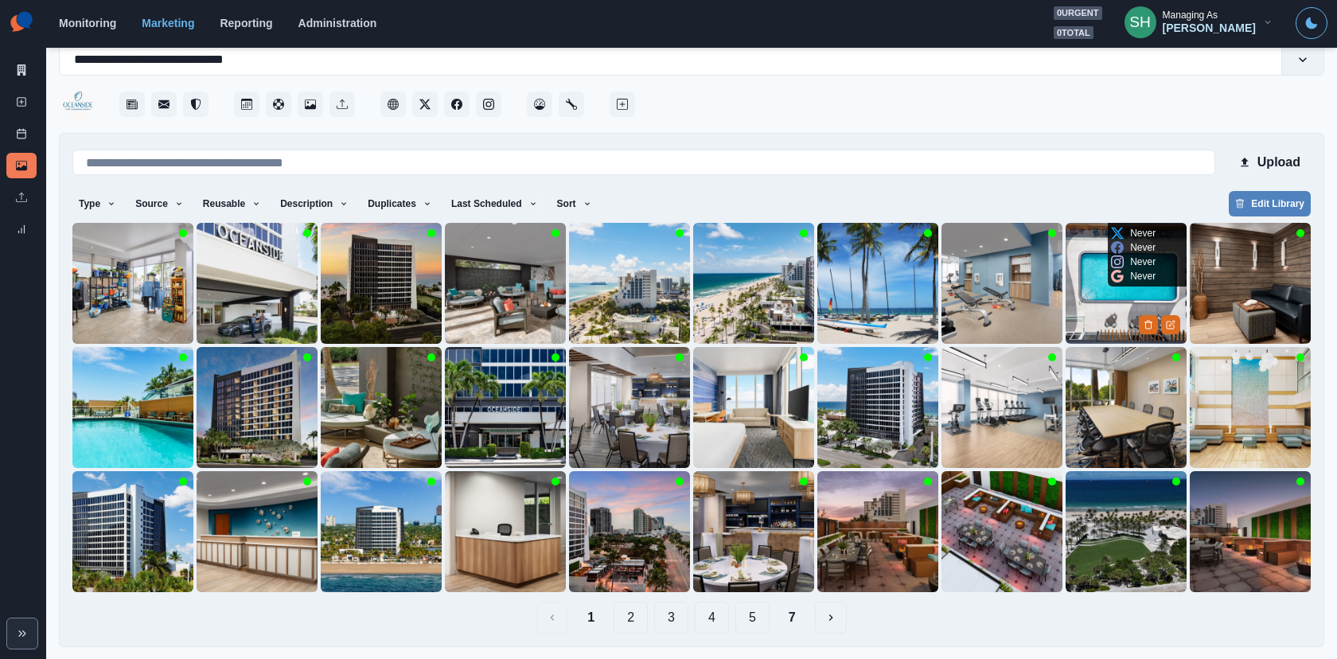
click at [1113, 289] on img at bounding box center [1125, 283] width 121 height 121
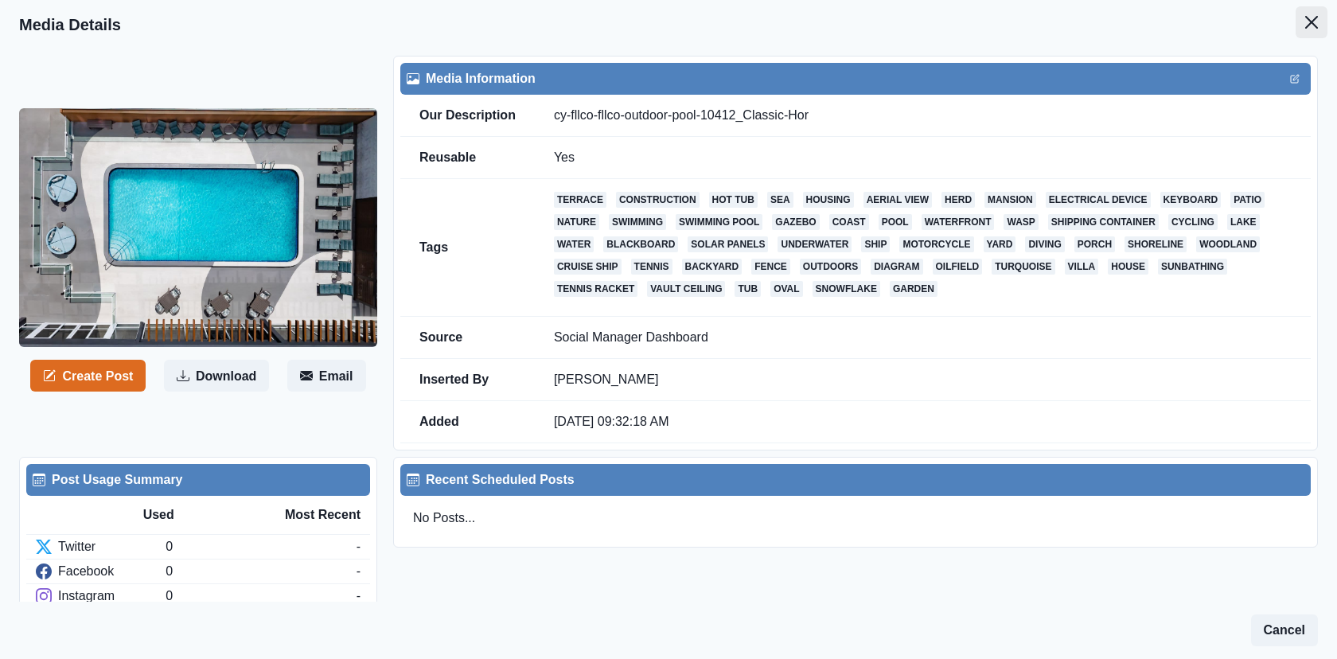
click at [1314, 37] on button "Close" at bounding box center [1311, 22] width 32 height 32
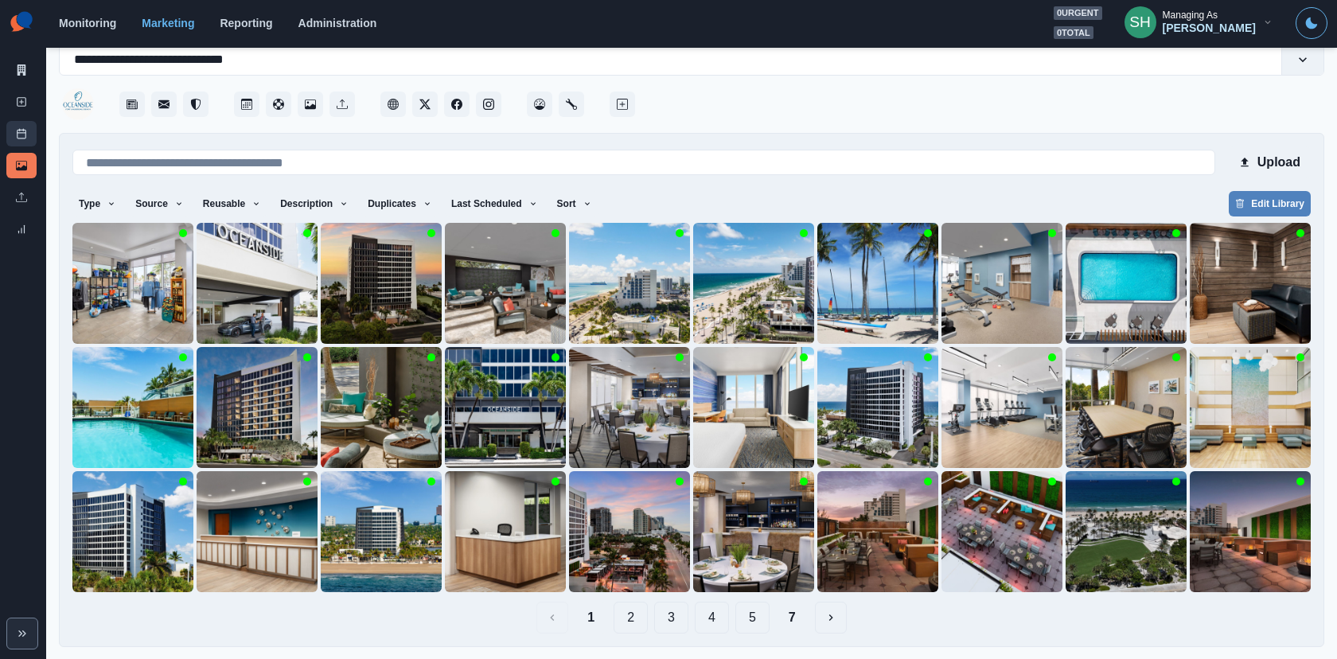
click at [10, 139] on link "Post Schedule" at bounding box center [21, 133] width 30 height 25
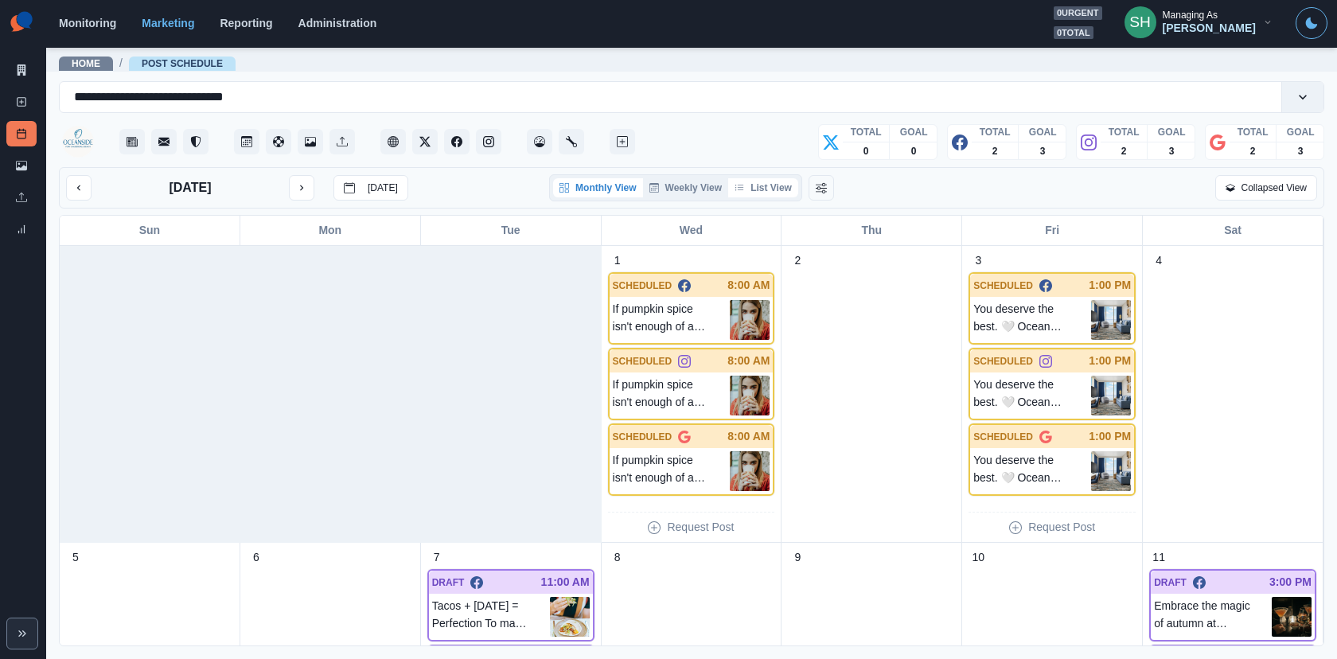
click at [746, 191] on button "List View" at bounding box center [763, 187] width 70 height 19
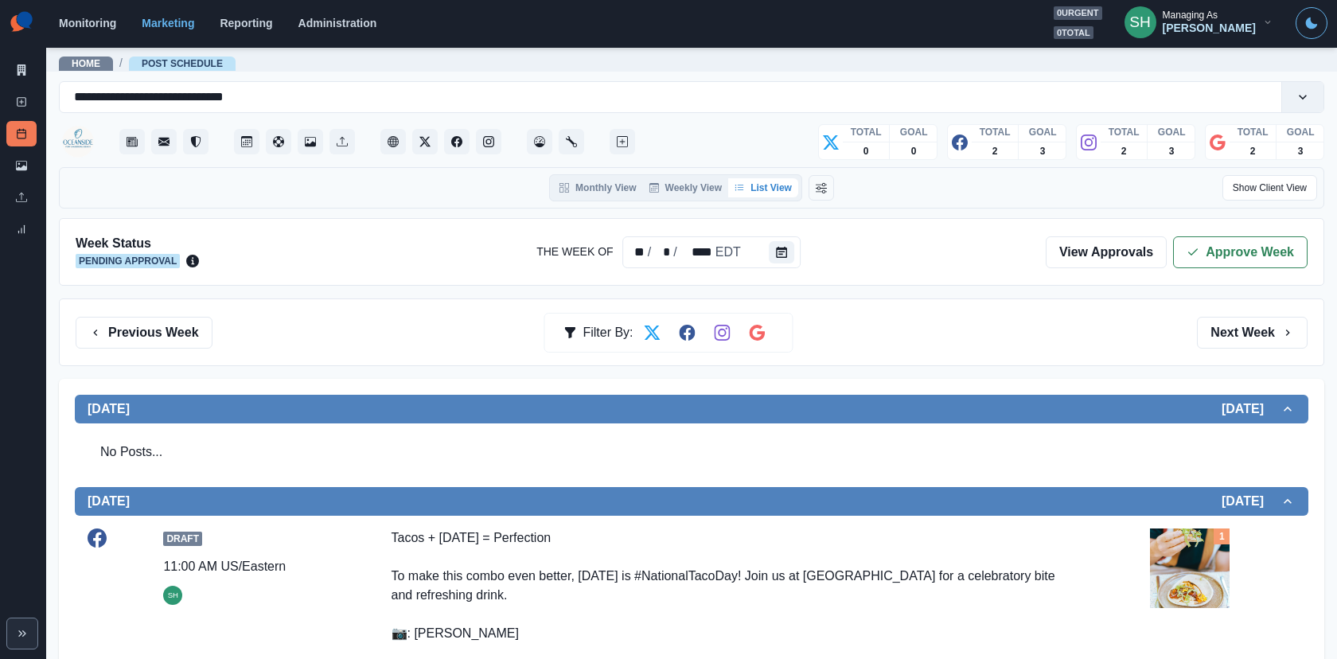
click at [1229, 354] on div "Previous Week Filter By: Next Week" at bounding box center [691, 332] width 1265 height 68
click at [1221, 326] on button "Next Week" at bounding box center [1252, 333] width 111 height 32
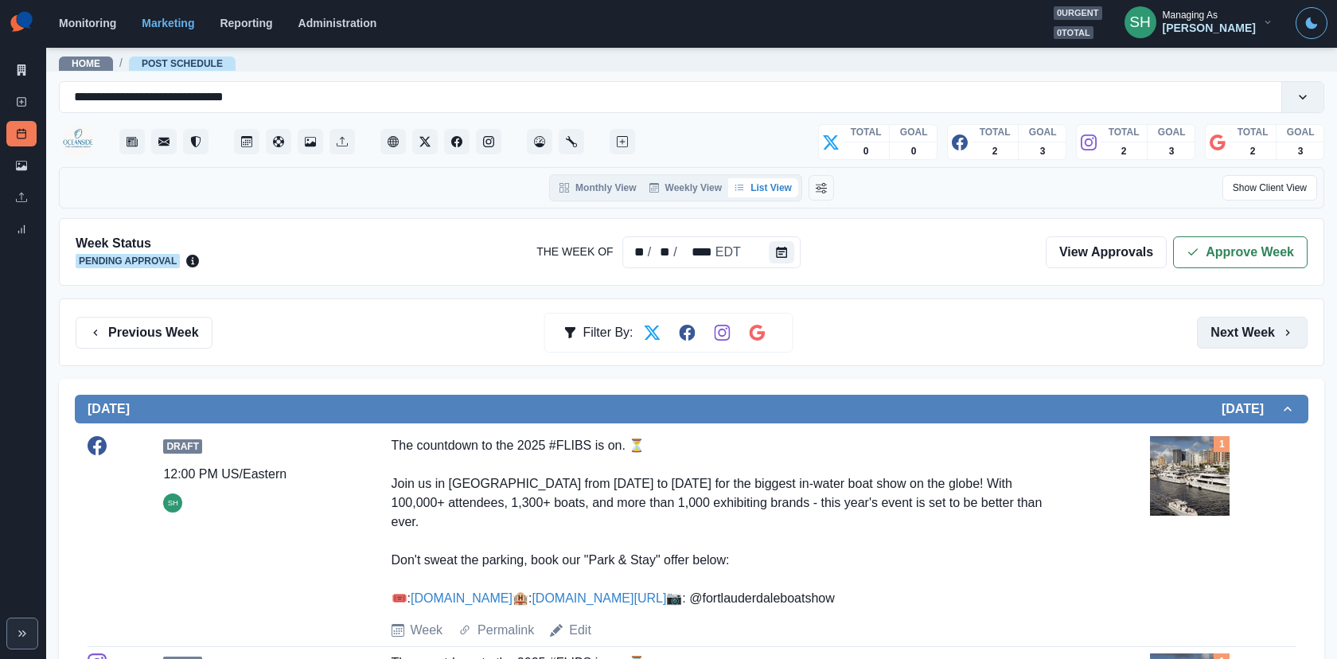
click at [1221, 326] on button "Next Week" at bounding box center [1252, 333] width 111 height 32
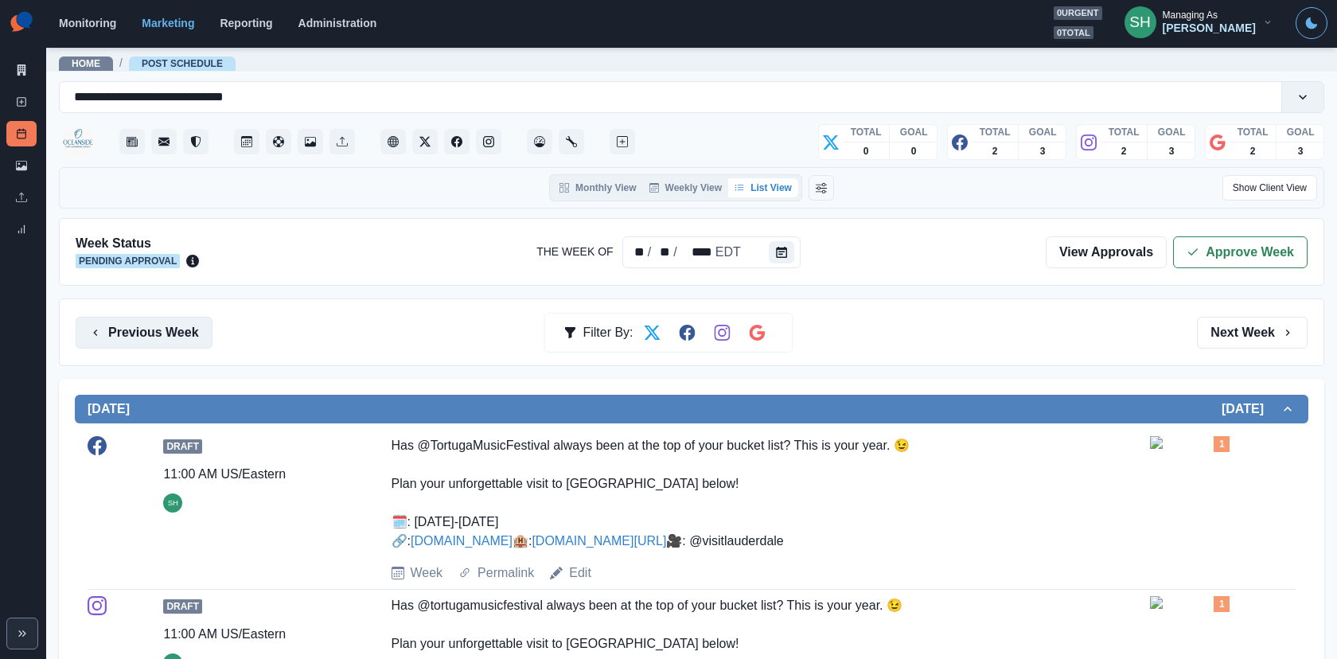
click at [174, 333] on button "Previous Week" at bounding box center [144, 333] width 137 height 32
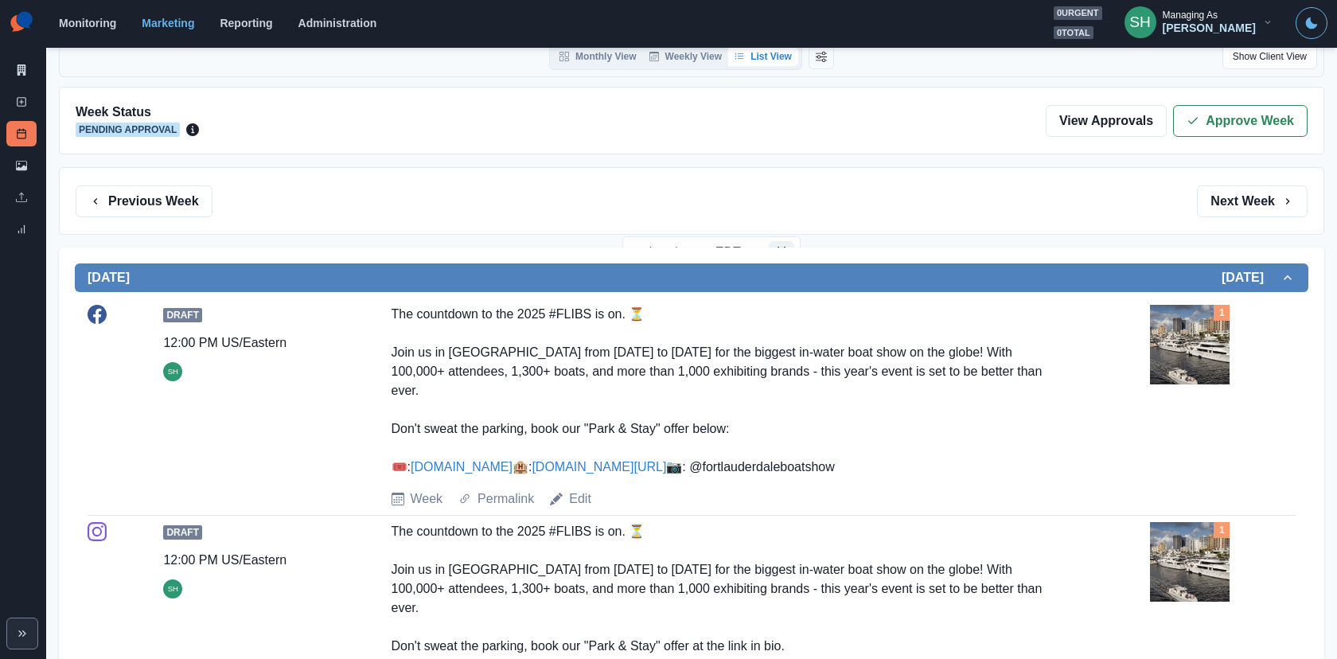
scroll to position [294, 0]
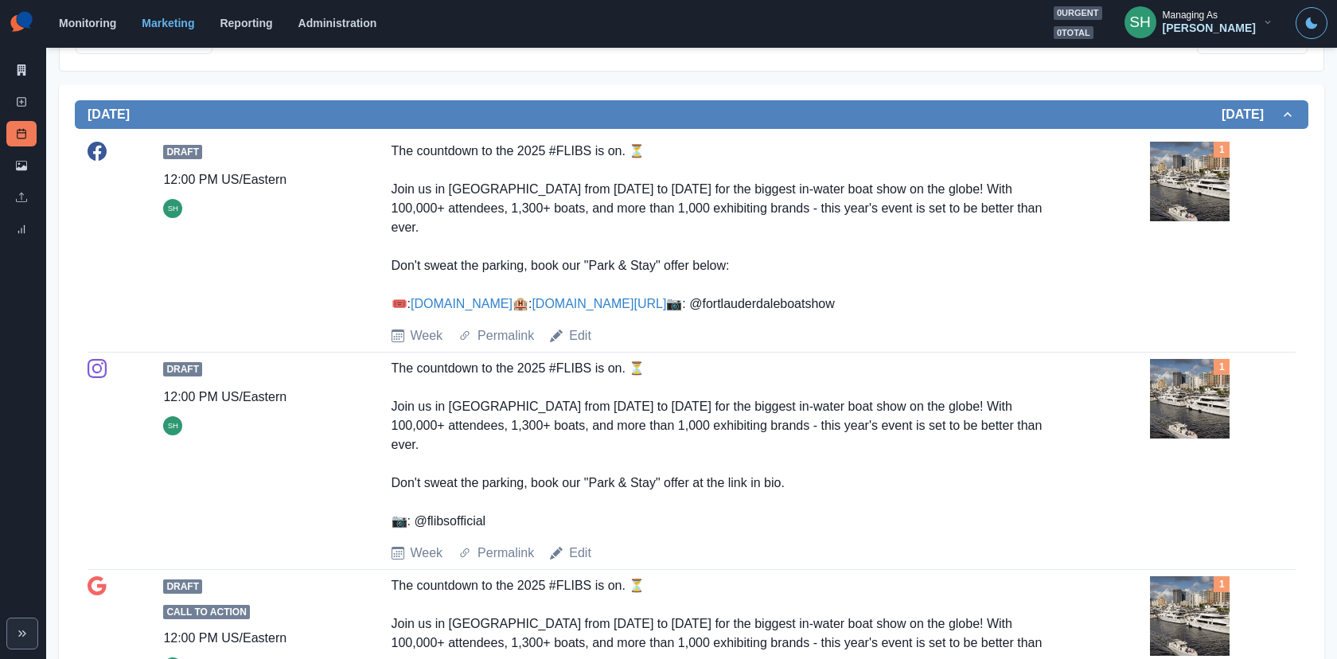
click at [531, 310] on link "[DOMAIN_NAME][URL]" at bounding box center [598, 304] width 134 height 14
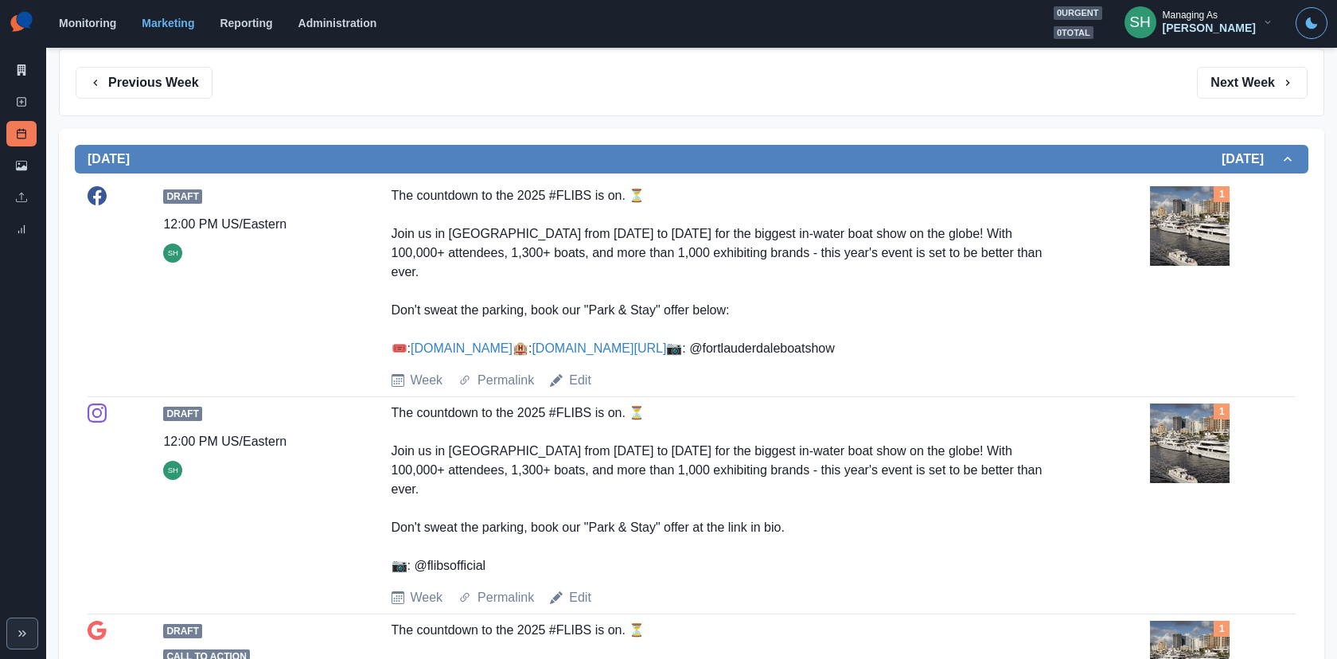
scroll to position [0, 0]
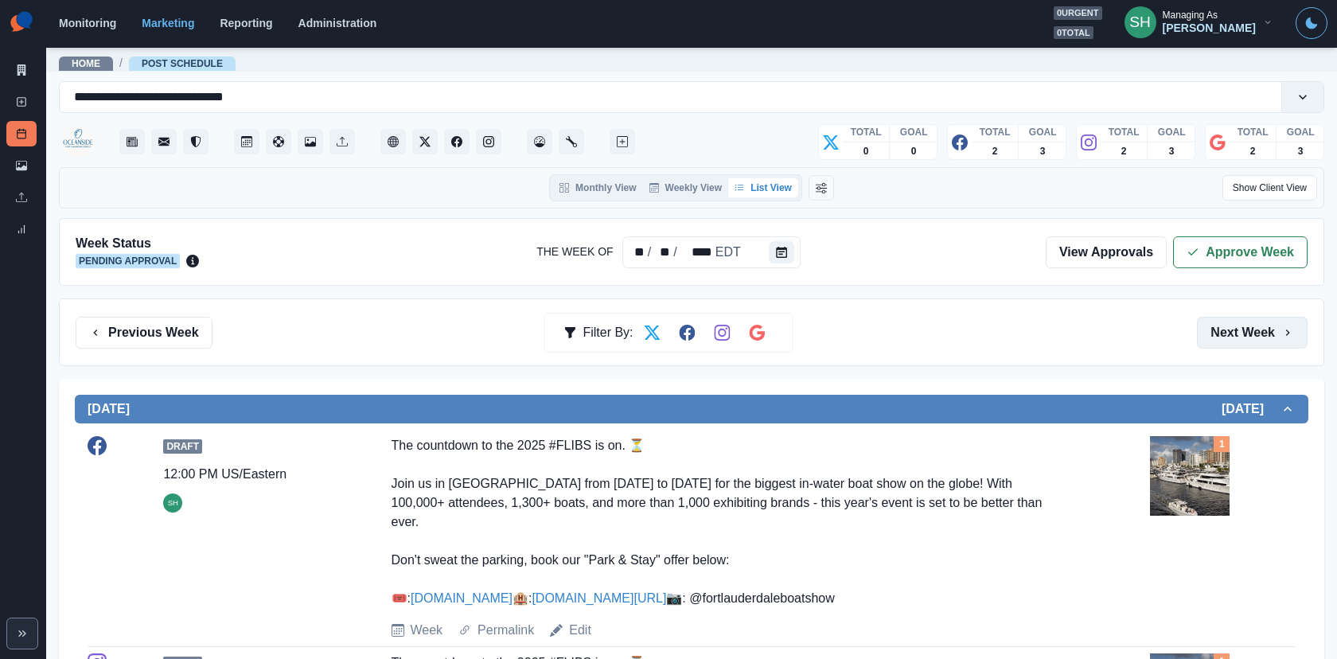
click at [1251, 319] on button "Next Week" at bounding box center [1252, 333] width 111 height 32
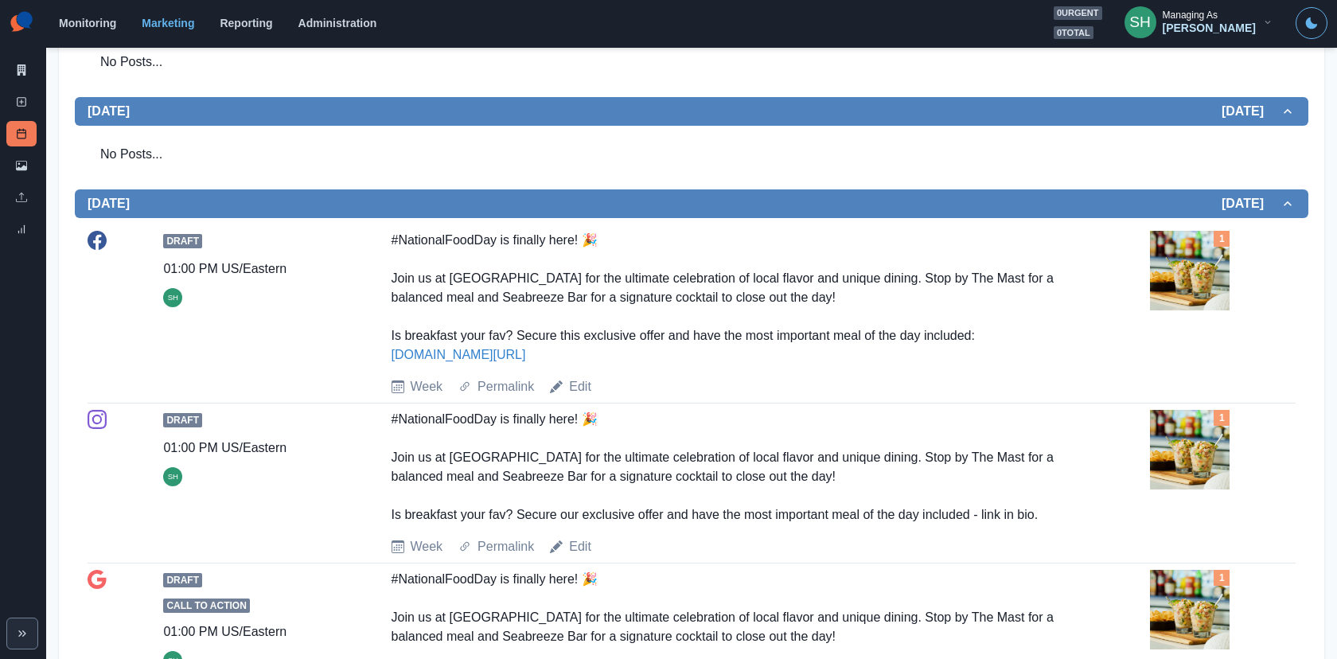
scroll to position [1078, 0]
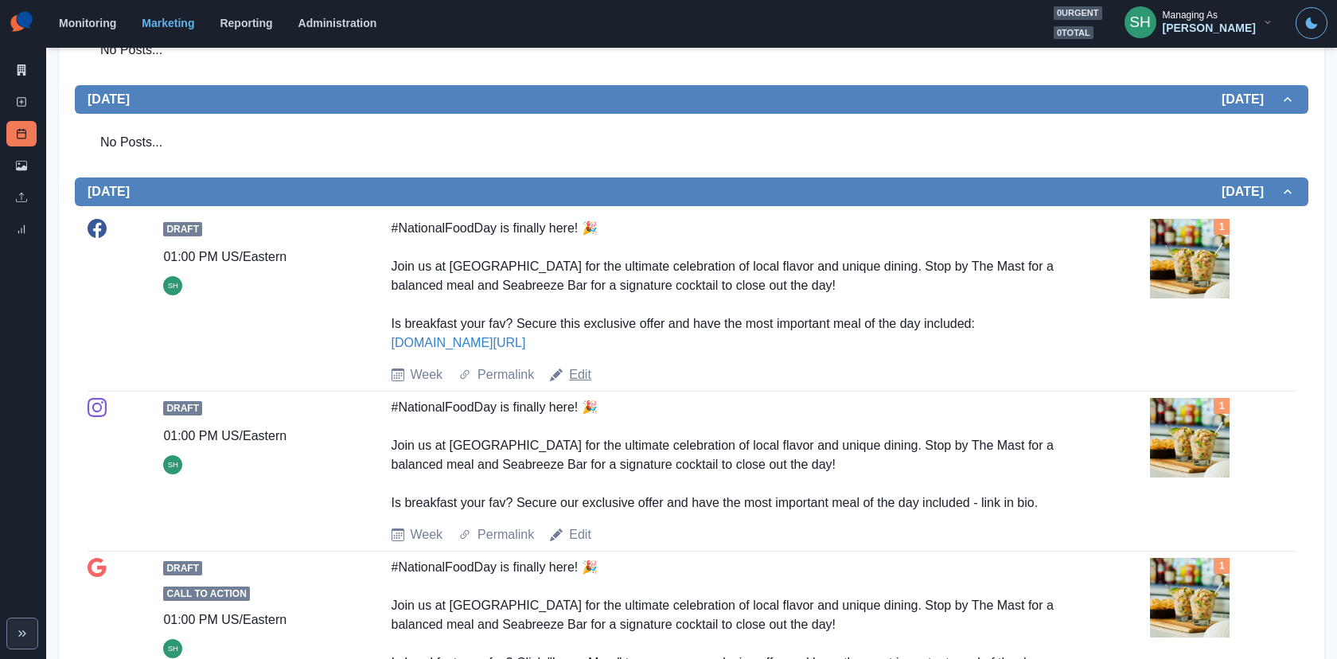
click at [577, 384] on link "Edit" at bounding box center [580, 374] width 22 height 19
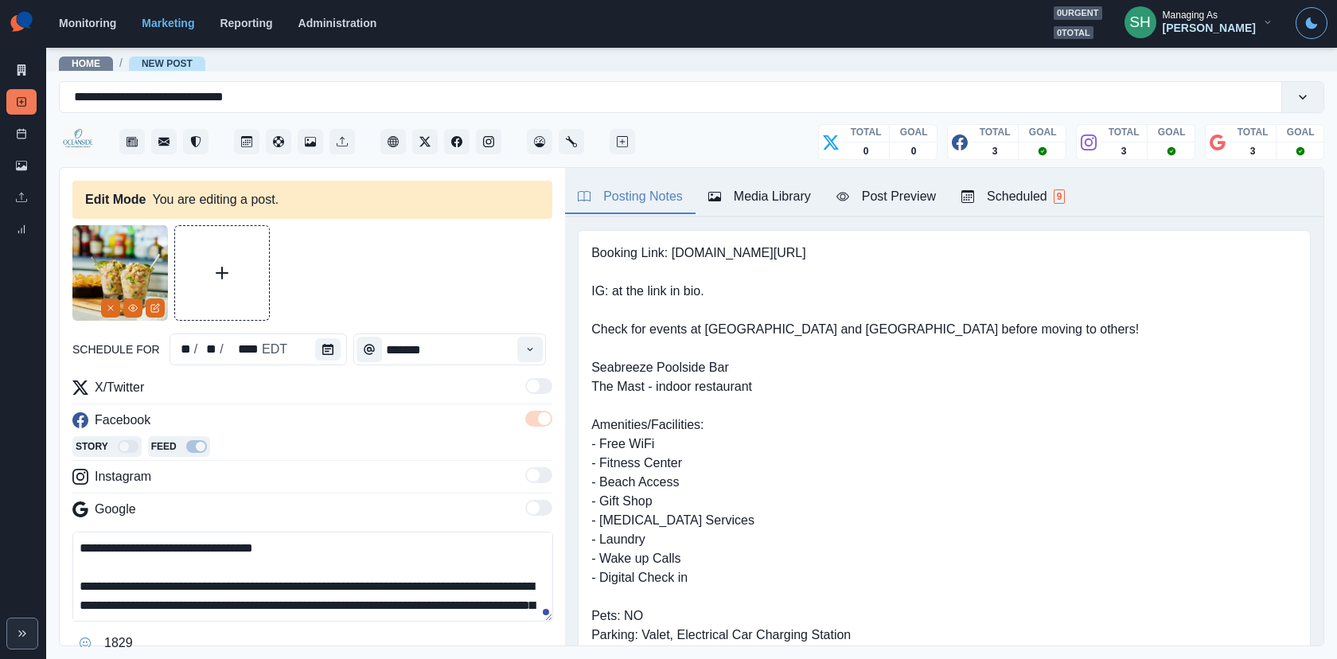
scroll to position [145, 0]
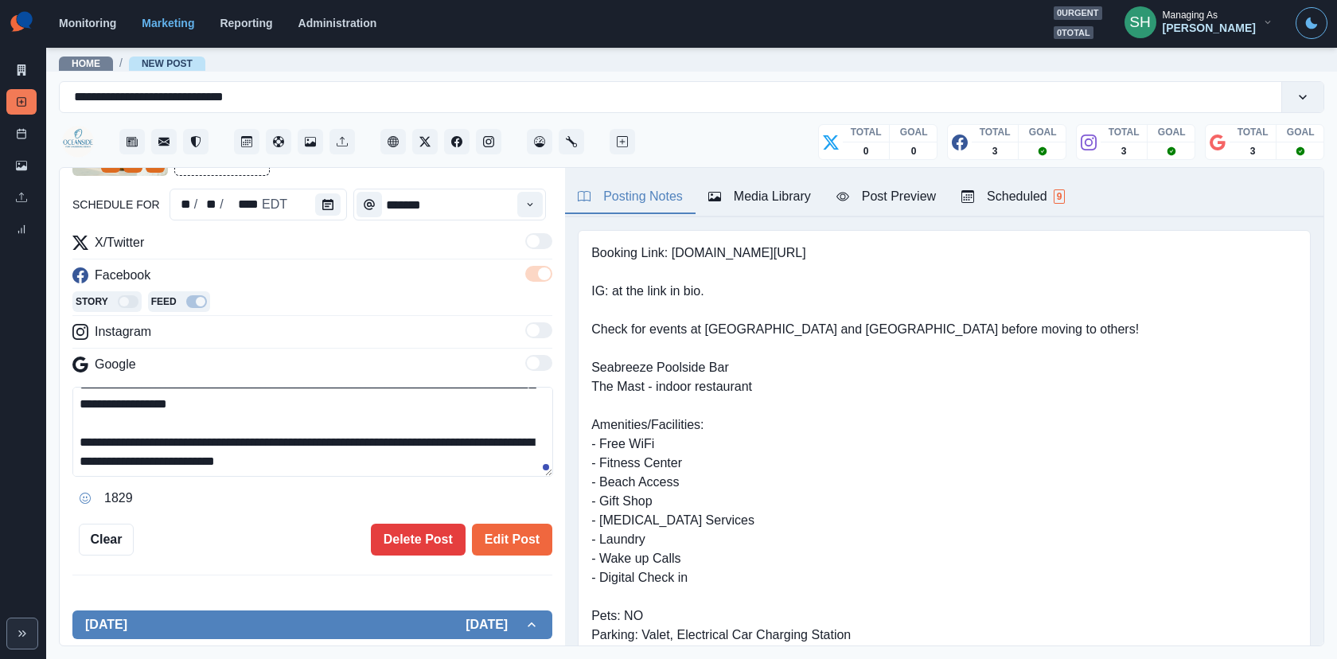
click at [274, 463] on textarea "**********" at bounding box center [312, 432] width 481 height 90
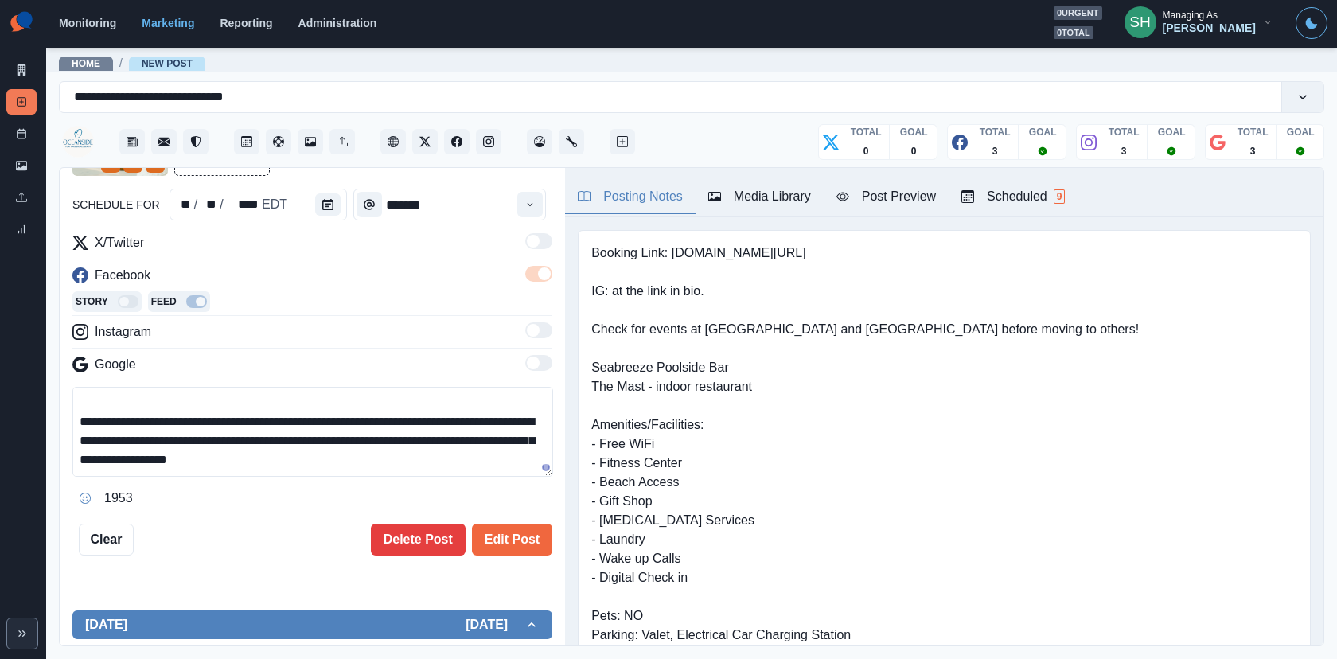
scroll to position [18, 0]
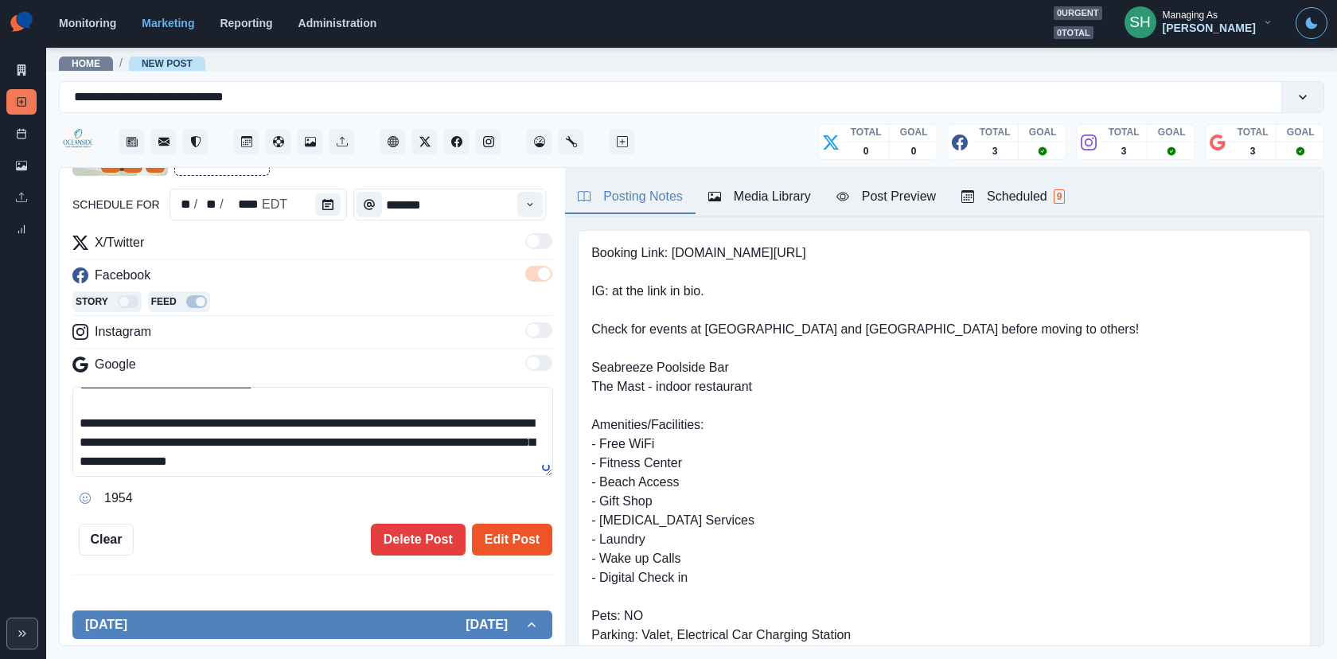
type textarea "**********"
click at [533, 534] on button "Edit Post" at bounding box center [512, 540] width 80 height 32
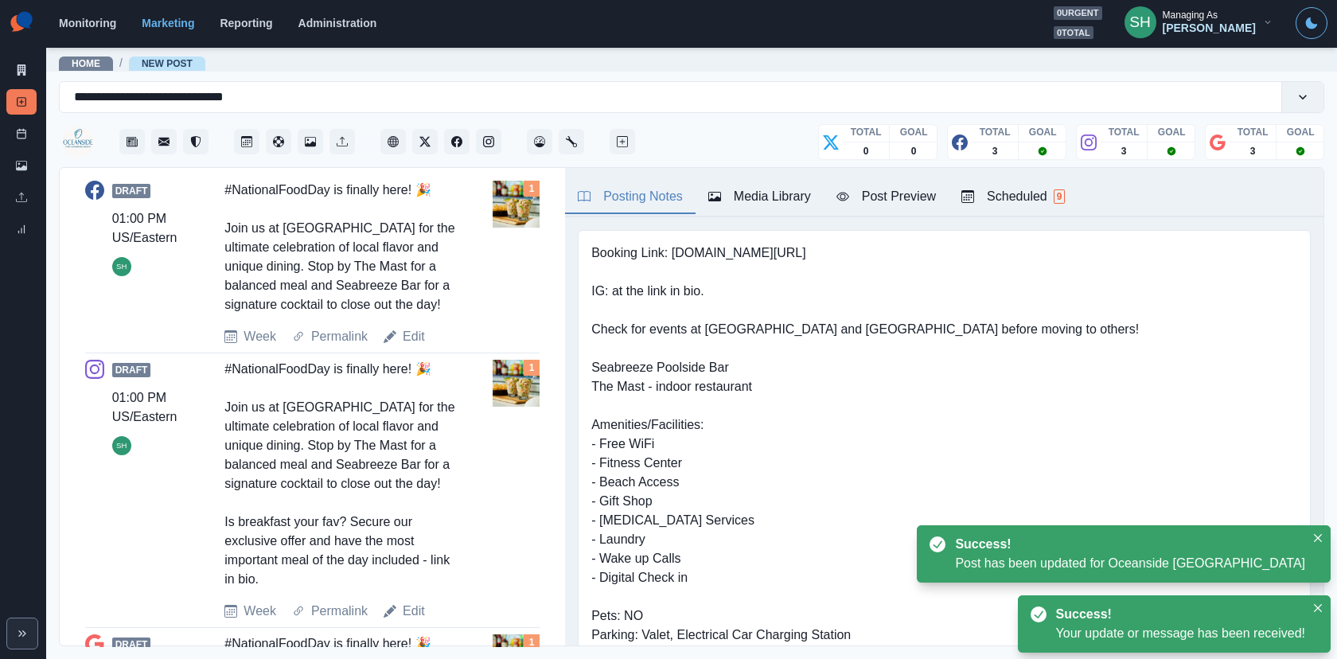
scroll to position [688, 0]
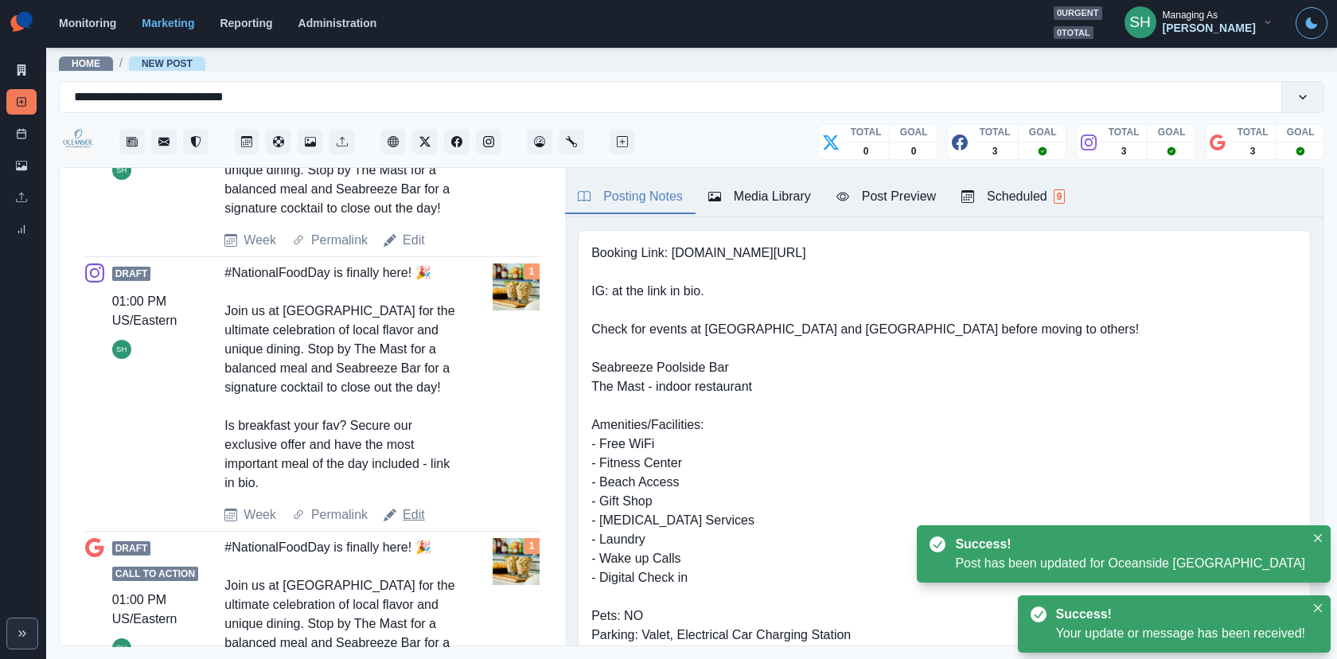
click at [422, 524] on link "Edit" at bounding box center [414, 514] width 22 height 19
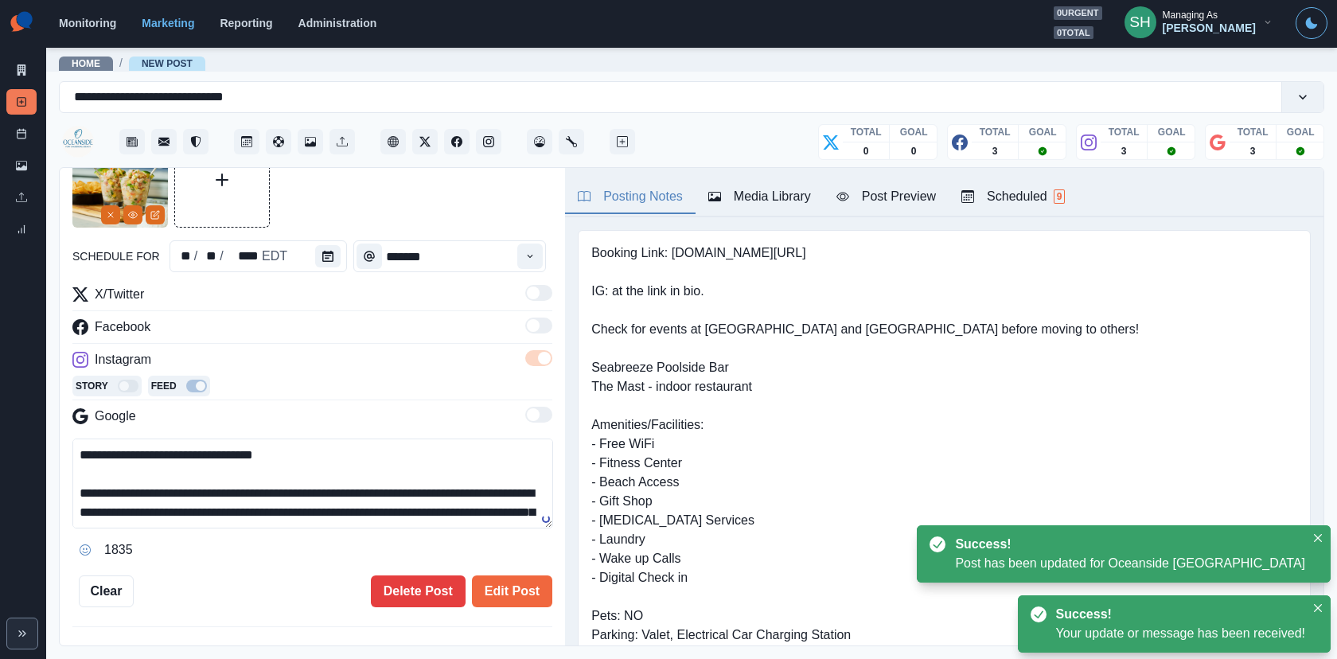
scroll to position [76, 0]
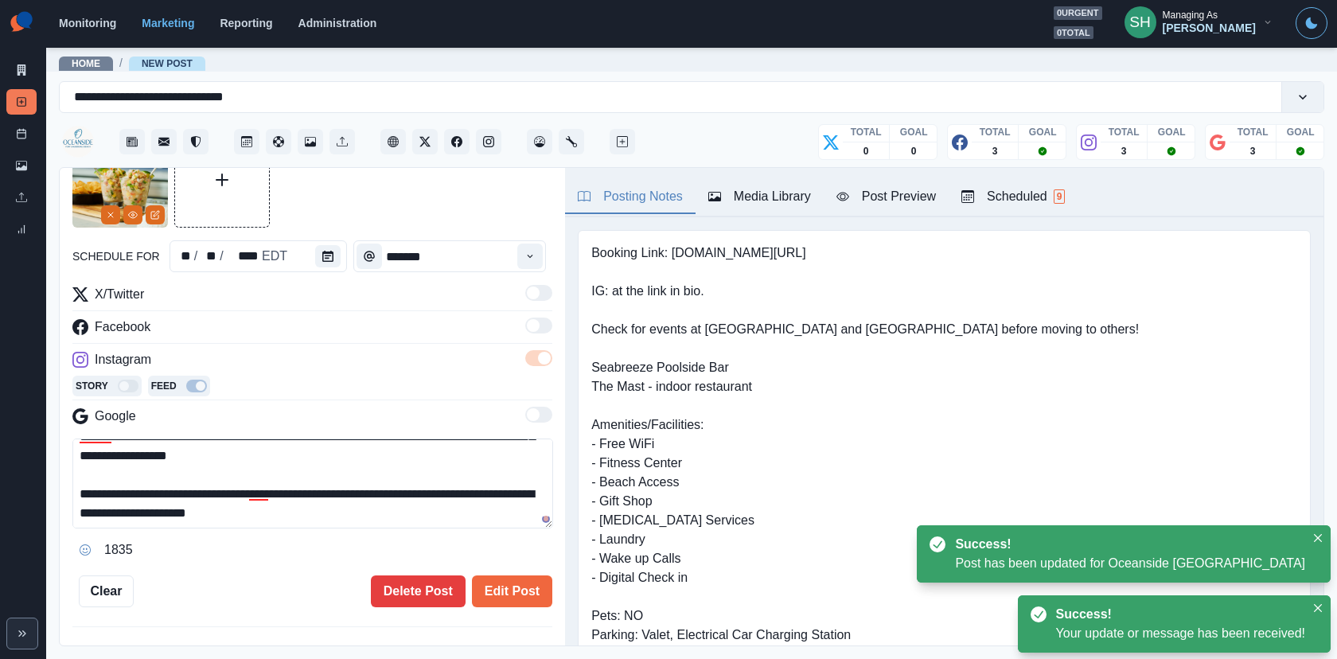
click at [282, 513] on textarea "**********" at bounding box center [312, 483] width 481 height 90
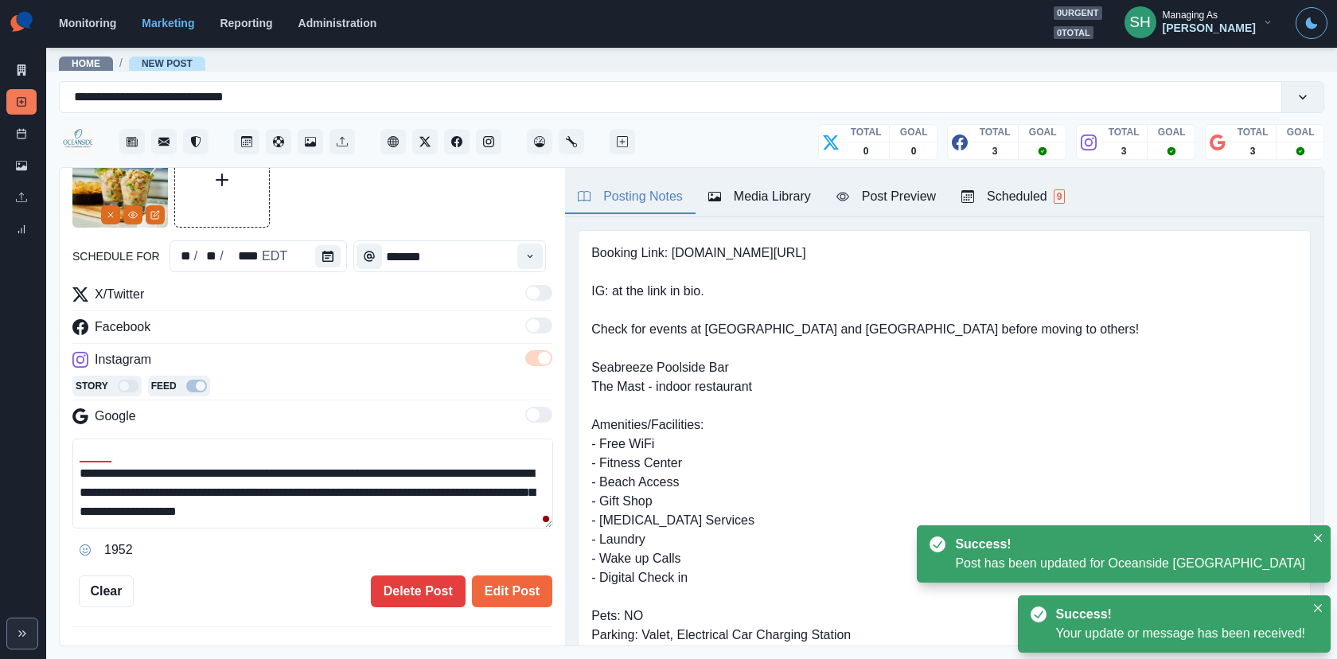
scroll to position [18, 0]
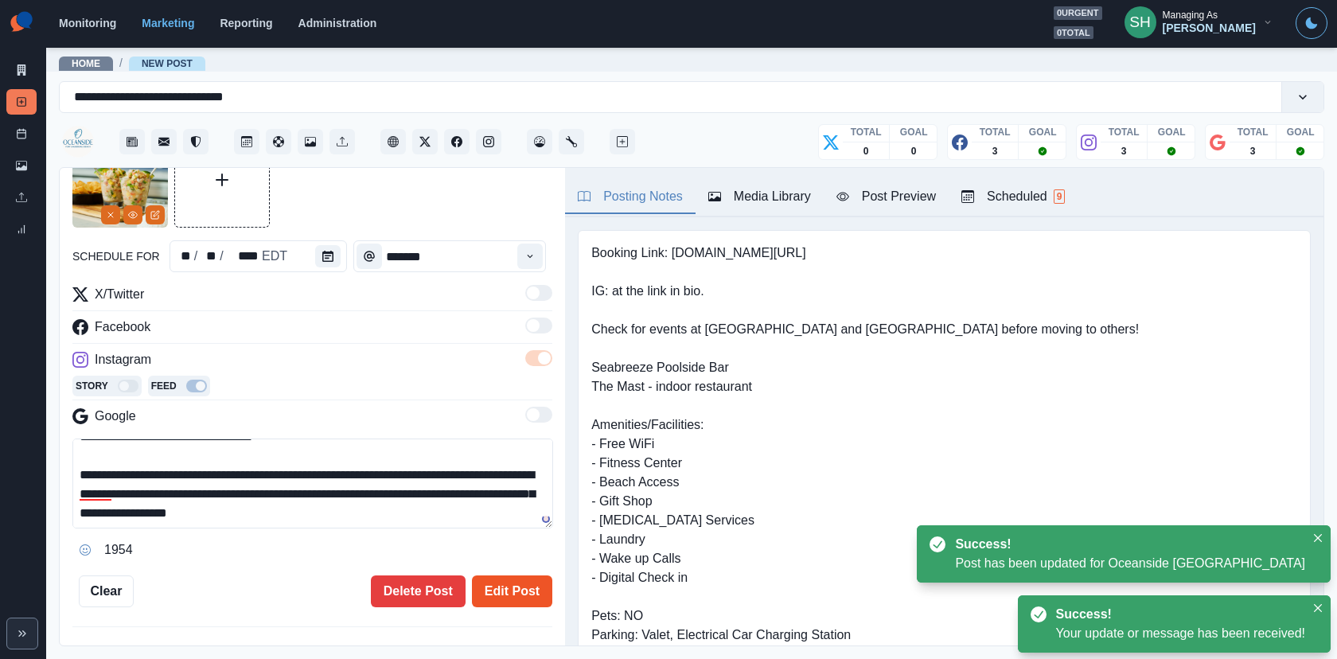
type textarea "**********"
click at [542, 588] on button "Edit Post" at bounding box center [512, 591] width 80 height 32
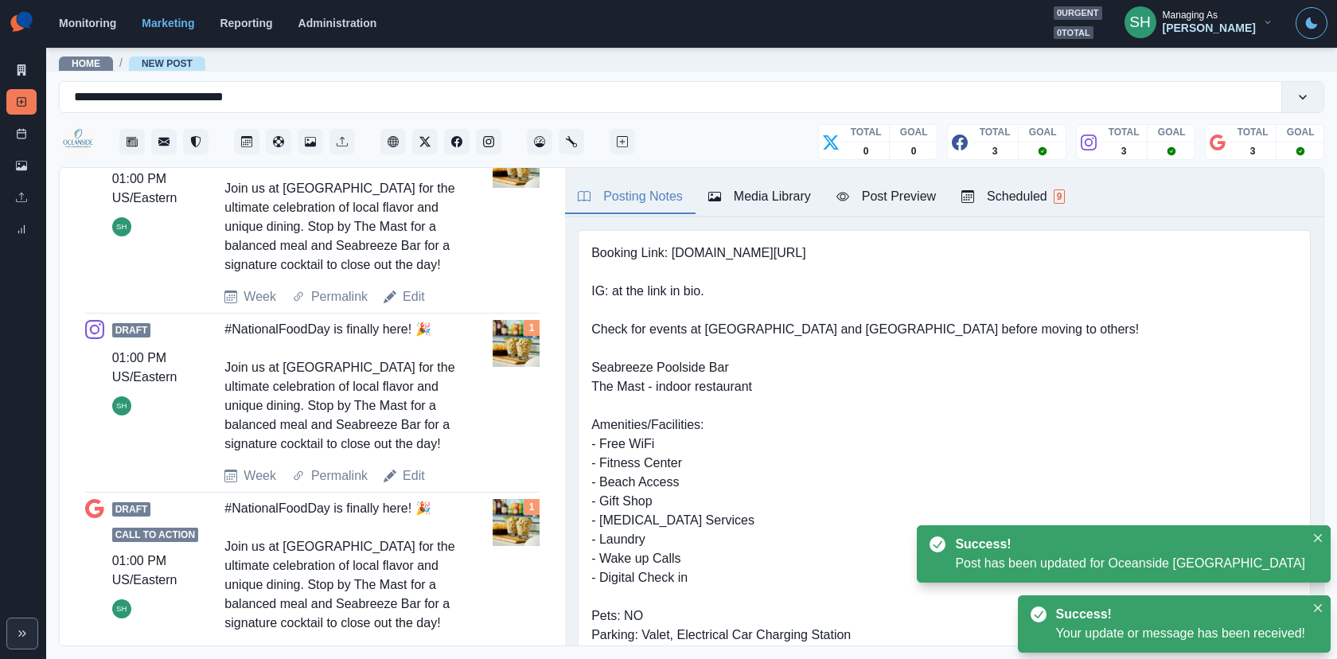
scroll to position [847, 0]
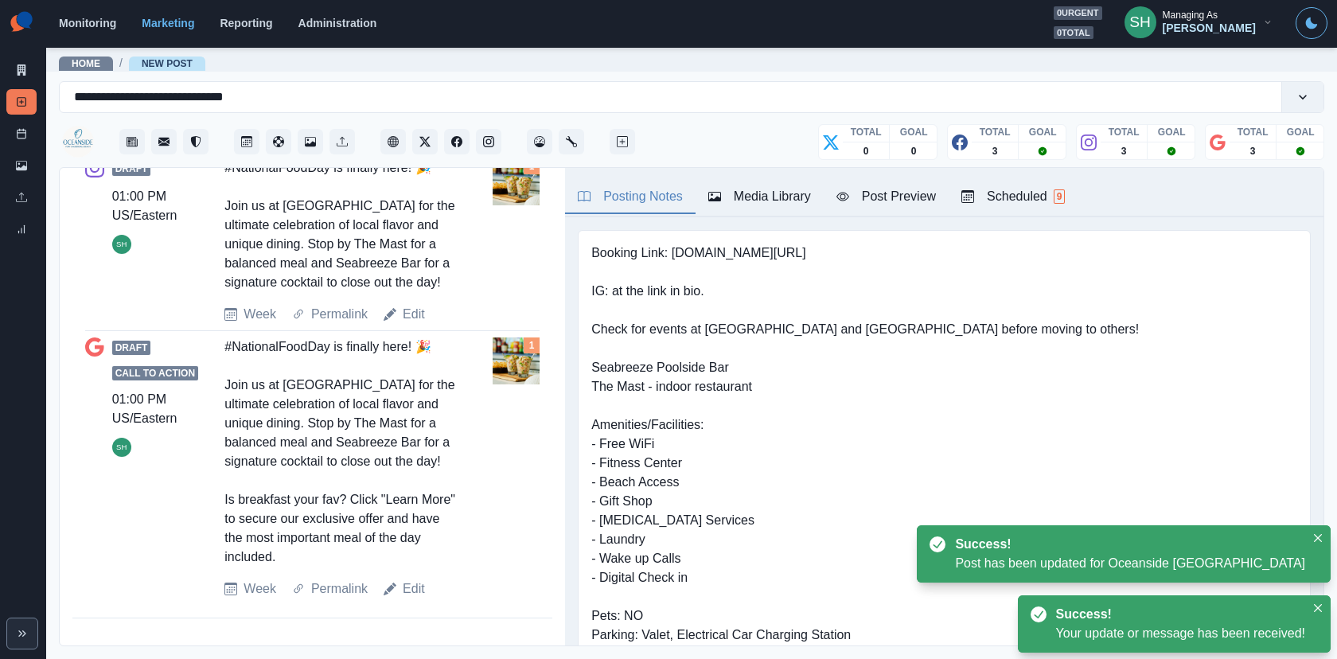
click at [425, 582] on div "Week Permalink Edit" at bounding box center [355, 588] width 262 height 19
click at [415, 584] on link "Edit" at bounding box center [414, 588] width 22 height 19
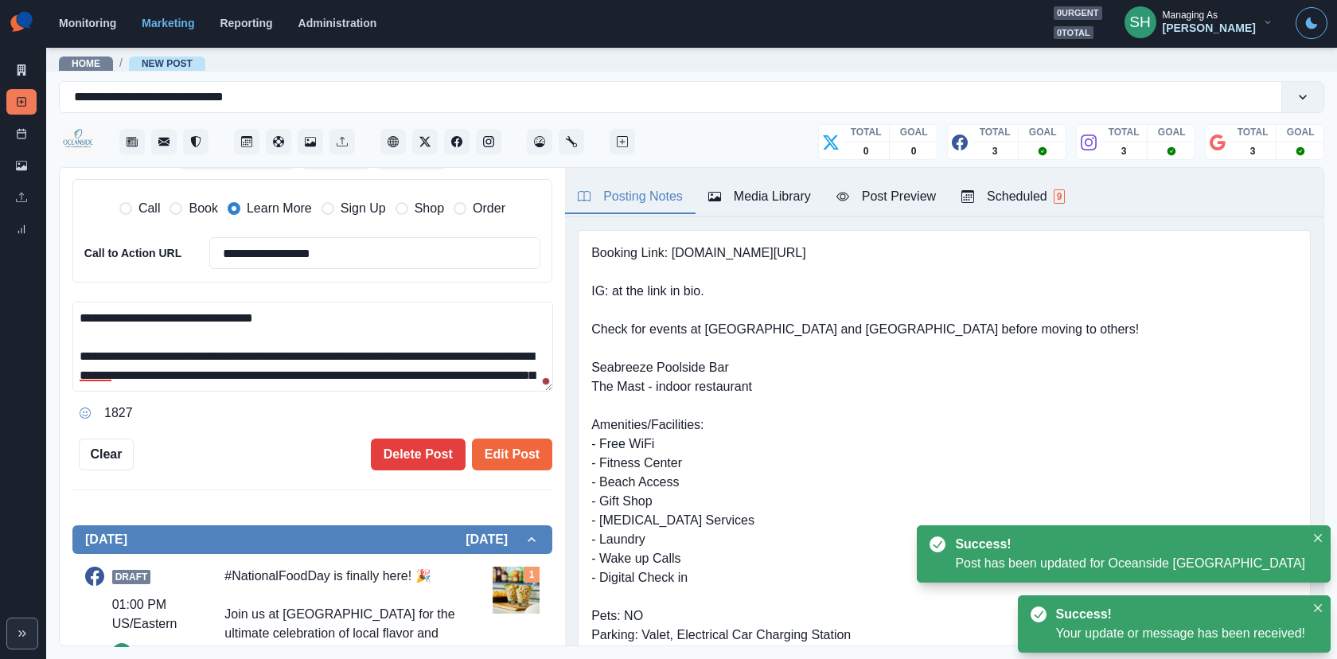
scroll to position [76, 0]
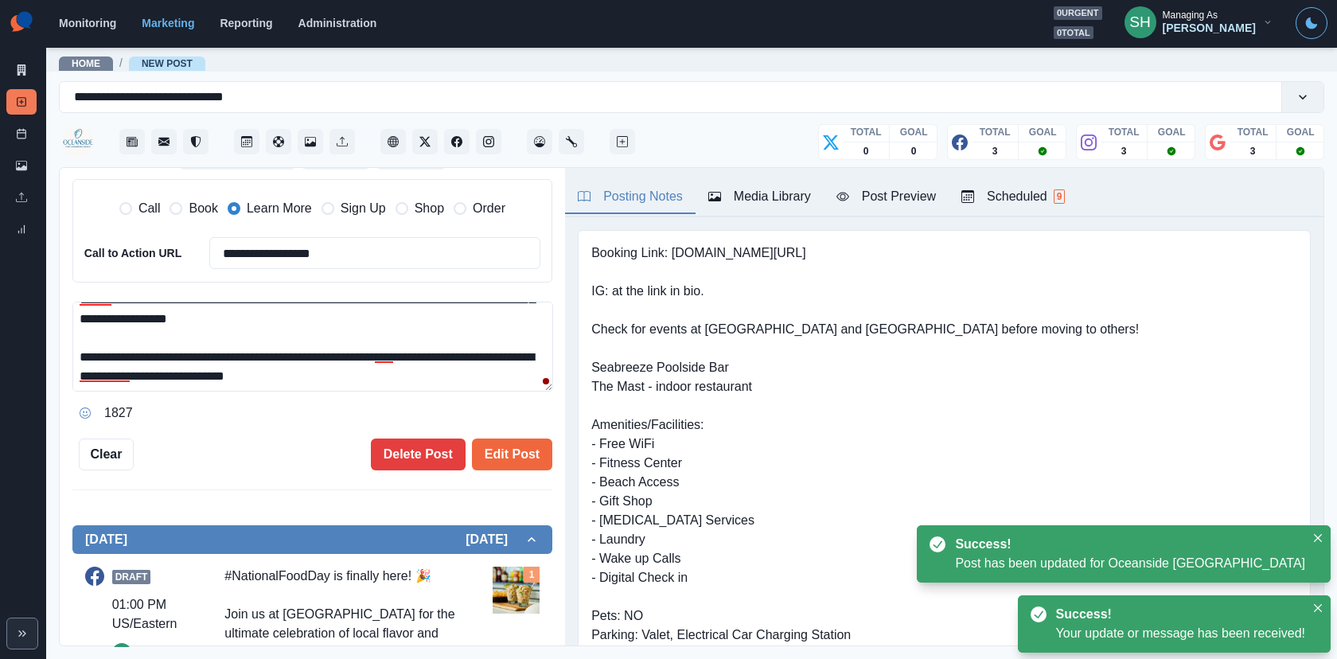
click at [278, 374] on textarea "**********" at bounding box center [312, 347] width 481 height 90
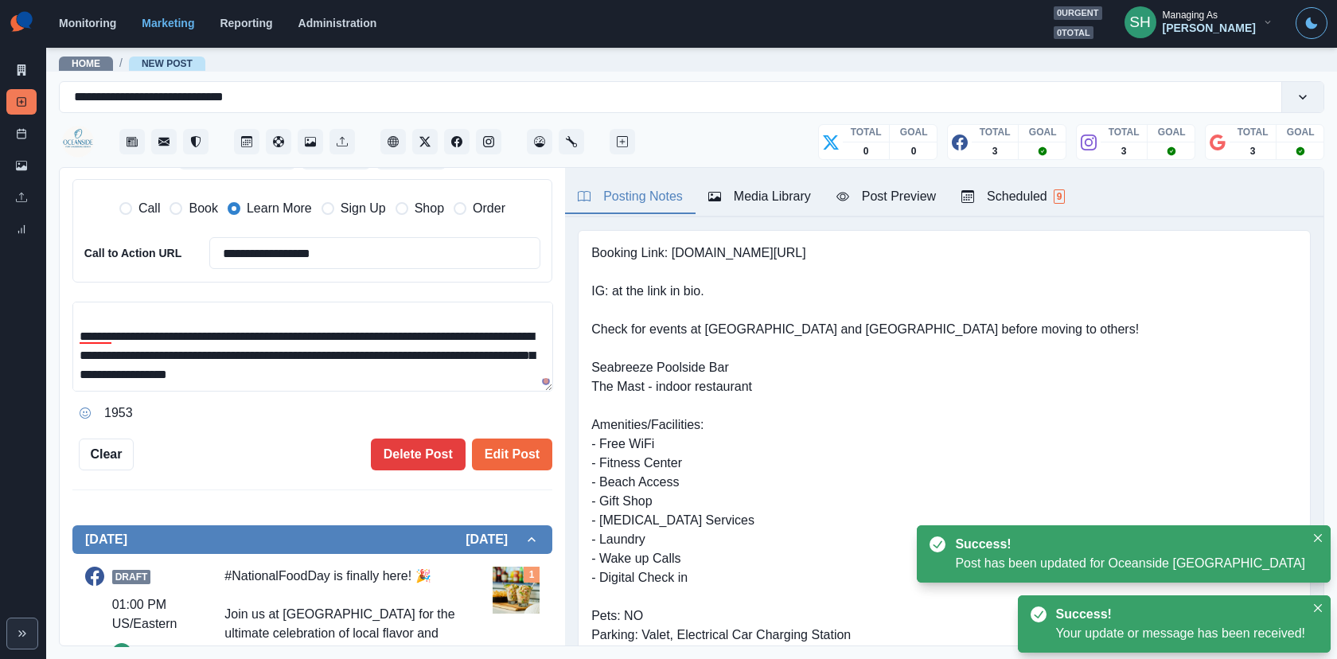
scroll to position [0, 0]
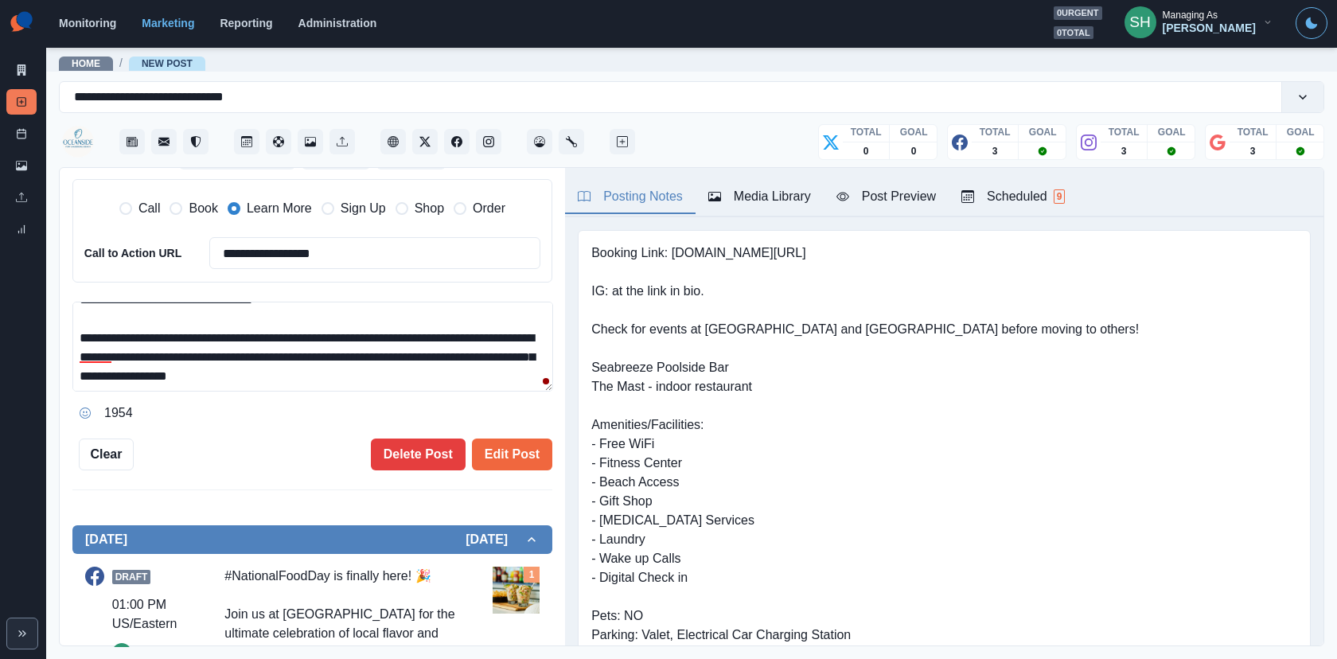
type textarea "**********"
click at [184, 212] on label "Book" at bounding box center [193, 208] width 48 height 19
type input "**********"
click at [500, 448] on button "Edit Post" at bounding box center [512, 454] width 80 height 32
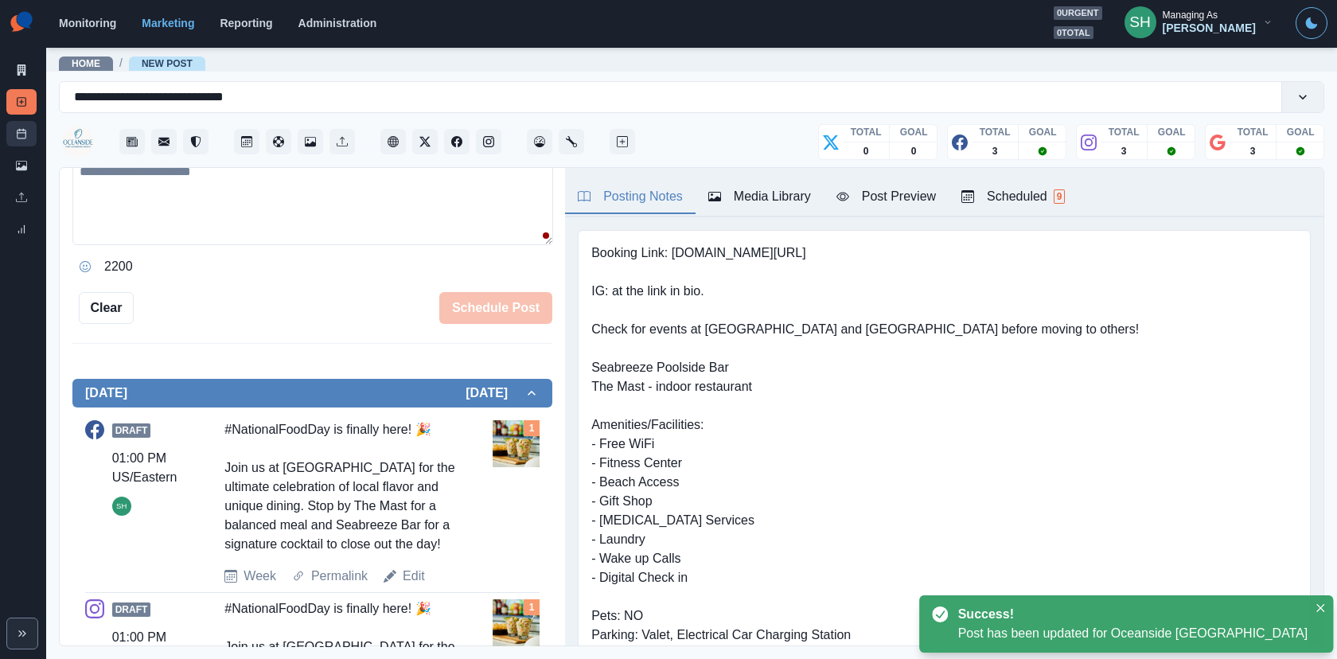
click at [17, 146] on link "Post Schedule" at bounding box center [21, 133] width 30 height 25
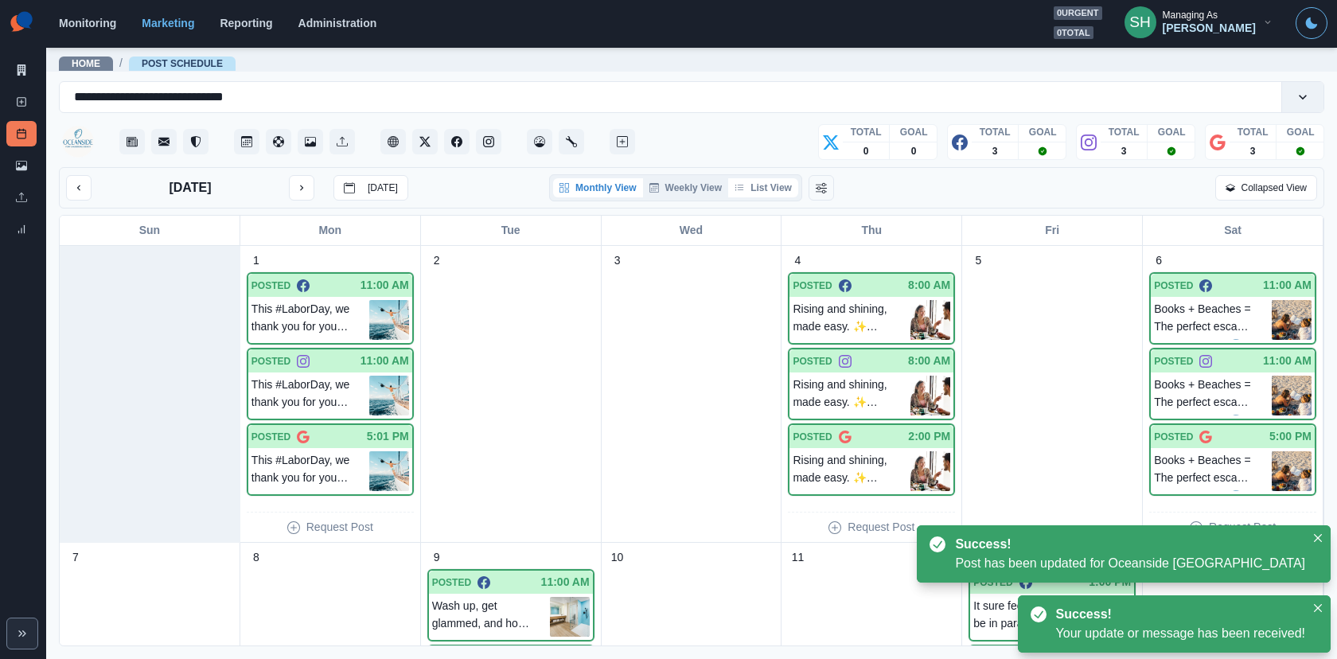
click at [773, 190] on button "List View" at bounding box center [763, 187] width 70 height 19
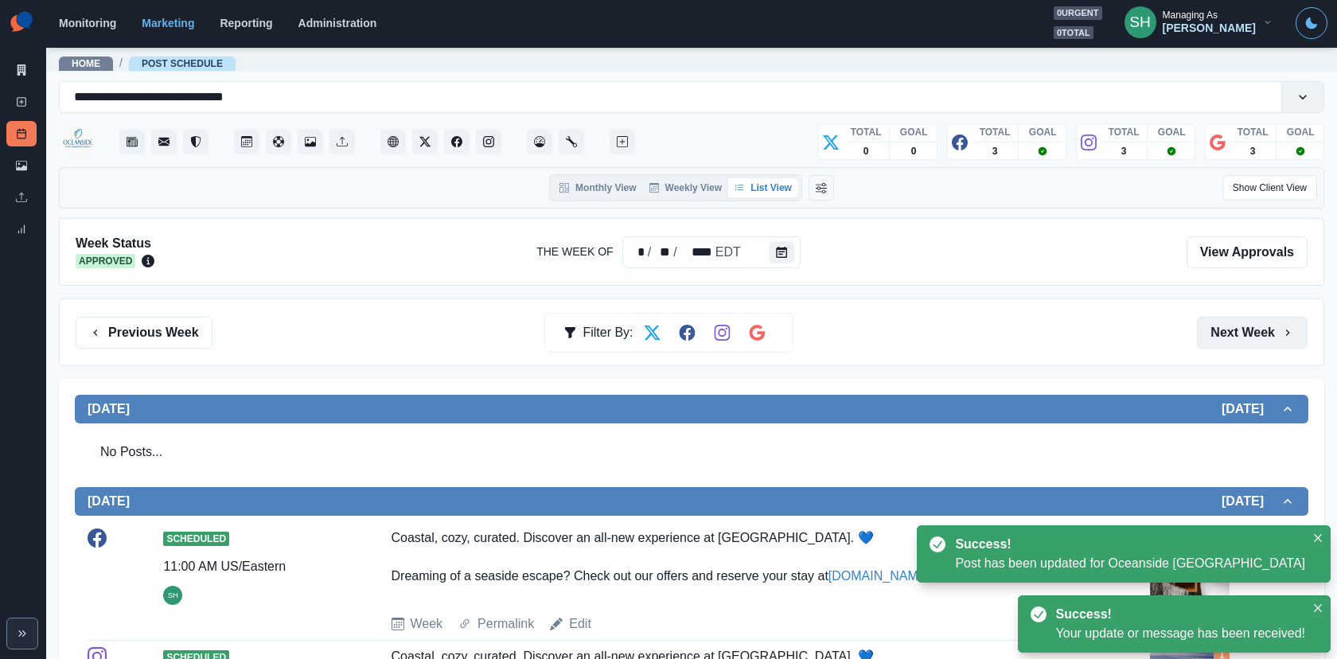
click at [1250, 334] on button "Next Week" at bounding box center [1252, 333] width 111 height 32
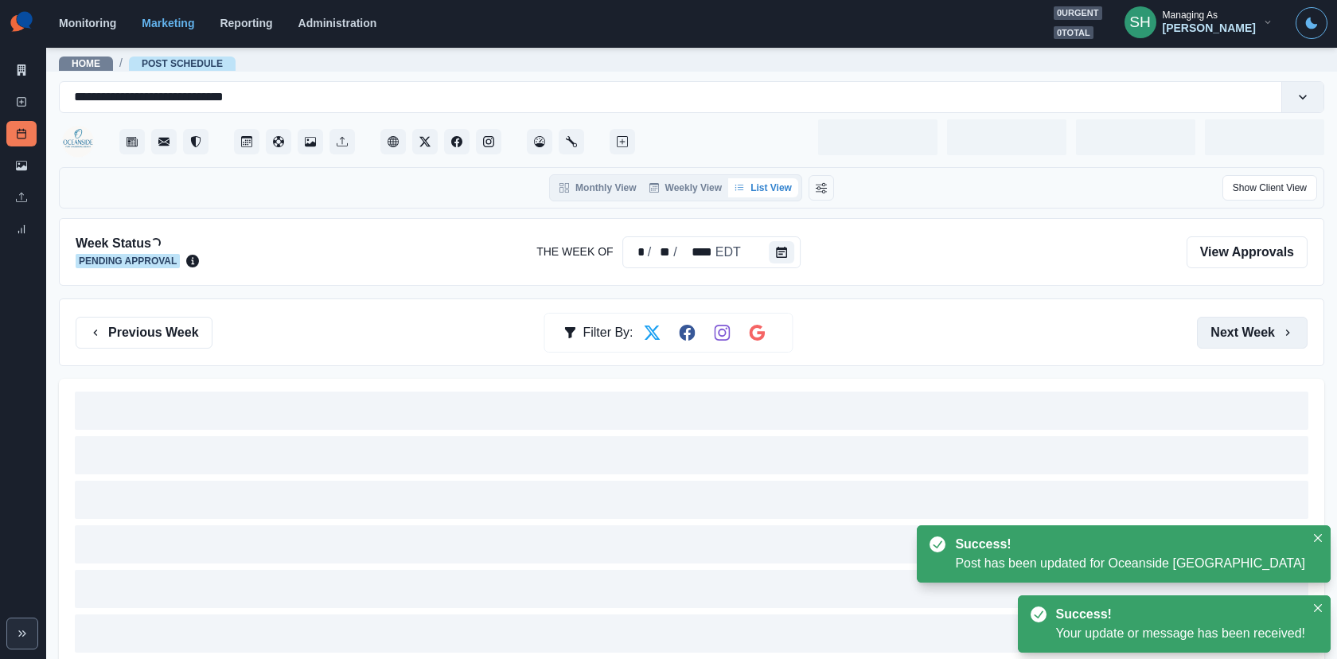
click at [1250, 334] on button "Next Week" at bounding box center [1252, 333] width 111 height 32
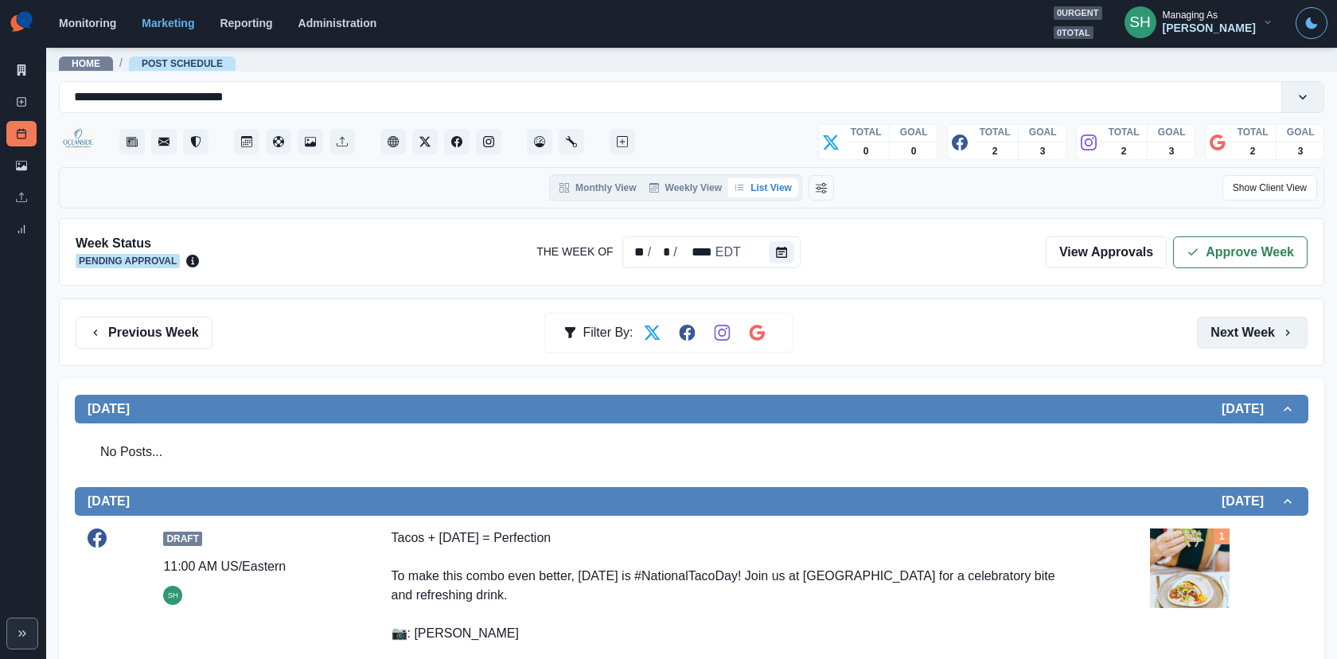
click at [1203, 343] on button "Next Week" at bounding box center [1252, 333] width 111 height 32
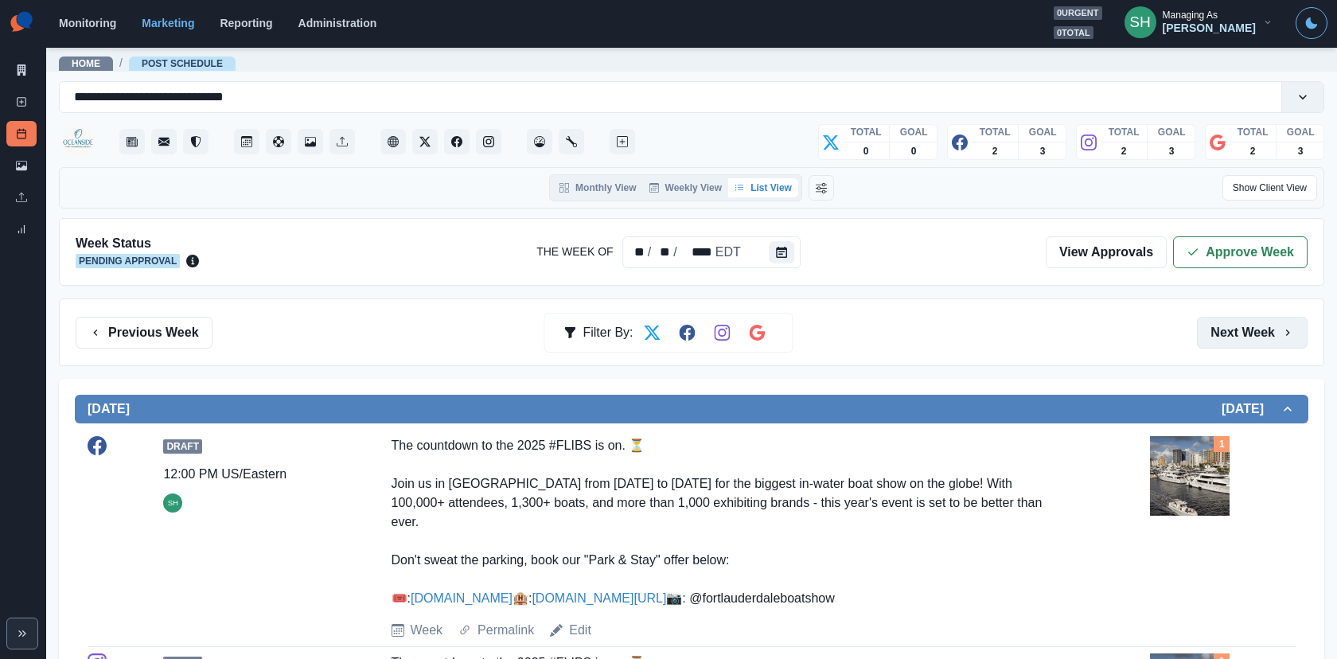
click at [1221, 330] on button "Next Week" at bounding box center [1252, 333] width 111 height 32
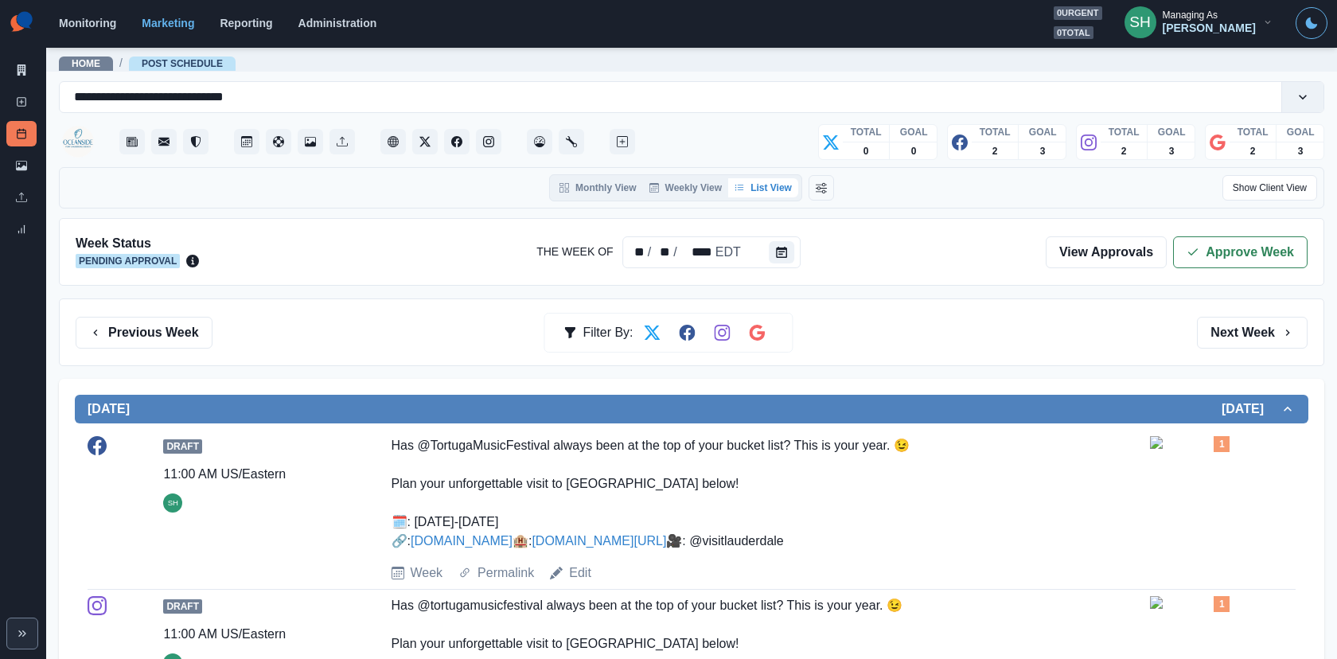
click at [1221, 327] on button "Next Week" at bounding box center [1252, 333] width 111 height 32
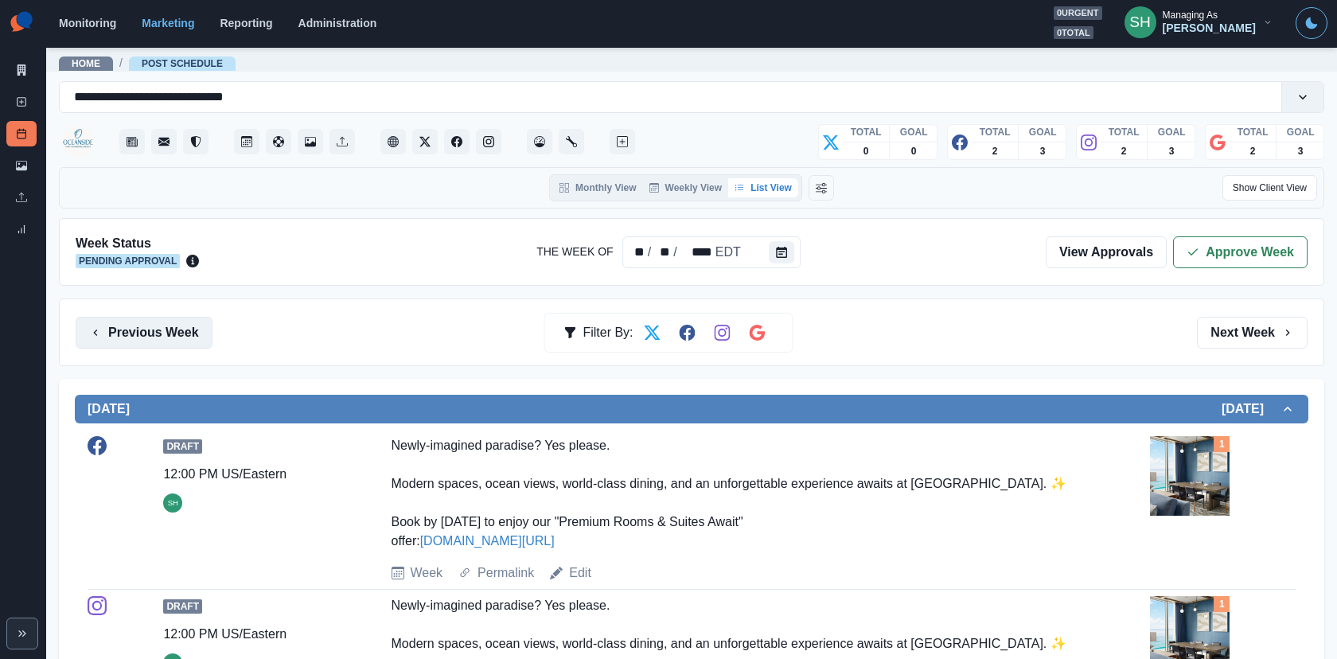
click at [163, 333] on button "Previous Week" at bounding box center [144, 333] width 137 height 32
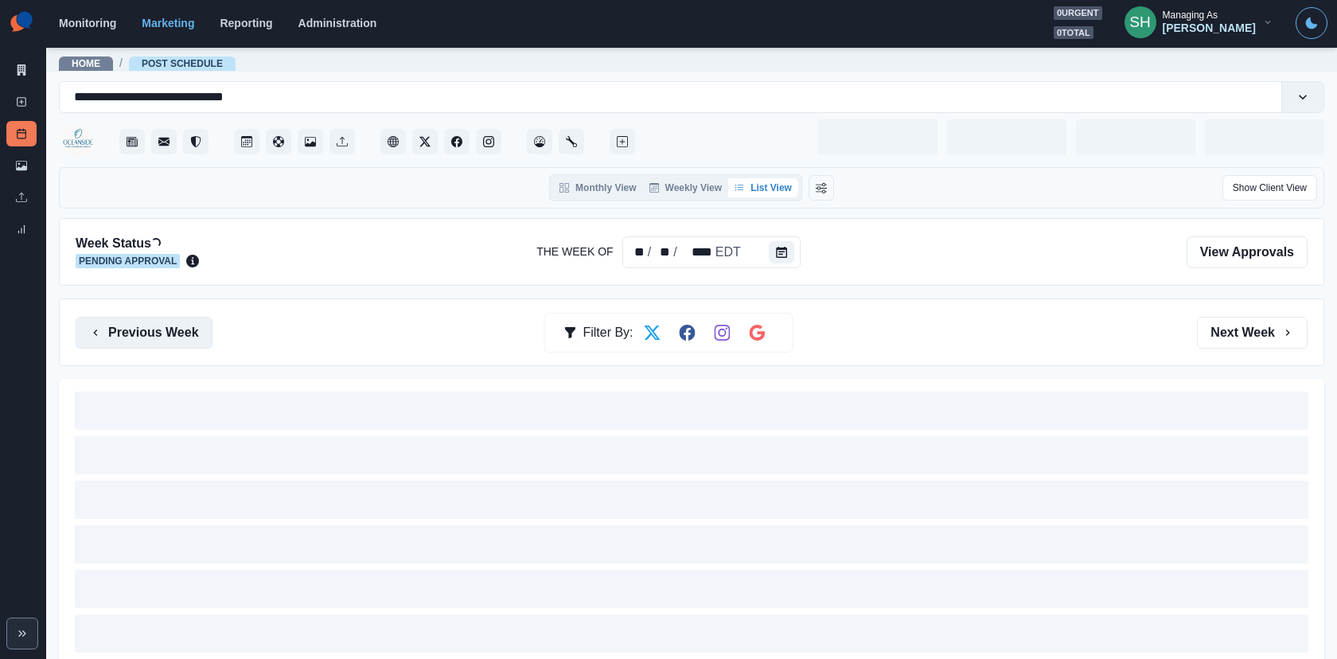
click at [163, 333] on button "Previous Week" at bounding box center [144, 333] width 137 height 32
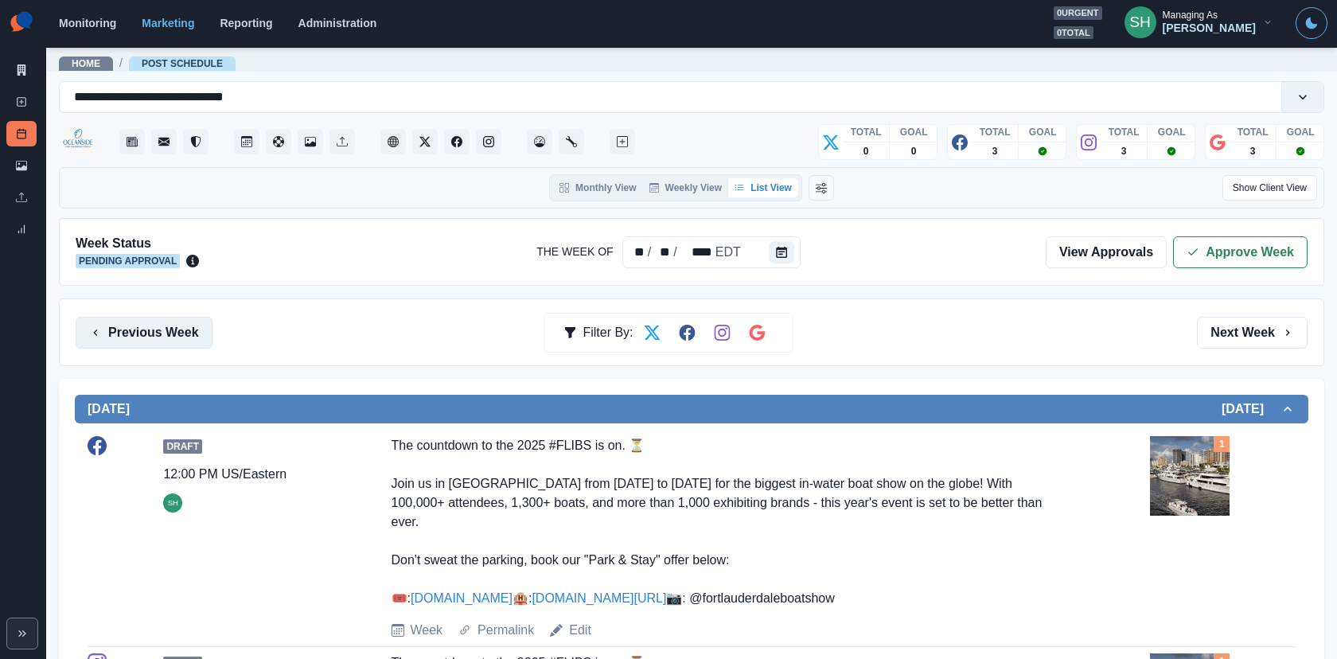
click at [150, 319] on button "Previous Week" at bounding box center [144, 333] width 137 height 32
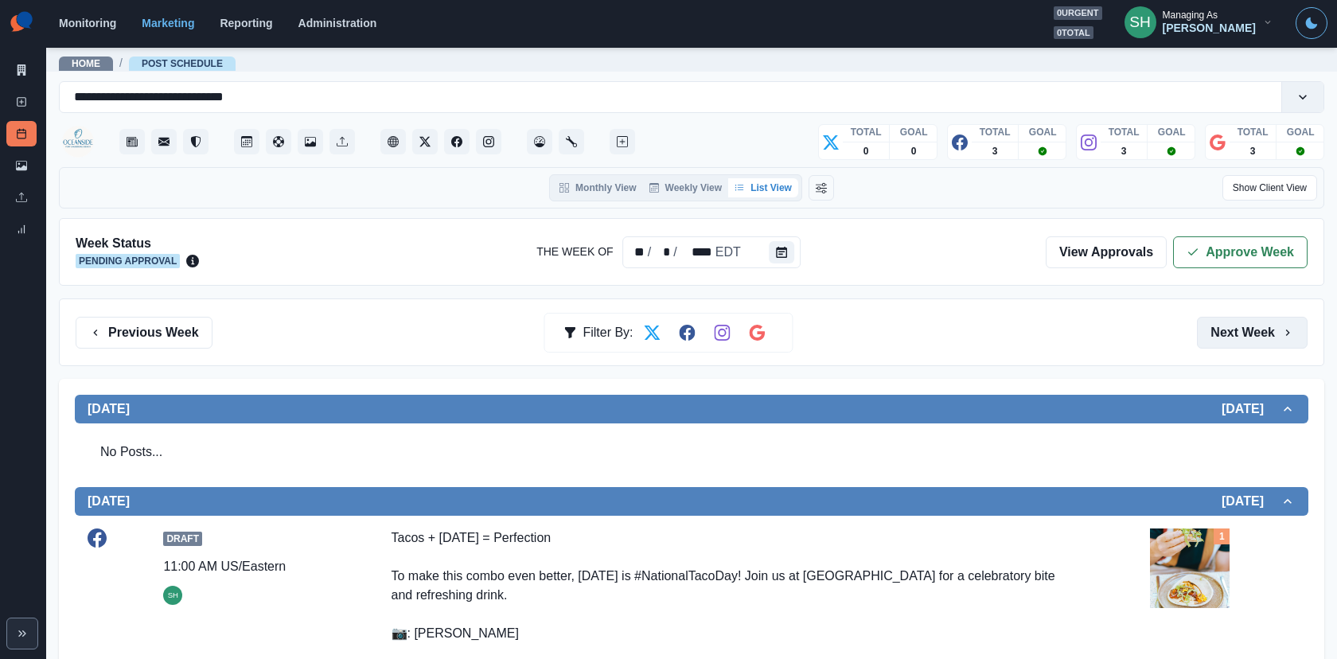
click at [1271, 329] on button "Next Week" at bounding box center [1252, 333] width 111 height 32
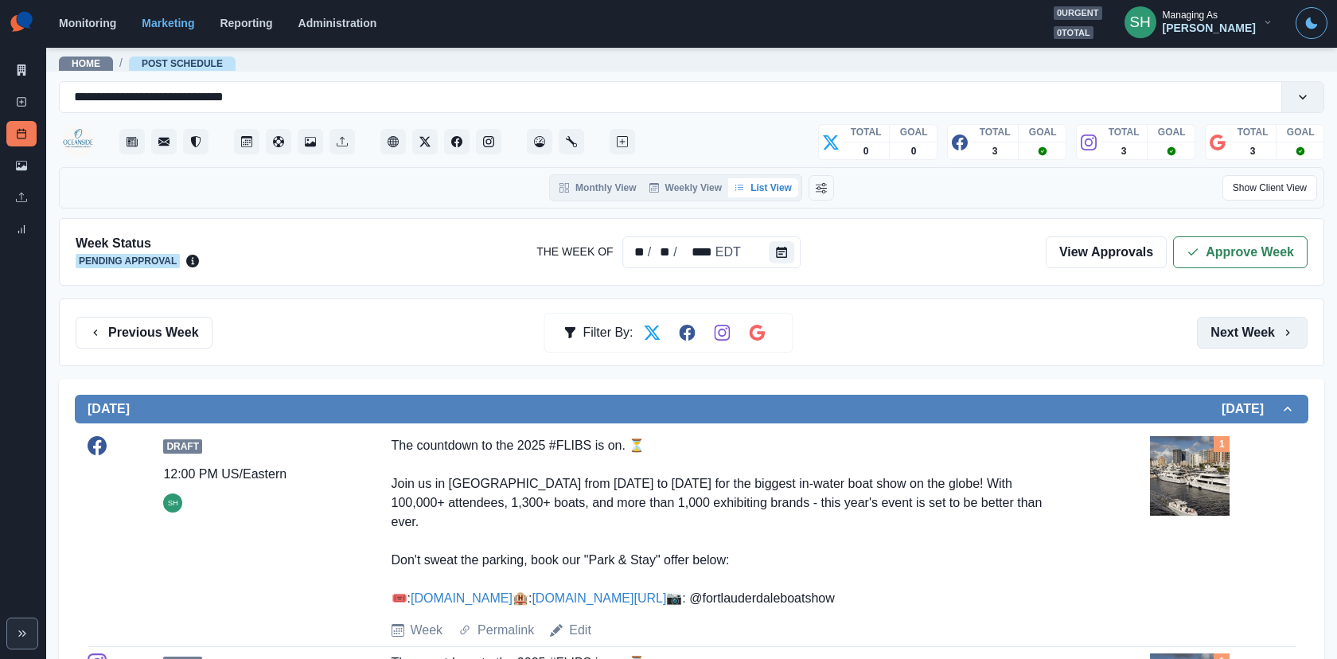
click at [1271, 329] on button "Next Week" at bounding box center [1252, 333] width 111 height 32
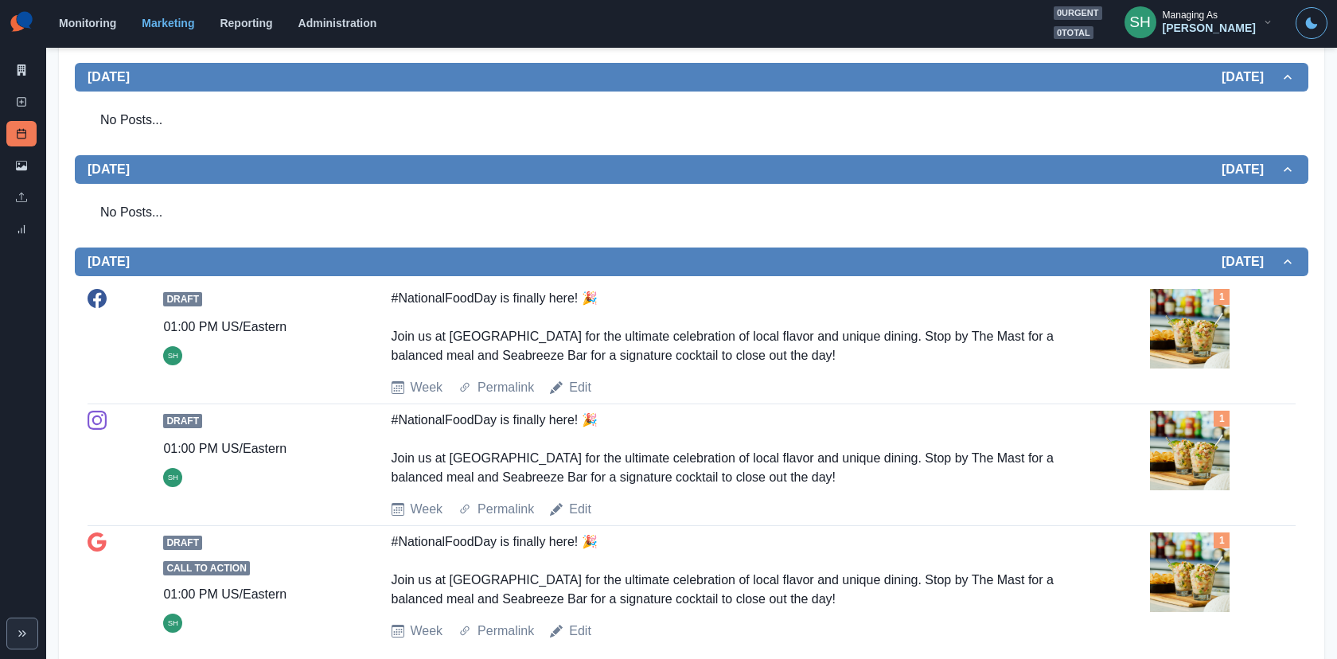
scroll to position [850, 0]
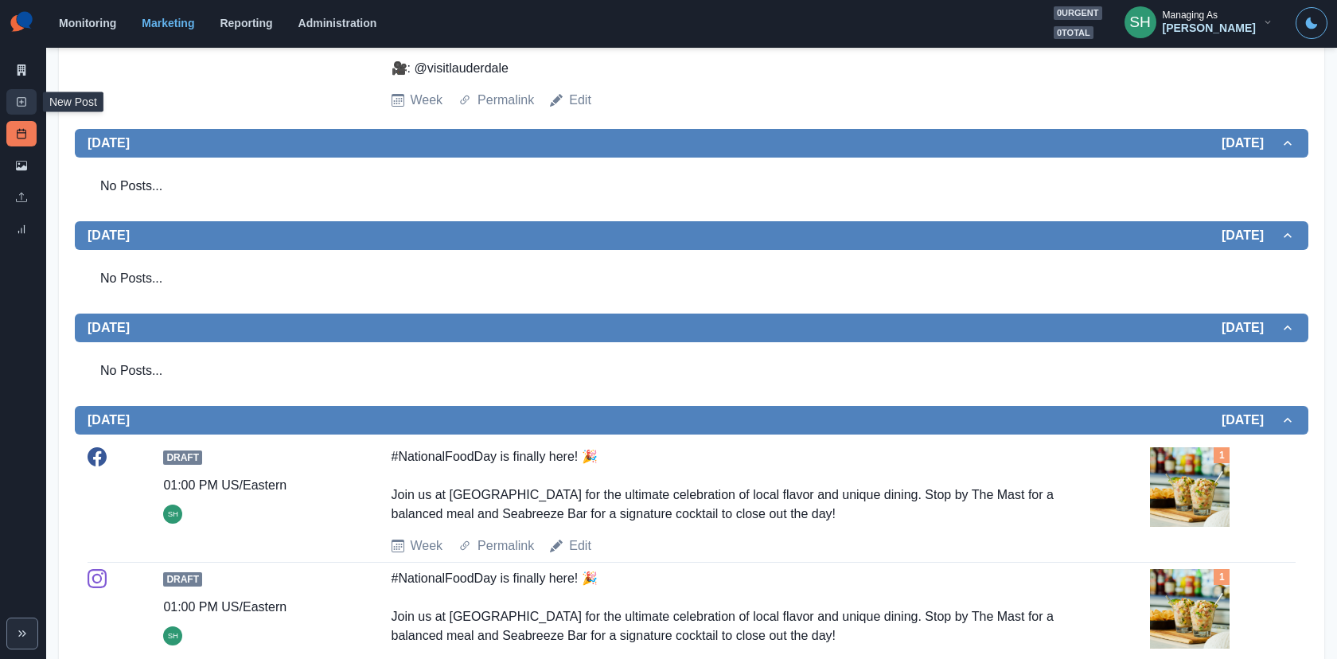
click at [18, 96] on icon at bounding box center [21, 101] width 11 height 11
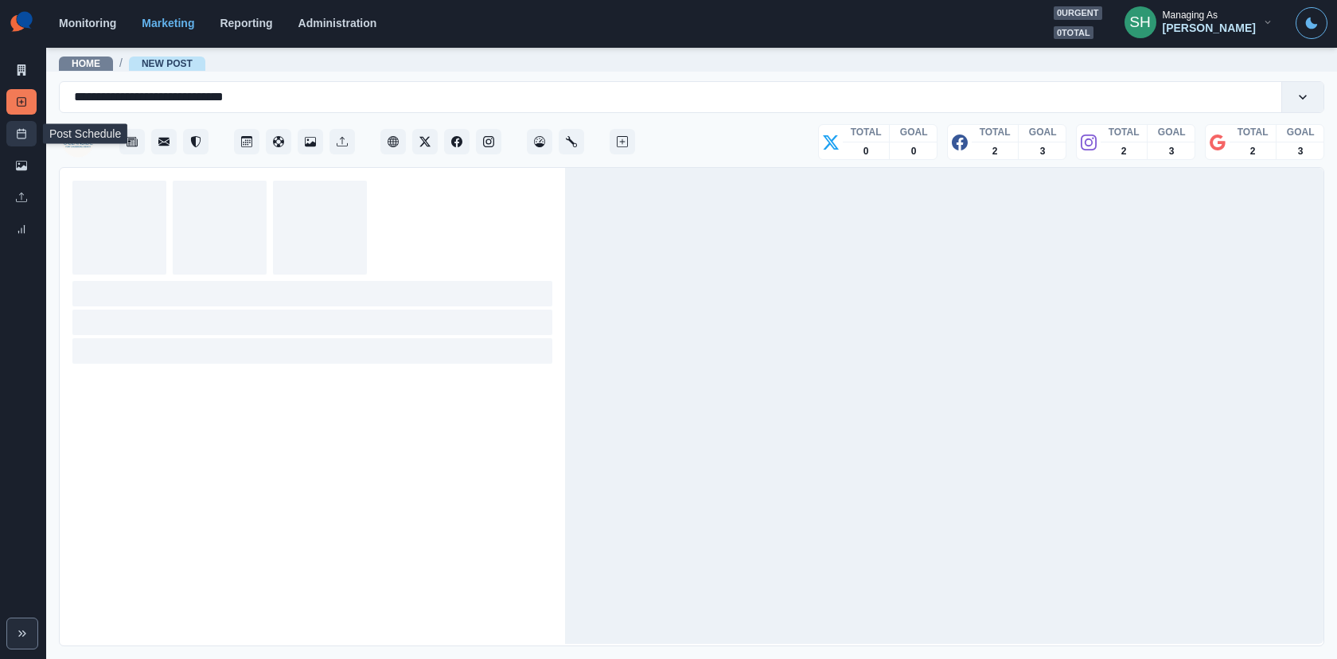
click at [14, 142] on link "Post Schedule" at bounding box center [21, 133] width 30 height 25
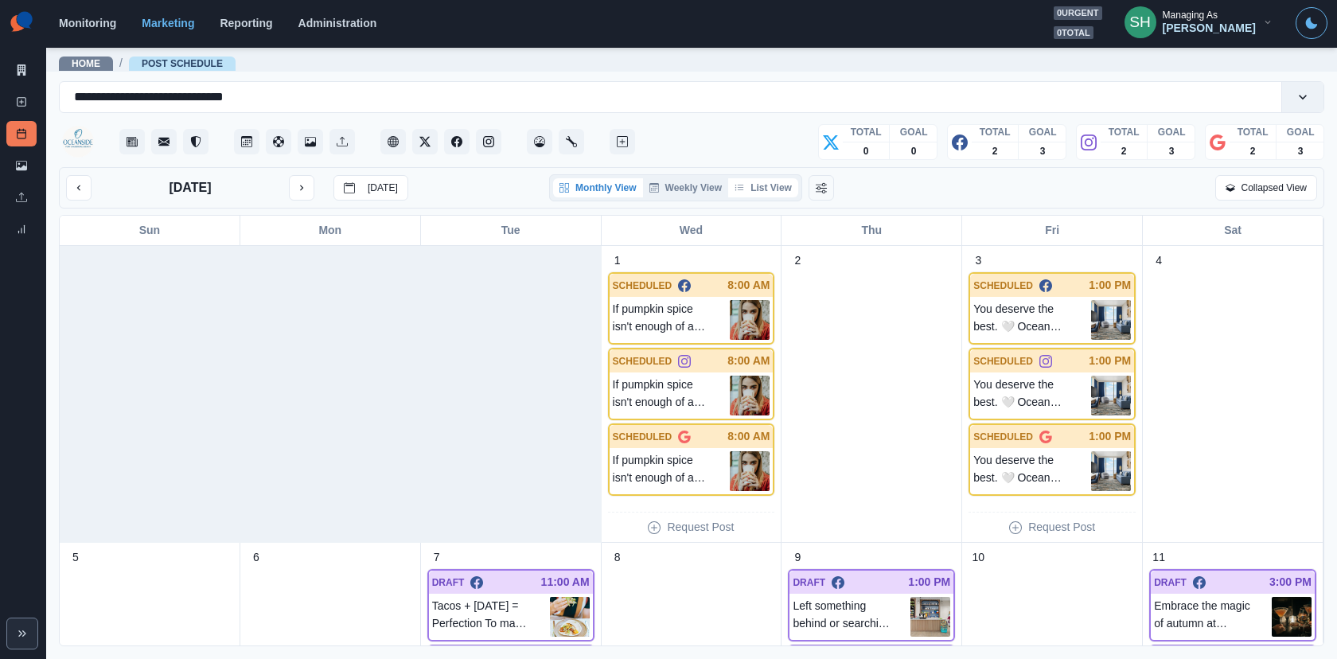
click at [773, 178] on button "List View" at bounding box center [763, 187] width 70 height 19
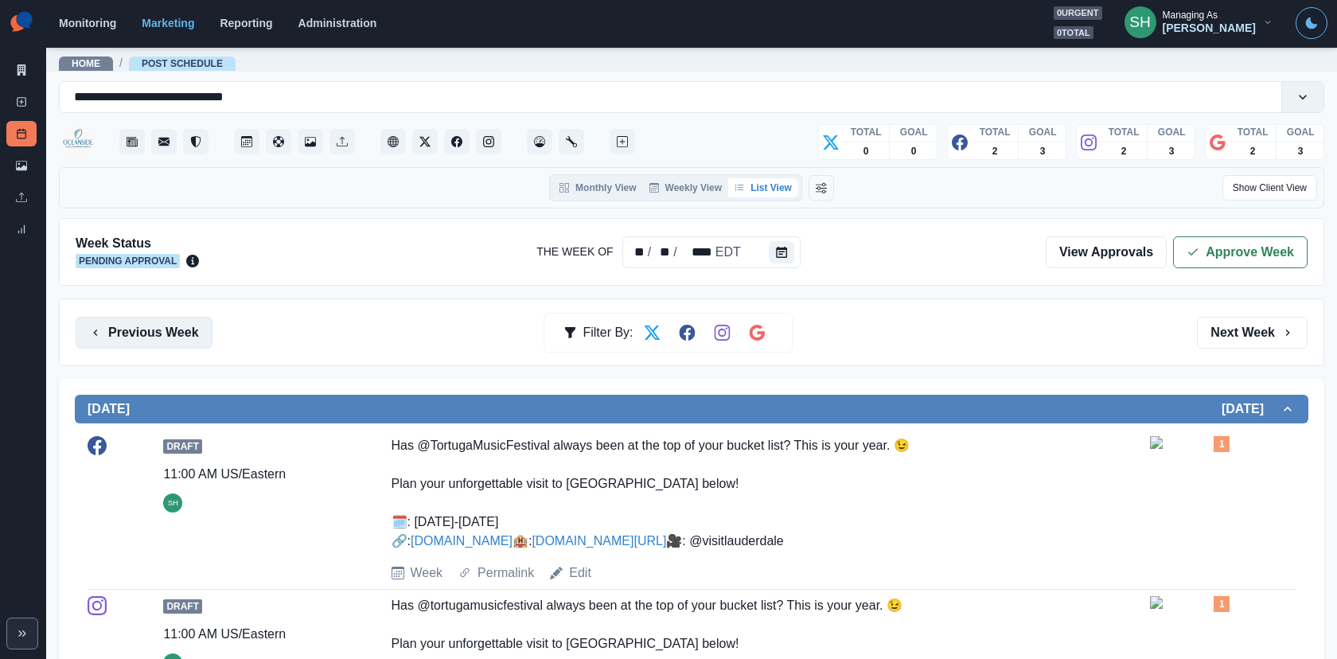
click at [138, 332] on button "Previous Week" at bounding box center [144, 333] width 137 height 32
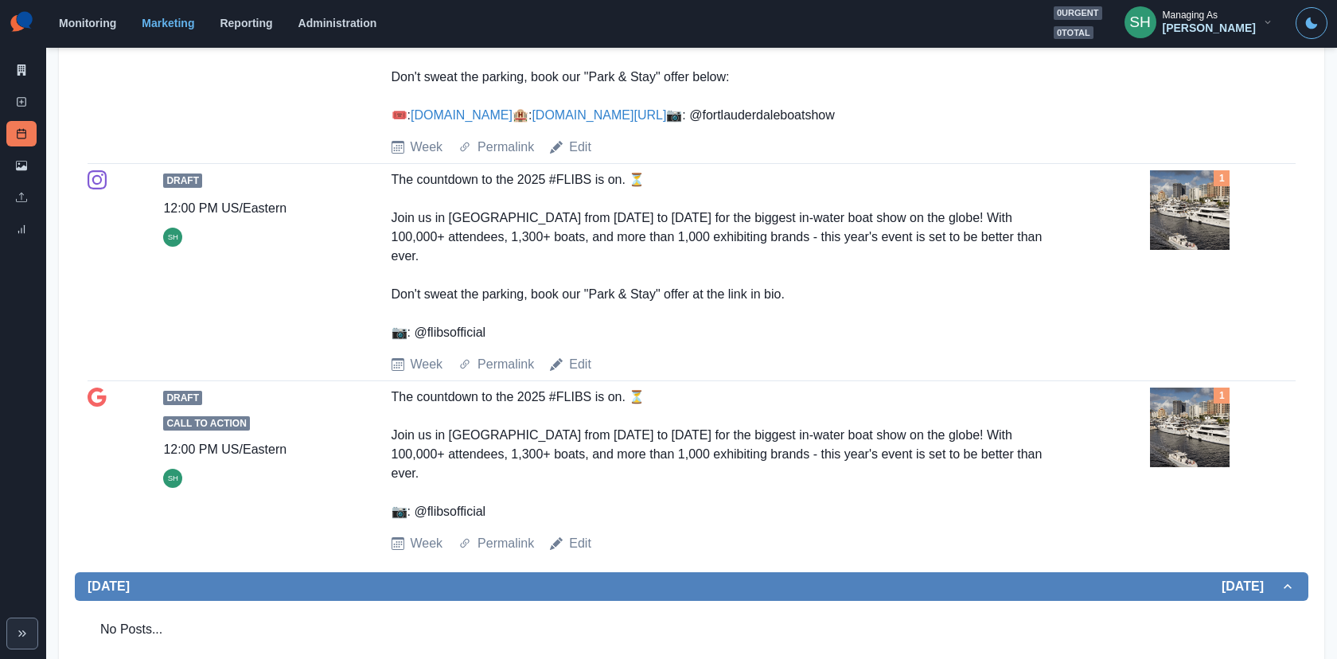
scroll to position [53, 0]
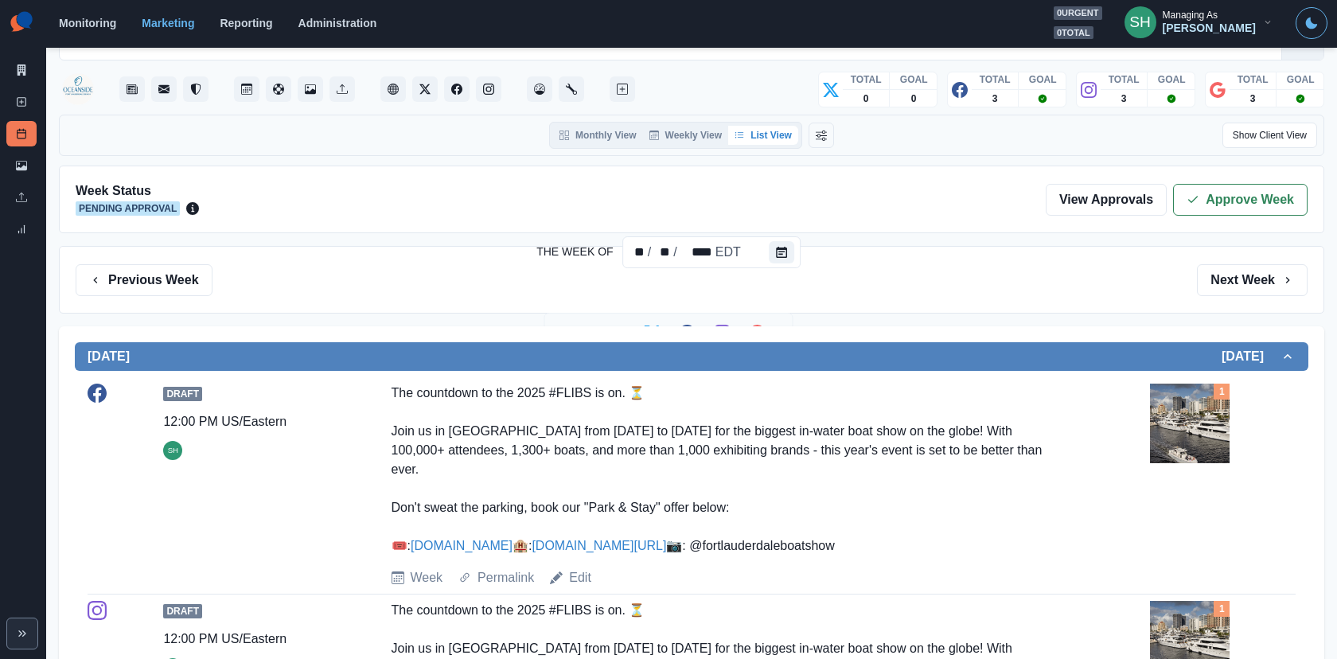
click at [1258, 306] on div "Previous Week Filter By: Next Week" at bounding box center [691, 280] width 1265 height 68
click at [1230, 278] on button "Next Week" at bounding box center [1252, 280] width 111 height 32
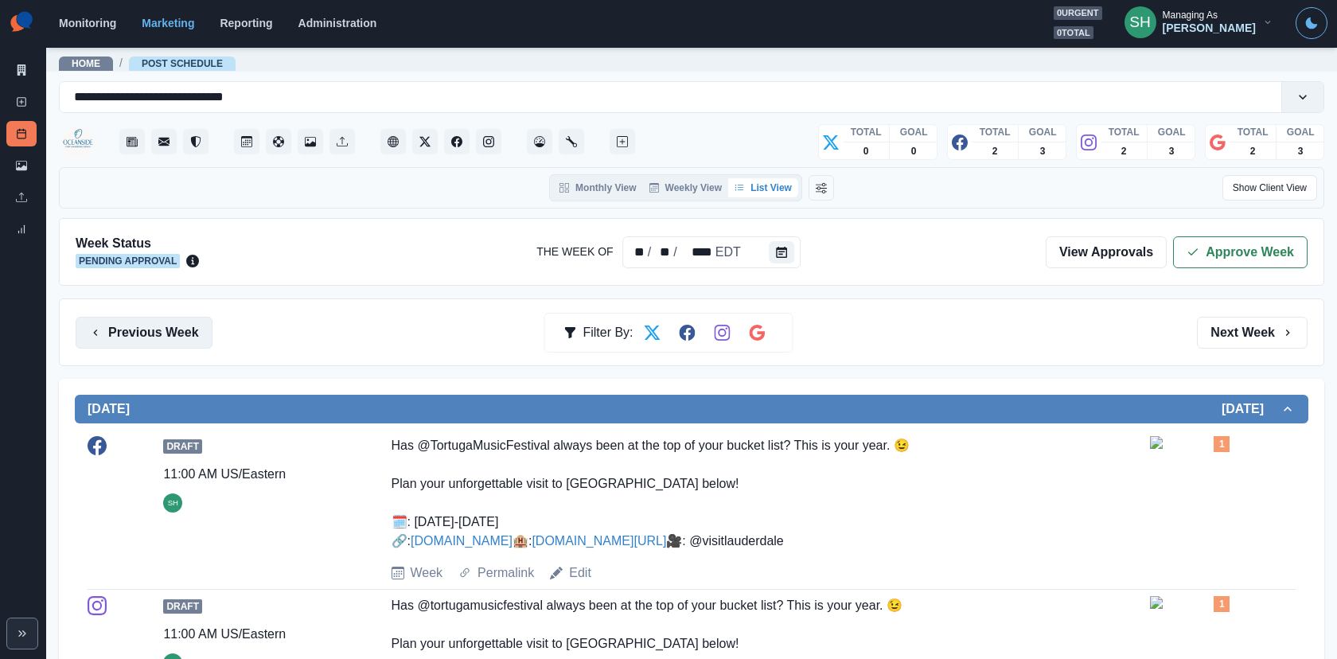
click at [189, 335] on button "Previous Week" at bounding box center [144, 333] width 137 height 32
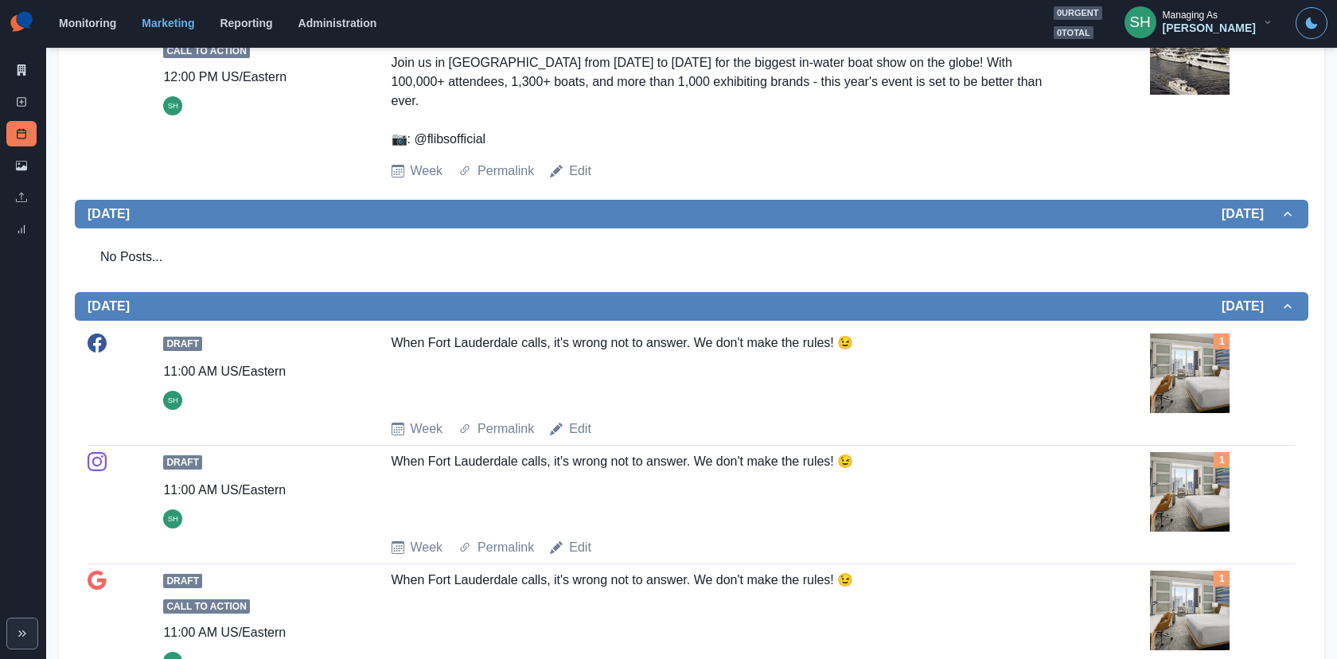
scroll to position [1216, 0]
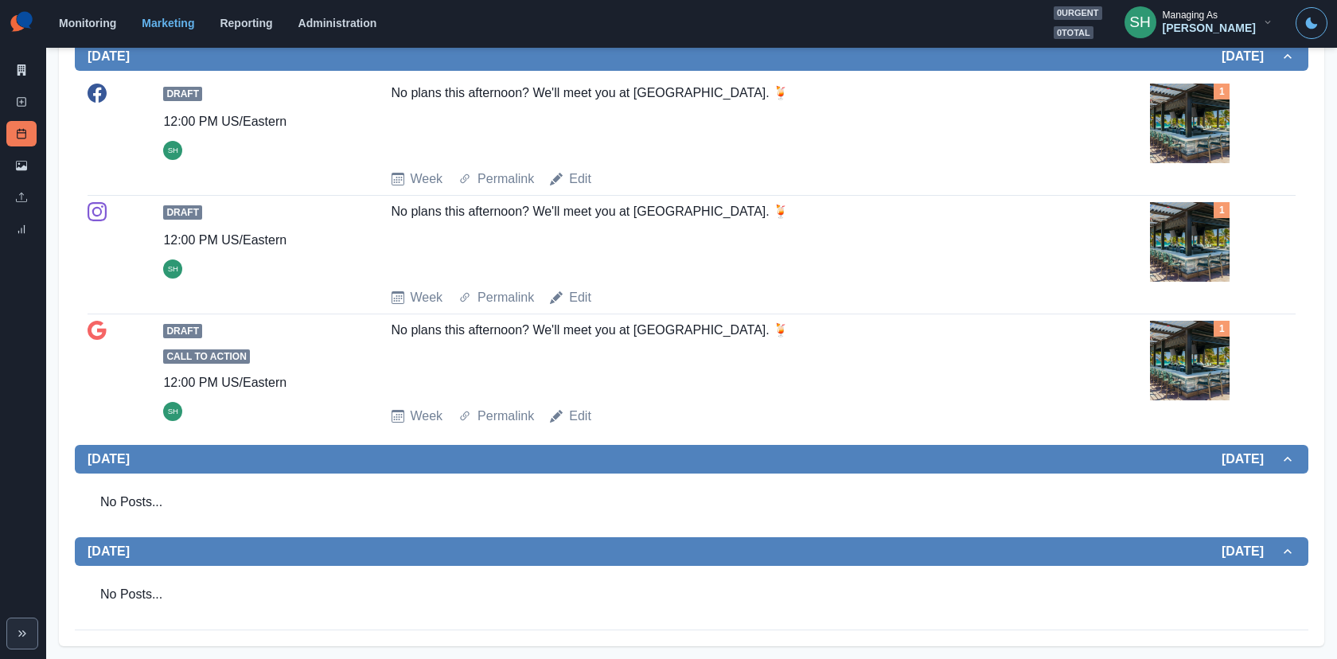
click at [953, 399] on div "Draft Call to Action 12:00 PM US/Eastern SH No plans this afternoon? We'll meet…" at bounding box center [692, 373] width 1208 height 105
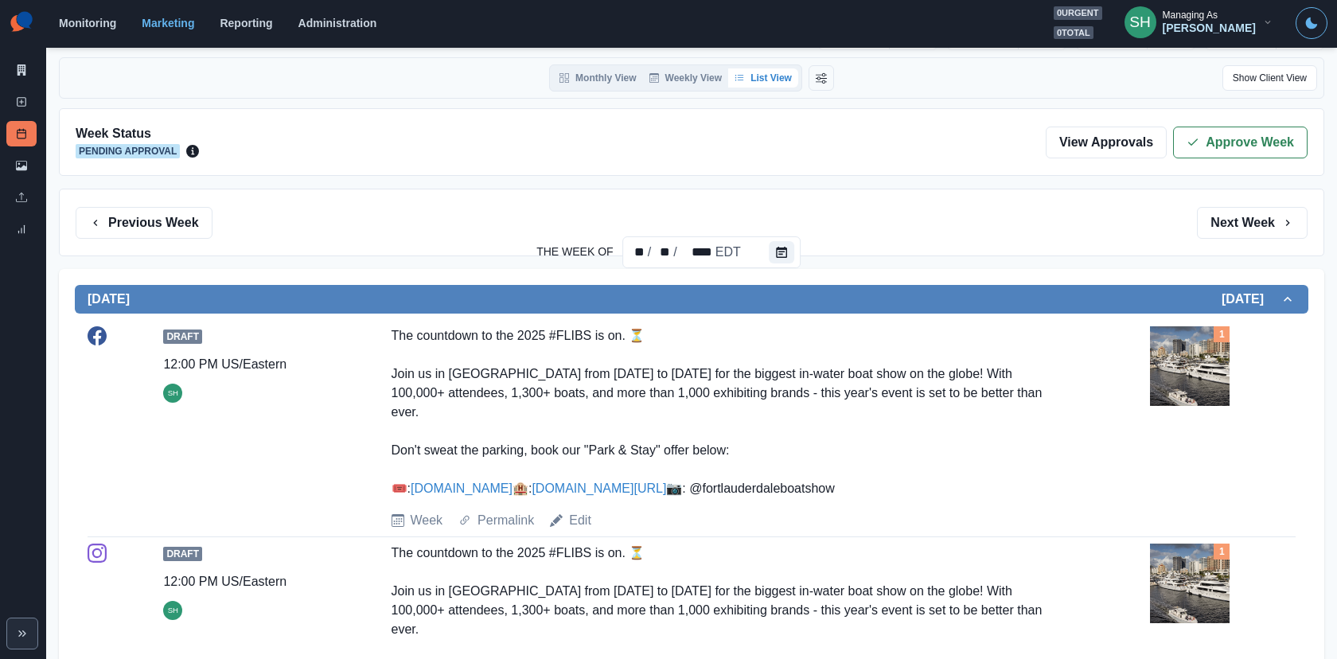
scroll to position [0, 0]
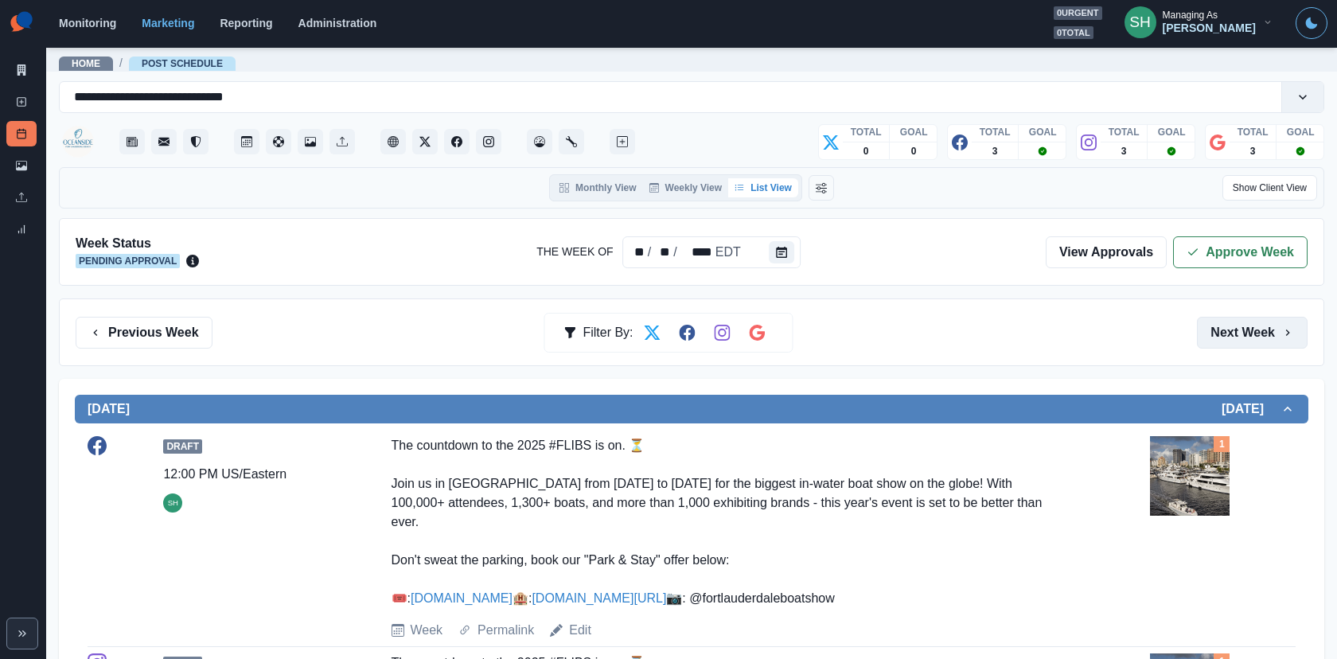
click at [1219, 333] on button "Next Week" at bounding box center [1252, 333] width 111 height 32
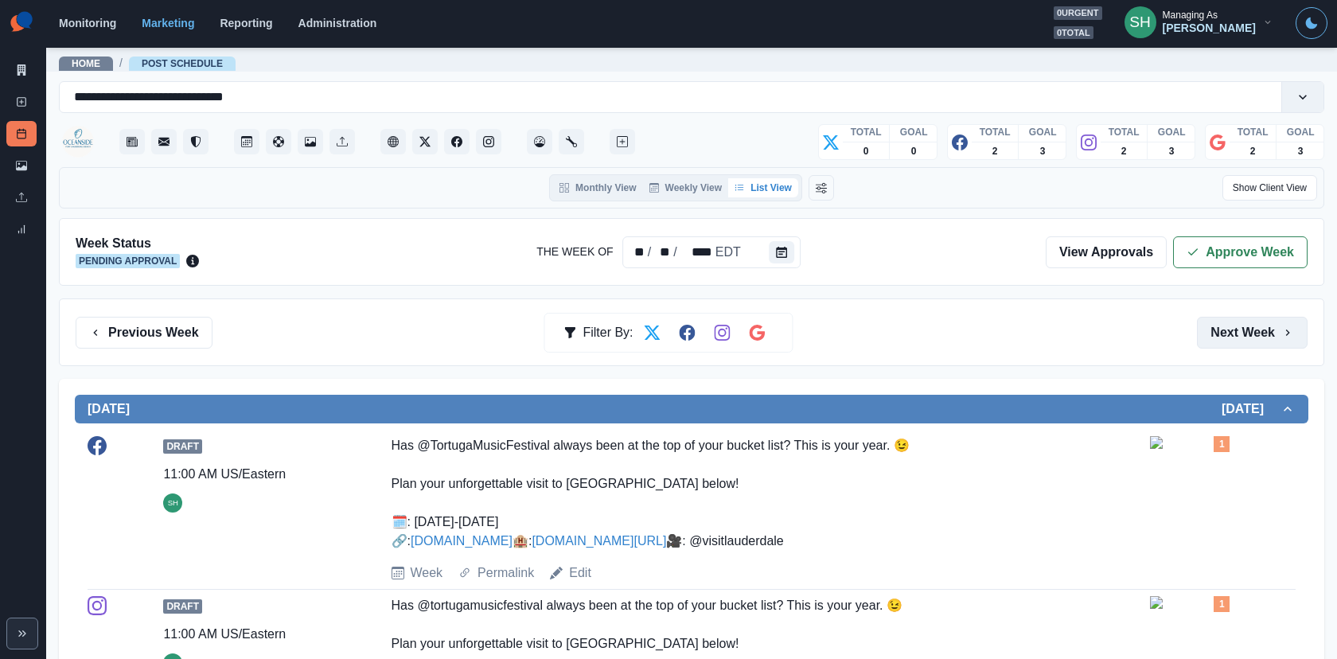
click at [1241, 337] on button "Next Week" at bounding box center [1252, 333] width 111 height 32
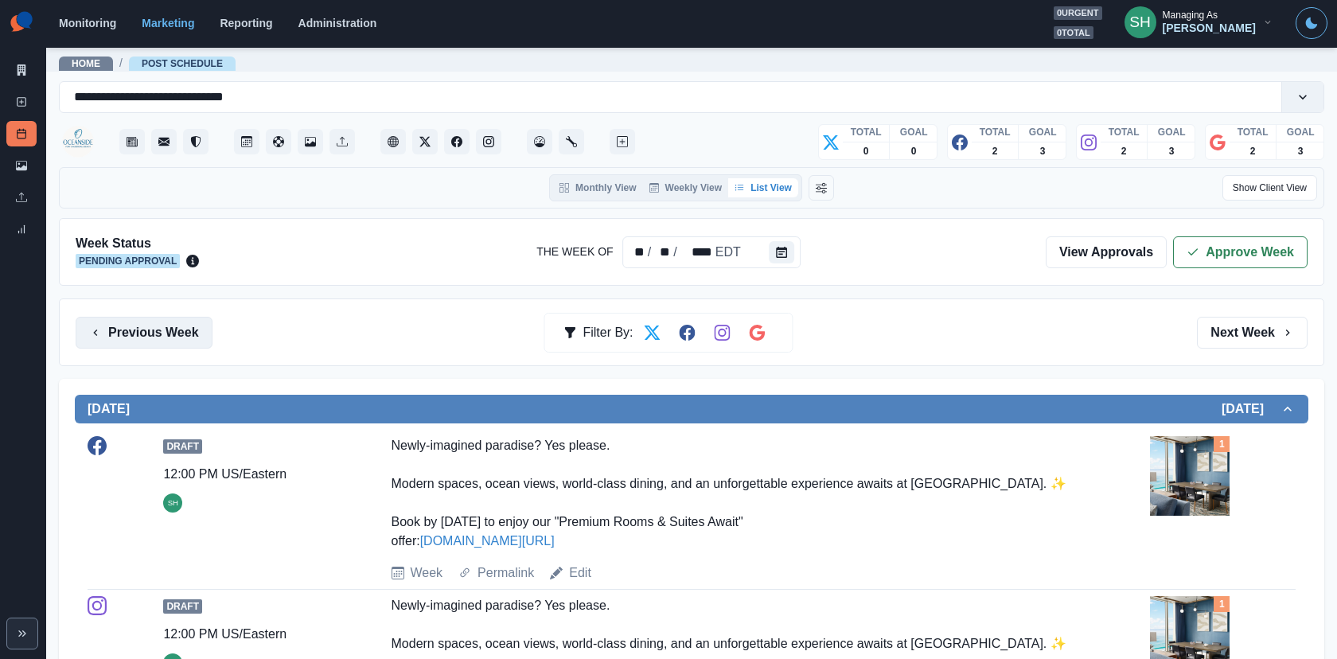
click at [179, 345] on button "Previous Week" at bounding box center [144, 333] width 137 height 32
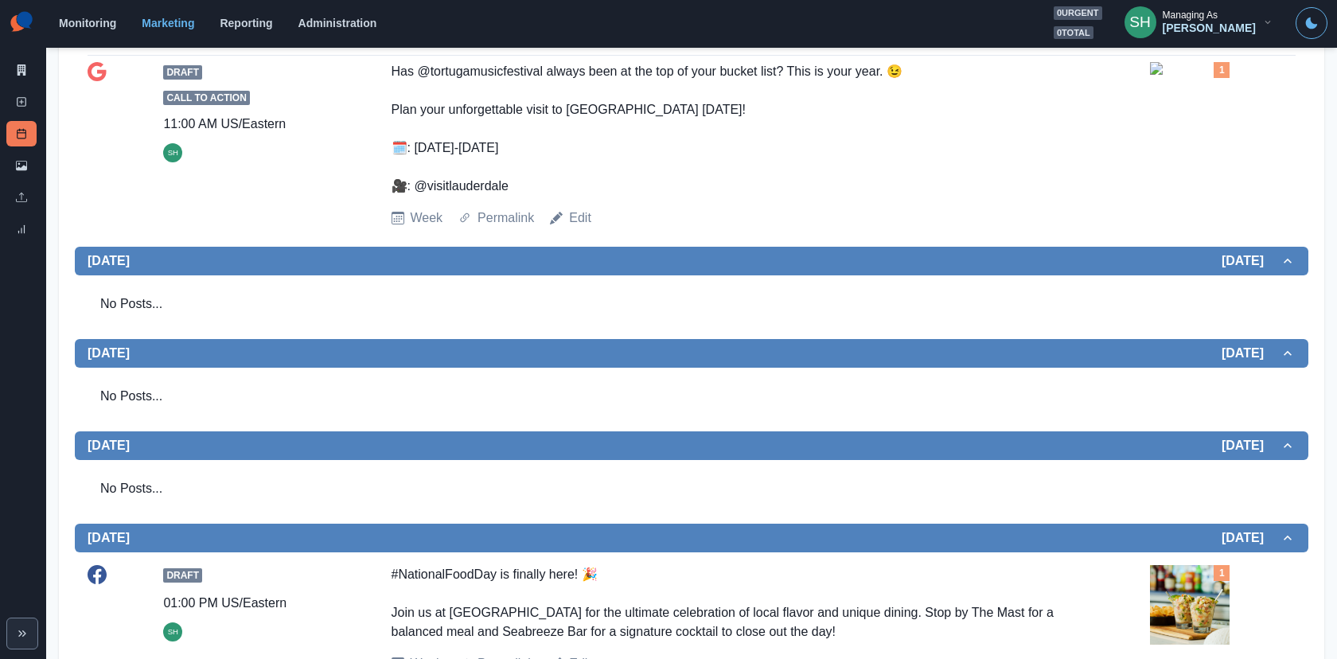
scroll to position [1051, 0]
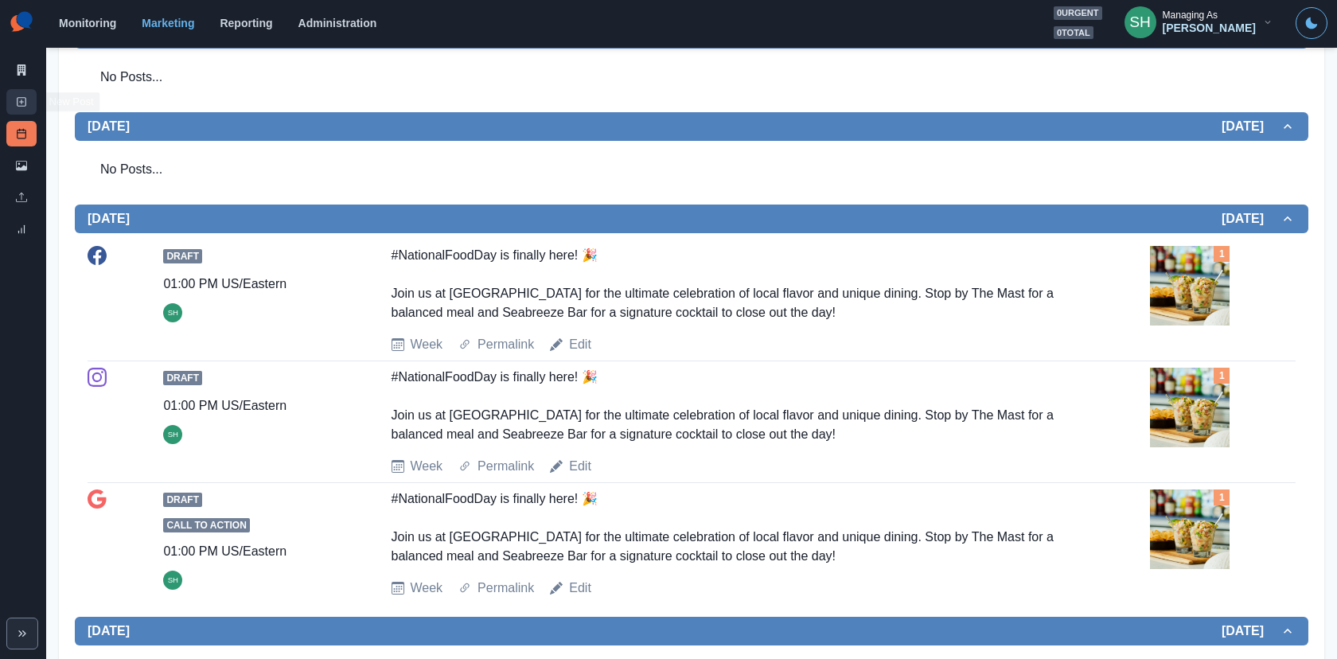
click at [23, 99] on icon at bounding box center [21, 101] width 11 height 11
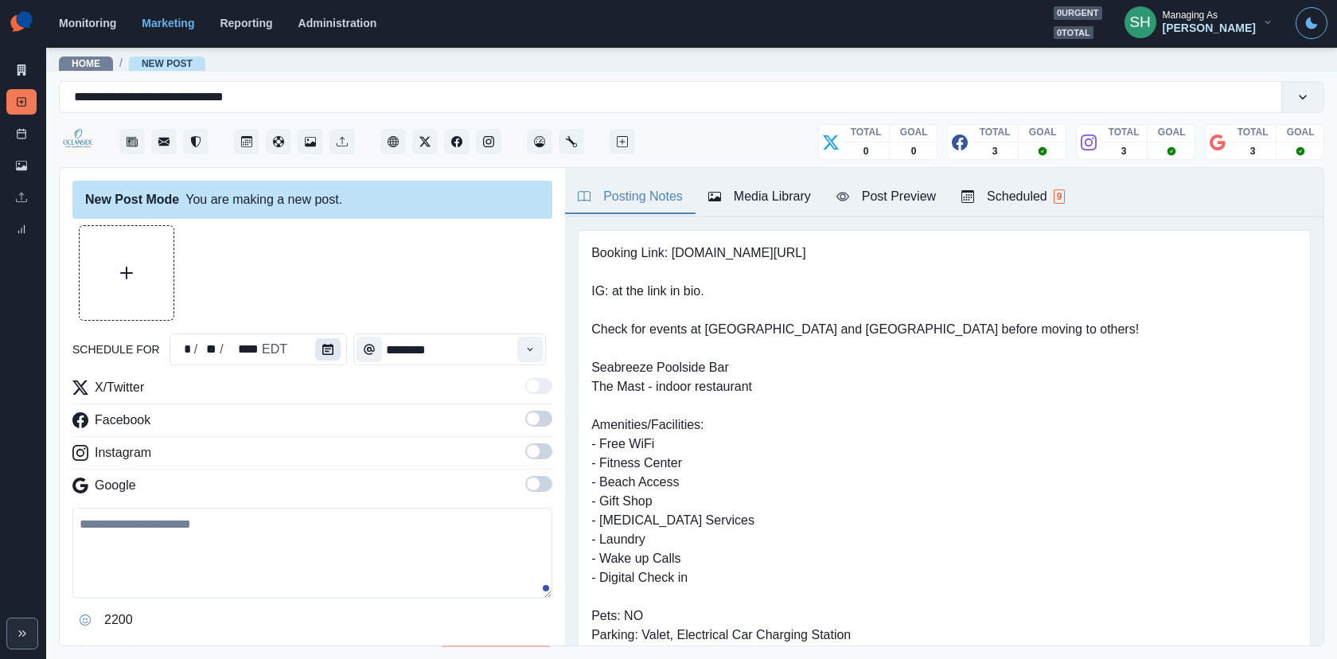
click at [322, 348] on icon "Calendar" at bounding box center [327, 349] width 11 height 11
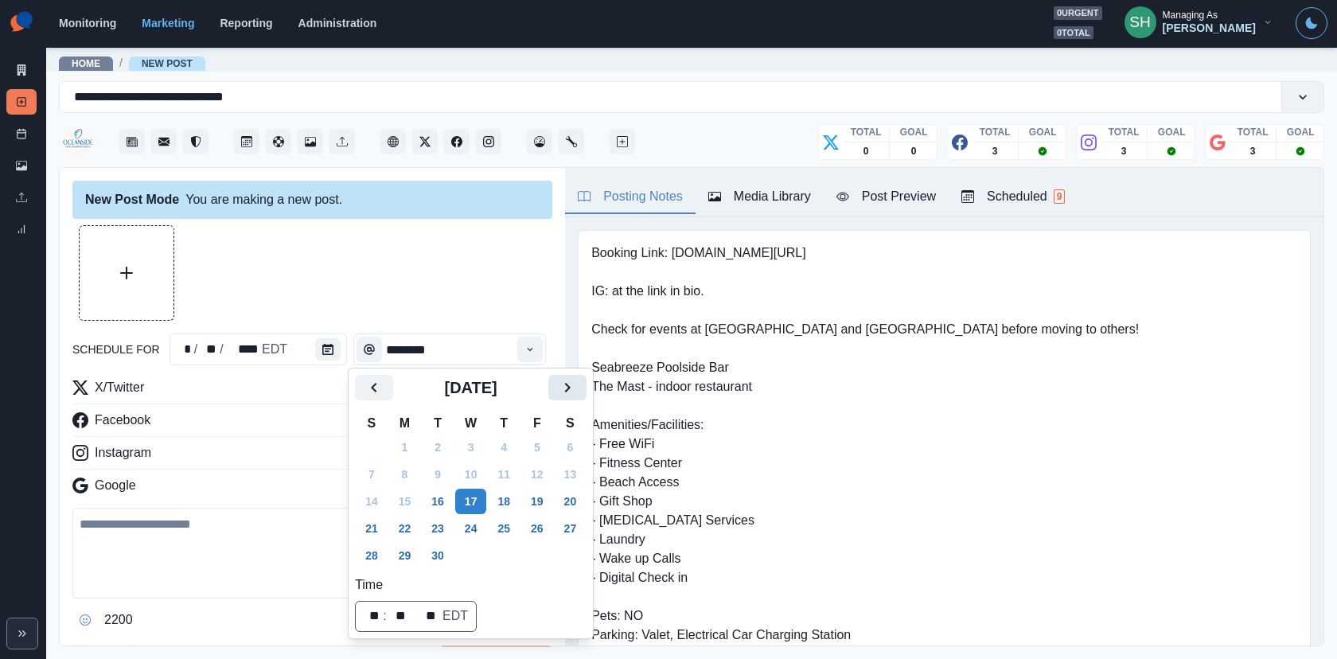
click at [568, 394] on button "Next" at bounding box center [567, 387] width 38 height 25
click at [473, 530] on button "22" at bounding box center [471, 528] width 32 height 25
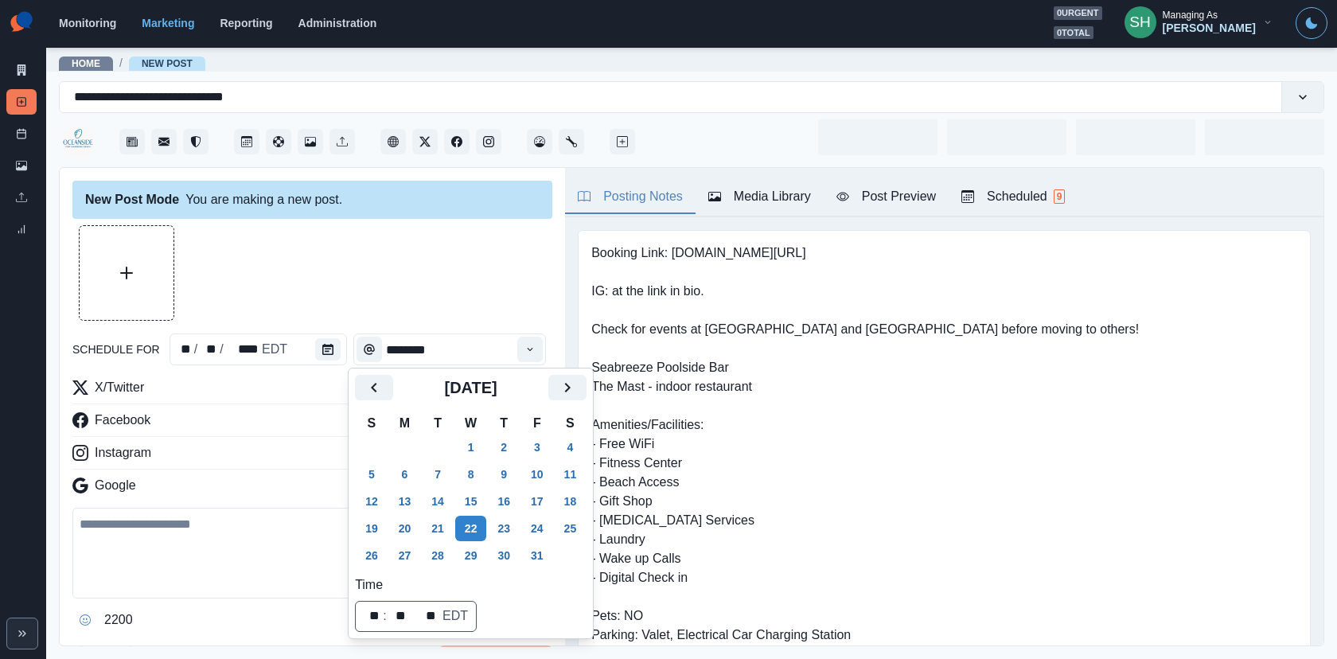
click at [456, 271] on div at bounding box center [312, 272] width 480 height 95
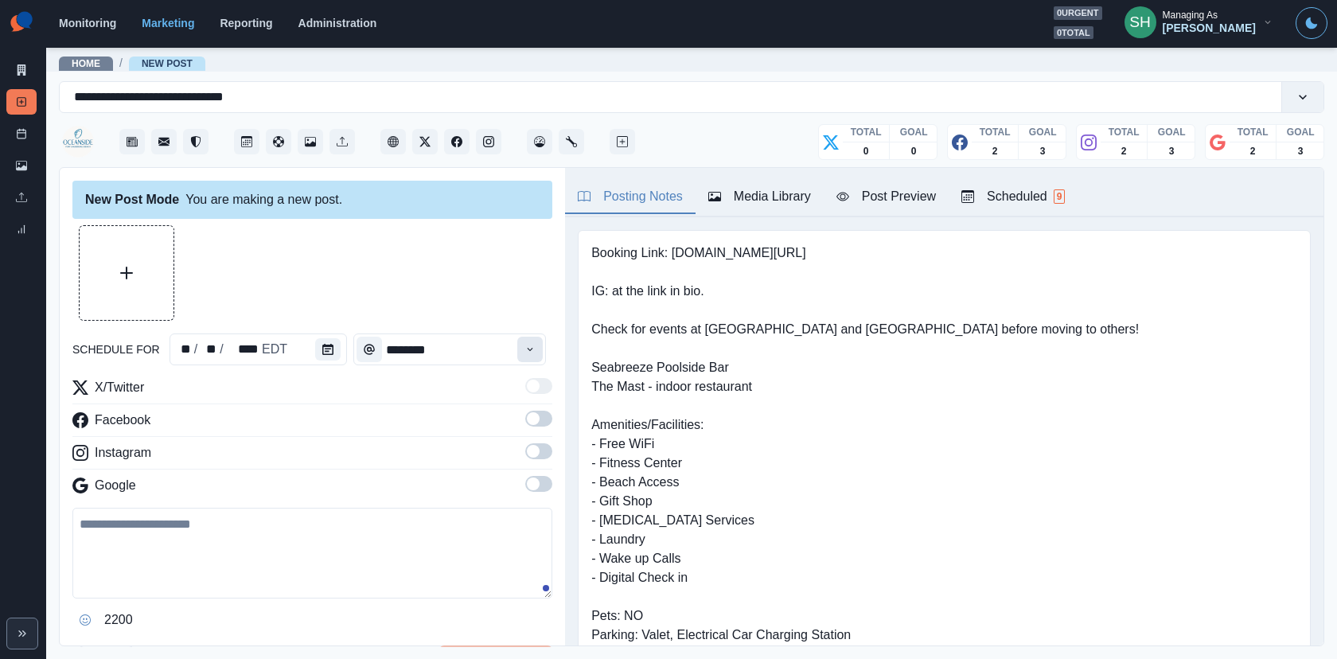
click at [542, 345] on button "Time" at bounding box center [529, 349] width 25 height 25
click at [419, 432] on li "12:00 PM" at bounding box center [434, 431] width 159 height 22
type input "********"
click at [541, 411] on span at bounding box center [538, 419] width 27 height 16
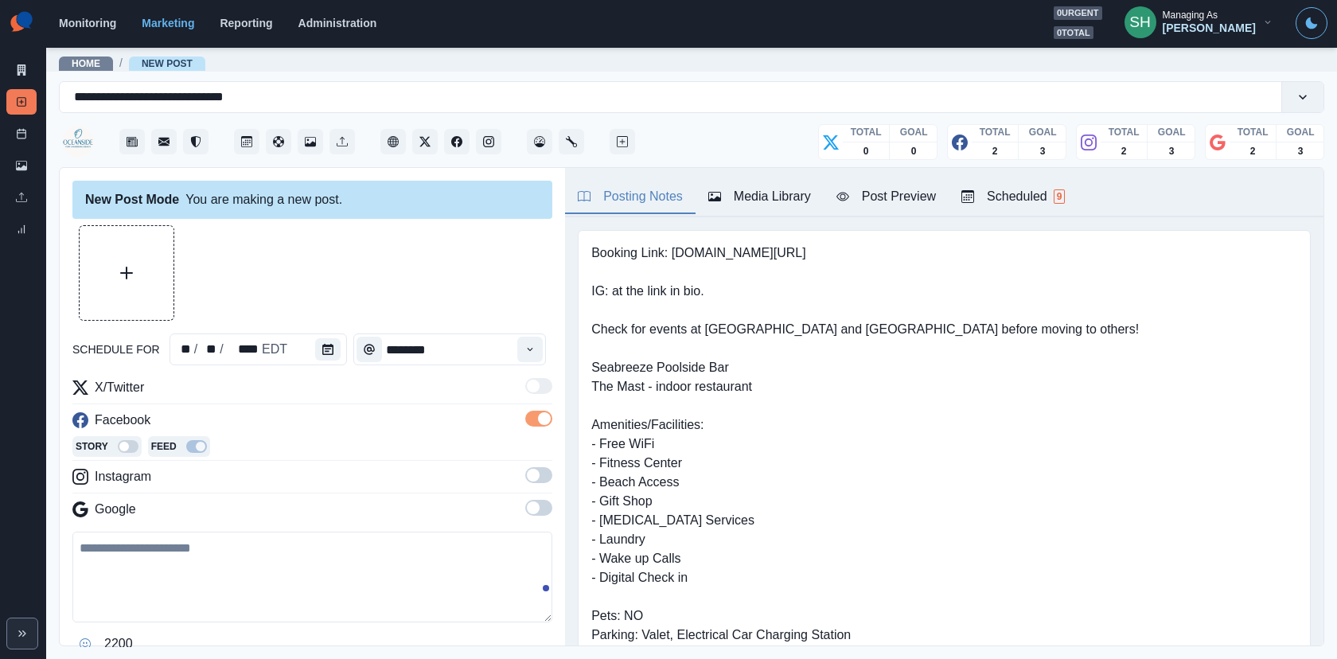
click at [541, 507] on span at bounding box center [538, 508] width 27 height 16
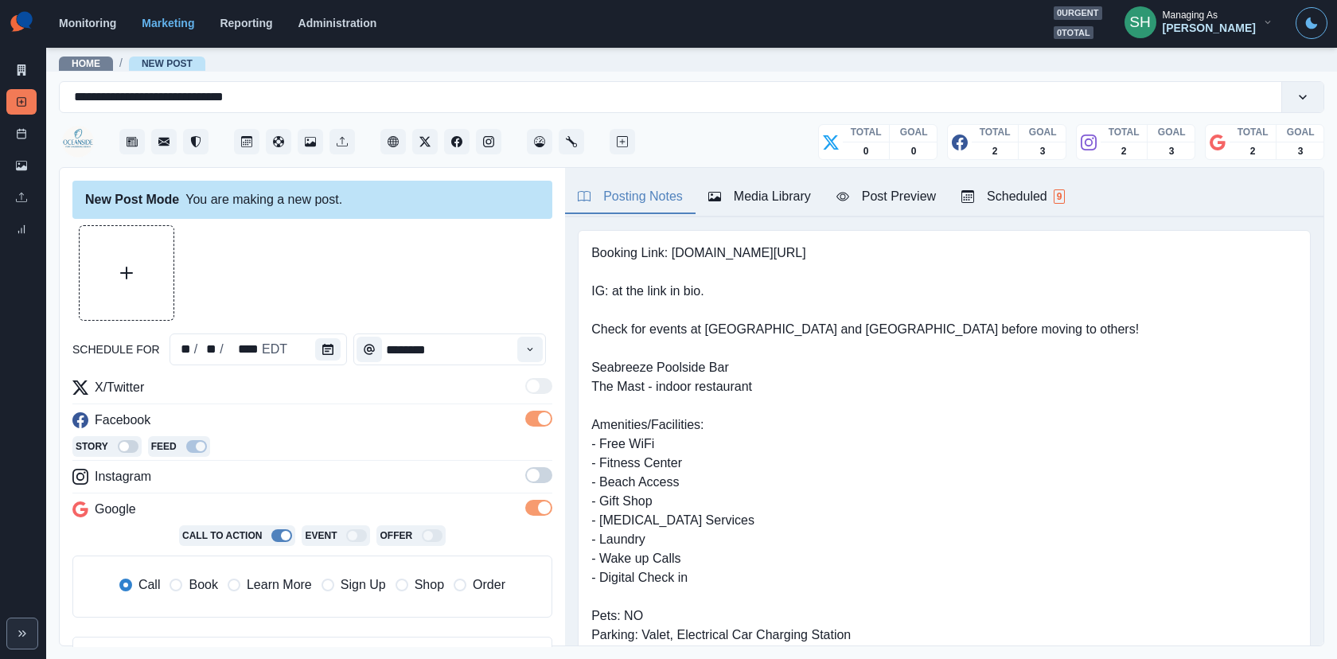
click at [541, 487] on label at bounding box center [538, 479] width 27 height 25
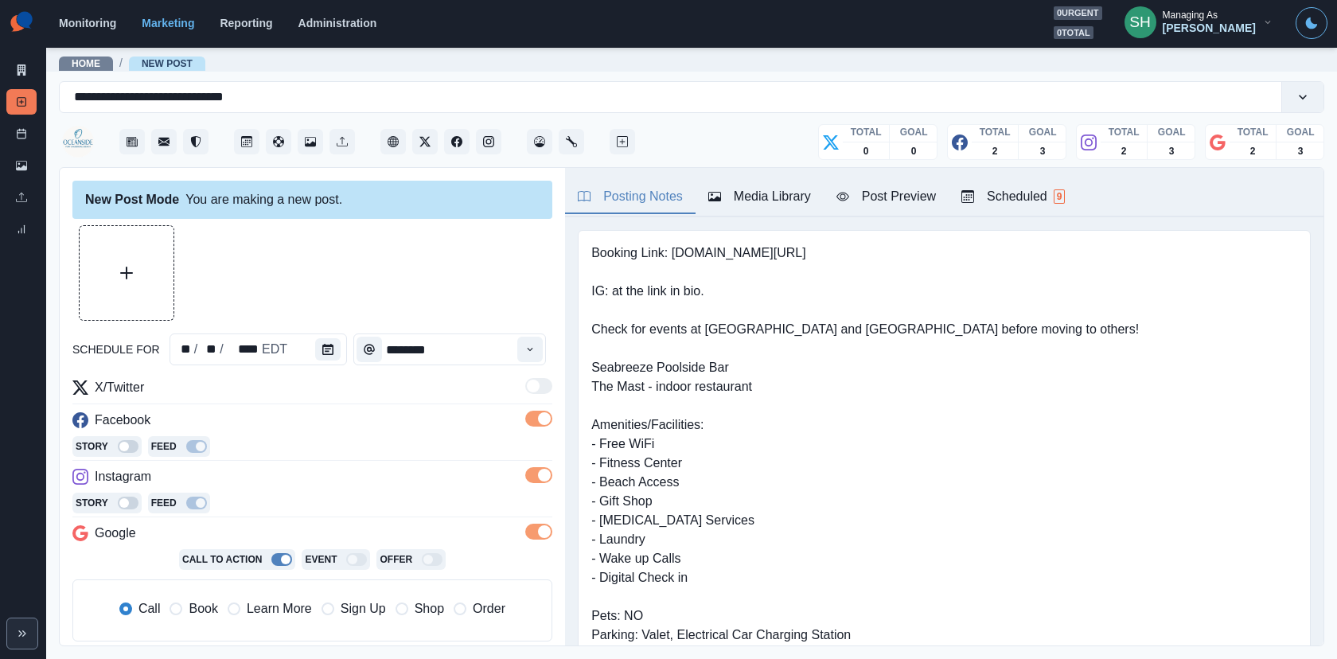
click at [897, 164] on div "**********" at bounding box center [691, 121] width 1265 height 92
click at [998, 197] on div "Scheduled 9" at bounding box center [1012, 196] width 103 height 19
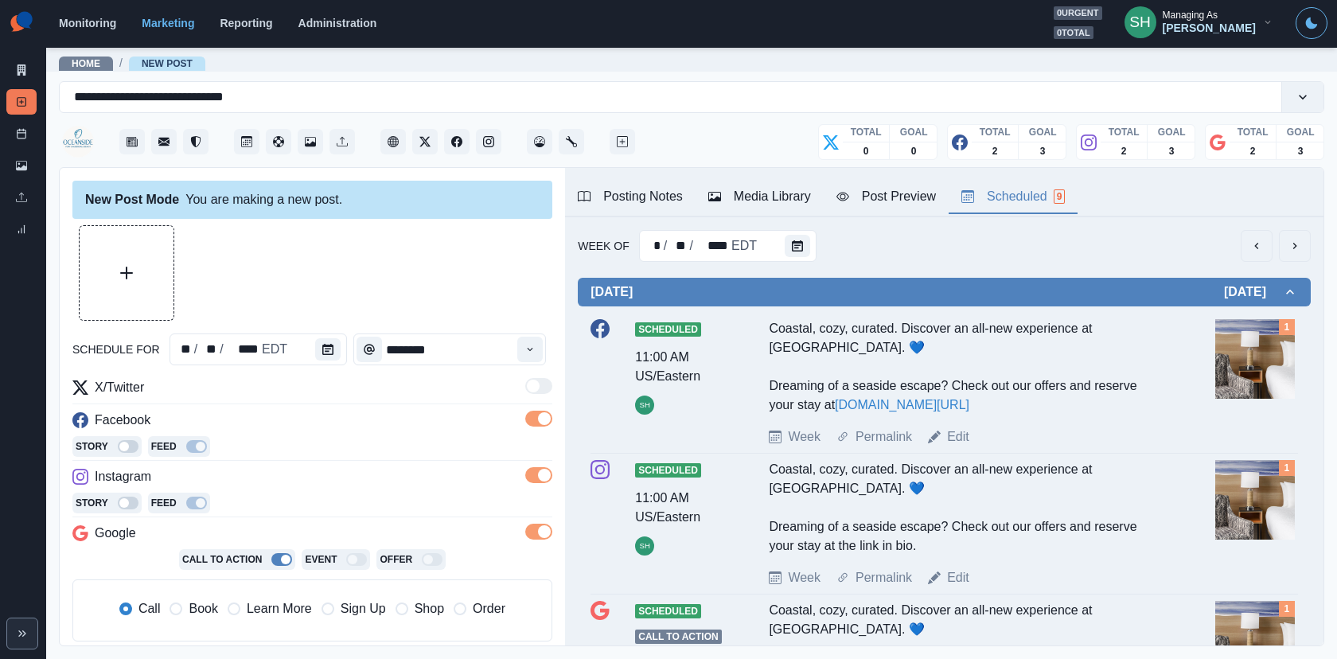
click at [1286, 250] on button "next" at bounding box center [1295, 246] width 32 height 32
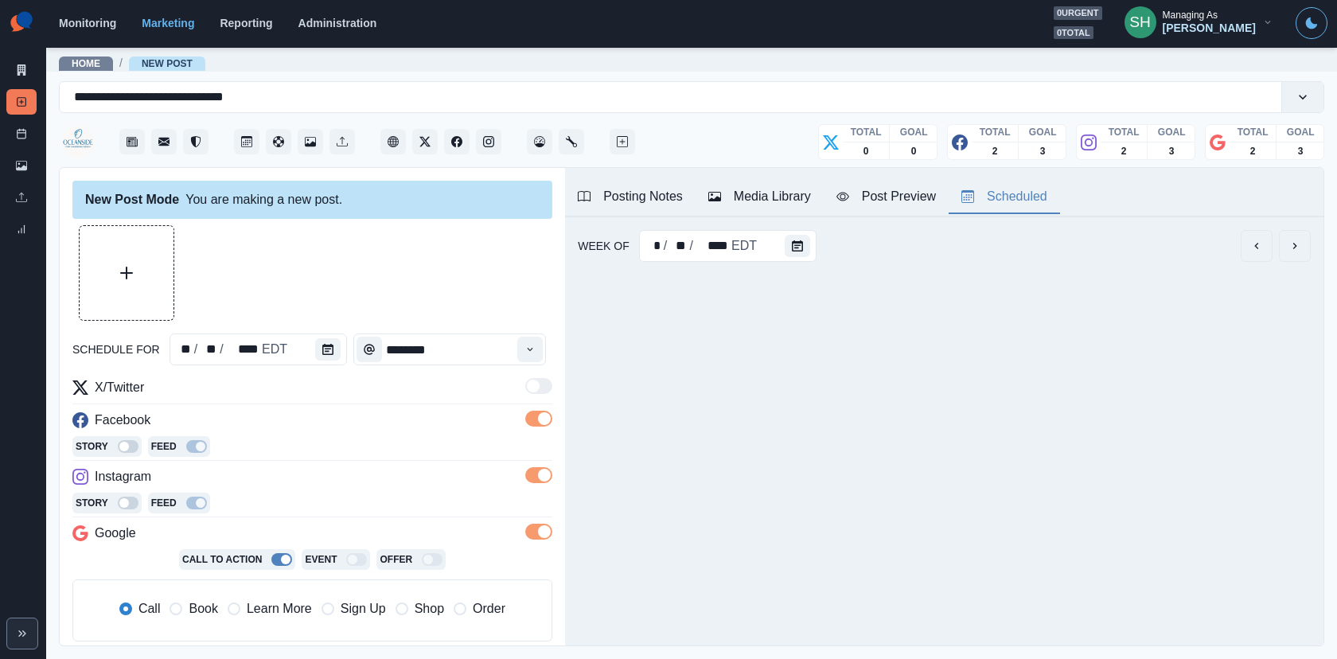
click at [1286, 250] on button "next" at bounding box center [1295, 246] width 32 height 32
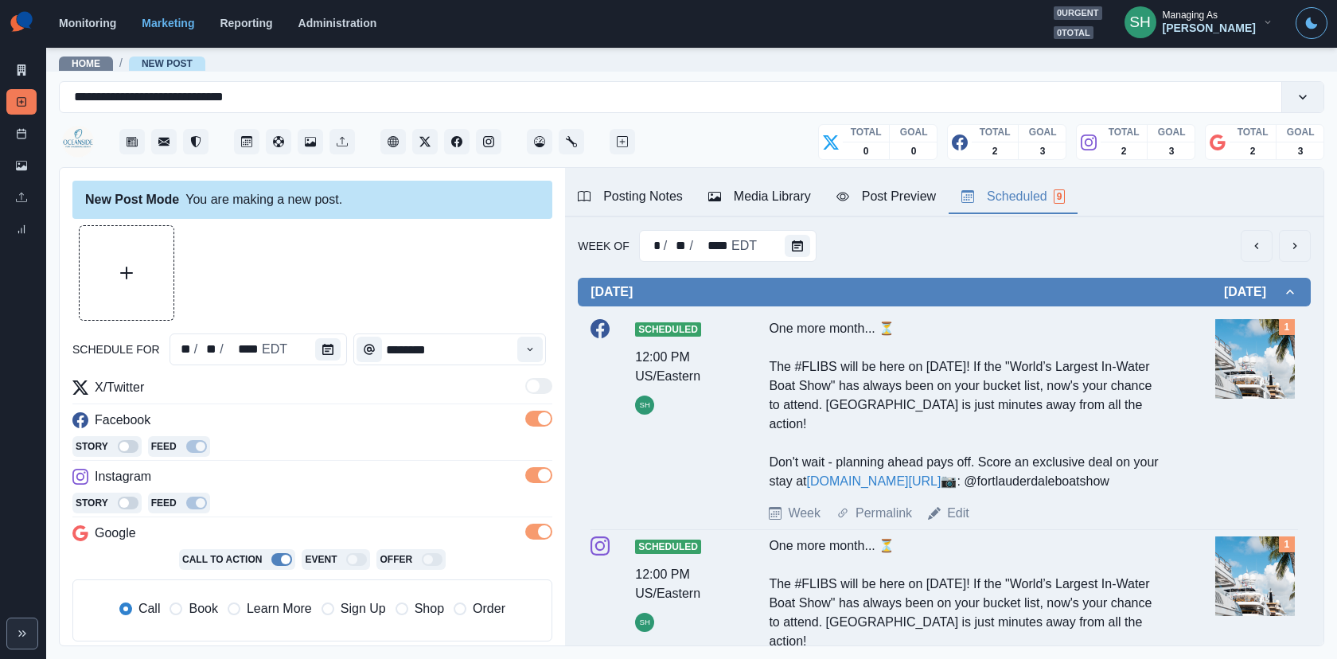
click at [862, 193] on div "Post Preview" at bounding box center [885, 196] width 99 height 19
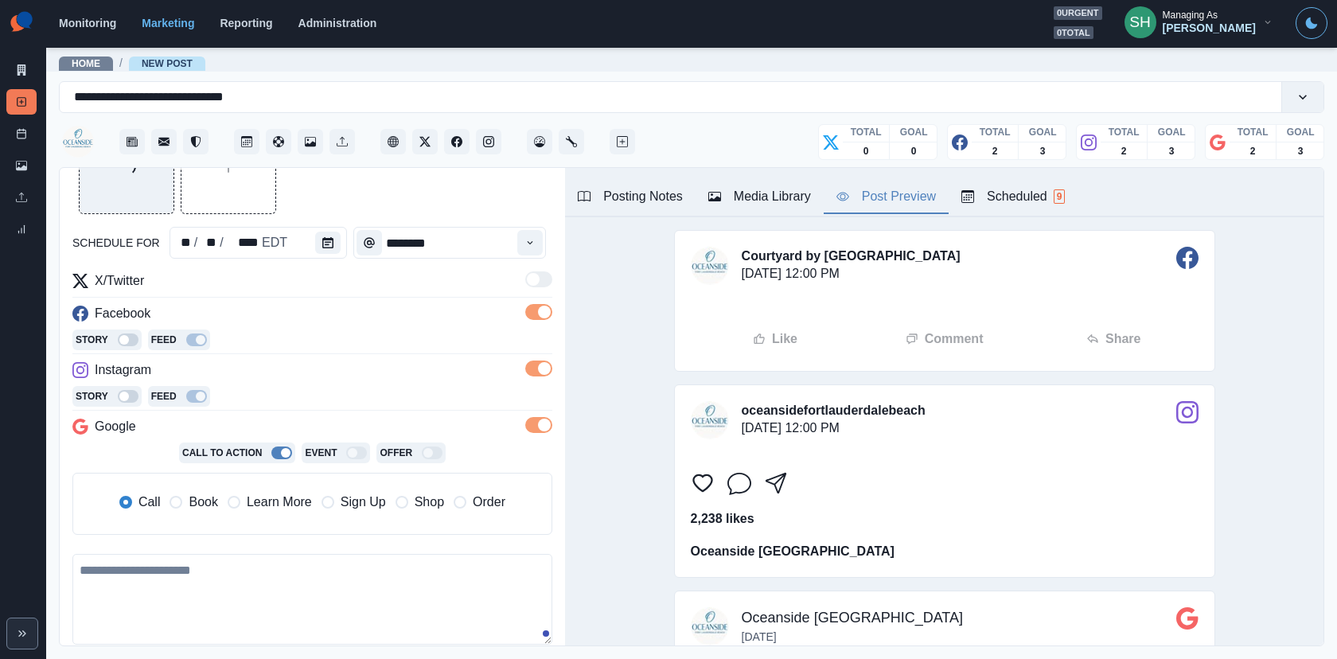
scroll to position [131, 0]
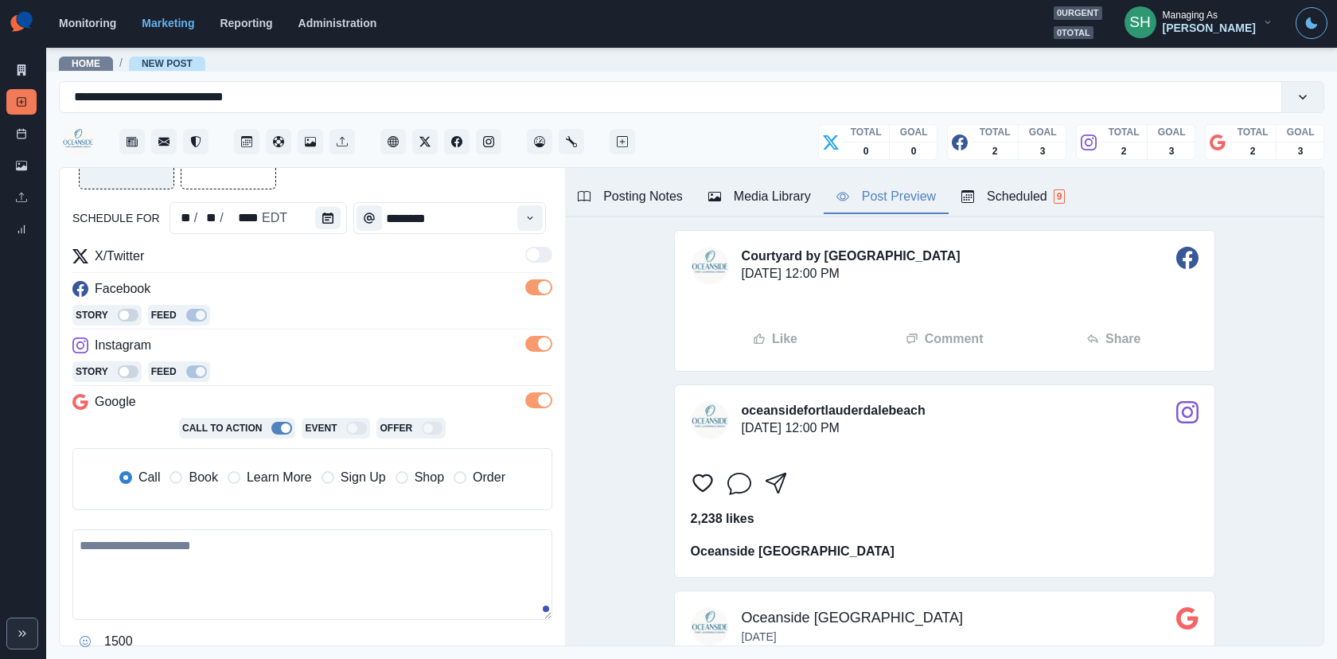
click at [213, 474] on span "Book" at bounding box center [203, 477] width 29 height 19
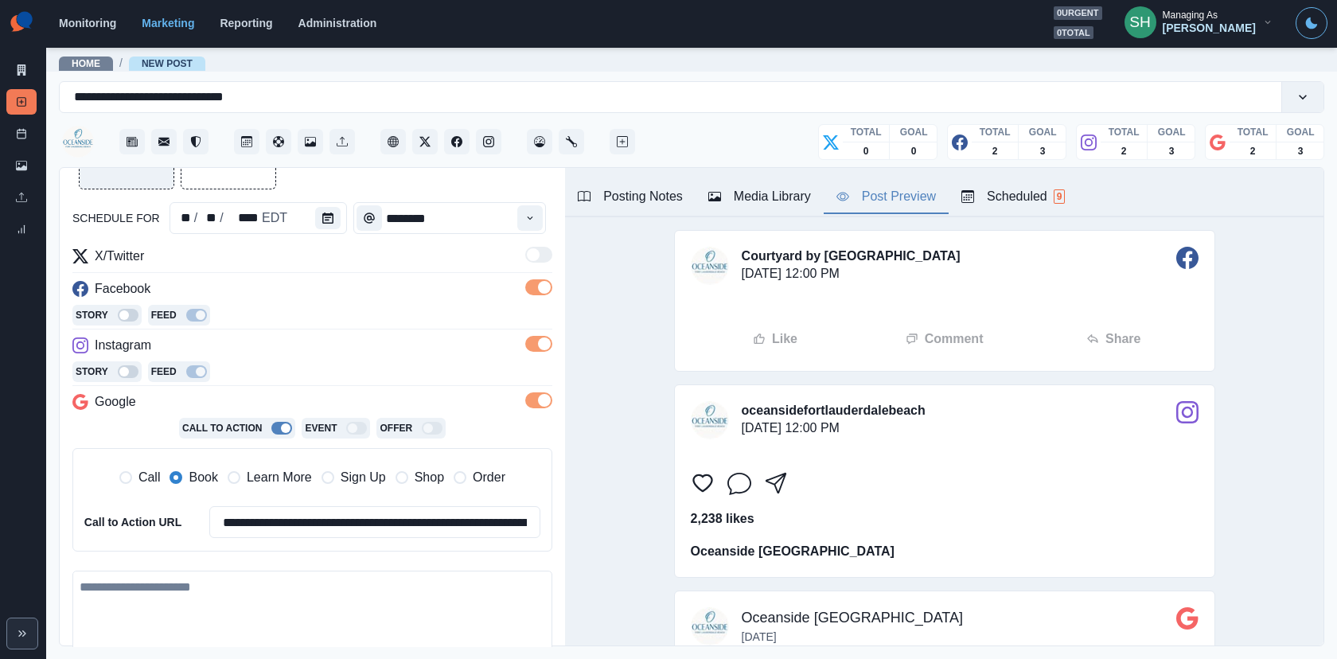
click at [189, 602] on textarea at bounding box center [312, 615] width 480 height 91
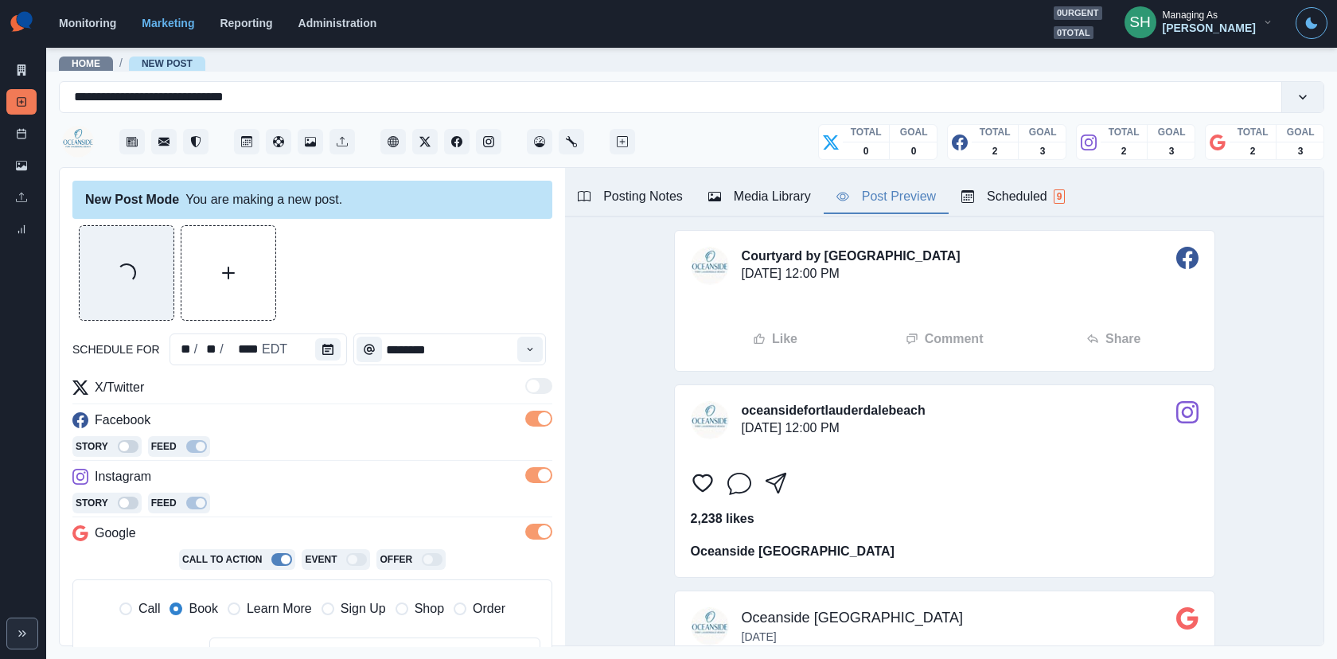
scroll to position [324, 0]
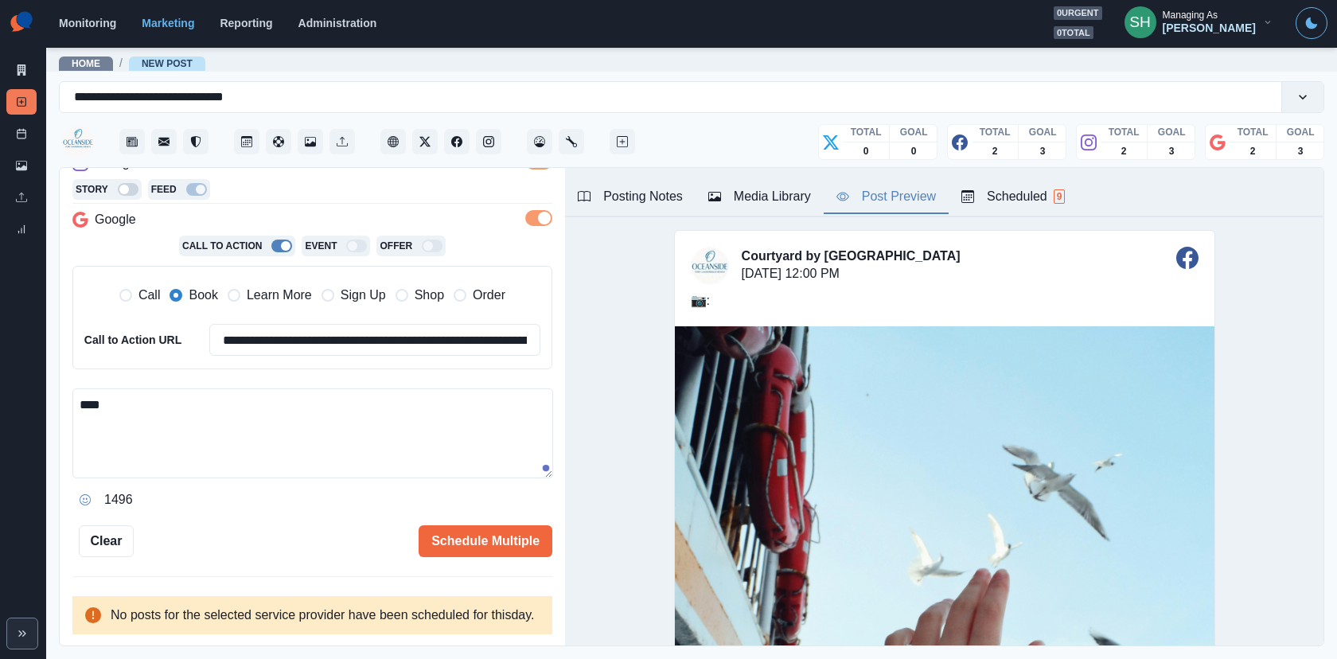
paste textarea "*******"
click at [78, 388] on textarea "**********" at bounding box center [312, 433] width 481 height 90
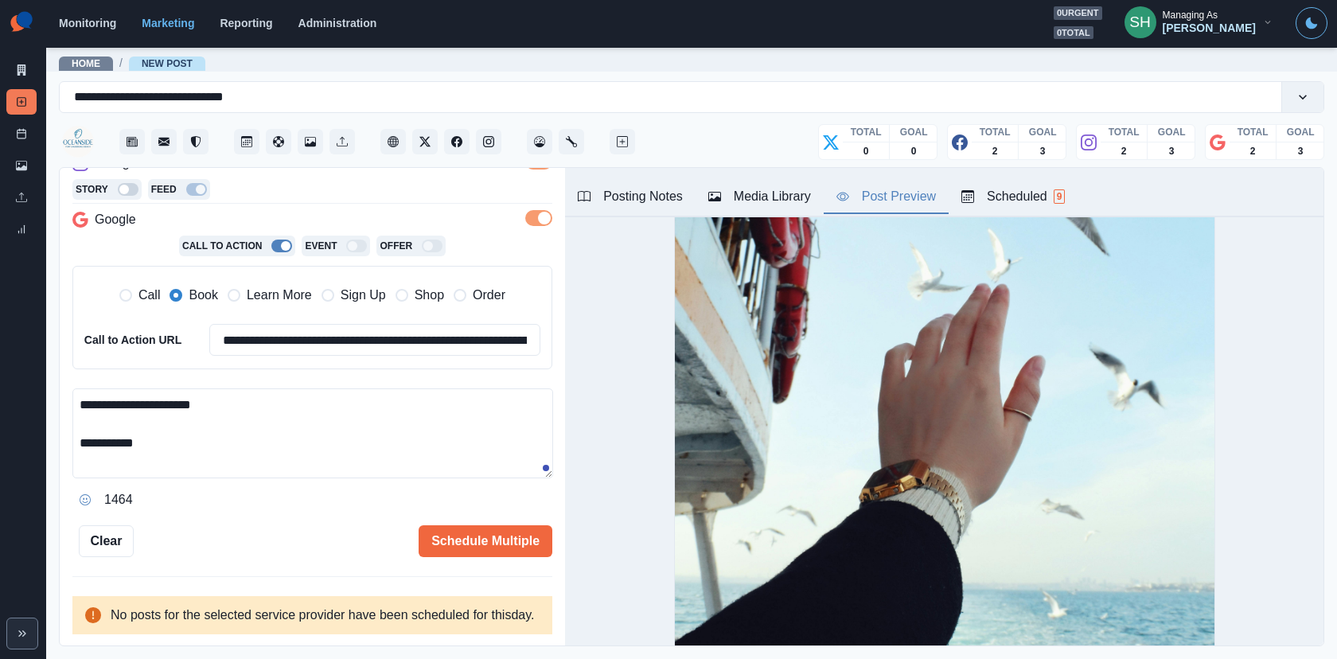
scroll to position [0, 0]
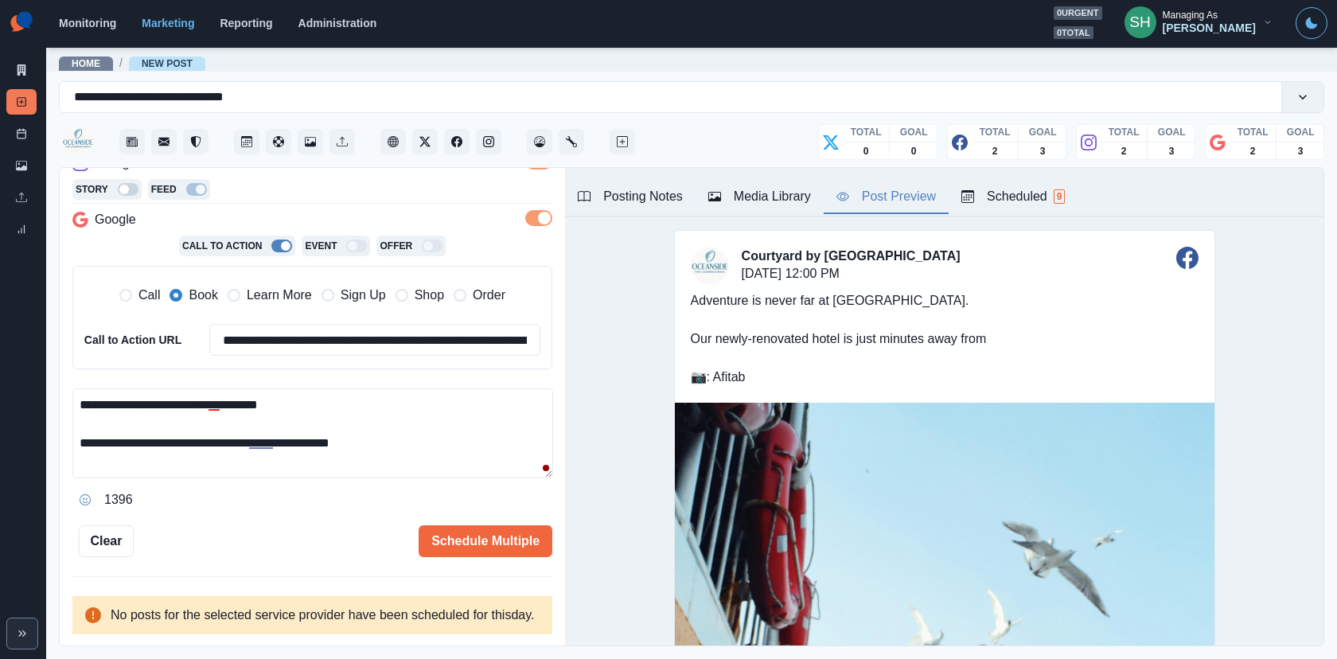
paste textarea "**********"
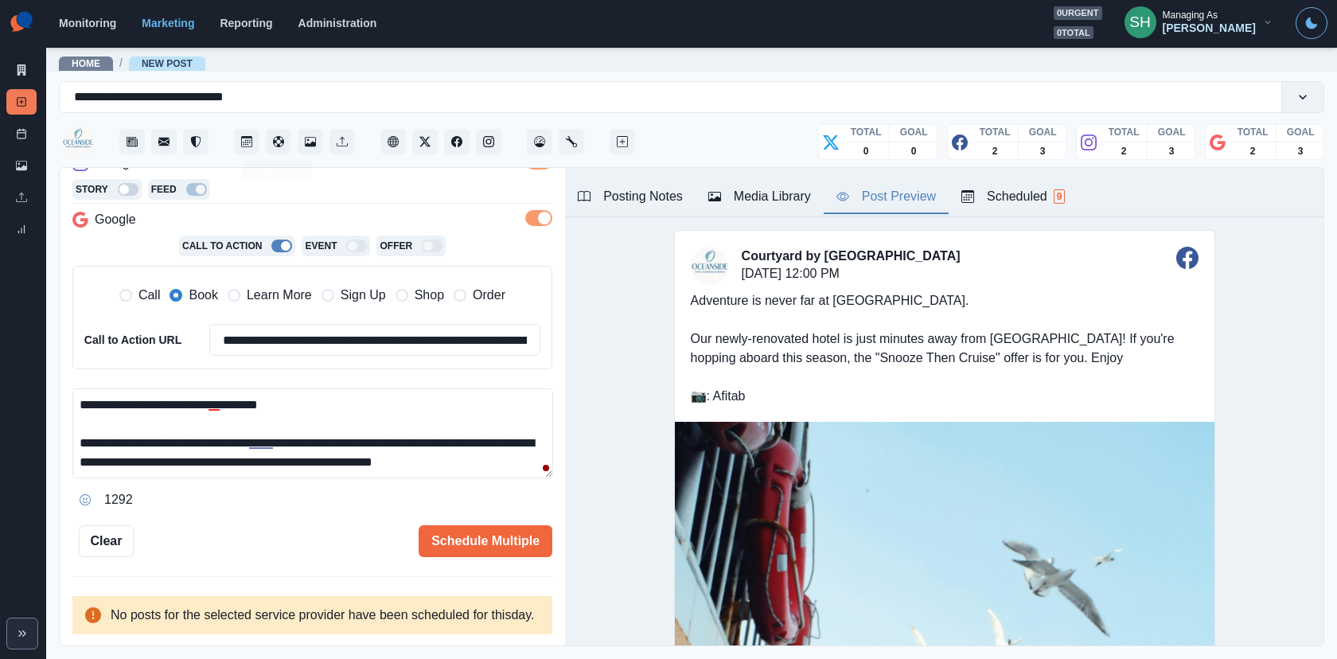
paste textarea "**********"
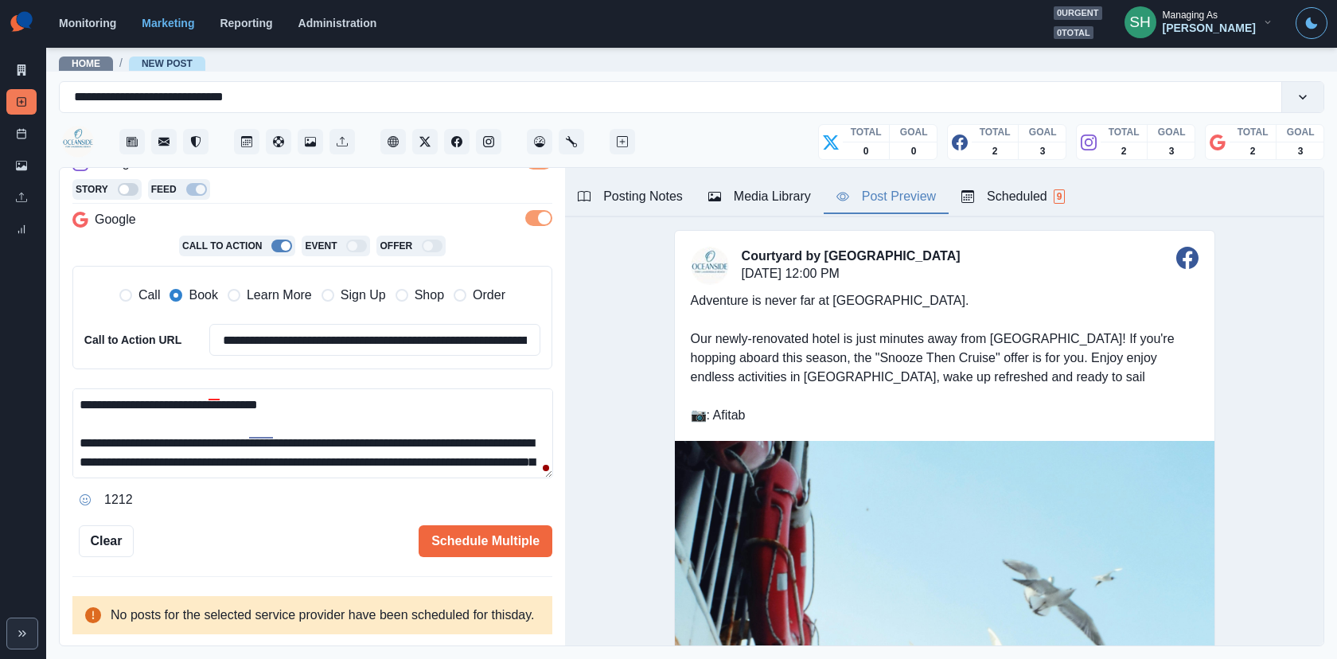
scroll to position [10, 0]
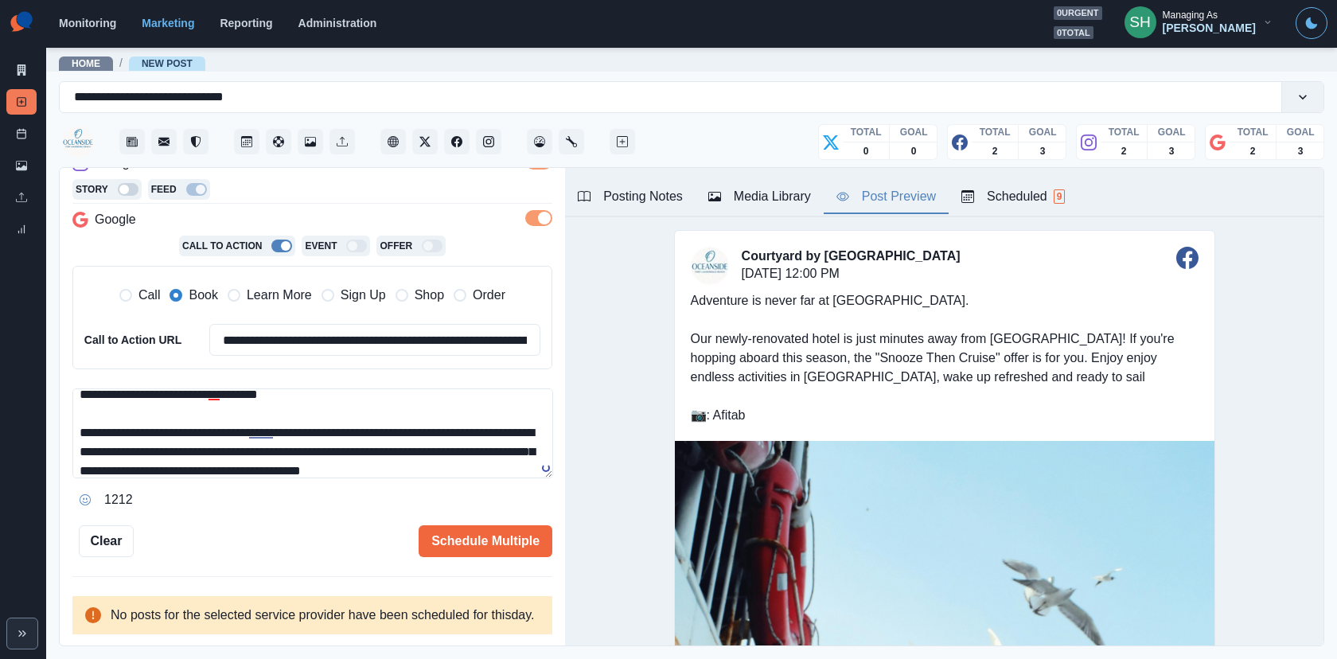
drag, startPoint x: 114, startPoint y: 448, endPoint x: 41, endPoint y: 448, distance: 72.4
click at [41, 448] on div "**********" at bounding box center [668, 329] width 1337 height 659
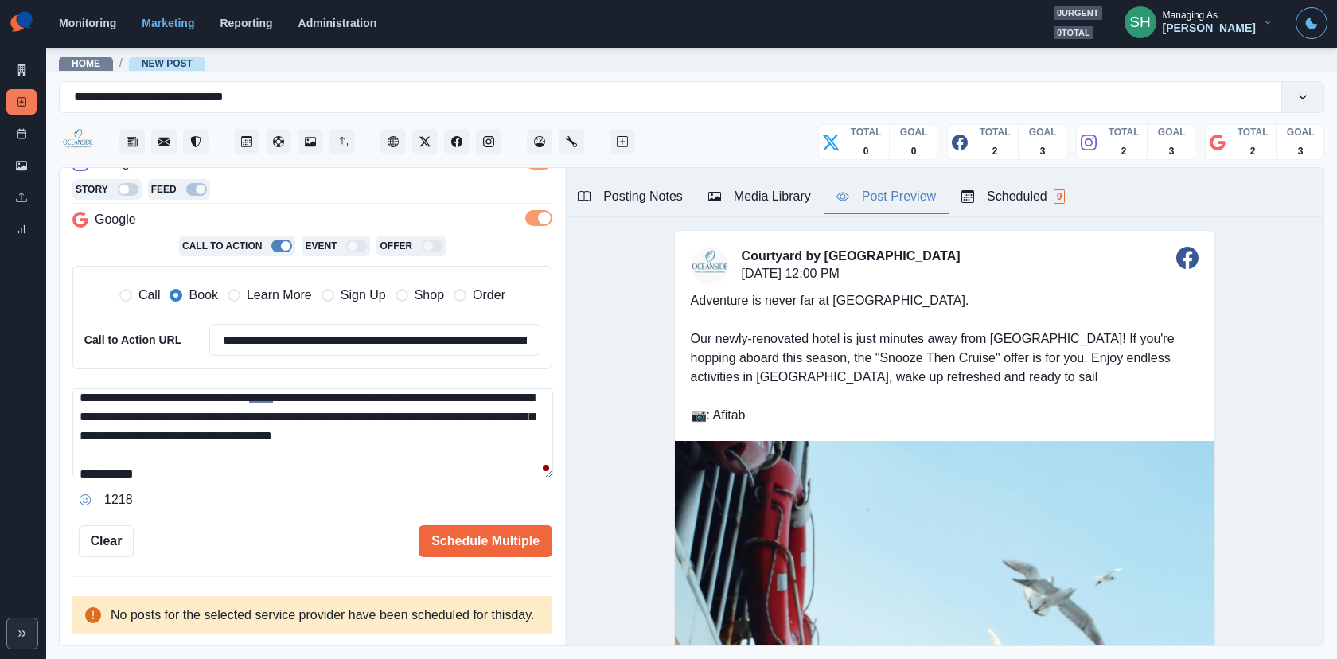
click at [295, 412] on textarea "**********" at bounding box center [312, 433] width 481 height 90
drag, startPoint x: 450, startPoint y: 413, endPoint x: 364, endPoint y: 409, distance: 85.2
click at [364, 409] on textarea "**********" at bounding box center [312, 433] width 481 height 90
click at [467, 418] on textarea "**********" at bounding box center [312, 433] width 481 height 90
drag, startPoint x: 436, startPoint y: 412, endPoint x: 93, endPoint y: 419, distance: 343.0
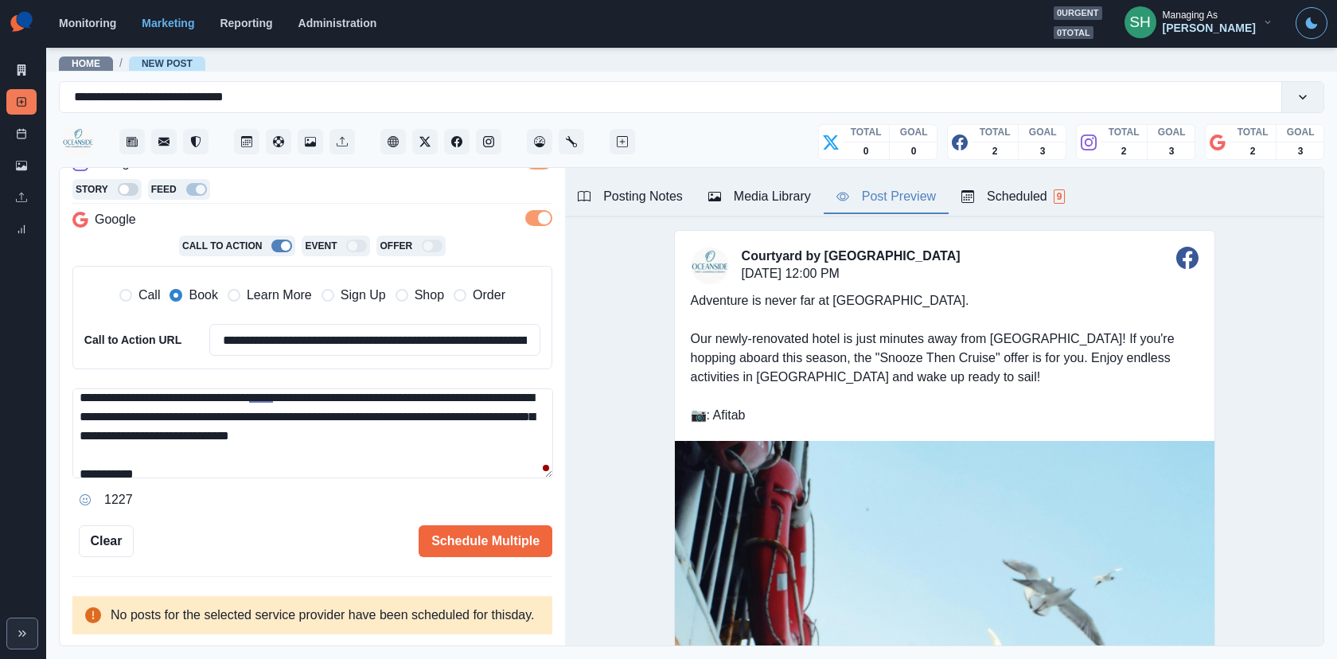
click at [93, 419] on textarea "**********" at bounding box center [312, 433] width 481 height 90
click at [452, 430] on div "transportation" at bounding box center [459, 437] width 84 height 25
click at [529, 412] on textarea "**********" at bounding box center [312, 433] width 481 height 90
click at [481, 438] on textarea "**********" at bounding box center [312, 433] width 481 height 90
click at [445, 434] on textarea "**********" at bounding box center [312, 433] width 481 height 90
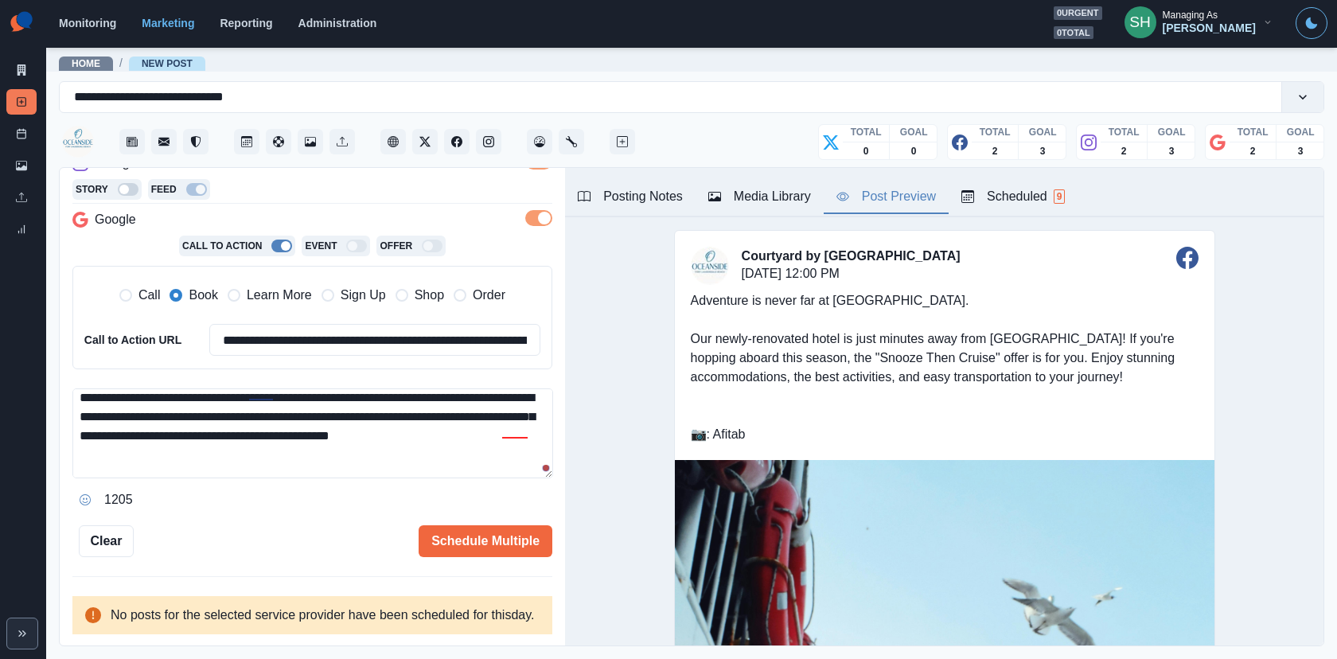
scroll to position [68, 0]
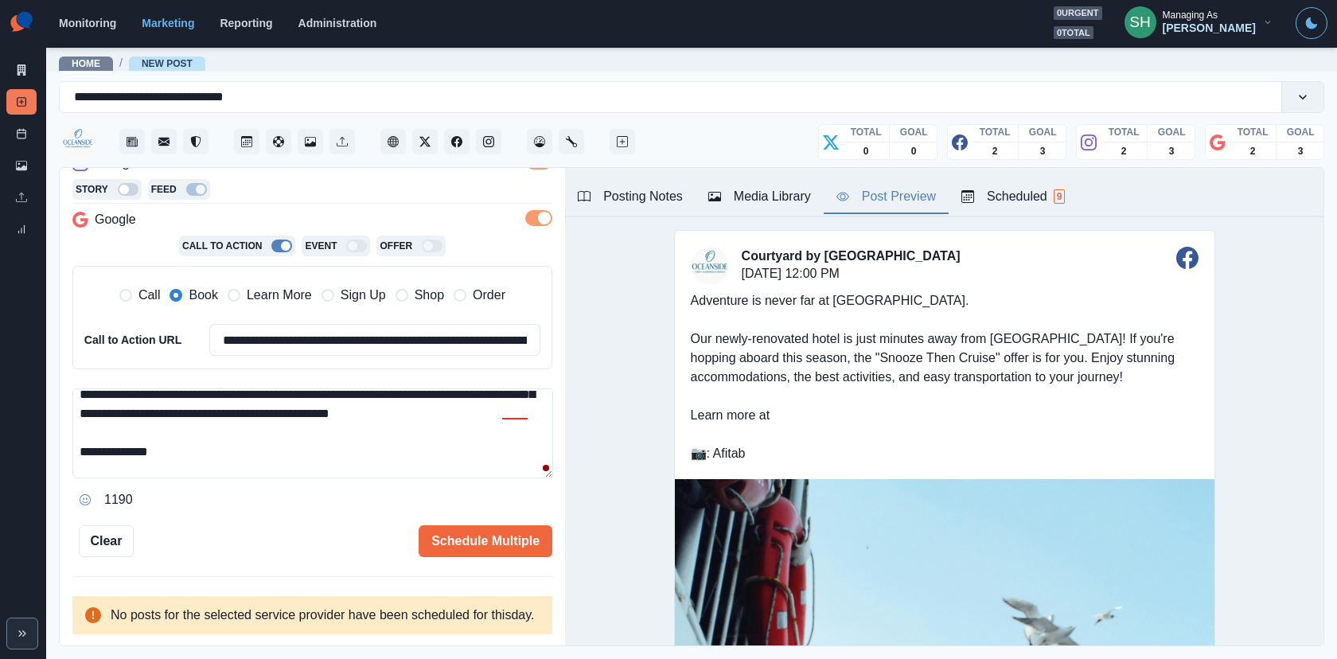
paste textarea "**********"
drag, startPoint x: 204, startPoint y: 448, endPoint x: 168, endPoint y: 447, distance: 35.8
click at [168, 447] on textarea "**********" at bounding box center [312, 433] width 481 height 90
type textarea "**********"
click at [263, 324] on input "**********" at bounding box center [374, 340] width 331 height 32
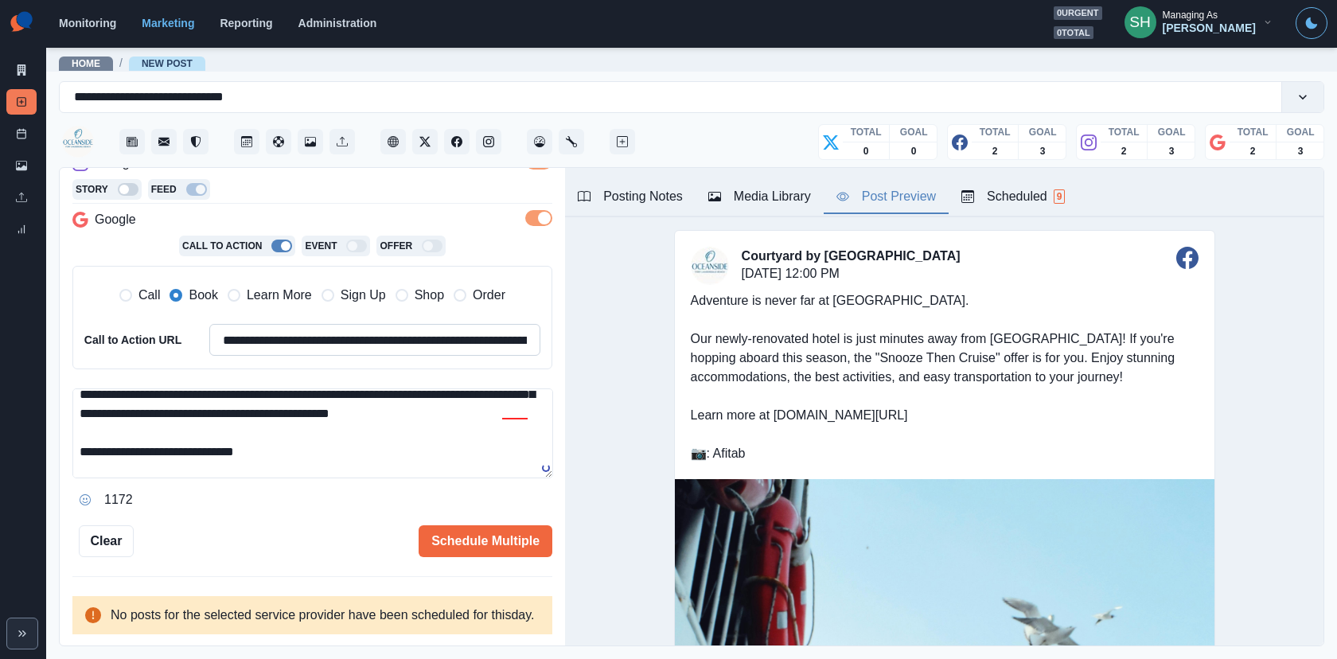
click at [263, 324] on input "**********" at bounding box center [374, 340] width 331 height 32
paste input
click at [278, 286] on span "Learn More" at bounding box center [279, 295] width 65 height 19
click at [278, 324] on input "**********" at bounding box center [374, 340] width 331 height 32
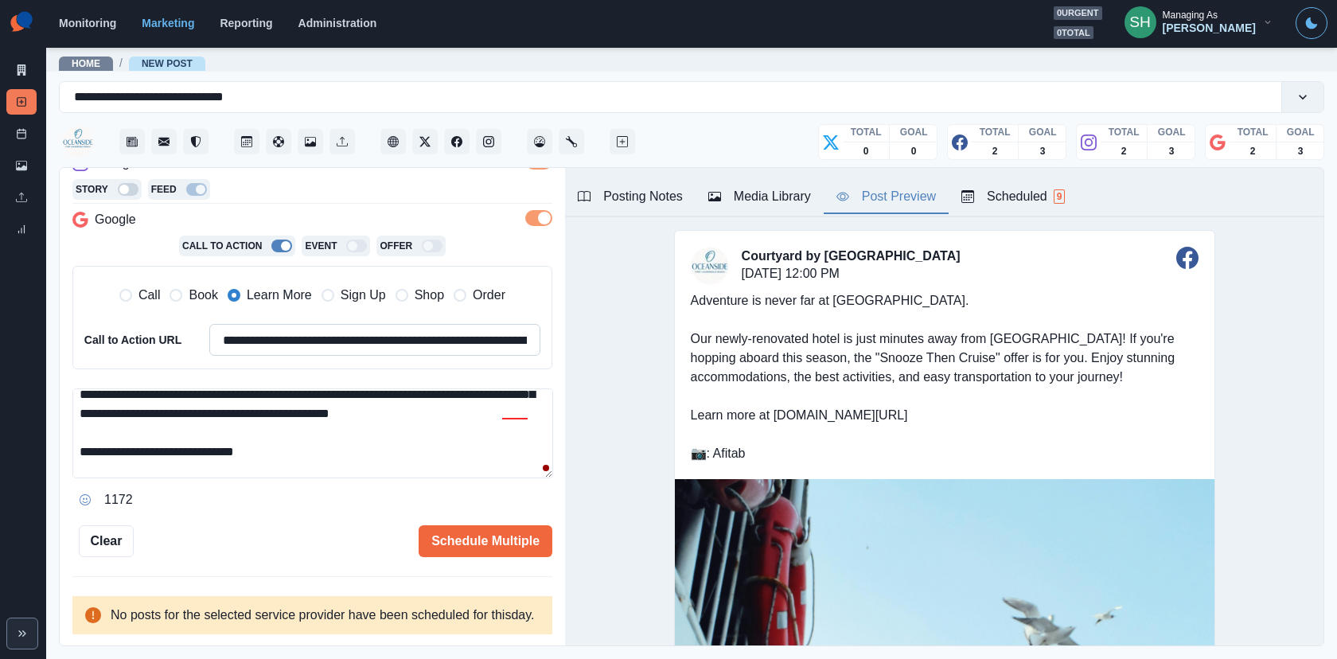
click at [278, 324] on input "**********" at bounding box center [374, 340] width 331 height 32
paste input
type input "**********"
click at [520, 534] on button "Schedule Multiple" at bounding box center [486, 541] width 134 height 32
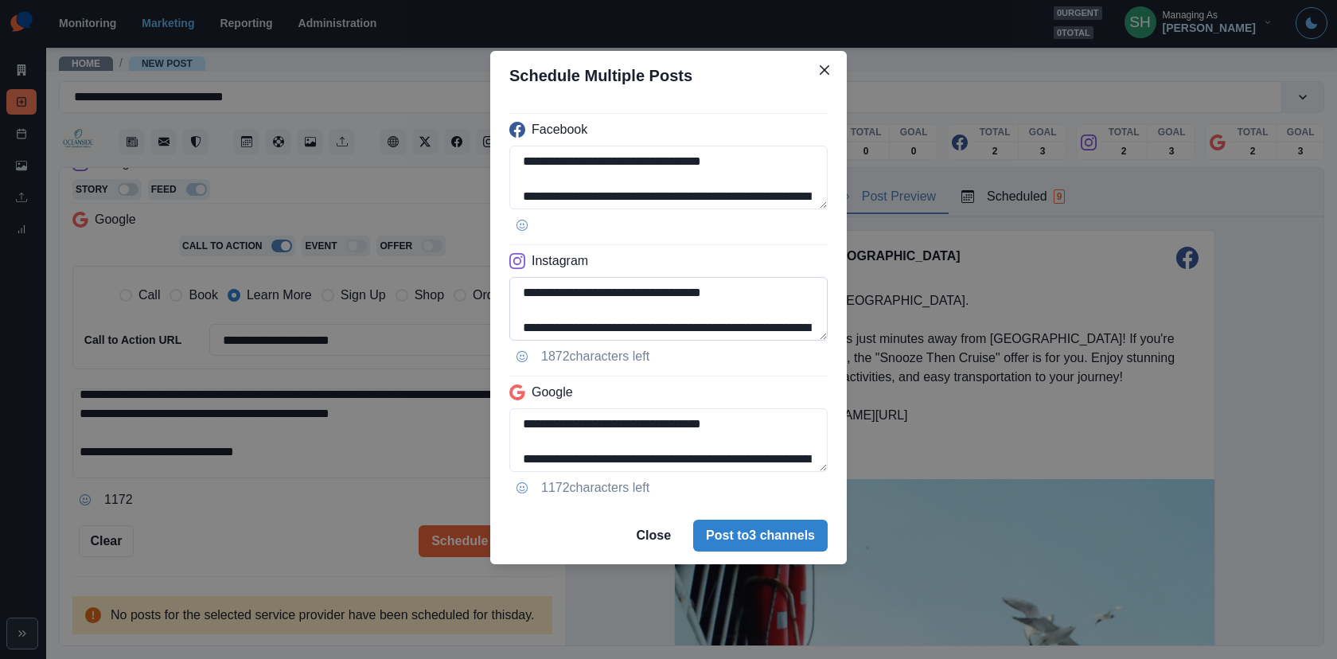
scroll to position [142, 0]
drag, startPoint x: 744, startPoint y: 286, endPoint x: 610, endPoint y: 285, distance: 133.7
click at [610, 285] on textarea "**********" at bounding box center [668, 309] width 318 height 64
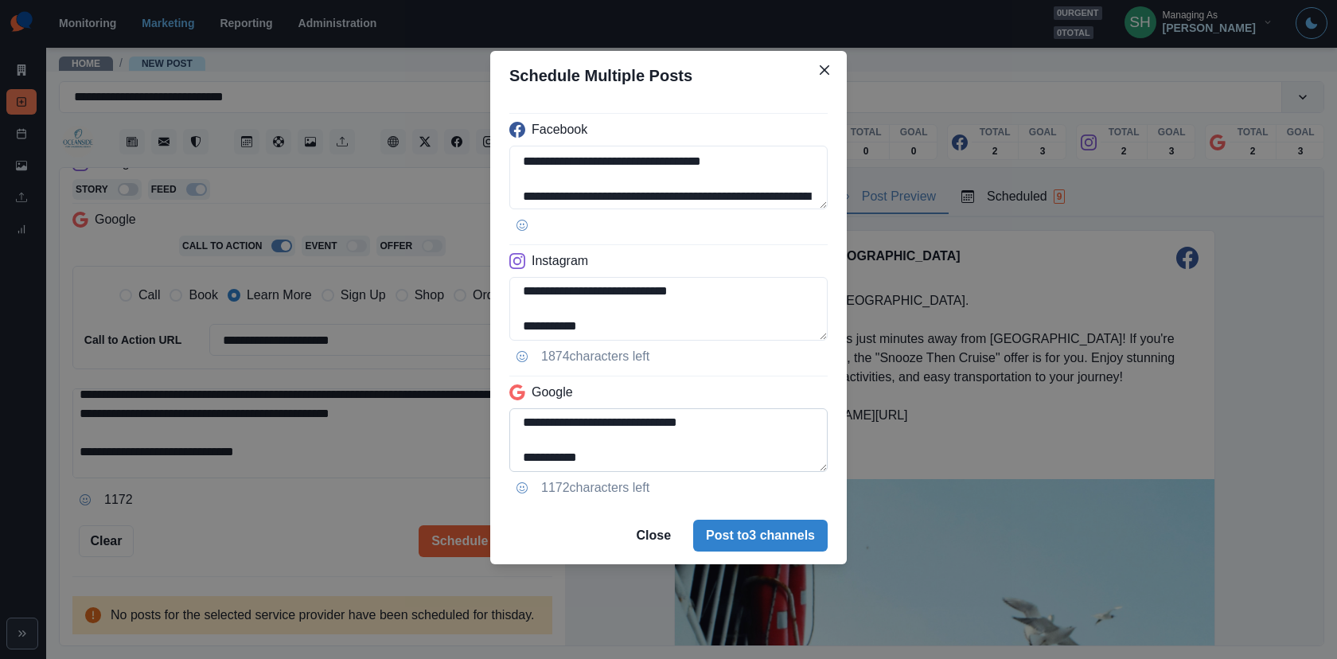
type textarea "**********"
click at [603, 424] on textarea "**********" at bounding box center [668, 440] width 318 height 64
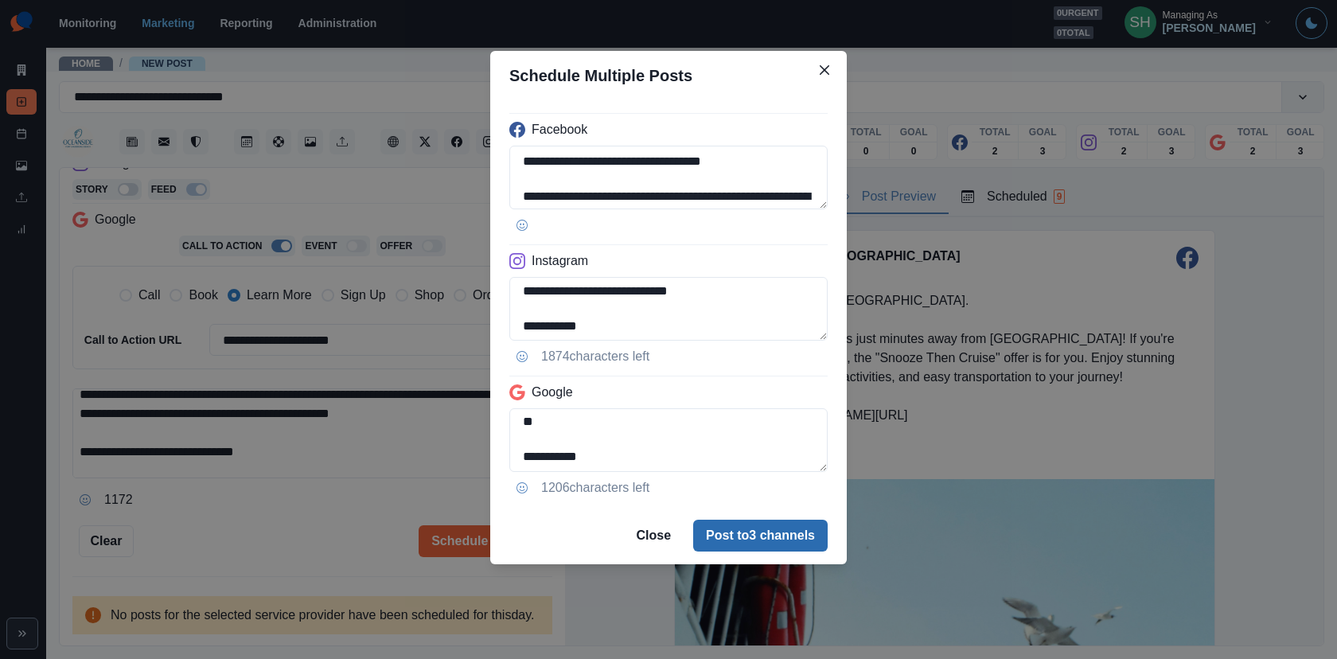
type textarea "**********"
click at [697, 547] on button "Post to 3 channels" at bounding box center [760, 536] width 134 height 32
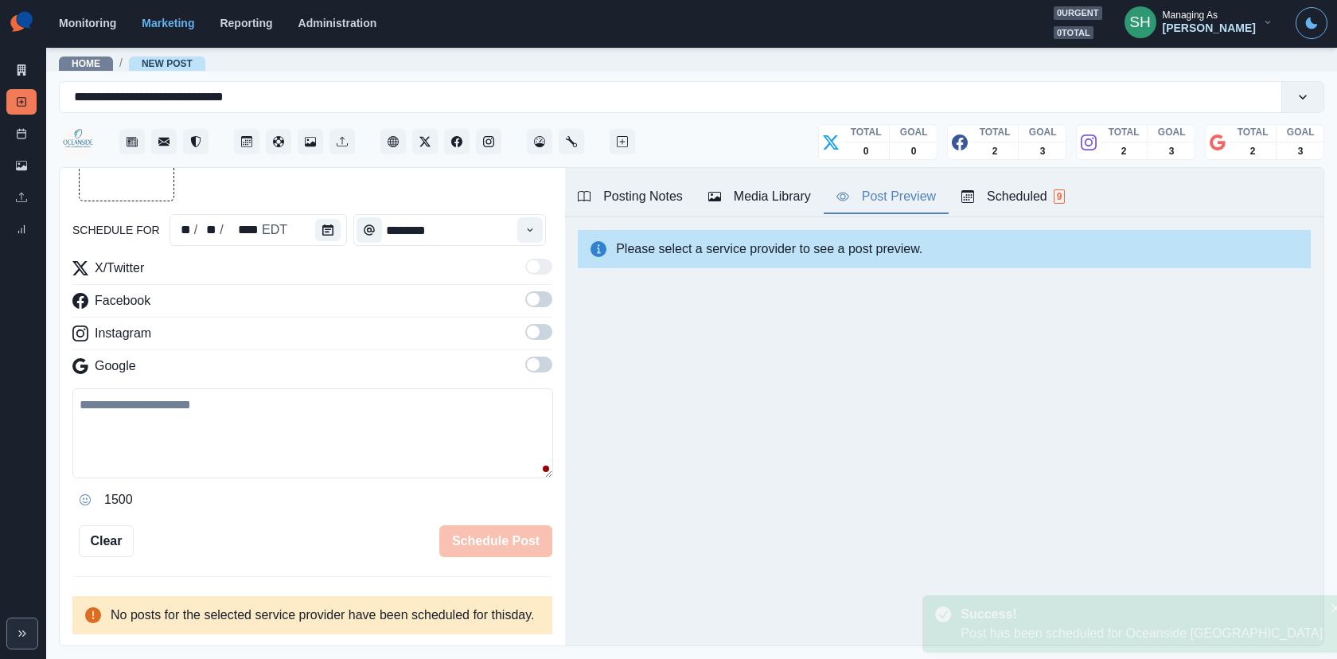
scroll to position [0, 0]
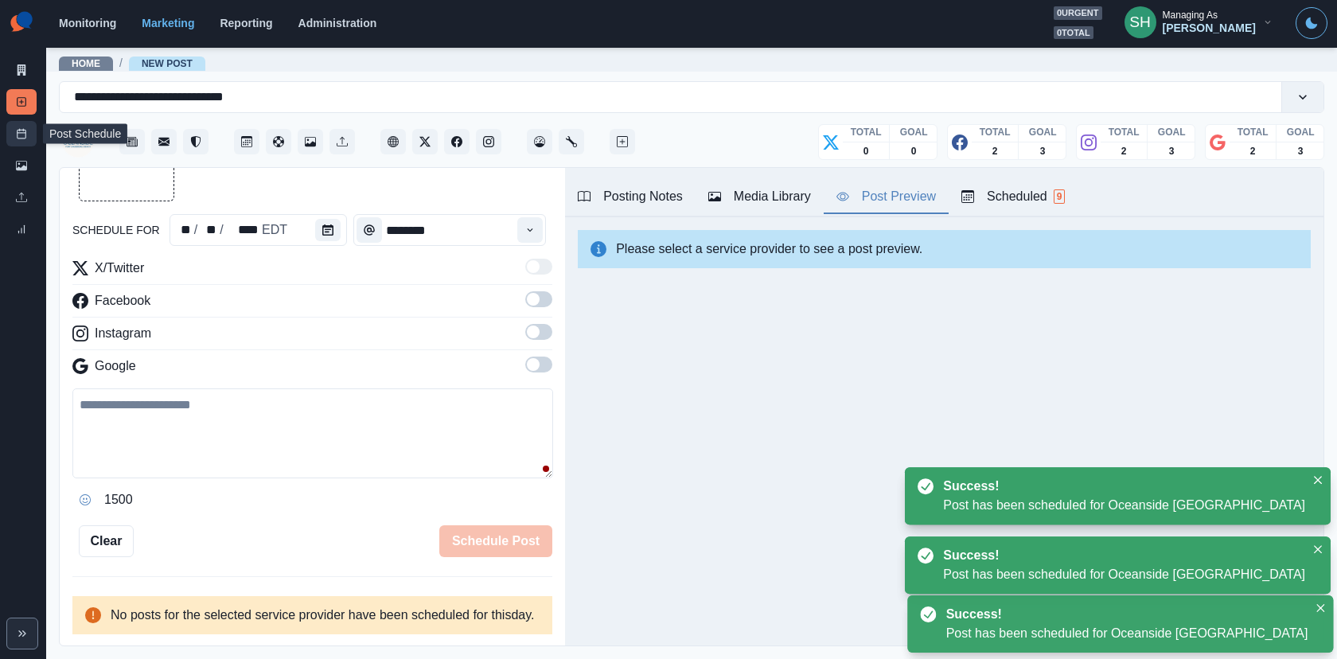
click at [18, 138] on rect at bounding box center [22, 134] width 9 height 9
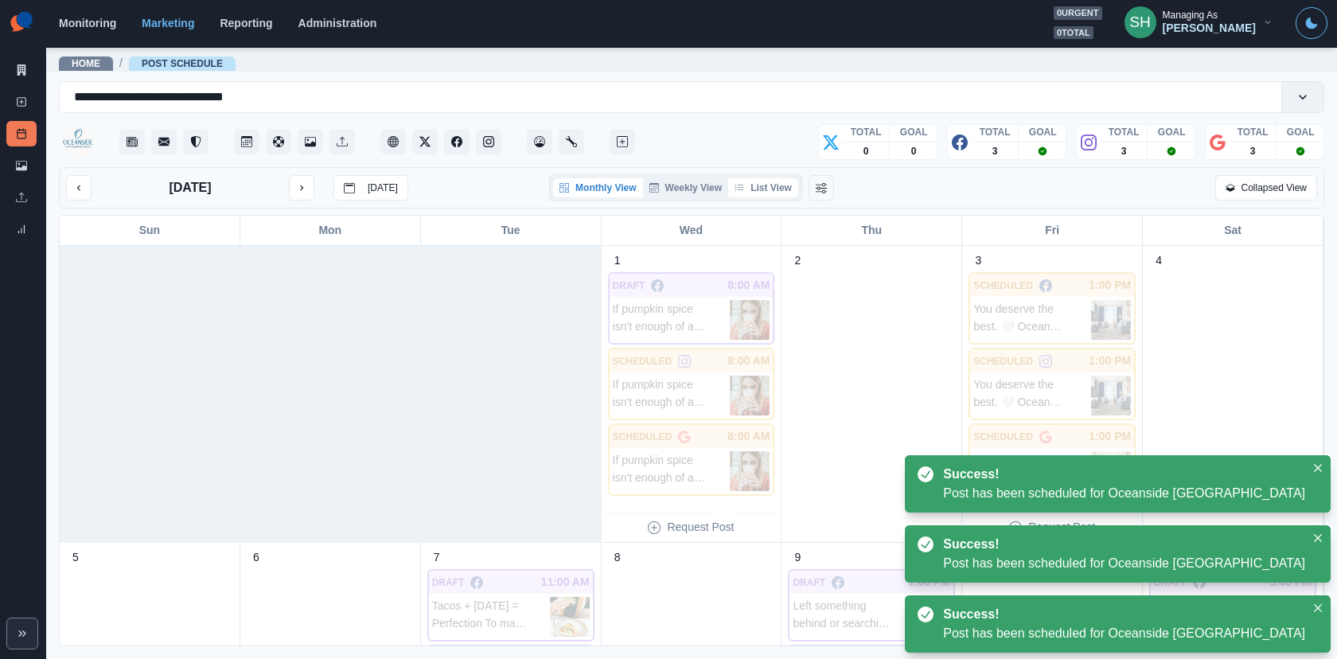
click at [788, 185] on button "List View" at bounding box center [763, 187] width 70 height 19
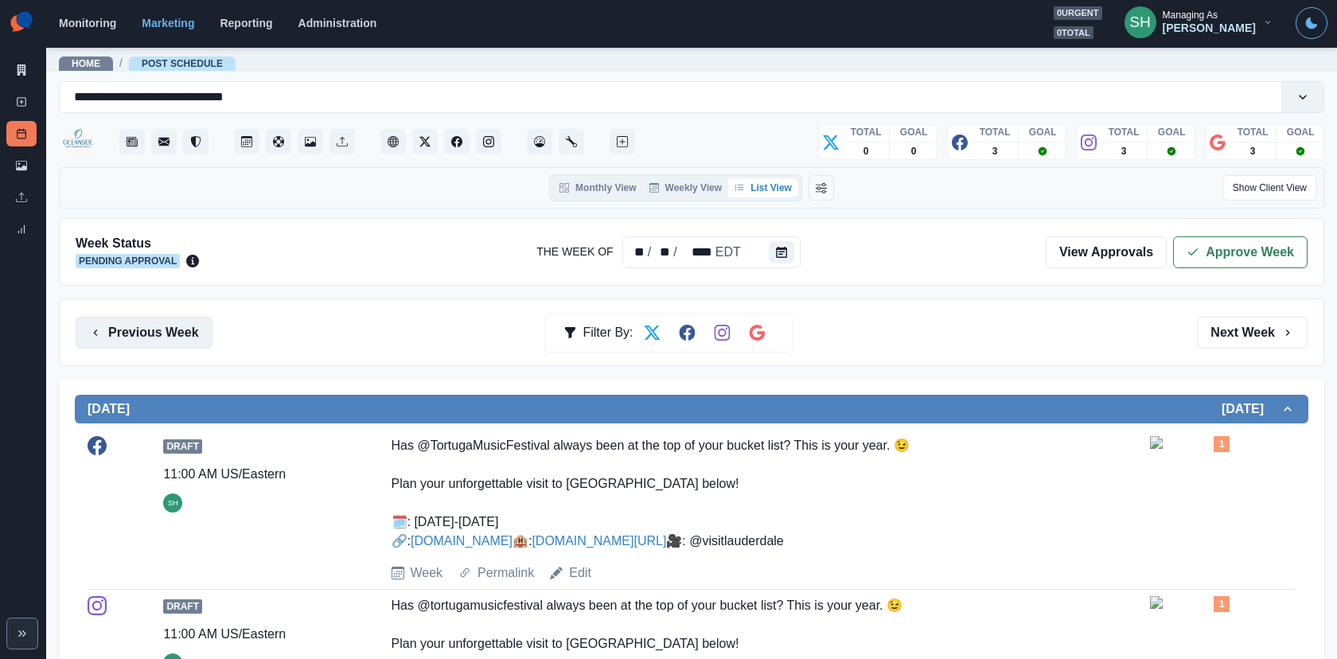
click at [166, 314] on div "Previous Week Filter By: Next Week" at bounding box center [691, 332] width 1265 height 68
click at [173, 326] on button "Previous Week" at bounding box center [144, 333] width 137 height 32
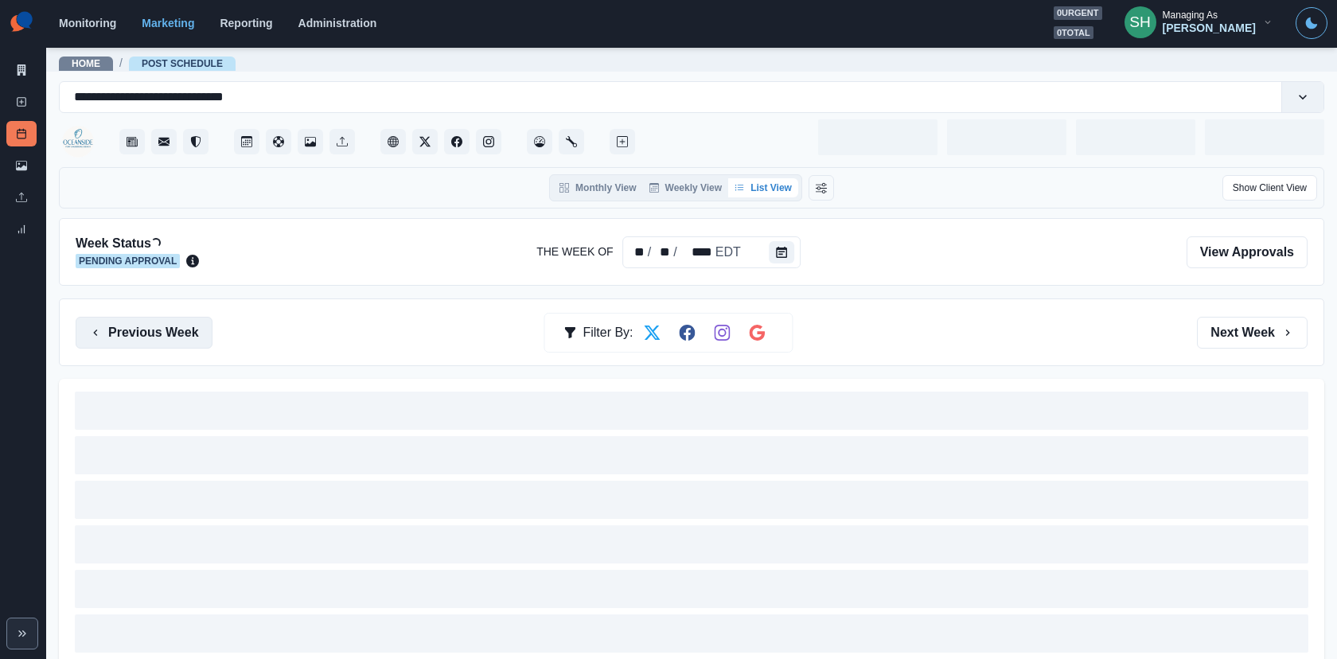
click at [173, 326] on button "Previous Week" at bounding box center [144, 333] width 137 height 32
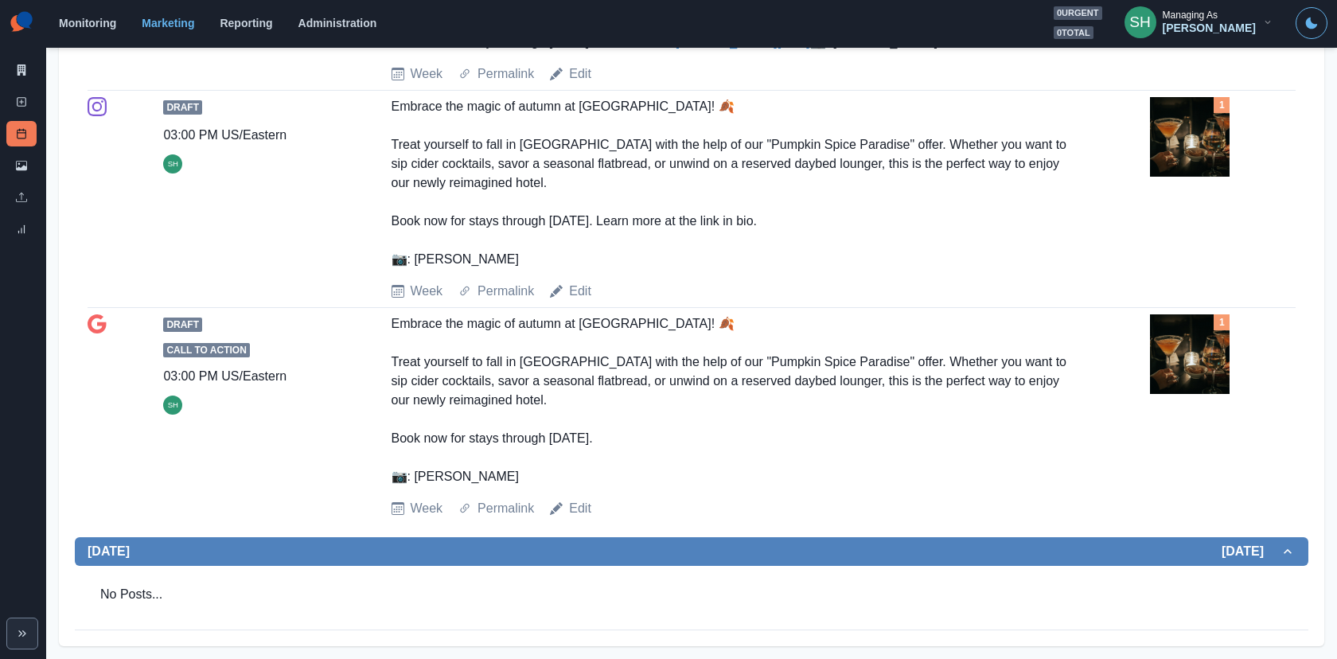
scroll to position [1489, 0]
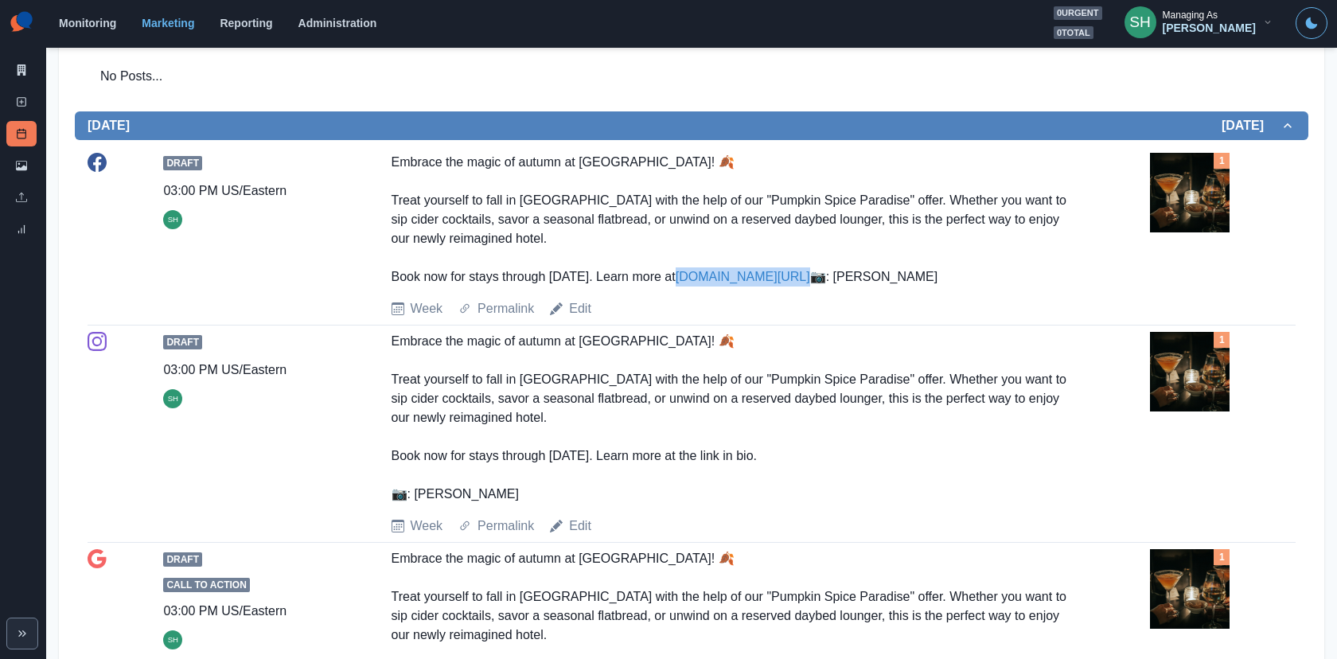
drag, startPoint x: 870, startPoint y: 271, endPoint x: 761, endPoint y: 268, distance: 109.0
click at [761, 268] on div "Embrace the magic of autumn at Oceanside! 🍂 Treat yourself to fall in Fort Laud…" at bounding box center [729, 220] width 676 height 134
click at [745, 243] on div "Embrace the magic of autumn at Oceanside! 🍂 Treat yourself to fall in Fort Laud…" at bounding box center [729, 220] width 676 height 134
drag, startPoint x: 882, startPoint y: 281, endPoint x: 758, endPoint y: 277, distance: 123.4
click at [758, 277] on div "Embrace the magic of autumn at Oceanside! 🍂 Treat yourself to fall in Fort Laud…" at bounding box center [729, 220] width 676 height 134
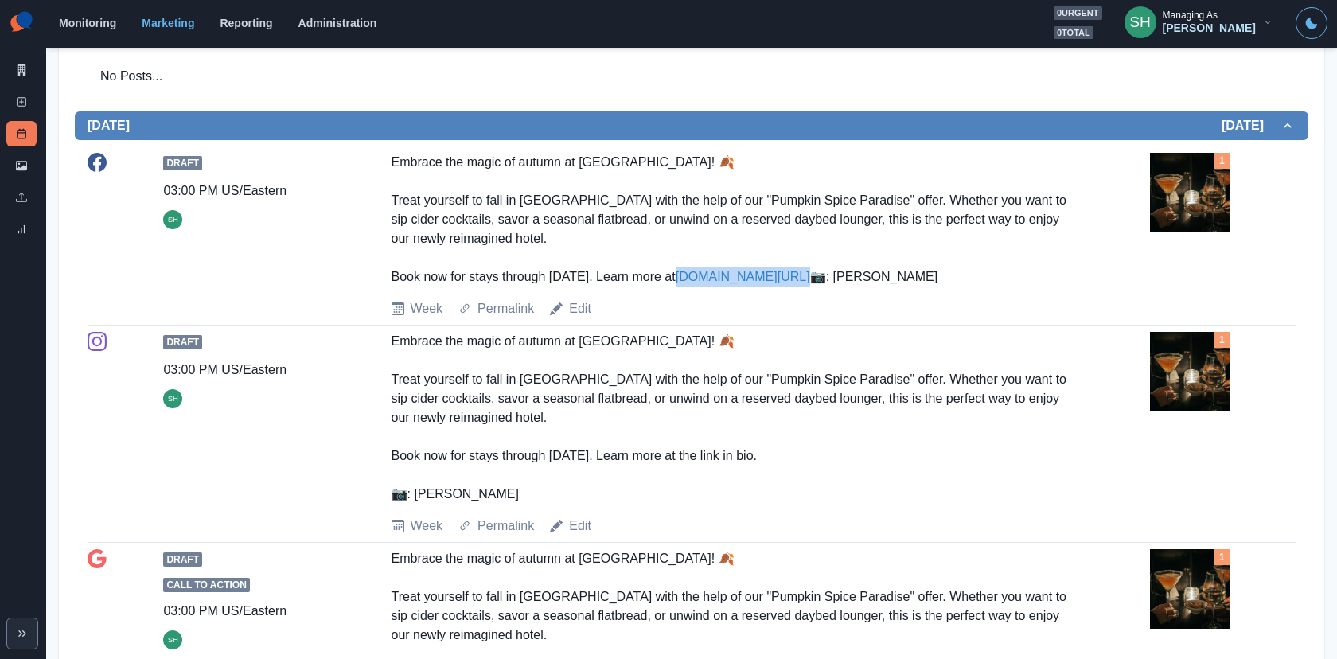
copy link "[DOMAIN_NAME][URL]"
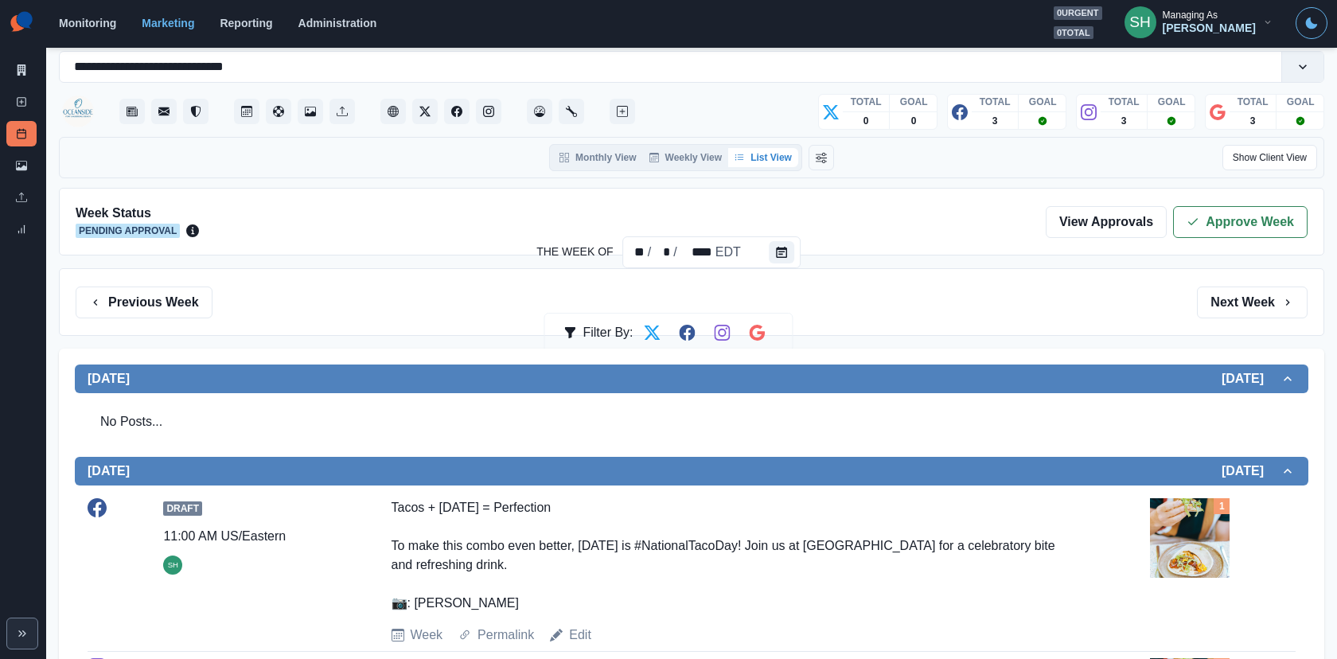
scroll to position [0, 0]
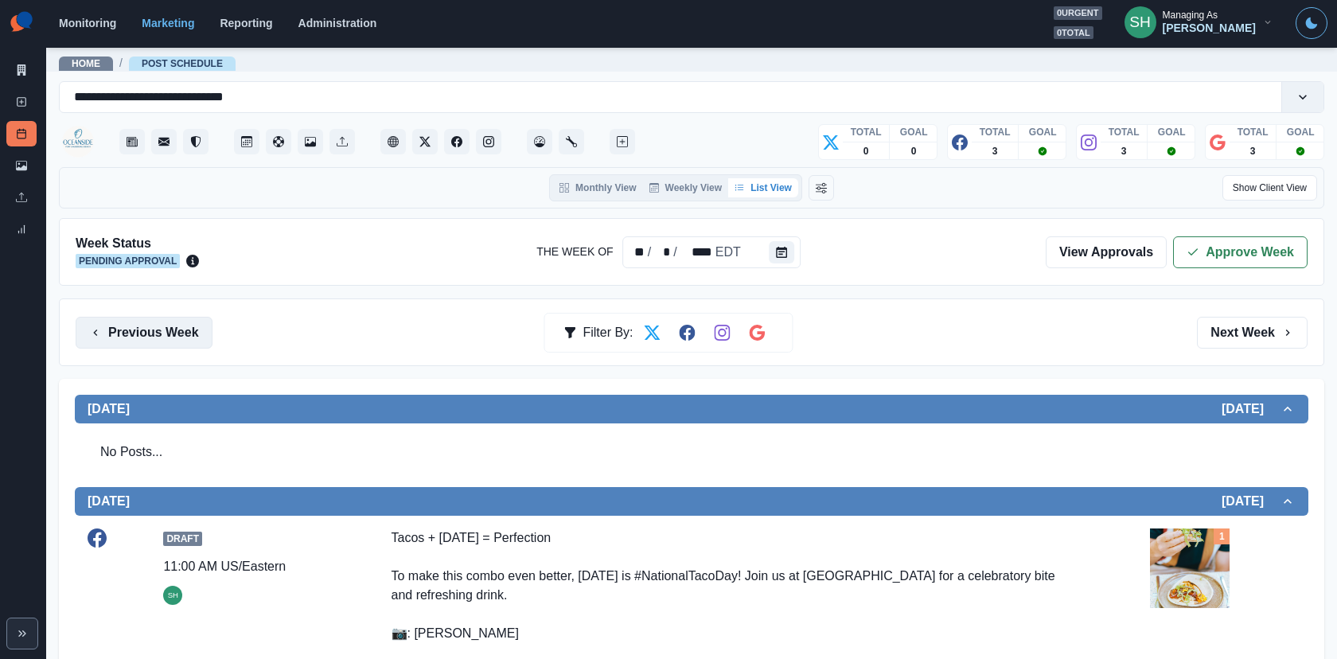
click at [148, 337] on button "Previous Week" at bounding box center [144, 333] width 137 height 32
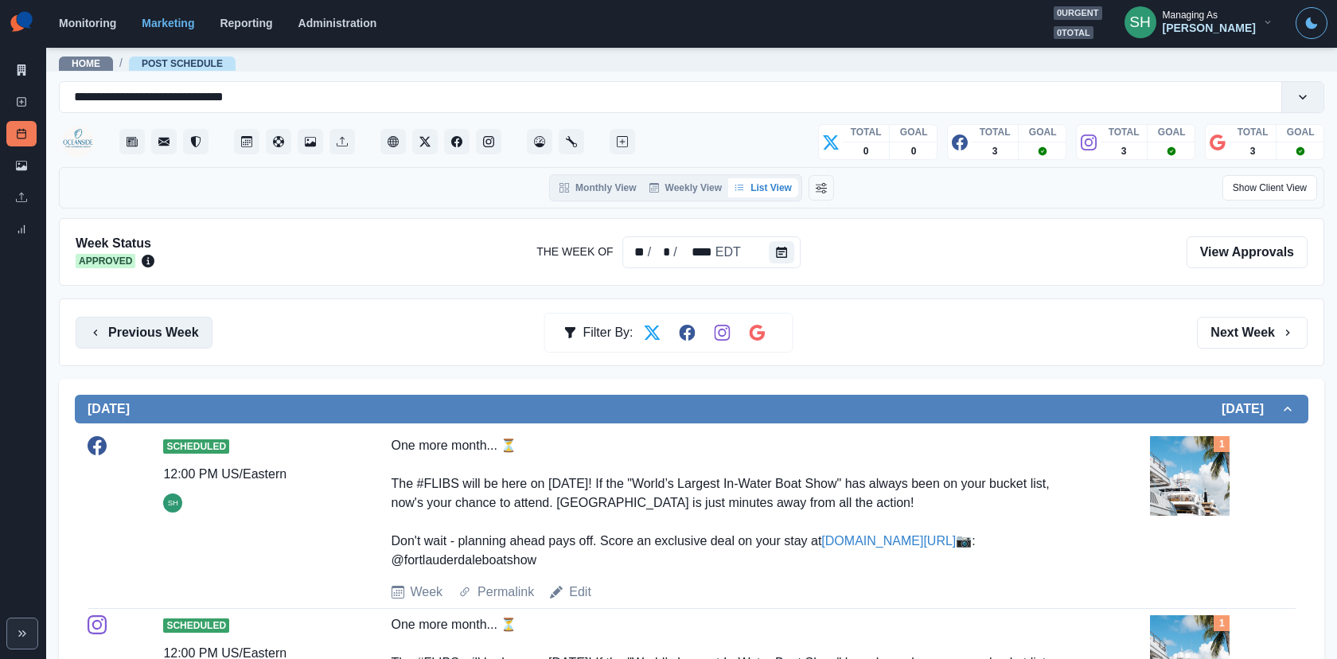
click at [148, 337] on button "Previous Week" at bounding box center [144, 333] width 137 height 32
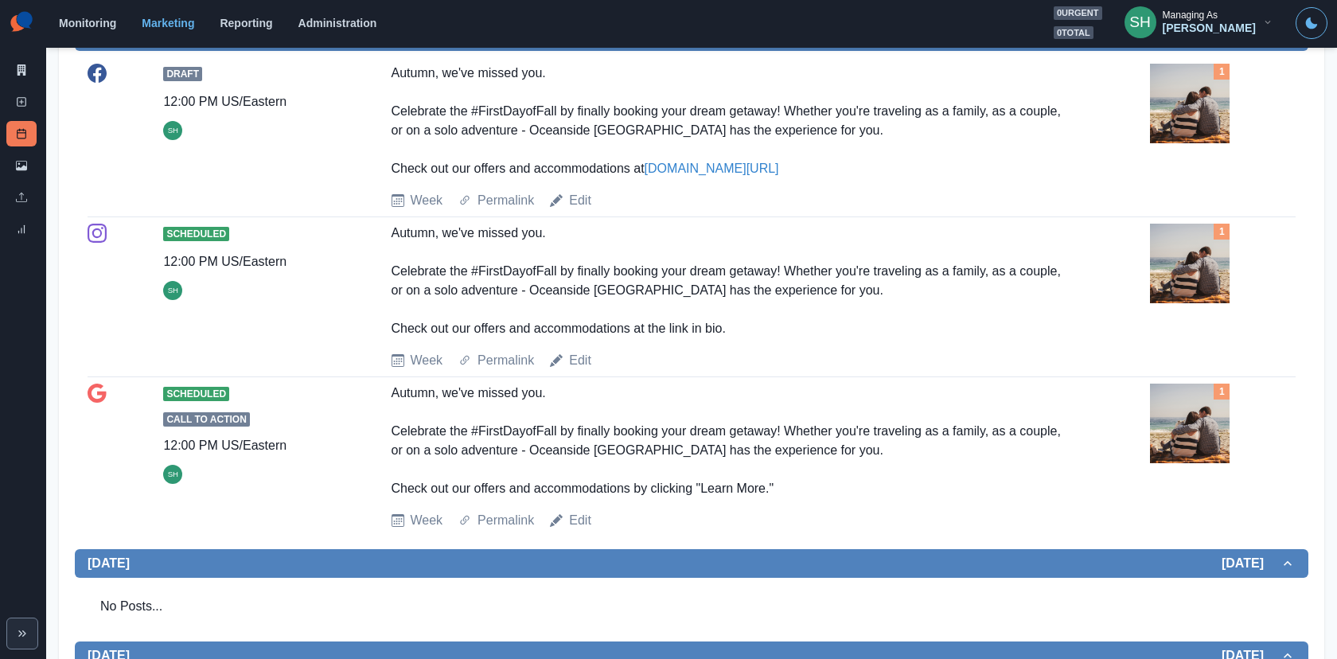
scroll to position [264, 0]
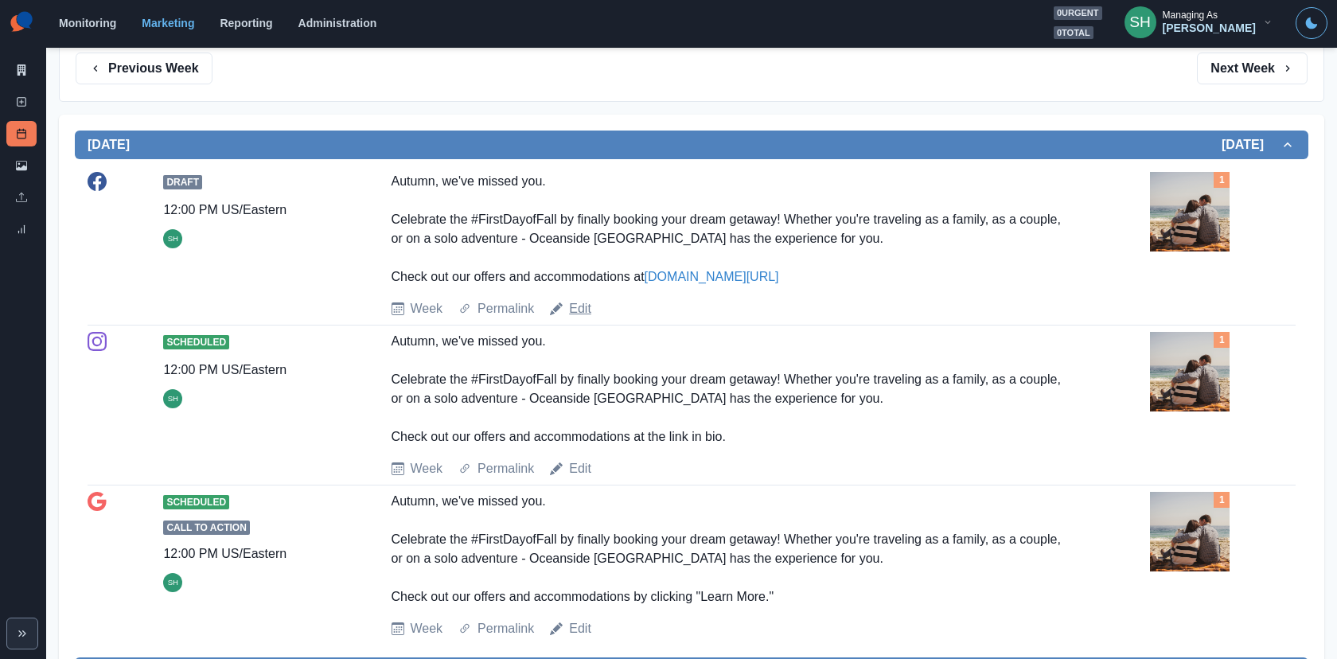
click at [585, 309] on link "Edit" at bounding box center [580, 308] width 22 height 19
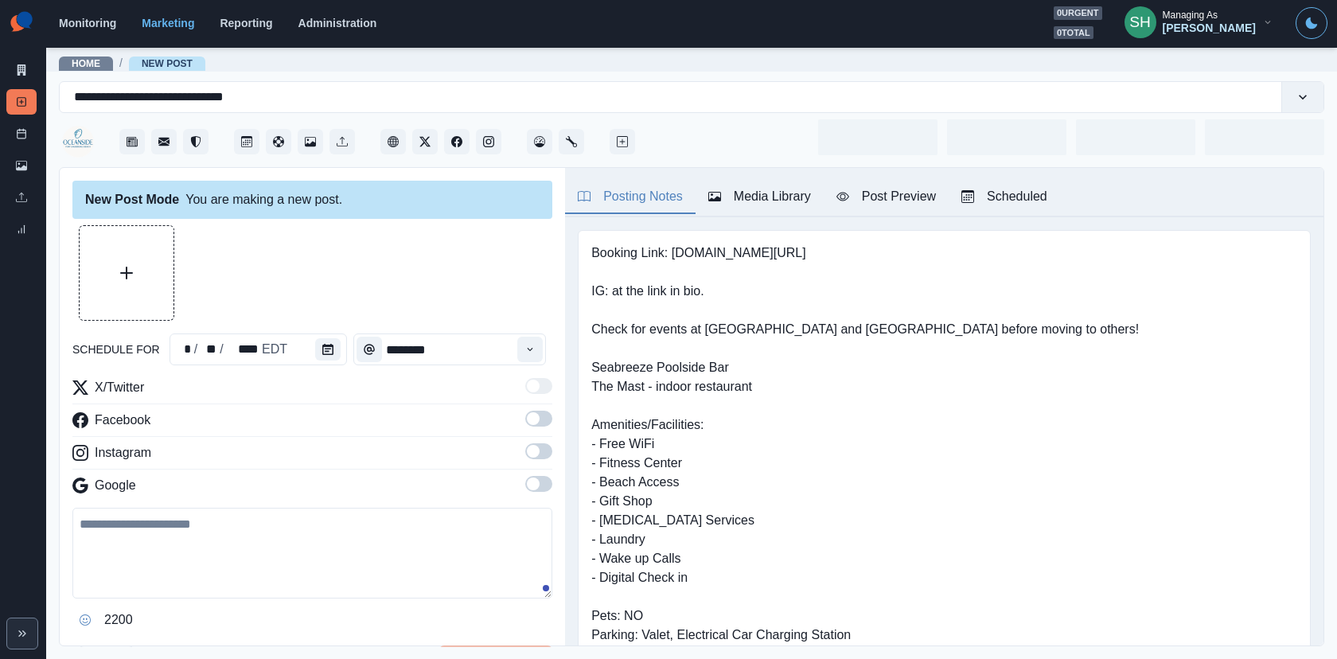
type input "********"
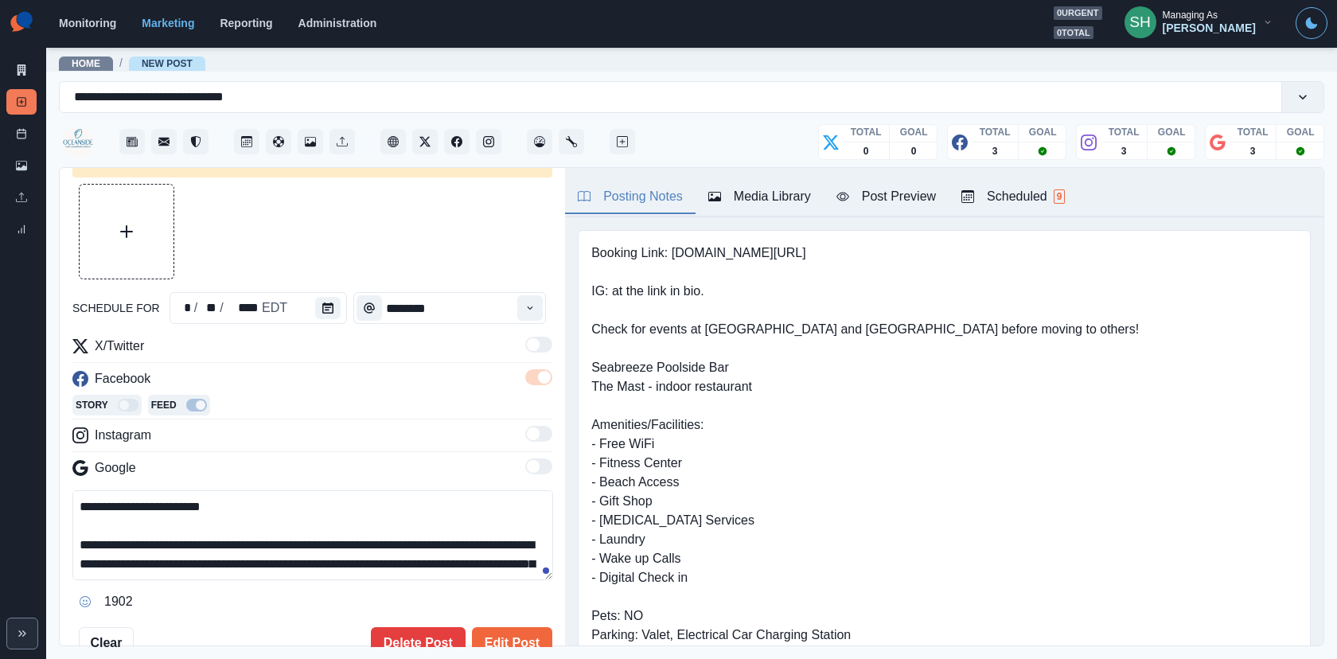
scroll to position [56, 0]
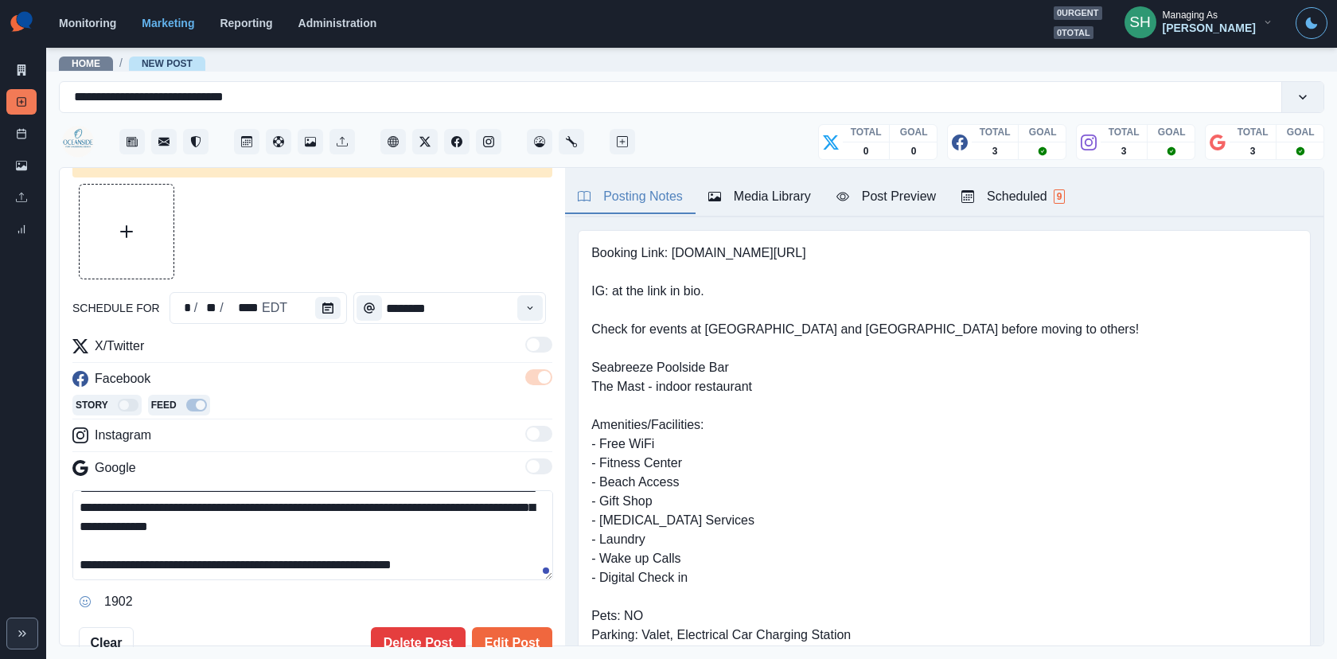
drag, startPoint x: 486, startPoint y: 558, endPoint x: 344, endPoint y: 559, distance: 142.4
click at [344, 559] on textarea "**********" at bounding box center [312, 535] width 481 height 90
paste textarea
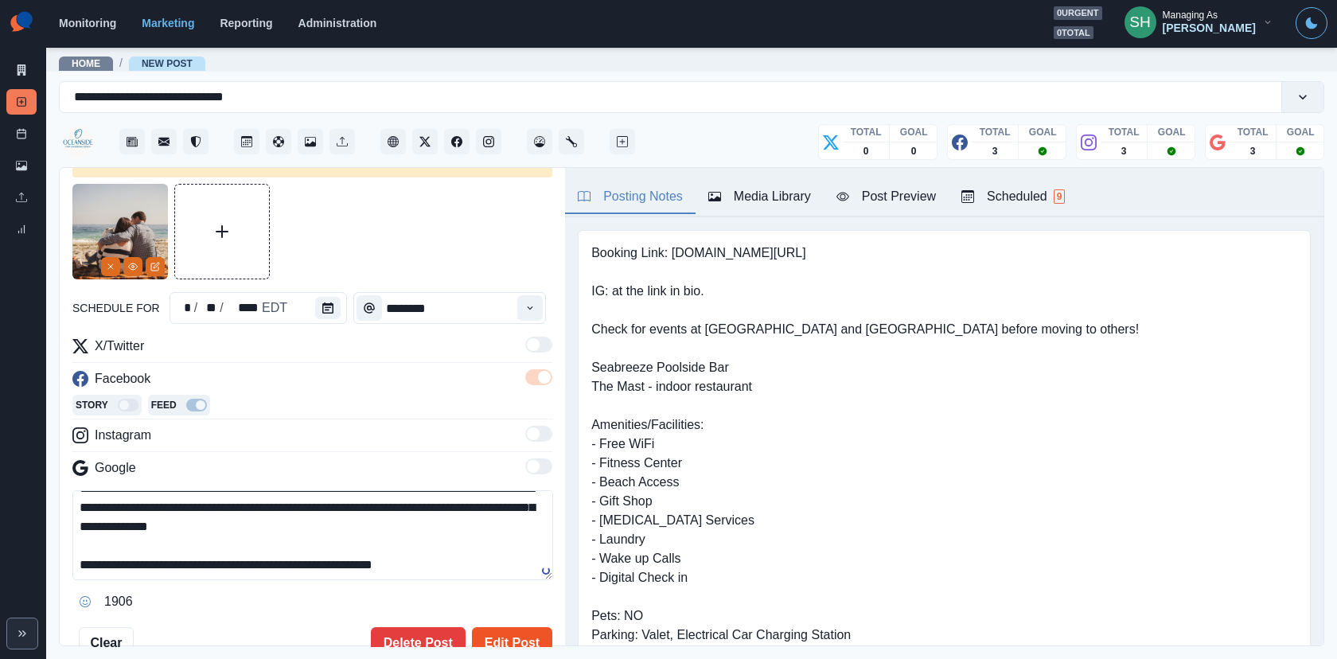
type textarea "**********"
click at [513, 638] on button "Edit Post" at bounding box center [512, 643] width 80 height 32
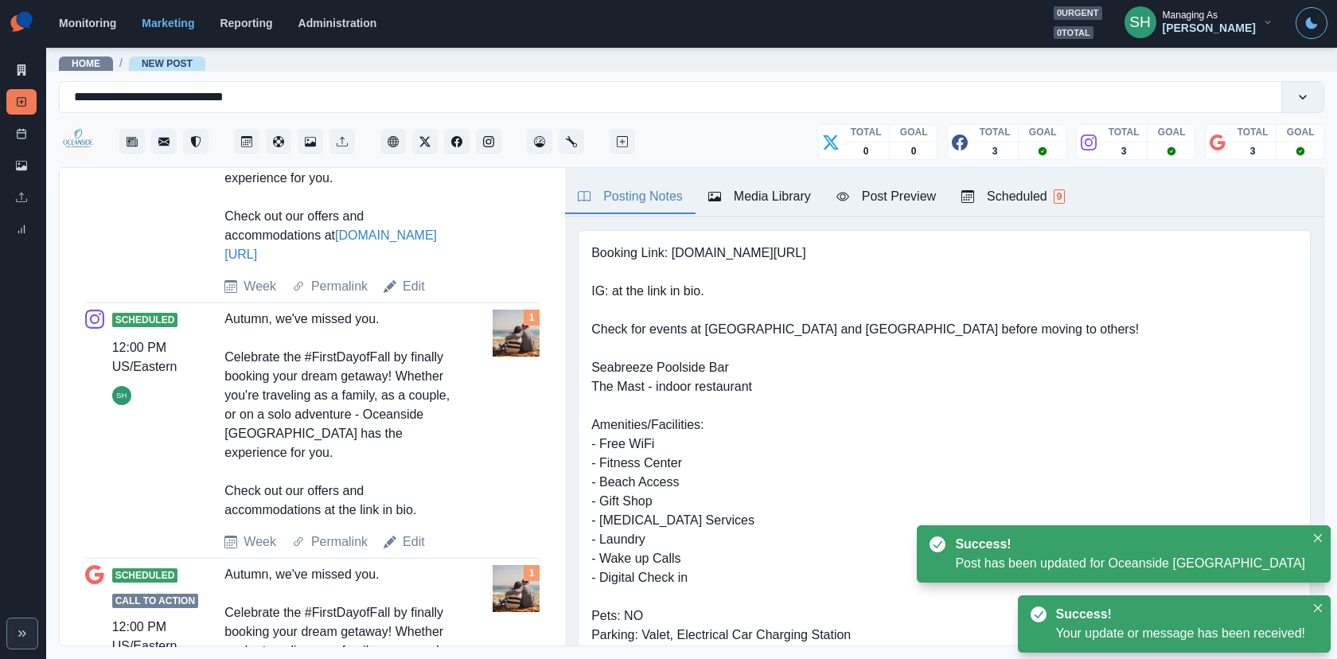
scroll to position [943, 0]
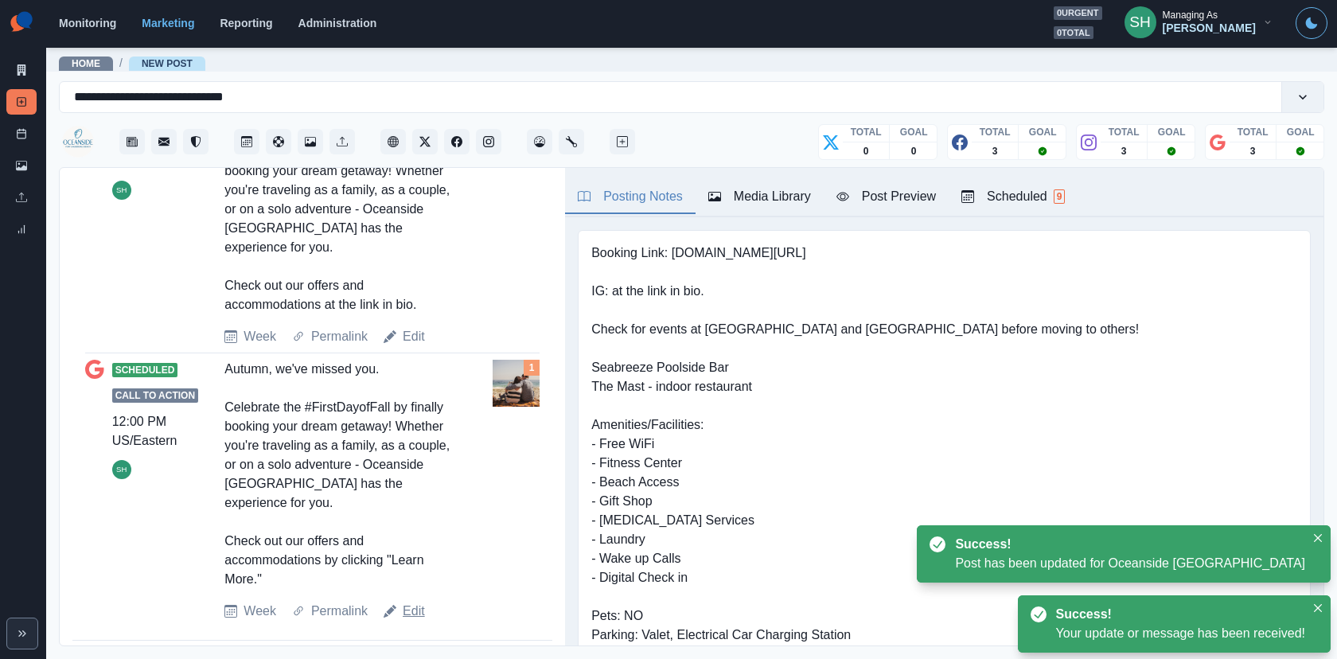
click at [411, 601] on link "Edit" at bounding box center [414, 610] width 22 height 19
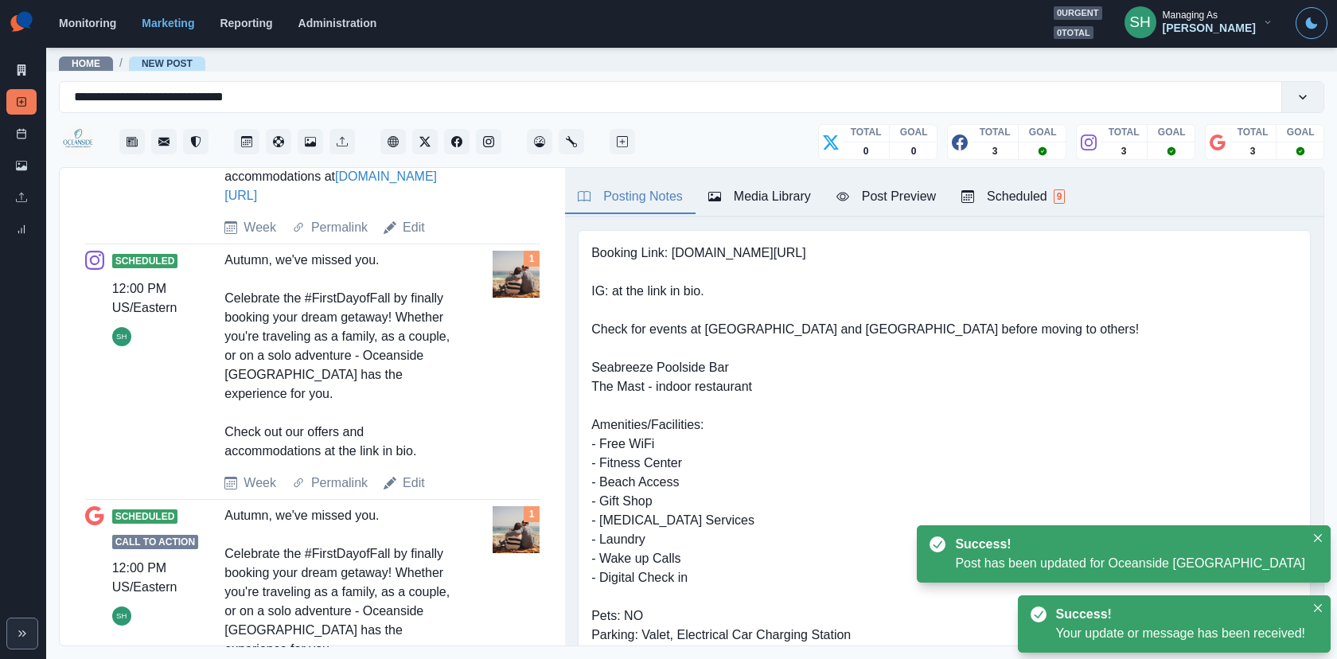
type textarea "**********"
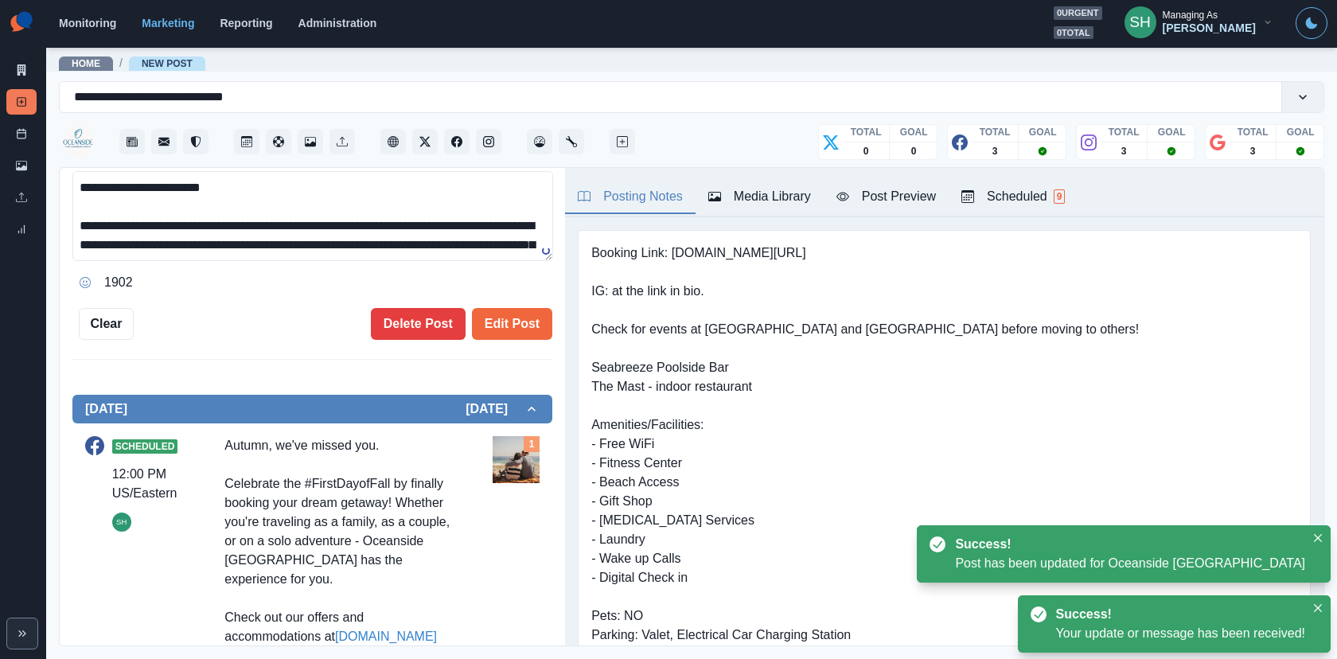
scroll to position [329, 0]
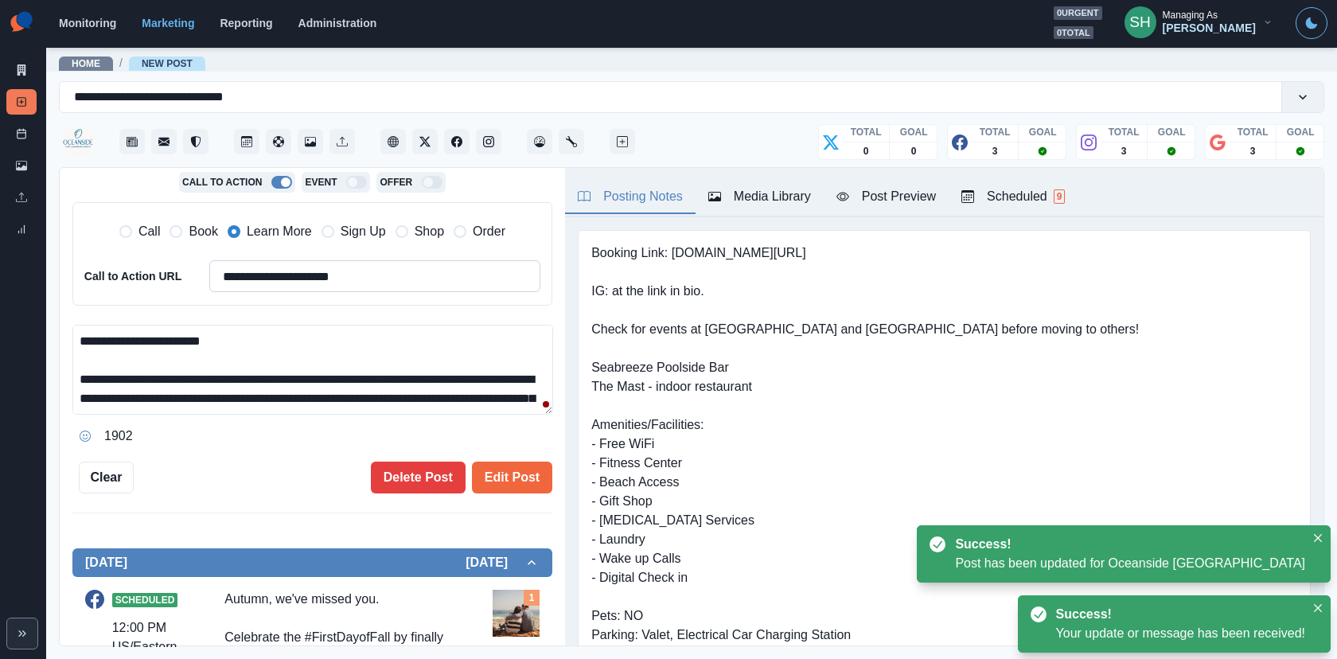
click at [264, 274] on input "**********" at bounding box center [374, 276] width 331 height 32
paste input
type input "**********"
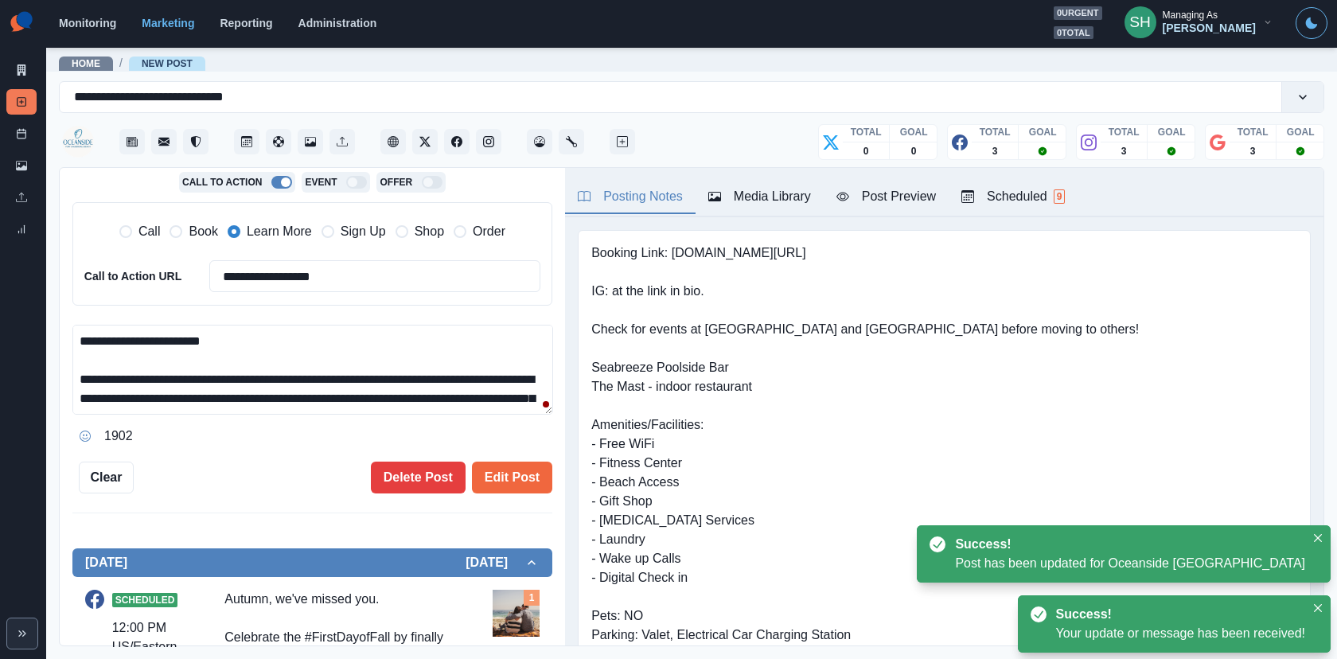
click at [510, 456] on div "**********" at bounding box center [312, 195] width 480 height 598
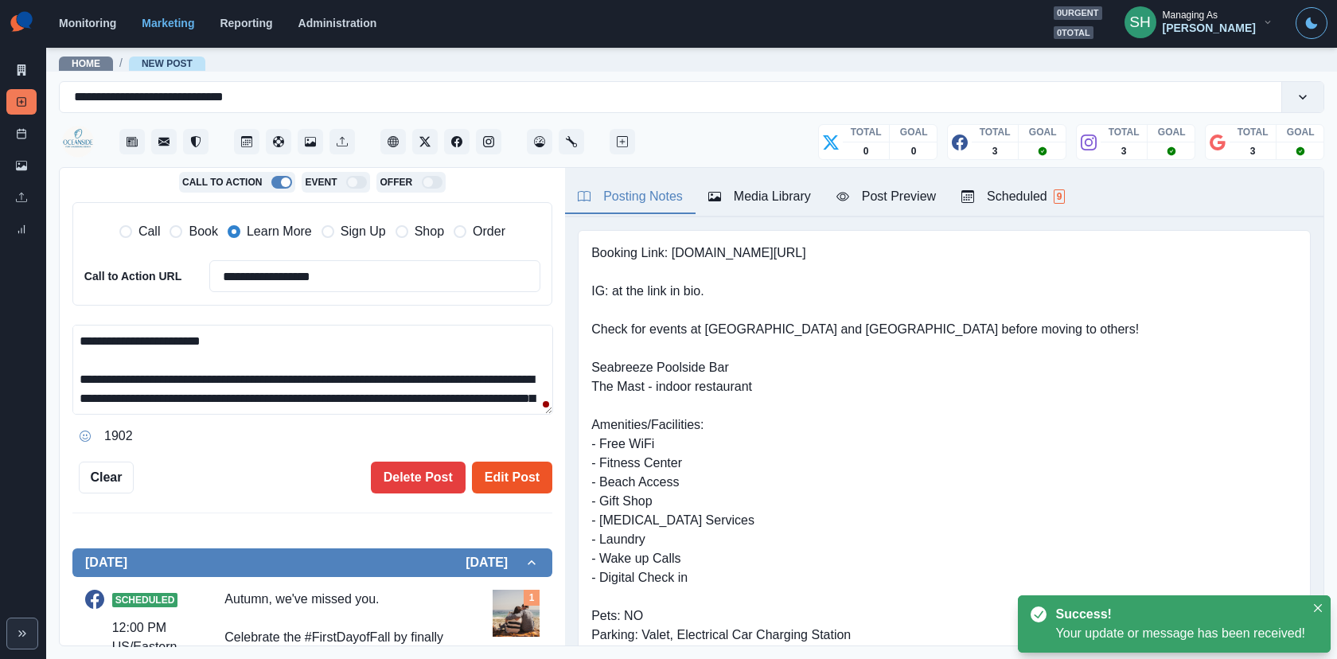
click at [510, 468] on button "Edit Post" at bounding box center [512, 477] width 80 height 32
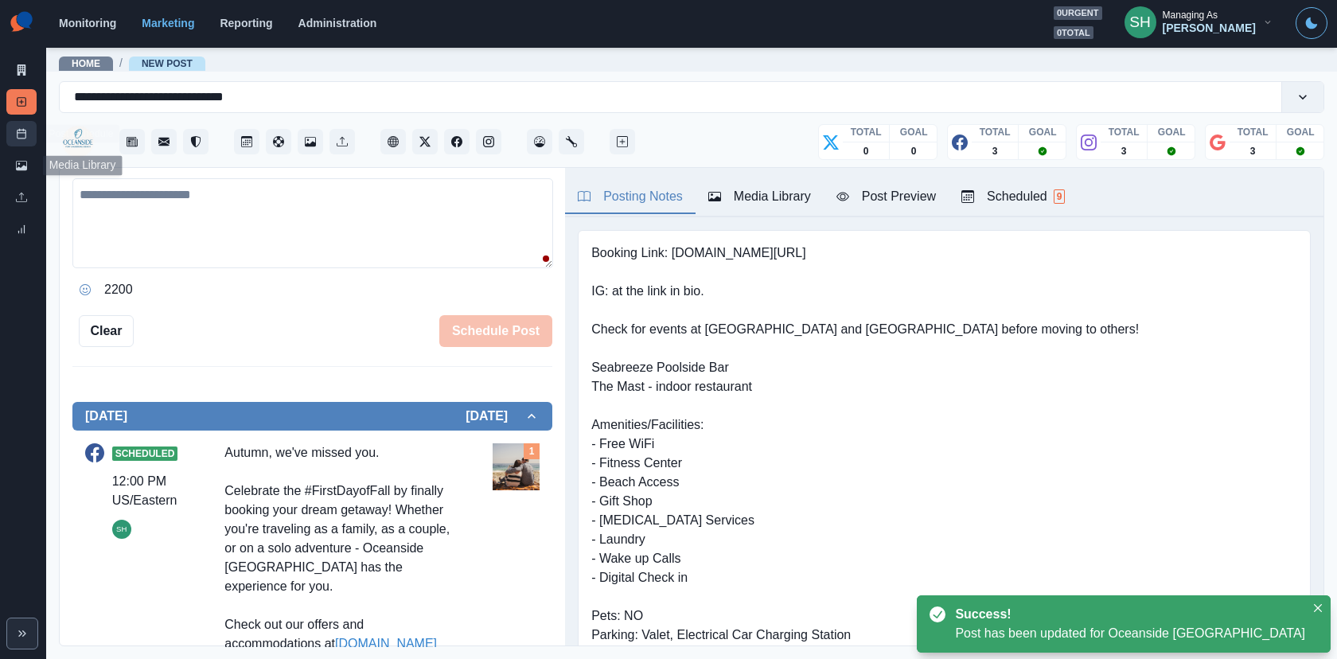
click at [22, 140] on link "Post Schedule" at bounding box center [21, 133] width 30 height 25
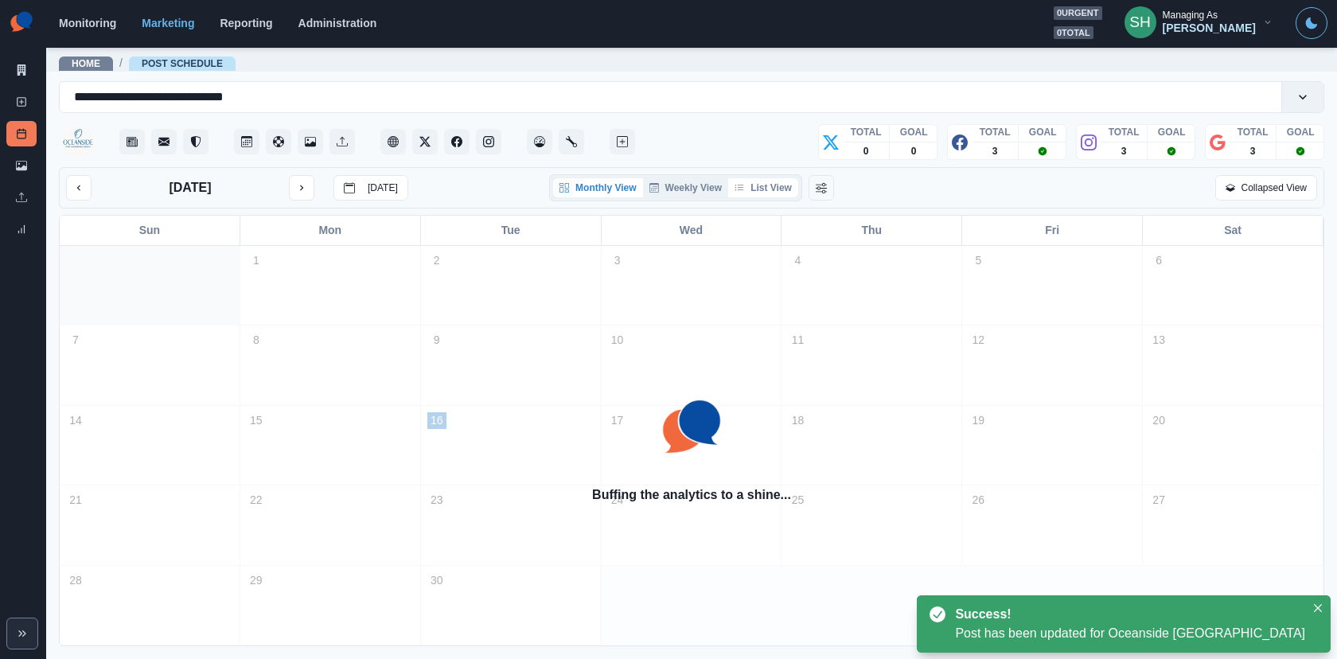
click at [761, 189] on button "List View" at bounding box center [763, 187] width 70 height 19
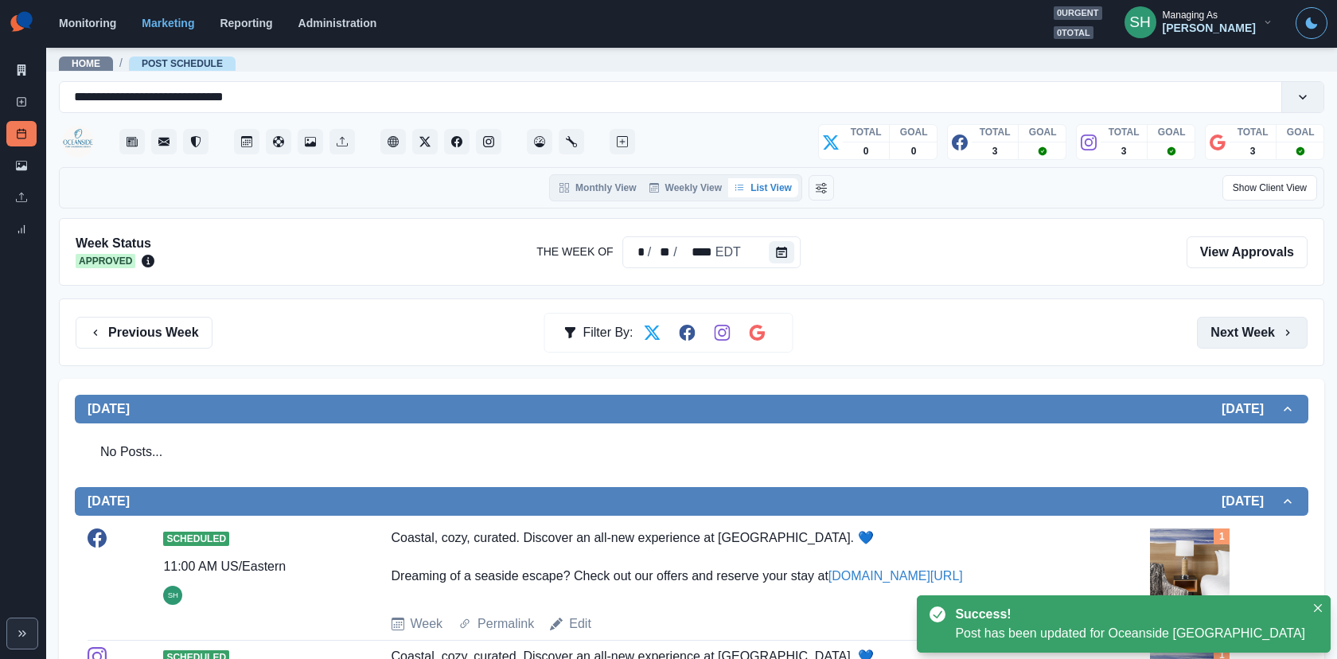
click at [1242, 325] on button "Next Week" at bounding box center [1252, 333] width 111 height 32
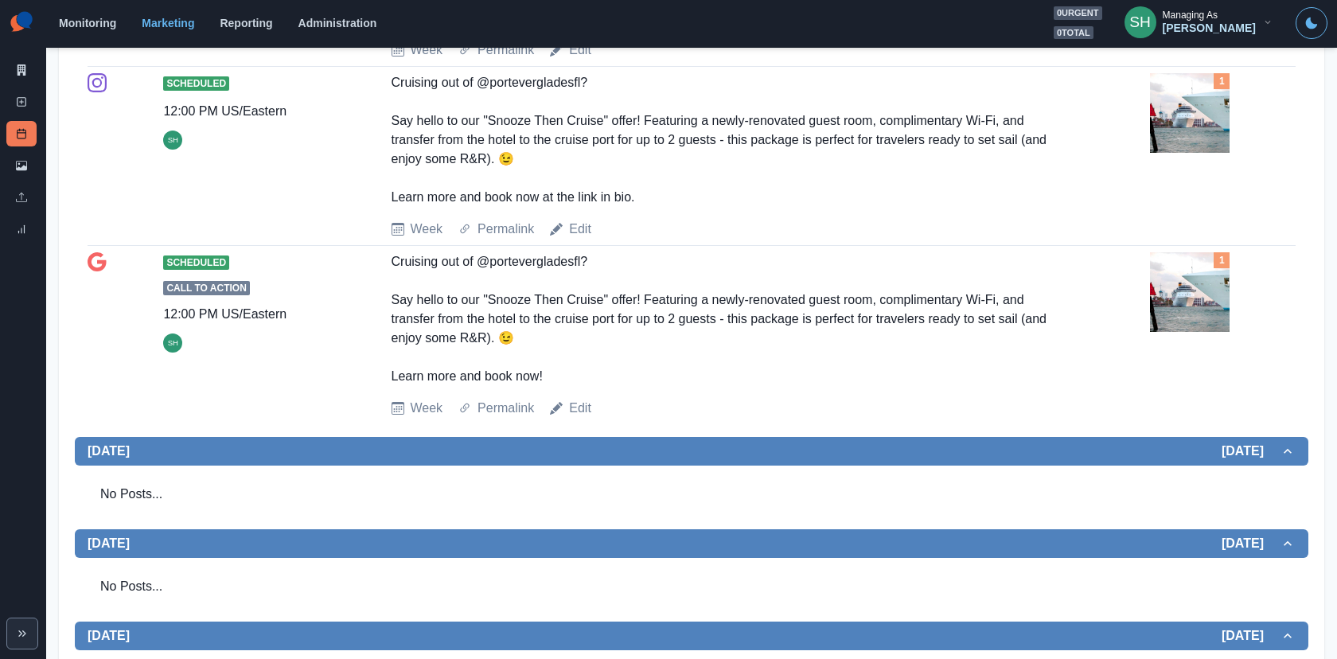
scroll to position [1710, 0]
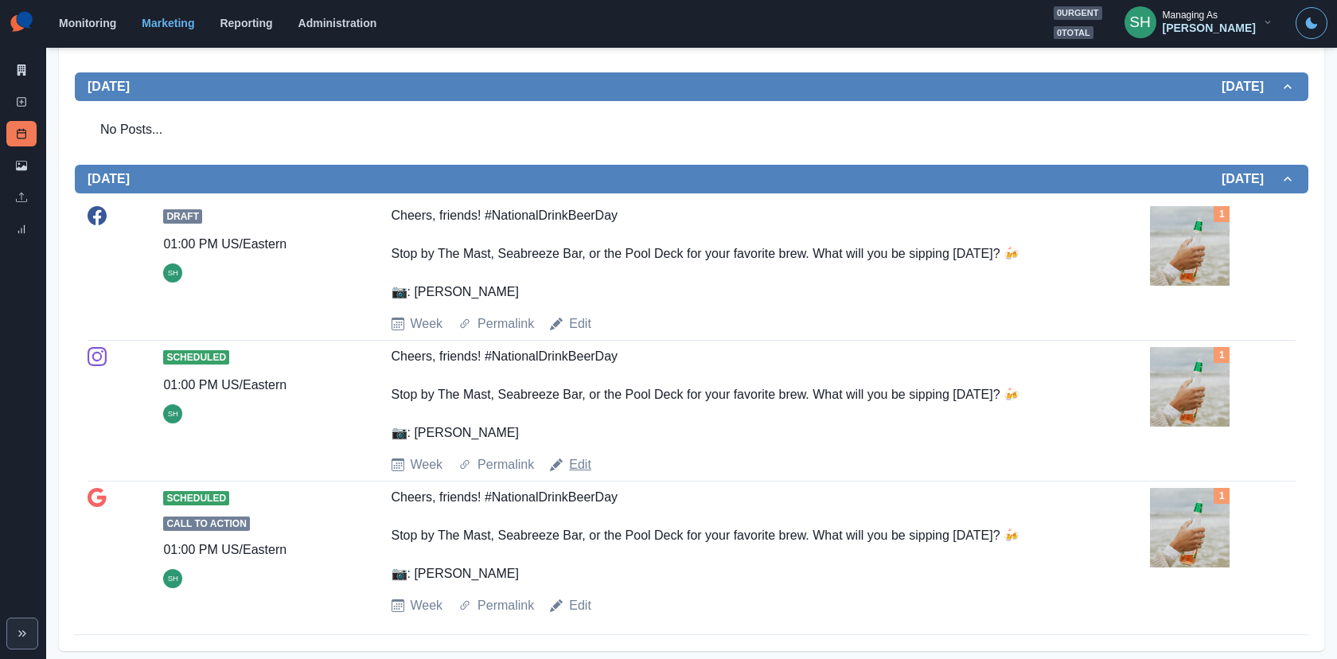
click at [586, 457] on link "Edit" at bounding box center [580, 464] width 22 height 19
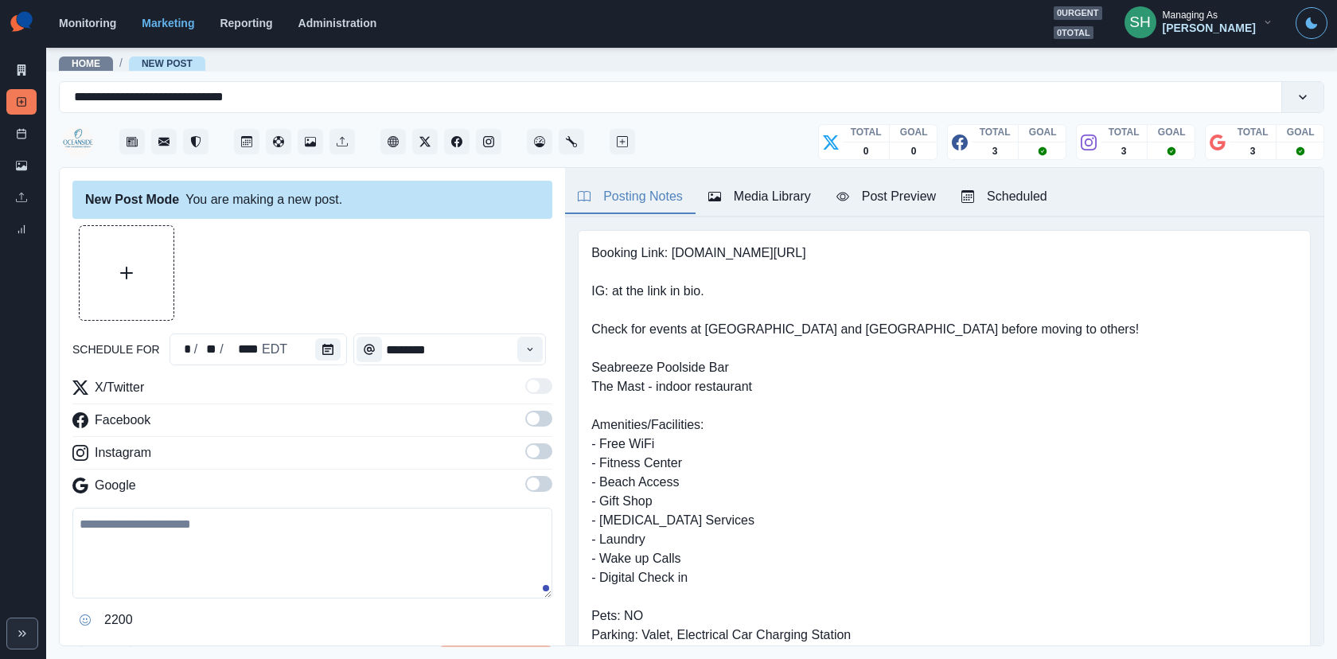
type input "*******"
type textarea "**********"
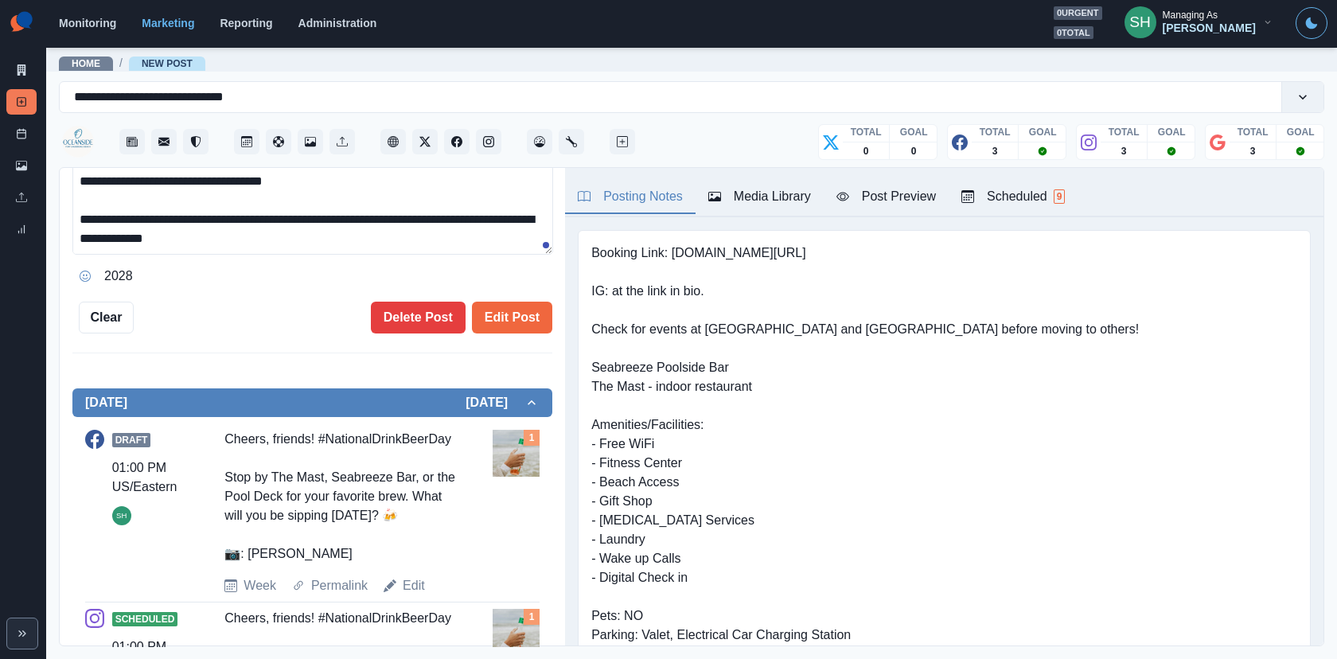
scroll to position [380, 0]
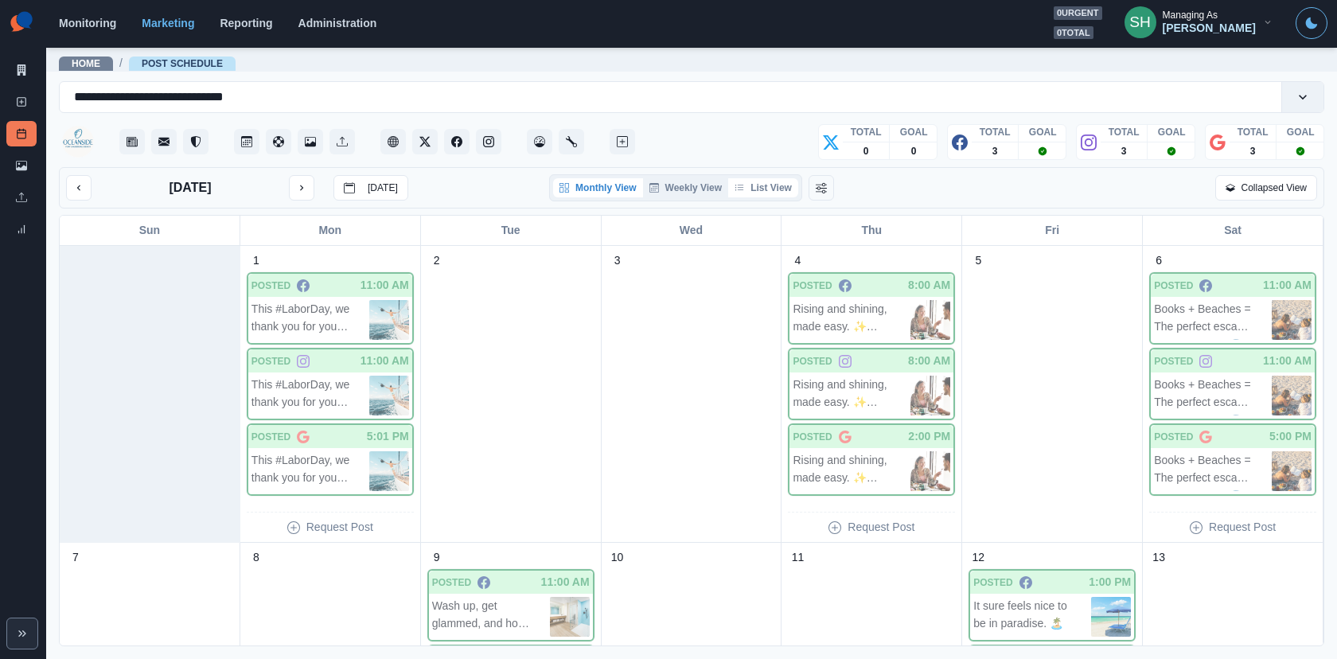
click at [767, 193] on button "List View" at bounding box center [763, 187] width 70 height 19
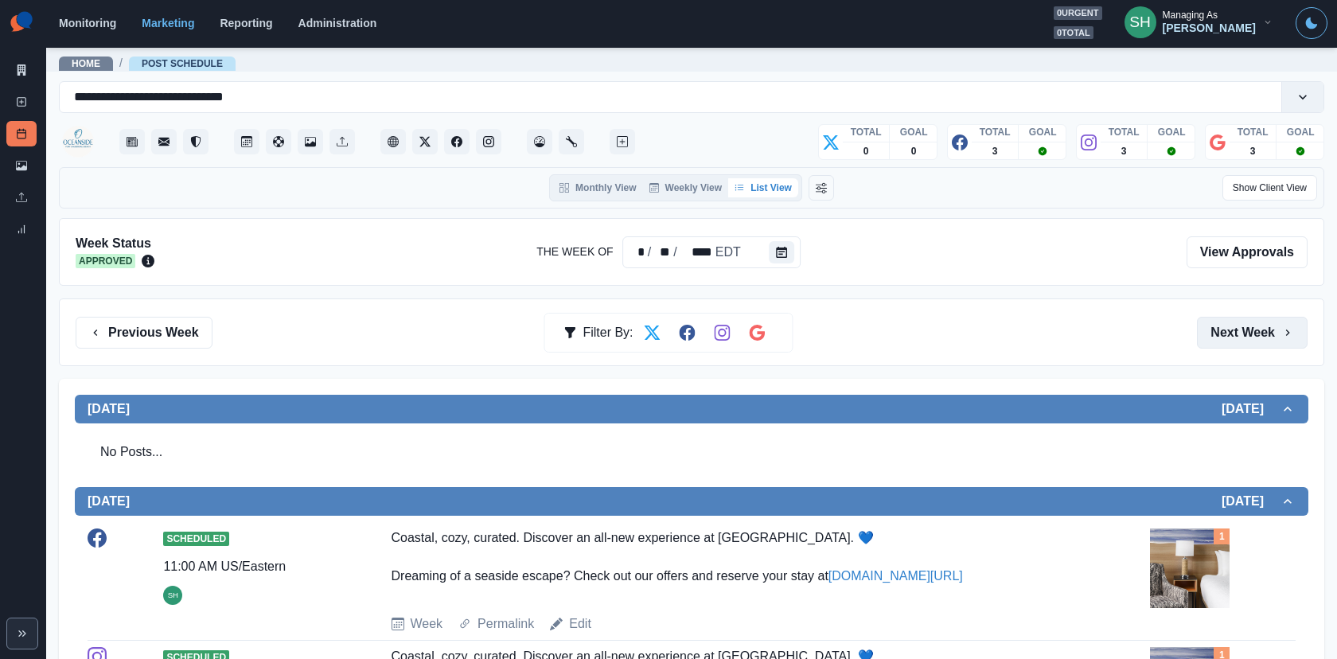
click at [1259, 329] on button "Next Week" at bounding box center [1252, 333] width 111 height 32
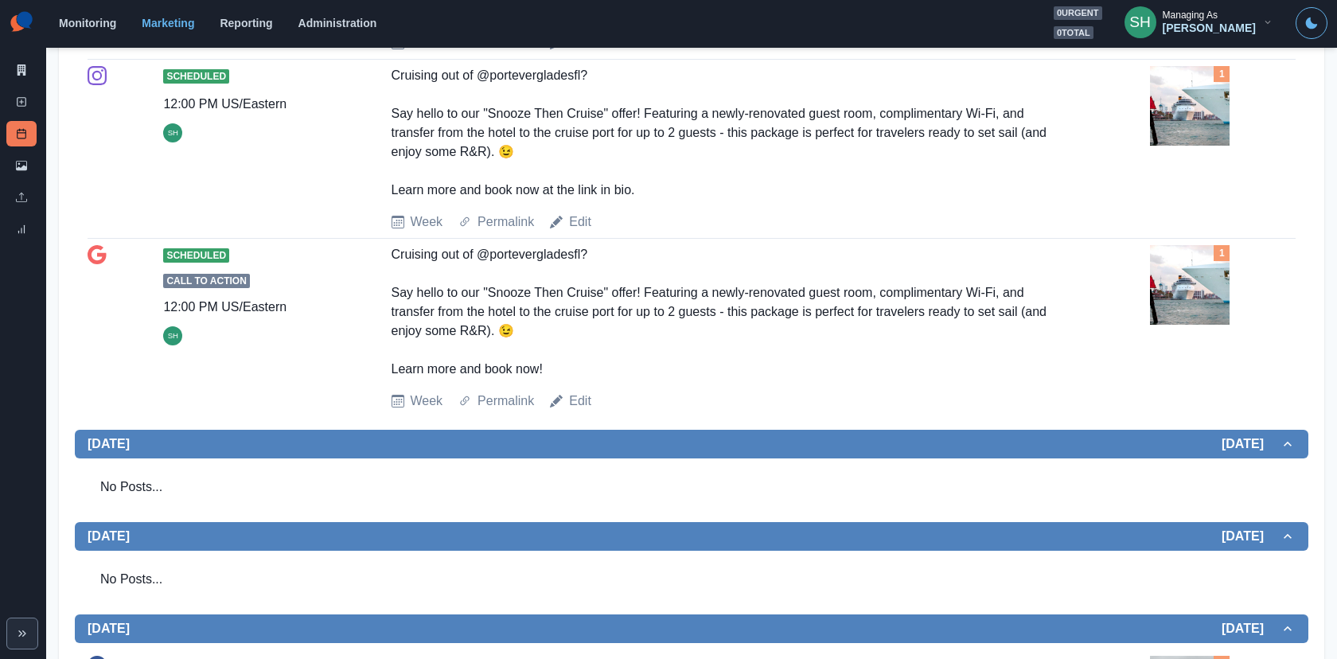
scroll to position [1710, 0]
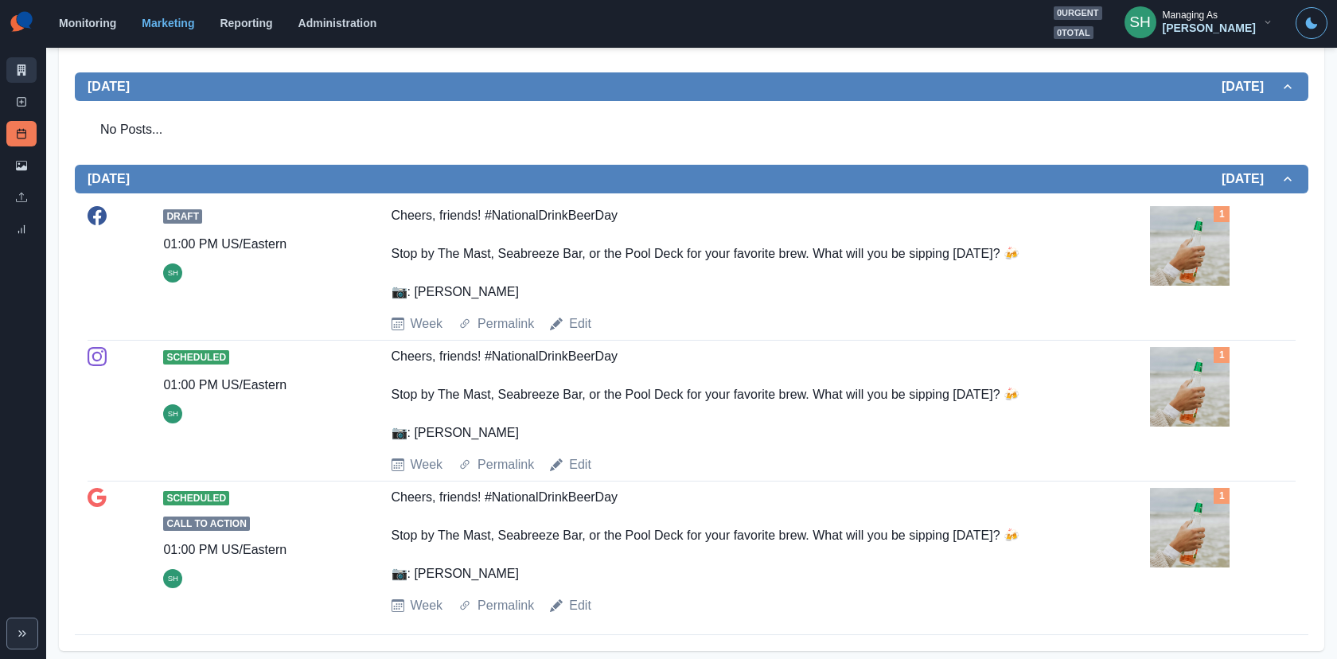
click at [26, 57] on link "Marketing Summary" at bounding box center [21, 69] width 30 height 25
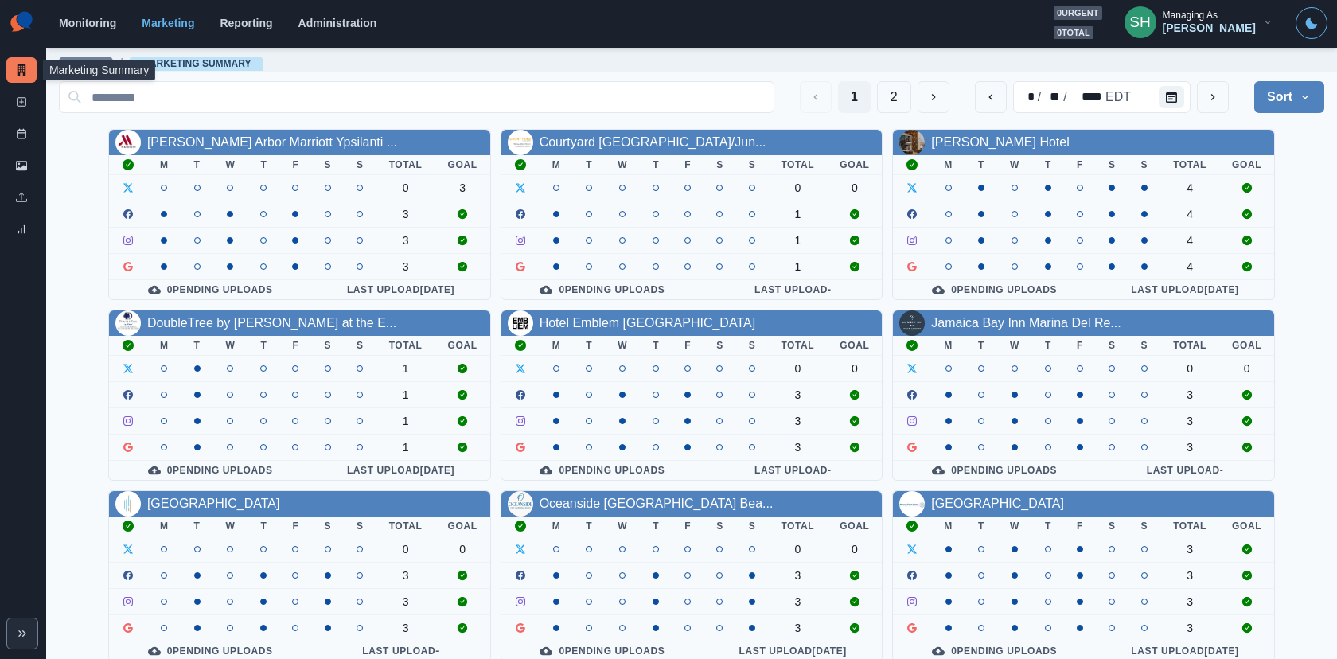
click at [1260, 27] on button "SH Managing As Sara Haas" at bounding box center [1198, 22] width 174 height 32
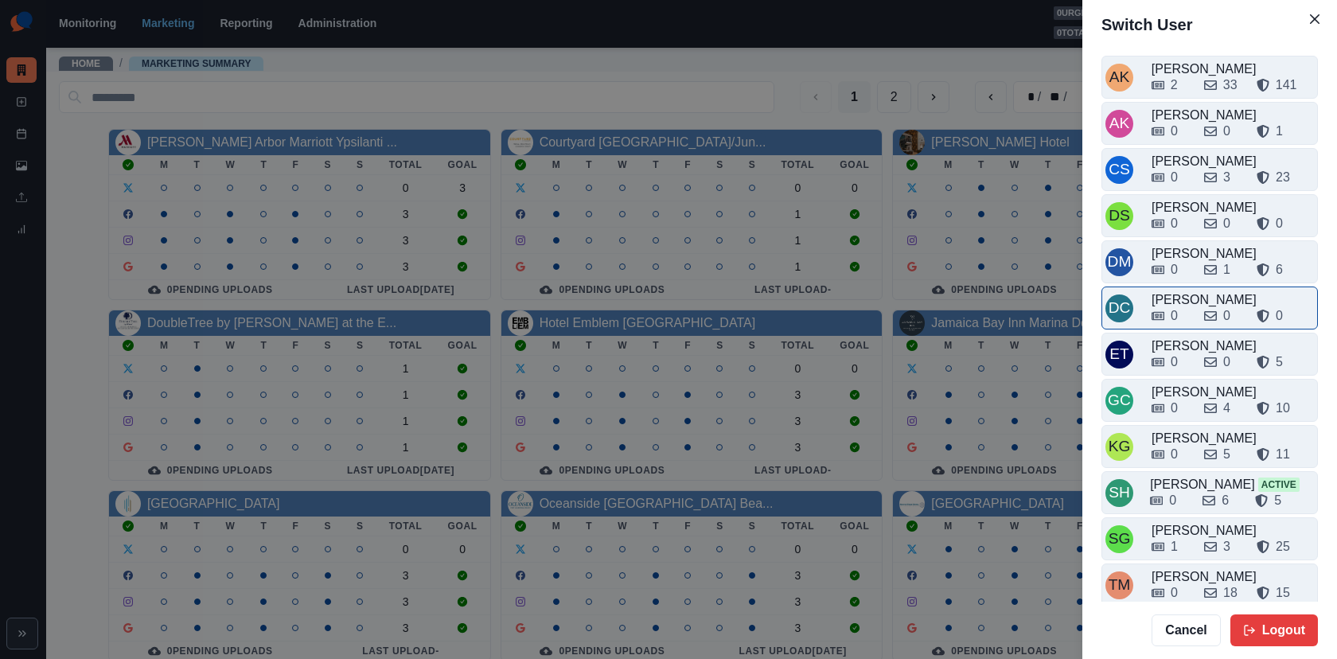
click at [1185, 294] on div "David Colangelo" at bounding box center [1232, 299] width 162 height 19
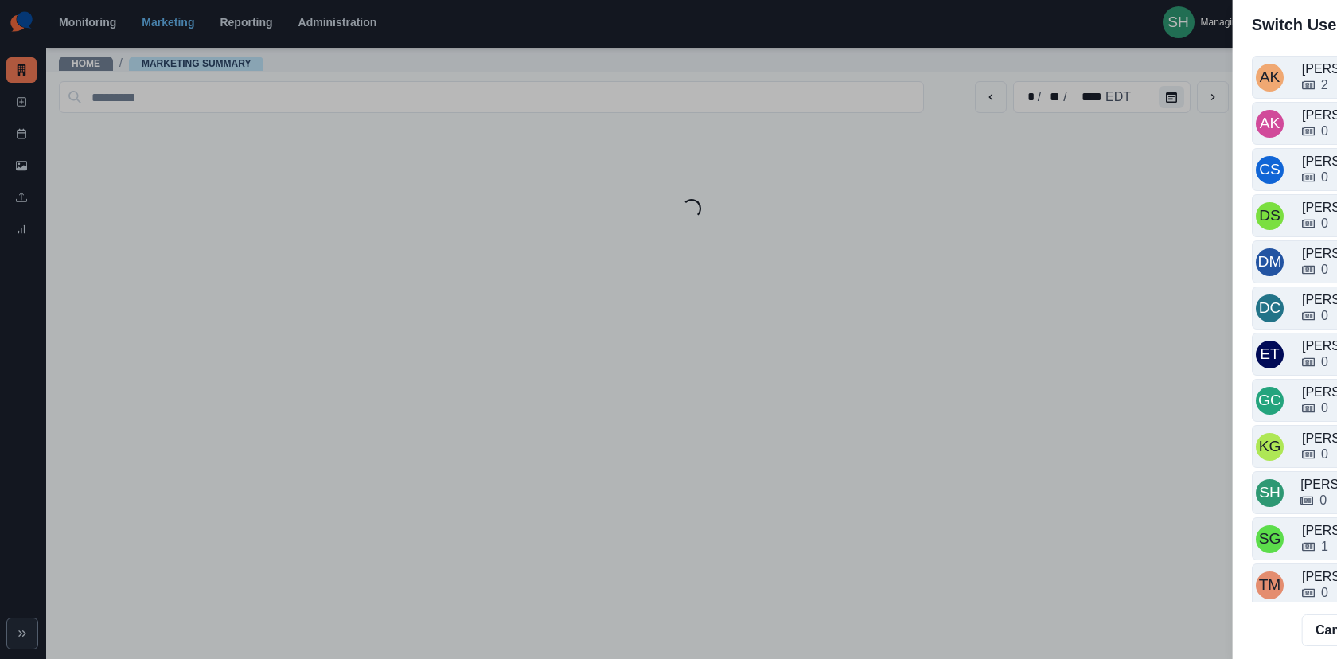
click at [1185, 275] on main "Home / Marketing Summary * / ** / **** EDT Sort Client Name Uploads Pending Pos…" at bounding box center [691, 352] width 1291 height 613
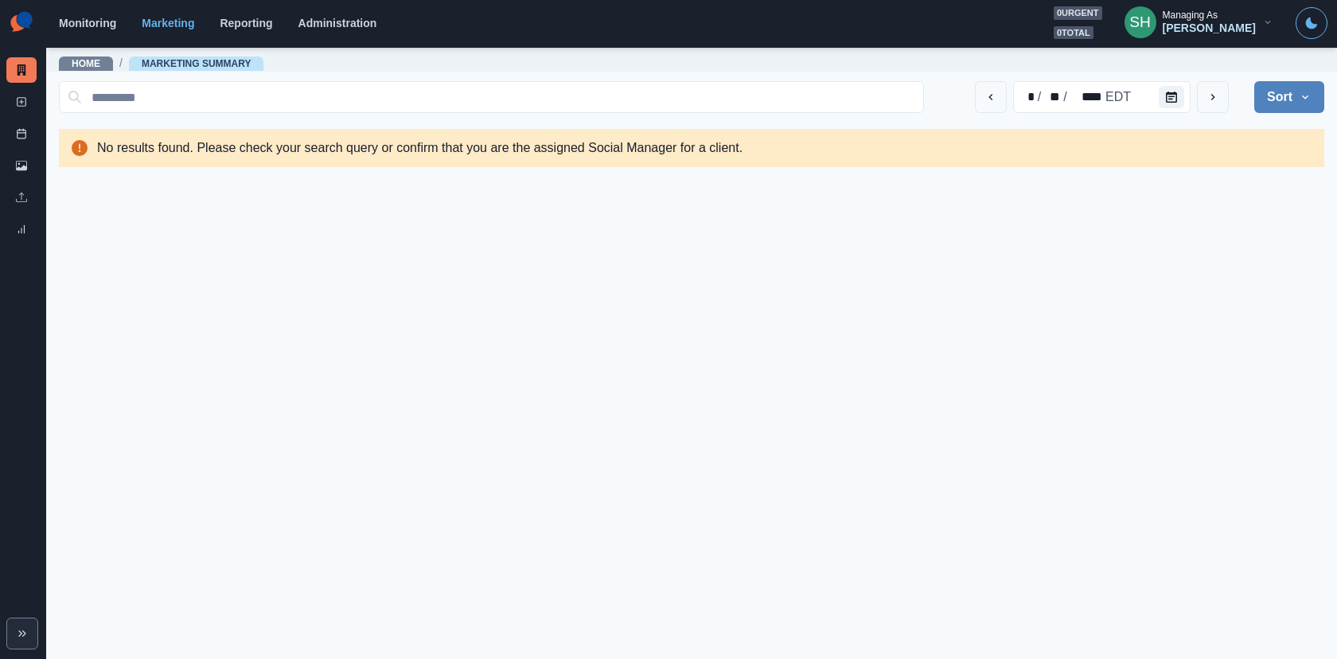
click at [1234, 21] on div "David Colangelo" at bounding box center [1208, 28] width 93 height 14
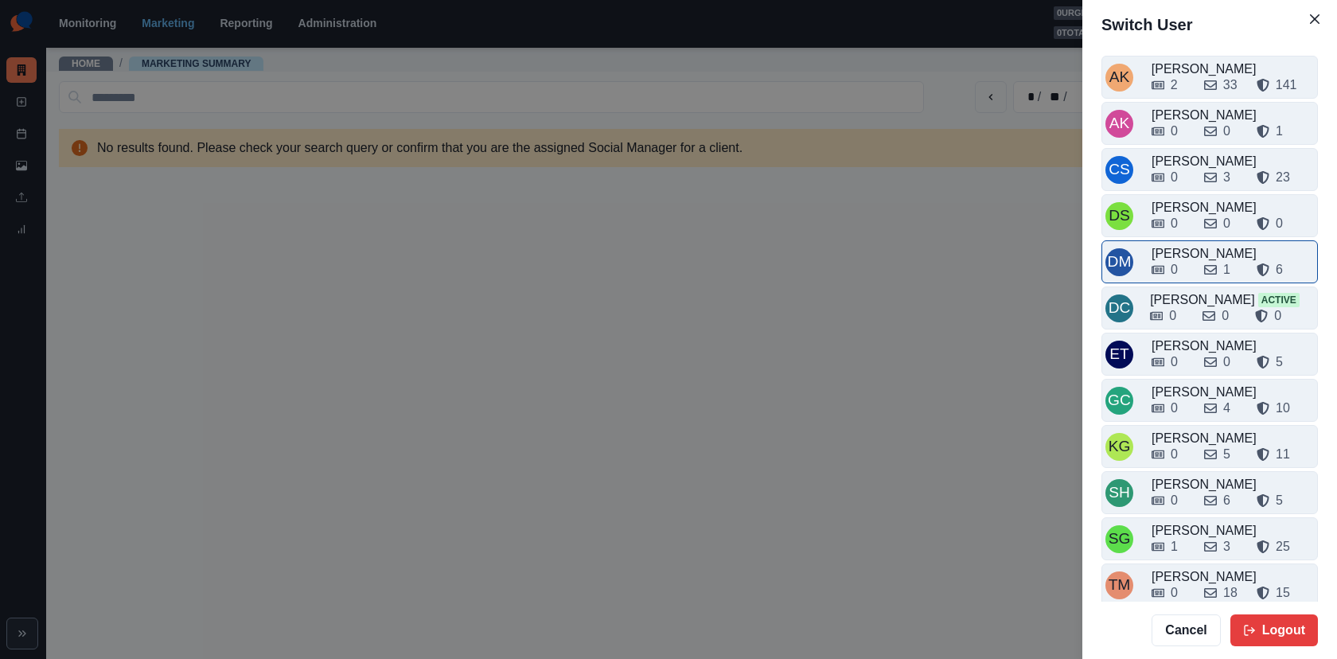
click at [1194, 270] on div "0 1 6" at bounding box center [1232, 269] width 162 height 19
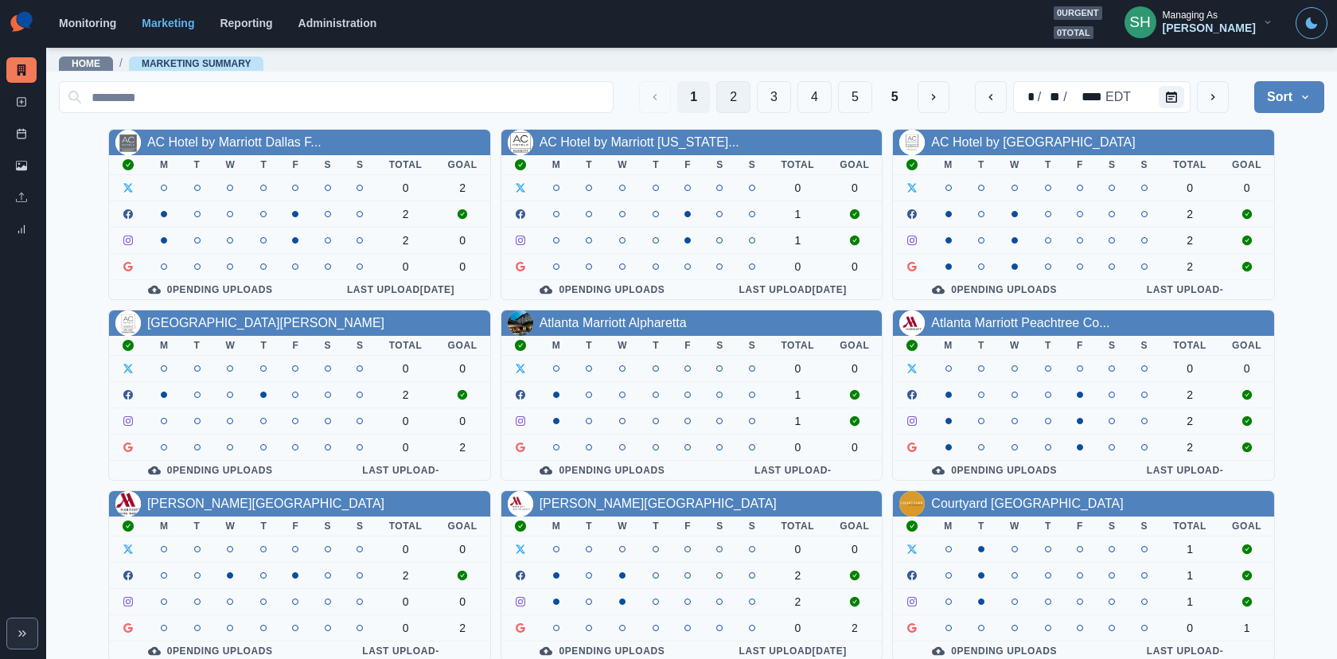
click at [740, 87] on button "2" at bounding box center [733, 97] width 34 height 32
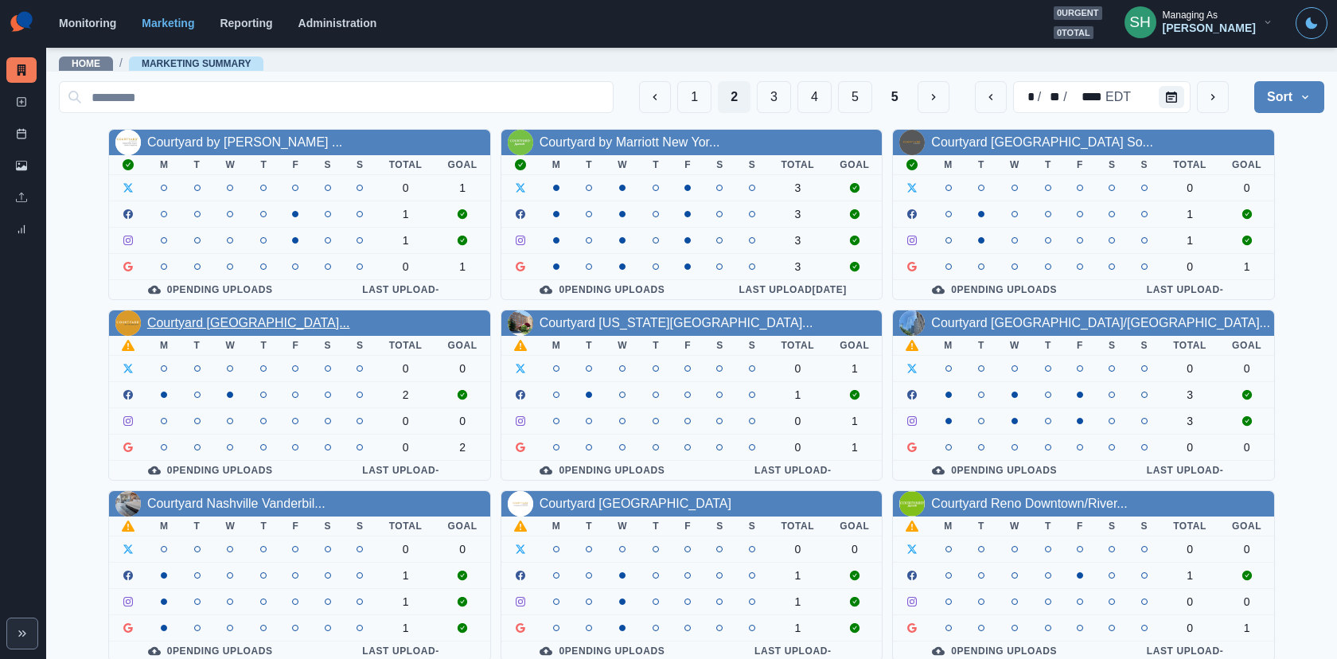
click at [190, 316] on link "Courtyard Fort Worth Downtown..." at bounding box center [248, 323] width 203 height 14
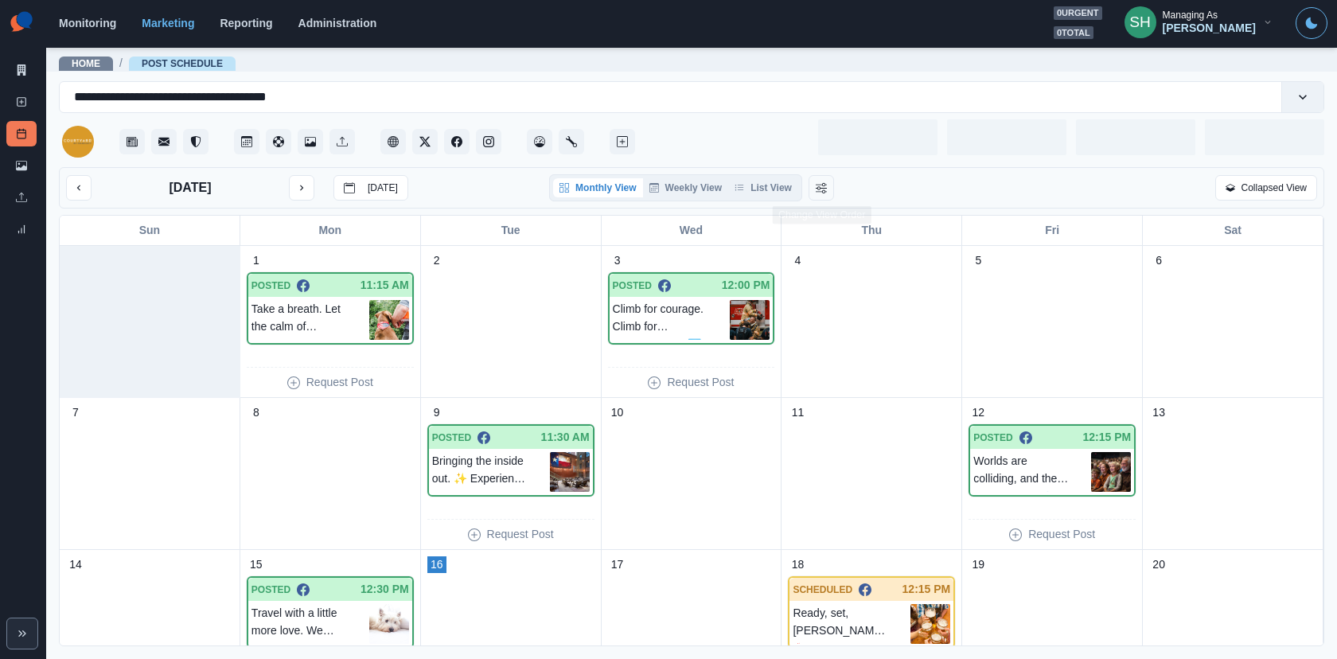
click at [808, 183] on div "Monthly View Weekly View List View" at bounding box center [691, 187] width 417 height 27
click at [787, 181] on button "List View" at bounding box center [763, 187] width 70 height 19
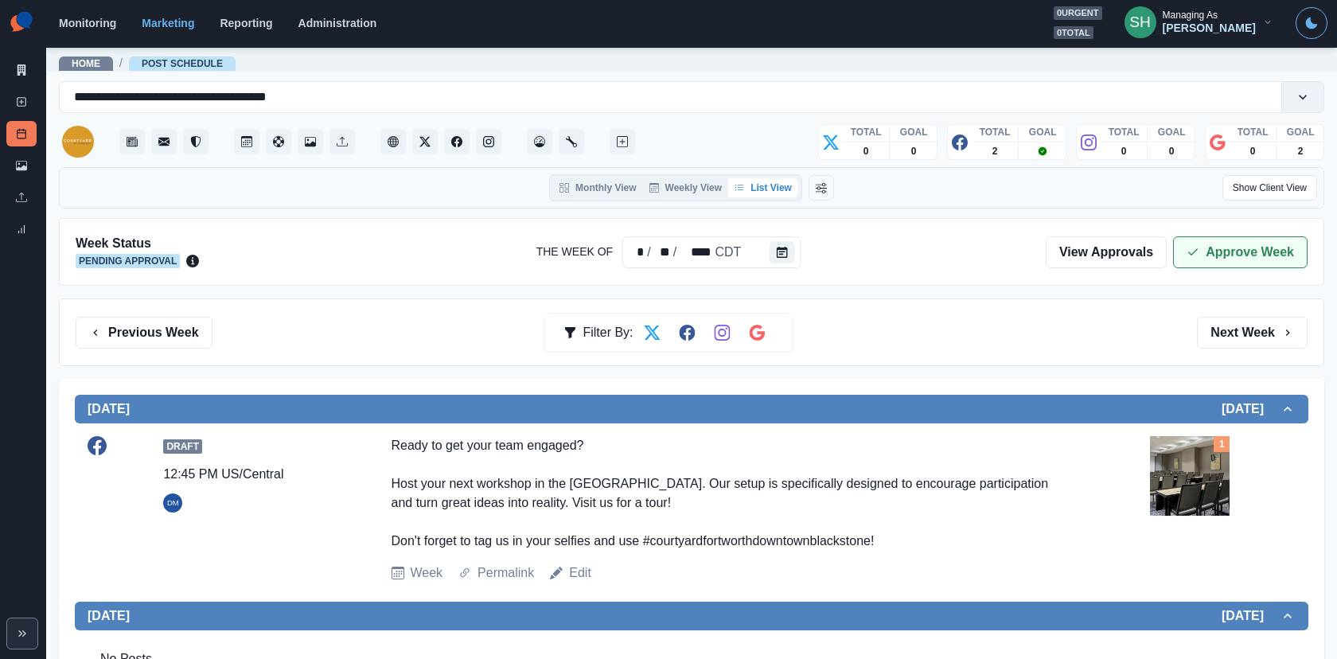
click at [1207, 247] on button "Approve Week" at bounding box center [1240, 252] width 134 height 32
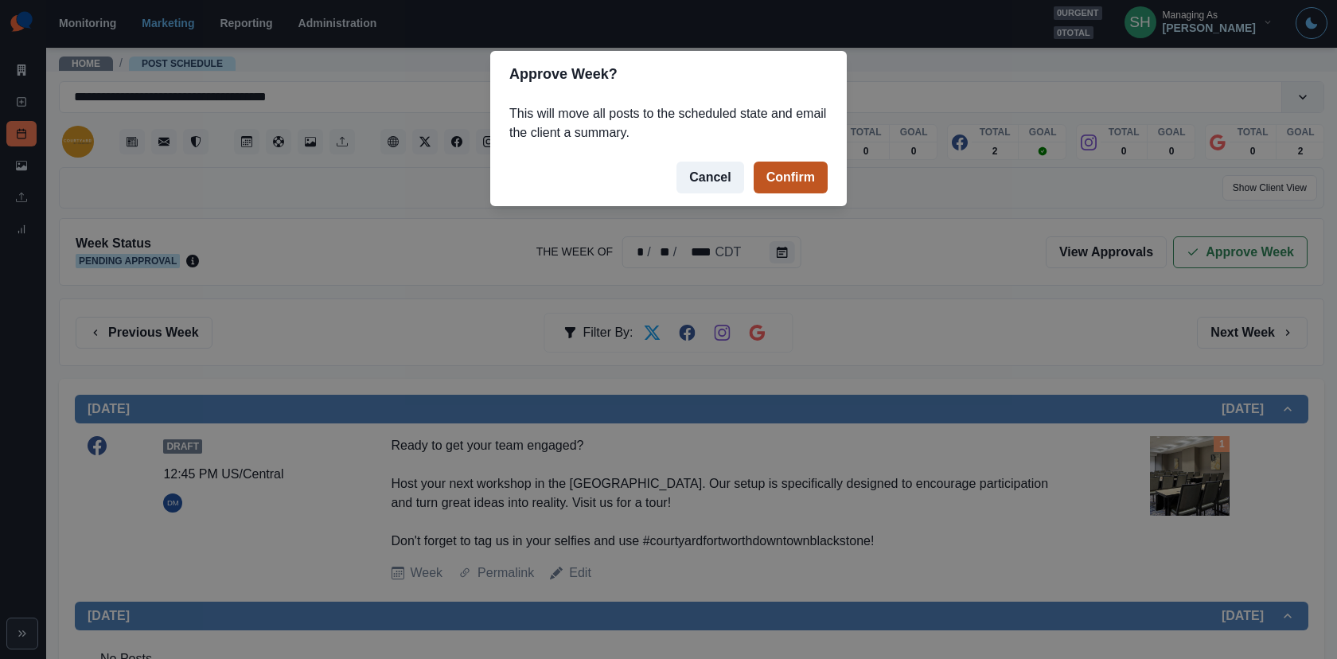
click at [808, 173] on button "Confirm" at bounding box center [790, 178] width 74 height 32
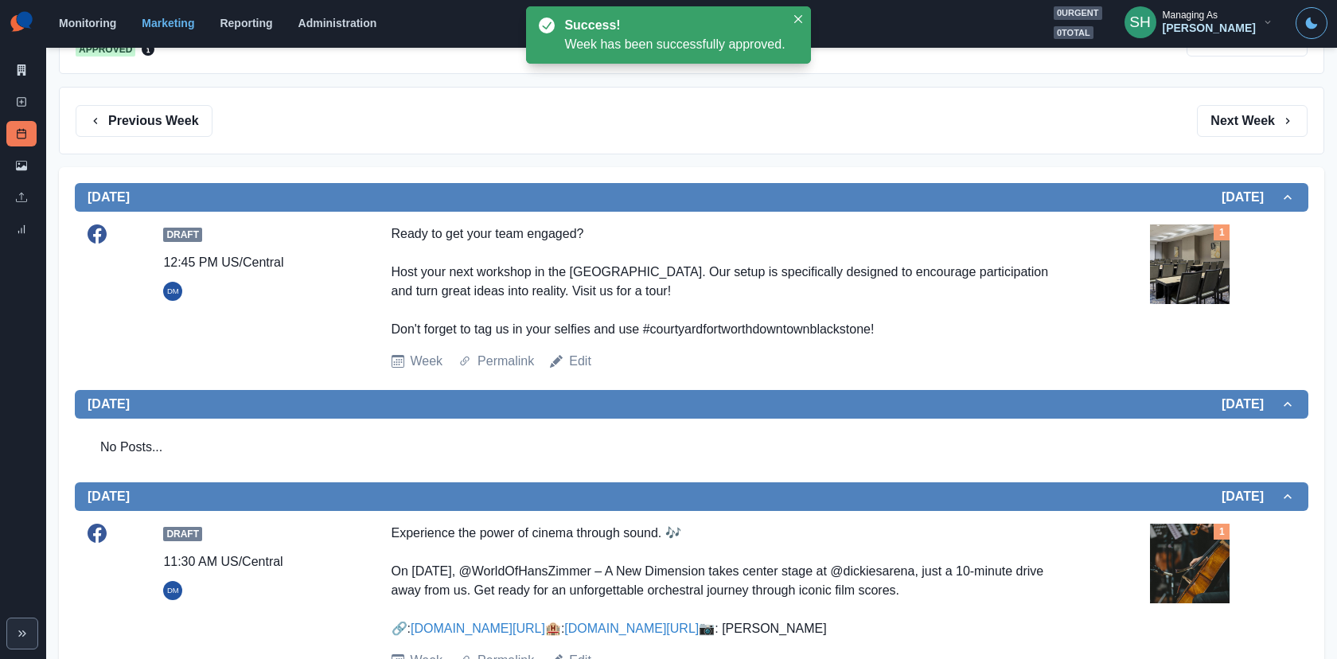
scroll to position [543, 0]
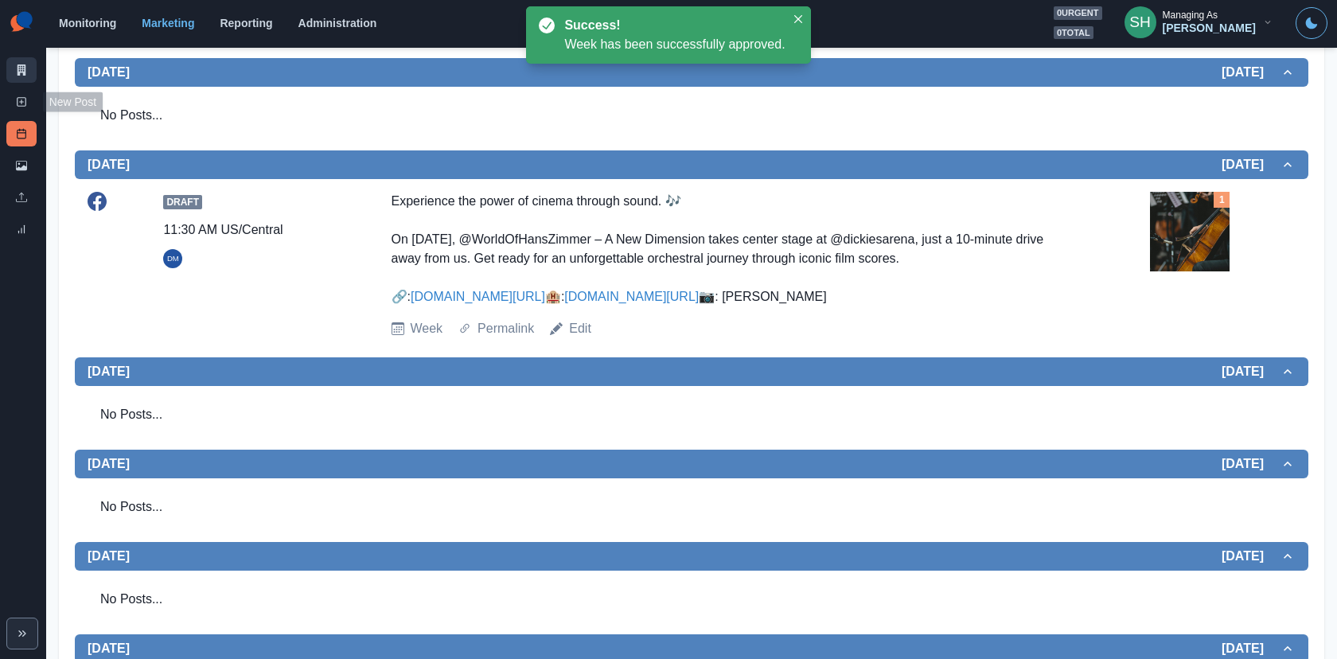
click at [17, 66] on icon at bounding box center [21, 69] width 11 height 11
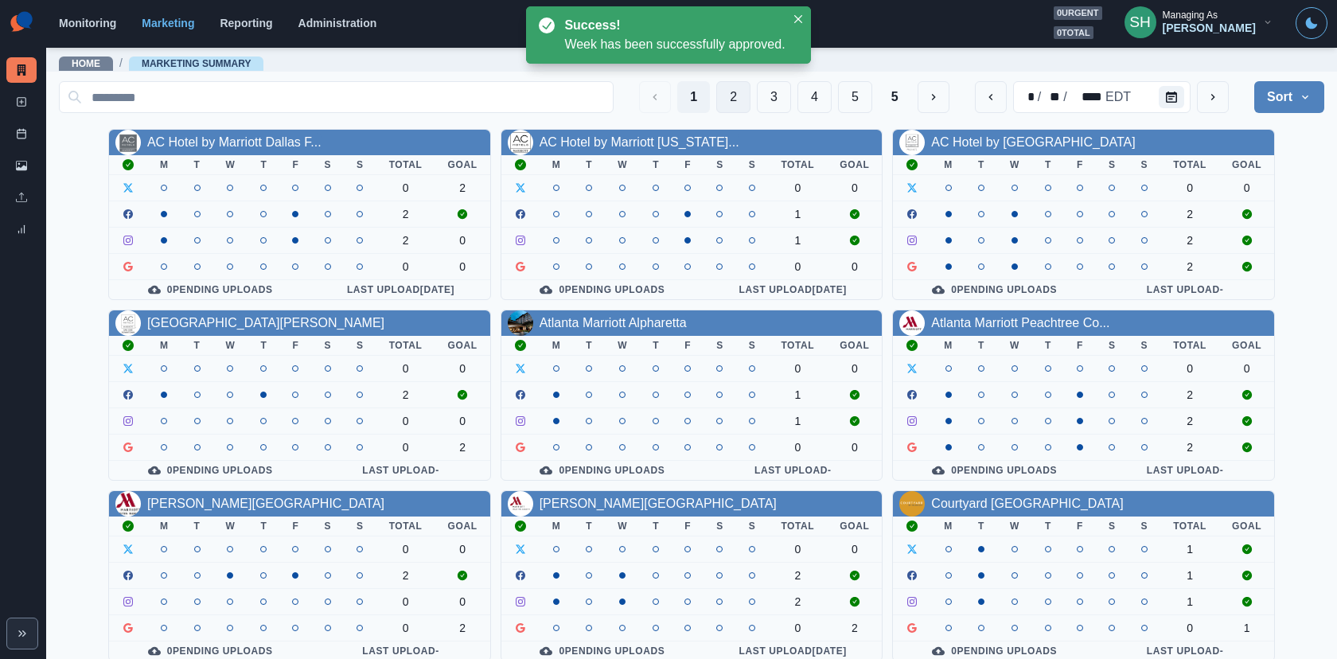
click at [732, 107] on button "2" at bounding box center [733, 97] width 34 height 32
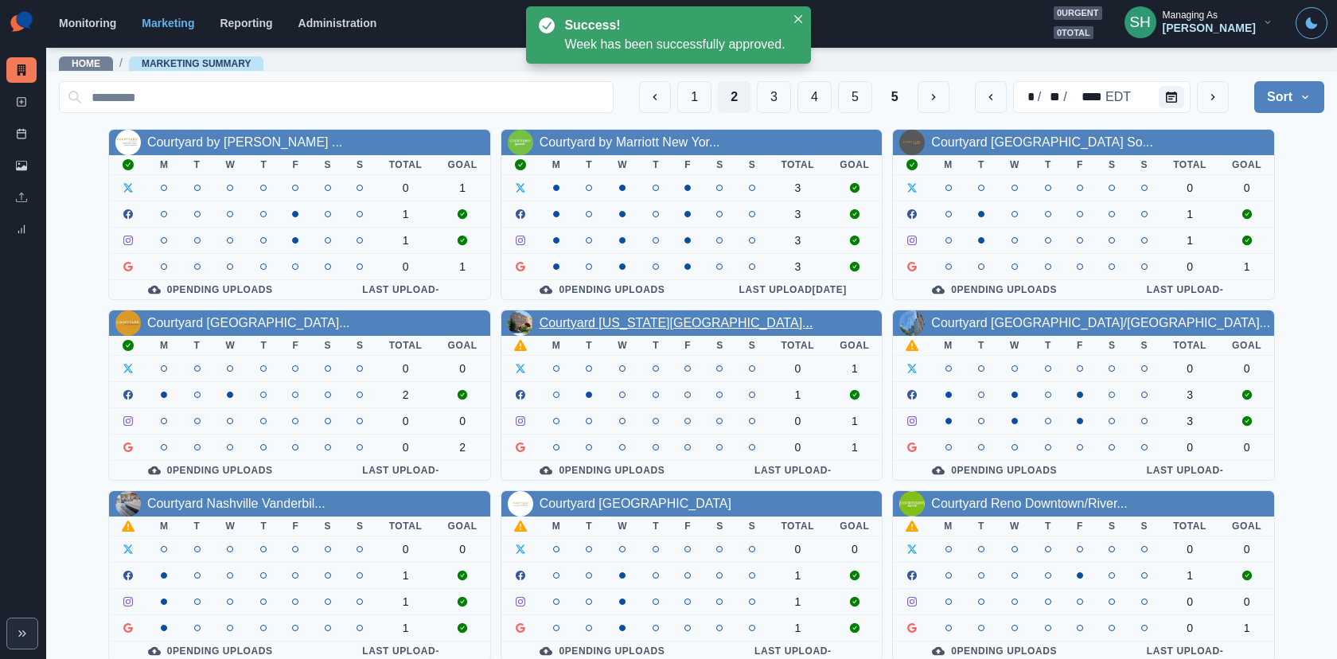
click at [612, 316] on link "Courtyard Kansas City Country..." at bounding box center [676, 323] width 274 height 14
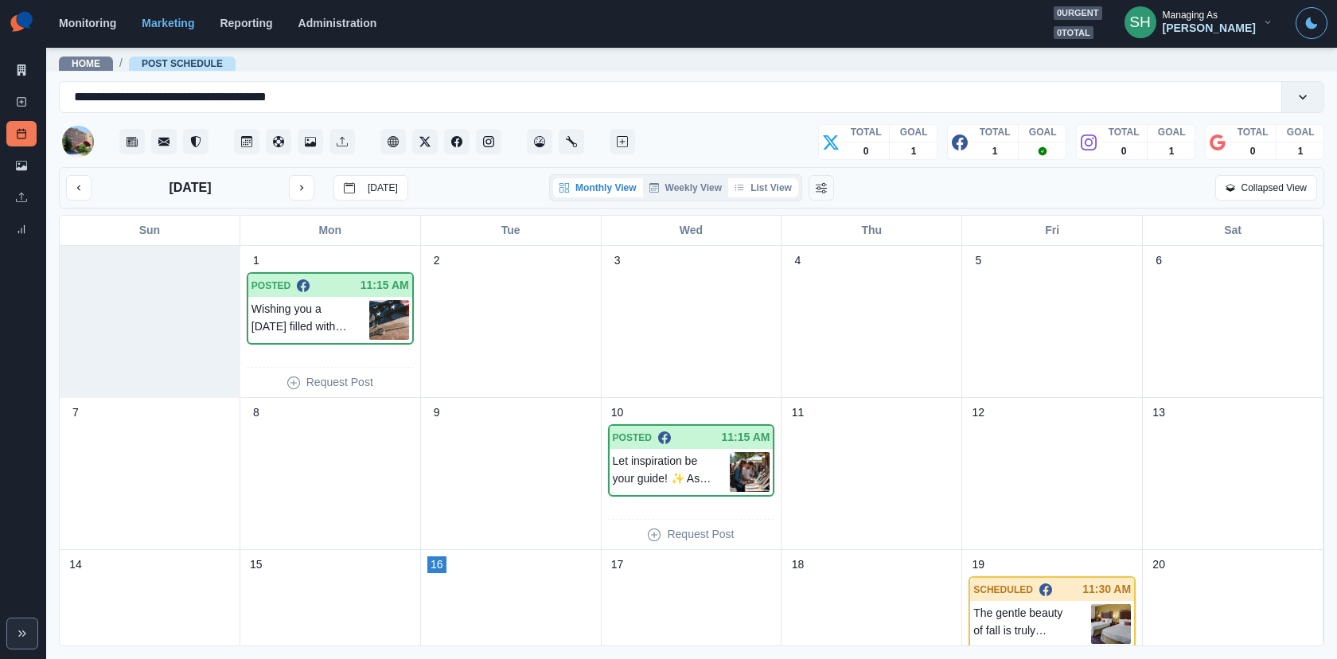
click at [744, 188] on icon "button" at bounding box center [739, 188] width 10 height 10
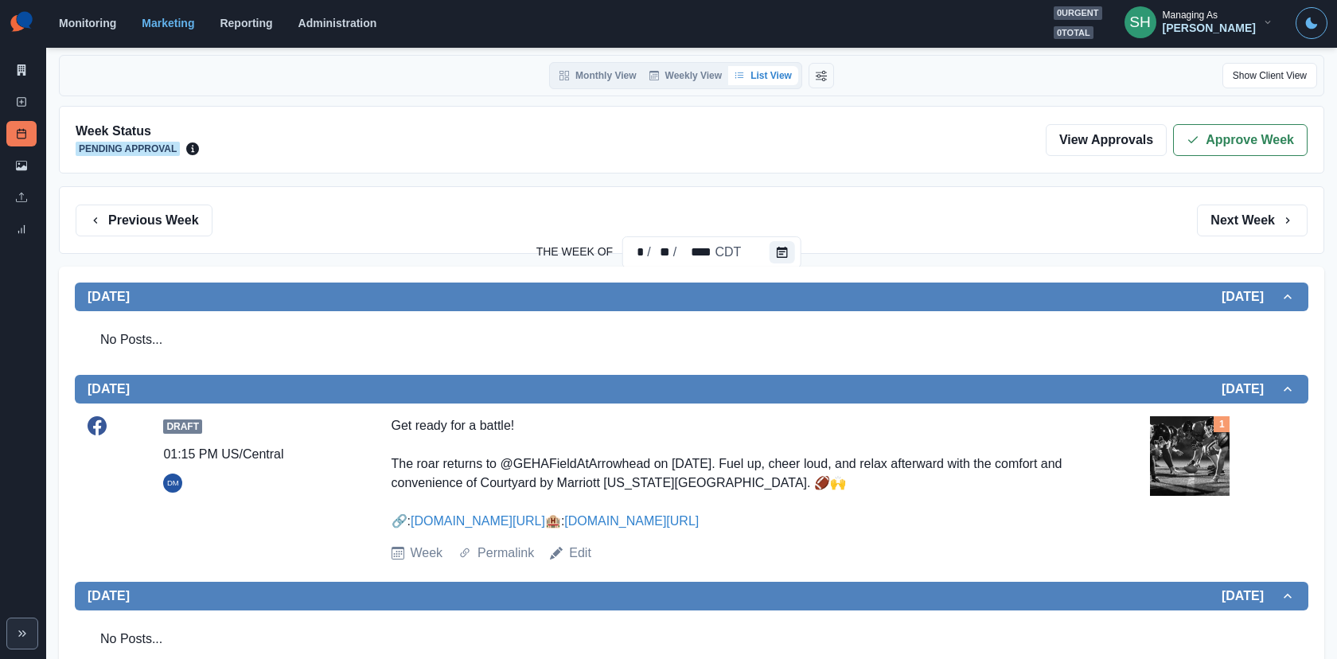
scroll to position [419, 0]
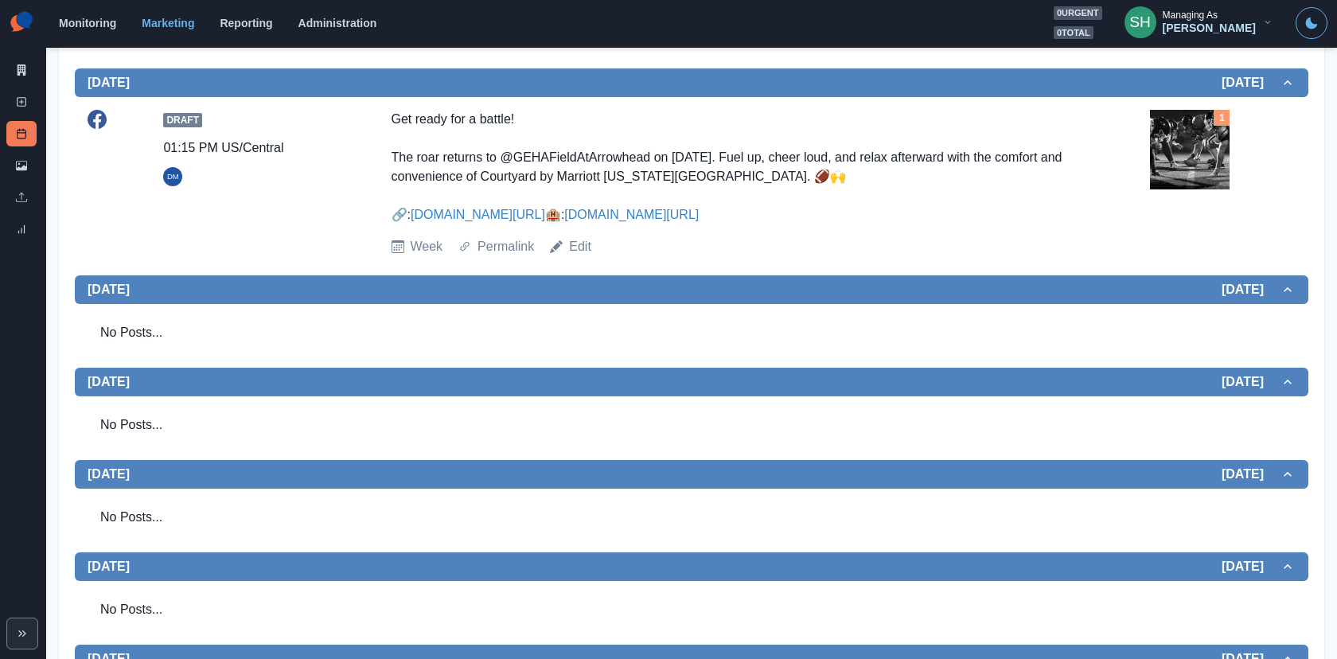
click at [1197, 142] on img at bounding box center [1190, 150] width 80 height 80
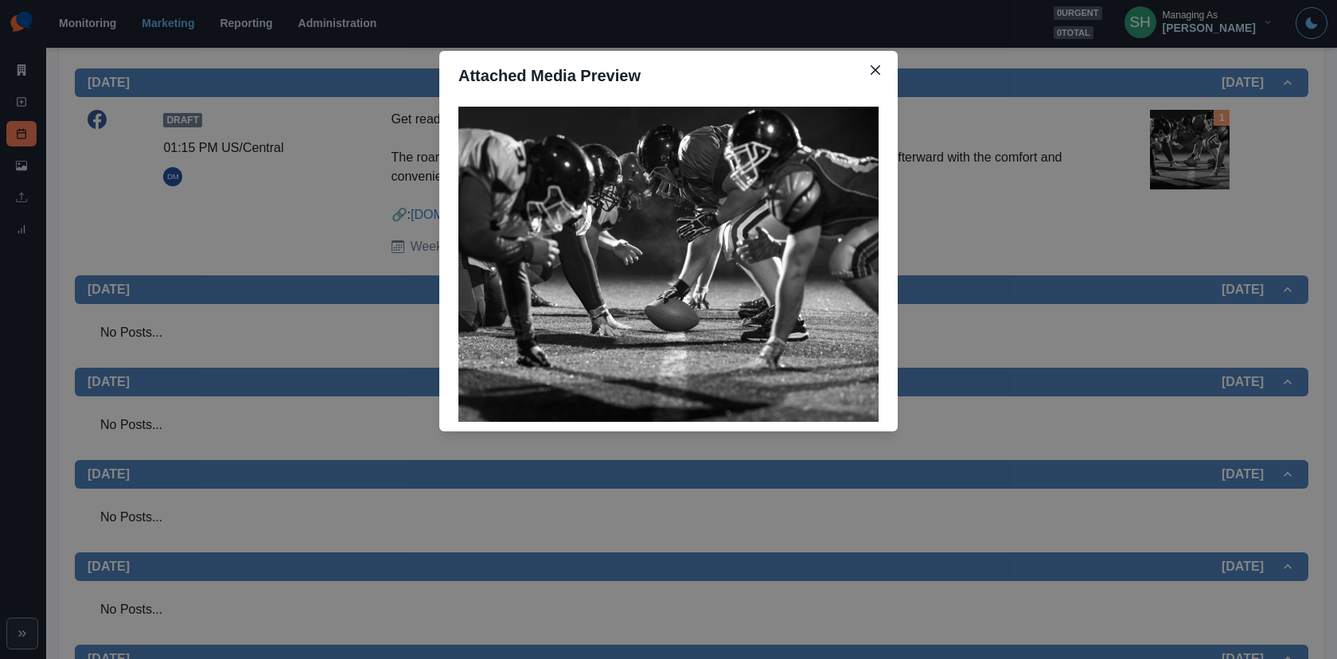
click at [1053, 240] on div "Attached Media Preview" at bounding box center [668, 329] width 1337 height 659
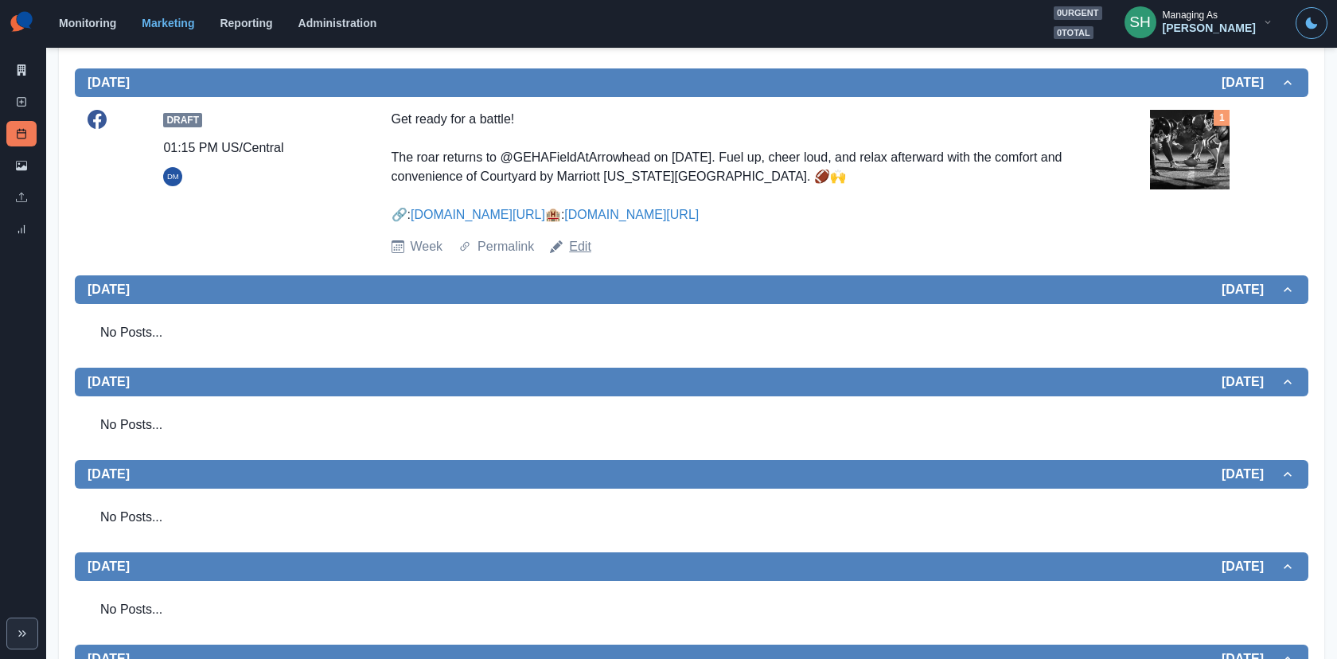
click at [575, 256] on link "Edit" at bounding box center [580, 246] width 22 height 19
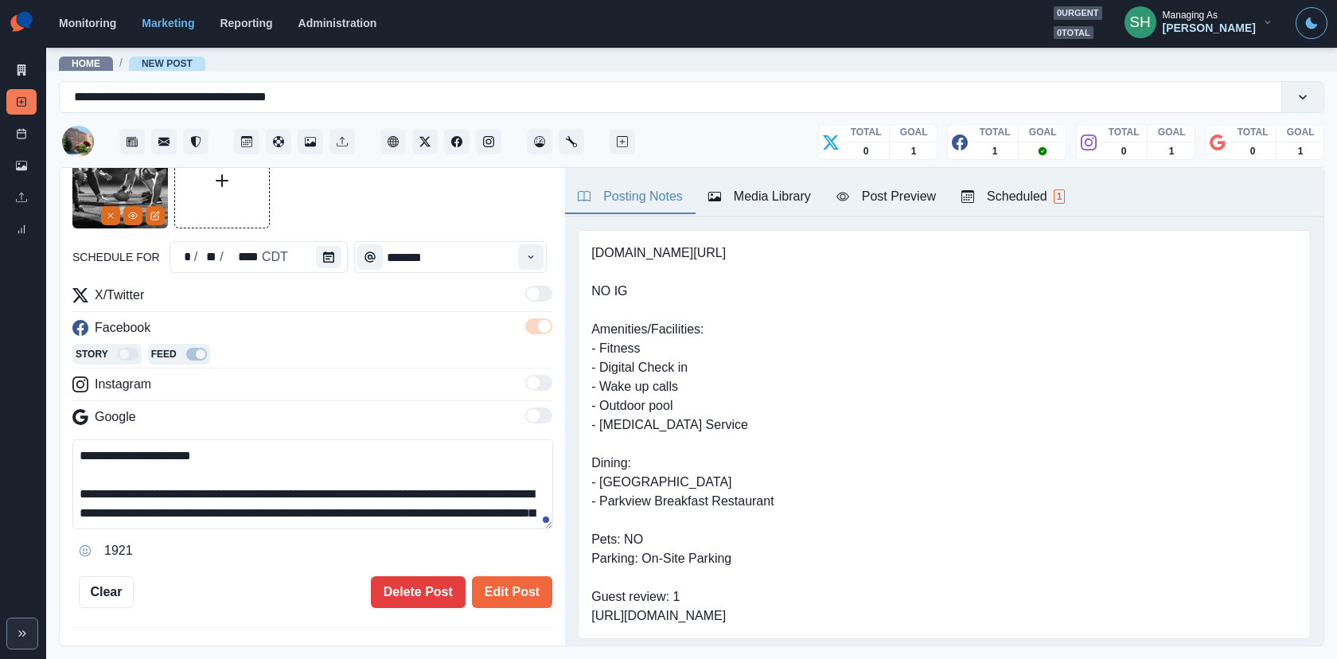
scroll to position [76, 0]
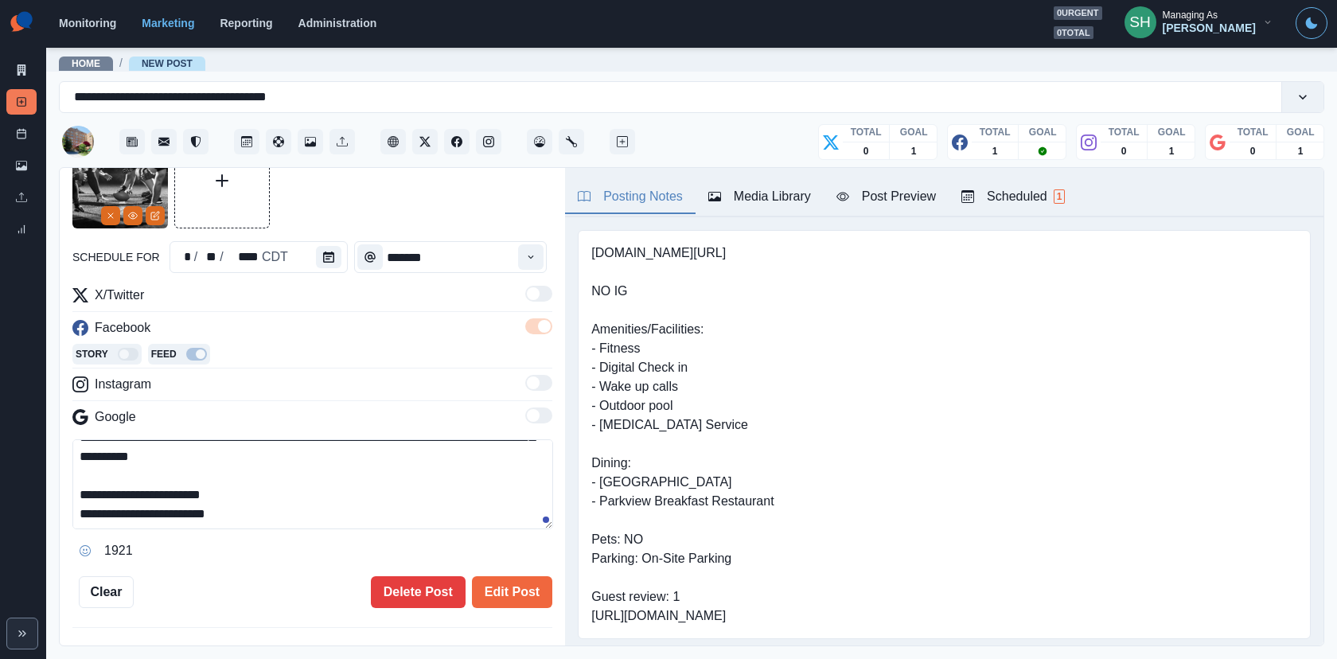
drag, startPoint x: 232, startPoint y: 489, endPoint x: 0, endPoint y: 489, distance: 231.5
click at [0, 489] on div "**********" at bounding box center [668, 329] width 1337 height 659
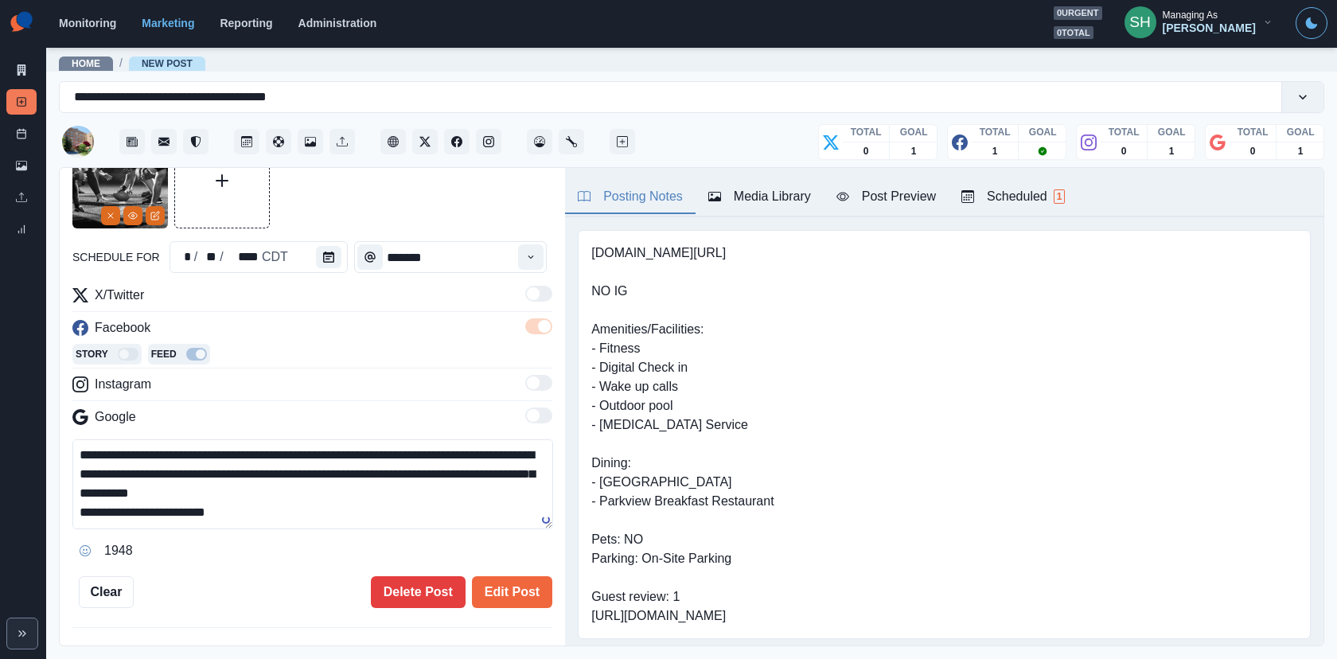
scroll to position [37, 0]
drag, startPoint x: 362, startPoint y: 491, endPoint x: 335, endPoint y: 491, distance: 27.1
click at [335, 491] on textarea "**********" at bounding box center [312, 484] width 481 height 90
drag, startPoint x: 98, startPoint y: 515, endPoint x: 51, endPoint y: 515, distance: 46.9
click at [51, 515] on main "**********" at bounding box center [691, 352] width 1291 height 613
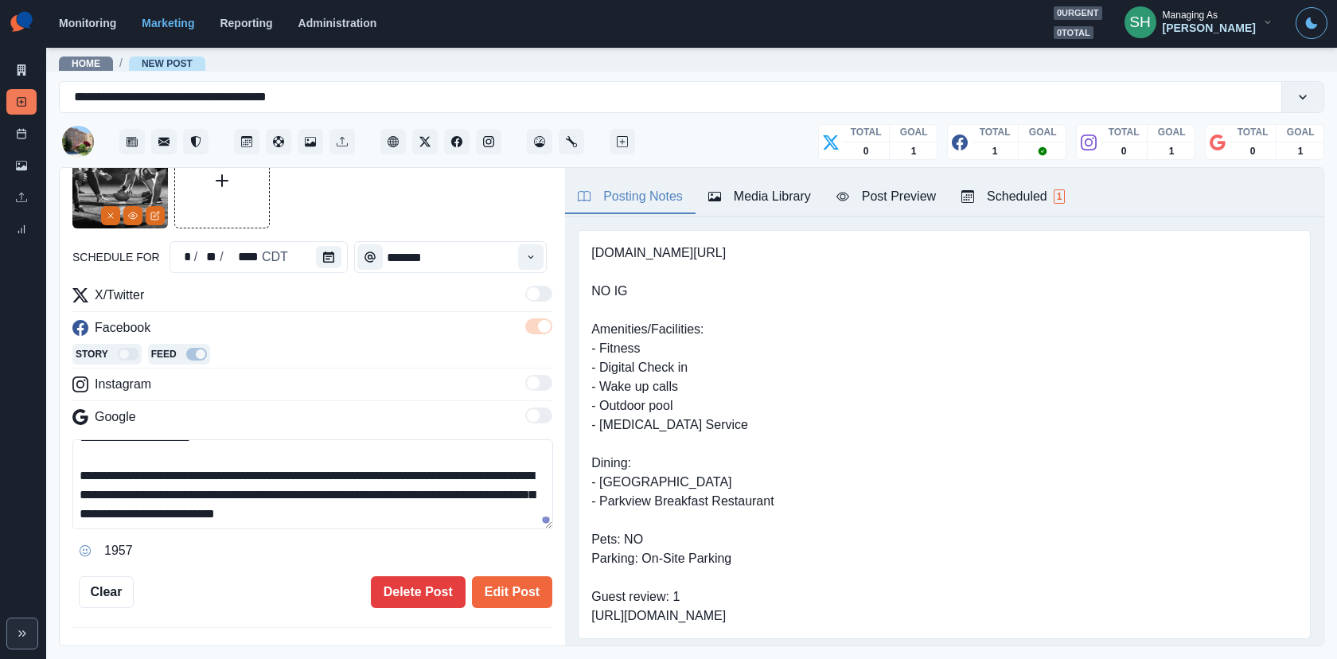
scroll to position [0, 0]
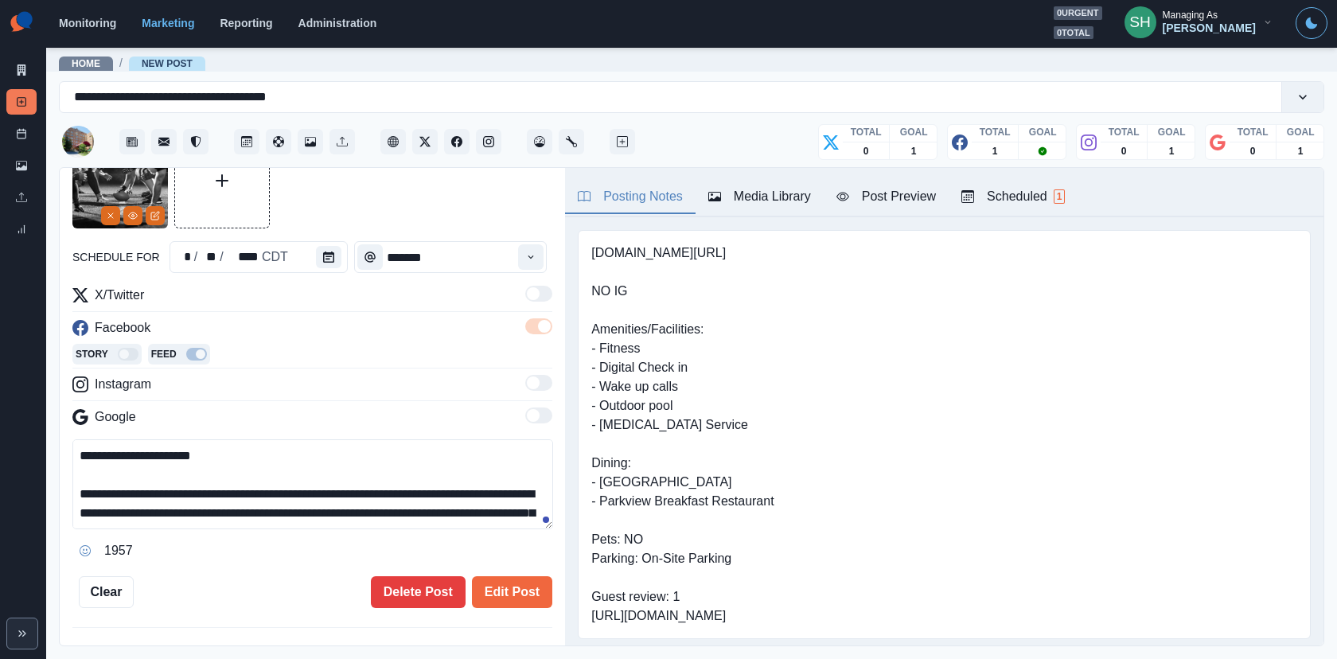
click at [242, 449] on textarea "**********" at bounding box center [312, 484] width 481 height 90
paste textarea "****"
click at [220, 453] on textarea "**********" at bounding box center [312, 484] width 481 height 90
drag, startPoint x: 492, startPoint y: 515, endPoint x: 476, endPoint y: 331, distance: 184.5
click at [476, 331] on div "**********" at bounding box center [312, 425] width 480 height 278
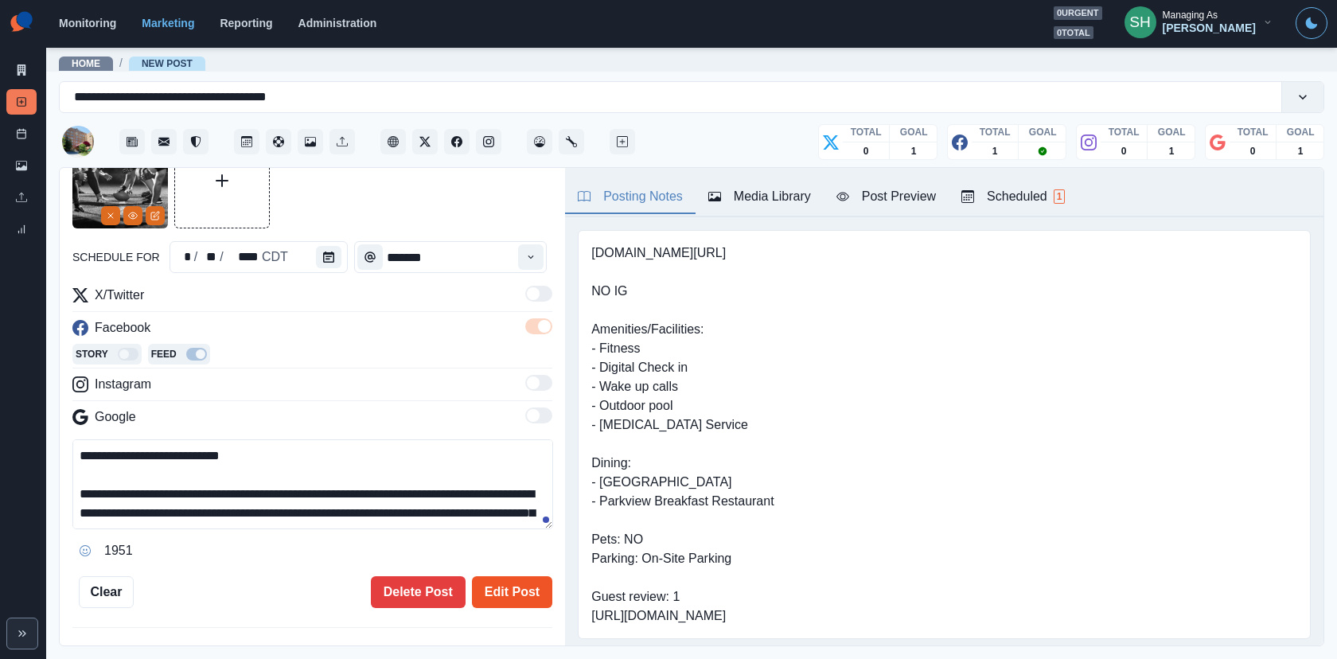
type textarea "**********"
click at [508, 597] on button "Edit Post" at bounding box center [512, 592] width 80 height 32
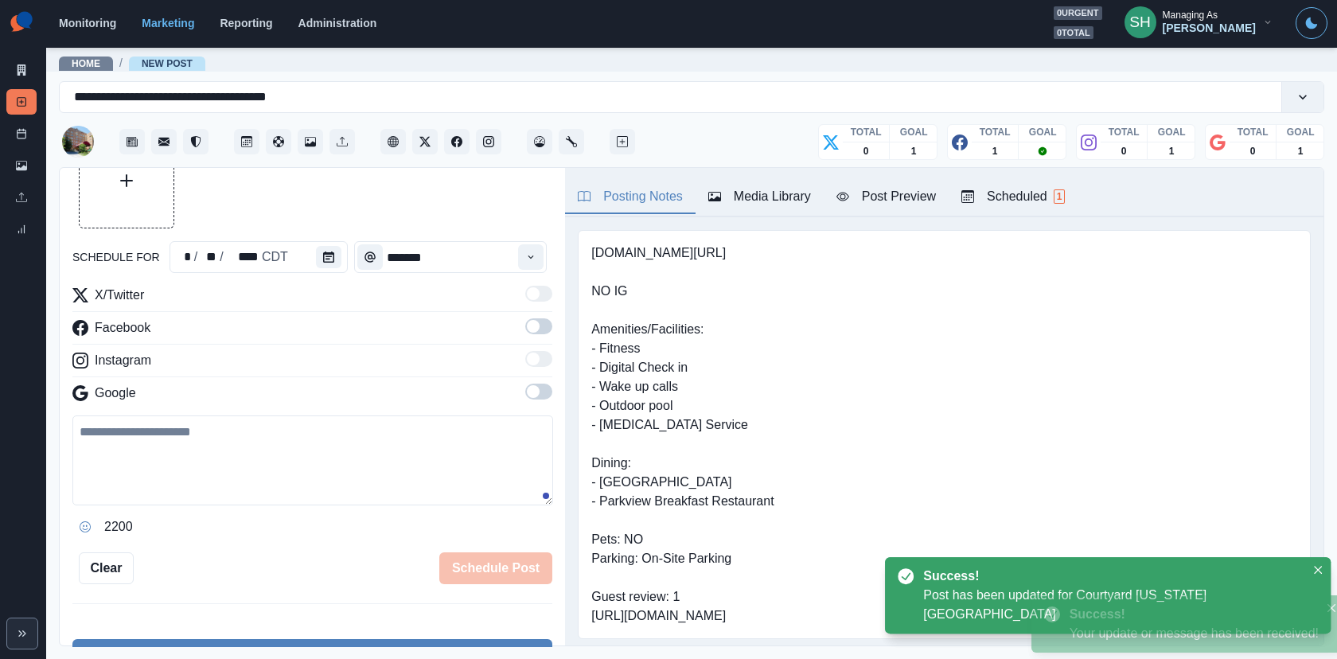
scroll to position [376, 0]
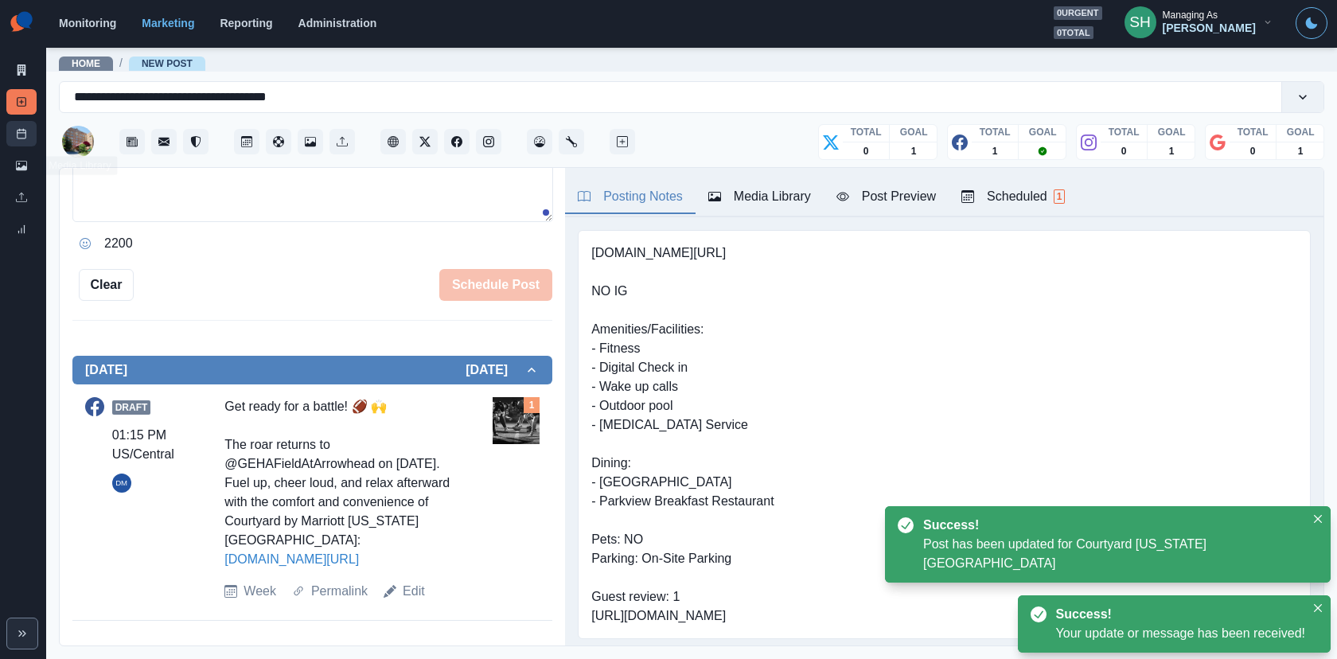
click at [25, 143] on link "Post Schedule" at bounding box center [21, 133] width 30 height 25
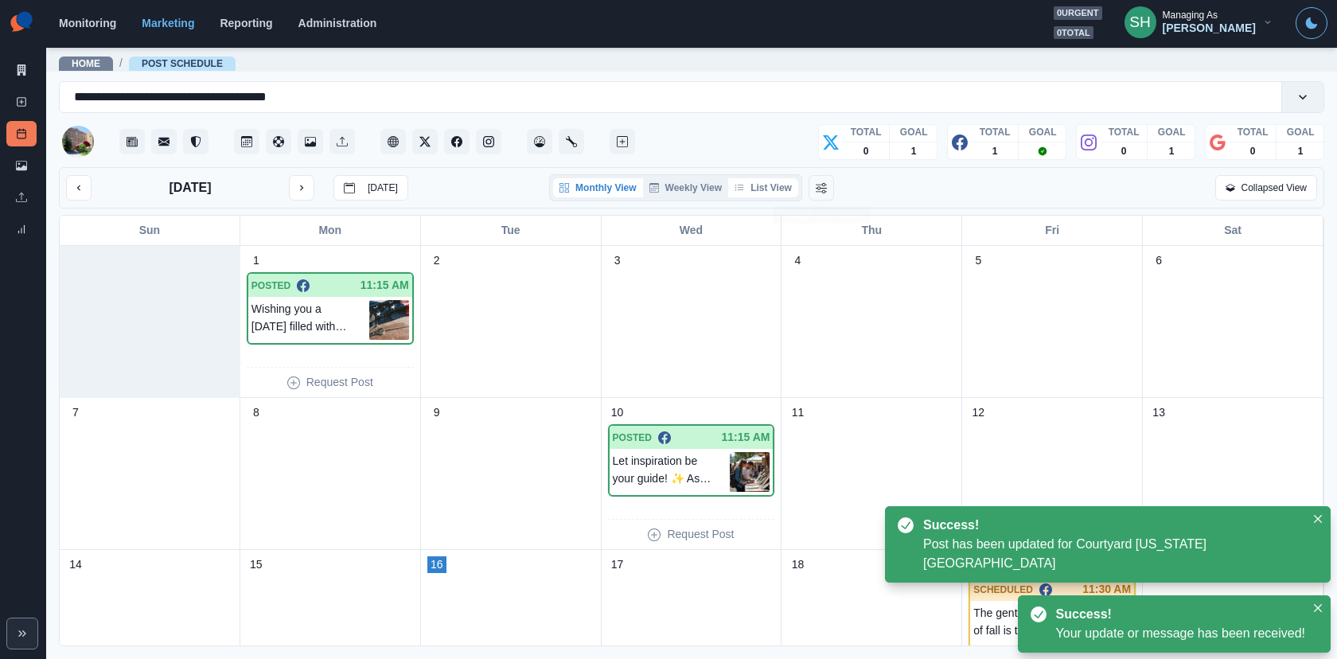
click at [766, 181] on button "List View" at bounding box center [763, 187] width 70 height 19
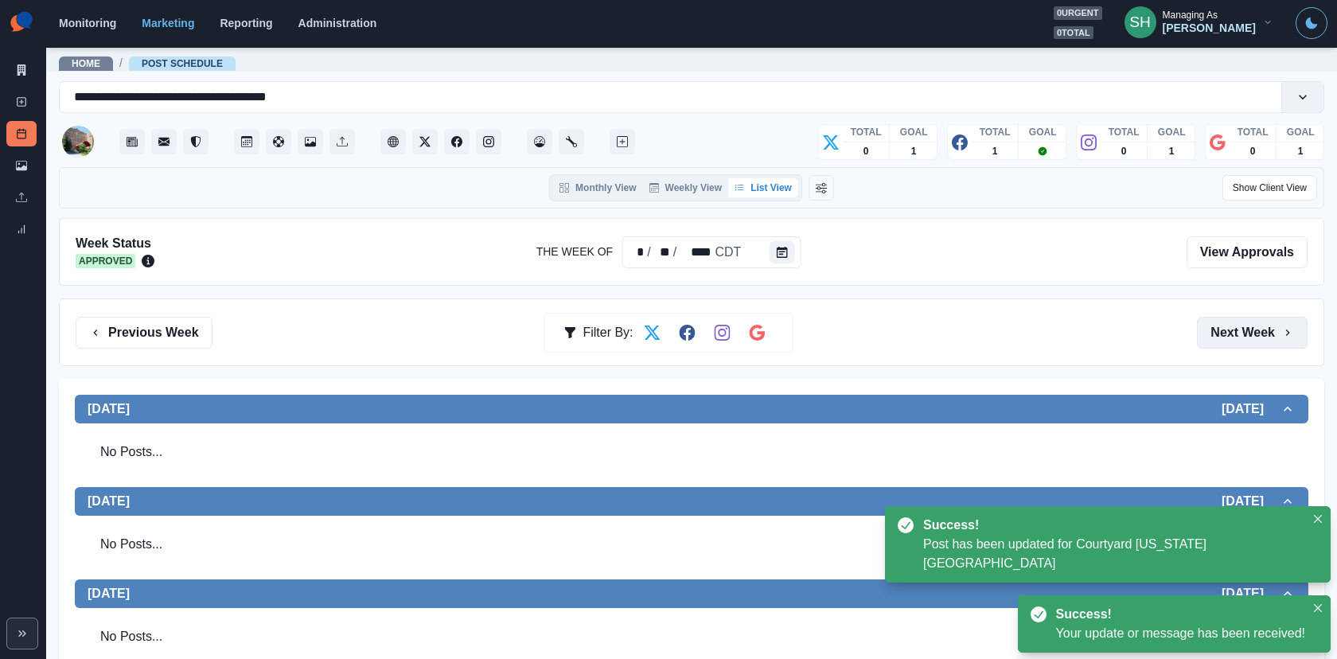
click at [1216, 329] on button "Next Week" at bounding box center [1252, 333] width 111 height 32
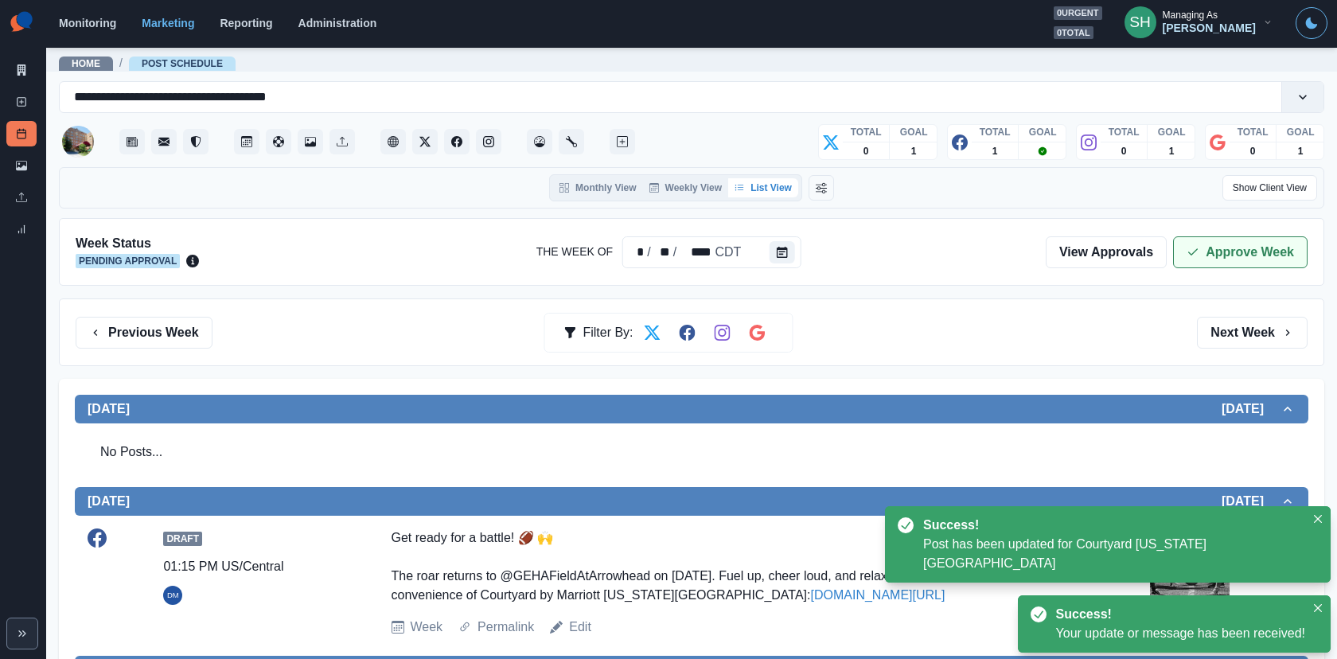
click at [1207, 248] on button "Approve Week" at bounding box center [1240, 252] width 134 height 32
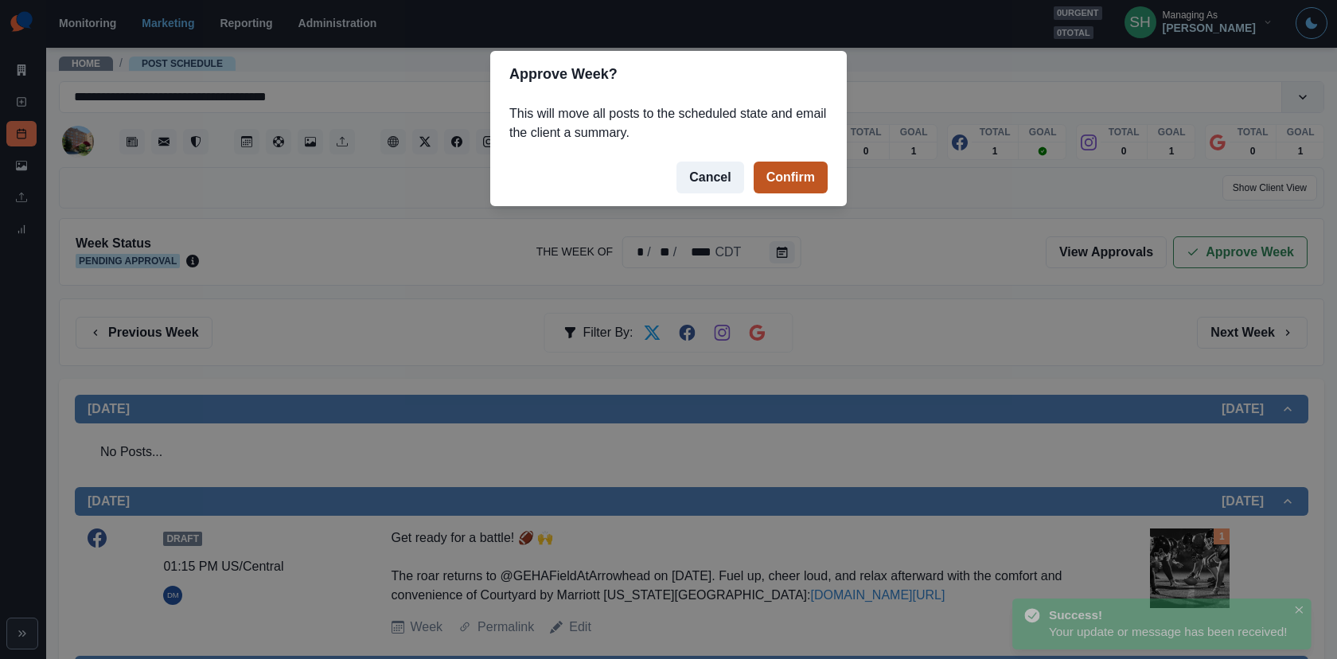
click at [805, 177] on button "Confirm" at bounding box center [790, 178] width 74 height 32
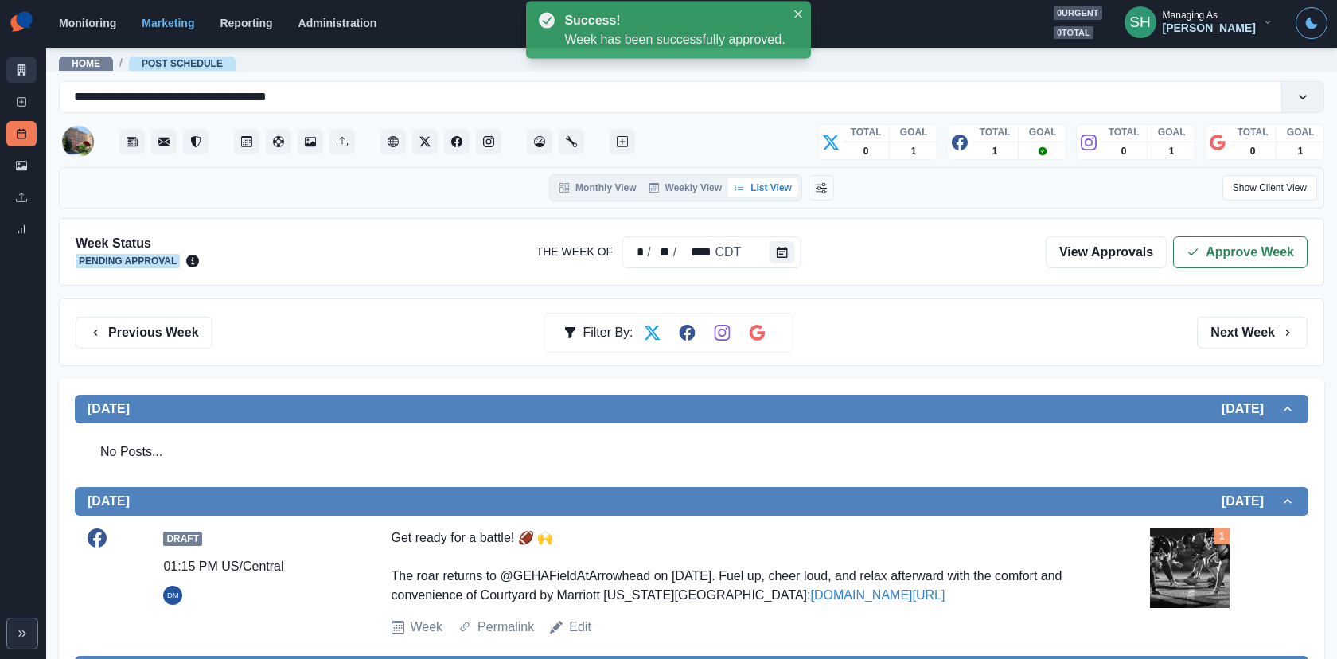
click at [16, 76] on link "Marketing Summary" at bounding box center [21, 69] width 30 height 25
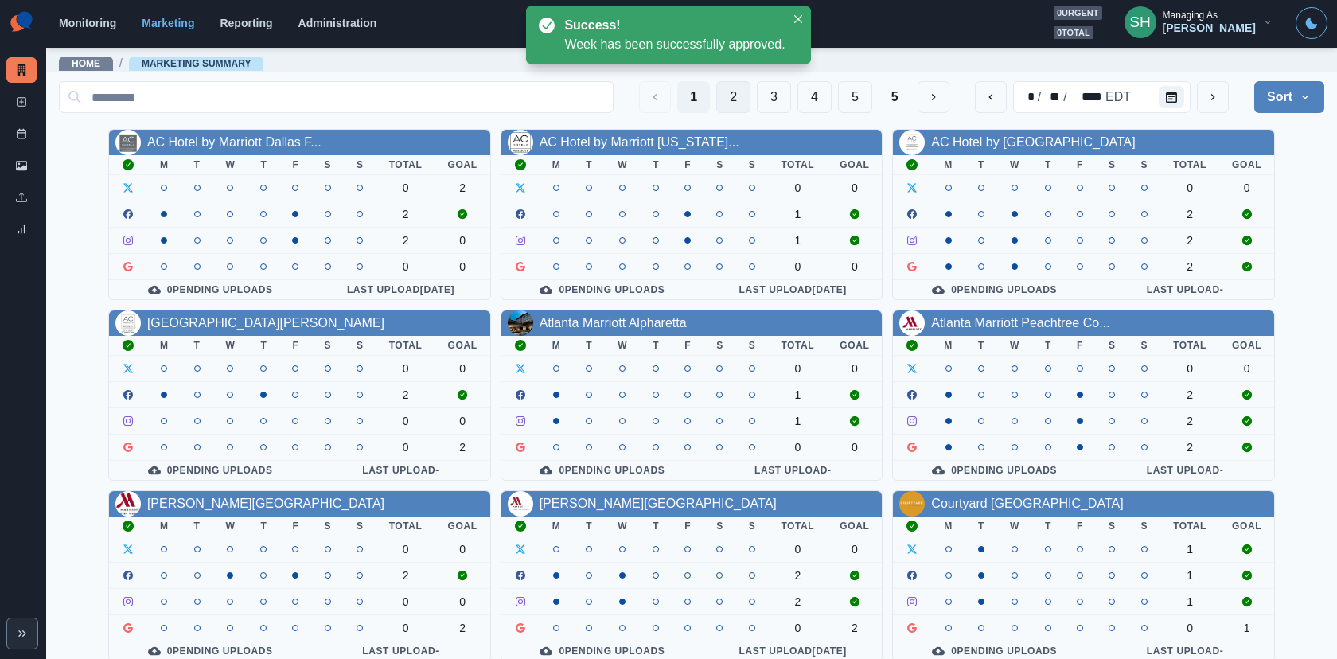
click at [738, 89] on button "2" at bounding box center [733, 97] width 34 height 32
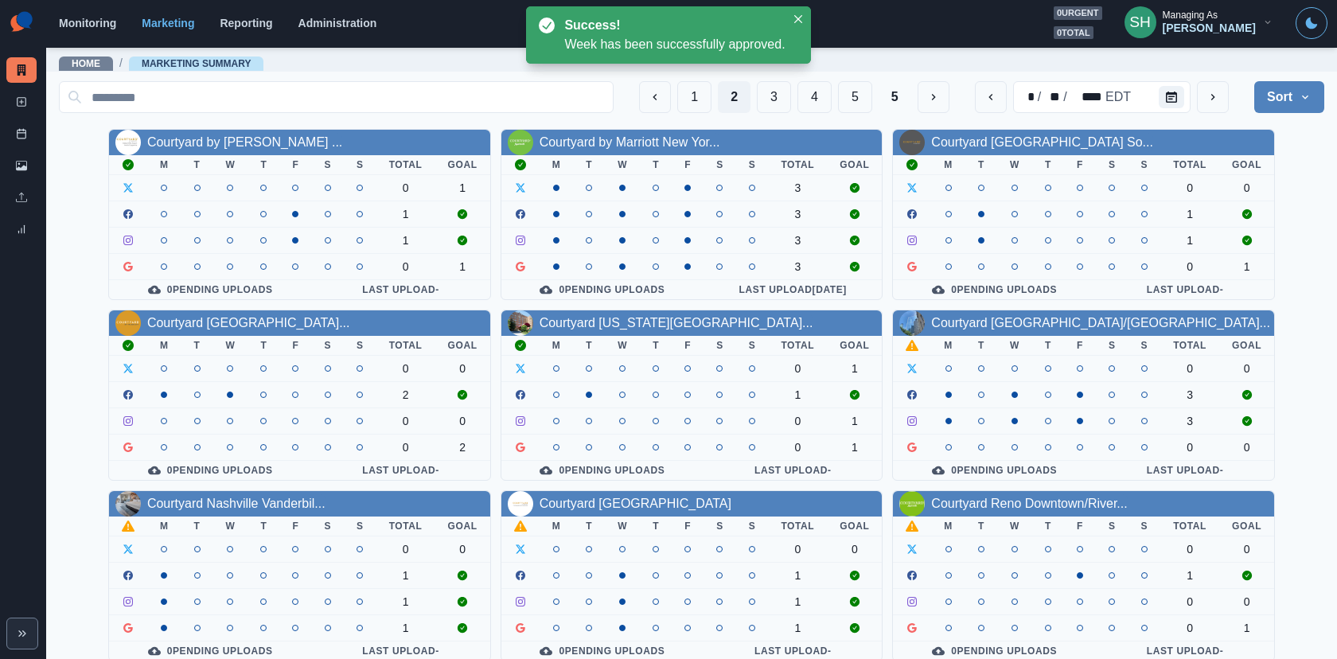
scroll to position [185, 0]
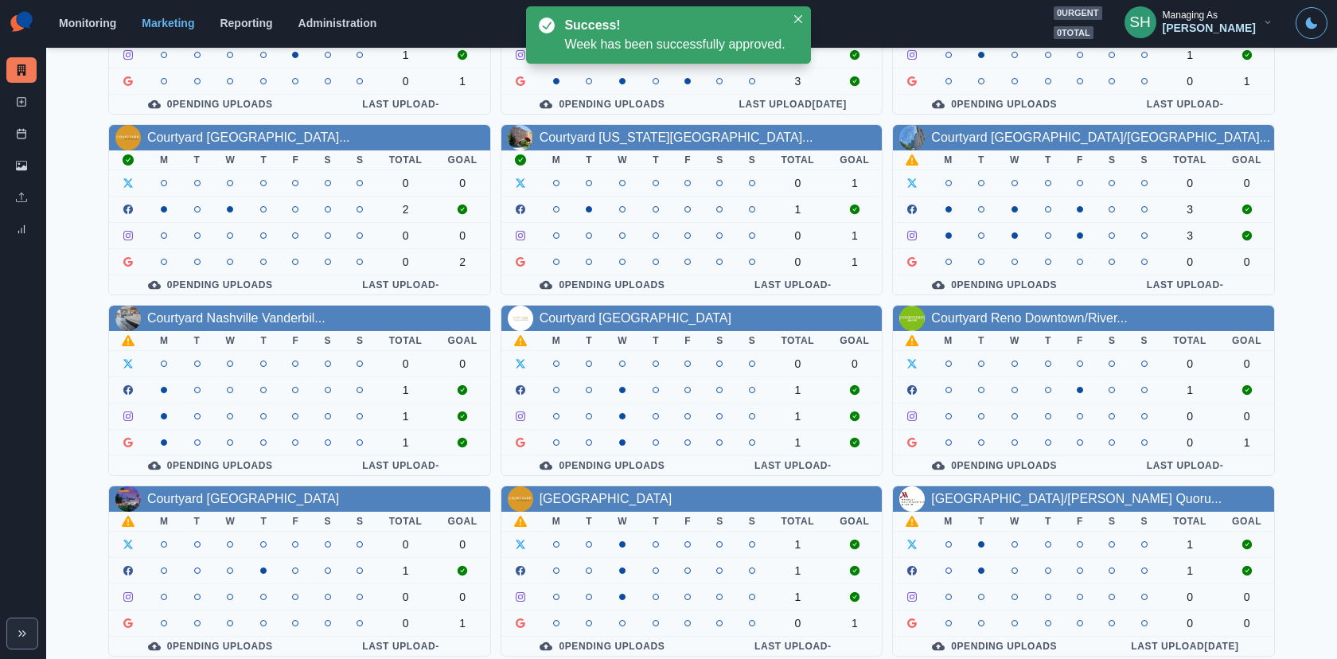
click at [996, 150] on th "T" at bounding box center [981, 160] width 32 height 20
click at [989, 138] on link "Courtyard Long Island City/Ne..." at bounding box center [1100, 137] width 339 height 14
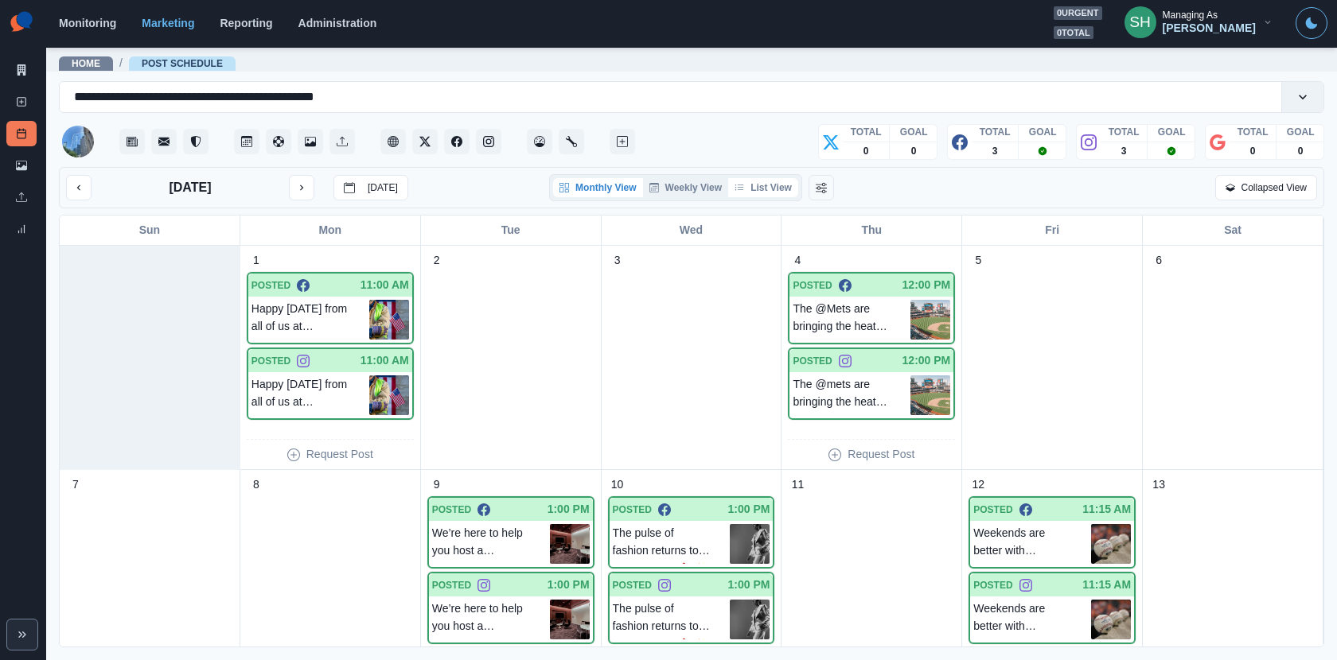
click at [755, 182] on button "List View" at bounding box center [763, 187] width 70 height 19
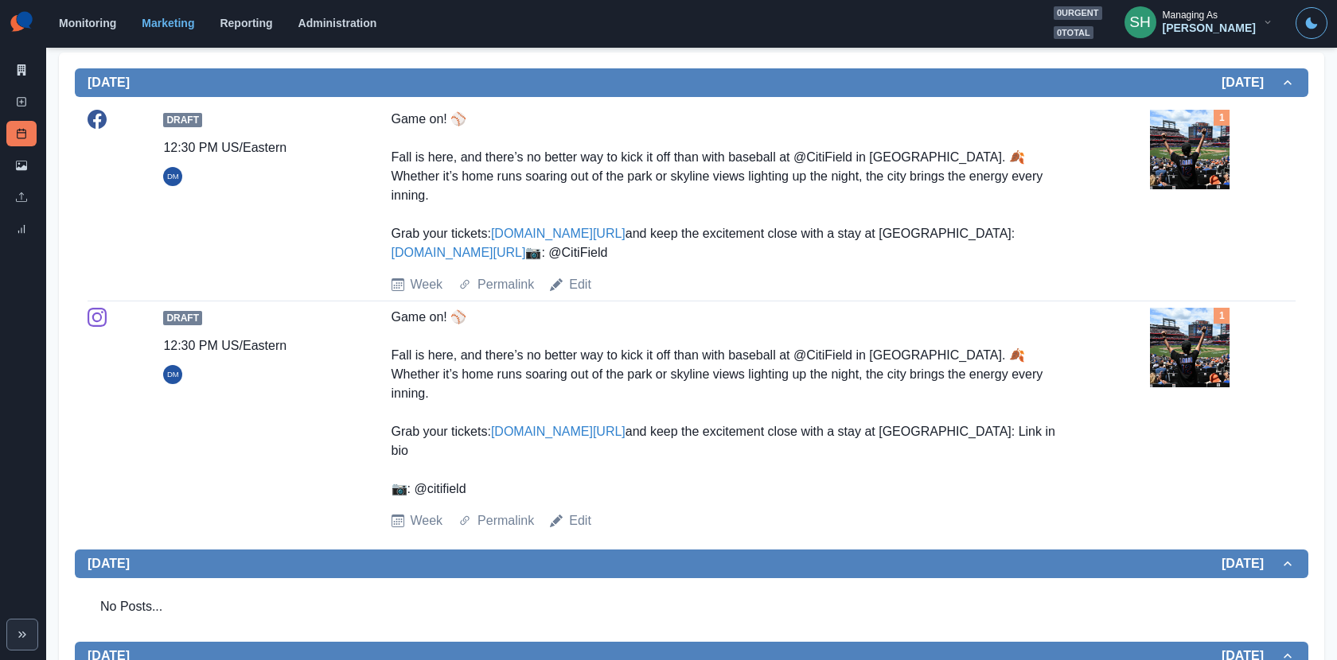
scroll to position [328, 0]
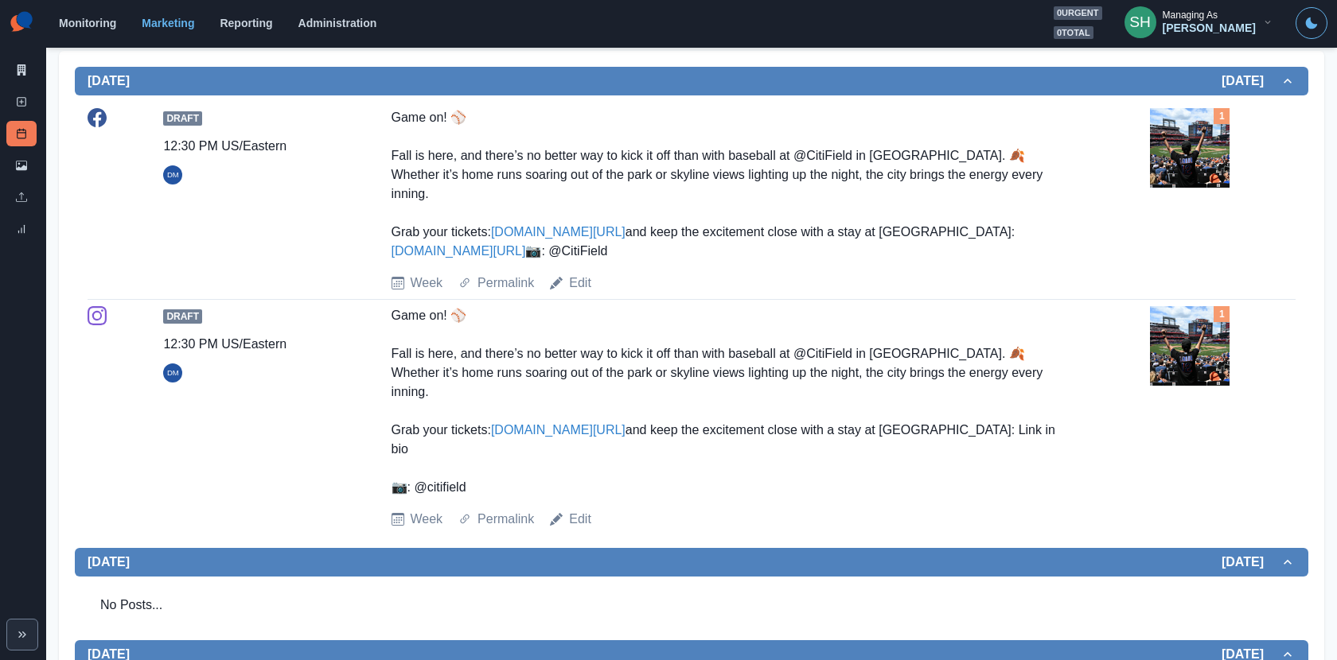
click at [1202, 123] on img at bounding box center [1190, 148] width 80 height 80
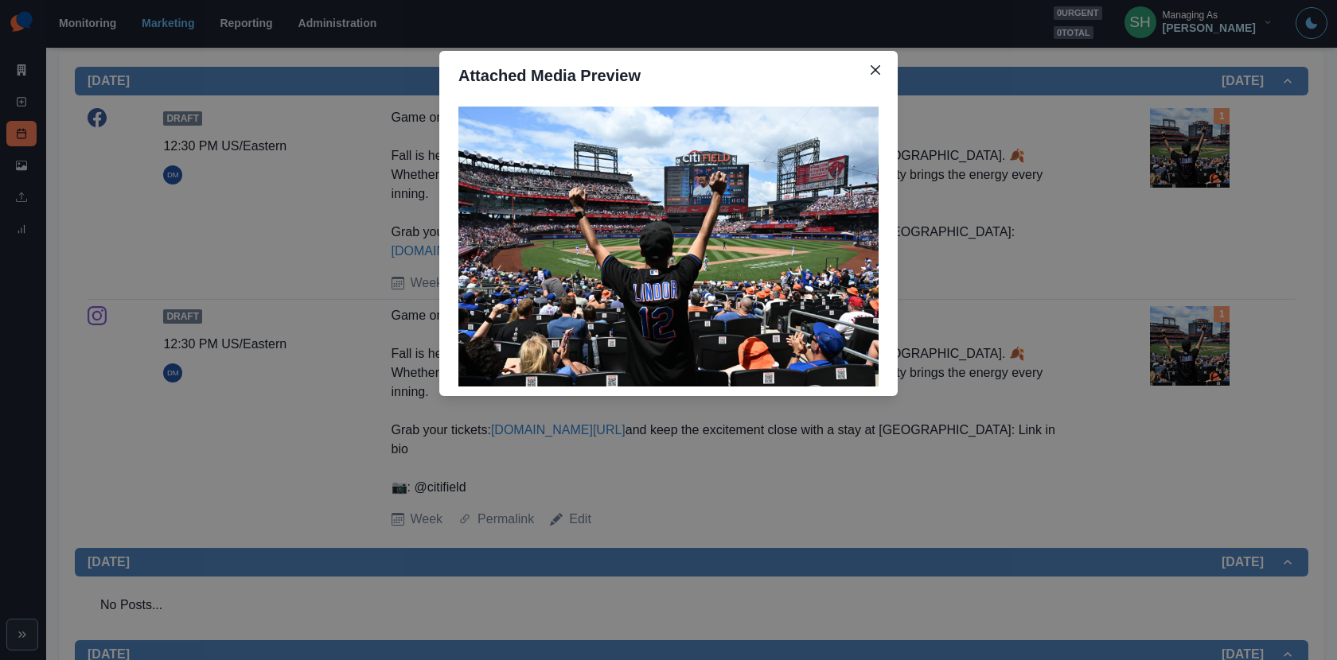
click at [918, 173] on div "Attached Media Preview" at bounding box center [668, 330] width 1337 height 660
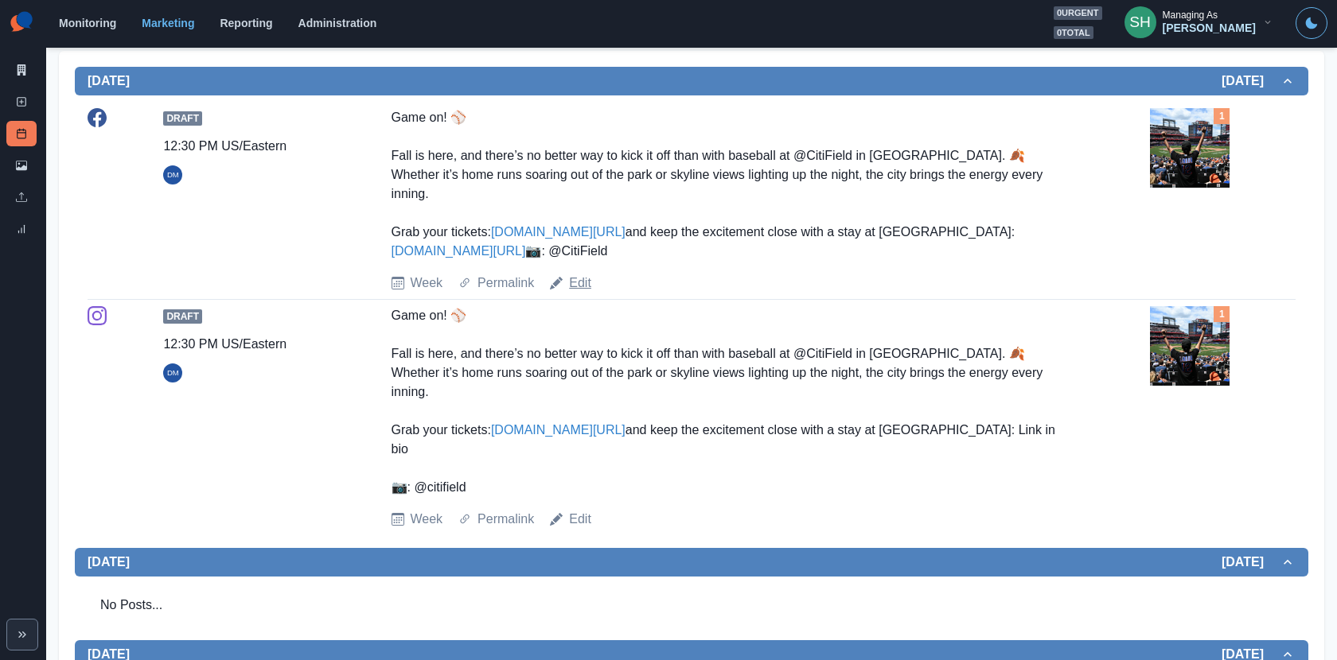
click at [574, 293] on link "Edit" at bounding box center [580, 283] width 22 height 19
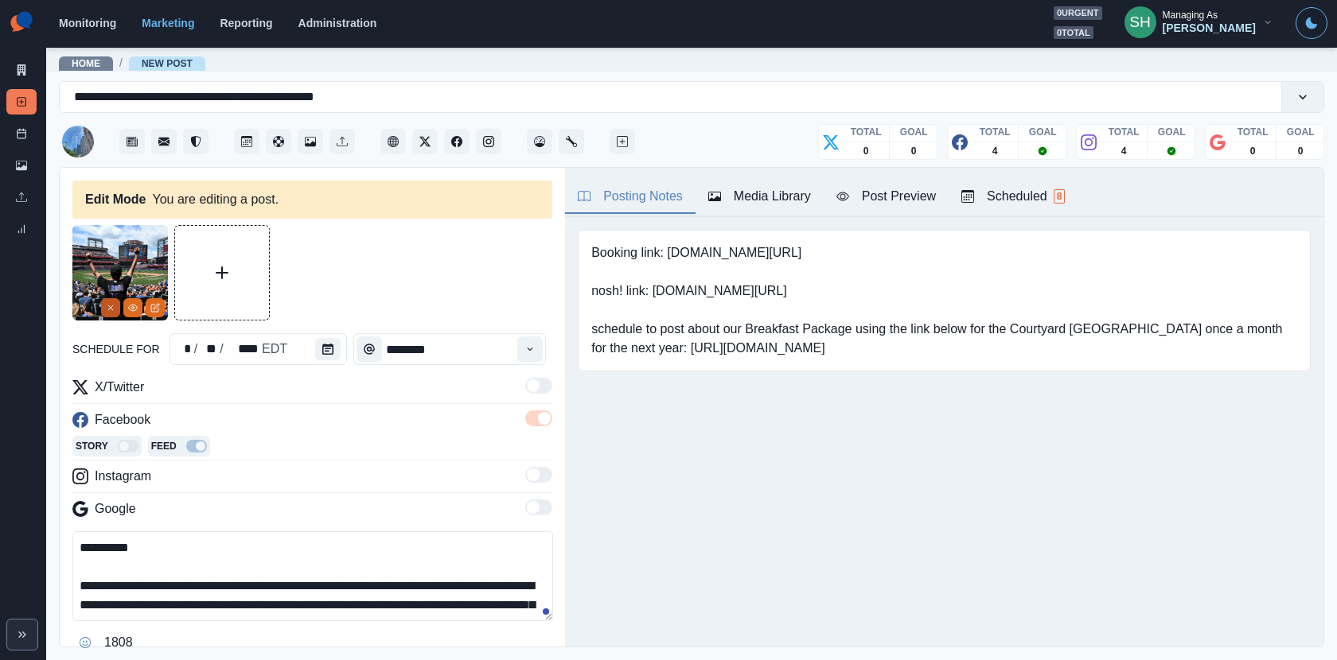
click at [111, 311] on icon "Remove" at bounding box center [111, 308] width 10 height 10
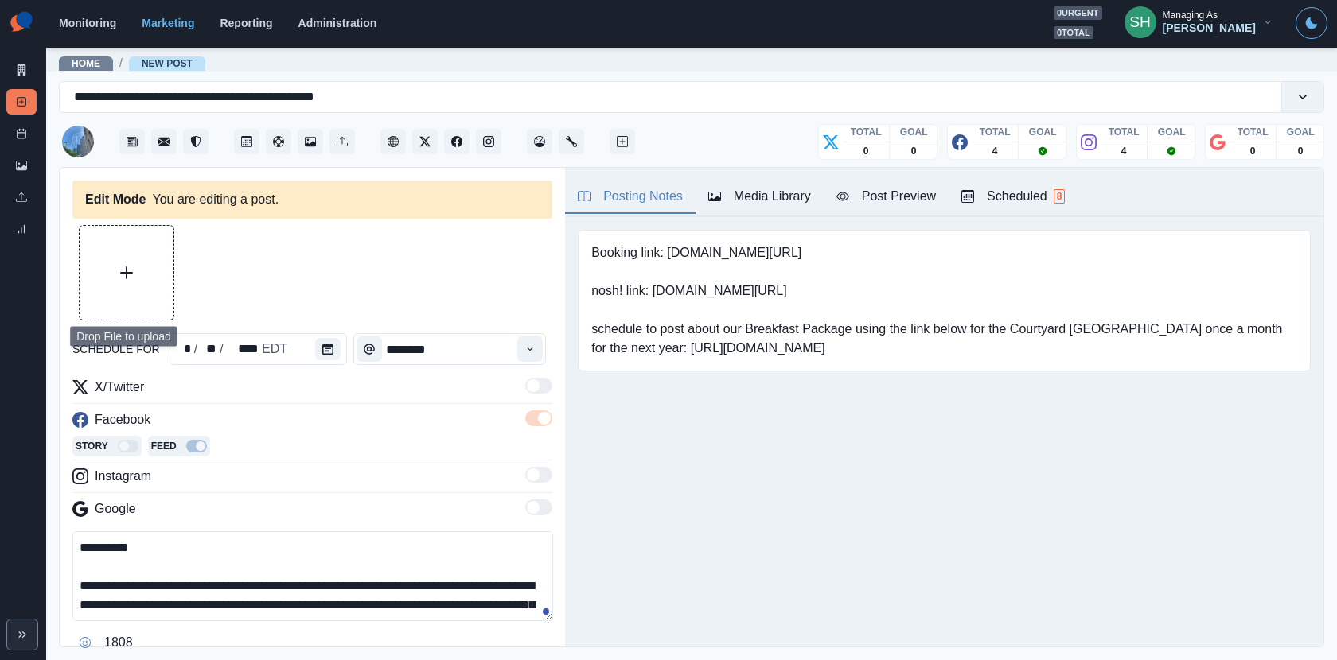
click at [111, 285] on button "Upload Media" at bounding box center [127, 273] width 94 height 94
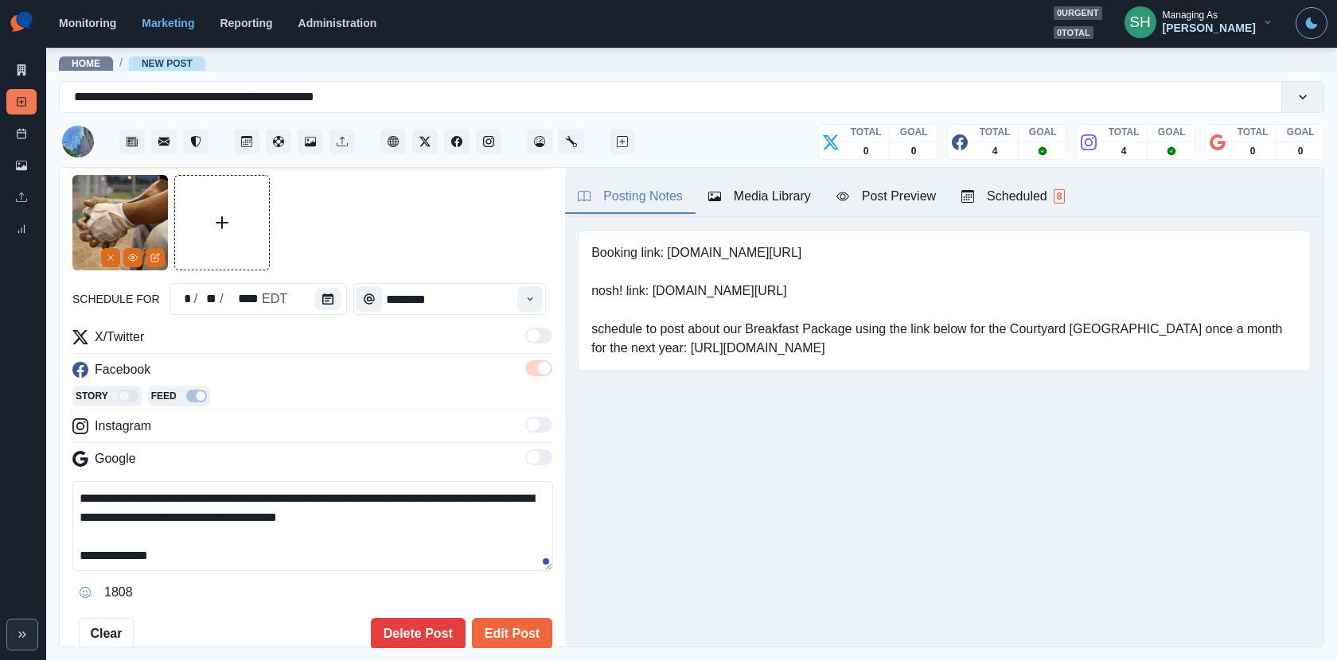
scroll to position [114, 0]
drag, startPoint x: 154, startPoint y: 552, endPoint x: 64, endPoint y: 570, distance: 91.6
click at [65, 570] on div "**********" at bounding box center [312, 408] width 505 height 481
click at [181, 519] on textarea "**********" at bounding box center [312, 526] width 481 height 90
drag, startPoint x: 143, startPoint y: 552, endPoint x: 45, endPoint y: 552, distance: 97.9
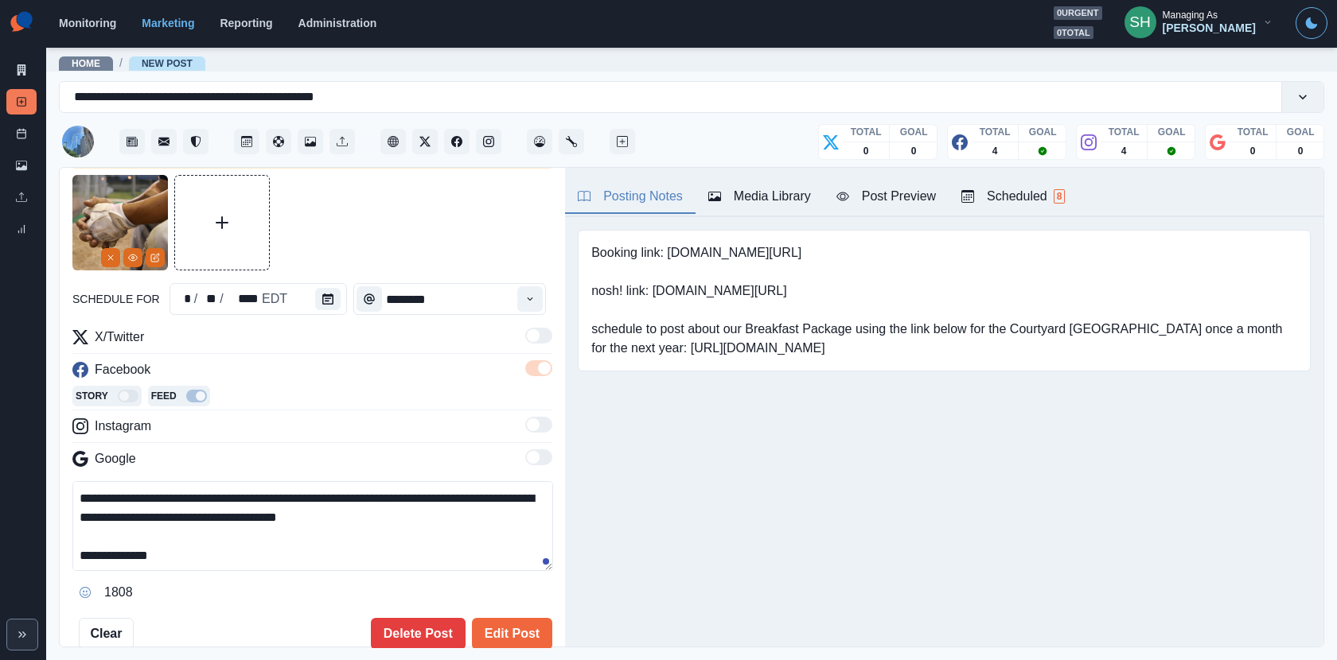
click at [45, 552] on div "**********" at bounding box center [668, 330] width 1337 height 660
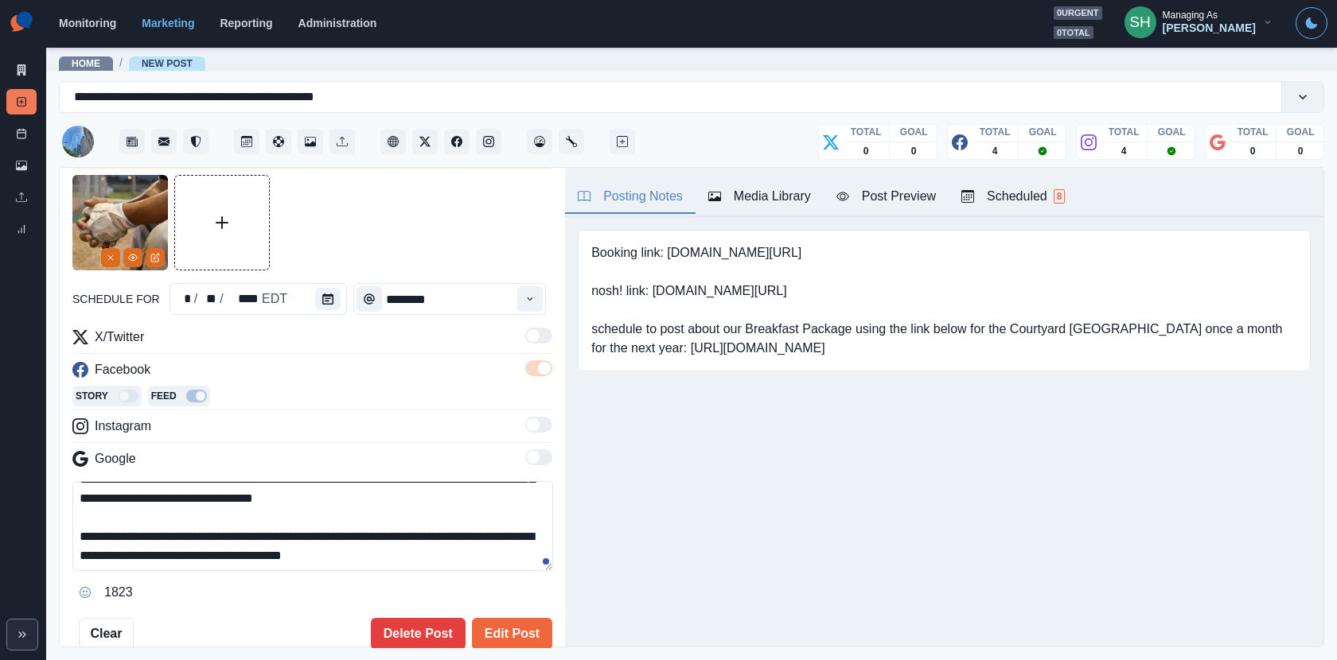
scroll to position [95, 0]
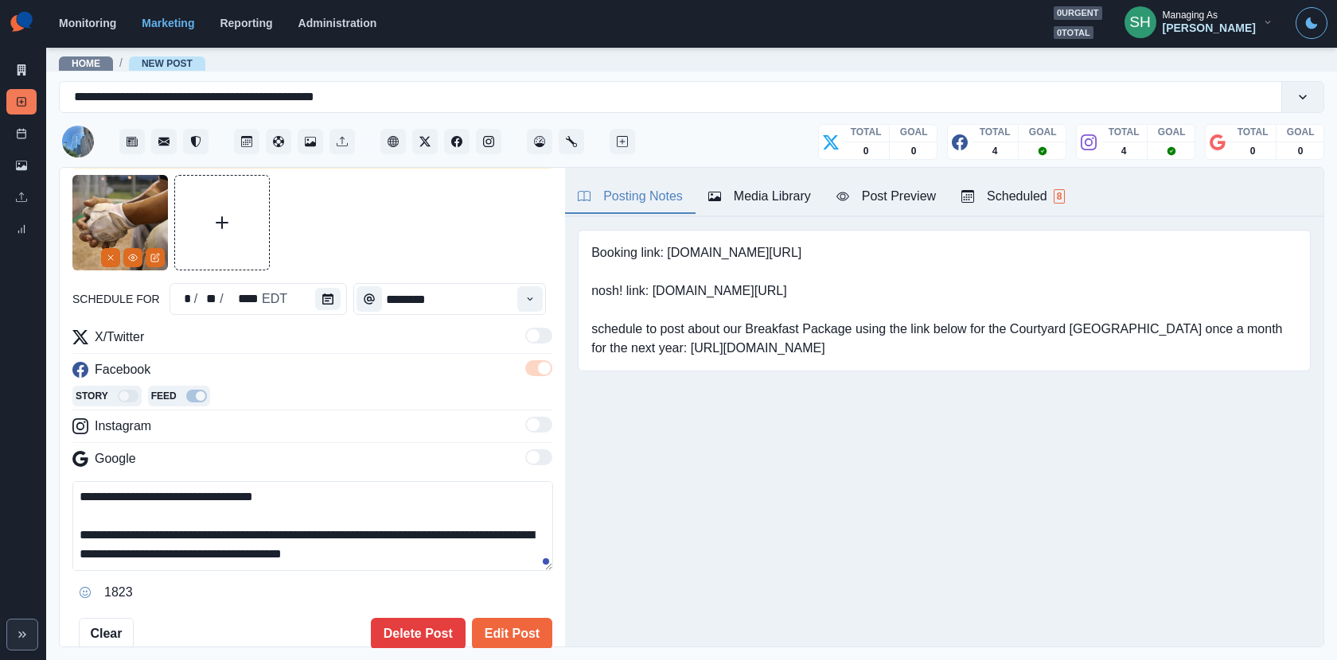
click at [291, 572] on div "**********" at bounding box center [312, 543] width 480 height 124
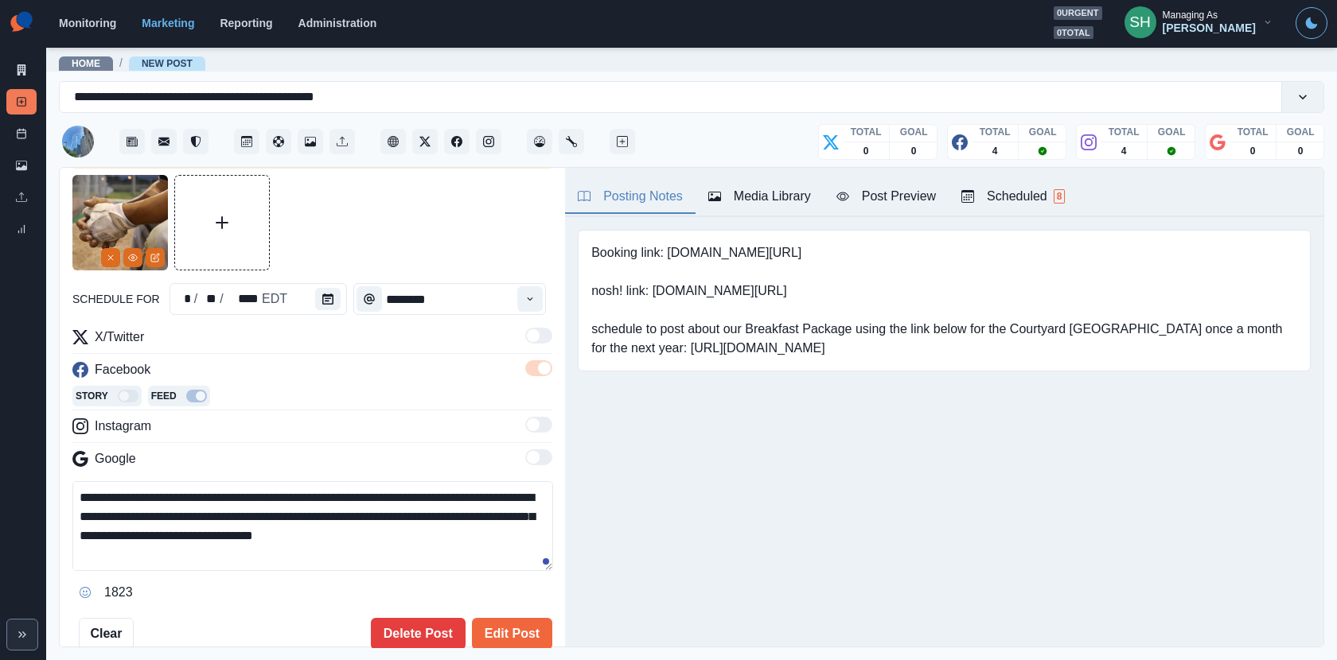
scroll to position [41, 0]
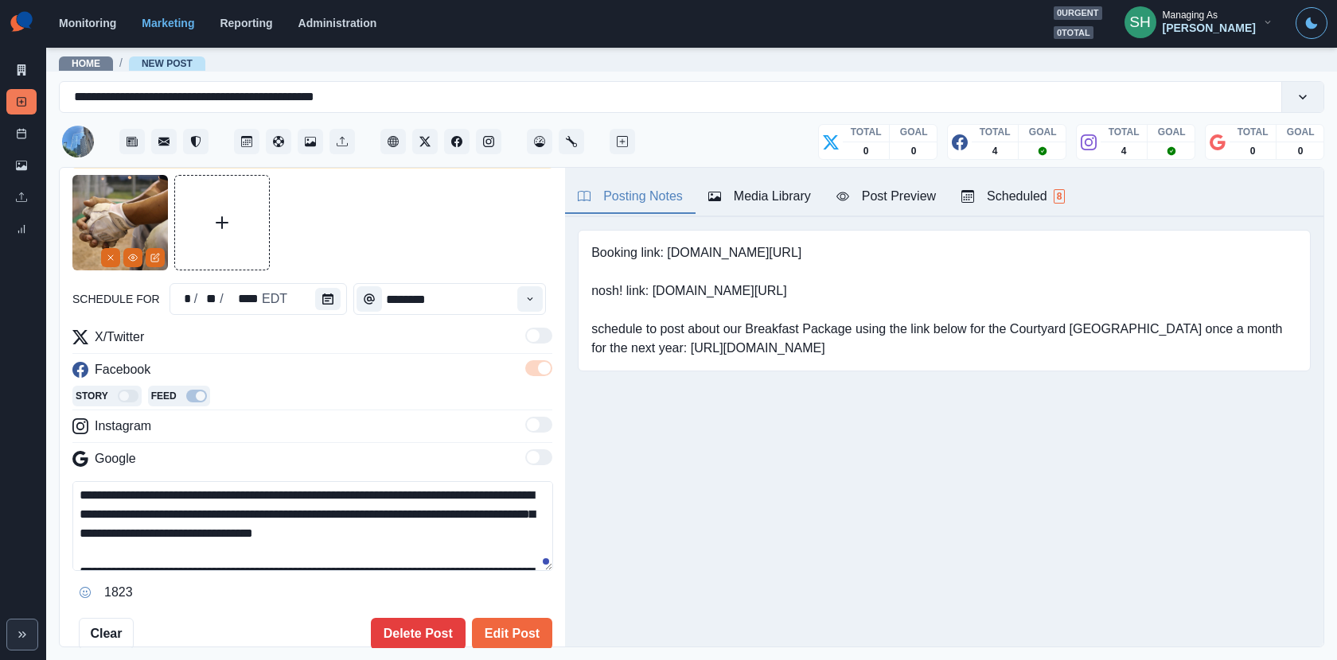
drag, startPoint x: 180, startPoint y: 508, endPoint x: 139, endPoint y: 509, distance: 40.6
click at [139, 509] on textarea "**********" at bounding box center [312, 526] width 481 height 90
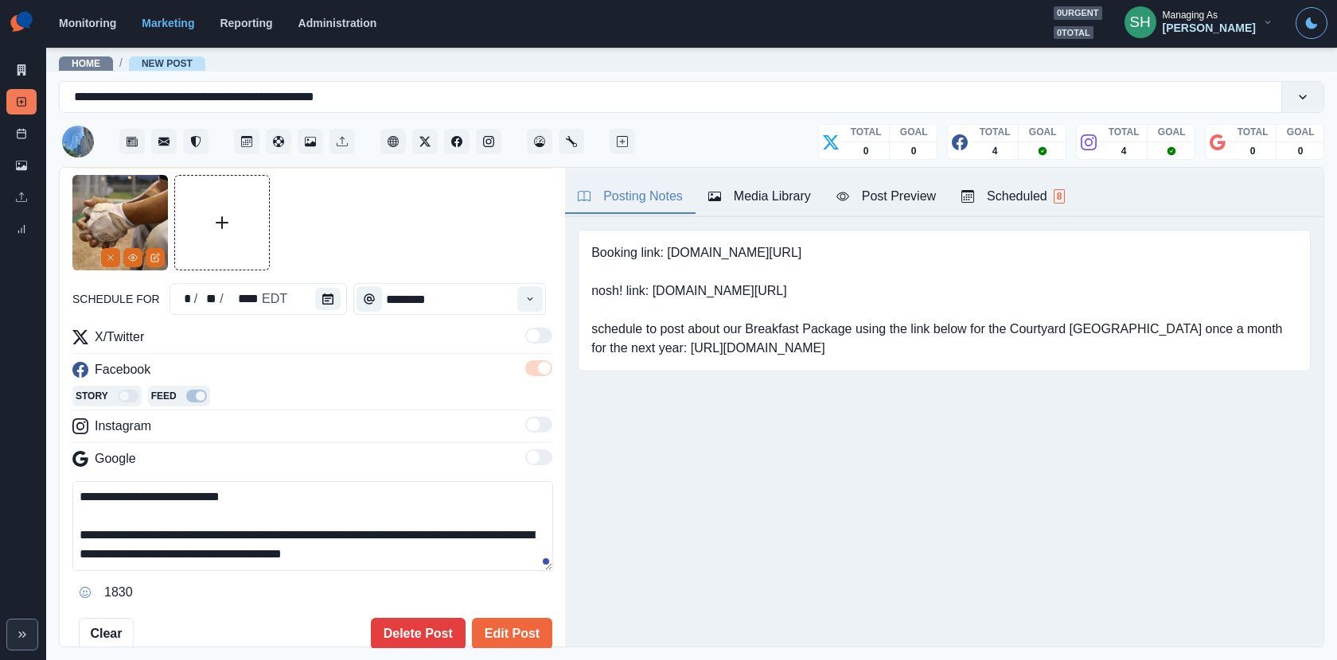
drag, startPoint x: 347, startPoint y: 512, endPoint x: 95, endPoint y: 529, distance: 252.8
click at [95, 529] on textarea "**********" at bounding box center [312, 526] width 481 height 90
click at [173, 515] on textarea "**********" at bounding box center [312, 526] width 481 height 90
drag, startPoint x: 348, startPoint y: 512, endPoint x: 72, endPoint y: 522, distance: 275.5
click at [72, 522] on textarea "**********" at bounding box center [312, 526] width 481 height 90
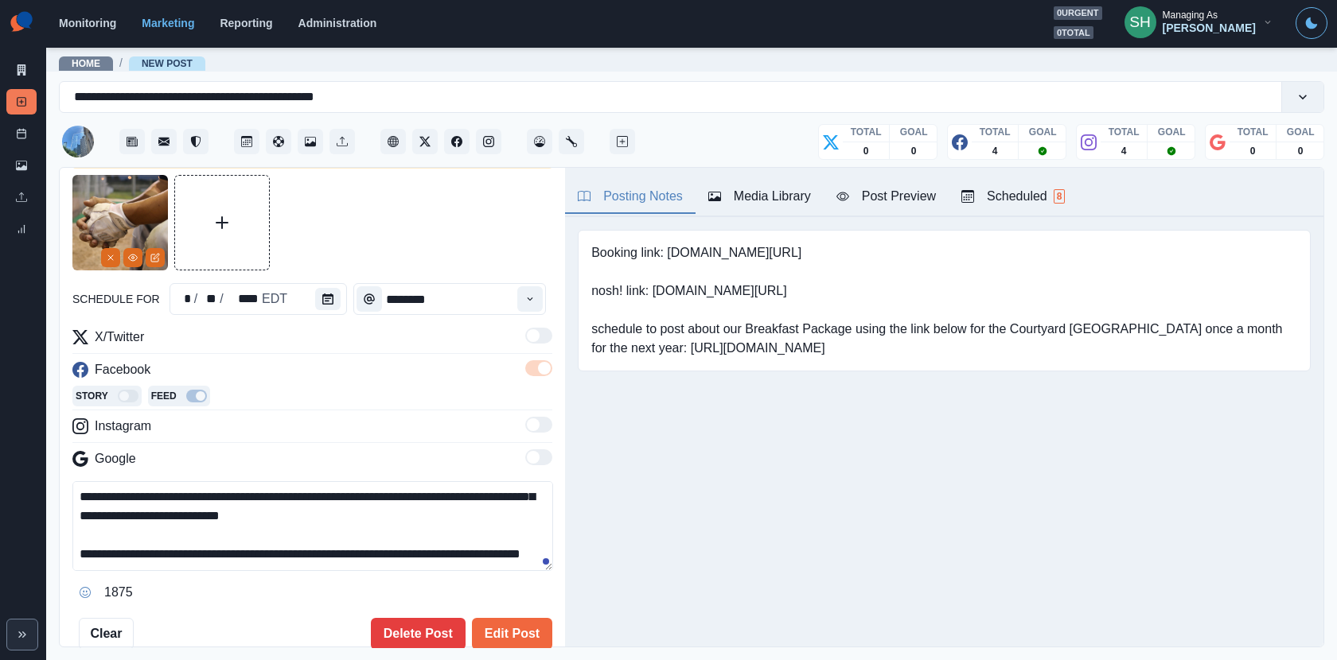
click at [262, 560] on textarea "**********" at bounding box center [312, 526] width 481 height 90
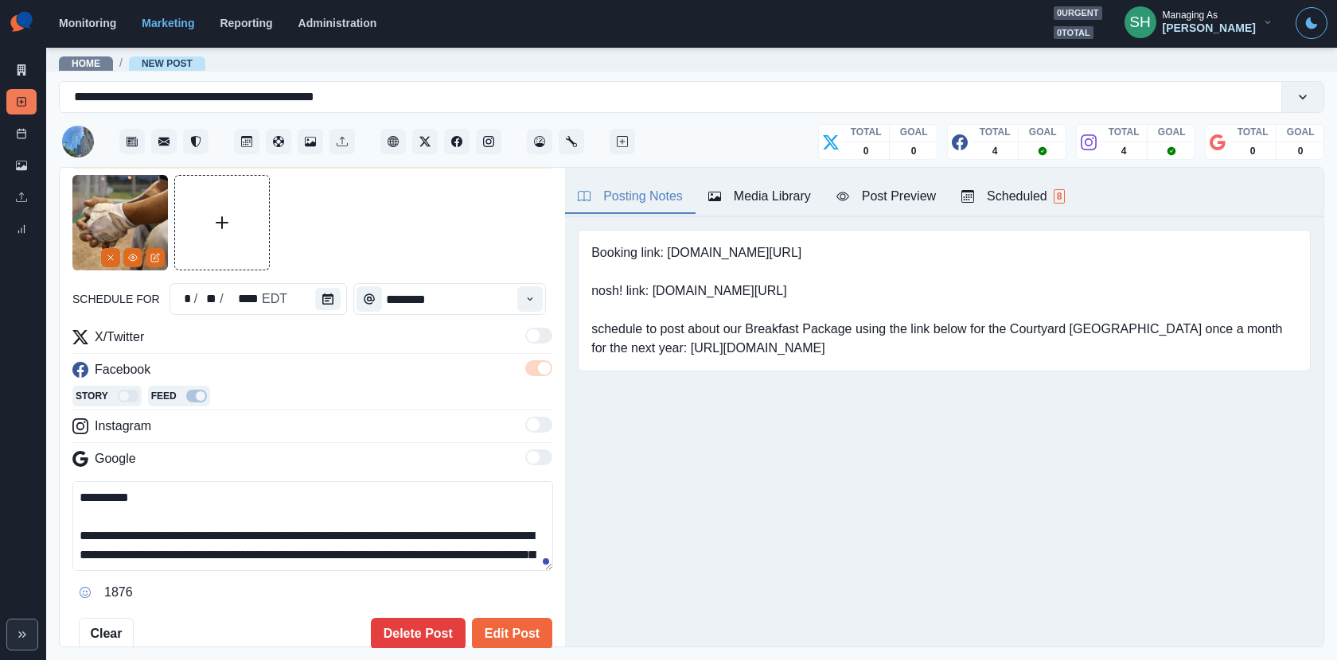
drag, startPoint x: 300, startPoint y: 557, endPoint x: 290, endPoint y: 372, distance: 184.8
click at [290, 372] on div "**********" at bounding box center [312, 467] width 480 height 278
type textarea "**********"
click at [504, 634] on button "Edit Post" at bounding box center [512, 634] width 80 height 32
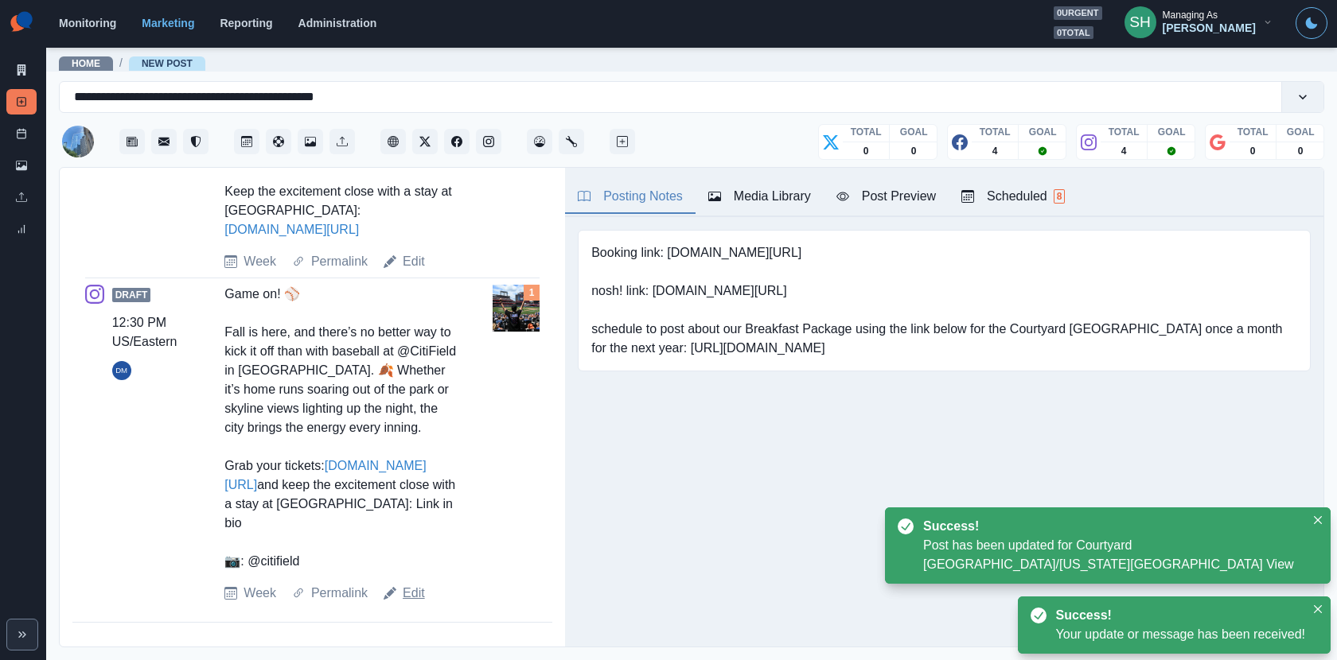
click at [421, 589] on link "Edit" at bounding box center [414, 593] width 22 height 19
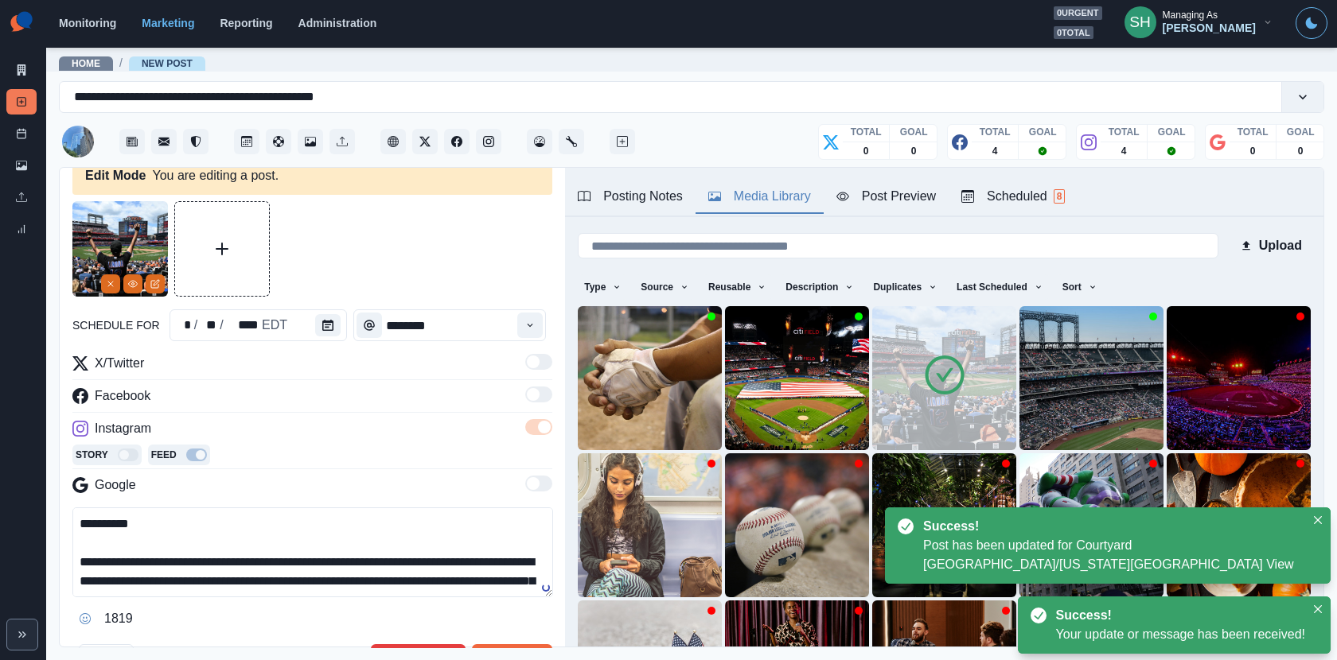
click at [710, 185] on button "Media Library" at bounding box center [759, 197] width 128 height 33
click at [623, 391] on img at bounding box center [650, 378] width 144 height 144
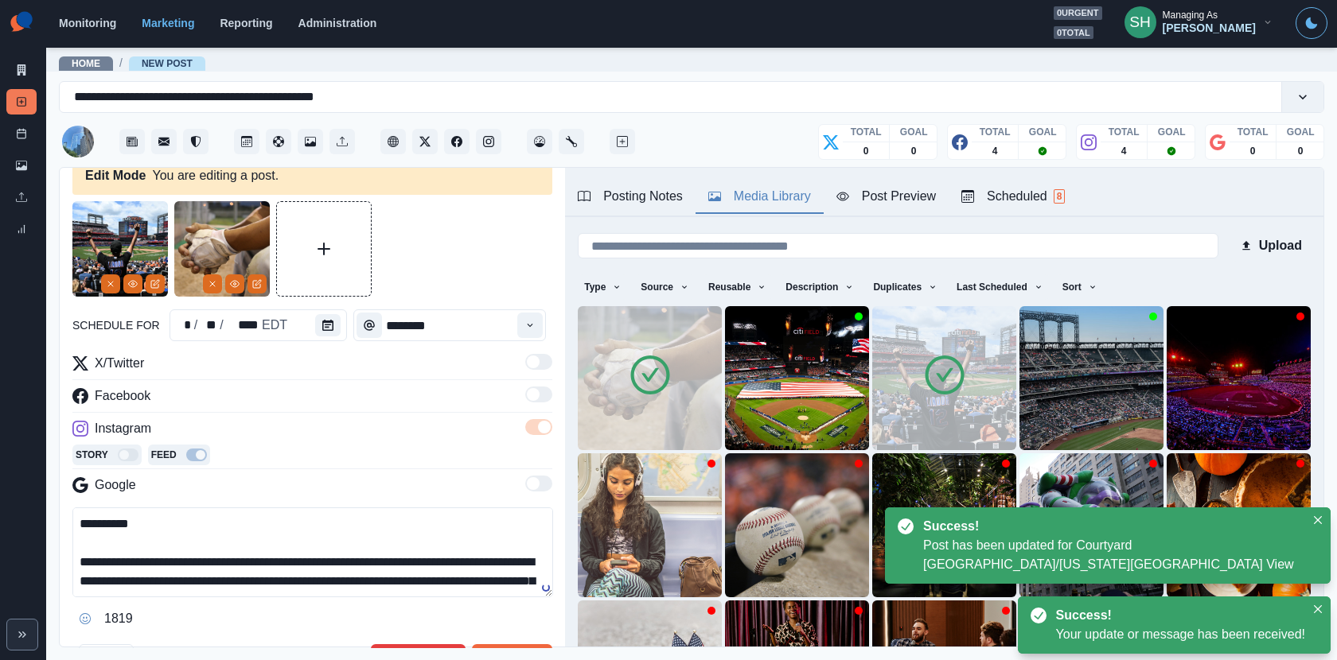
click at [903, 394] on img at bounding box center [944, 378] width 144 height 144
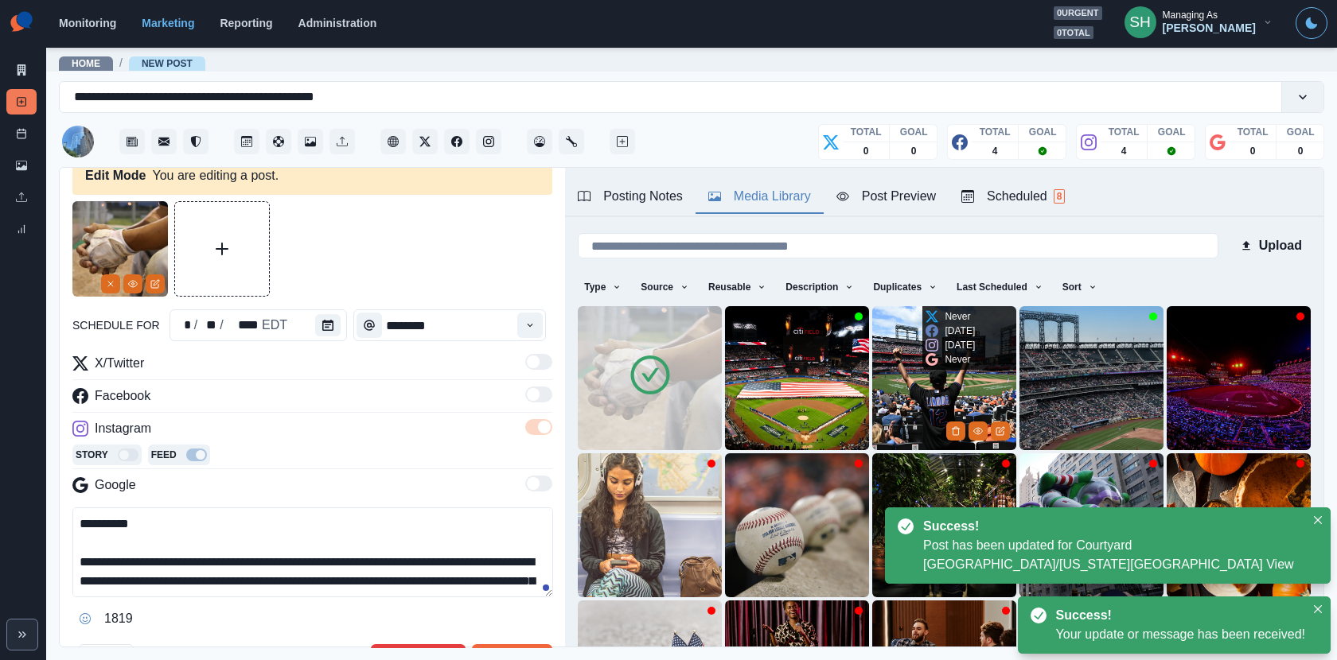
click at [960, 440] on img at bounding box center [944, 378] width 144 height 144
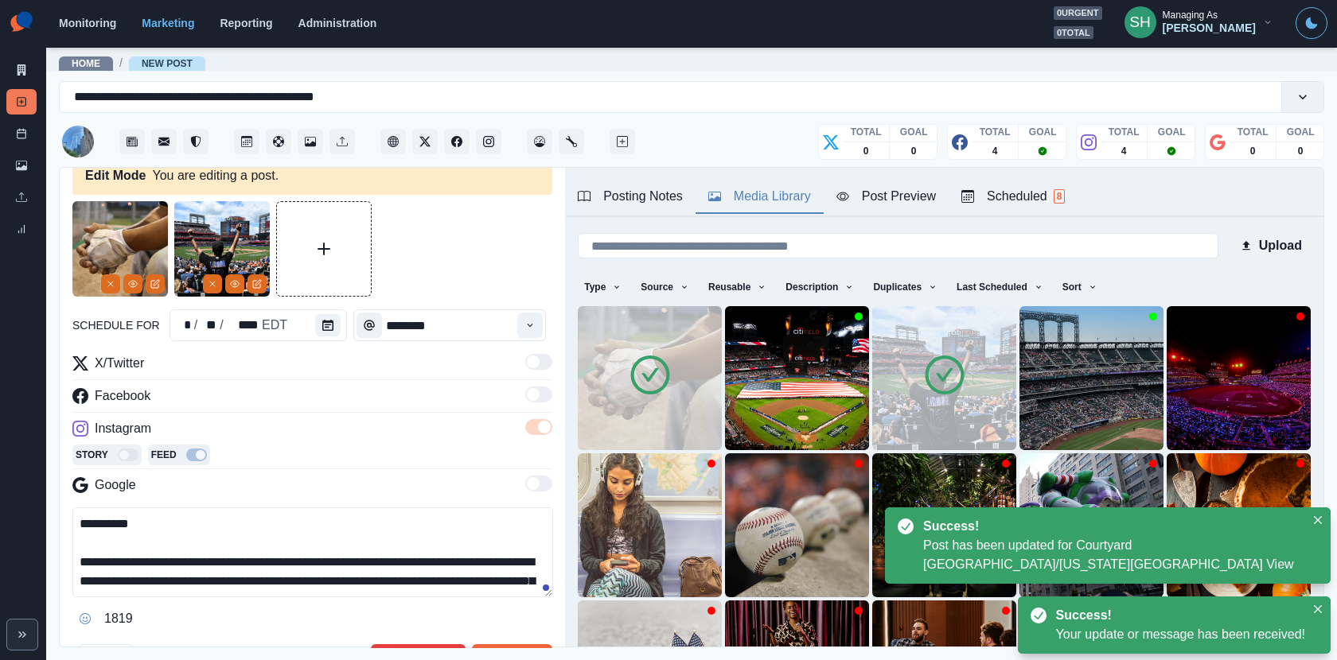
click at [960, 437] on img at bounding box center [944, 378] width 144 height 144
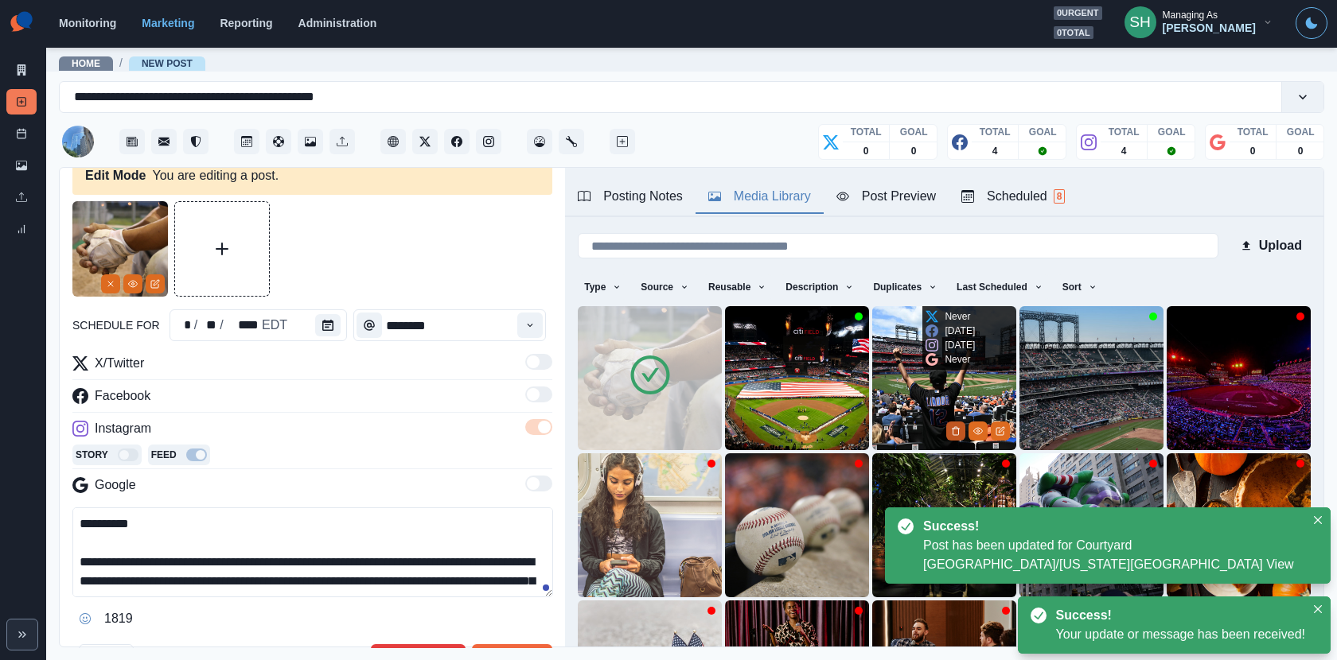
click at [957, 436] on button "Delete Media" at bounding box center [955, 431] width 19 height 19
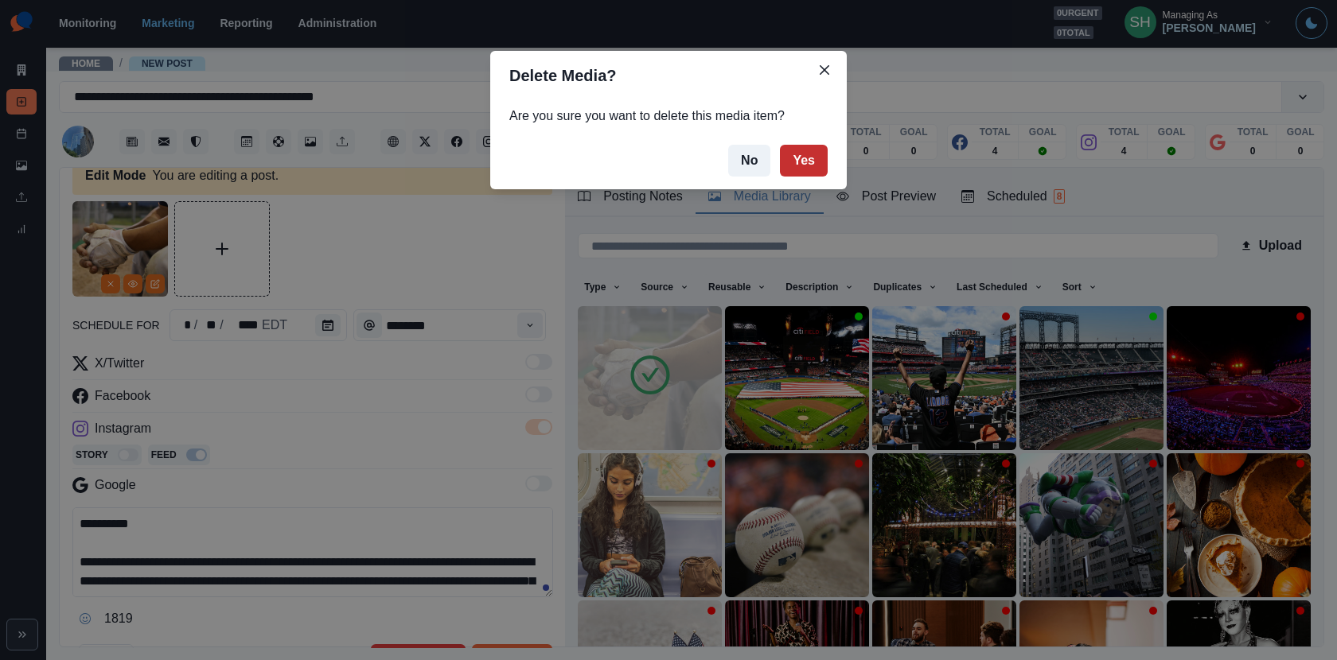
click at [802, 154] on button "Yes" at bounding box center [804, 161] width 48 height 32
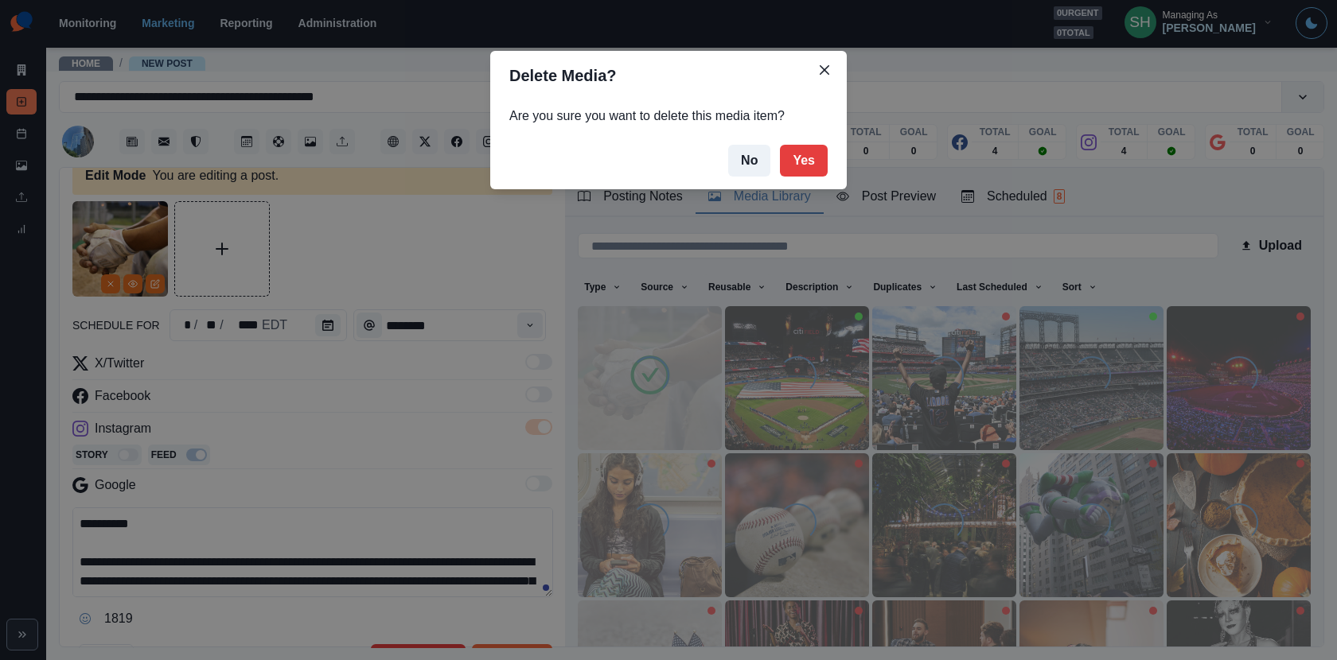
click at [341, 388] on div "Delete Media? Are you sure you want to delete this media item? No Yes" at bounding box center [668, 330] width 1337 height 660
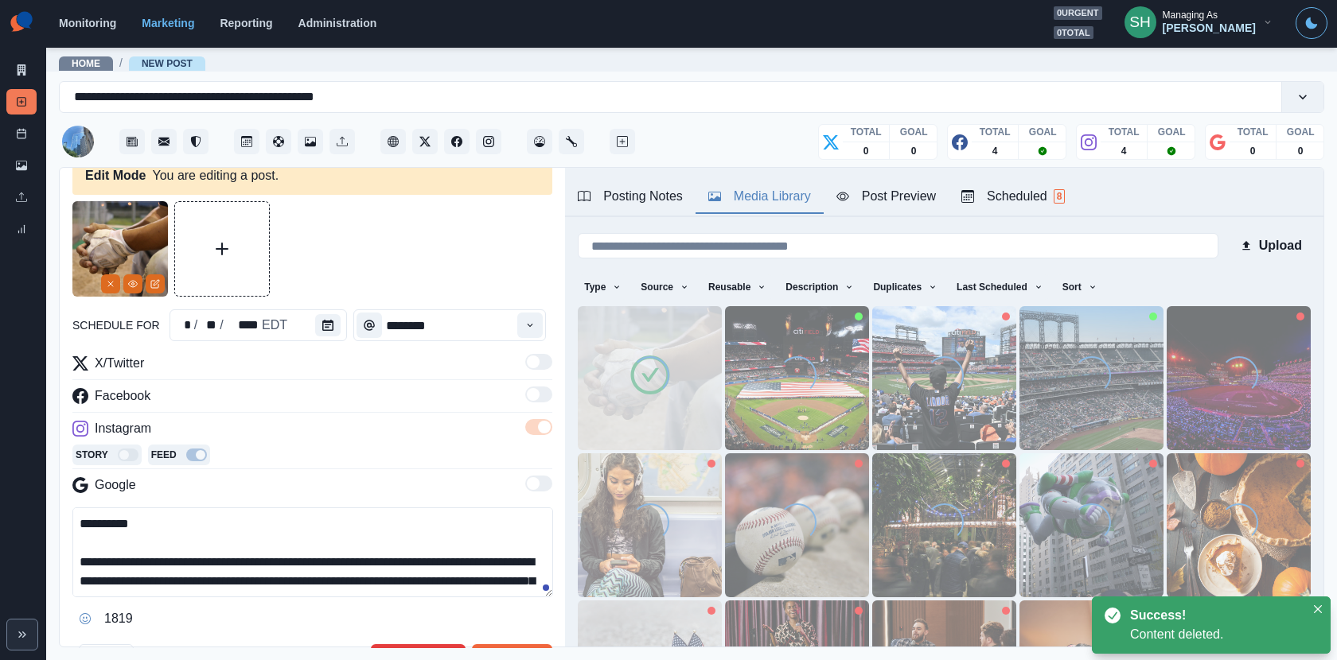
drag, startPoint x: 259, startPoint y: 571, endPoint x: 247, endPoint y: 425, distance: 146.9
click at [247, 425] on div "**********" at bounding box center [312, 493] width 480 height 278
paste textarea "**********"
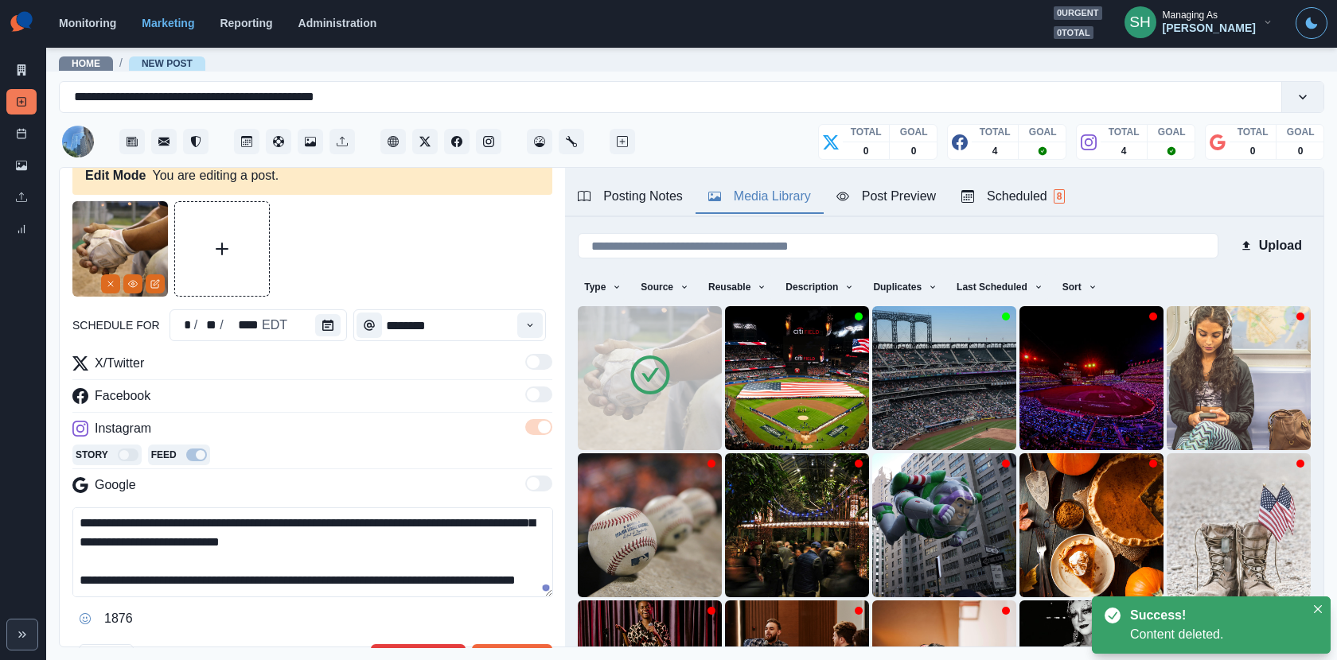
drag, startPoint x: 297, startPoint y: 582, endPoint x: 0, endPoint y: 582, distance: 296.8
click at [0, 582] on div "**********" at bounding box center [668, 330] width 1337 height 660
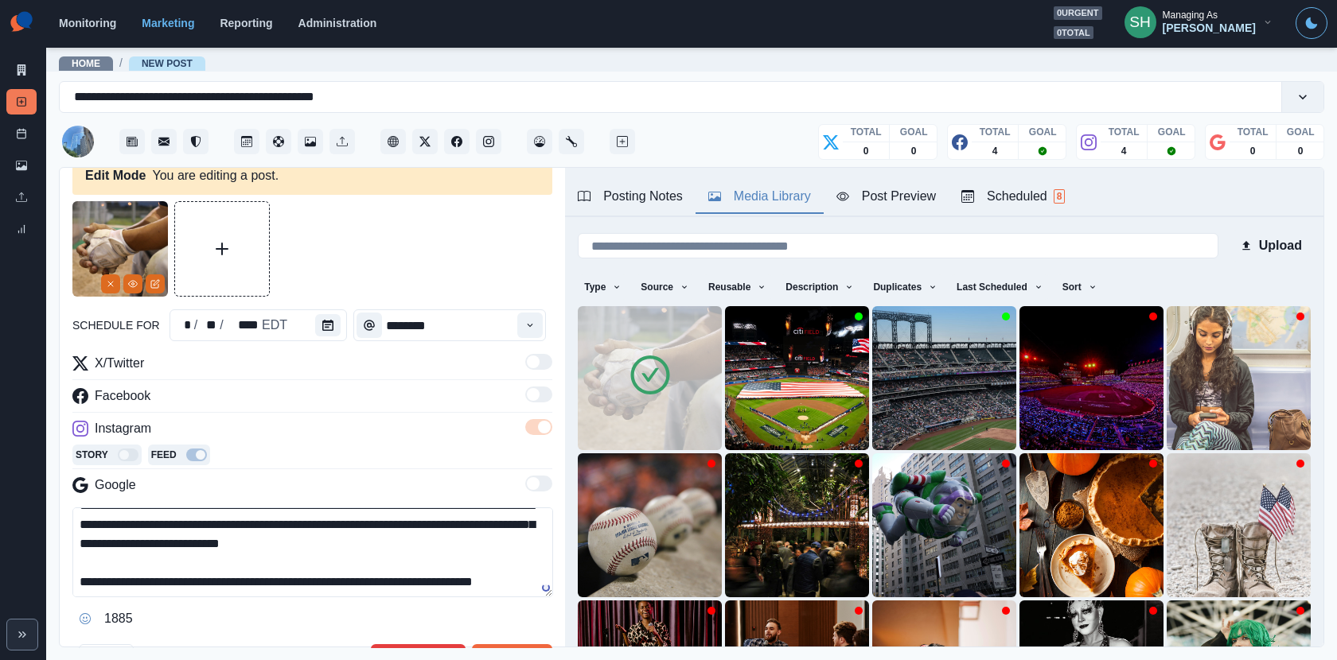
click at [99, 519] on textarea "**********" at bounding box center [312, 553] width 481 height 90
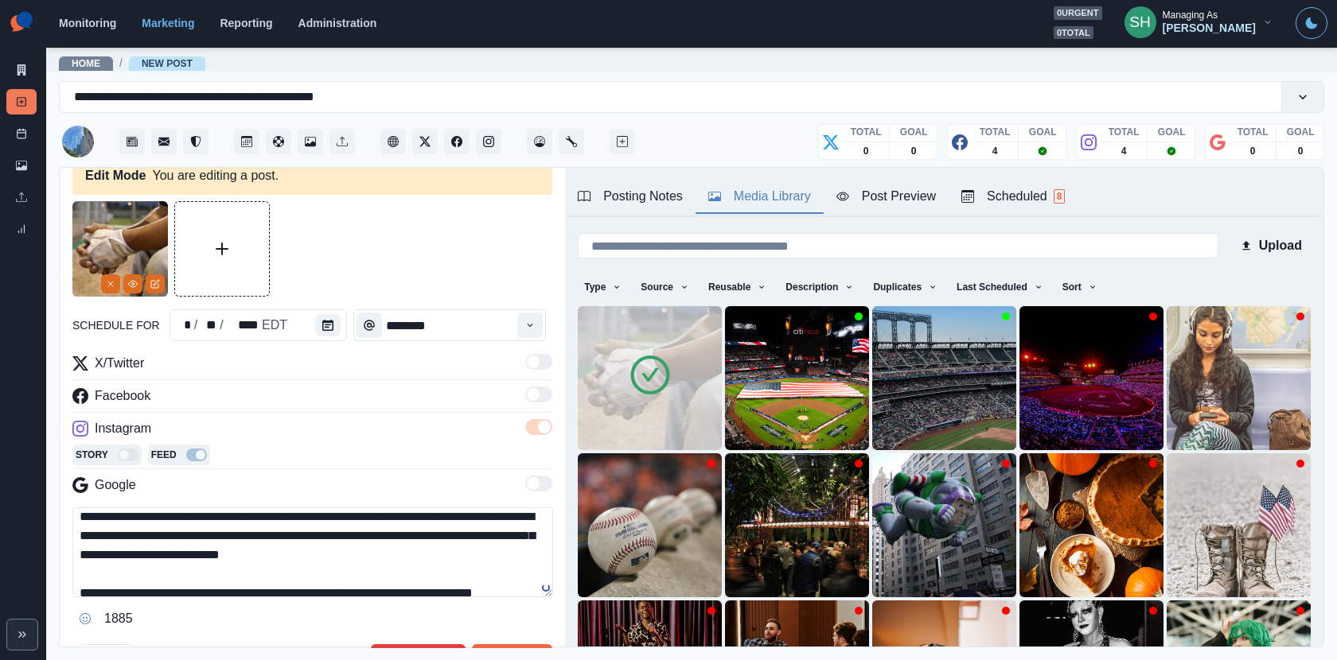
click at [112, 536] on textarea "**********" at bounding box center [312, 553] width 481 height 90
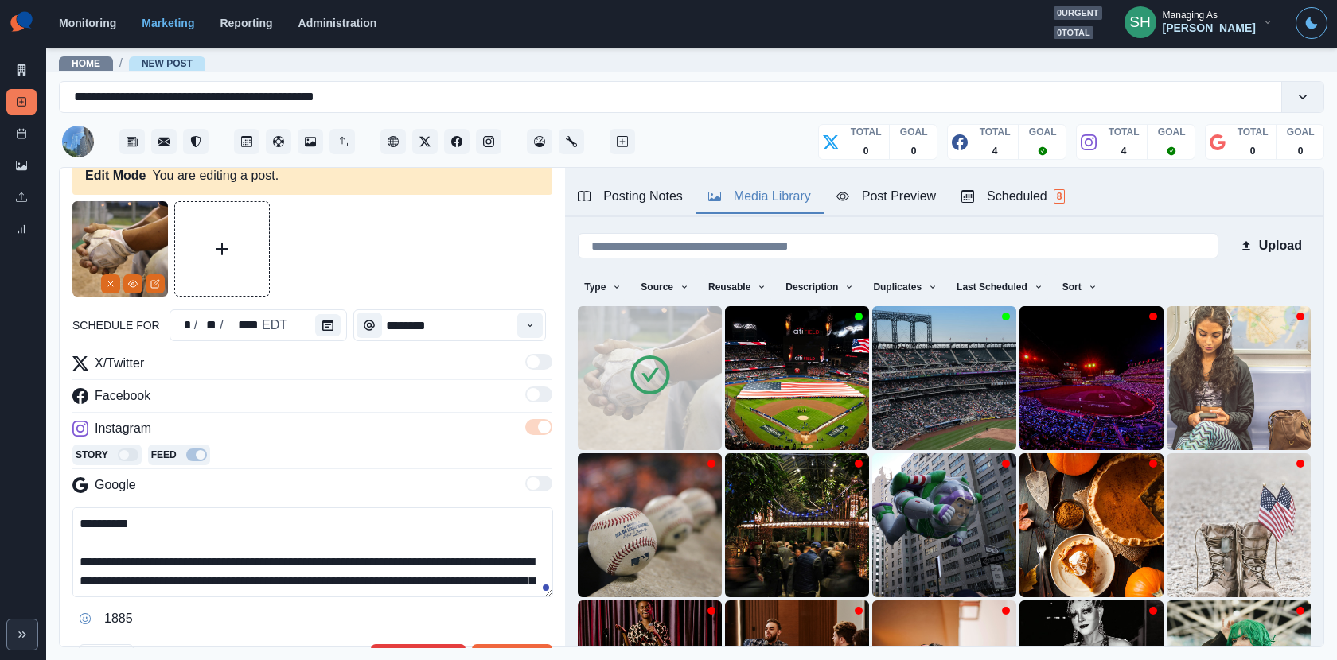
drag, startPoint x: 468, startPoint y: 578, endPoint x: 438, endPoint y: 438, distance: 143.9
click at [438, 438] on div "**********" at bounding box center [312, 493] width 480 height 278
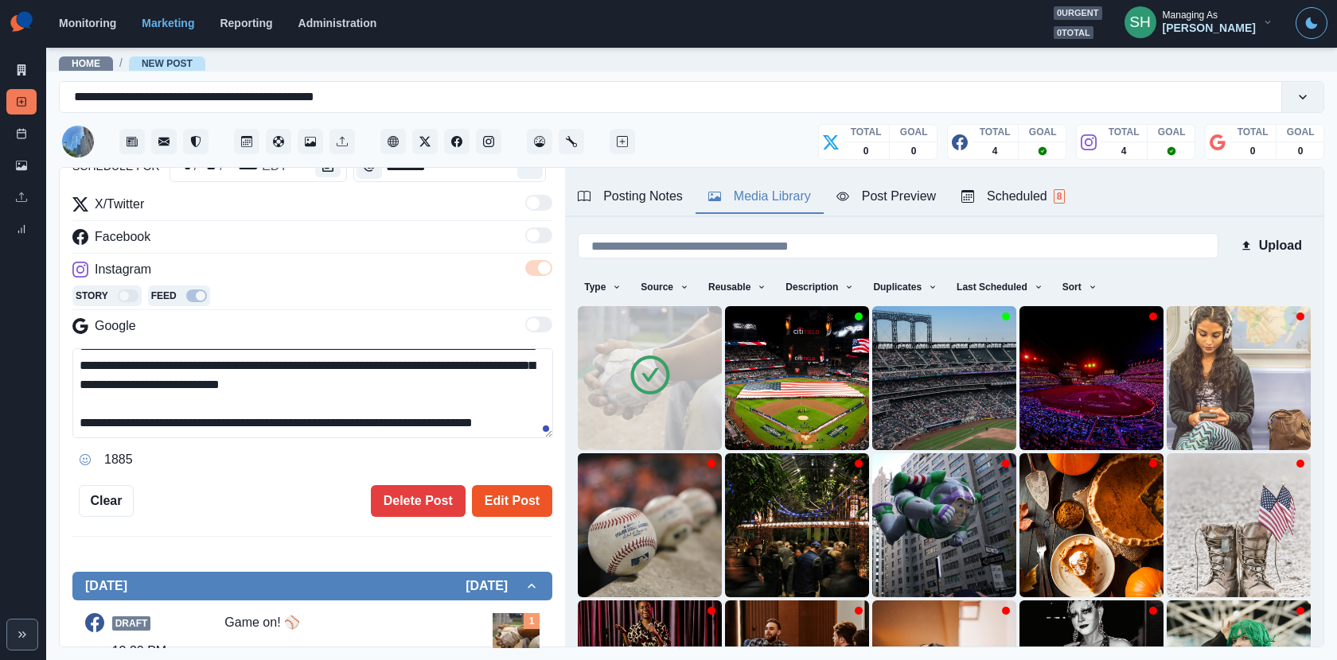
type textarea "**********"
click at [500, 493] on button "Edit Post" at bounding box center [512, 501] width 80 height 32
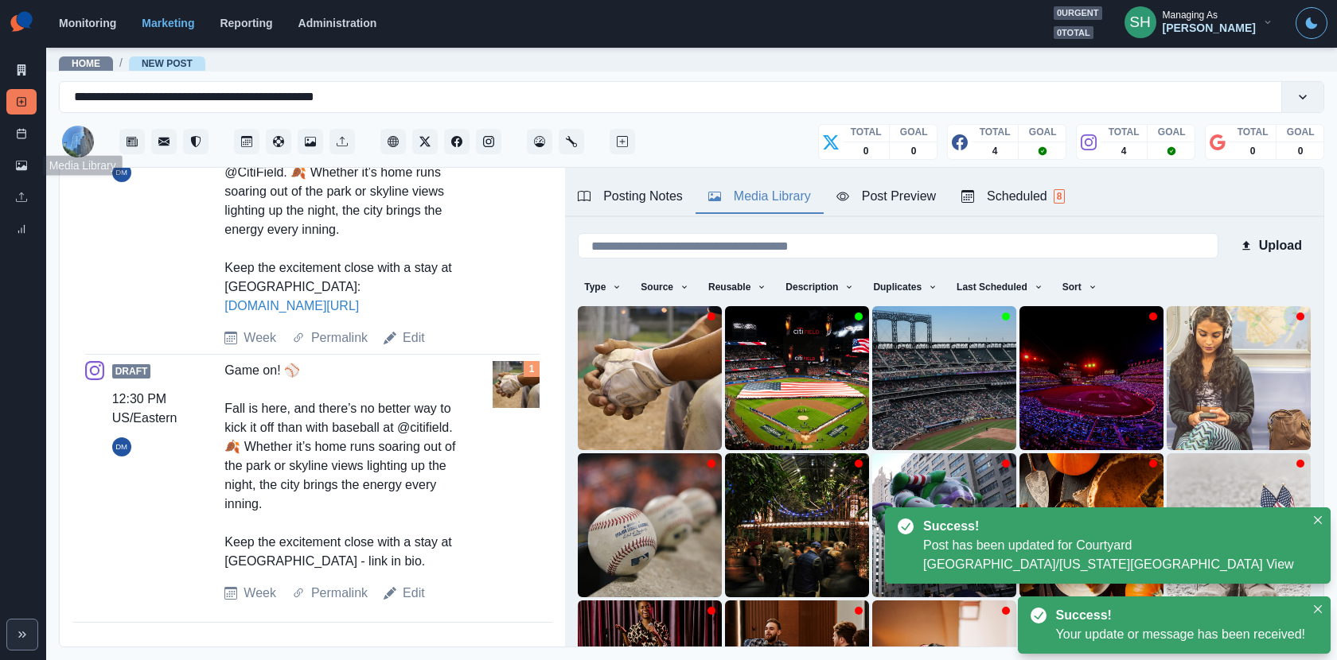
click at [5, 139] on div "Marketing Summary New Post Post Schedule Media Library Uploads Review Summary" at bounding box center [23, 124] width 46 height 248
click at [20, 135] on icon at bounding box center [21, 133] width 11 height 11
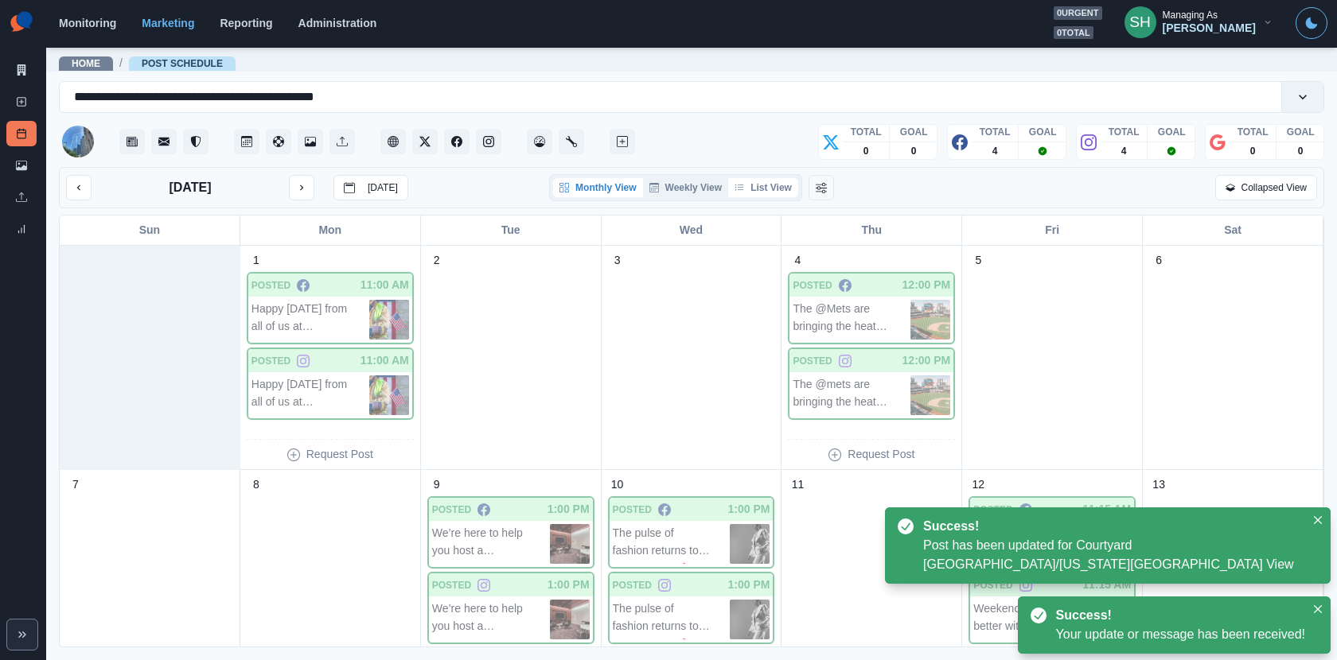
click at [775, 182] on button "List View" at bounding box center [763, 187] width 70 height 19
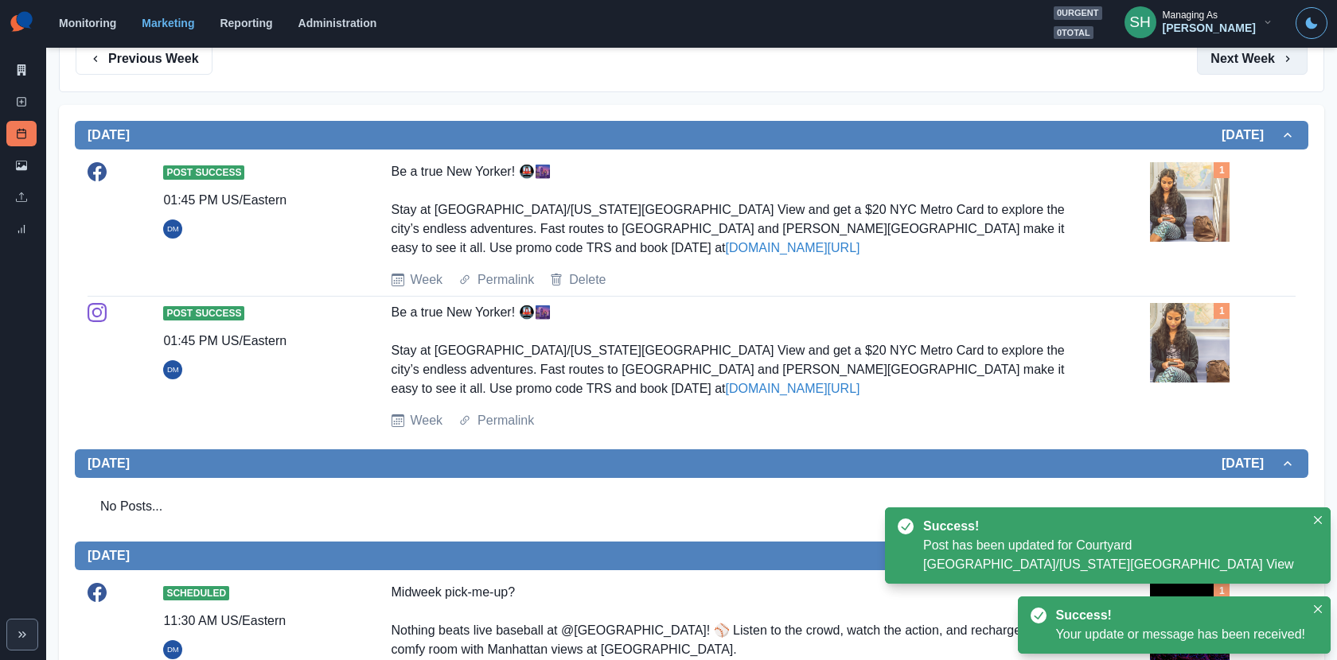
click at [1262, 57] on button "Next Week" at bounding box center [1252, 59] width 111 height 32
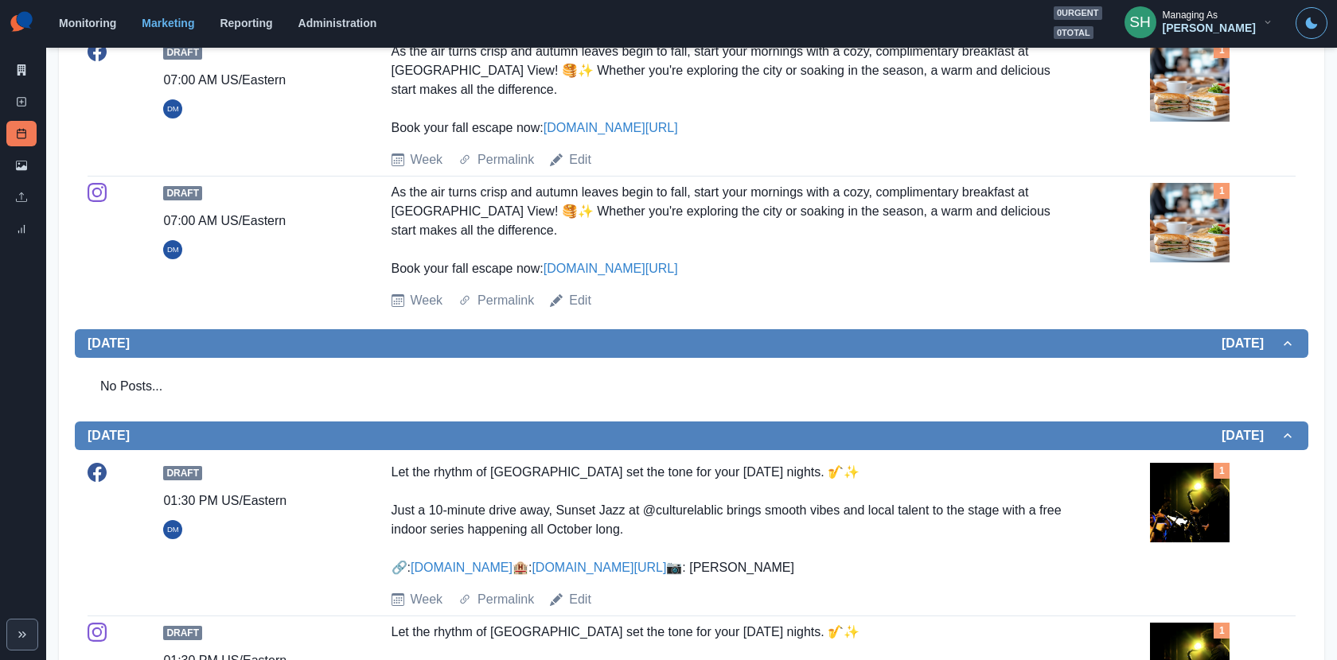
click at [628, 262] on link "www.bit.ly/4hQ3a5j" at bounding box center [610, 269] width 134 height 14
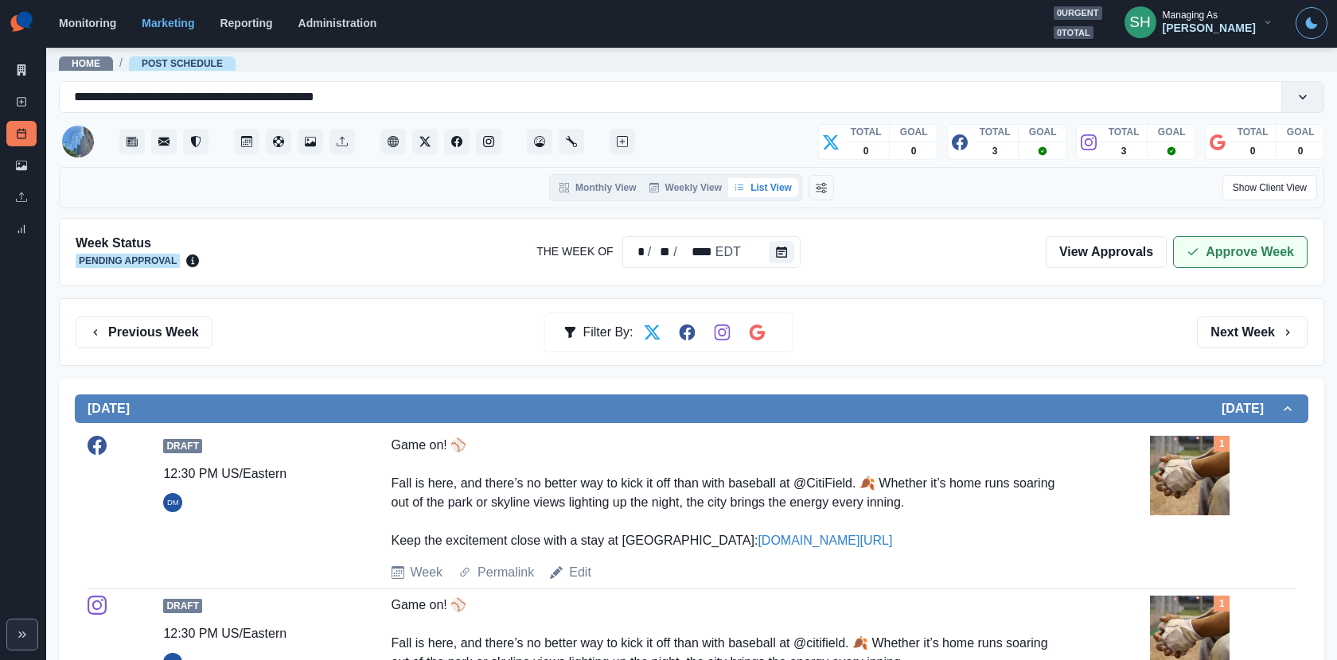
click at [1201, 243] on button "Approve Week" at bounding box center [1240, 252] width 134 height 32
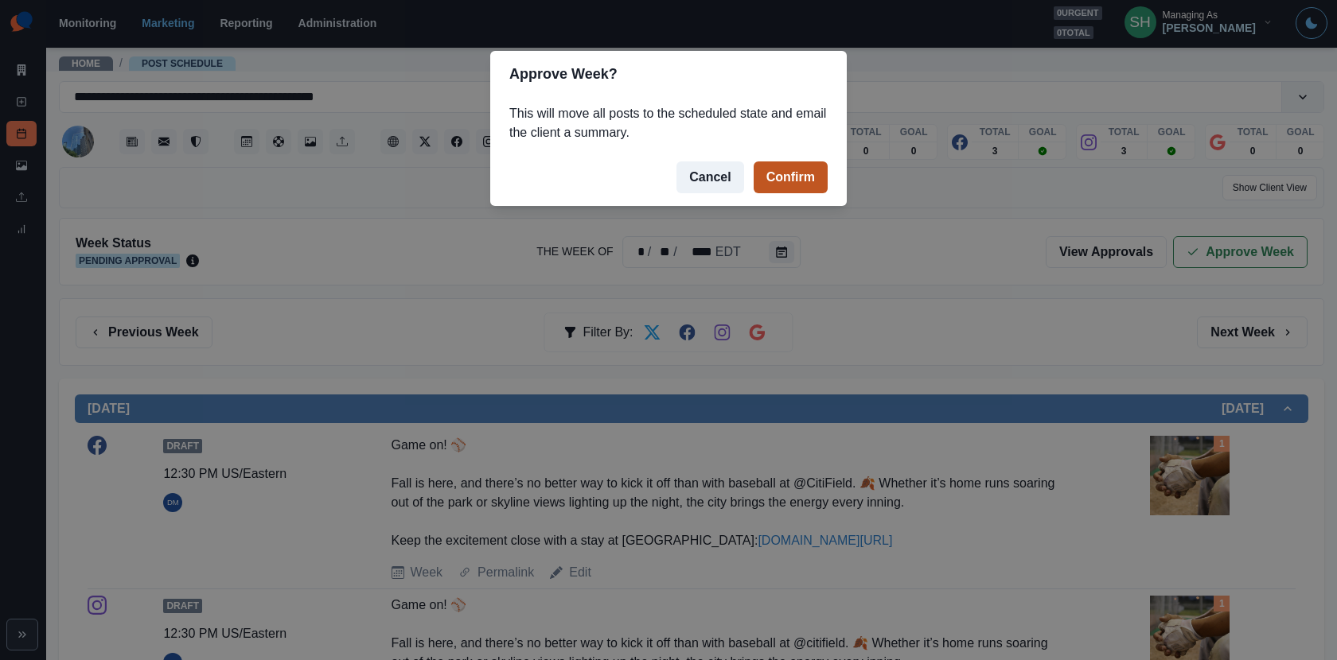
click at [823, 176] on button "Confirm" at bounding box center [790, 178] width 74 height 32
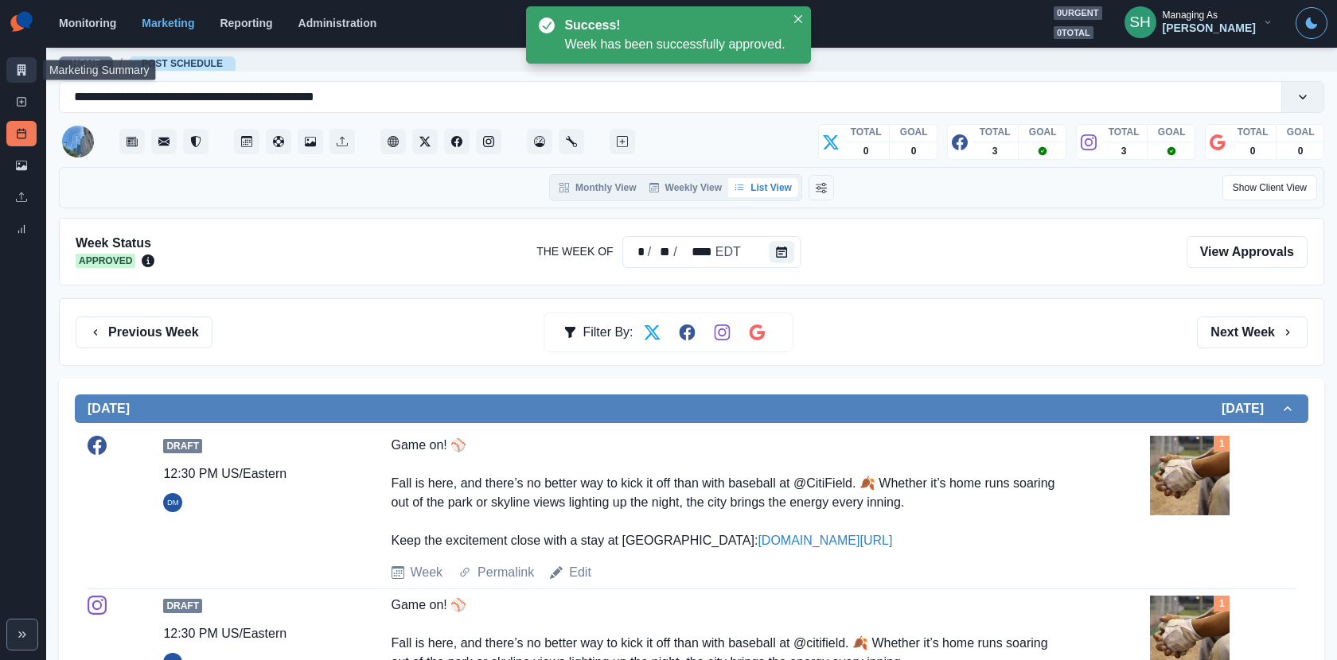
click at [16, 70] on icon at bounding box center [21, 69] width 11 height 11
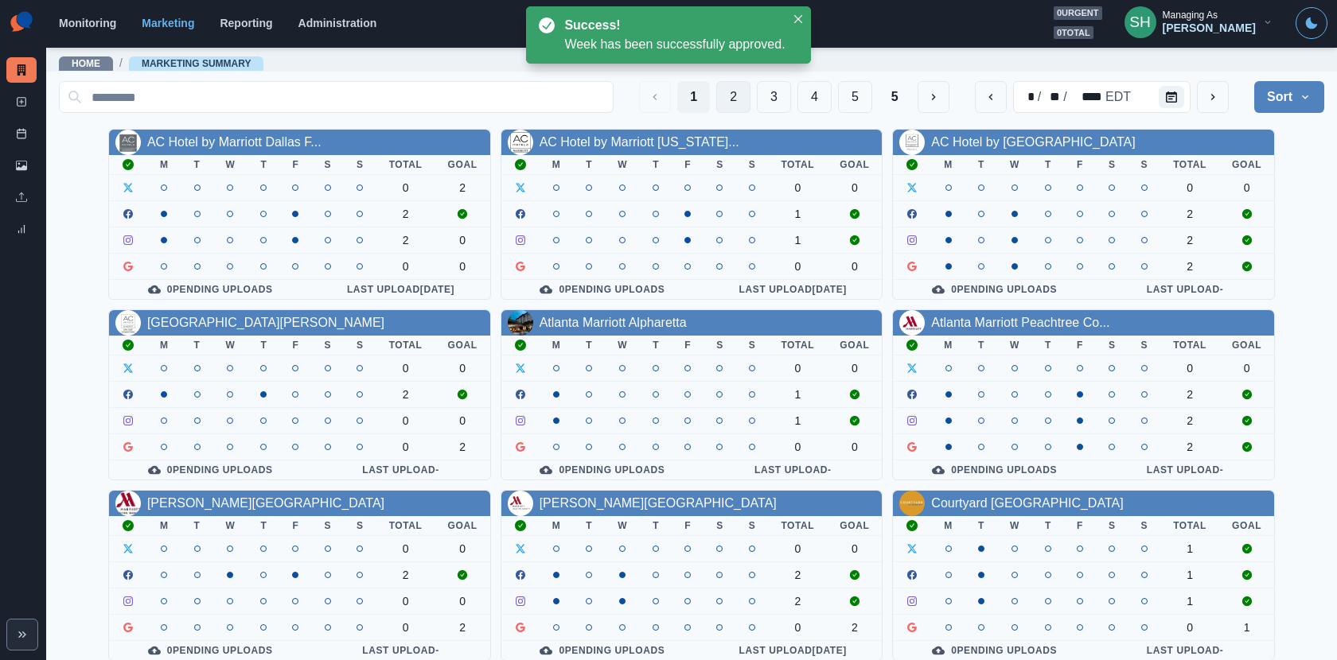
click at [747, 81] on button "2" at bounding box center [733, 97] width 34 height 32
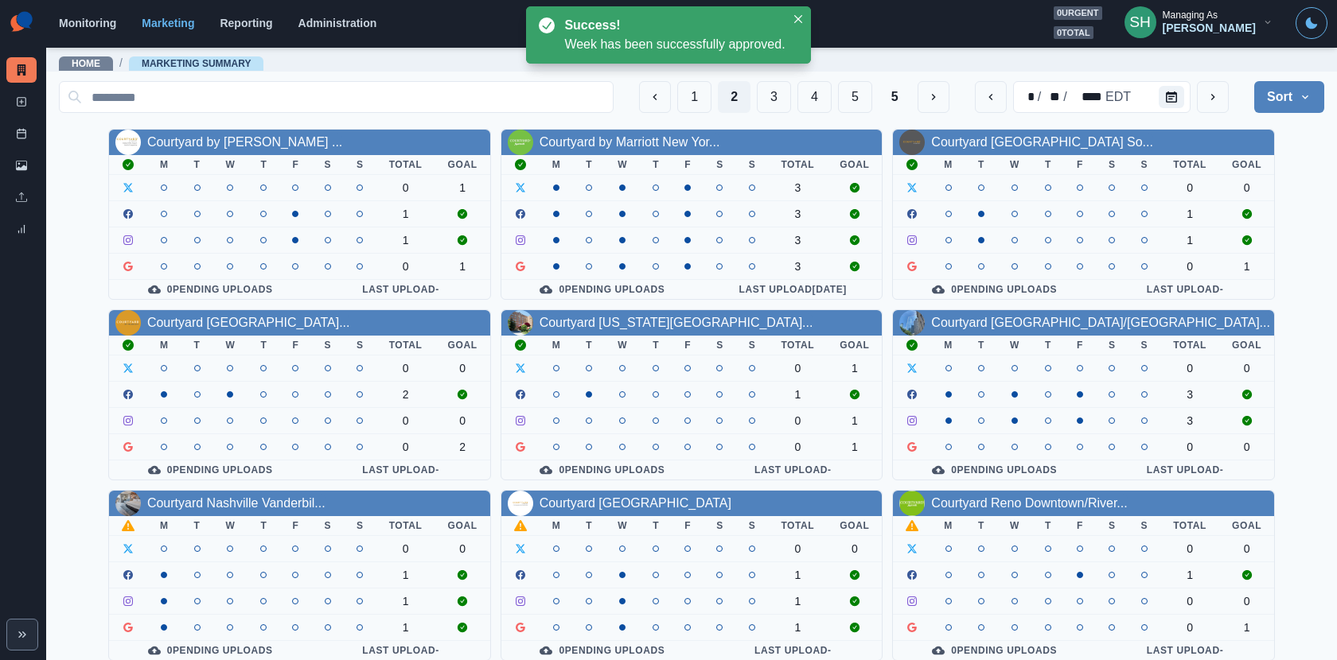
scroll to position [184, 0]
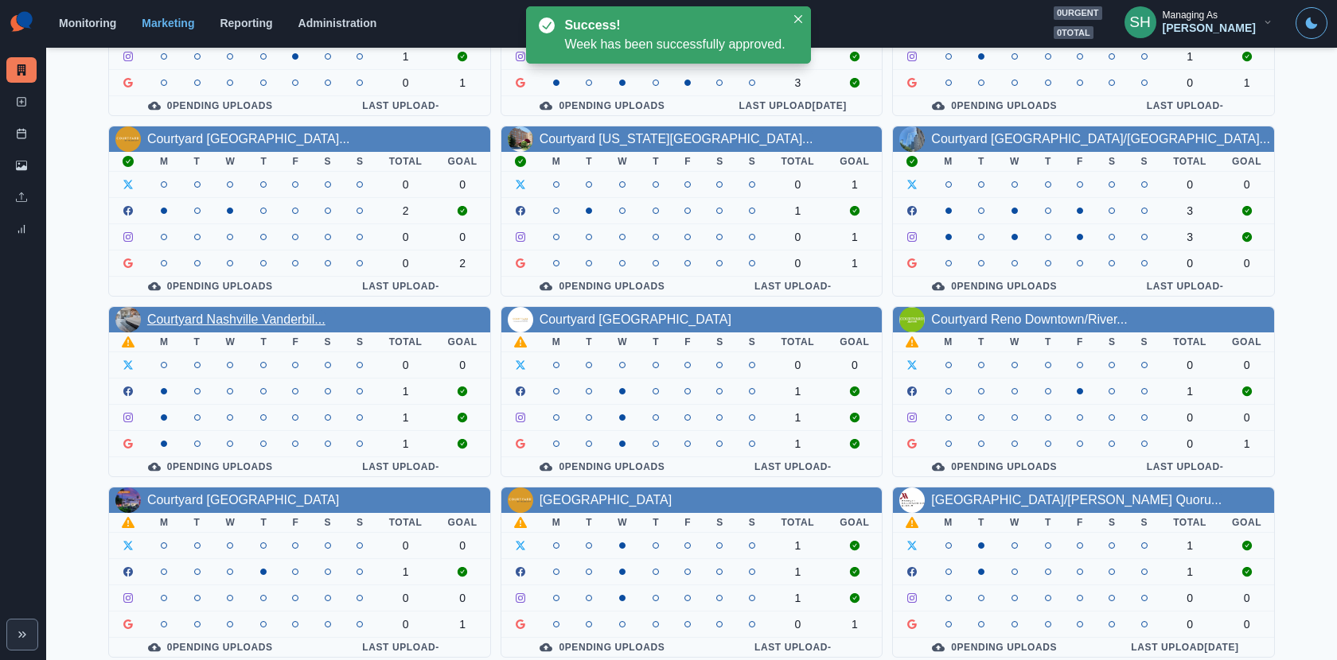
click at [287, 317] on link "Courtyard Nashville Vanderbil..." at bounding box center [236, 320] width 178 height 14
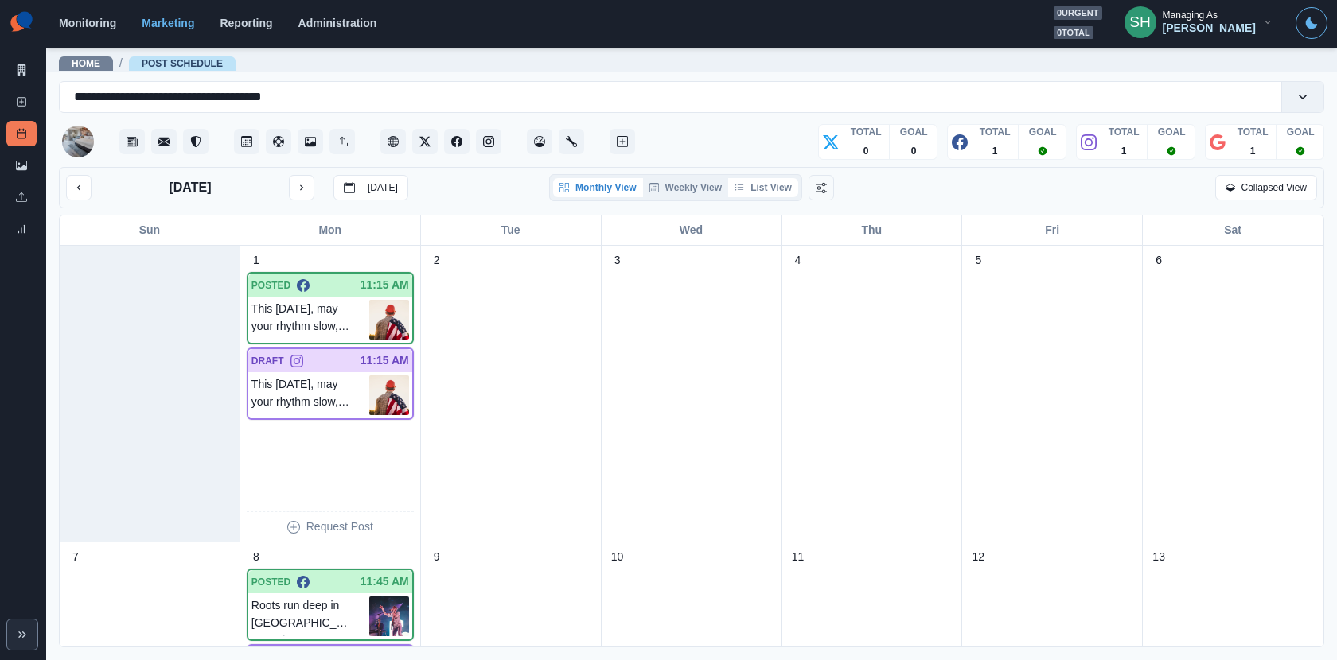
click at [764, 188] on button "List View" at bounding box center [763, 187] width 70 height 19
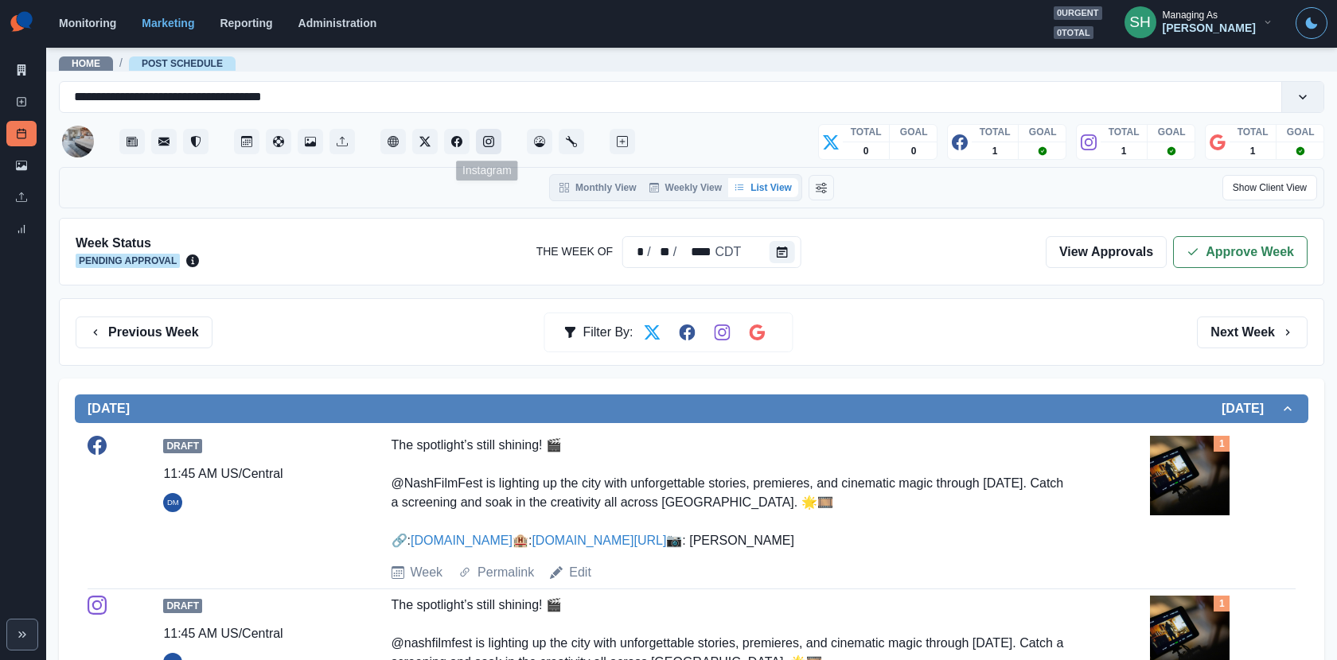
click at [490, 139] on icon "Instagram" at bounding box center [488, 141] width 11 height 11
click at [0, 0] on div "**********" at bounding box center [668, 330] width 1337 height 660
click at [1197, 254] on icon "button" at bounding box center [1192, 252] width 13 height 13
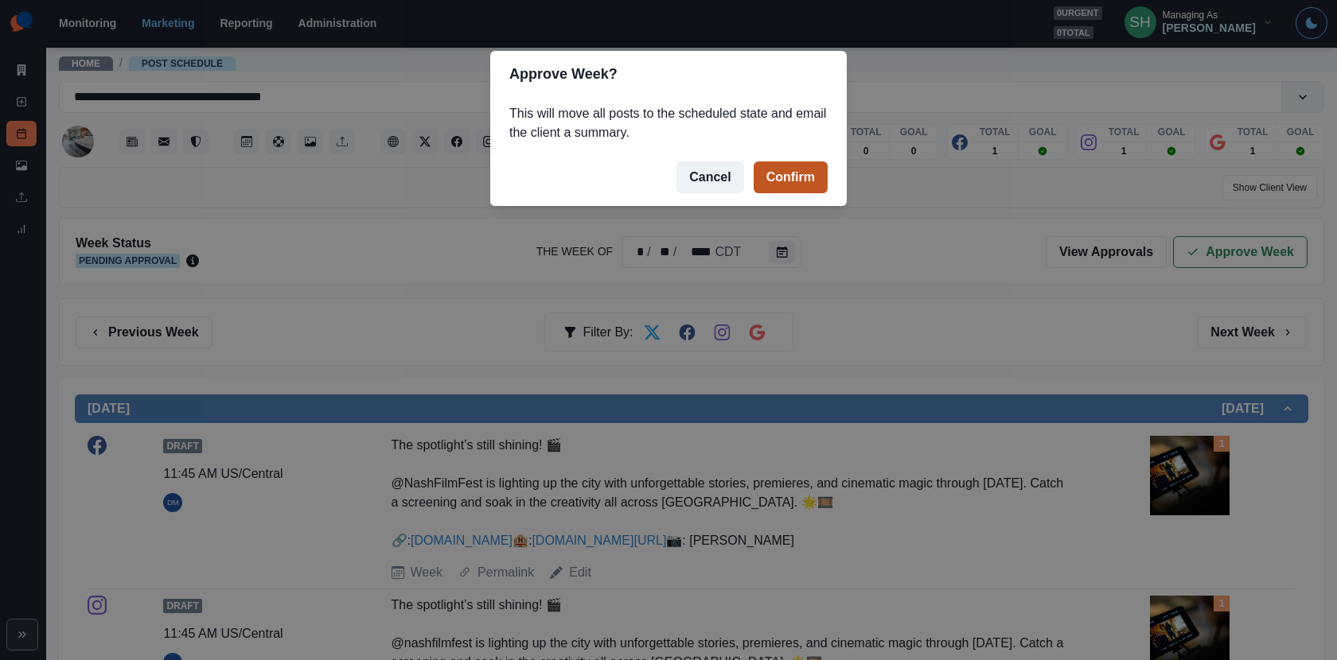
click at [792, 181] on button "Confirm" at bounding box center [790, 178] width 74 height 32
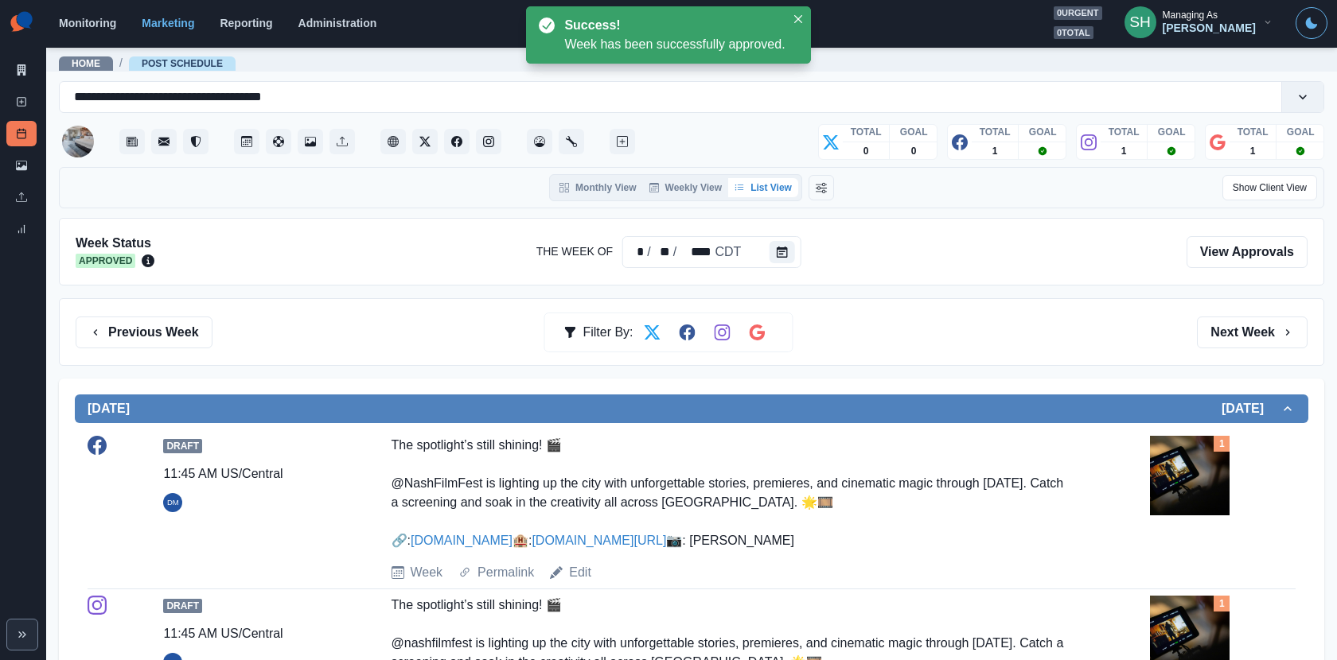
scroll to position [956, 0]
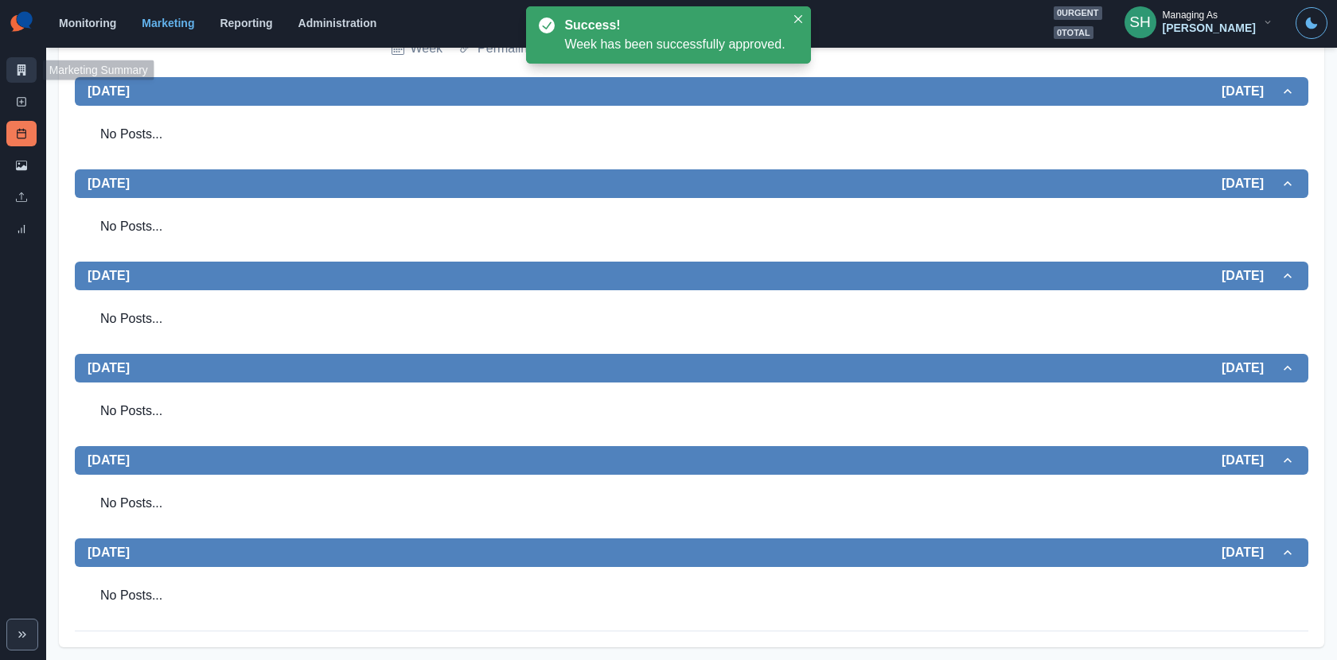
click at [33, 62] on link "Marketing Summary" at bounding box center [21, 69] width 30 height 25
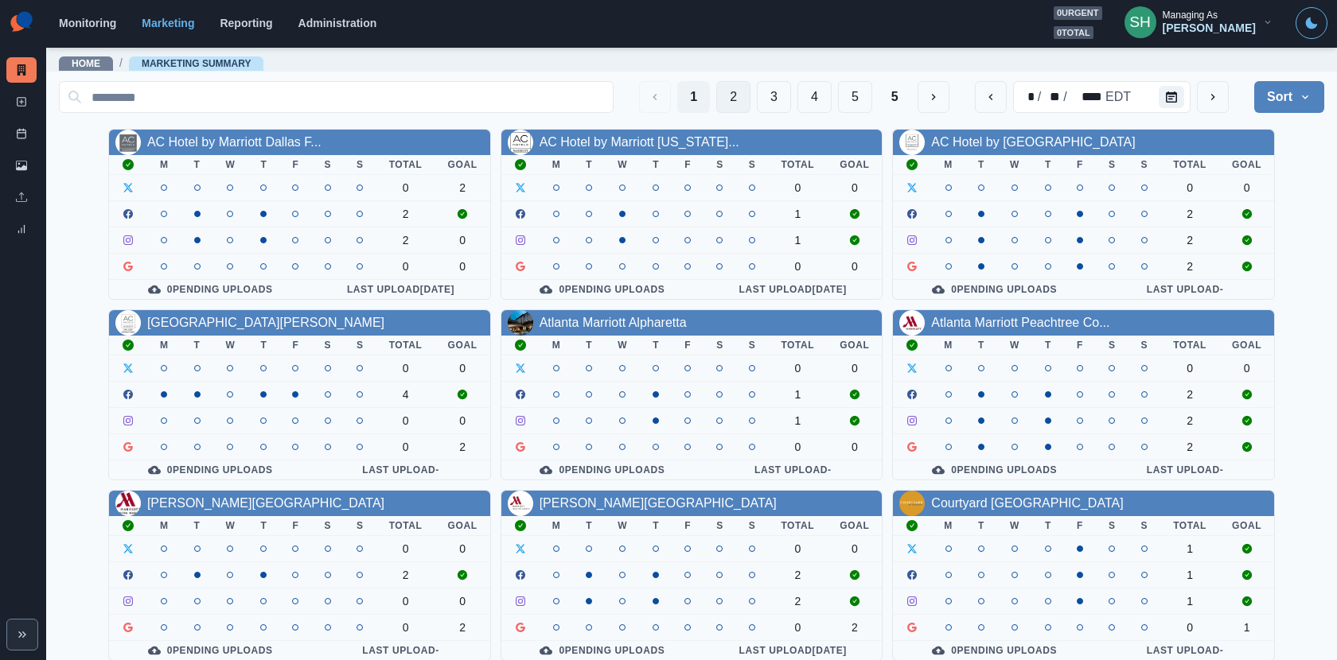
click at [734, 87] on button "2" at bounding box center [733, 97] width 34 height 32
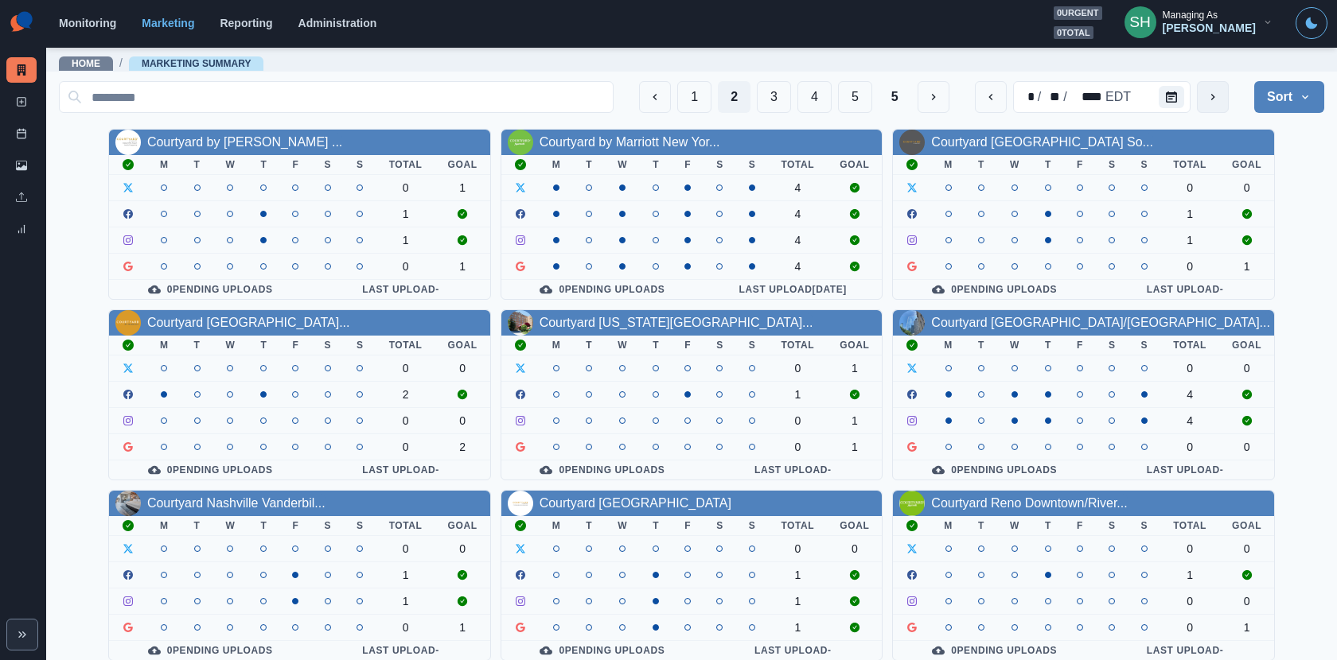
click at [1220, 95] on button "next" at bounding box center [1213, 97] width 32 height 32
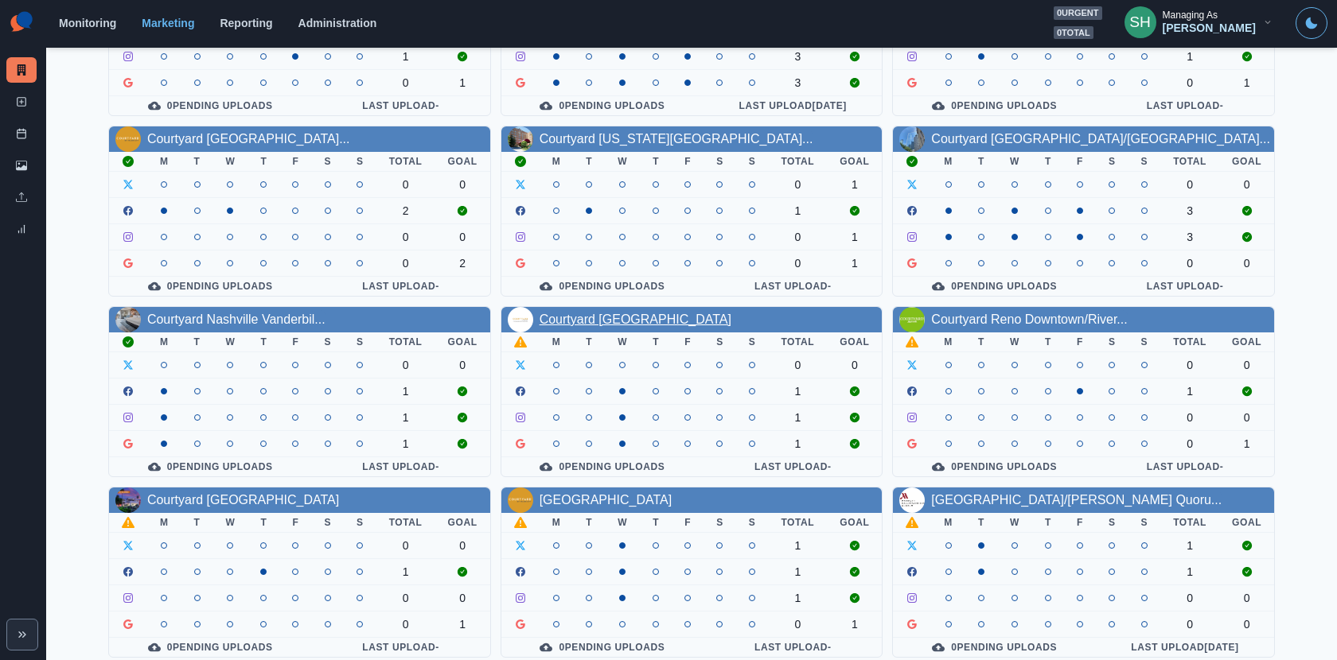
click at [628, 316] on link "Courtyard Pittsburgh Downtown" at bounding box center [635, 320] width 192 height 14
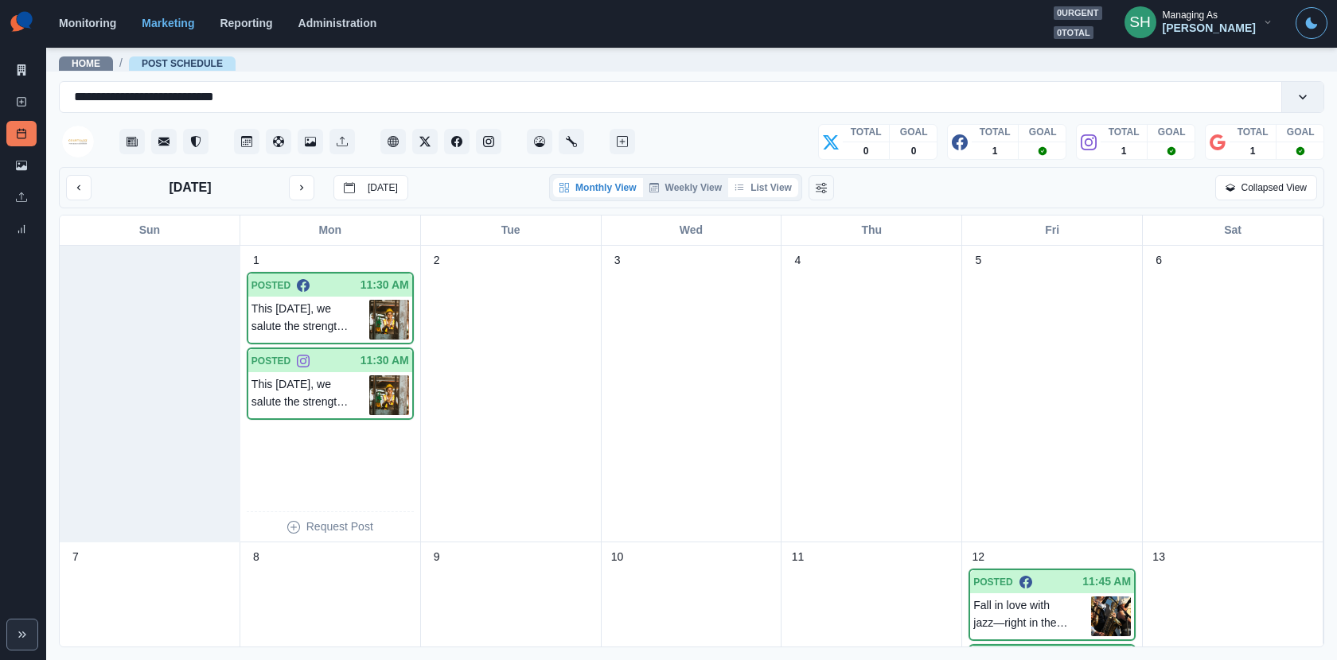
click at [761, 195] on button "List View" at bounding box center [763, 187] width 70 height 19
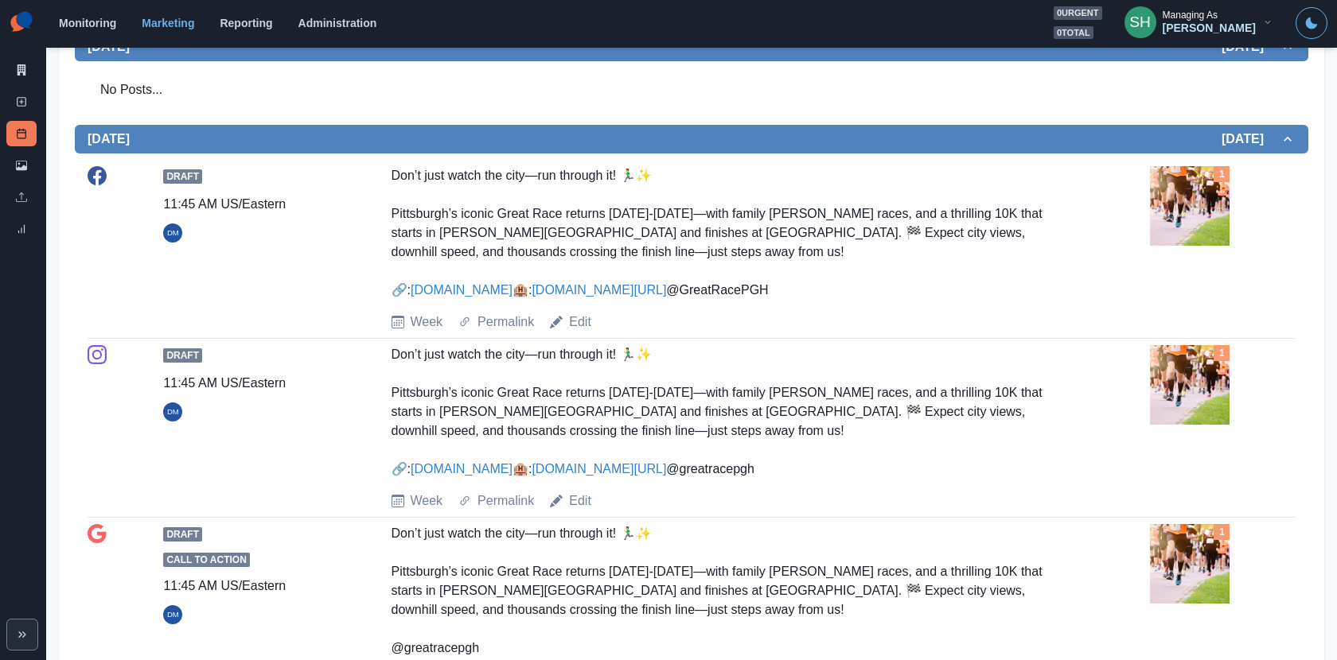
scroll to position [509, 0]
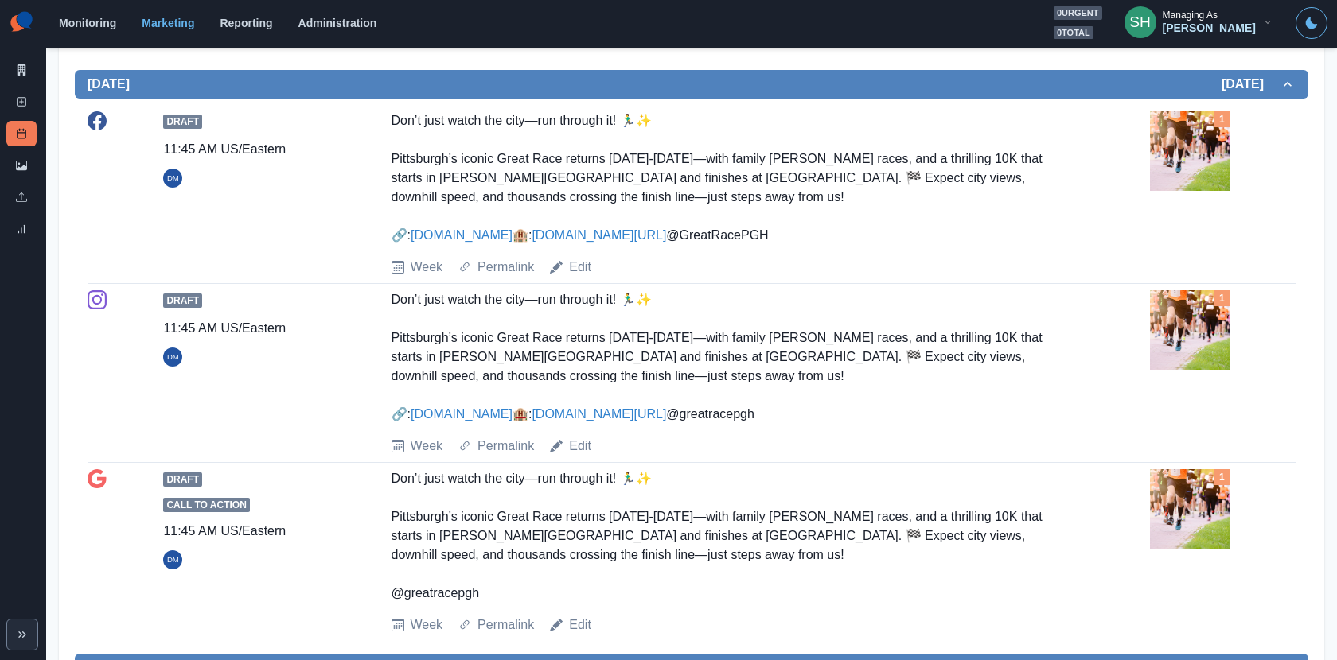
click at [1163, 157] on img at bounding box center [1190, 151] width 80 height 80
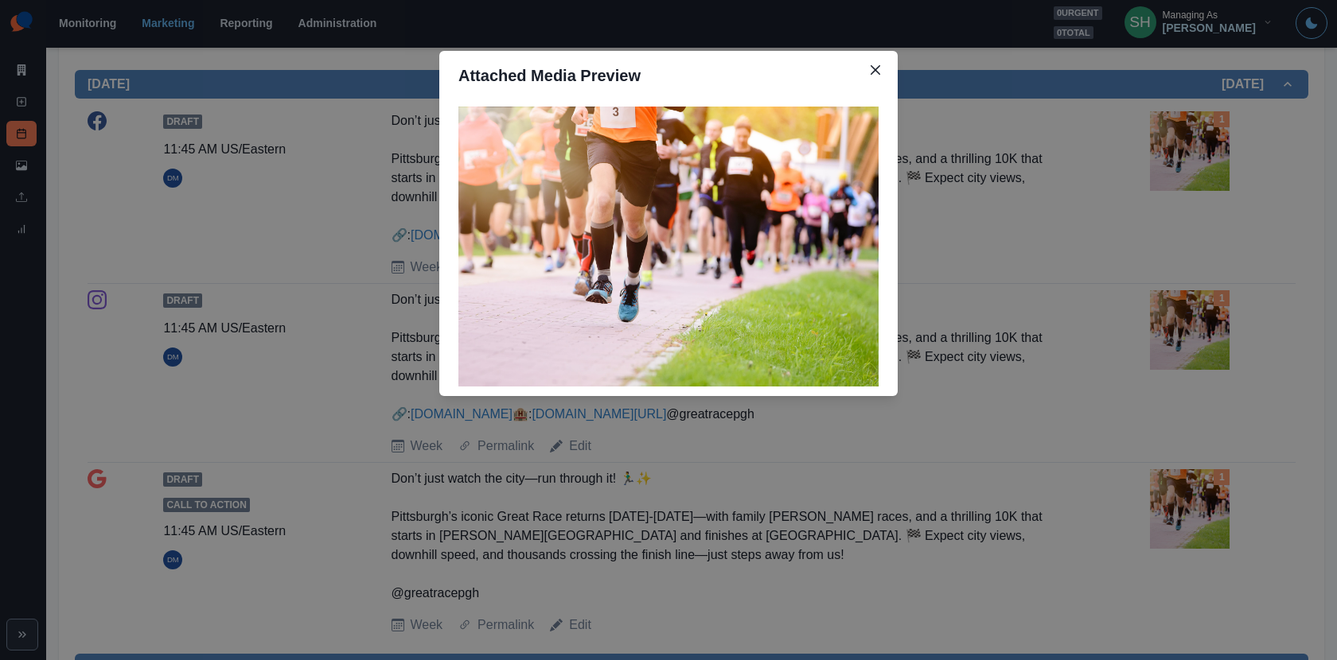
click at [1069, 189] on div "Attached Media Preview" at bounding box center [668, 330] width 1337 height 660
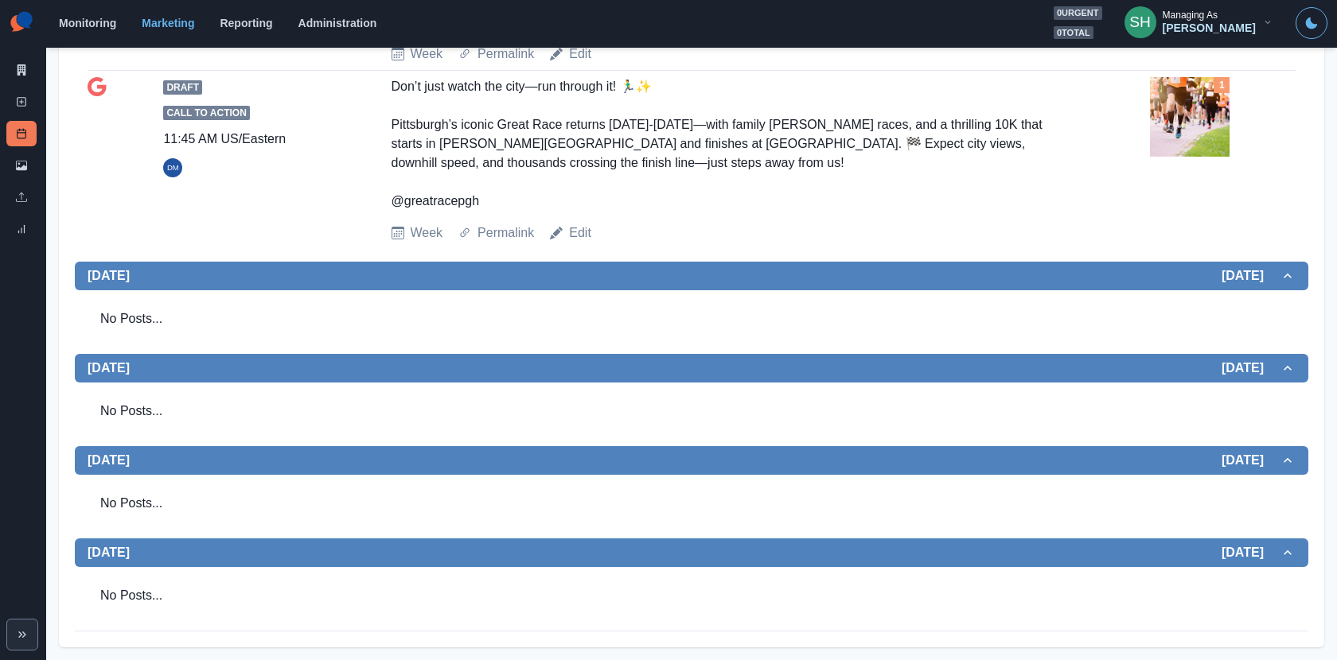
scroll to position [0, 0]
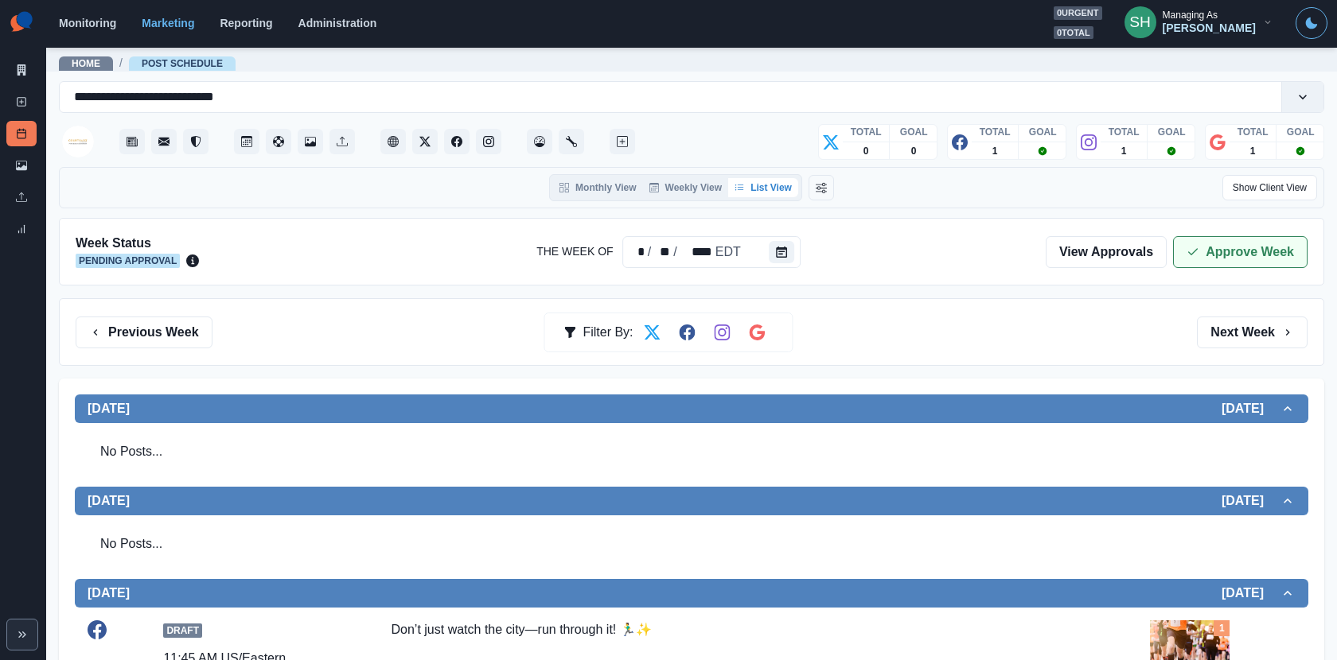
click at [1182, 259] on button "Approve Week" at bounding box center [1240, 252] width 134 height 32
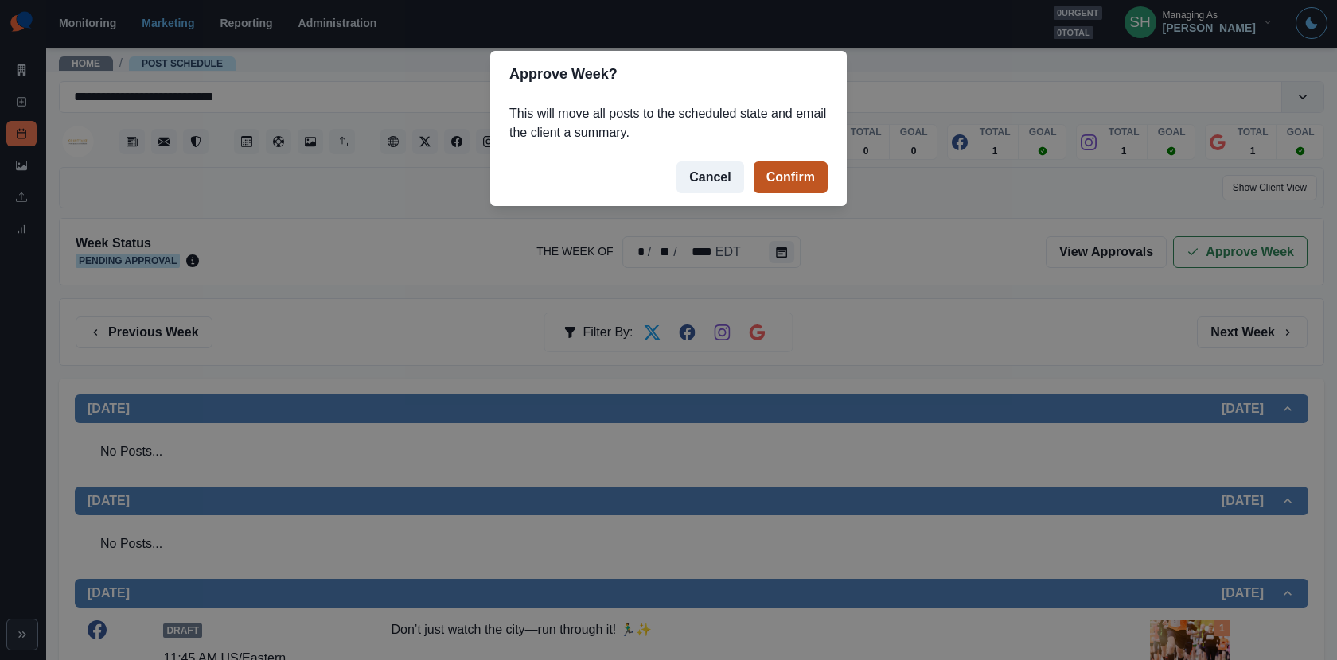
click at [812, 177] on button "Confirm" at bounding box center [790, 178] width 74 height 32
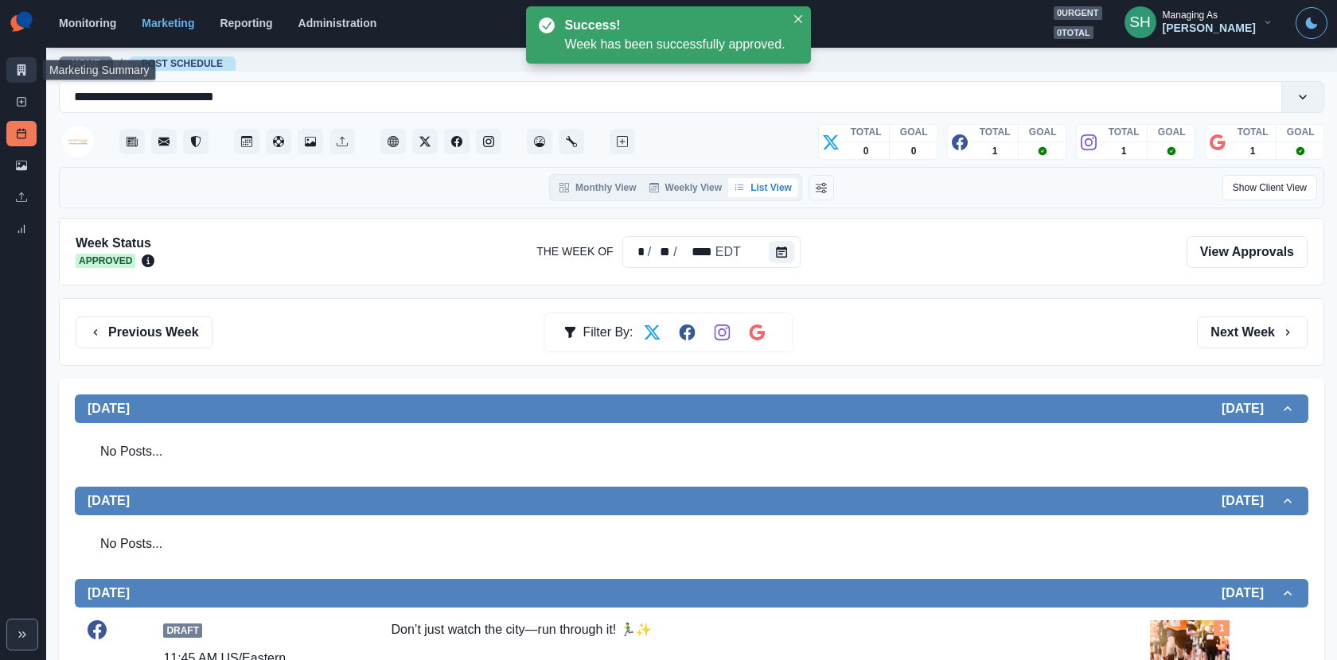
click at [33, 60] on link "Marketing Summary" at bounding box center [21, 69] width 30 height 25
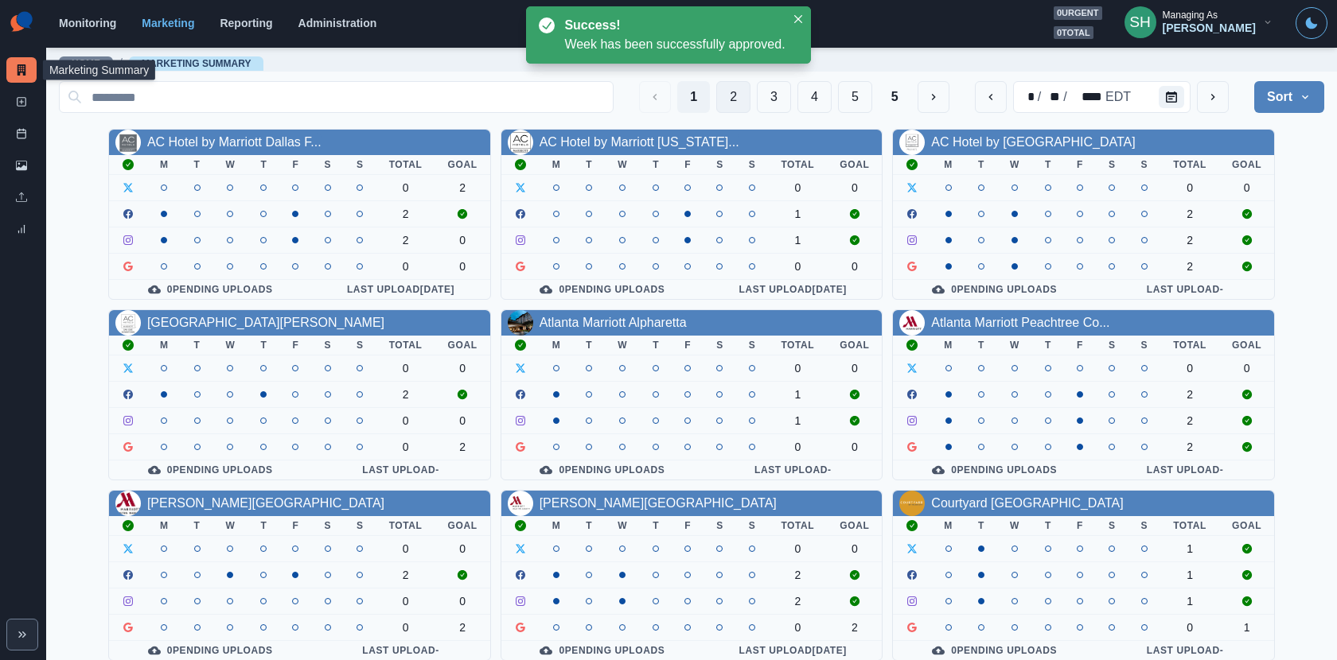
click at [744, 88] on button "2" at bounding box center [733, 97] width 34 height 32
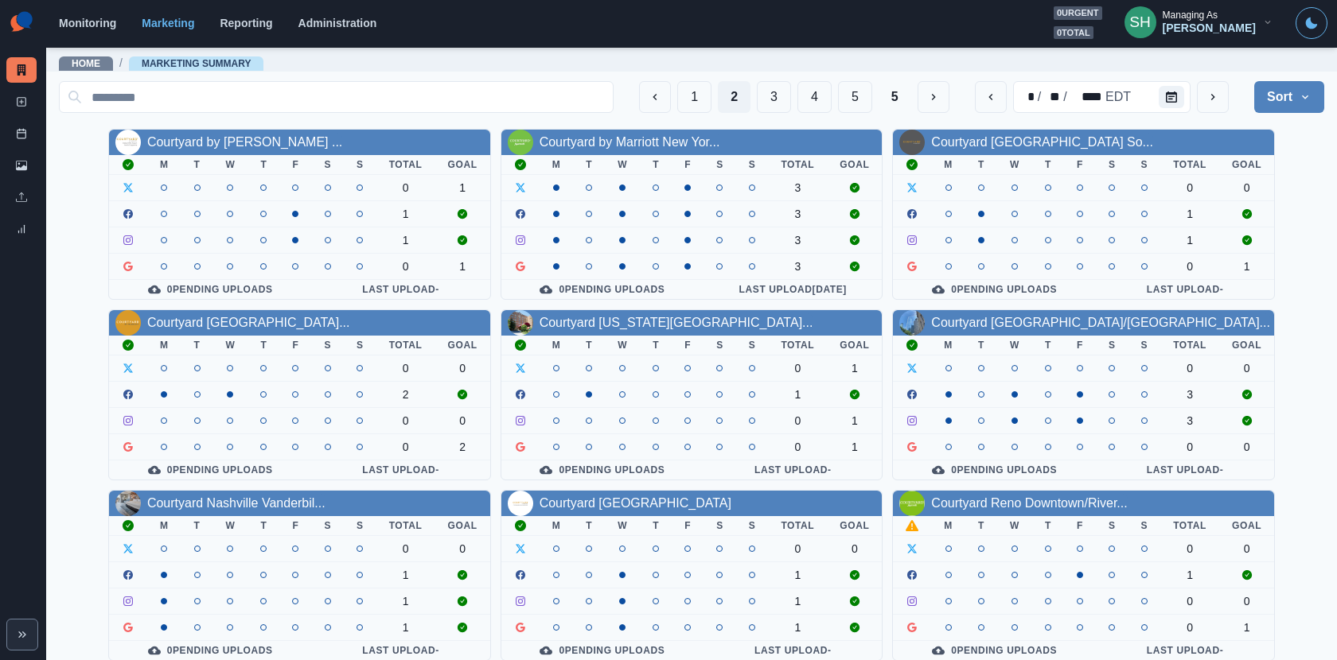
scroll to position [184, 0]
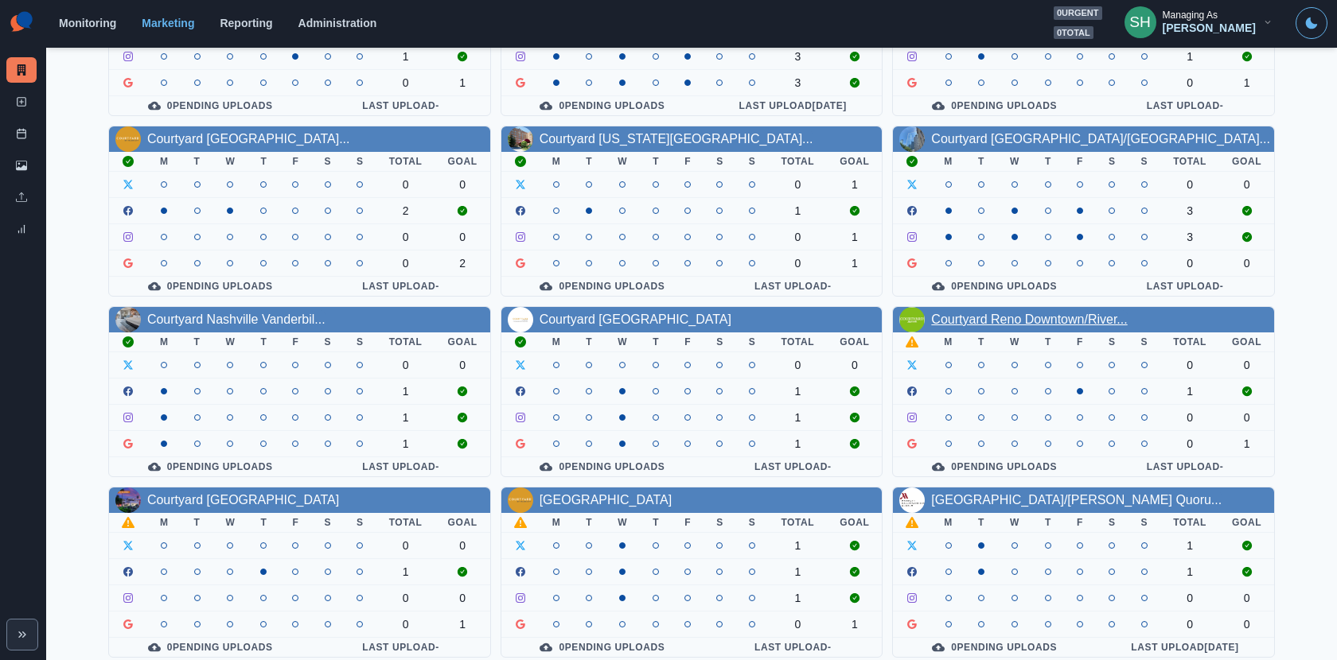
click at [969, 317] on link "Courtyard Reno Downtown/River..." at bounding box center [1029, 320] width 196 height 14
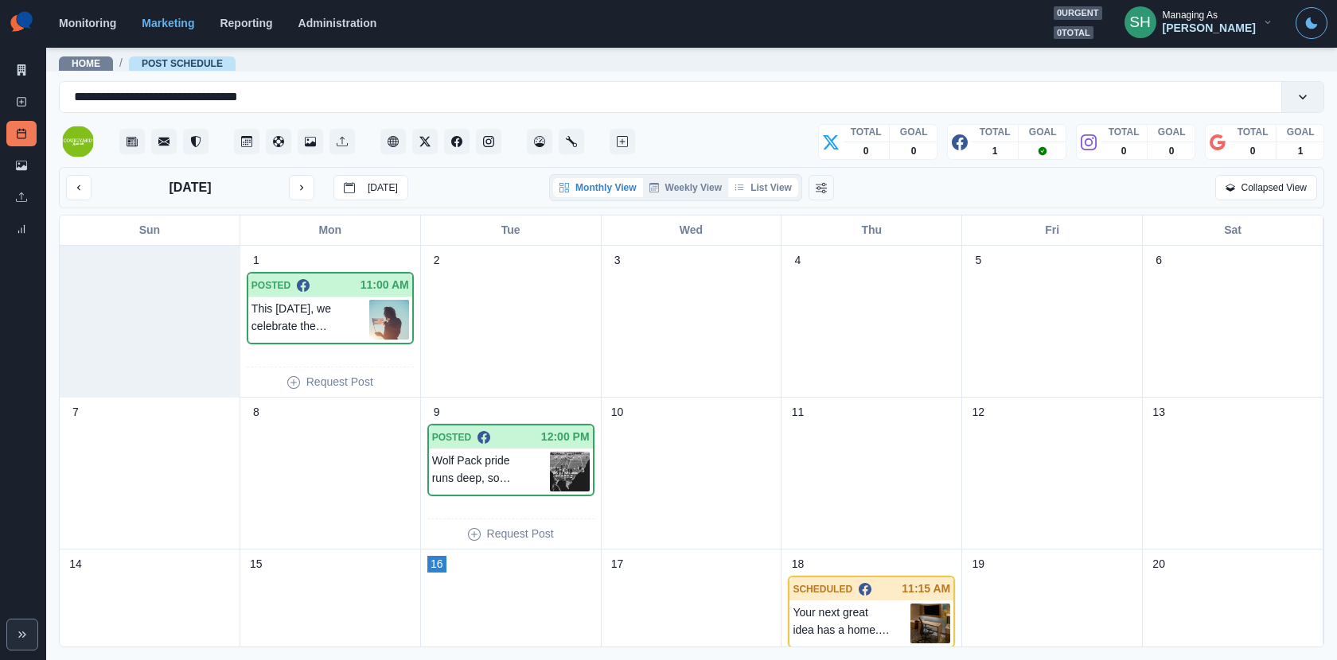
click at [784, 178] on button "List View" at bounding box center [763, 187] width 70 height 19
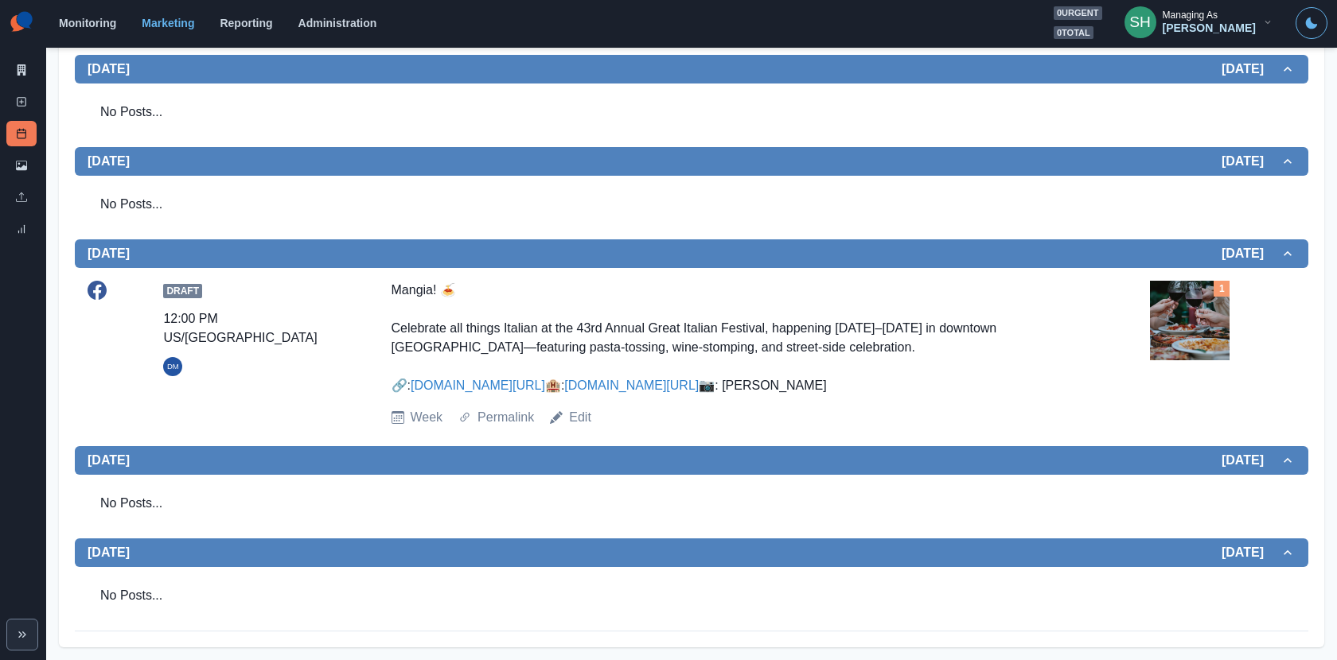
scroll to position [579, 0]
click at [586, 416] on link "Edit" at bounding box center [580, 417] width 22 height 19
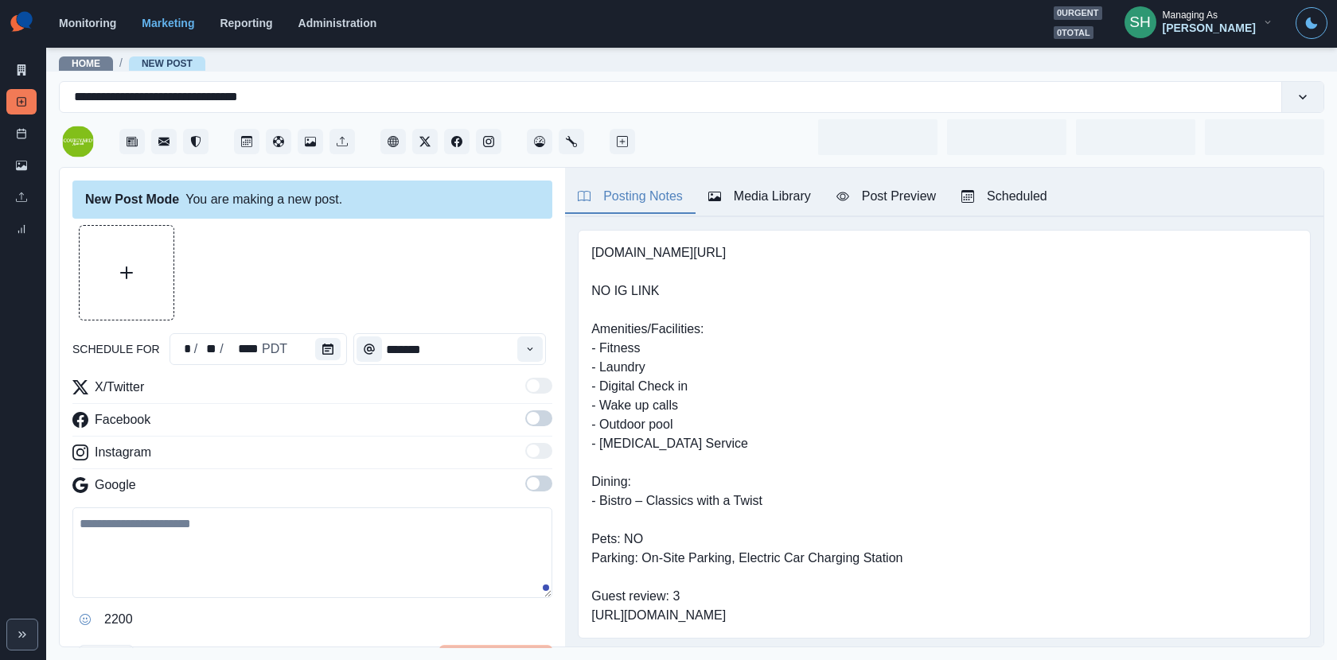
type input "********"
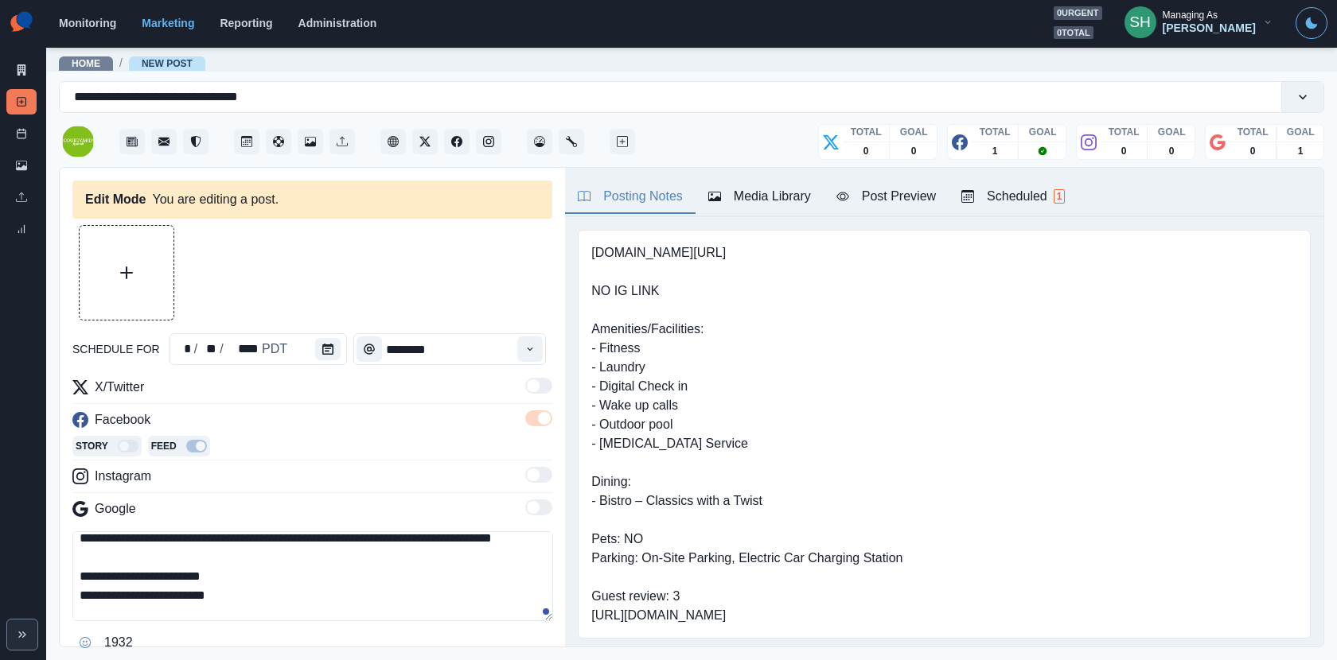
scroll to position [8, 0]
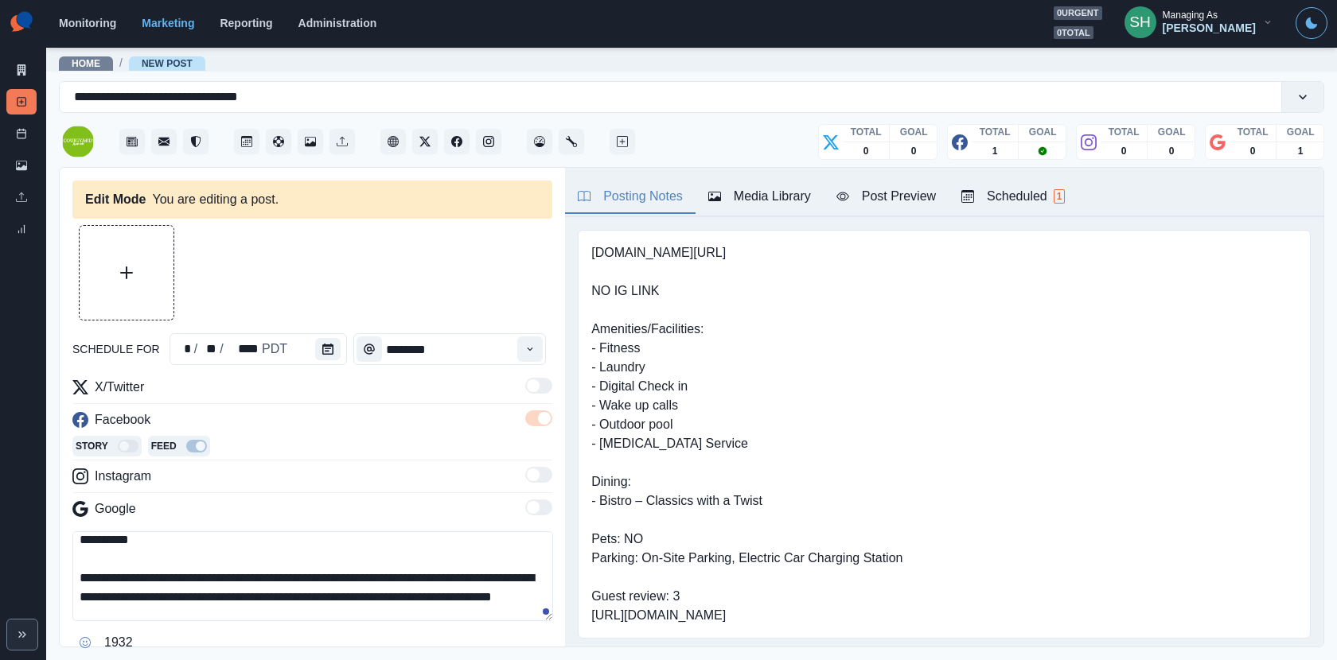
click at [186, 590] on textarea "**********" at bounding box center [312, 576] width 481 height 90
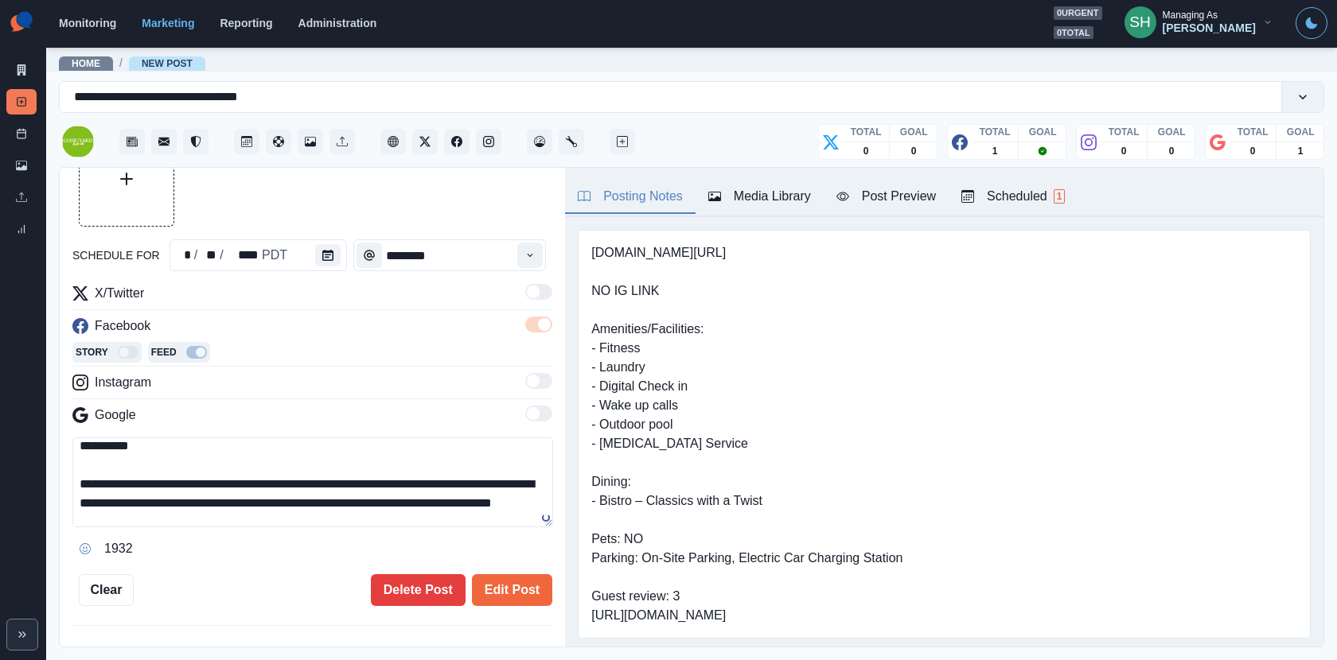
scroll to position [152, 0]
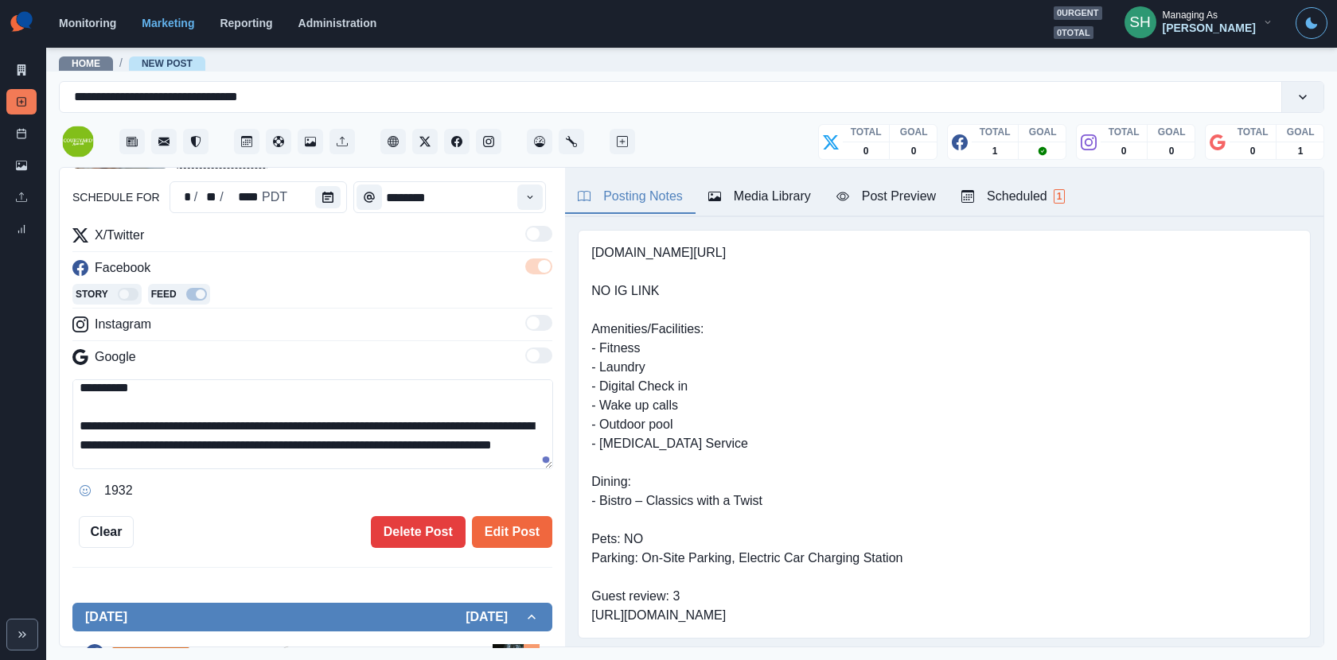
type textarea "**********"
click at [734, 183] on button "Media Library" at bounding box center [759, 197] width 128 height 33
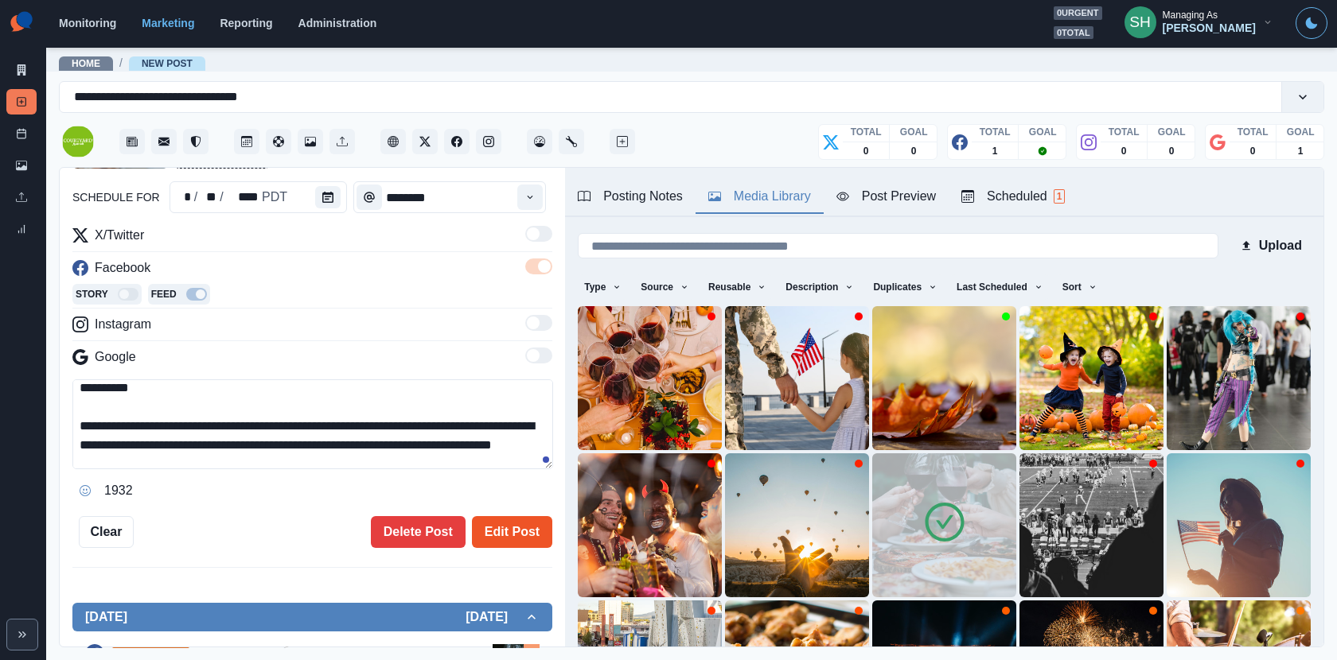
click at [495, 533] on button "Edit Post" at bounding box center [512, 532] width 80 height 32
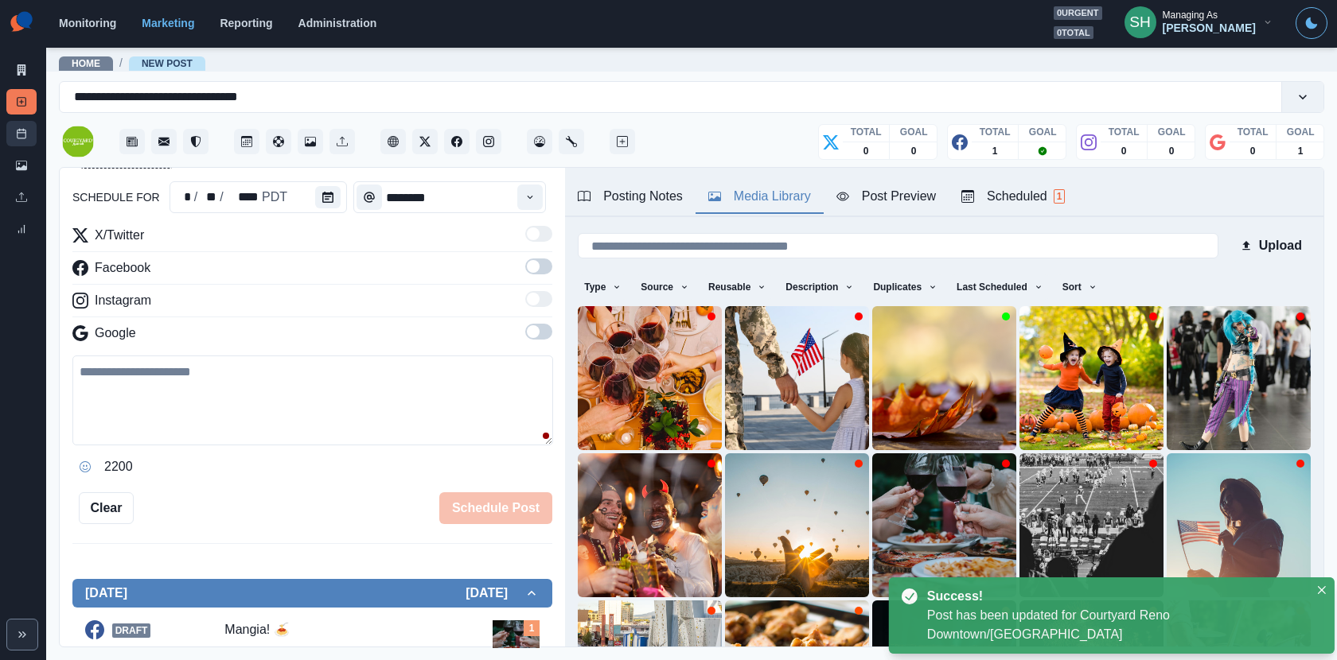
click at [20, 134] on icon at bounding box center [21, 133] width 11 height 11
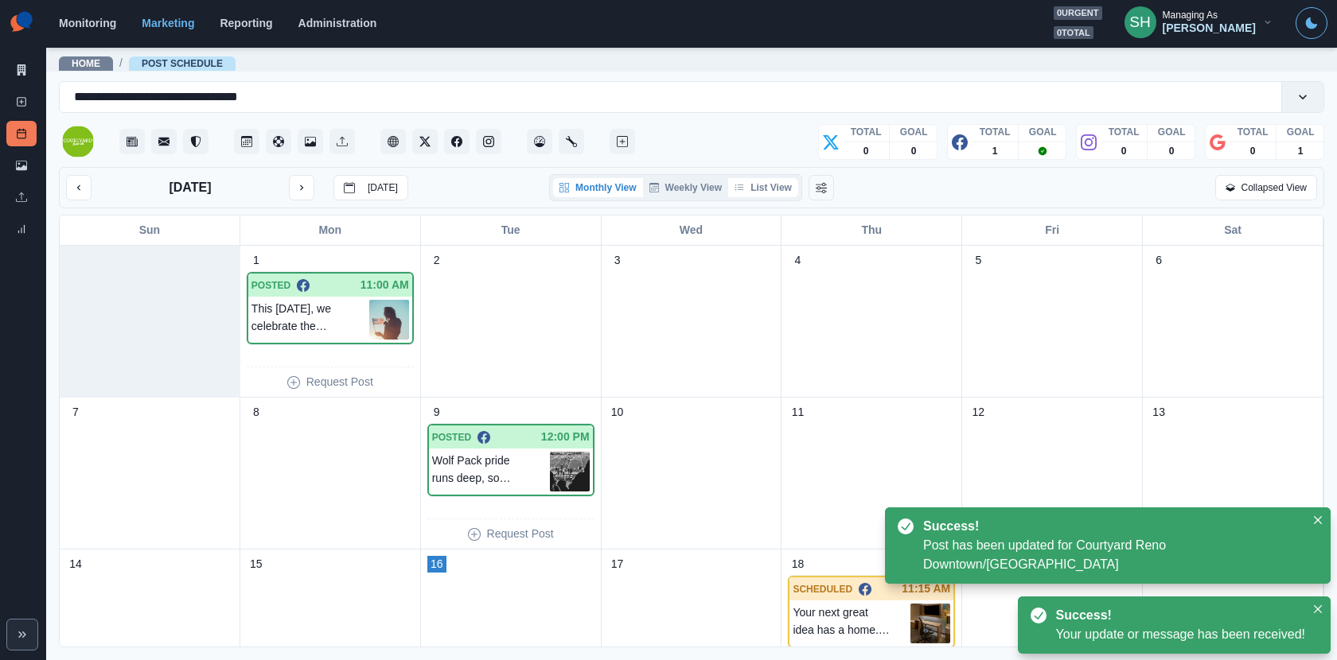
click at [777, 183] on button "List View" at bounding box center [763, 187] width 70 height 19
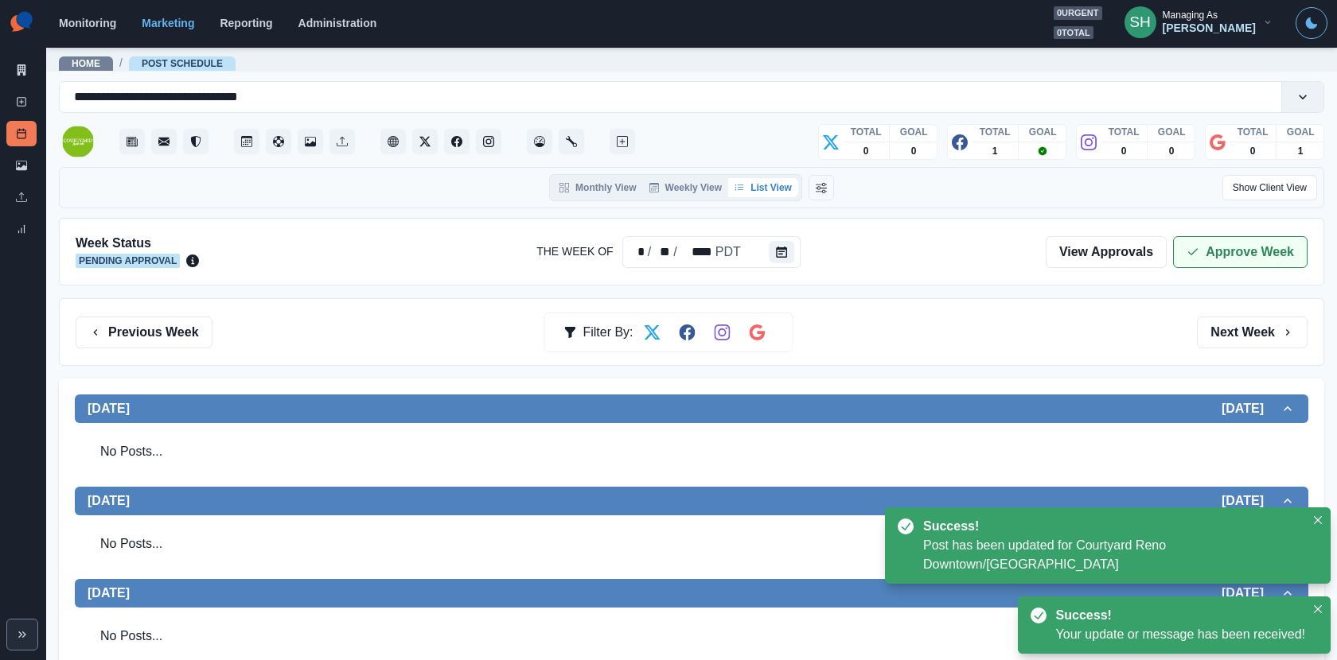
click at [1205, 239] on button "Approve Week" at bounding box center [1240, 252] width 134 height 32
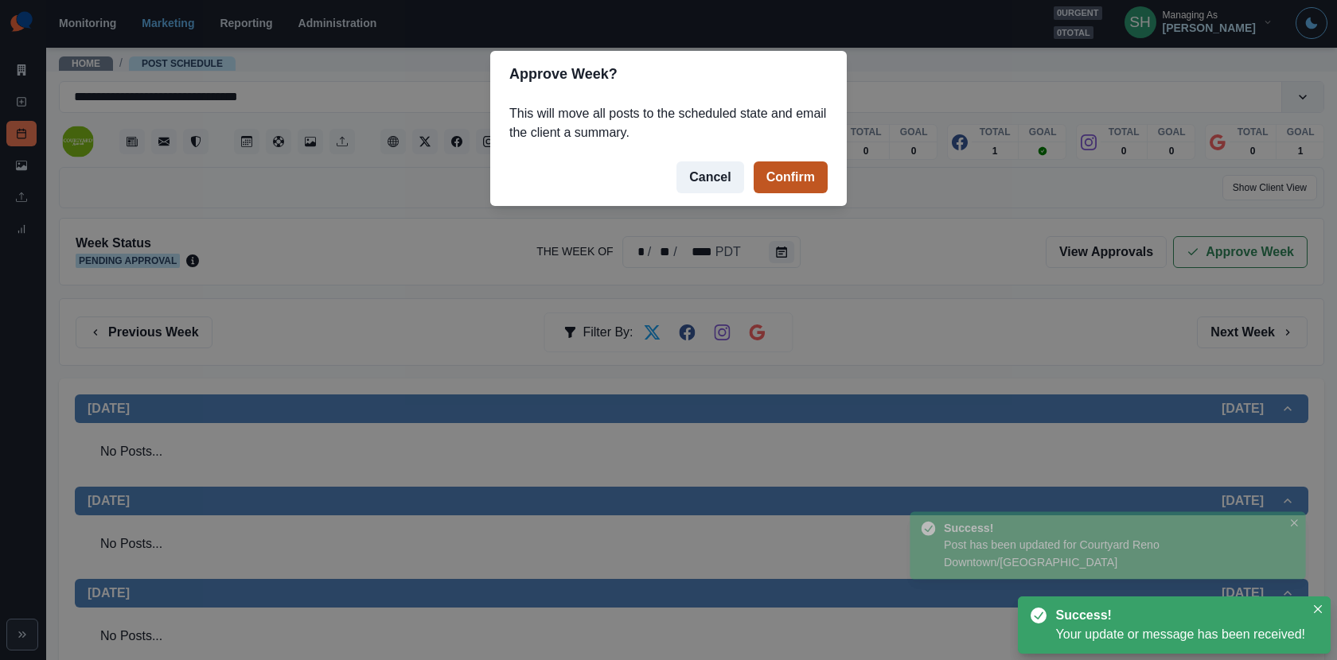
click at [800, 173] on button "Confirm" at bounding box center [790, 178] width 74 height 32
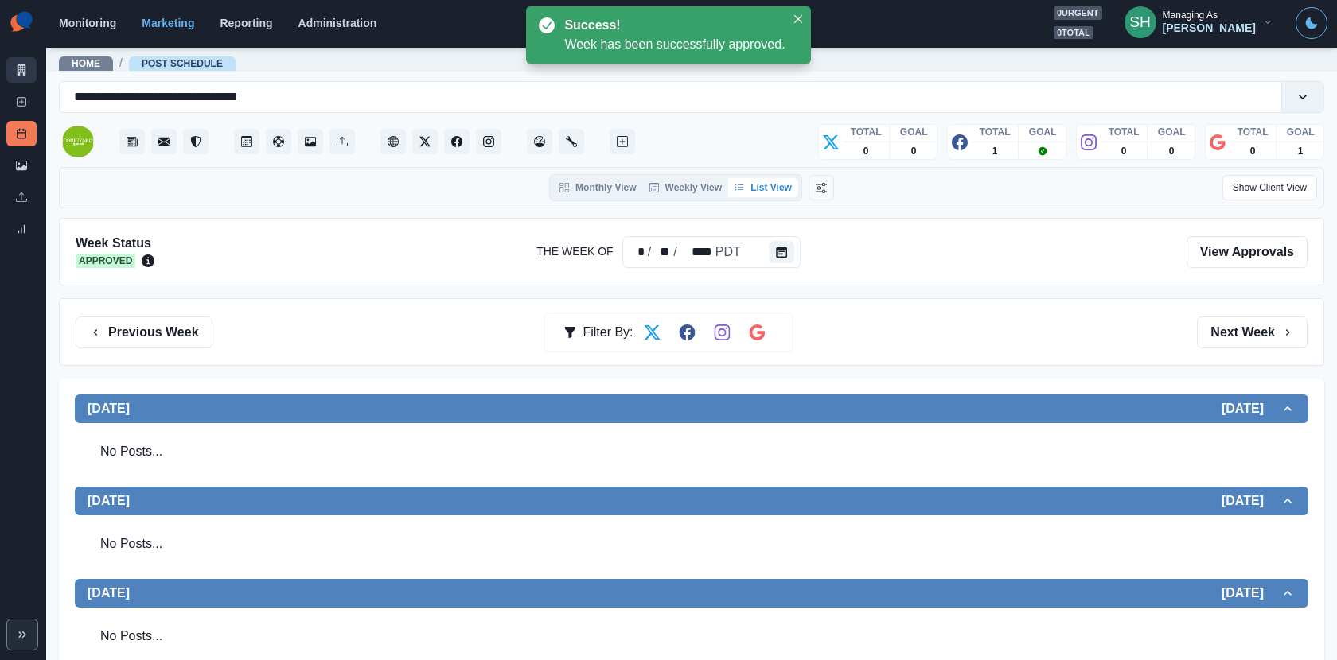
click at [22, 76] on link "Marketing Summary" at bounding box center [21, 69] width 30 height 25
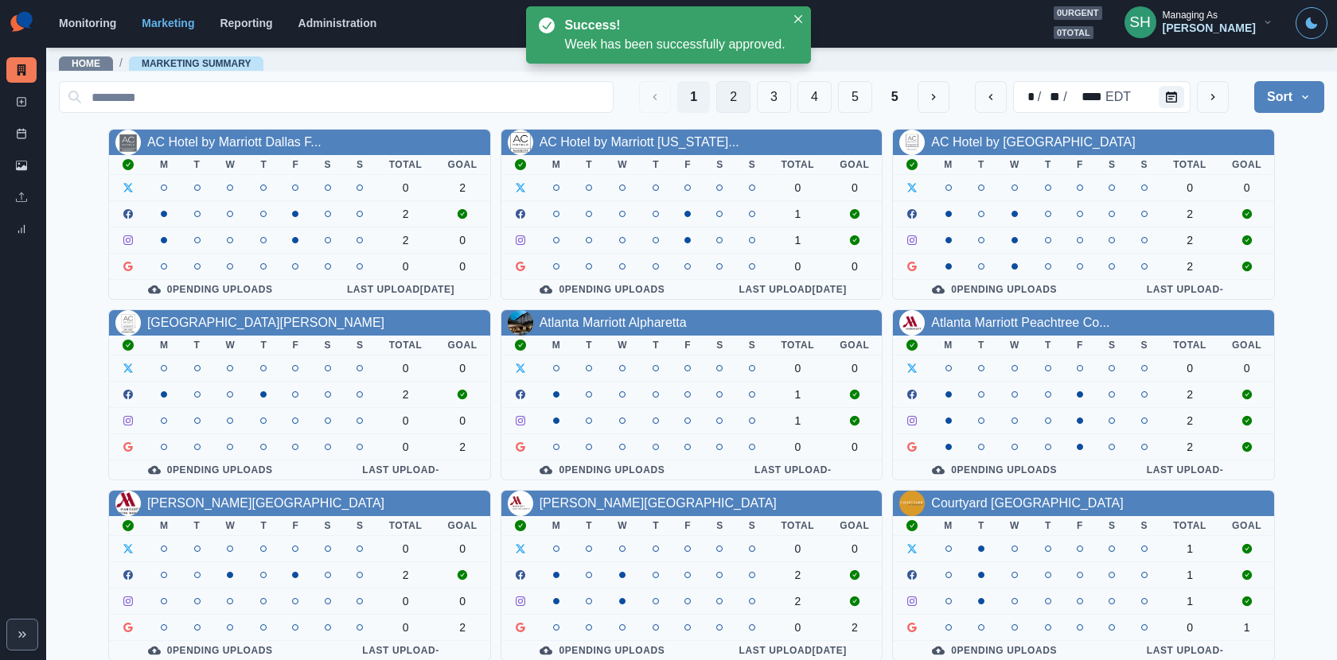
click at [739, 97] on button "2" at bounding box center [733, 97] width 34 height 32
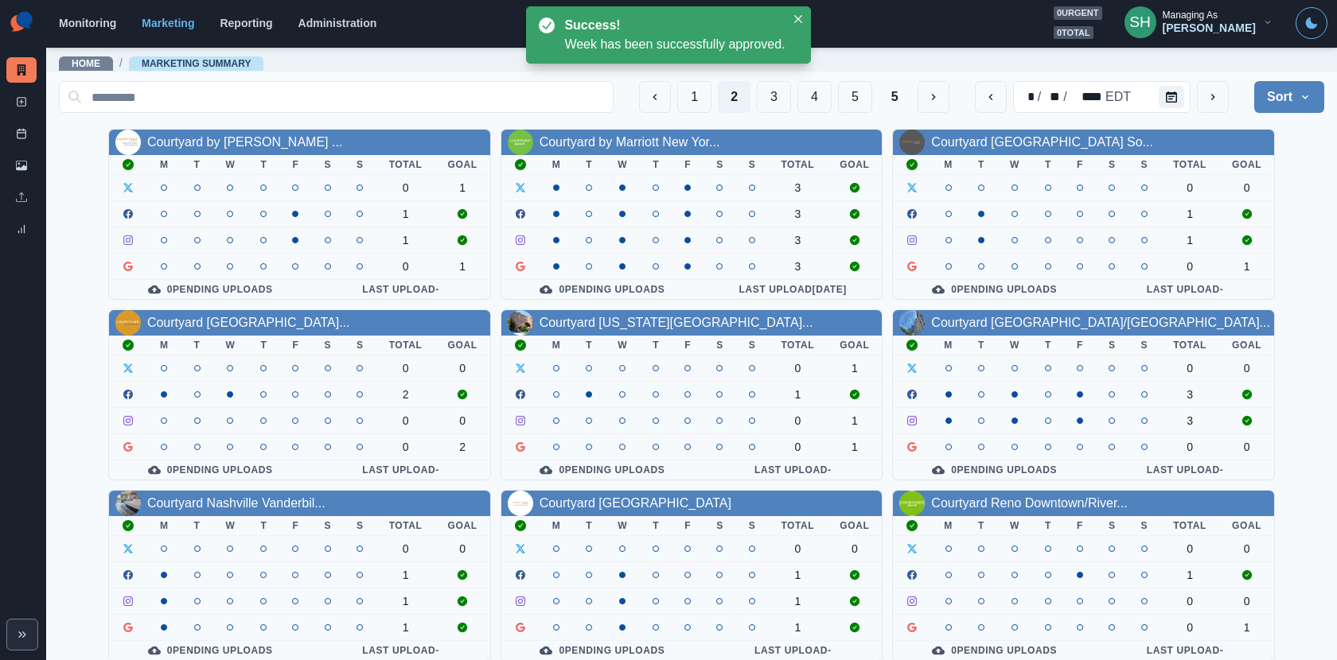
scroll to position [184, 0]
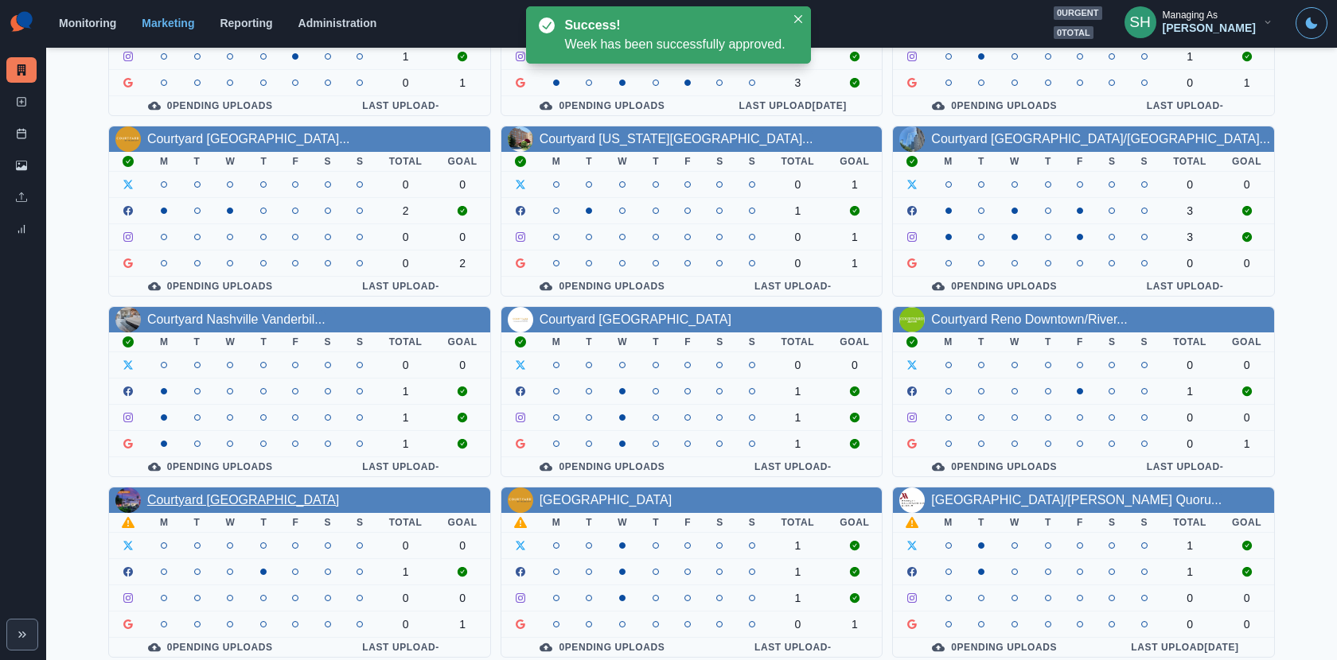
click at [263, 493] on link "Courtyard Scottsdale North" at bounding box center [243, 500] width 192 height 14
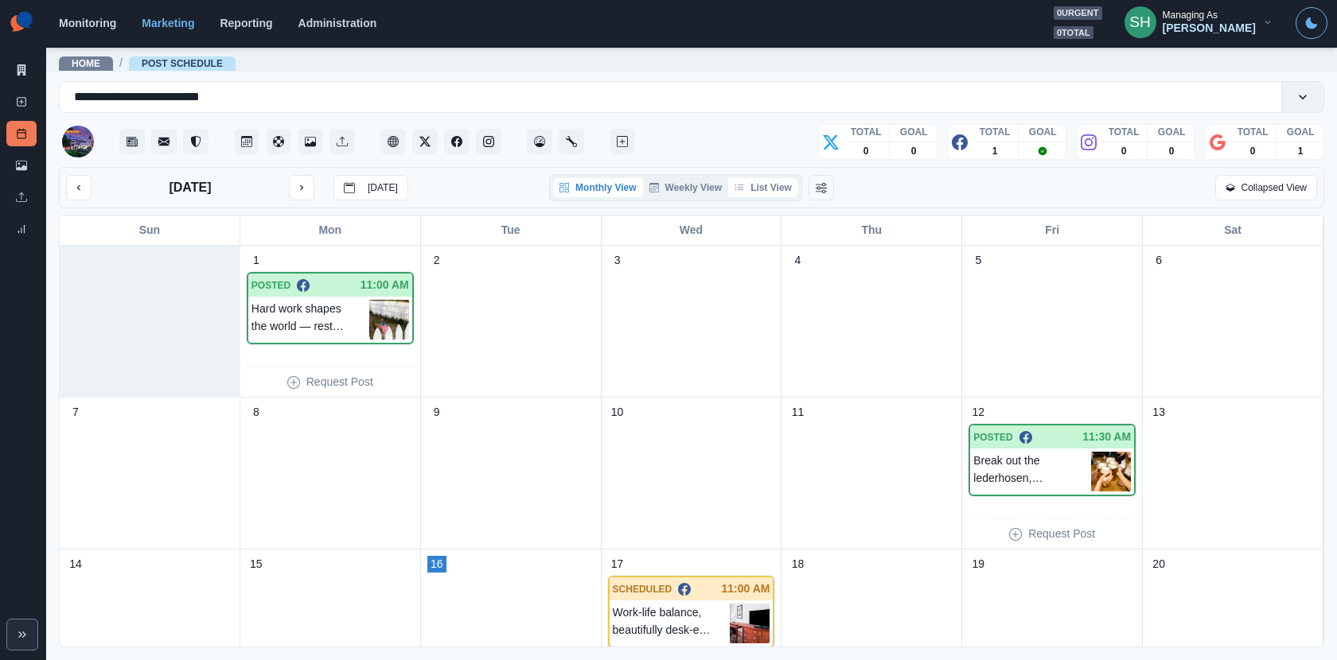
click at [791, 181] on button "List View" at bounding box center [763, 187] width 70 height 19
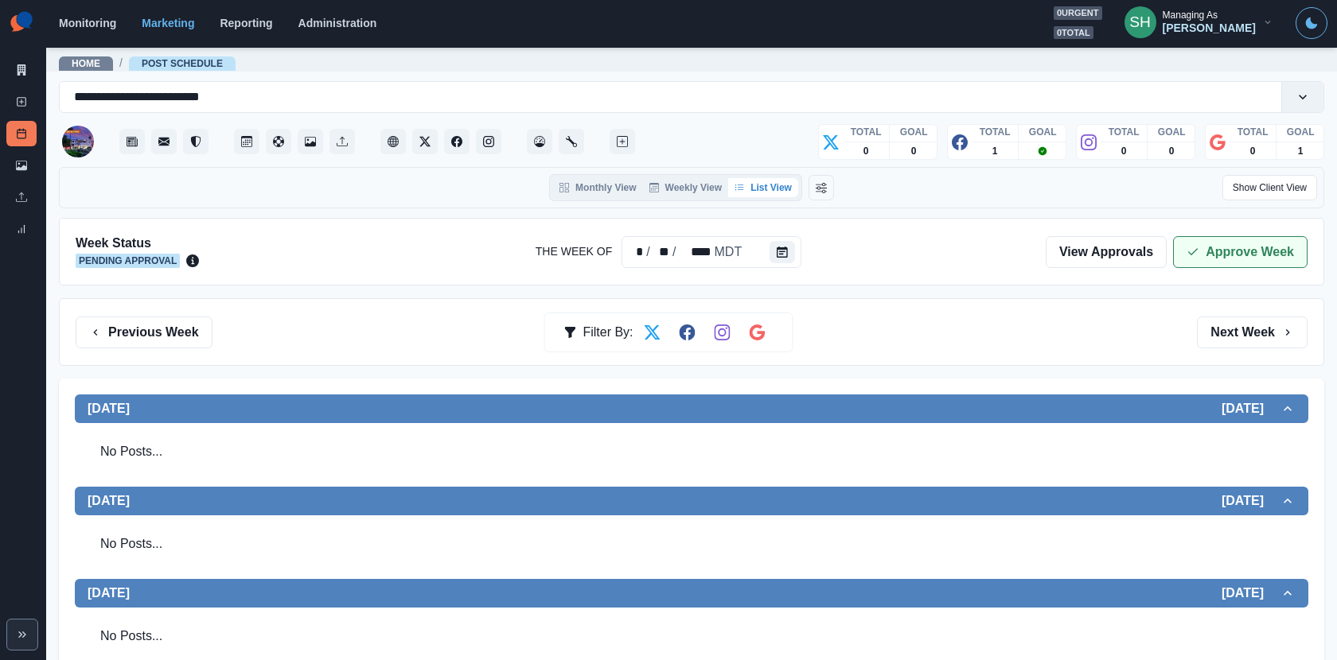
click at [1201, 247] on button "Approve Week" at bounding box center [1240, 252] width 134 height 32
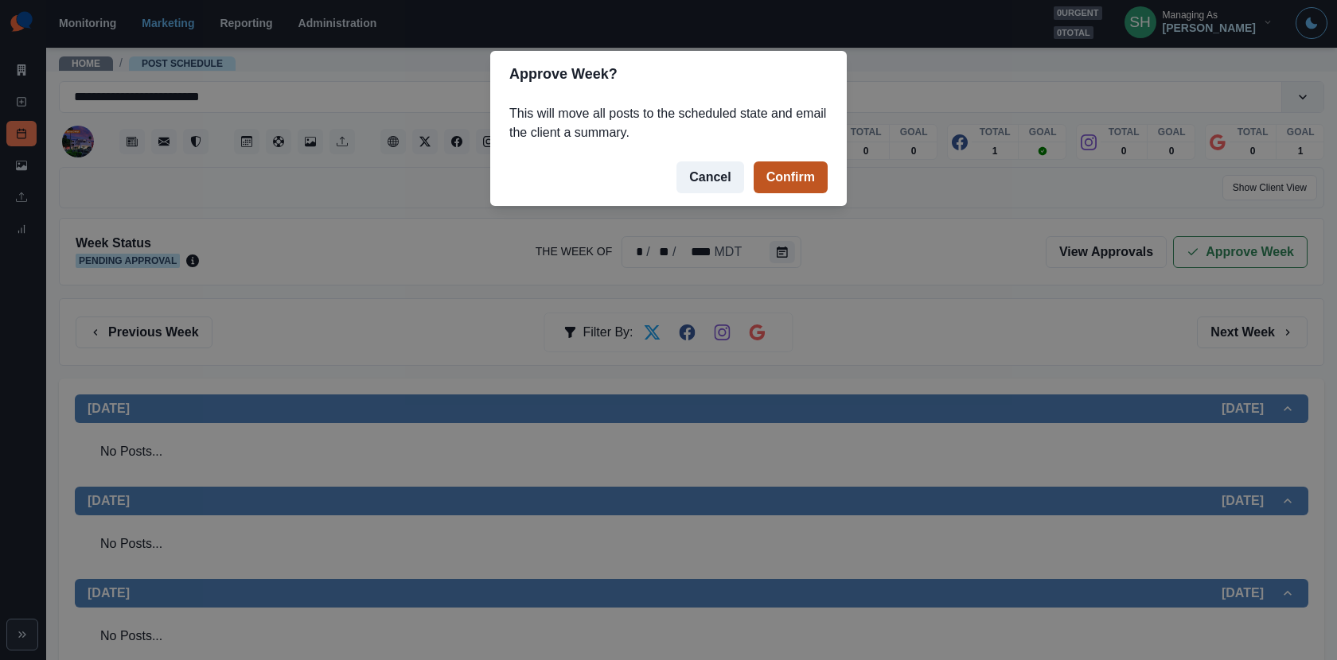
click at [800, 177] on button "Confirm" at bounding box center [790, 178] width 74 height 32
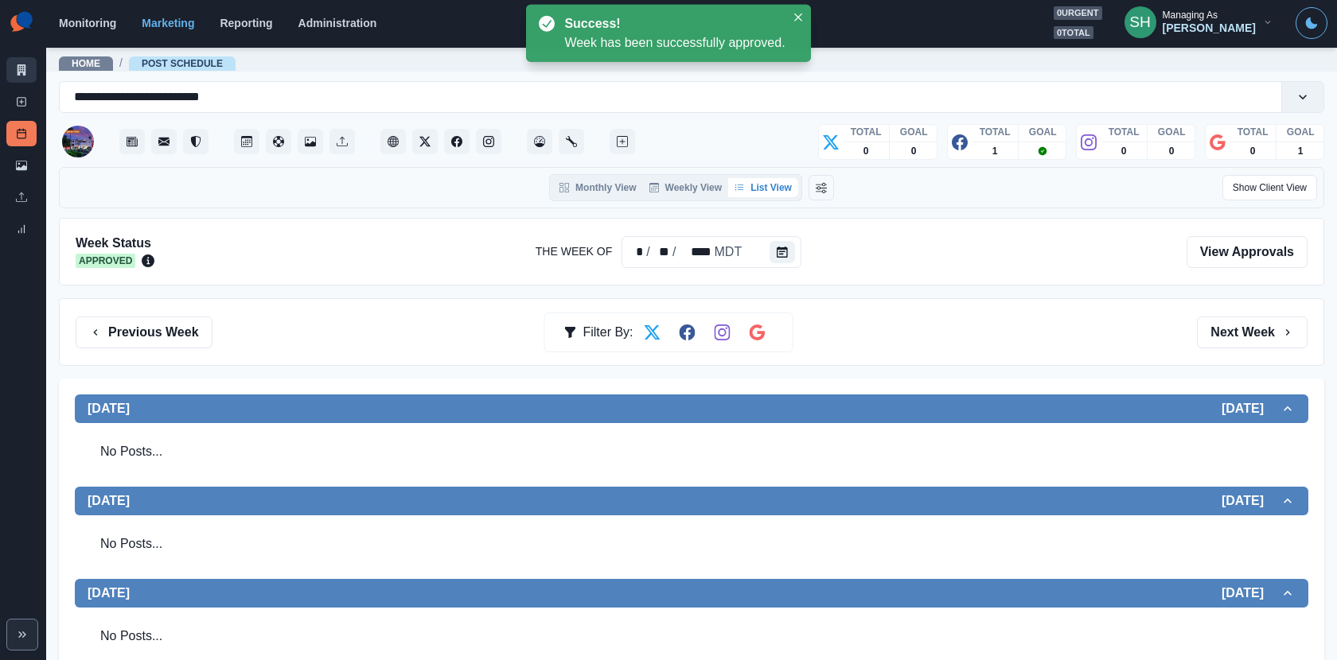
click at [22, 71] on icon at bounding box center [21, 69] width 11 height 11
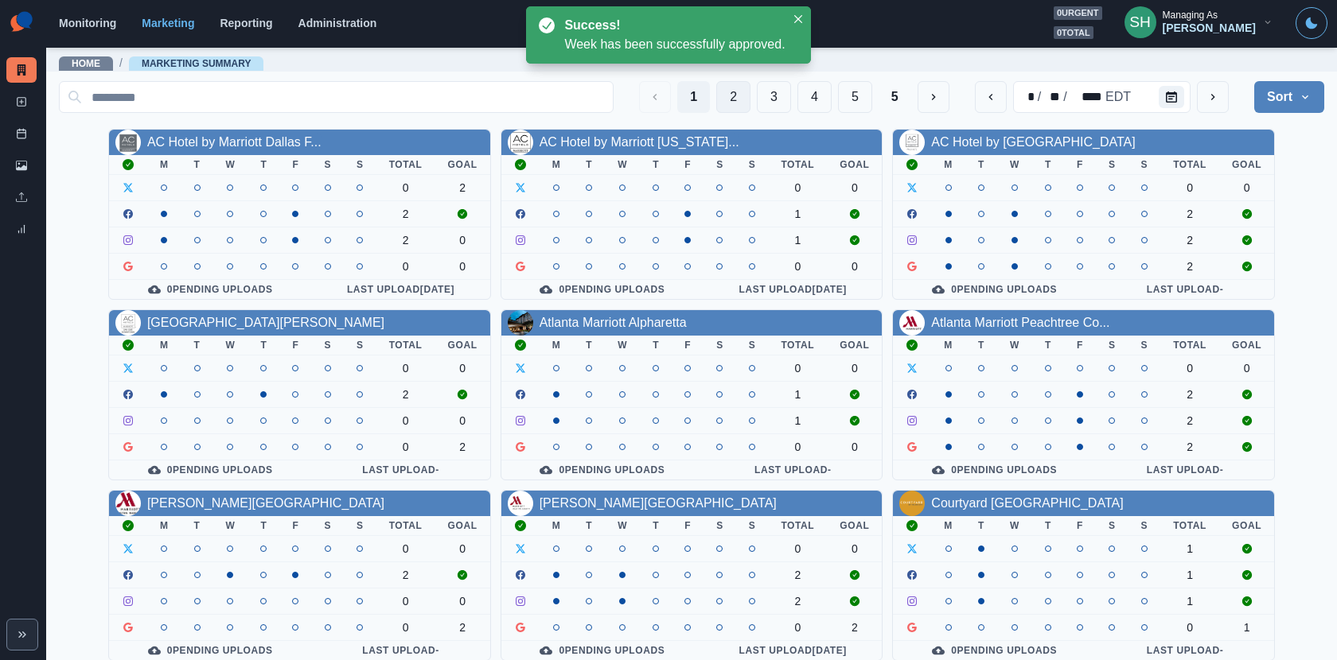
click at [742, 89] on button "2" at bounding box center [733, 97] width 34 height 32
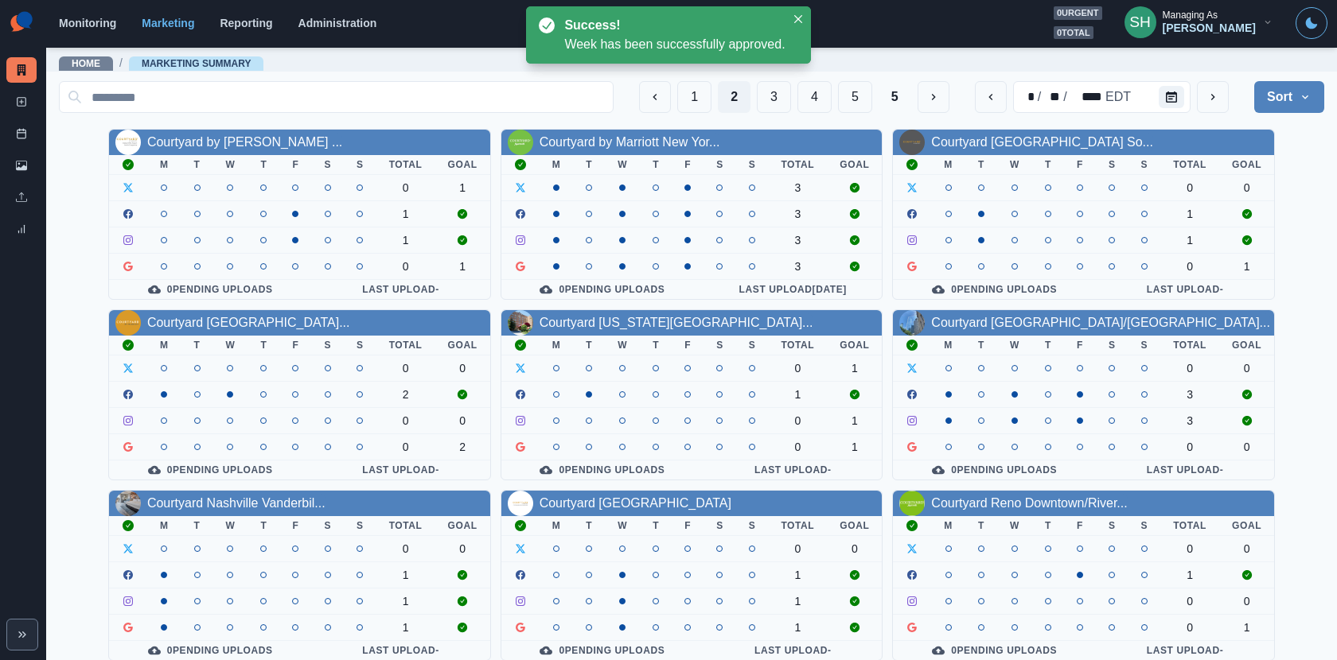
scroll to position [184, 0]
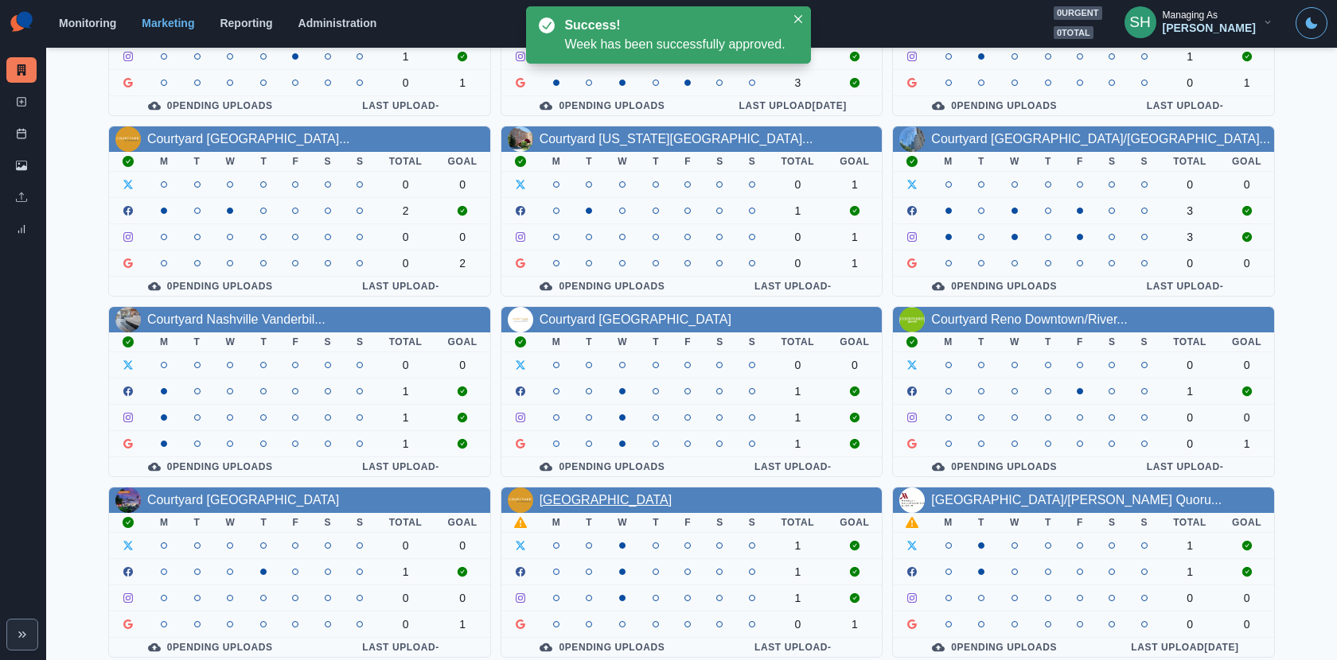
click at [555, 493] on link "Courtyard Tucson Airport" at bounding box center [605, 500] width 133 height 14
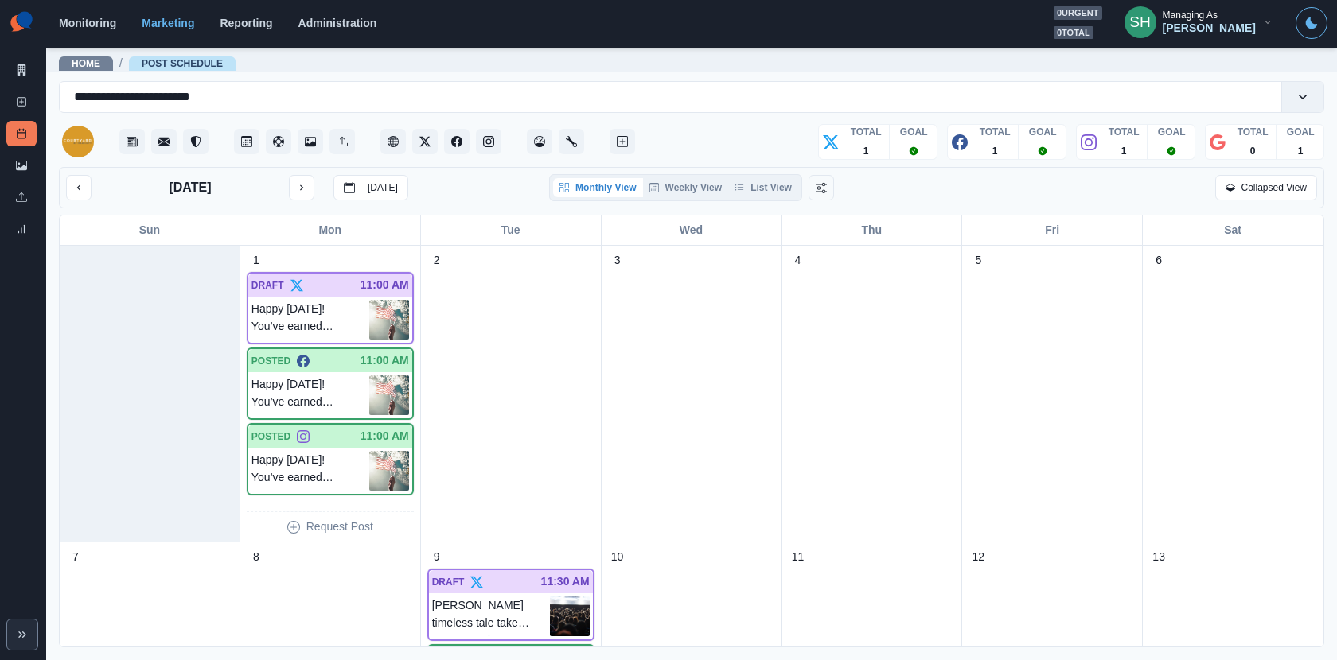
click at [779, 171] on div "September 2025 Today Monthly View Weekly View List View Collapsed View" at bounding box center [691, 187] width 1265 height 41
click at [779, 180] on button "List View" at bounding box center [763, 187] width 70 height 19
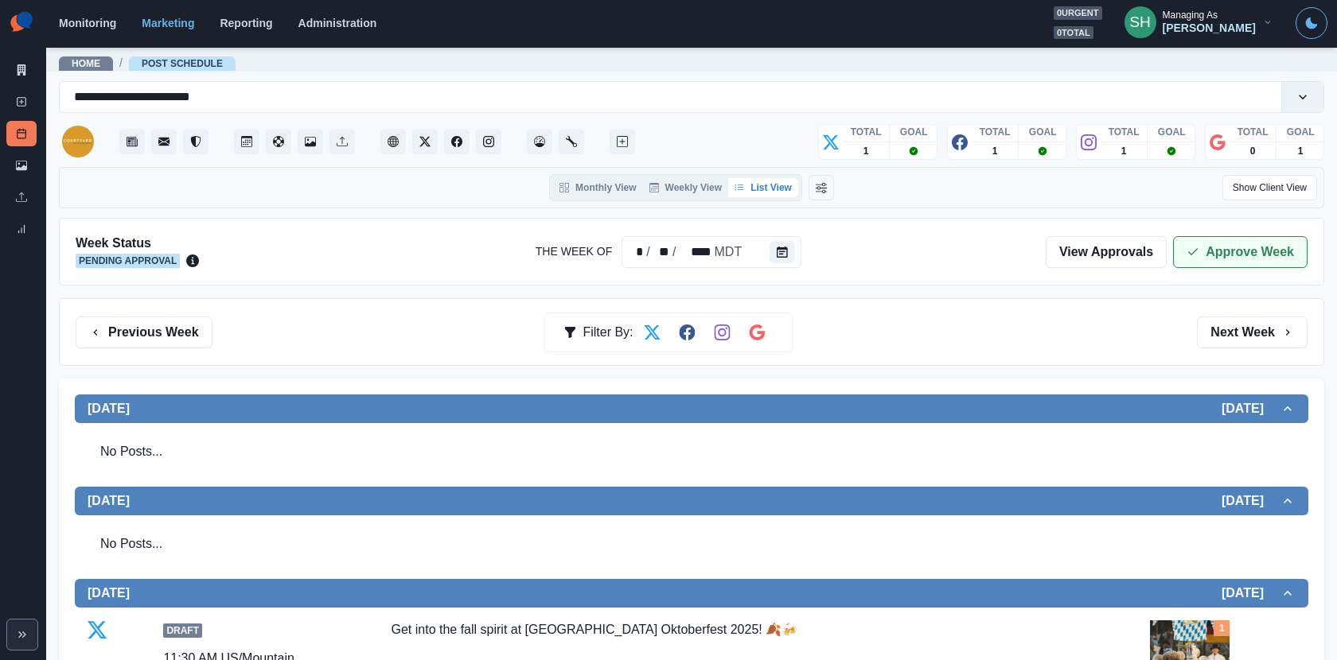
click at [1269, 250] on button "Approve Week" at bounding box center [1240, 252] width 134 height 32
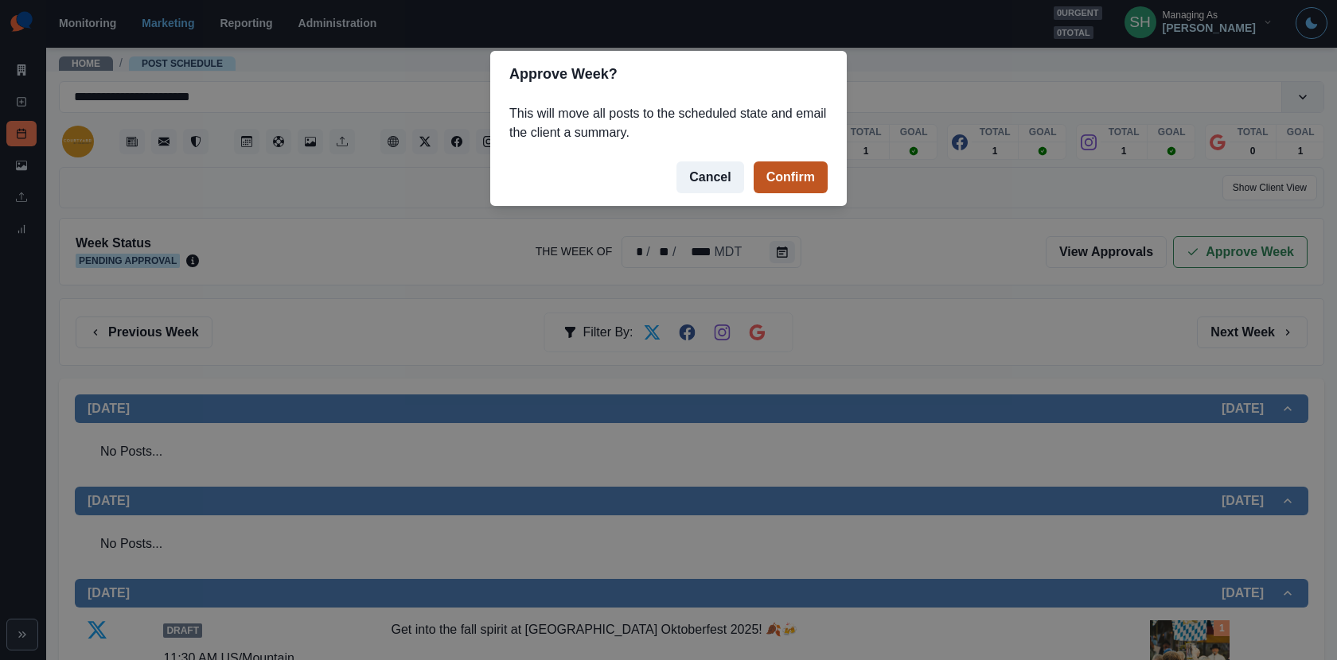
click at [774, 181] on button "Confirm" at bounding box center [790, 178] width 74 height 32
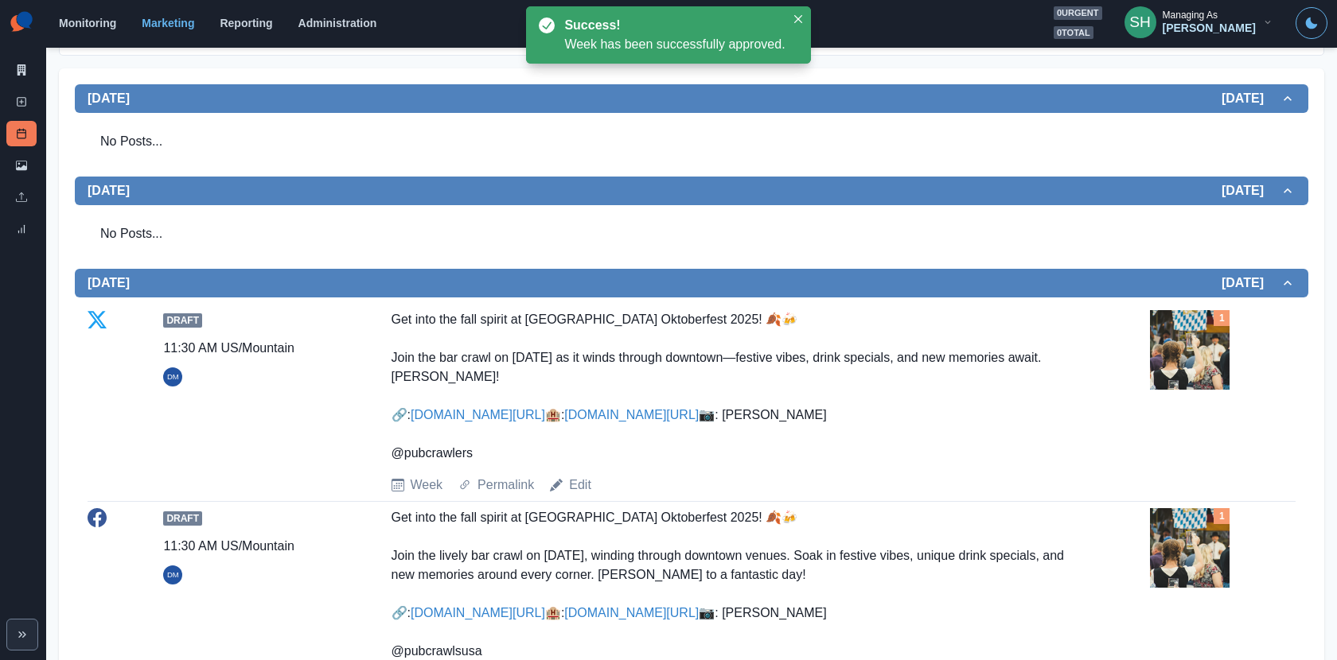
scroll to position [758, 0]
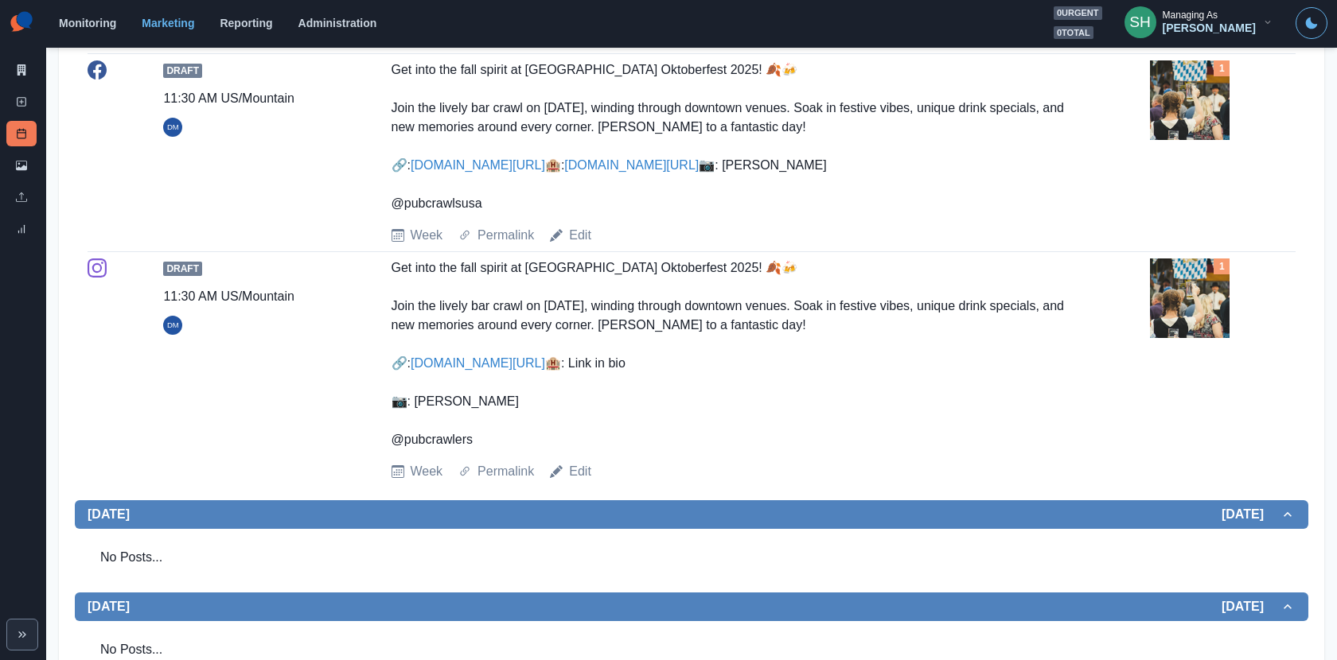
click at [1155, 140] on img at bounding box center [1190, 100] width 80 height 80
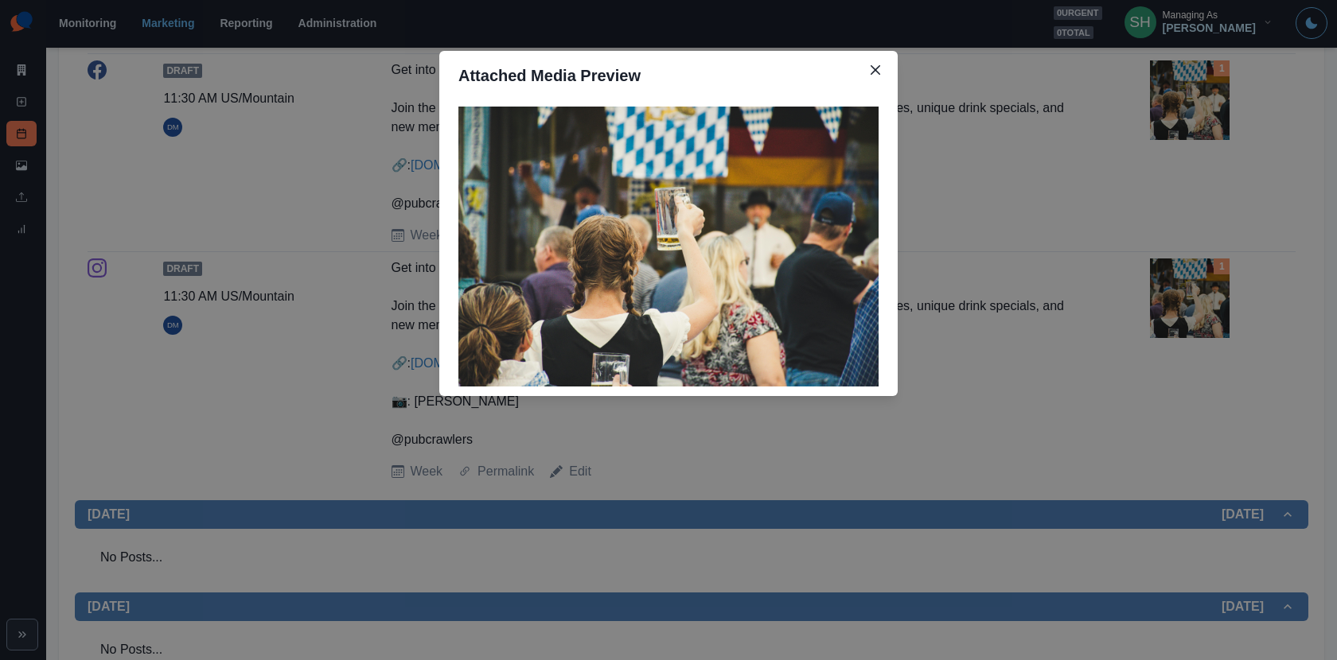
click at [312, 281] on div "Attached Media Preview" at bounding box center [668, 330] width 1337 height 660
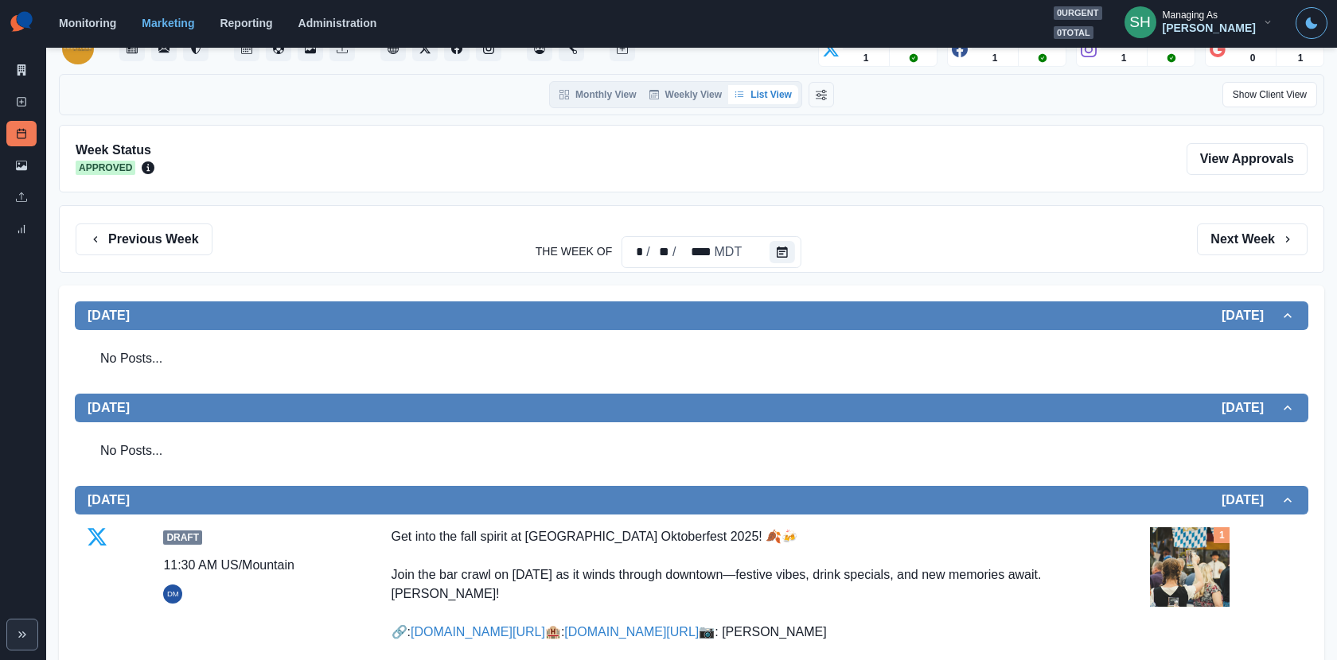
scroll to position [0, 0]
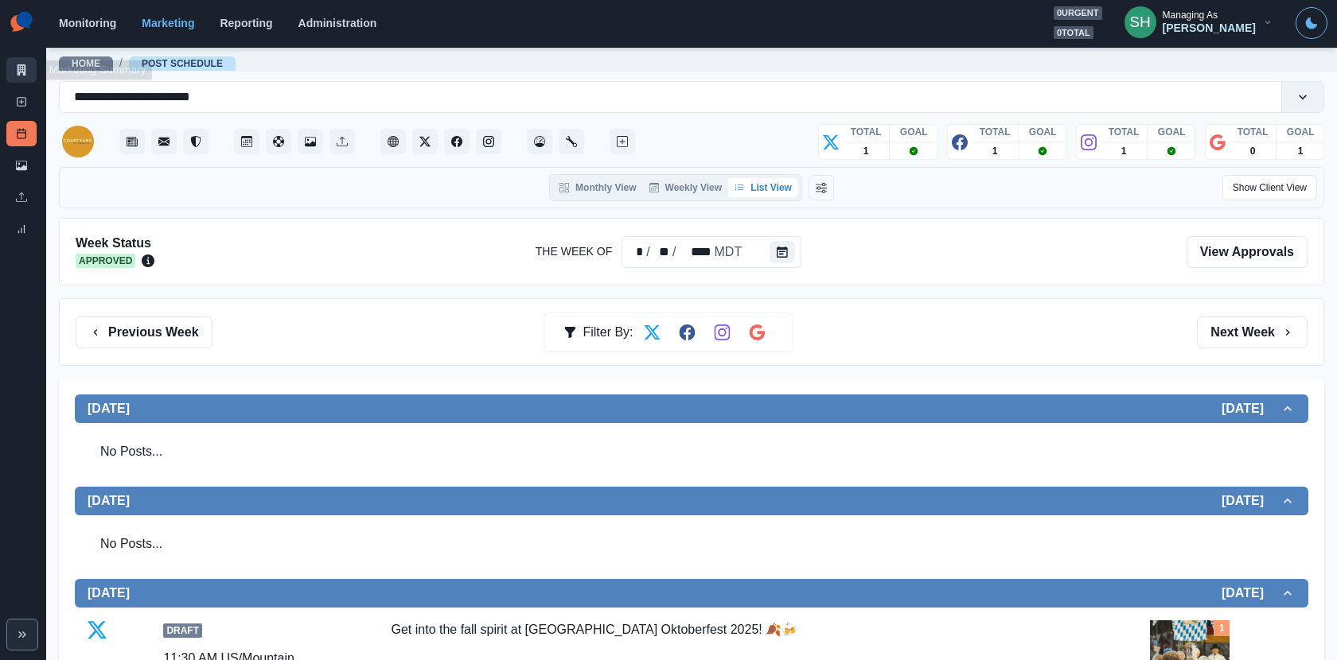
click at [21, 72] on icon at bounding box center [22, 69] width 9 height 11
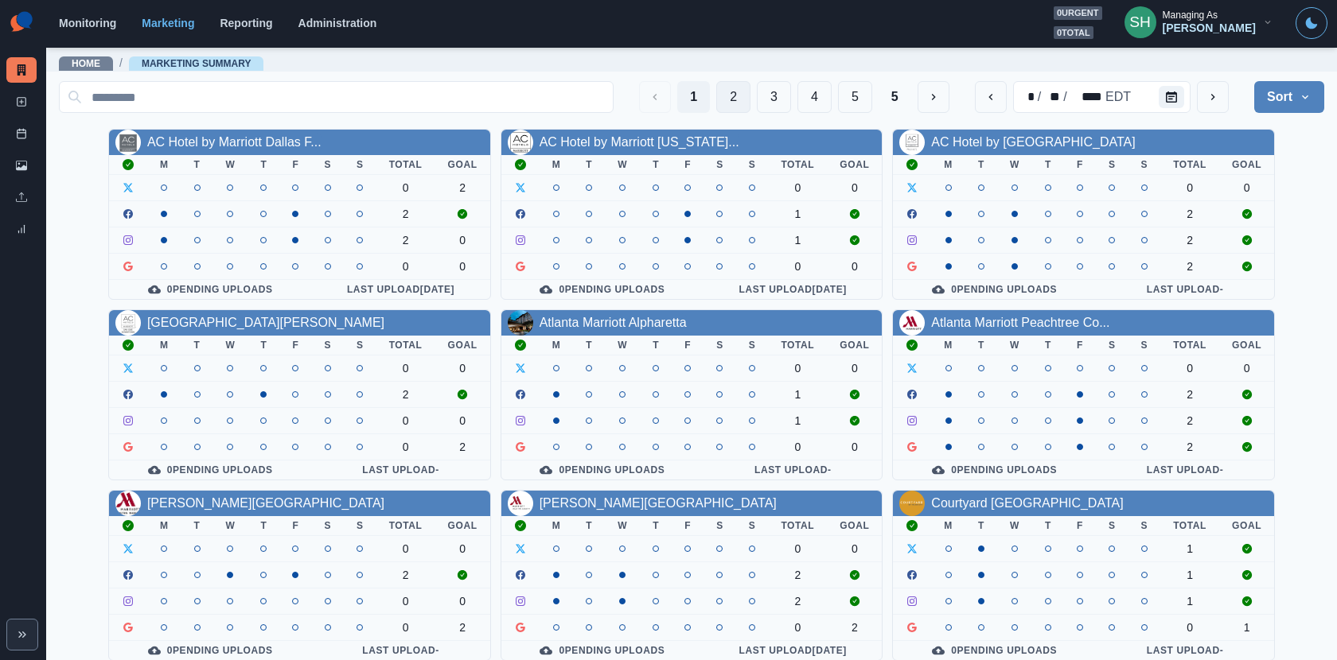
click at [731, 98] on button "2" at bounding box center [733, 97] width 34 height 32
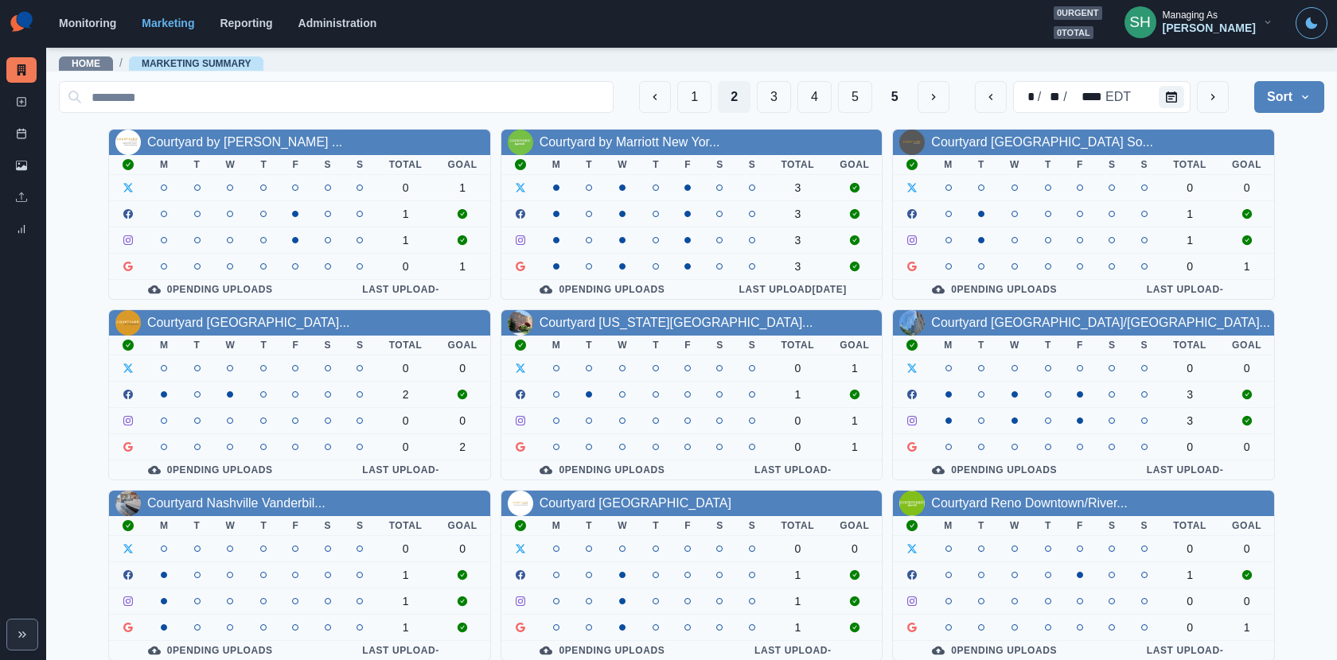
scroll to position [184, 0]
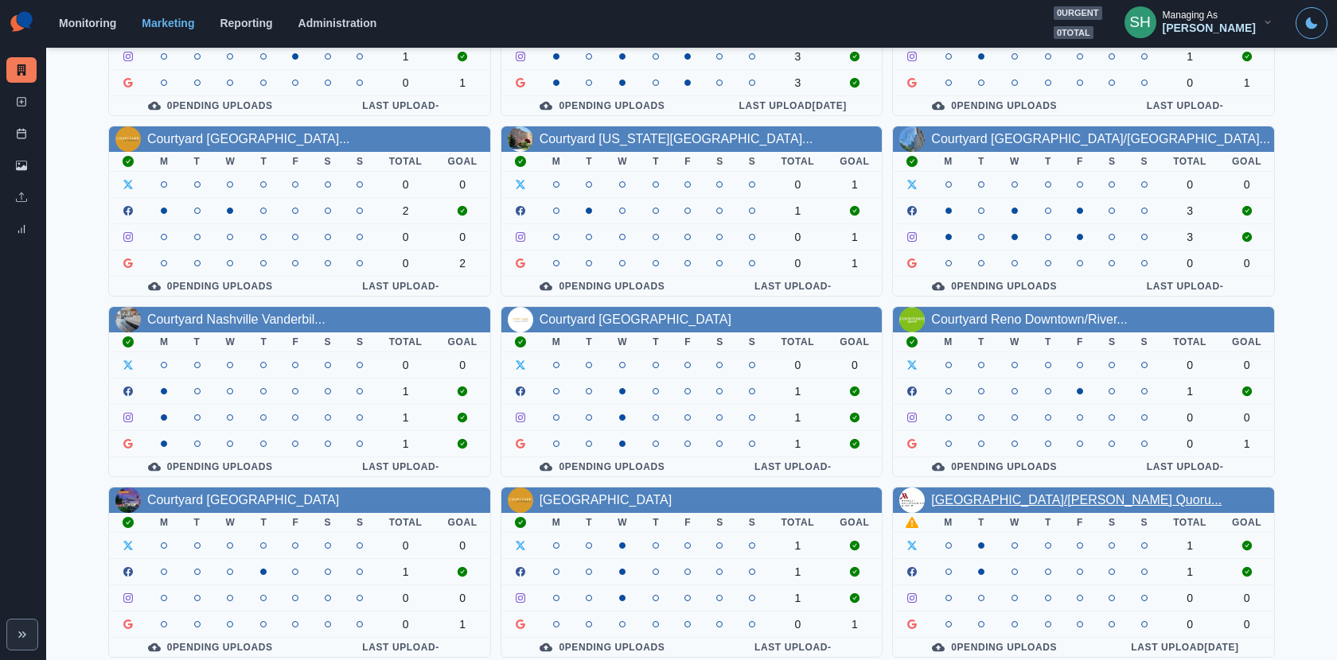
click at [972, 497] on link "Dallas/Addison Marriott Quoru..." at bounding box center [1076, 500] width 290 height 14
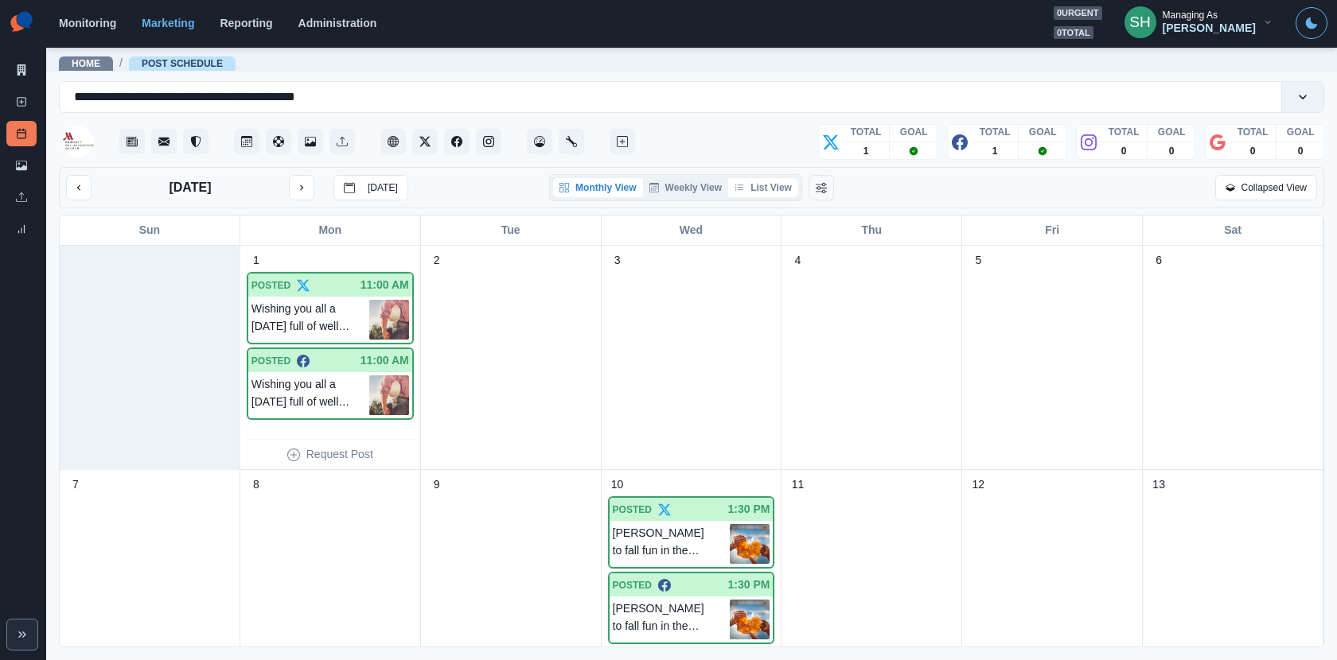
click at [758, 186] on button "List View" at bounding box center [763, 187] width 70 height 19
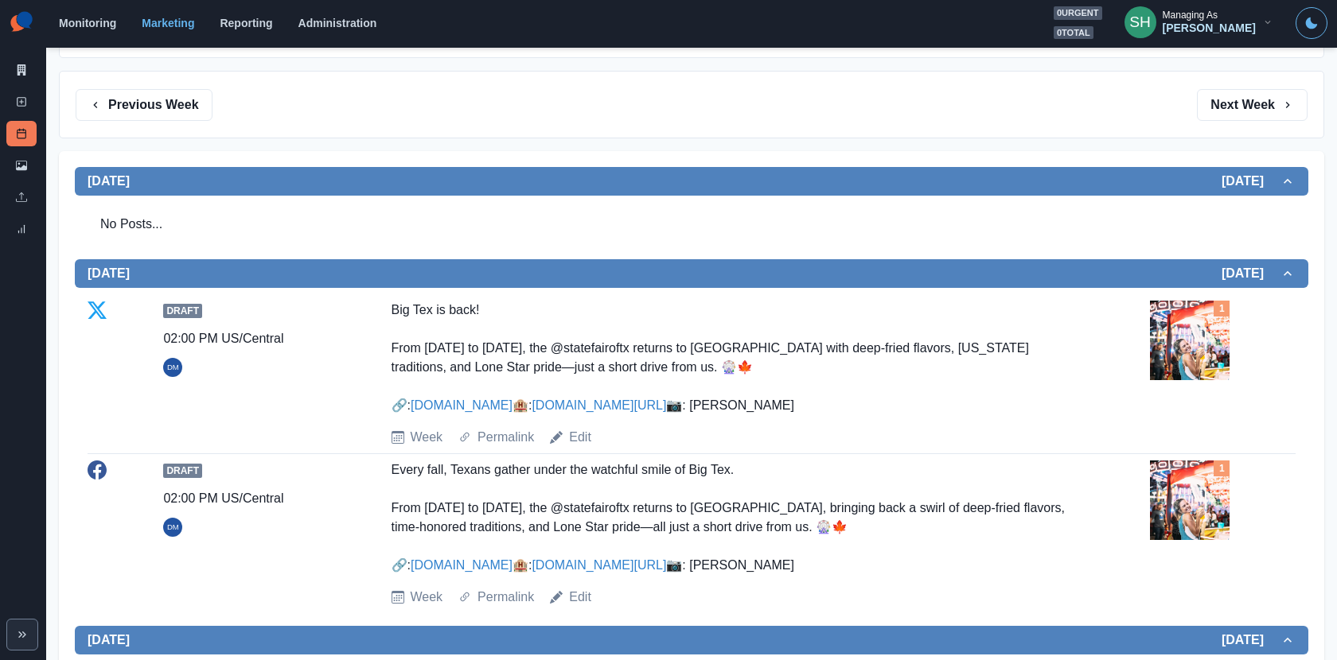
scroll to position [295, 0]
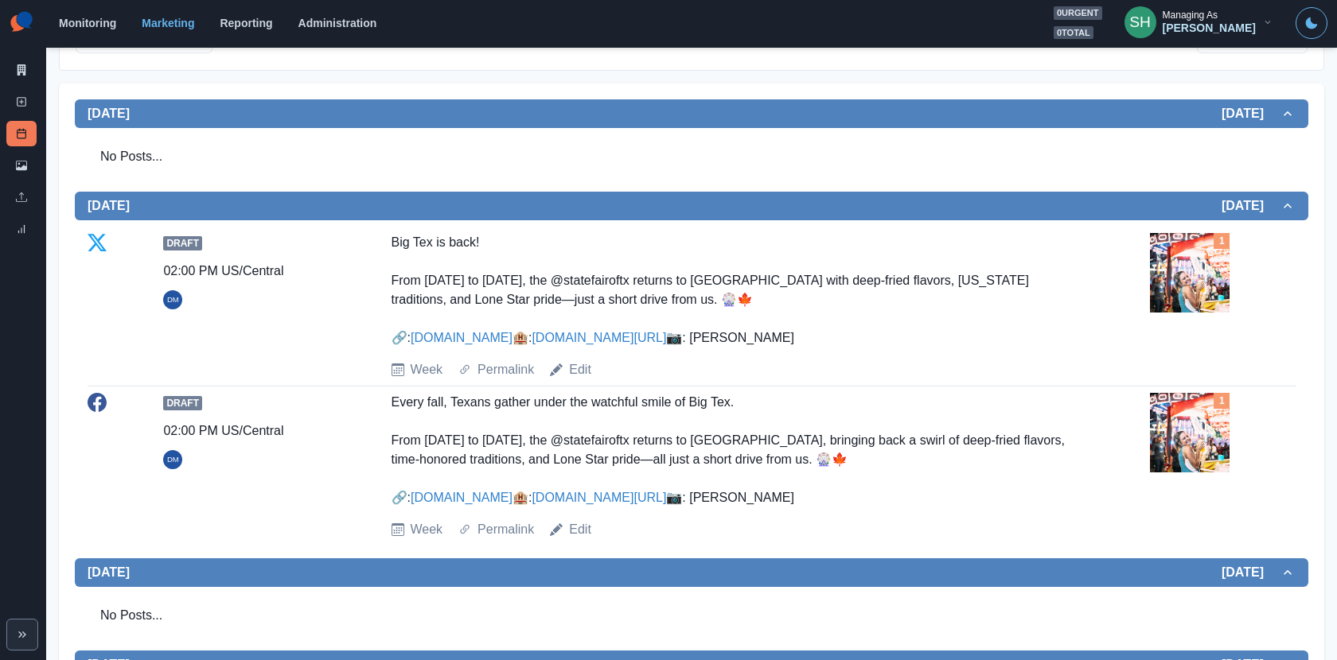
click at [1192, 261] on img at bounding box center [1190, 273] width 80 height 80
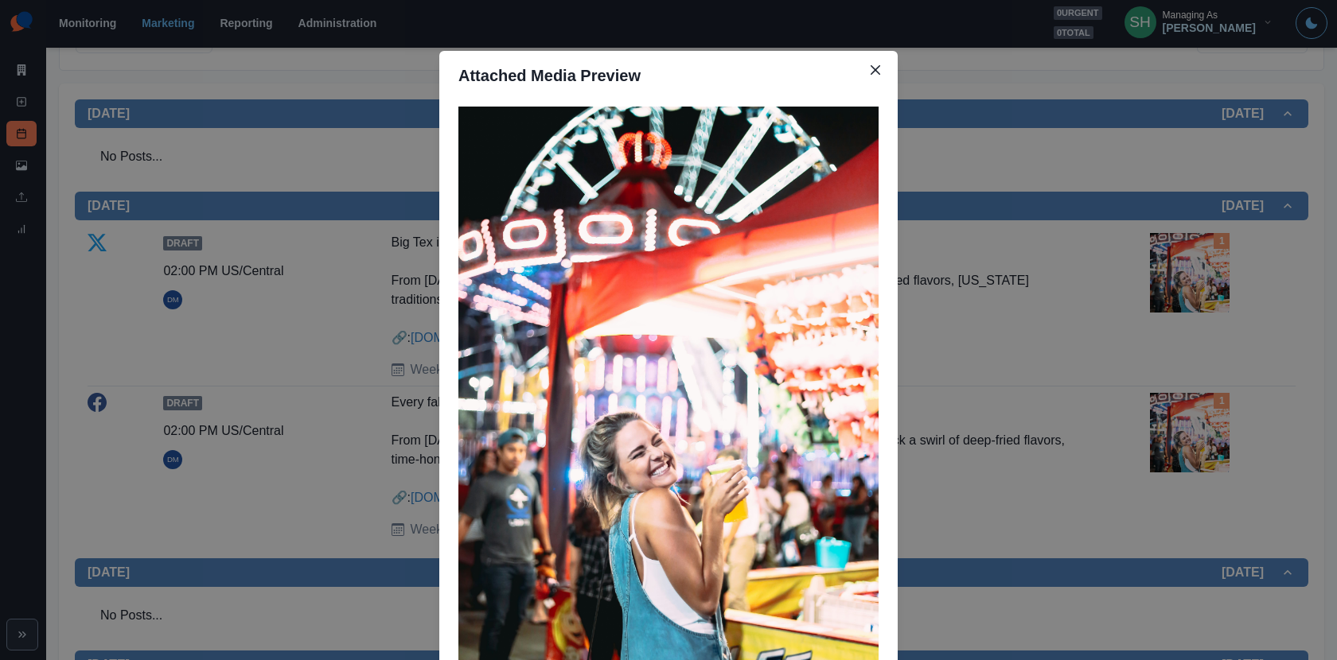
click at [1192, 261] on div "Attached Media Preview" at bounding box center [668, 330] width 1337 height 660
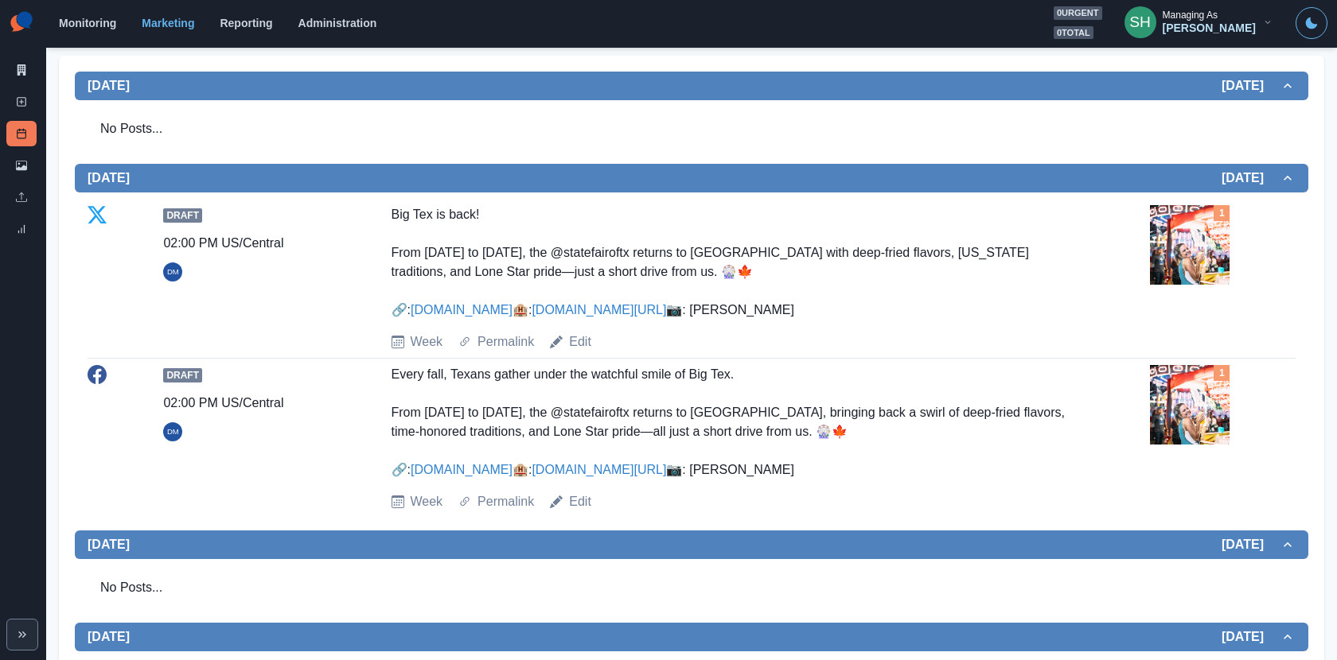
scroll to position [0, 0]
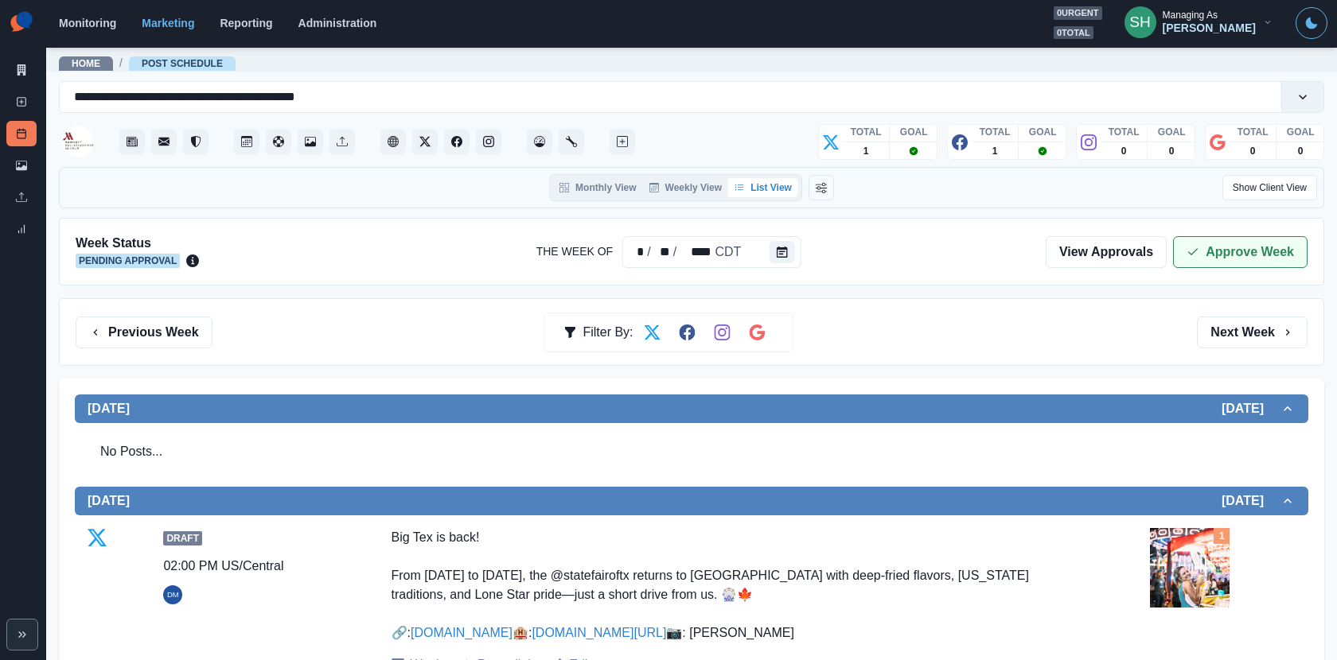
click at [1217, 251] on button "Approve Week" at bounding box center [1240, 252] width 134 height 32
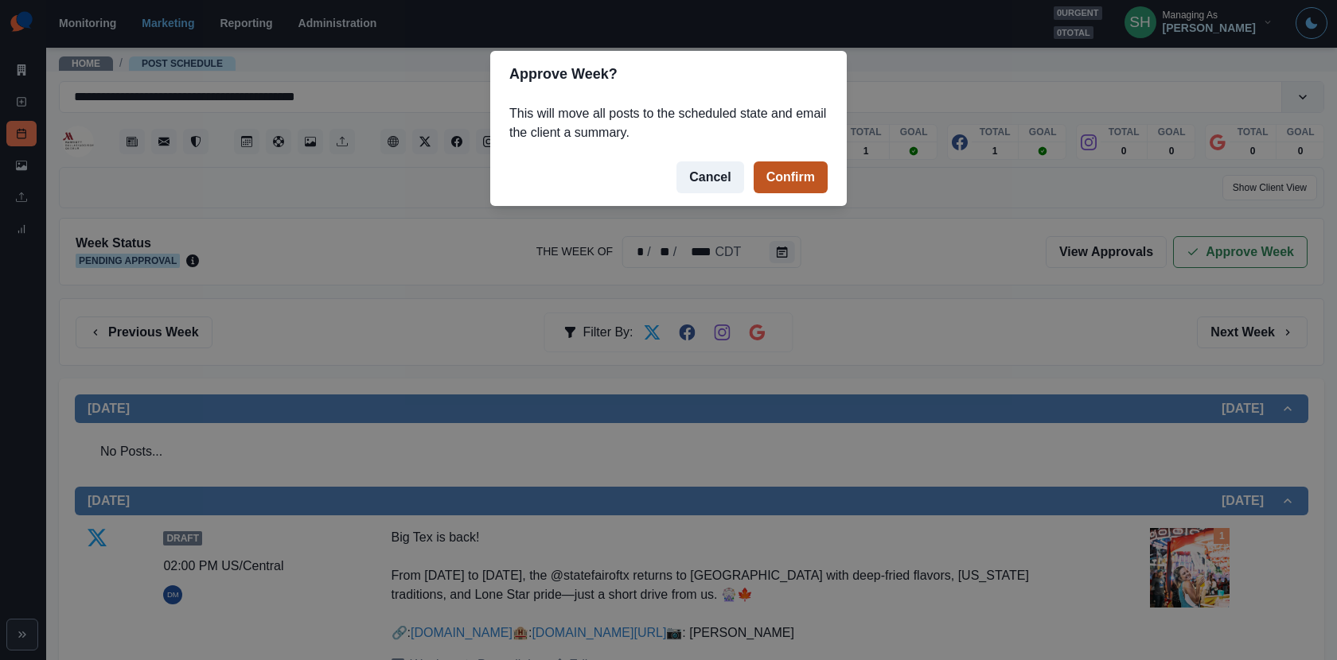
click at [775, 181] on button "Confirm" at bounding box center [790, 178] width 74 height 32
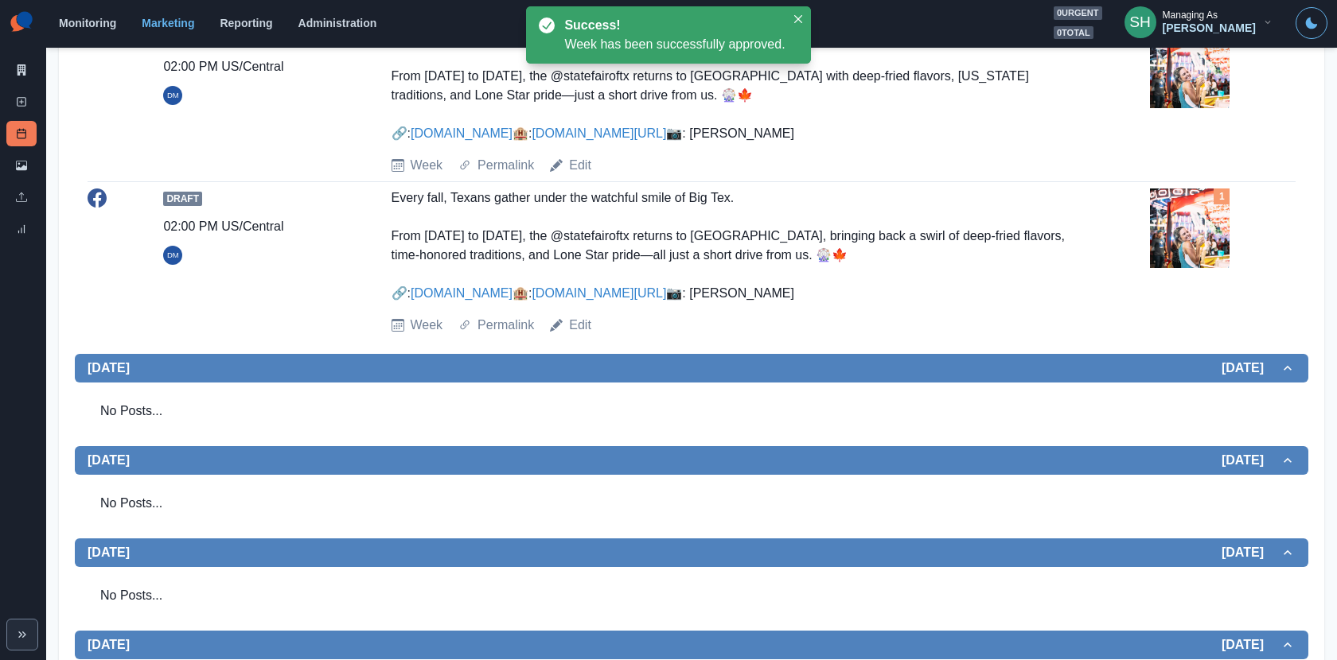
scroll to position [796, 0]
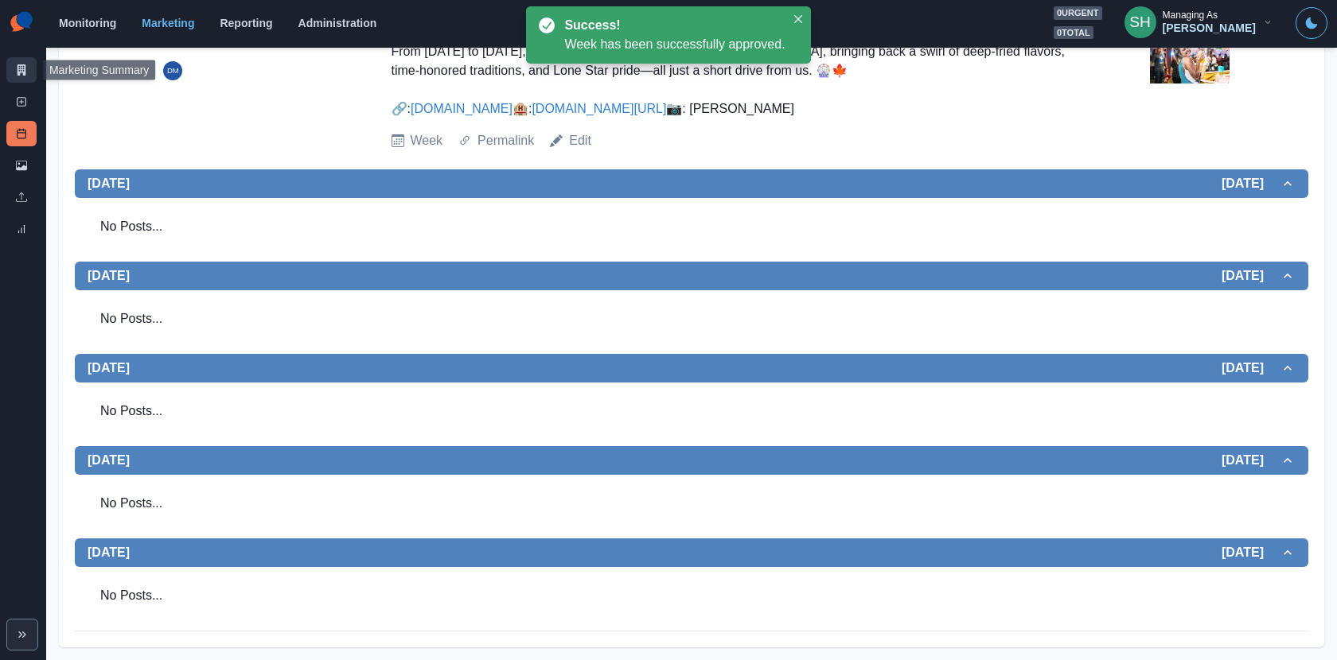
click at [26, 76] on link "Marketing Summary" at bounding box center [21, 69] width 30 height 25
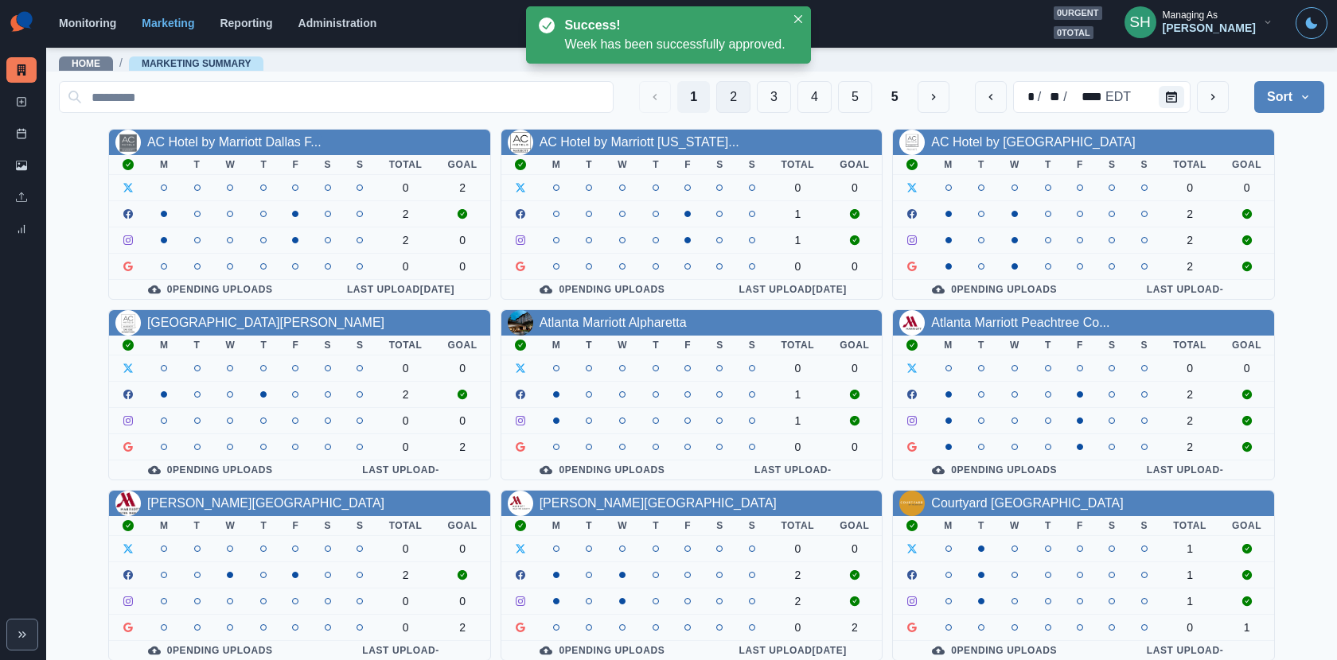
click at [745, 99] on button "2" at bounding box center [733, 97] width 34 height 32
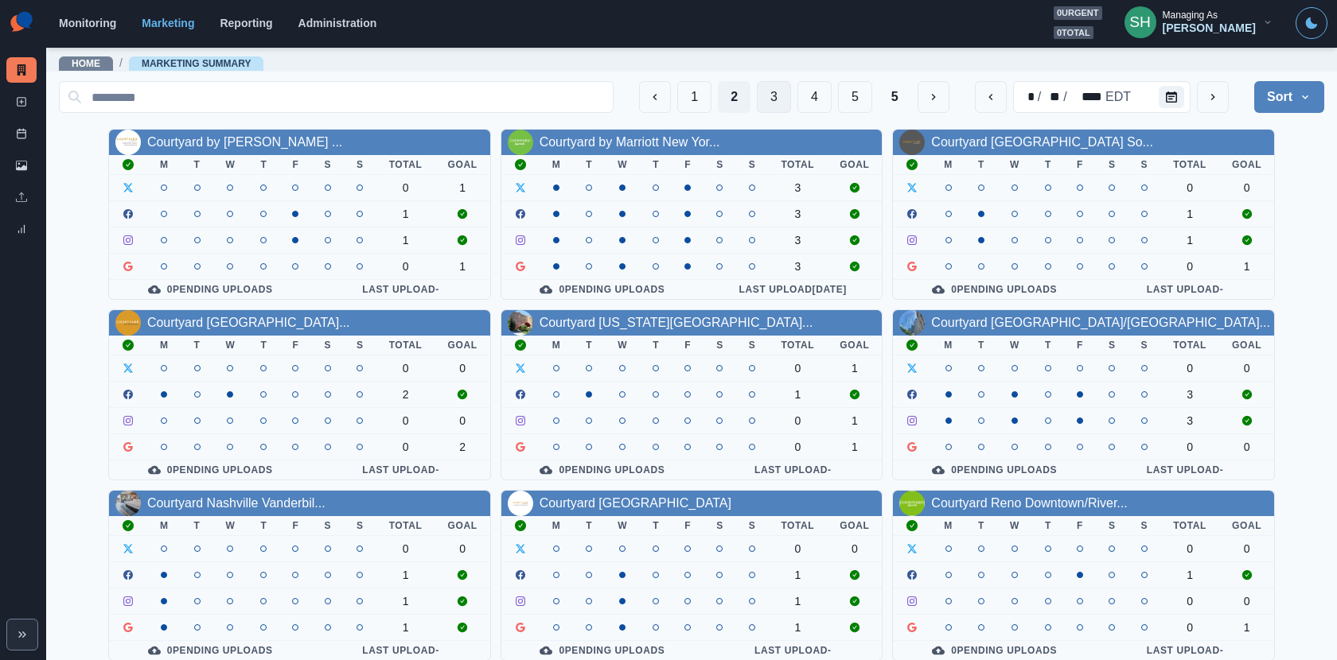
click at [775, 84] on button "3" at bounding box center [774, 97] width 34 height 32
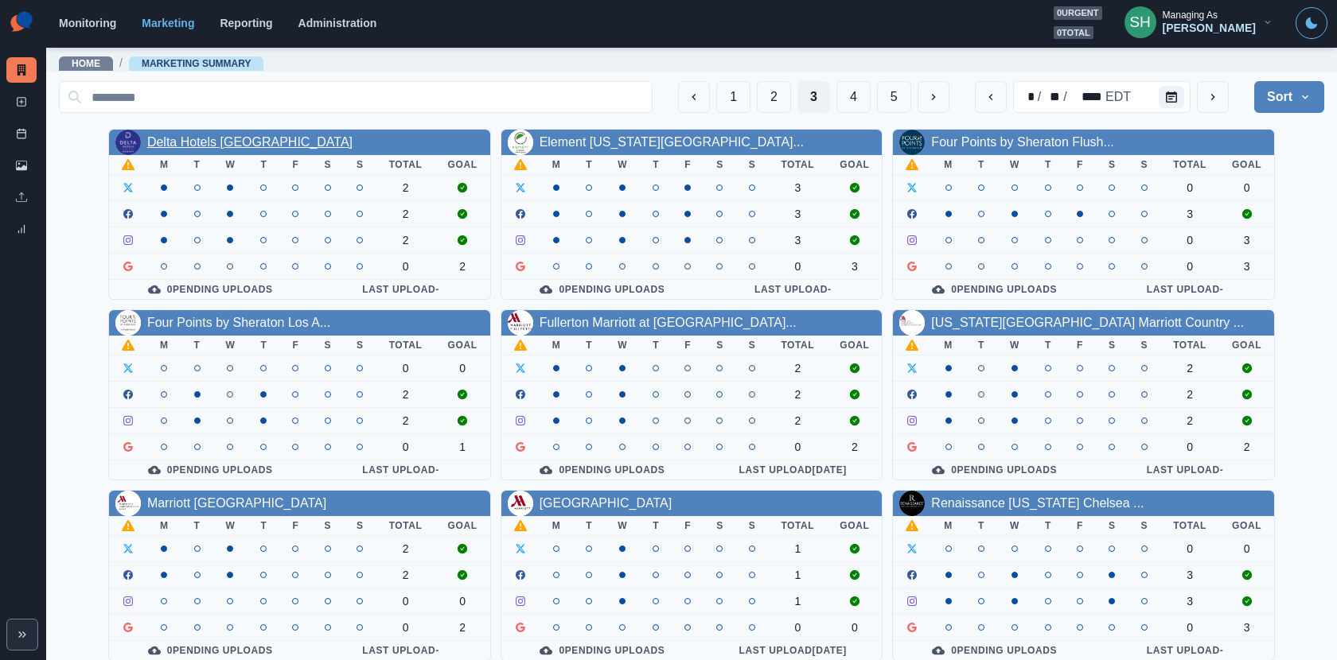
click at [241, 138] on link "Delta Hotels Indianapolis East" at bounding box center [249, 142] width 205 height 14
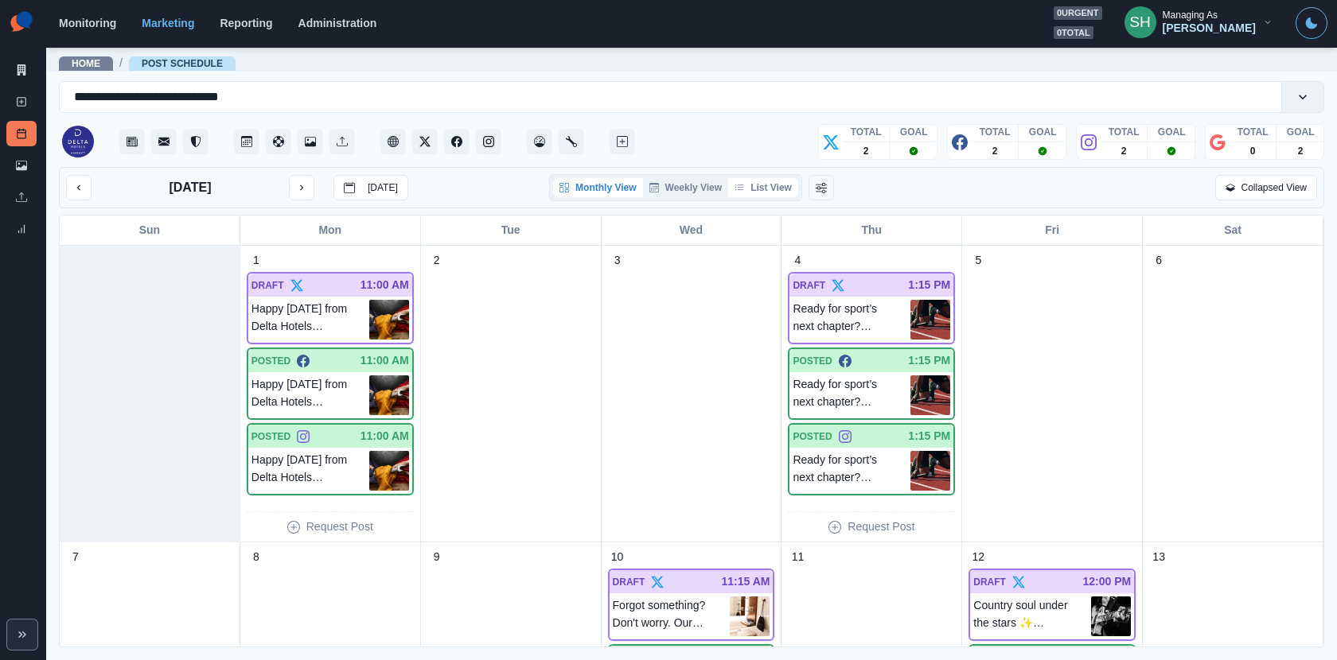
click at [781, 184] on button "List View" at bounding box center [763, 187] width 70 height 19
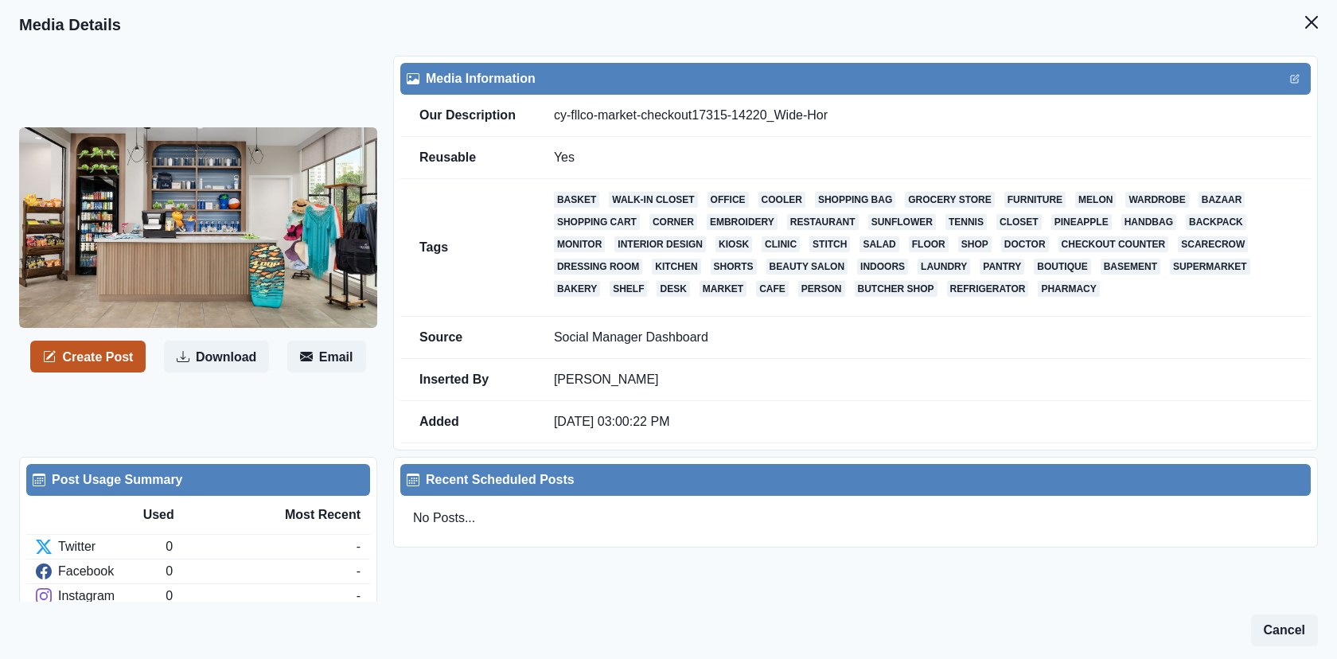
click at [126, 356] on button "Create Post" at bounding box center [87, 357] width 115 height 32
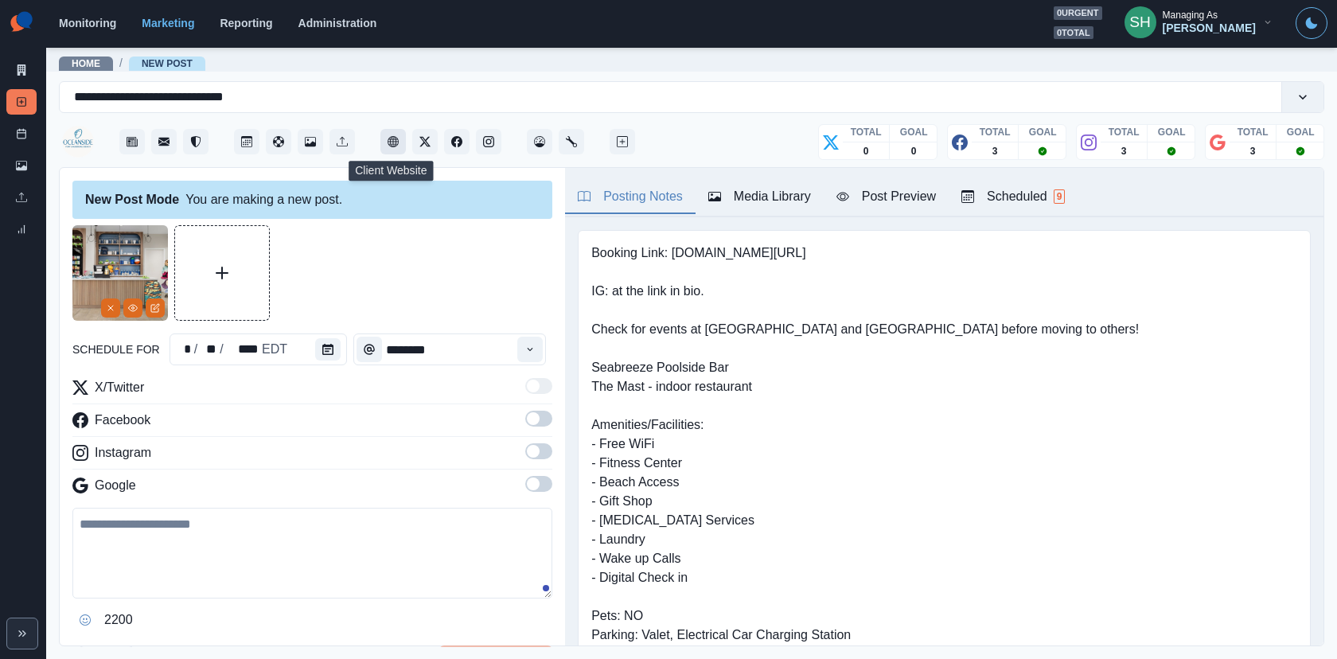
click at [399, 142] on button "Client Website" at bounding box center [392, 141] width 25 height 25
click at [328, 343] on button "Calendar" at bounding box center [327, 349] width 25 height 22
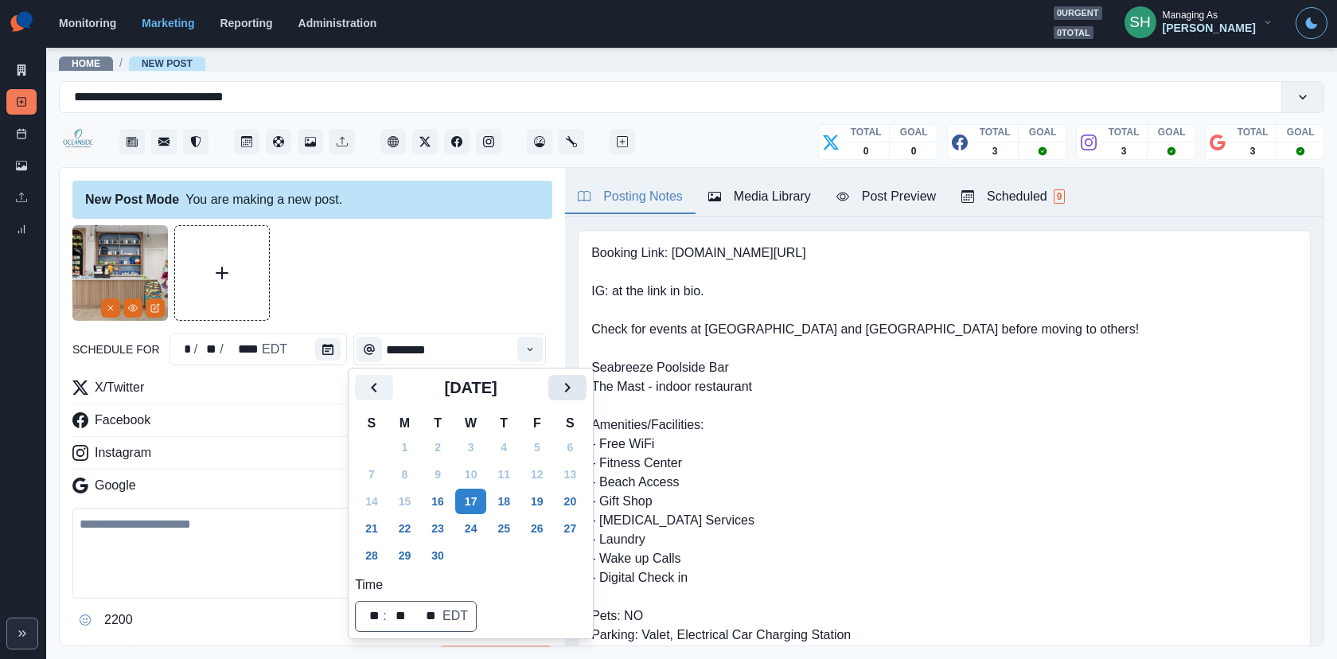
click at [574, 396] on button "Next" at bounding box center [567, 387] width 38 height 25
click at [519, 481] on button "9" at bounding box center [504, 473] width 32 height 25
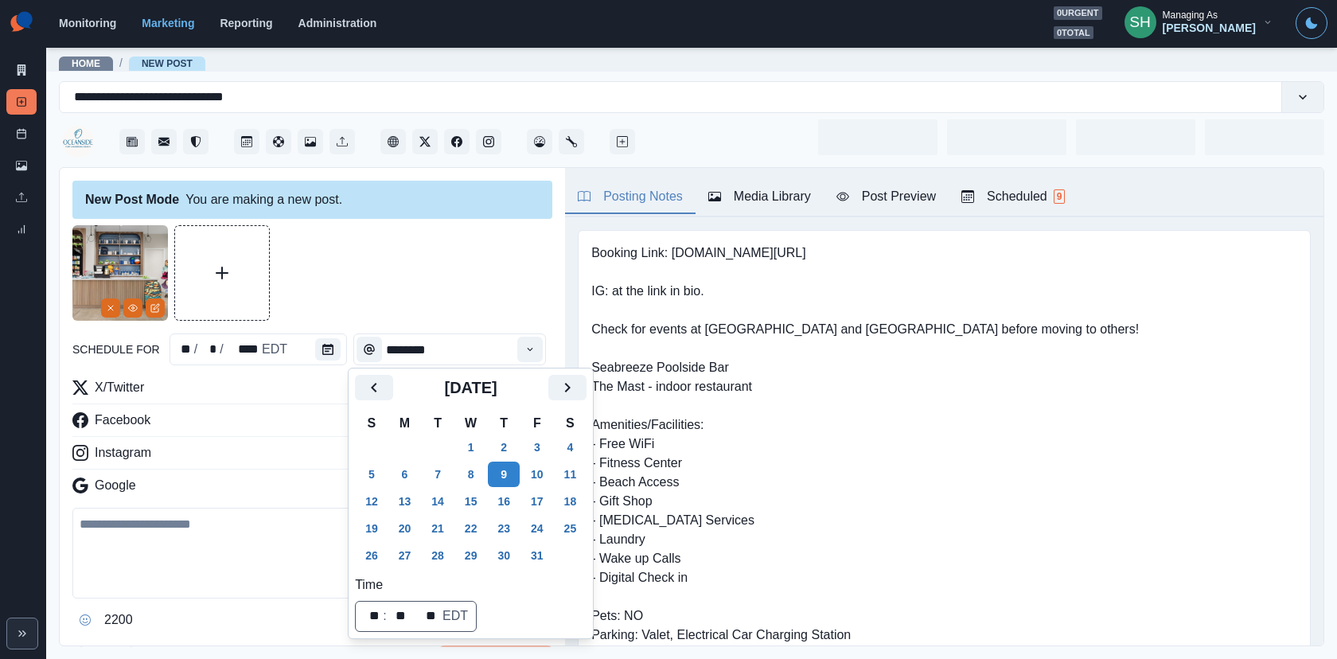
click at [481, 328] on div "schedule for ** / * / **** EDT ******** X/Twitter Facebook Instagram Google 220…" at bounding box center [312, 451] width 480 height 452
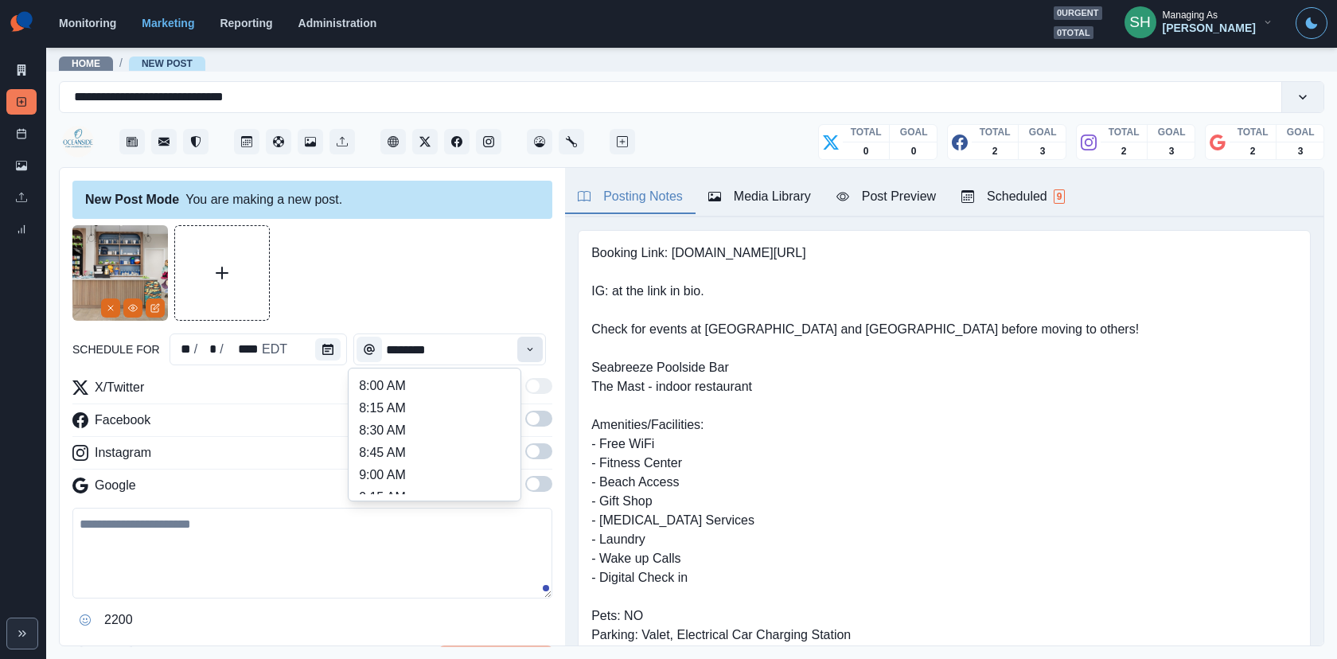
click at [531, 345] on icon "Time" at bounding box center [529, 349] width 11 height 11
click at [399, 409] on li "1:00 PM" at bounding box center [434, 413] width 159 height 22
type input "*******"
click at [528, 445] on span at bounding box center [533, 451] width 13 height 13
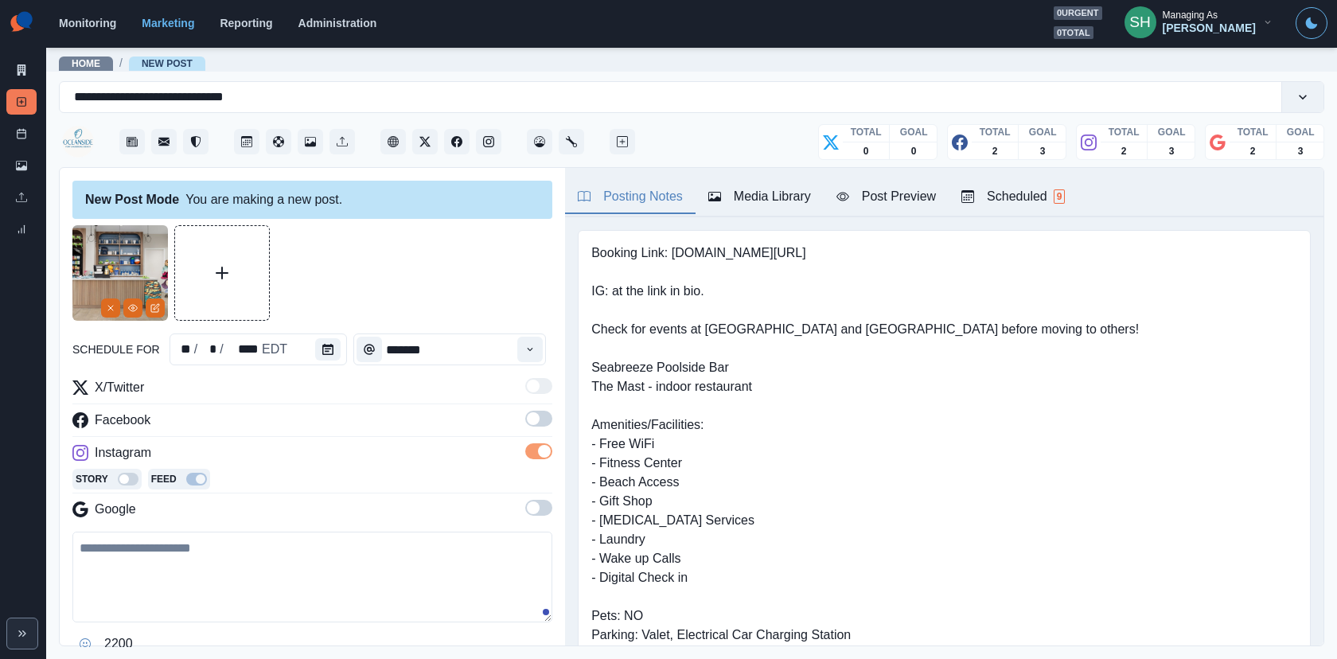
click at [537, 415] on span at bounding box center [533, 418] width 13 height 13
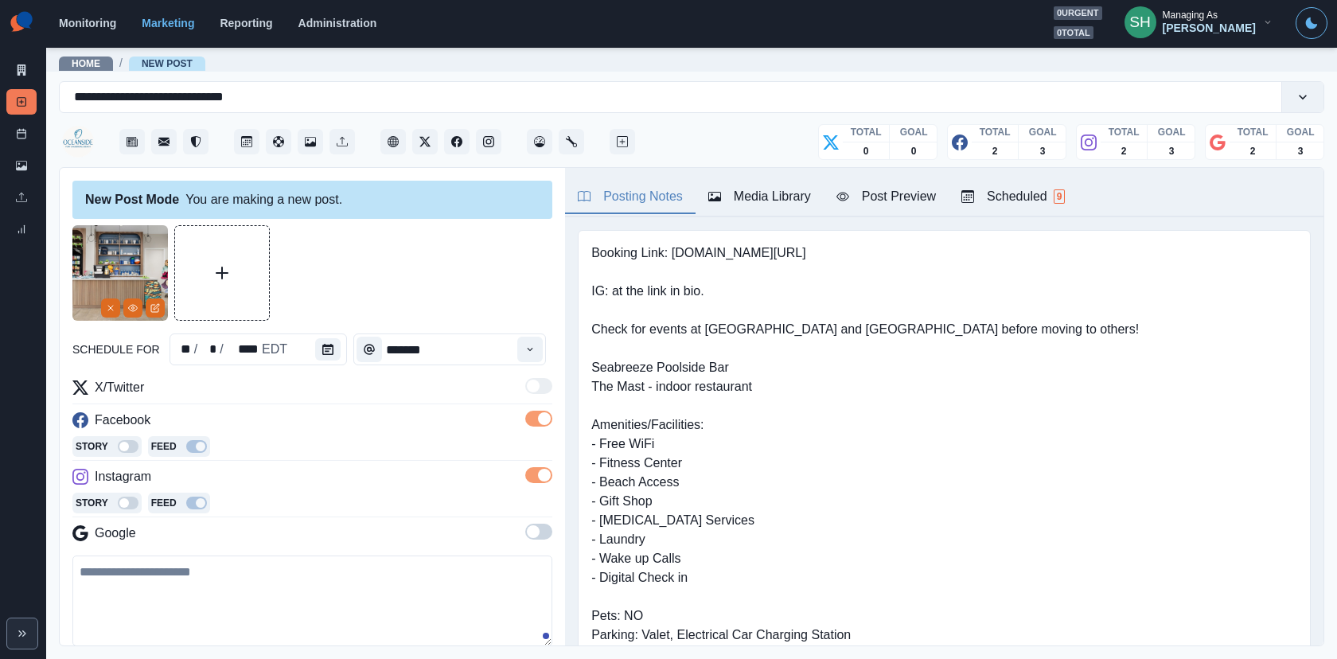
click at [541, 539] on label at bounding box center [538, 536] width 27 height 25
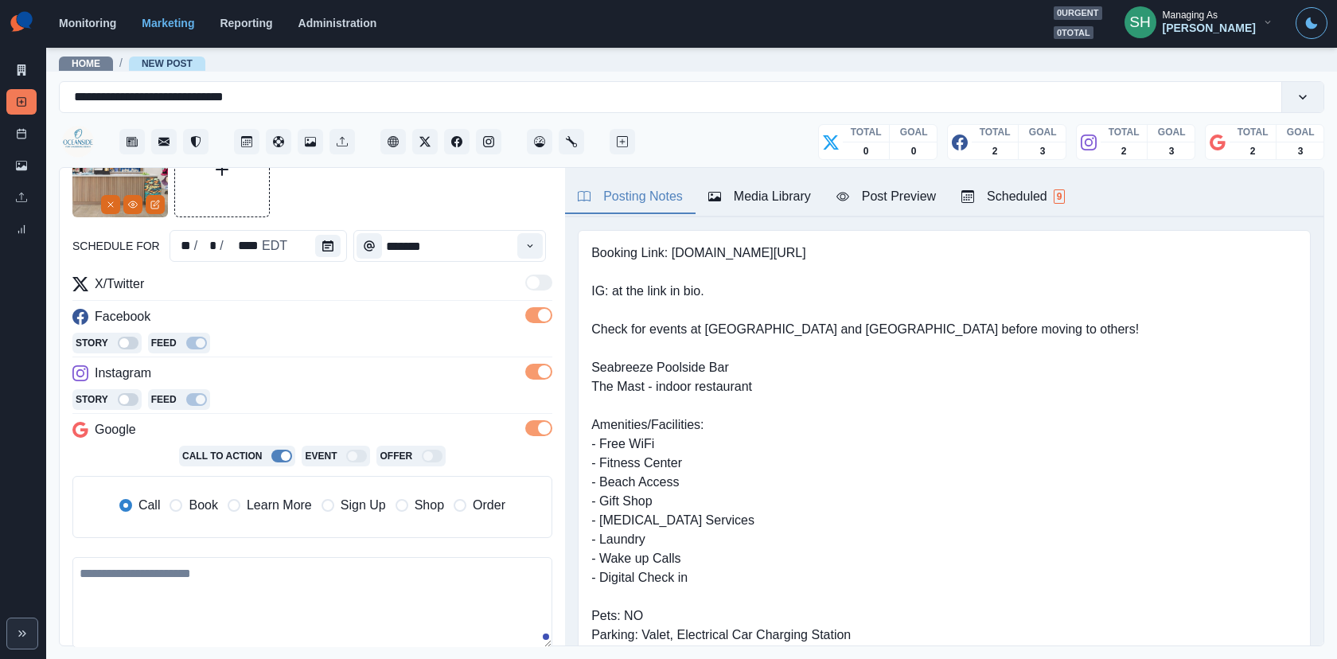
click at [204, 504] on span "Book" at bounding box center [203, 505] width 29 height 19
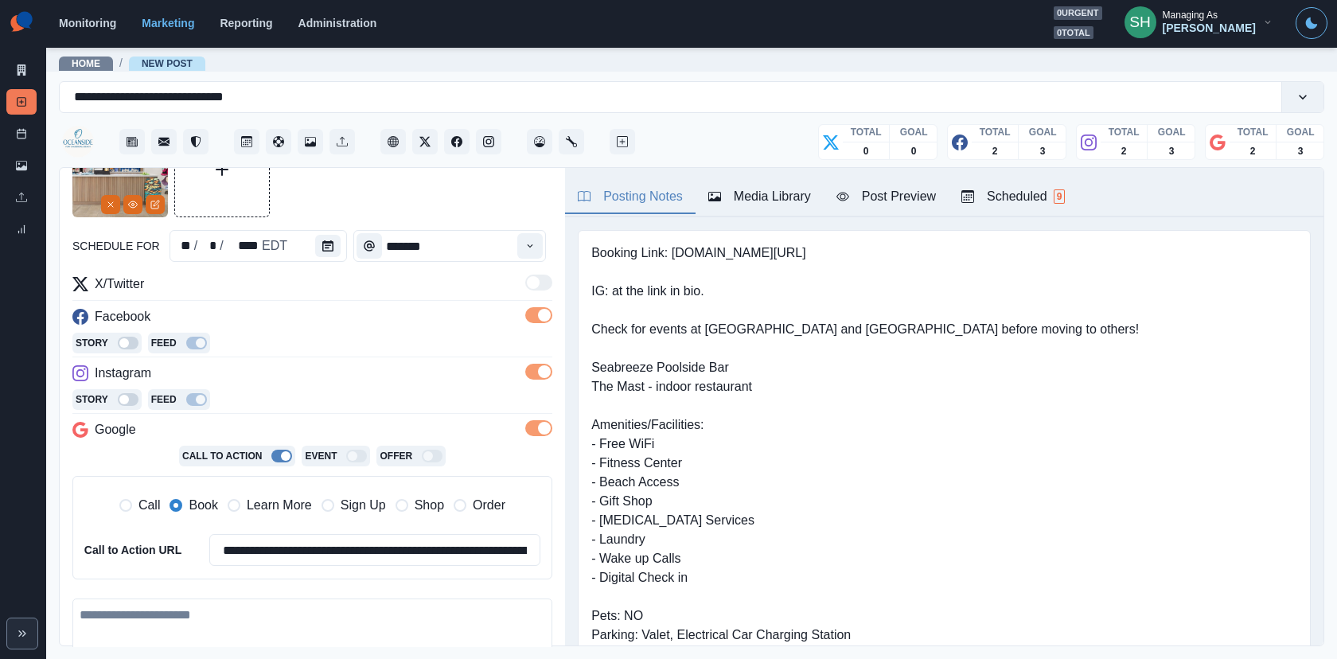
scroll to position [243, 0]
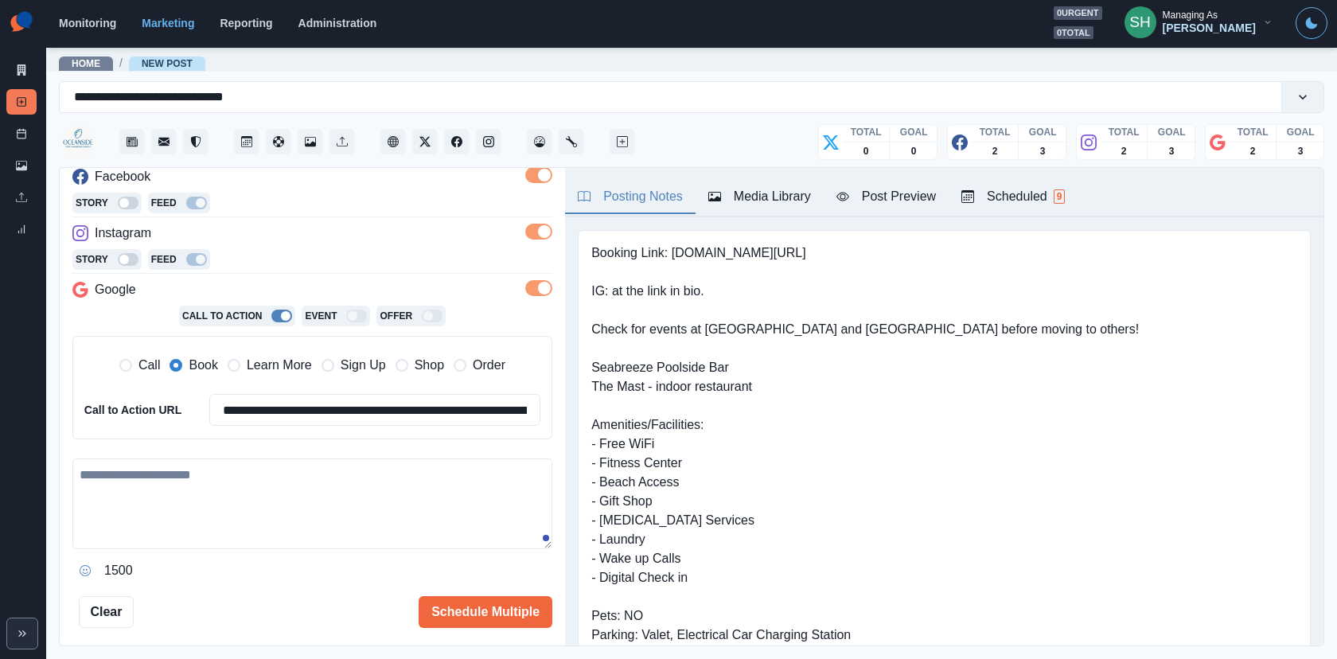
click at [204, 473] on textarea at bounding box center [312, 503] width 480 height 91
click at [918, 193] on div "Post Preview" at bounding box center [885, 196] width 99 height 19
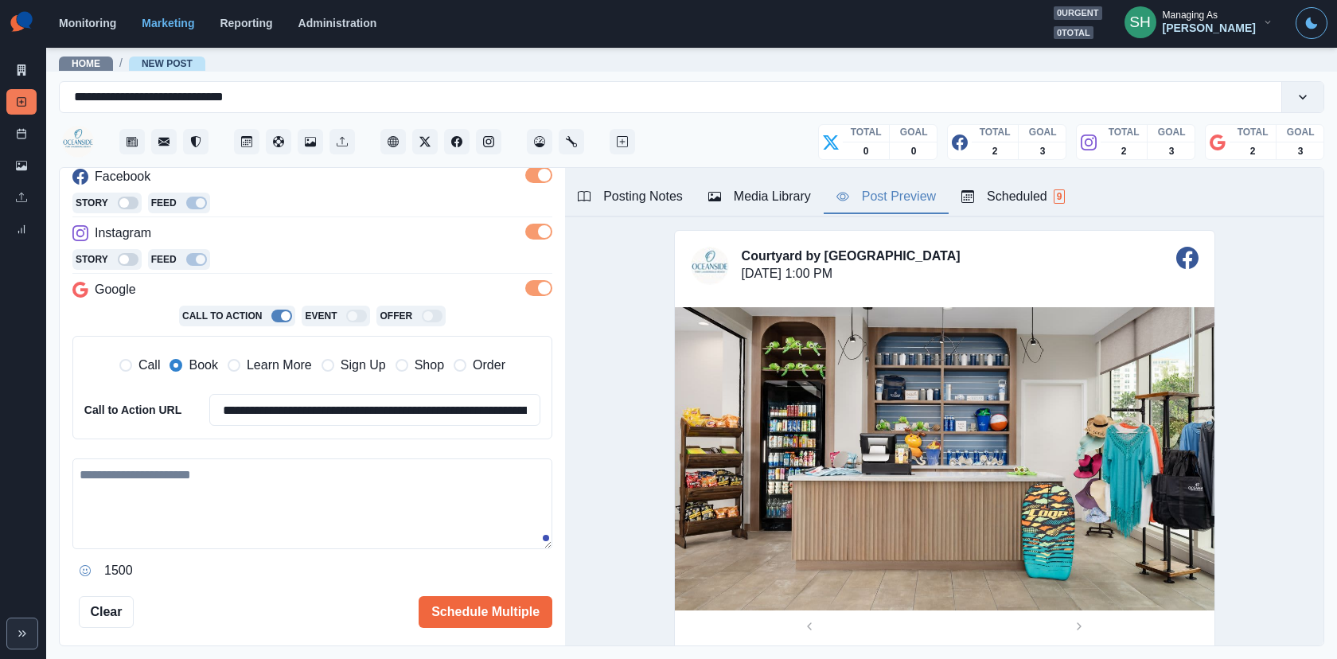
scroll to position [329, 0]
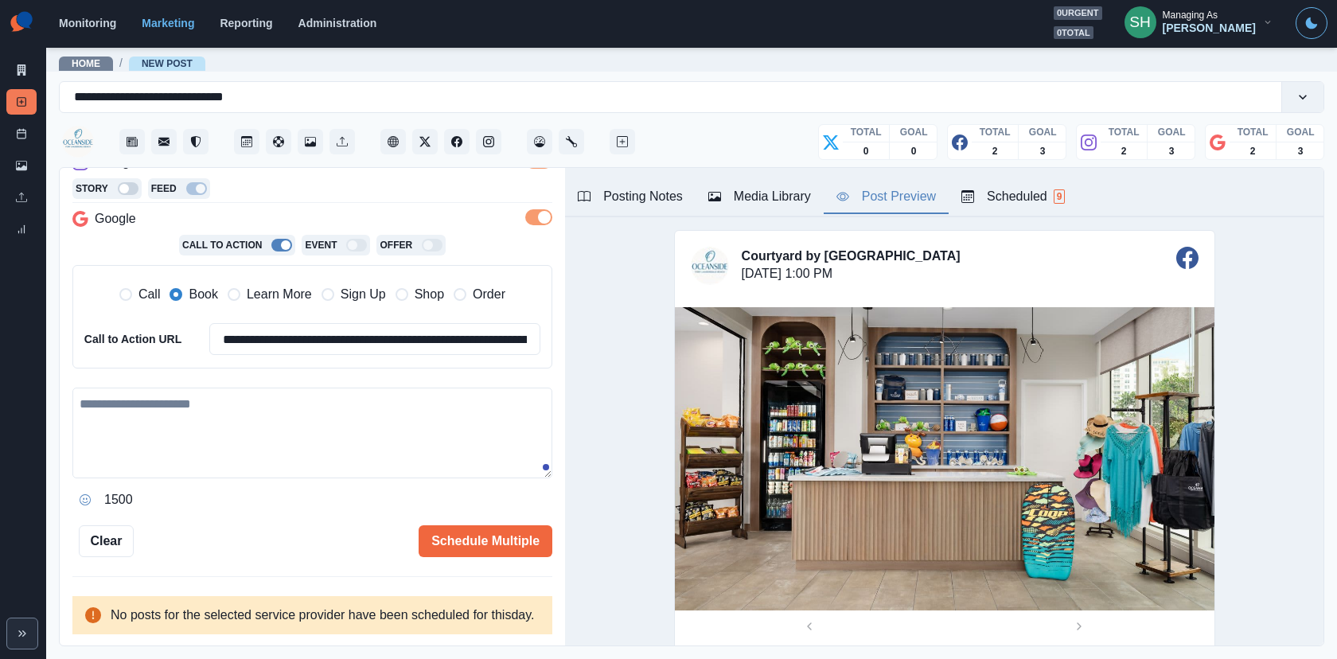
click at [399, 415] on textarea at bounding box center [312, 432] width 480 height 91
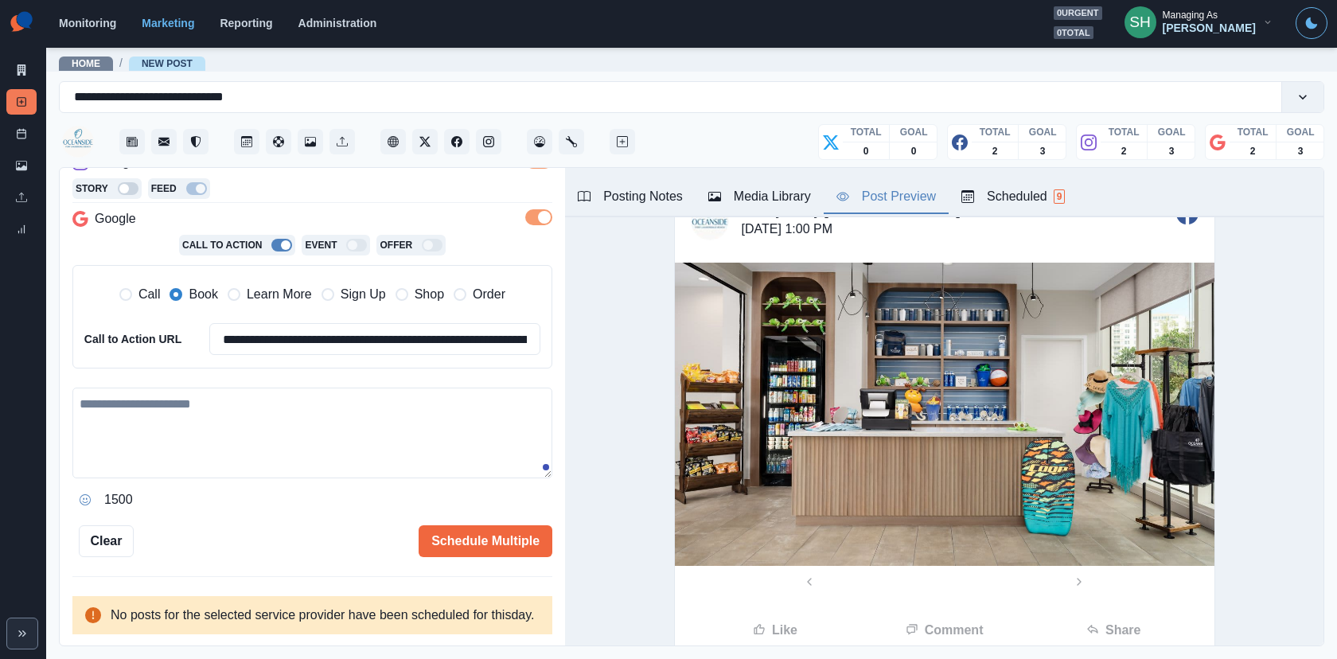
scroll to position [0, 0]
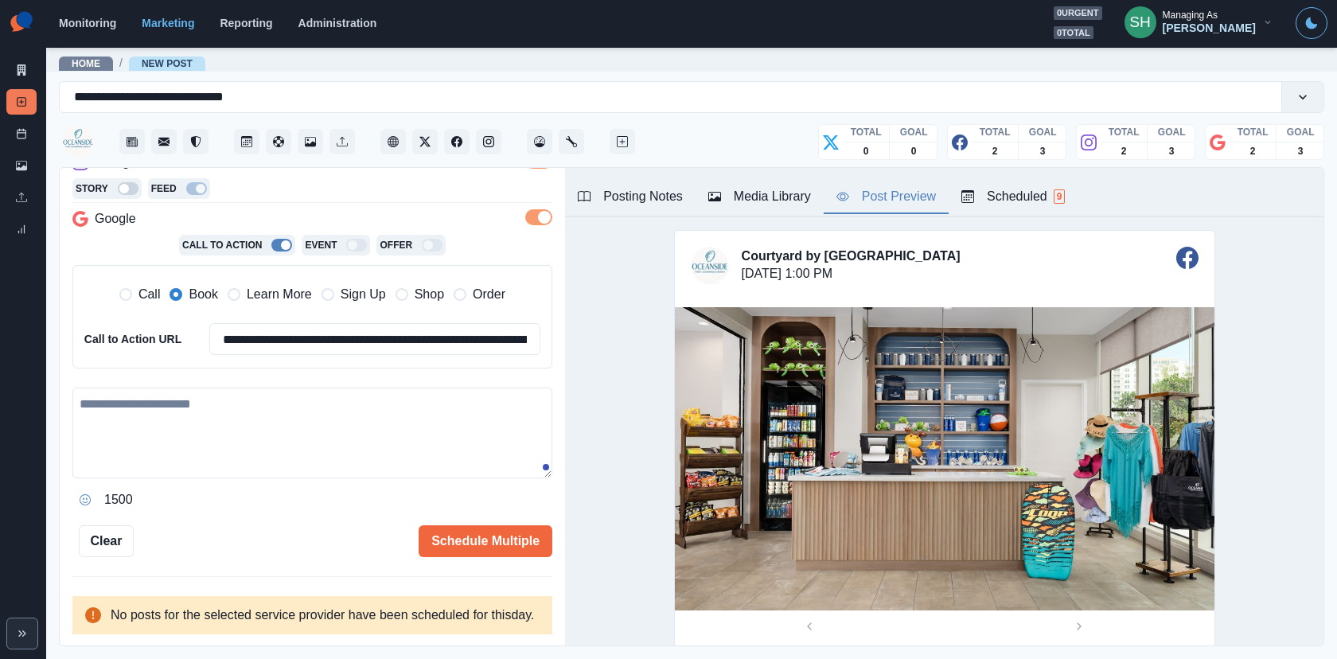
click at [302, 401] on textarea at bounding box center [312, 432] width 480 height 91
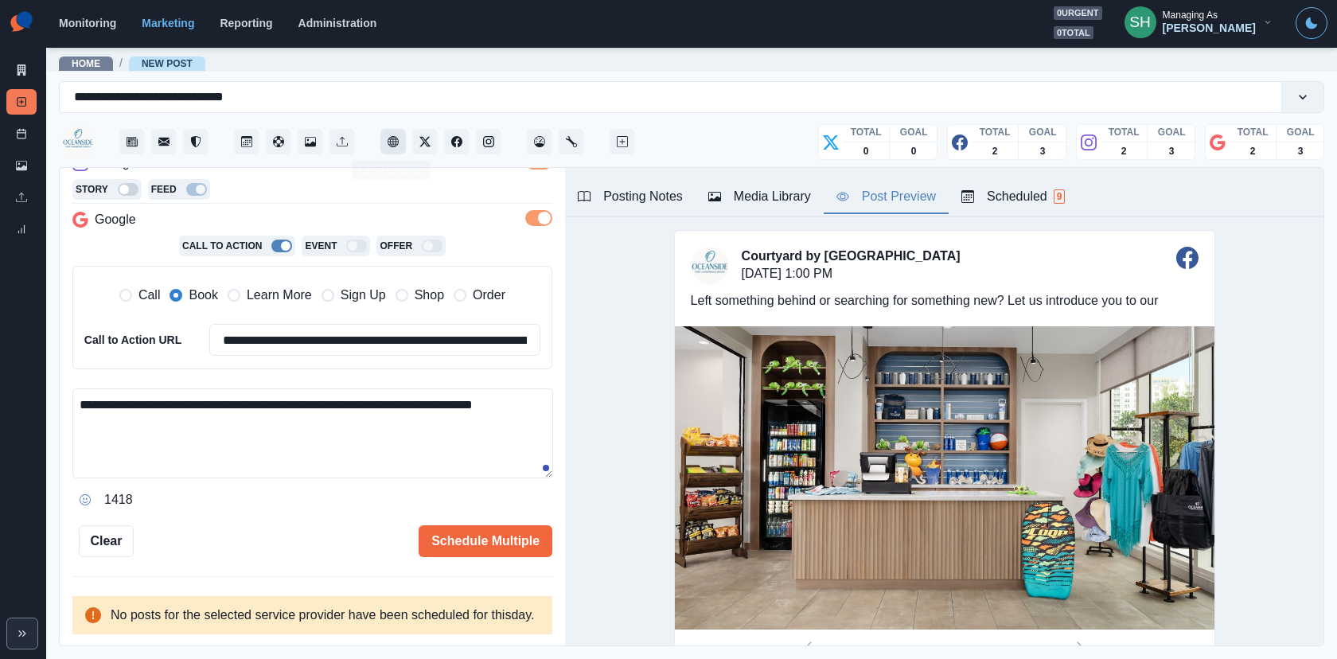
click at [383, 129] on button "Client Website" at bounding box center [392, 141] width 25 height 25
click at [275, 400] on textarea "**********" at bounding box center [312, 433] width 481 height 90
paste textarea "**********"
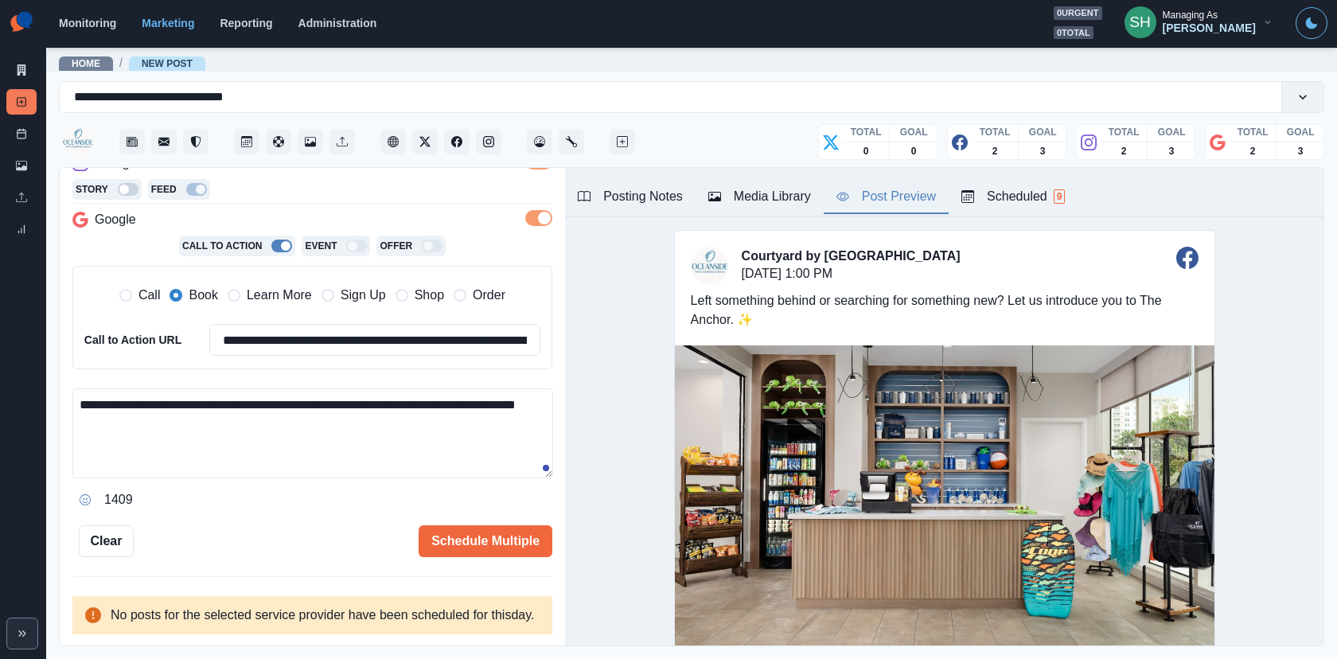
type textarea "**********"
click at [291, 286] on span "Learn More" at bounding box center [279, 295] width 65 height 19
click at [291, 324] on input "**********" at bounding box center [374, 340] width 331 height 32
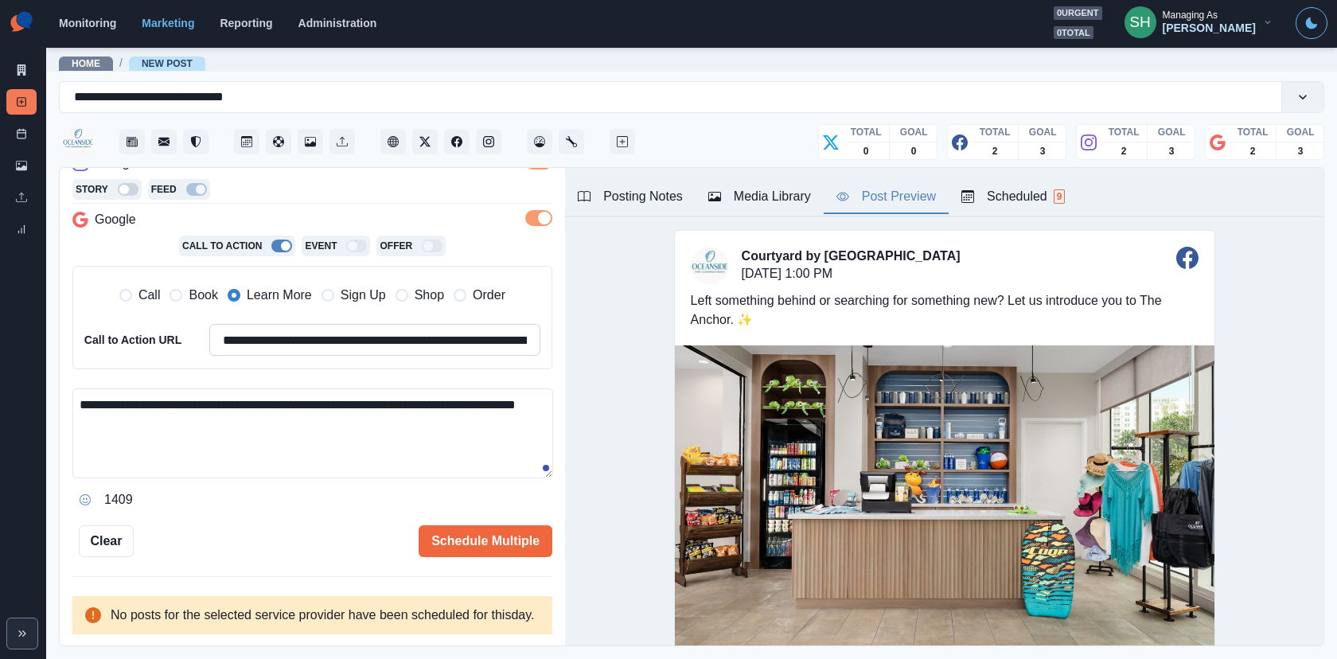
paste input "**********"
type input "**********"
click at [520, 525] on button "Schedule Multiple" at bounding box center [486, 541] width 134 height 32
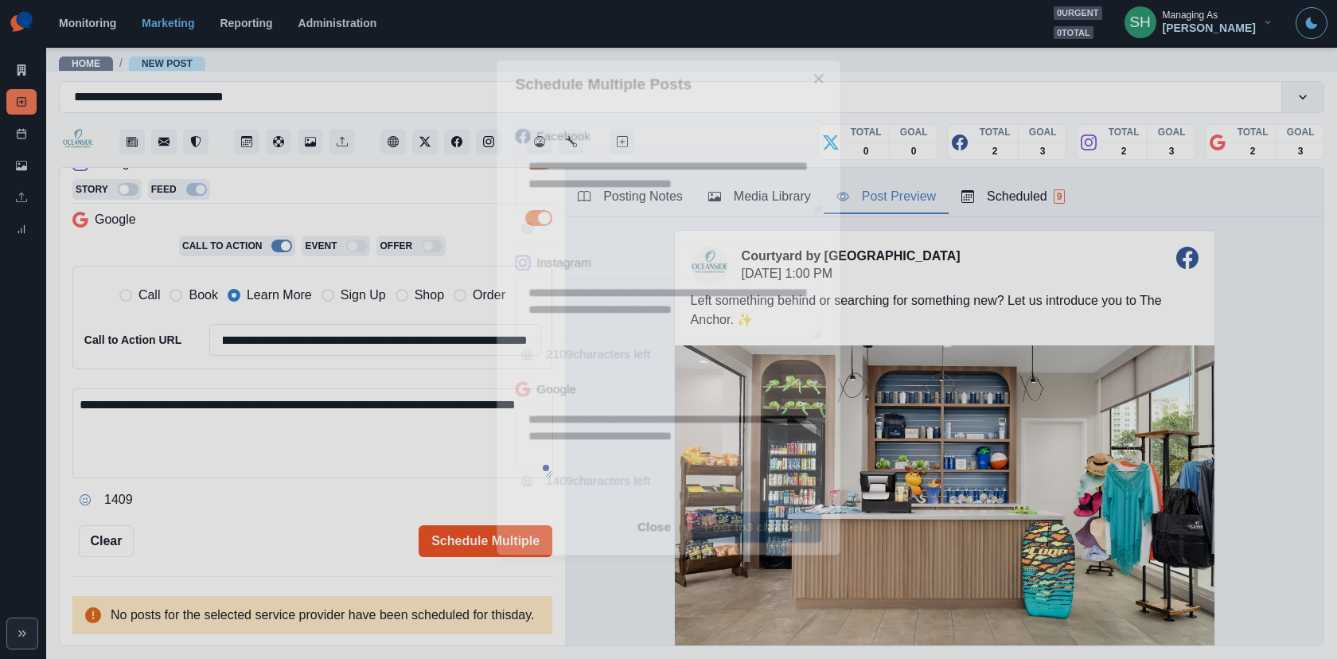
scroll to position [0, 0]
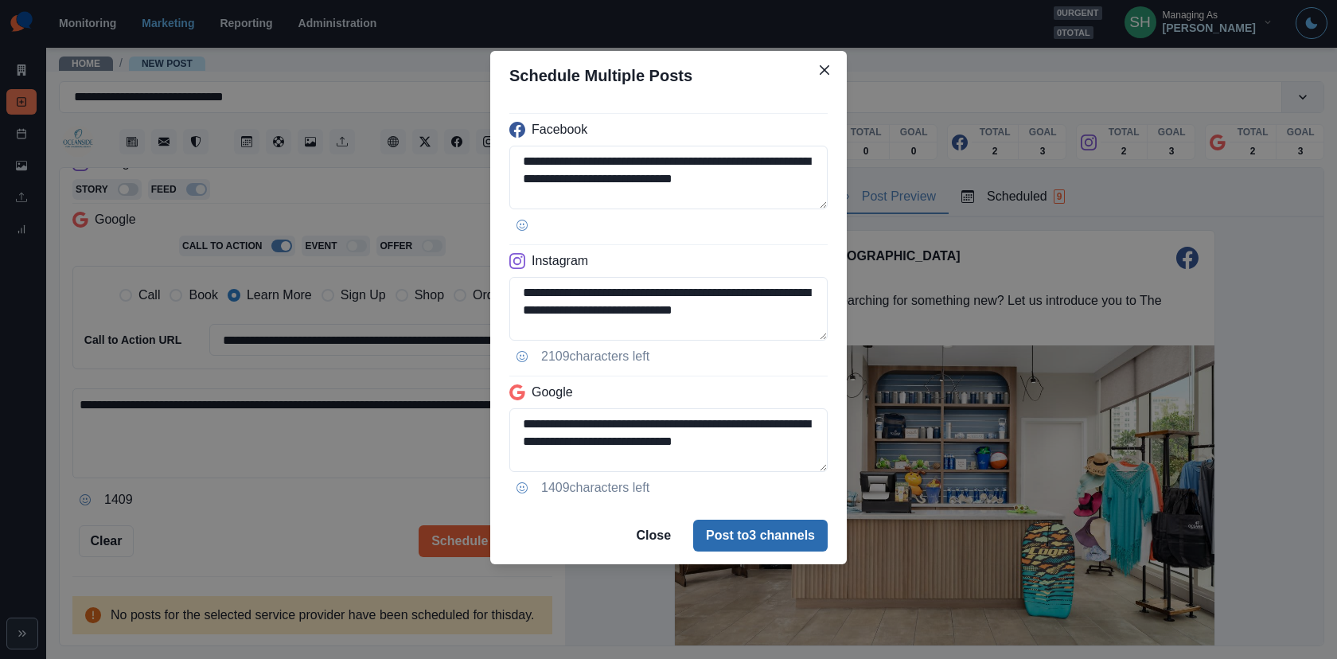
click at [768, 524] on button "Post to 3 channels" at bounding box center [760, 536] width 134 height 32
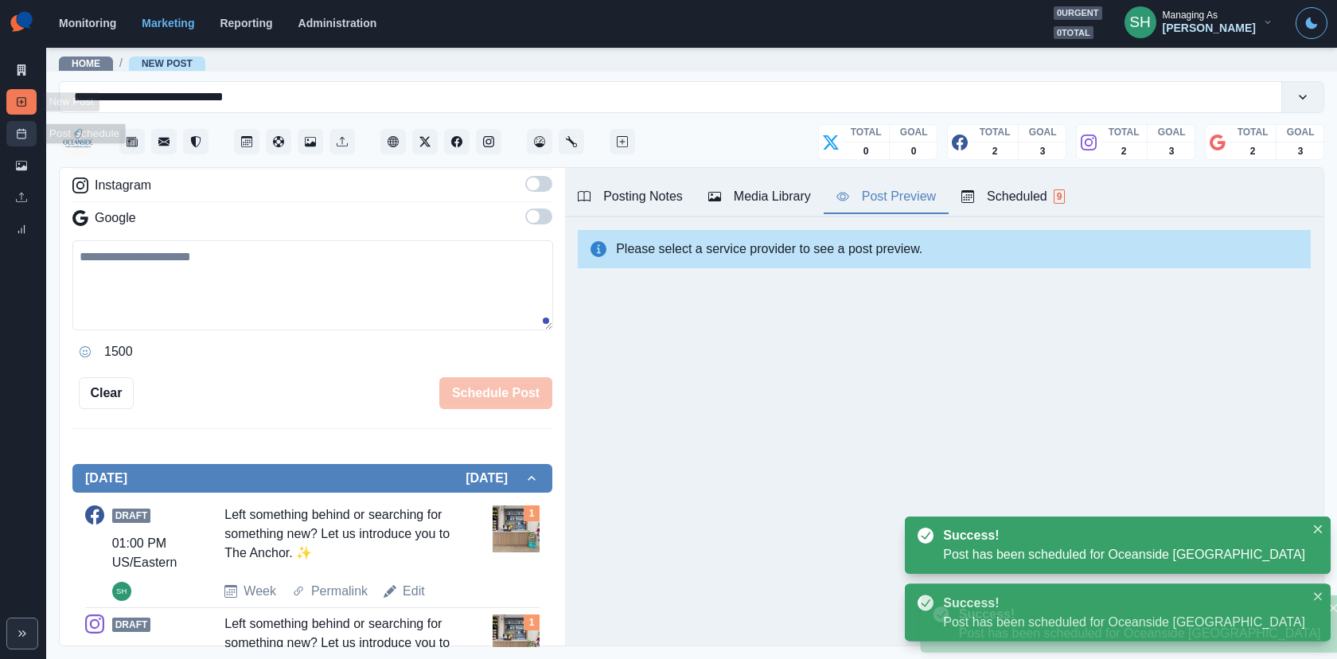
scroll to position [306, 0]
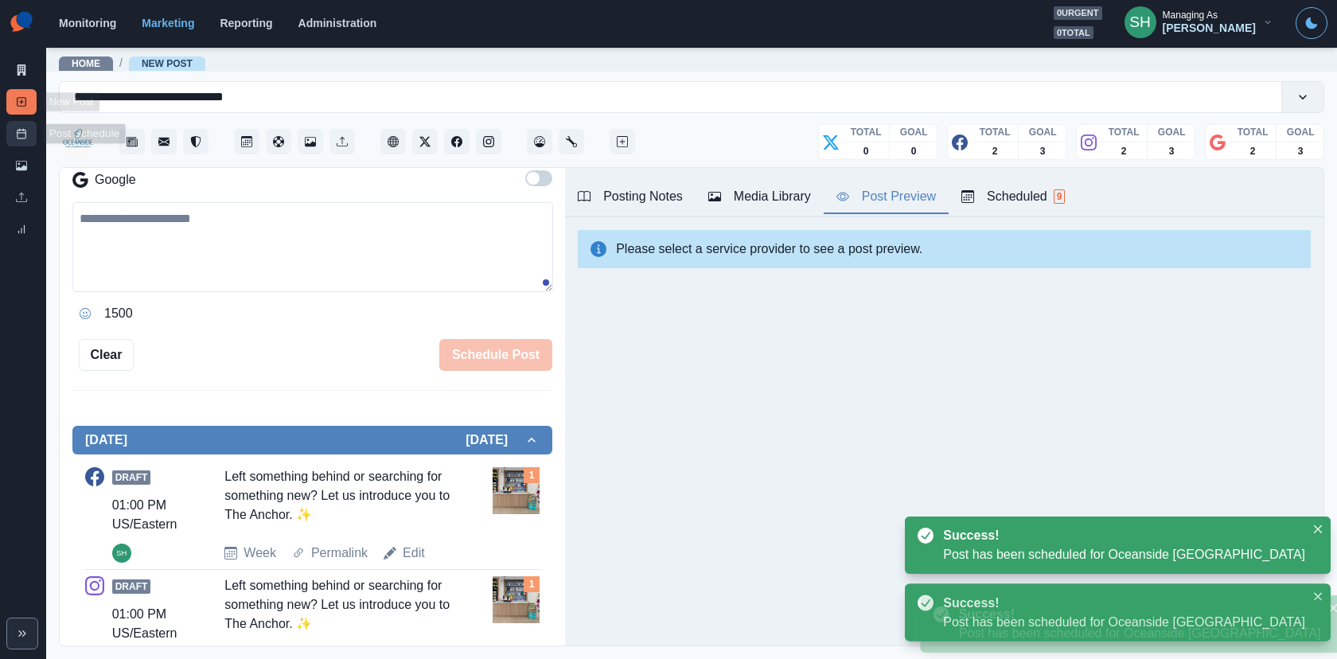
click at [22, 135] on icon at bounding box center [21, 133] width 11 height 11
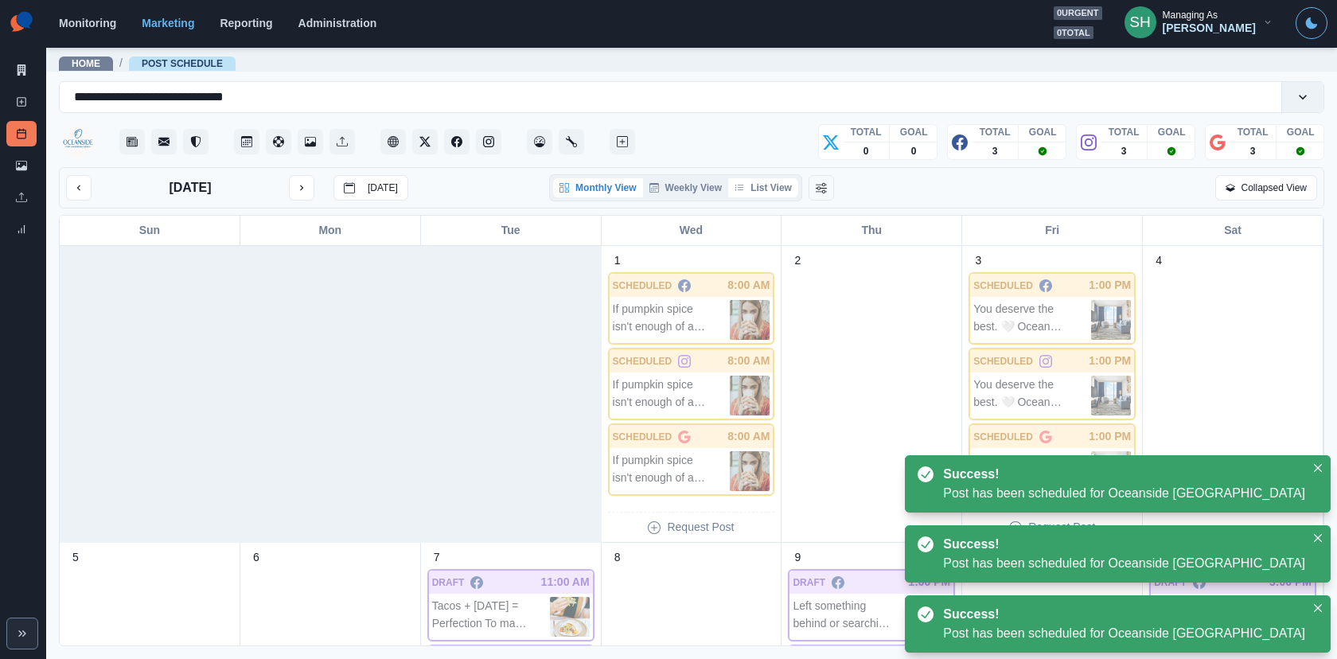
click at [763, 192] on button "List View" at bounding box center [763, 187] width 70 height 19
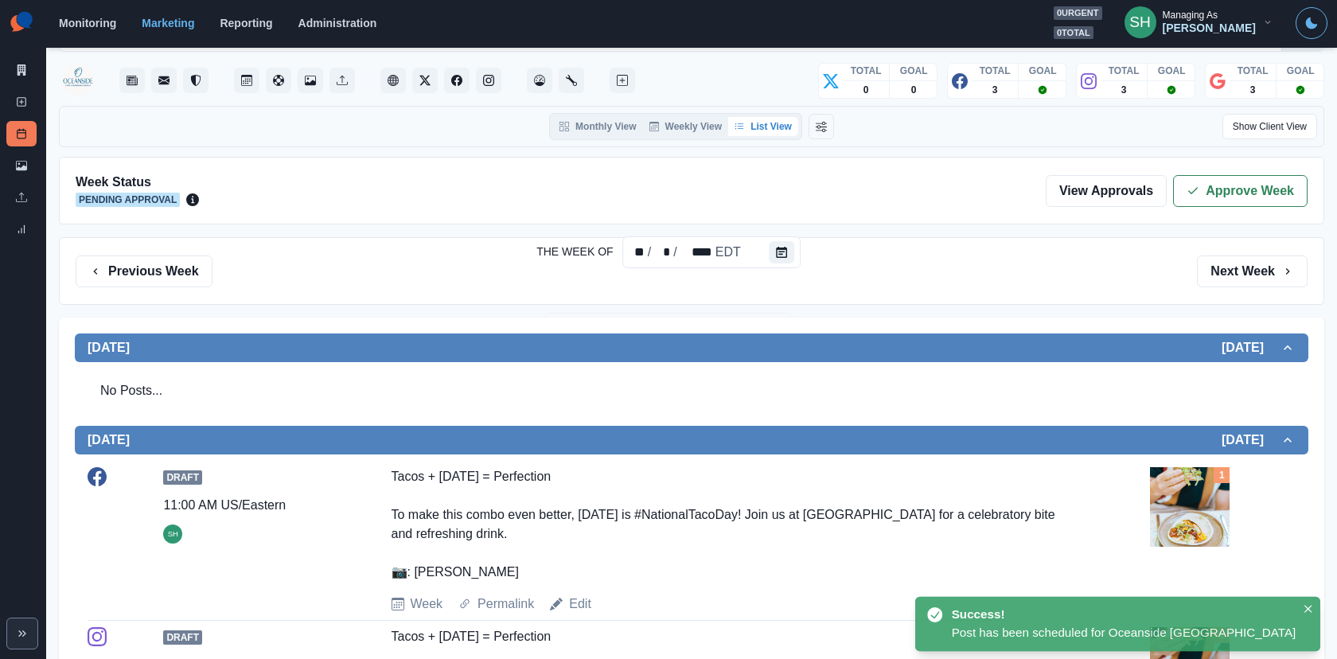
scroll to position [5, 0]
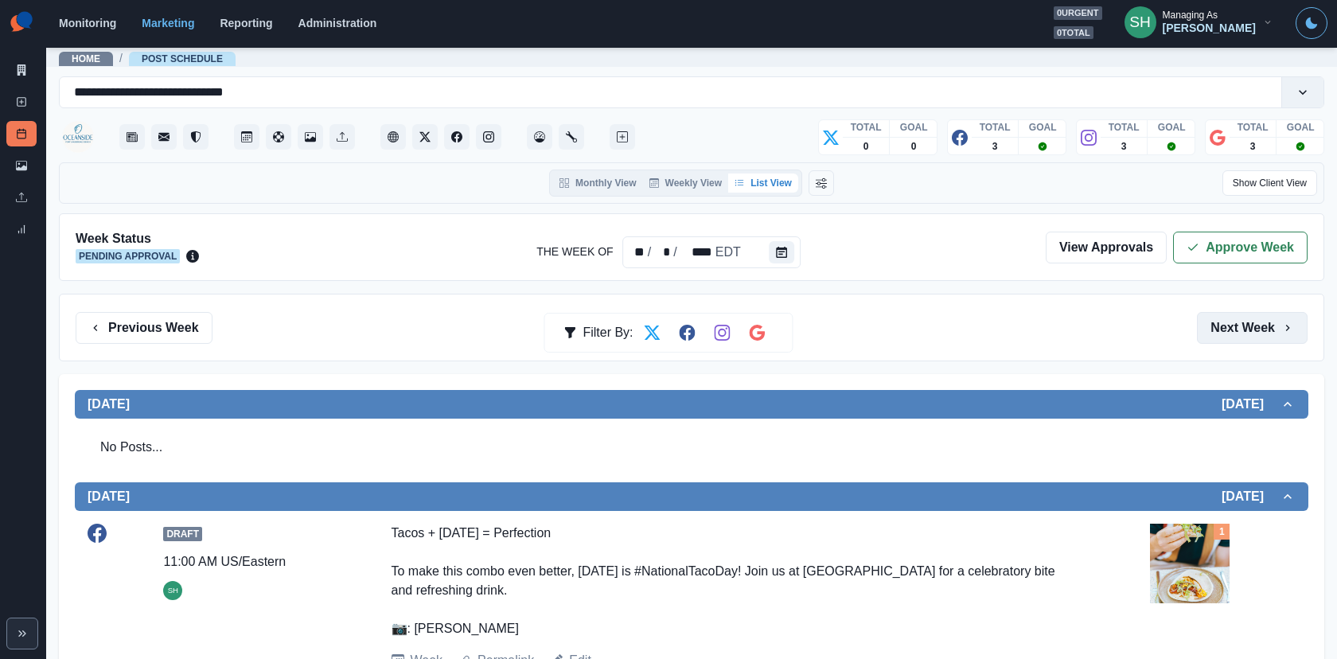
click at [1226, 329] on button "Next Week" at bounding box center [1252, 328] width 111 height 32
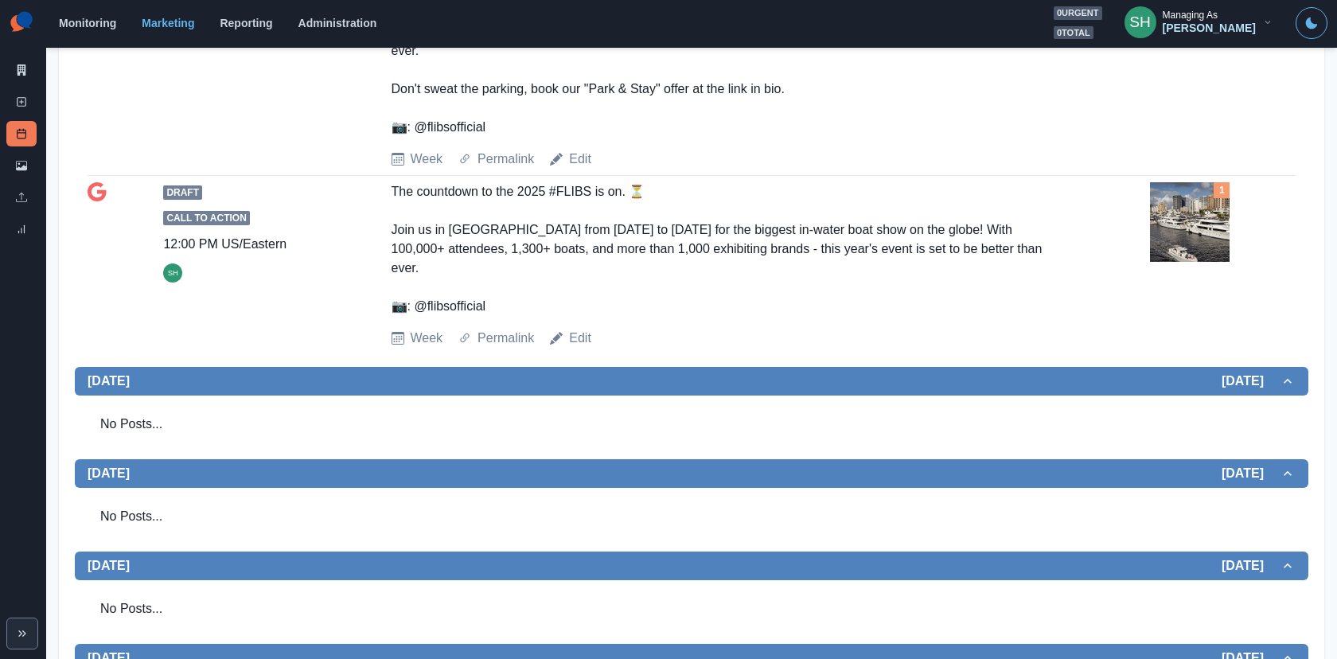
scroll to position [707, 0]
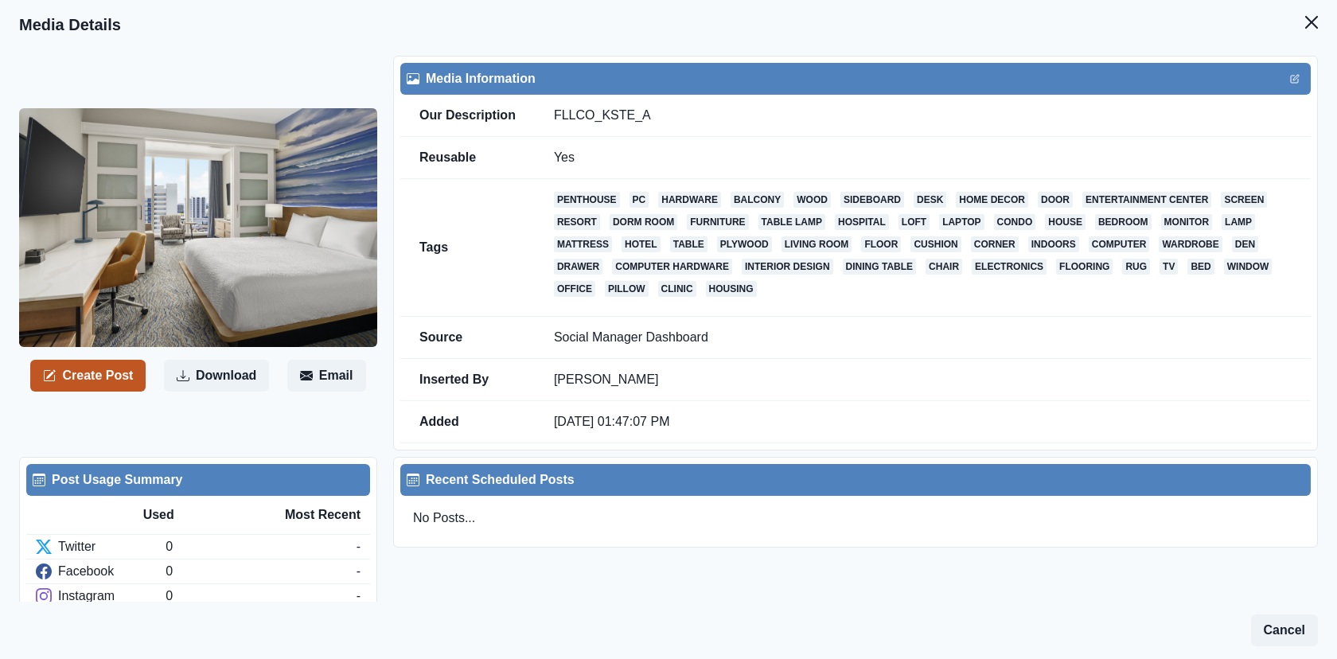
click at [112, 380] on button "Create Post" at bounding box center [87, 376] width 115 height 32
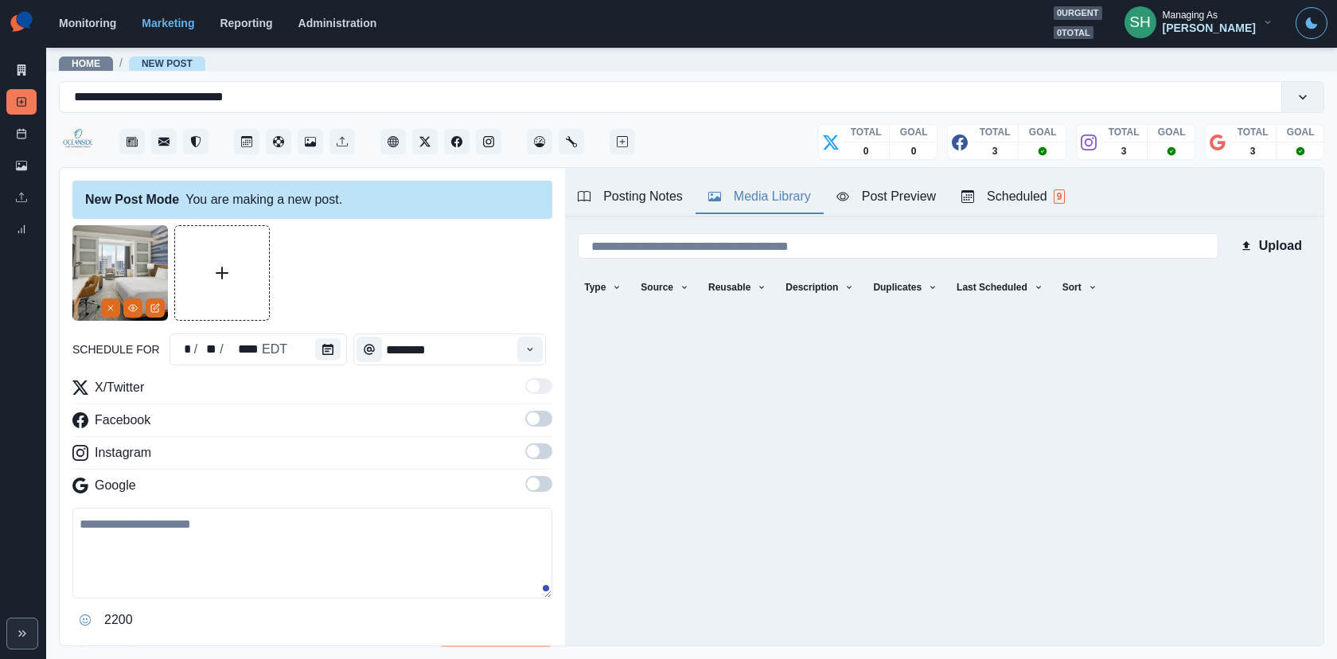
click at [768, 208] on button "Media Library" at bounding box center [759, 197] width 128 height 33
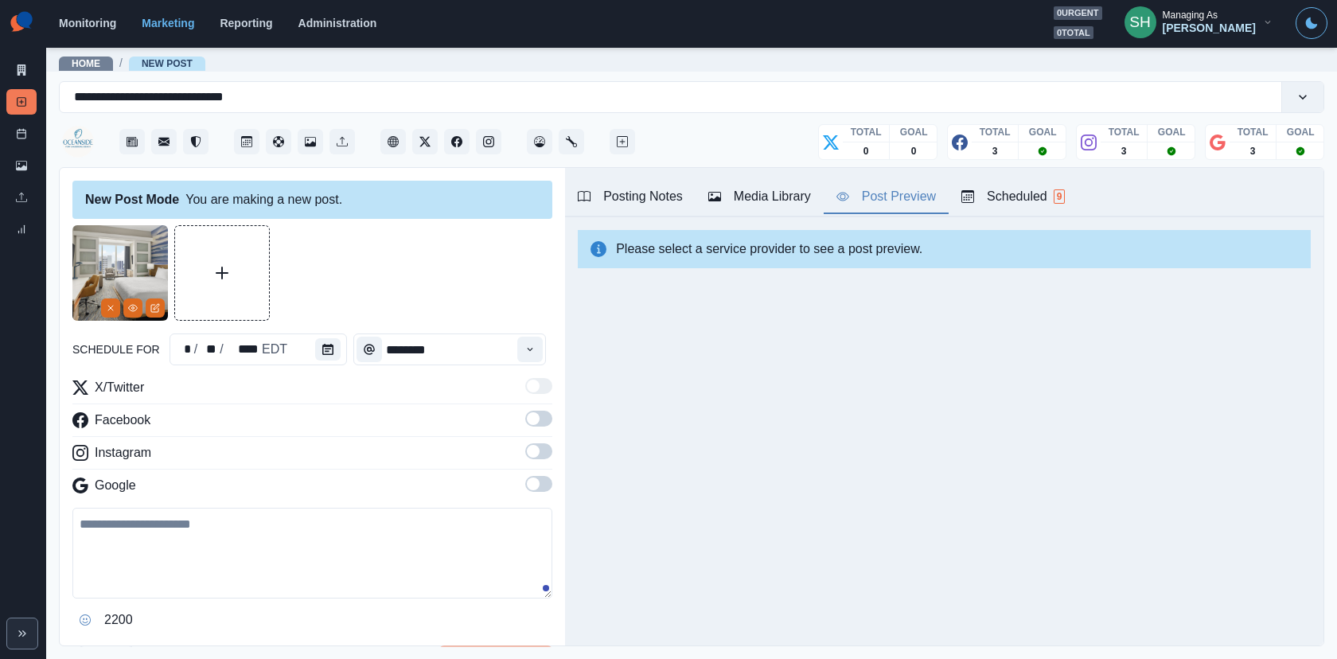
click at [919, 182] on button "Post Preview" at bounding box center [885, 197] width 125 height 33
click at [551, 409] on div "X/Twitter Facebook Instagram Google" at bounding box center [312, 439] width 480 height 123
click at [546, 412] on span at bounding box center [538, 419] width 27 height 16
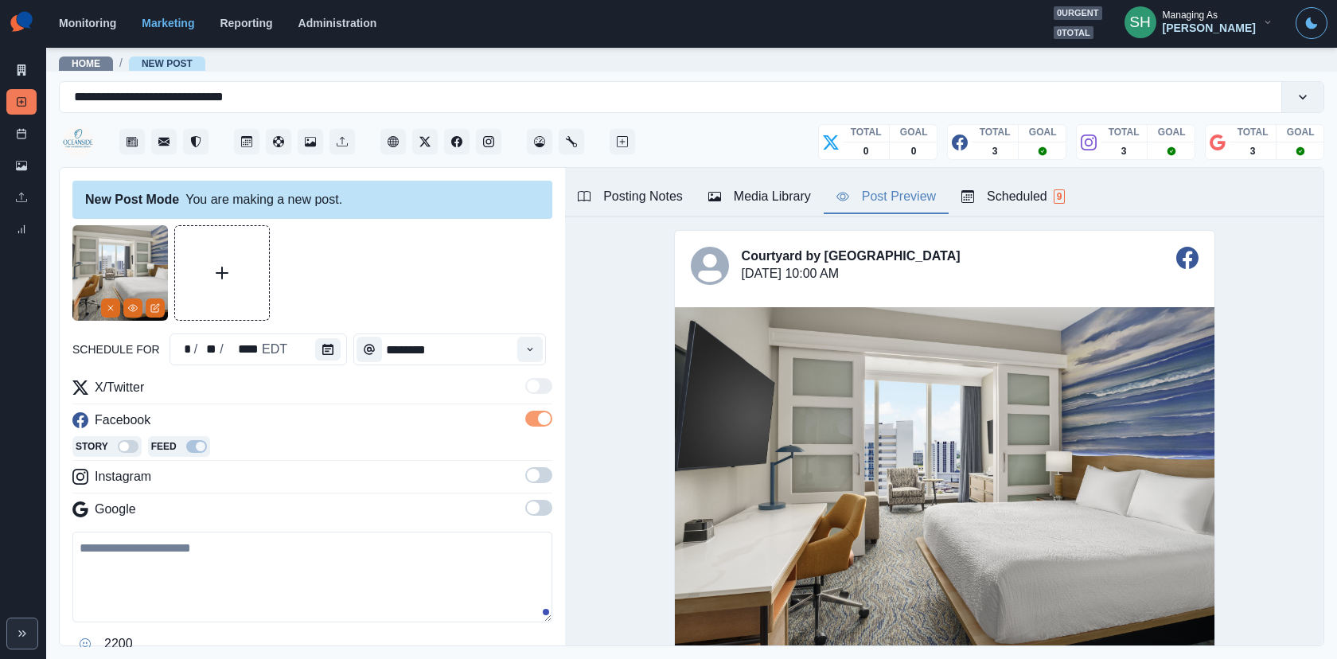
click at [541, 485] on label at bounding box center [538, 479] width 27 height 25
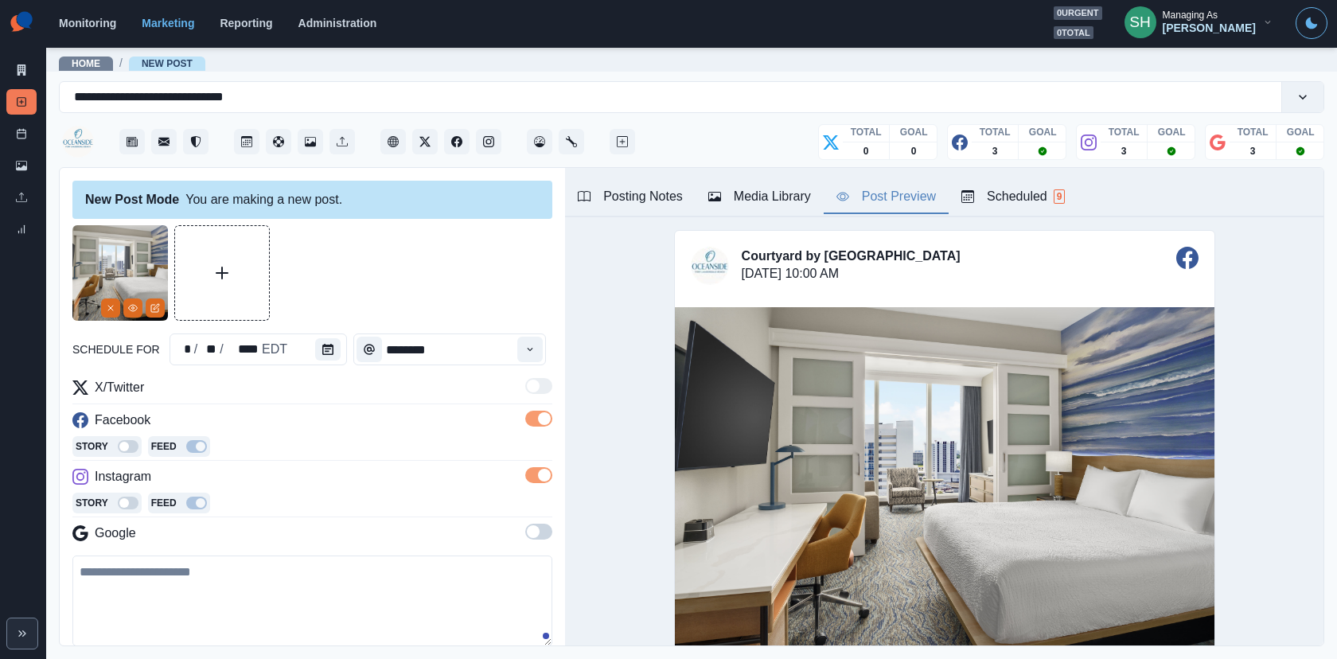
click at [538, 524] on span at bounding box center [538, 532] width 27 height 16
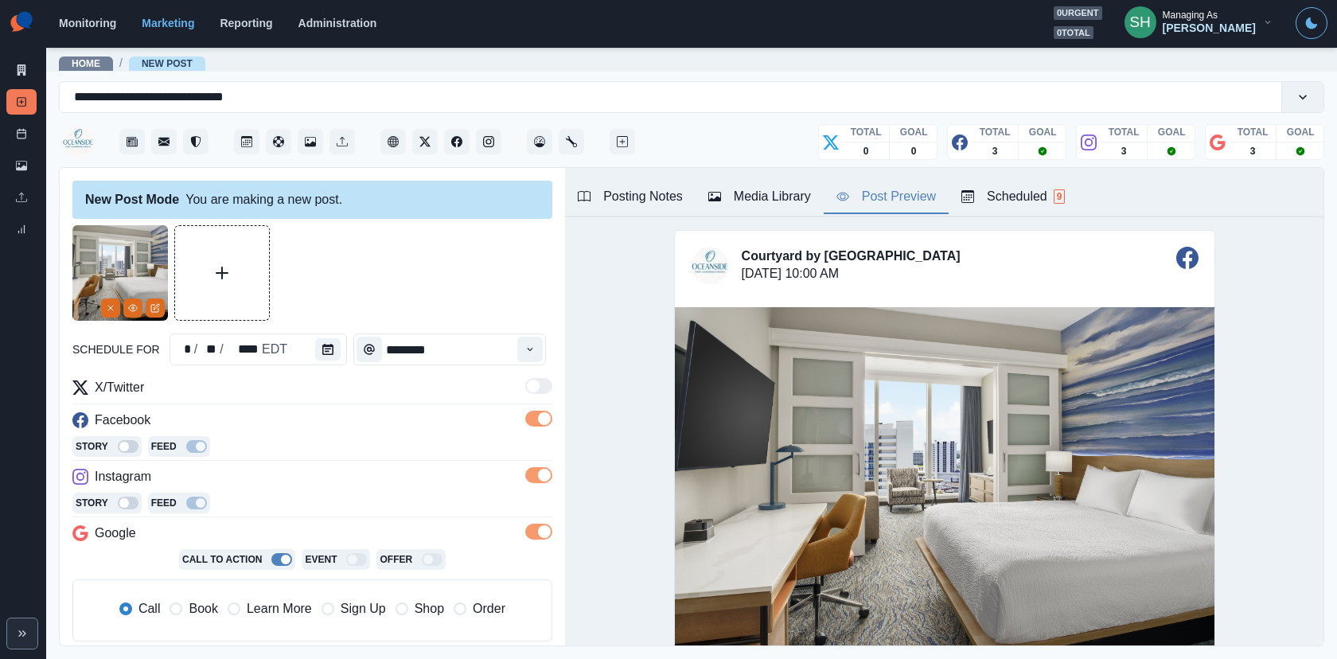
click at [451, 303] on div at bounding box center [312, 272] width 480 height 95
click at [316, 341] on button "Calendar" at bounding box center [327, 349] width 25 height 22
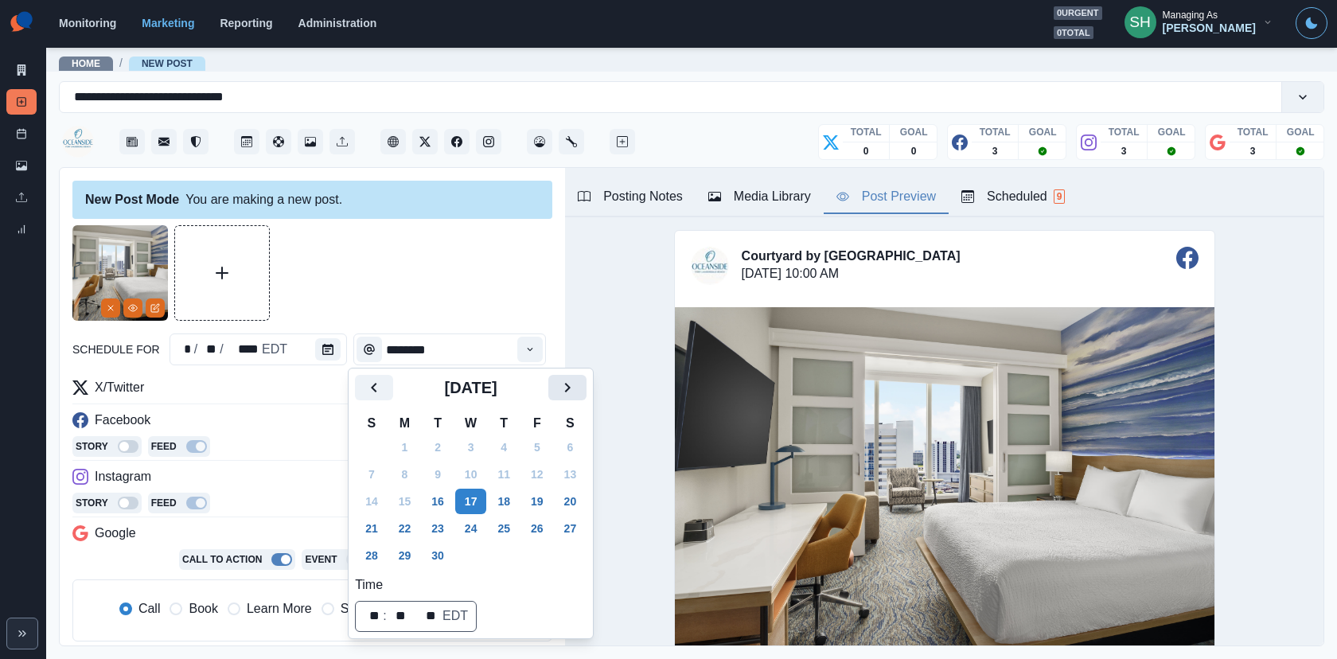
click at [571, 389] on icon "Next" at bounding box center [567, 387] width 19 height 19
click at [417, 504] on button "13" at bounding box center [405, 501] width 32 height 25
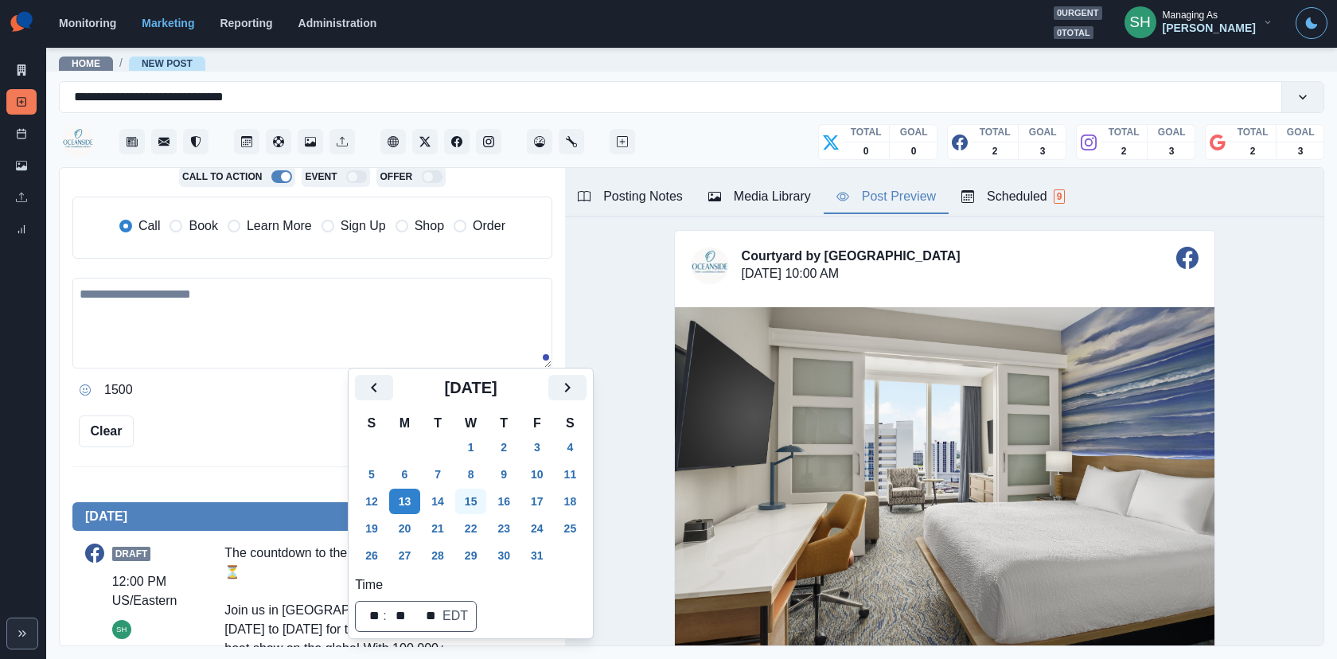
click at [472, 504] on button "15" at bounding box center [471, 501] width 32 height 25
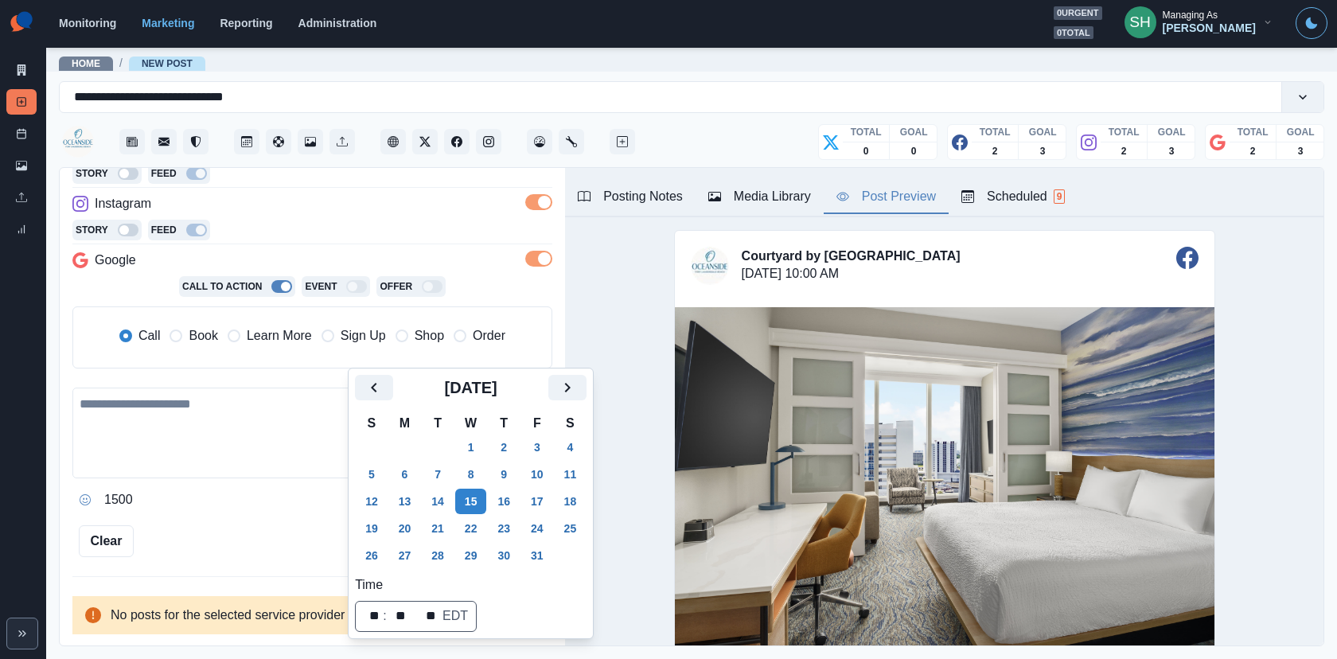
click at [383, 333] on div "Call Book Learn More Sign Up Shop Order" at bounding box center [312, 337] width 456 height 35
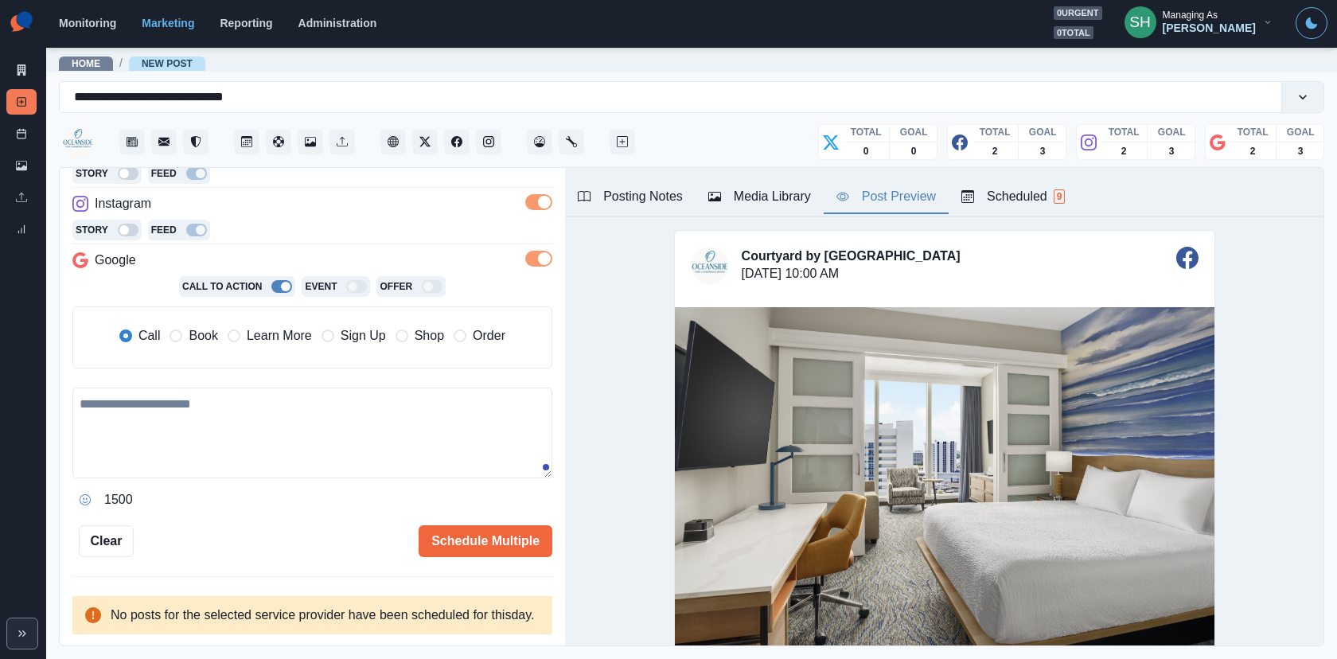
click at [212, 326] on span "Book" at bounding box center [203, 335] width 29 height 19
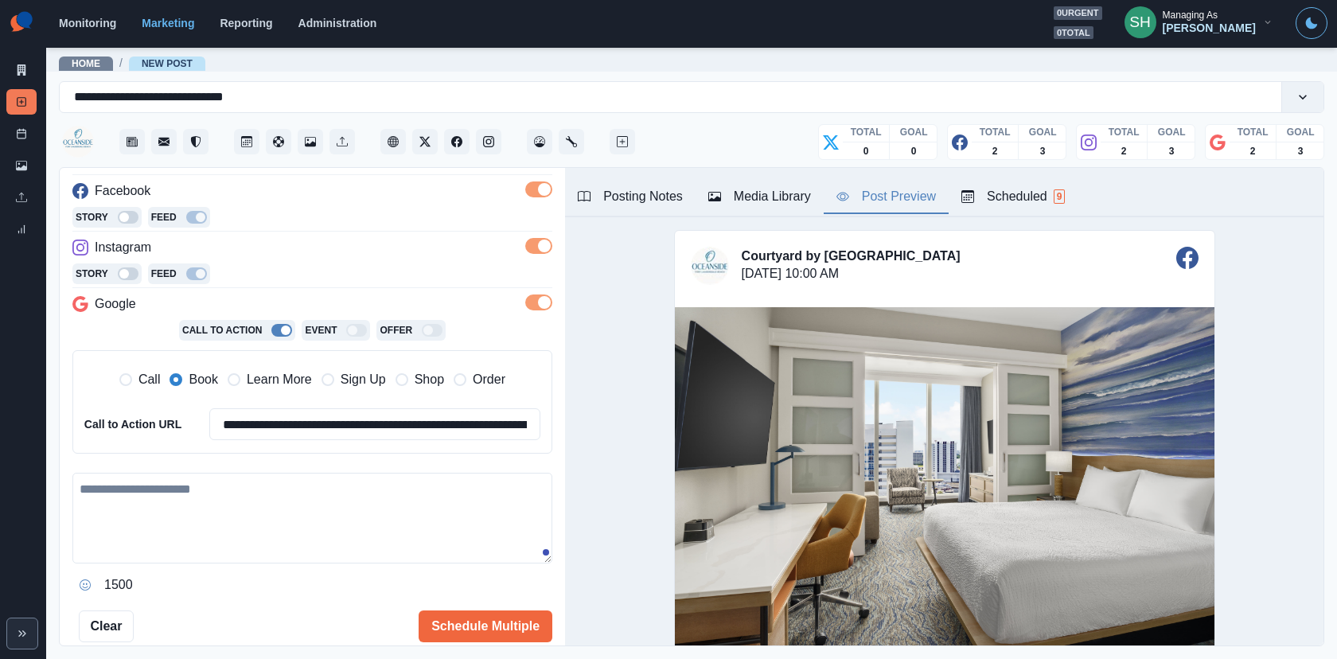
scroll to position [38, 0]
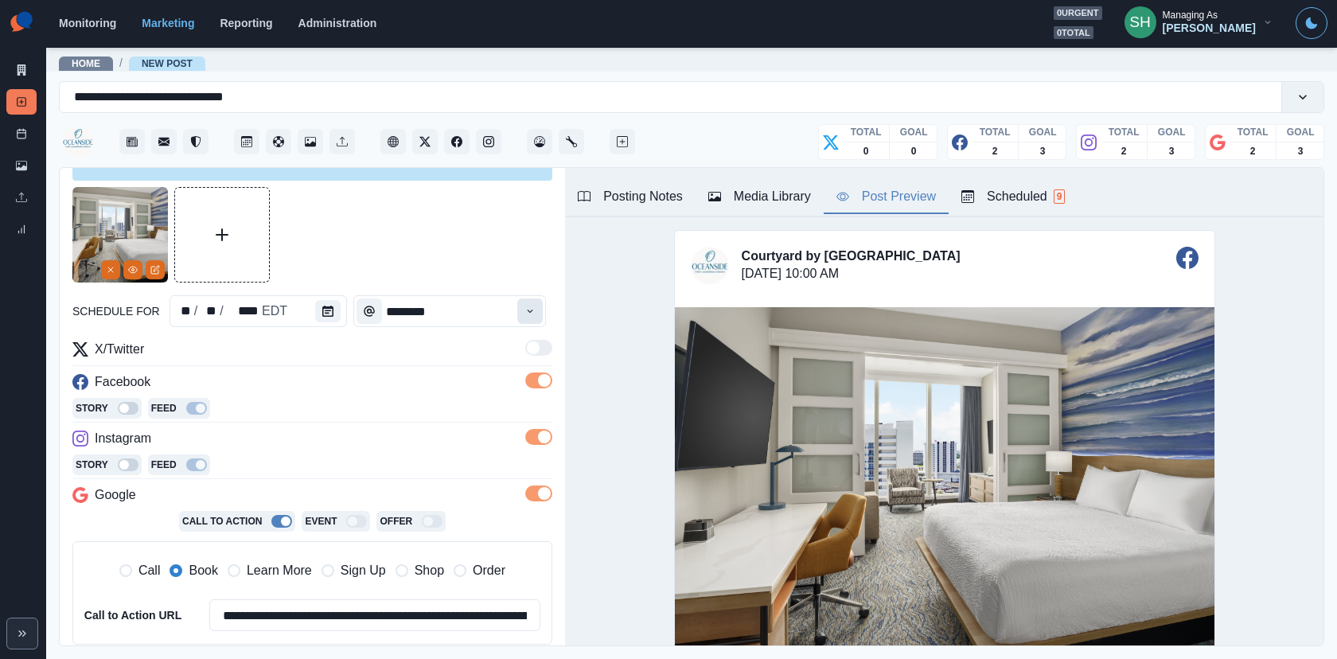
click at [543, 298] on button "Time" at bounding box center [529, 310] width 25 height 25
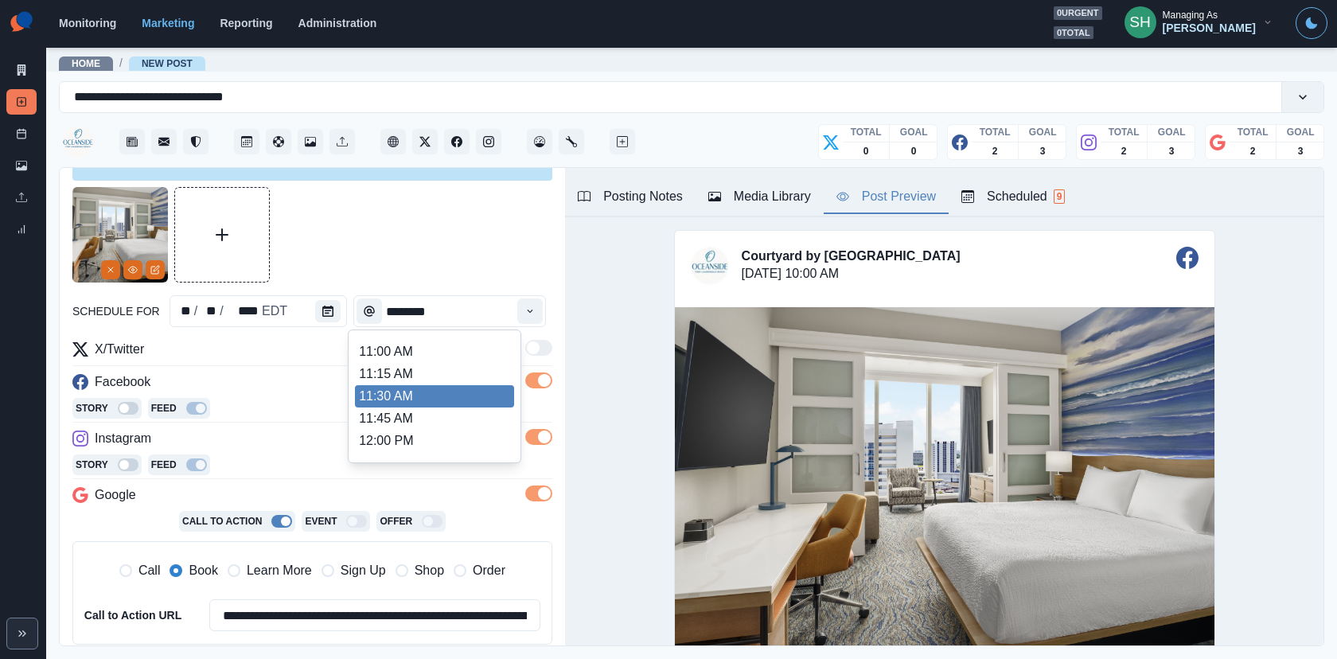
scroll to position [243, 0]
click at [383, 373] on li "11:00 AM" at bounding box center [434, 372] width 159 height 22
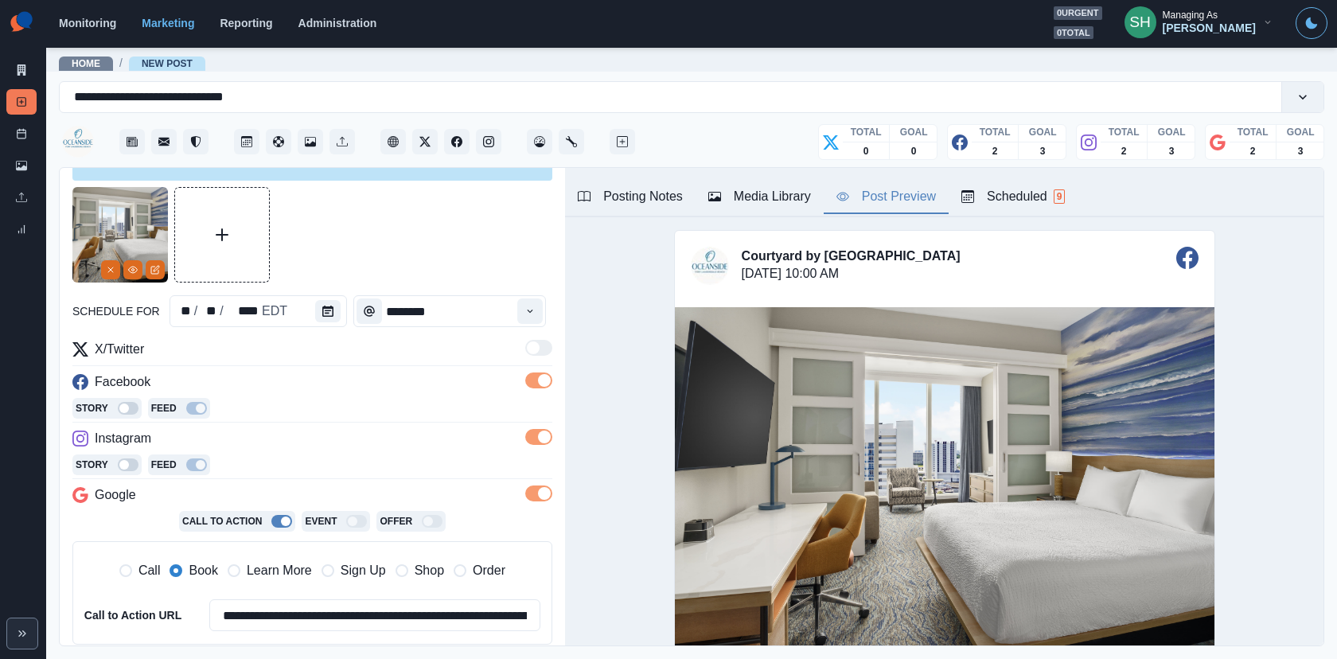
type input "********"
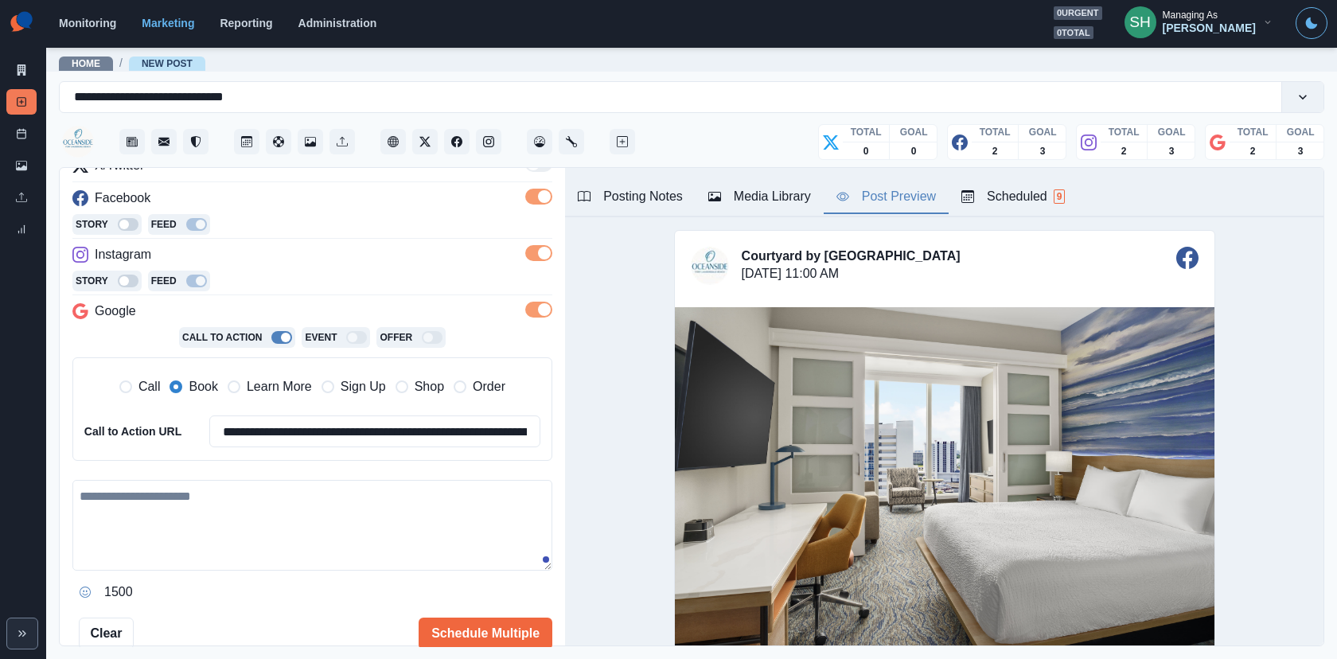
click at [260, 496] on textarea at bounding box center [312, 525] width 480 height 91
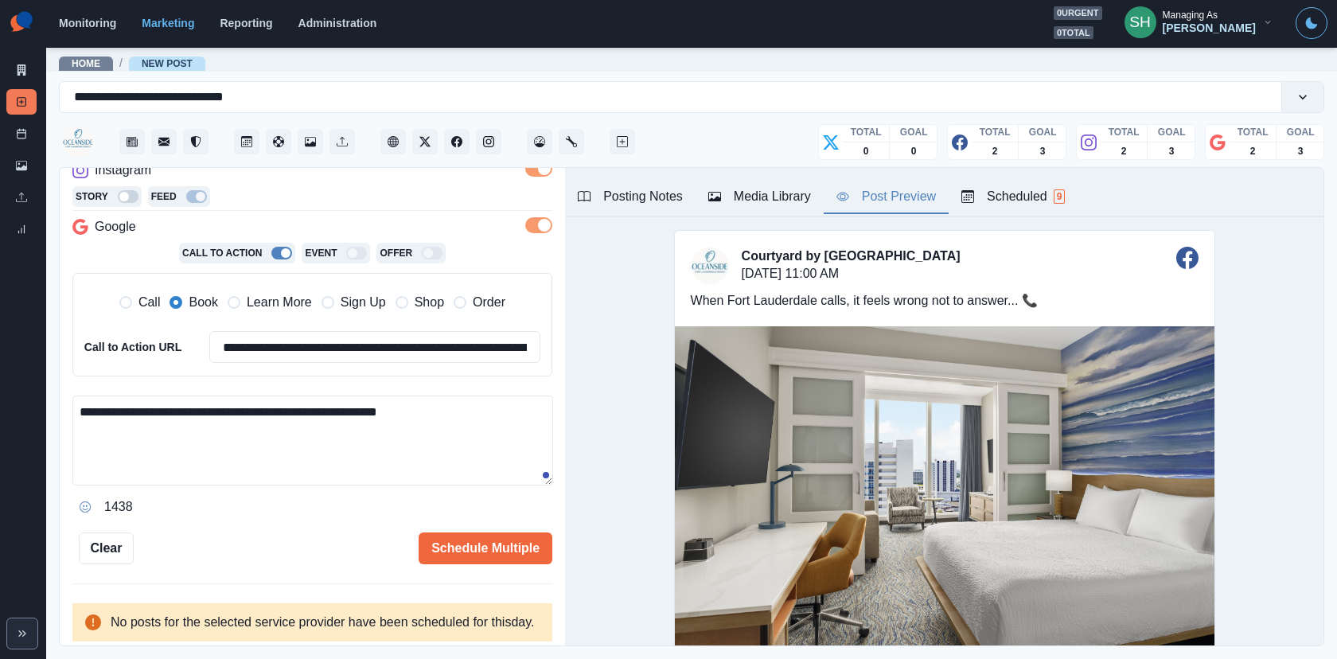
scroll to position [69, 0]
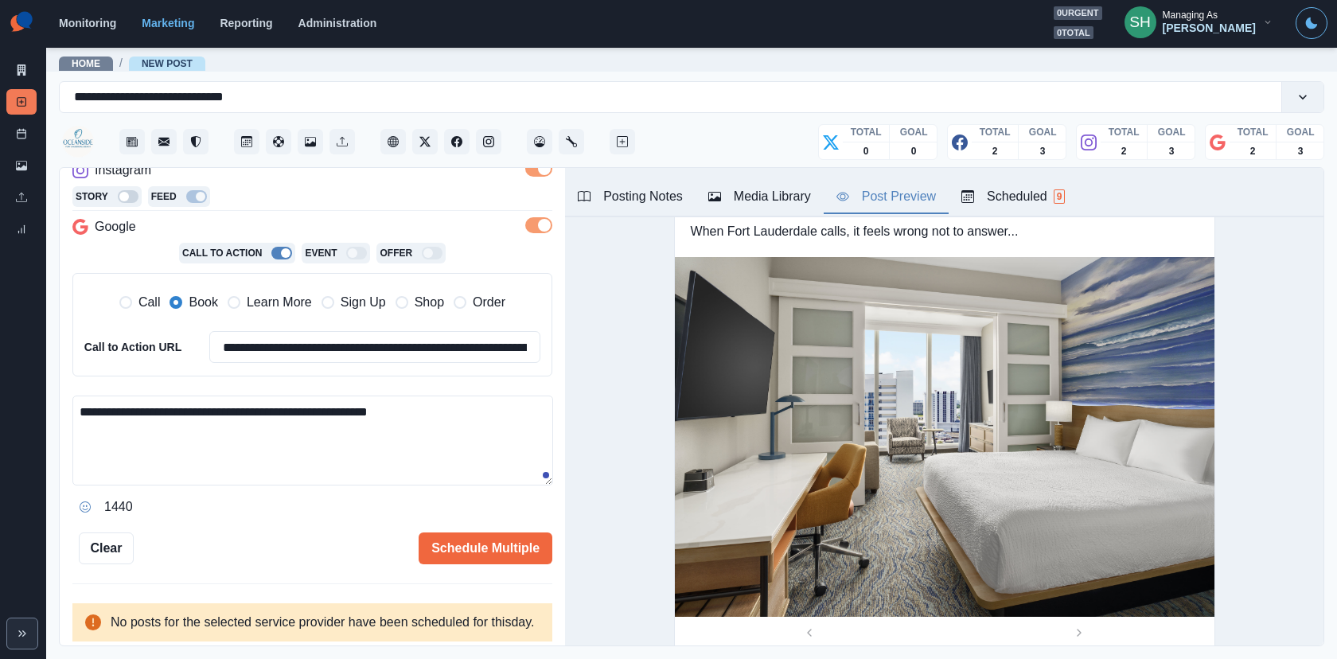
click at [403, 439] on textarea "**********" at bounding box center [312, 440] width 481 height 90
drag, startPoint x: 417, startPoint y: 413, endPoint x: 252, endPoint y: 411, distance: 164.7
click at [252, 411] on textarea "**********" at bounding box center [312, 440] width 481 height 90
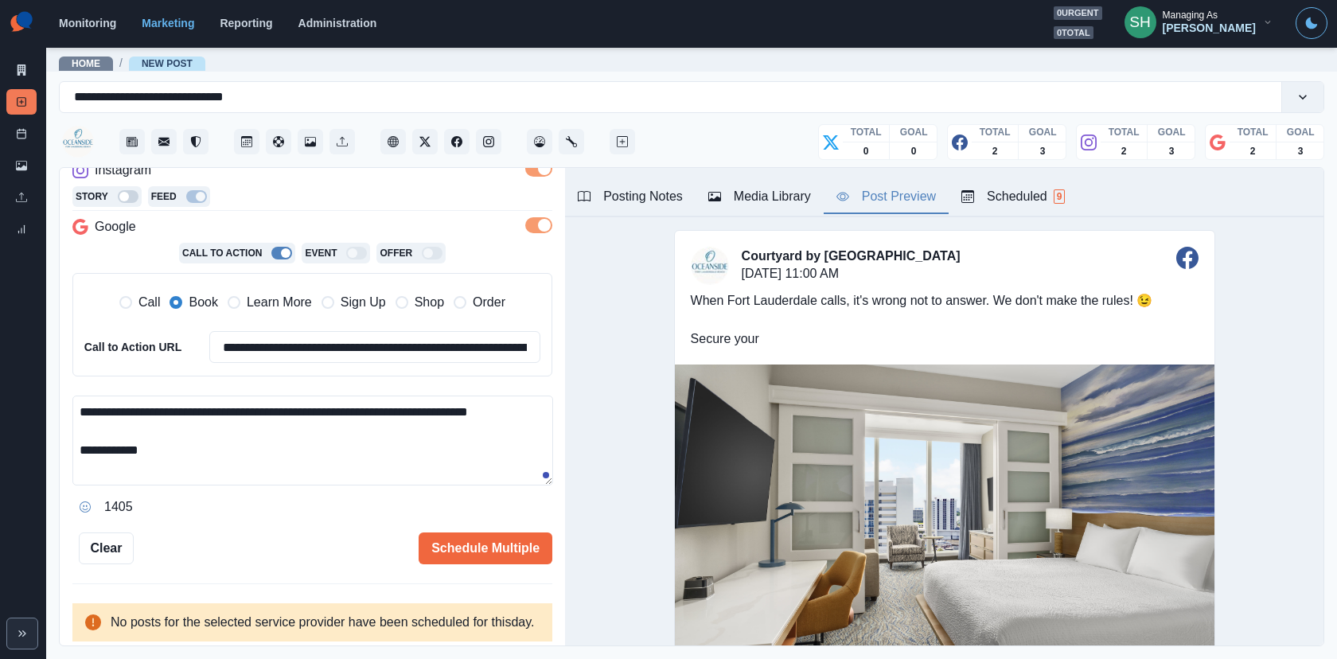
click at [370, 475] on textarea "**********" at bounding box center [312, 440] width 481 height 90
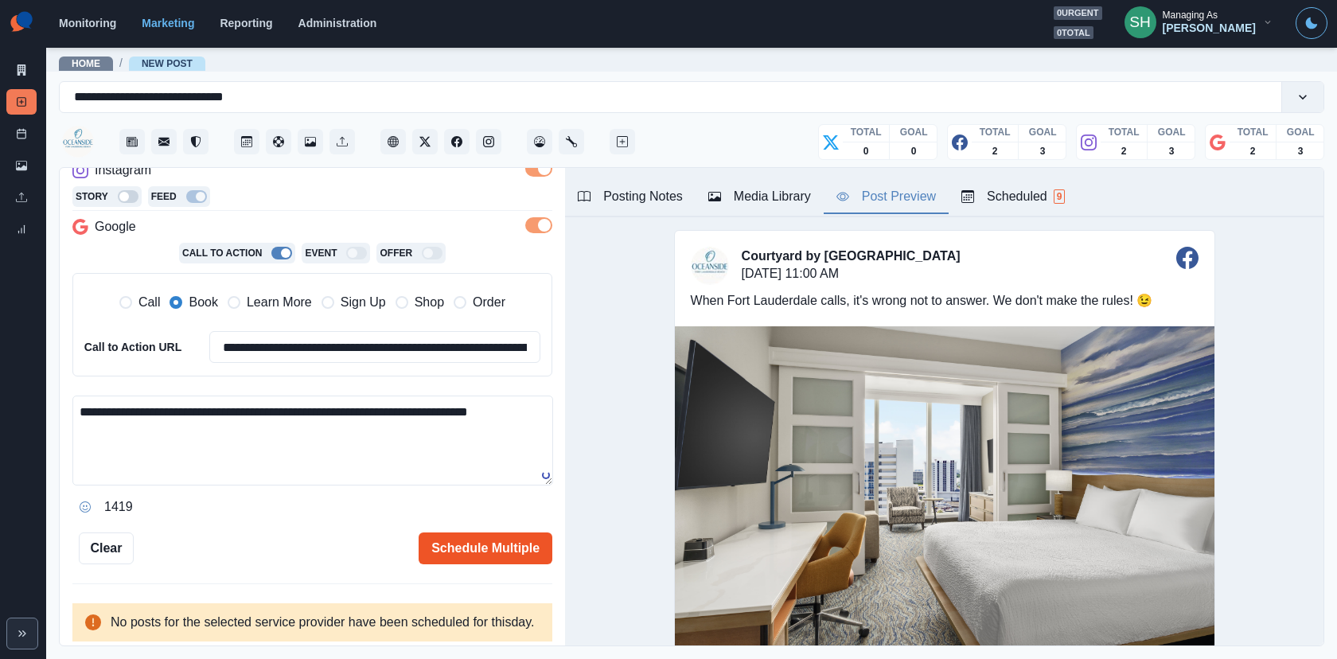
type textarea "**********"
click at [467, 532] on button "Schedule Multiple" at bounding box center [486, 548] width 134 height 32
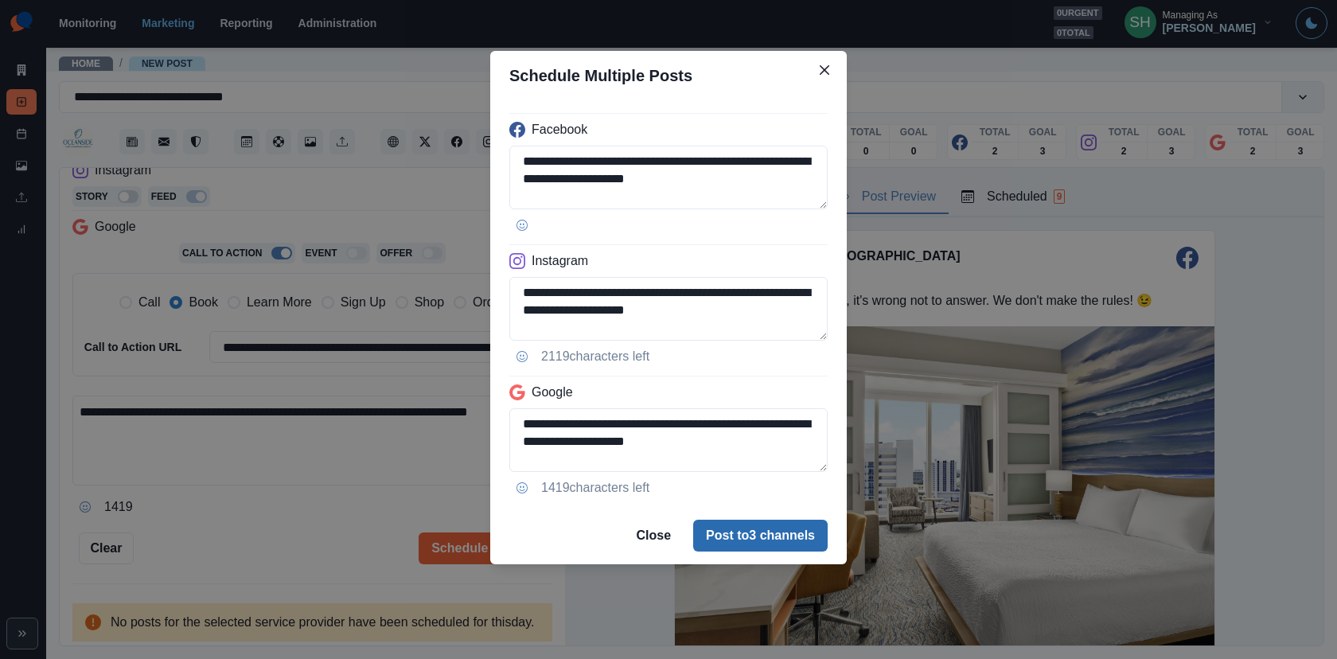
click at [741, 526] on button "Post to 3 channels" at bounding box center [760, 536] width 134 height 32
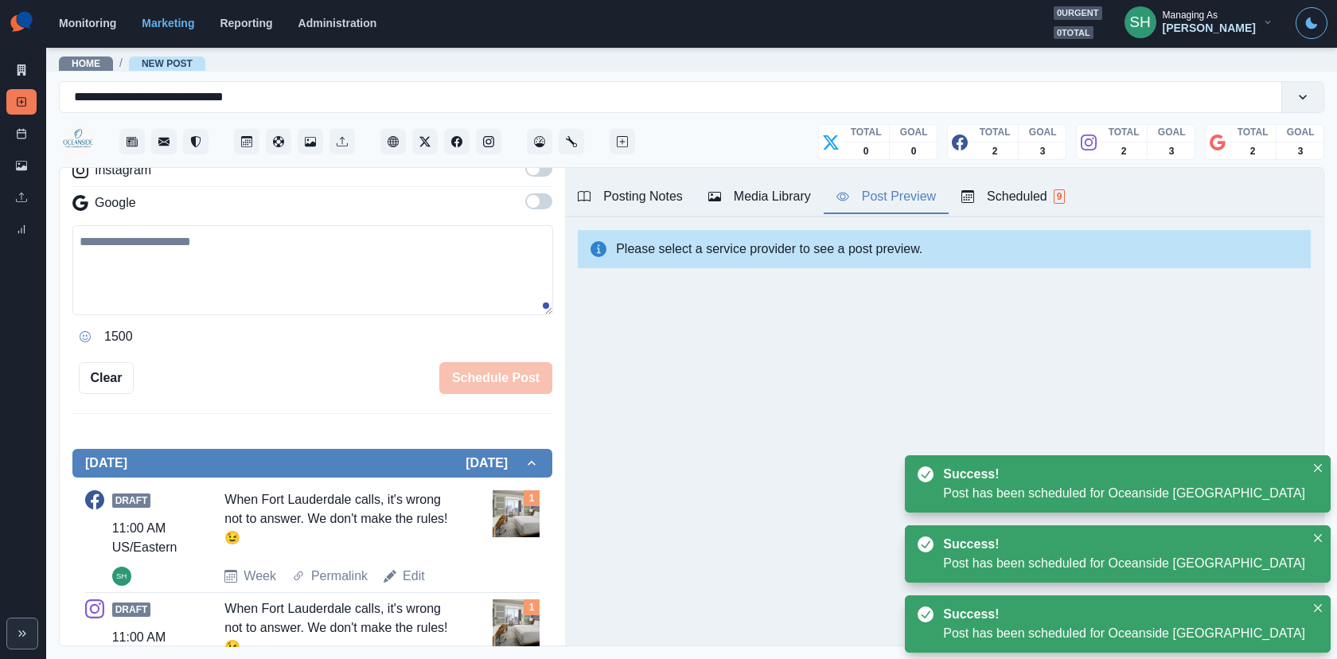
scroll to position [508, 0]
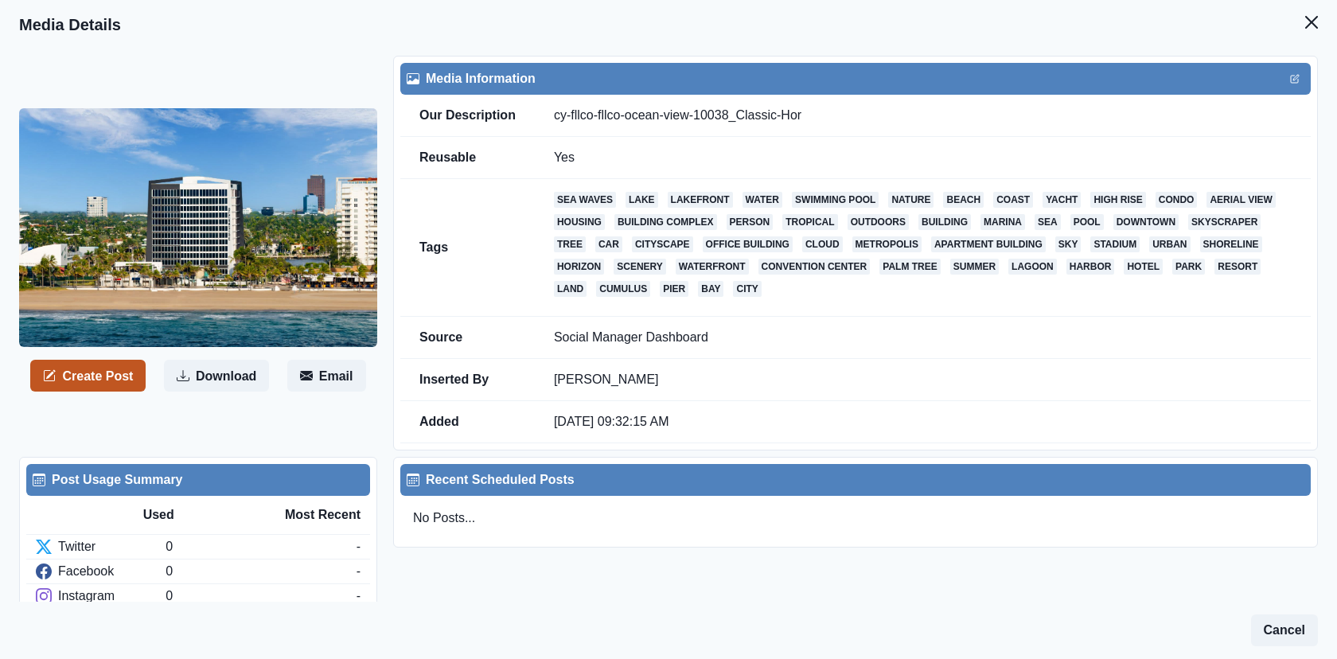
click at [120, 379] on button "Create Post" at bounding box center [87, 376] width 115 height 32
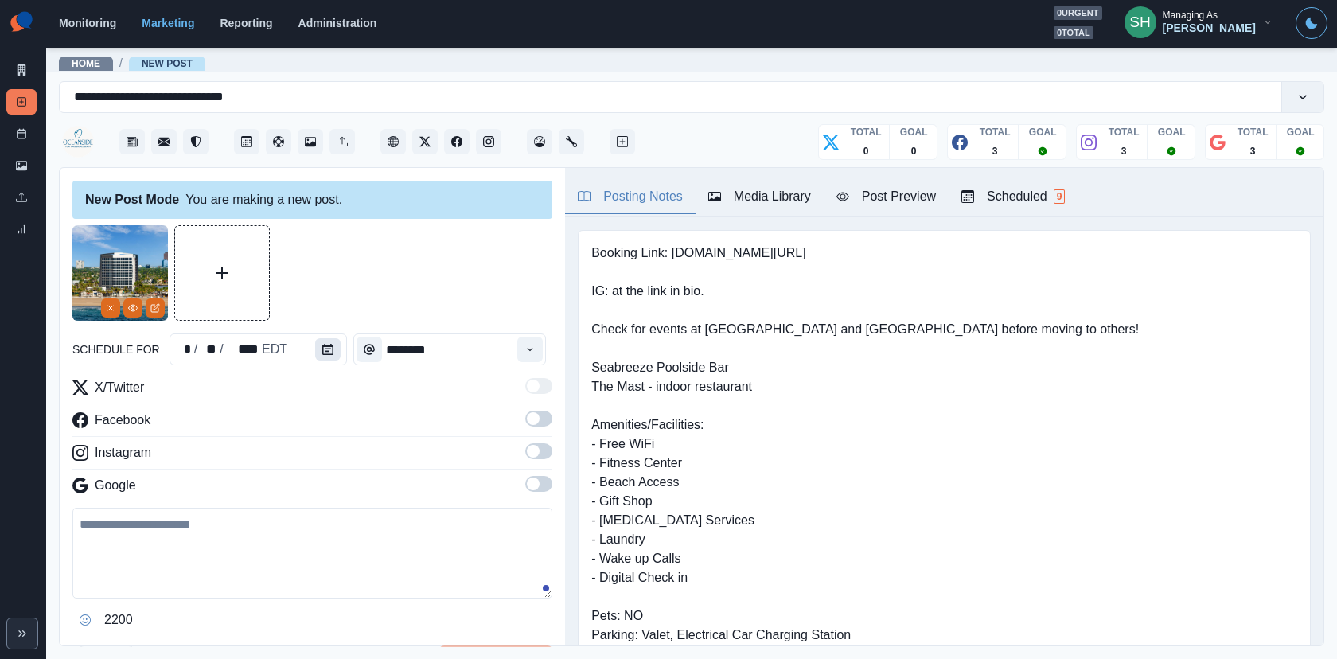
click at [315, 342] on button "Calendar" at bounding box center [327, 349] width 25 height 22
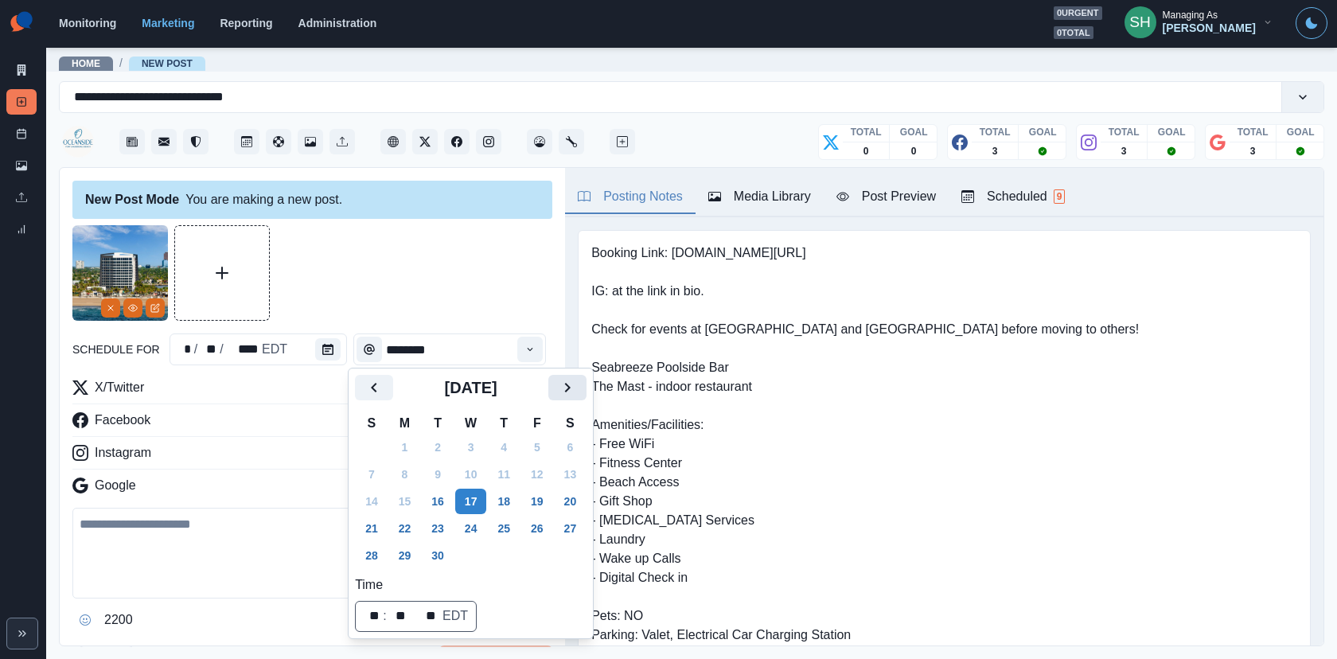
click at [577, 396] on icon "Next" at bounding box center [567, 387] width 19 height 19
click at [479, 567] on td "29" at bounding box center [470, 555] width 33 height 27
click at [411, 559] on button "27" at bounding box center [405, 555] width 32 height 25
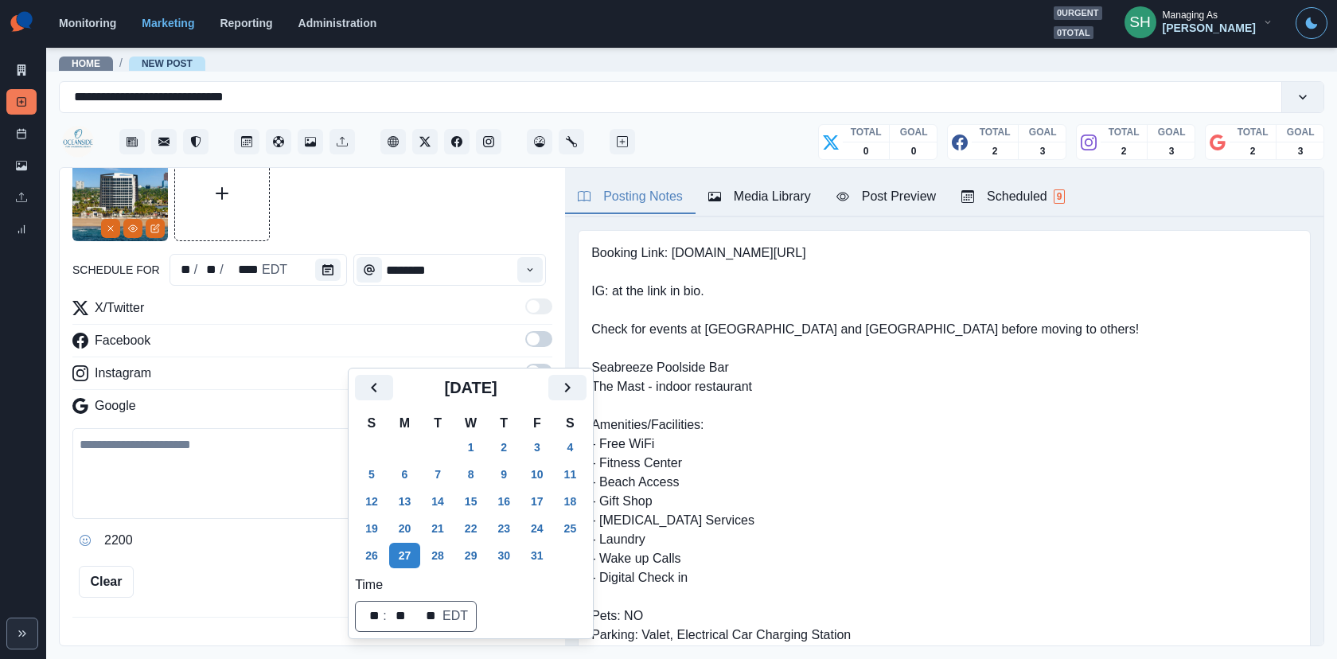
scroll to position [352, 0]
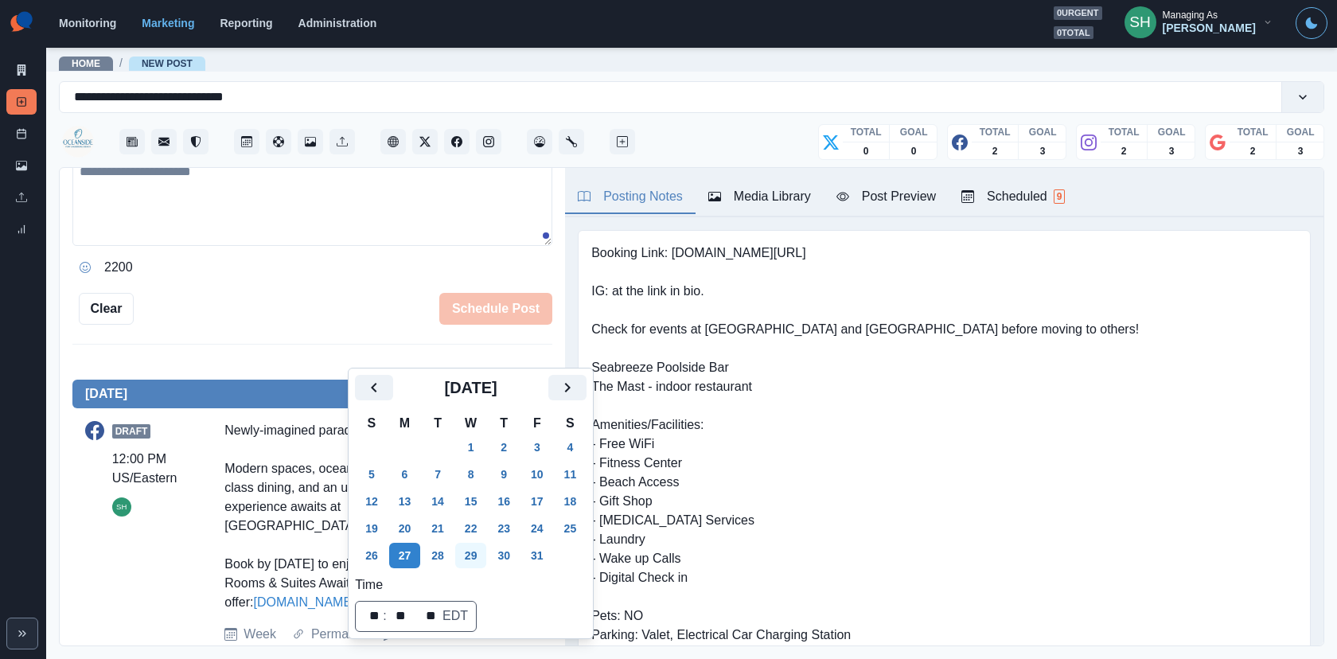
click at [477, 561] on button "29" at bounding box center [471, 555] width 32 height 25
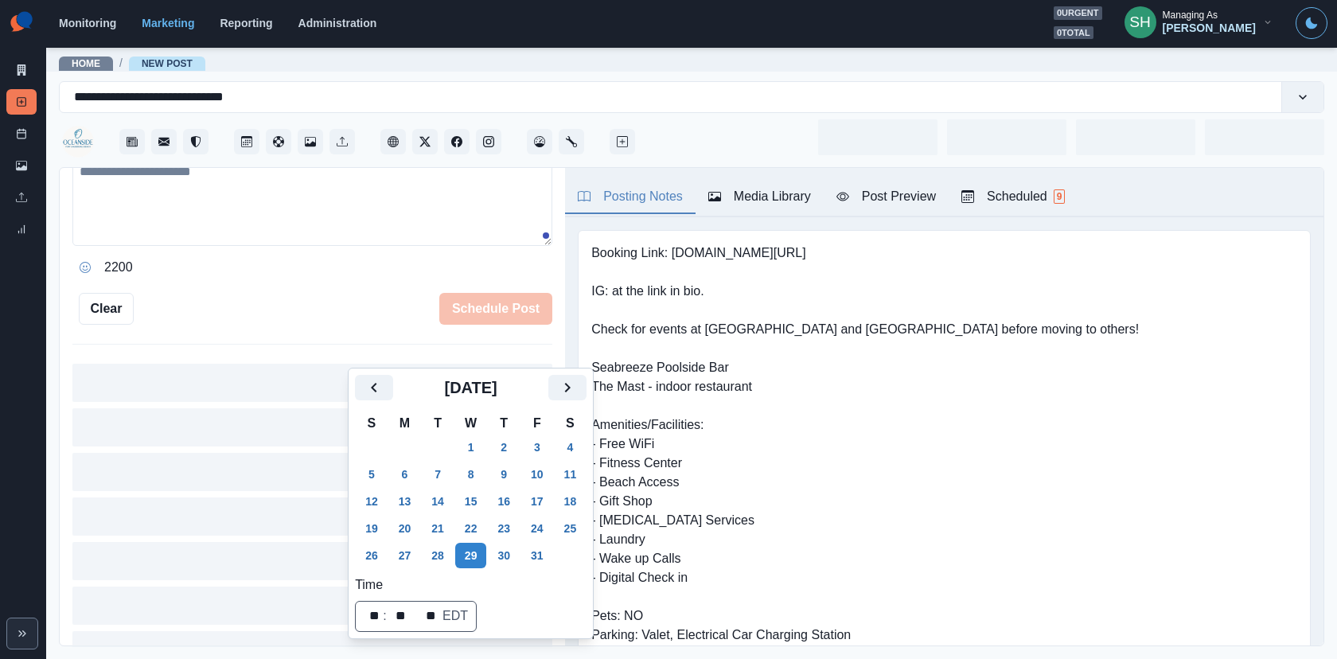
click at [232, 485] on div at bounding box center [312, 520] width 480 height 312
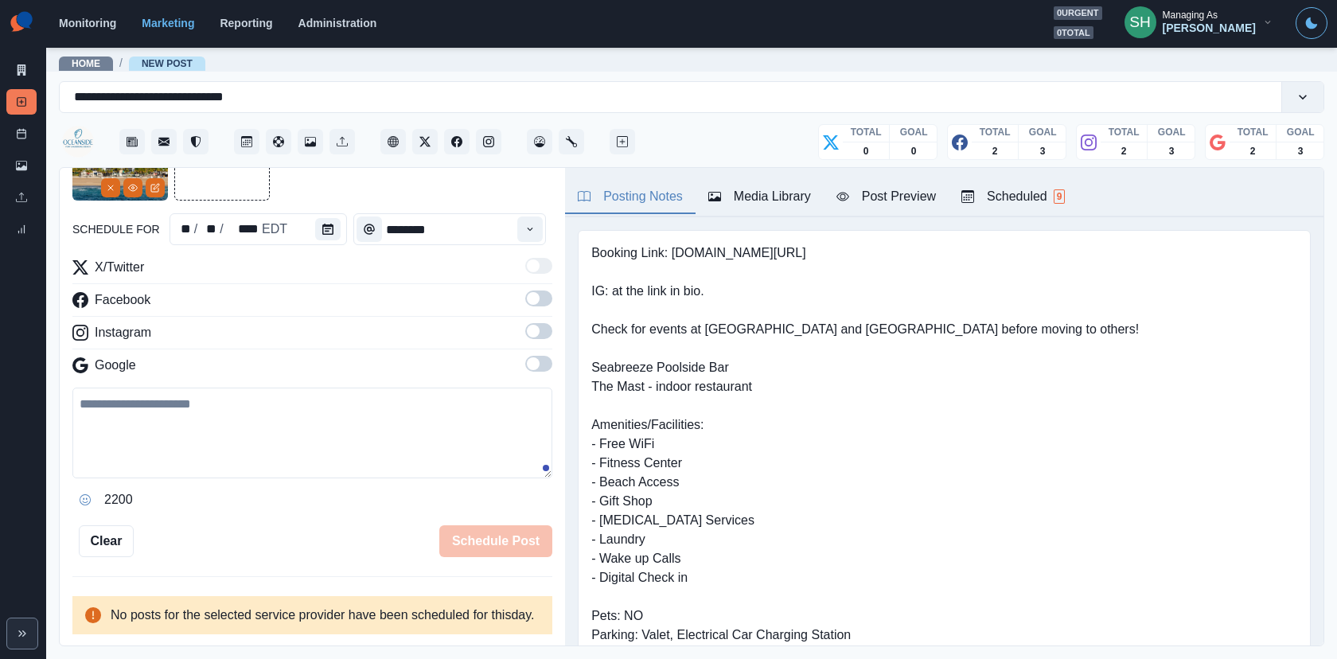
scroll to position [136, 0]
click at [535, 224] on icon "Time" at bounding box center [529, 229] width 11 height 11
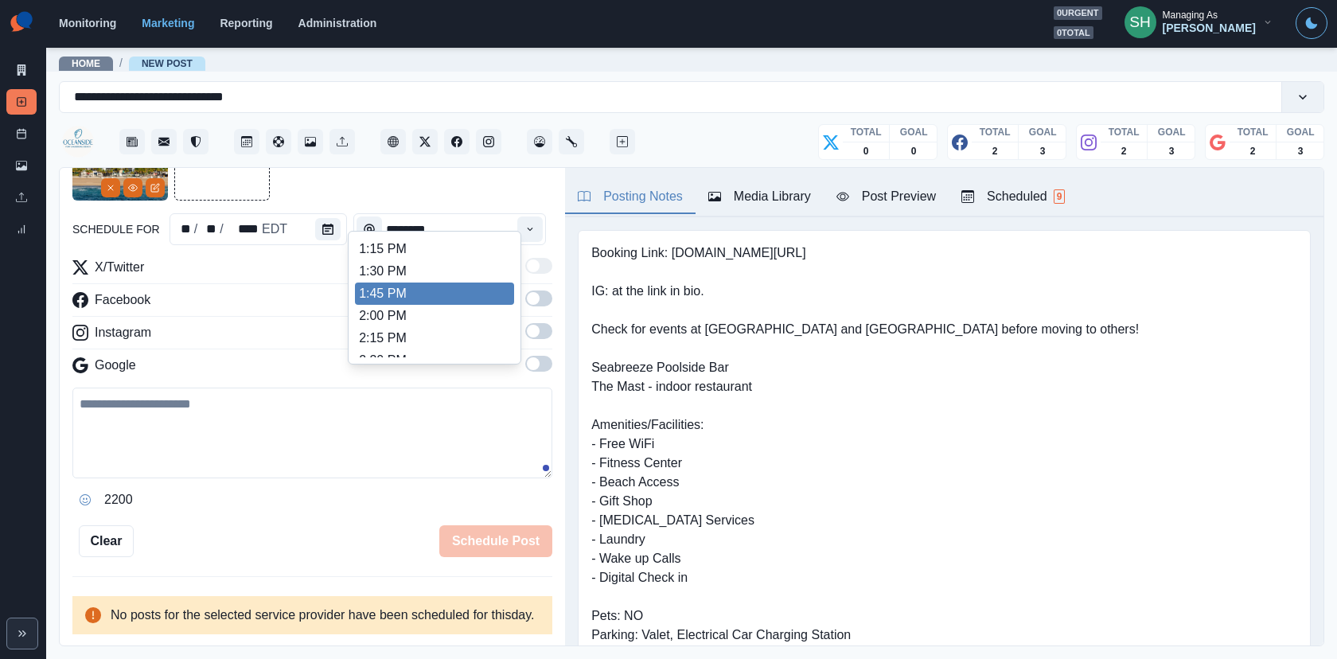
click at [425, 310] on li "2:00 PM" at bounding box center [434, 316] width 159 height 22
type input "*******"
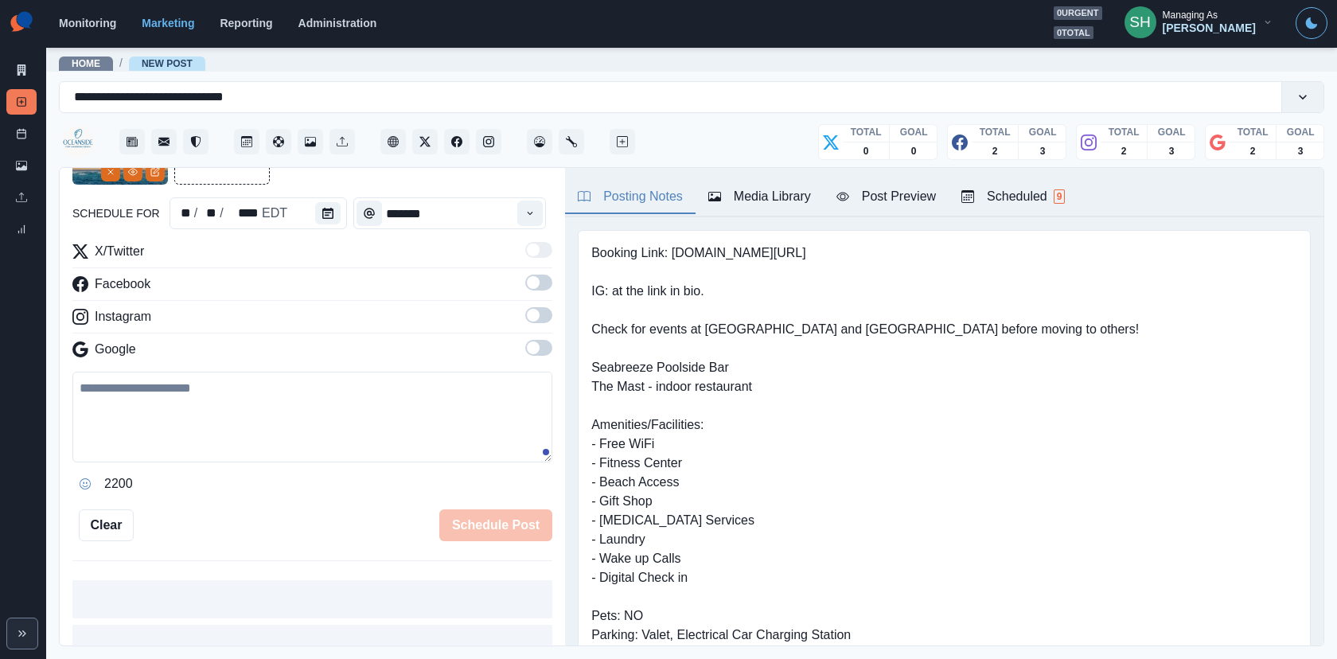
click at [535, 278] on span at bounding box center [533, 282] width 13 height 13
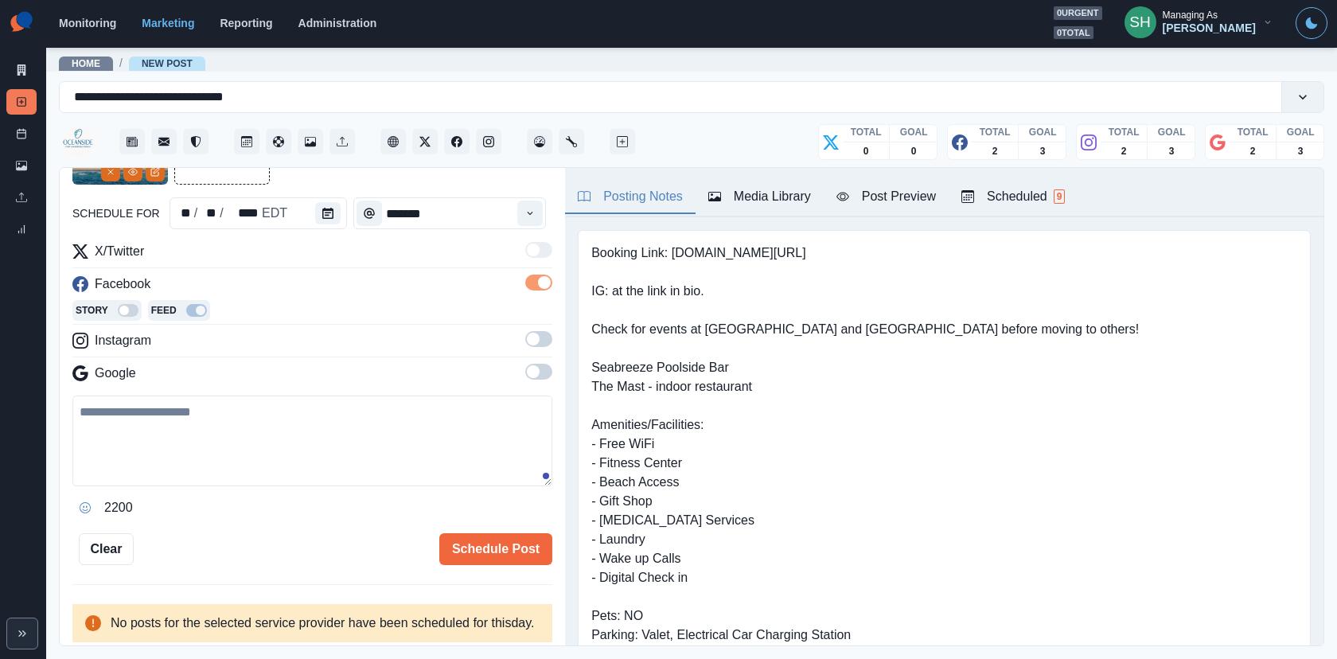
click at [541, 329] on div "X/Twitter Facebook Story Feed Instagram Google" at bounding box center [312, 315] width 480 height 147
click at [540, 388] on div "X/Twitter Facebook Story Feed Instagram Google 2200" at bounding box center [312, 381] width 480 height 278
click at [540, 348] on label at bounding box center [538, 343] width 27 height 25
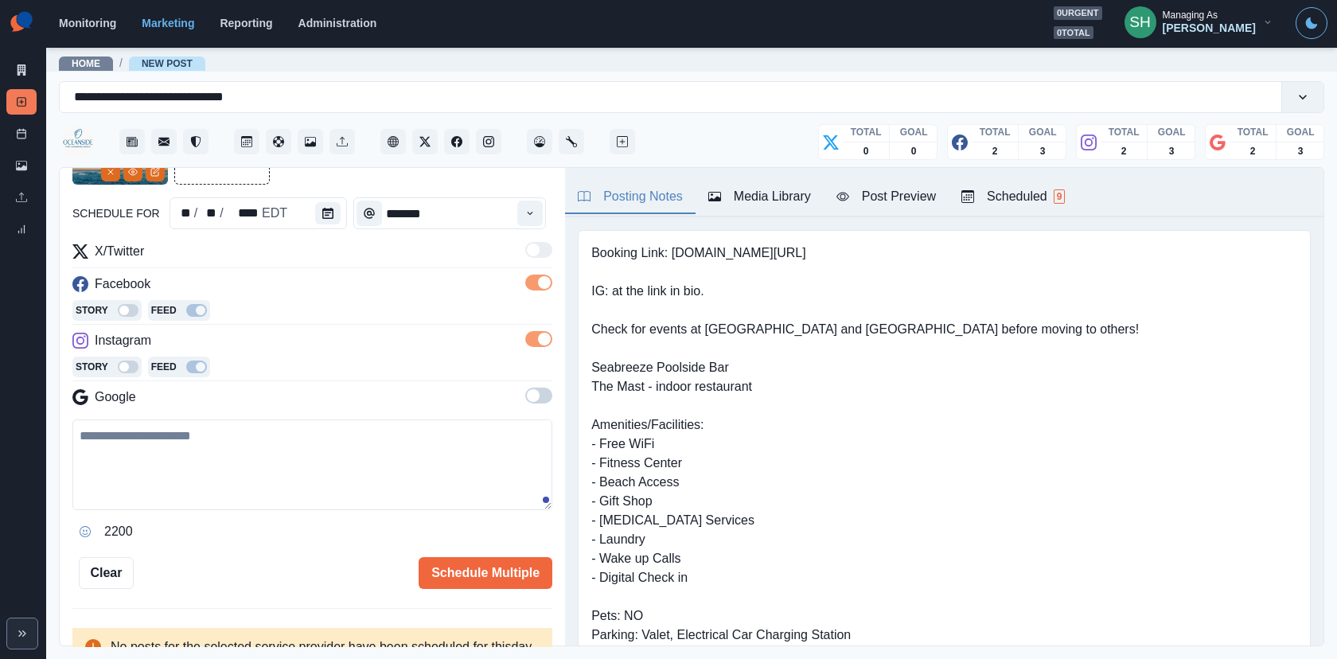
click at [540, 390] on span at bounding box center [538, 395] width 27 height 16
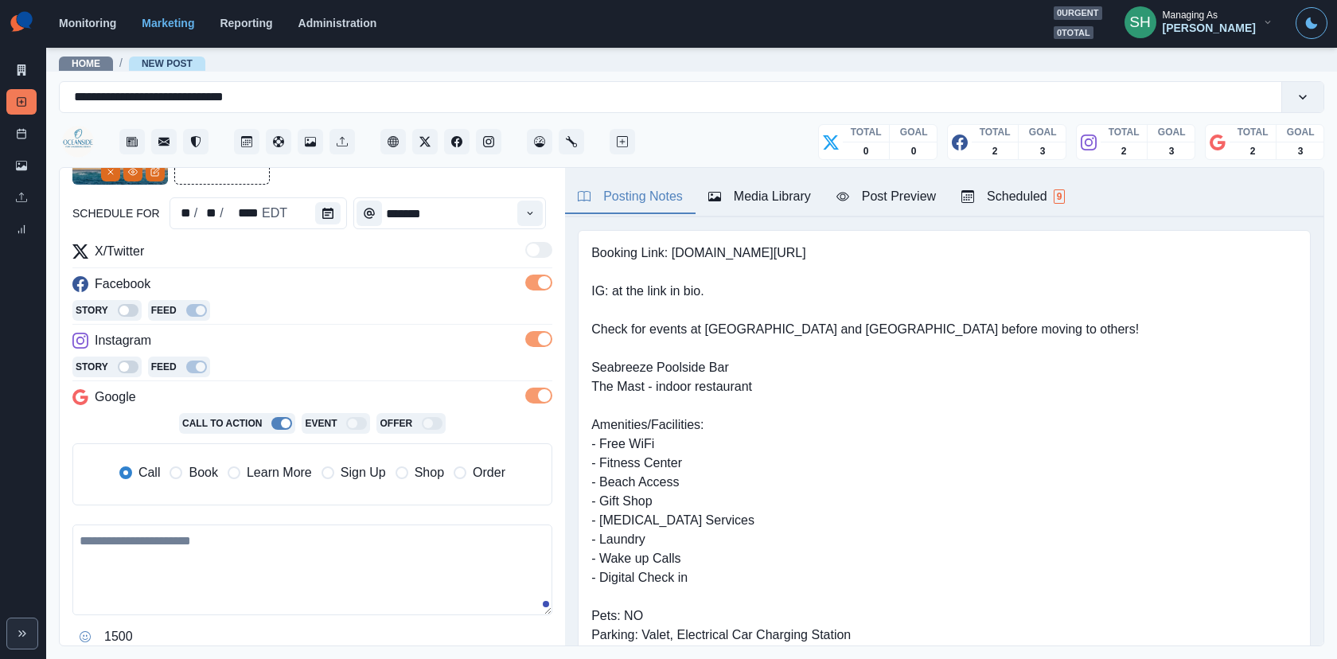
click at [895, 190] on div "Post Preview" at bounding box center [885, 196] width 99 height 19
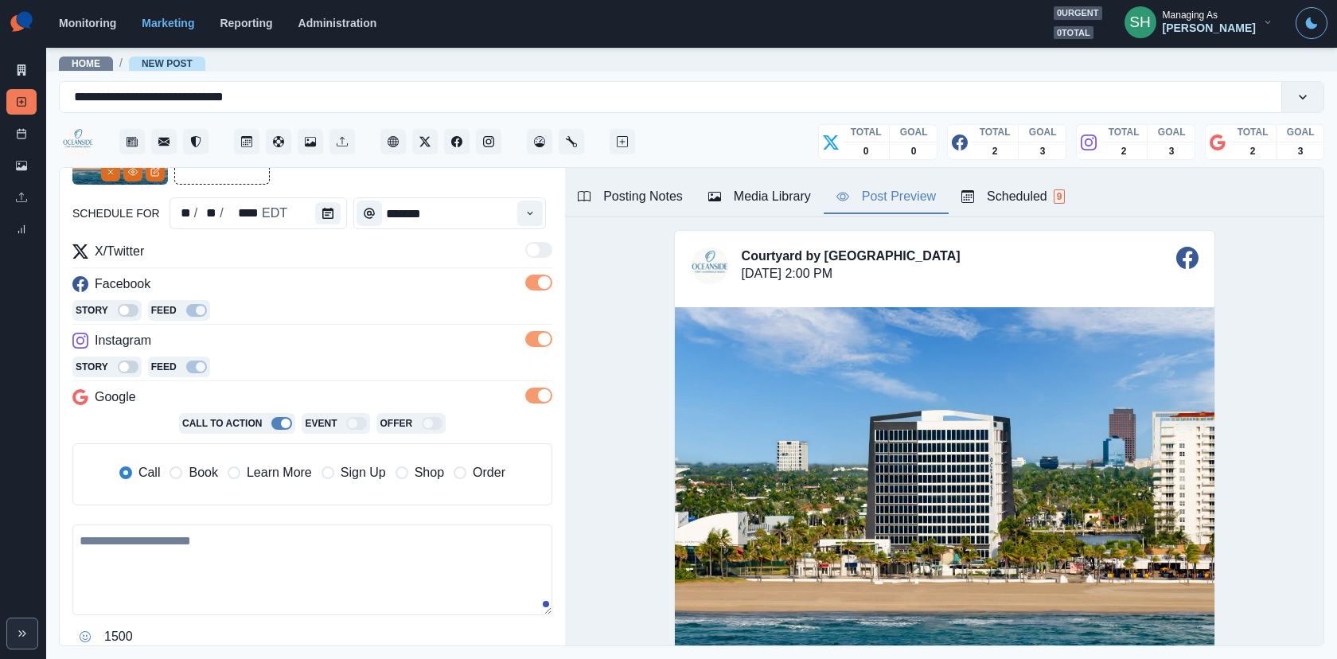
click at [207, 458] on div "Call Book Learn More Sign Up Shop Order" at bounding box center [312, 474] width 456 height 35
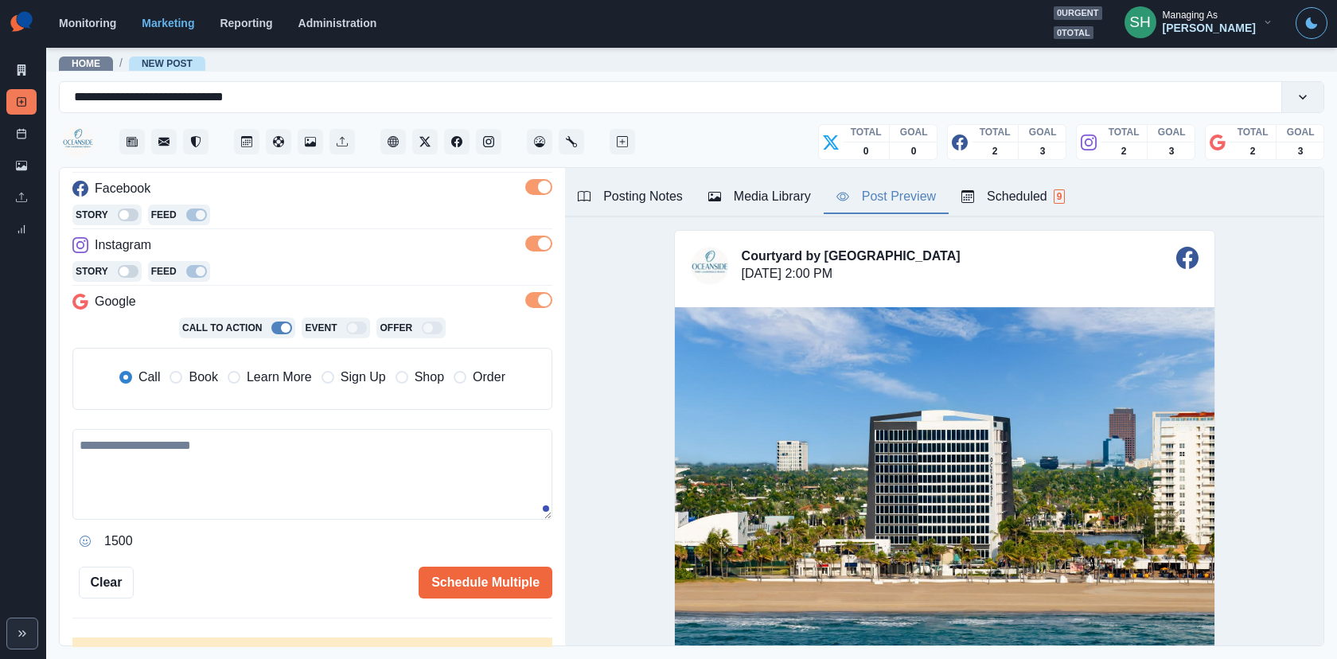
click at [208, 368] on span "Book" at bounding box center [203, 377] width 29 height 19
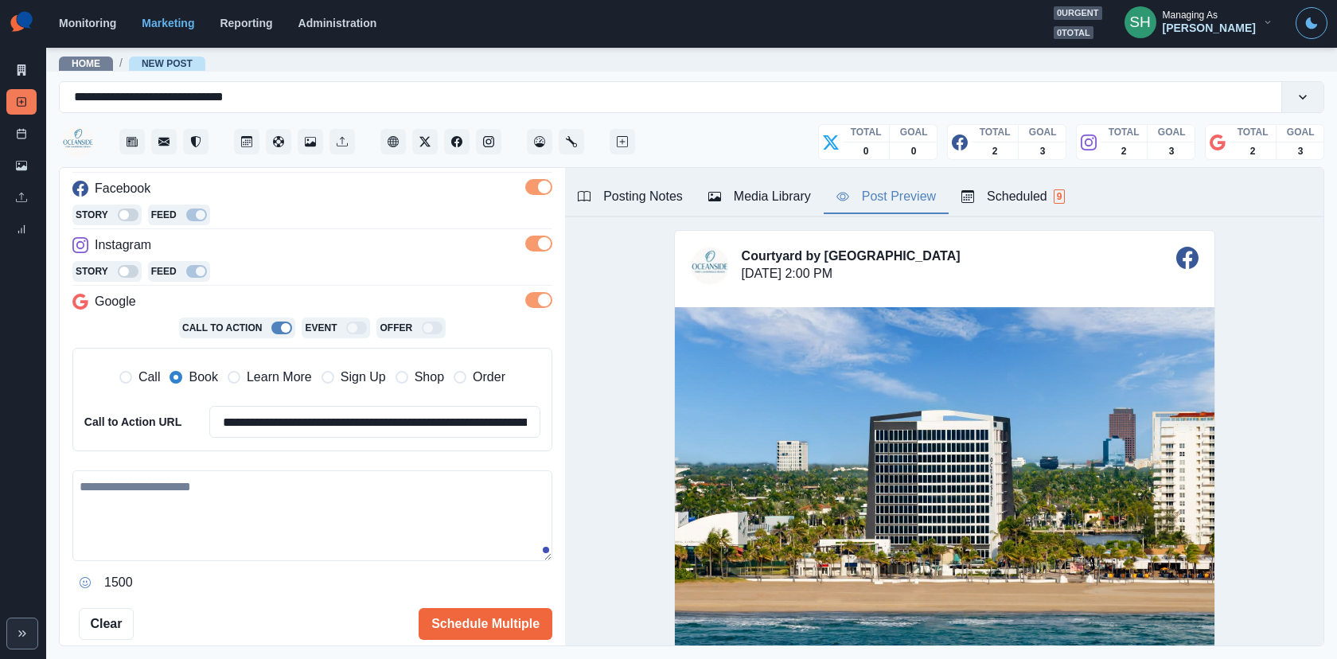
click at [319, 505] on textarea at bounding box center [312, 515] width 480 height 91
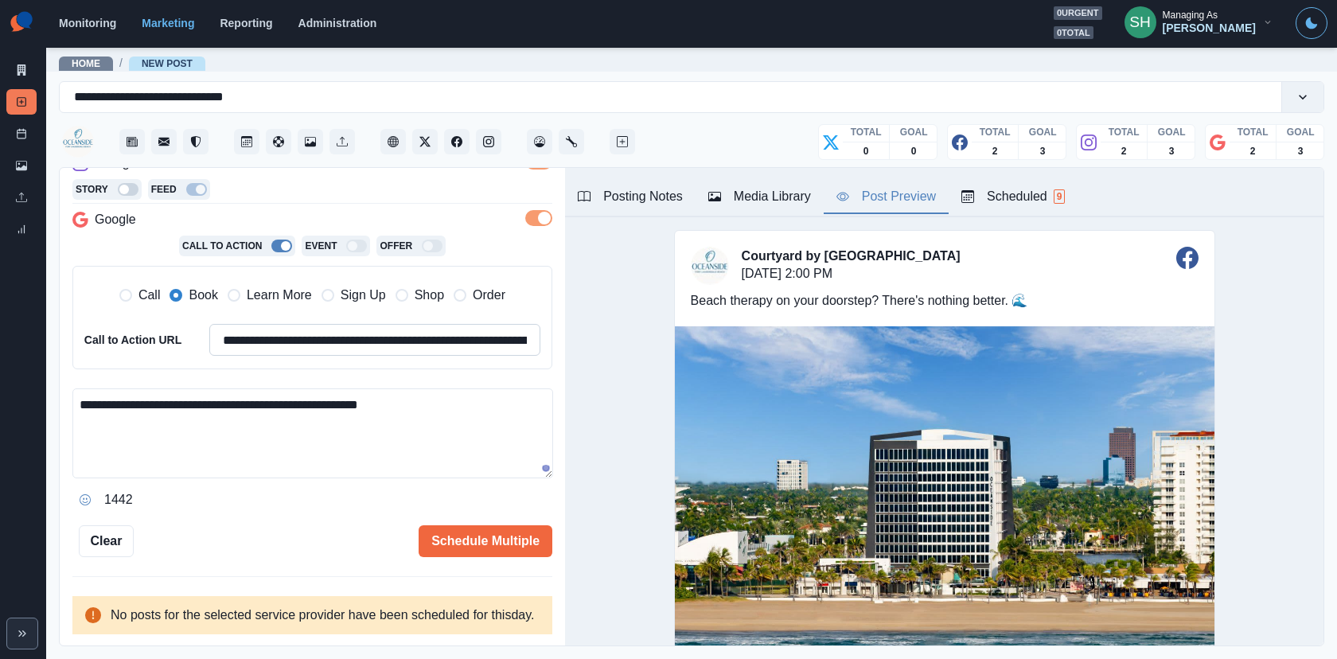
scroll to position [329, 0]
type textarea "**********"
click at [474, 525] on button "Schedule Multiple" at bounding box center [486, 541] width 134 height 32
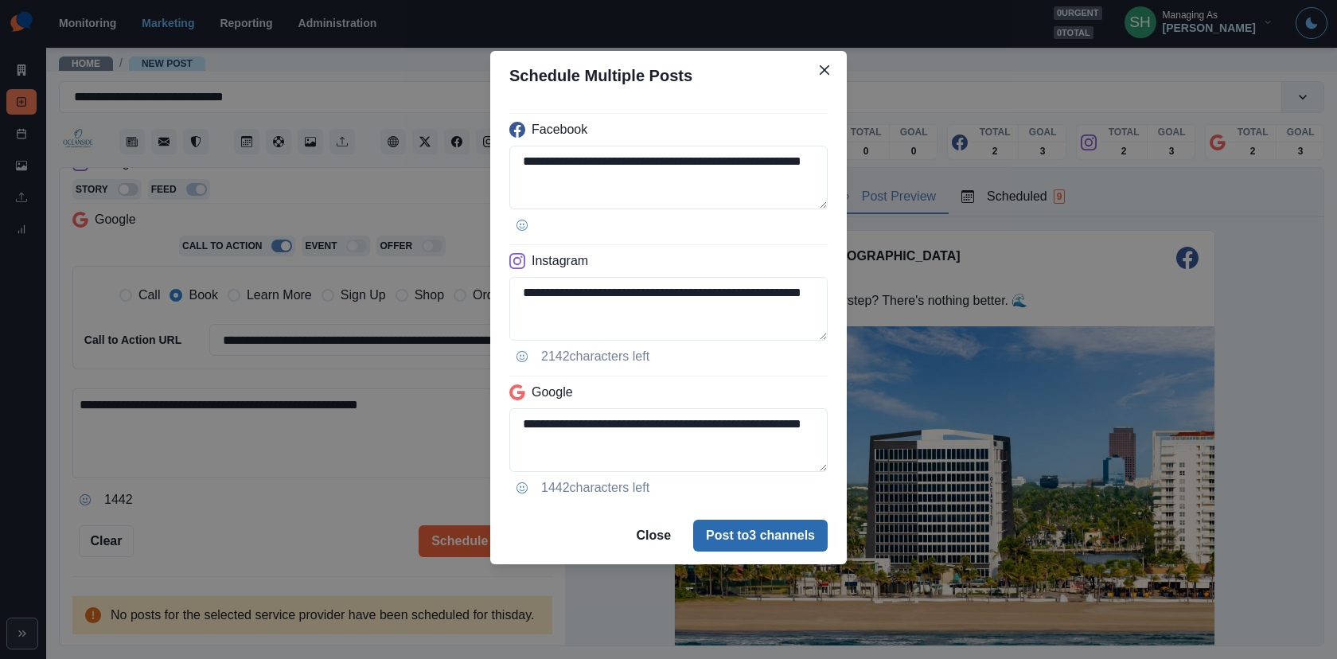
click at [741, 536] on button "Post to 3 channels" at bounding box center [760, 536] width 134 height 32
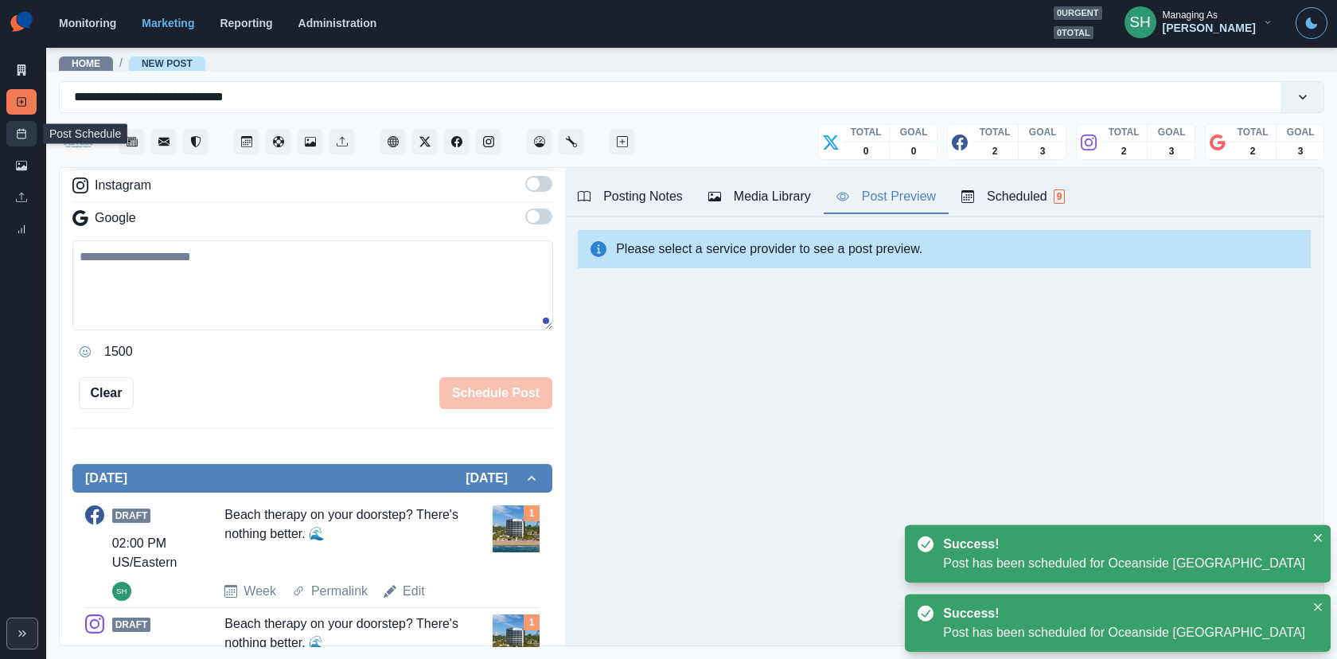
scroll to position [306, 0]
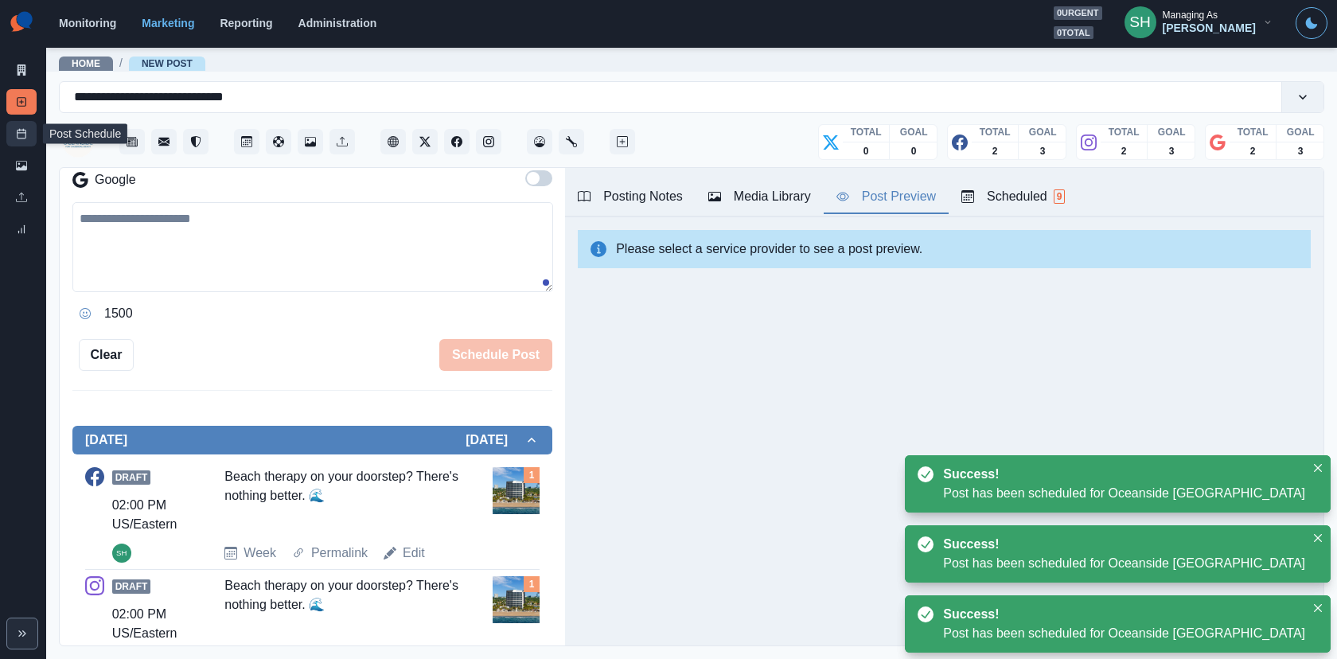
click at [25, 134] on rect at bounding box center [22, 134] width 9 height 9
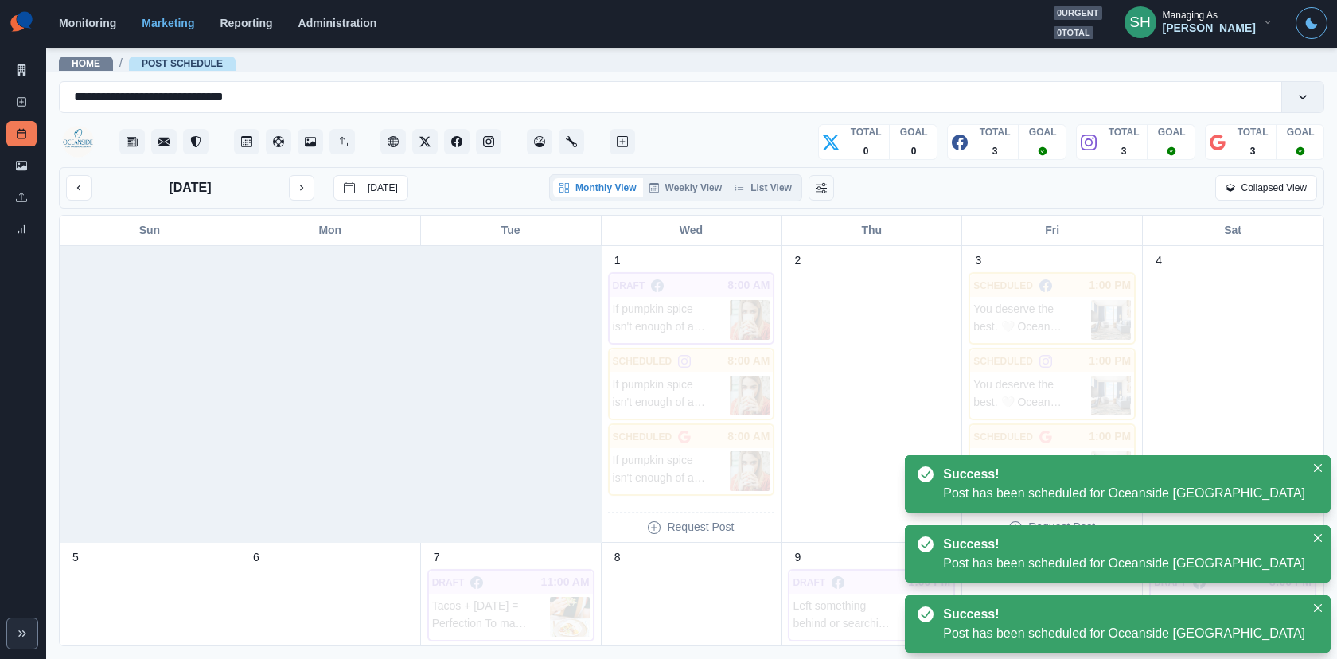
click at [772, 174] on div "Monthly View Weekly View List View" at bounding box center [675, 187] width 253 height 27
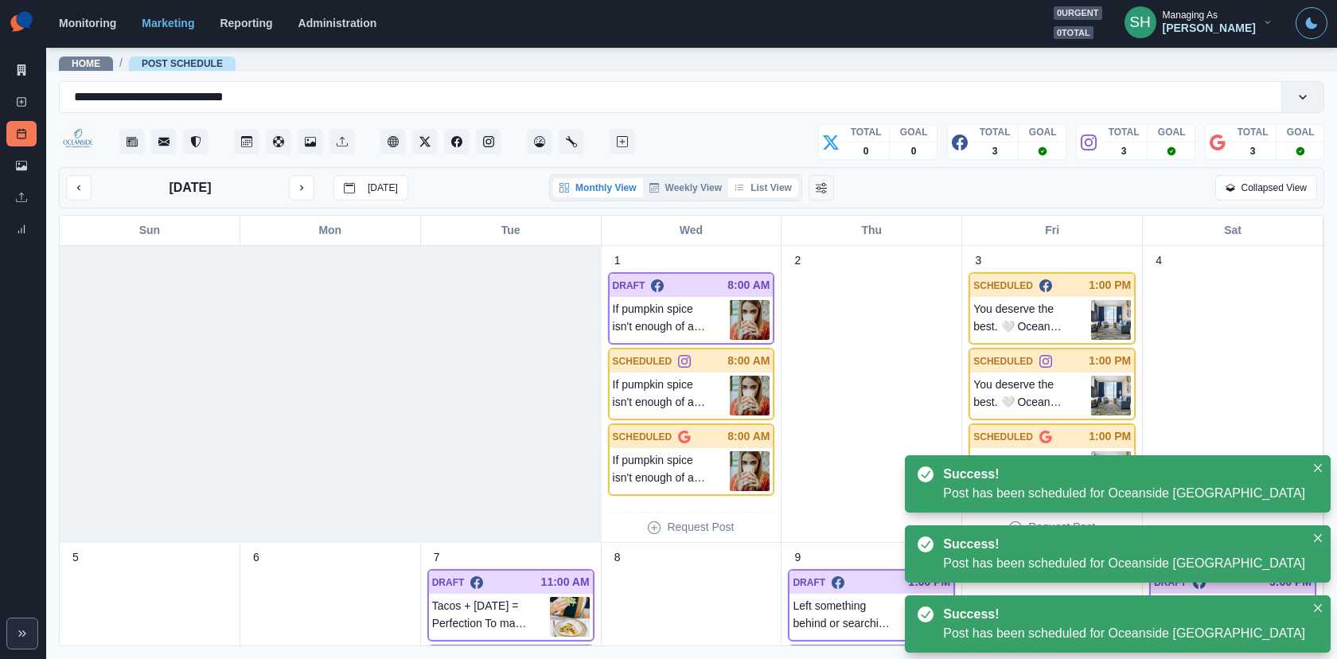
click at [772, 189] on button "List View" at bounding box center [763, 187] width 70 height 19
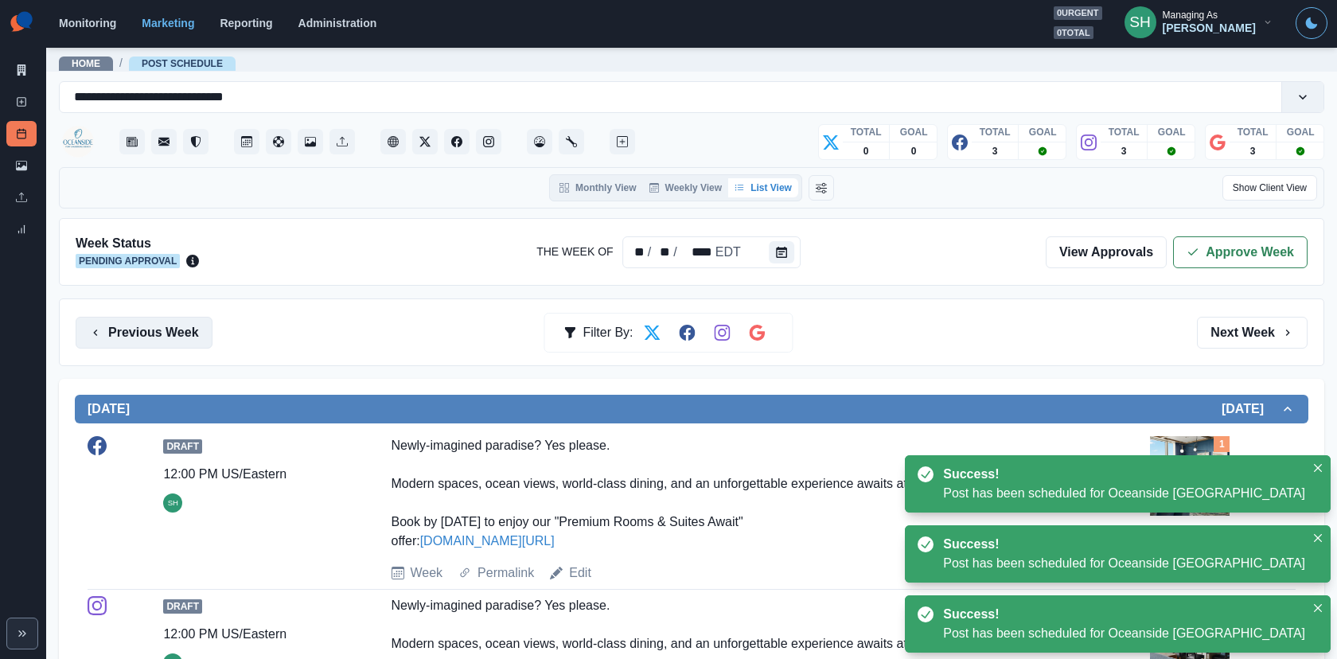
click at [192, 336] on button "Previous Week" at bounding box center [144, 333] width 137 height 32
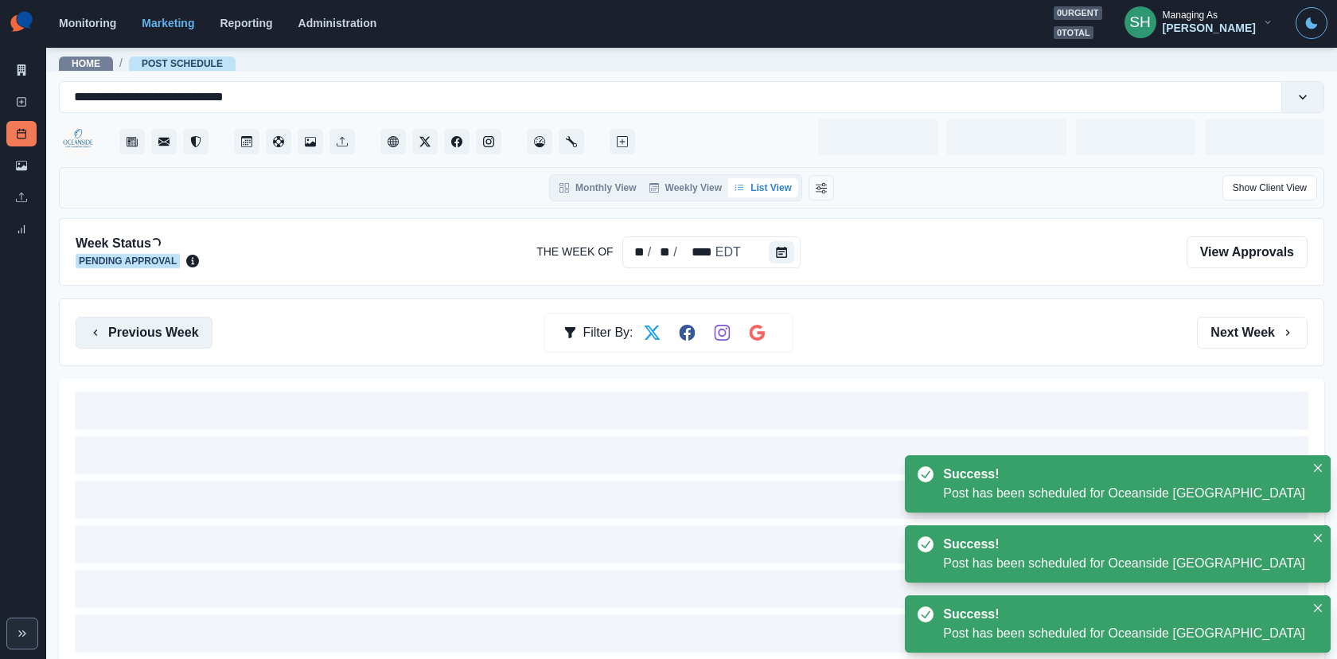
click at [192, 336] on button "Previous Week" at bounding box center [144, 333] width 137 height 32
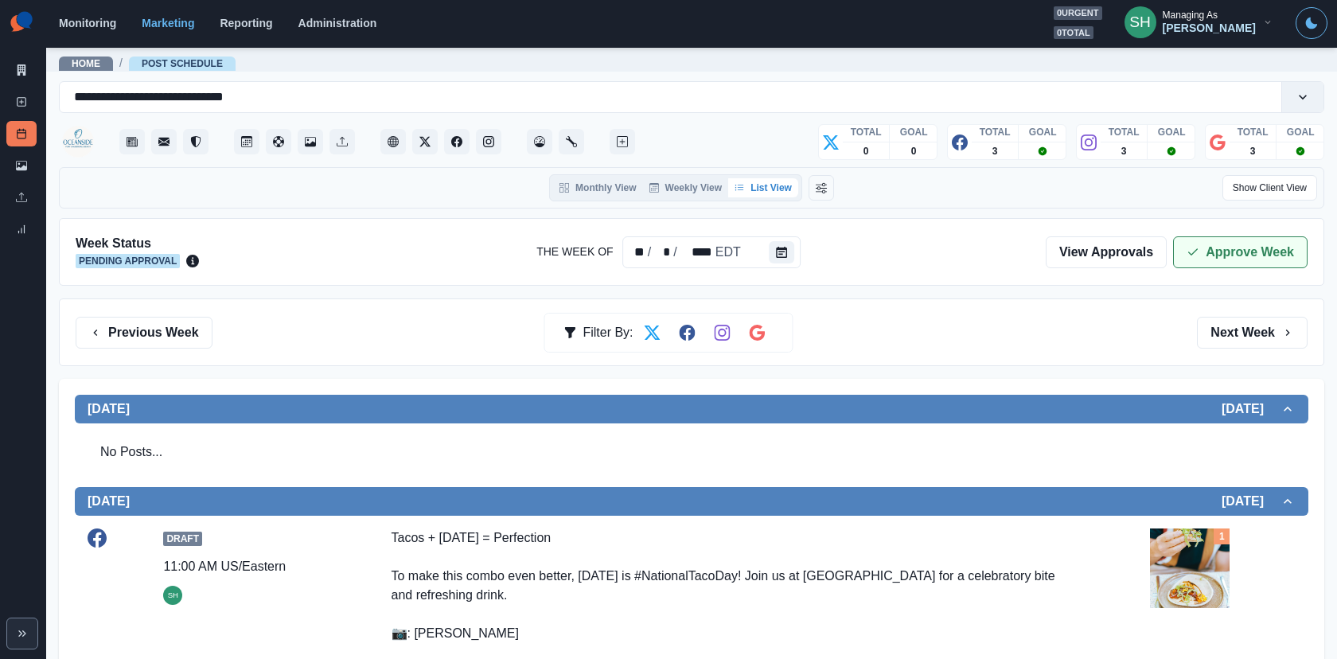
click at [1209, 255] on button "Approve Week" at bounding box center [1240, 252] width 134 height 32
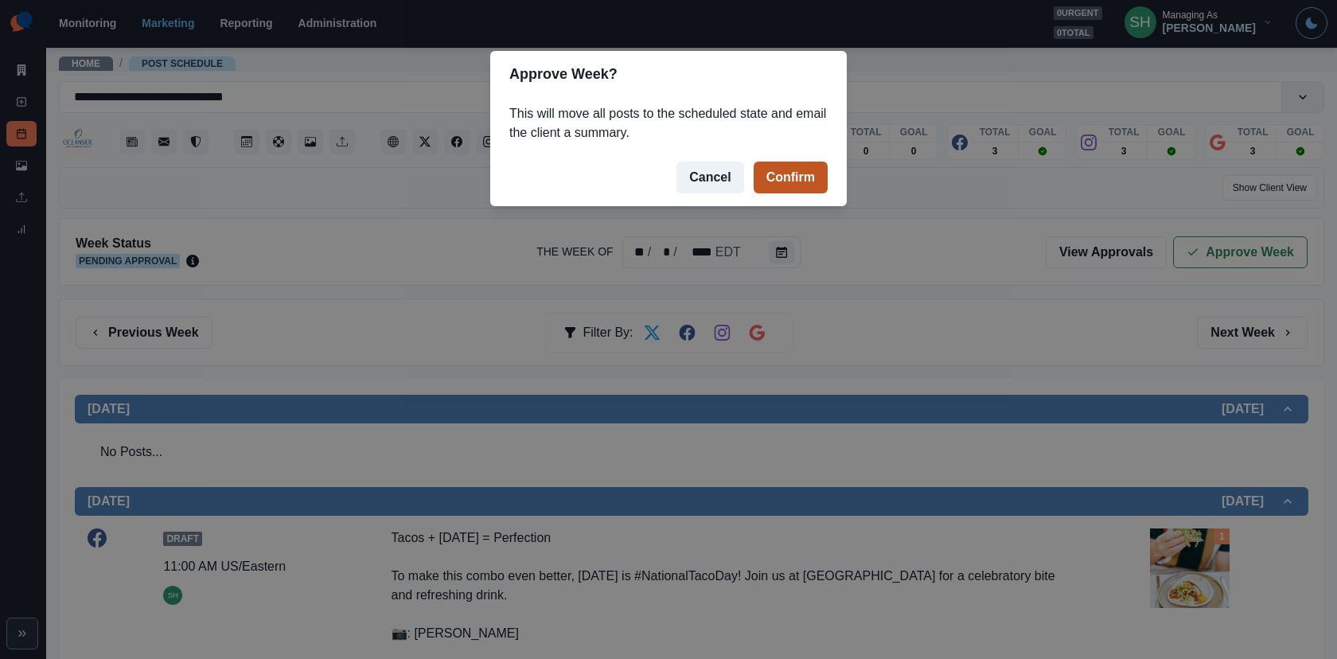
click at [788, 181] on button "Confirm" at bounding box center [790, 178] width 74 height 32
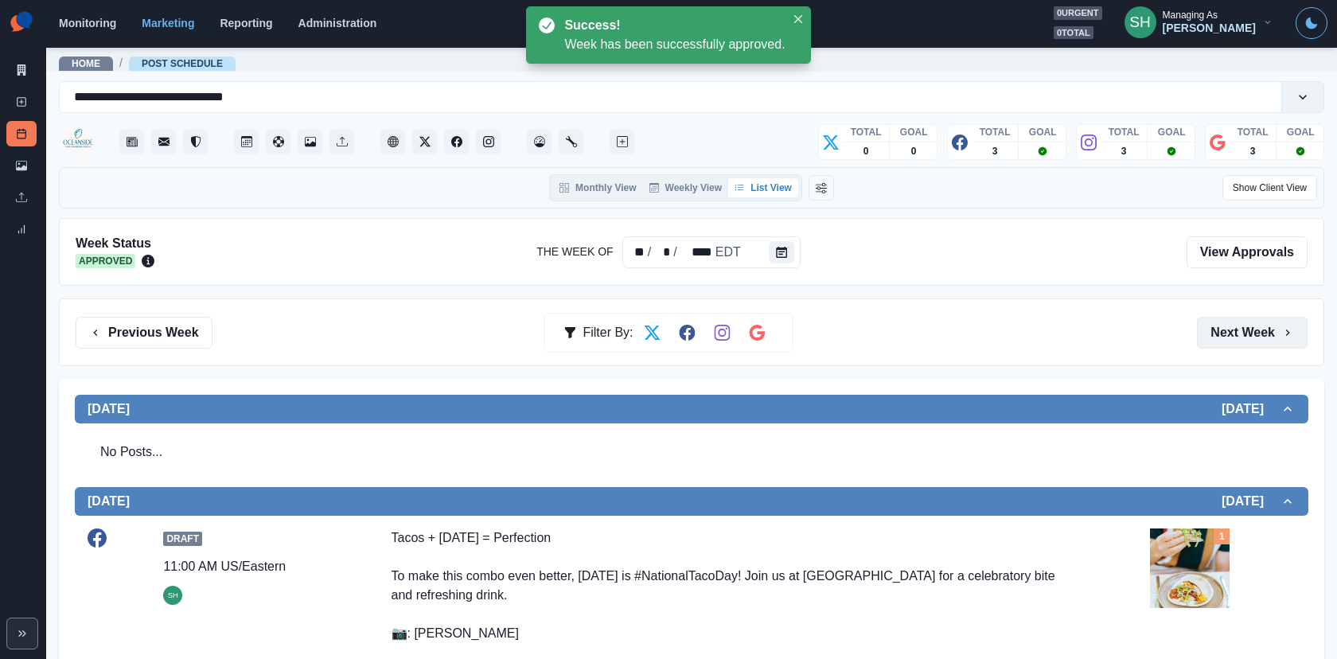
click at [1229, 331] on button "Next Week" at bounding box center [1252, 333] width 111 height 32
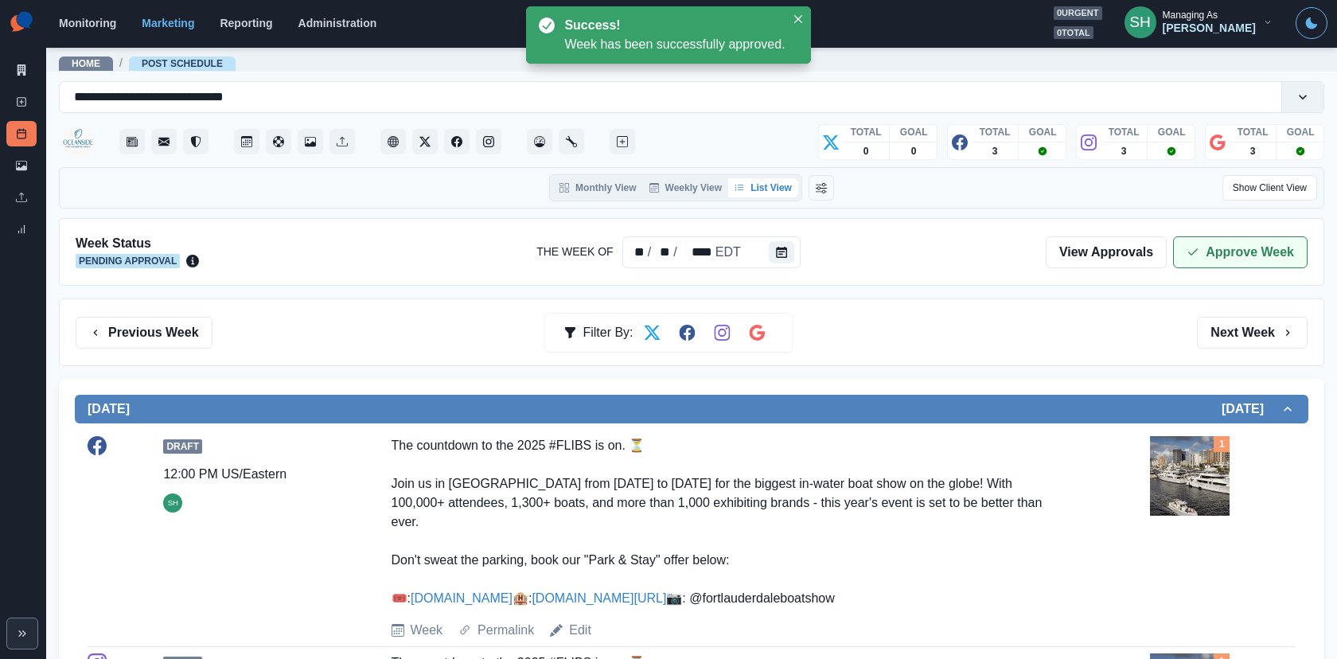
click at [1199, 253] on icon "button" at bounding box center [1192, 252] width 13 height 13
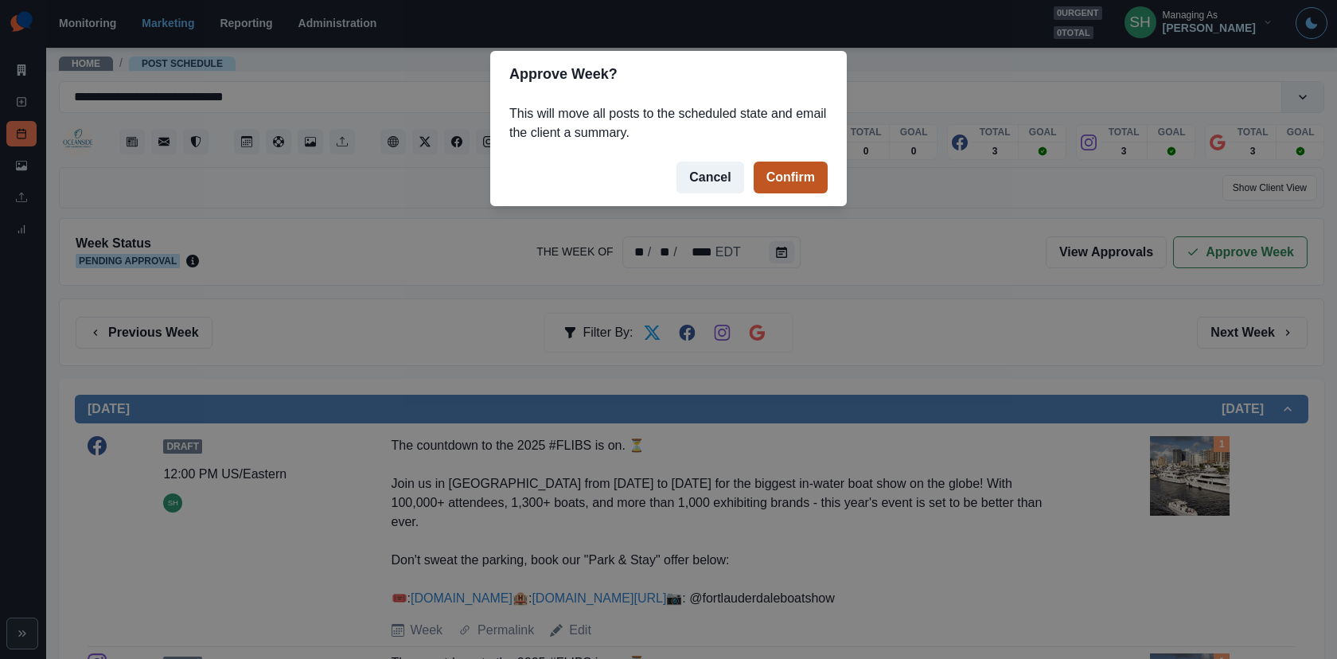
click at [797, 169] on button "Confirm" at bounding box center [790, 178] width 74 height 32
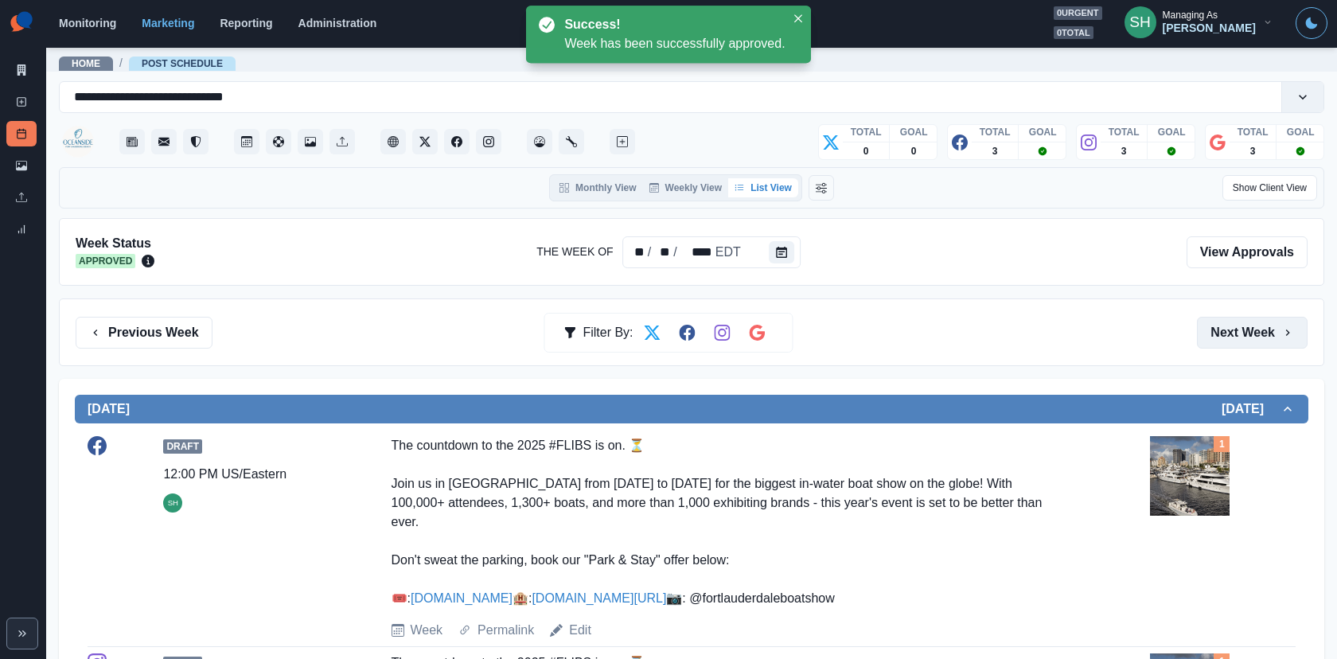
click at [1237, 338] on button "Next Week" at bounding box center [1252, 333] width 111 height 32
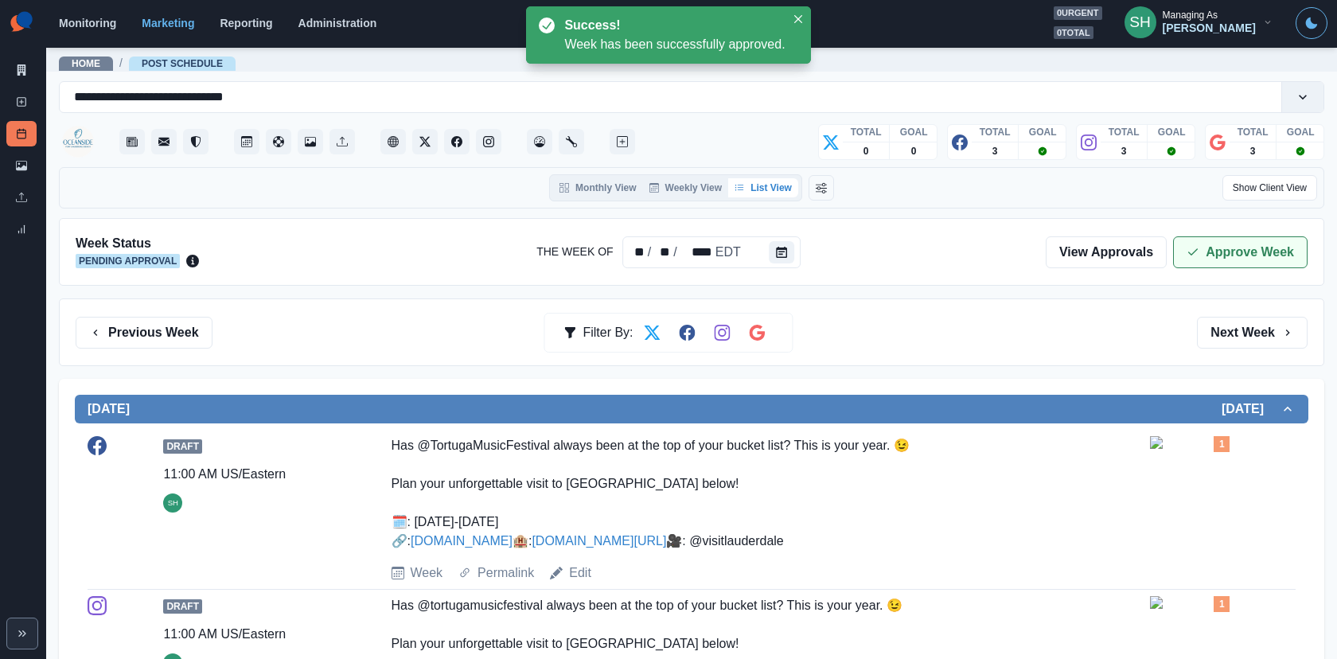
click at [1214, 251] on button "Approve Week" at bounding box center [1240, 252] width 134 height 32
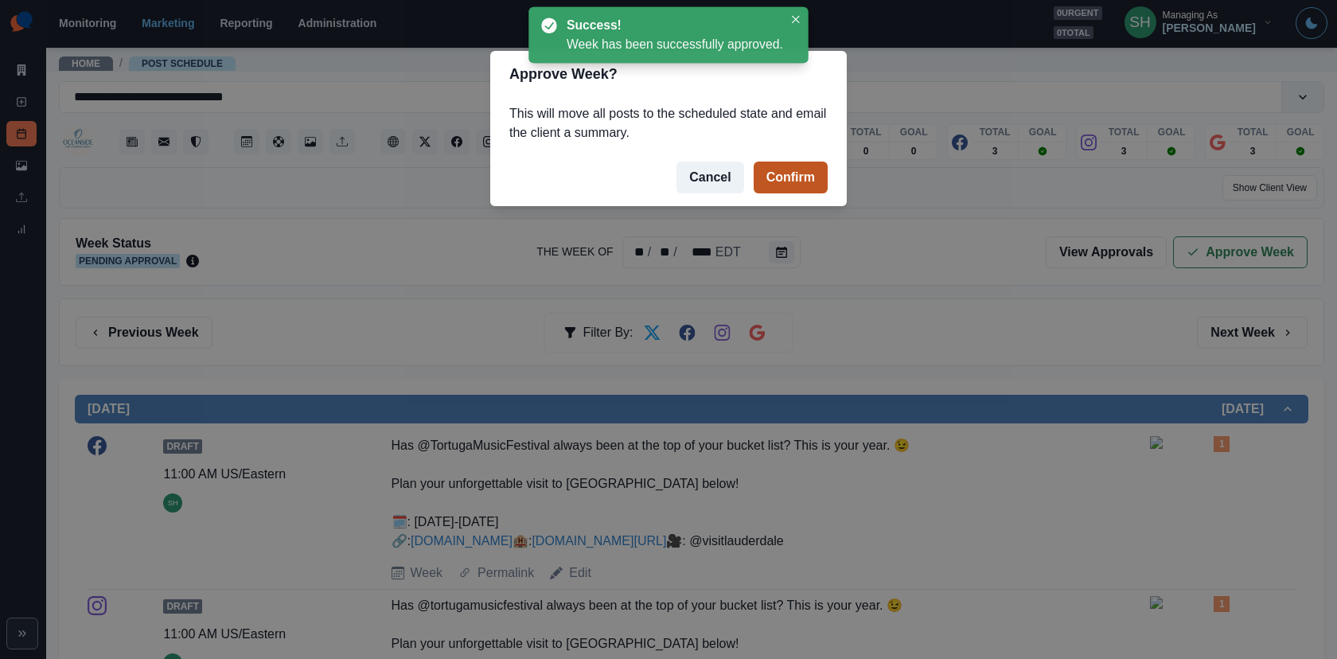
click at [791, 177] on button "Confirm" at bounding box center [790, 178] width 74 height 32
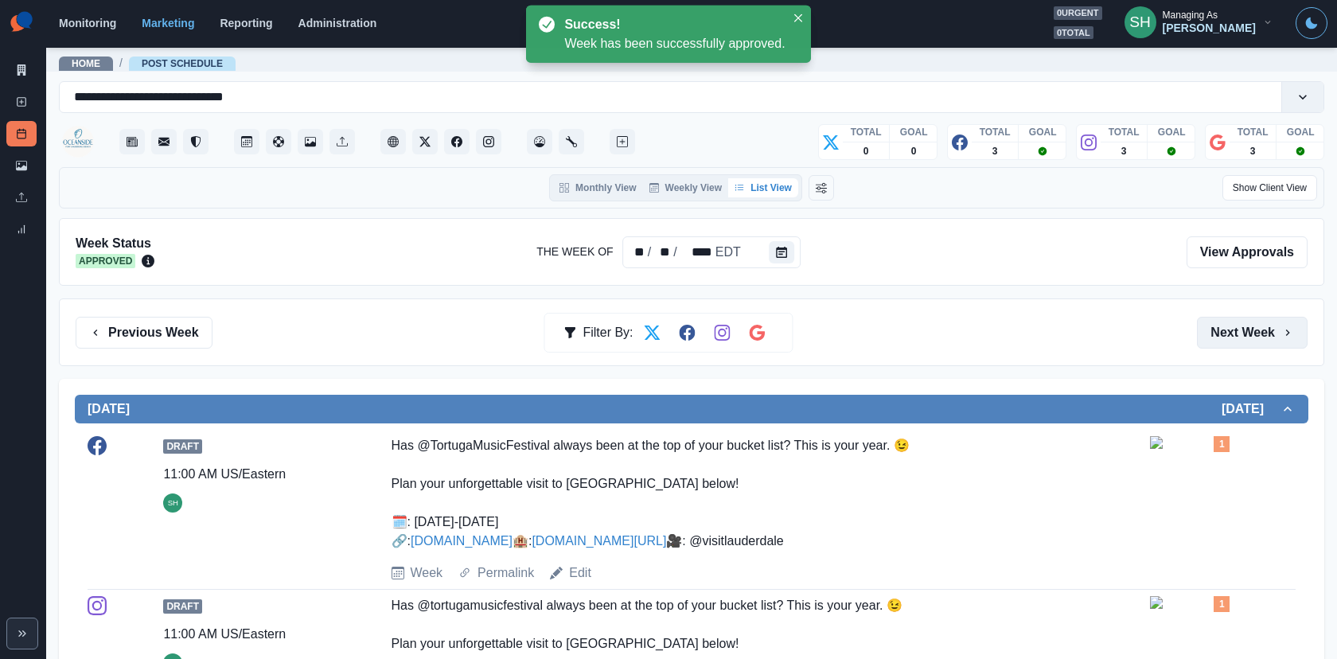
click at [1249, 341] on button "Next Week" at bounding box center [1252, 333] width 111 height 32
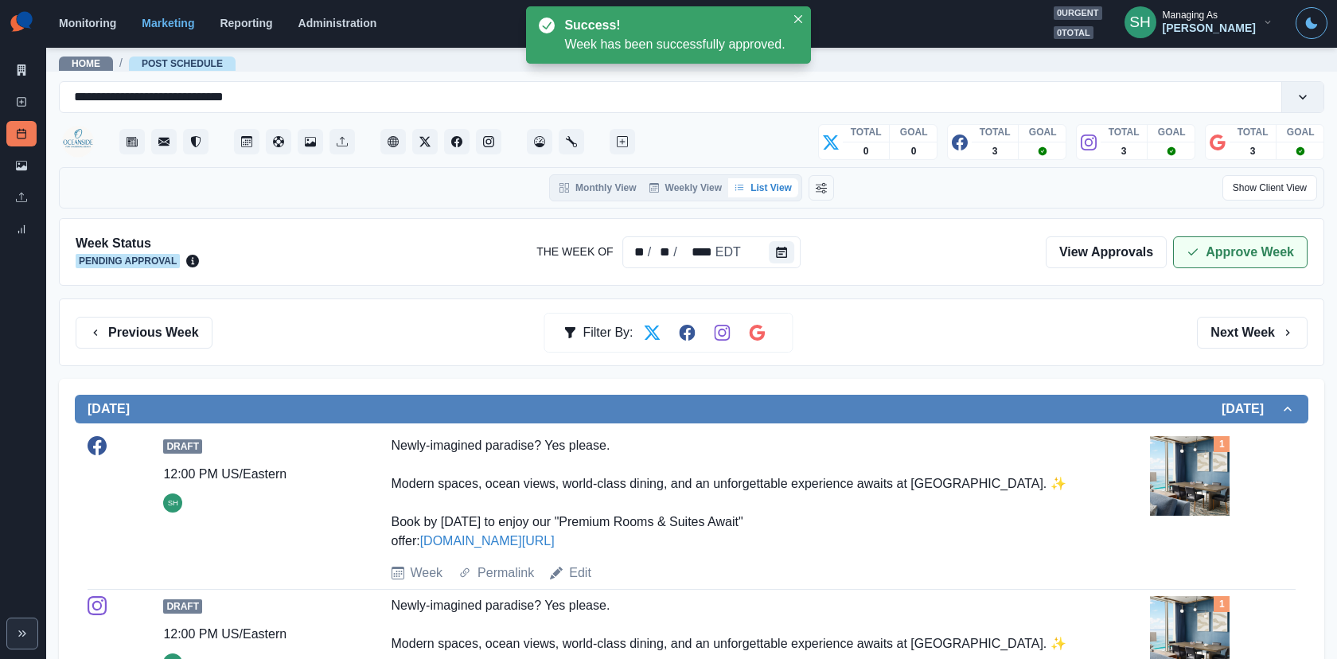
click at [1208, 247] on button "Approve Week" at bounding box center [1240, 252] width 134 height 32
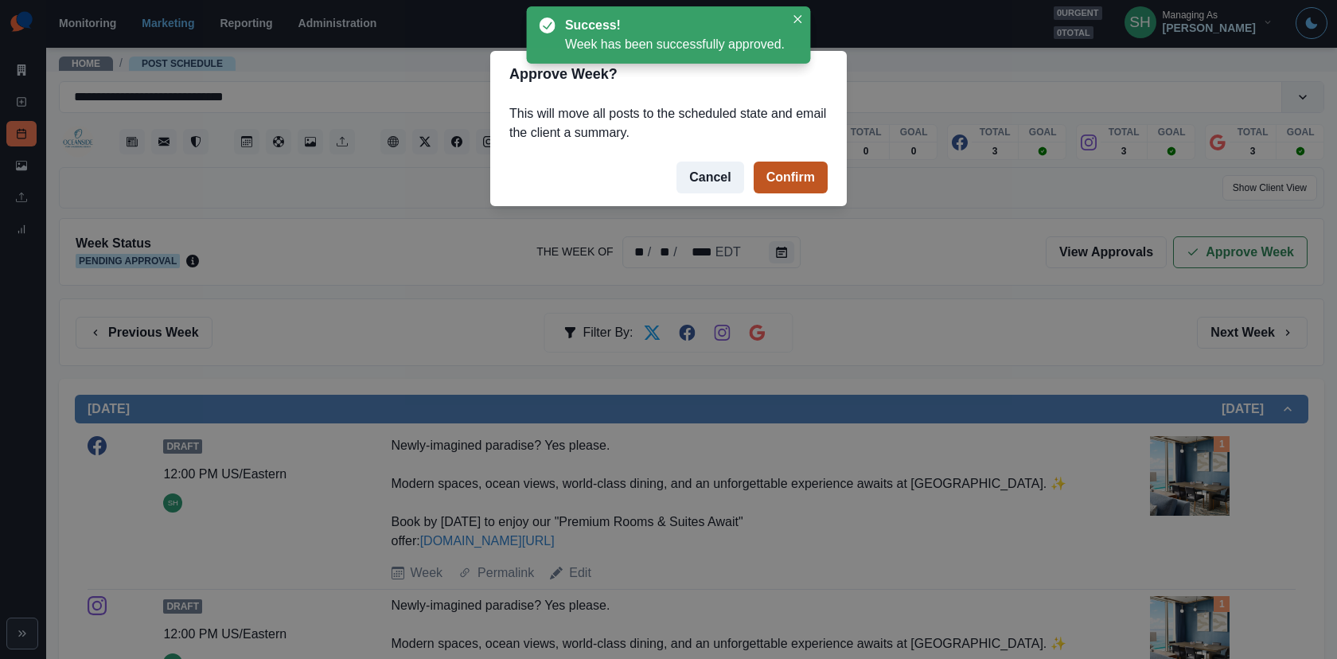
click at [791, 177] on button "Confirm" at bounding box center [790, 178] width 74 height 32
